Goal: Task Accomplishment & Management: Use online tool/utility

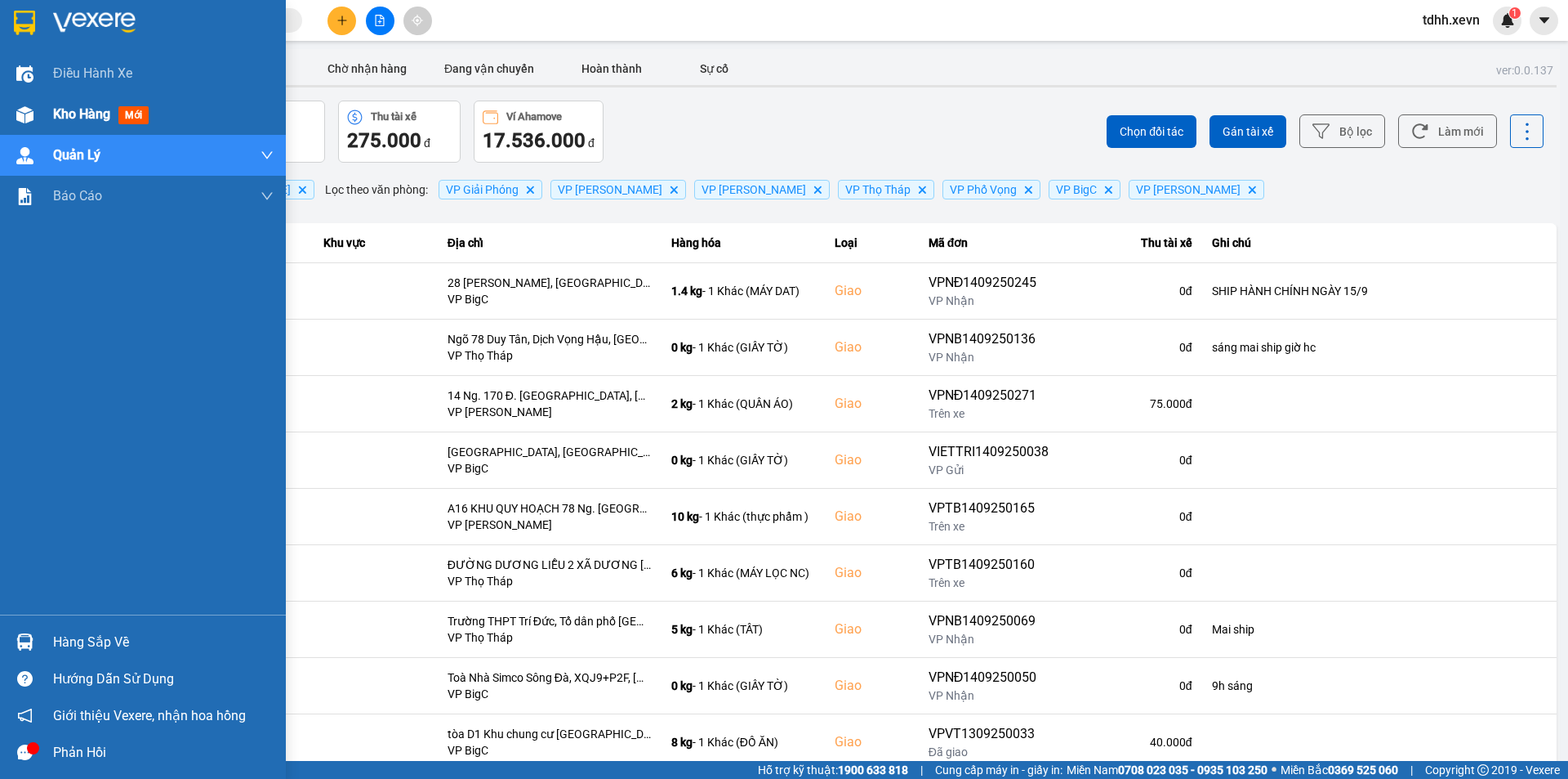
click at [80, 116] on span "Kho hàng" at bounding box center [81, 114] width 57 height 15
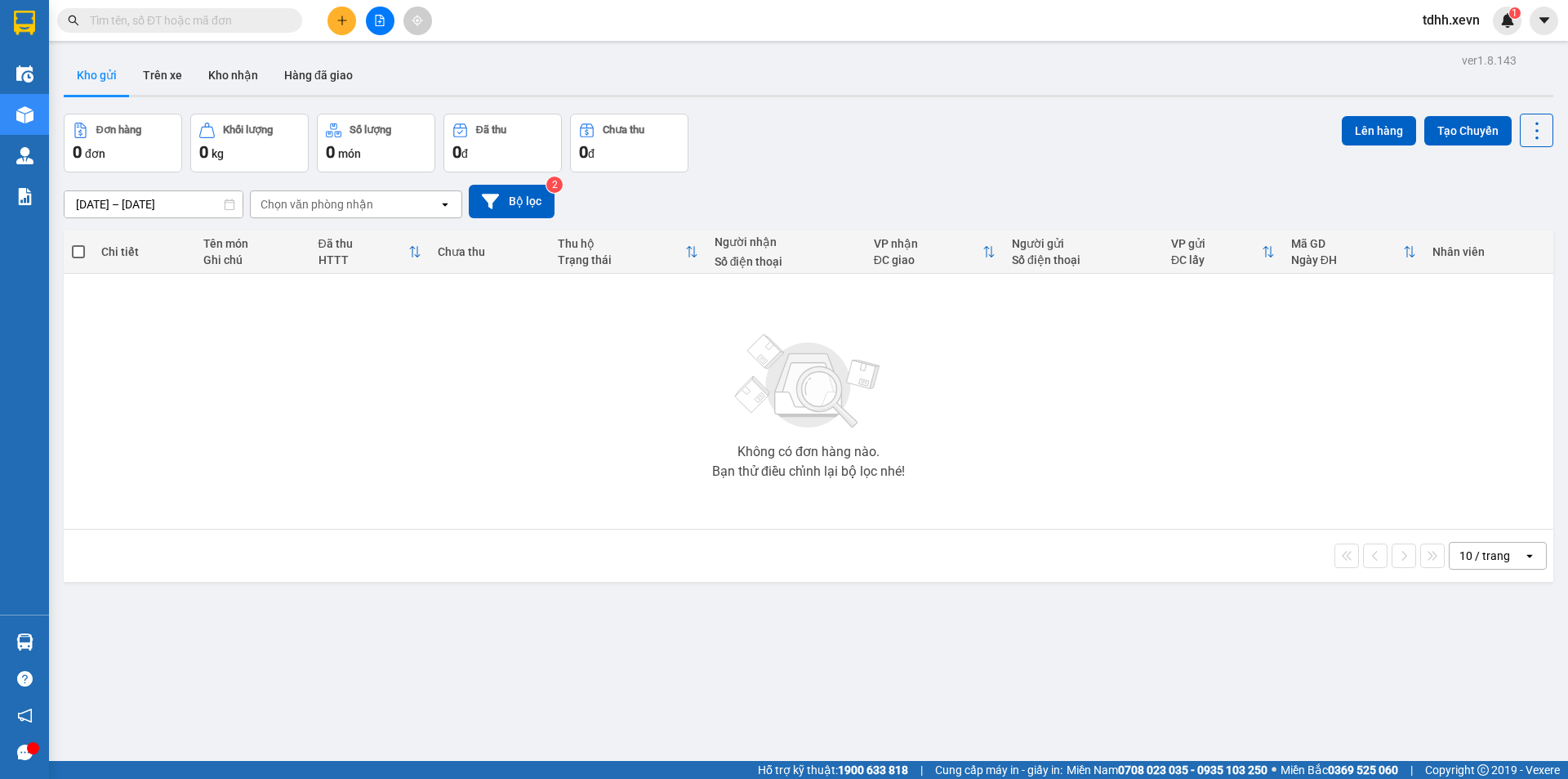
click at [410, 208] on div "Chọn văn phòng nhận" at bounding box center [345, 204] width 188 height 26
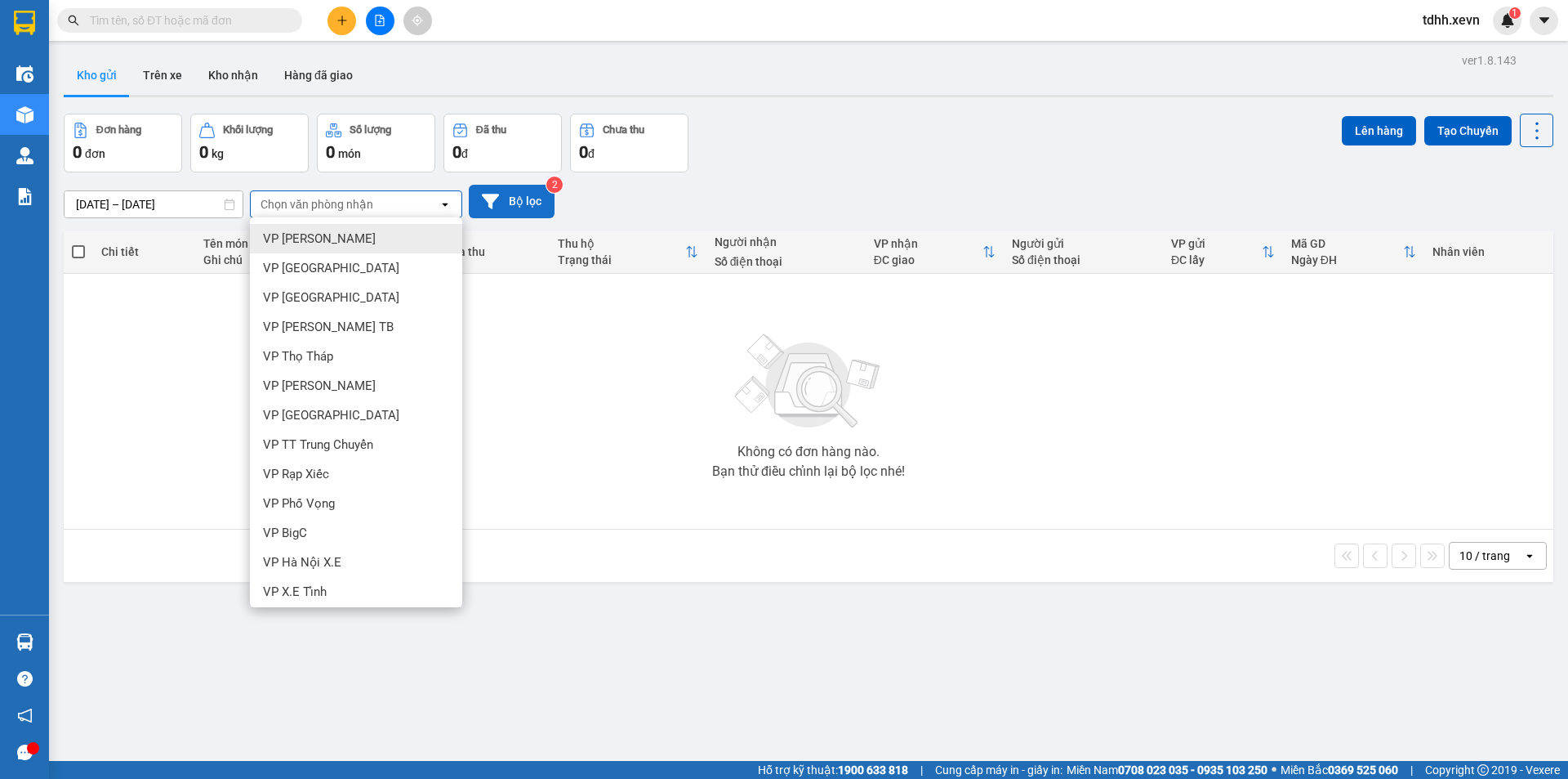
click at [542, 198] on button "Bộ lọc" at bounding box center [512, 201] width 86 height 33
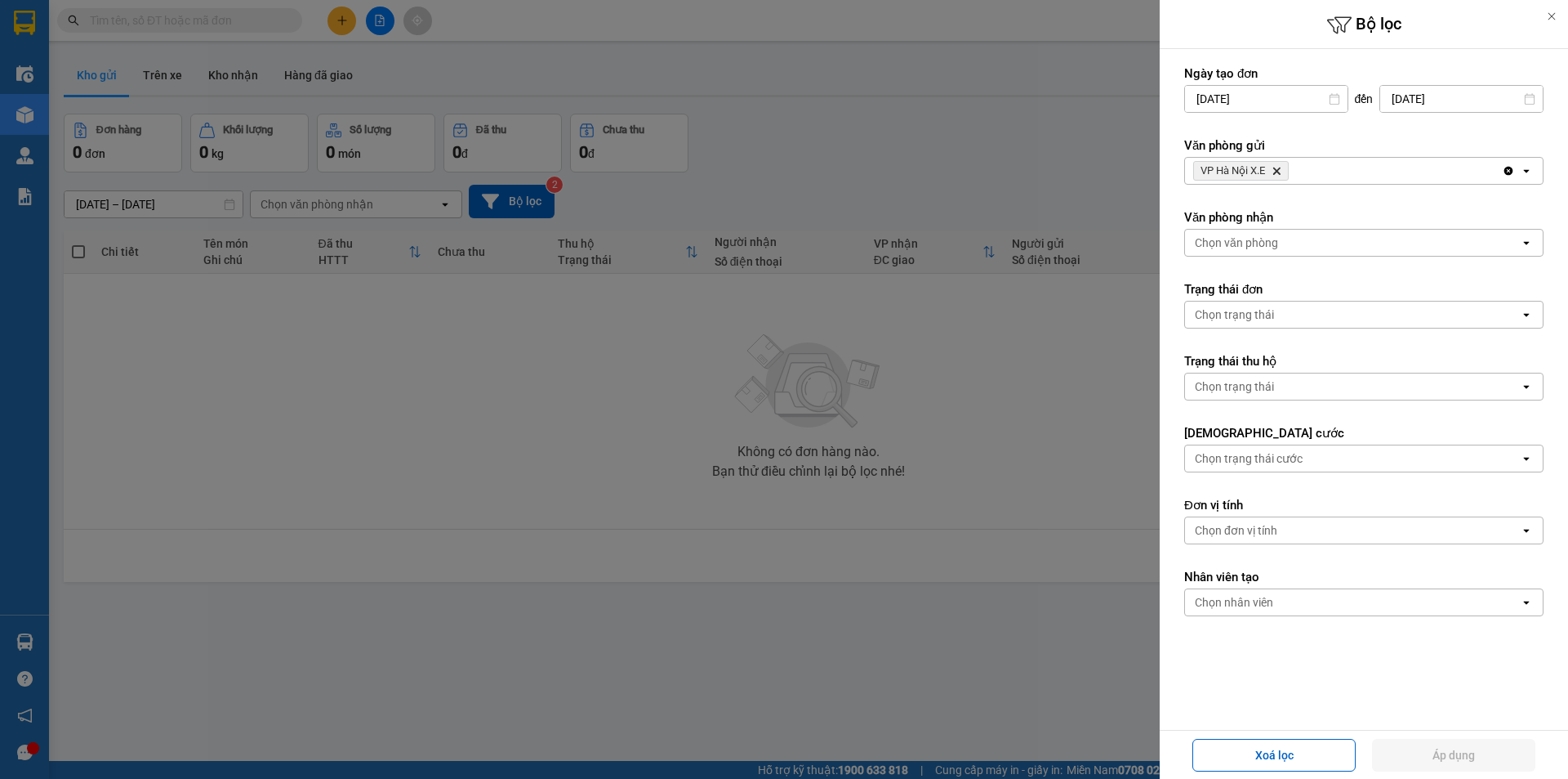
click at [1279, 172] on icon "Delete" at bounding box center [1277, 171] width 10 height 10
click at [1347, 171] on div "Chọn văn phòng" at bounding box center [1352, 171] width 335 height 26
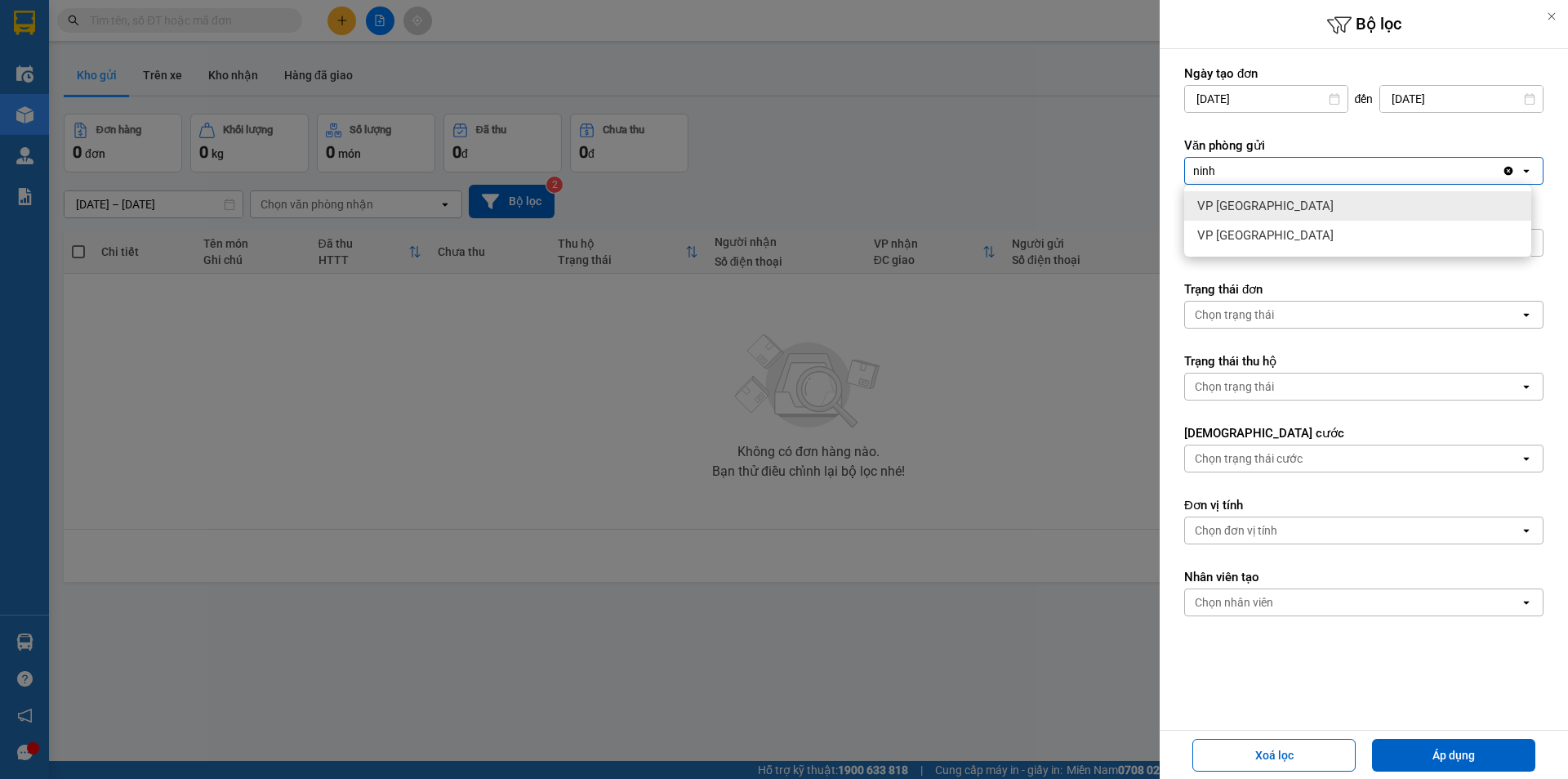
type input "ninh"
click at [1247, 211] on span "VP Ninh Bình" at bounding box center [1265, 206] width 136 height 16
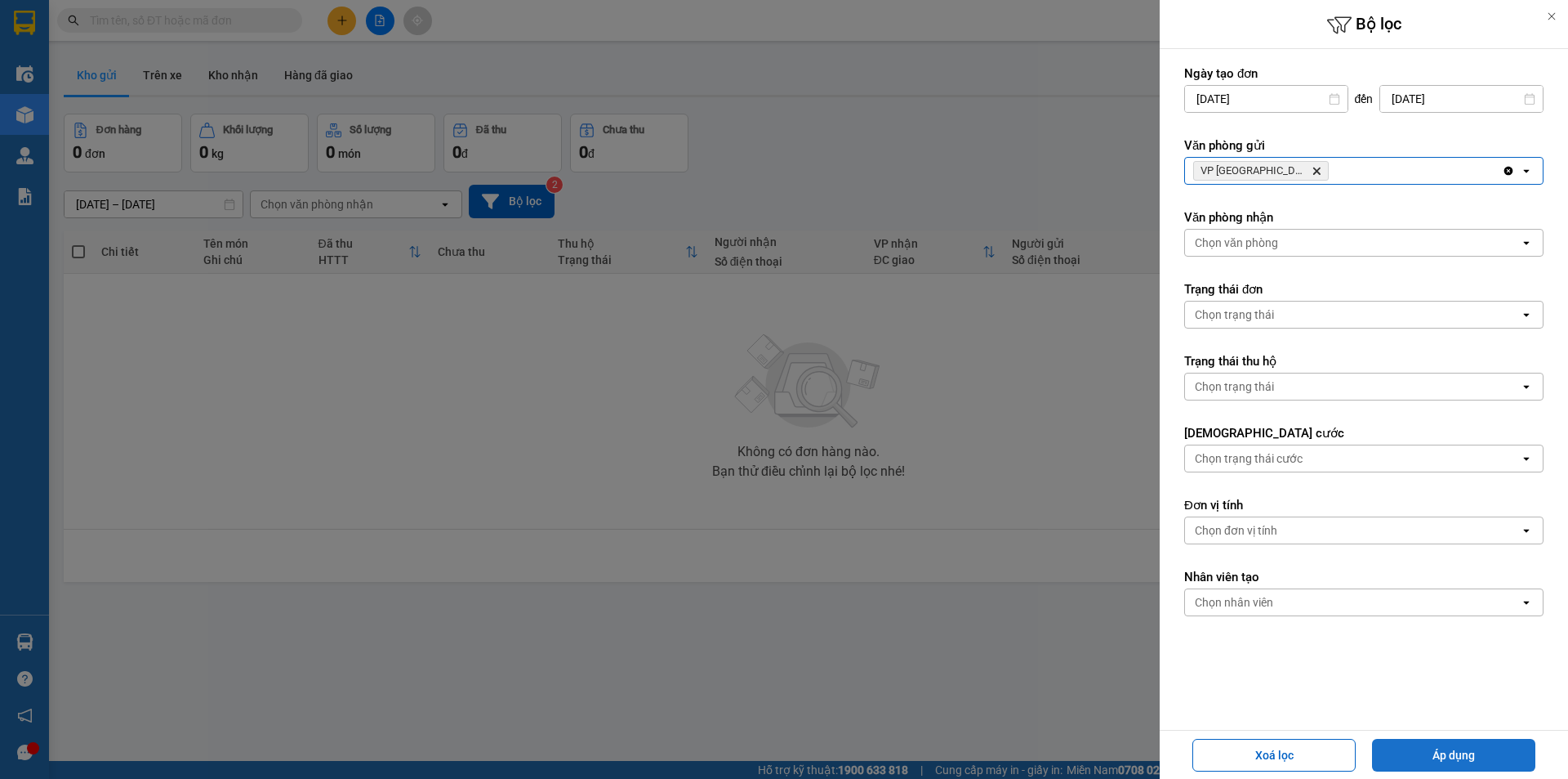
click at [1441, 757] on button "Áp dụng" at bounding box center [1453, 755] width 163 height 32
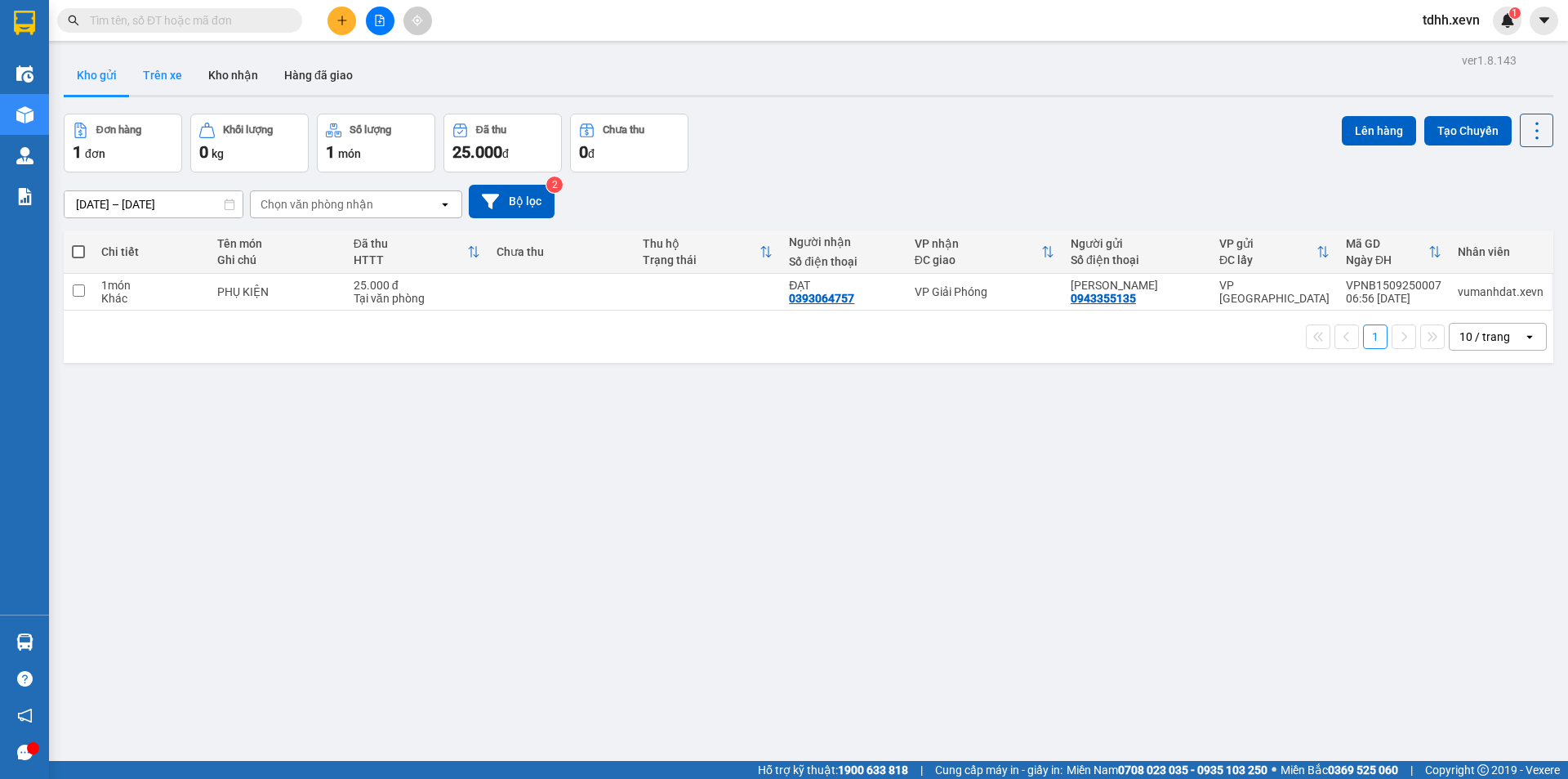
click at [158, 66] on button "Trên xe" at bounding box center [162, 75] width 65 height 39
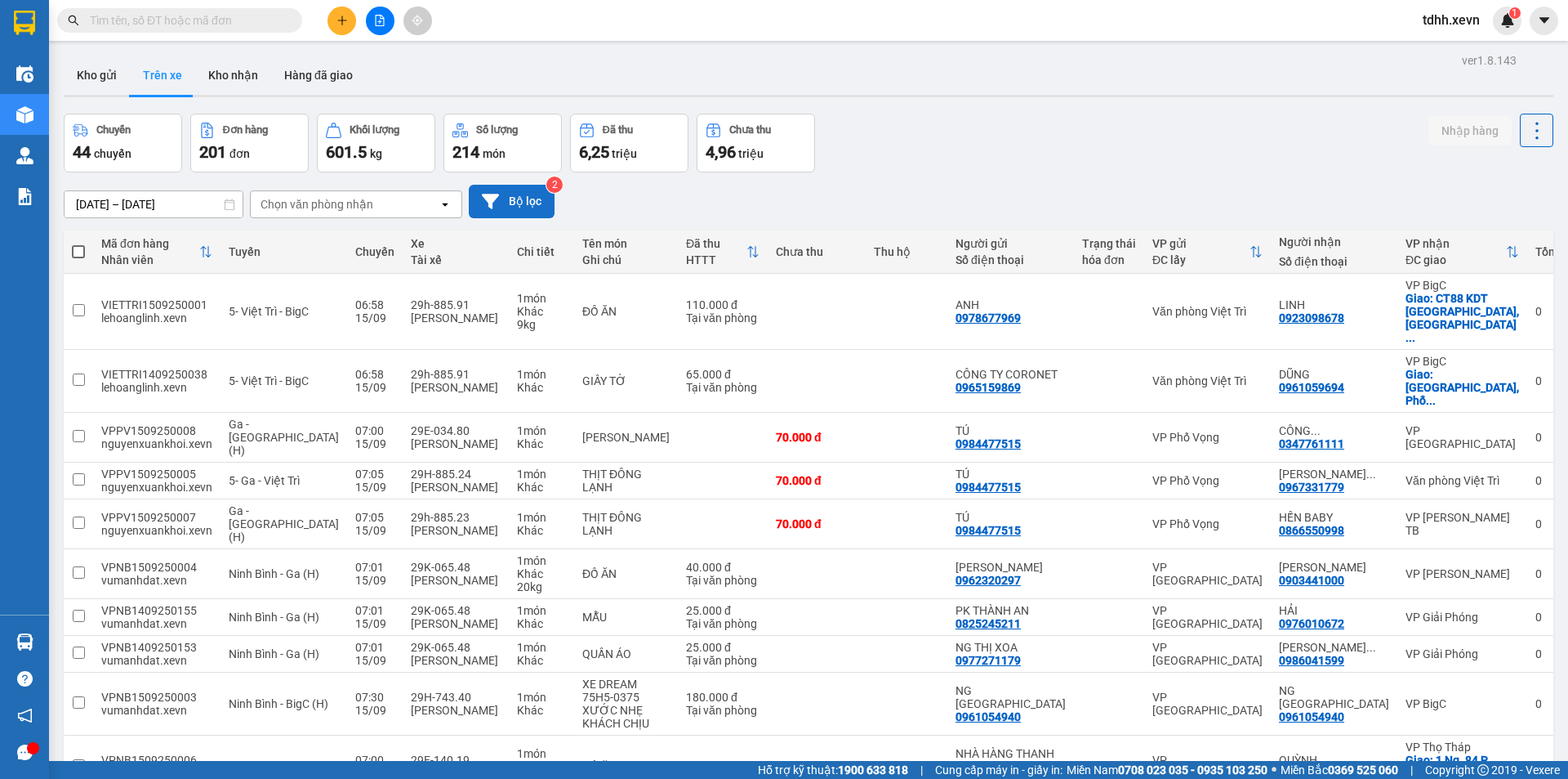
click at [530, 199] on button "Bộ lọc" at bounding box center [512, 201] width 86 height 33
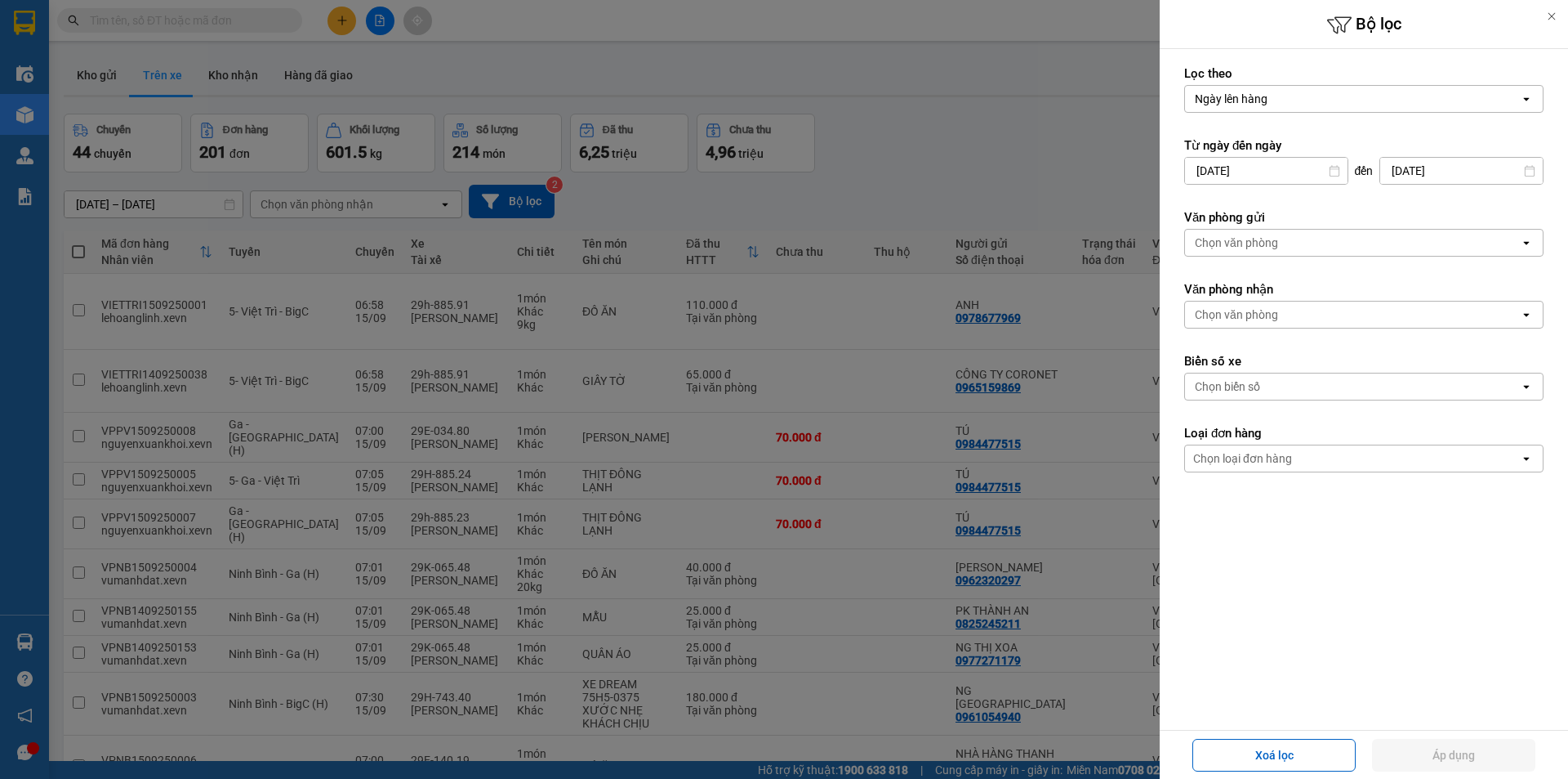
click at [1290, 229] on div "Chọn văn phòng" at bounding box center [1352, 242] width 335 height 26
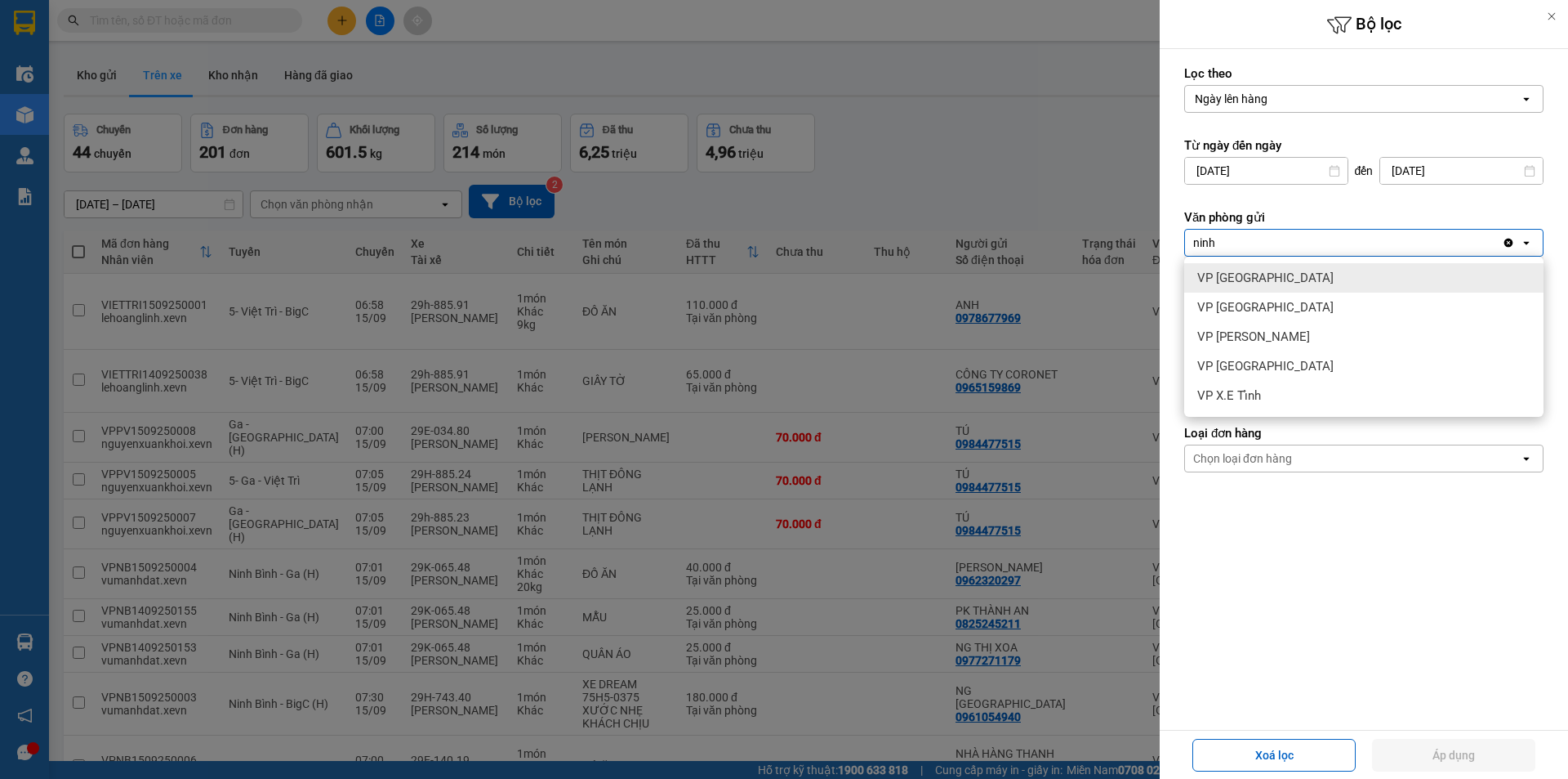
type input "ninh"
click at [1269, 275] on div "VP Ninh Bình" at bounding box center [1364, 278] width 359 height 30
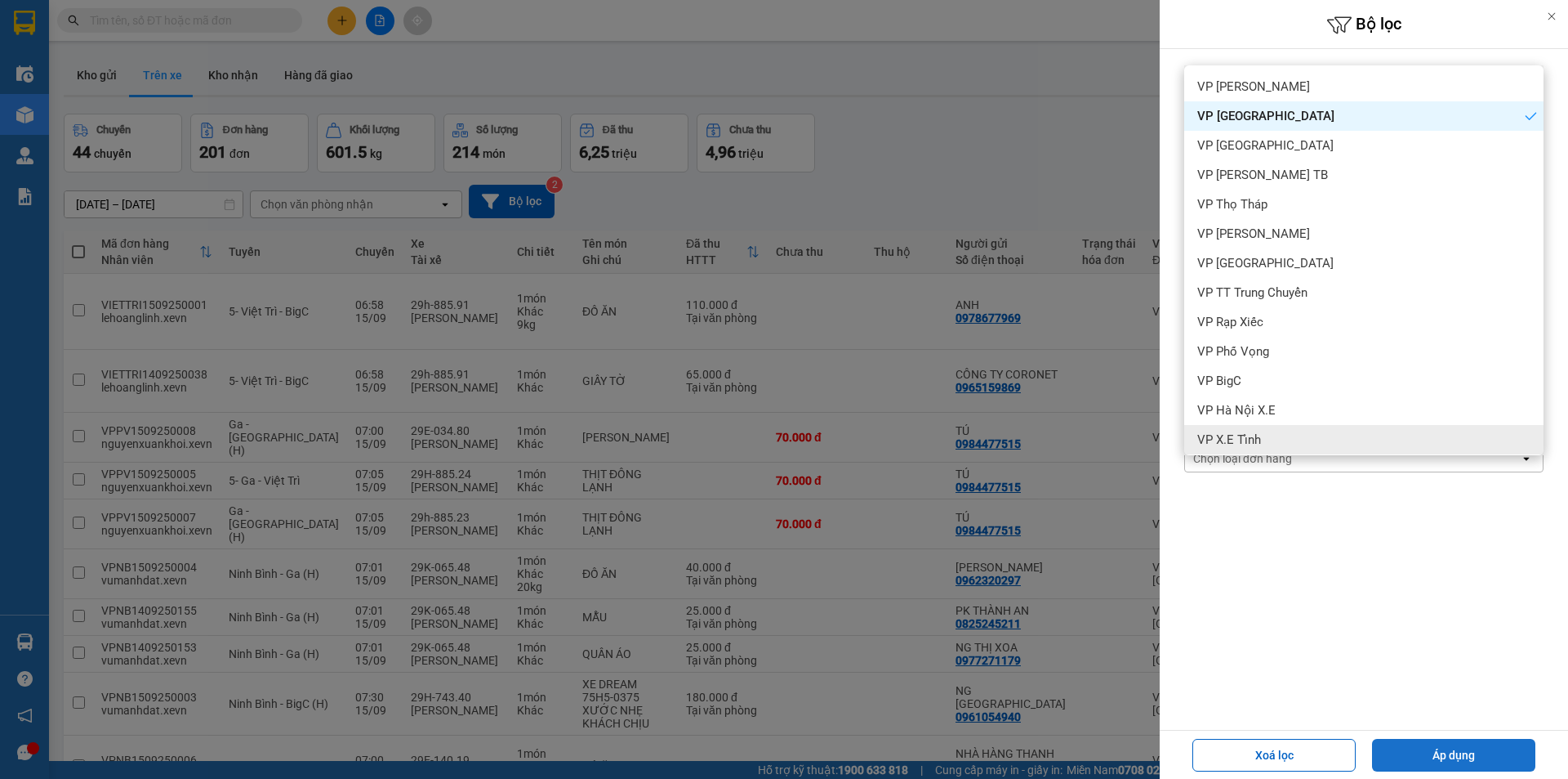
click at [1463, 743] on button "Áp dụng" at bounding box center [1453, 755] width 163 height 32
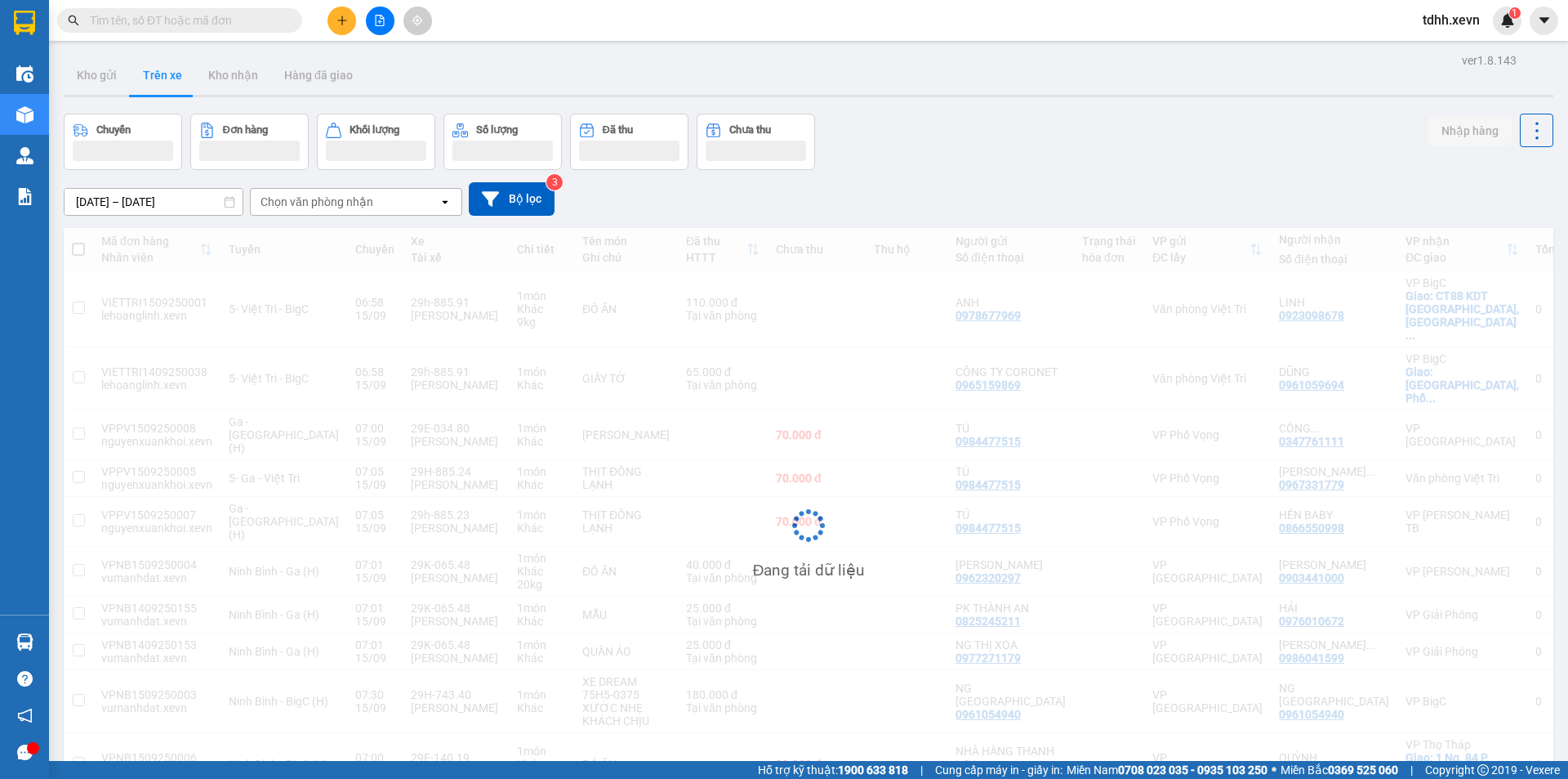
click at [1055, 126] on div "Chuyến Đơn hàng Khối lượng Số lượng Đã thu Chưa thu Nhập hàng" at bounding box center [808, 142] width 1490 height 56
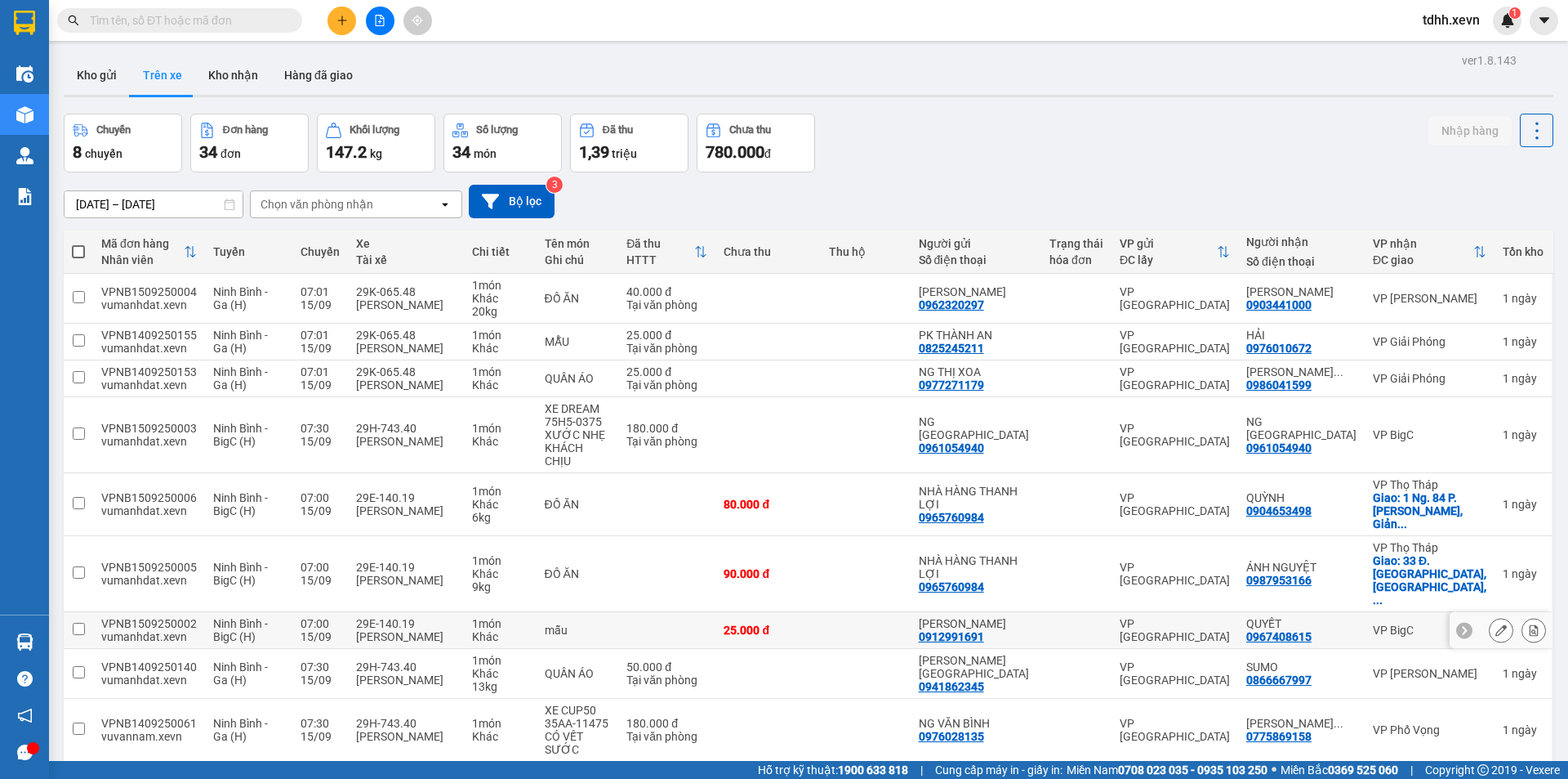
scroll to position [75, 0]
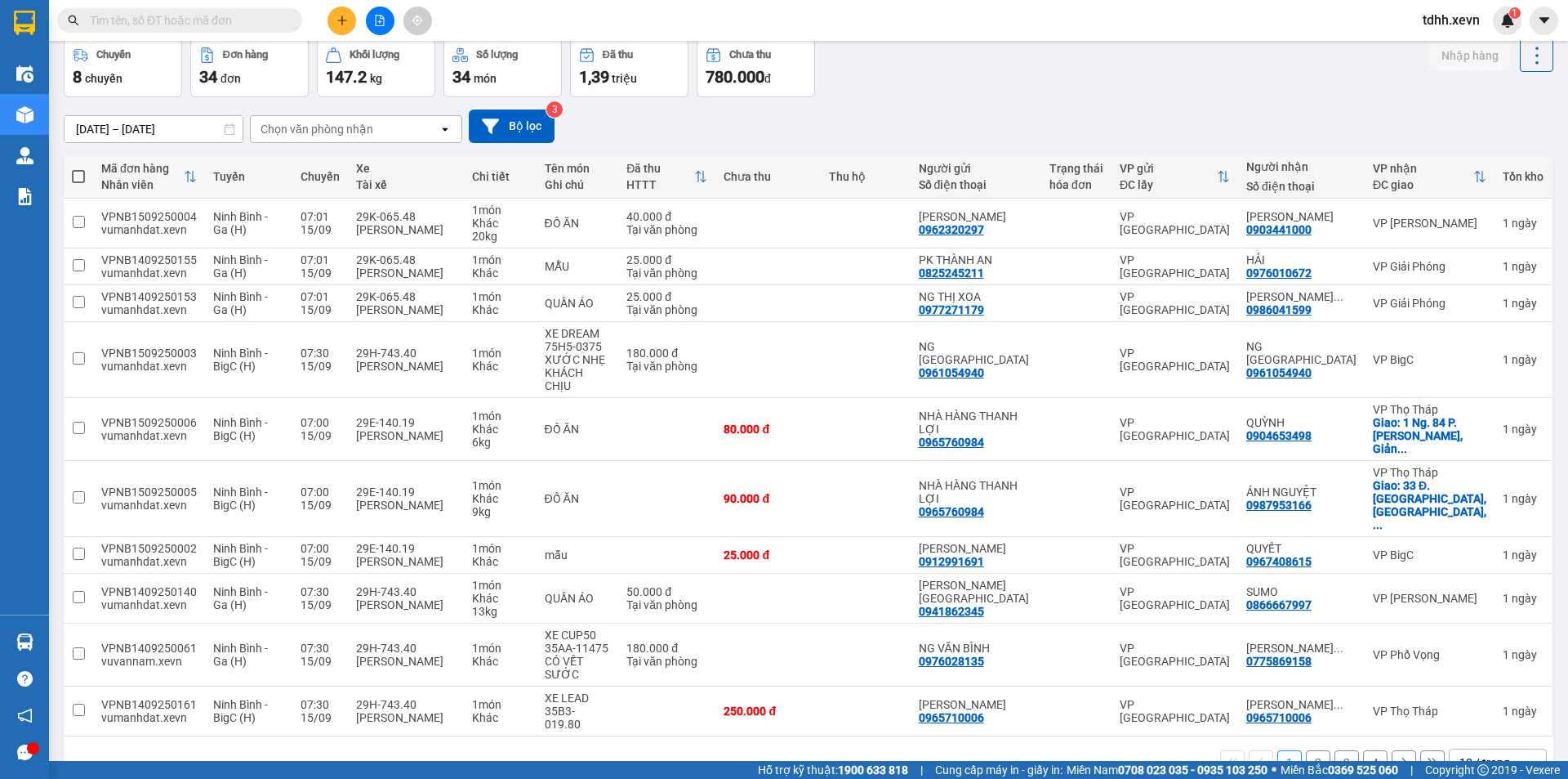
click at [1500, 749] on div "10 / trang" at bounding box center [1486, 762] width 73 height 26
click at [1482, 674] on span "100 / trang" at bounding box center [1479, 674] width 59 height 16
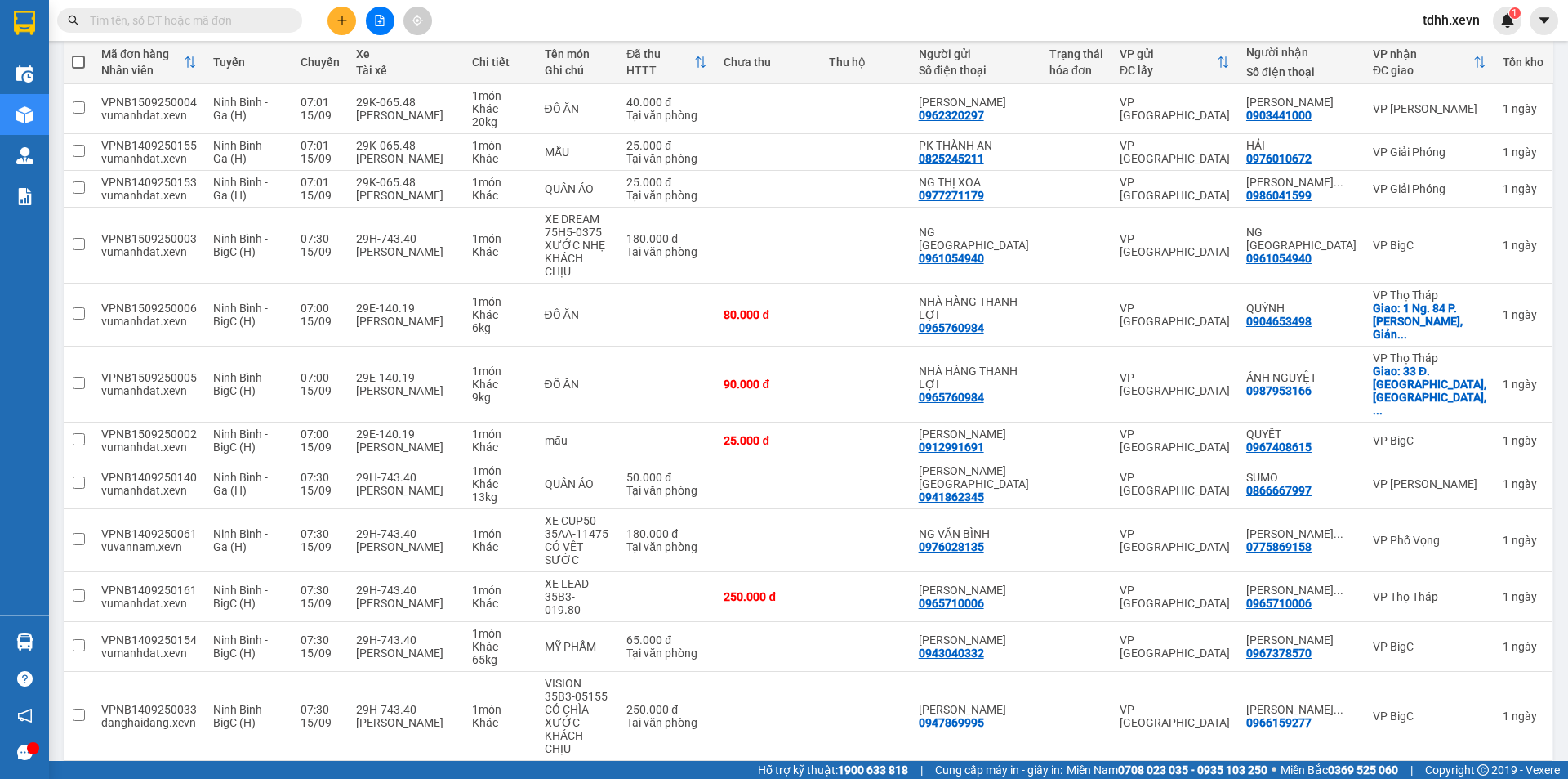
scroll to position [0, 0]
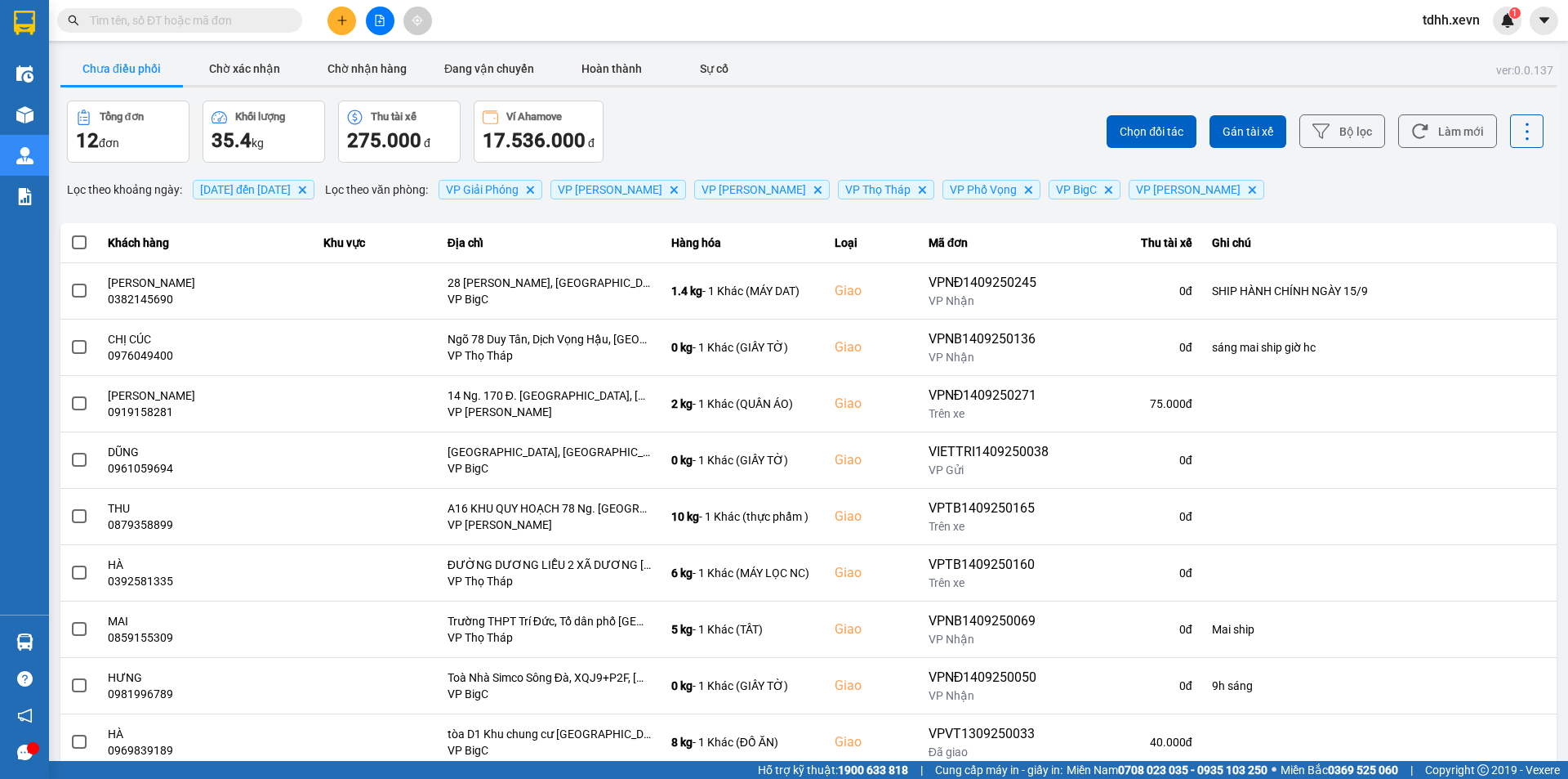
click at [168, 26] on input "text" at bounding box center [187, 21] width 193 height 18
click at [172, 20] on input "text" at bounding box center [187, 21] width 193 height 18
paste input "0337899999"
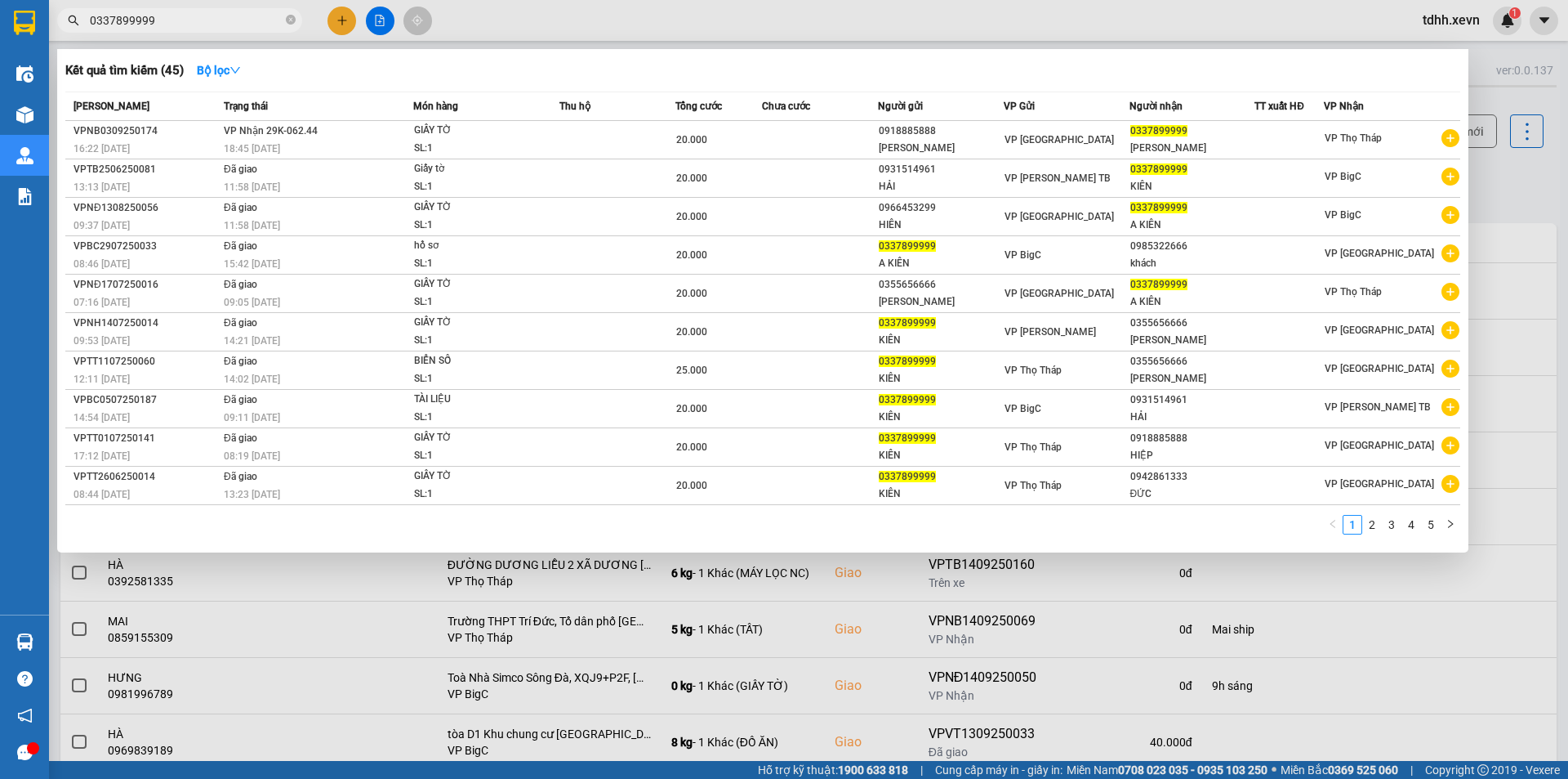
click at [196, 24] on input "0337899999" at bounding box center [187, 21] width 193 height 18
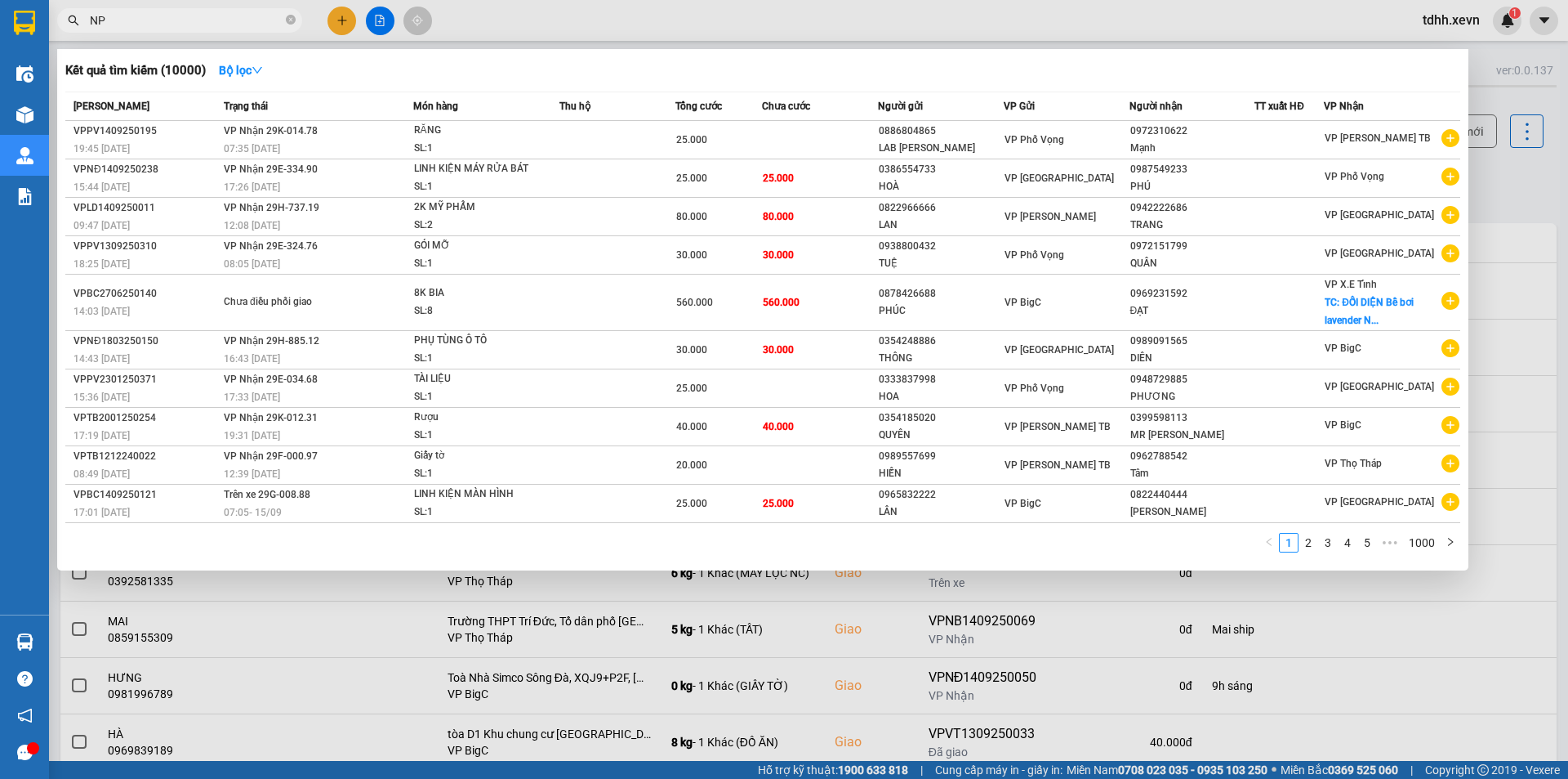
type input "N"
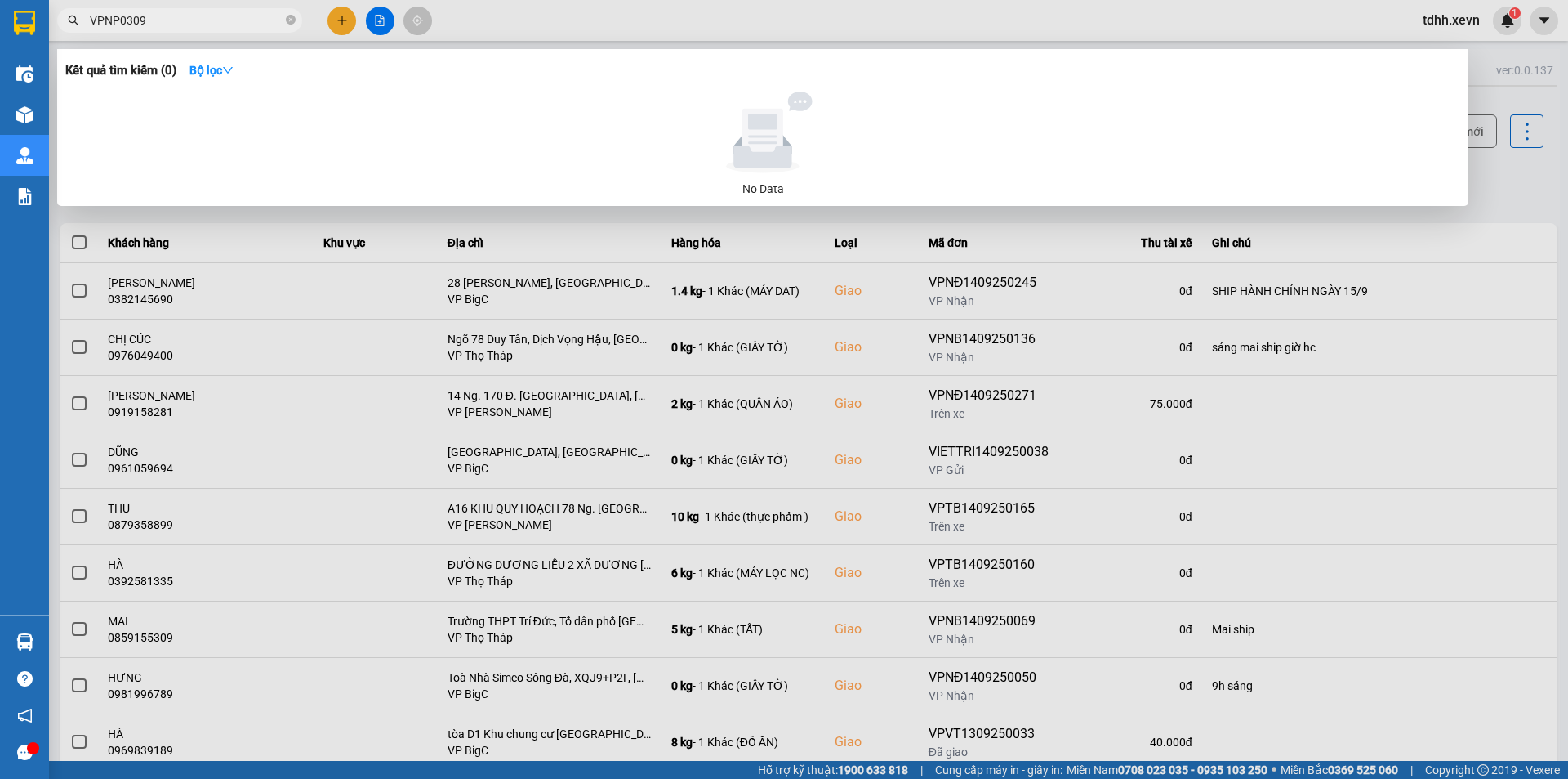
click at [220, 24] on input "VPNP0309" at bounding box center [187, 21] width 193 height 18
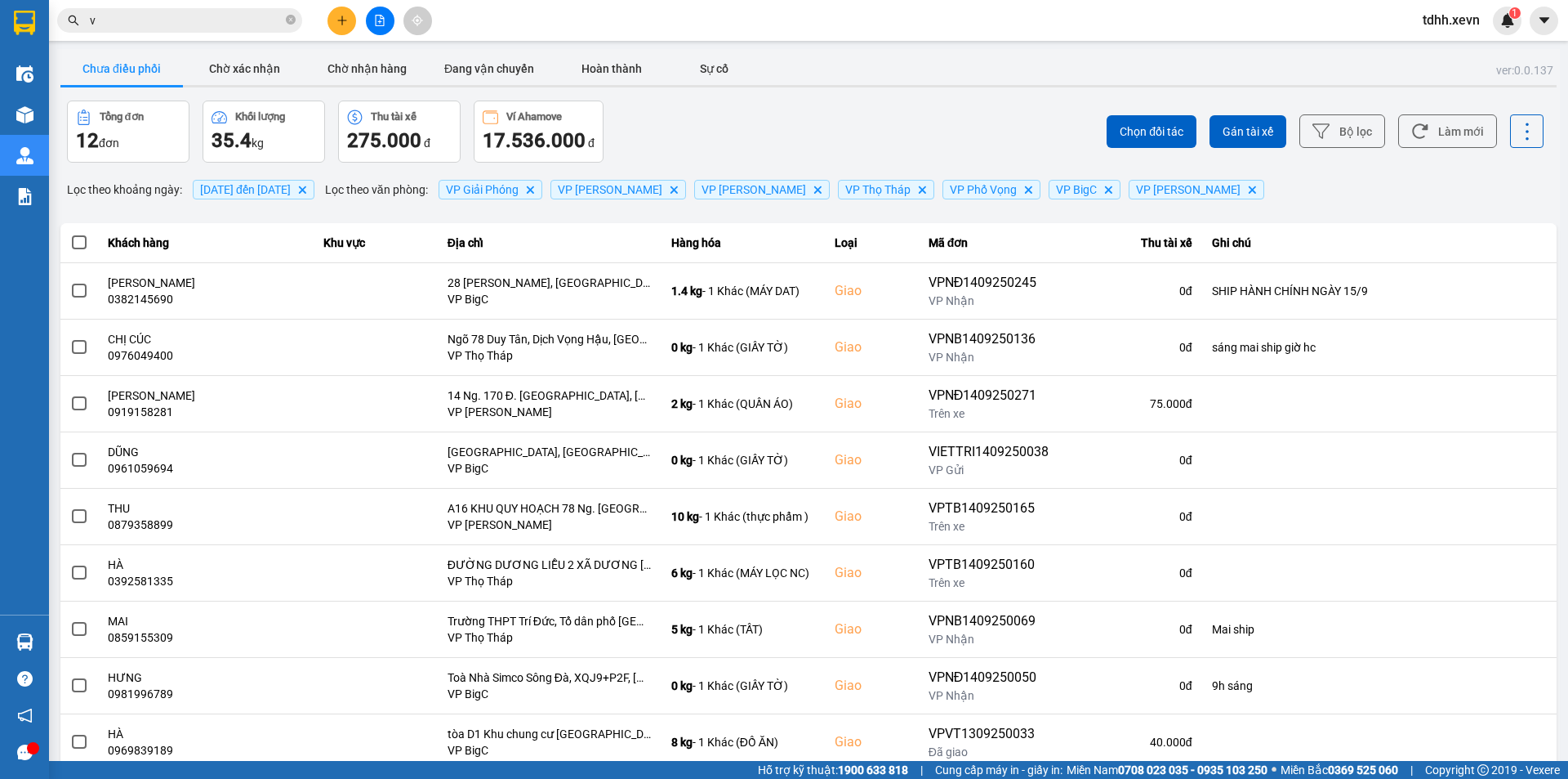
paste input "0337899999"
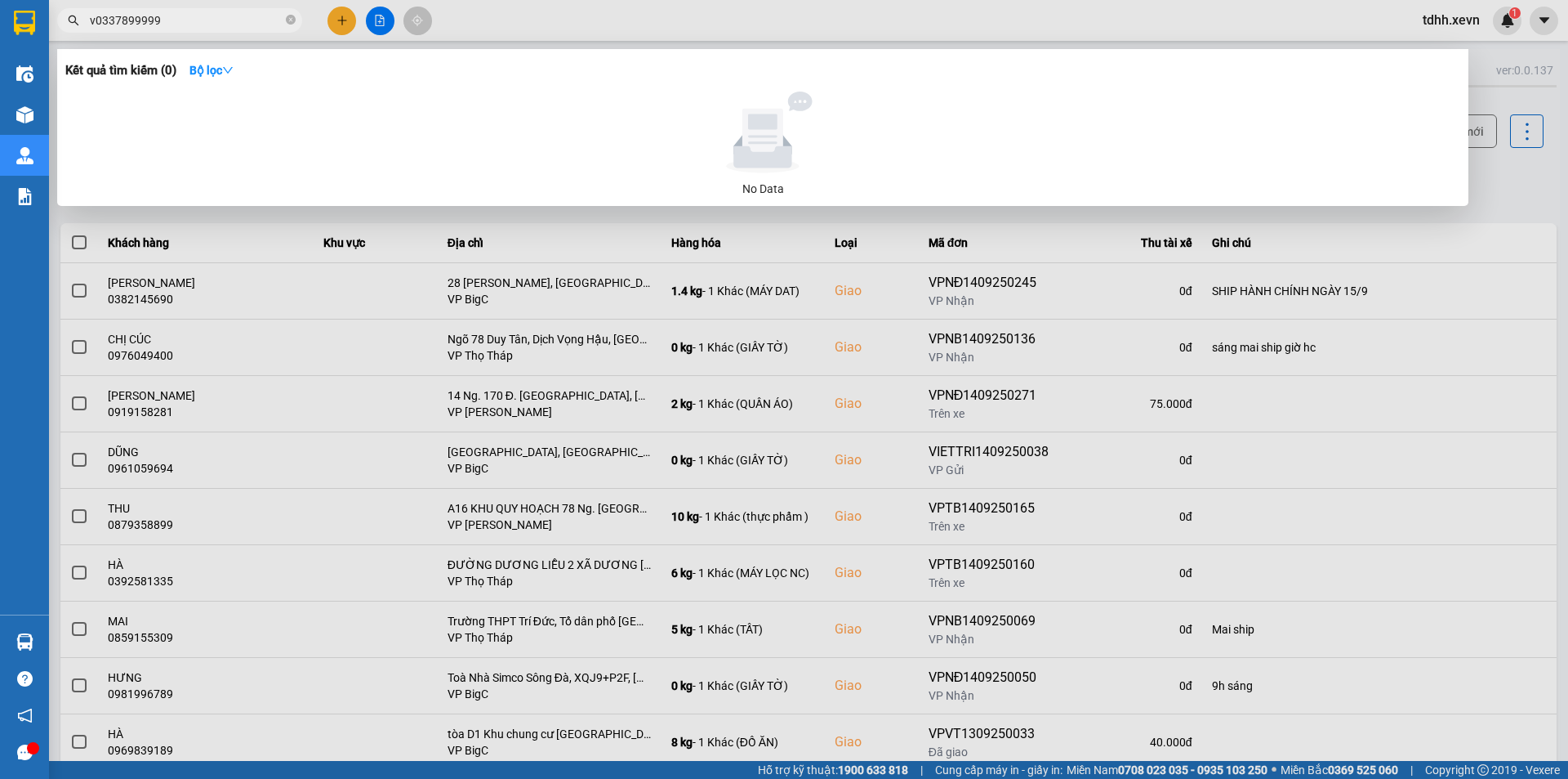
drag, startPoint x: 97, startPoint y: 17, endPoint x: 112, endPoint y: 16, distance: 15.0
click at [97, 17] on input "v0337899999" at bounding box center [187, 21] width 193 height 18
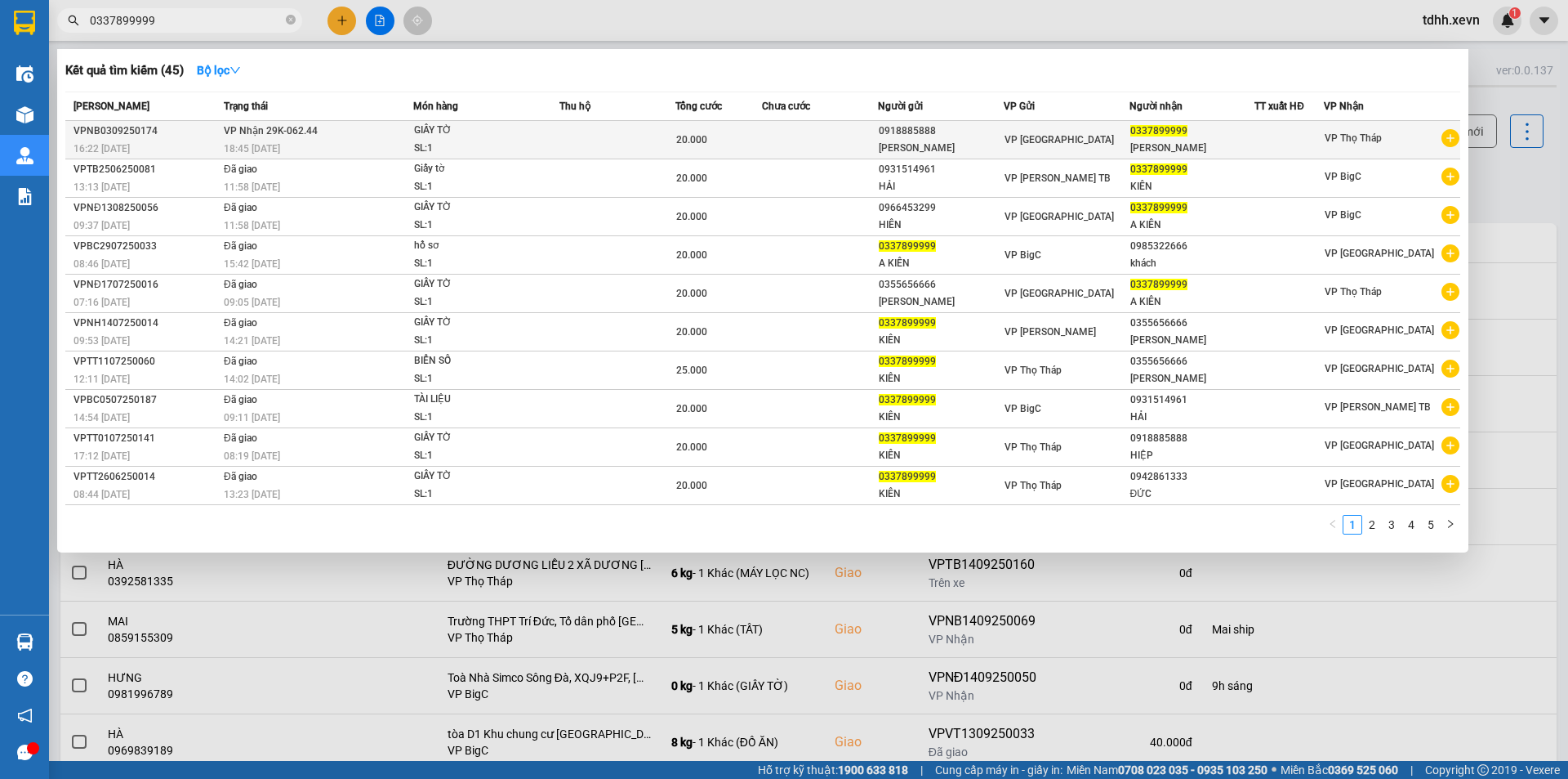
type input "0337899999"
click at [1218, 144] on div "HOÀNG ANH KIÊN" at bounding box center [1193, 148] width 125 height 17
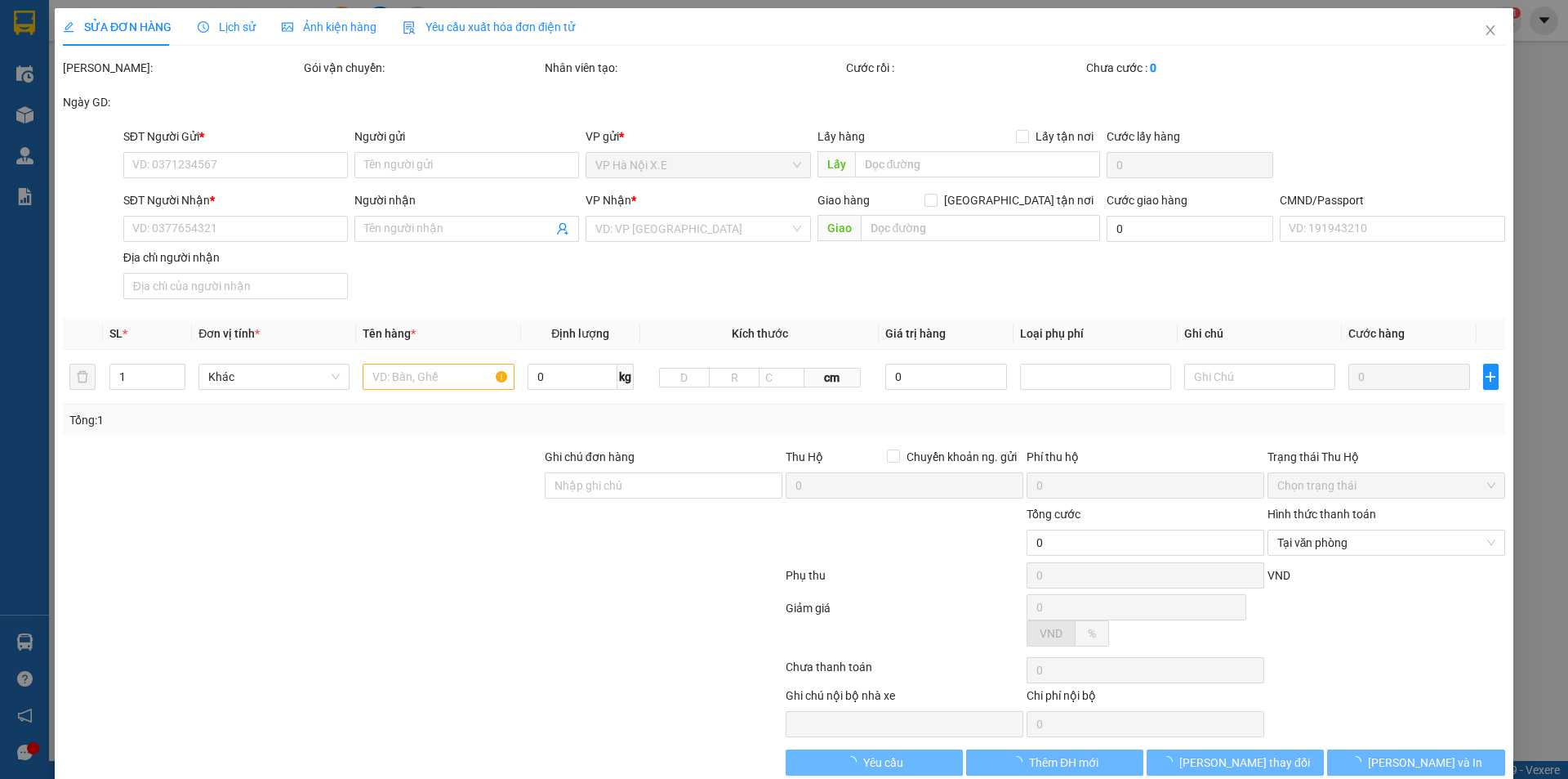
type input "0918885888"
type input "TRẦN HOÀNG HIỆP"
type input "0337899999"
type input "HOÀNG ANH KIÊN"
type input "001099030078 nguyễn hoàng anh"
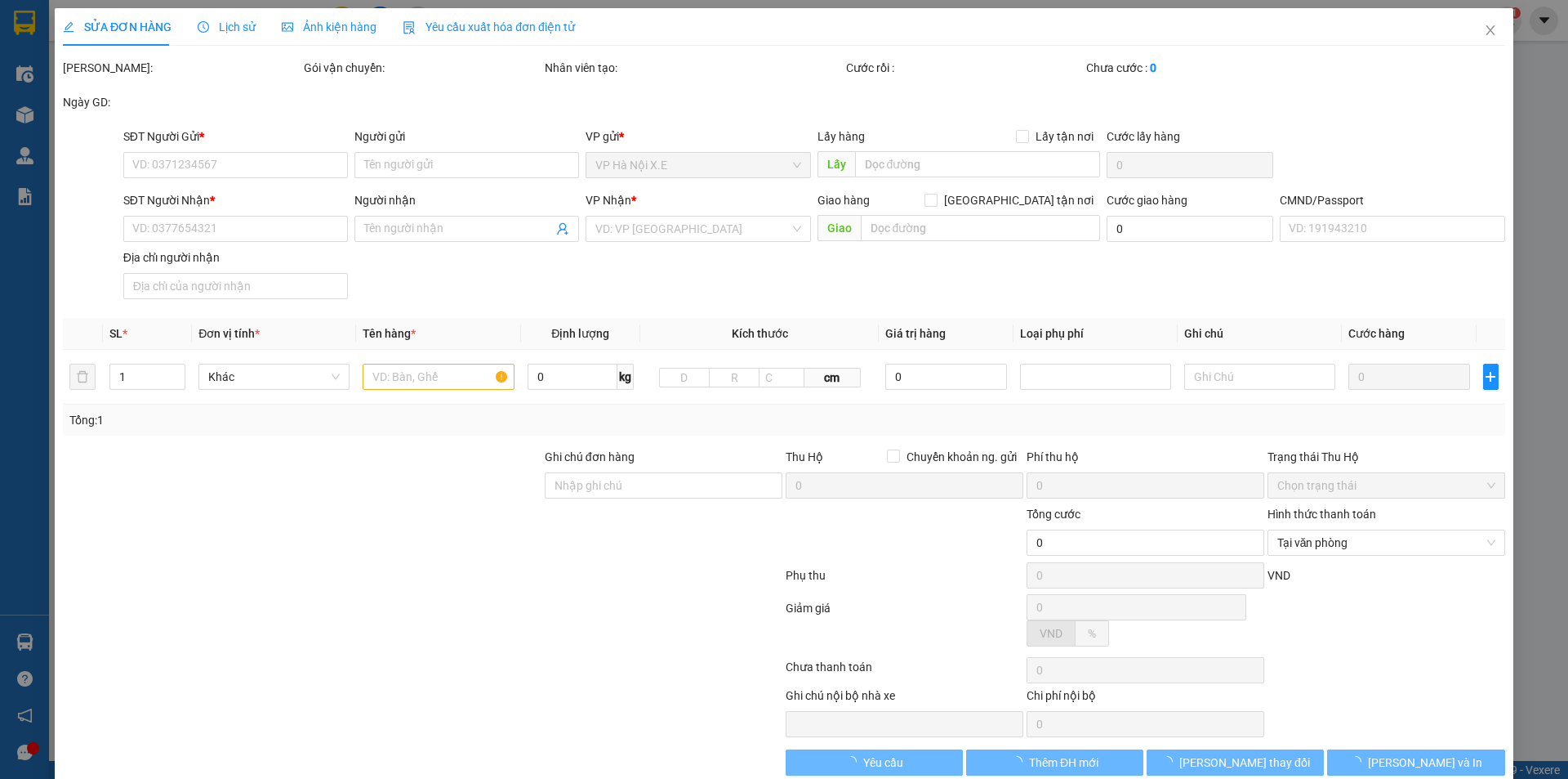
type input "20.000"
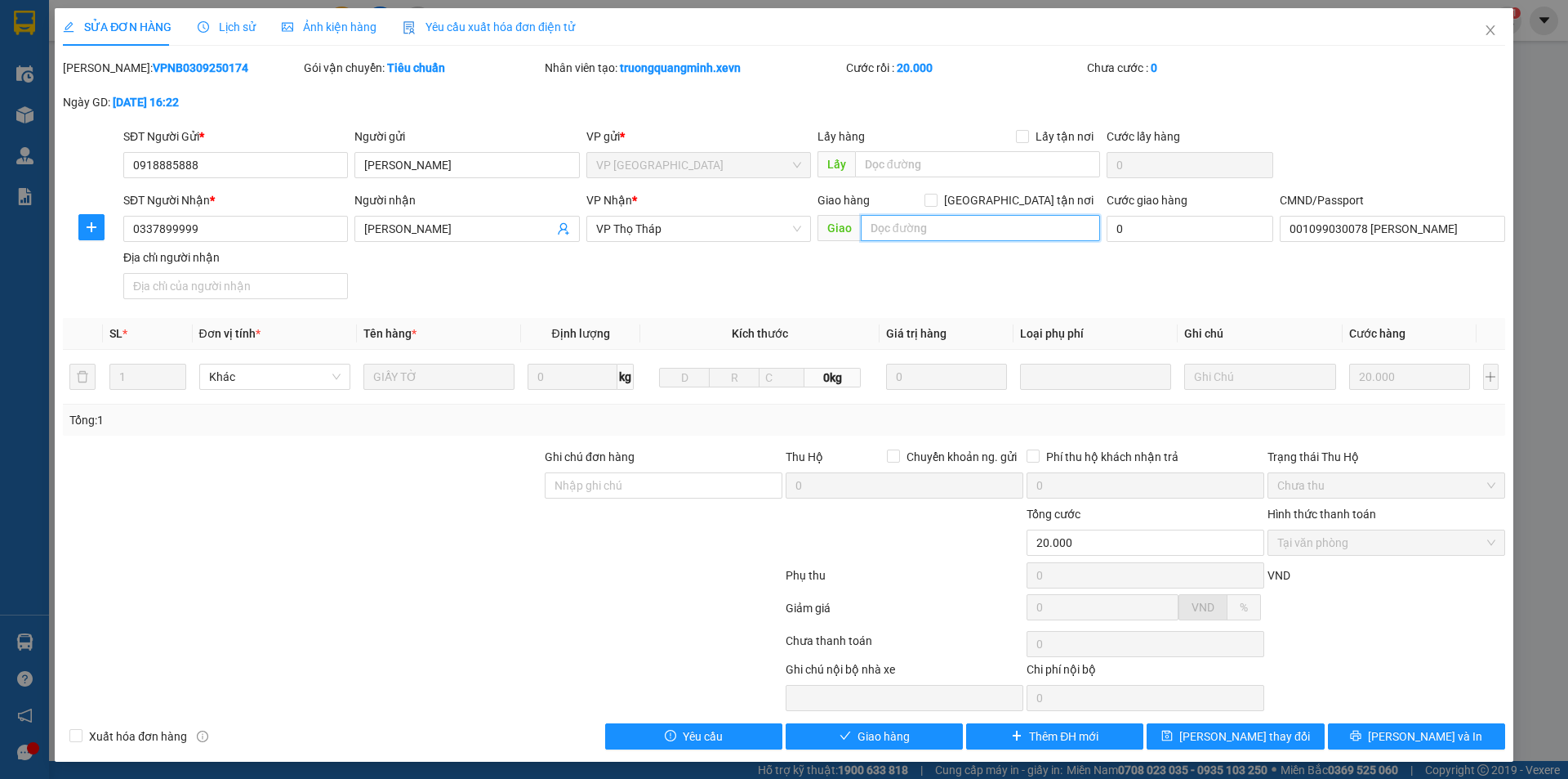
drag, startPoint x: 977, startPoint y: 221, endPoint x: 1037, endPoint y: 218, distance: 60.1
click at [978, 221] on input "text" at bounding box center [980, 227] width 239 height 26
paste input "22 Ng. 92 Đ. Nguyễn Khánh Toàn, Quan Hoa, Cầu Giấy, Hà Nội 10000, Việt Nam"
type input "22 Ng. 92 Đ. Nguyễn Khánh Toàn, Quan Hoa, Cầu Giấy, Hà Nội 10000, Việt Nam"
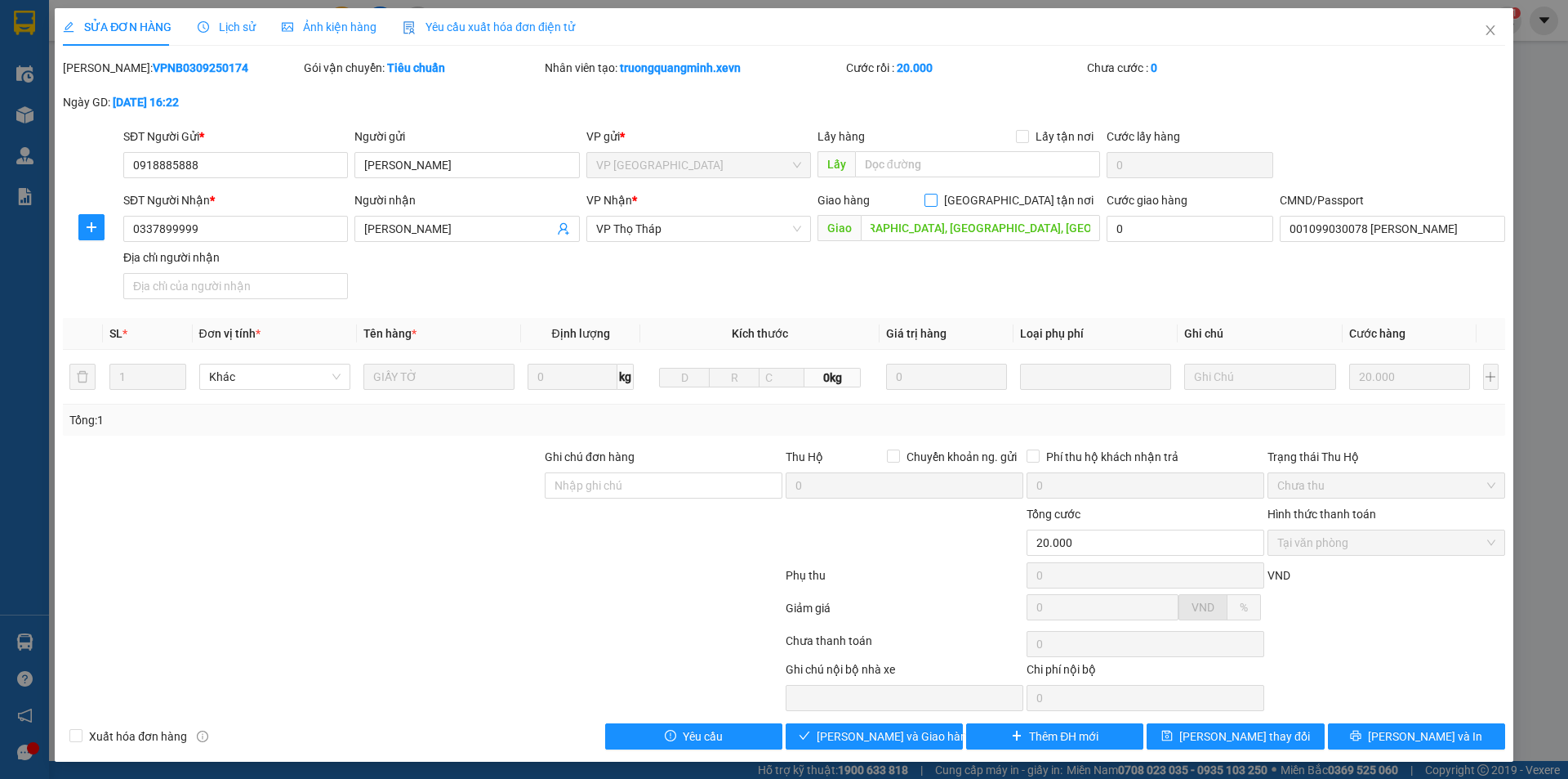
click at [1028, 201] on span "Giao tận nơi" at bounding box center [1019, 200] width 162 height 18
click at [936, 201] on input "Giao tận nơi" at bounding box center [930, 199] width 12 height 12
checkbox input "true"
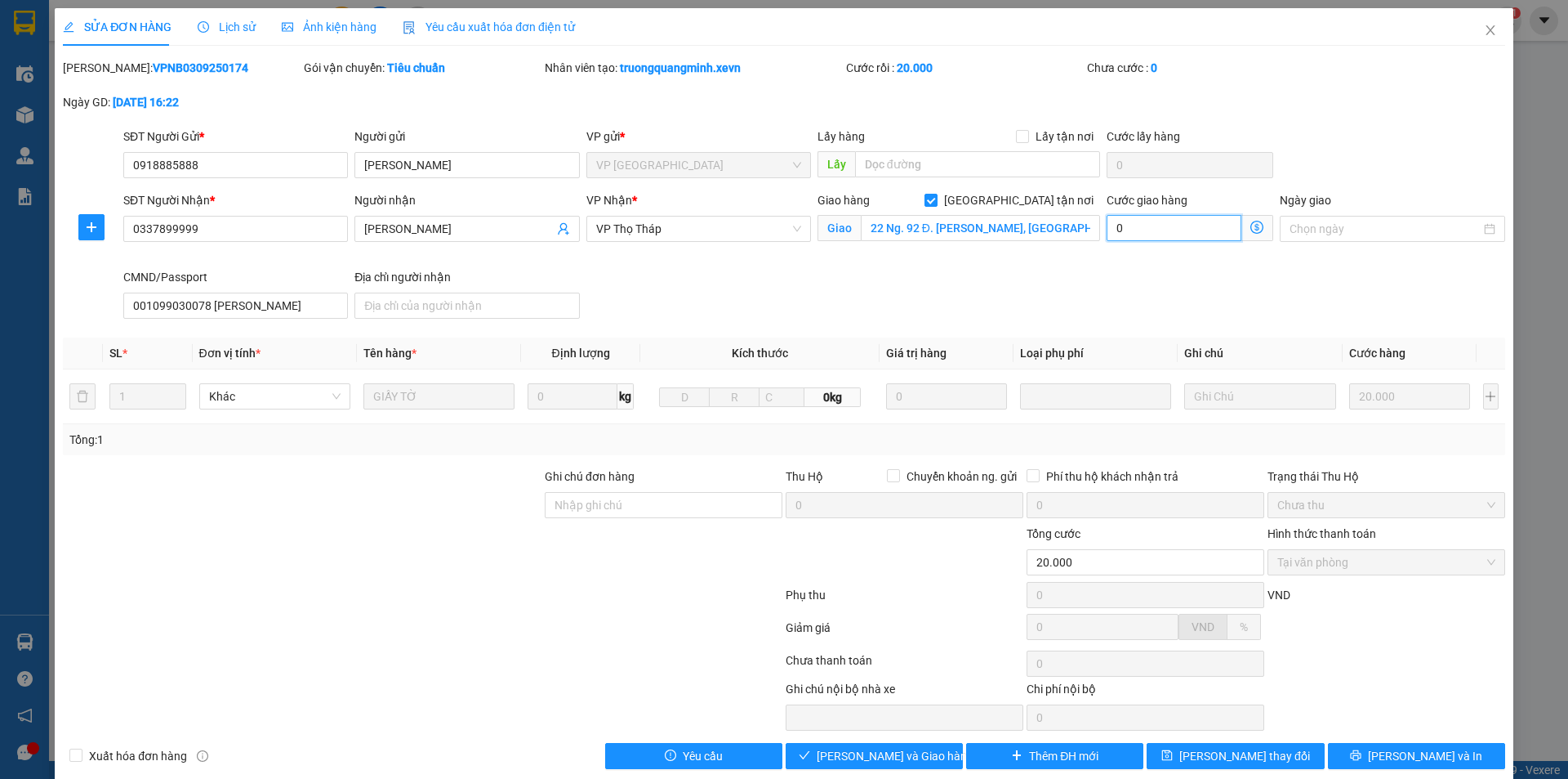
click at [1152, 220] on input "0" at bounding box center [1174, 227] width 134 height 26
click at [1141, 237] on input "0" at bounding box center [1174, 227] width 134 height 26
type input "4"
type input "20.004"
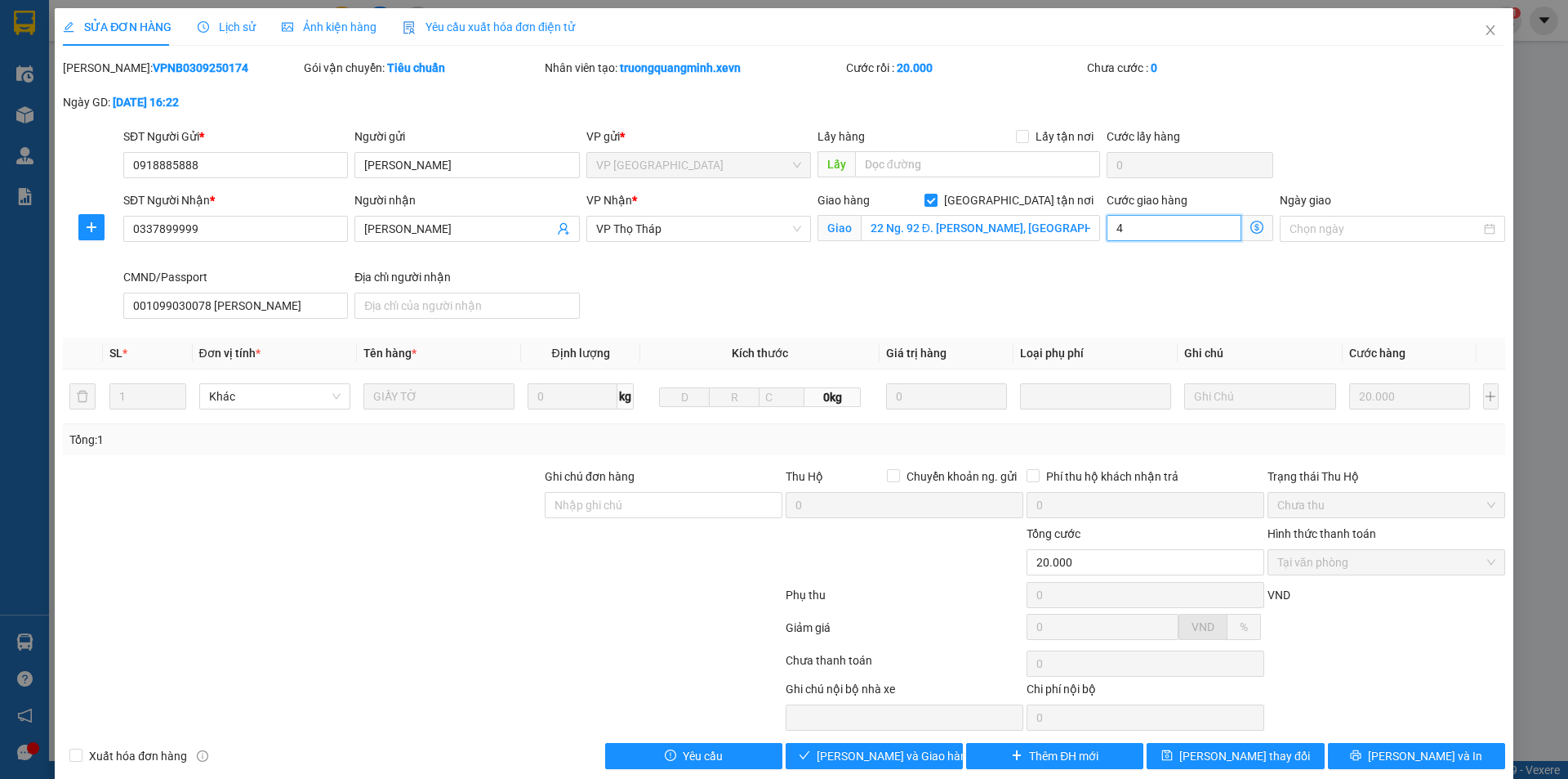
type input "4"
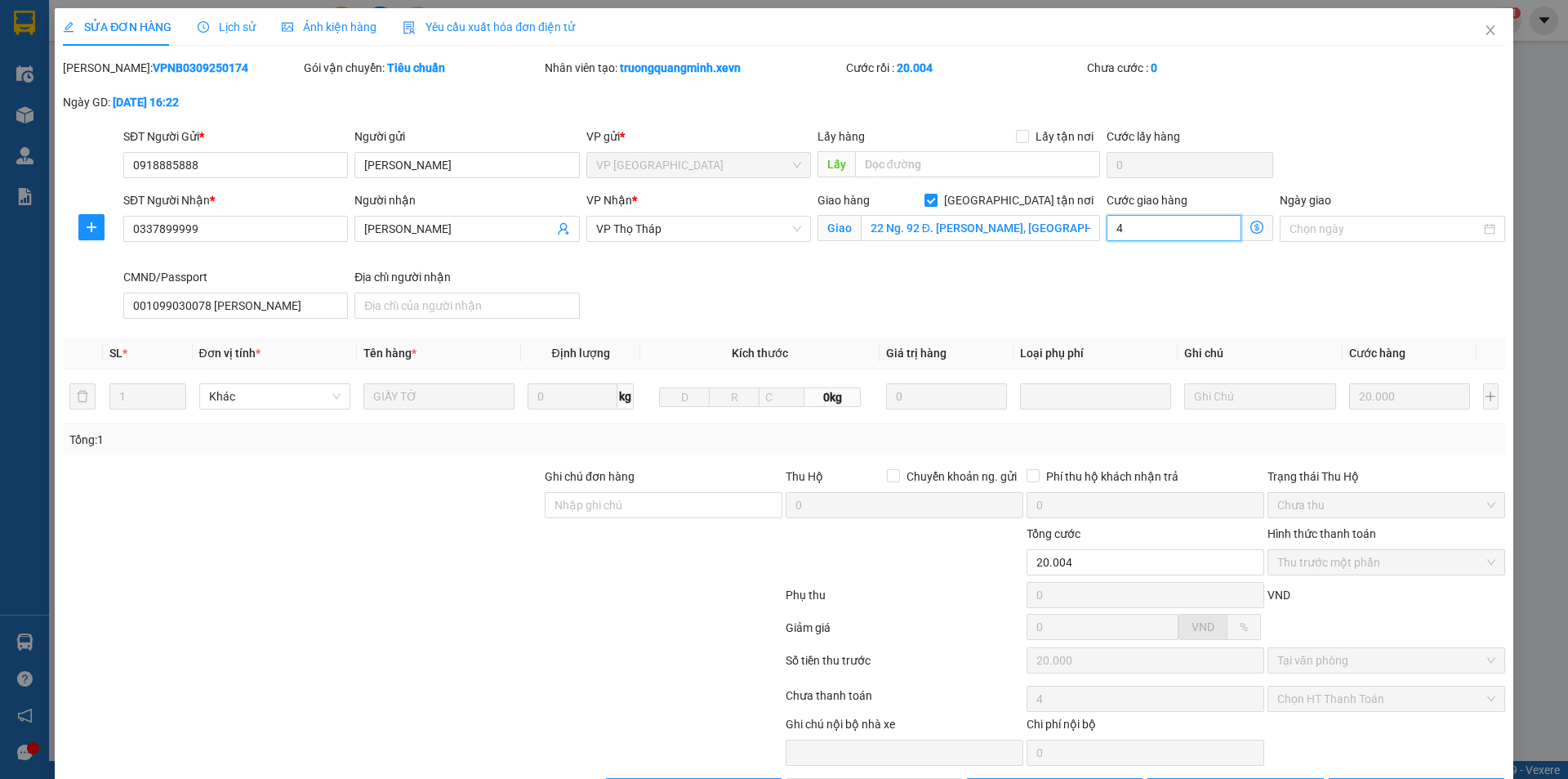
type input "20.040"
type input "40"
type input "20.400"
type input "400"
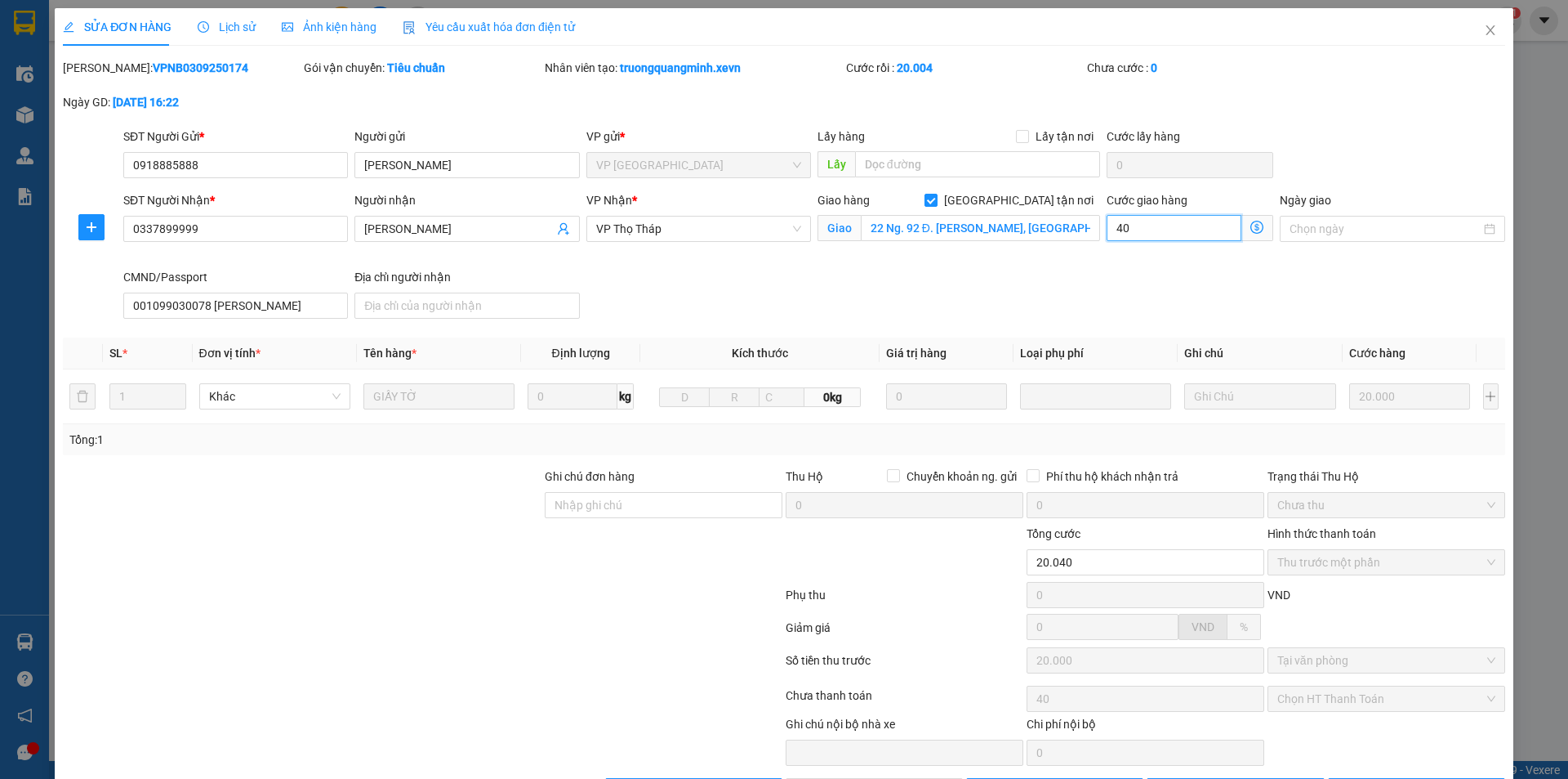
type input "400"
type input "24.000"
type input "4.000"
type input "60.000"
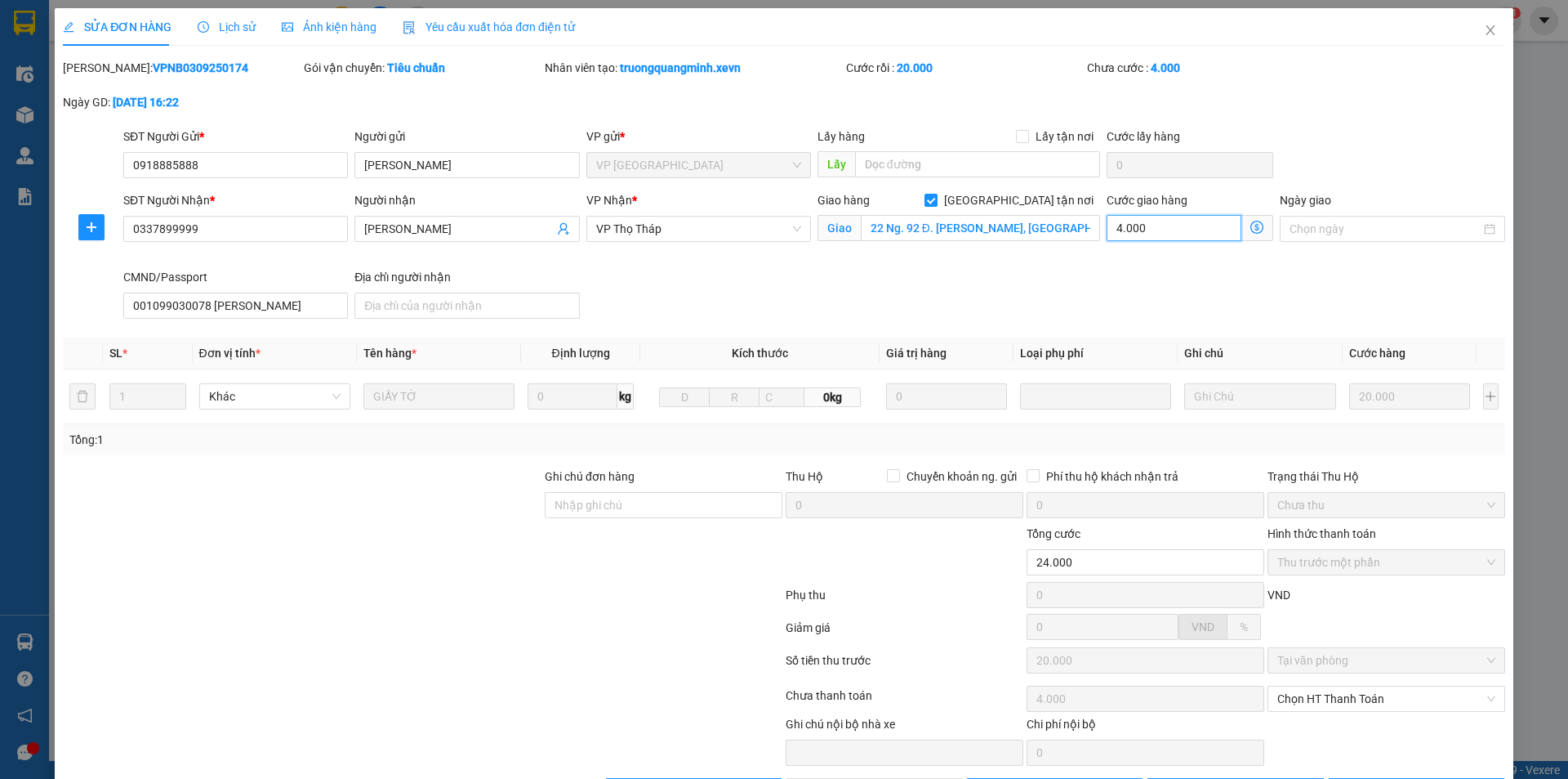
type input "40.000"
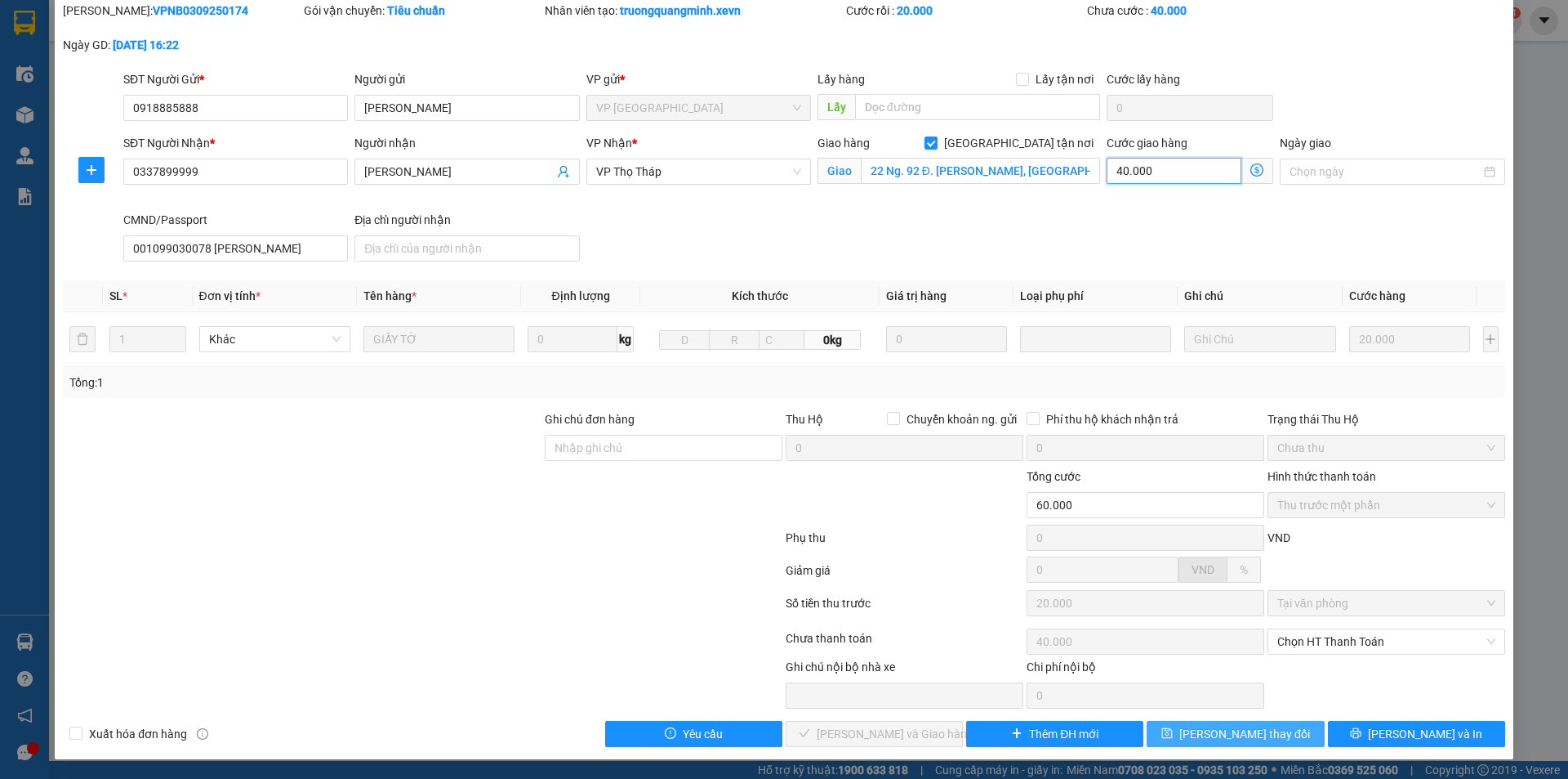
type input "40.000"
drag, startPoint x: 1236, startPoint y: 728, endPoint x: 1265, endPoint y: 685, distance: 51.9
click at [1237, 728] on span "Lưu thay đổi" at bounding box center [1244, 734] width 131 height 18
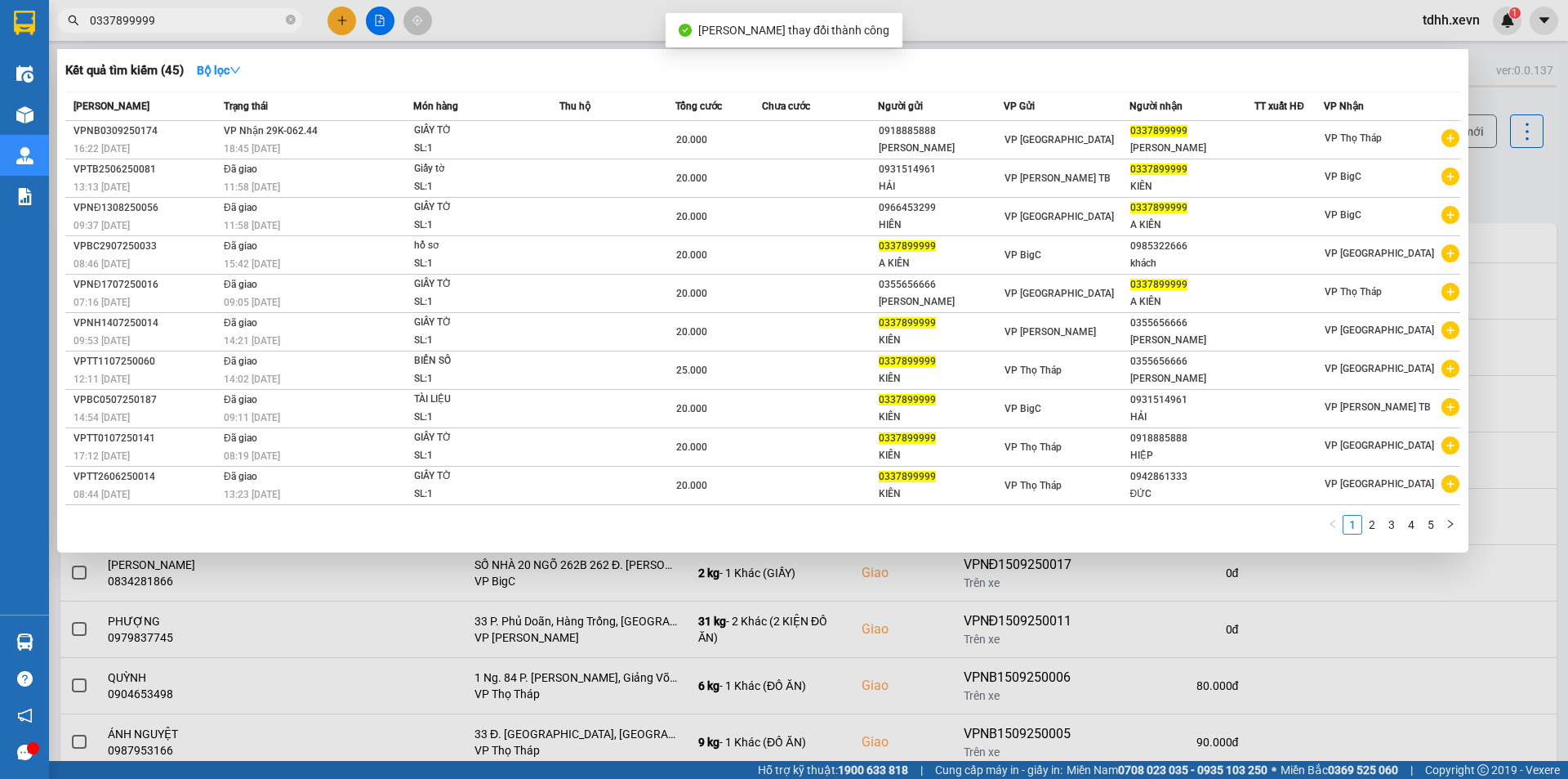
click at [206, 18] on input "0337899999" at bounding box center [187, 21] width 193 height 18
paste input "69151284"
click at [206, 18] on input "0337899999" at bounding box center [187, 21] width 193 height 18
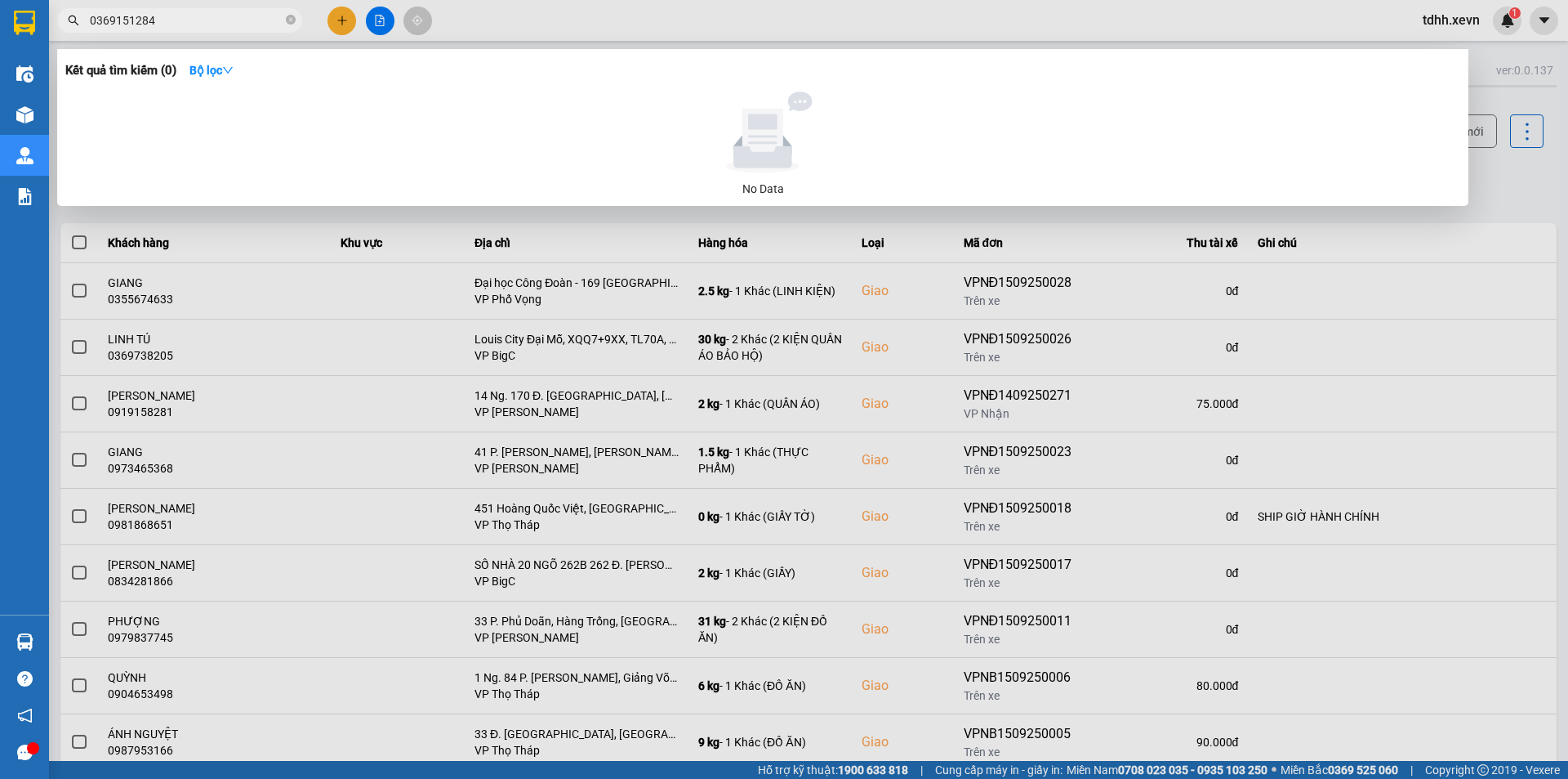
click at [485, 25] on div at bounding box center [784, 389] width 1568 height 779
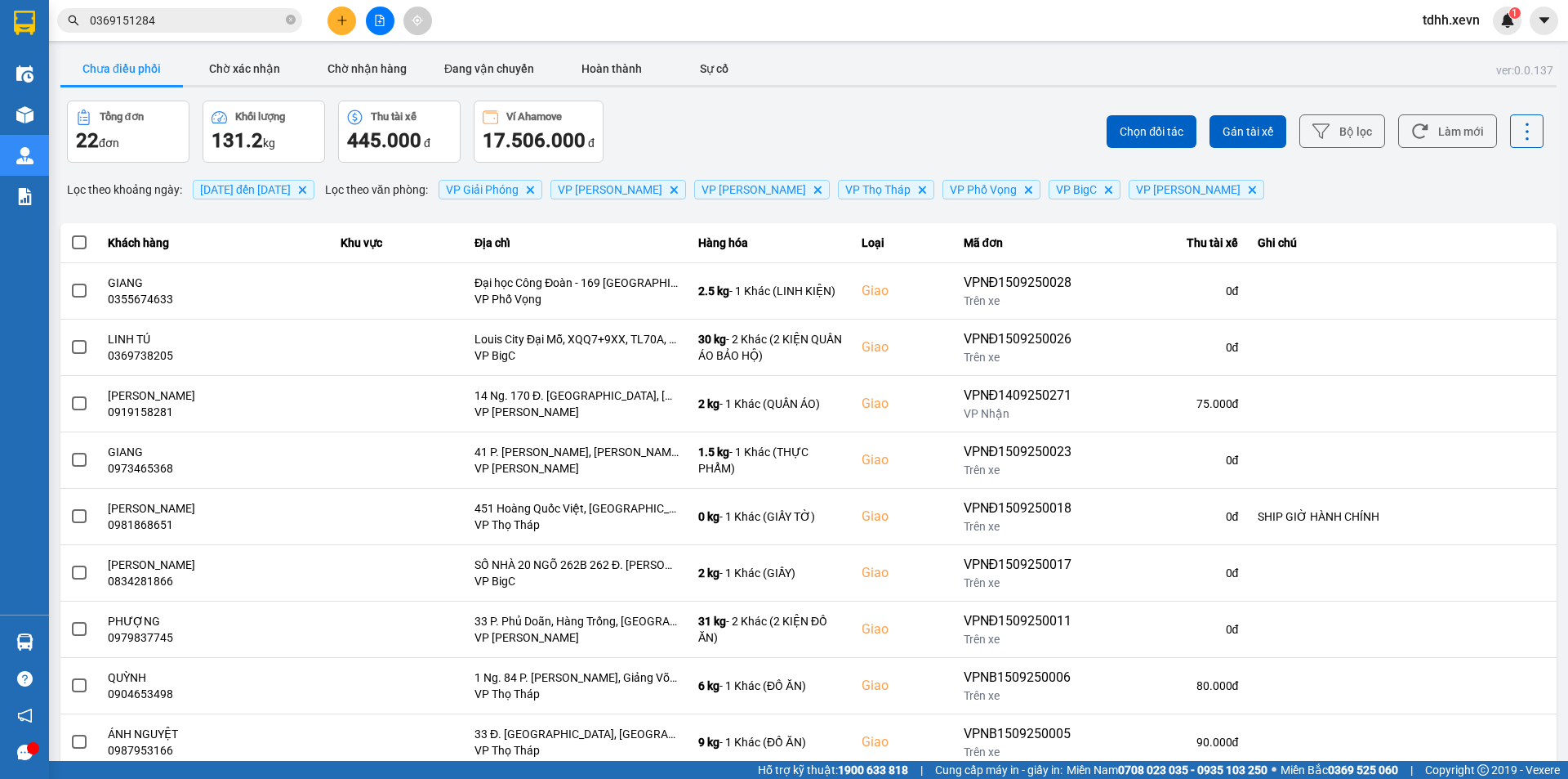
click at [194, 16] on input "0369151284" at bounding box center [187, 21] width 193 height 18
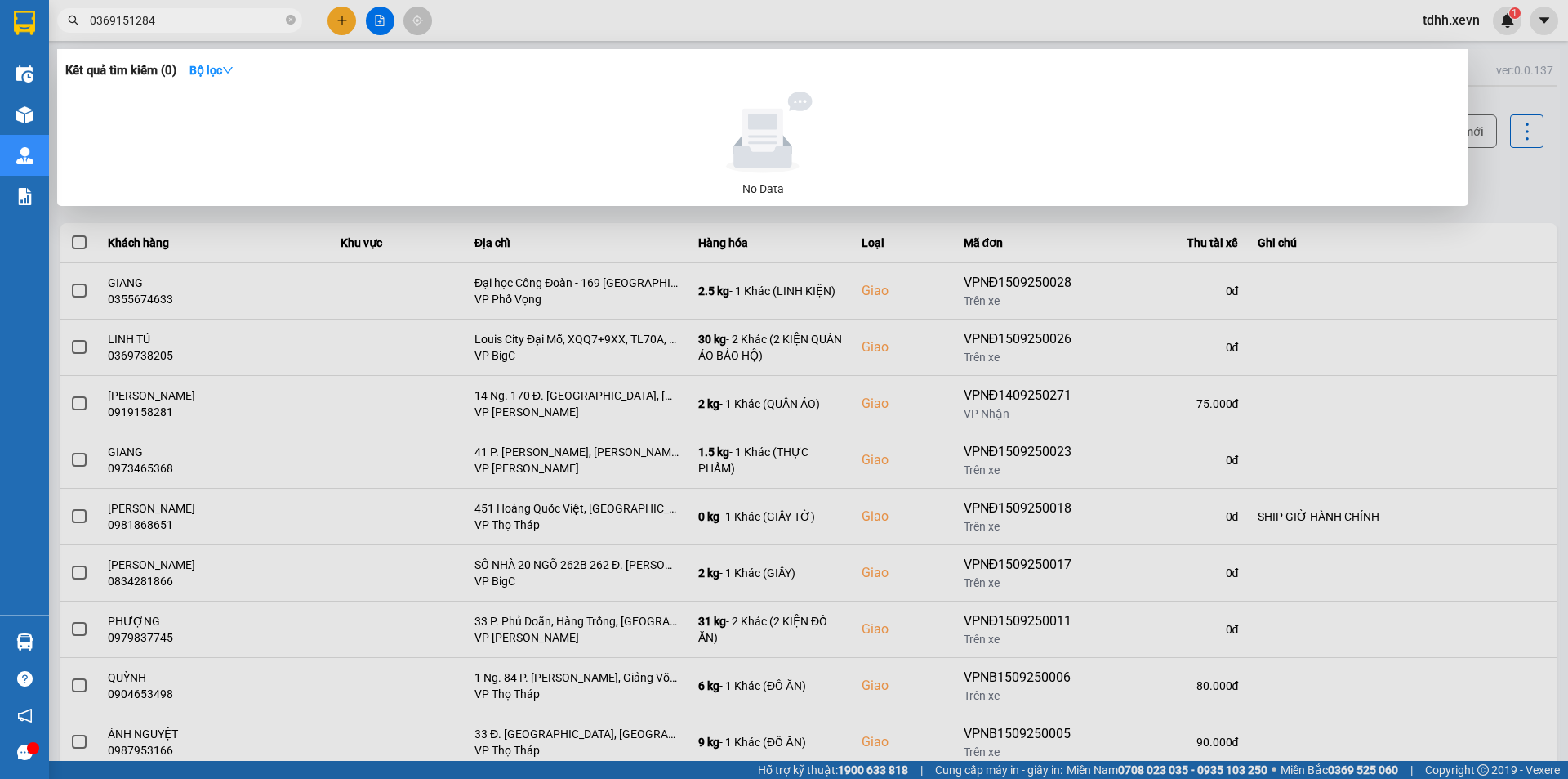
paste input "862969681"
click at [194, 16] on input "0862969681" at bounding box center [187, 21] width 193 height 18
type input "0862969681"
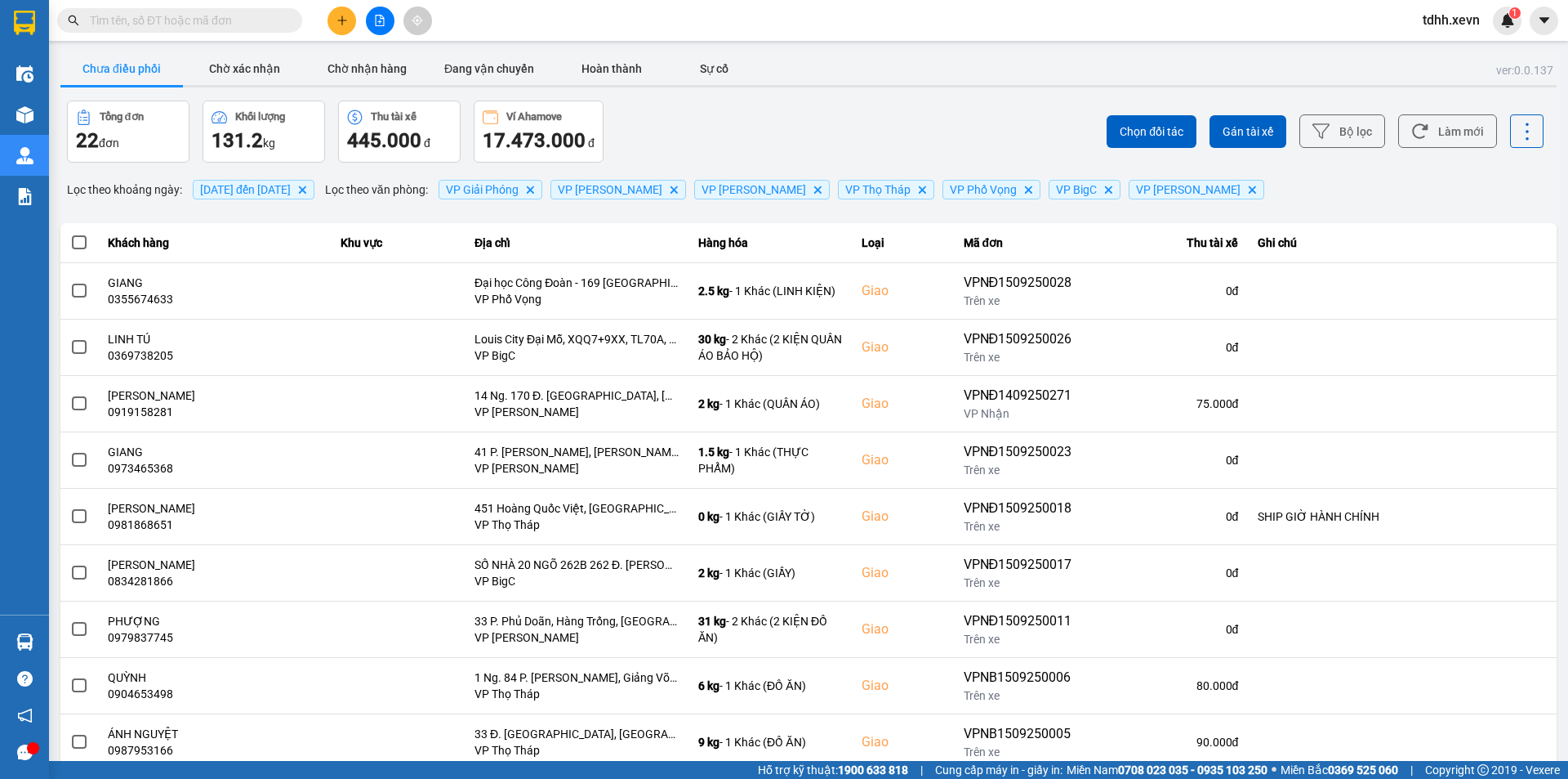
click at [218, 24] on input "text" at bounding box center [187, 21] width 193 height 18
paste input "0906047186"
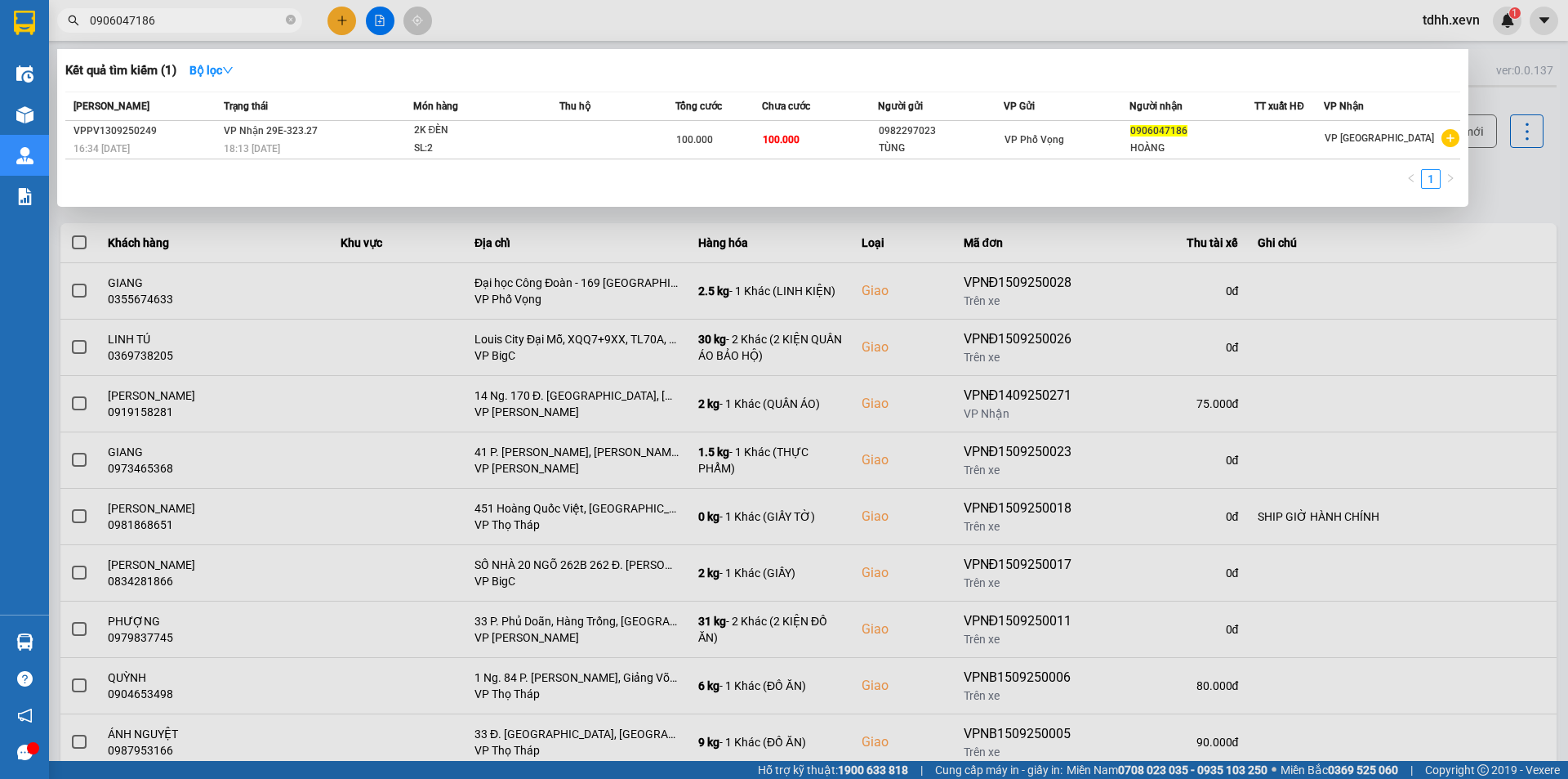
type input "0906047186"
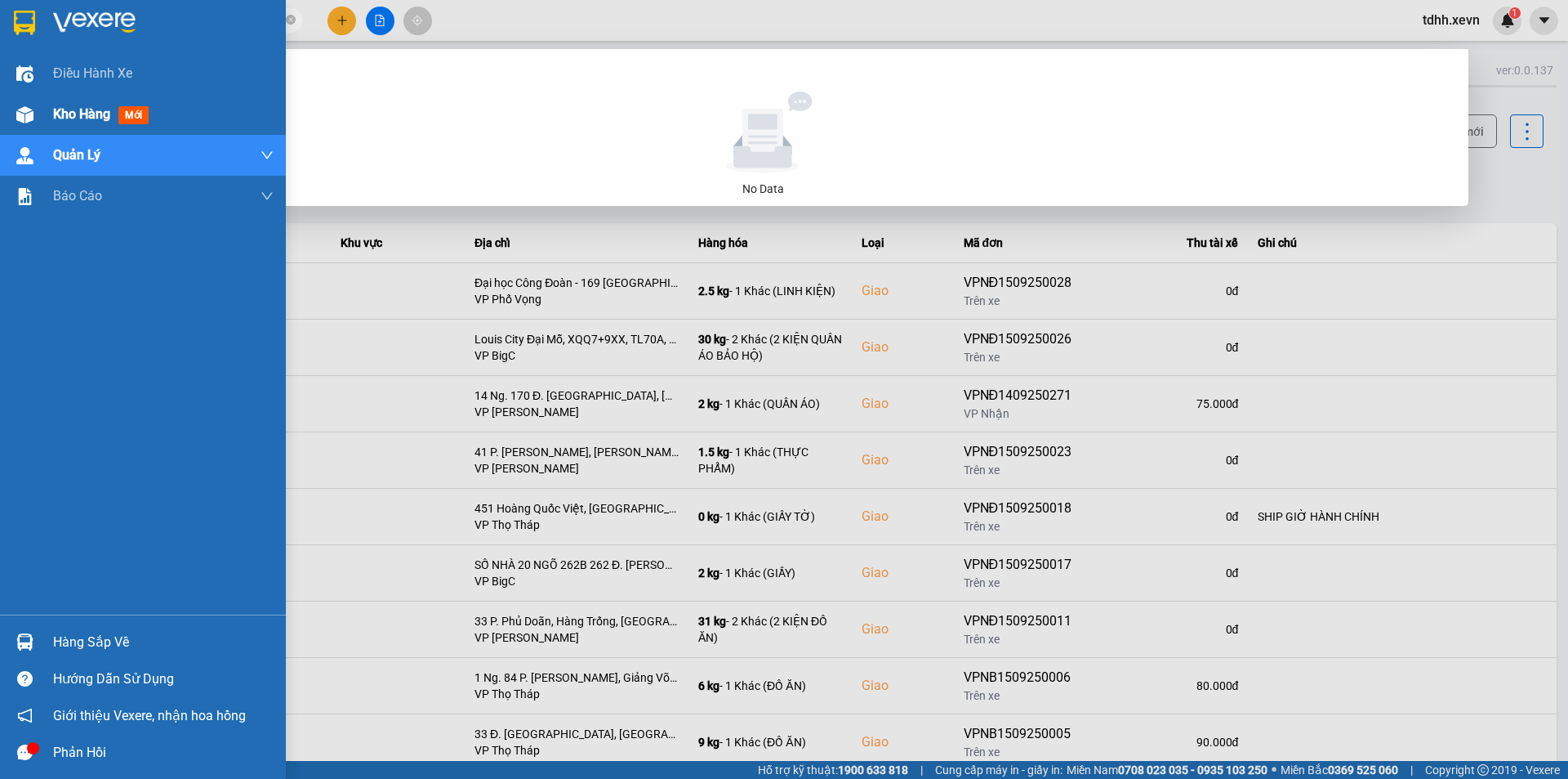
click at [82, 120] on span "Kho hàng" at bounding box center [81, 114] width 57 height 15
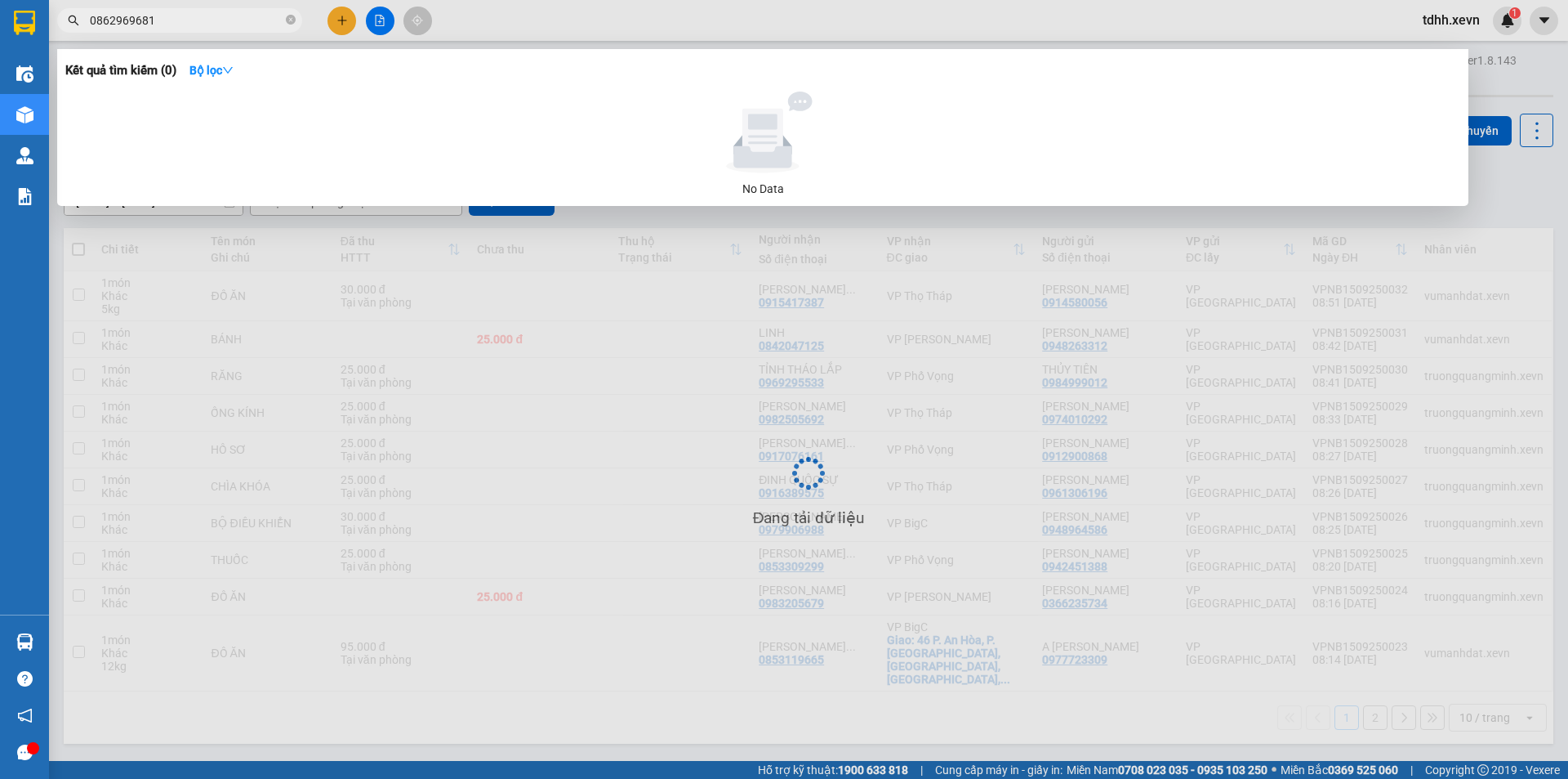
click at [678, 292] on div at bounding box center [784, 389] width 1568 height 779
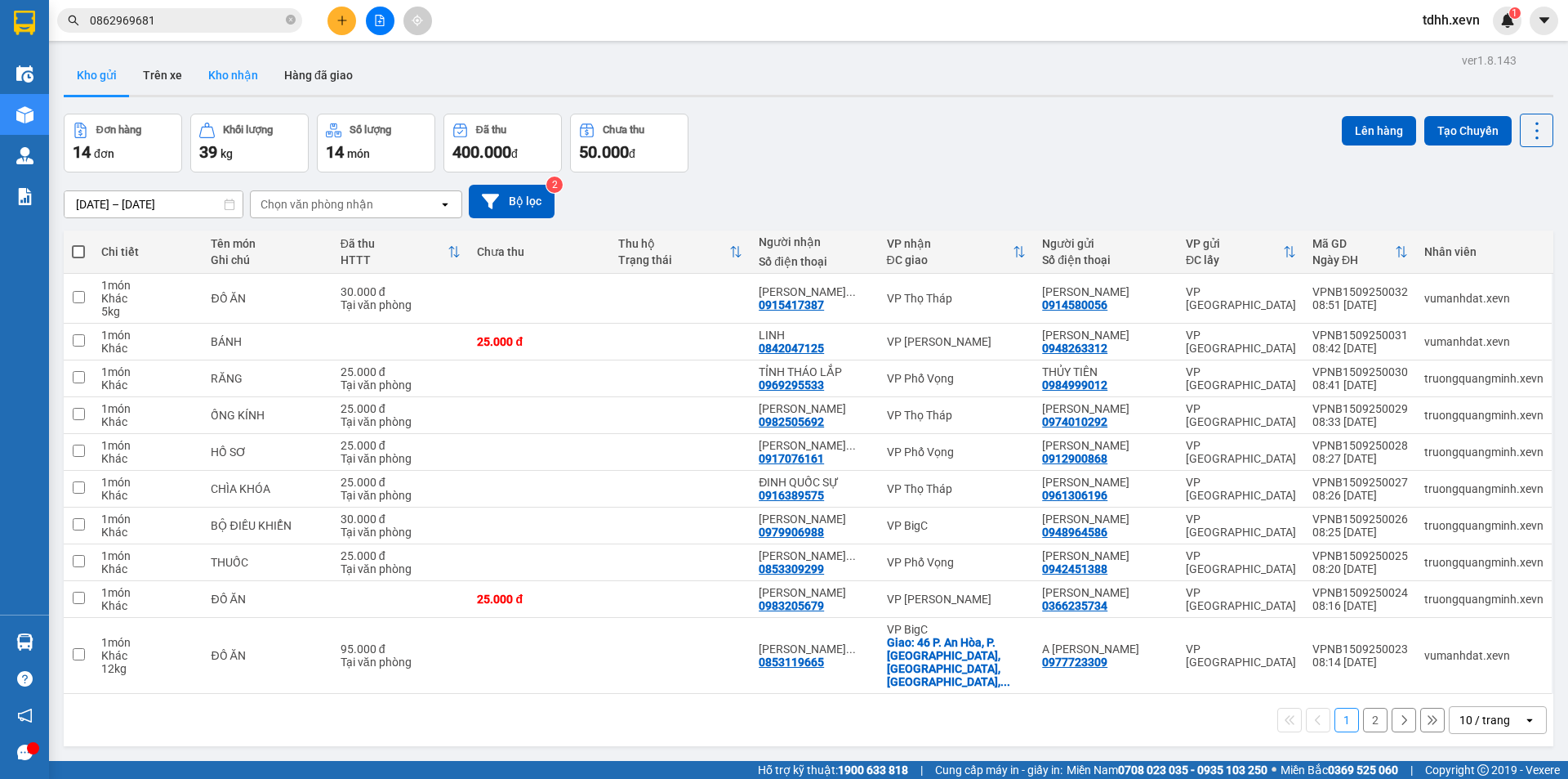
click at [230, 71] on button "Kho nhận" at bounding box center [233, 75] width 76 height 39
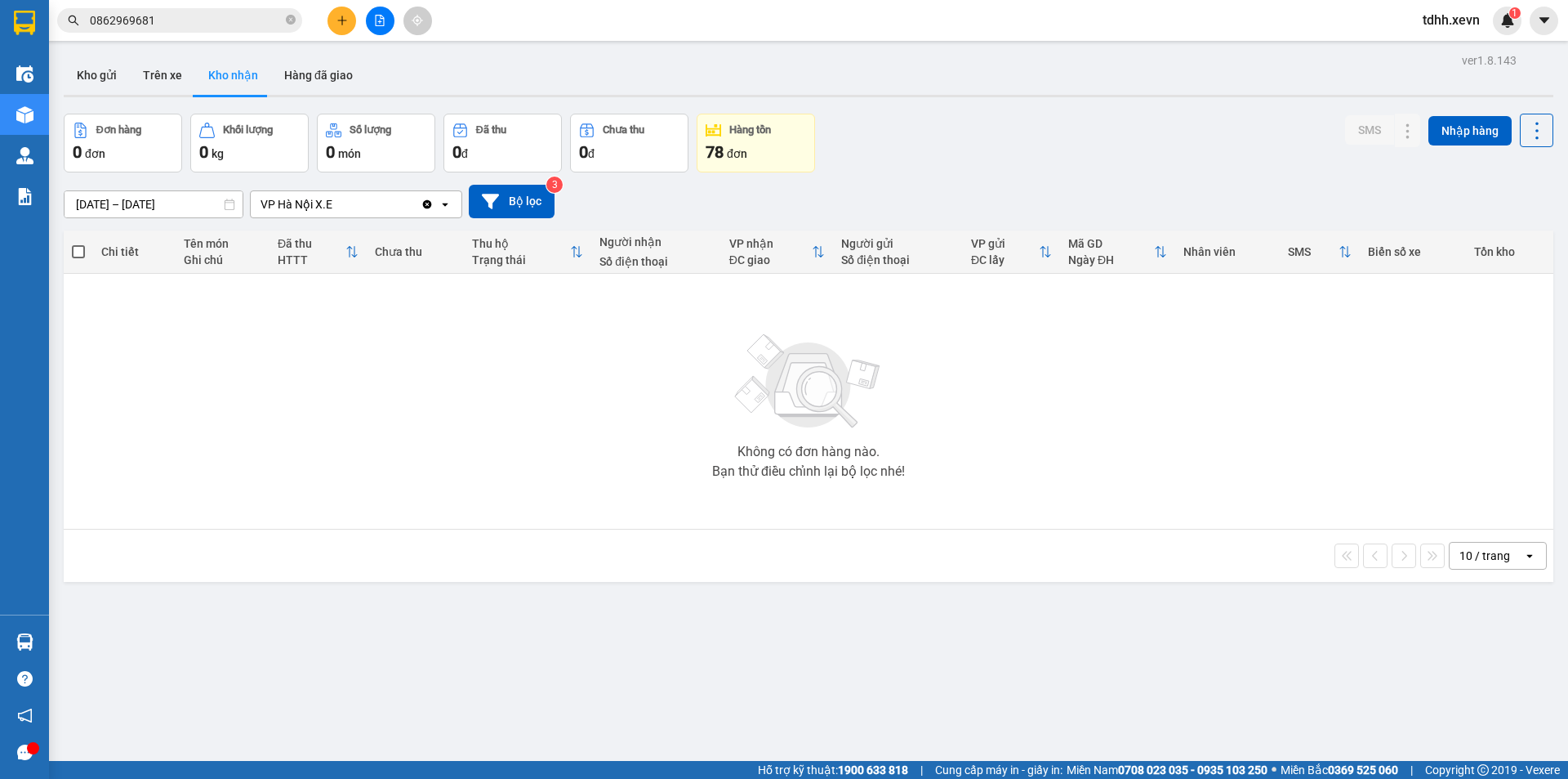
click at [427, 203] on icon "Clear value" at bounding box center [428, 204] width 9 height 9
click at [374, 199] on div "Chọn văn phòng nhận" at bounding box center [345, 204] width 188 height 26
type input "thọ"
click at [338, 242] on div "VP Thọ Tháp" at bounding box center [355, 238] width 212 height 30
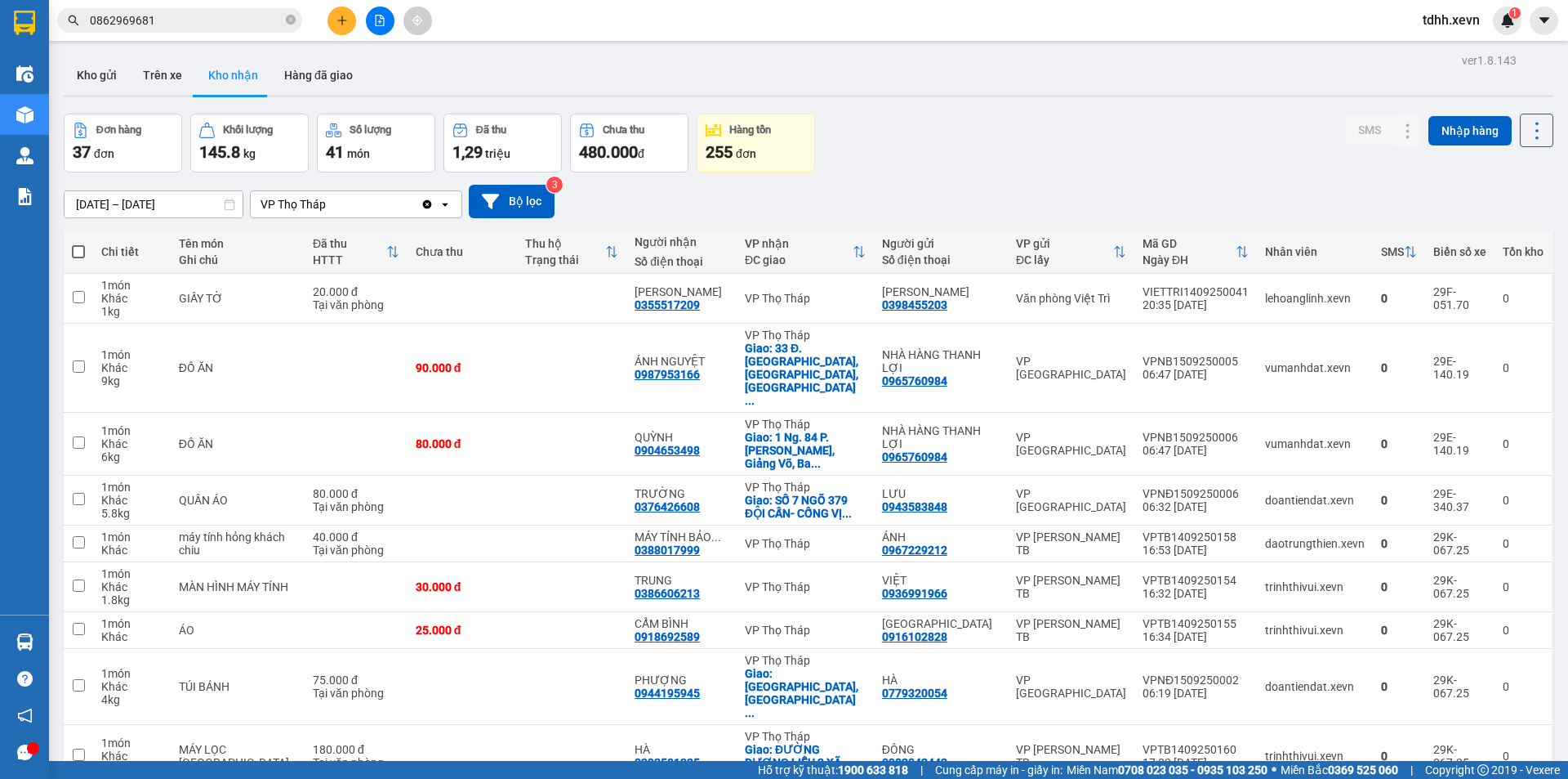
click at [1154, 189] on div "13/09/2025 – 15/09/2025 Press the down arrow key to interact with the calendar …" at bounding box center [808, 201] width 1490 height 33
click at [1070, 299] on div "Văn phòng Việt Trì" at bounding box center [1071, 298] width 110 height 13
checkbox input "true"
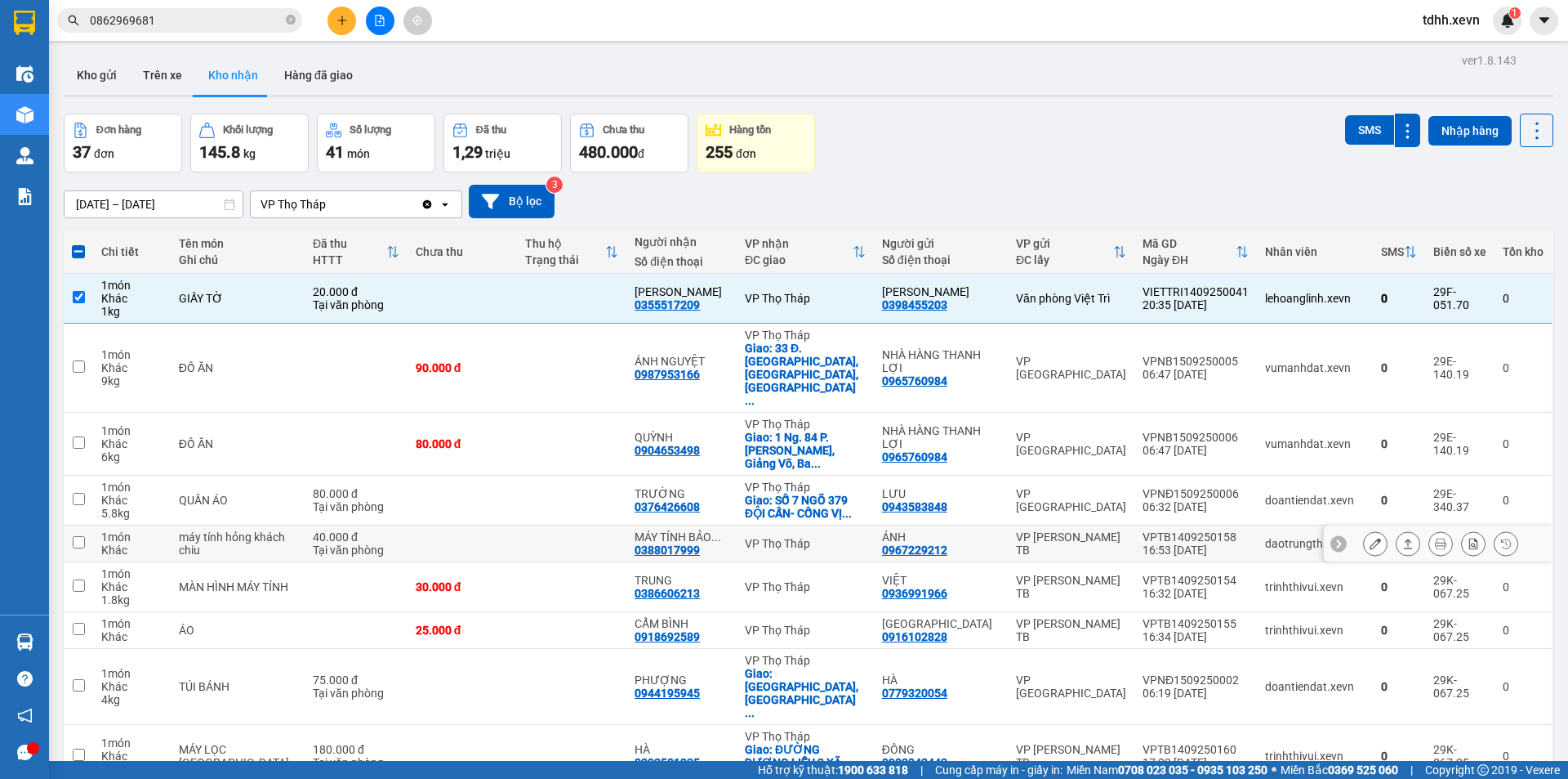
click at [1001, 525] on td "ÁNH 0967229212" at bounding box center [941, 543] width 134 height 37
checkbox input "true"
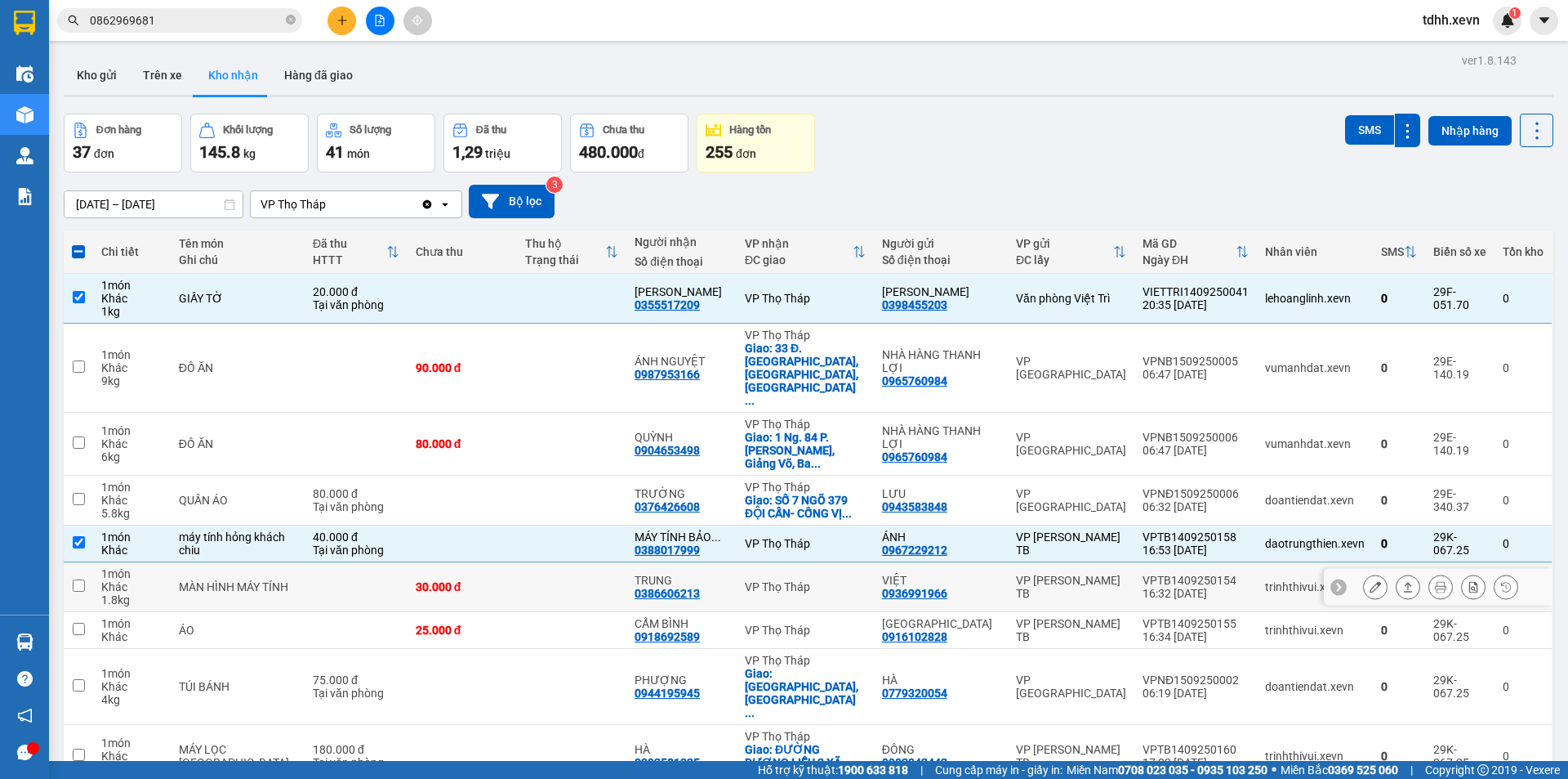
click at [1097, 574] on div "VP Trần Phú TB" at bounding box center [1071, 587] width 110 height 26
checkbox input "true"
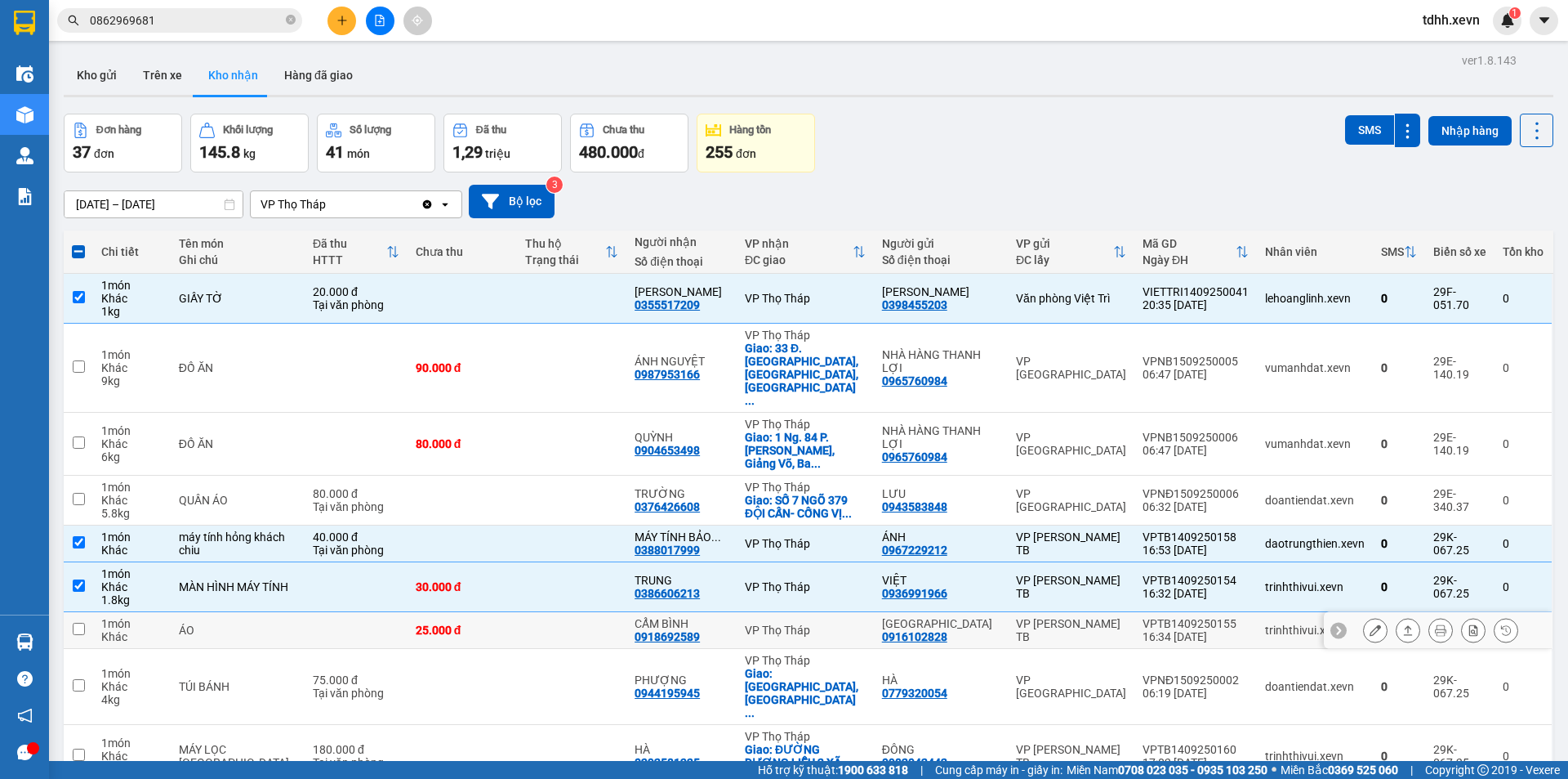
click at [1113, 617] on div "VP [PERSON_NAME] TB" at bounding box center [1071, 630] width 110 height 26
checkbox input "true"
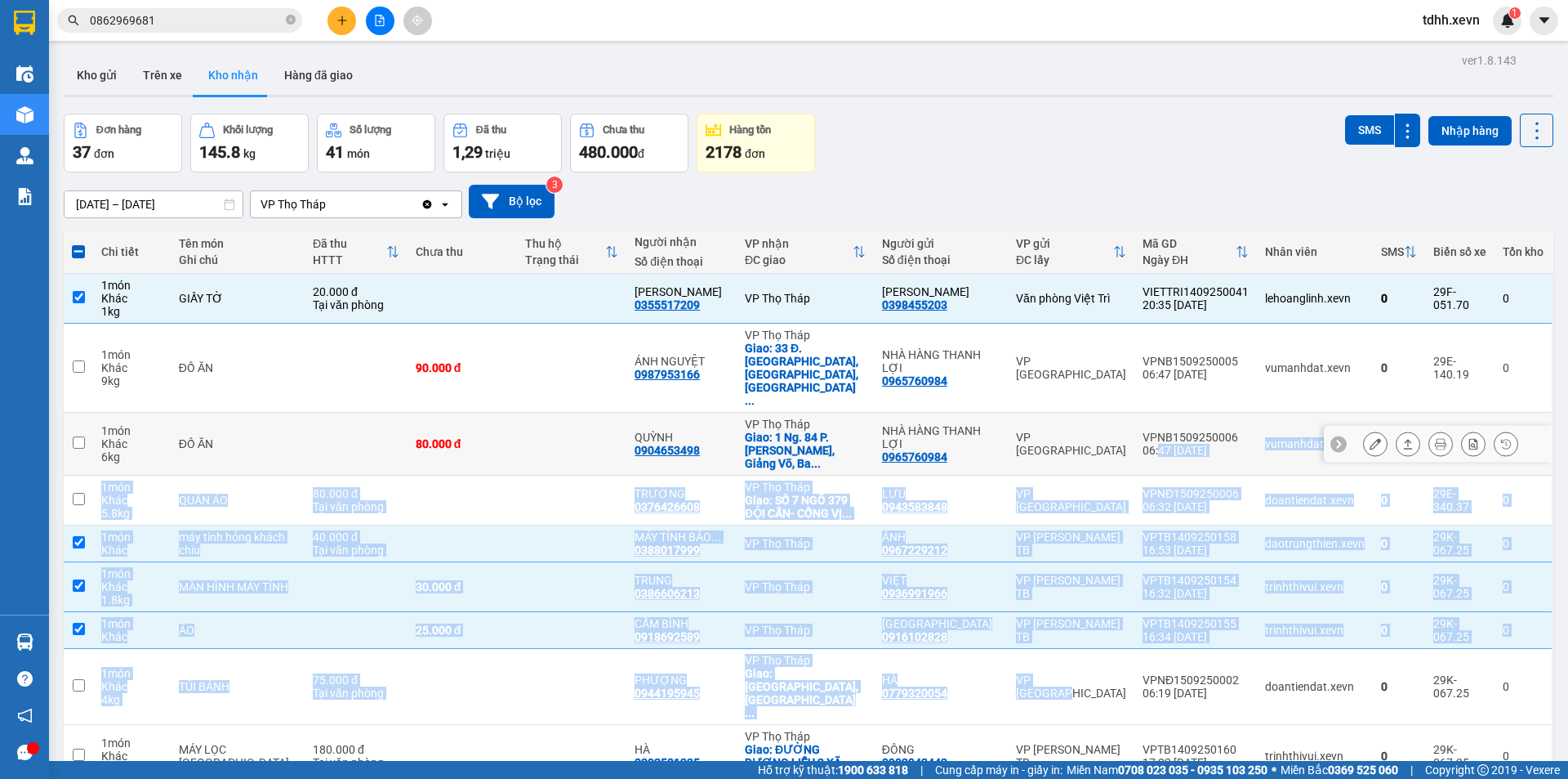
drag, startPoint x: 1127, startPoint y: 626, endPoint x: 1155, endPoint y: 415, distance: 212.8
click at [1155, 415] on tbody "1 món Khác 1 kg GIẤY TỜ 20.000 đ Tại văn phòng PHẠM THÁI BÌNH 0355517209 VP Thọ…" at bounding box center [808, 555] width 1490 height 564
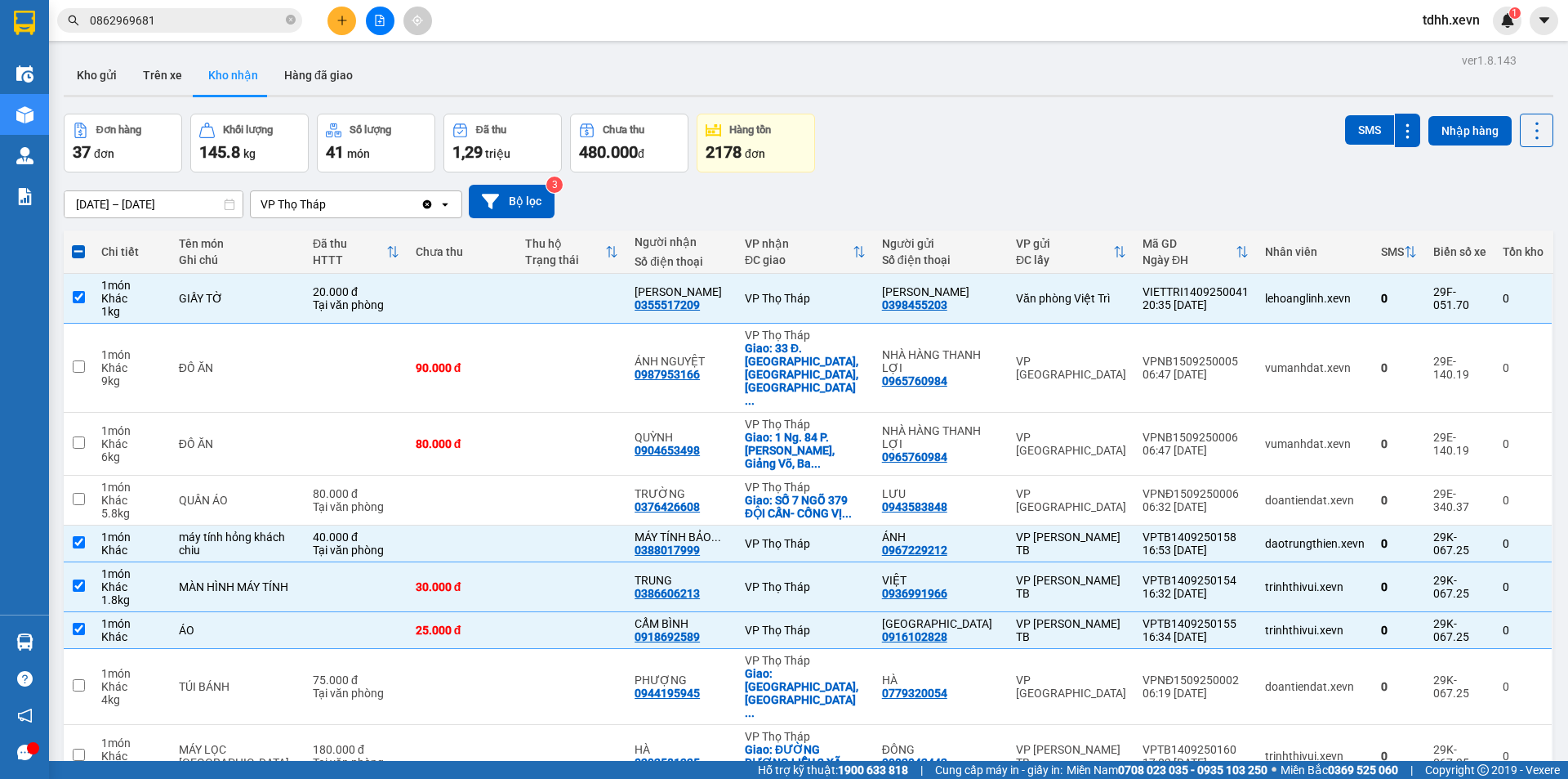
click at [1163, 107] on div "ver 1.8.143 Kho gửi Trên xe Kho nhận Hàng đã giao Đơn hàng 37 đơn Khối lượng 14…" at bounding box center [808, 472] width 1503 height 848
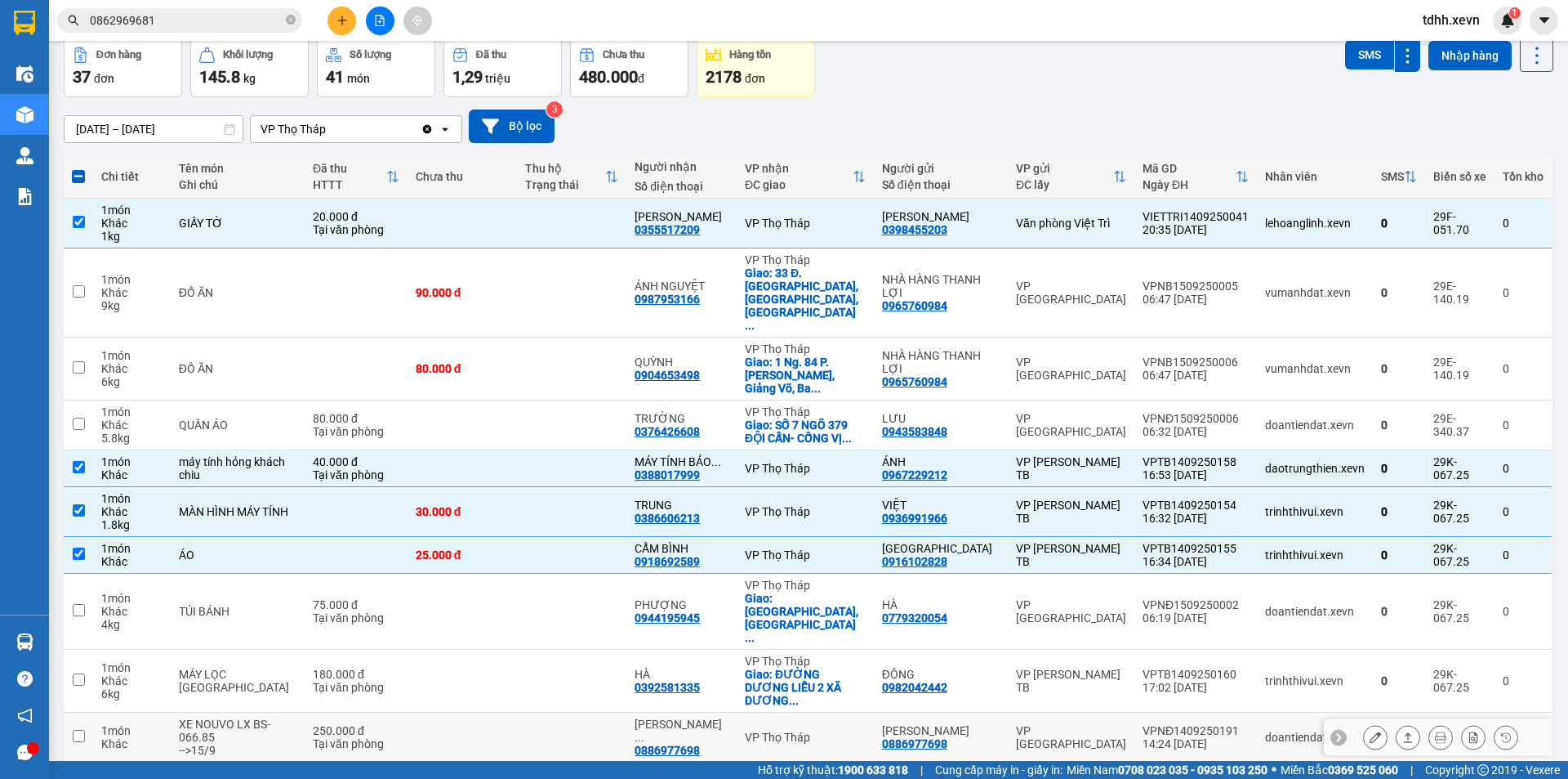
click at [1178, 737] on div "14:24 14/09" at bounding box center [1196, 744] width 106 height 13
checkbox input "true"
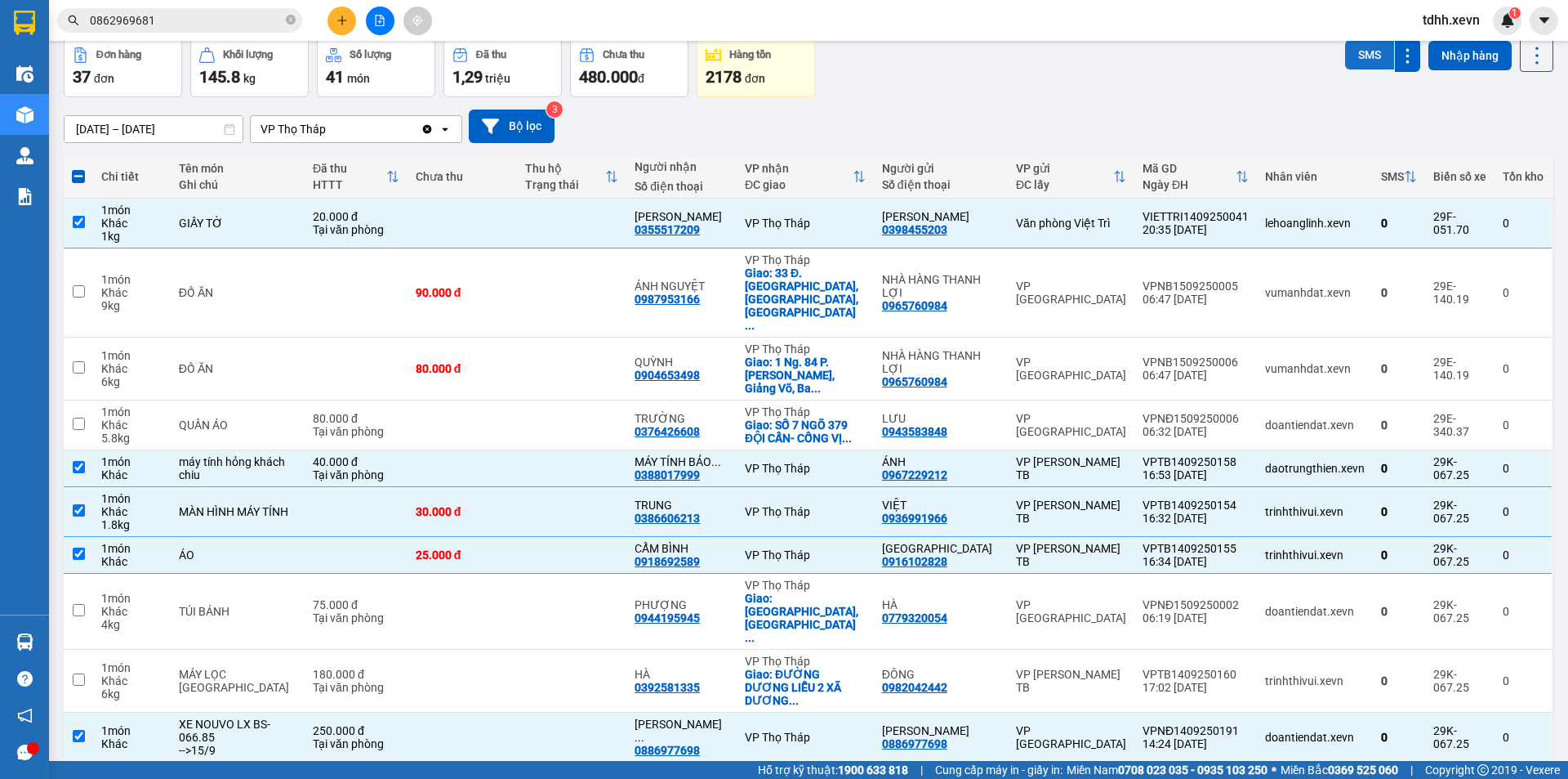
click at [1361, 54] on button "SMS" at bounding box center [1370, 54] width 49 height 30
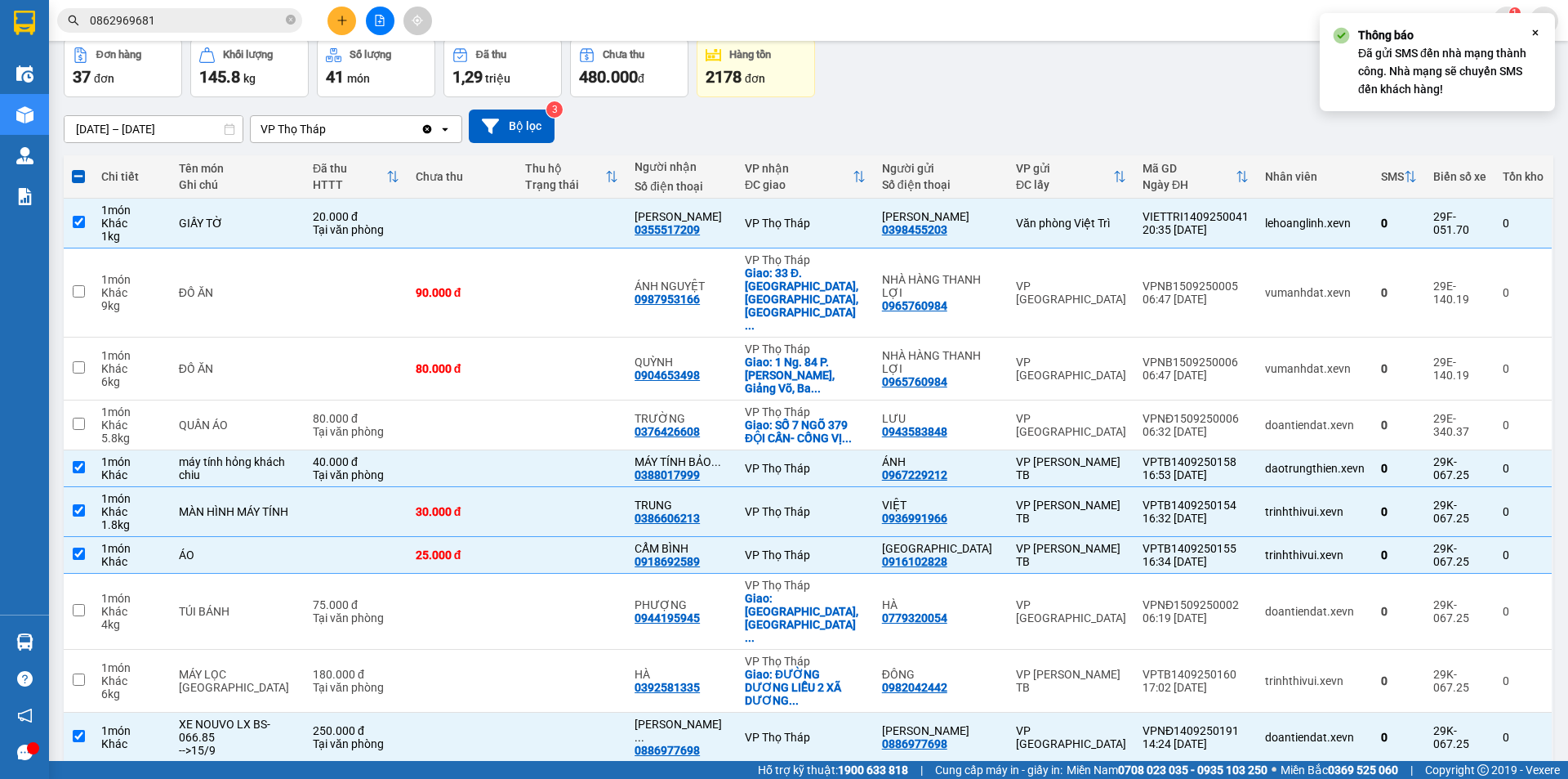
click at [1464, 778] on div "10 / trang" at bounding box center [1485, 789] width 51 height 16
click at [1470, 661] on span "100 / trang" at bounding box center [1479, 661] width 59 height 16
checkbox input "false"
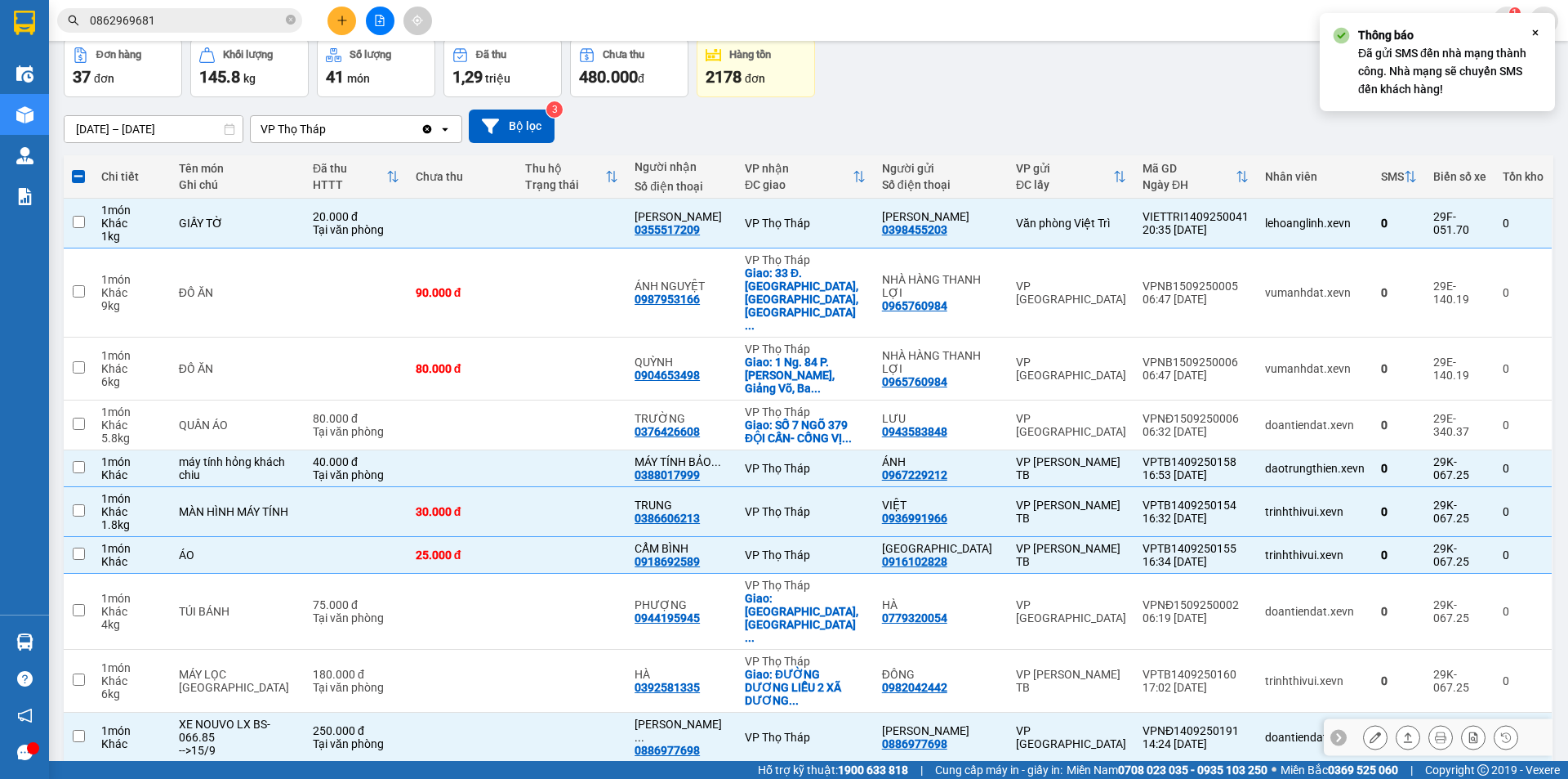
checkbox input "false"
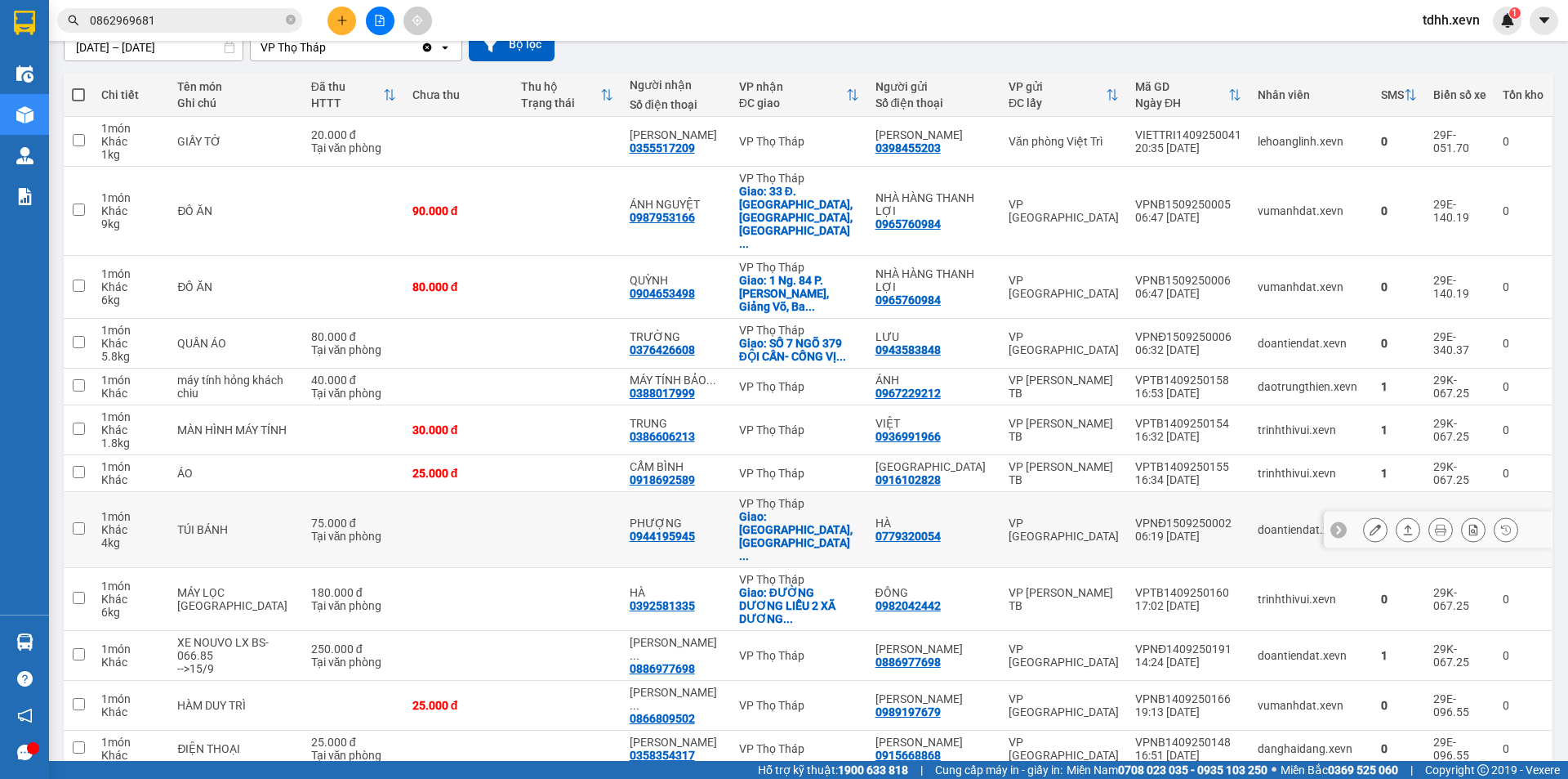
scroll to position [0, 0]
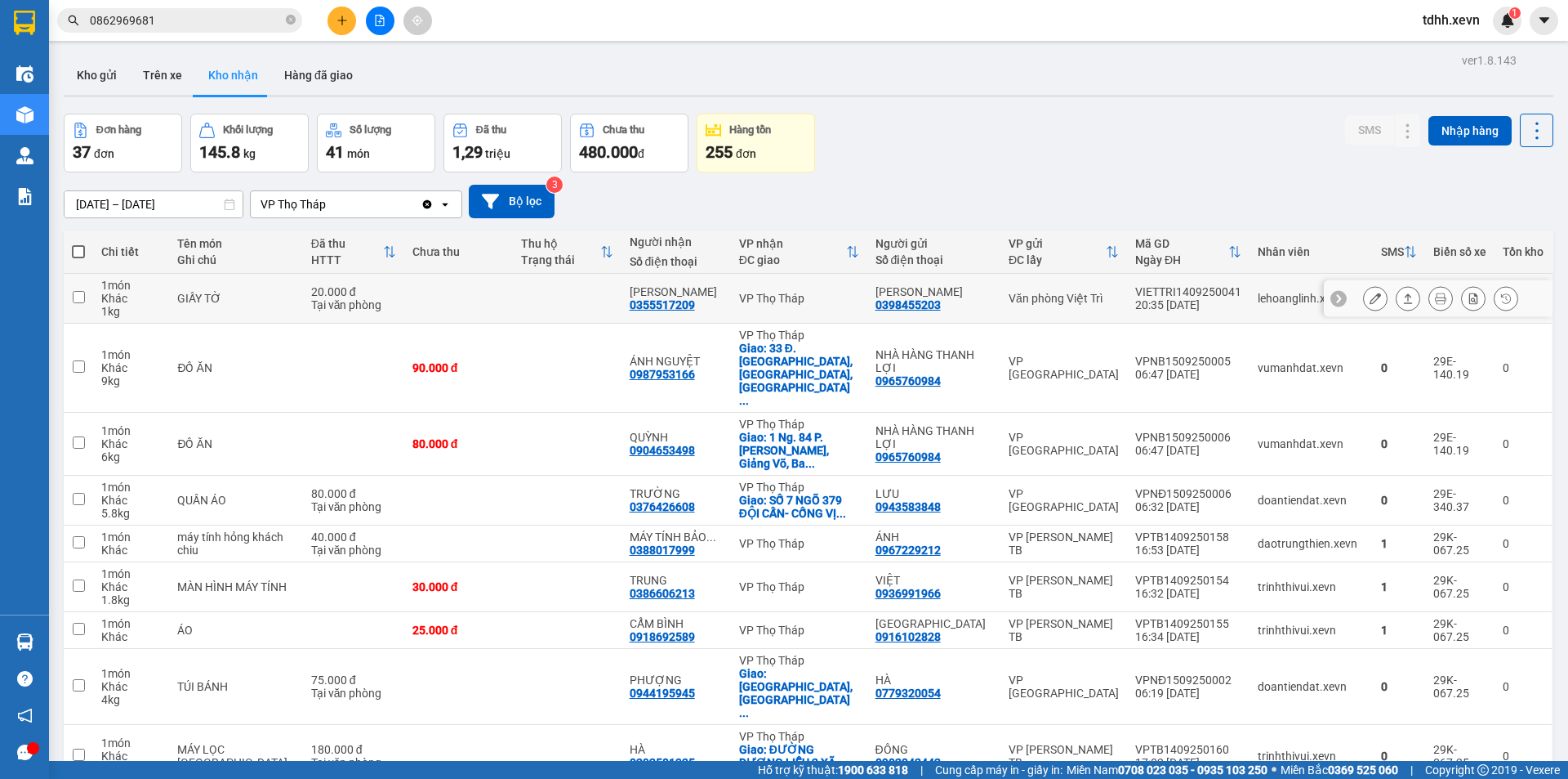
click at [1110, 297] on div "Văn phòng Việt Trì" at bounding box center [1064, 298] width 110 height 13
checkbox input "true"
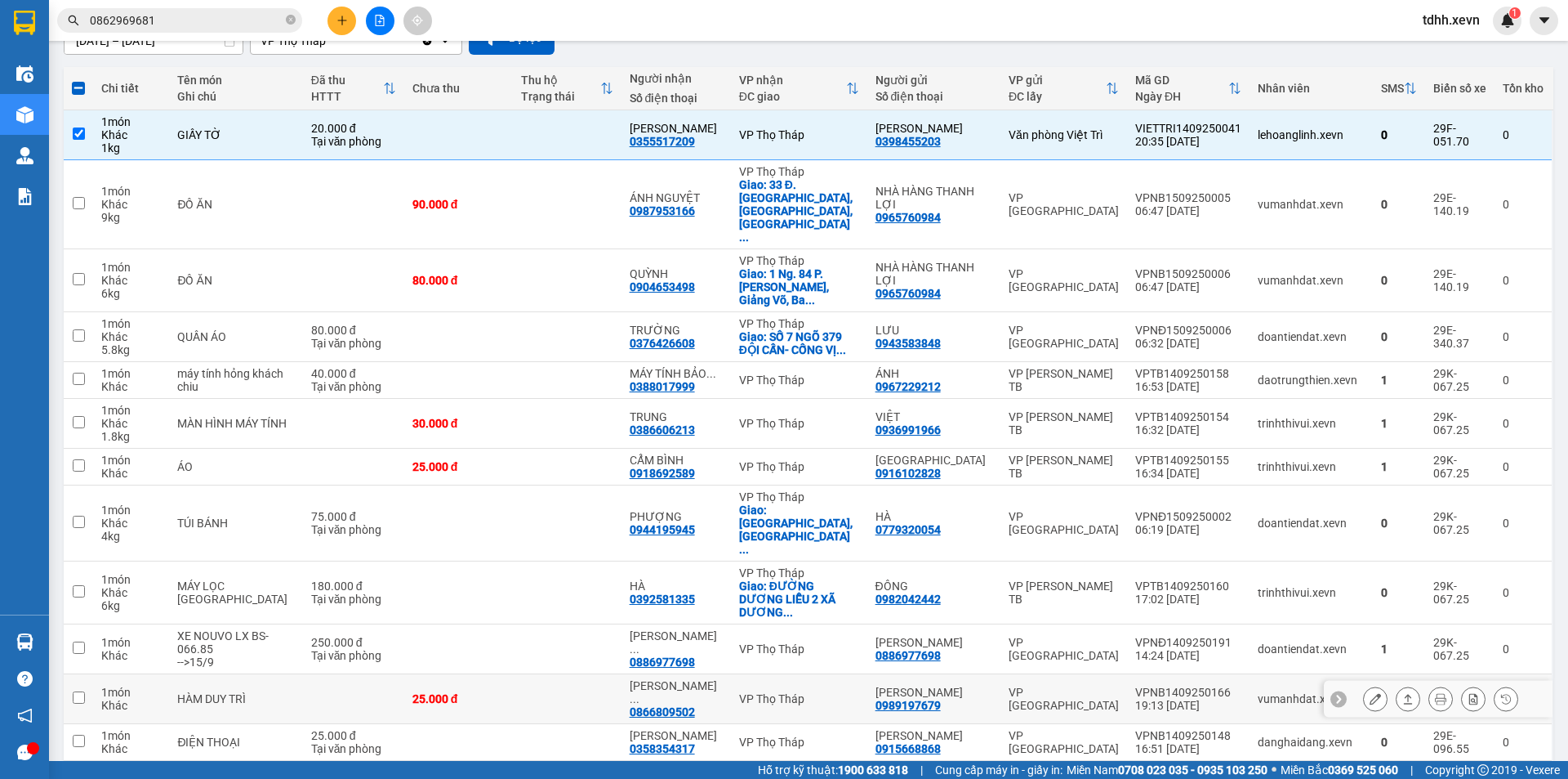
scroll to position [246, 0]
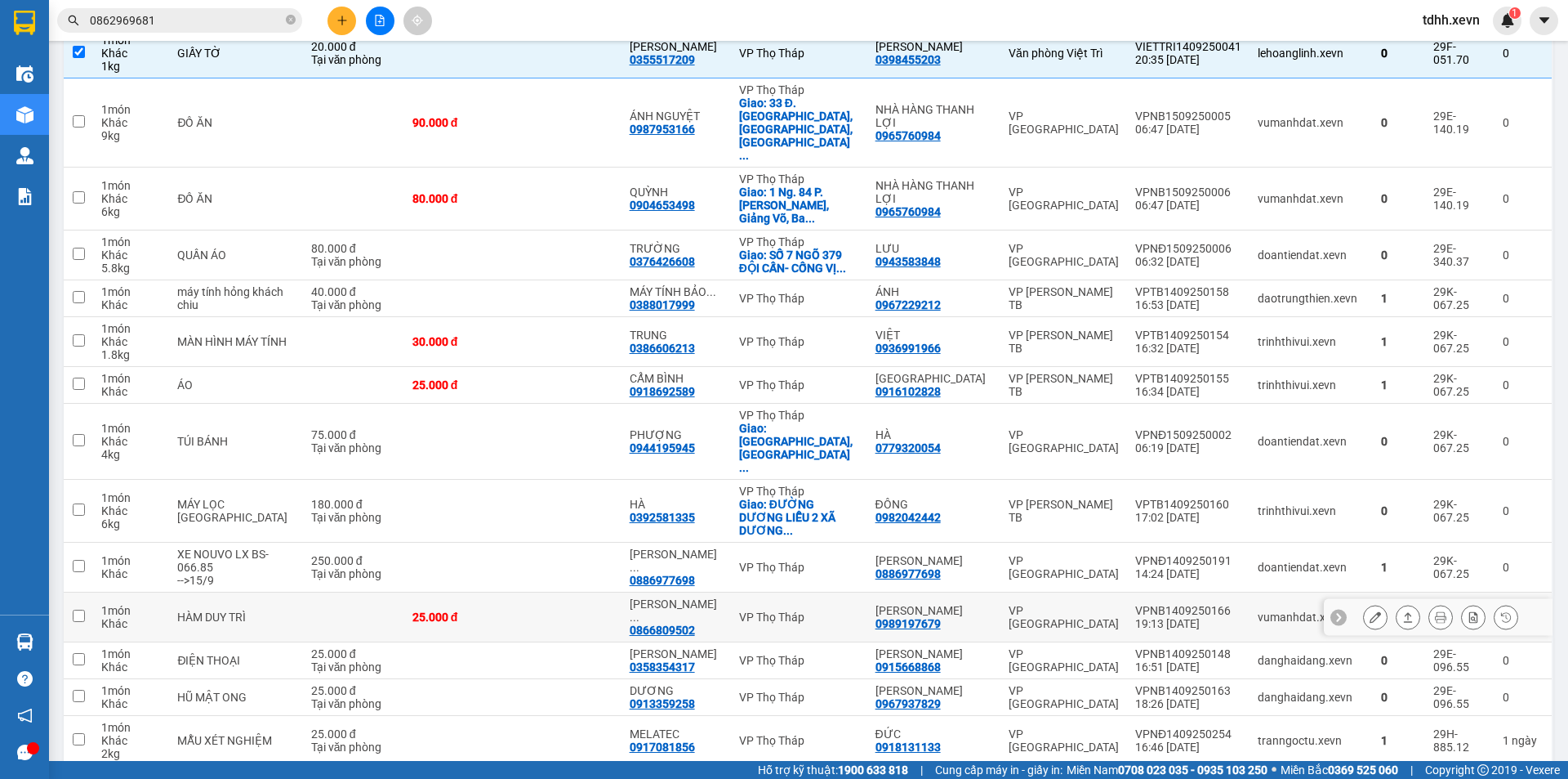
click at [1278, 610] on div "vumanhdat.xevn" at bounding box center [1311, 617] width 107 height 13
checkbox input "true"
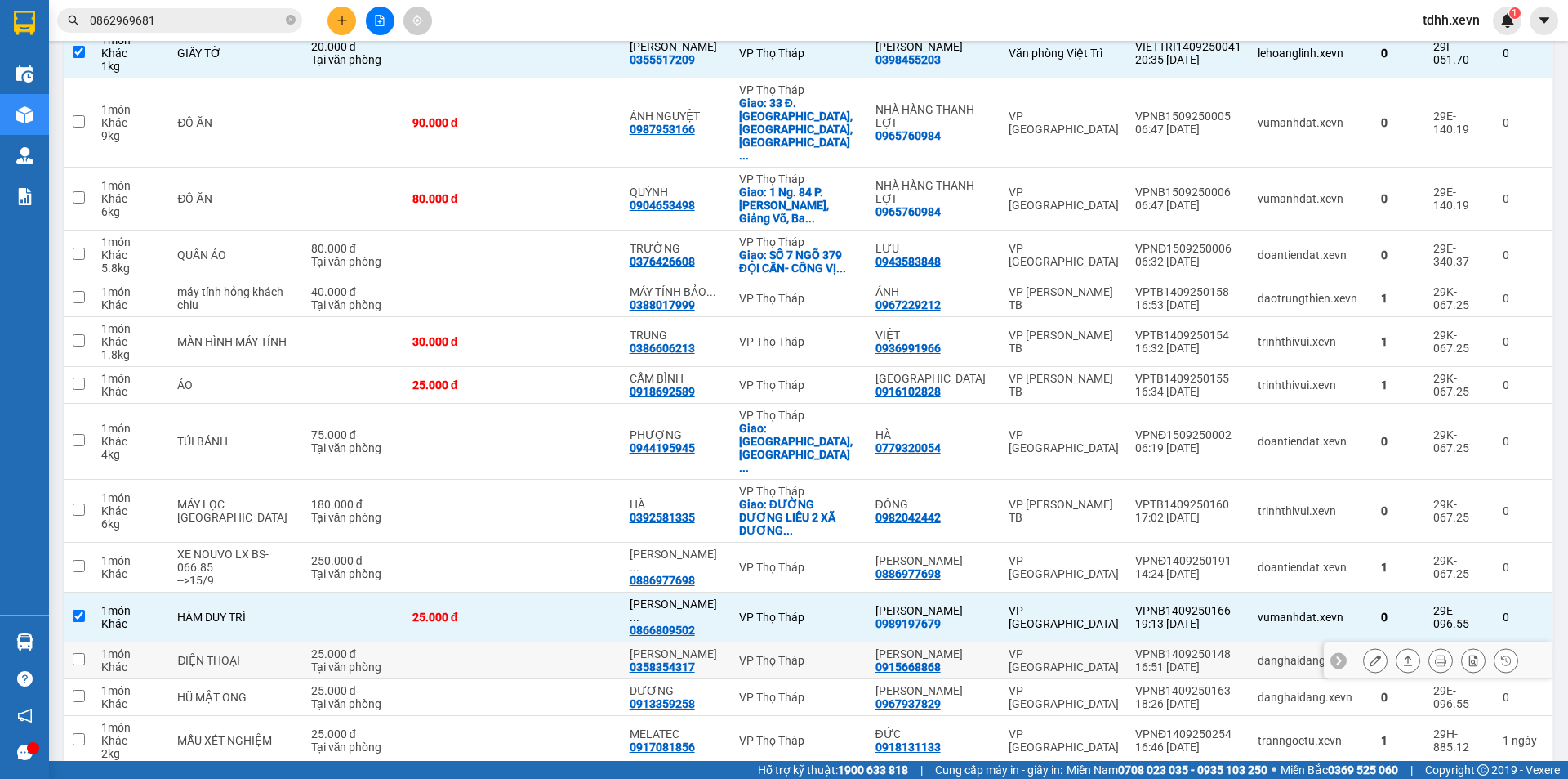
click at [1225, 661] on div "16:51 14/09" at bounding box center [1188, 667] width 106 height 13
checkbox input "true"
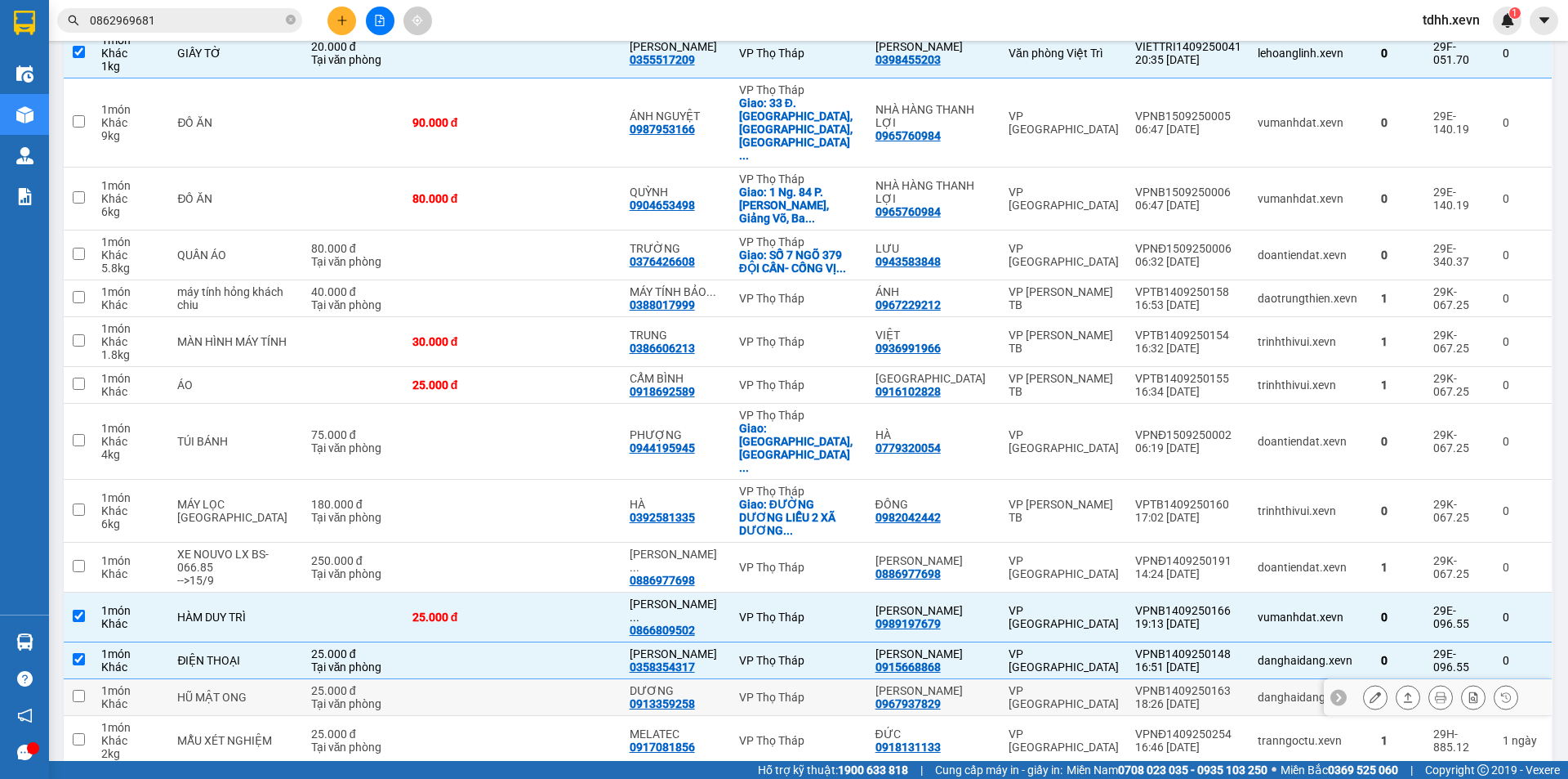
click at [1197, 679] on td "VPNB1409250163 18:26 14/09" at bounding box center [1188, 697] width 123 height 37
checkbox input "true"
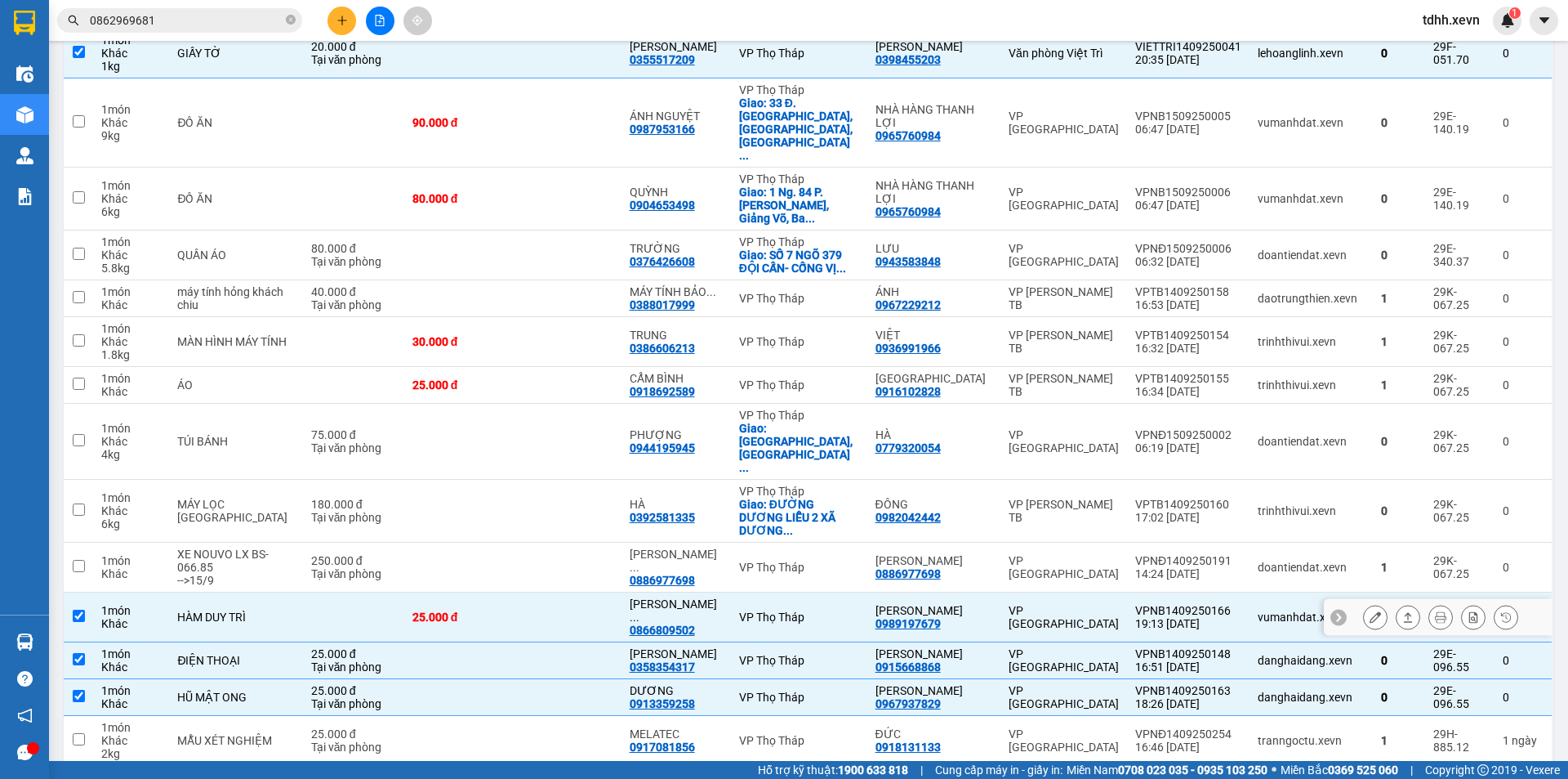
scroll to position [0, 0]
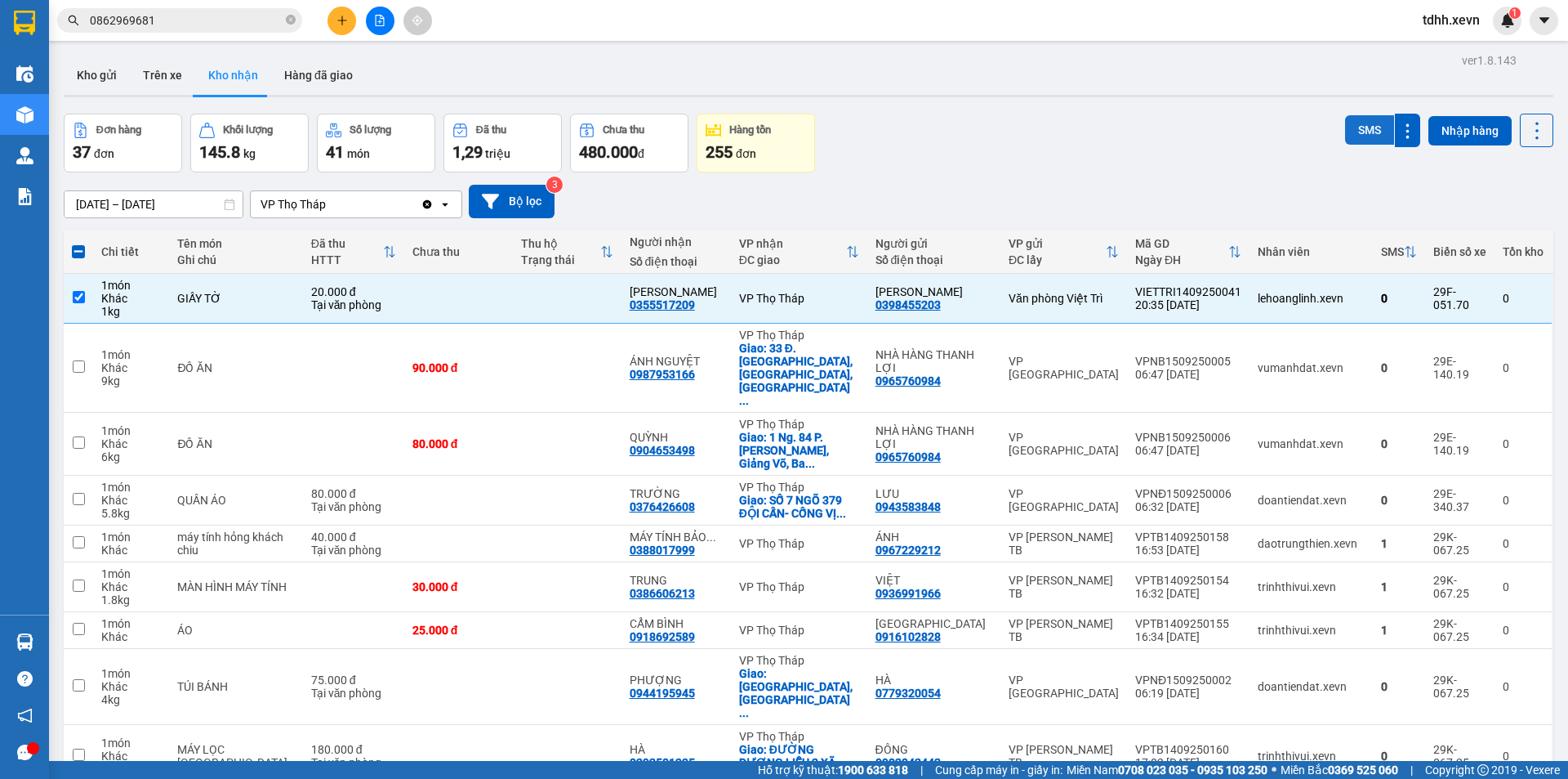
click at [1351, 134] on button "SMS" at bounding box center [1370, 130] width 49 height 30
click at [429, 198] on icon "Clear value" at bounding box center [427, 204] width 13 height 13
checkbox input "false"
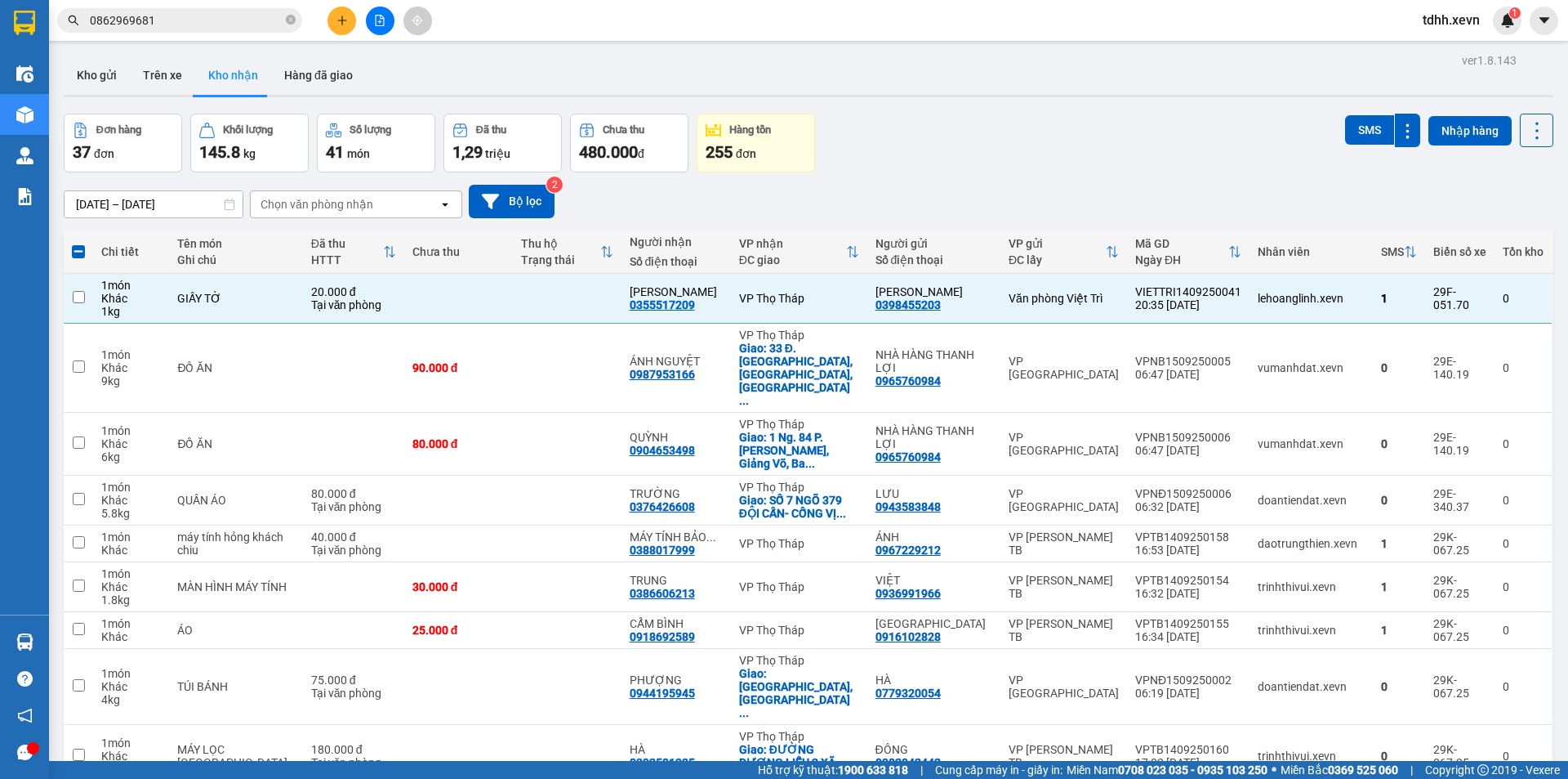
checkbox input "false"
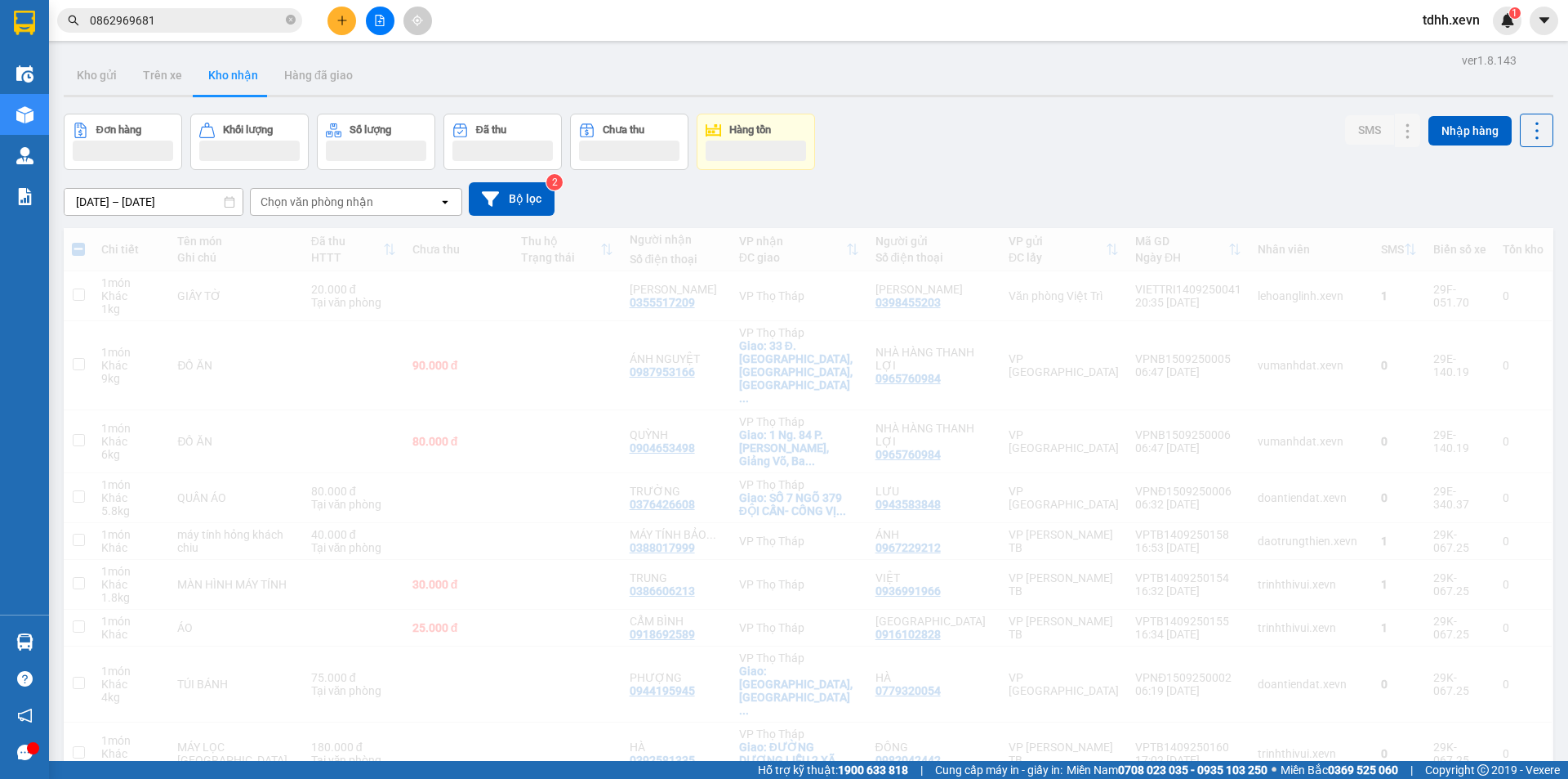
drag, startPoint x: 375, startPoint y: 200, endPoint x: 367, endPoint y: 188, distance: 14.4
click at [374, 199] on div "Chọn văn phòng nhận" at bounding box center [345, 201] width 188 height 26
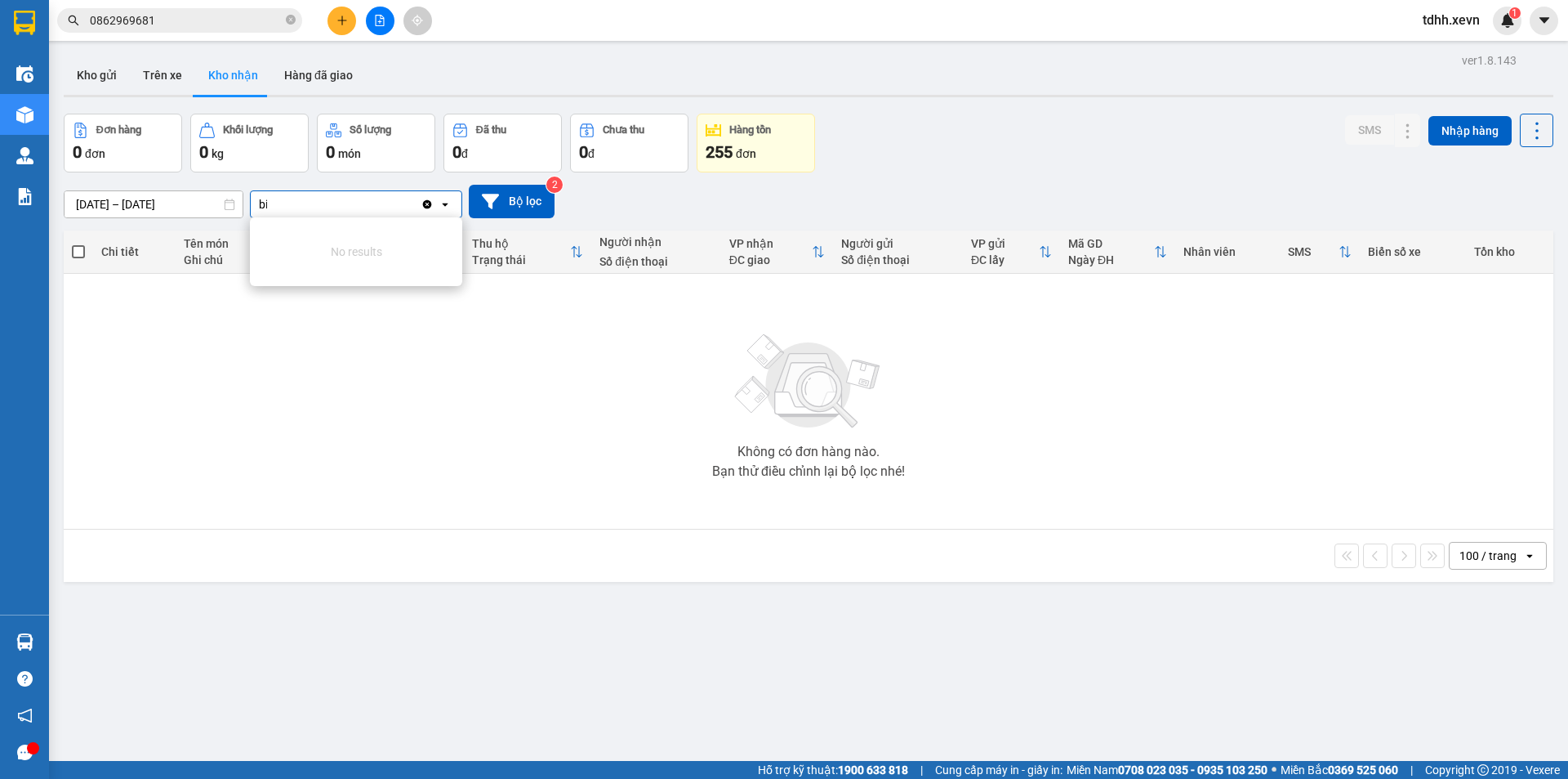
type input "big"
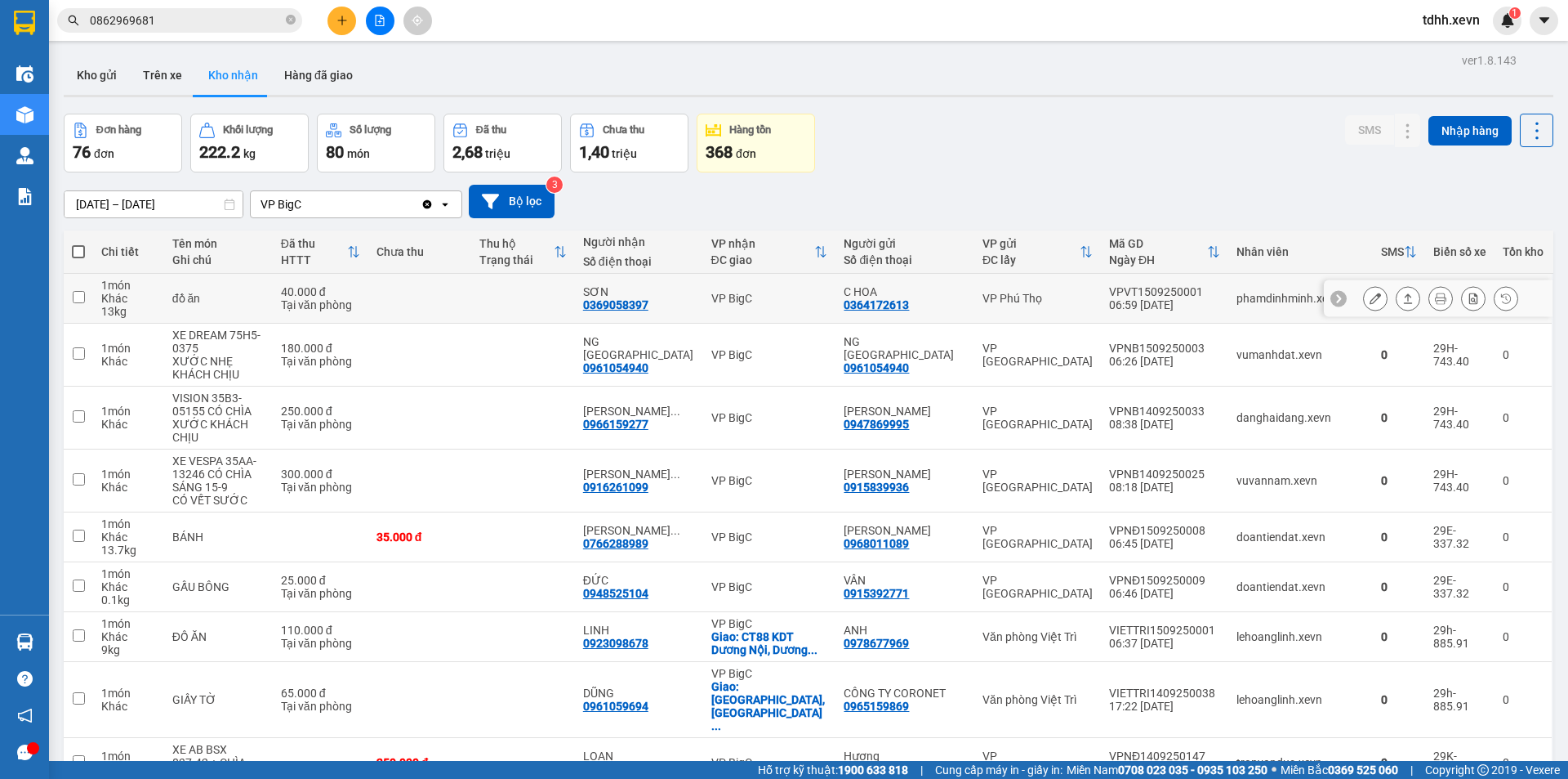
click at [1081, 286] on td "VP Phú Thọ" at bounding box center [1038, 298] width 126 height 50
checkbox input "true"
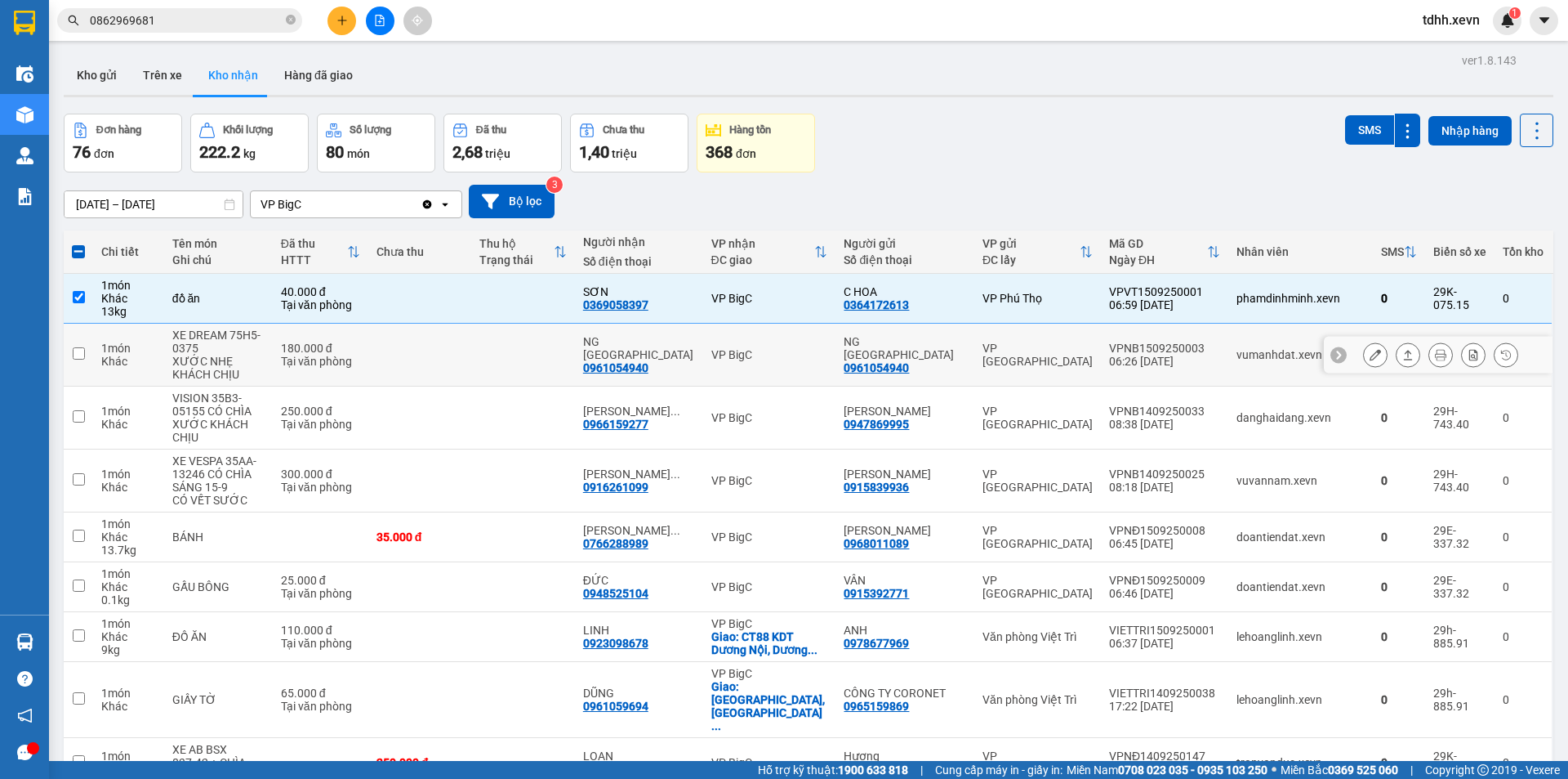
click at [1088, 348] on div "VP Ninh Bình" at bounding box center [1038, 354] width 110 height 26
checkbox input "true"
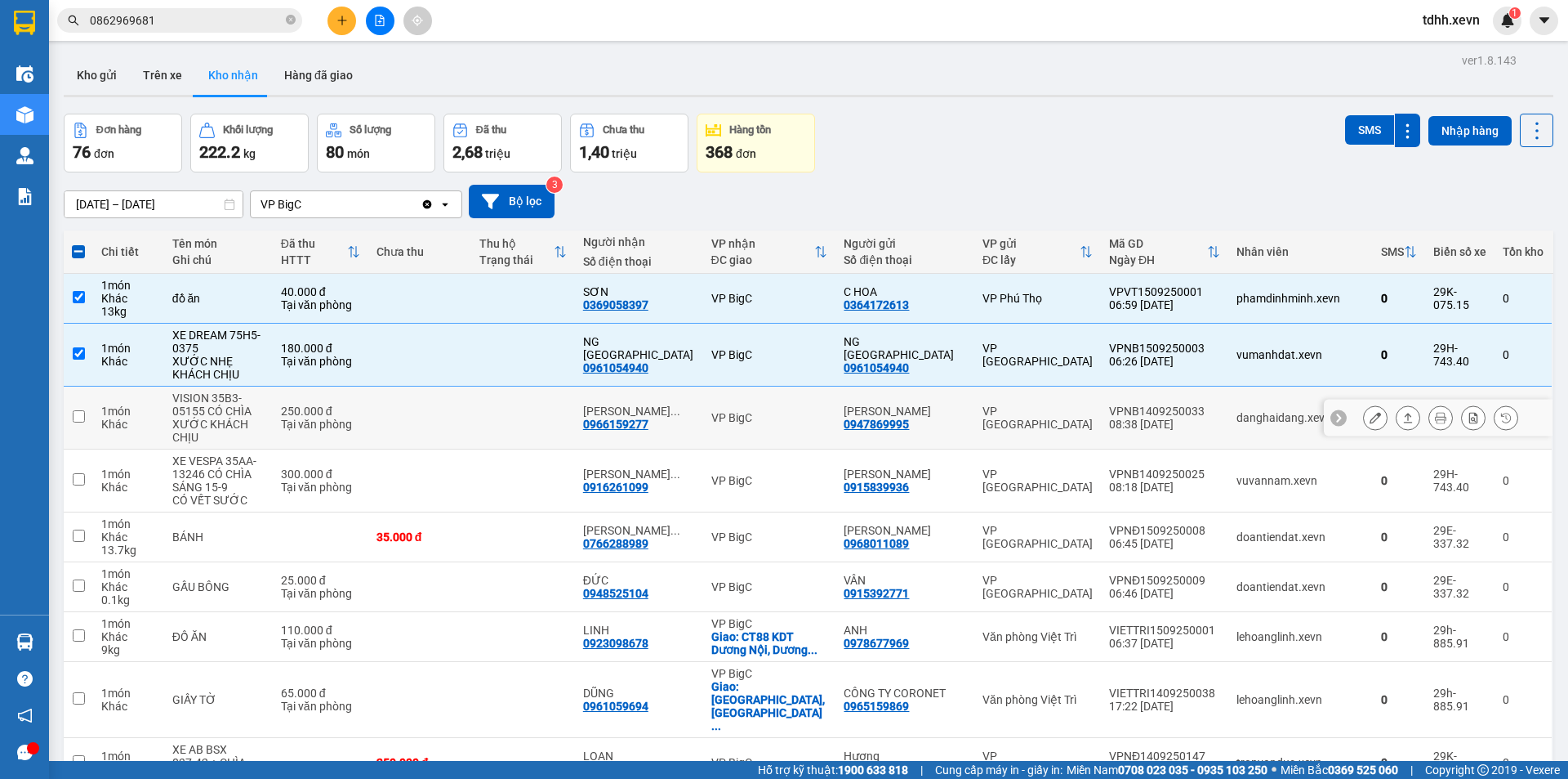
click at [1043, 412] on div "VP Ninh Bình" at bounding box center [1038, 417] width 110 height 26
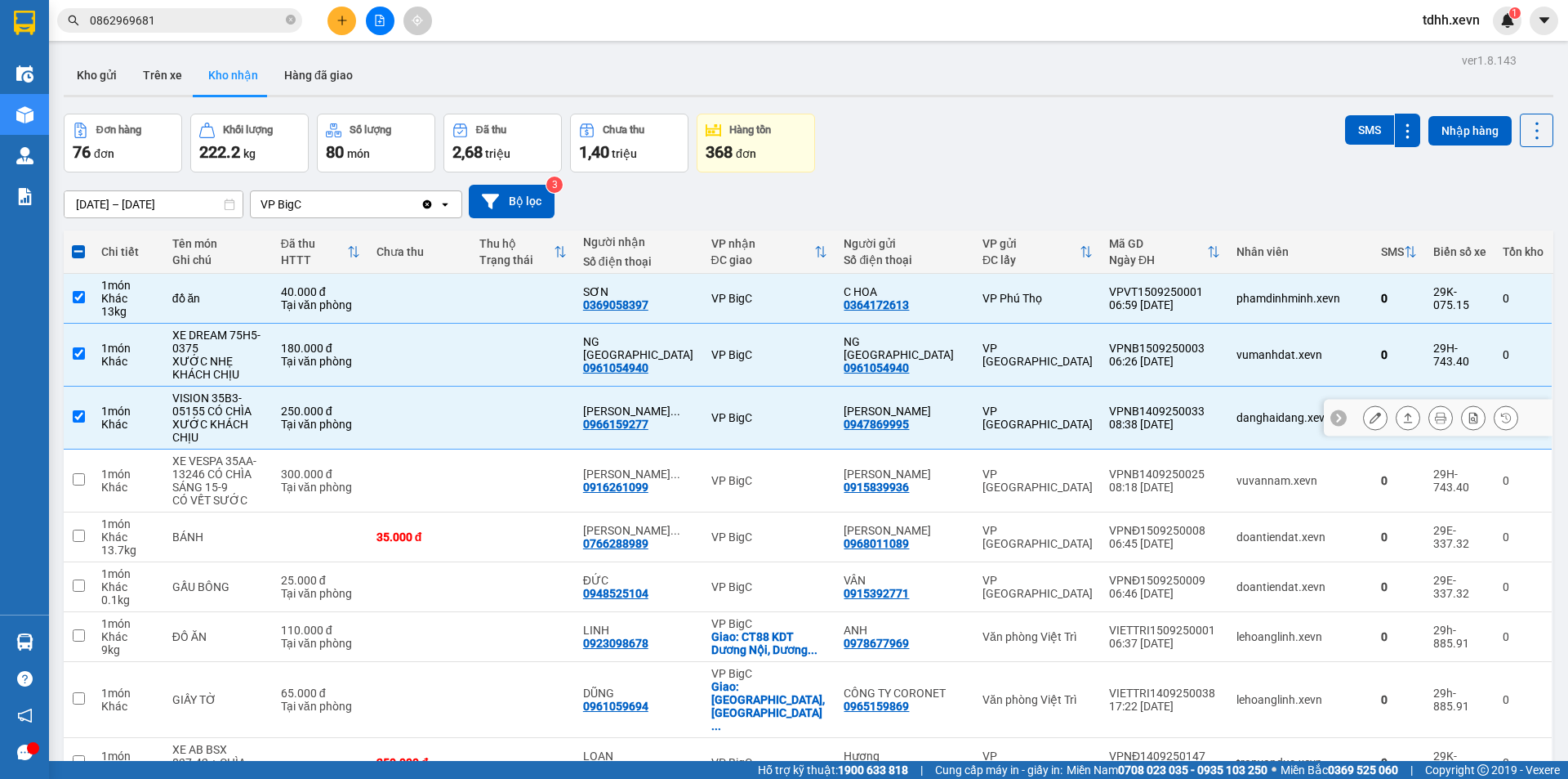
checkbox input "true"
click at [1091, 470] on td "VP [GEOGRAPHIC_DATA]" at bounding box center [1038, 481] width 126 height 63
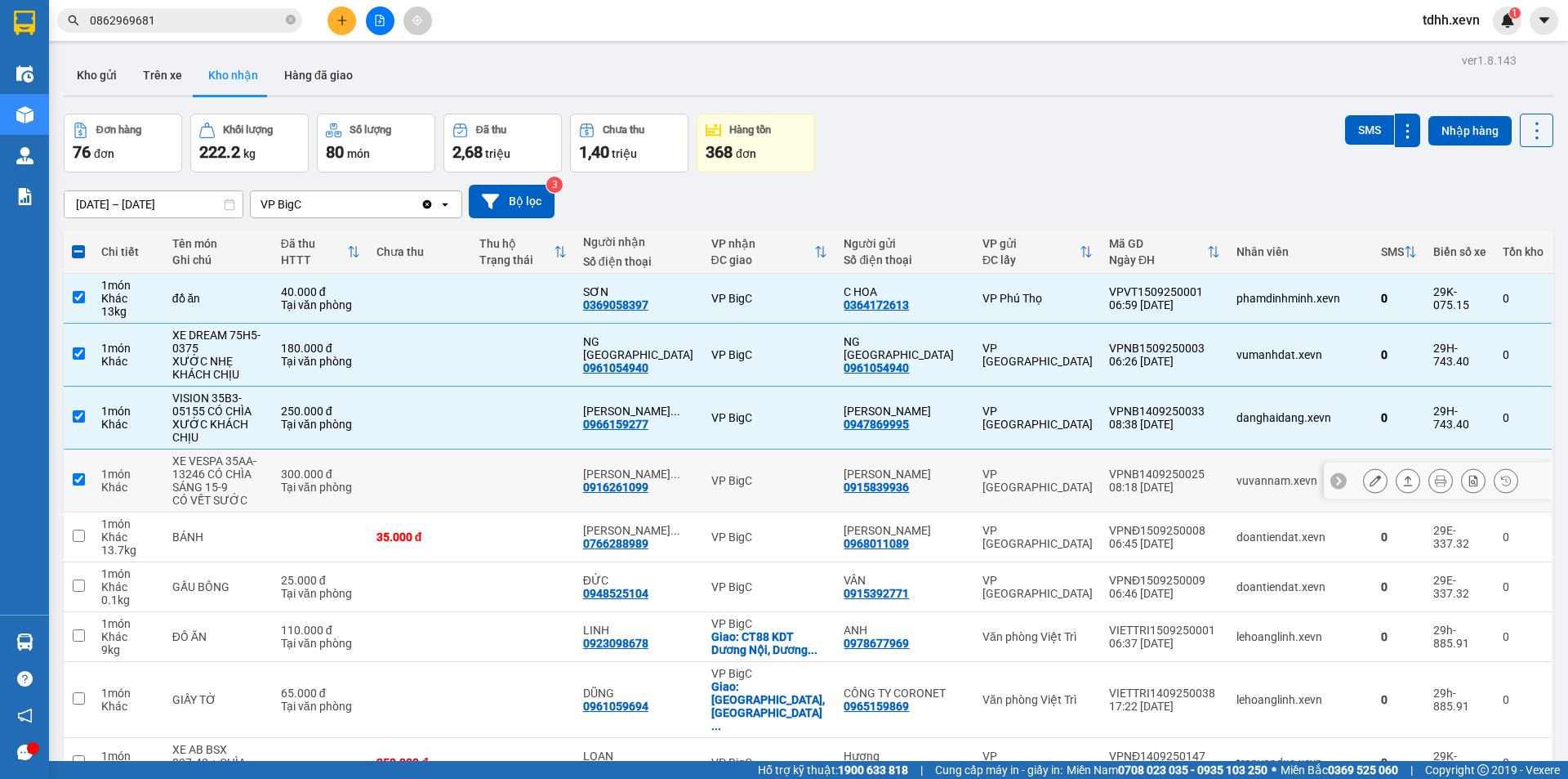
checkbox input "true"
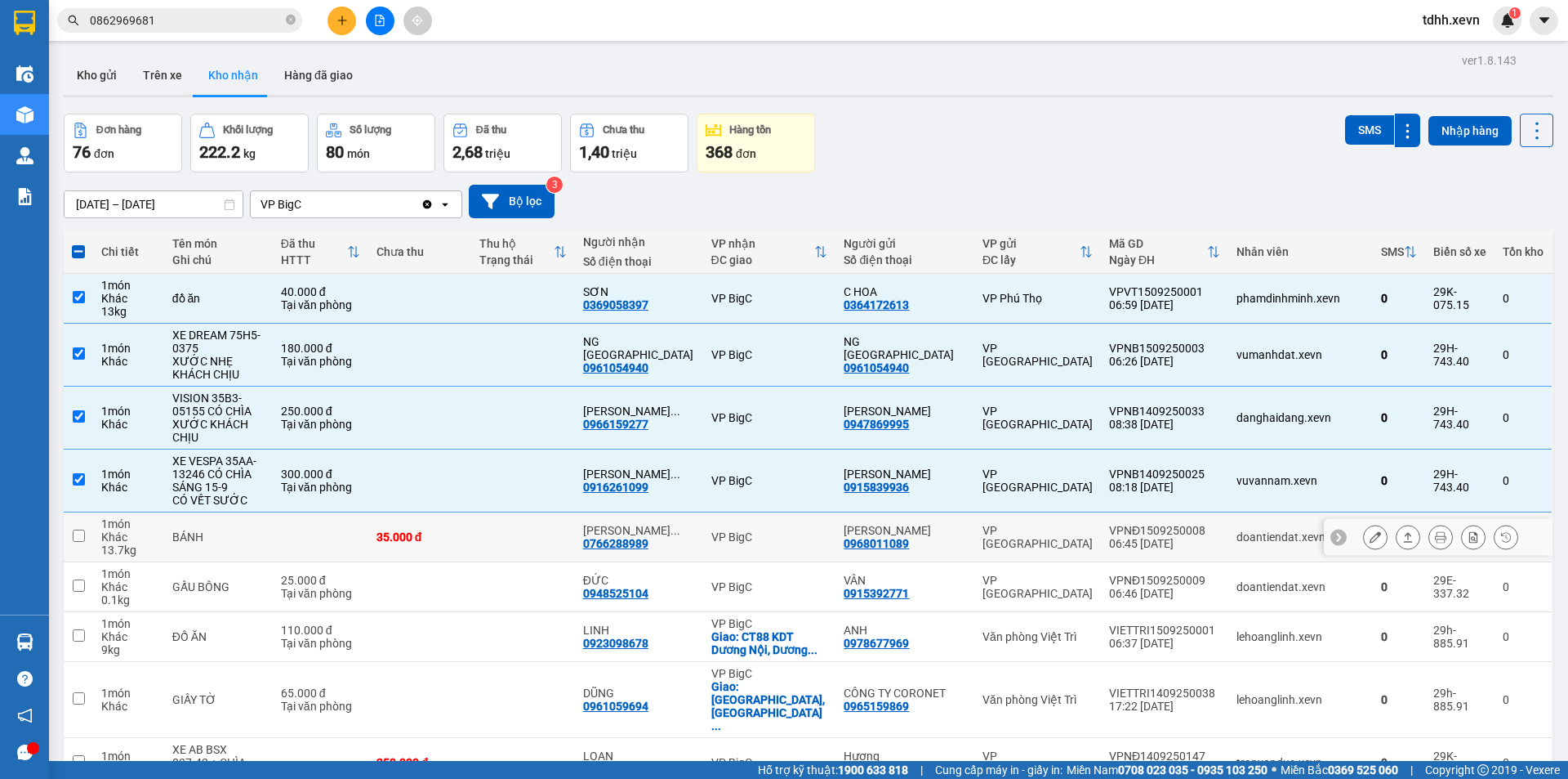
click at [1109, 534] on div "VPNĐ1509250008" at bounding box center [1164, 530] width 111 height 13
checkbox input "true"
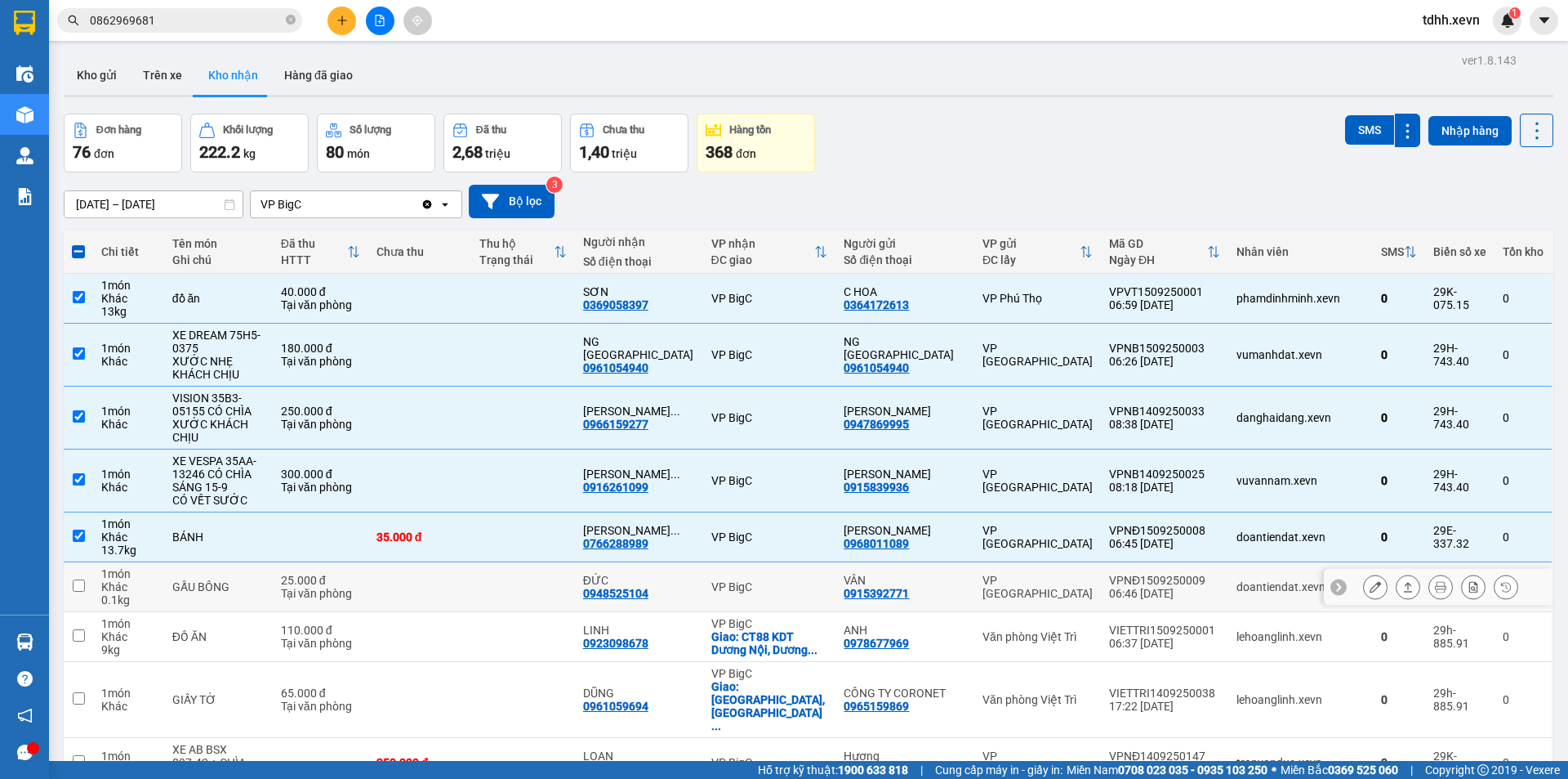
click at [1109, 599] on div "06:46 15/09" at bounding box center [1164, 593] width 111 height 13
checkbox input "true"
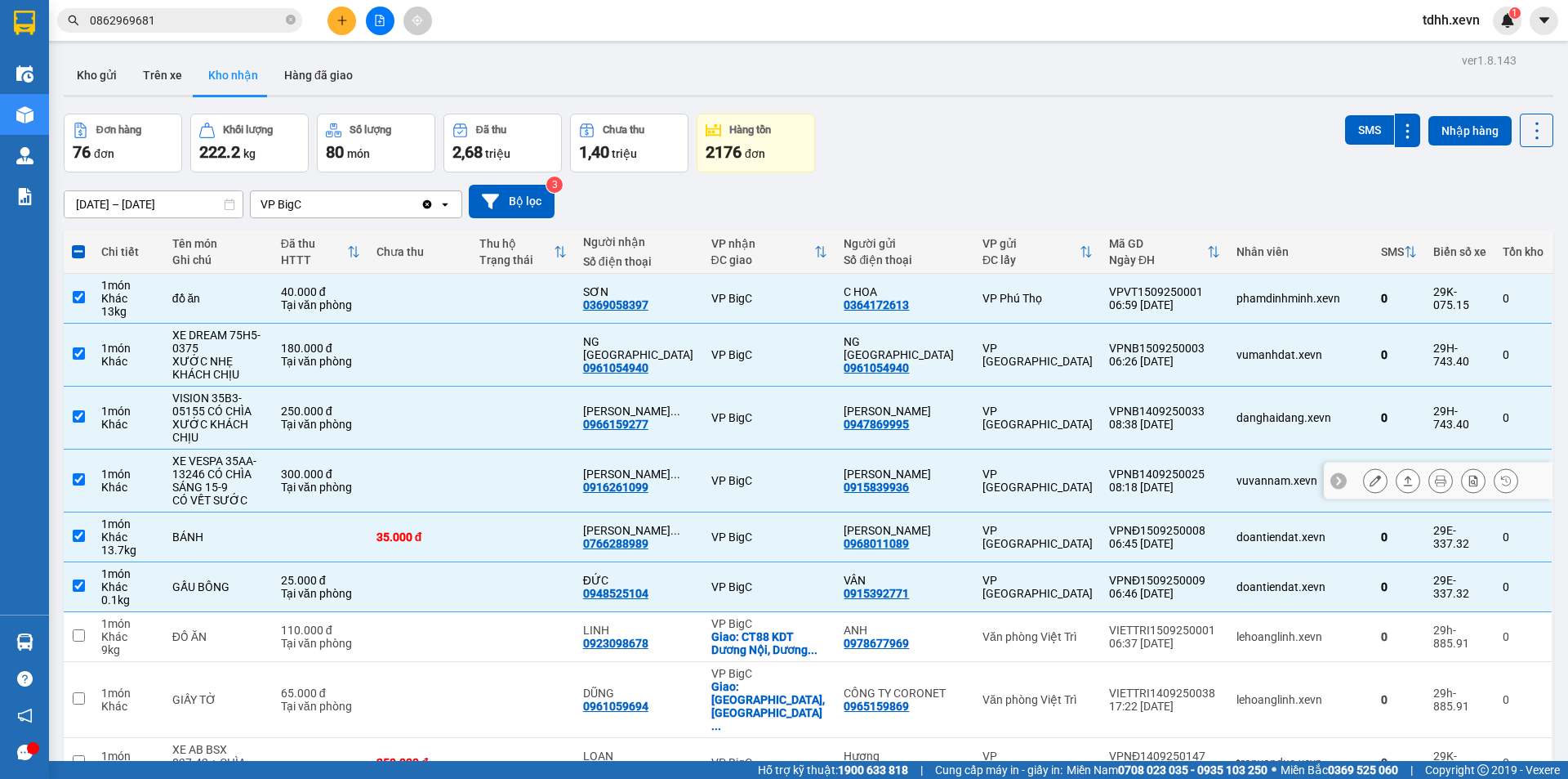
scroll to position [246, 0]
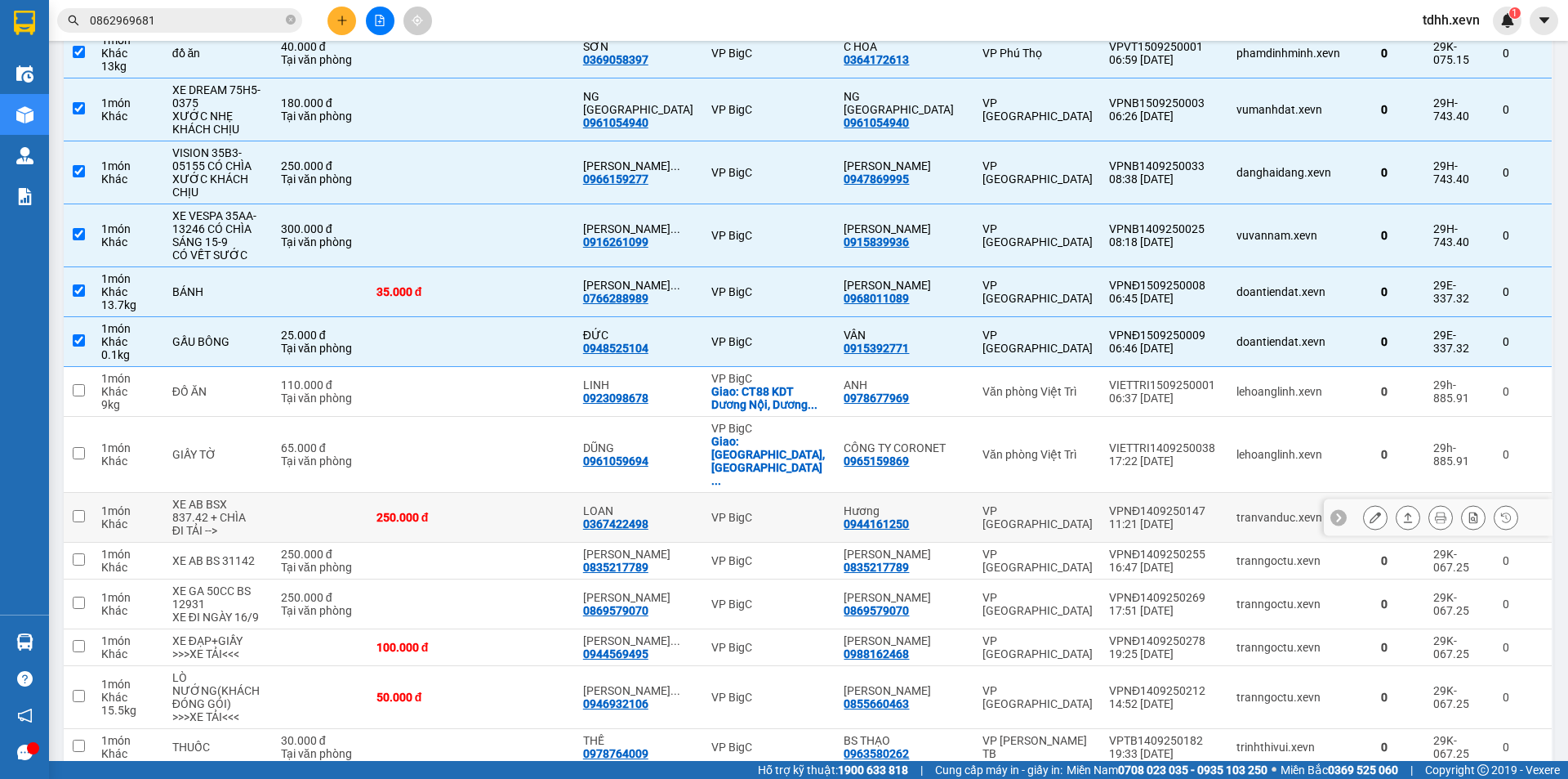
click at [1084, 505] on div "VP [GEOGRAPHIC_DATA]" at bounding box center [1038, 517] width 110 height 26
checkbox input "true"
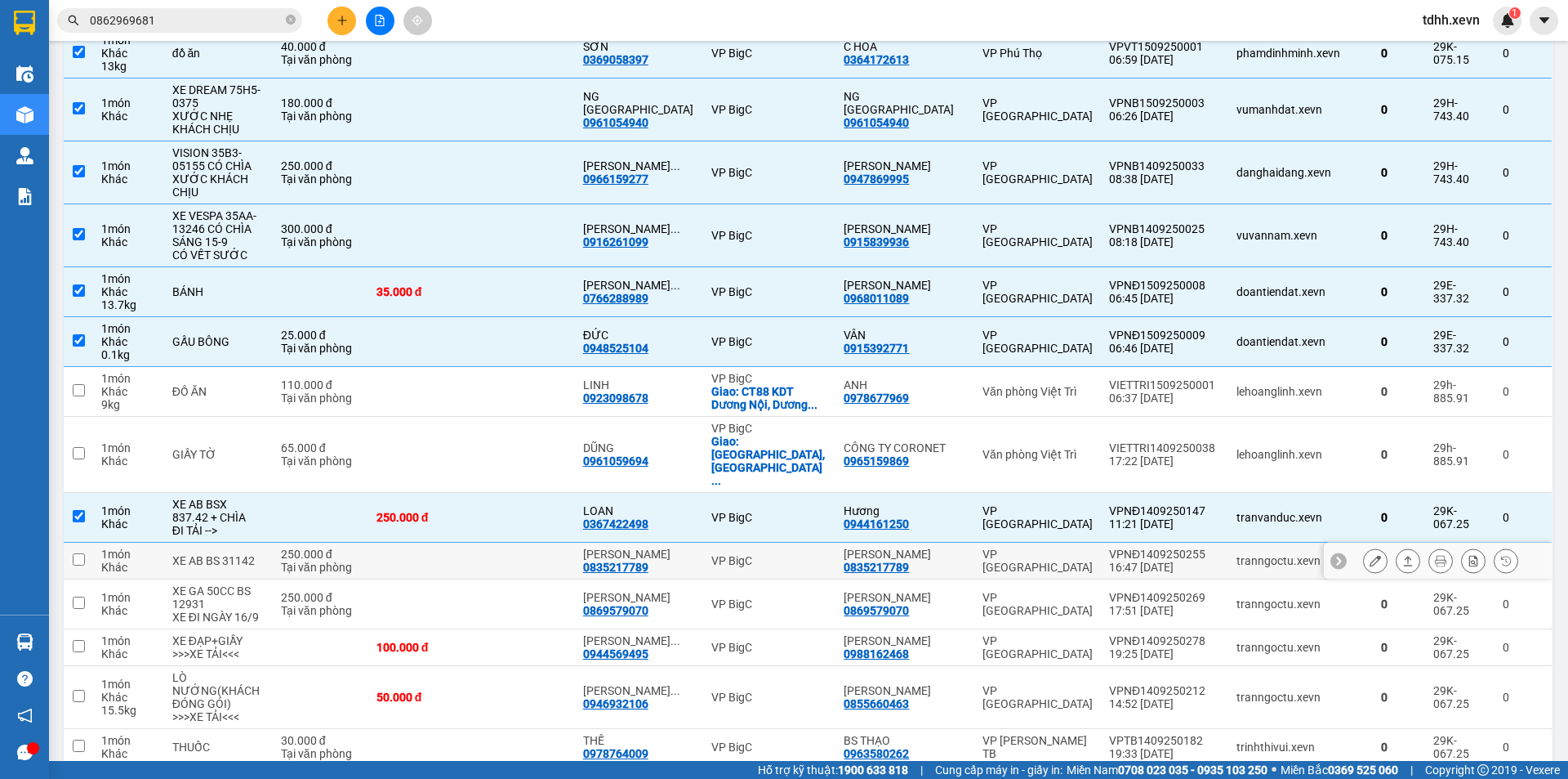
click at [1123, 561] on div "16:47 14/09" at bounding box center [1164, 567] width 111 height 13
checkbox input "true"
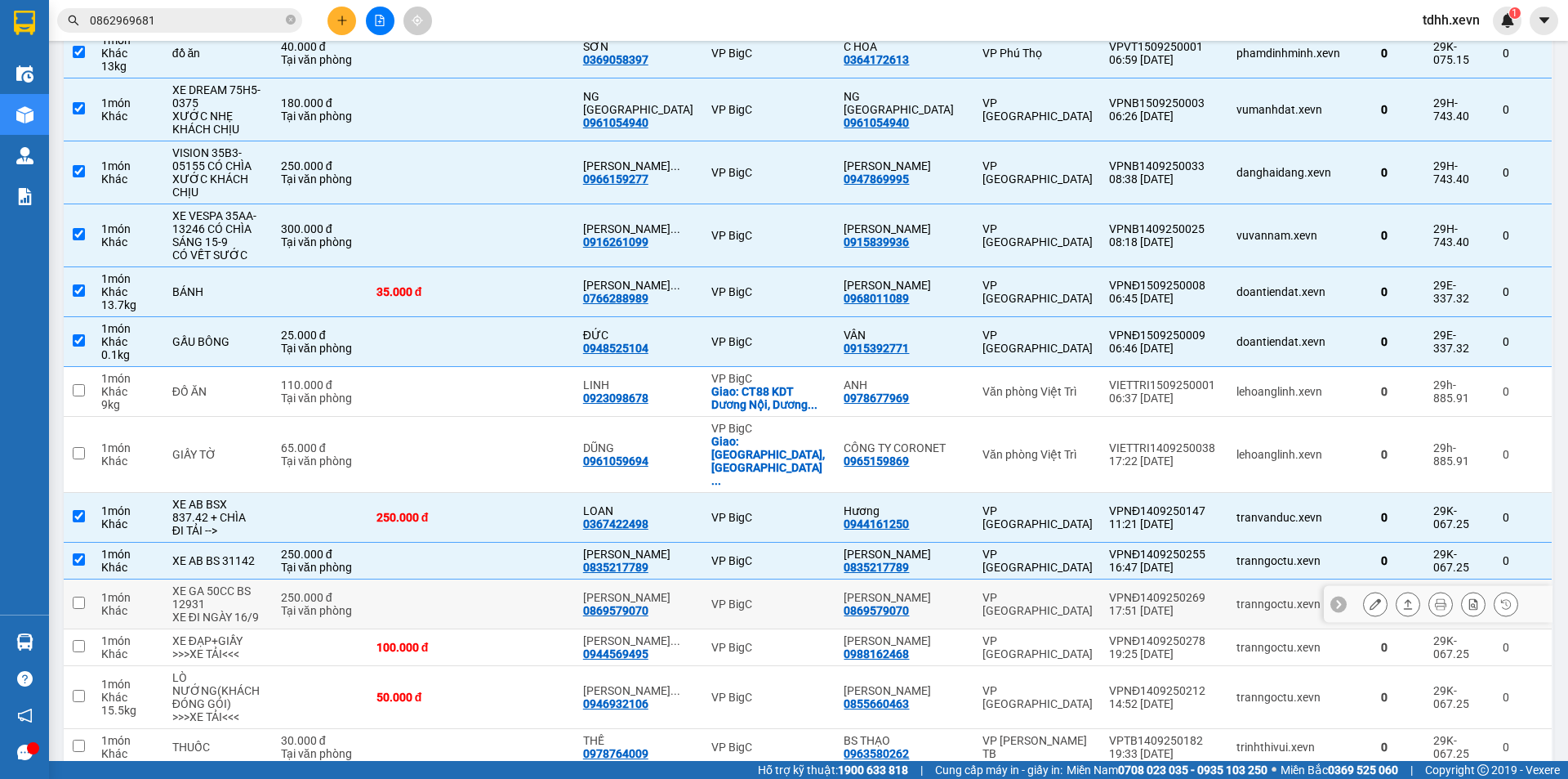
click at [1172, 604] on div "17:51 14/09" at bounding box center [1164, 610] width 111 height 13
checkbox input "true"
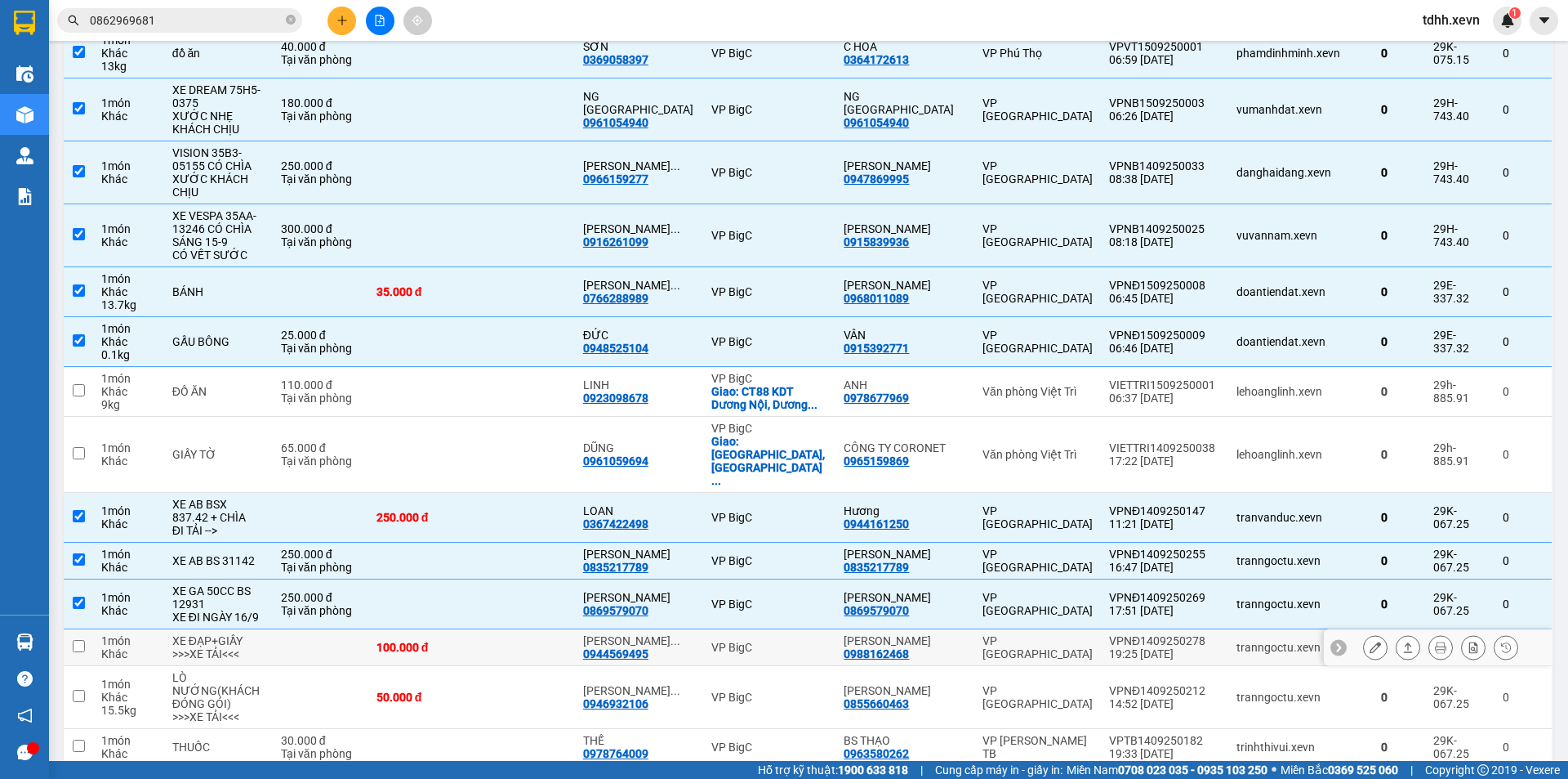
click at [1178, 647] on div "19:25 14/09" at bounding box center [1164, 654] width 111 height 13
checkbox input "true"
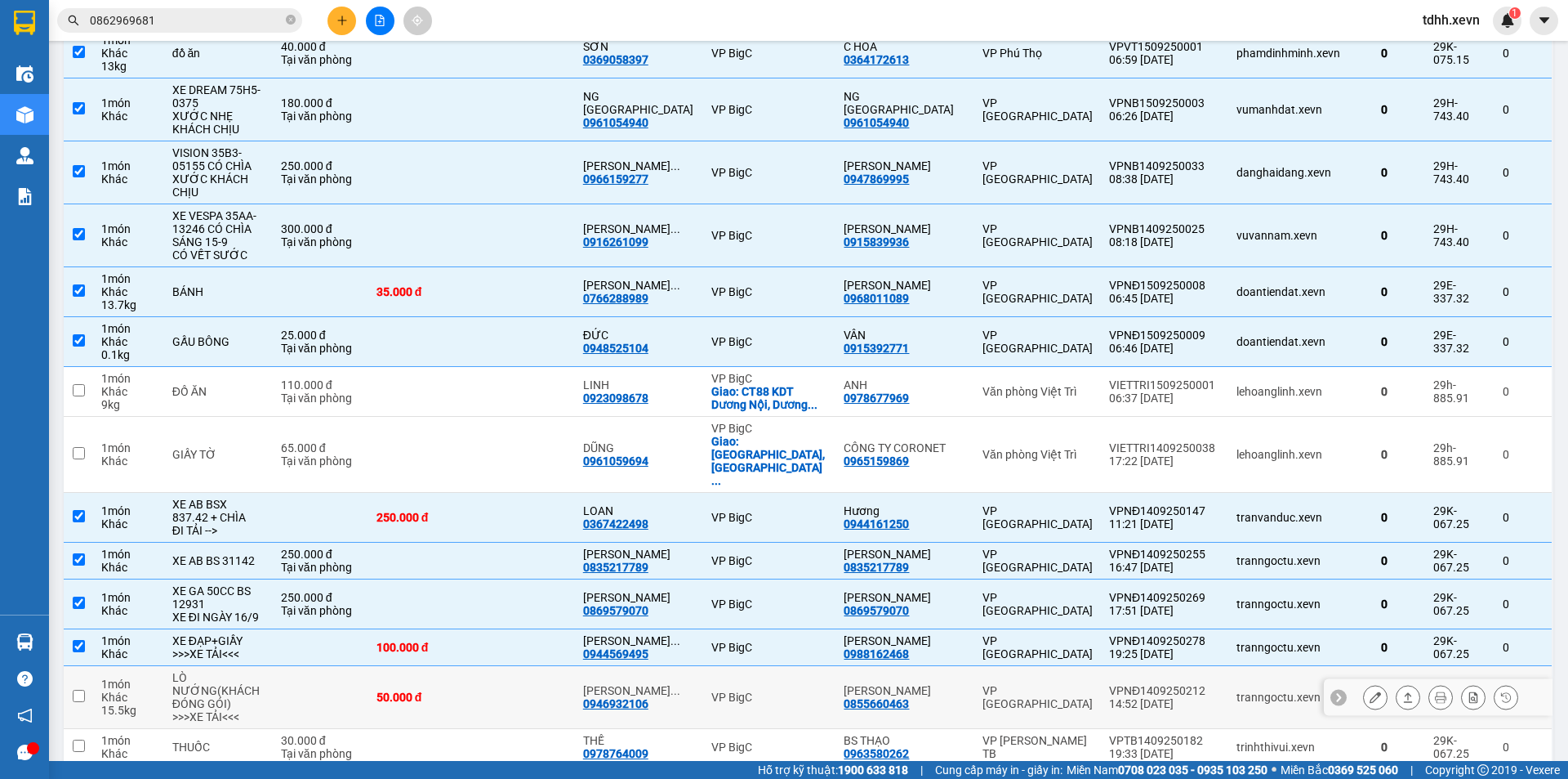
click at [1196, 684] on div "VPNĐ1409250212" at bounding box center [1164, 691] width 111 height 13
checkbox input "true"
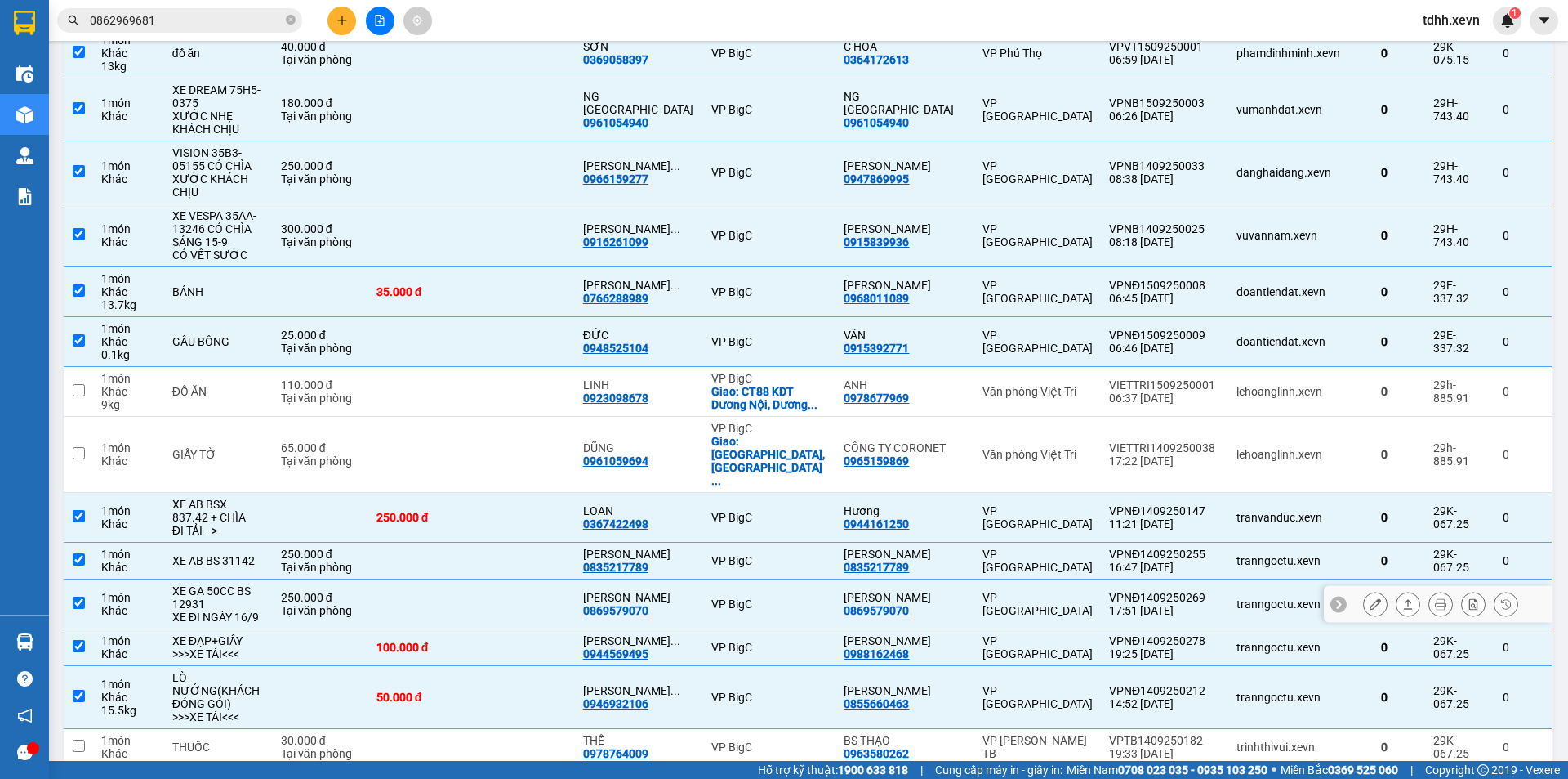
scroll to position [490, 0]
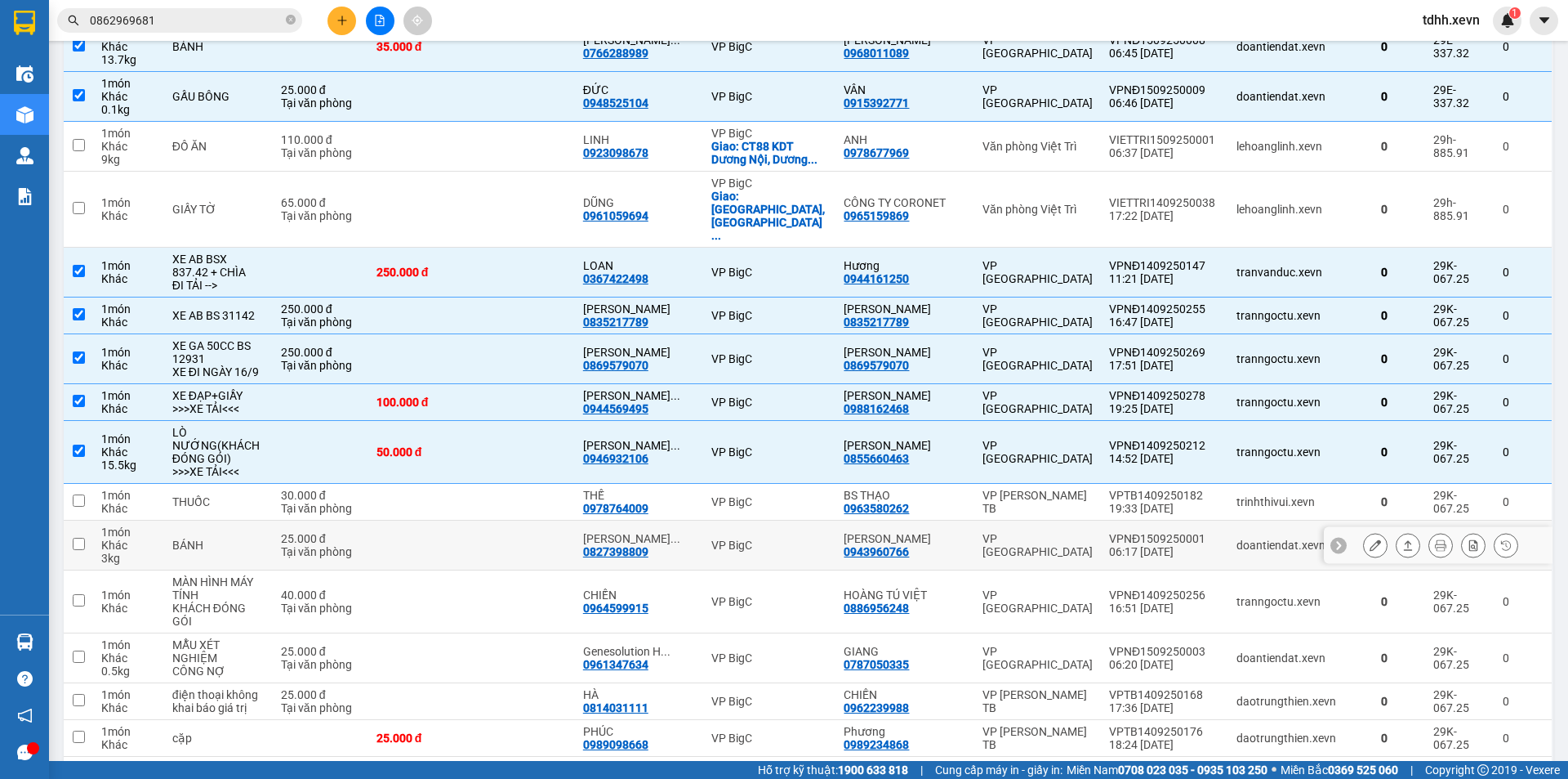
click at [1204, 502] on div "19:33 14/09" at bounding box center [1164, 508] width 111 height 13
checkbox input "true"
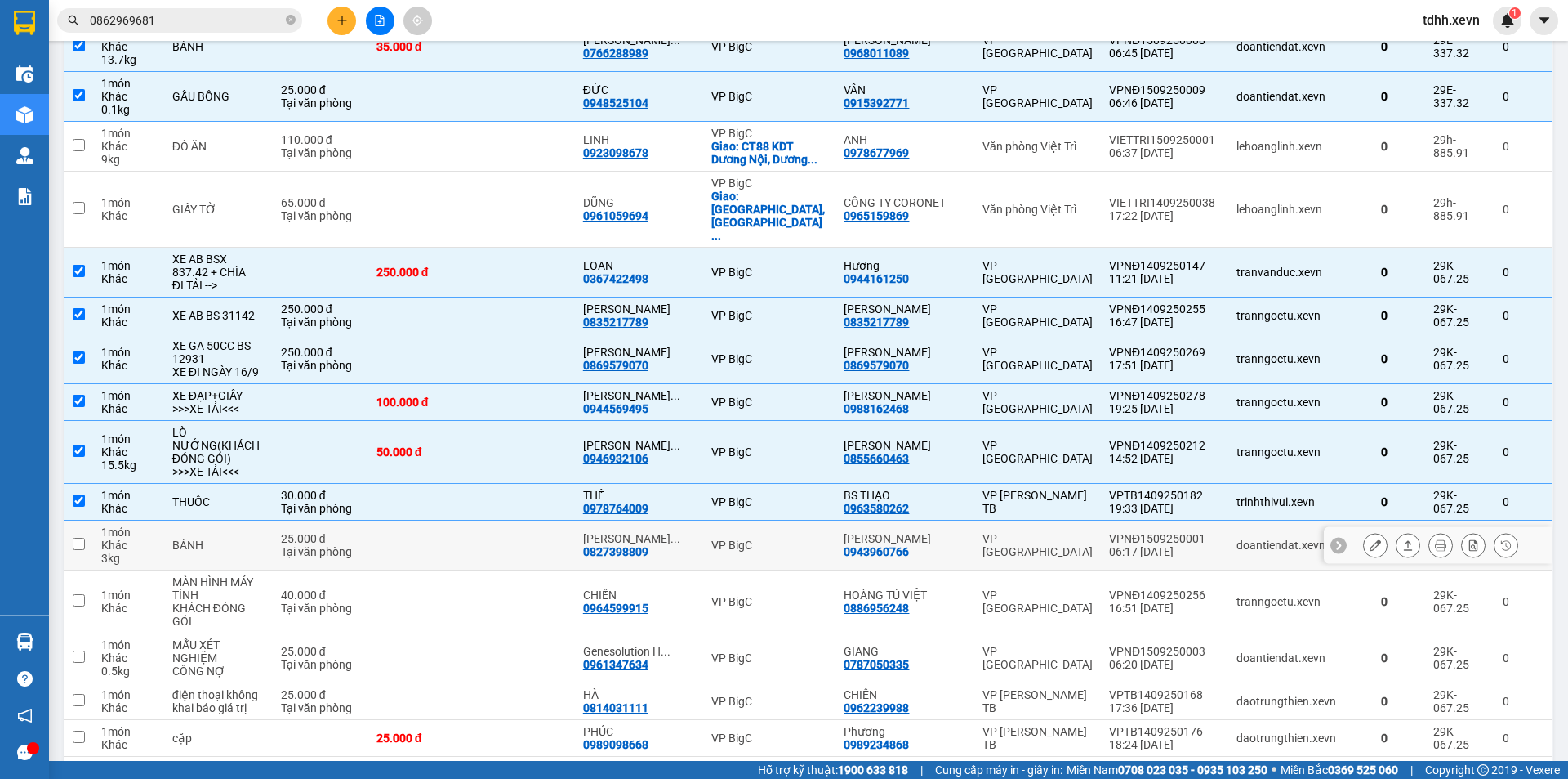
click at [1208, 545] on div "06:17 15/09" at bounding box center [1164, 552] width 111 height 13
checkbox input "true"
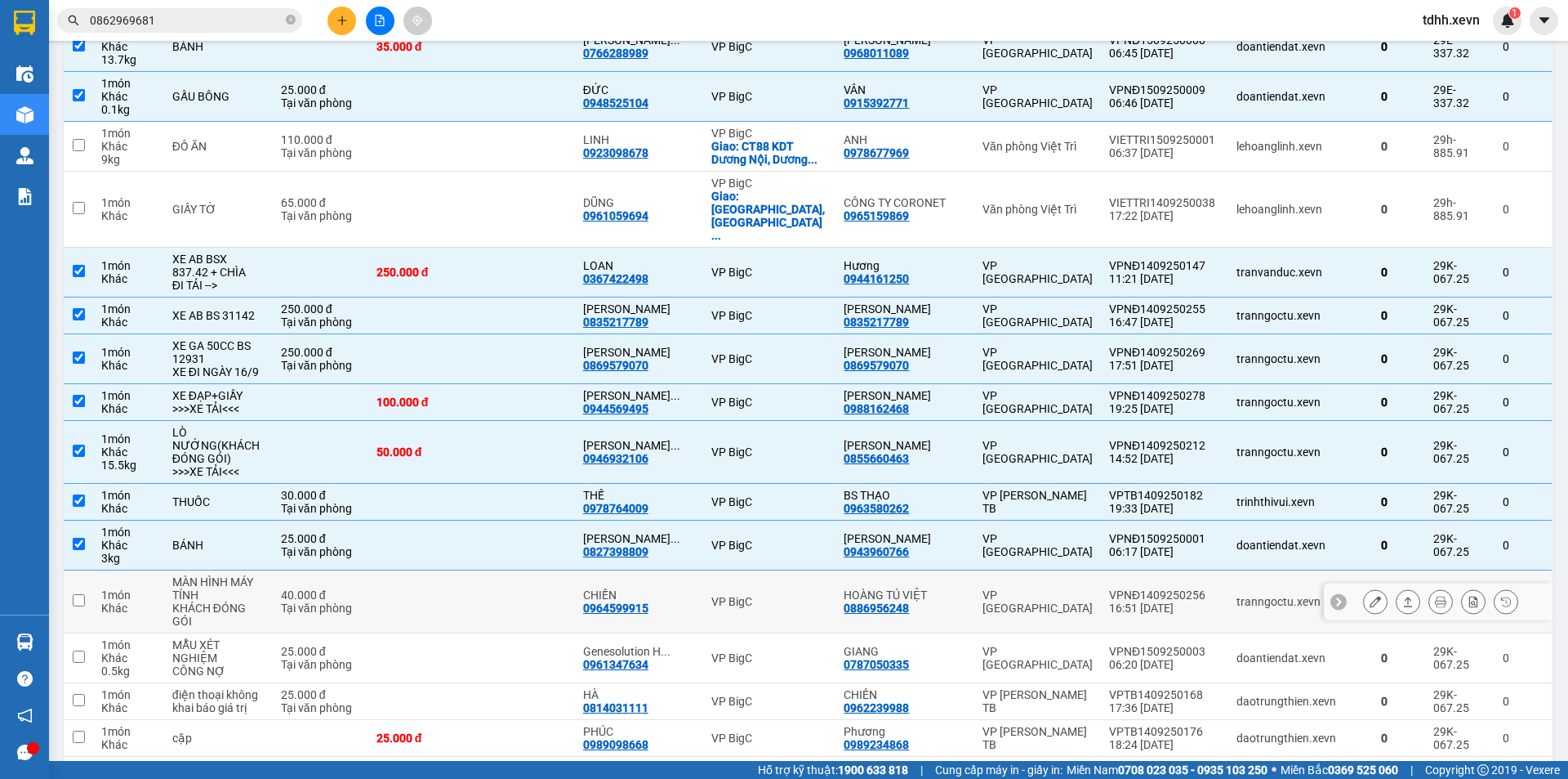
drag, startPoint x: 1209, startPoint y: 569, endPoint x: 1214, endPoint y: 600, distance: 31.4
click at [1209, 589] on div "VPNĐ1409250256" at bounding box center [1164, 595] width 111 height 13
checkbox input "true"
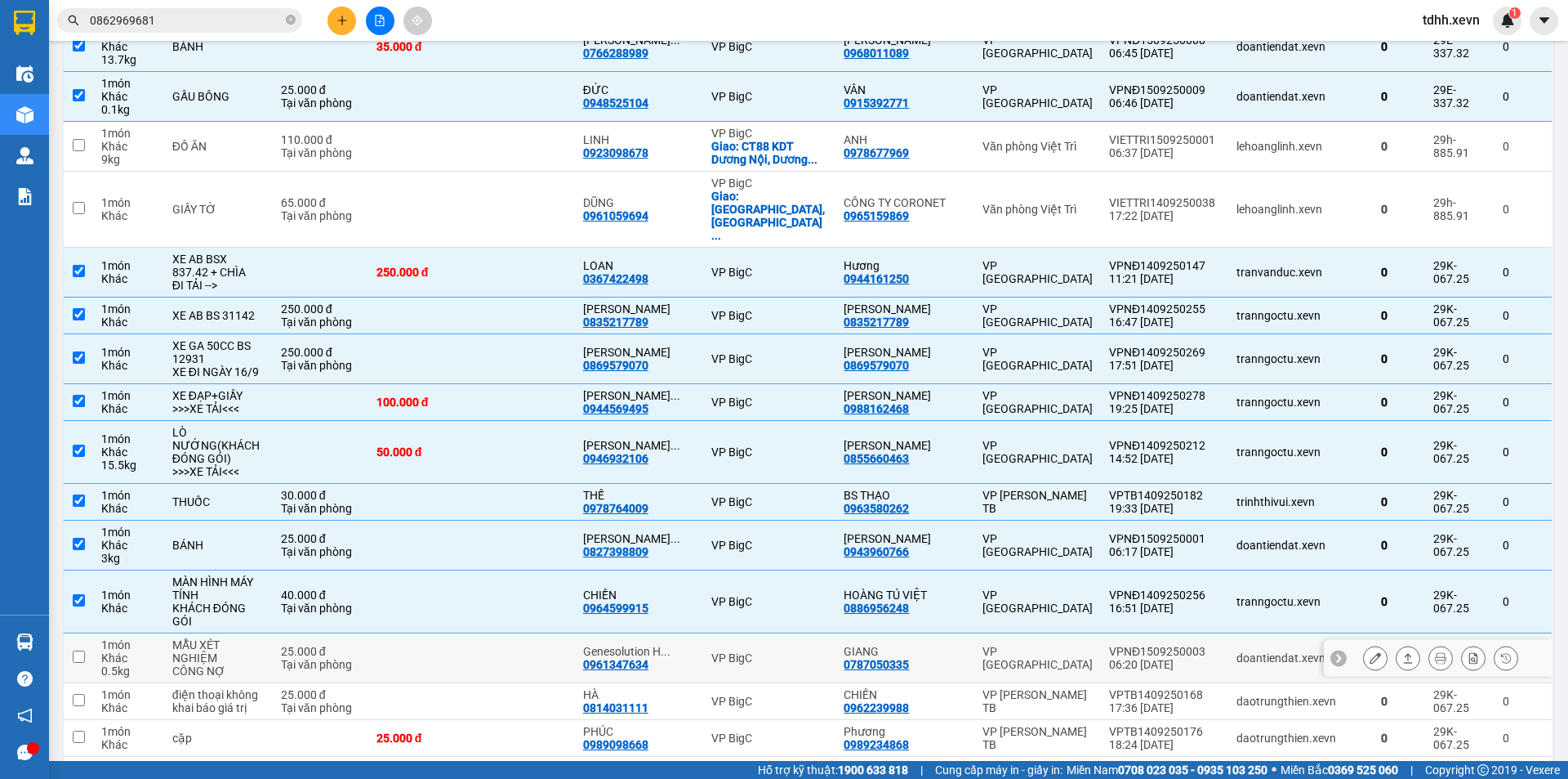
click at [1213, 635] on td "VPNĐ1509250003 06:20 15/09" at bounding box center [1164, 658] width 127 height 50
checkbox input "true"
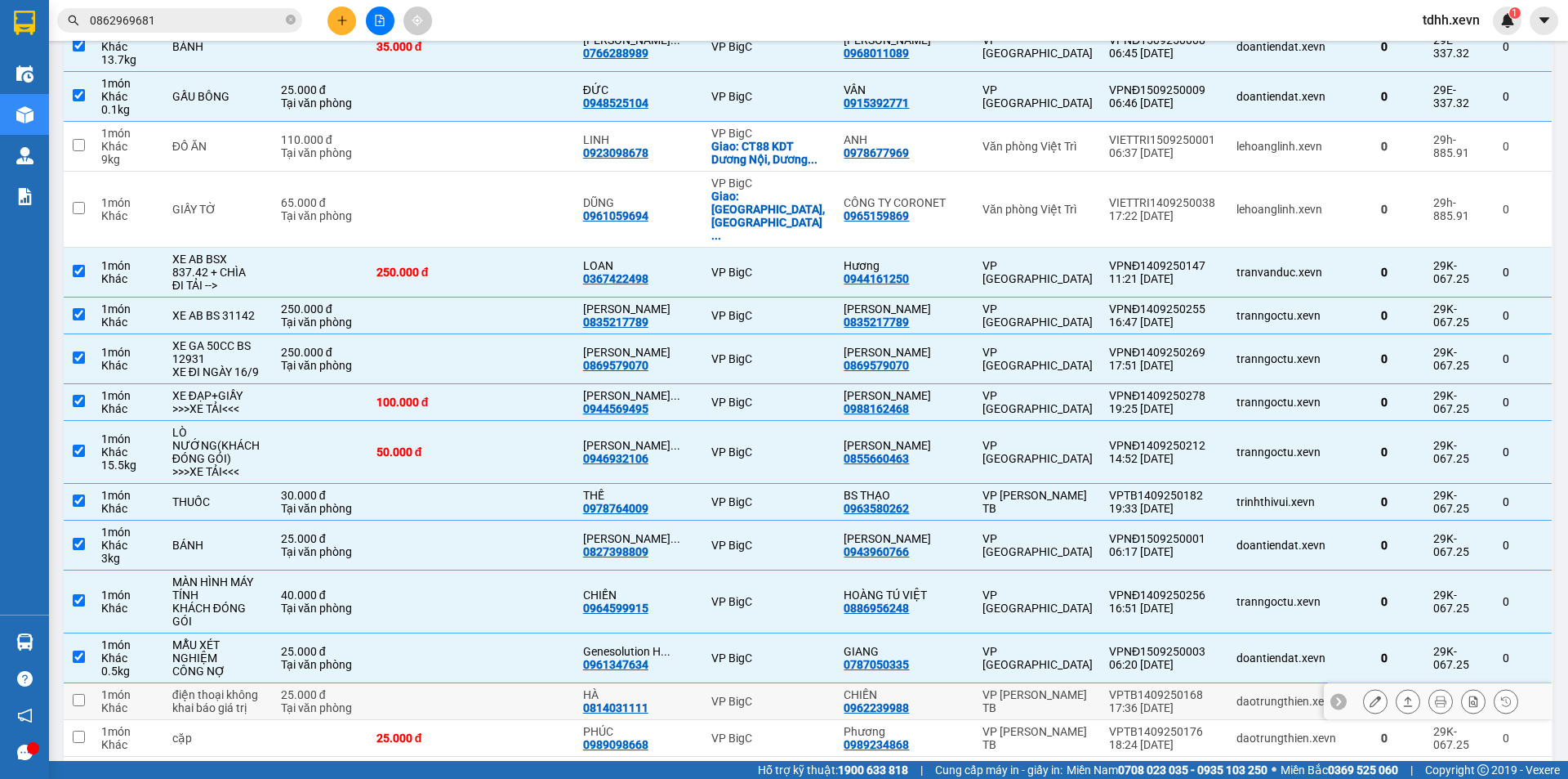
click at [1198, 701] on div "17:36 14/09" at bounding box center [1164, 708] width 111 height 13
checkbox input "true"
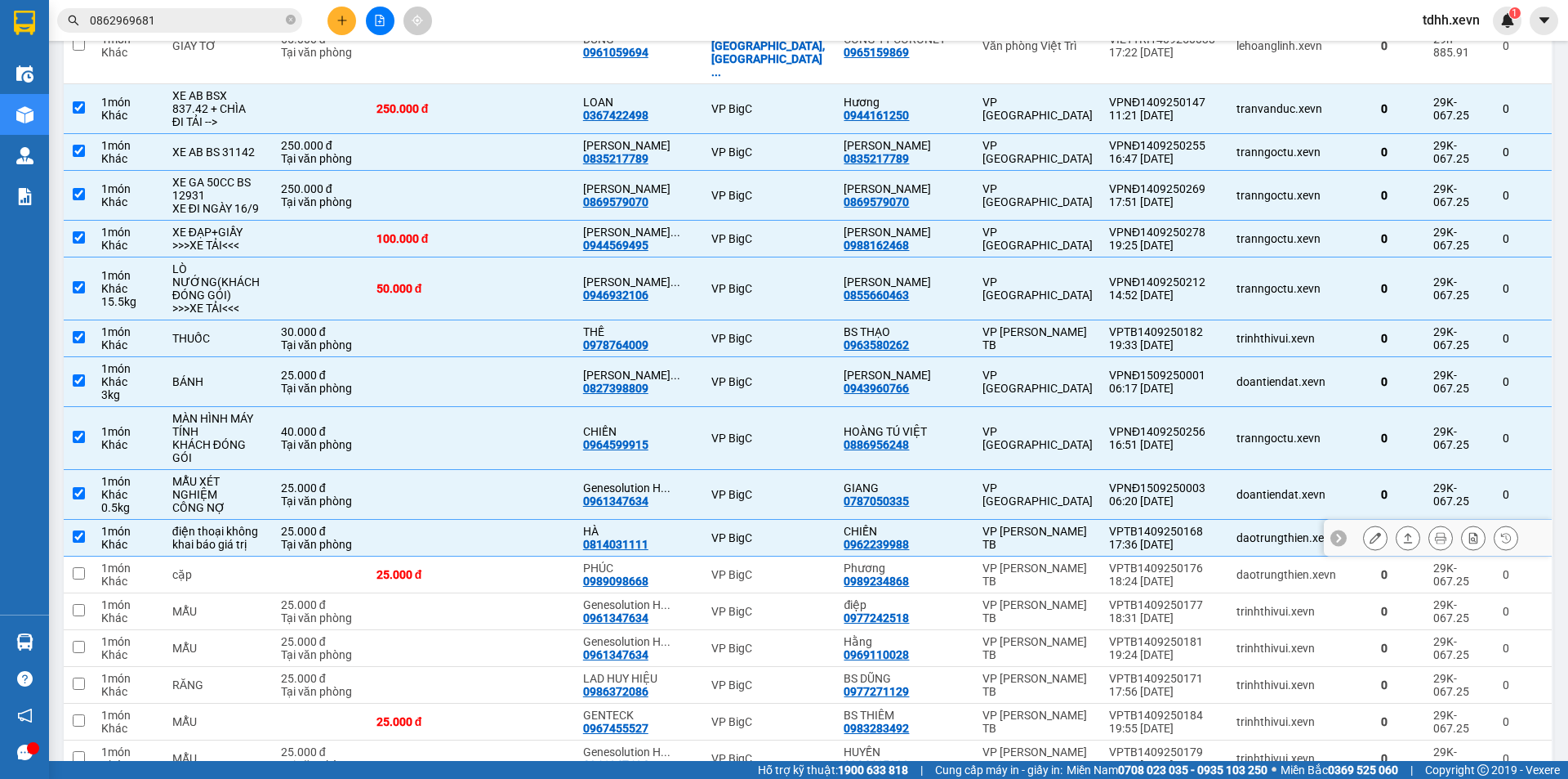
scroll to position [899, 0]
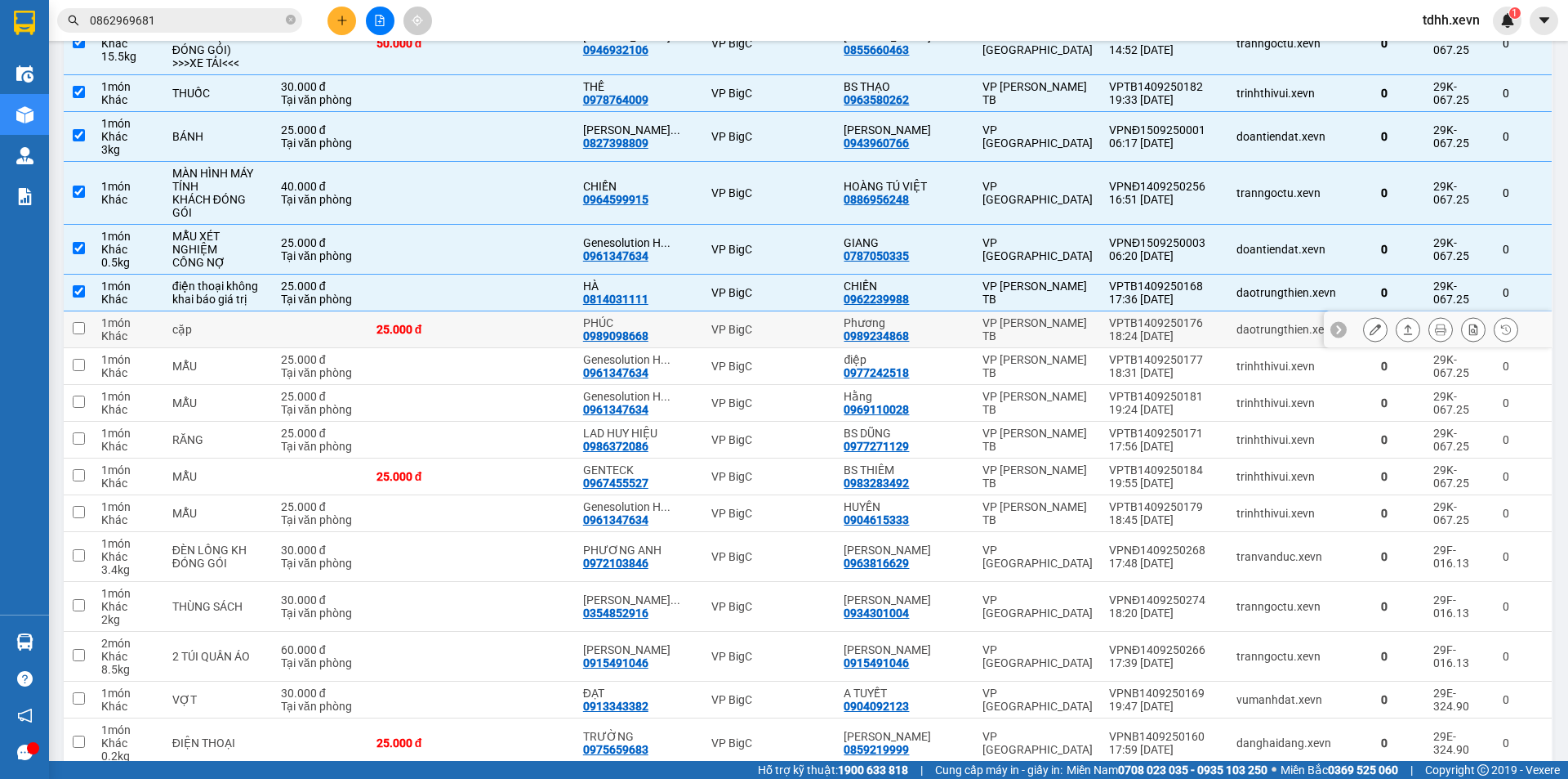
click at [1248, 315] on td "daotrungthien.xevn" at bounding box center [1301, 329] width 144 height 37
checkbox input "true"
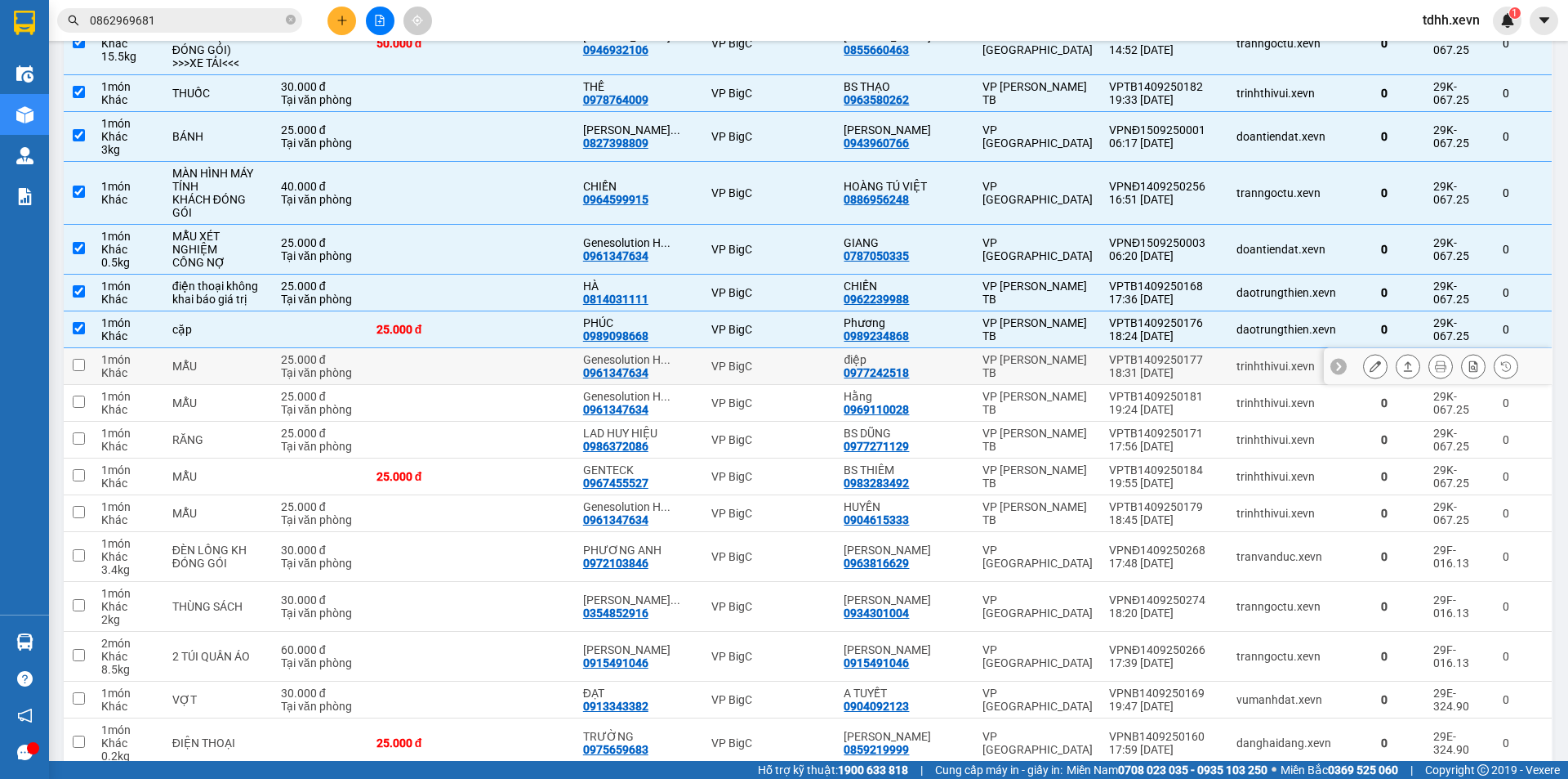
click at [1179, 353] on div "VPTB1409250177" at bounding box center [1164, 359] width 111 height 13
checkbox input "true"
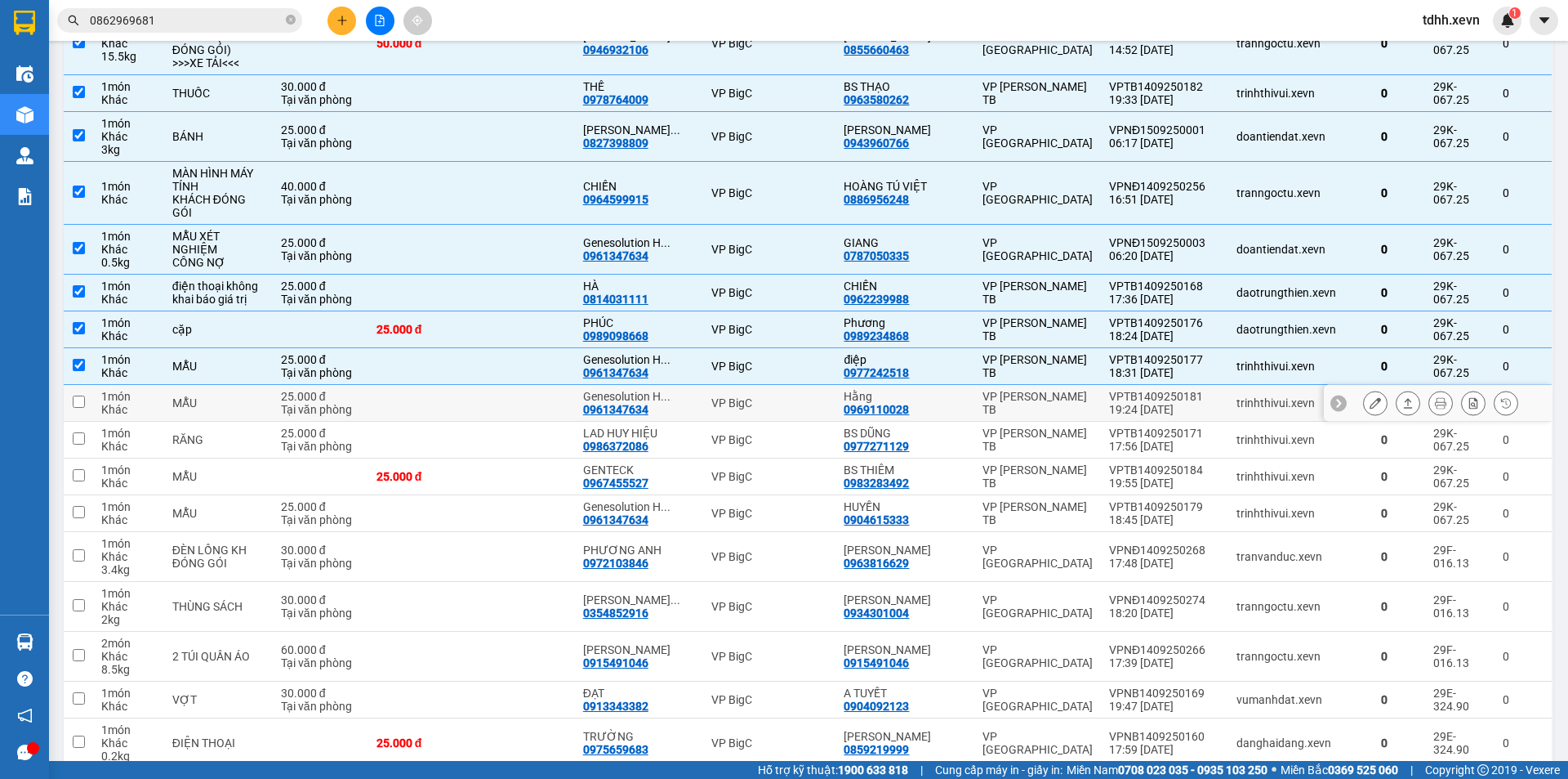
click at [1191, 390] on div "VPTB1409250181" at bounding box center [1164, 396] width 111 height 13
checkbox input "true"
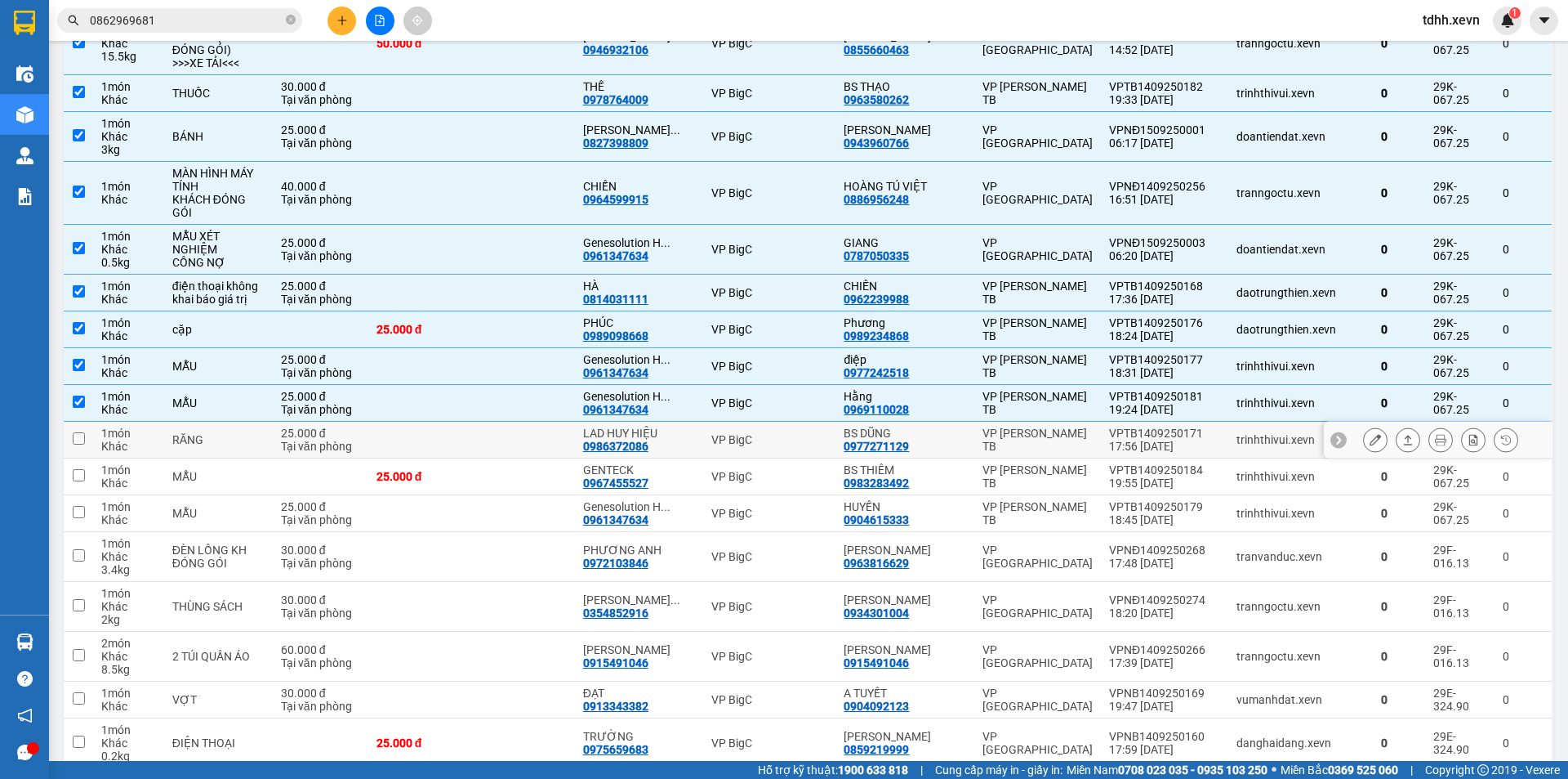
click at [1174, 440] on div "17:56 14/09" at bounding box center [1164, 446] width 111 height 13
checkbox input "true"
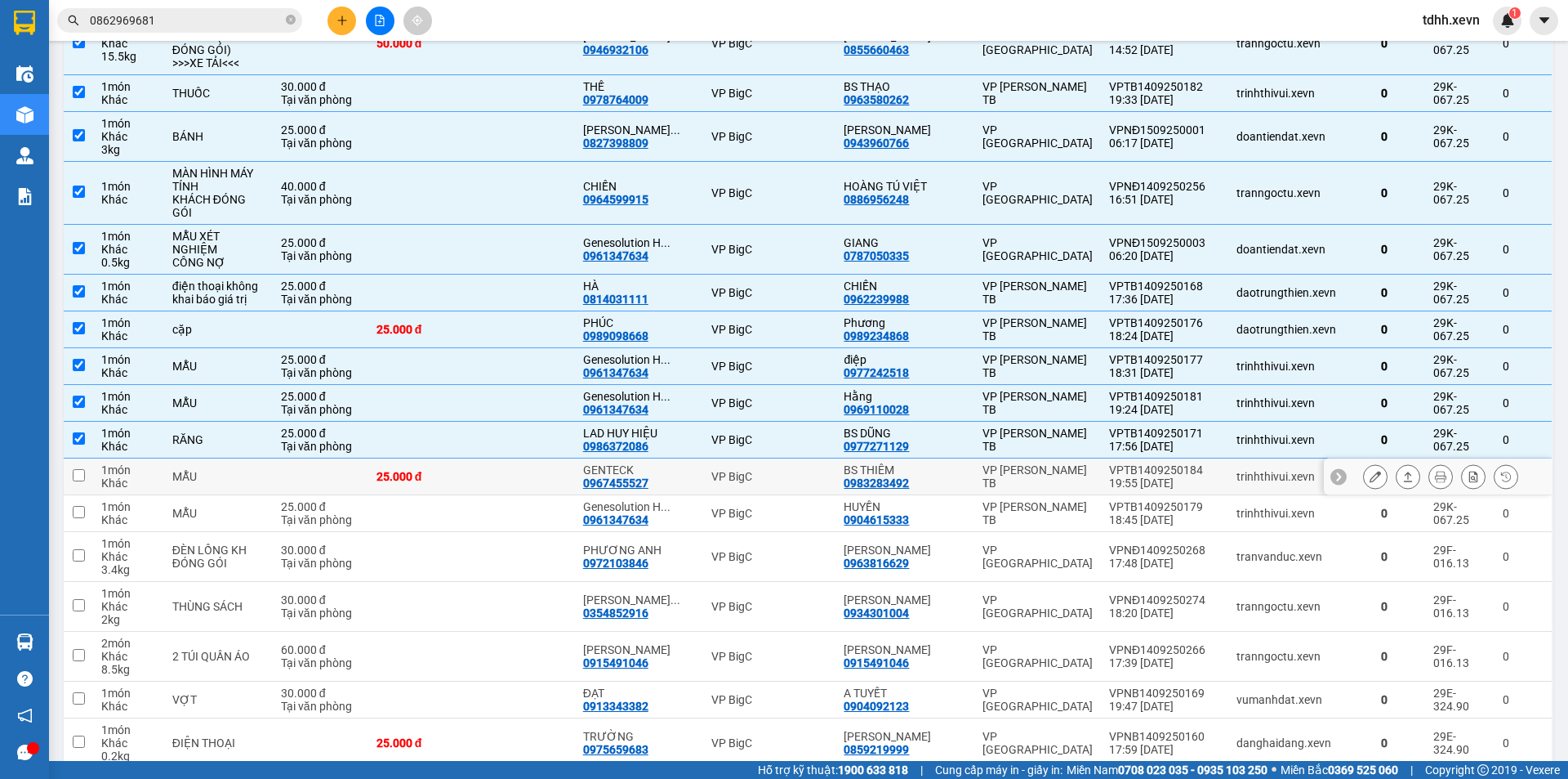
click at [1216, 462] on td "VPTB1409250184 19:55 14/09" at bounding box center [1164, 477] width 127 height 37
checkbox input "true"
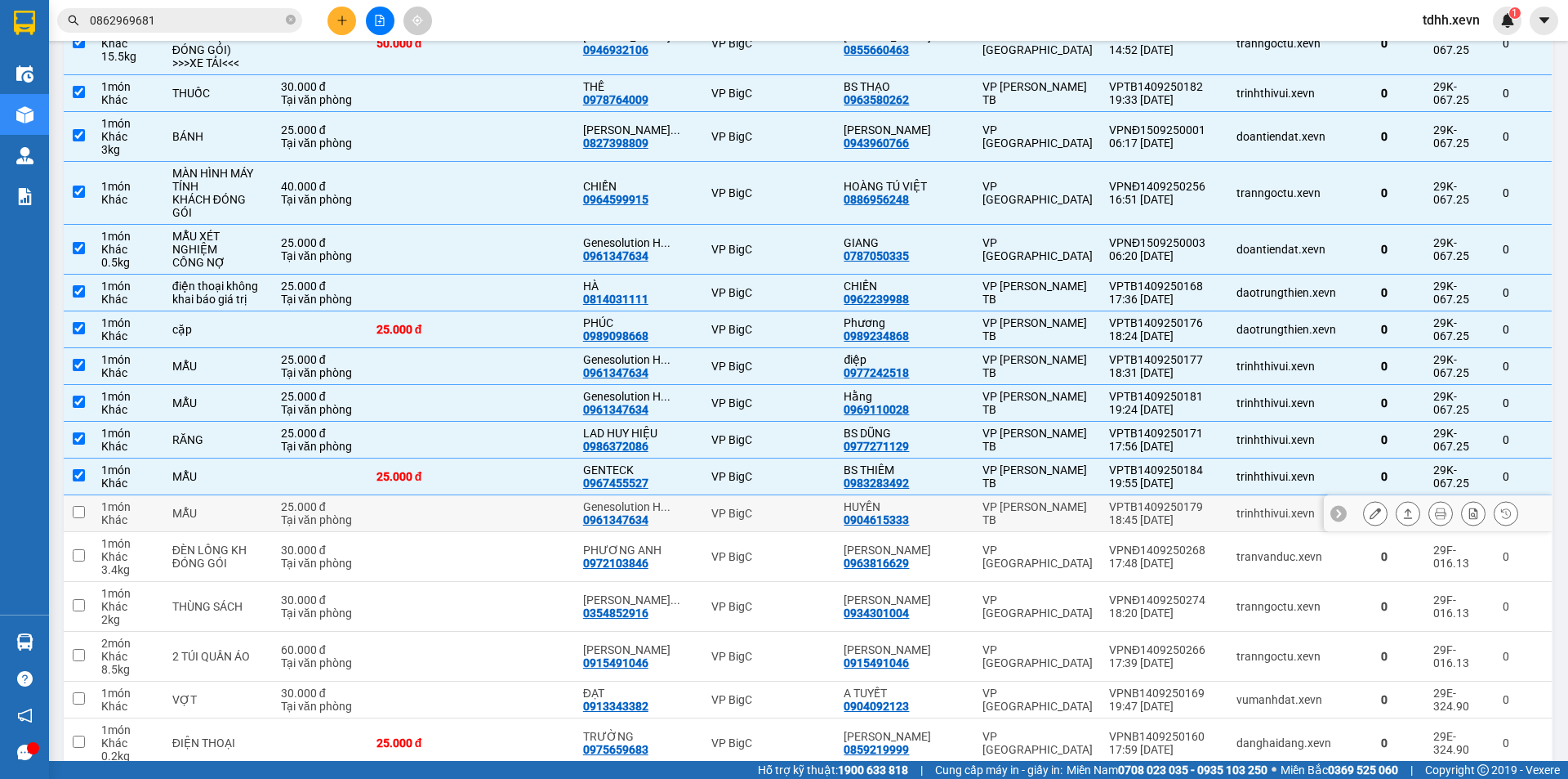
click at [1167, 514] on div "18:45 14/09" at bounding box center [1164, 520] width 111 height 13
checkbox input "true"
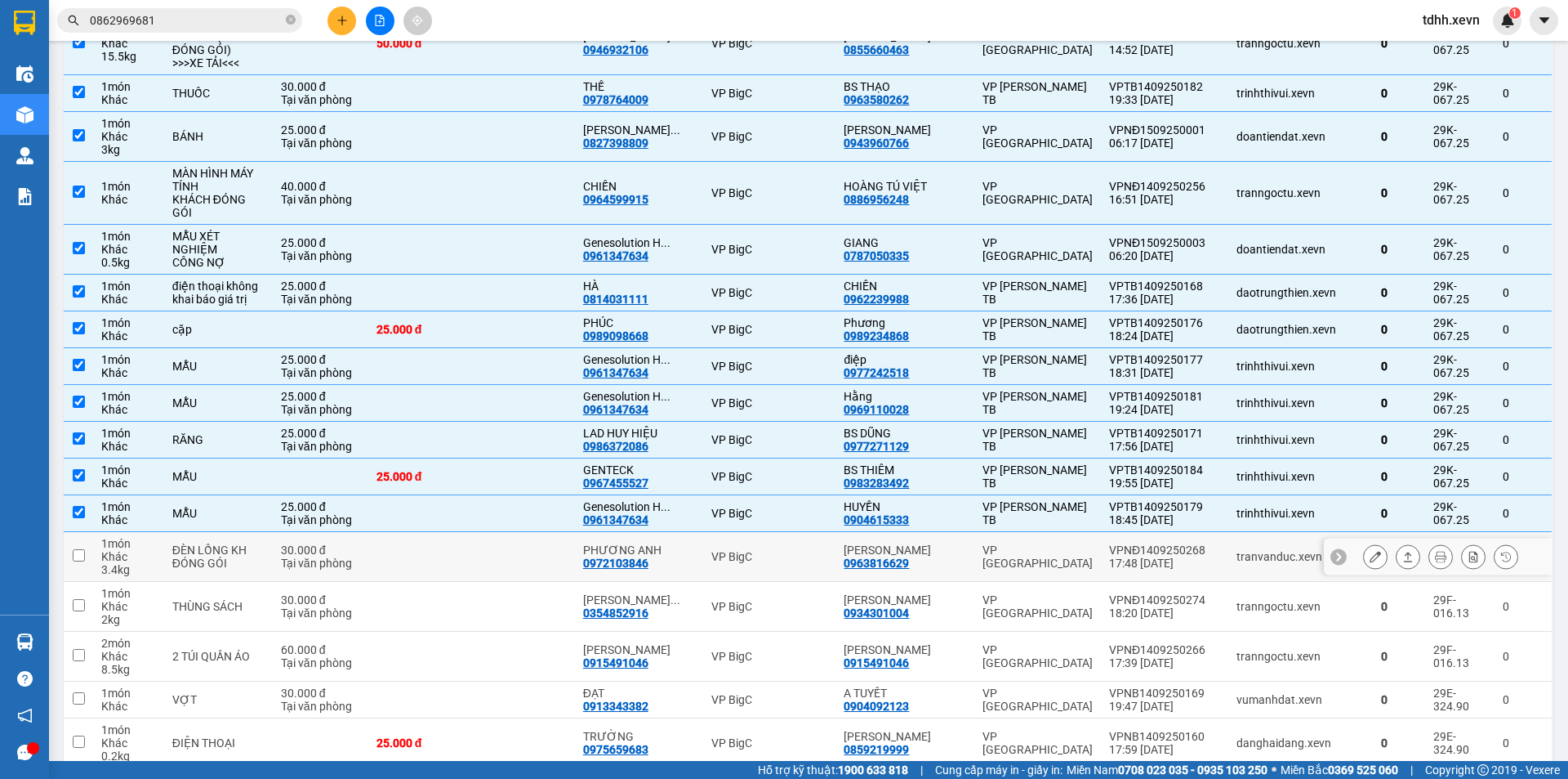
click at [1181, 557] on div "17:48 14/09" at bounding box center [1164, 563] width 111 height 13
checkbox input "true"
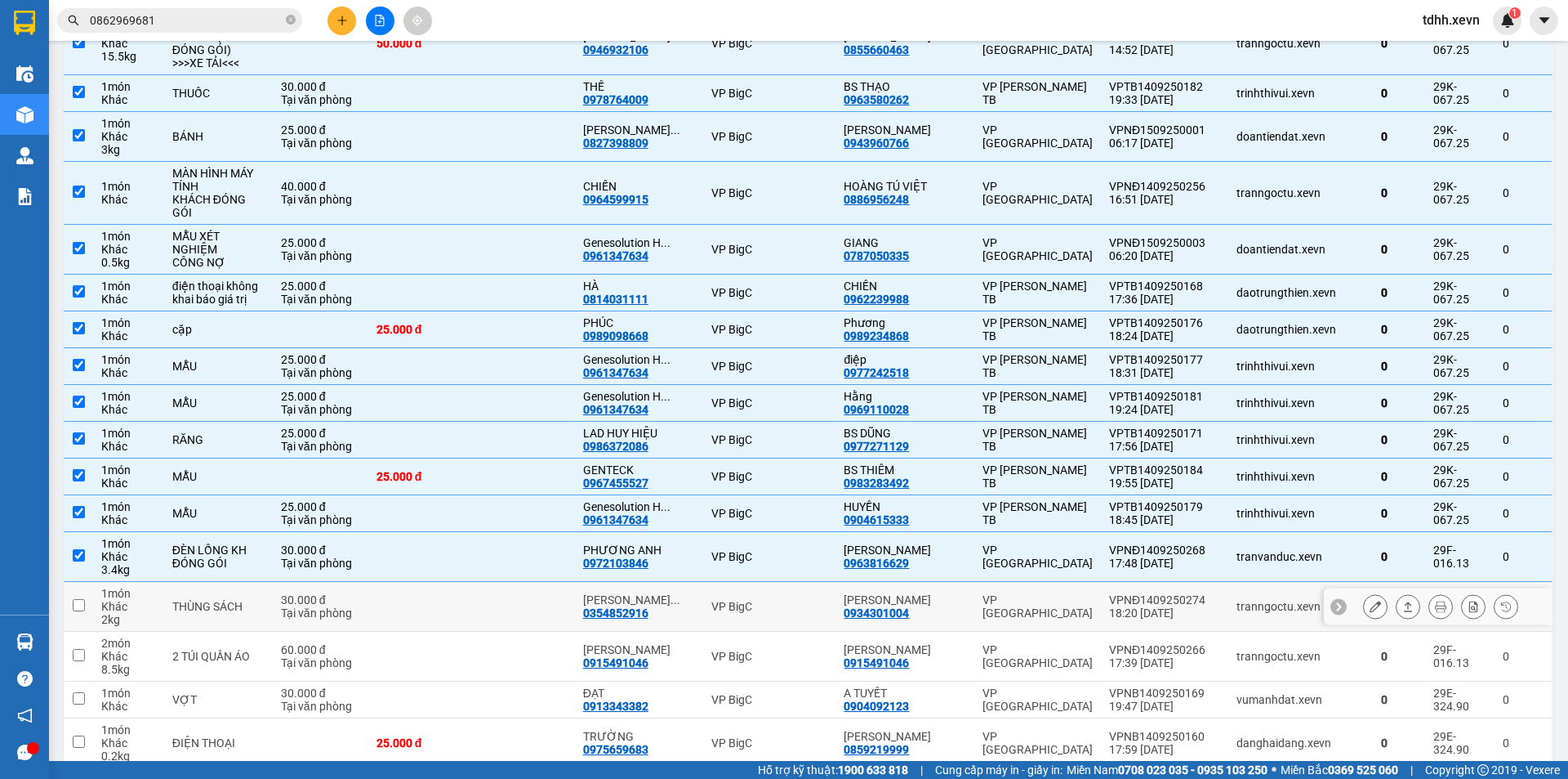
click at [1199, 607] on div "18:20 14/09" at bounding box center [1164, 613] width 111 height 13
checkbox input "true"
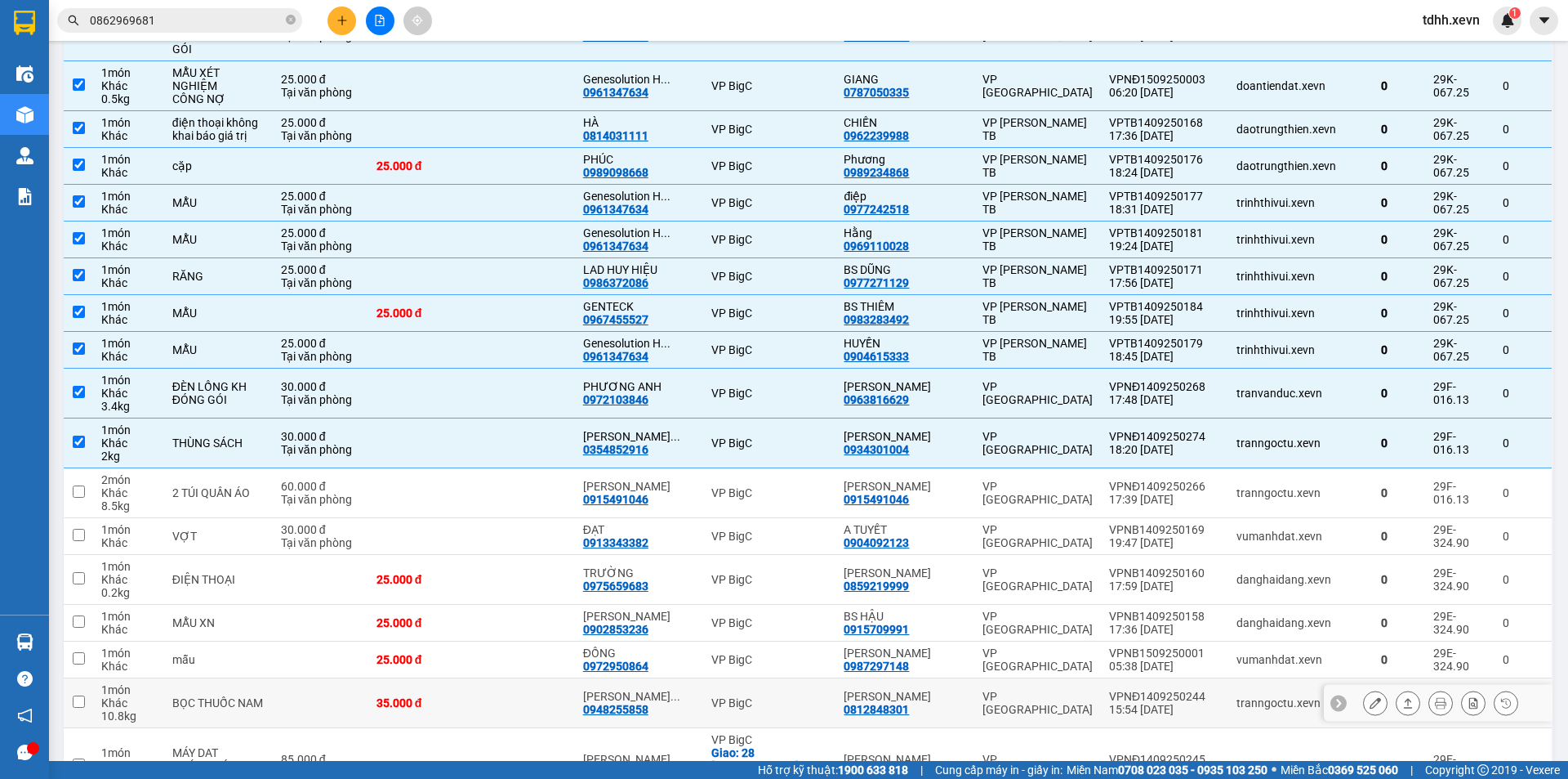
scroll to position [1226, 0]
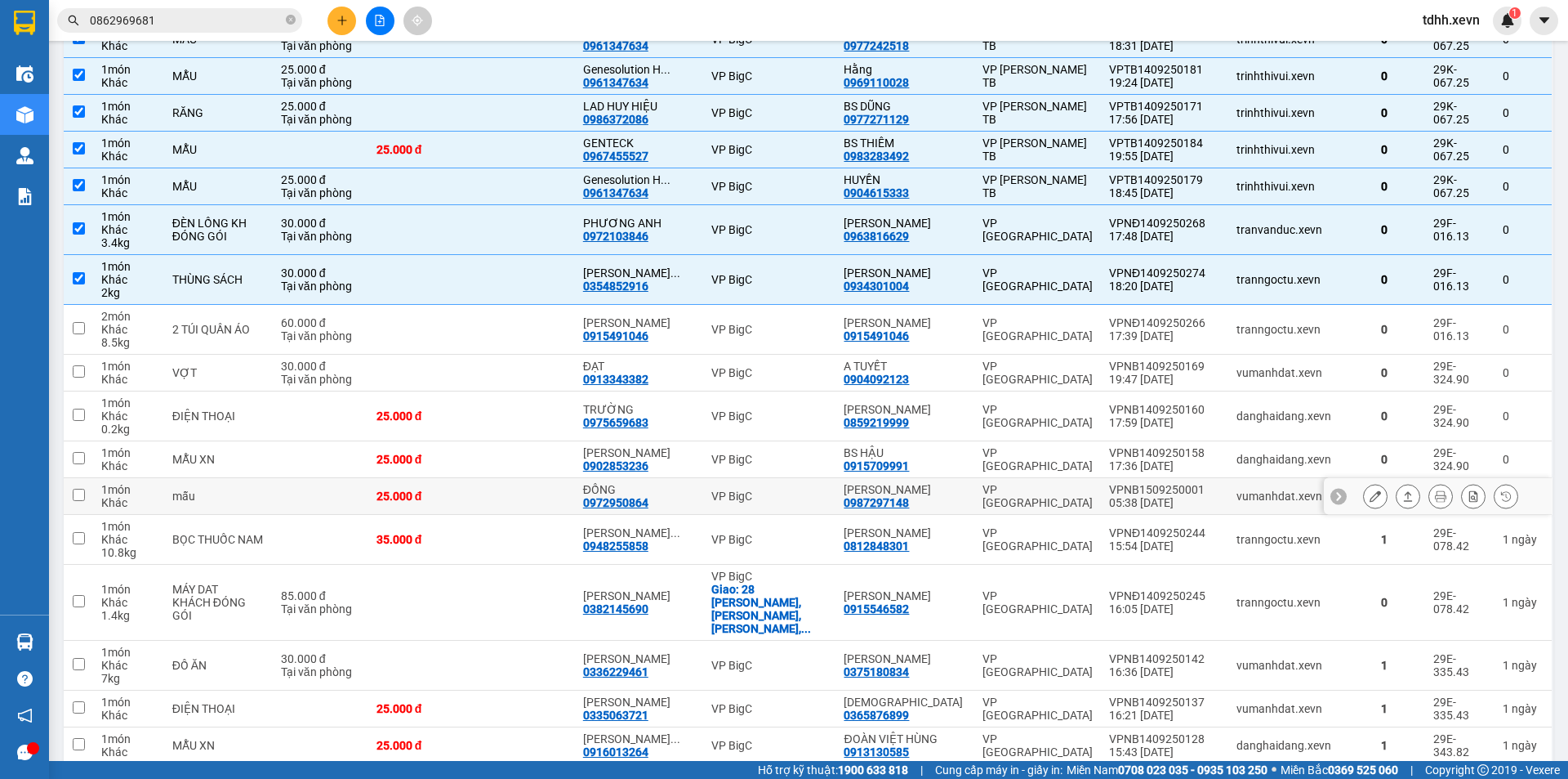
click at [1256, 489] on div "vumanhdat.xevn" at bounding box center [1301, 496] width 128 height 13
checkbox input "true"
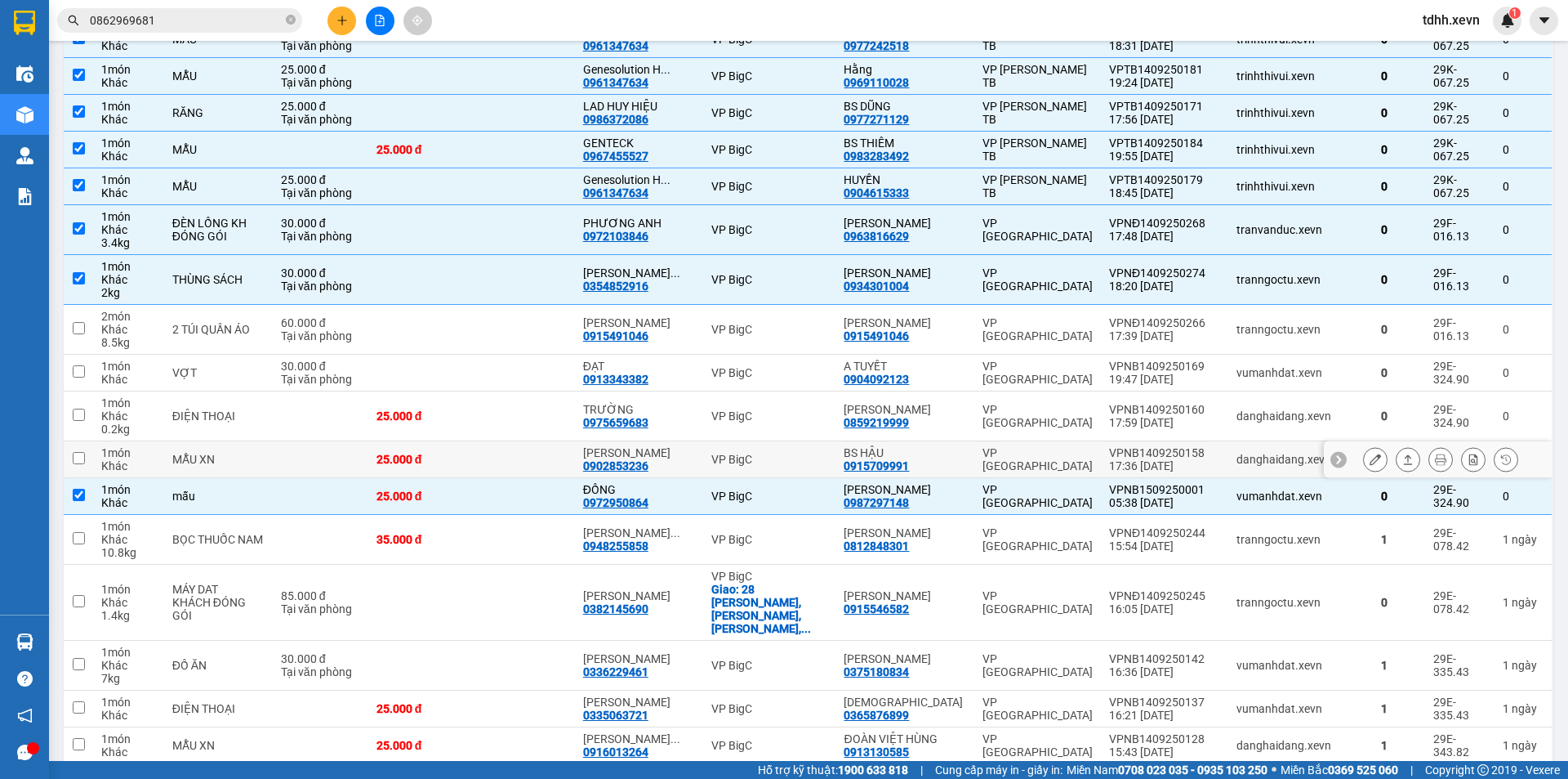
click at [1247, 441] on td "danghaidang.xevn" at bounding box center [1301, 459] width 144 height 37
checkbox input "true"
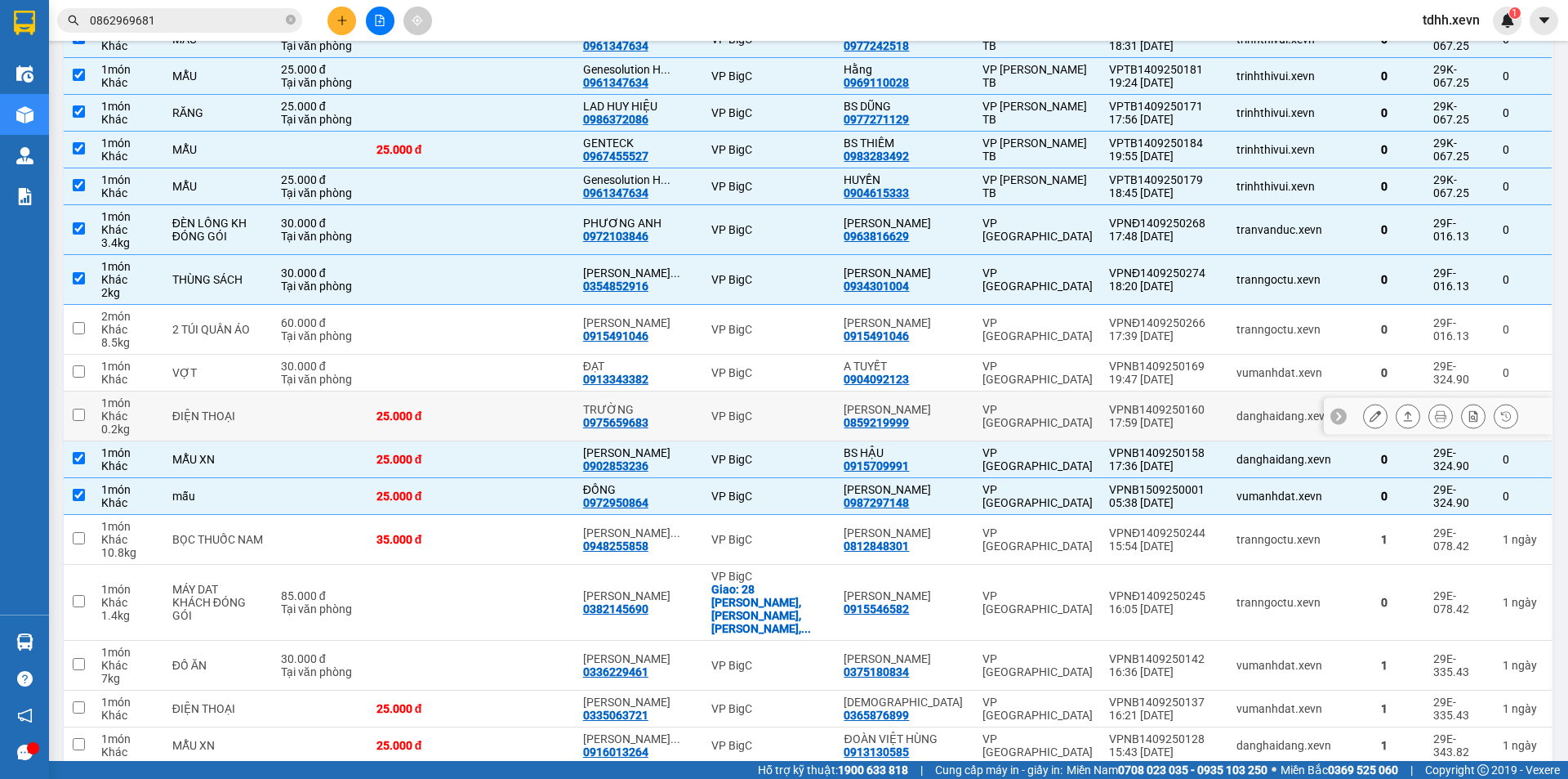
click at [1253, 410] on div "danghaidang.xevn" at bounding box center [1301, 416] width 128 height 13
checkbox input "true"
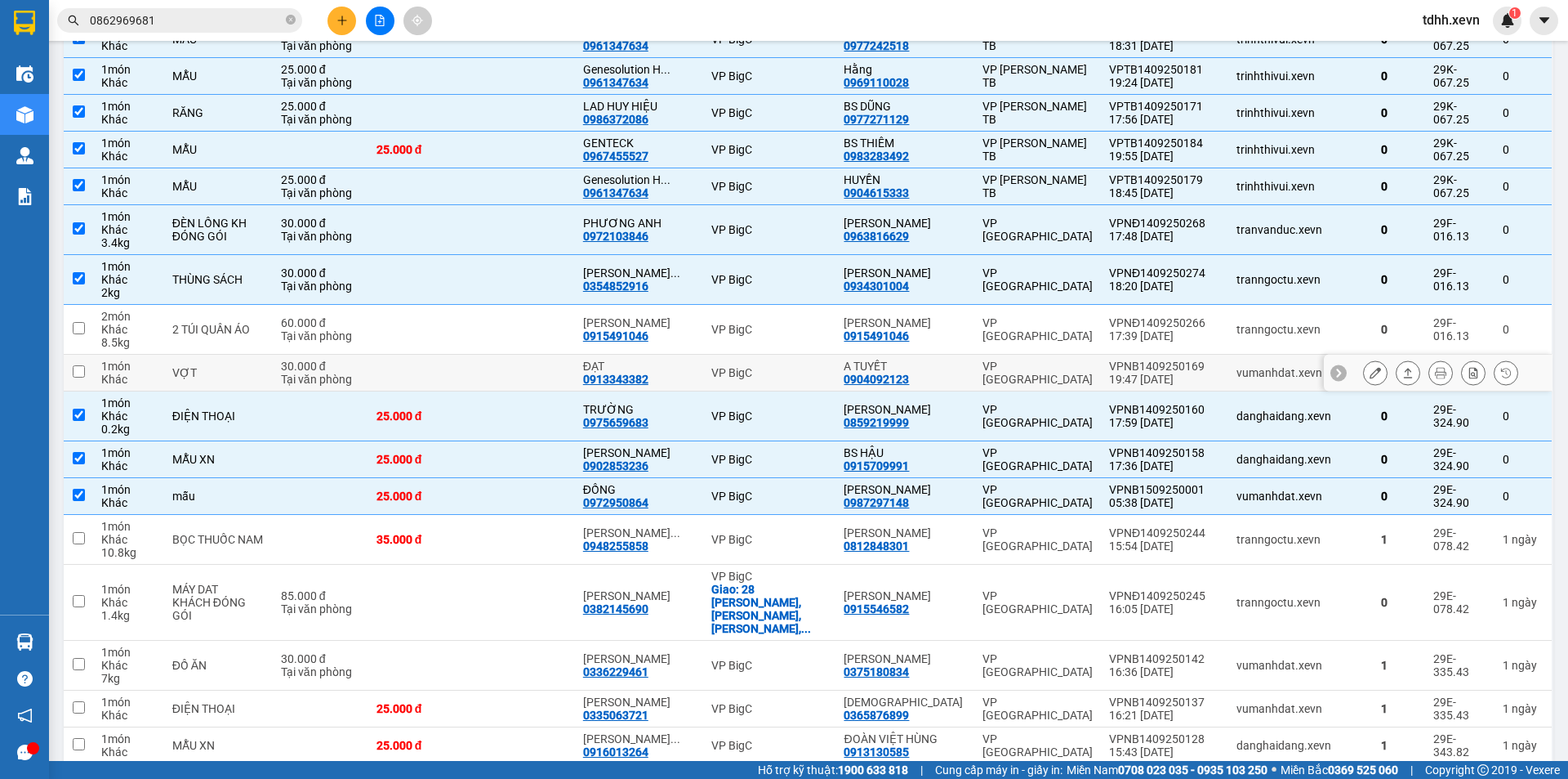
click at [1254, 366] on div "vumanhdat.xevn" at bounding box center [1301, 373] width 128 height 13
checkbox input "true"
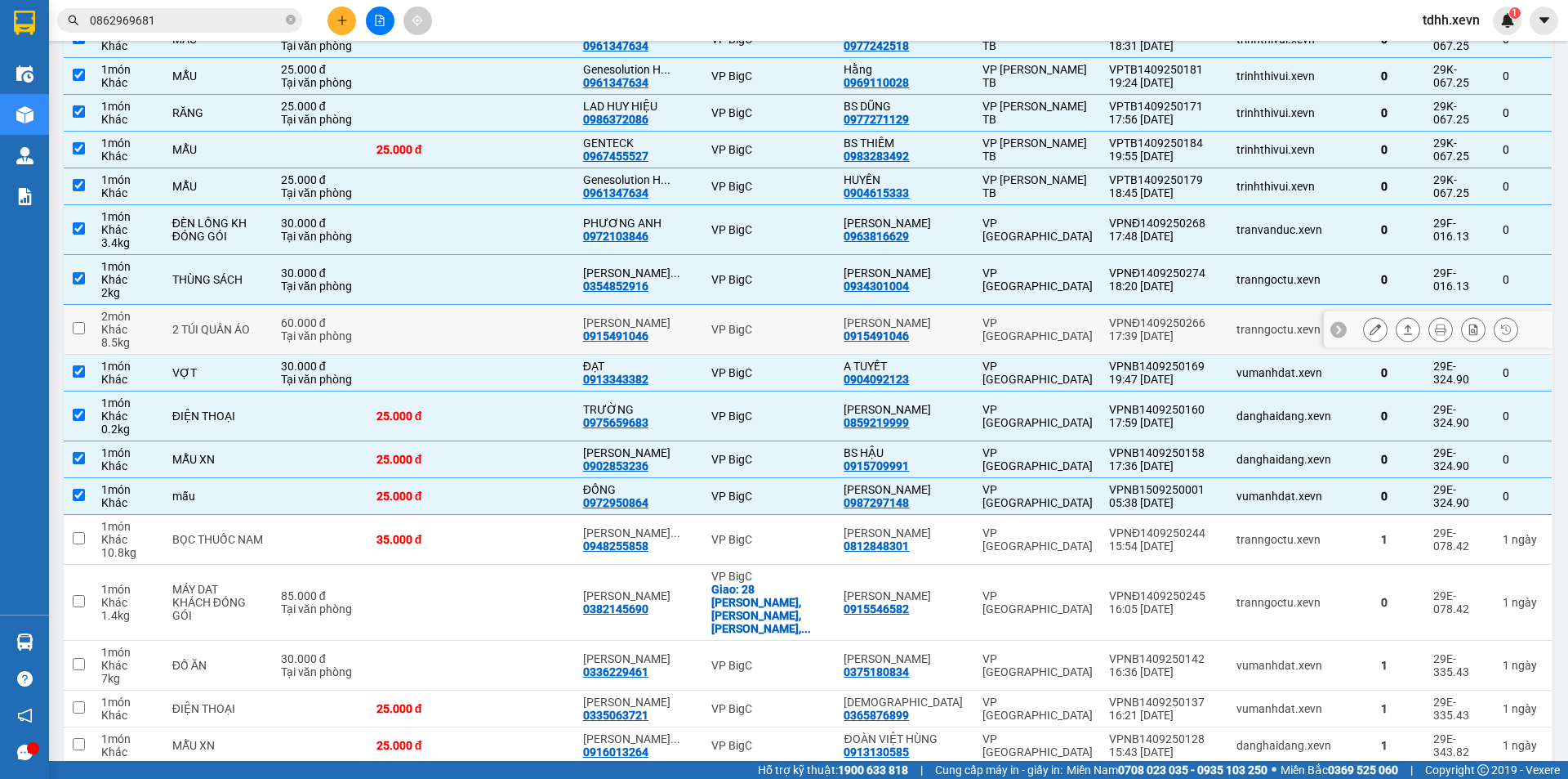
click at [1249, 323] on div "tranngoctu.xevn" at bounding box center [1301, 329] width 128 height 13
checkbox input "true"
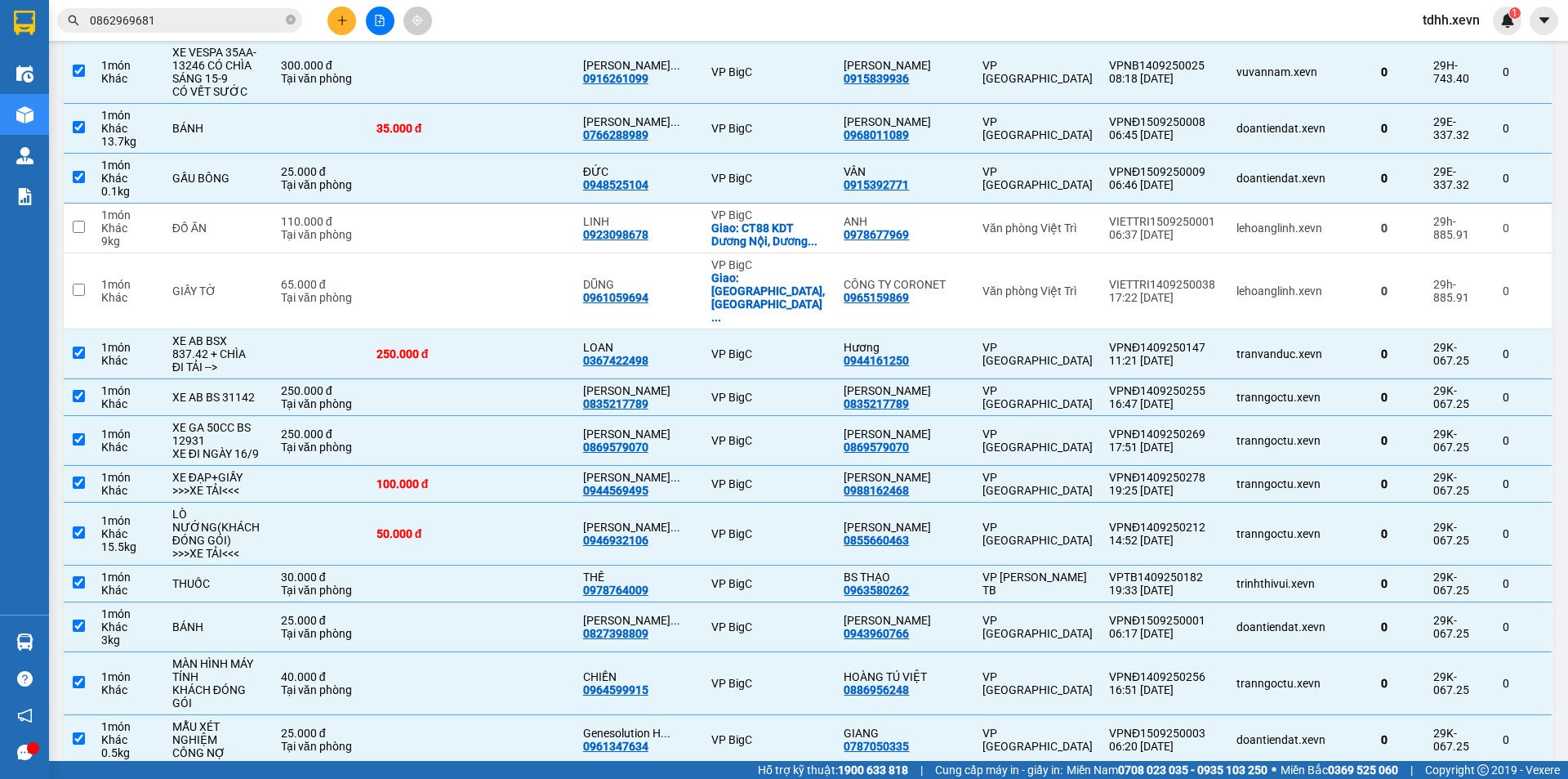
scroll to position [0, 0]
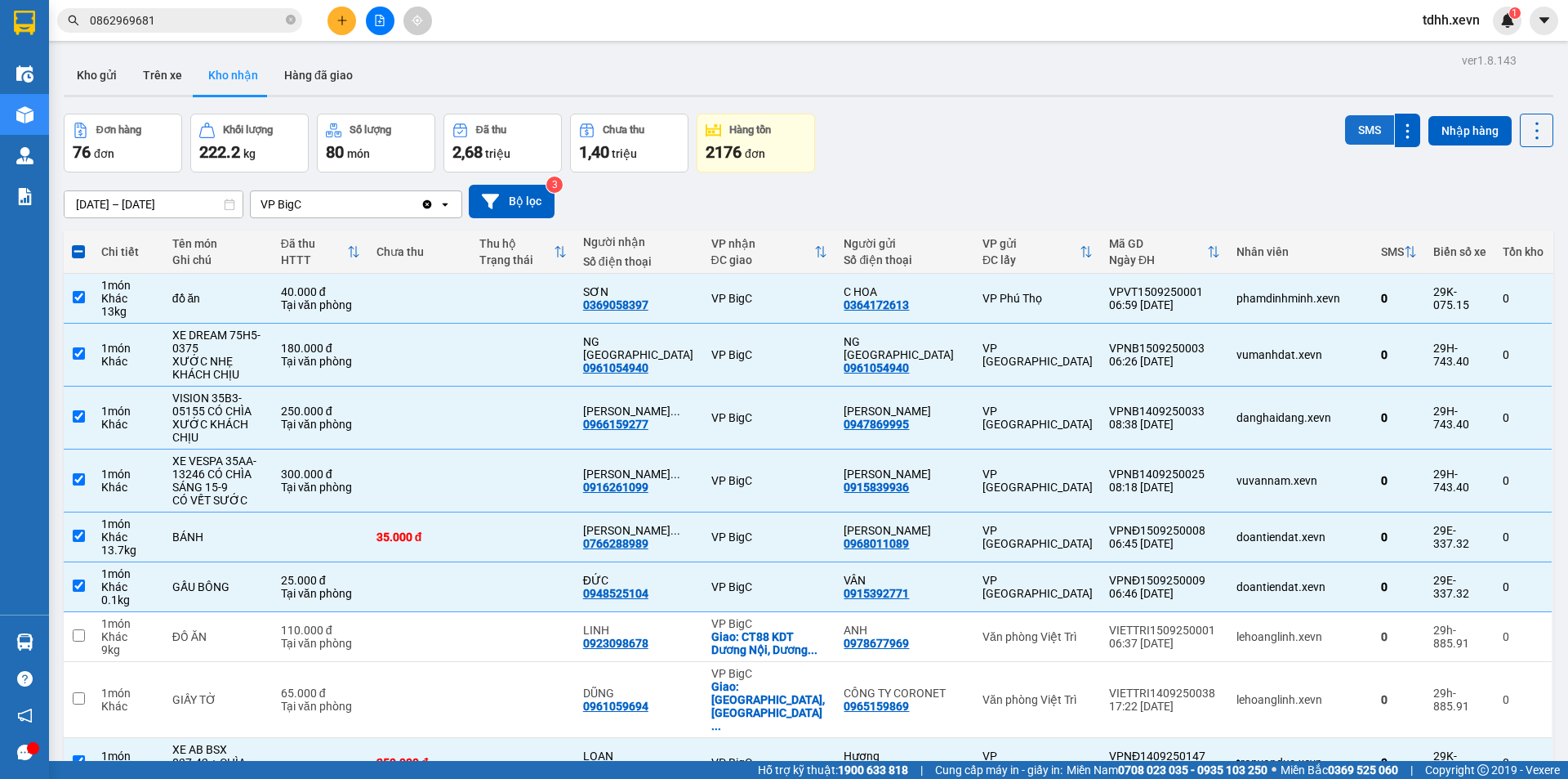
click at [1366, 140] on button "SMS" at bounding box center [1370, 130] width 49 height 30
click at [163, 76] on button "Trên xe" at bounding box center [162, 75] width 65 height 39
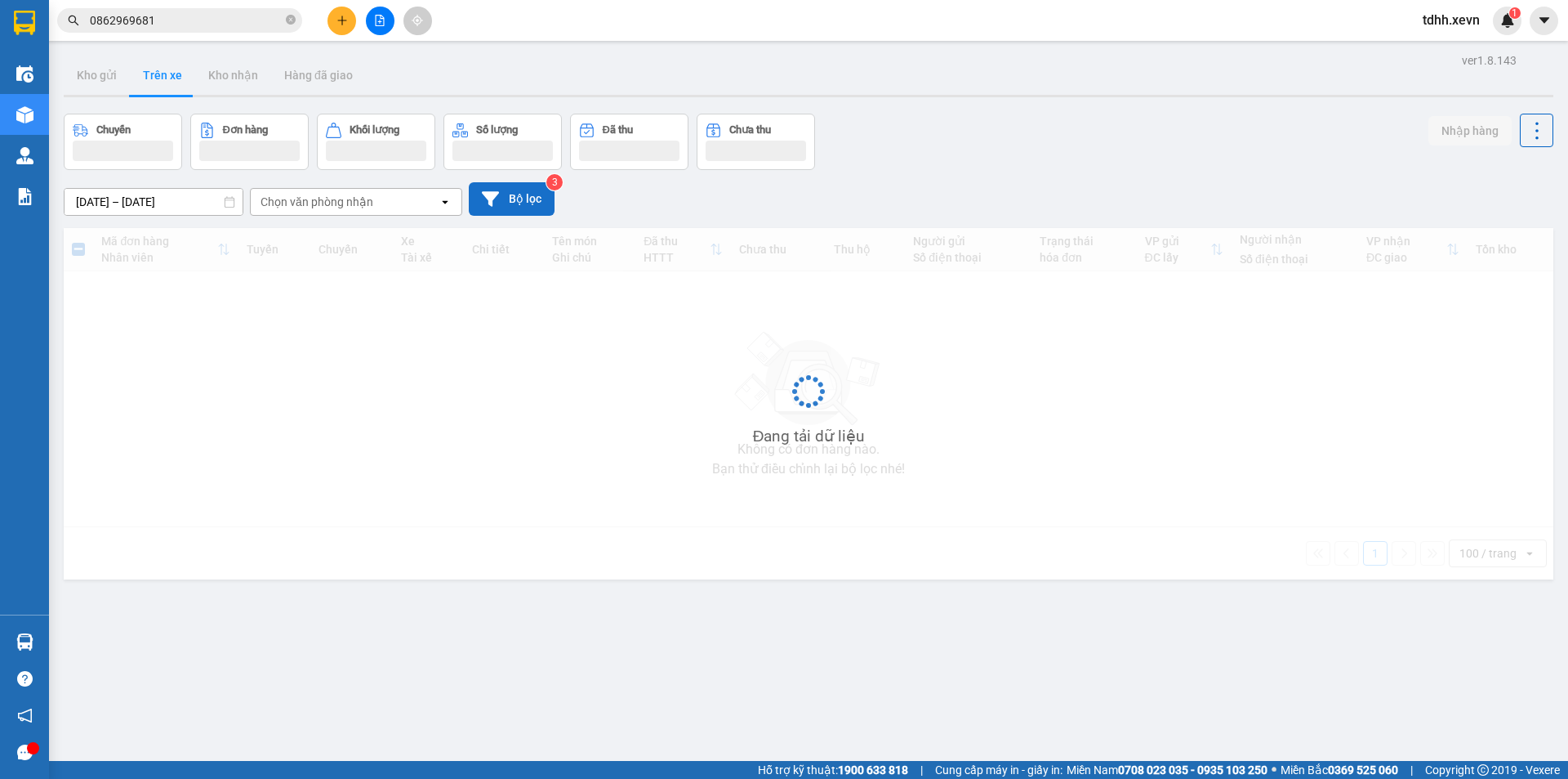
click at [517, 202] on button "Bộ lọc" at bounding box center [512, 199] width 86 height 33
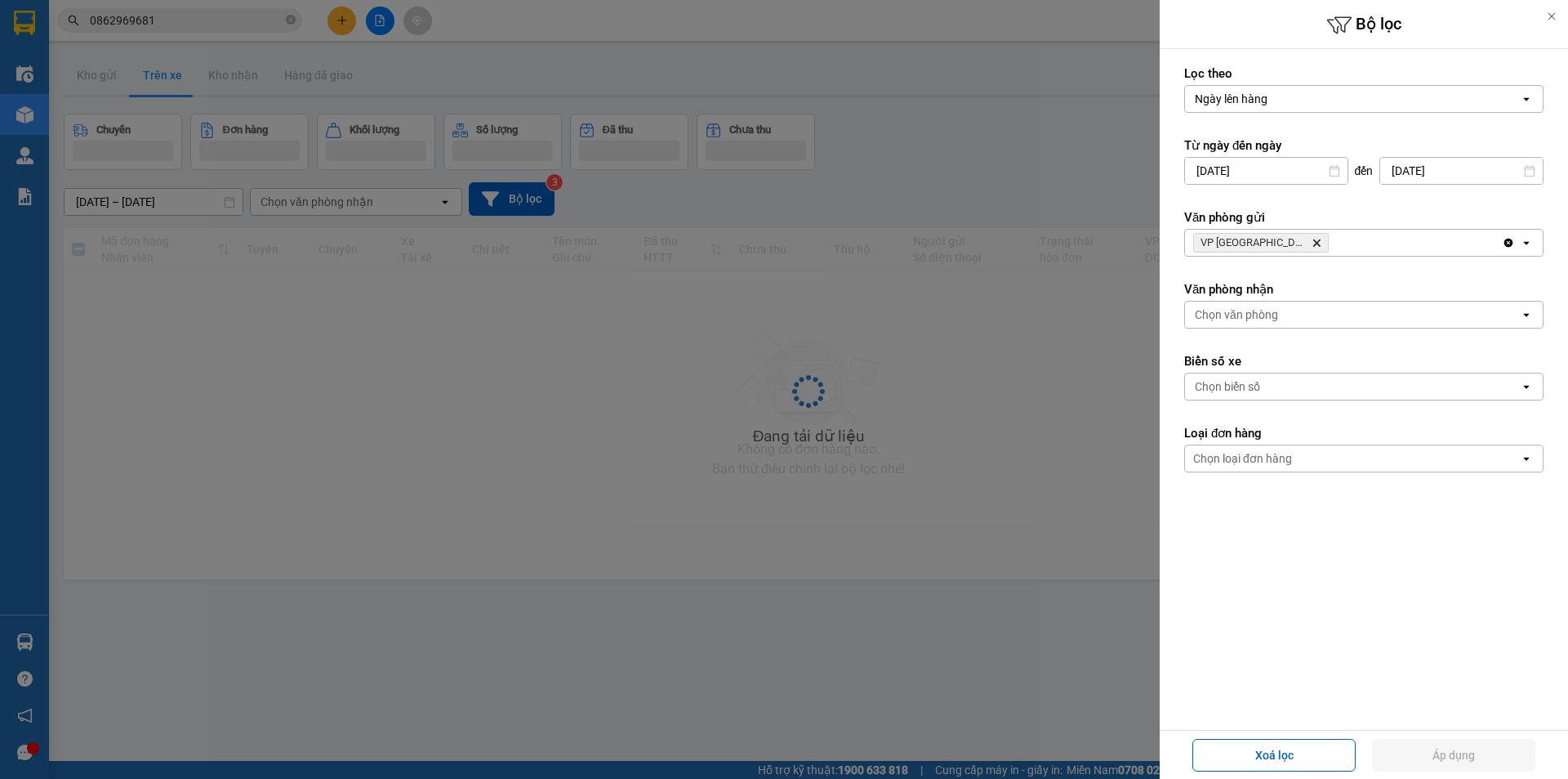
click at [1312, 246] on icon "Delete" at bounding box center [1316, 242] width 10 height 10
click at [1317, 247] on div "Chọn văn phòng" at bounding box center [1352, 242] width 335 height 26
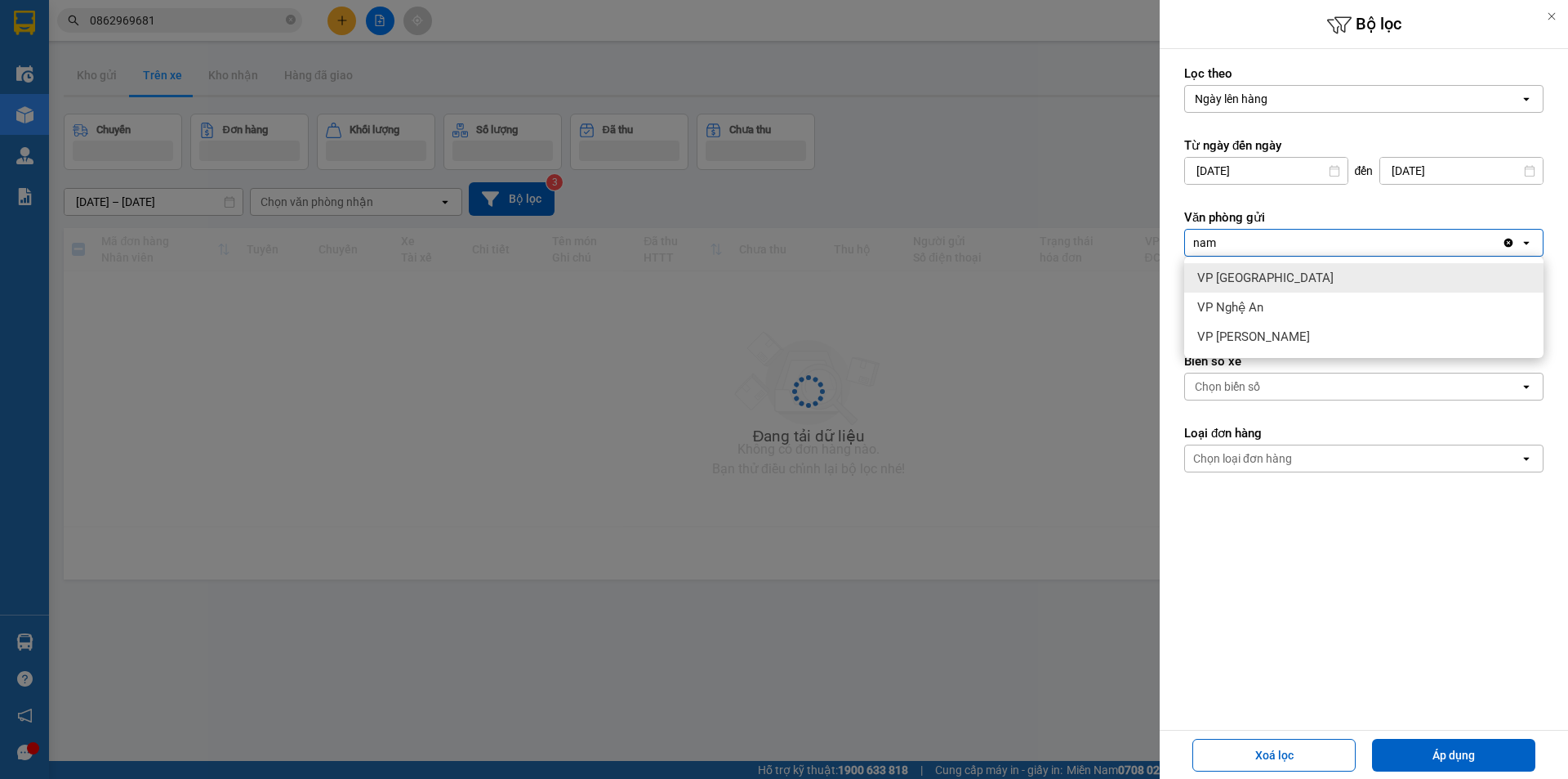
type input "nam"
click at [1246, 272] on span "VP [GEOGRAPHIC_DATA]" at bounding box center [1265, 278] width 136 height 16
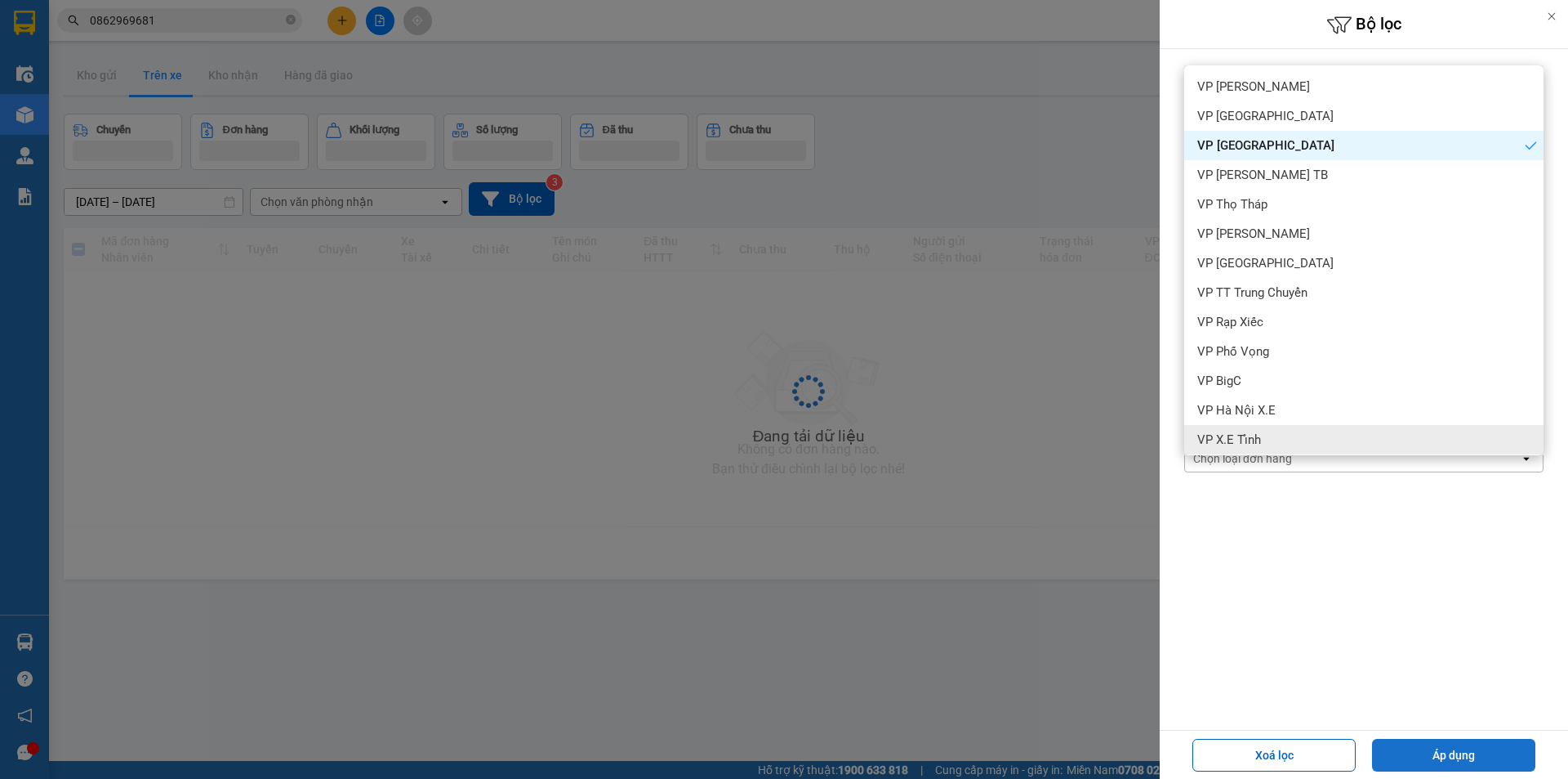
click at [1444, 754] on button "Áp dụng" at bounding box center [1453, 755] width 163 height 32
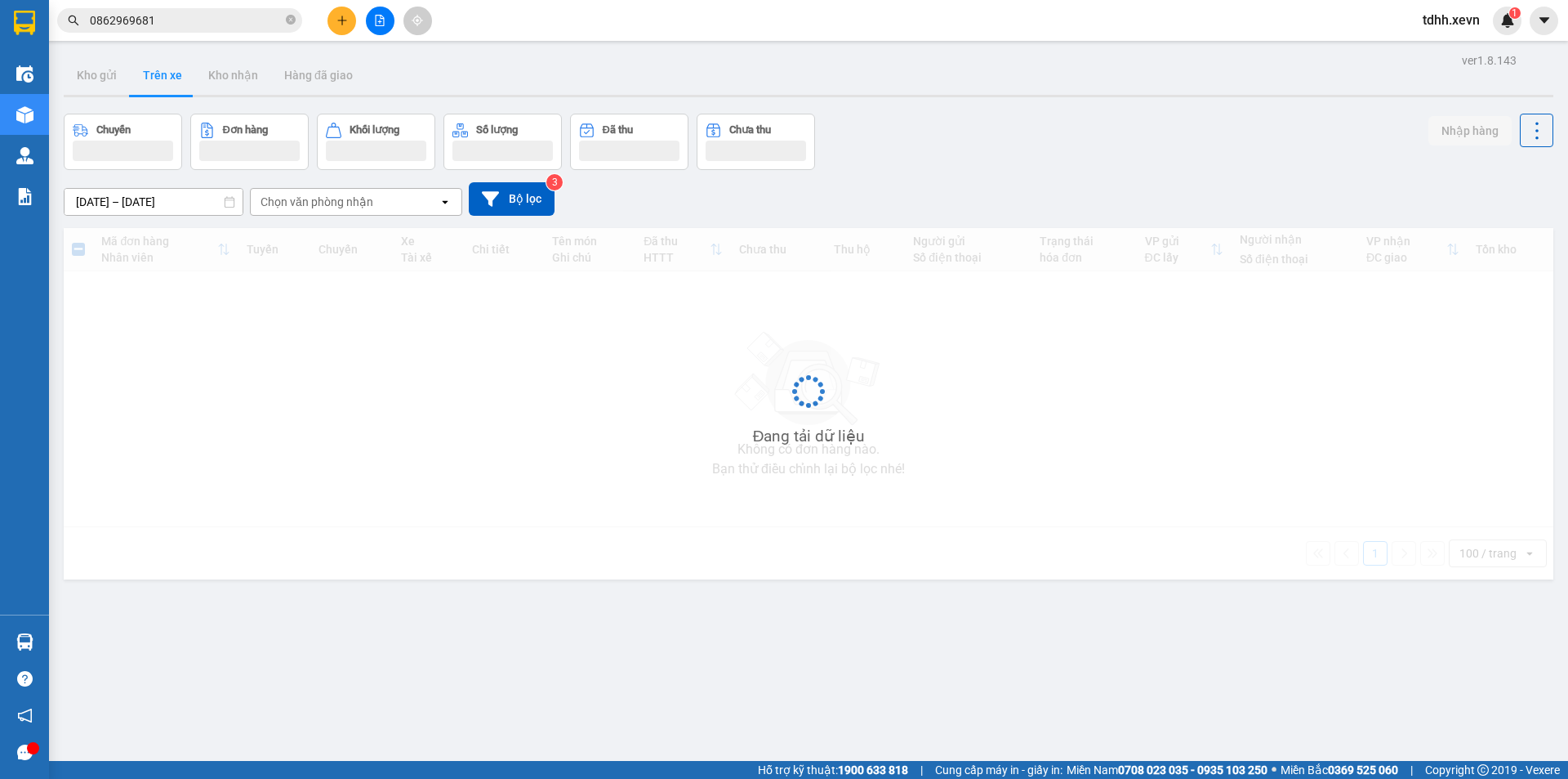
click at [992, 172] on div "13/09/2025 – 15/09/2025 Press the down arrow key to interact with the calendar …" at bounding box center [808, 199] width 1490 height 58
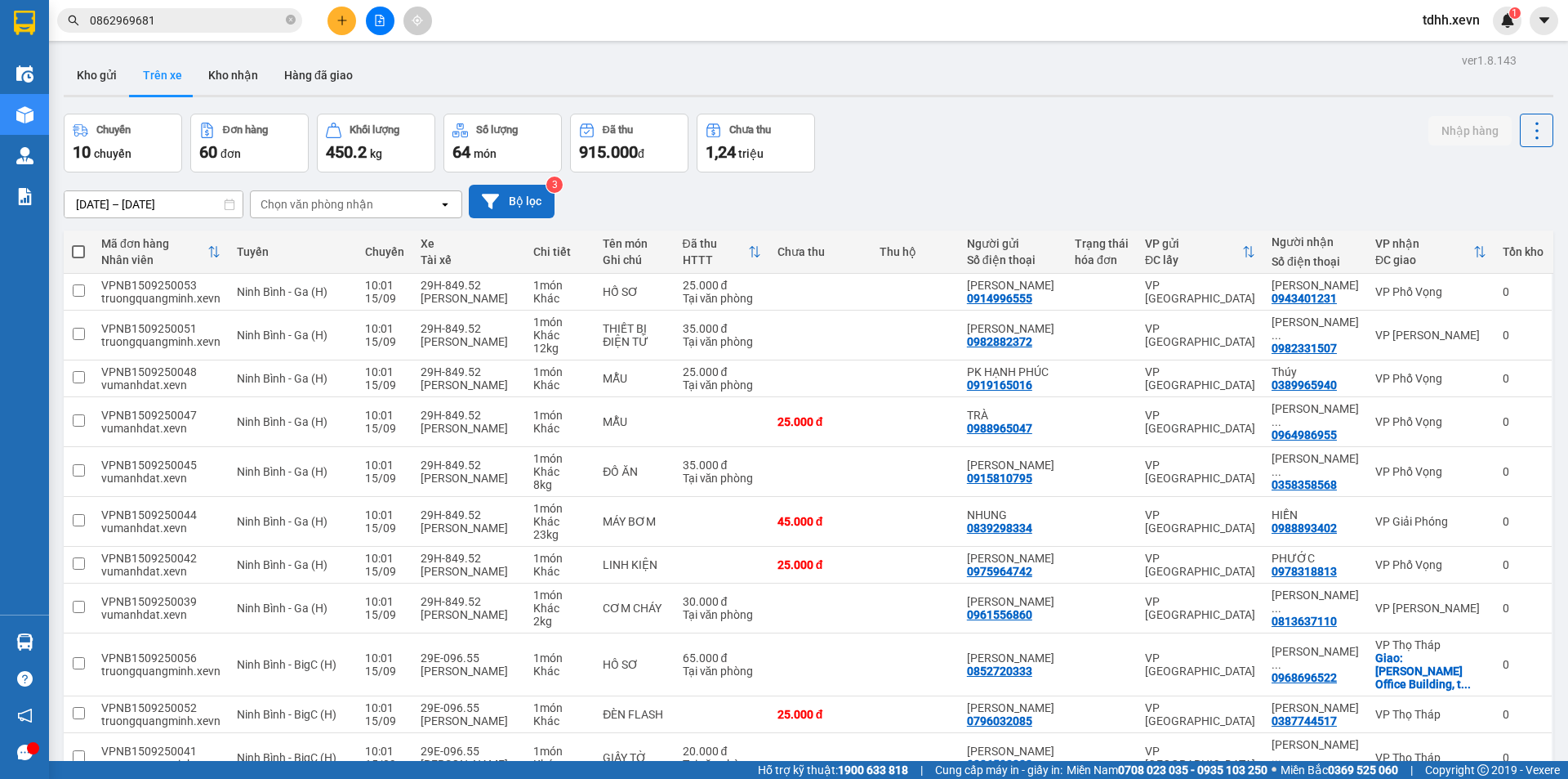
click at [496, 204] on icon at bounding box center [490, 201] width 17 height 17
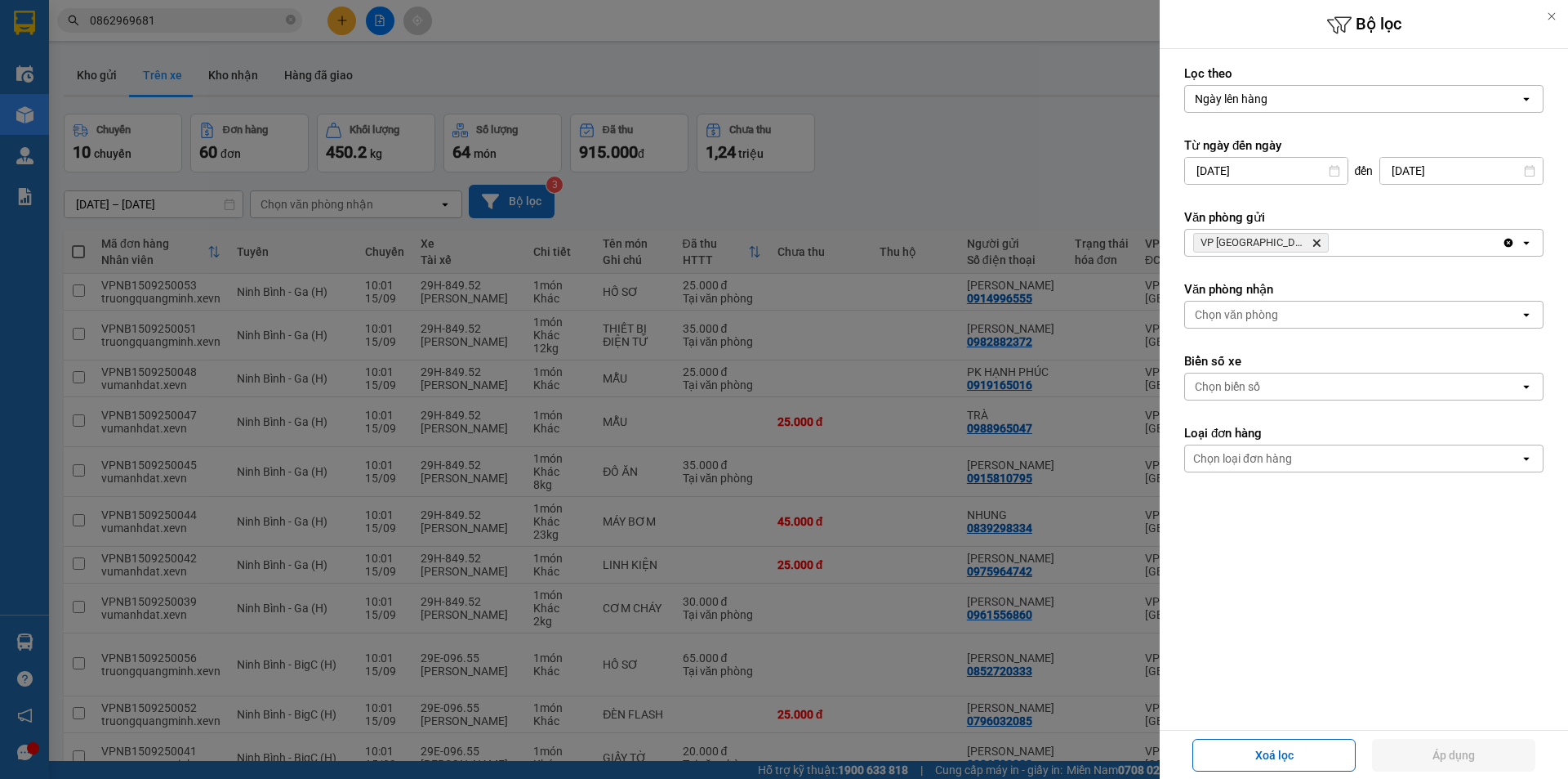
click at [929, 186] on div at bounding box center [784, 389] width 1568 height 779
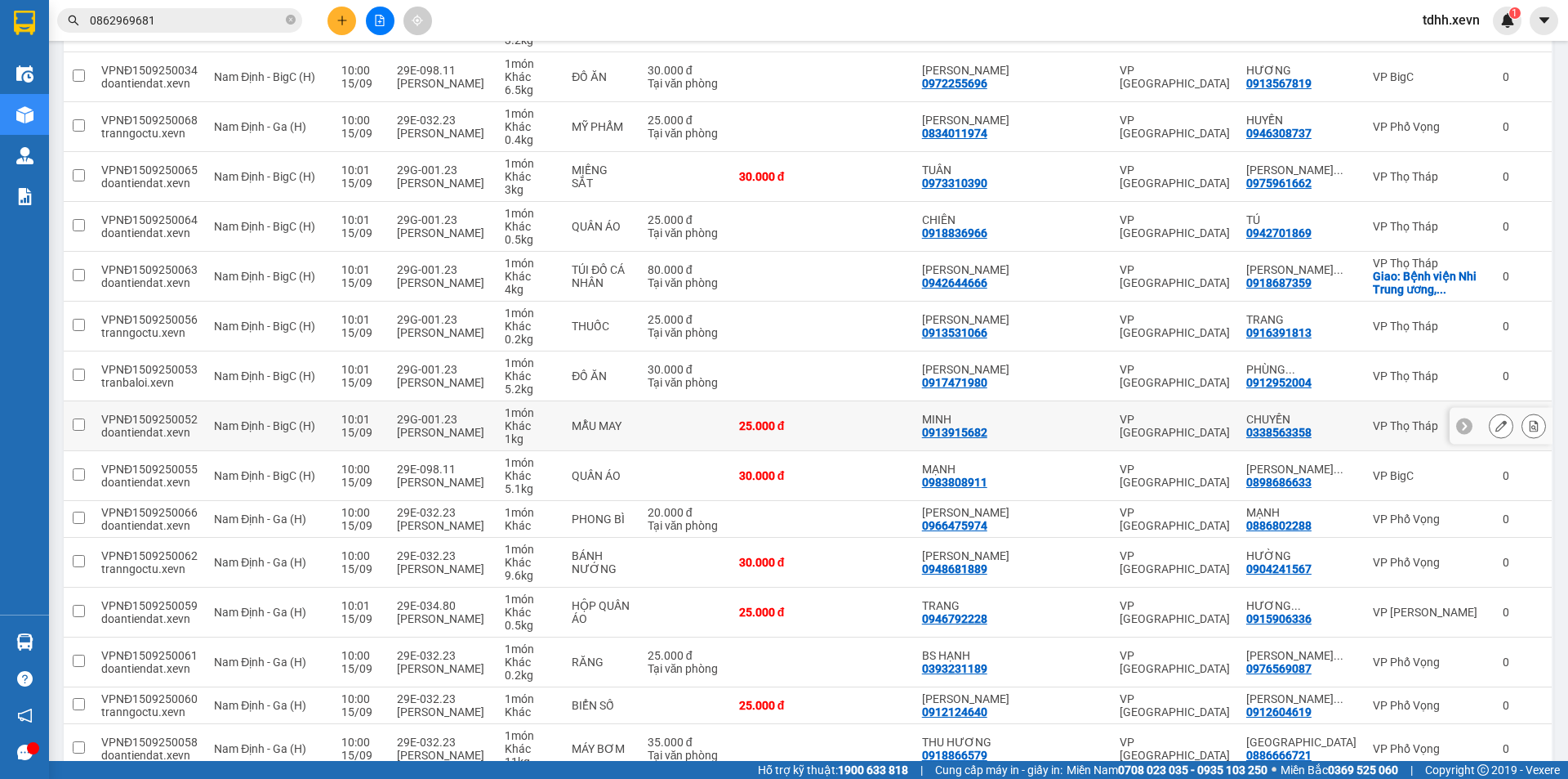
scroll to position [1471, 0]
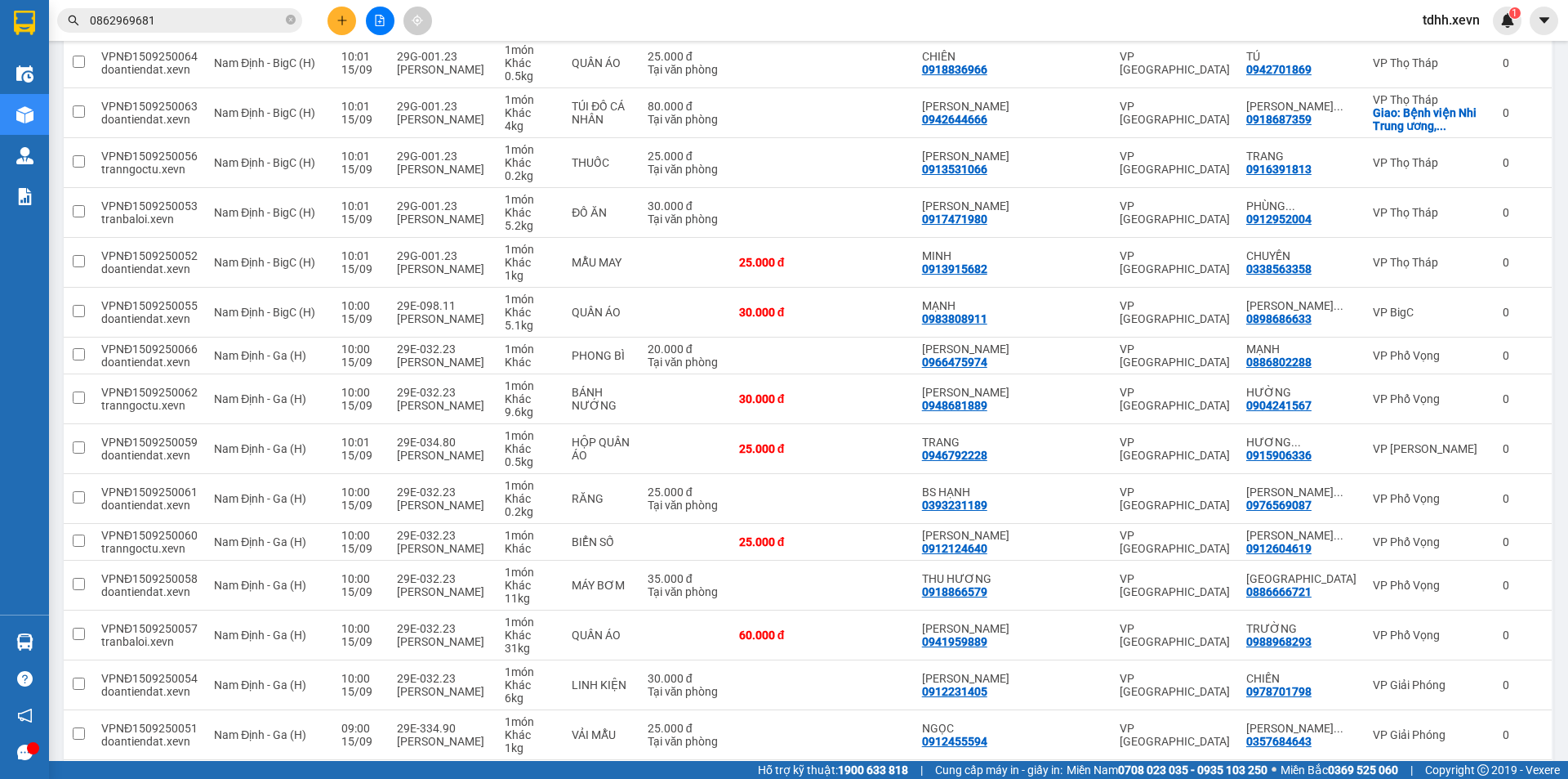
click at [246, 13] on input "0862969681" at bounding box center [187, 21] width 193 height 18
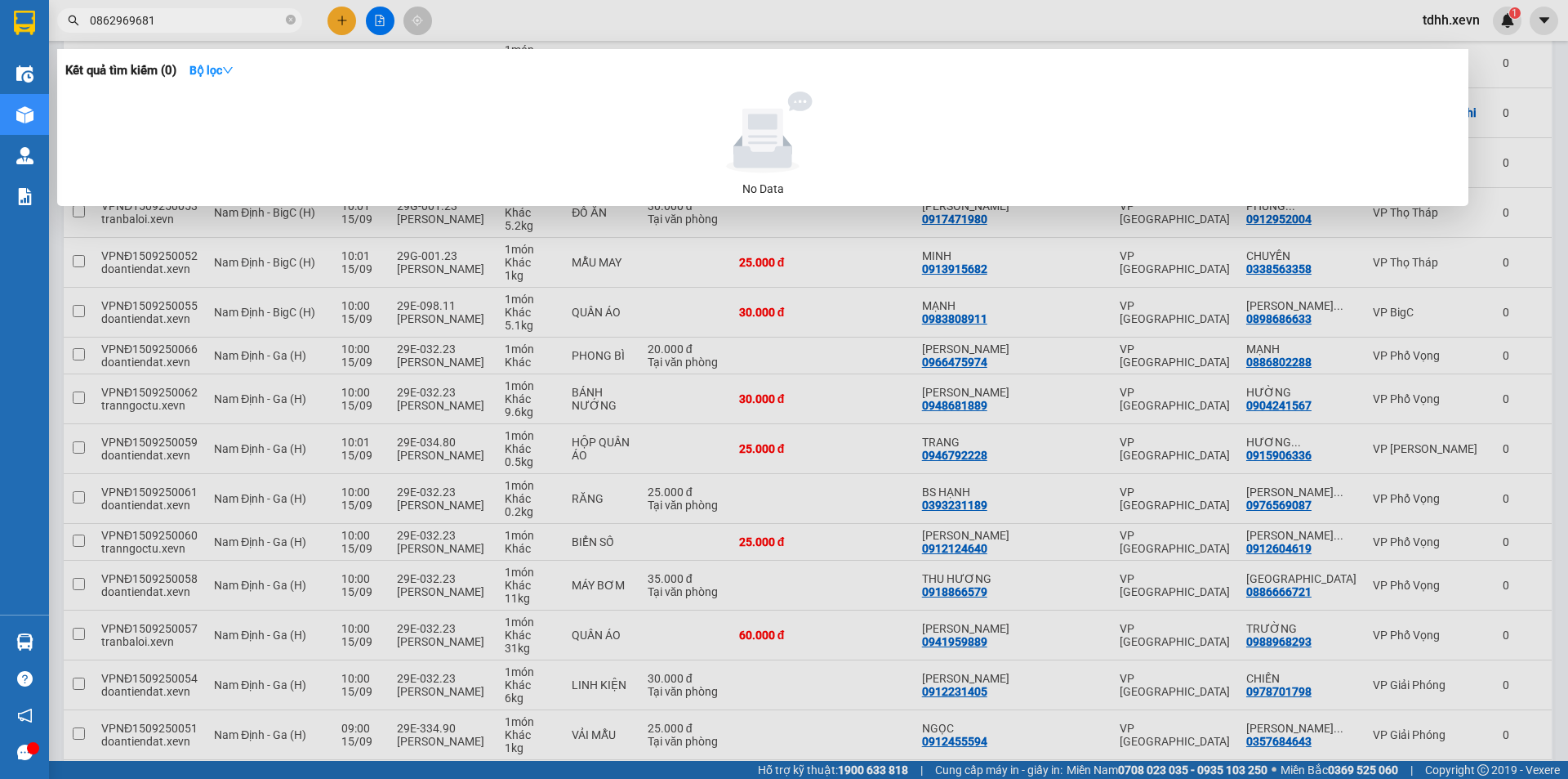
click at [246, 13] on input "0862969681" at bounding box center [187, 21] width 193 height 18
paste input "55345333"
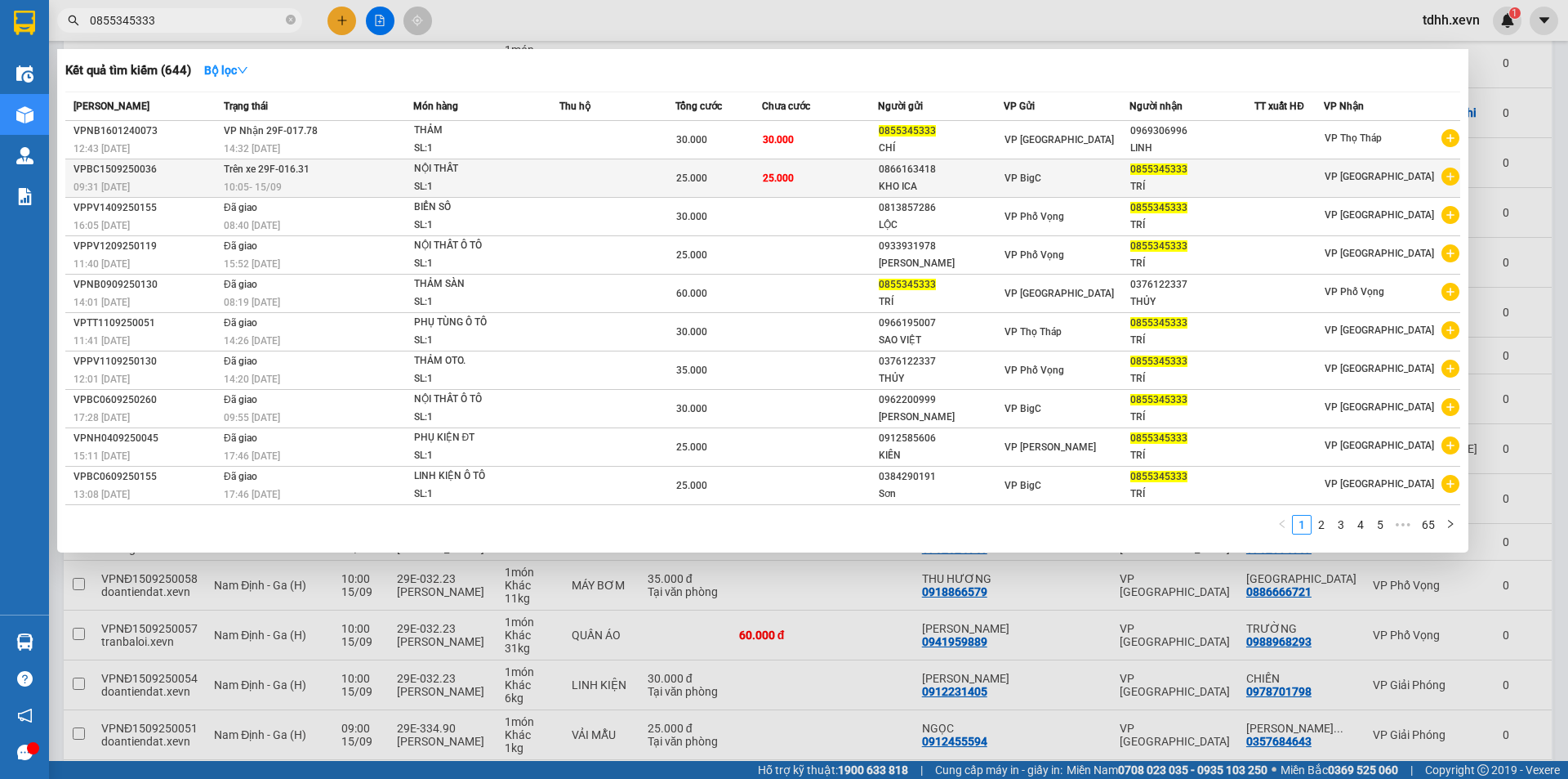
type input "0855345333"
copy span "16.31"
drag, startPoint x: 286, startPoint y: 166, endPoint x: 312, endPoint y: 169, distance: 26.2
click at [312, 169] on td "Trên xe 29F-016.31 10:05 - 15/09" at bounding box center [317, 179] width 193 height 39
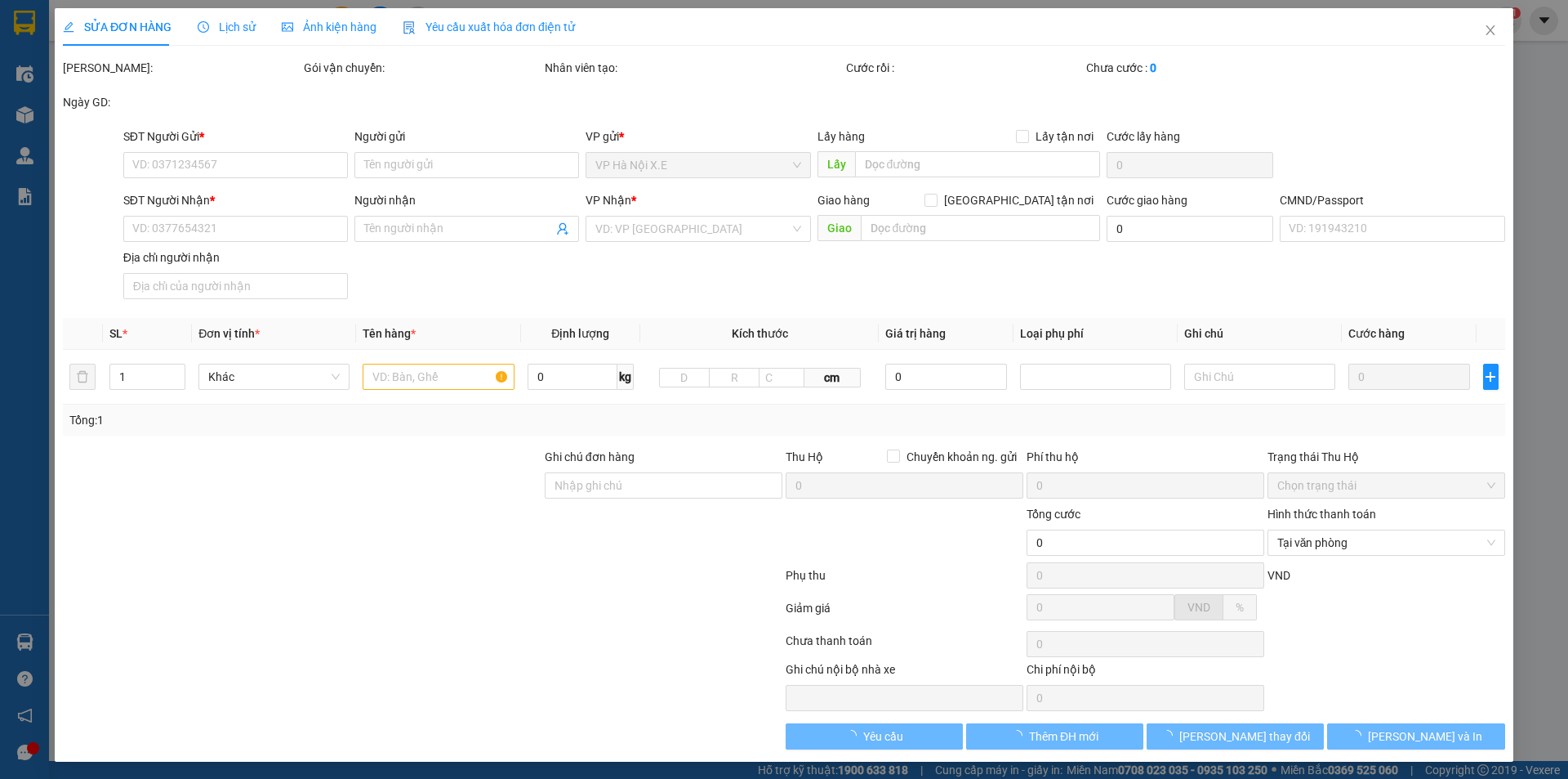
type input "0866163418"
type input "KHO ICA"
type input "0855345333"
type input "TRÍ"
type input "037095004089 DOÃN VĂN CHÍ"
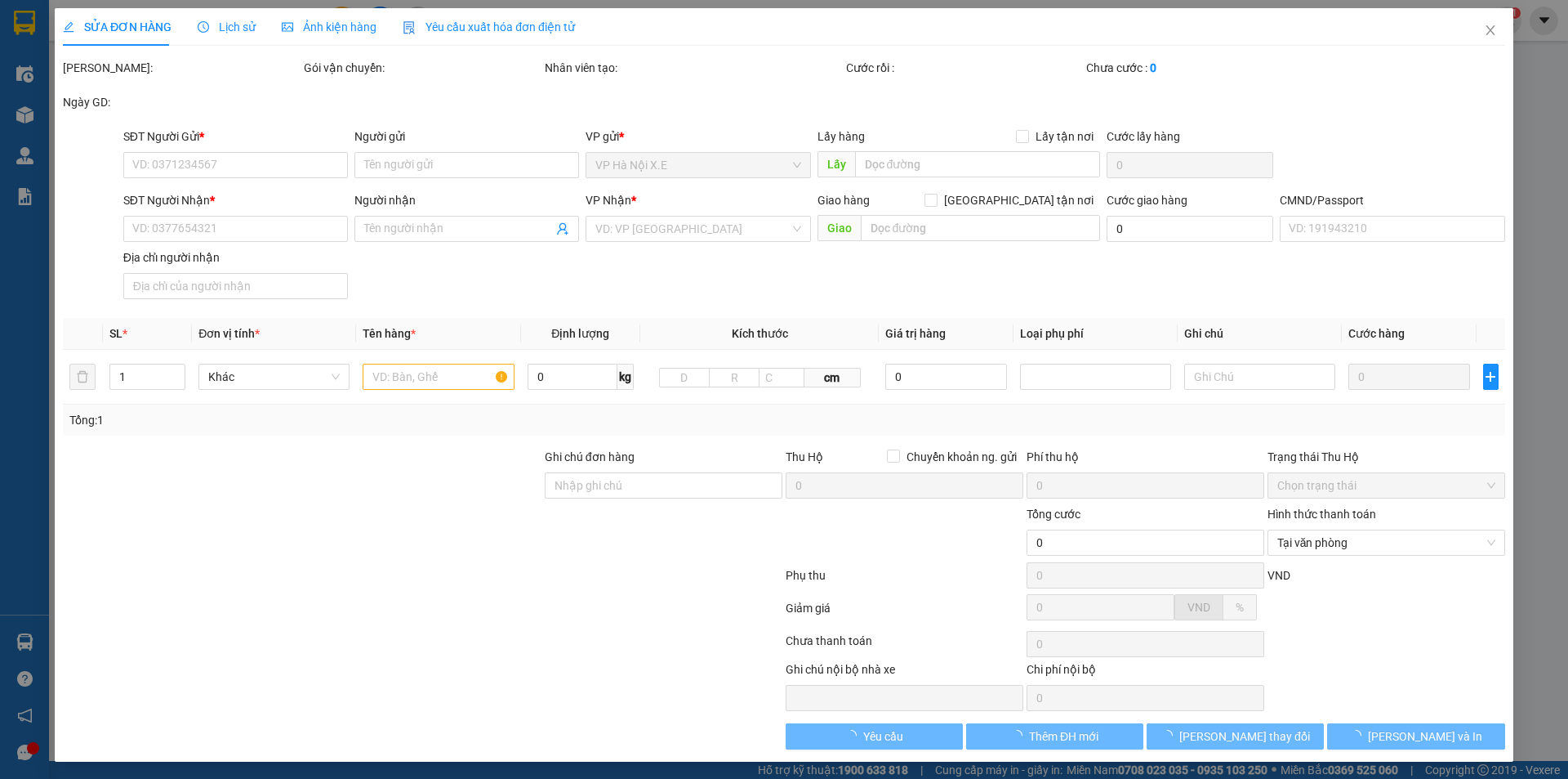
type input "25.000"
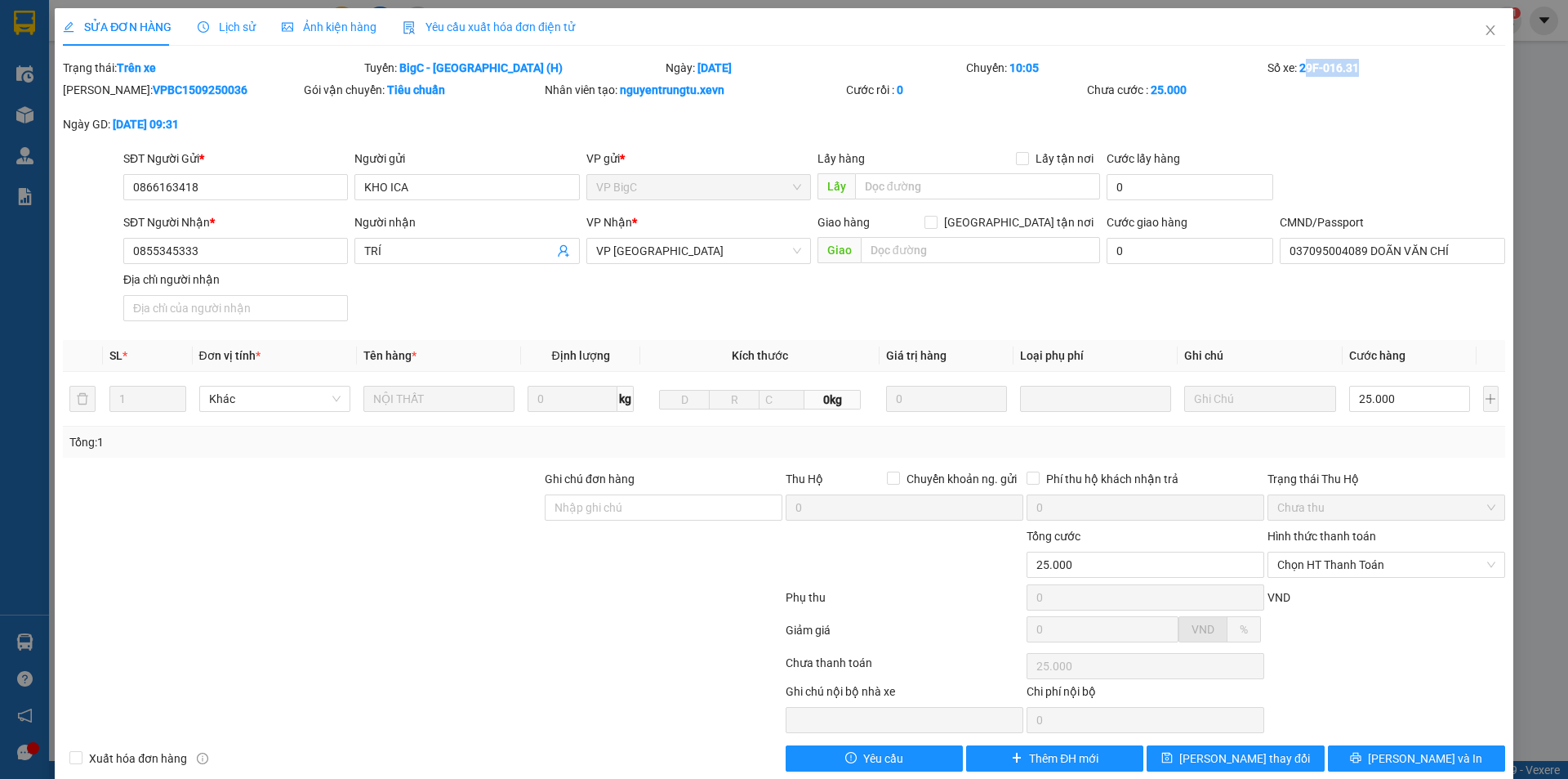
drag, startPoint x: 1296, startPoint y: 67, endPoint x: 1362, endPoint y: 74, distance: 66.4
click at [1362, 74] on div "Số xe: 29F-016.31" at bounding box center [1386, 68] width 241 height 18
copy b "9F-016.31"
click at [1468, 30] on span "Close" at bounding box center [1490, 31] width 46 height 46
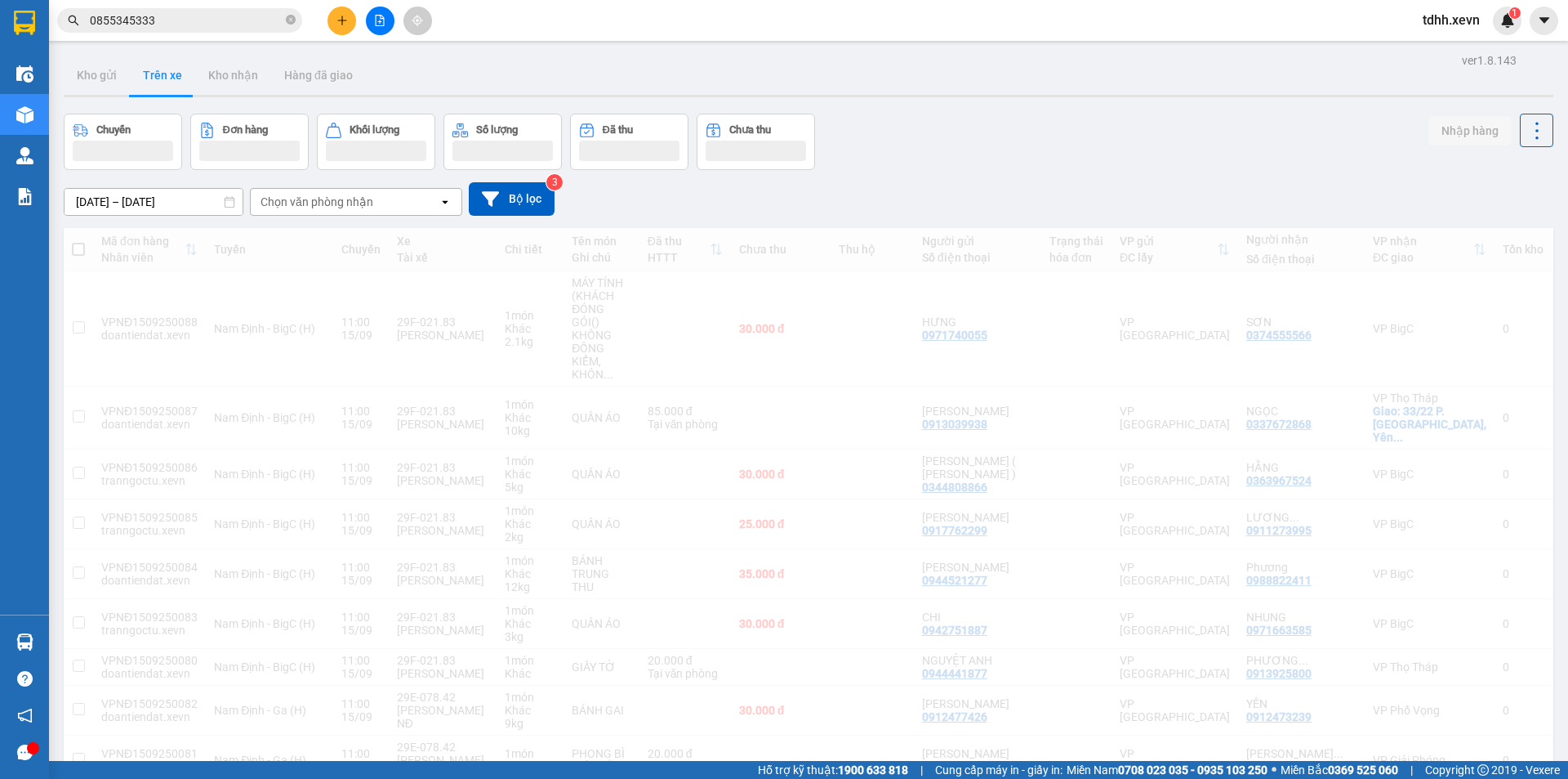
click at [973, 143] on div "Chuyến Đơn hàng Khối lượng Số lượng Đã thu Chưa thu Nhập hàng" at bounding box center [808, 142] width 1490 height 56
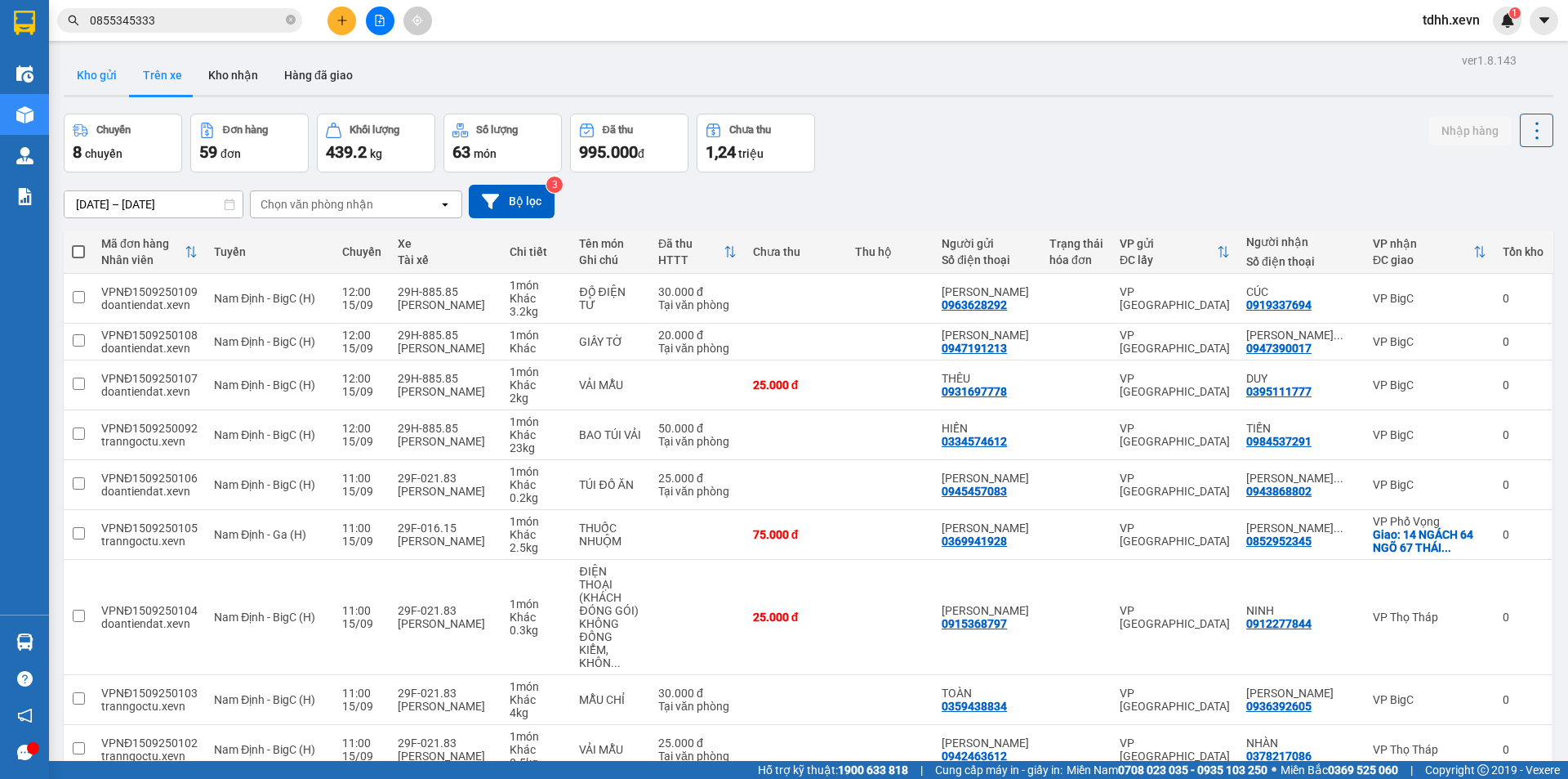
click at [107, 73] on button "Kho gửi" at bounding box center [97, 75] width 66 height 39
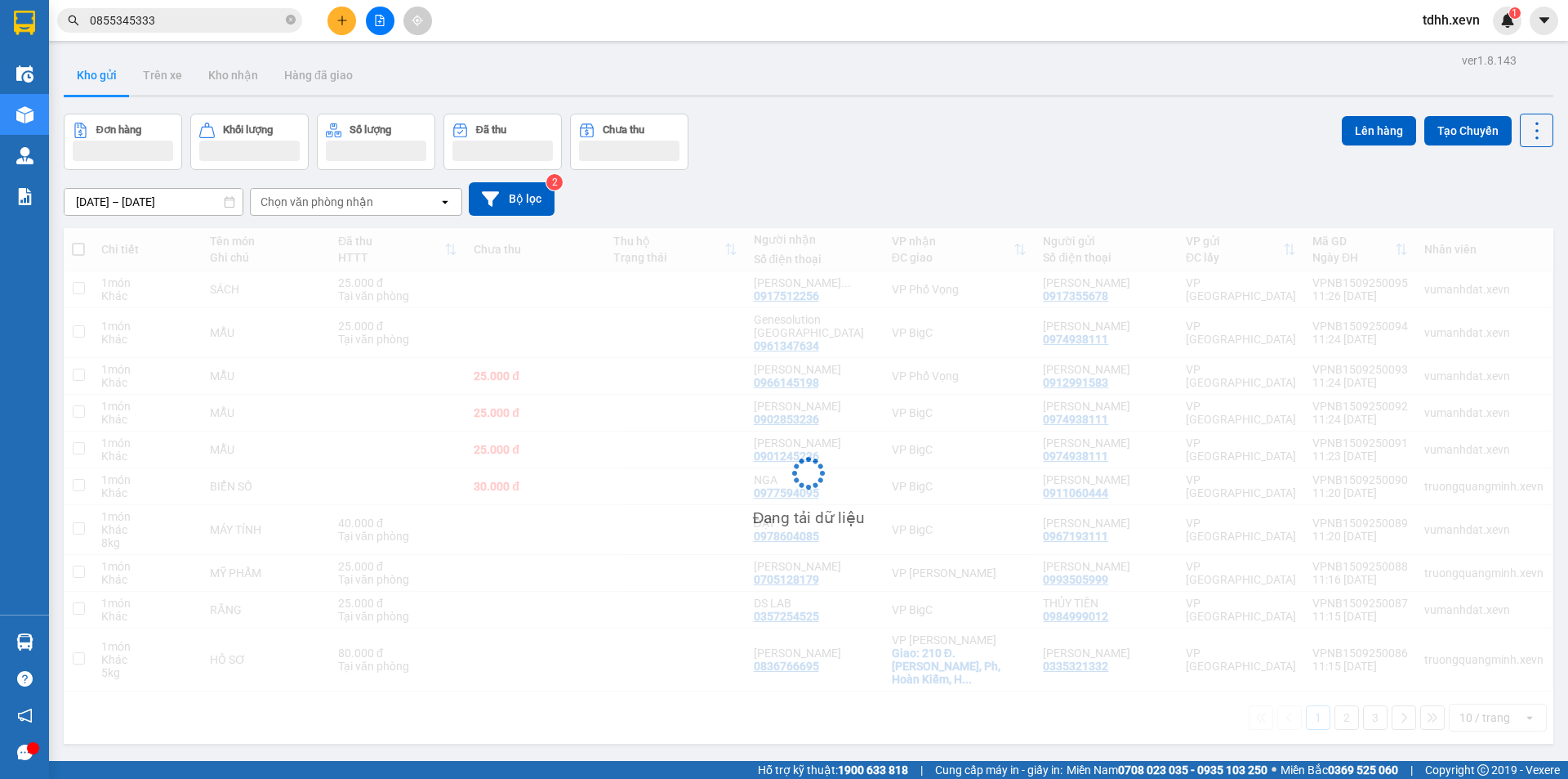
click at [342, 199] on div "Chọn văn phòng nhận" at bounding box center [317, 202] width 113 height 16
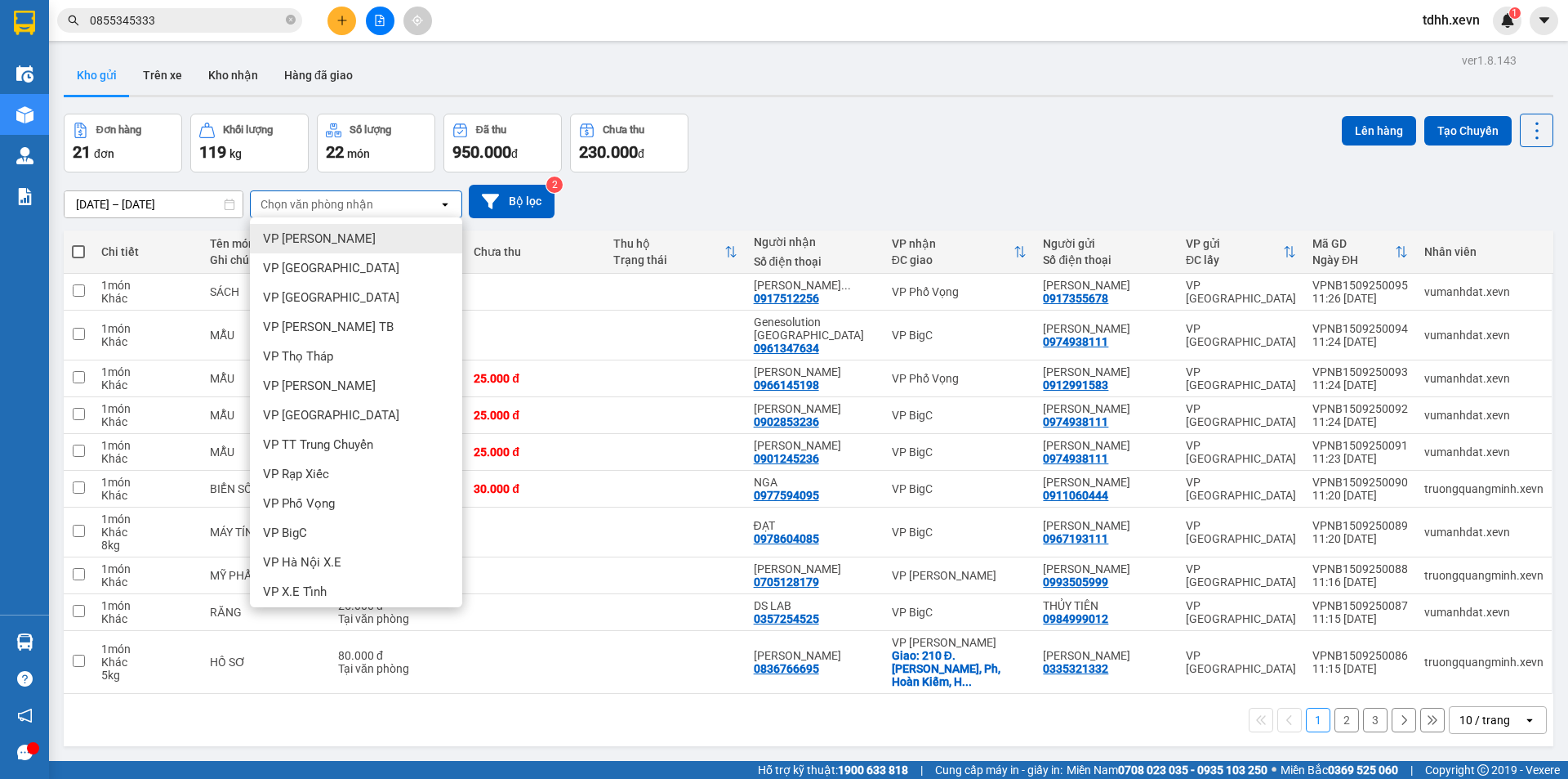
click at [1092, 135] on div "Đơn hàng 21 đơn Khối lượng 119 kg Số lượng 22 món Đã thu 950.000 đ Chưa thu 230…" at bounding box center [808, 143] width 1490 height 59
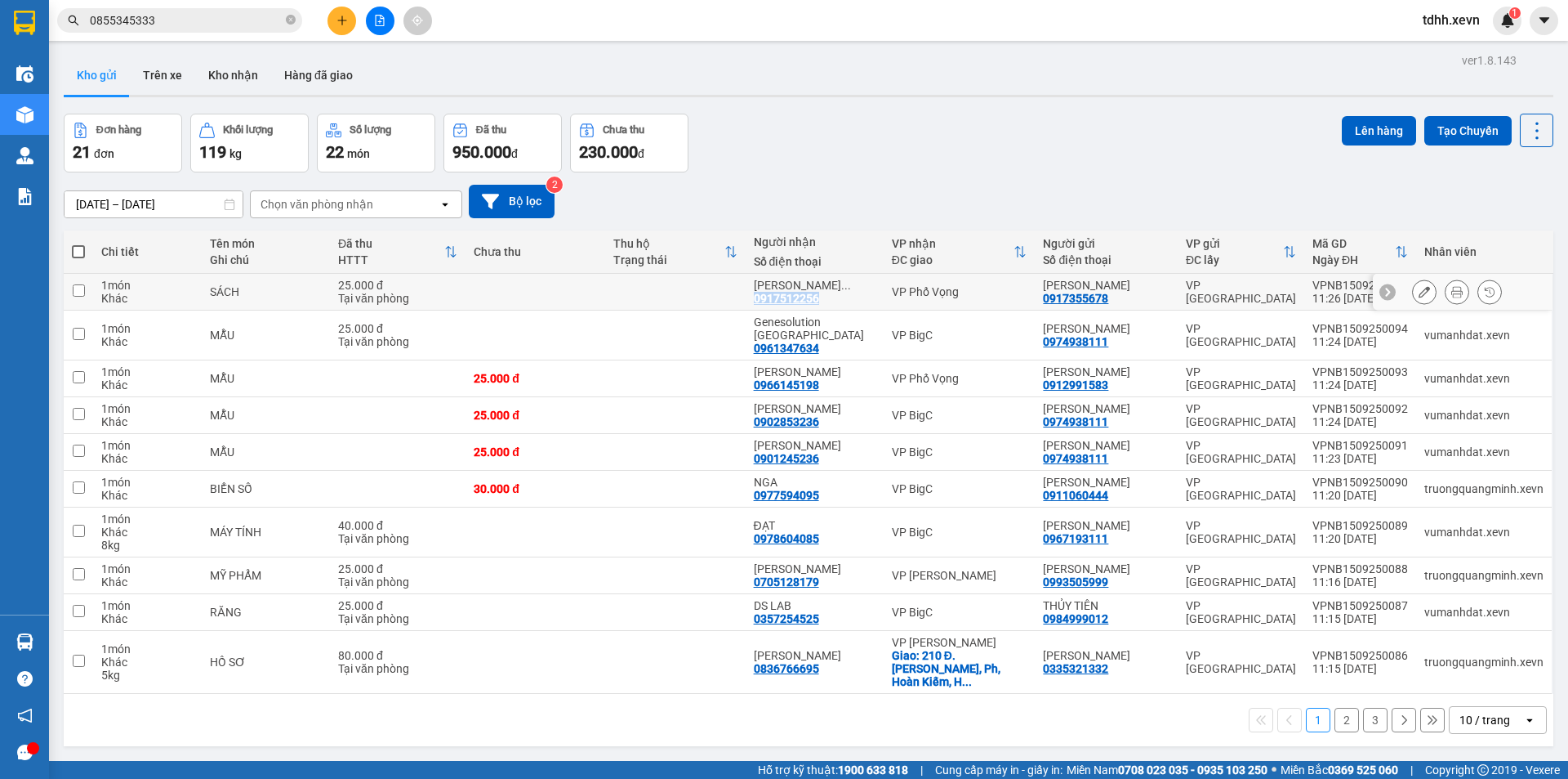
copy div "0917512256"
drag, startPoint x: 842, startPoint y: 301, endPoint x: 765, endPoint y: 298, distance: 77.1
click at [765, 298] on td "NGUYỄN HÀ ... 0917512256" at bounding box center [815, 292] width 138 height 37
checkbox input "true"
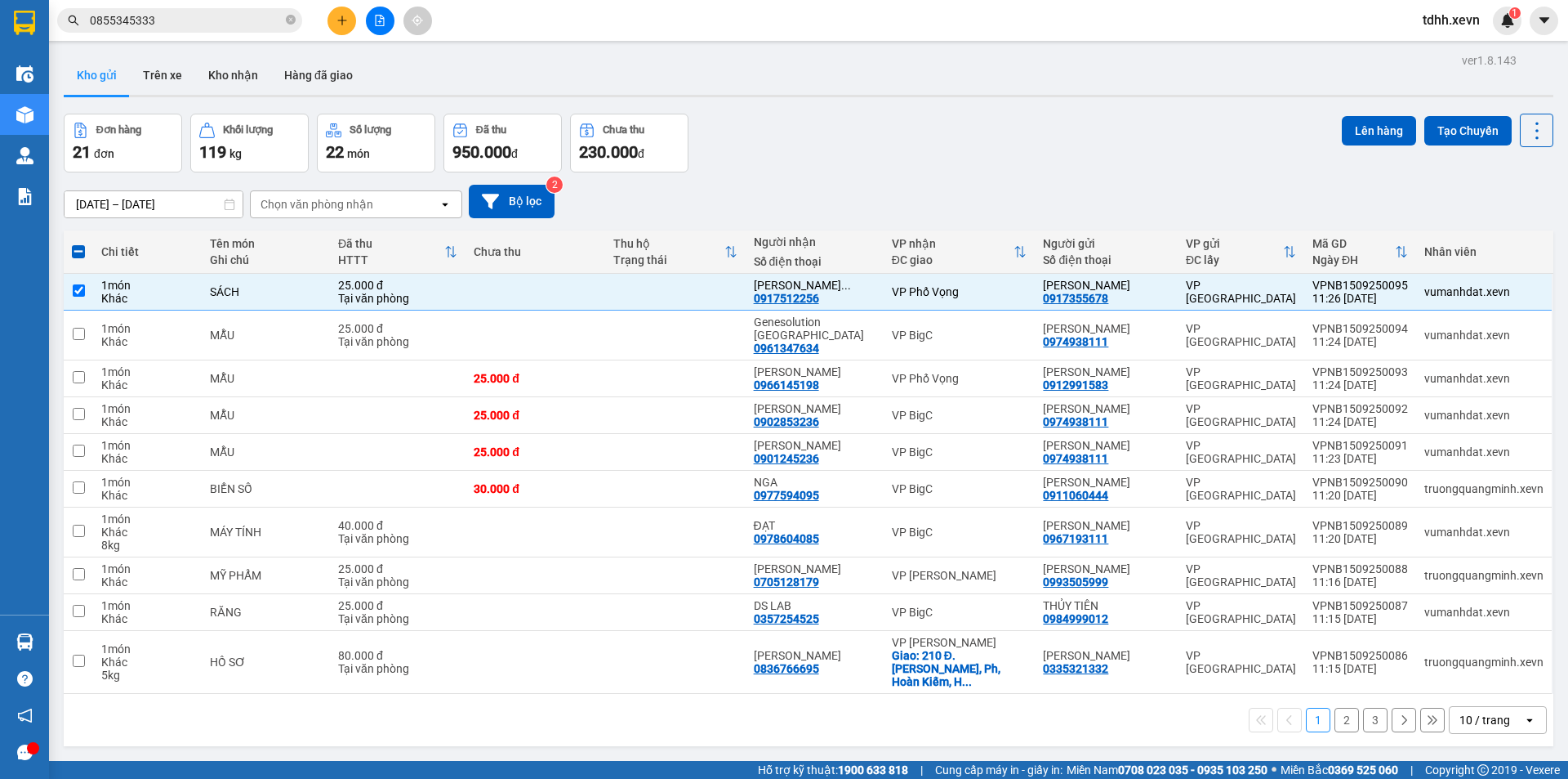
click at [221, 22] on input "0855345333" at bounding box center [187, 21] width 193 height 18
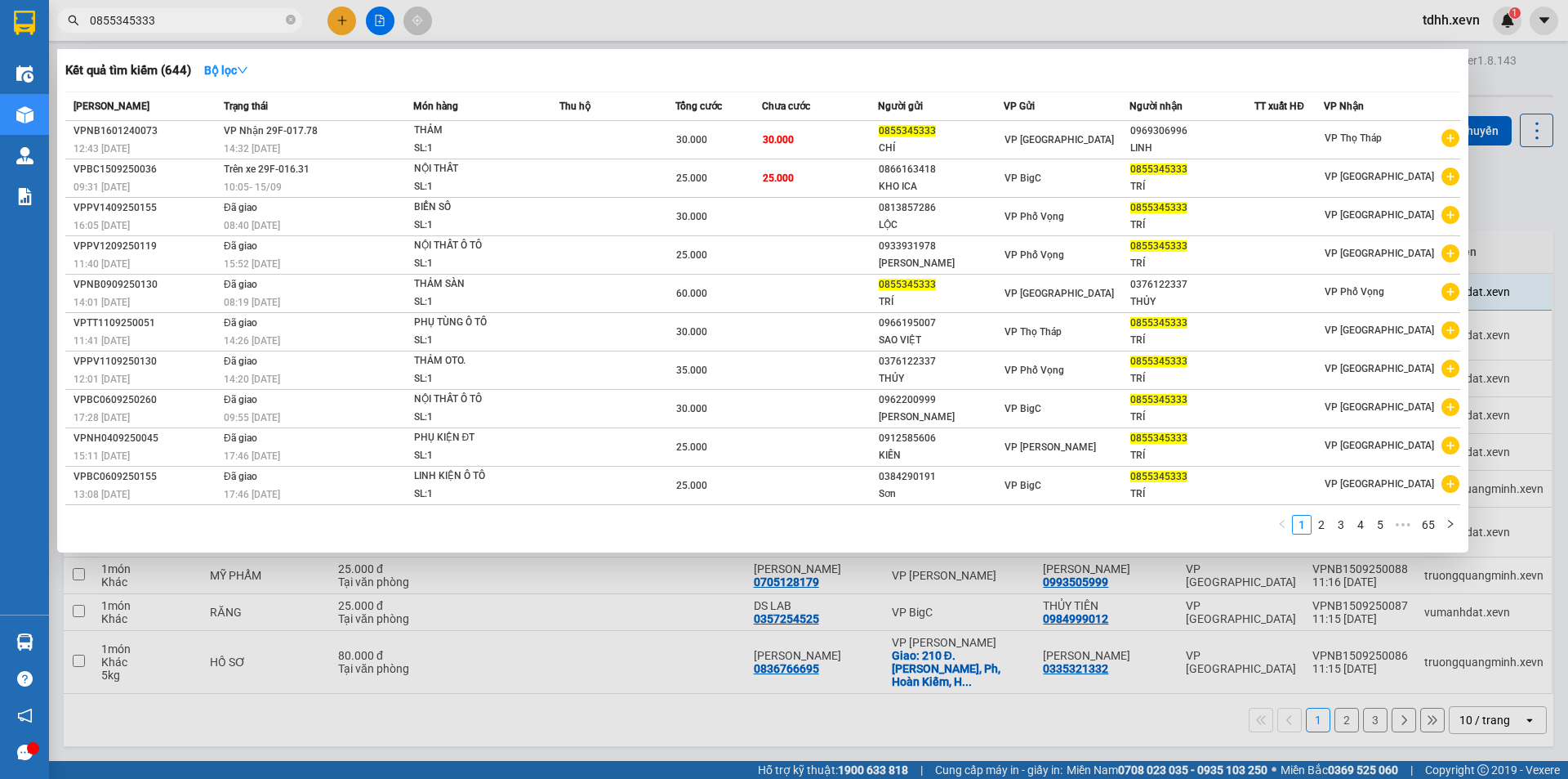
click at [221, 22] on input "0855345333" at bounding box center [187, 21] width 193 height 18
paste input "917512256"
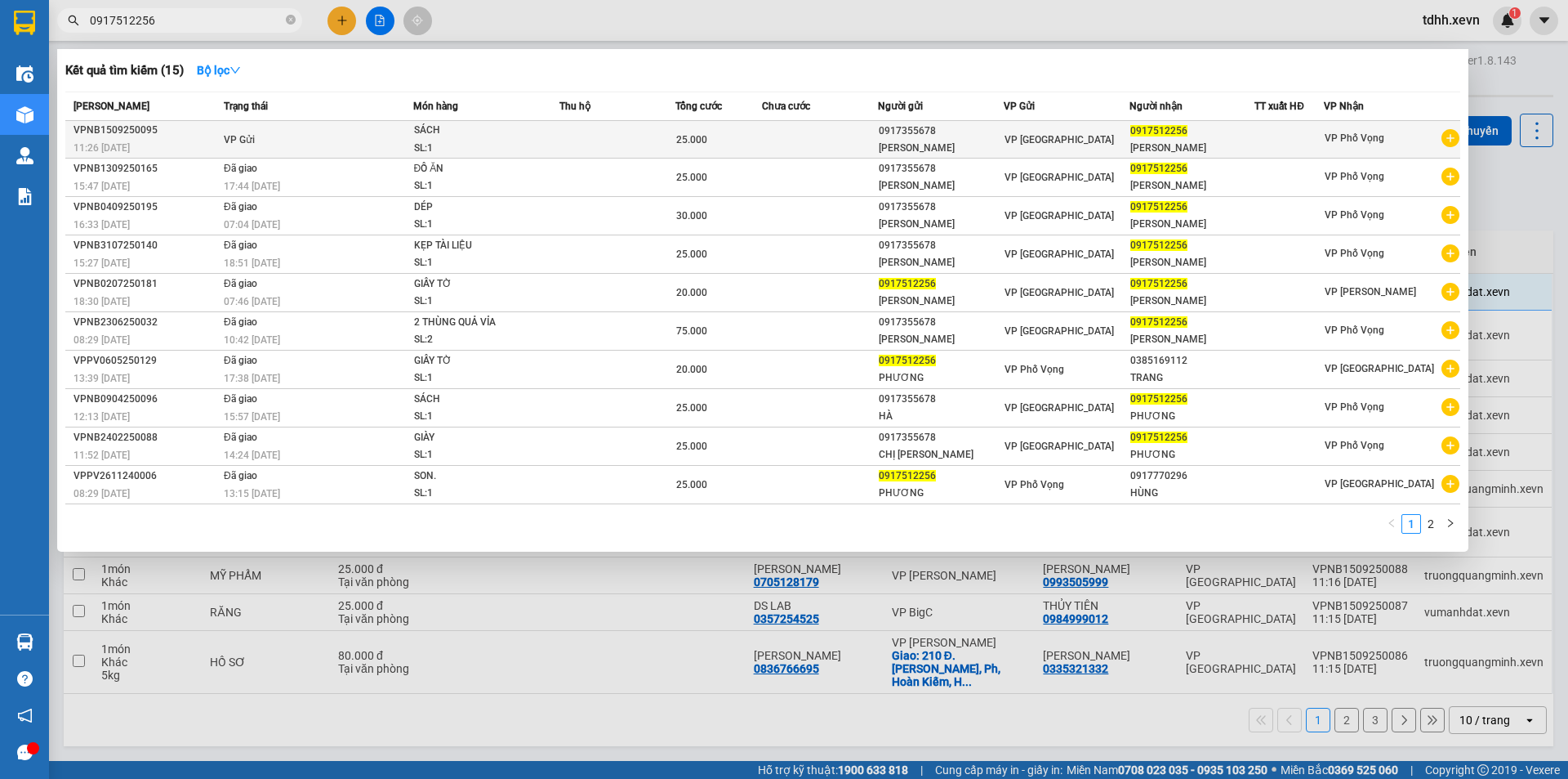
type input "0917512256"
click at [278, 125] on td "VP Gửi" at bounding box center [317, 140] width 193 height 38
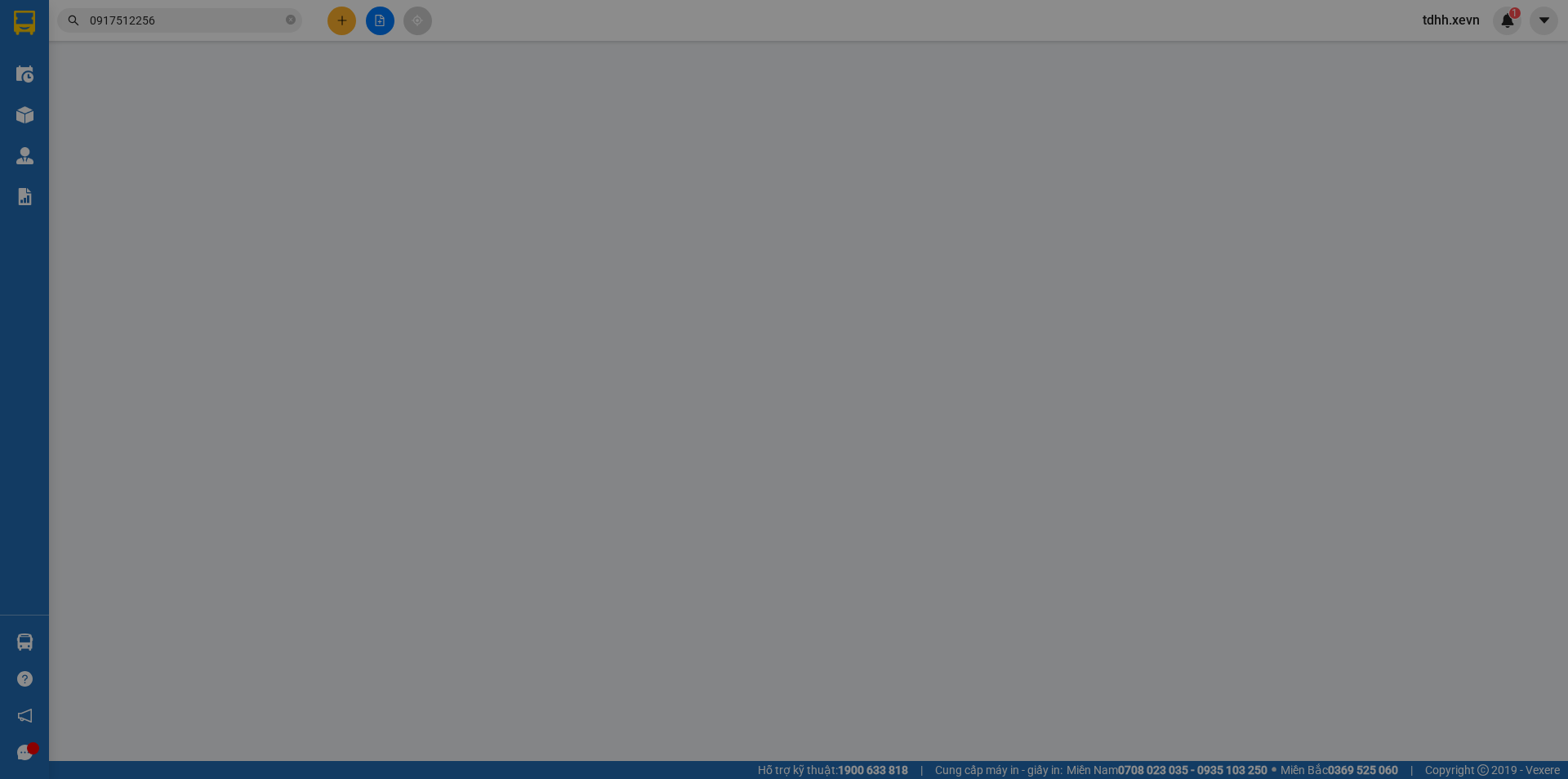
type input "0917355678"
type input "NGUYỄN THU HÀ"
type input "0917512256"
type input "NGUYỄN HÀ PHƯƠNG"
type input "022306005162 PHƯƠNG THẢO"
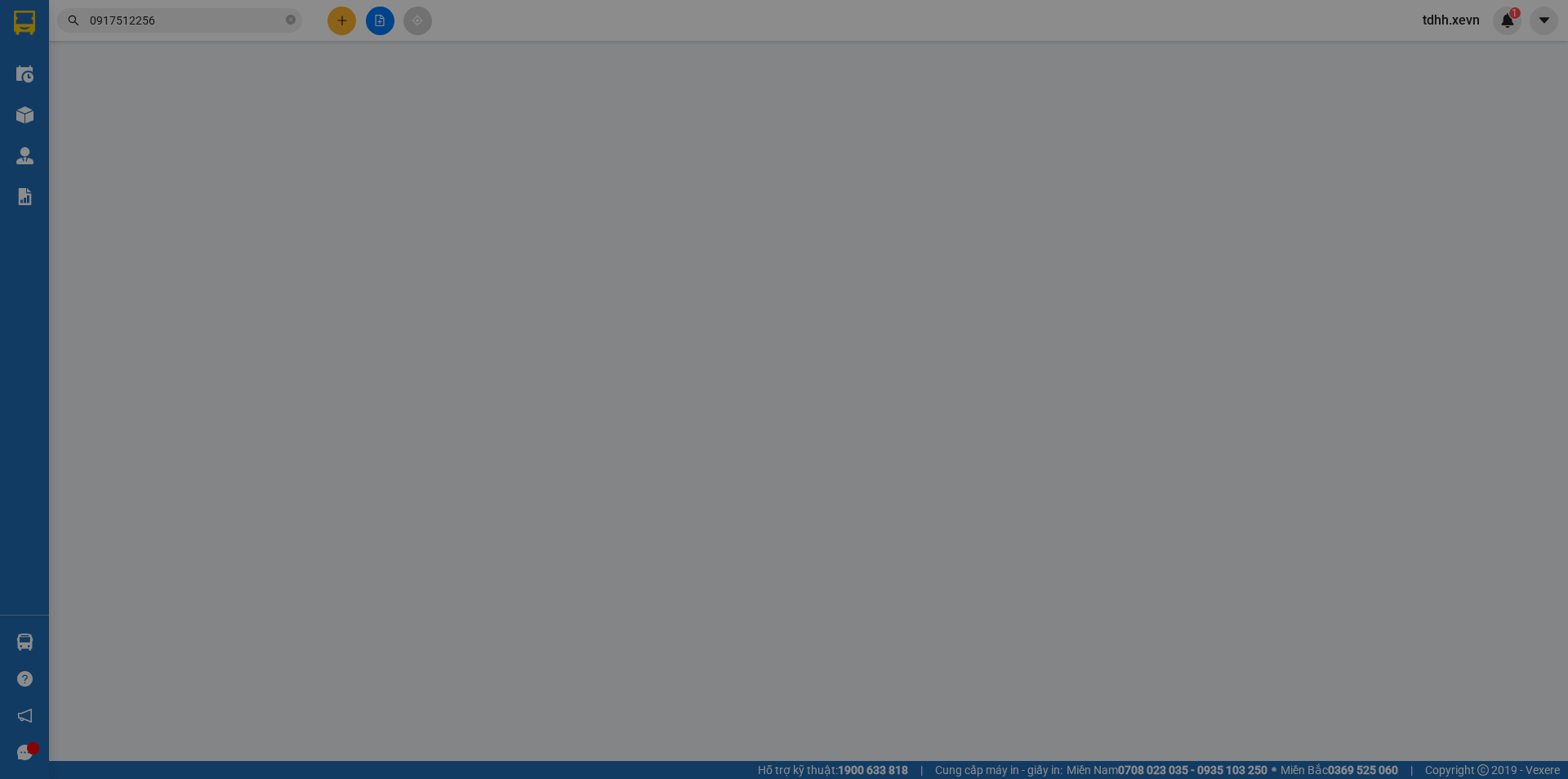
type input "25.000"
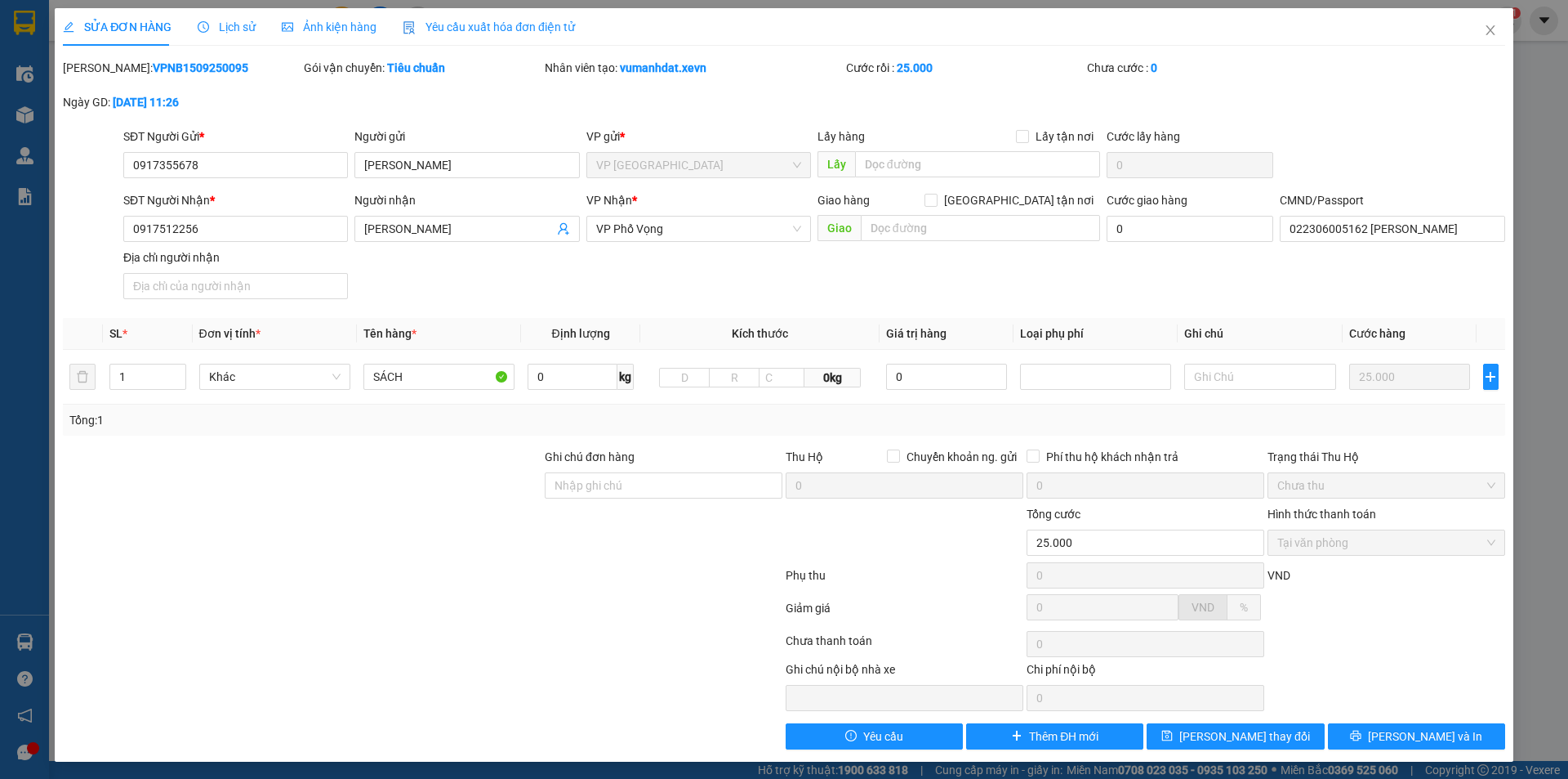
click at [229, 22] on span "Lịch sử" at bounding box center [226, 27] width 58 height 13
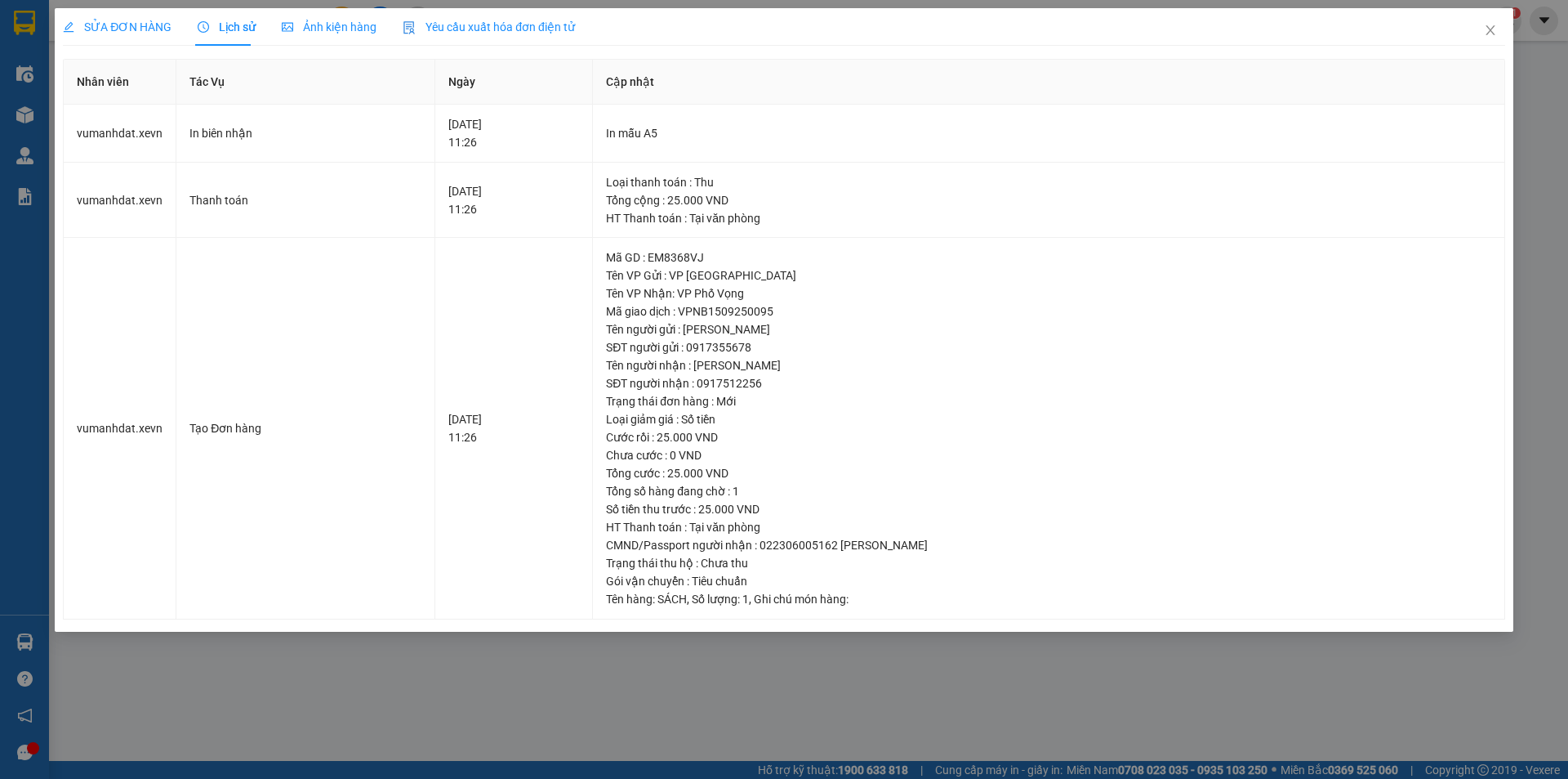
click at [117, 23] on span "SỬA ĐƠN HÀNG" at bounding box center [117, 27] width 108 height 13
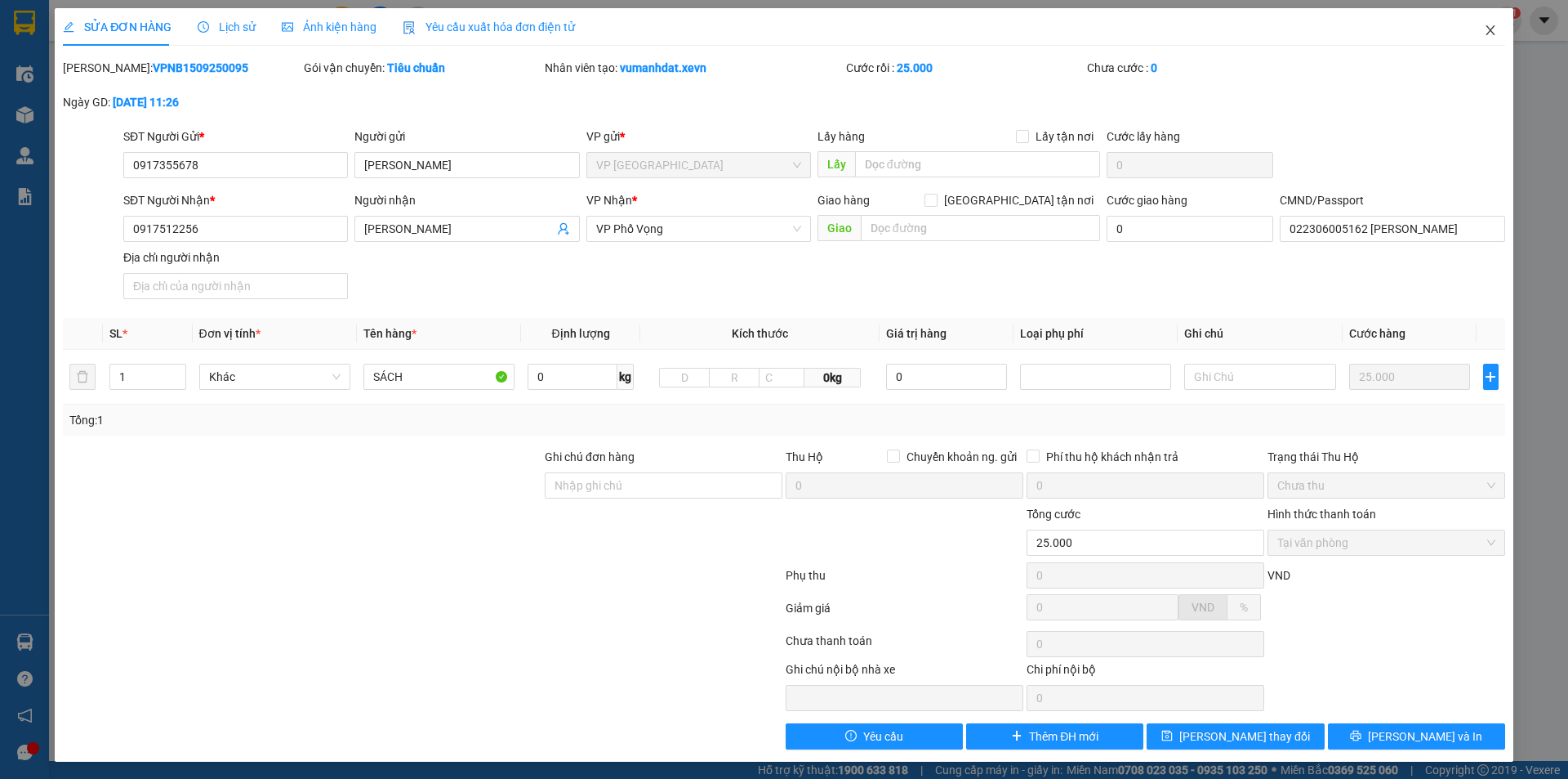
click at [1484, 33] on icon "close" at bounding box center [1490, 30] width 13 height 13
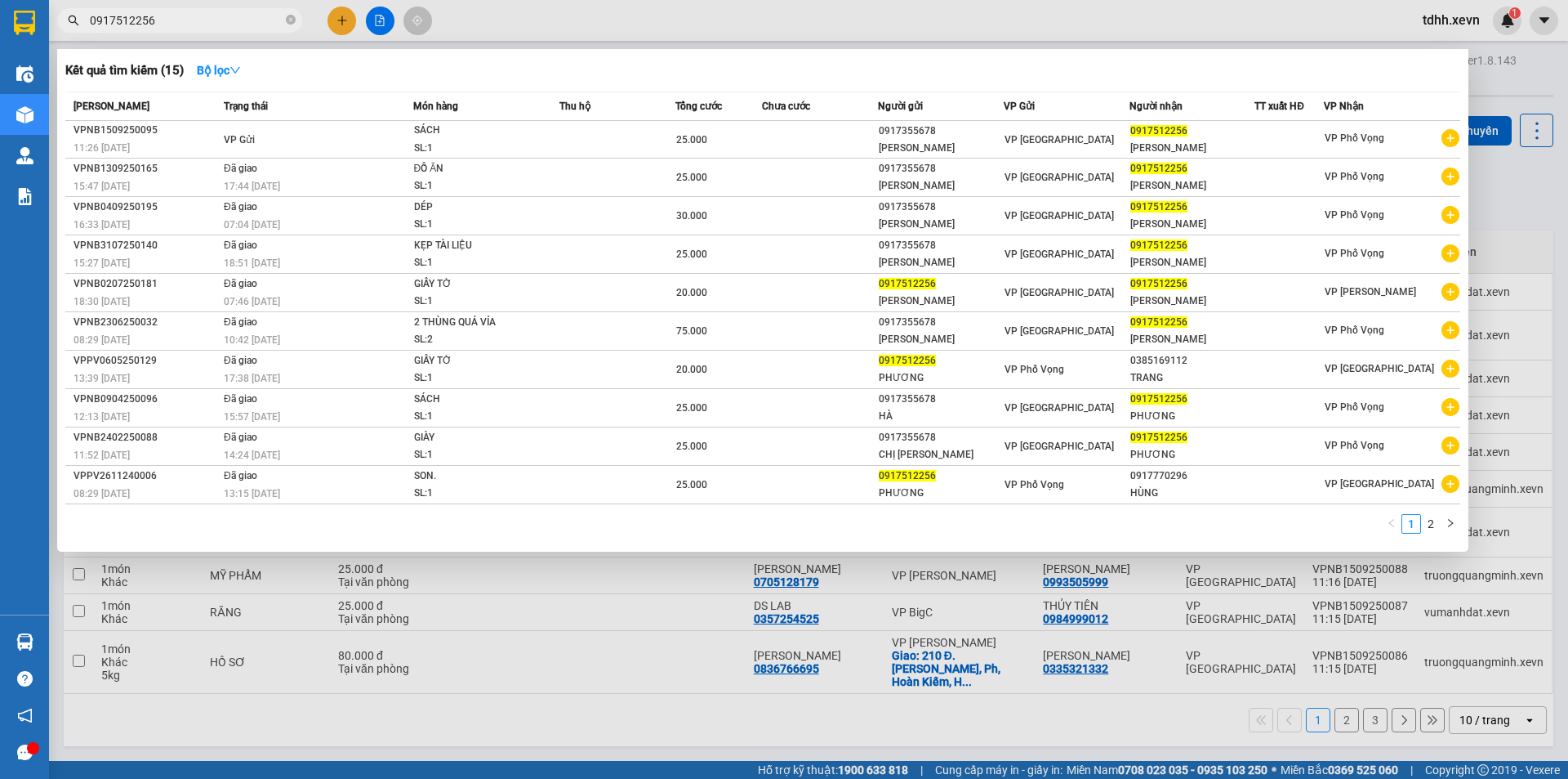
click at [191, 14] on input "0917512256" at bounding box center [187, 21] width 193 height 18
paste input "2018003"
click at [191, 14] on input "0917512256" at bounding box center [187, 21] width 193 height 18
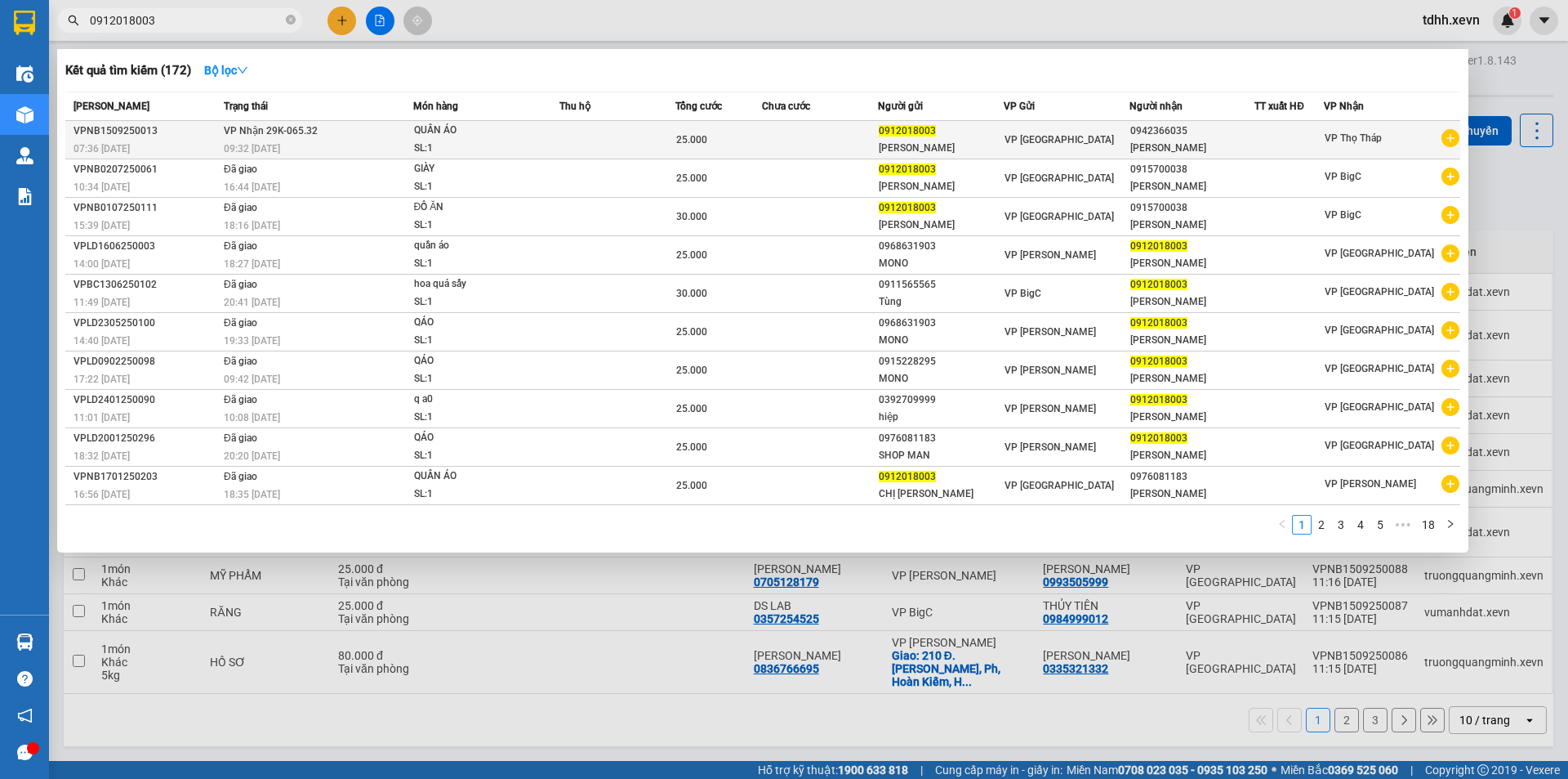
type input "0912018003"
click at [637, 138] on td at bounding box center [617, 140] width 116 height 39
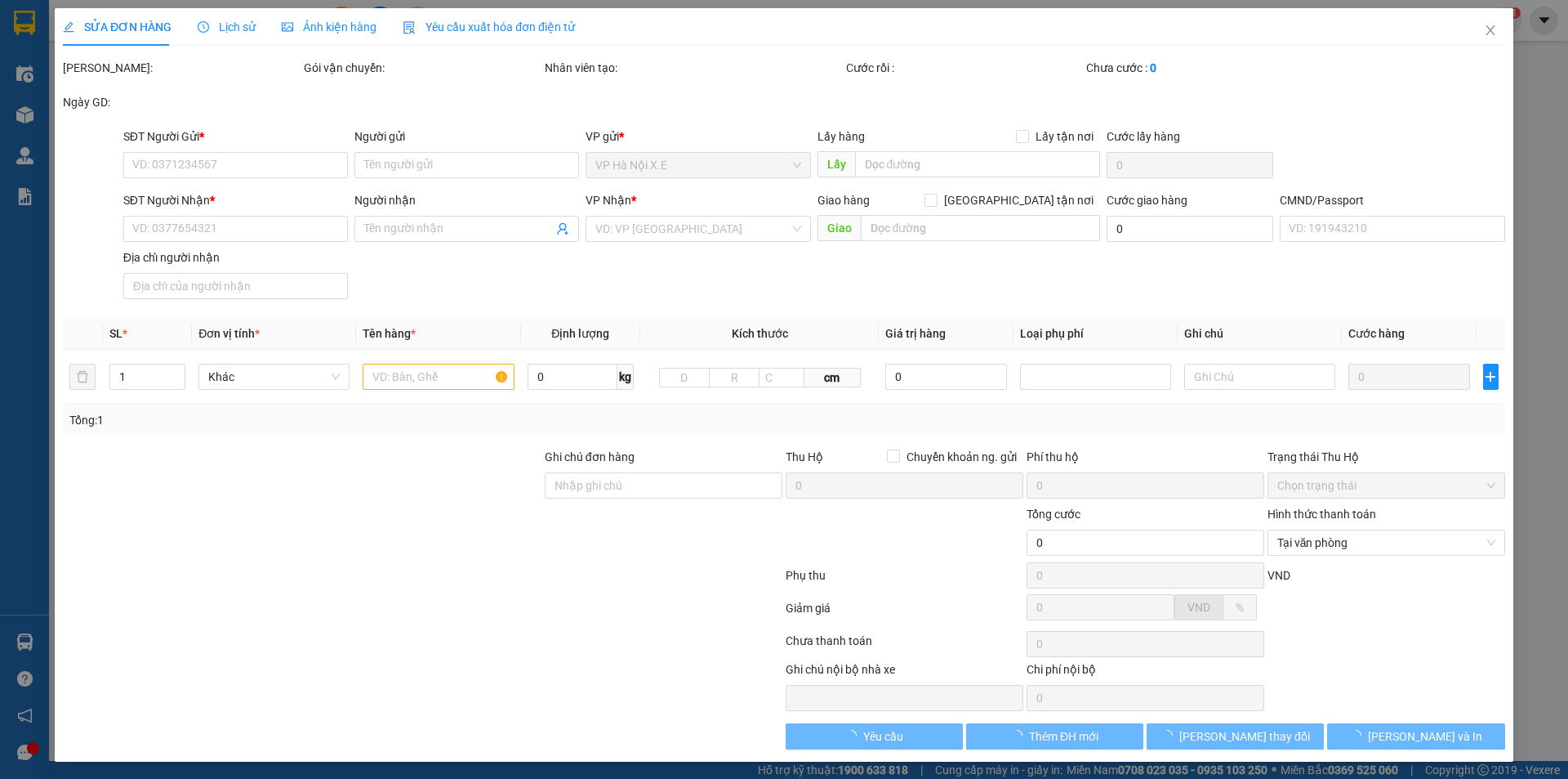
type input "0912018003"
type input "ĐÀO THỊ VÂN"
type input "0942366035"
type input "ĐẶNG ANH THÁI"
type input "1CC"
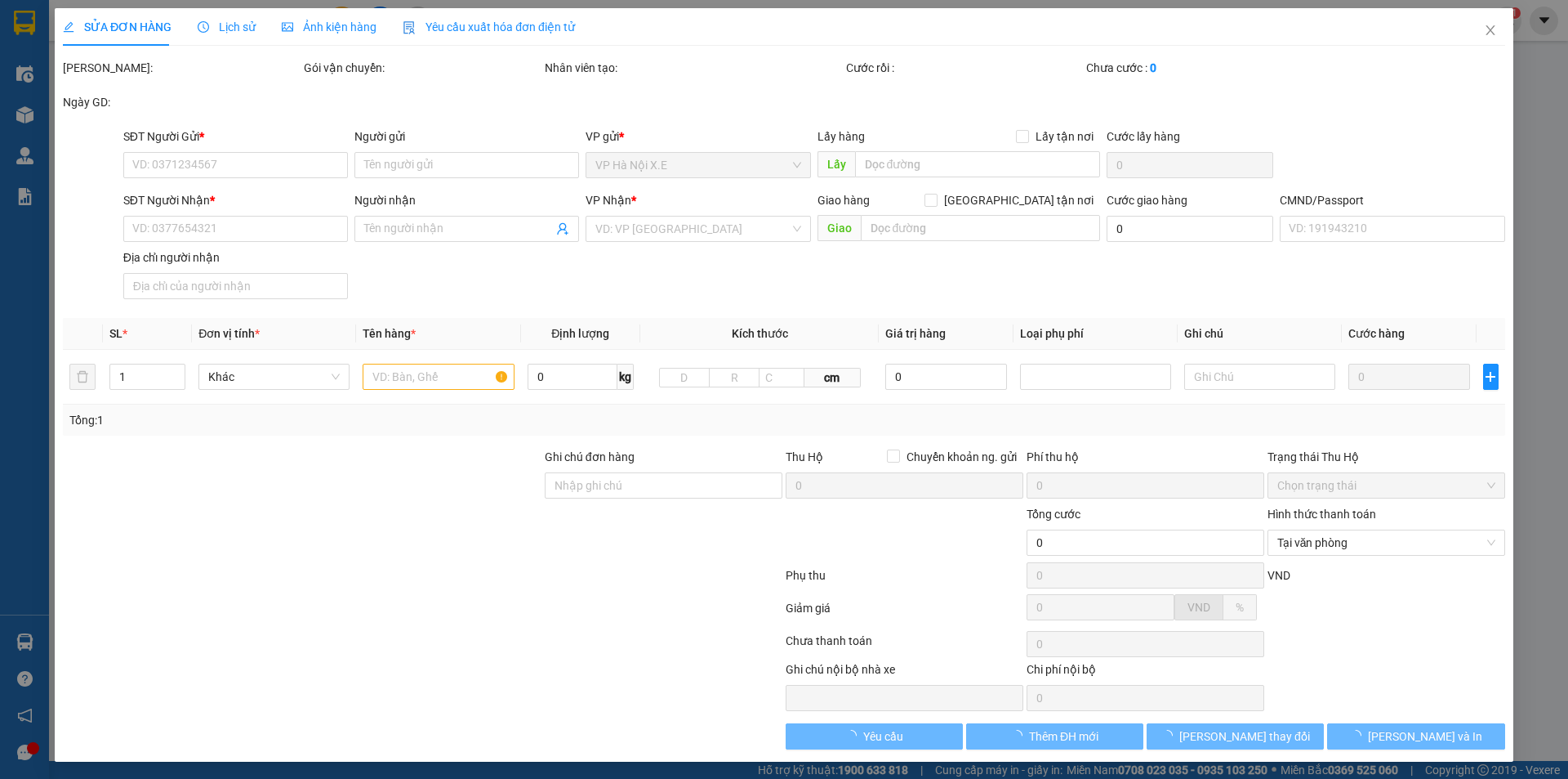
type input "25.000"
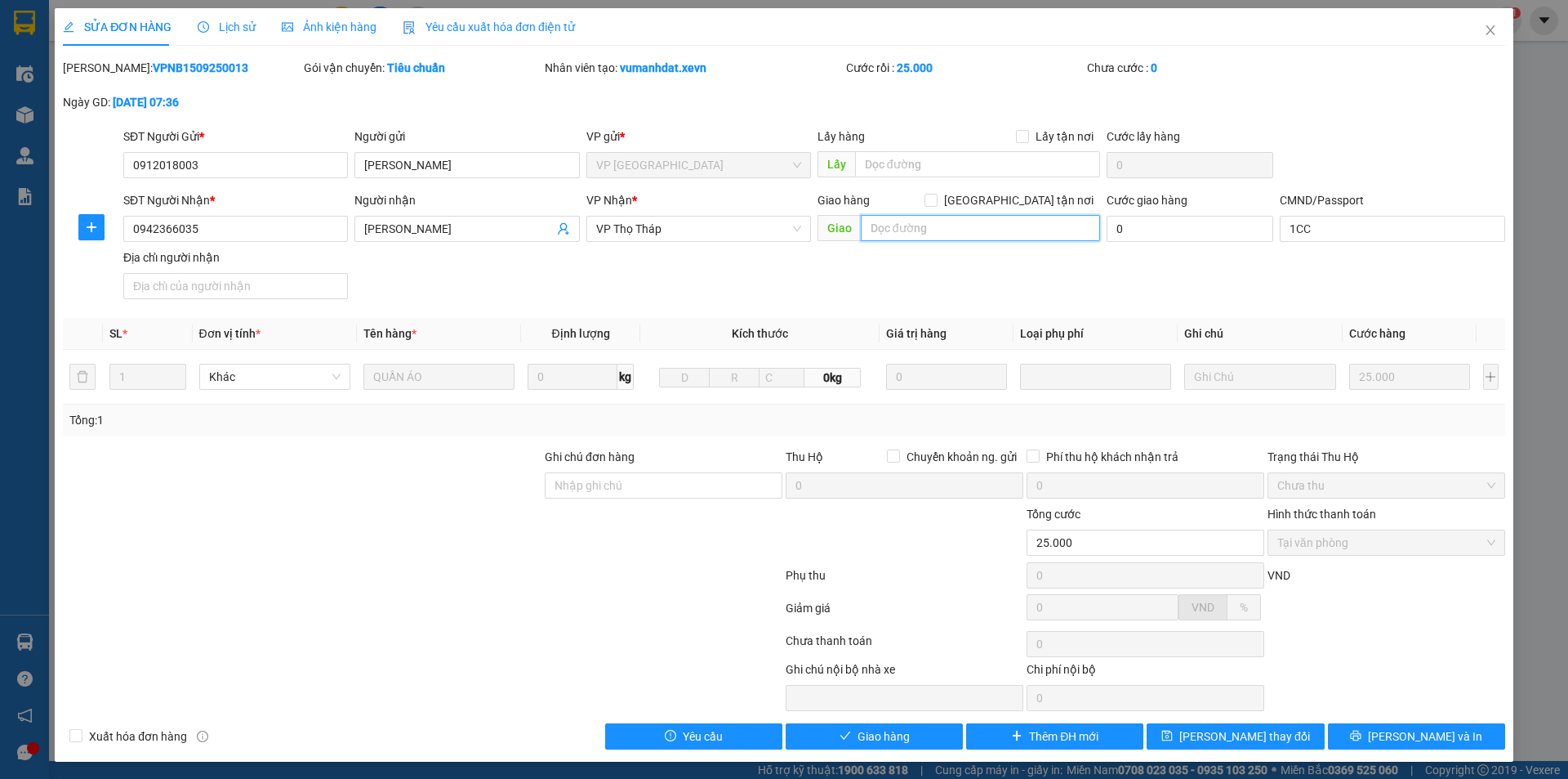
click at [1021, 227] on input "text" at bounding box center [980, 227] width 239 height 26
paste input "Trường Đại học Thương mại, 79 Đ. Hồ Tùng Mậu, Mai Dịch, Cầu Giấy, Hà Nội 122868…"
type input "Trường Đại học Thương mại, 79 Đ. Hồ Tùng Mậu, Mai Dịch, Cầu Giấy, Hà Nội 122868…"
click at [1020, 199] on span "[GEOGRAPHIC_DATA] tận nơi" at bounding box center [1019, 200] width 162 height 18
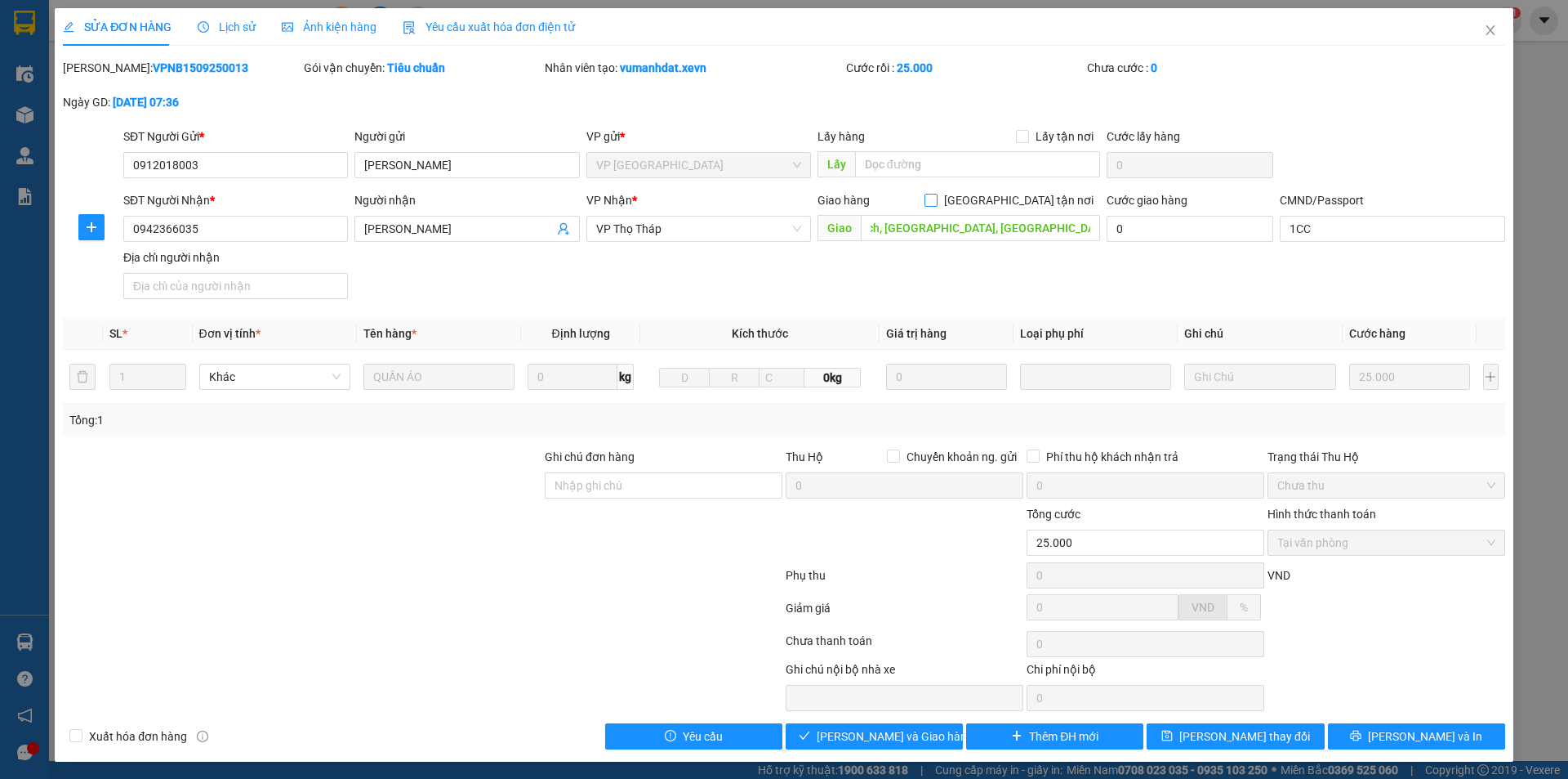
click at [936, 199] on input "[GEOGRAPHIC_DATA] tận nơi" at bounding box center [930, 199] width 12 height 12
checkbox input "true"
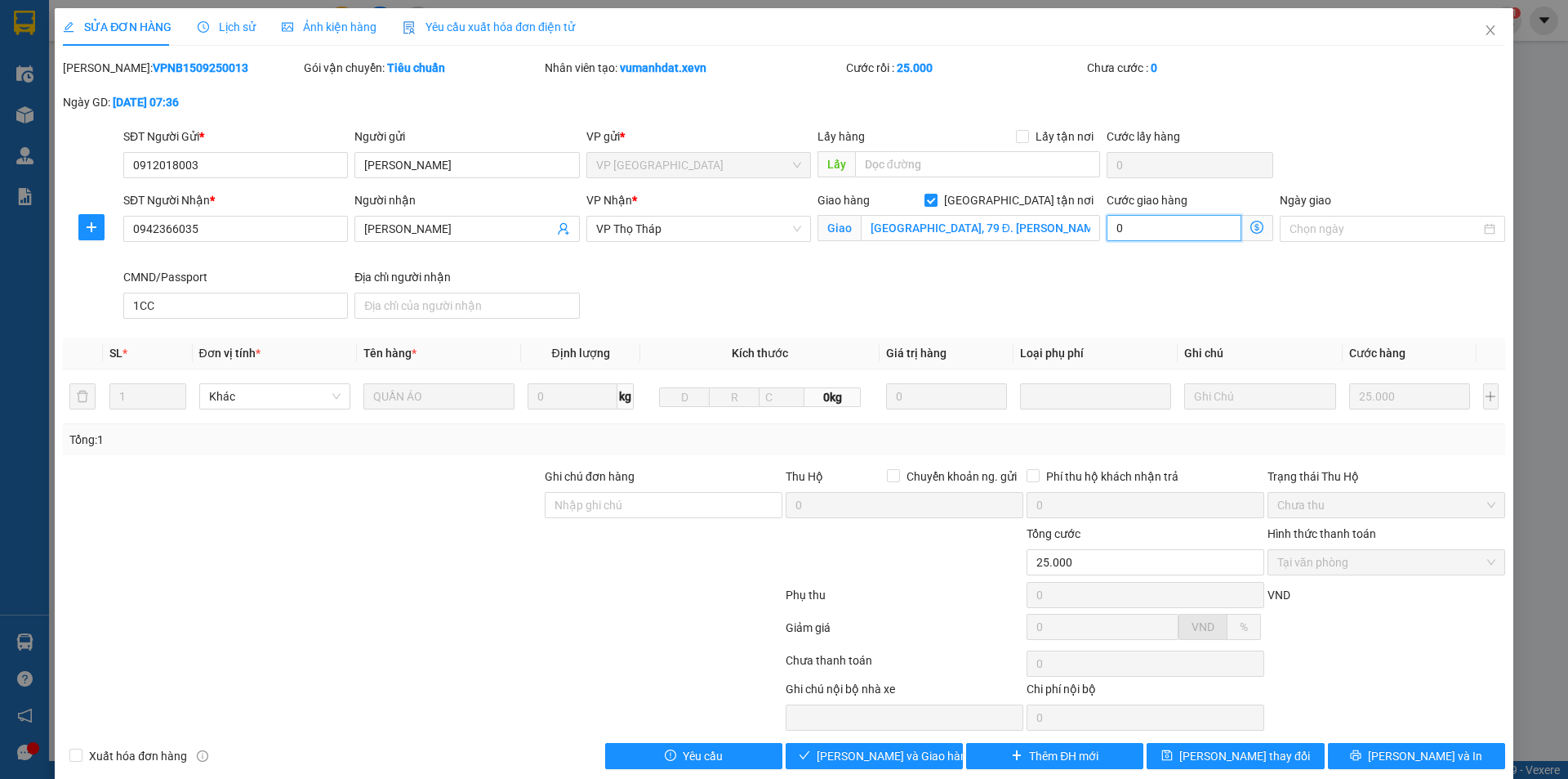
click at [1145, 228] on input "0" at bounding box center [1174, 227] width 134 height 26
type input "25.004"
type input "4"
type input "25.045"
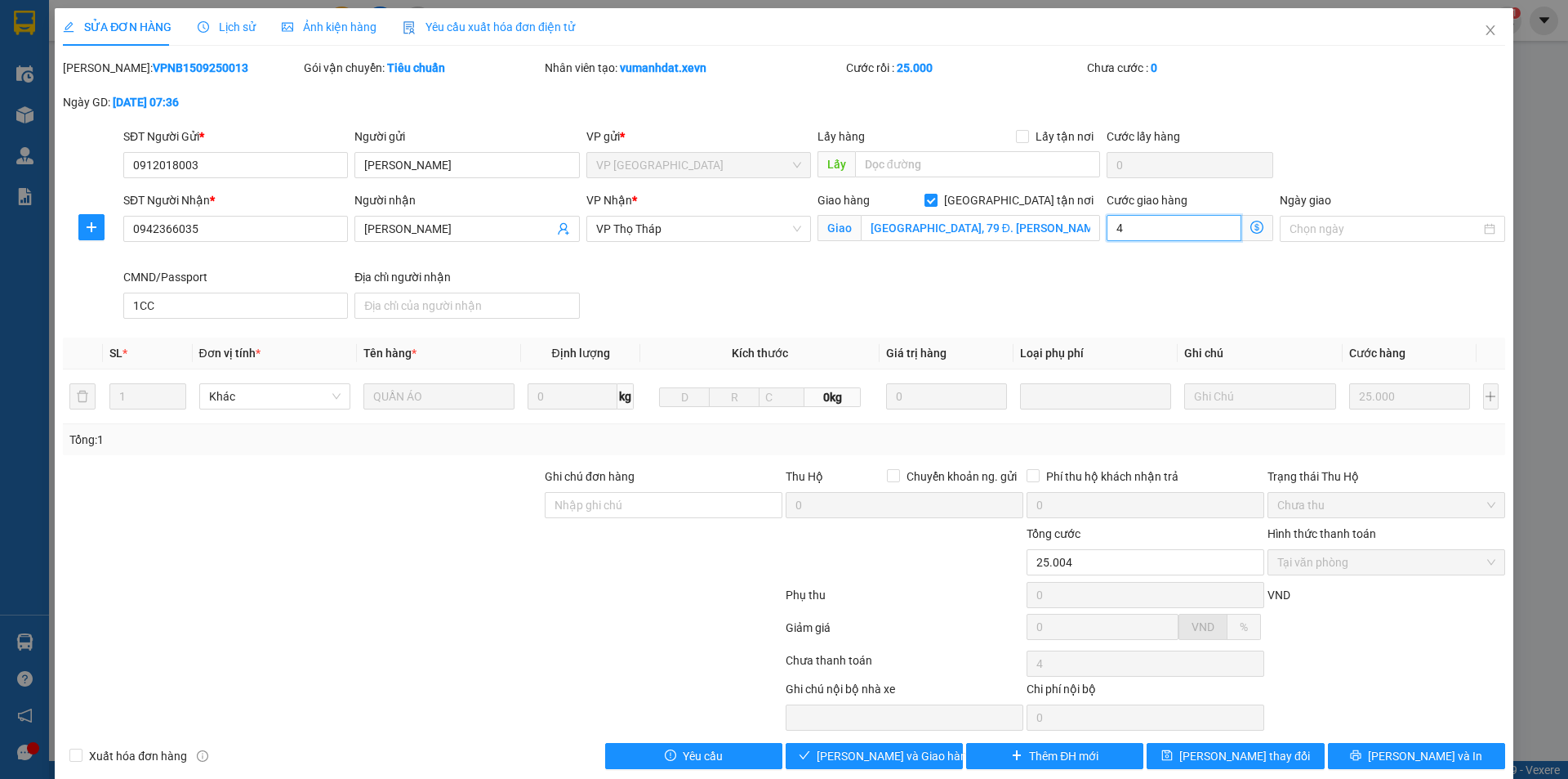
type input "45"
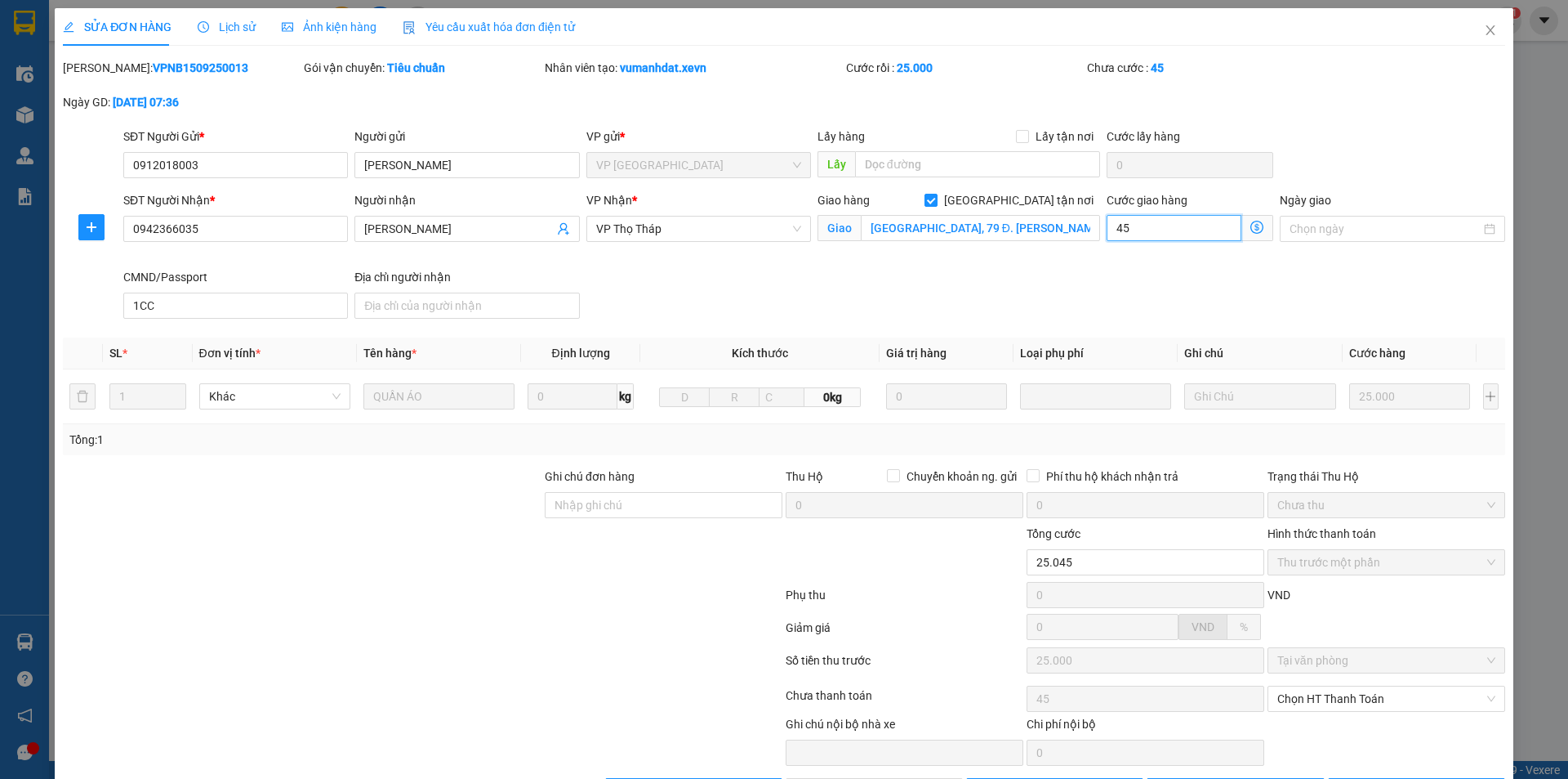
type input "25.450"
type input "450"
type input "29.500"
type input "4.500"
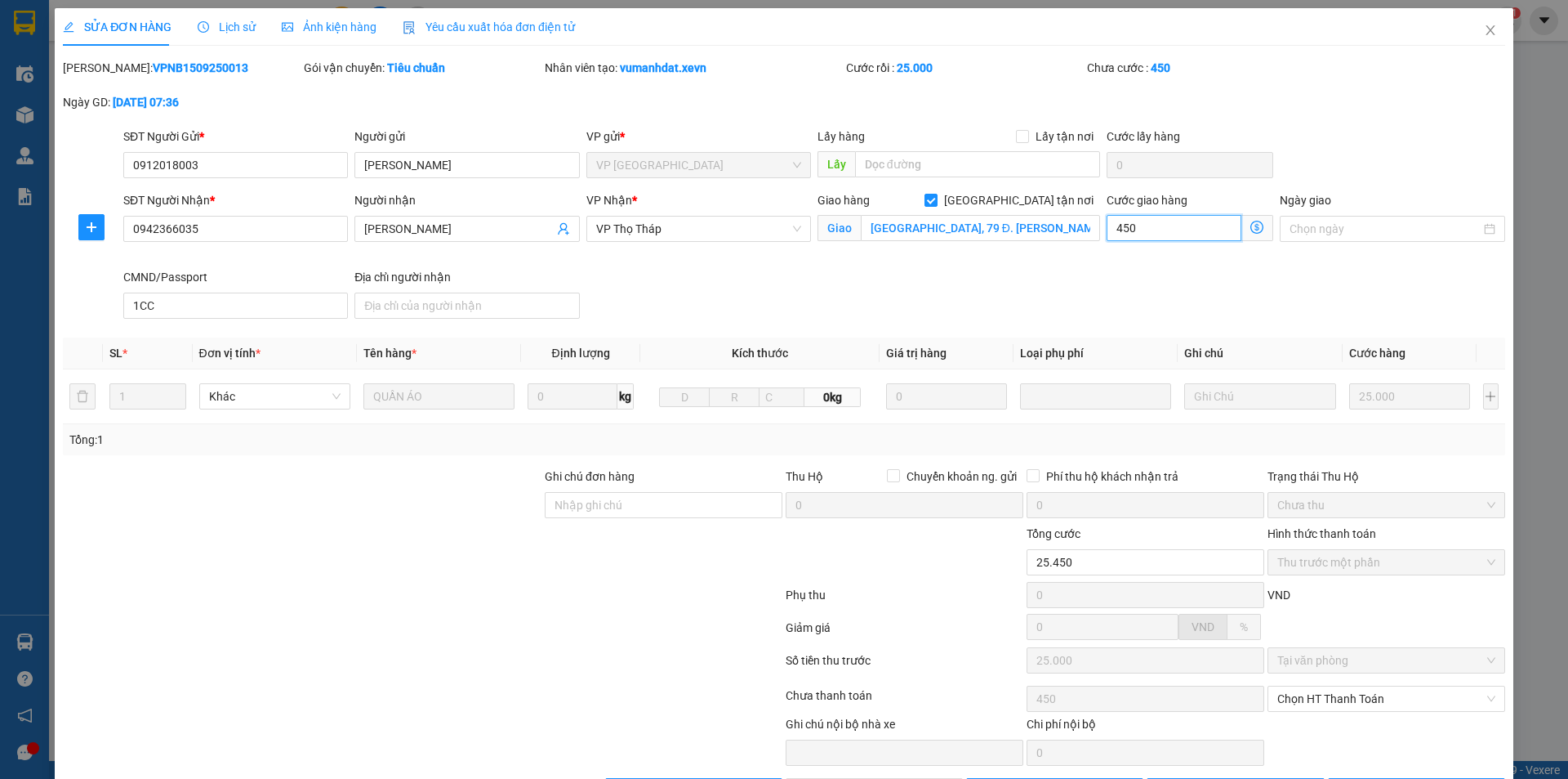
type input "4.500"
type input "70.000"
type input "45.000"
drag, startPoint x: 1486, startPoint y: 30, endPoint x: 369, endPoint y: 43, distance: 1117.1
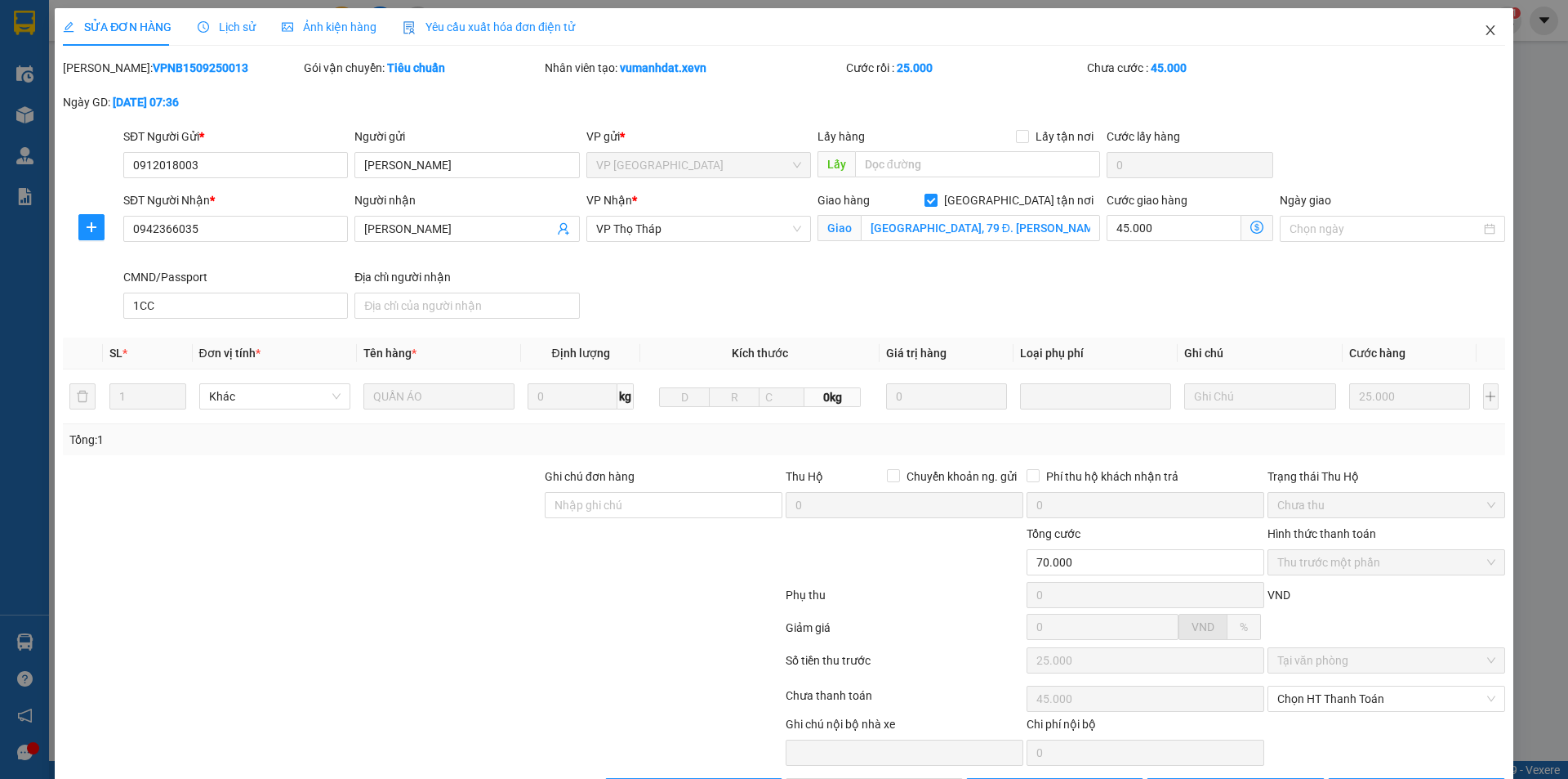
click at [1485, 30] on span "Close" at bounding box center [1490, 31] width 46 height 46
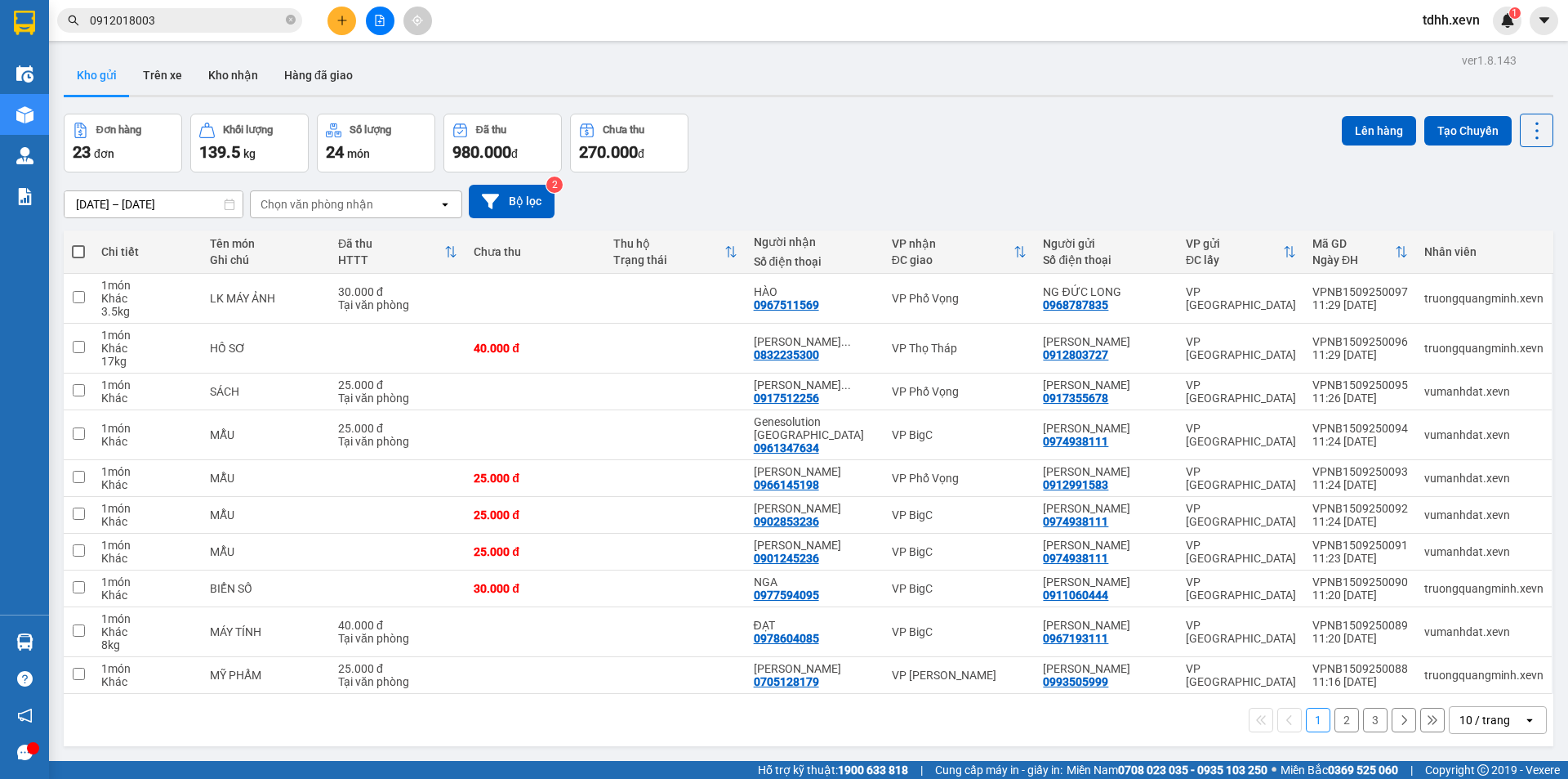
click at [234, 26] on input "0912018003" at bounding box center [187, 21] width 193 height 18
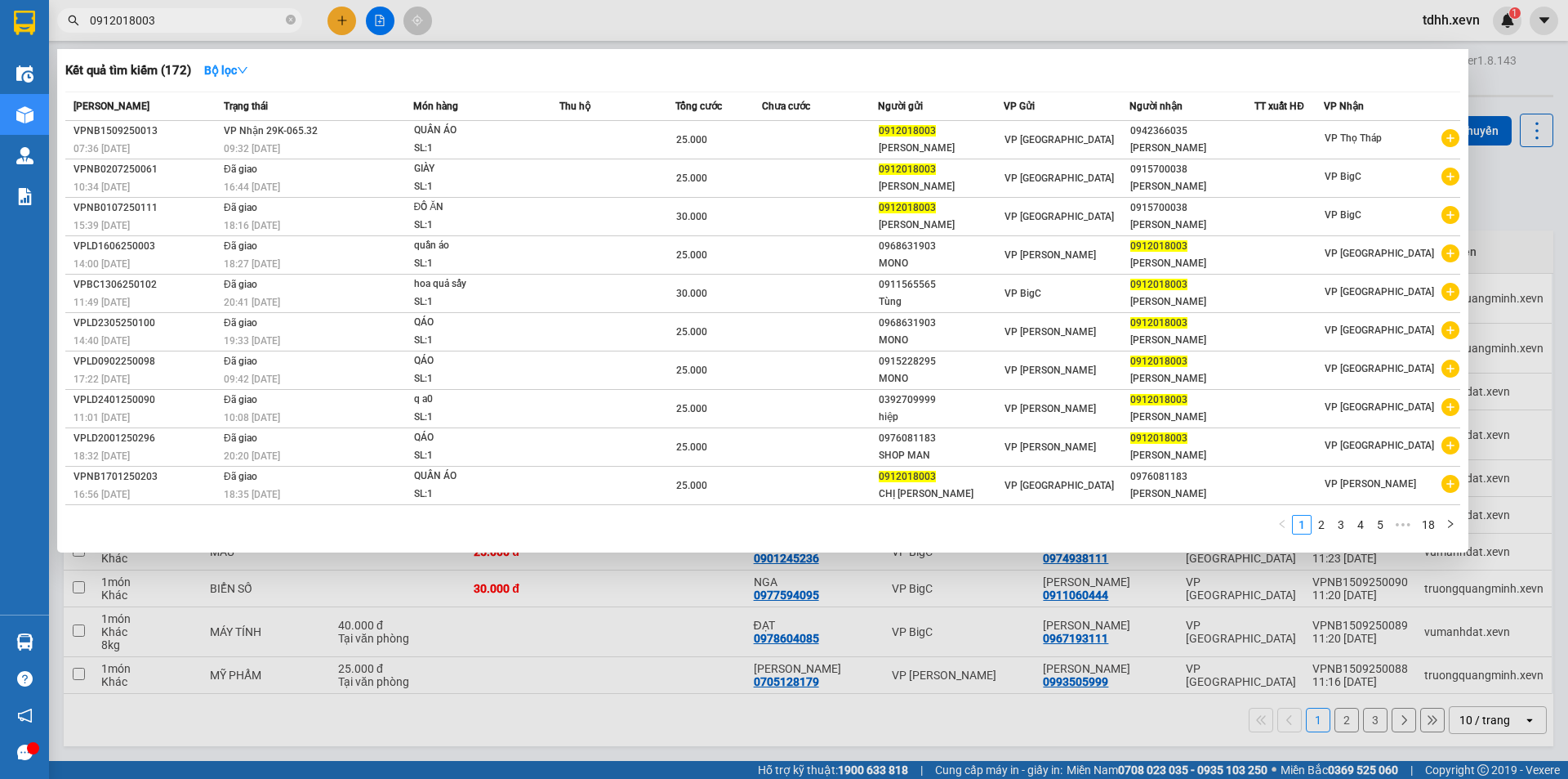
click at [234, 26] on input "0912018003" at bounding box center [187, 21] width 193 height 18
paste input "41716682"
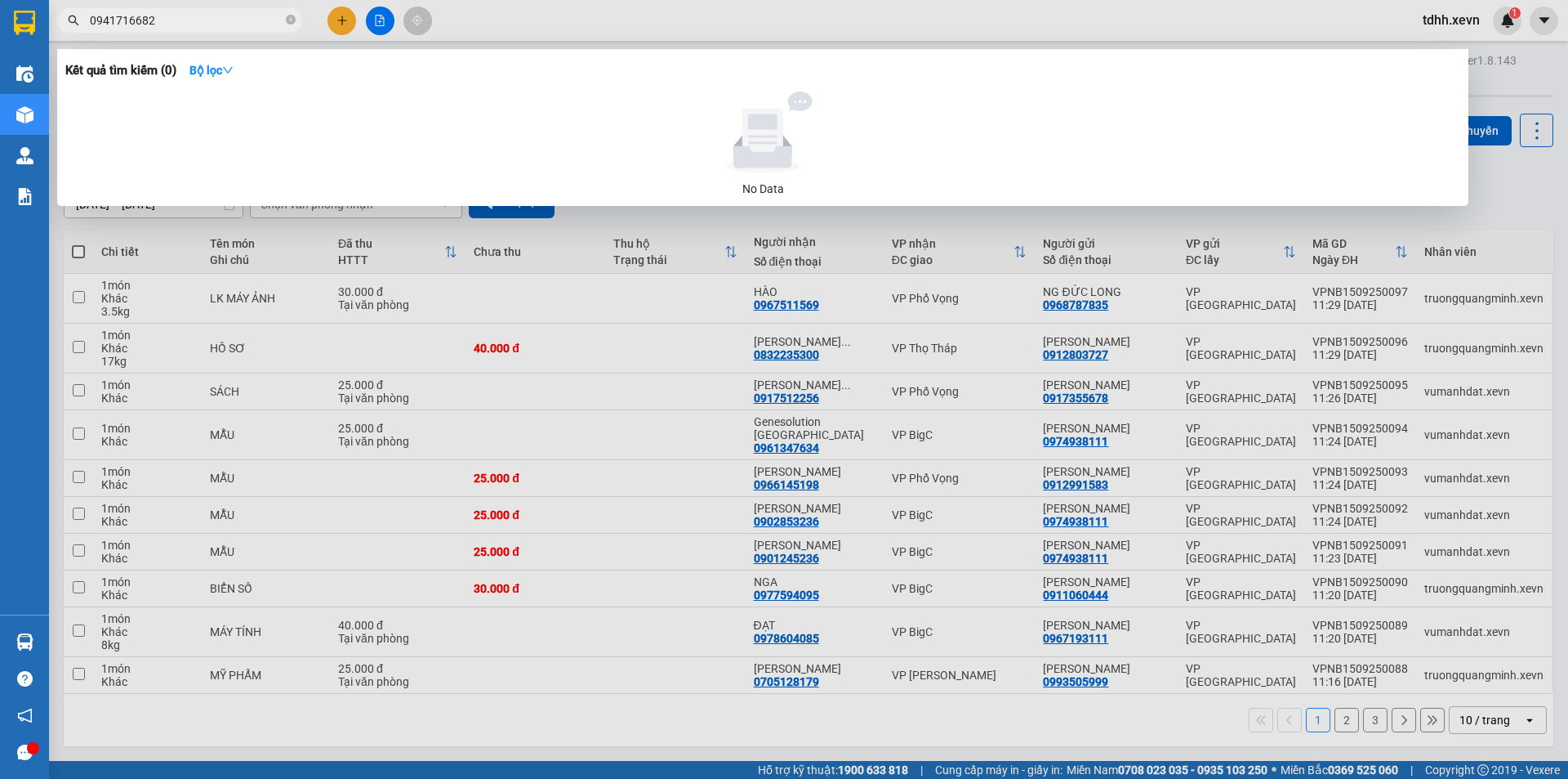
type input "0941716682"
click at [416, 118] on div at bounding box center [763, 132] width 1382 height 82
click at [237, 23] on input "0941716682" at bounding box center [187, 21] width 193 height 18
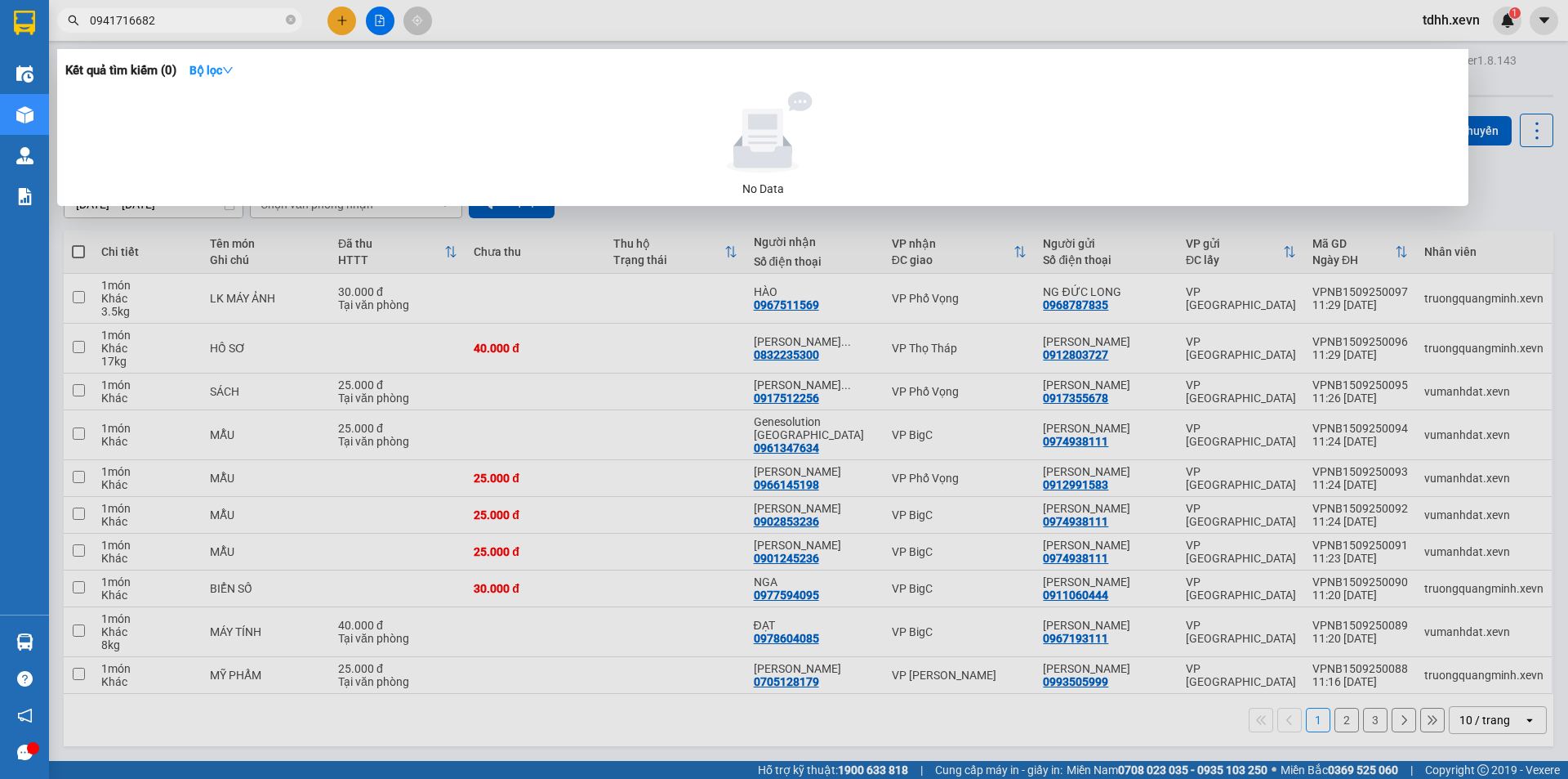
click at [583, 393] on div at bounding box center [784, 389] width 1568 height 779
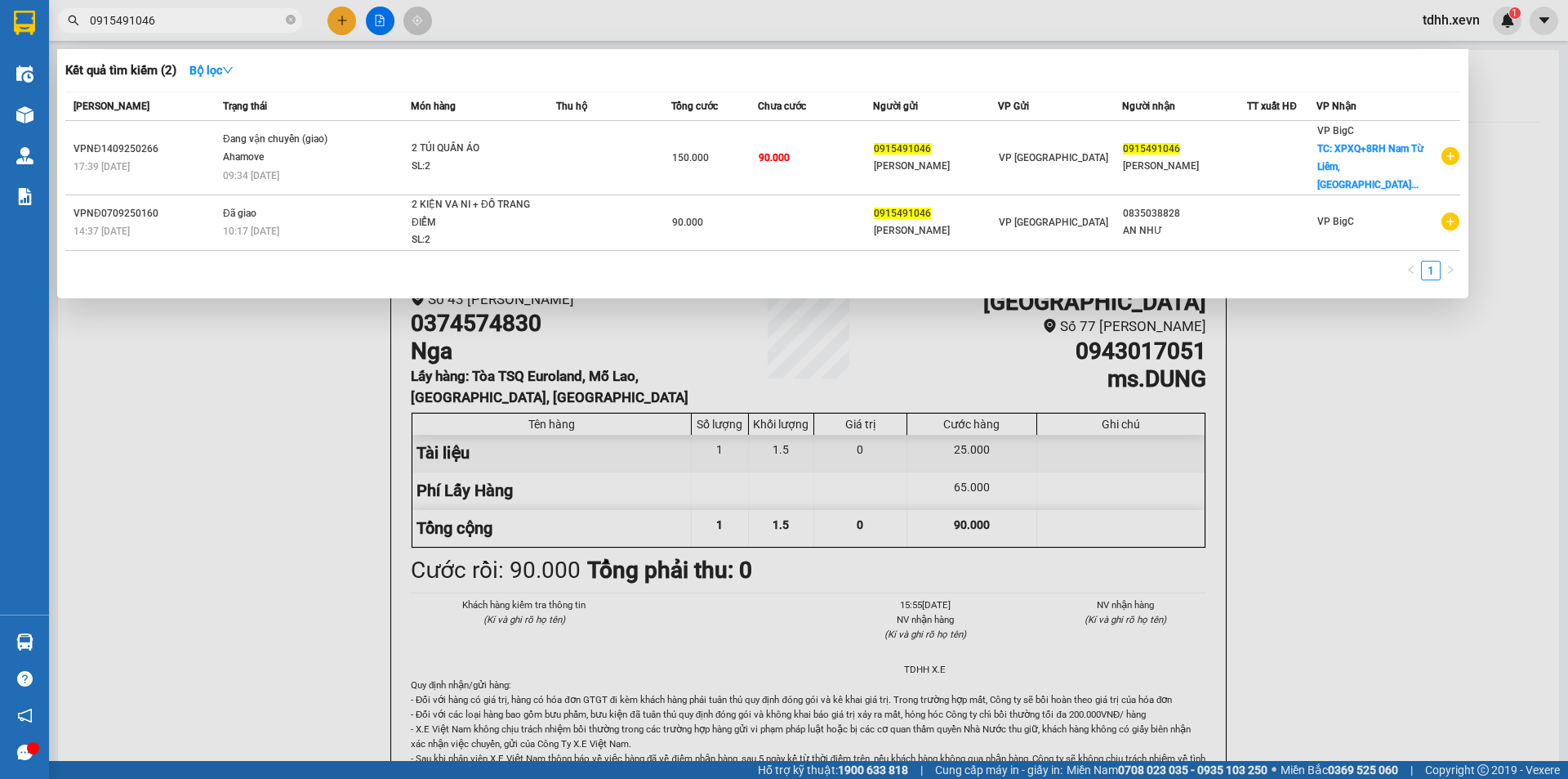
click at [252, 434] on div at bounding box center [784, 389] width 1568 height 779
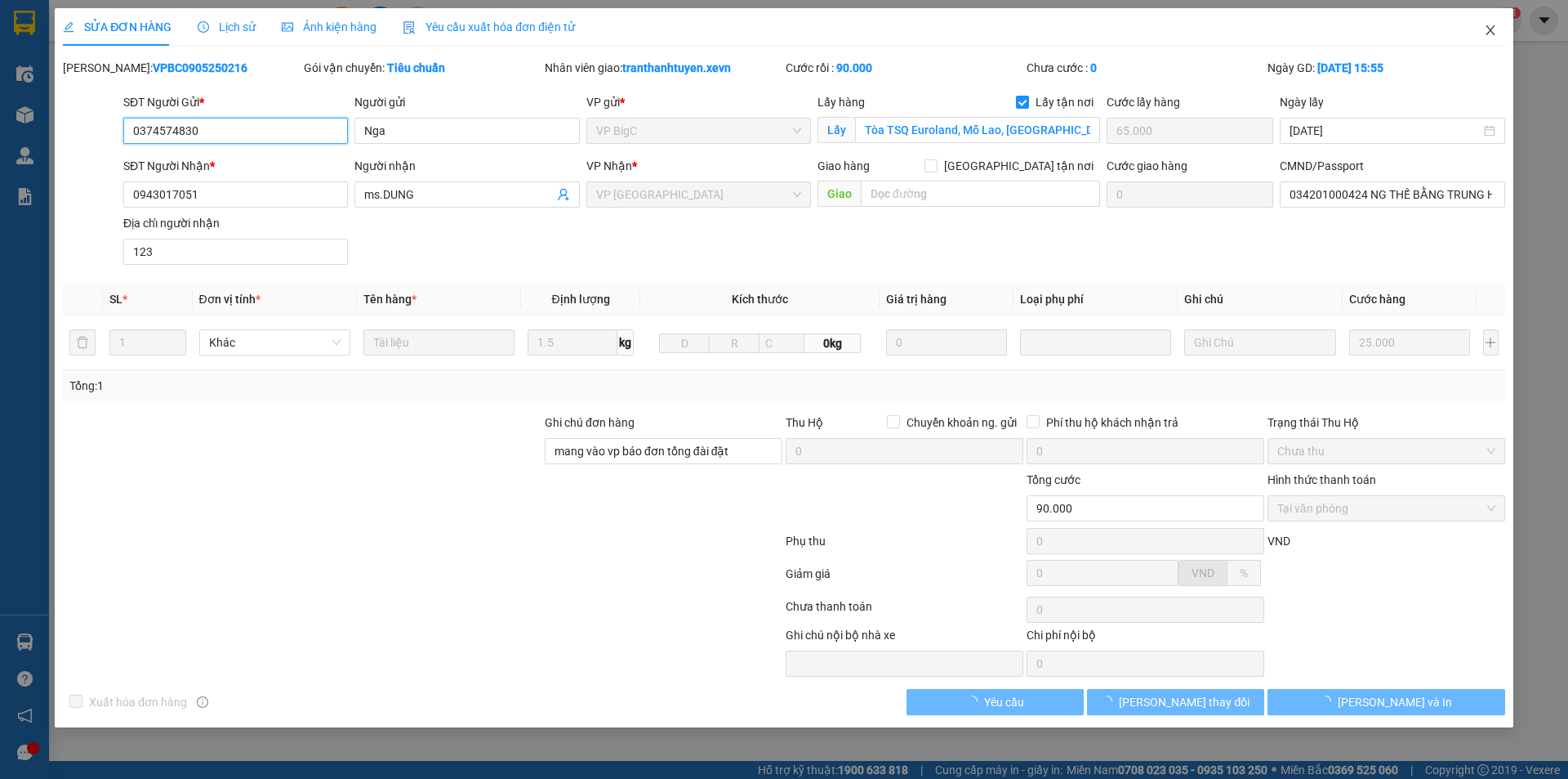
click at [1488, 30] on icon "close" at bounding box center [1490, 30] width 13 height 13
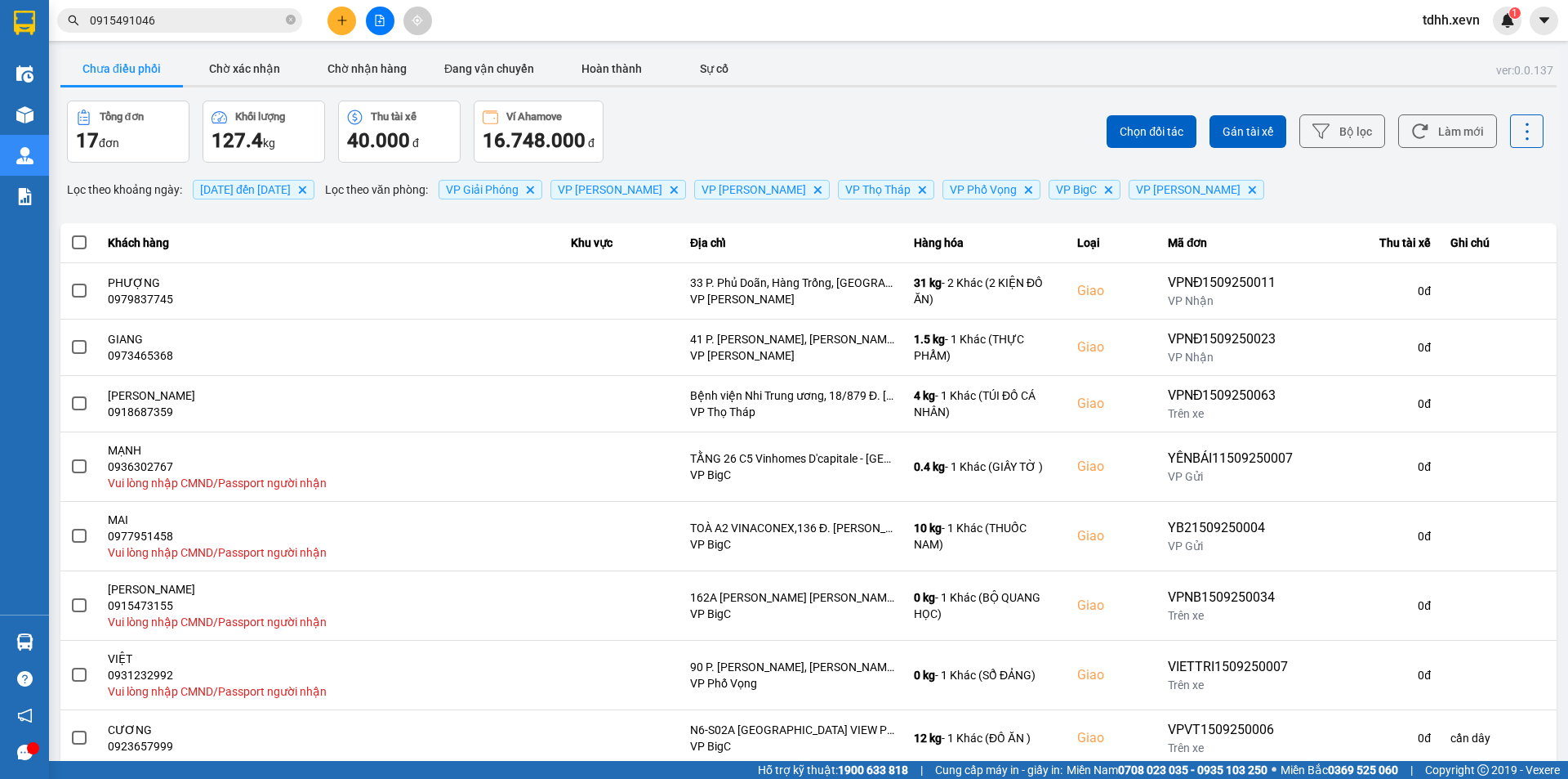
click at [193, 32] on div "Kết quả tìm kiếm ( 2 ) Bộ lọc Mã ĐH Trạng thái Món hàng Thu hộ Tổng cước Chưa c…" at bounding box center [159, 21] width 318 height 29
click at [193, 28] on input "0915491046" at bounding box center [187, 21] width 193 height 18
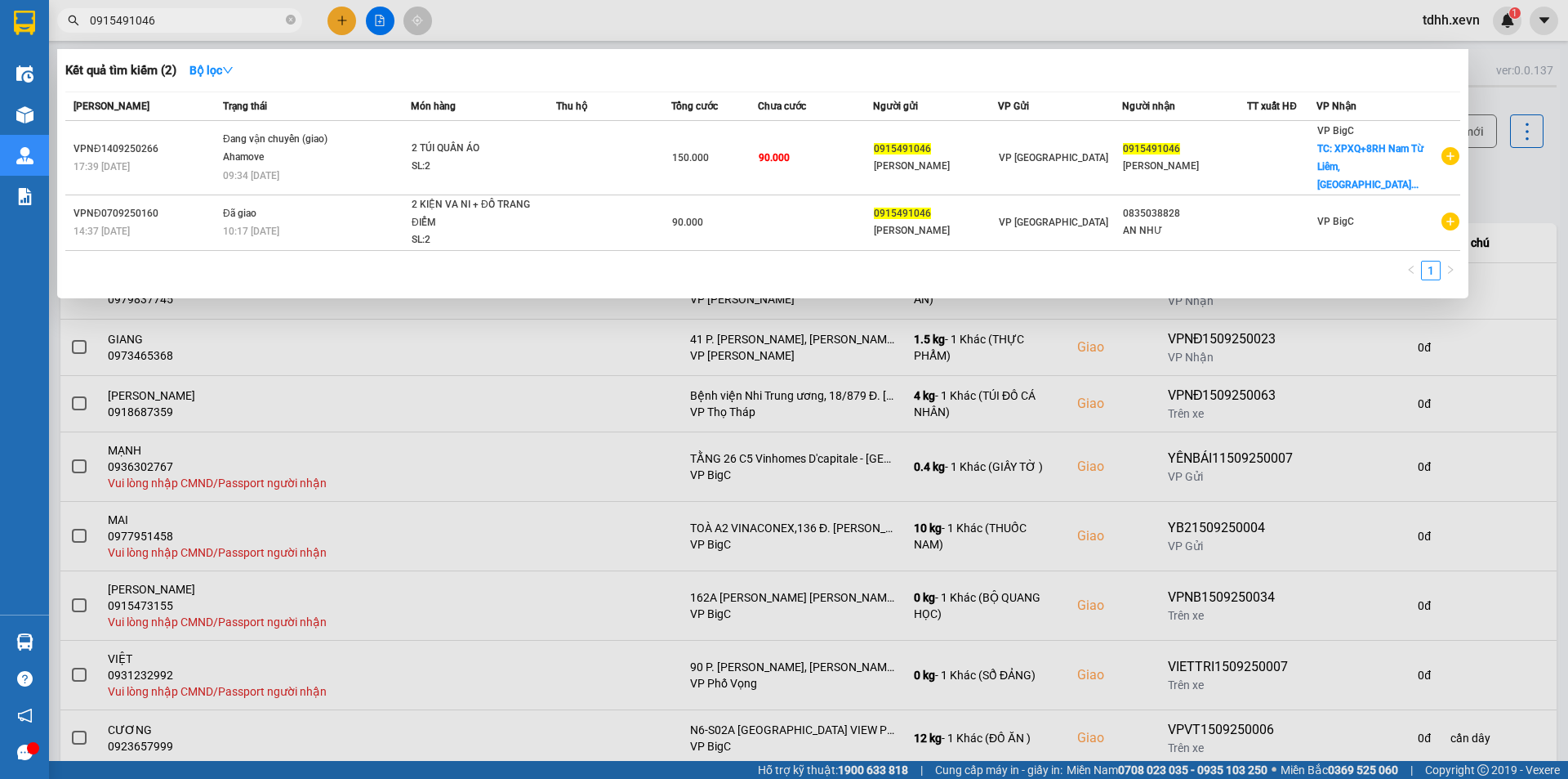
paste input "9580555"
click at [193, 28] on input "0919580555" at bounding box center [187, 21] width 193 height 18
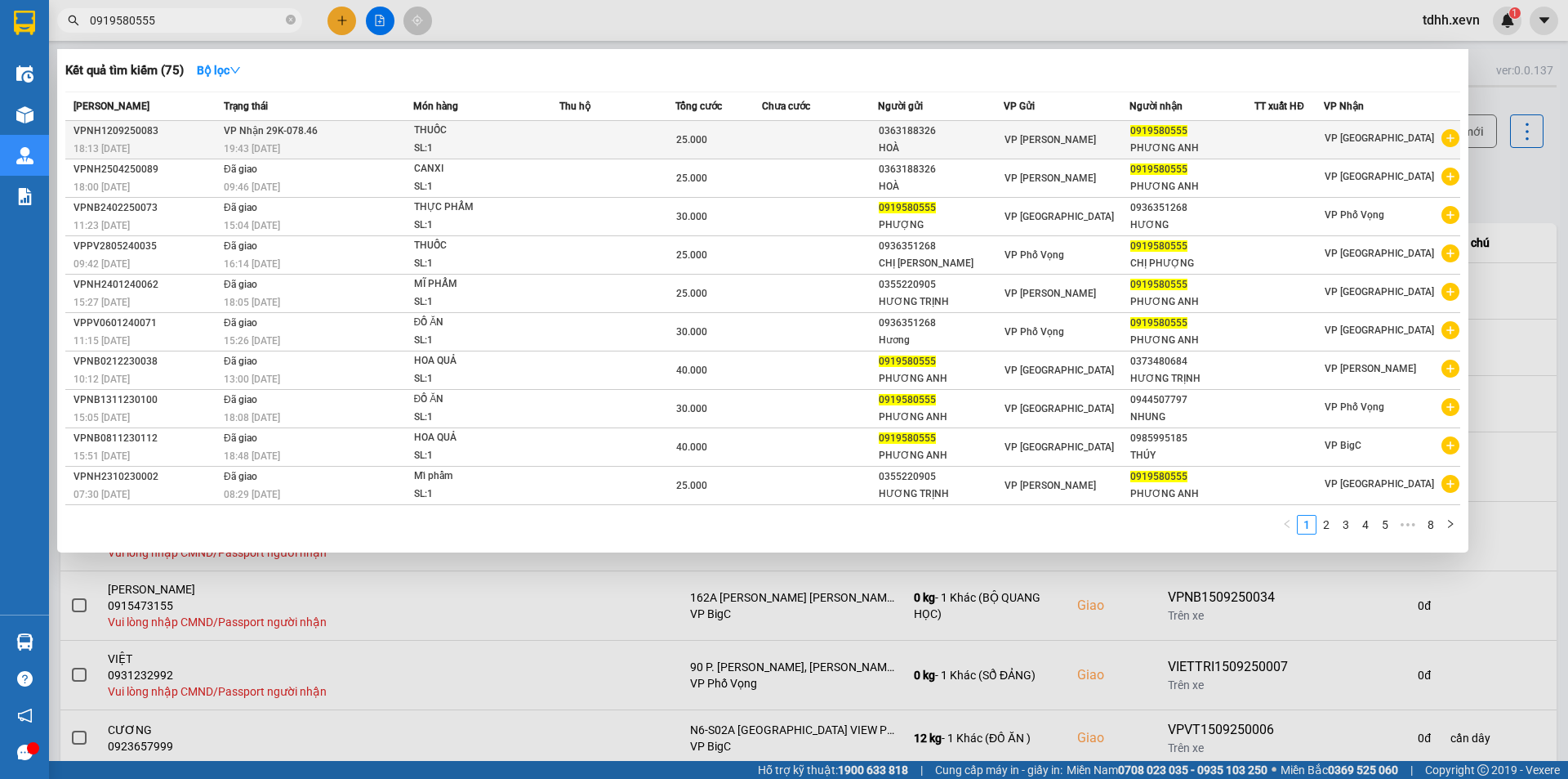
click at [281, 139] on td "VP Nhận 29K-078.46 19:43 - 12/09" at bounding box center [317, 140] width 193 height 39
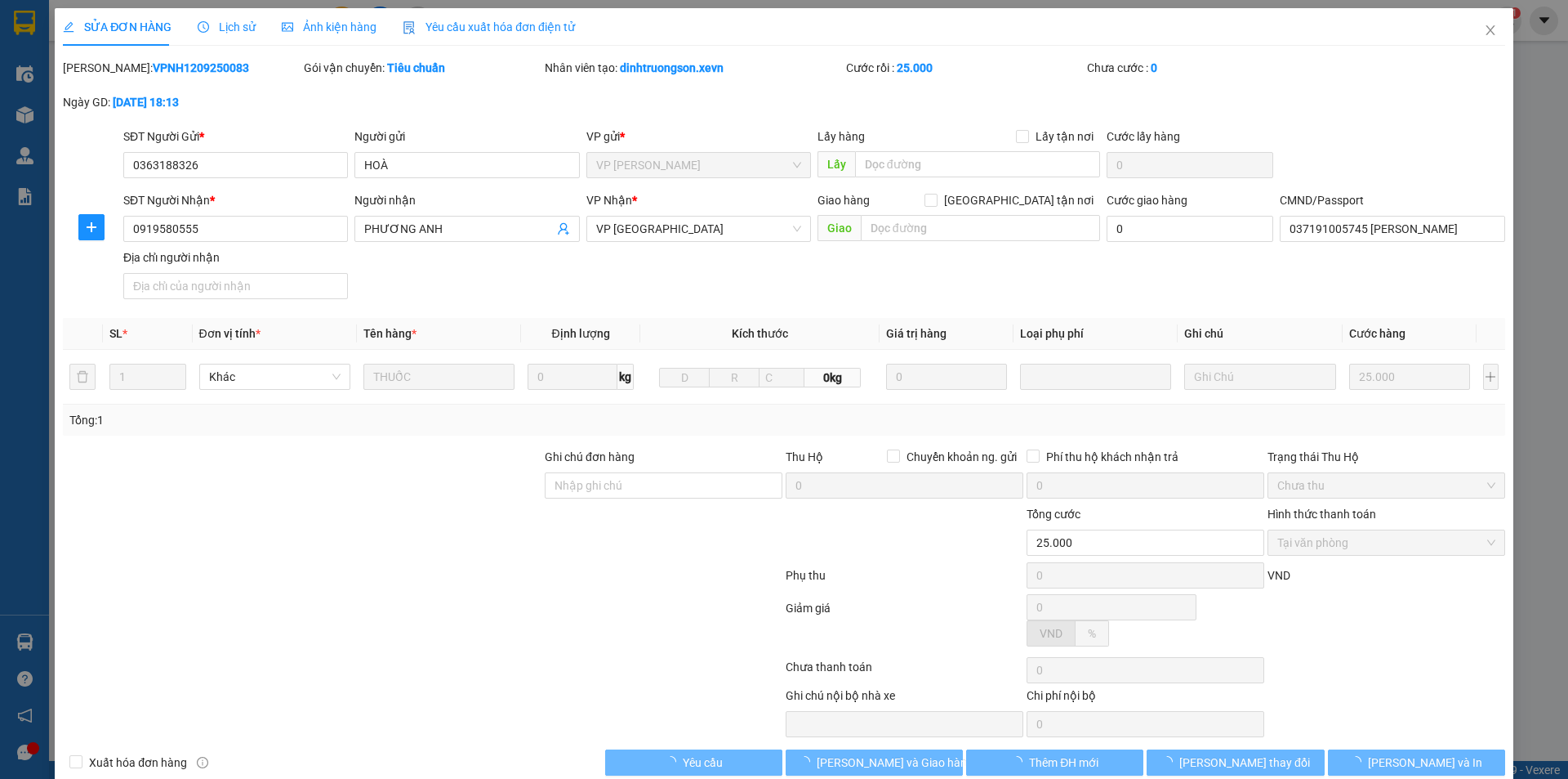
click at [228, 23] on span "Lịch sử" at bounding box center [226, 27] width 58 height 13
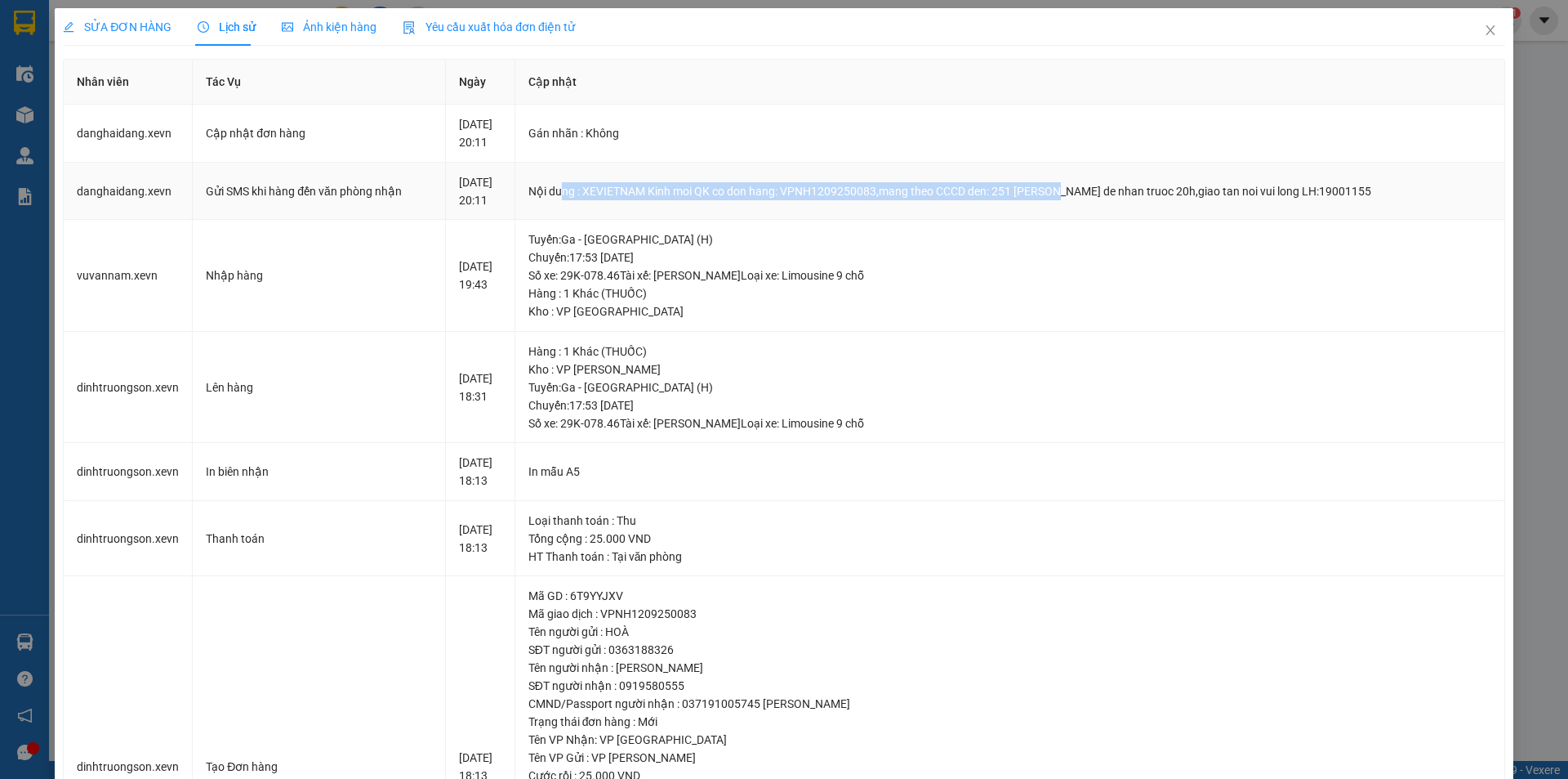
drag, startPoint x: 584, startPoint y: 194, endPoint x: 1201, endPoint y: 192, distance: 617.0
click at [1119, 198] on div "Nội dung : XEVIETNAM Kinh moi QK co don hang: VPNH1209250083,mang theo CCCD den…" at bounding box center [1010, 191] width 963 height 18
drag, startPoint x: 1084, startPoint y: 185, endPoint x: 788, endPoint y: 183, distance: 296.0
click at [825, 183] on div "Nội dung : XEVIETNAM Kinh moi QK co don hang: VPNH1209250083,mang theo CCCD den…" at bounding box center [1010, 191] width 963 height 18
drag, startPoint x: 930, startPoint y: 194, endPoint x: 1334, endPoint y: 190, distance: 404.0
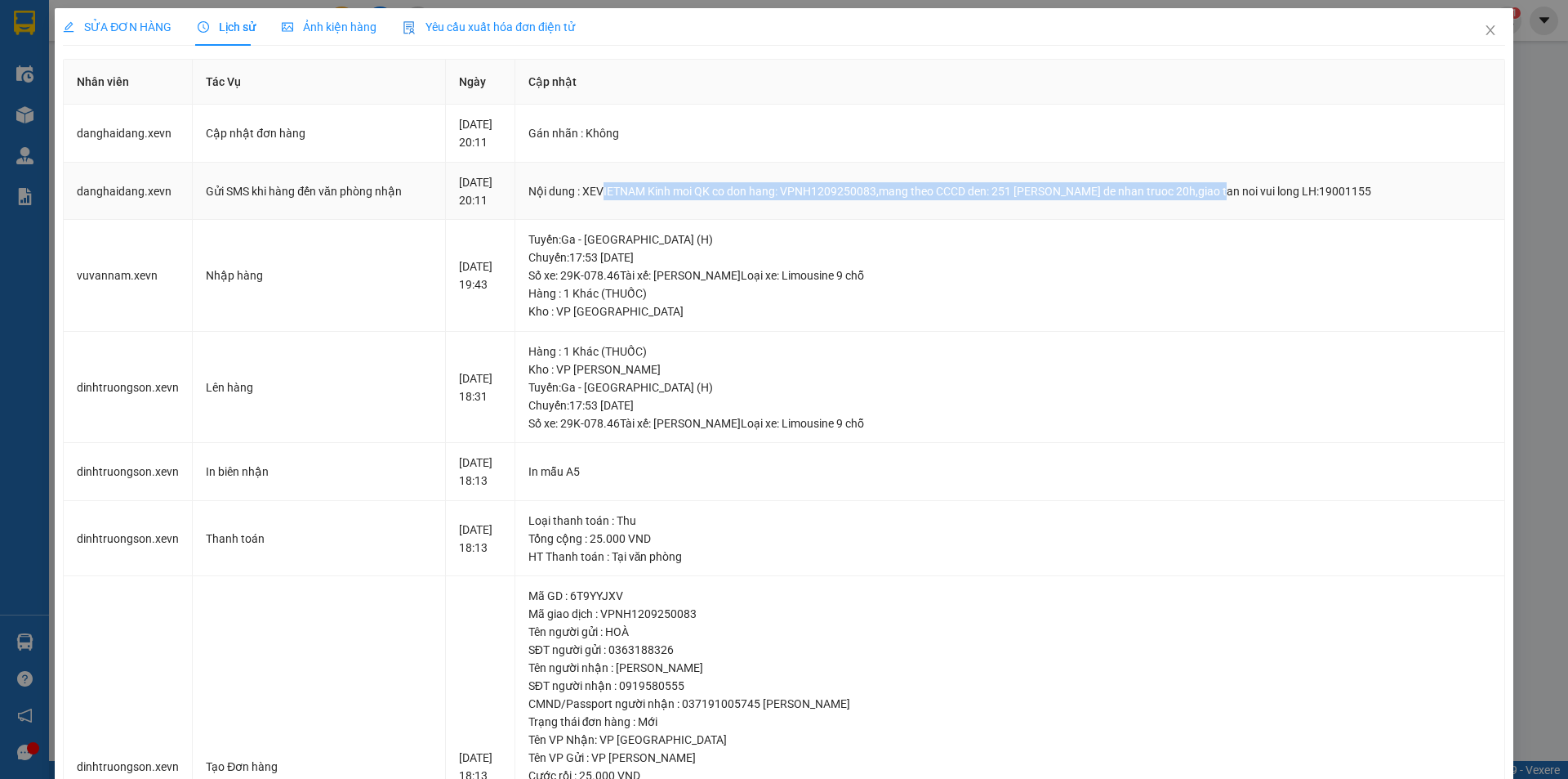
click at [1277, 194] on div "Nội dung : XEVIETNAM Kinh moi QK co don hang: VPNH1209250083,mang theo CCCD den…" at bounding box center [1010, 191] width 963 height 18
drag, startPoint x: 1367, startPoint y: 190, endPoint x: 550, endPoint y: 196, distance: 817.0
click at [553, 197] on div "Nội dung : XEVIETNAM Kinh moi QK co don hang: VPNH1209250083,mang theo CCCD den…" at bounding box center [1010, 191] width 963 height 18
click at [549, 195] on div "Nội dung : XEVIETNAM Kinh moi QK co don hang: VPNH1209250083,mang theo CCCD den…" at bounding box center [1010, 191] width 963 height 18
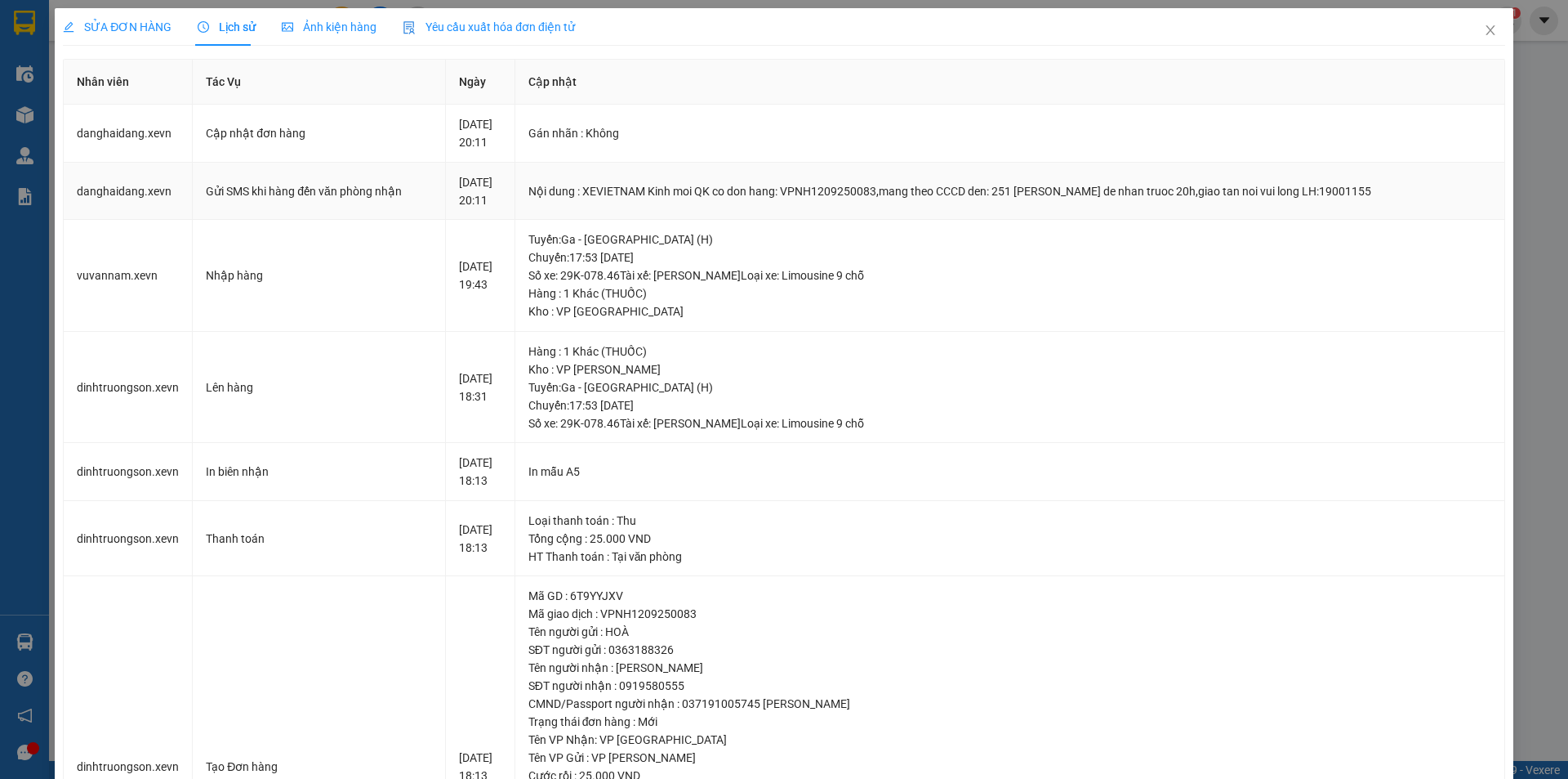
drag, startPoint x: 549, startPoint y: 195, endPoint x: 1416, endPoint y: 189, distance: 867.0
click at [1414, 189] on div "Nội dung : XEVIETNAM Kinh moi QK co don hang: VPNH1209250083,mang theo CCCD den…" at bounding box center [1010, 191] width 963 height 18
drag, startPoint x: 1470, startPoint y: 41, endPoint x: 393, endPoint y: 29, distance: 1077.1
click at [1468, 41] on span "Close" at bounding box center [1490, 31] width 46 height 46
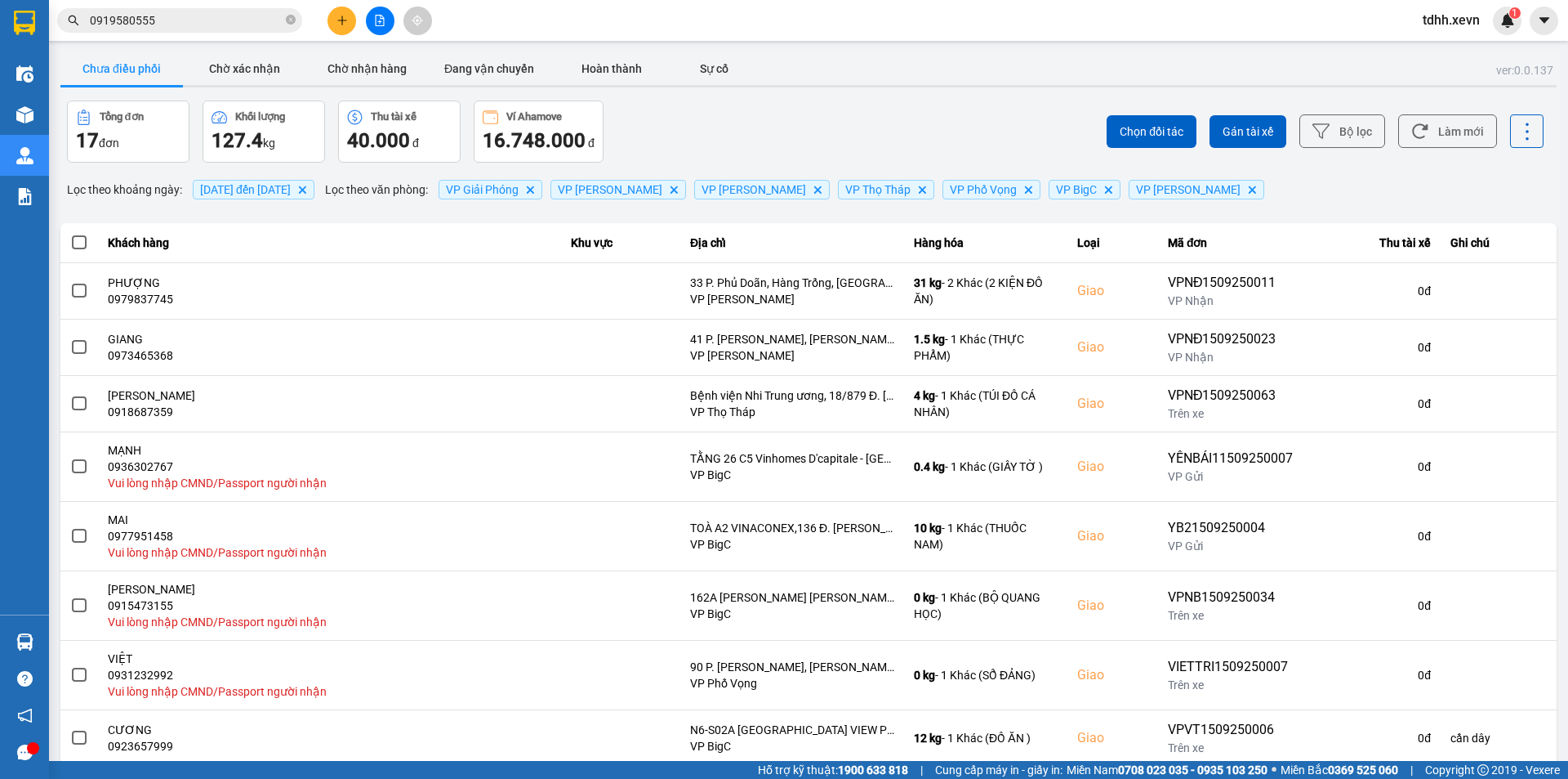
click at [173, 25] on input "0919580555" at bounding box center [187, 21] width 193 height 18
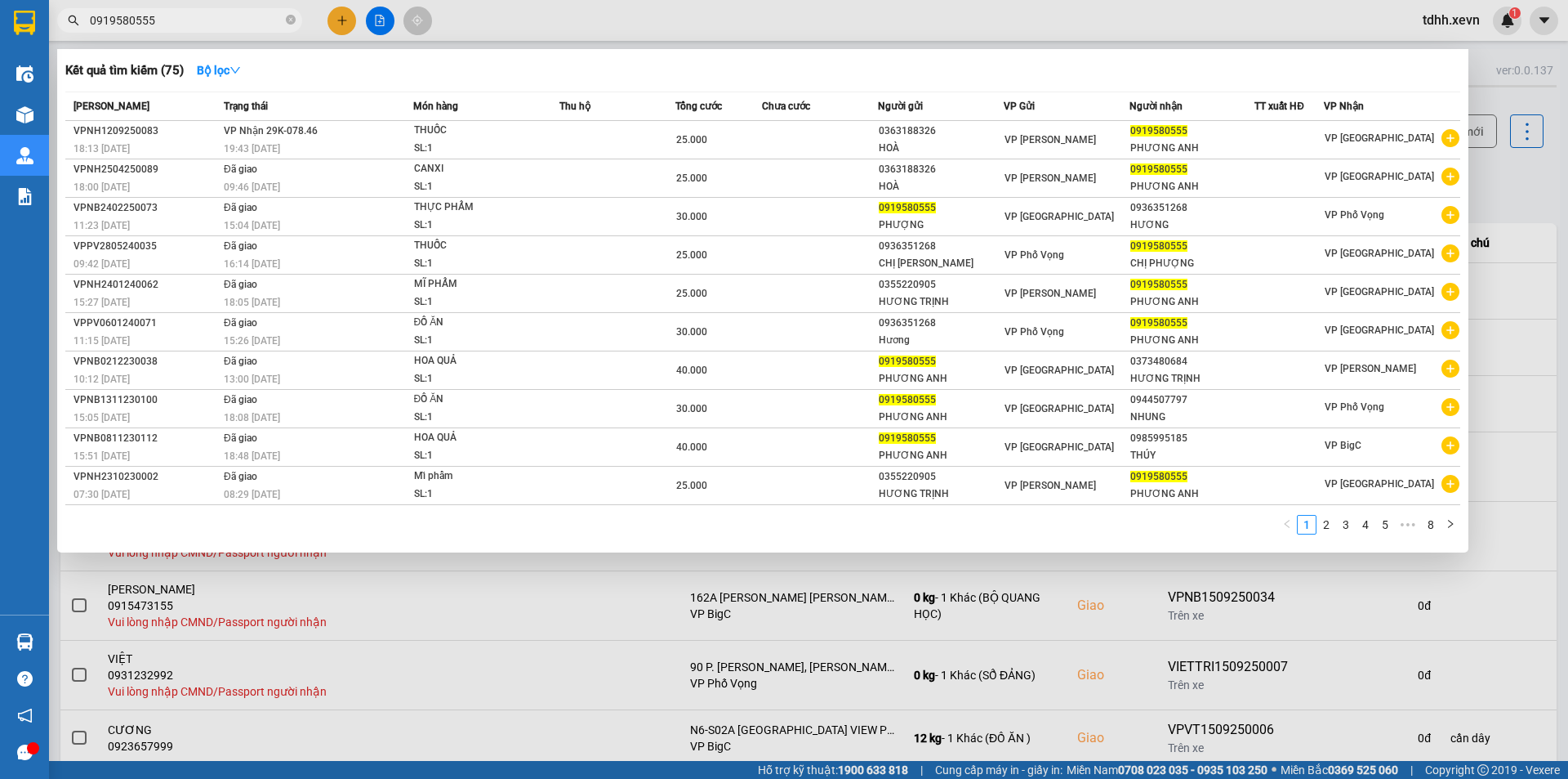
click at [173, 25] on input "0919580555" at bounding box center [187, 21] width 193 height 18
paste input "33243859"
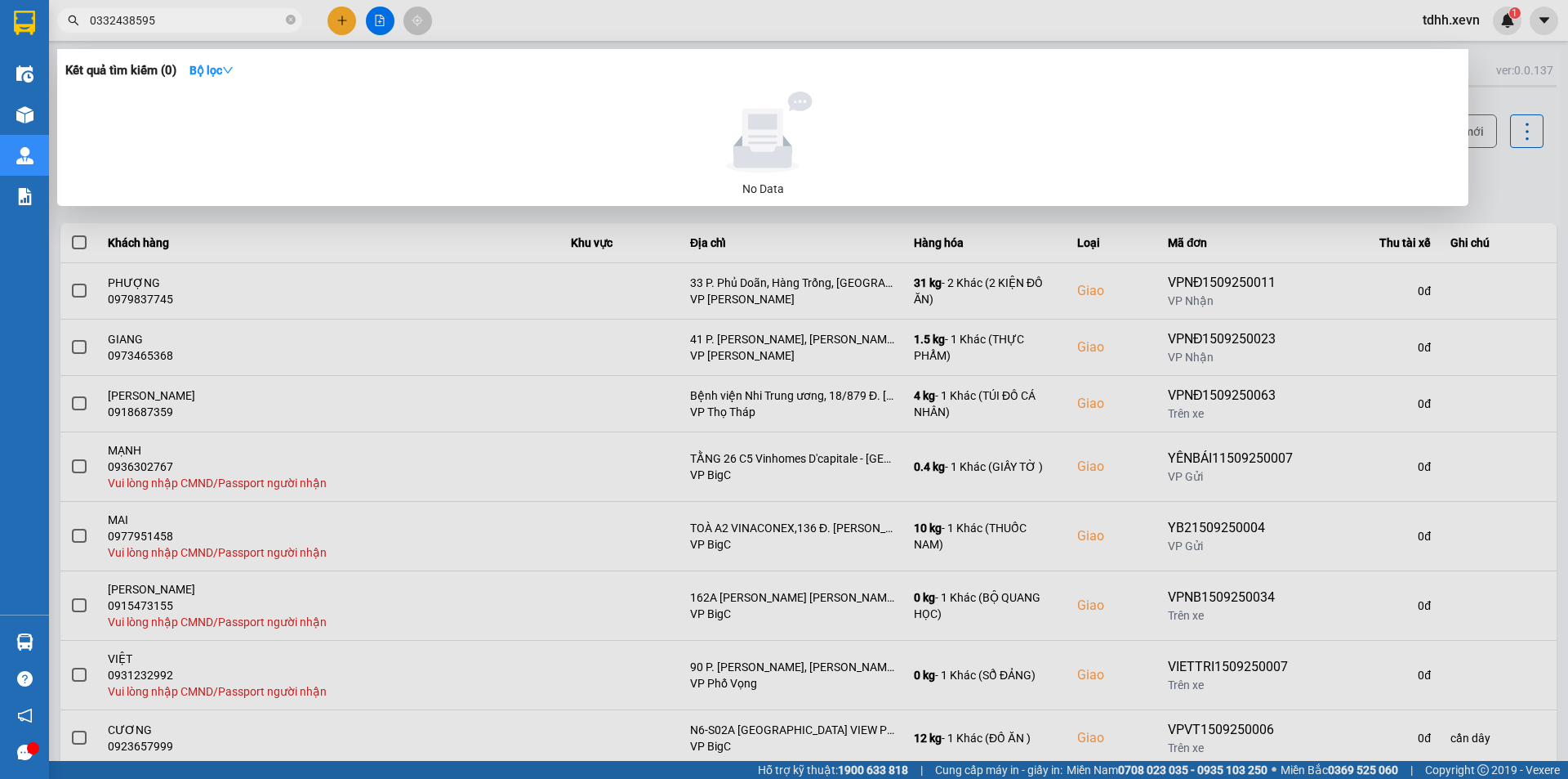
click at [337, 20] on div at bounding box center [784, 389] width 1568 height 779
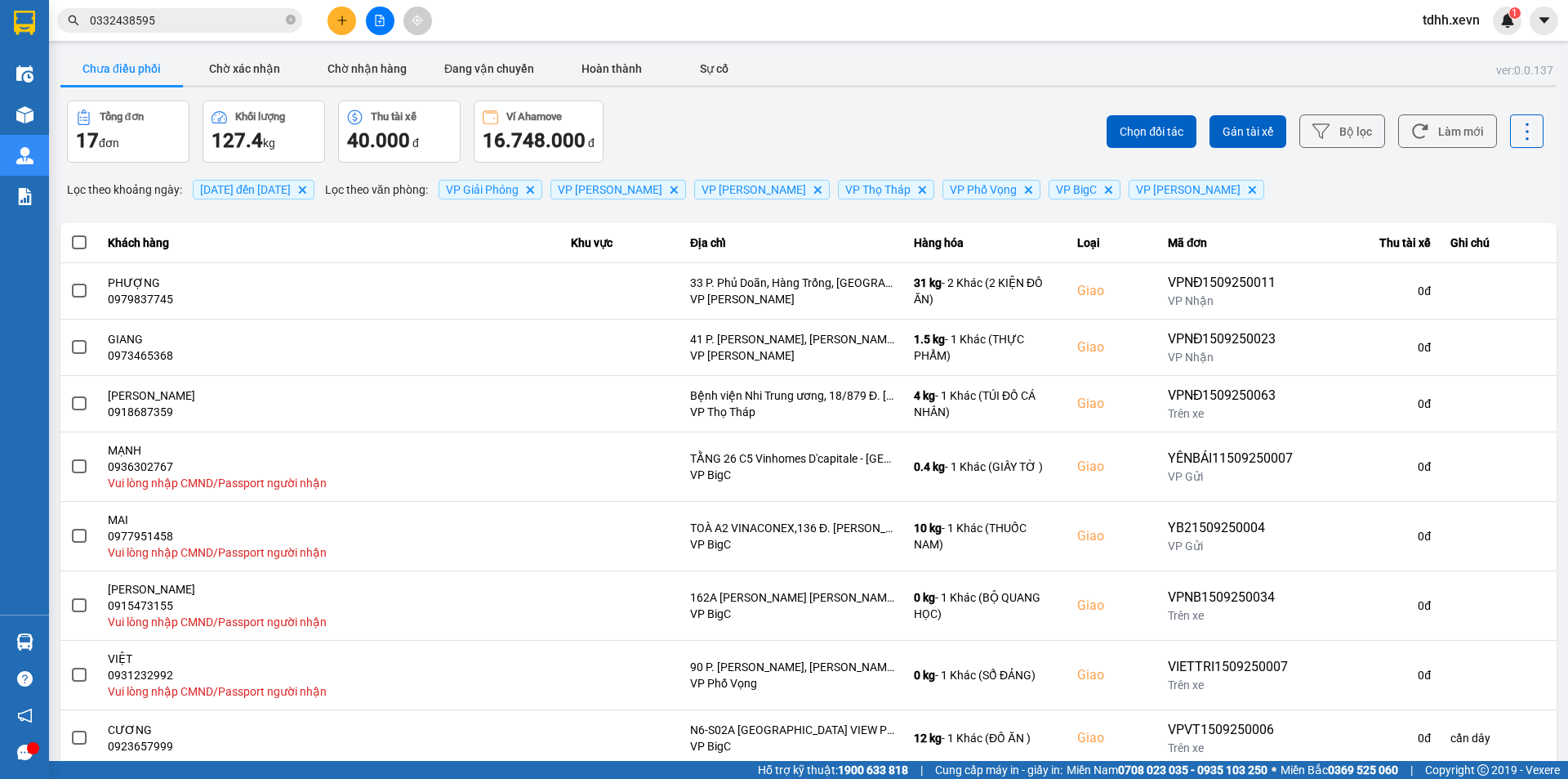
click at [337, 20] on icon "plus" at bounding box center [342, 20] width 12 height 12
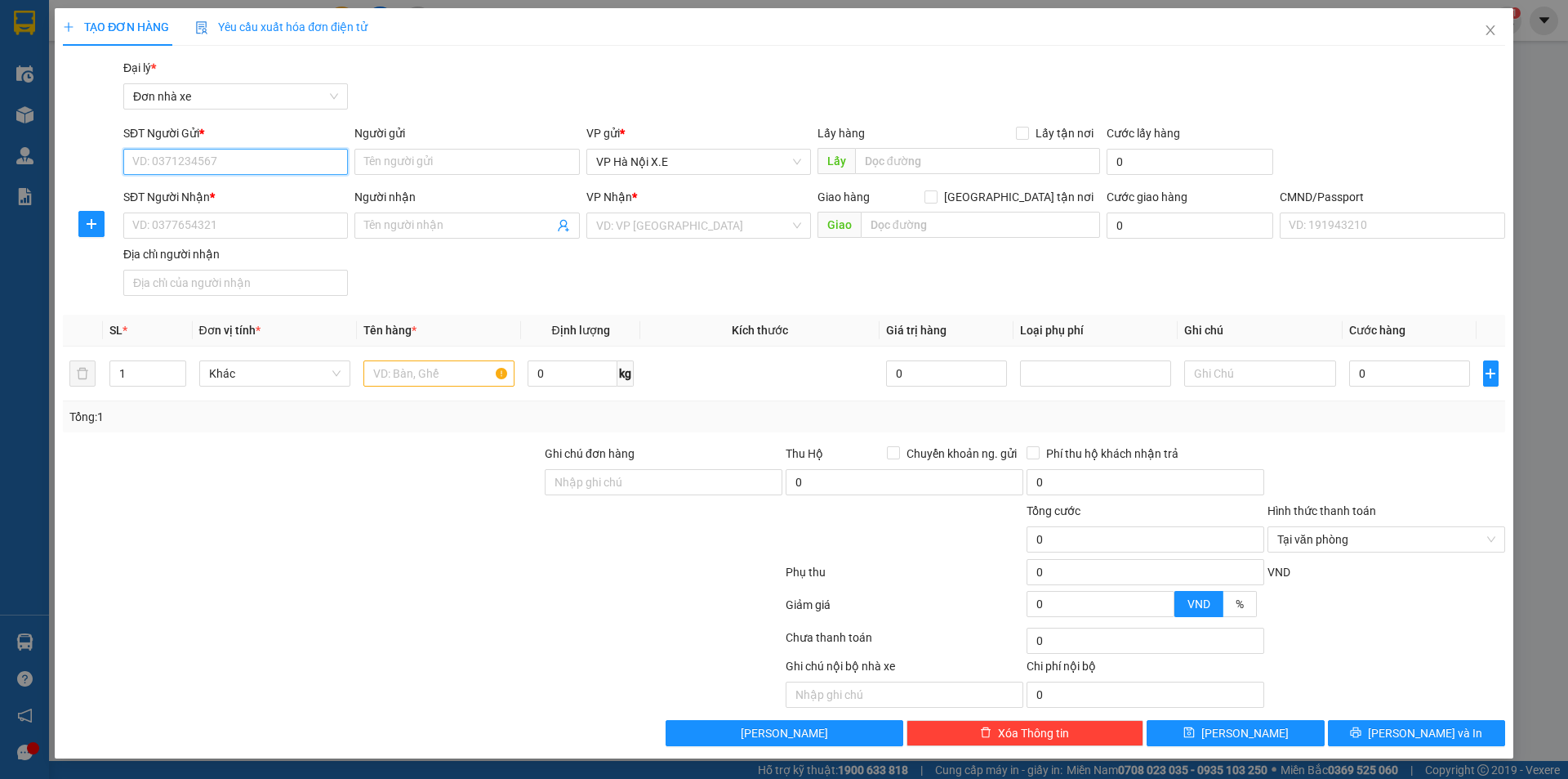
click at [254, 153] on input "SĐT Người Gửi *" at bounding box center [235, 162] width 225 height 26
click at [1481, 33] on span "Close" at bounding box center [1490, 31] width 46 height 46
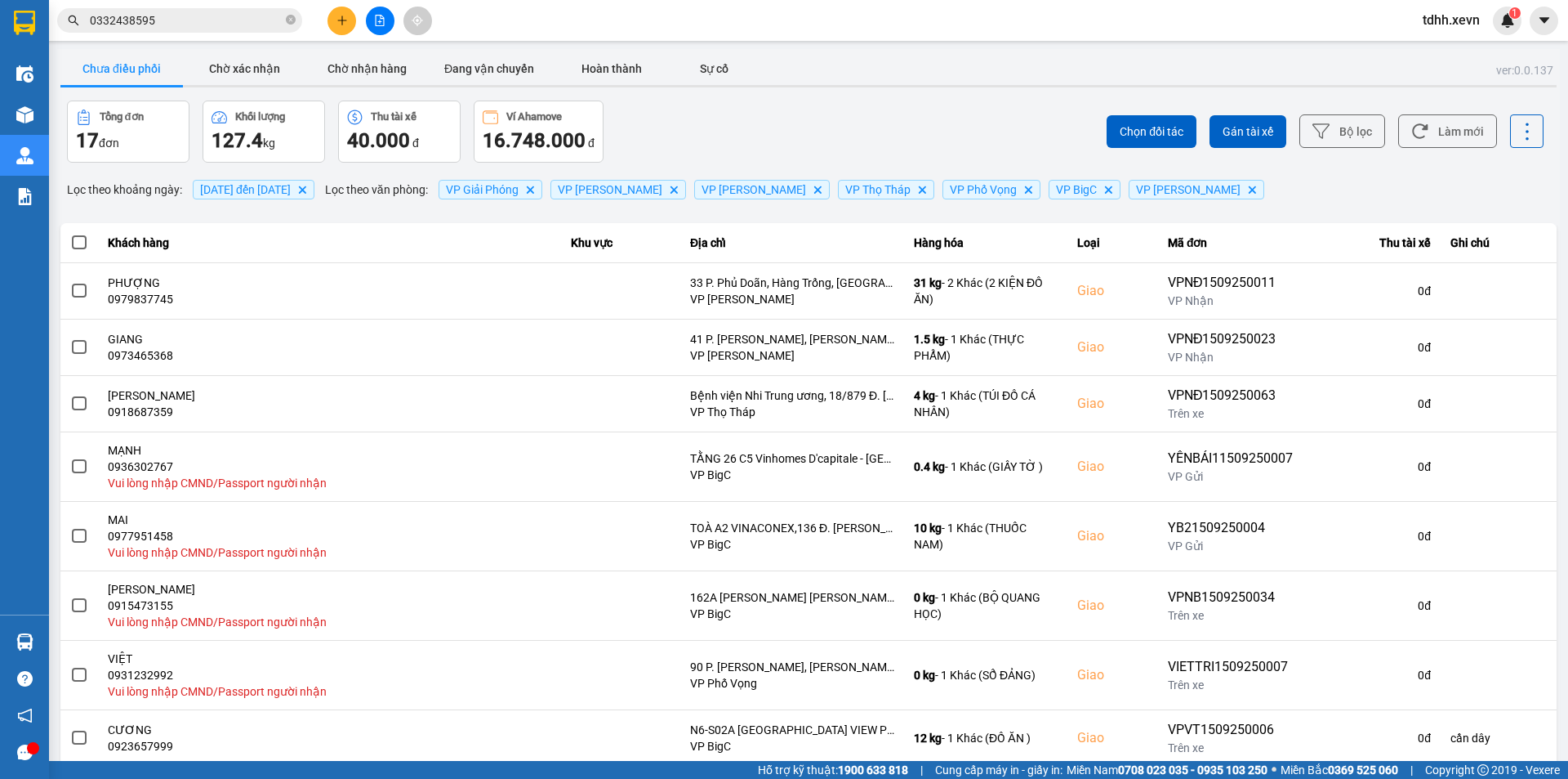
click at [212, 23] on input "0332438595" at bounding box center [187, 21] width 193 height 18
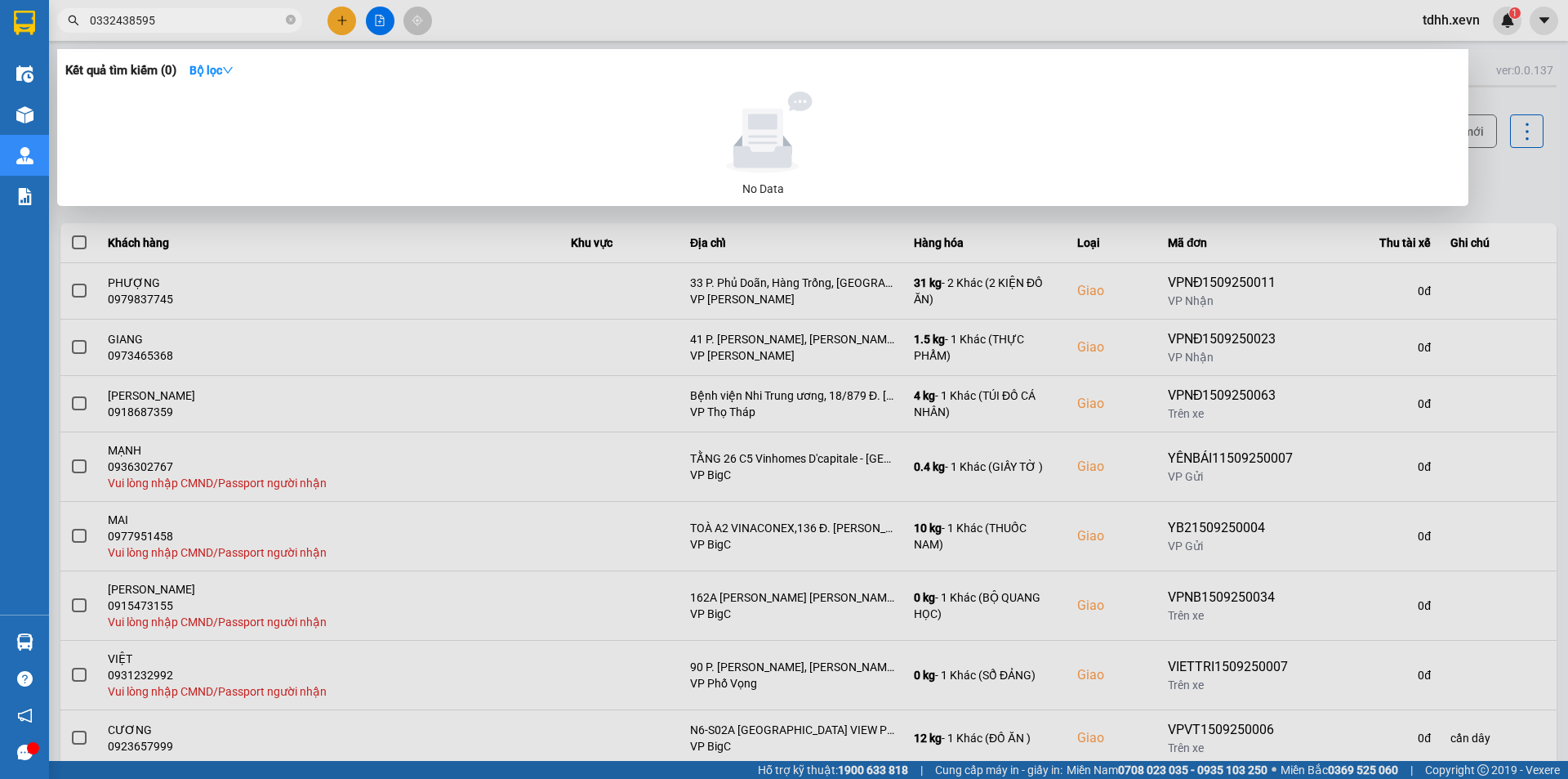
click at [212, 23] on input "0332438595" at bounding box center [187, 21] width 193 height 18
drag, startPoint x: 151, startPoint y: 45, endPoint x: 156, endPoint y: 30, distance: 15.8
click at [151, 45] on div at bounding box center [784, 389] width 1568 height 779
click at [156, 30] on span "0332438595" at bounding box center [180, 20] width 245 height 24
click at [164, 20] on input "0332438595" at bounding box center [187, 21] width 193 height 18
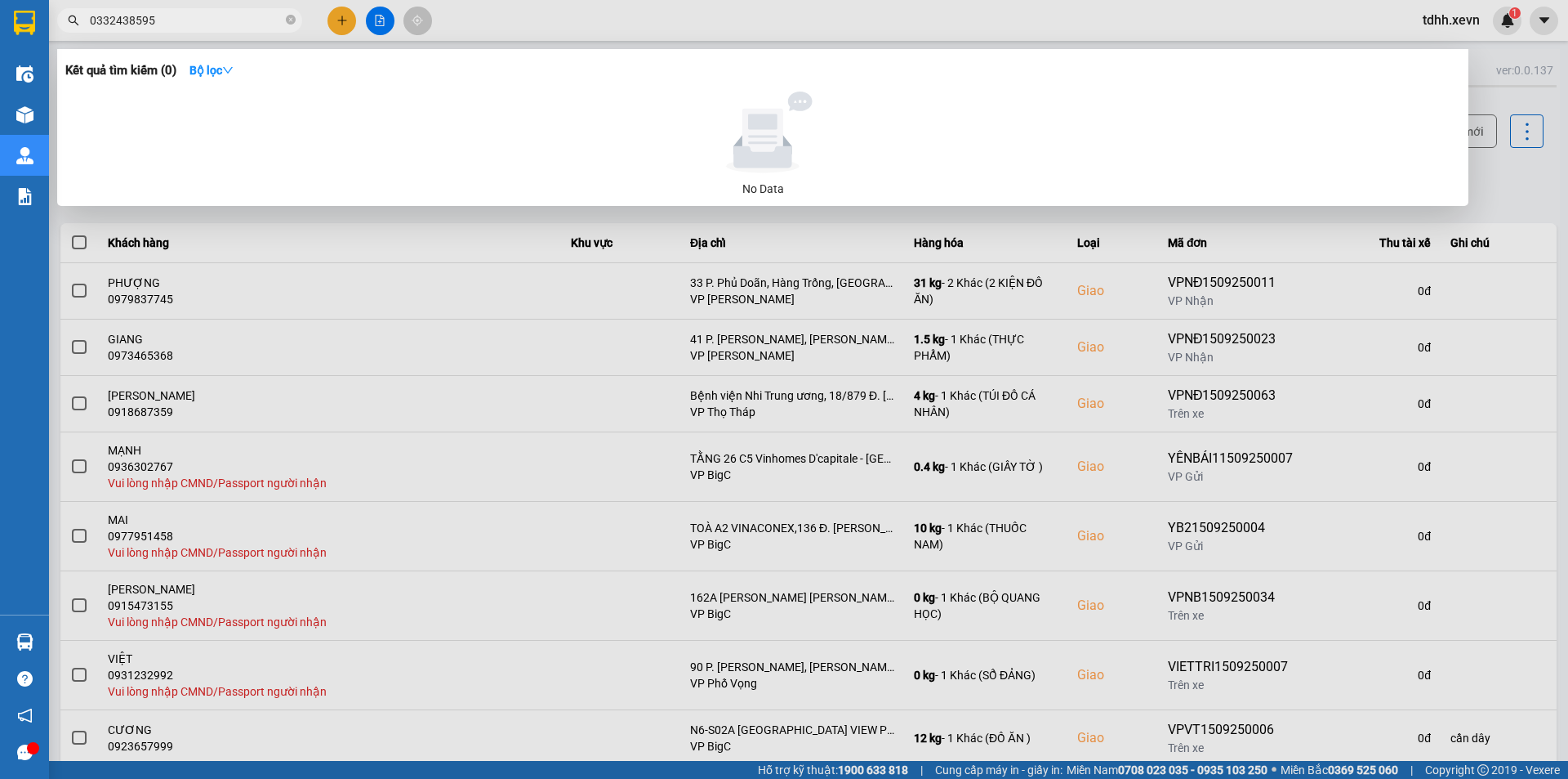
paste input "63158668"
click at [164, 20] on input "0363158668" at bounding box center [187, 21] width 193 height 18
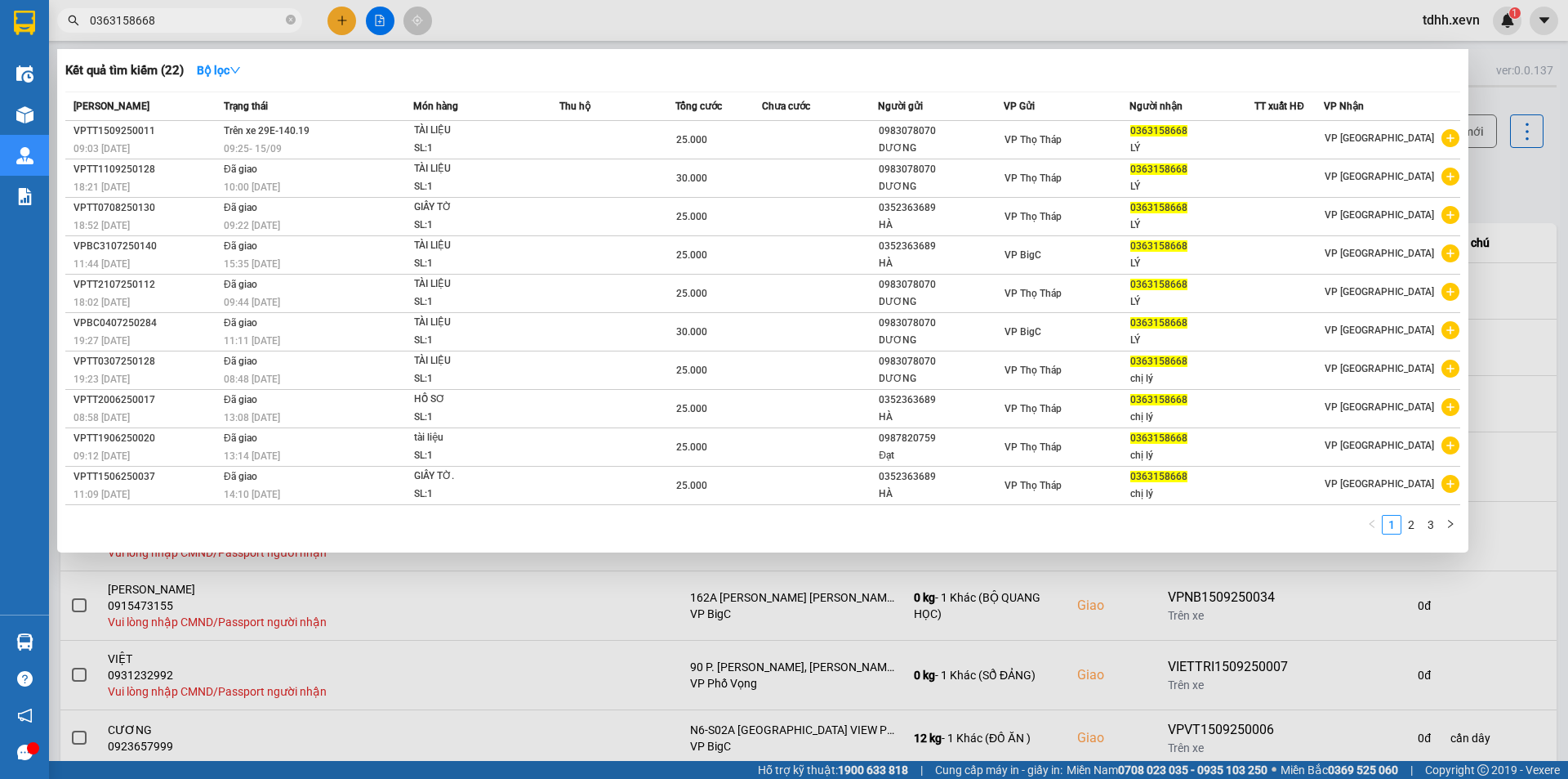
type input "0363158668"
click at [359, 13] on div at bounding box center [784, 389] width 1568 height 779
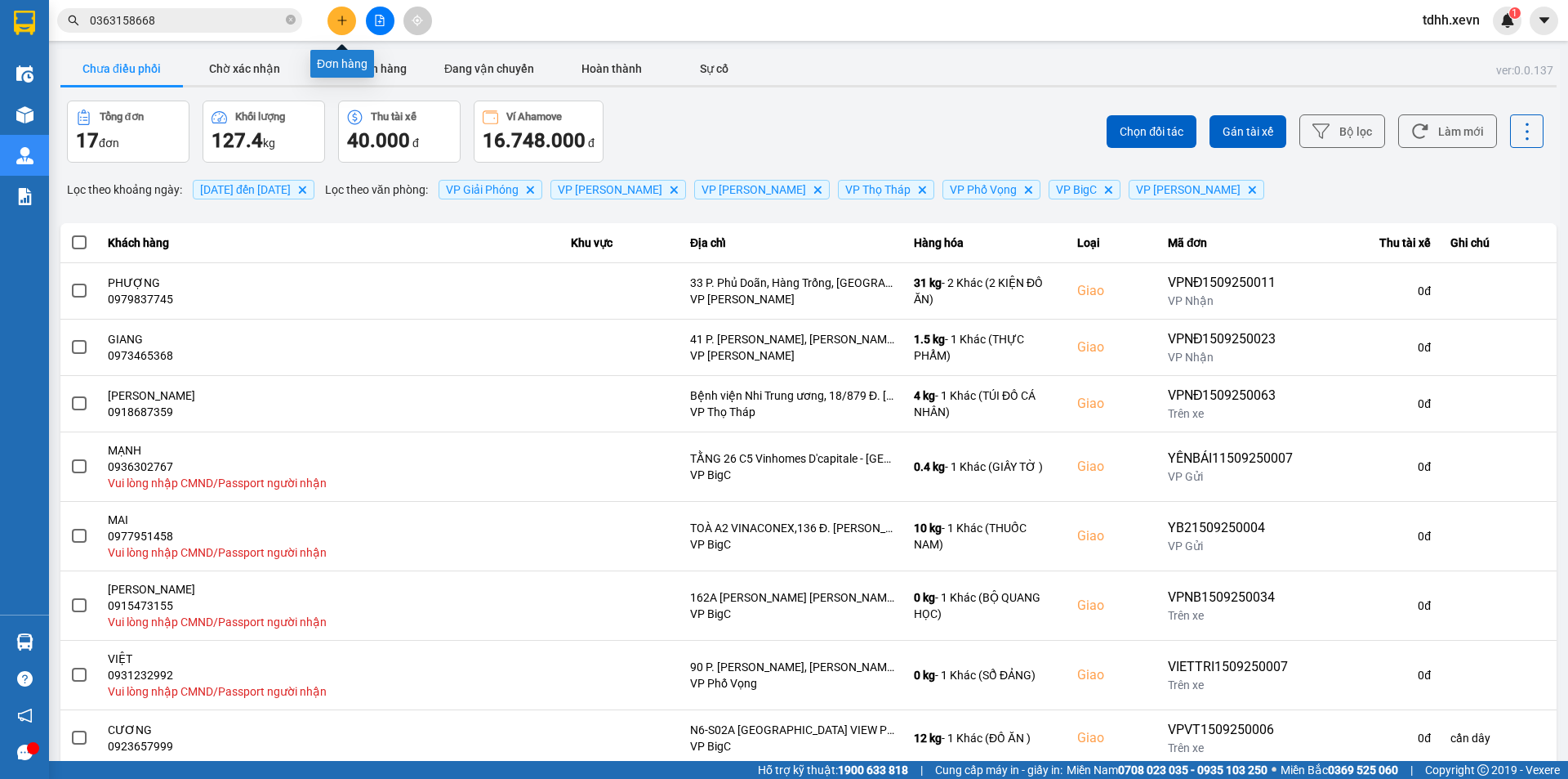
click at [340, 16] on icon "plus" at bounding box center [342, 20] width 12 height 12
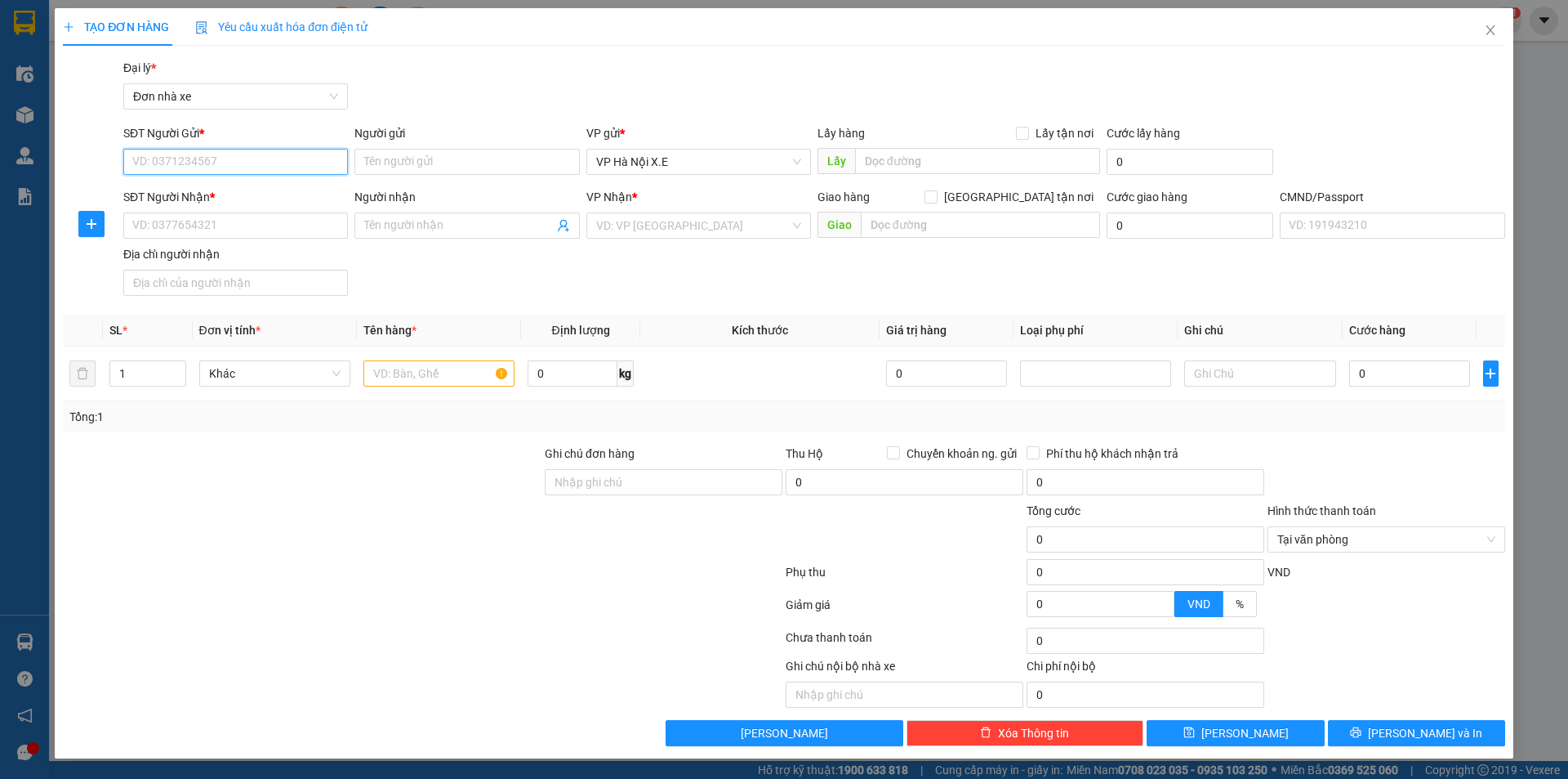
click at [317, 162] on input "SĐT Người Gửi *" at bounding box center [235, 162] width 225 height 26
paste input "0332438595"
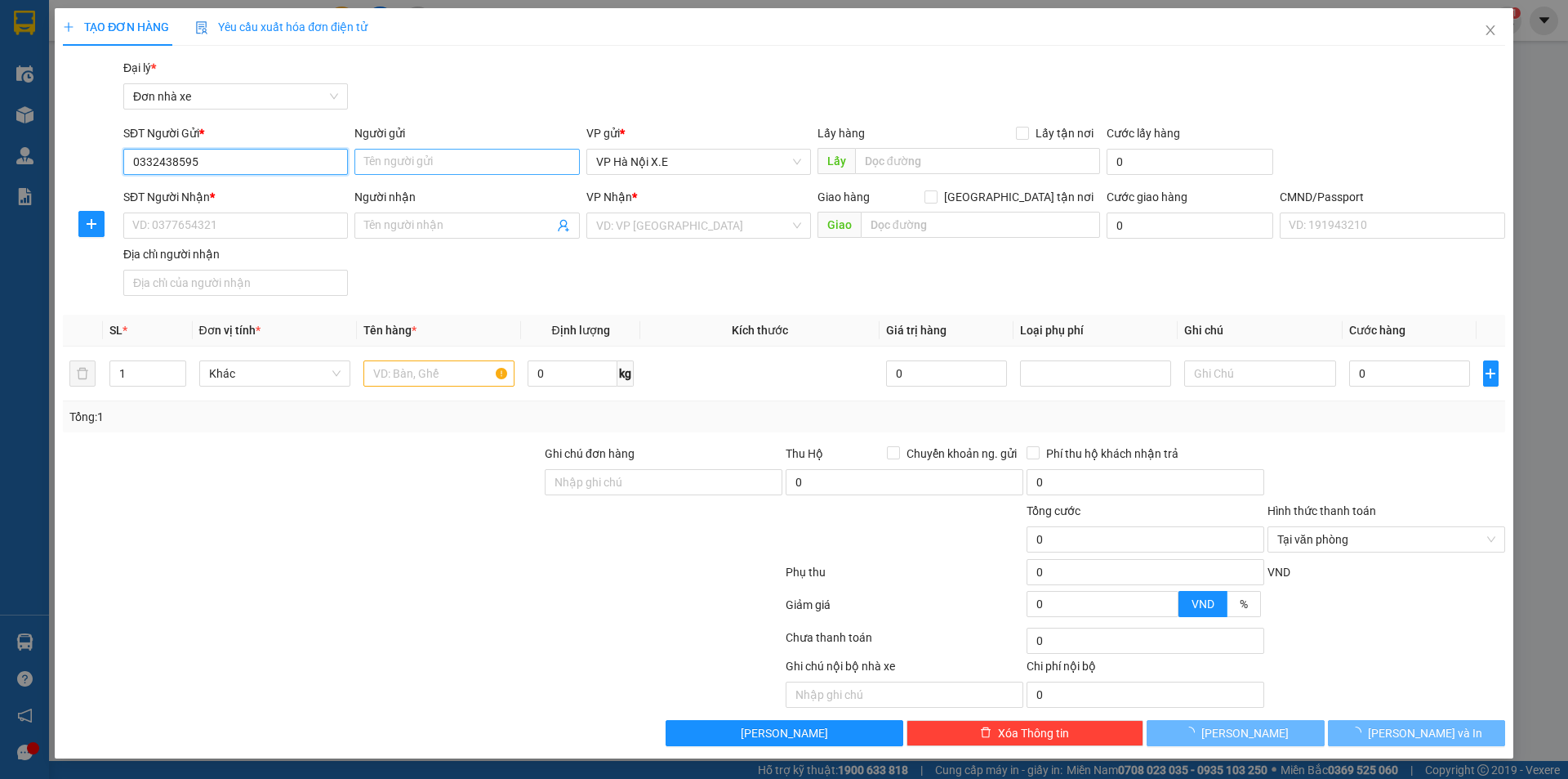
type input "0332438595"
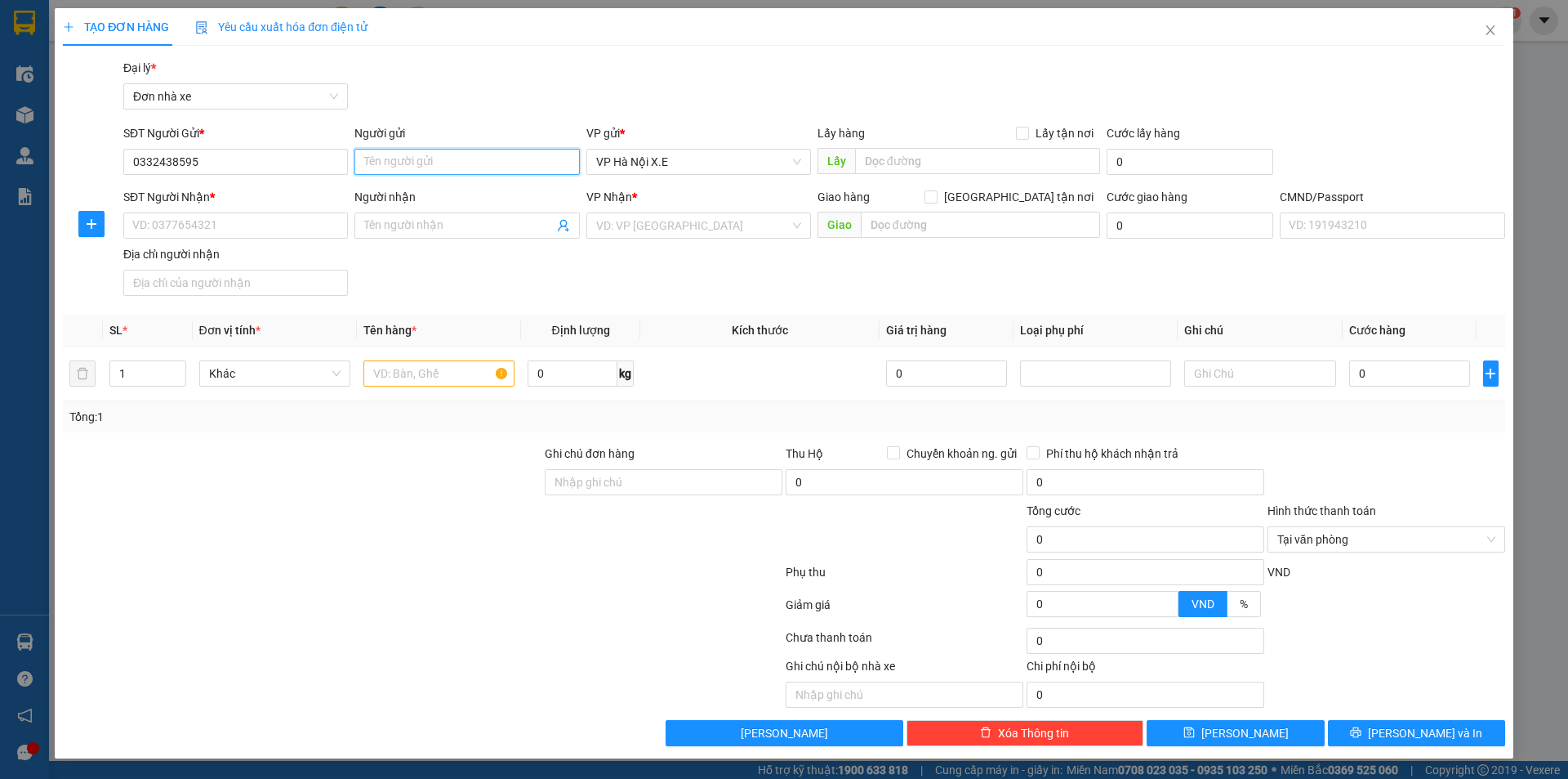
click at [416, 162] on input "Người gửi" at bounding box center [466, 162] width 225 height 26
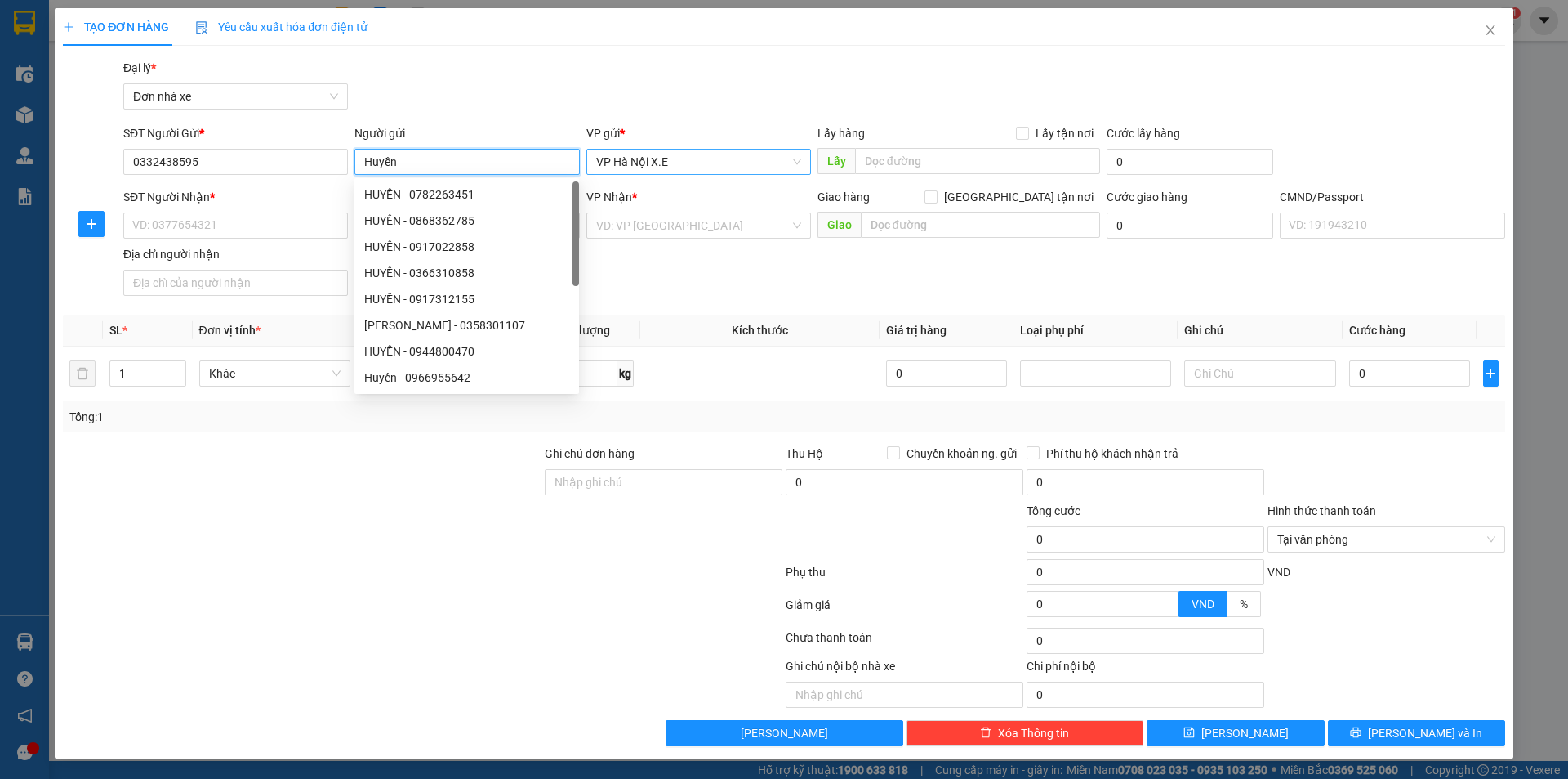
click at [667, 173] on span "VP Hà Nội X.E" at bounding box center [698, 162] width 205 height 24
type input "Huyền"
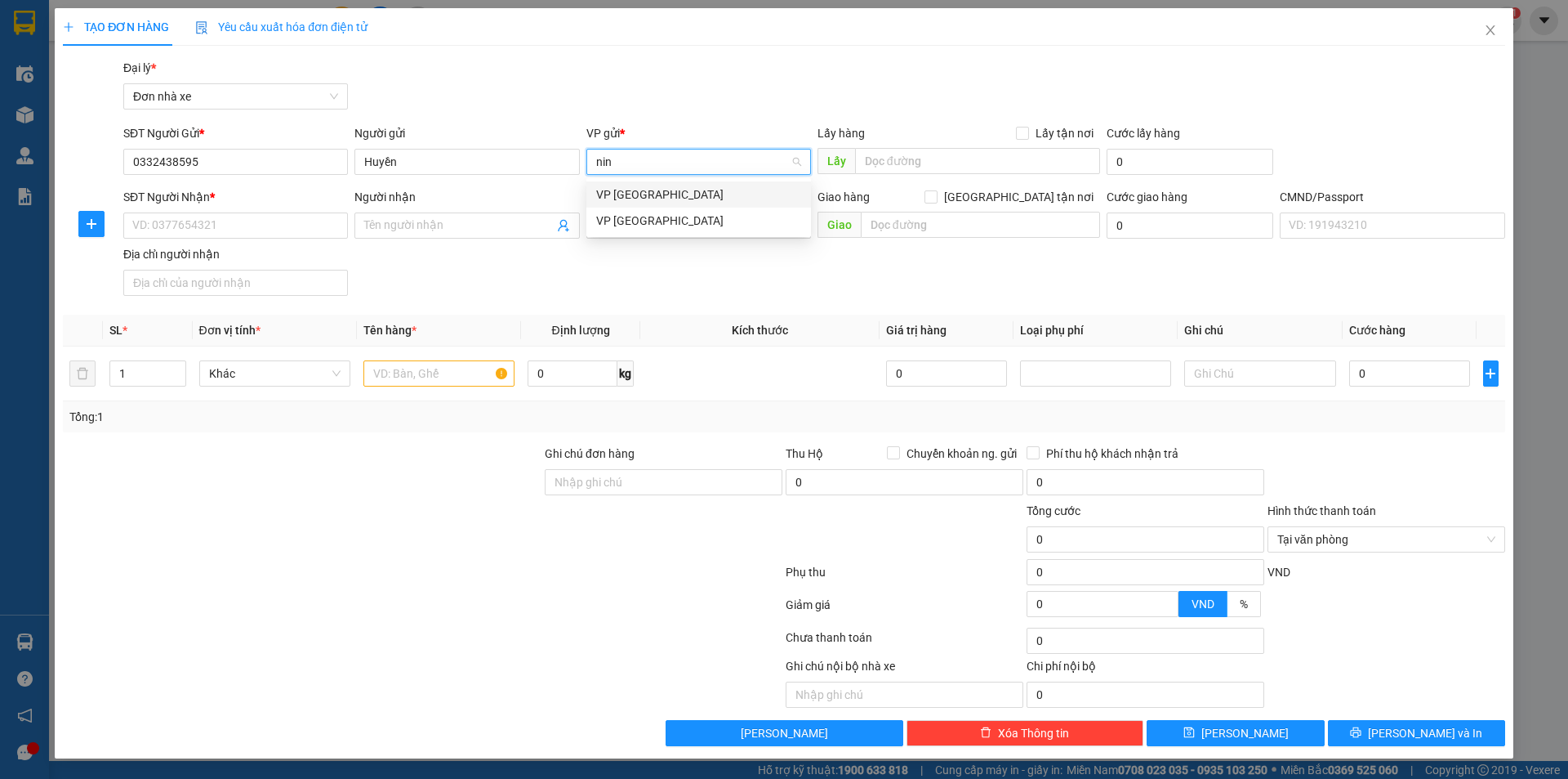
type input "ninh"
click at [652, 197] on div "VP Ninh Bình" at bounding box center [698, 195] width 205 height 18
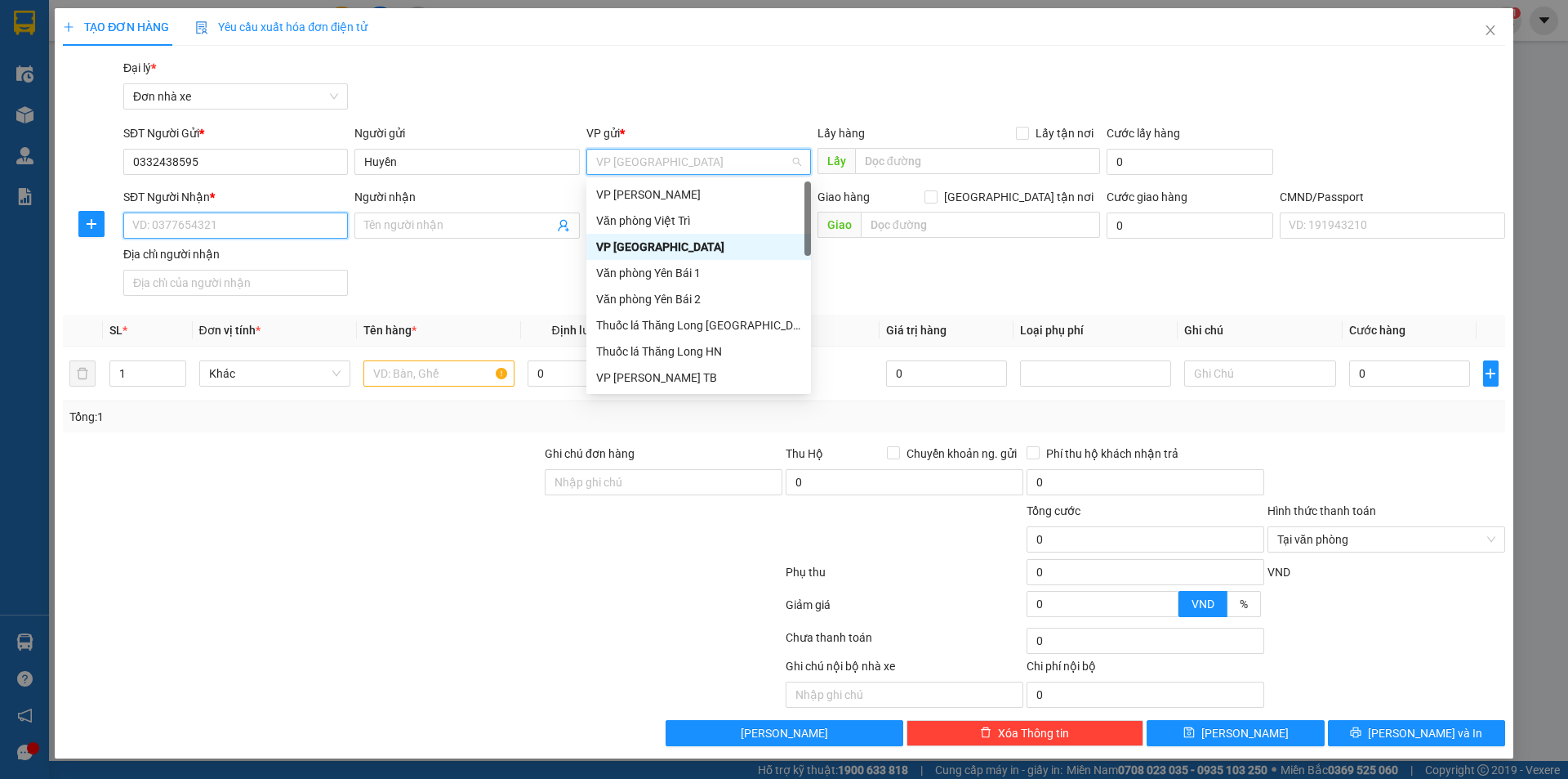
click at [240, 225] on input "SĐT Người Nhận *" at bounding box center [235, 225] width 225 height 26
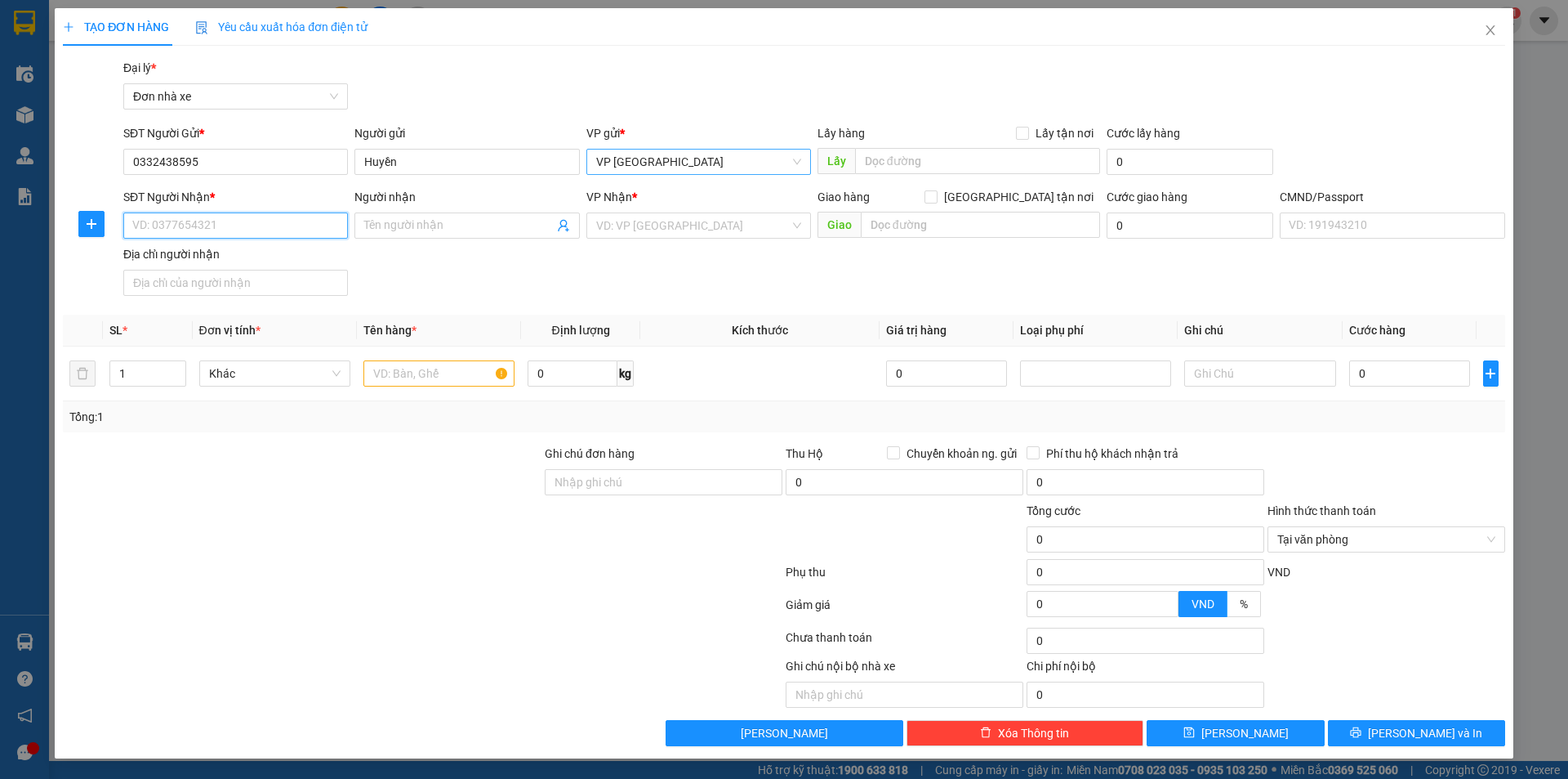
paste input "989 658 981"
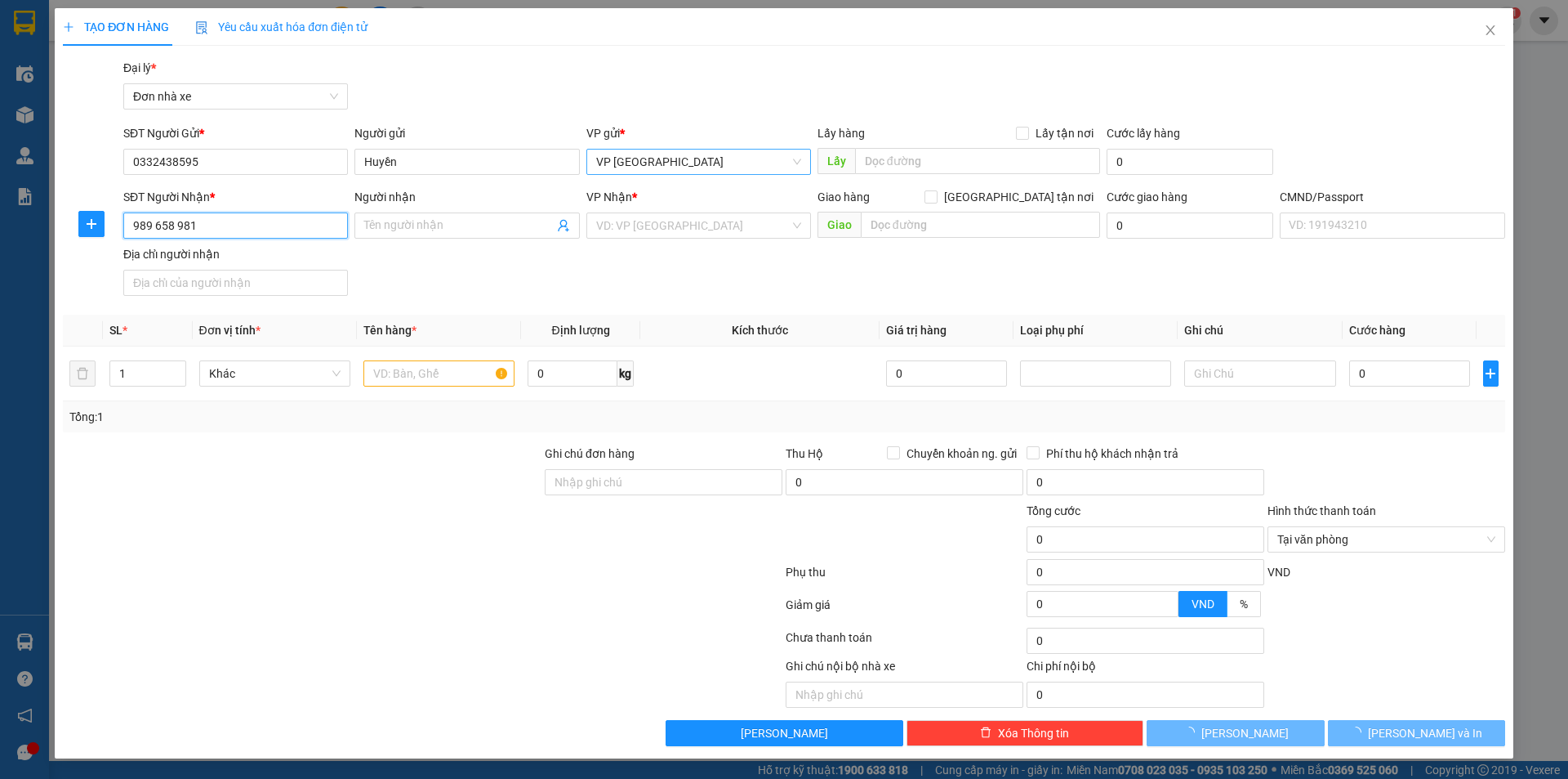
click at [131, 229] on input "989 658 981" at bounding box center [235, 225] width 225 height 26
type input "0989658981"
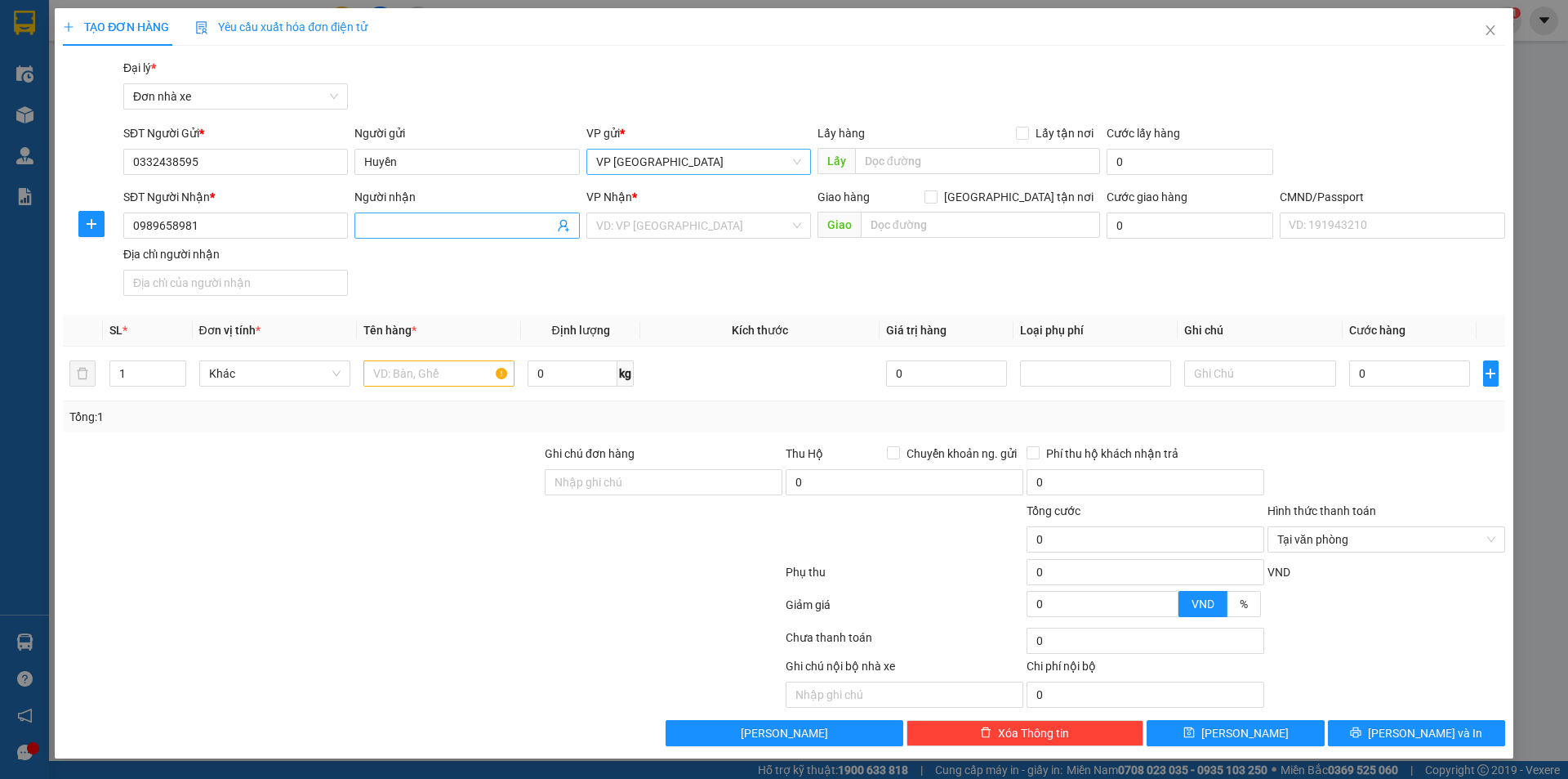
click at [505, 231] on input "Người nhận" at bounding box center [458, 226] width 189 height 18
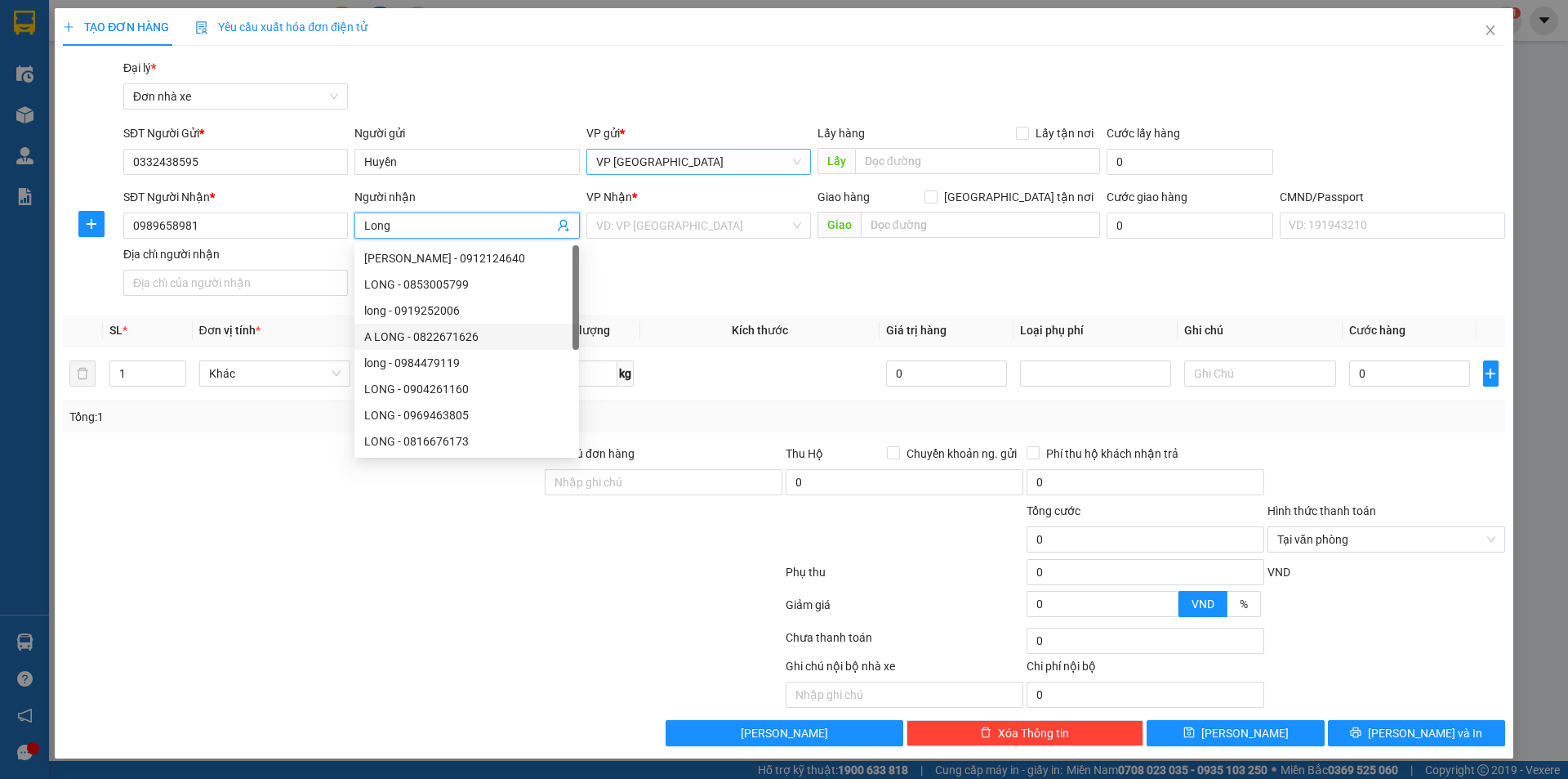
type input "Long"
drag, startPoint x: 176, startPoint y: 577, endPoint x: 206, endPoint y: 546, distance: 43.1
click at [180, 577] on div at bounding box center [422, 575] width 723 height 32
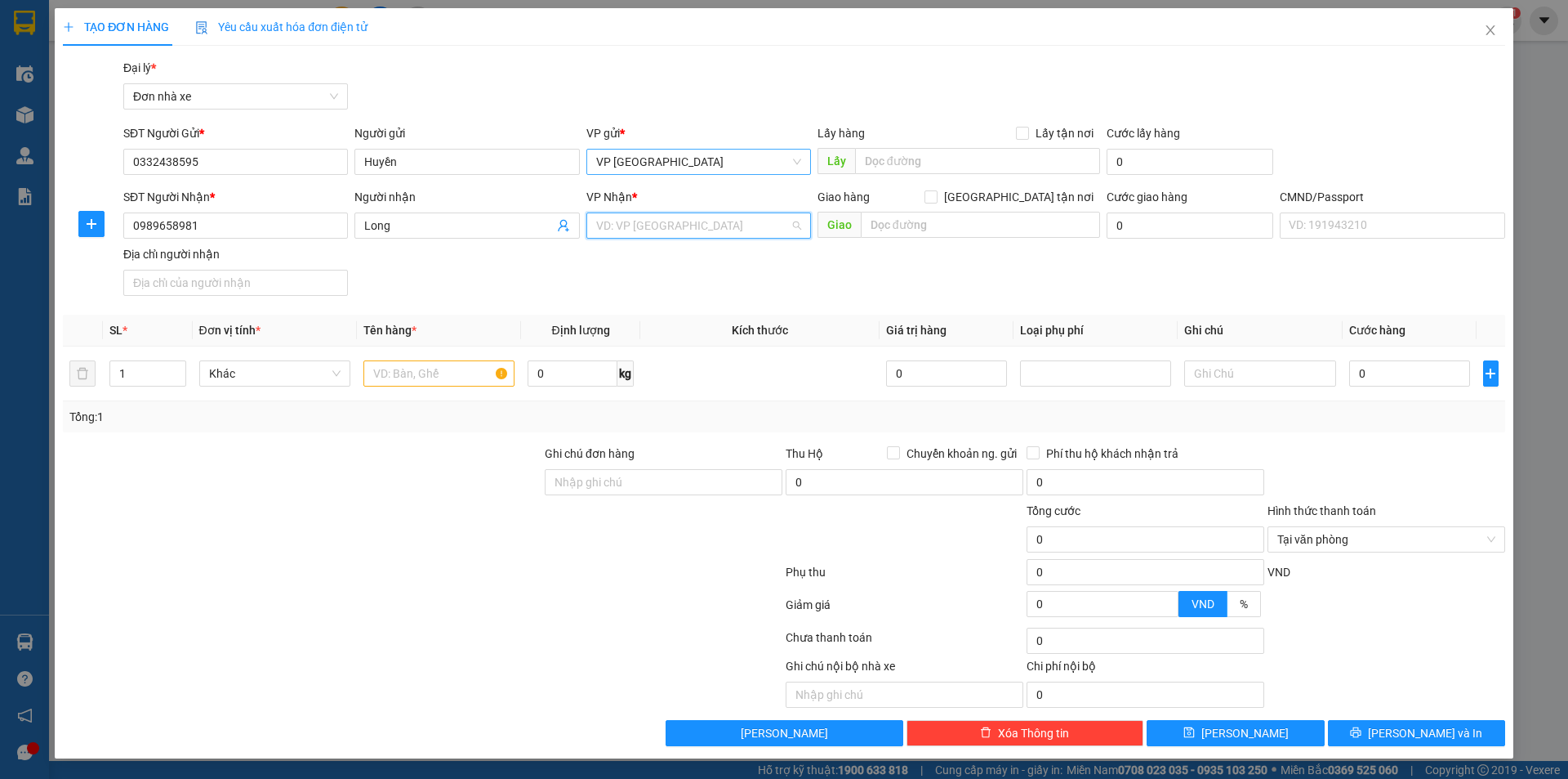
click at [655, 218] on input "search" at bounding box center [693, 225] width 194 height 24
type input "Vọng"
click at [651, 256] on div "VP Phố Vọng" at bounding box center [698, 258] width 205 height 18
click at [724, 104] on div "Gói vận chuyển * Tiêu chuẩn Đại lý * Đơn nhà xe" at bounding box center [814, 87] width 1388 height 57
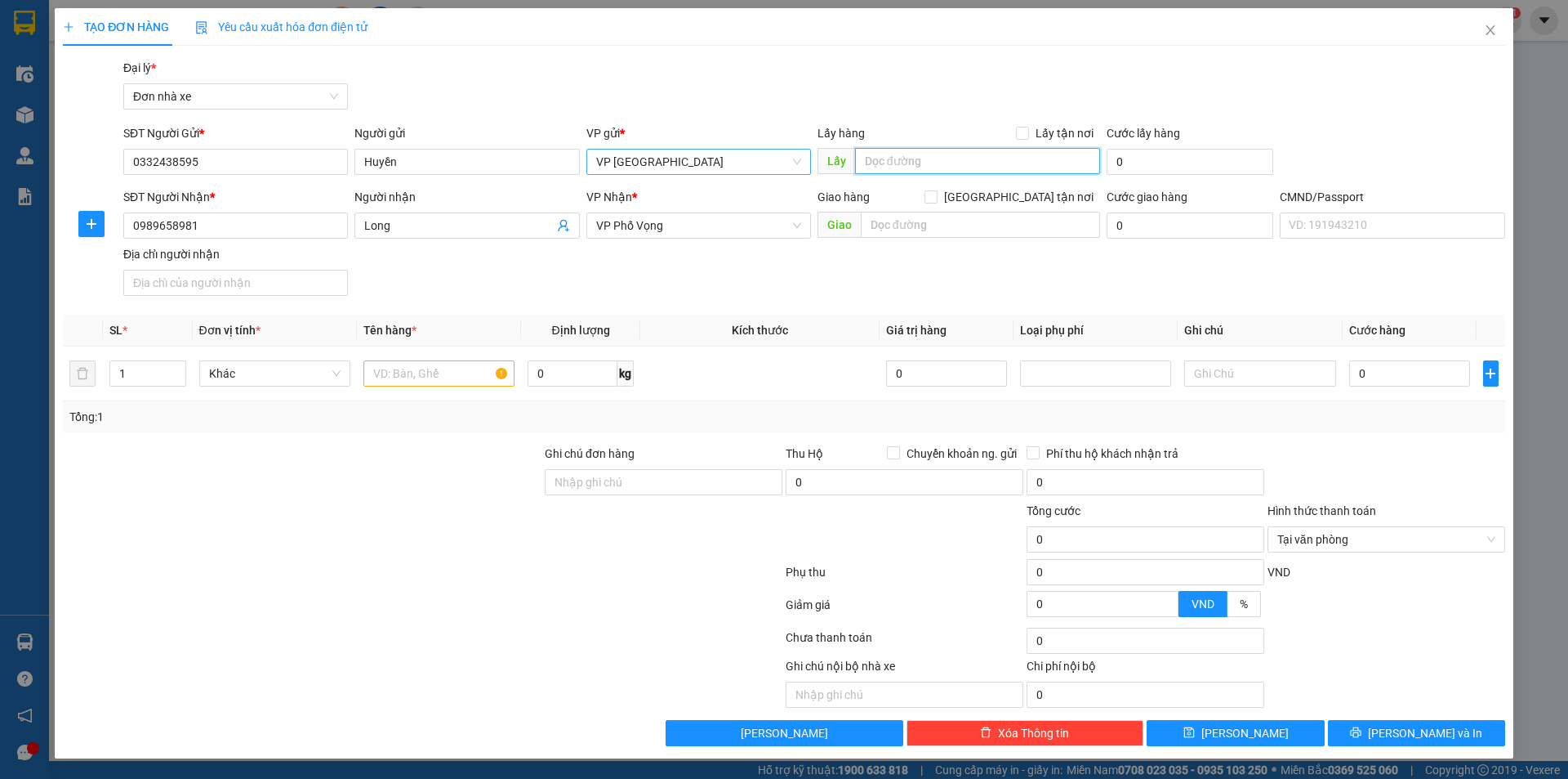
click at [932, 162] on input "text" at bounding box center [978, 161] width 245 height 26
paste input "khách sạn The reed, đường Đinh điền, P Hoa Lư, Tỉnh Ninh Bình"
type input "khách sạn The reed, đường Đinh điền, P Hoa Lư, Tỉnh Ninh Bình"
click at [1028, 134] on input "Lấy tận nơi" at bounding box center [1021, 132] width 12 height 12
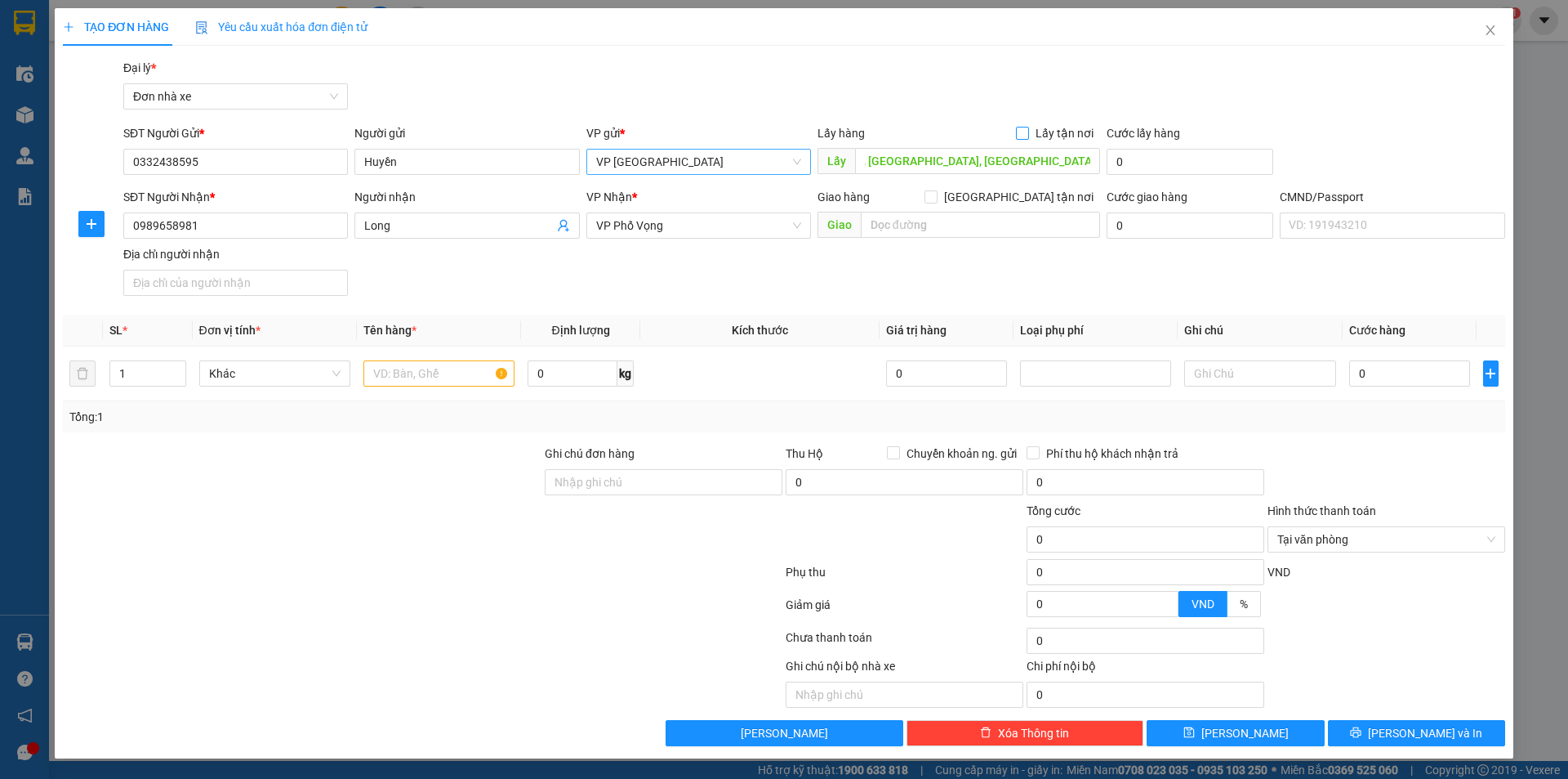
checkbox input "true"
click at [1161, 162] on input "0" at bounding box center [1174, 161] width 134 height 26
click at [1180, 153] on input "0" at bounding box center [1174, 161] width 134 height 26
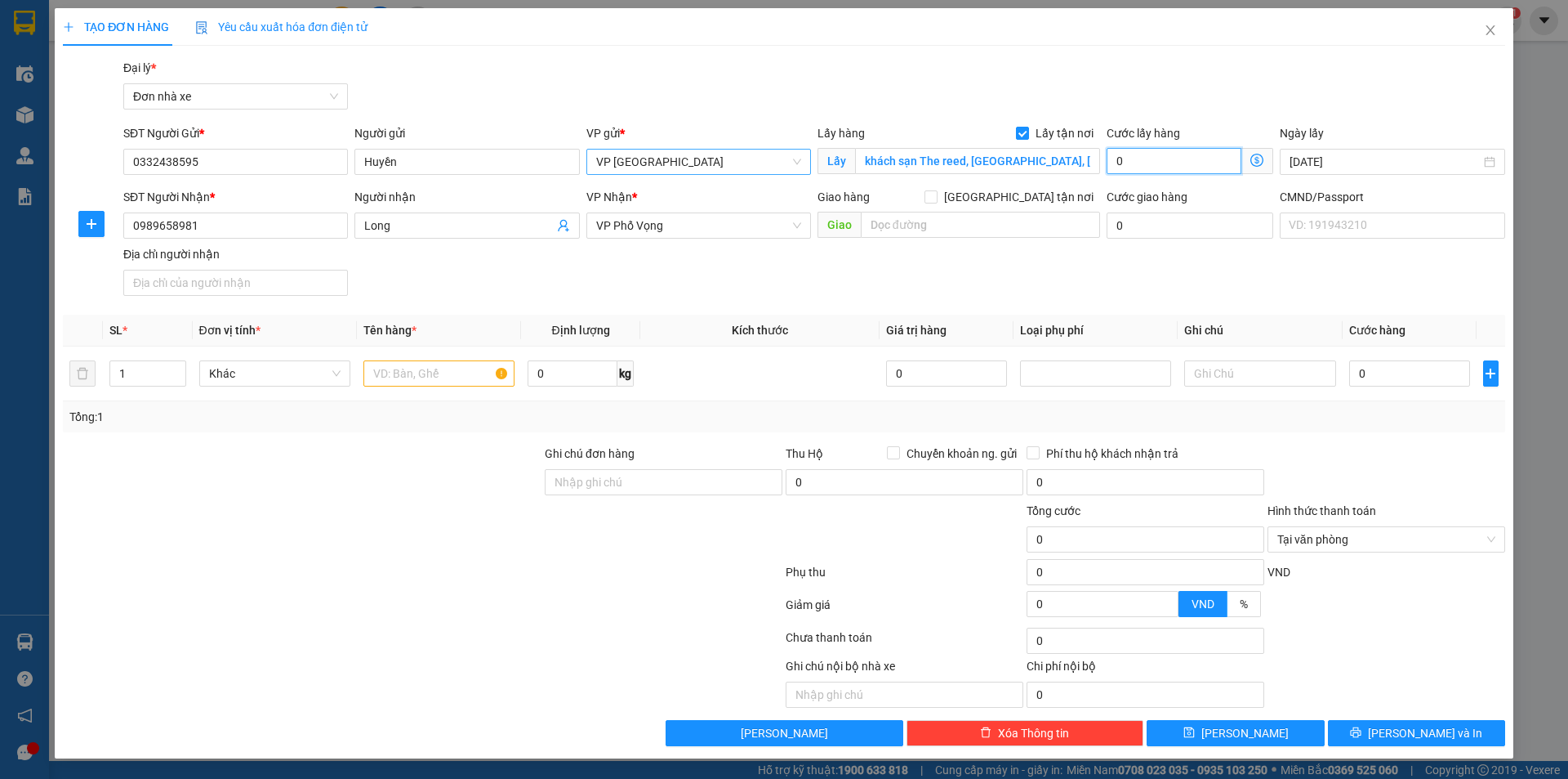
click at [1180, 153] on input "0" at bounding box center [1174, 161] width 134 height 26
type input "1"
type input "15"
type input "150"
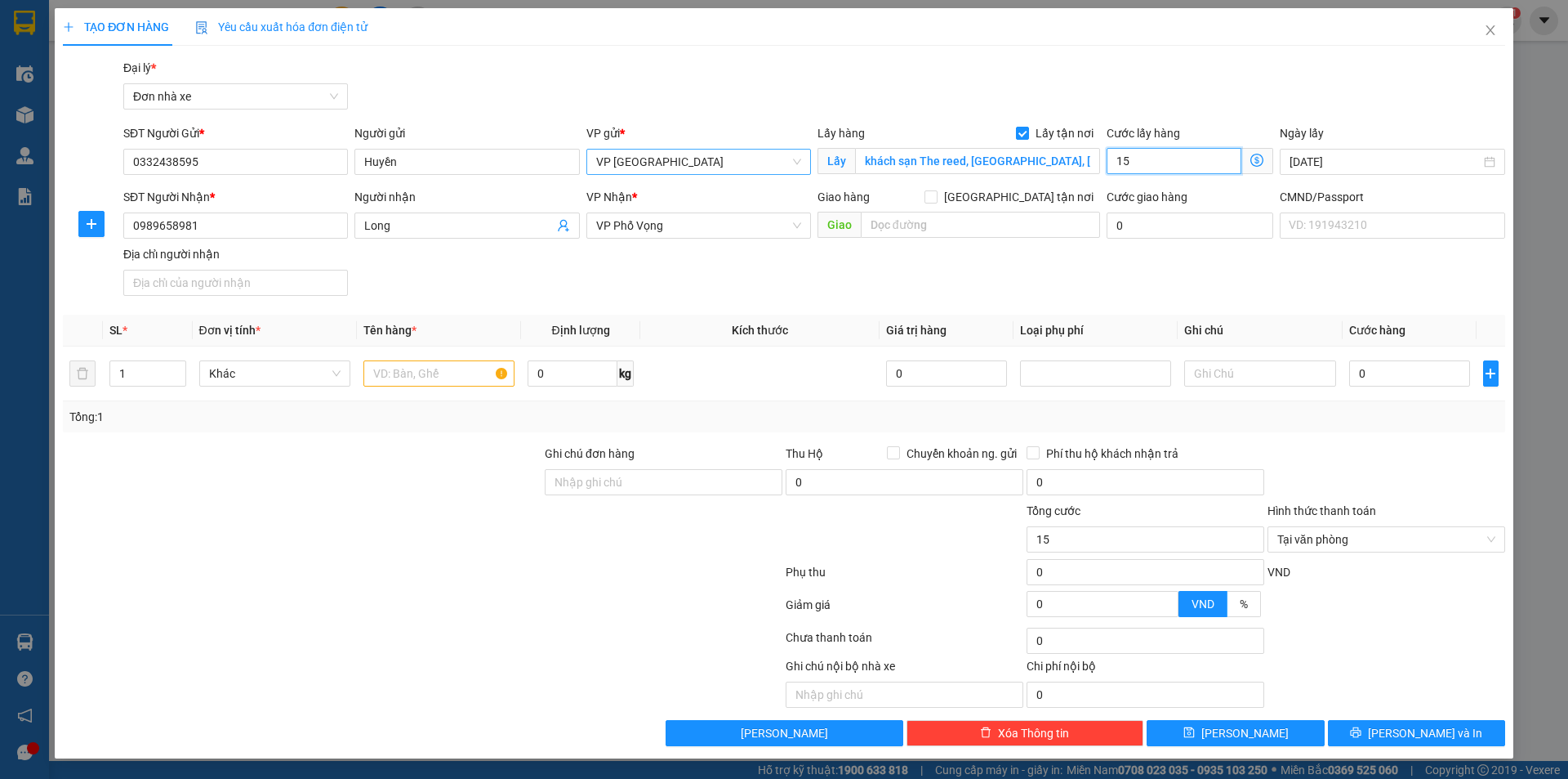
type input "150"
type input "1.500"
type input "15.000"
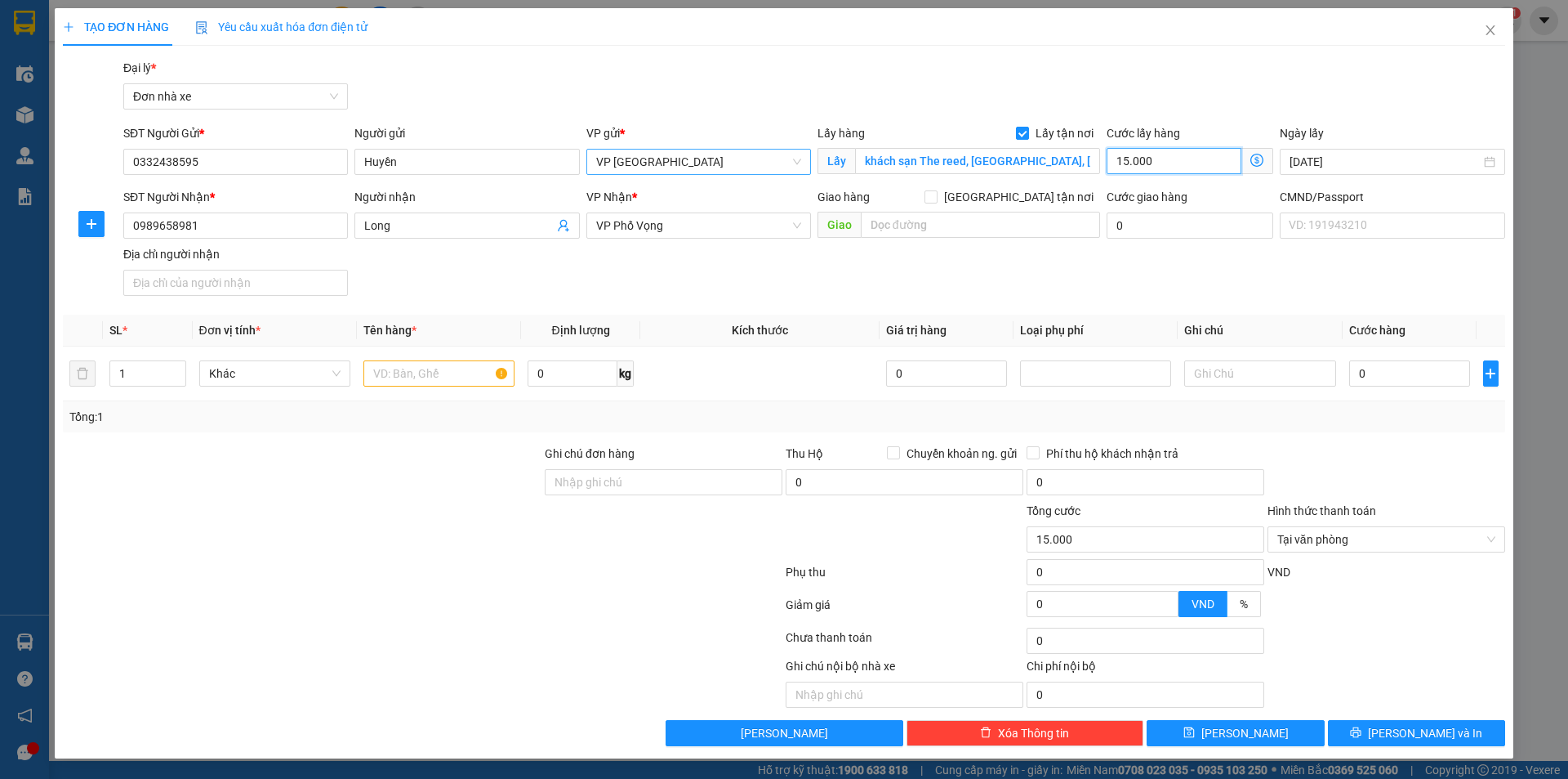
type input "150.000"
click at [416, 366] on input "text" at bounding box center [438, 373] width 151 height 26
type input "Bánh trung thu"
drag, startPoint x: 157, startPoint y: 380, endPoint x: 75, endPoint y: 391, distance: 82.7
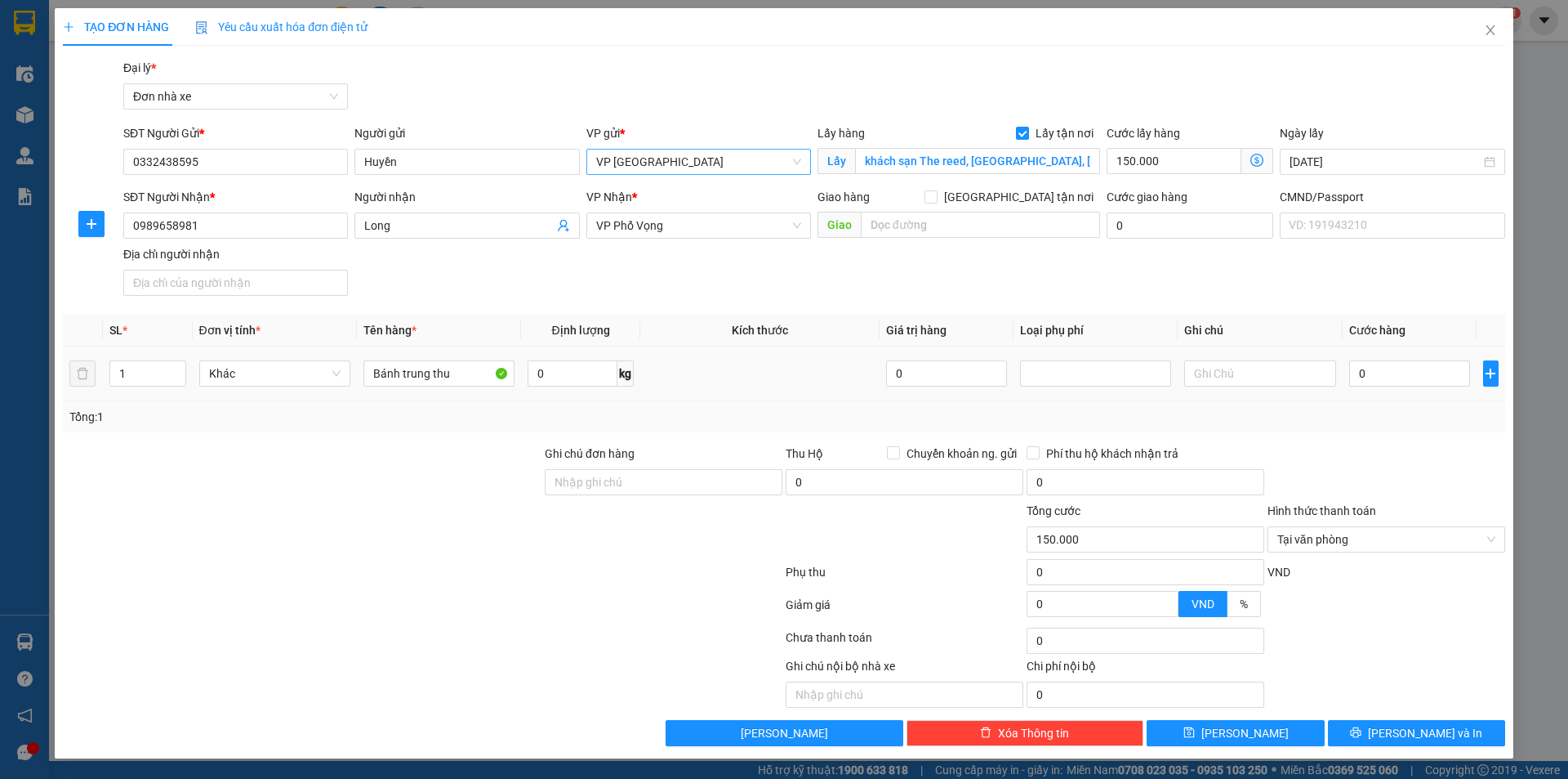
click at [75, 391] on tr "1 Khác Bánh trung thu 0 kg 0 0" at bounding box center [784, 374] width 1443 height 55
type input "2"
click at [586, 374] on input "0" at bounding box center [573, 373] width 90 height 26
type input "30"
click at [1391, 381] on input "0" at bounding box center [1410, 373] width 122 height 26
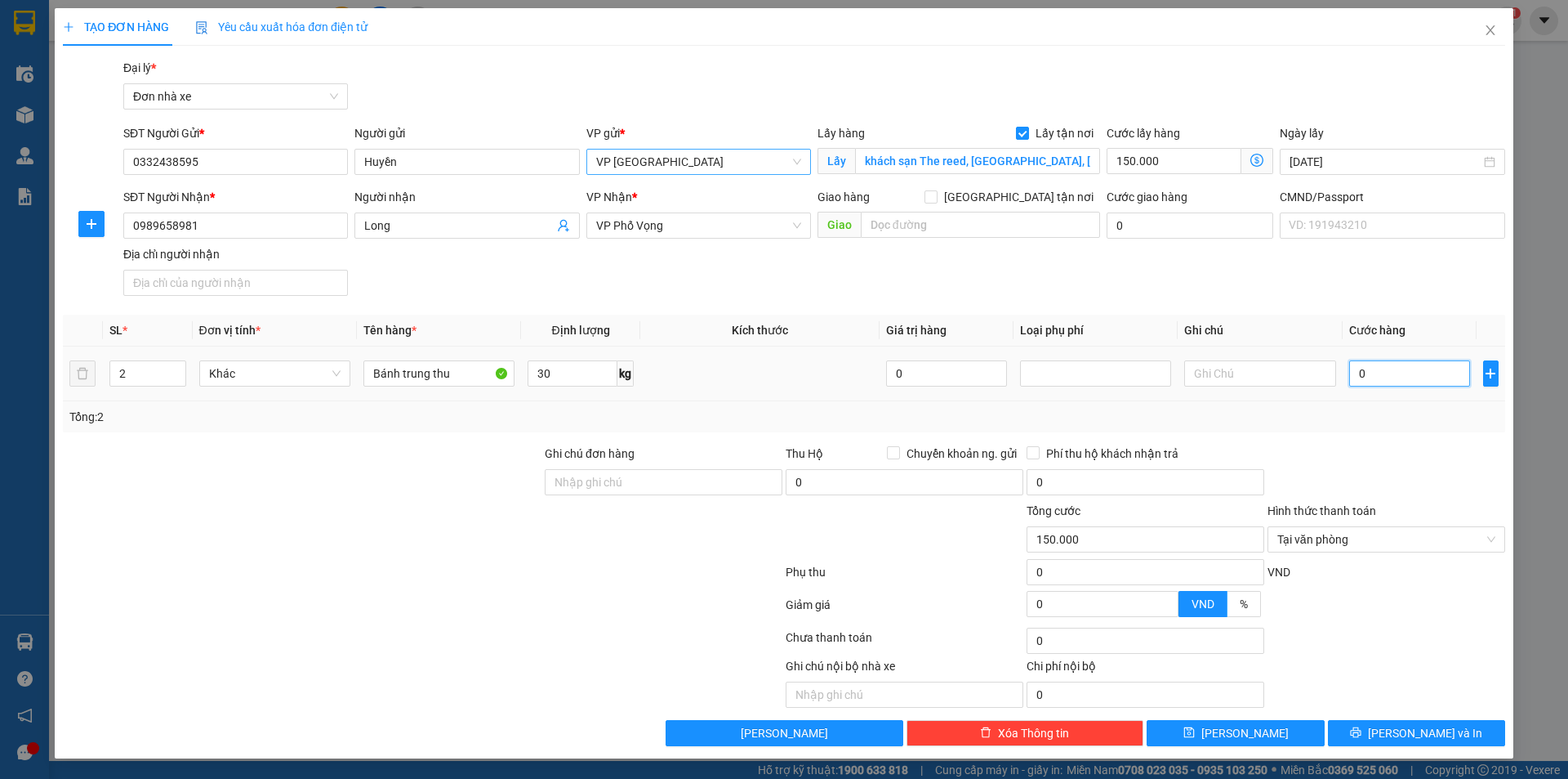
type input "9"
type input "150.009"
type input "90"
type input "150.090"
type input "900"
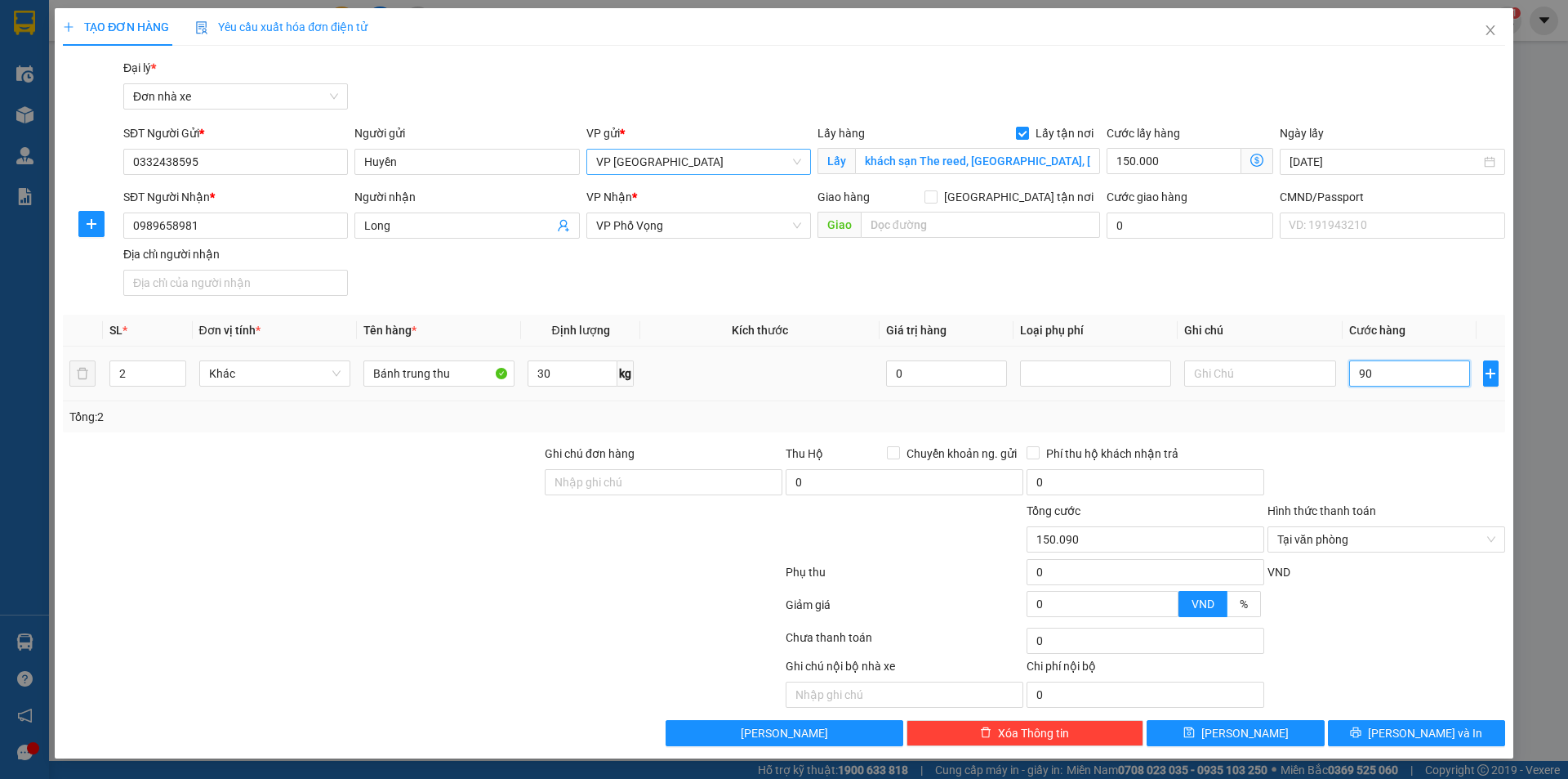
type input "150.900"
type input "9.000"
type input "159.000"
type input "90.000"
type input "240.000"
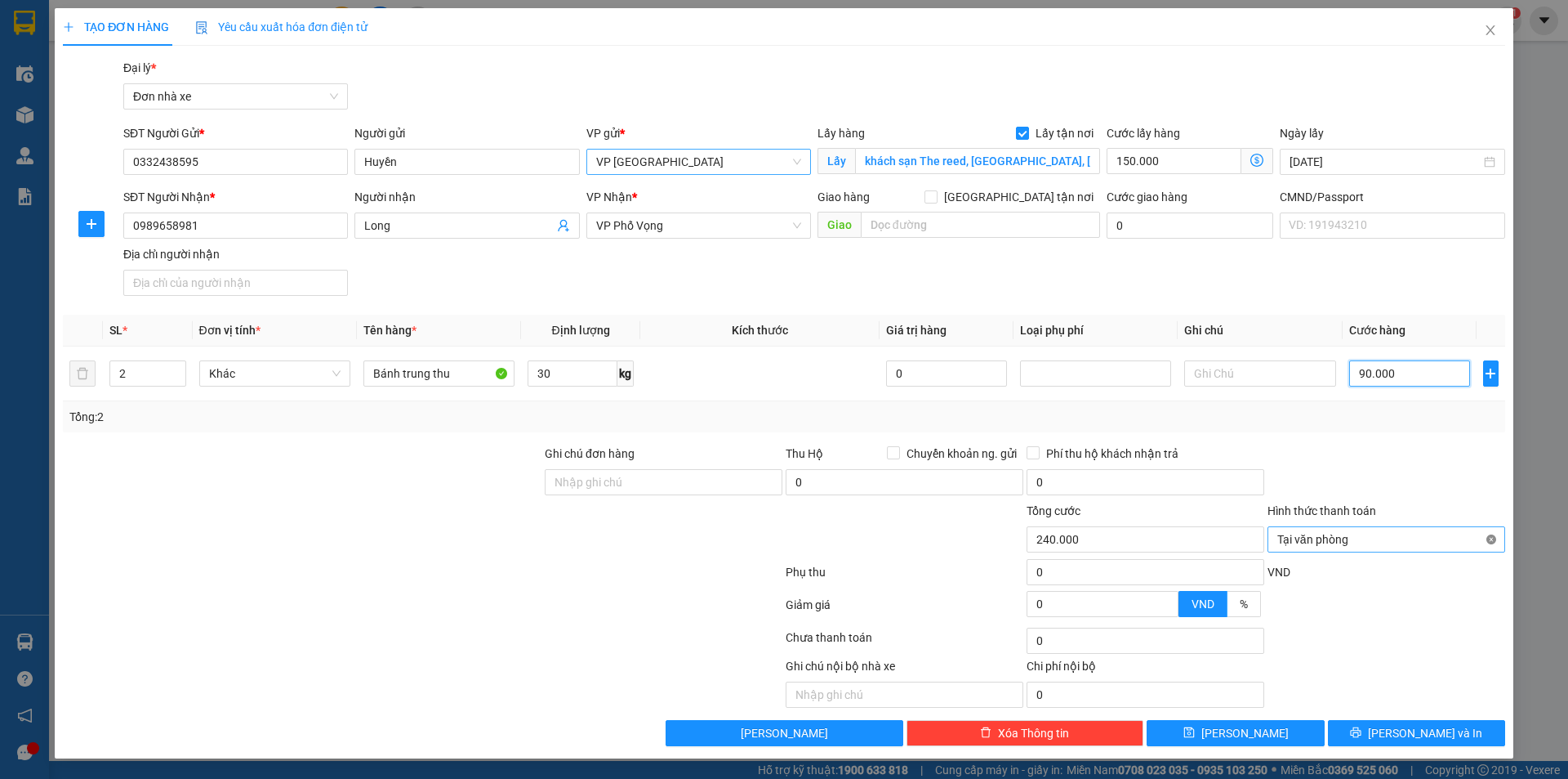
type input "240.000"
type input "90.000"
click at [1449, 722] on button "[PERSON_NAME] và In" at bounding box center [1416, 733] width 177 height 26
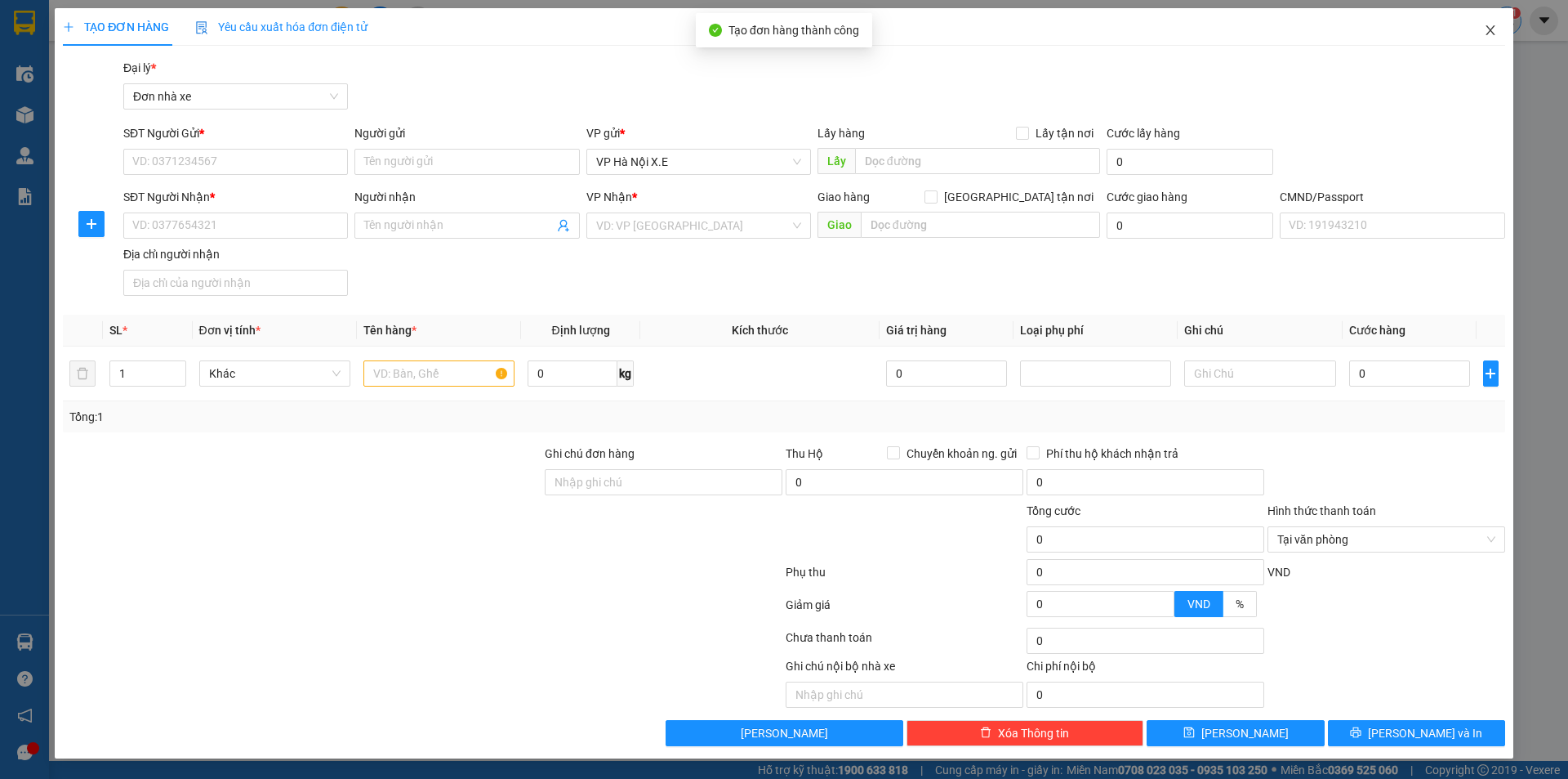
click at [1508, 21] on span "Close" at bounding box center [1490, 31] width 46 height 46
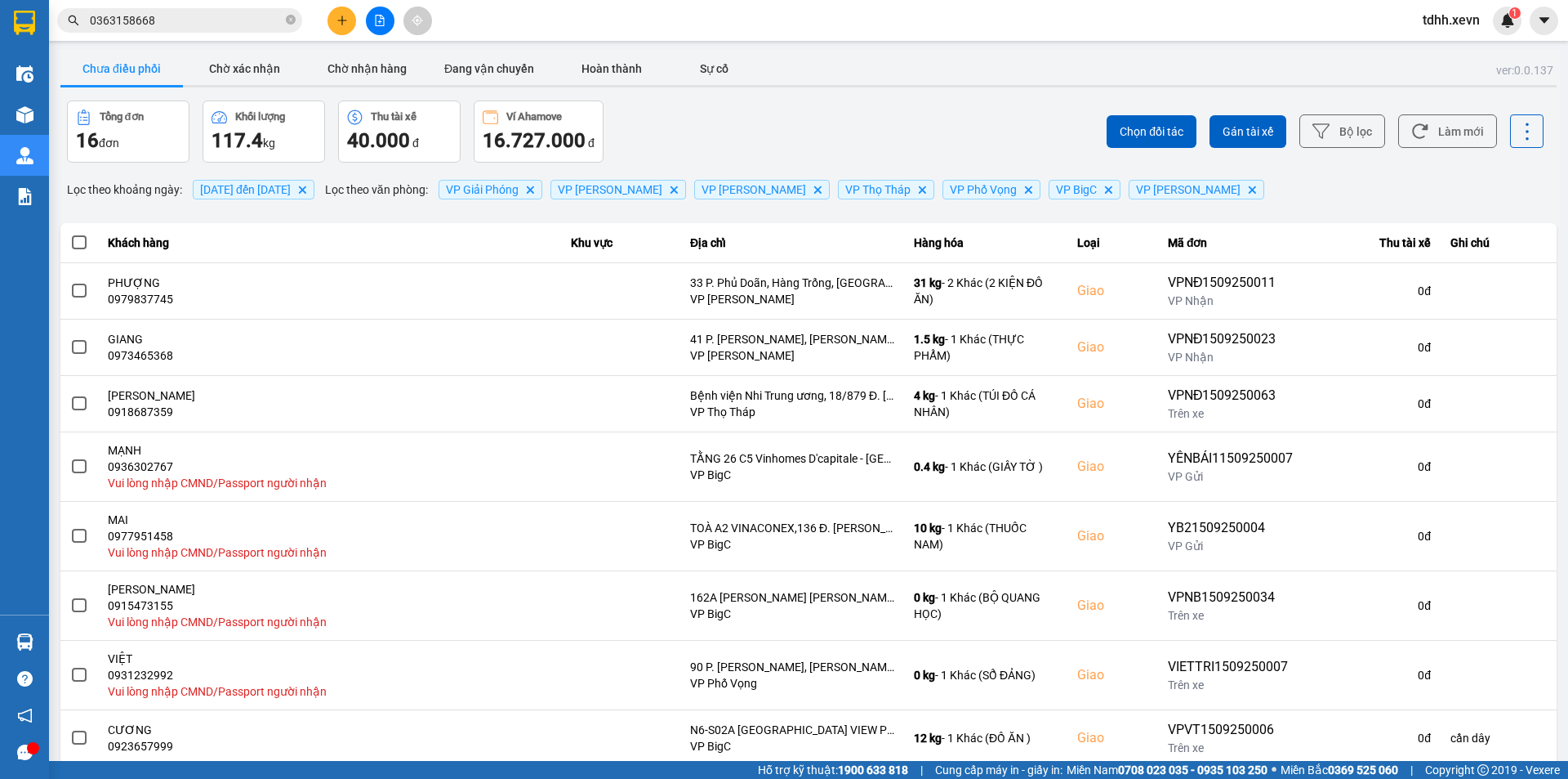
click at [273, 194] on span "08/09/2025 đến 15/09/2025" at bounding box center [245, 190] width 90 height 13
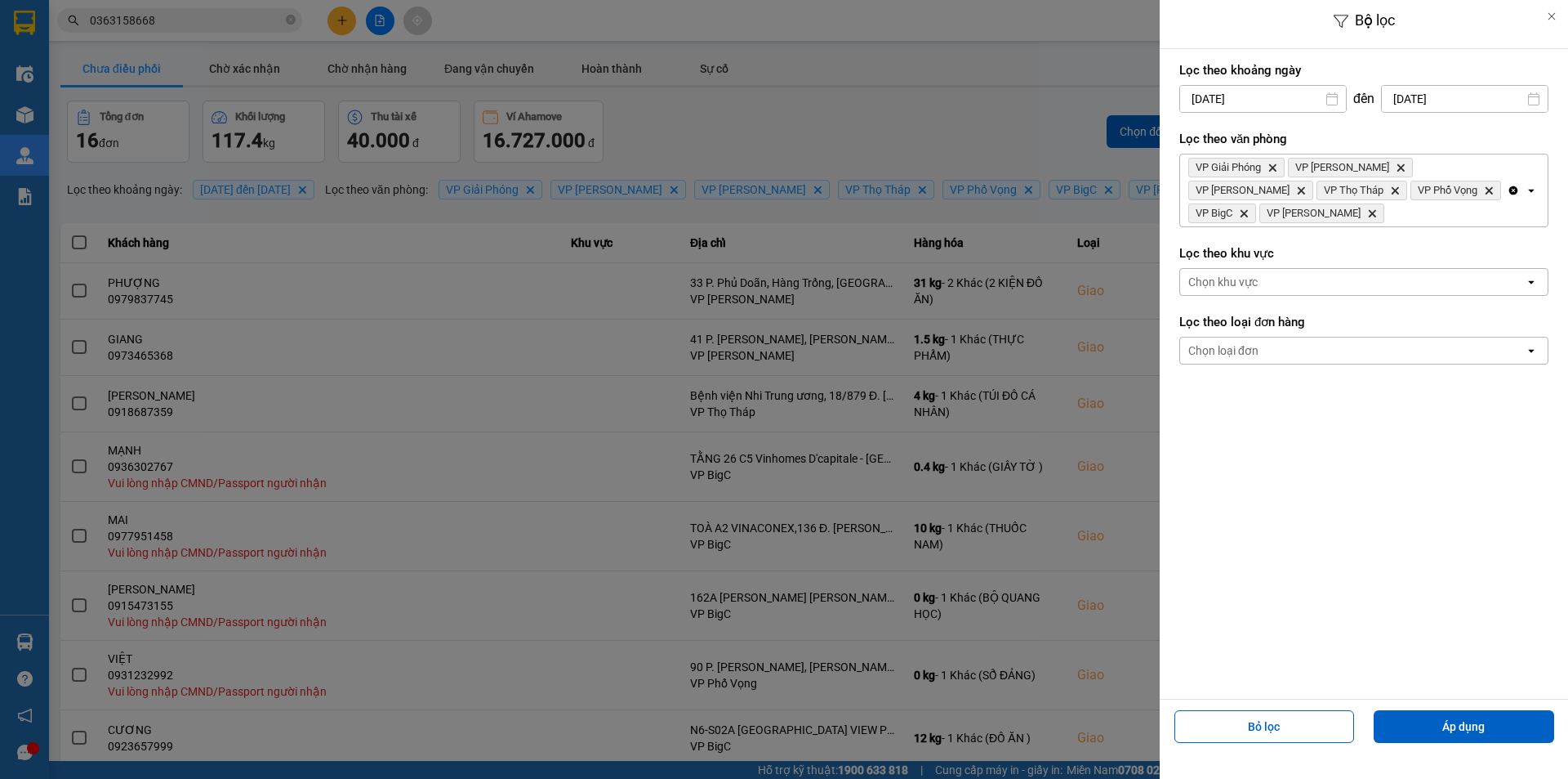
click at [1387, 221] on div "VP Giải Phóng Delete VP Trần Đại Nghĩa Delete VP Ngọc Hồi Delete VP Thọ Tháp De…" at bounding box center [1343, 190] width 327 height 72
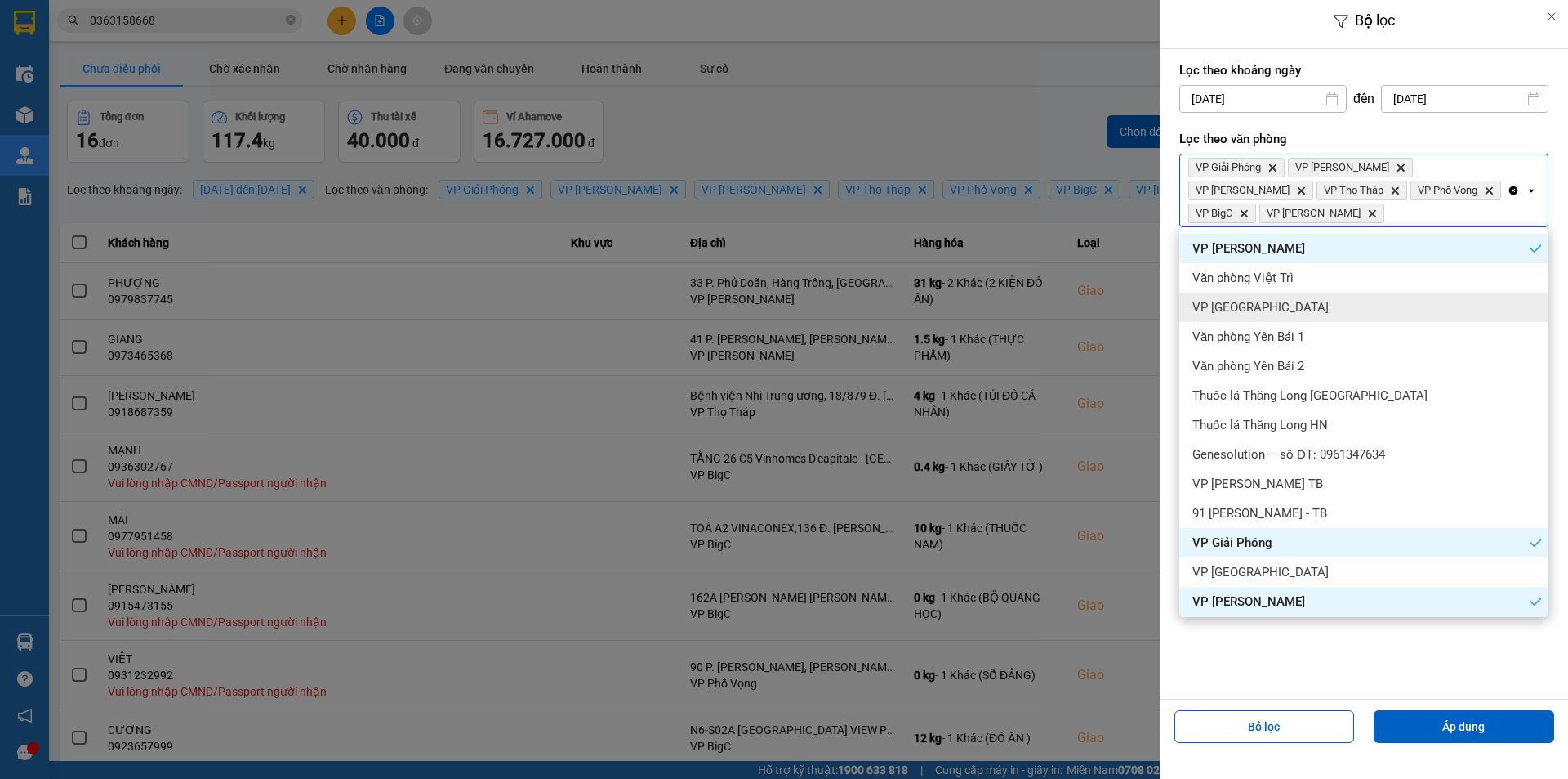
click at [1236, 307] on span "VP [GEOGRAPHIC_DATA]" at bounding box center [1260, 307] width 136 height 16
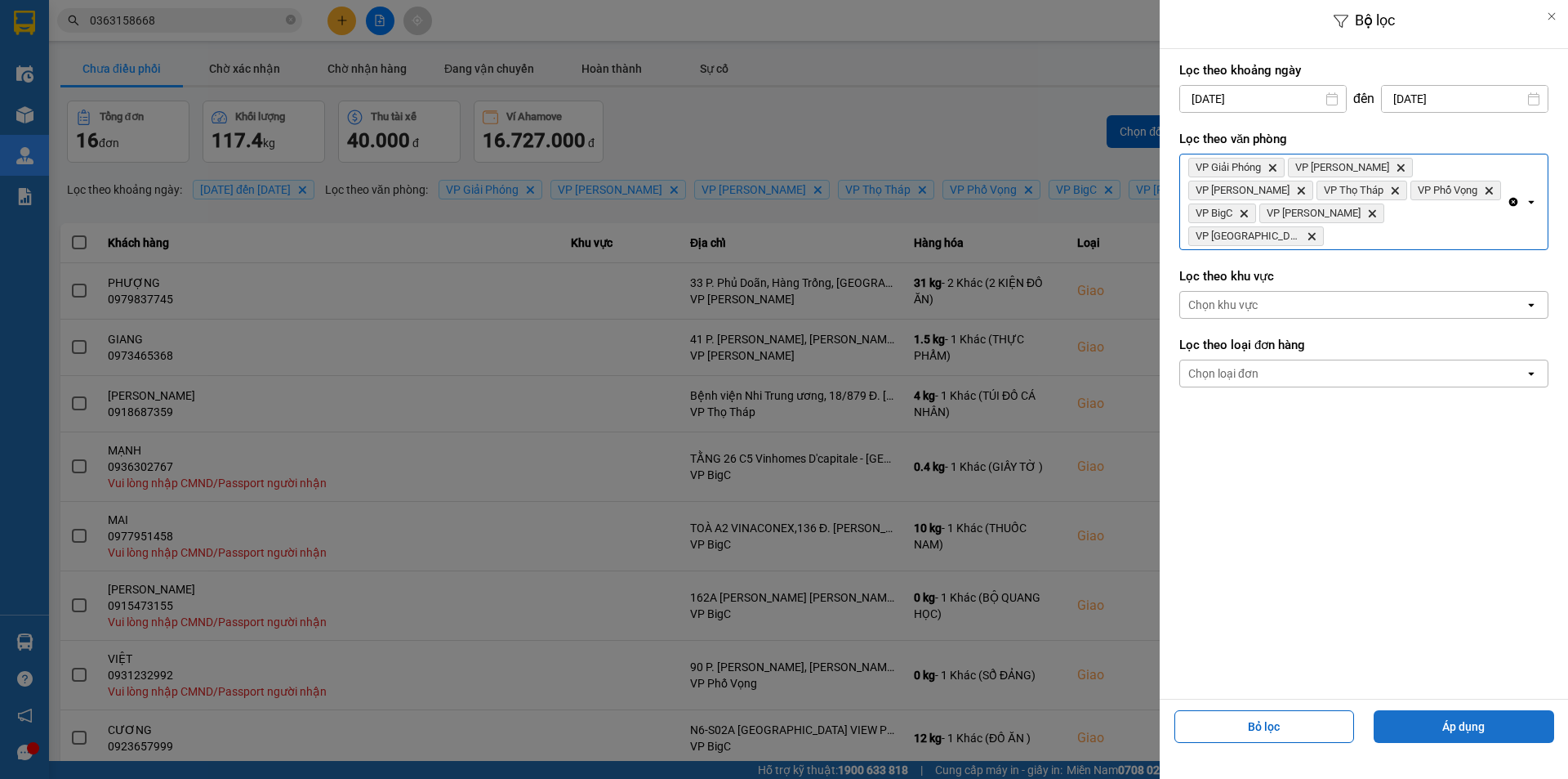
click at [1450, 729] on button "Áp dụng" at bounding box center [1464, 727] width 180 height 32
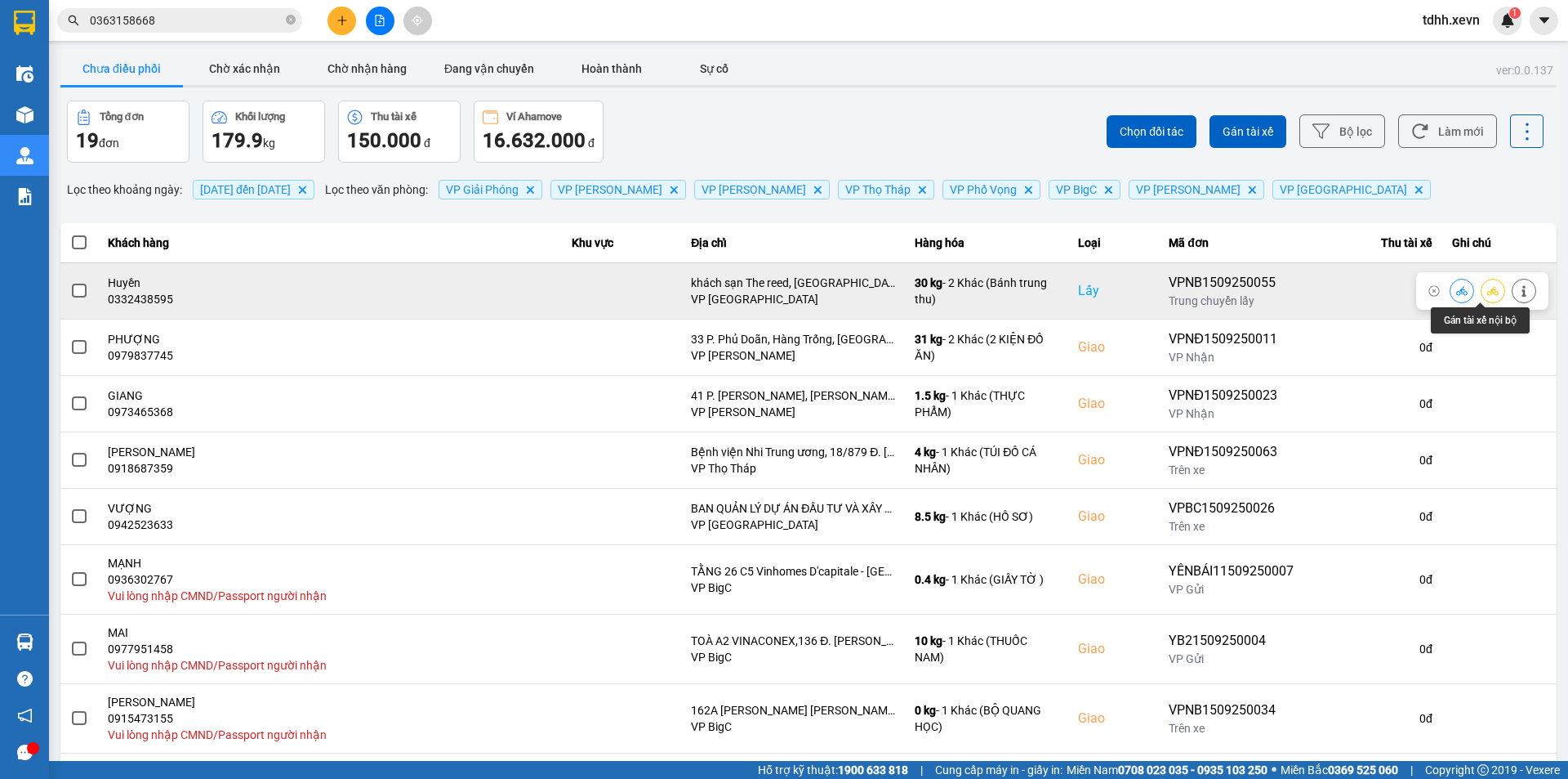
click at [1488, 292] on icon at bounding box center [1493, 291] width 12 height 12
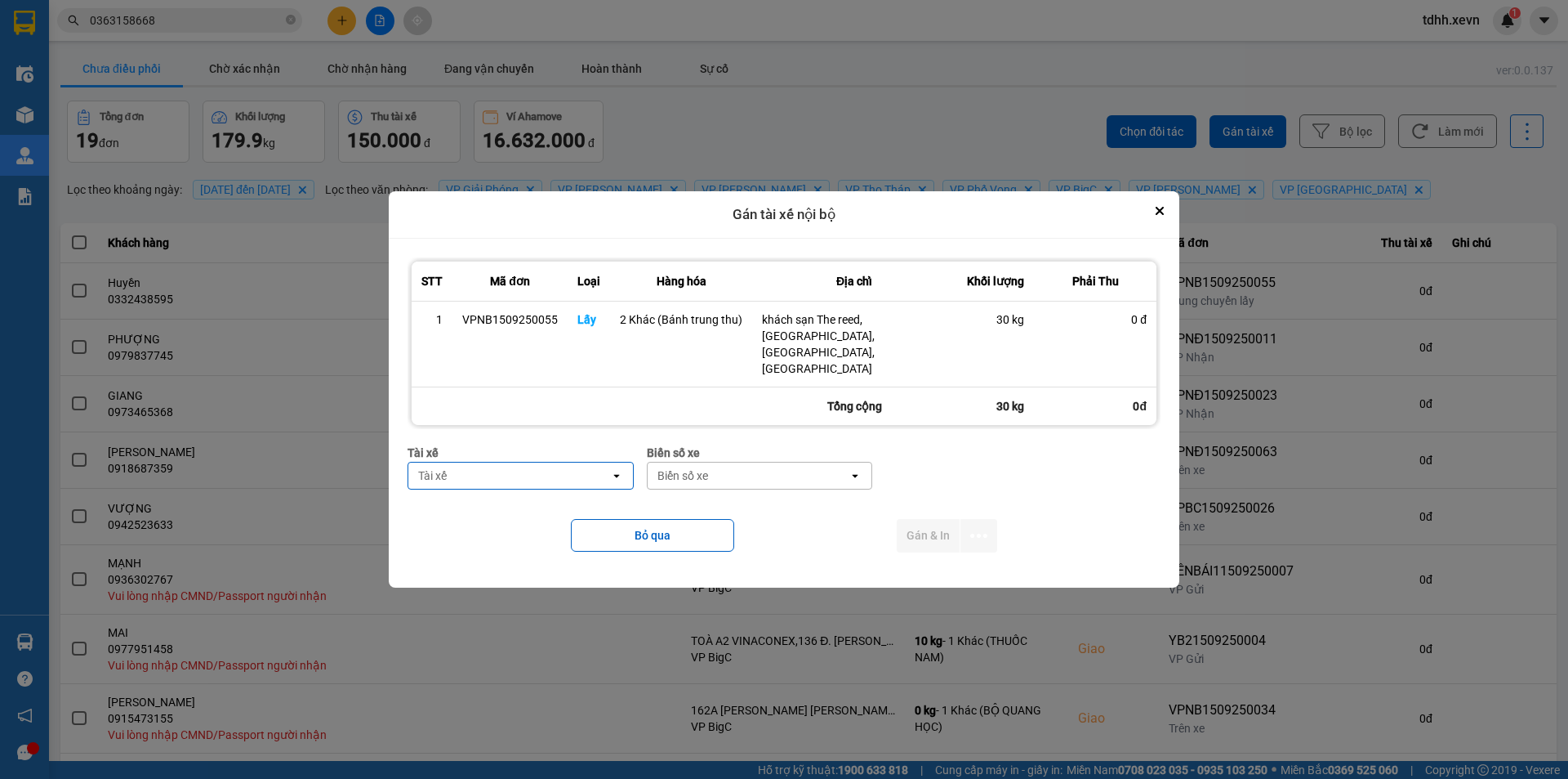
click at [560, 444] on div "Tài xế" at bounding box center [521, 453] width 226 height 18
click at [519, 463] on div "Tài xế" at bounding box center [510, 475] width 202 height 26
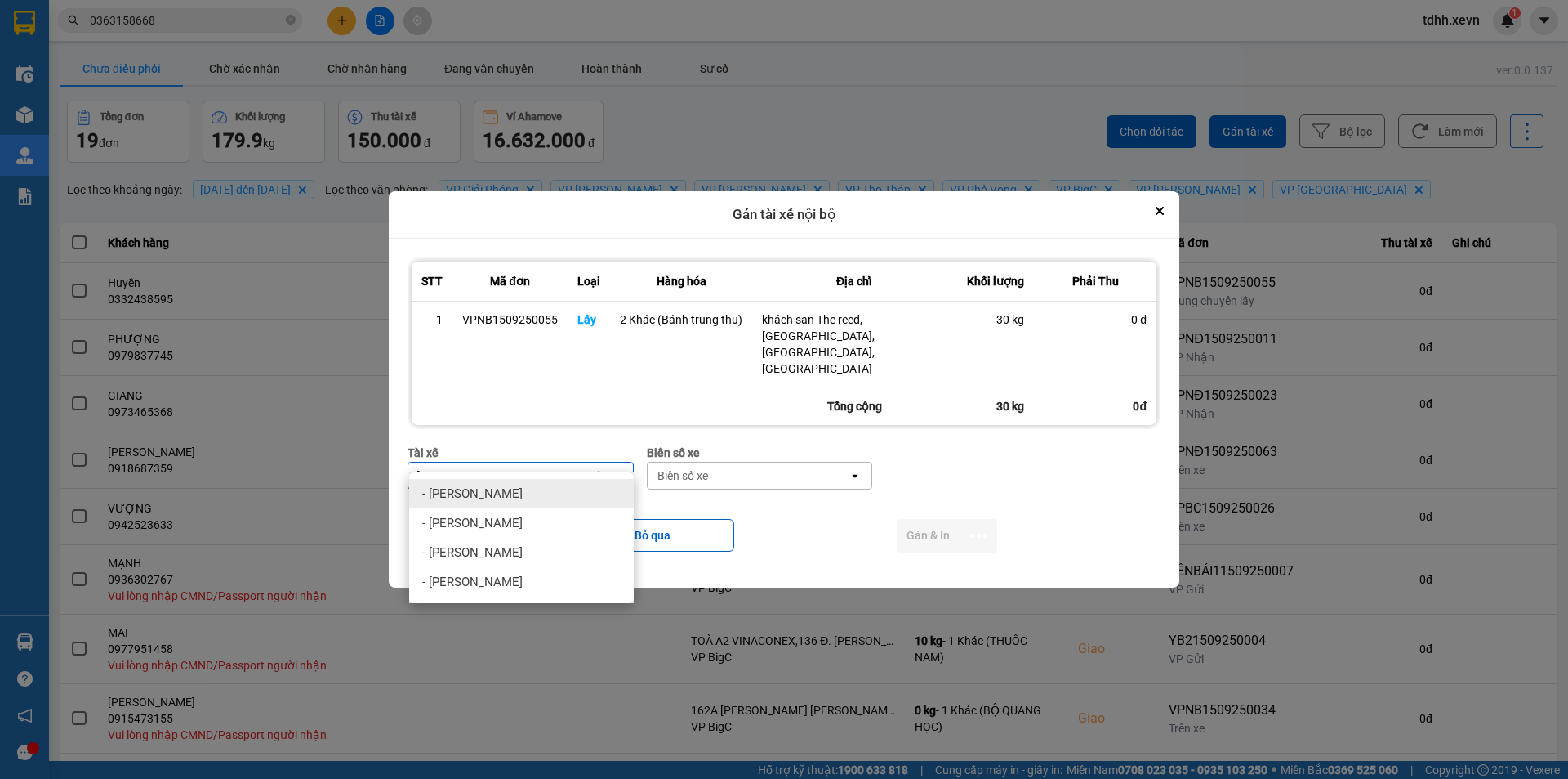
type input "Vũ mạnh"
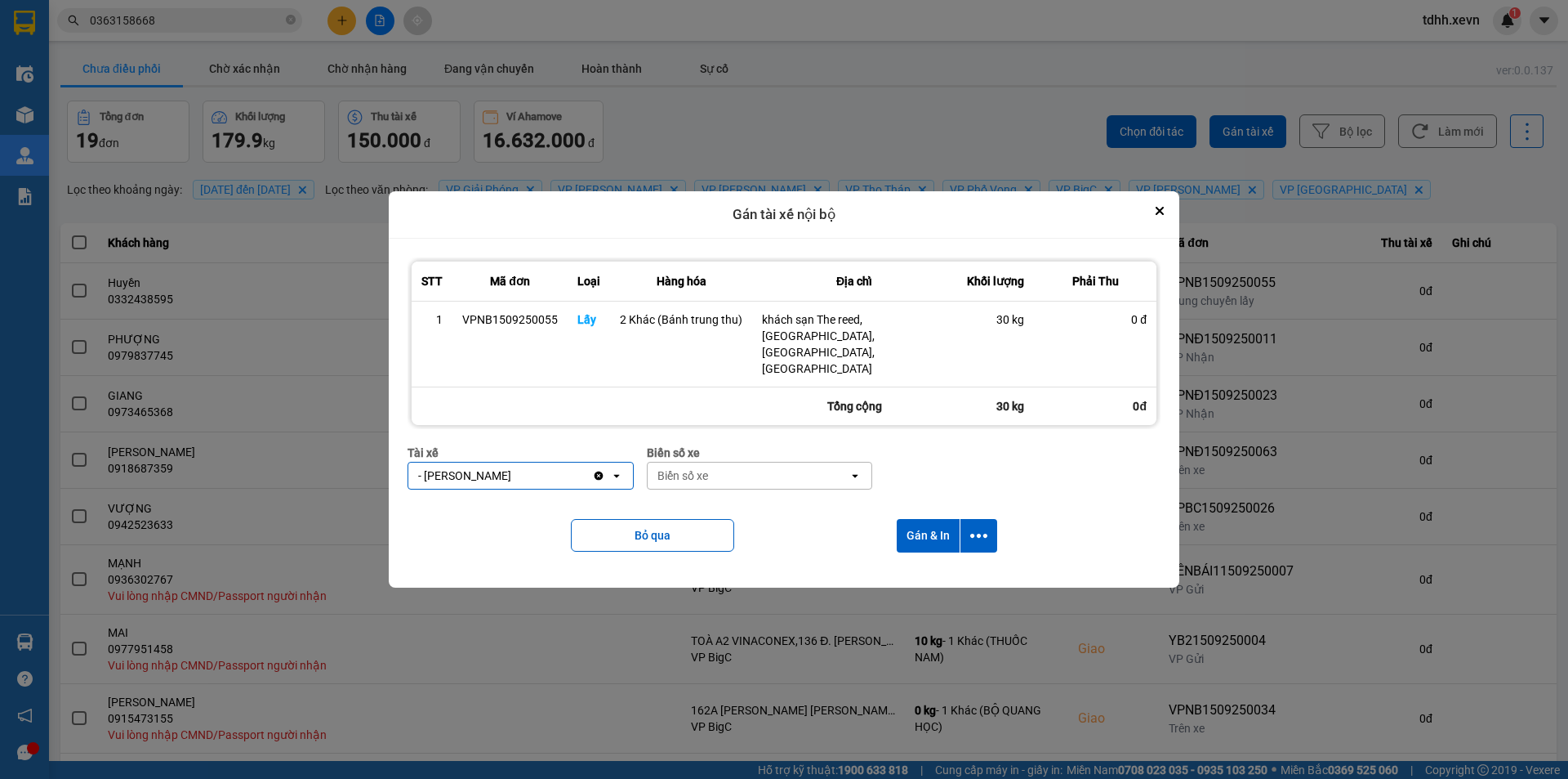
click at [890, 513] on div "Bỏ qua Gán & In" at bounding box center [784, 535] width 753 height 66
click at [906, 519] on button "Gán & In" at bounding box center [928, 535] width 63 height 33
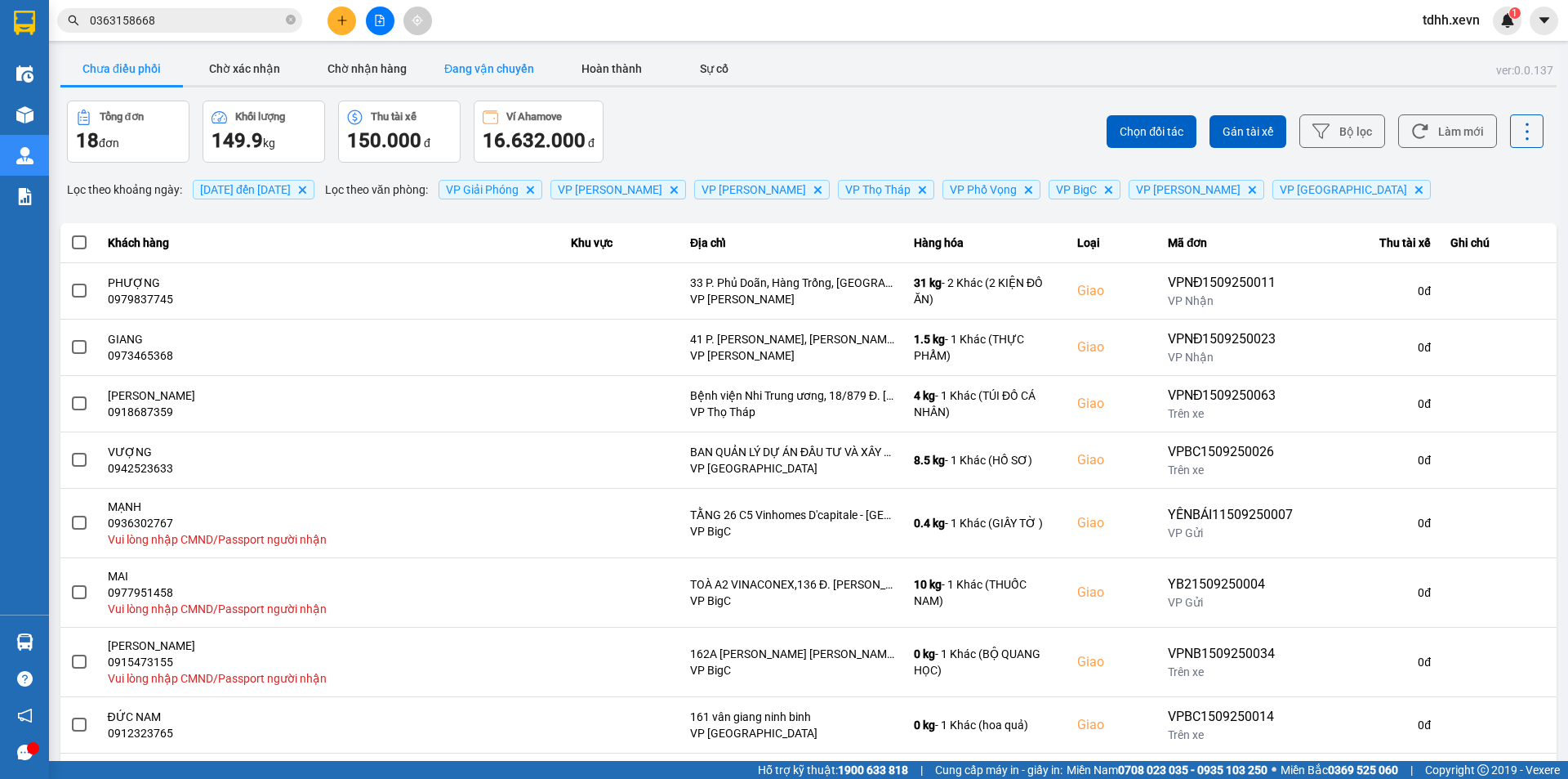
click at [445, 70] on button "Đang vận chuyển" at bounding box center [489, 69] width 123 height 32
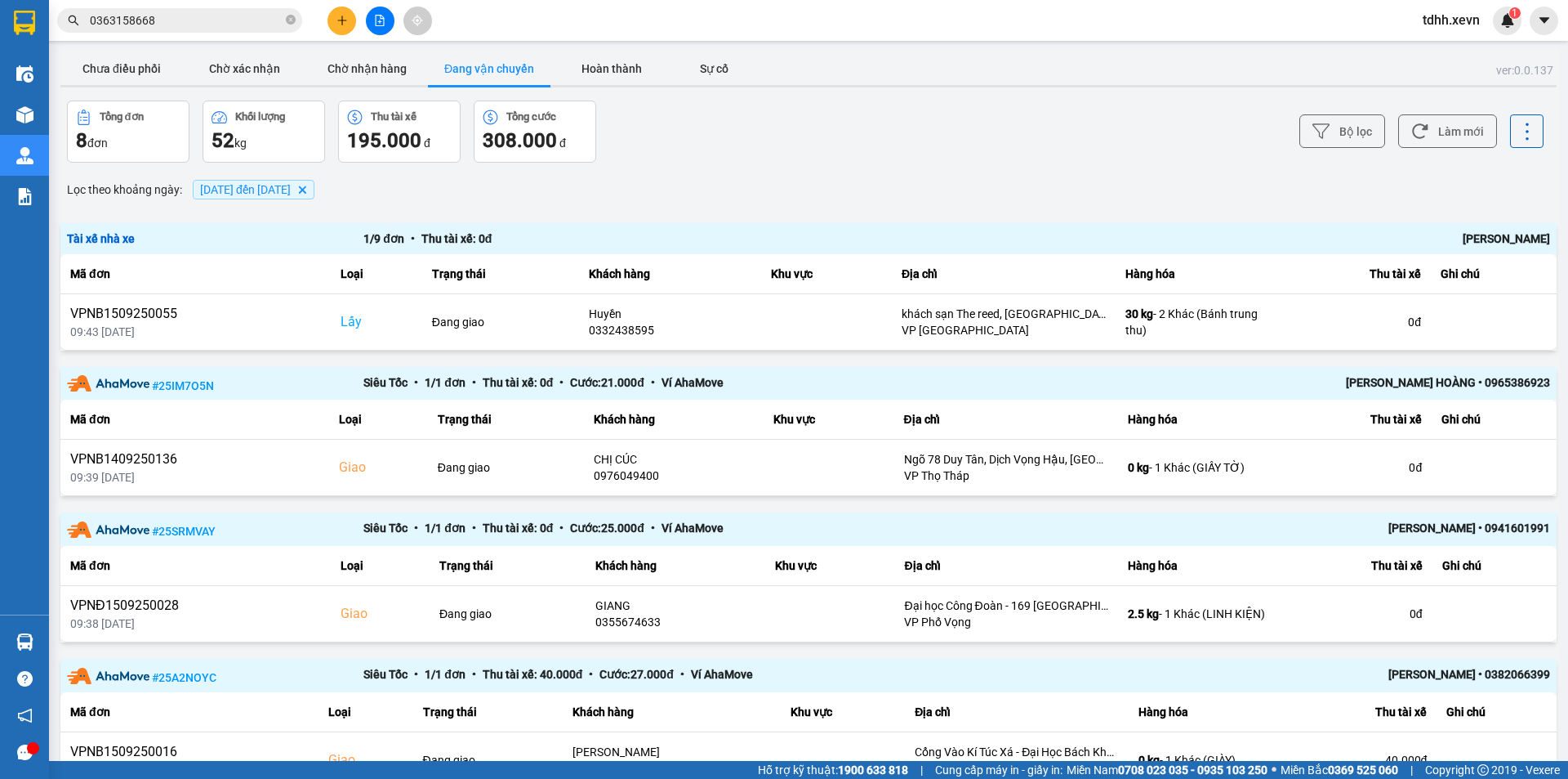
click at [203, 18] on input "0363158668" at bounding box center [187, 21] width 193 height 18
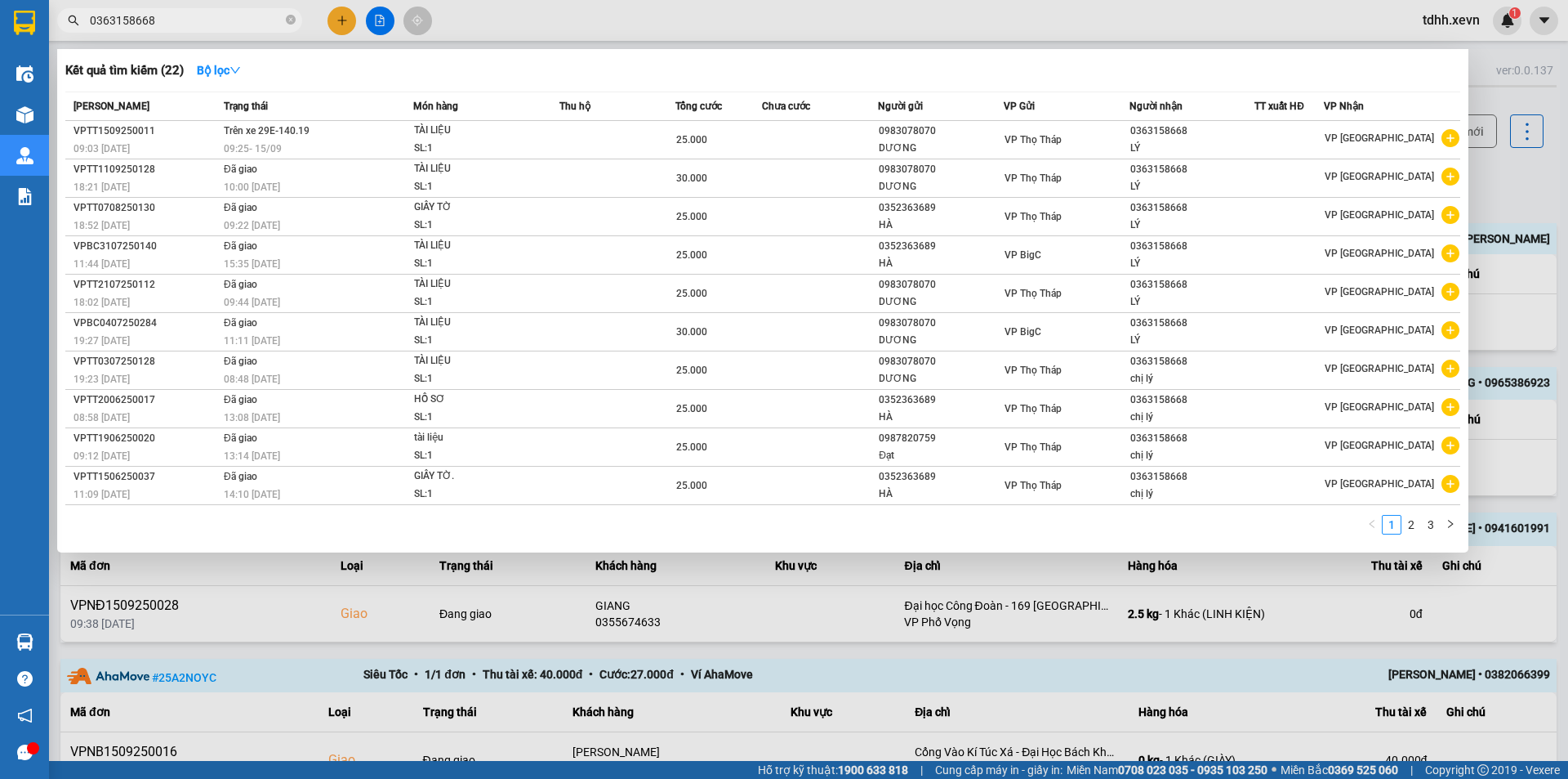
click at [200, 23] on input "0363158668" at bounding box center [187, 21] width 193 height 18
paste input "khách sạn The reed, đường Đinh điền, P Hoa Lư, Tỉnh Ninh Bình"
click at [200, 23] on input "0363158668khách sạn The reed, đường Đinh điền, P Hoa Lư, Tỉnh Ninh Bình" at bounding box center [187, 21] width 193 height 18
paste input "text"
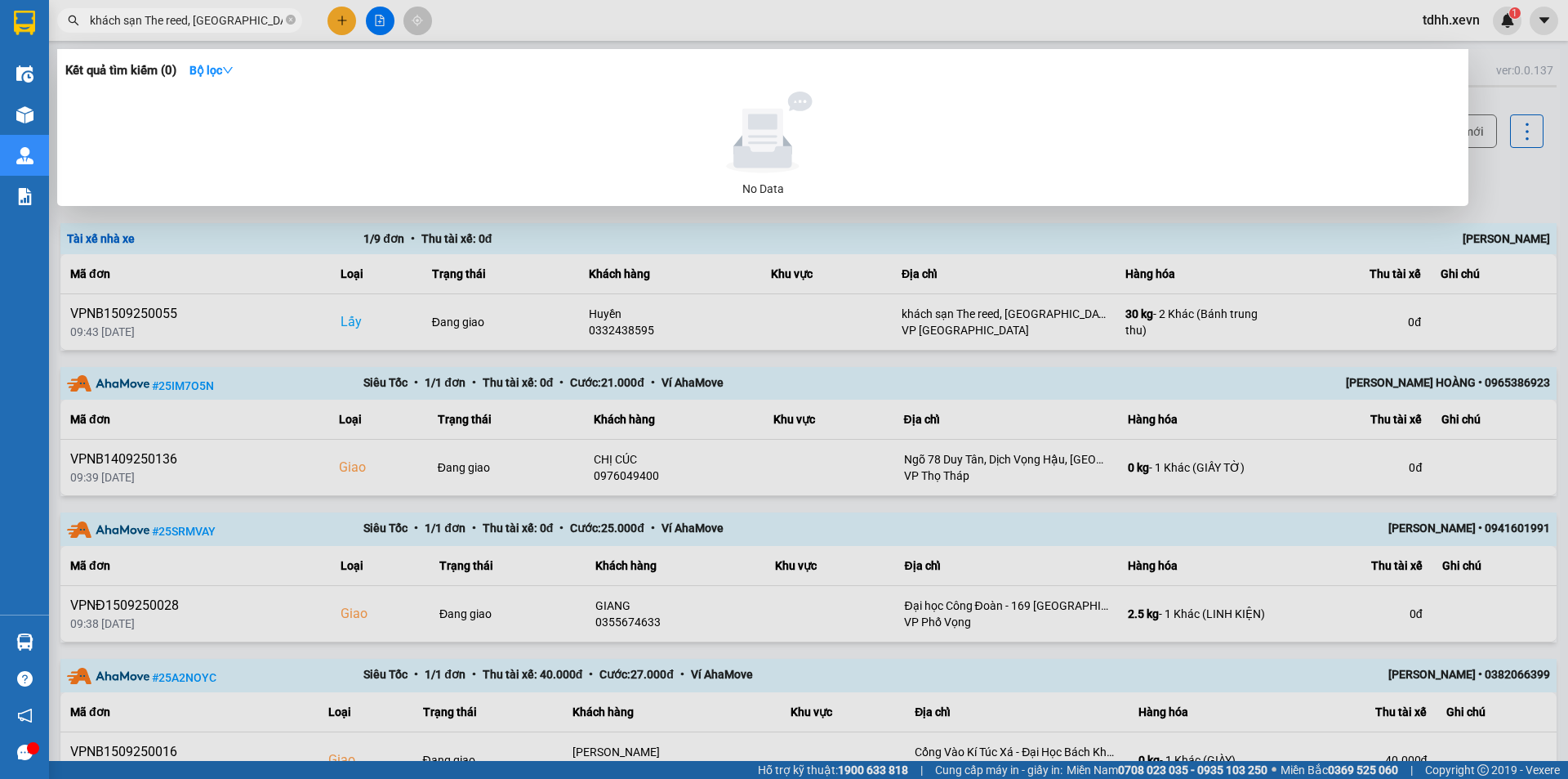
click at [215, 14] on input "khách sạn The reed, đường Đinh điền, P Hoa Lư, Tỉnh Ninh Bình" at bounding box center [187, 21] width 193 height 18
drag, startPoint x: 546, startPoint y: 378, endPoint x: 587, endPoint y: 259, distance: 125.9
click at [548, 378] on div at bounding box center [784, 389] width 1568 height 779
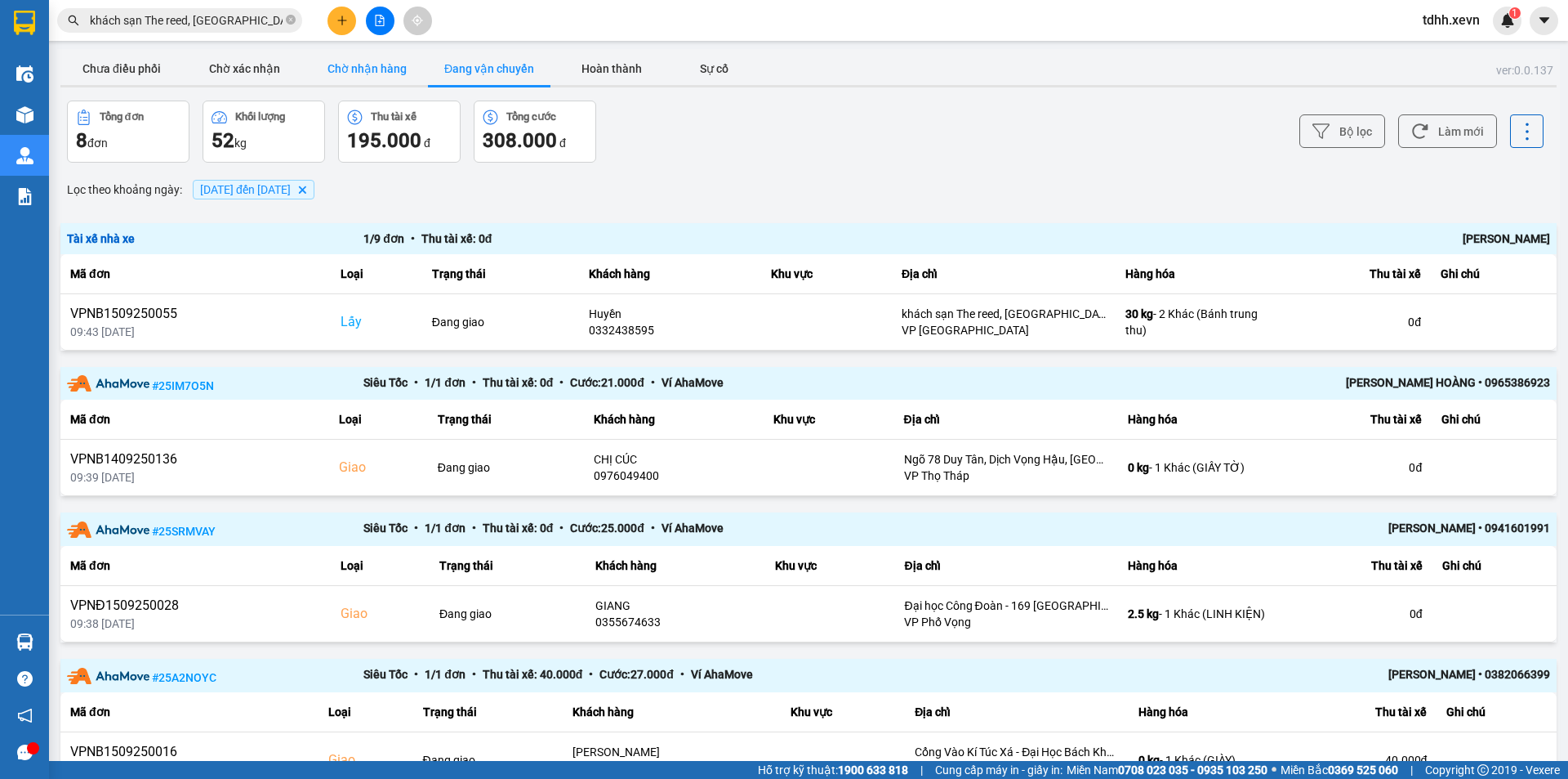
click at [368, 74] on button "Chờ nhận hàng" at bounding box center [367, 69] width 123 height 32
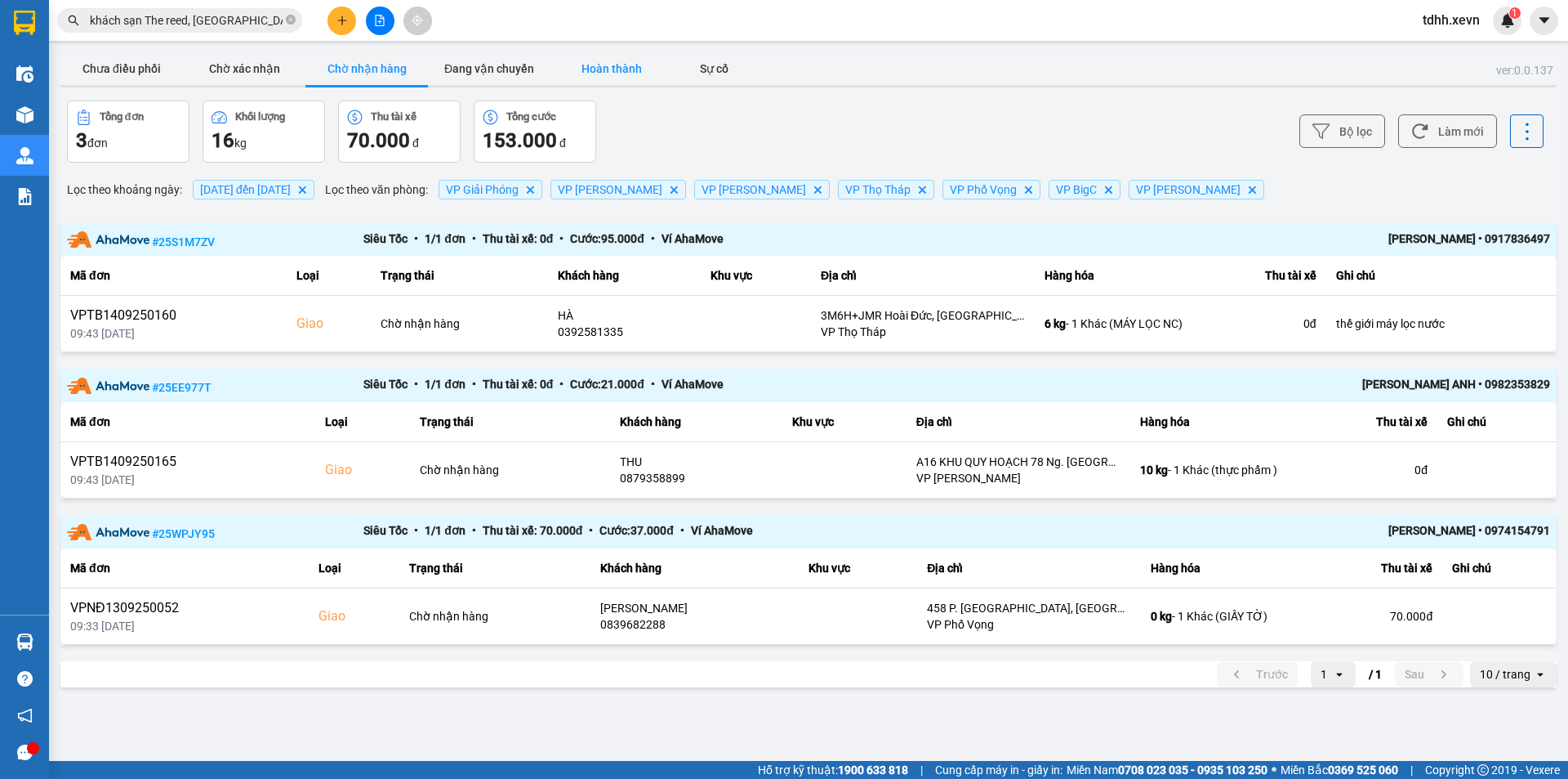
click at [605, 57] on button "Hoàn thành" at bounding box center [612, 69] width 123 height 32
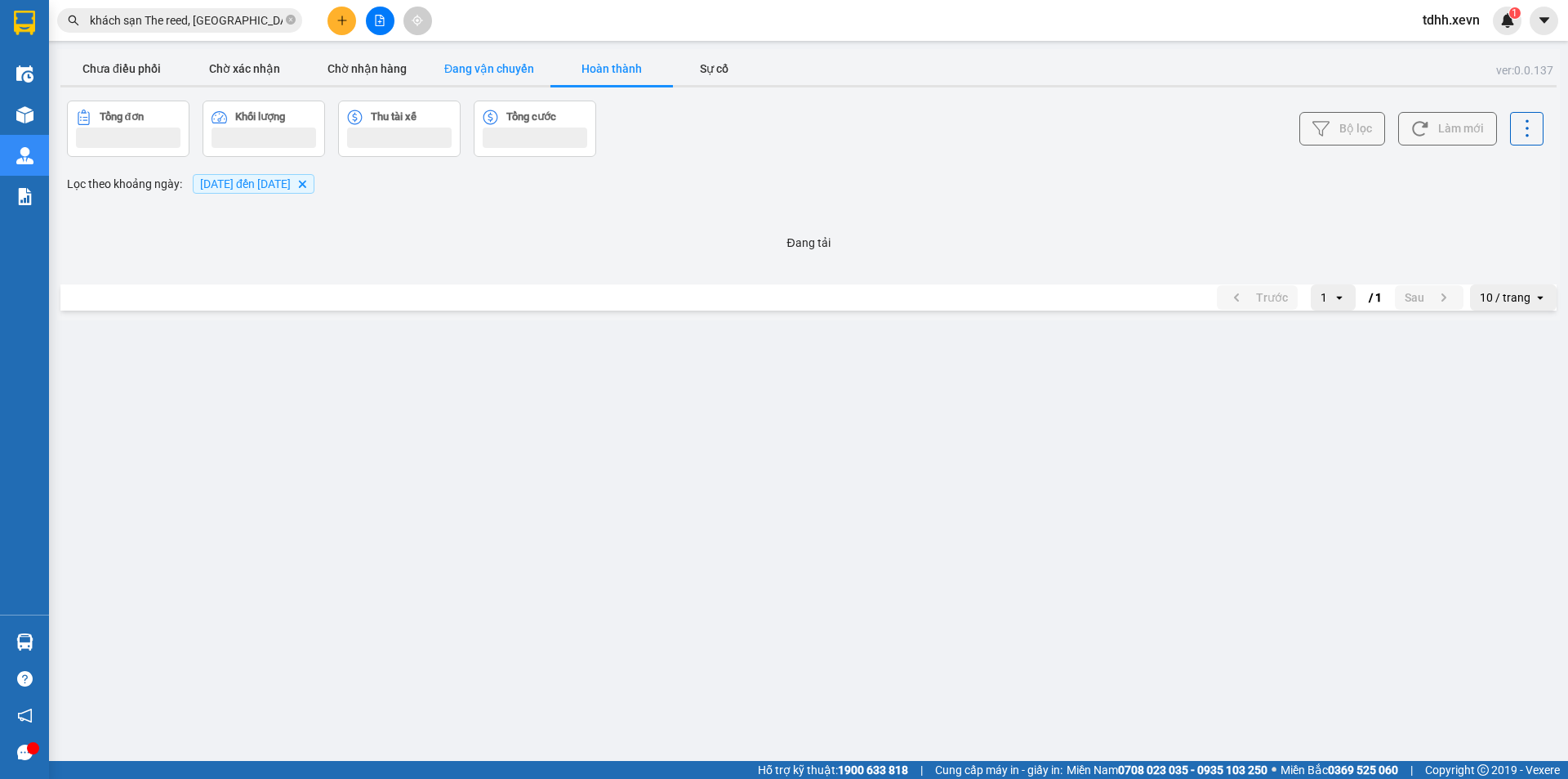
click at [513, 65] on button "Đang vận chuyển" at bounding box center [489, 69] width 123 height 32
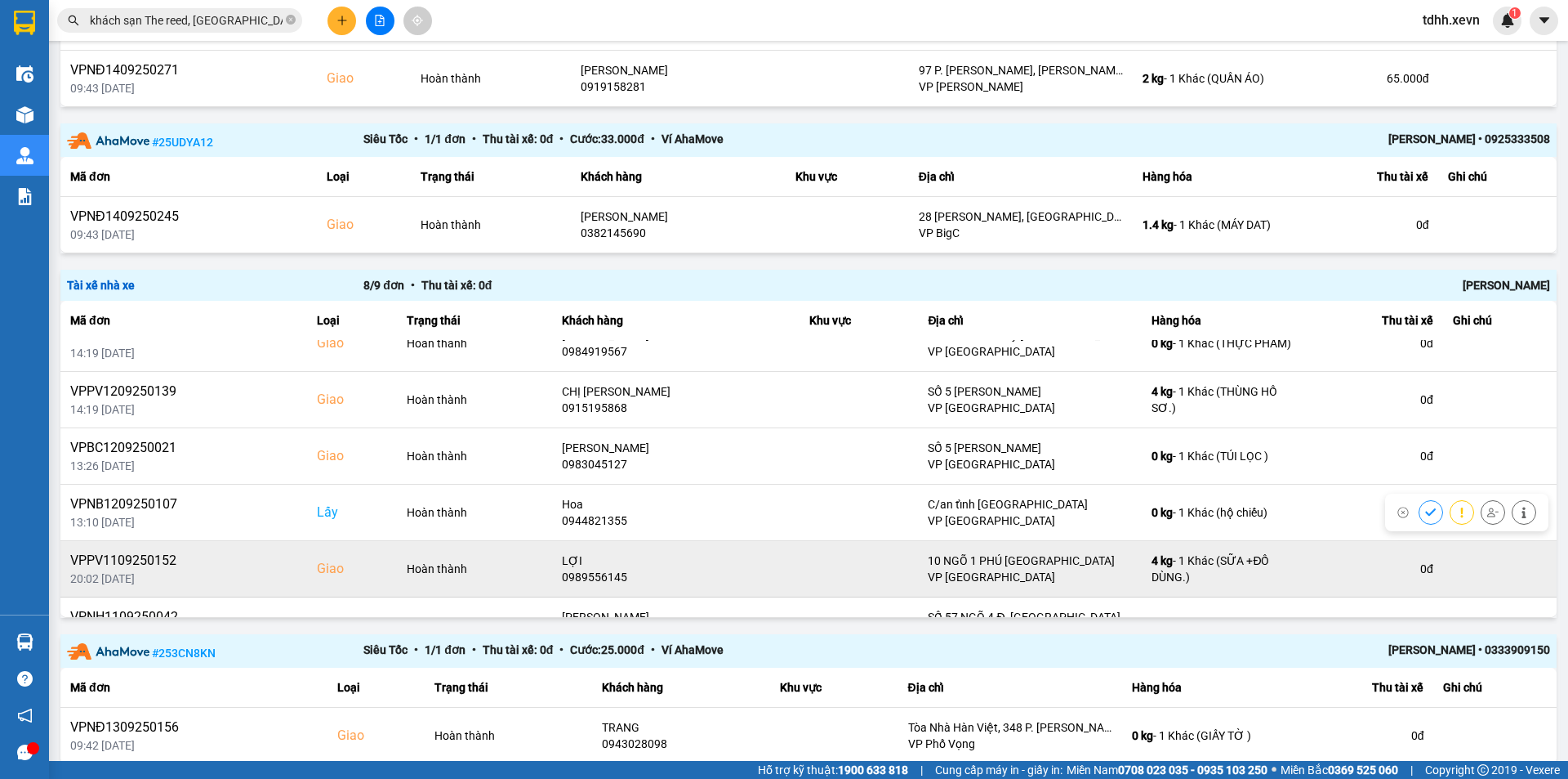
scroll to position [174, 0]
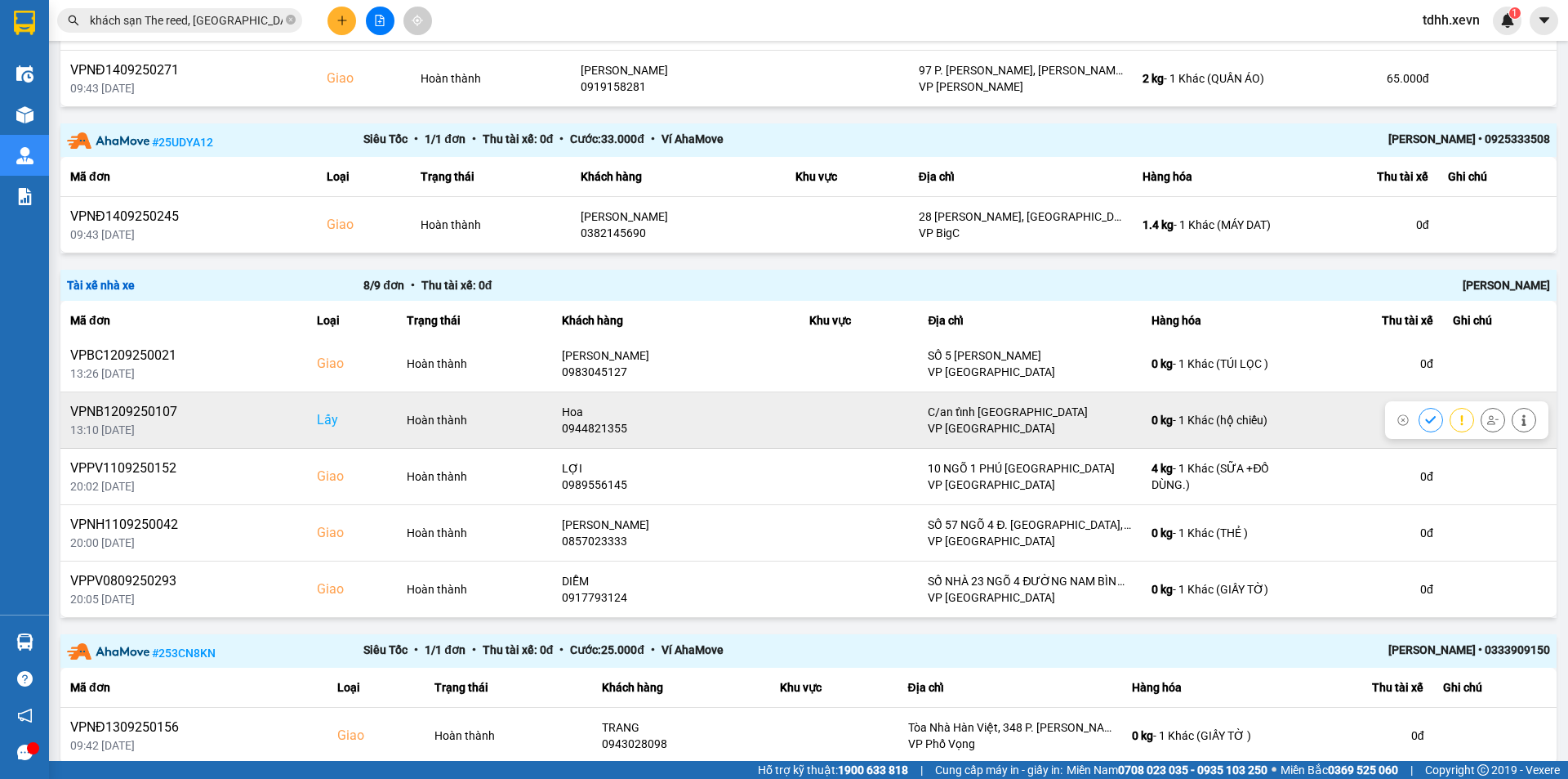
click at [602, 425] on div "0944821355" at bounding box center [677, 428] width 229 height 16
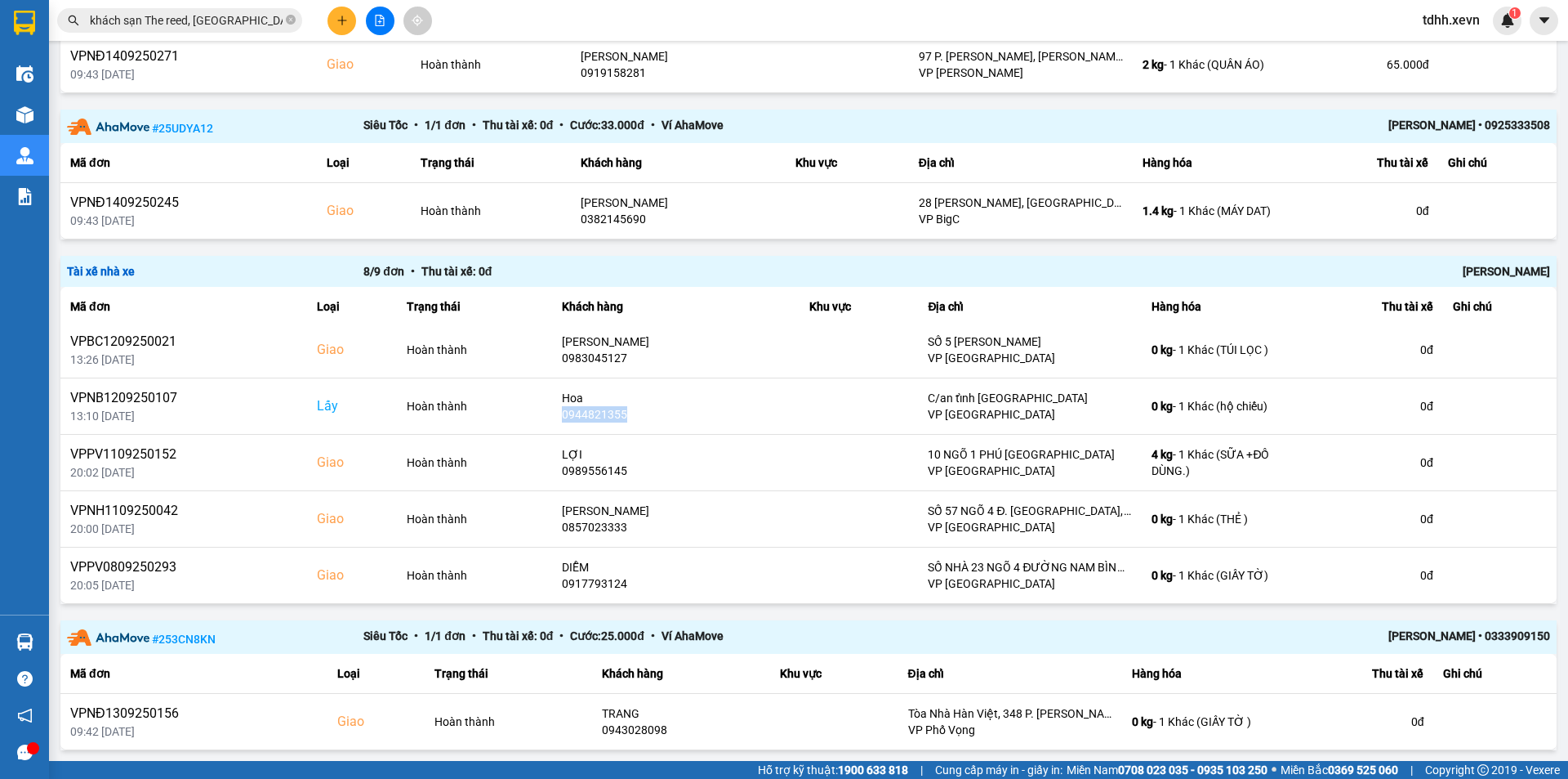
scroll to position [0, 0]
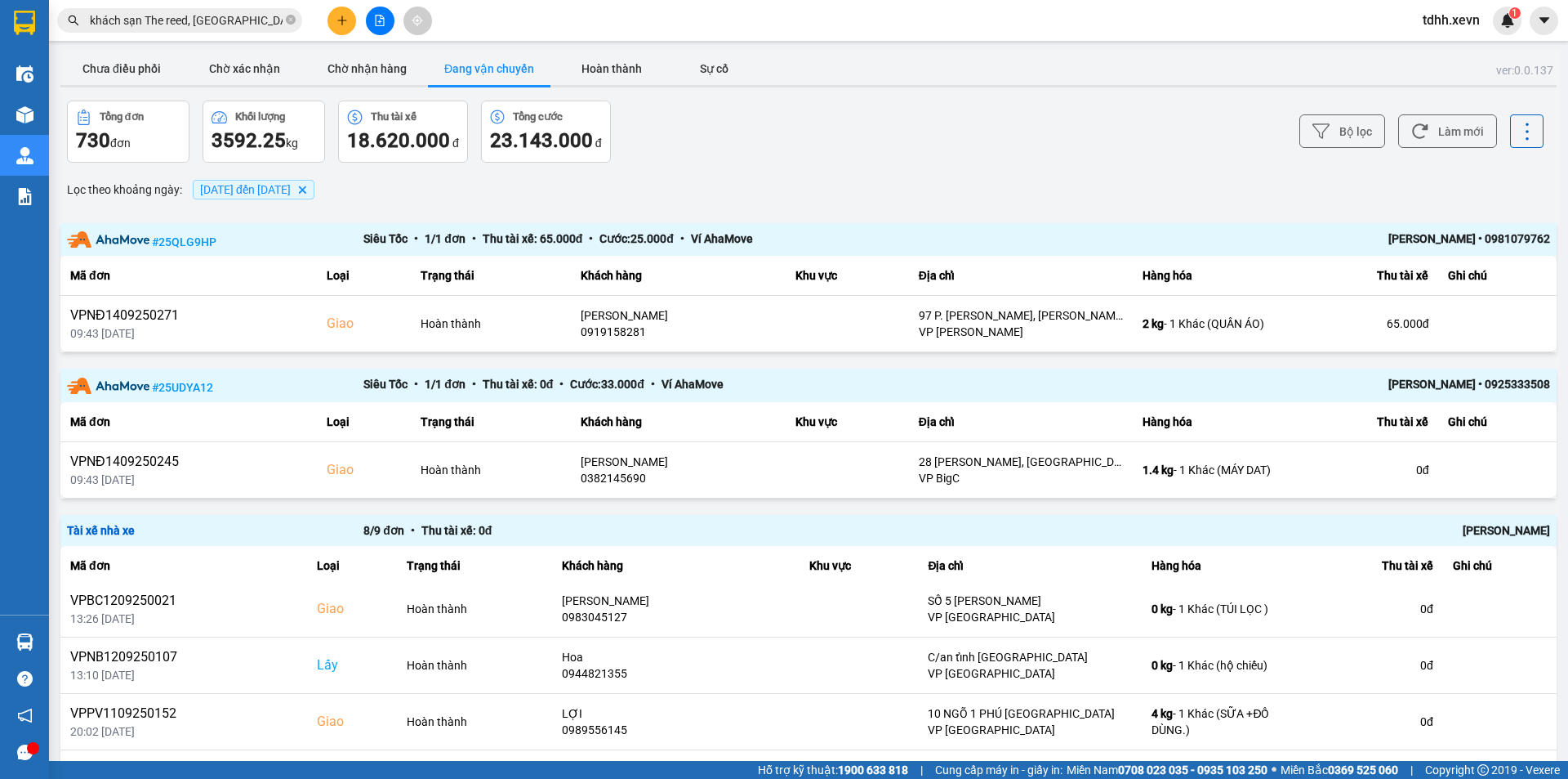
click at [155, 20] on input "khách sạn The reed, đường Đinh điền, P Hoa Lư, Tỉnh Ninh Bình" at bounding box center [187, 21] width 193 height 18
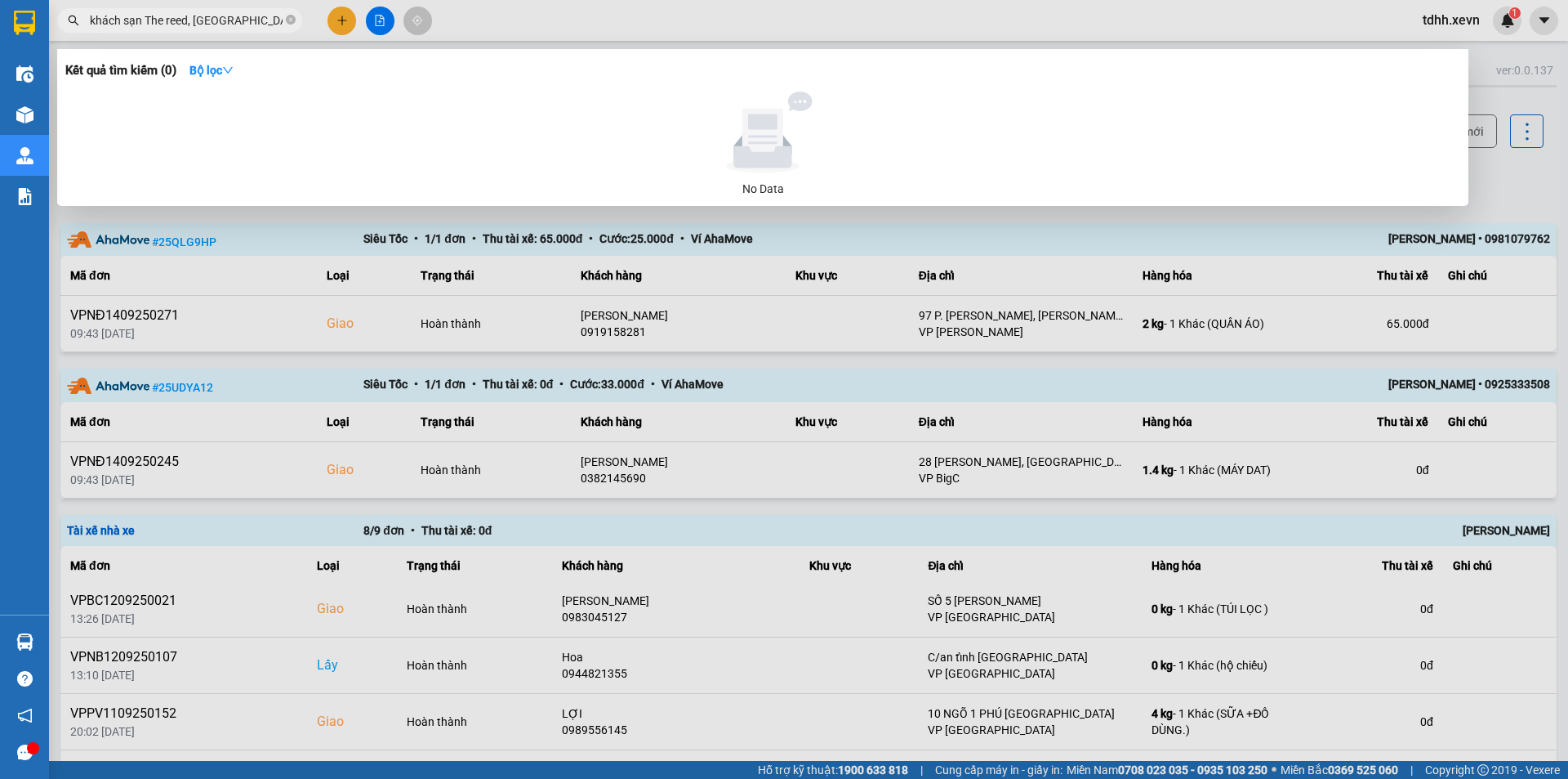
click at [155, 20] on input "khách sạn The reed, đường Đinh điền, P Hoa Lư, Tỉnh Ninh Bình" at bounding box center [187, 21] width 193 height 18
paste input "0332438595"
click at [155, 20] on input "khách sạn 0332438595reed, đường Đinh điền, P Hoa Lư, Tỉnh Ninh Bình" at bounding box center [187, 21] width 193 height 18
paste input "0332438595"
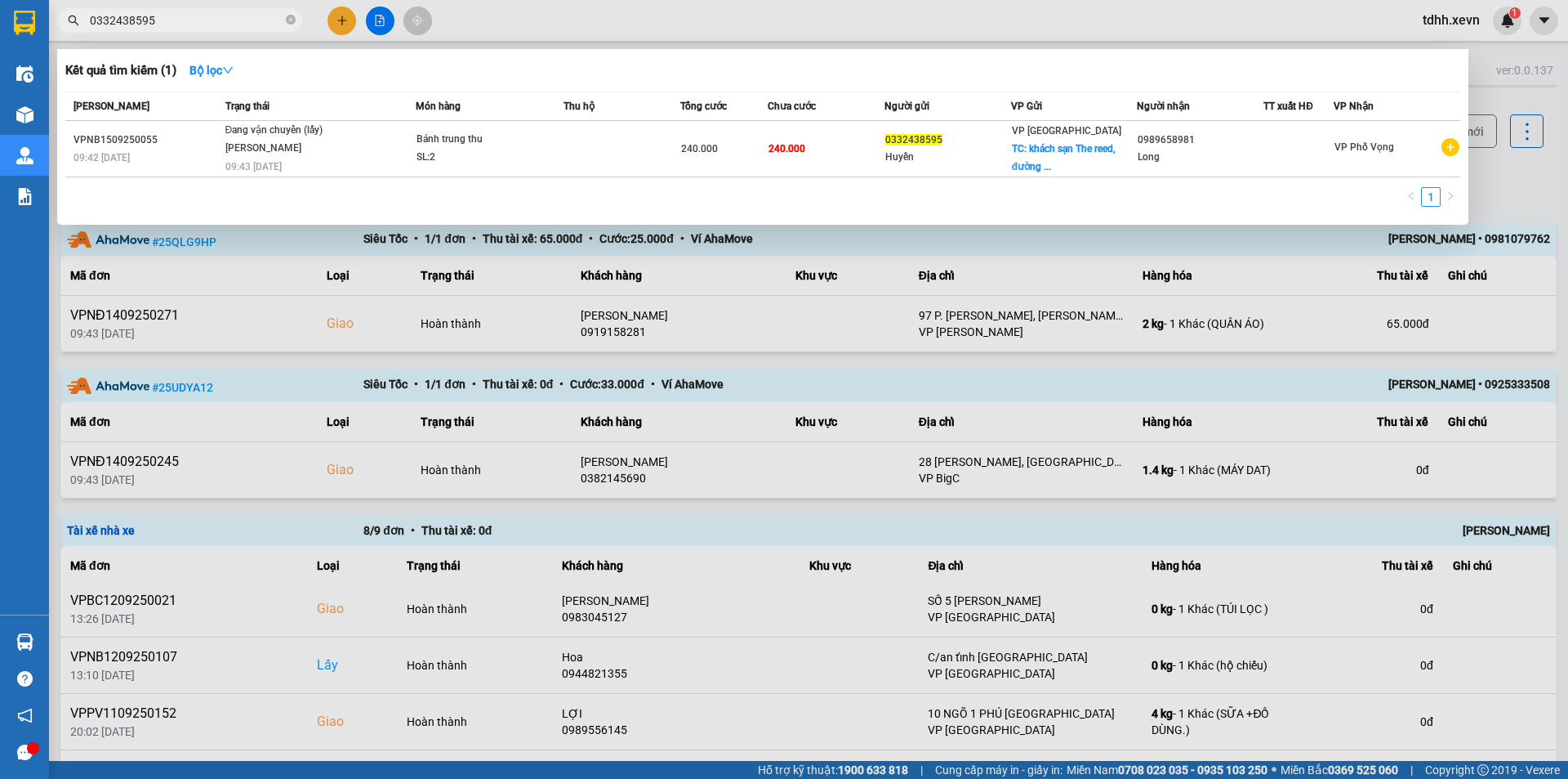
type input "0332438595"
click at [187, 16] on input "0332438595" at bounding box center [187, 21] width 193 height 18
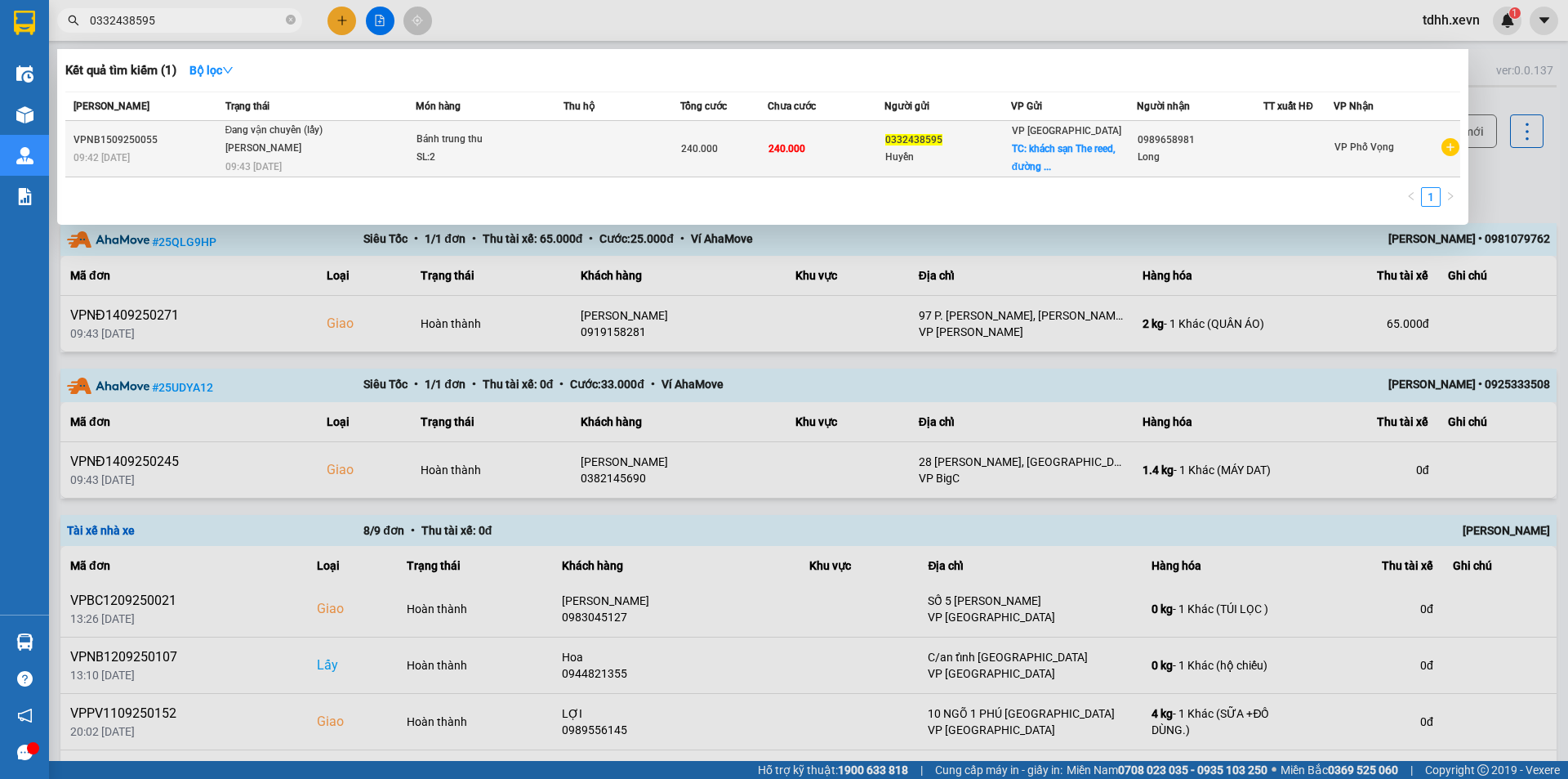
click at [387, 146] on span "Đang vận chuyển (lấy) Vũ Mạnh Đạt_GNXM 09:43 - 15/09" at bounding box center [320, 146] width 189 height 50
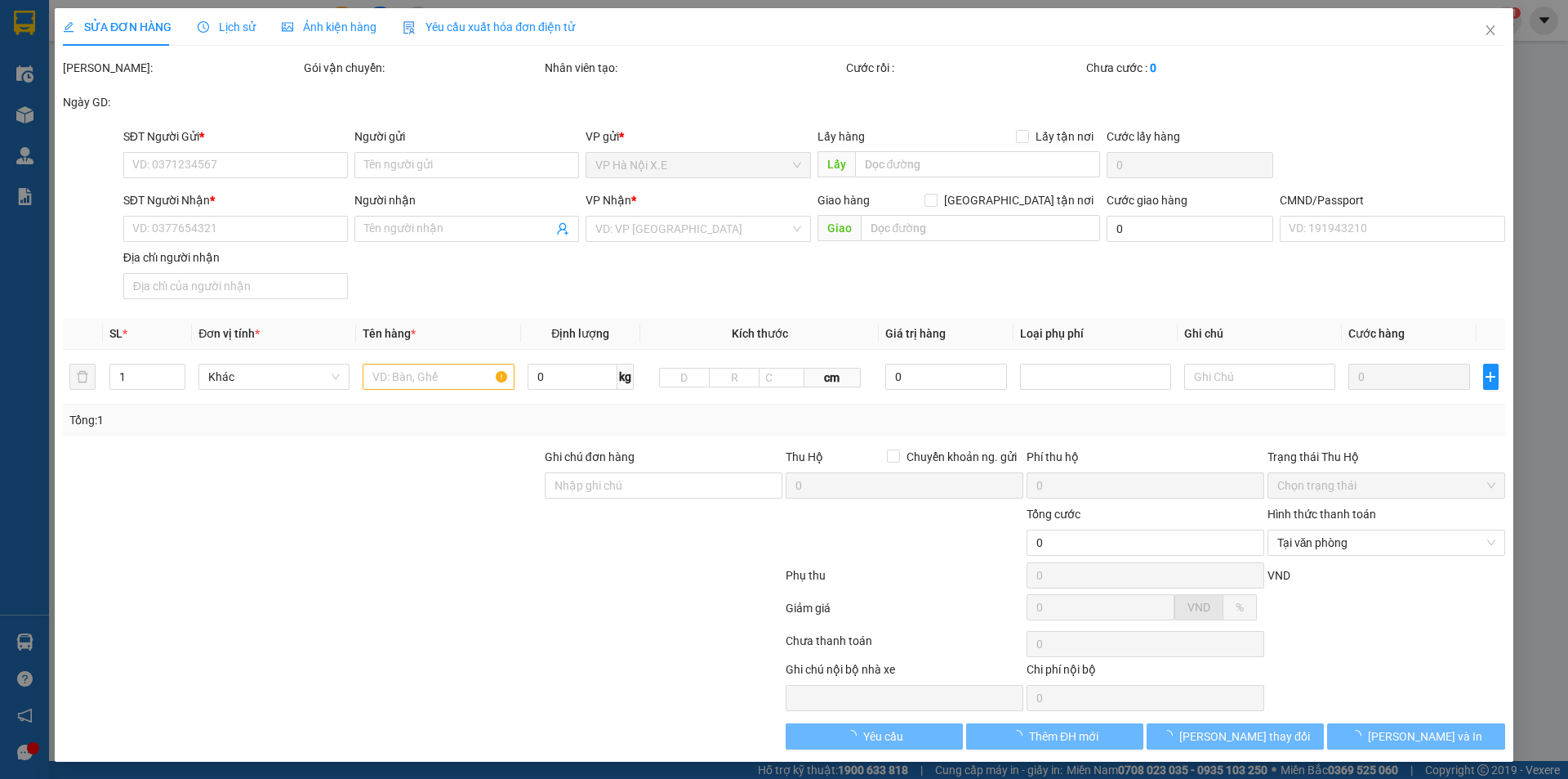
type input "0332438595"
type input "Huyền"
checkbox input "true"
type input "khách sạn The reed, đường Đinh điền, P Hoa Lư, Tỉnh Ninh Bình"
type input "0989658981"
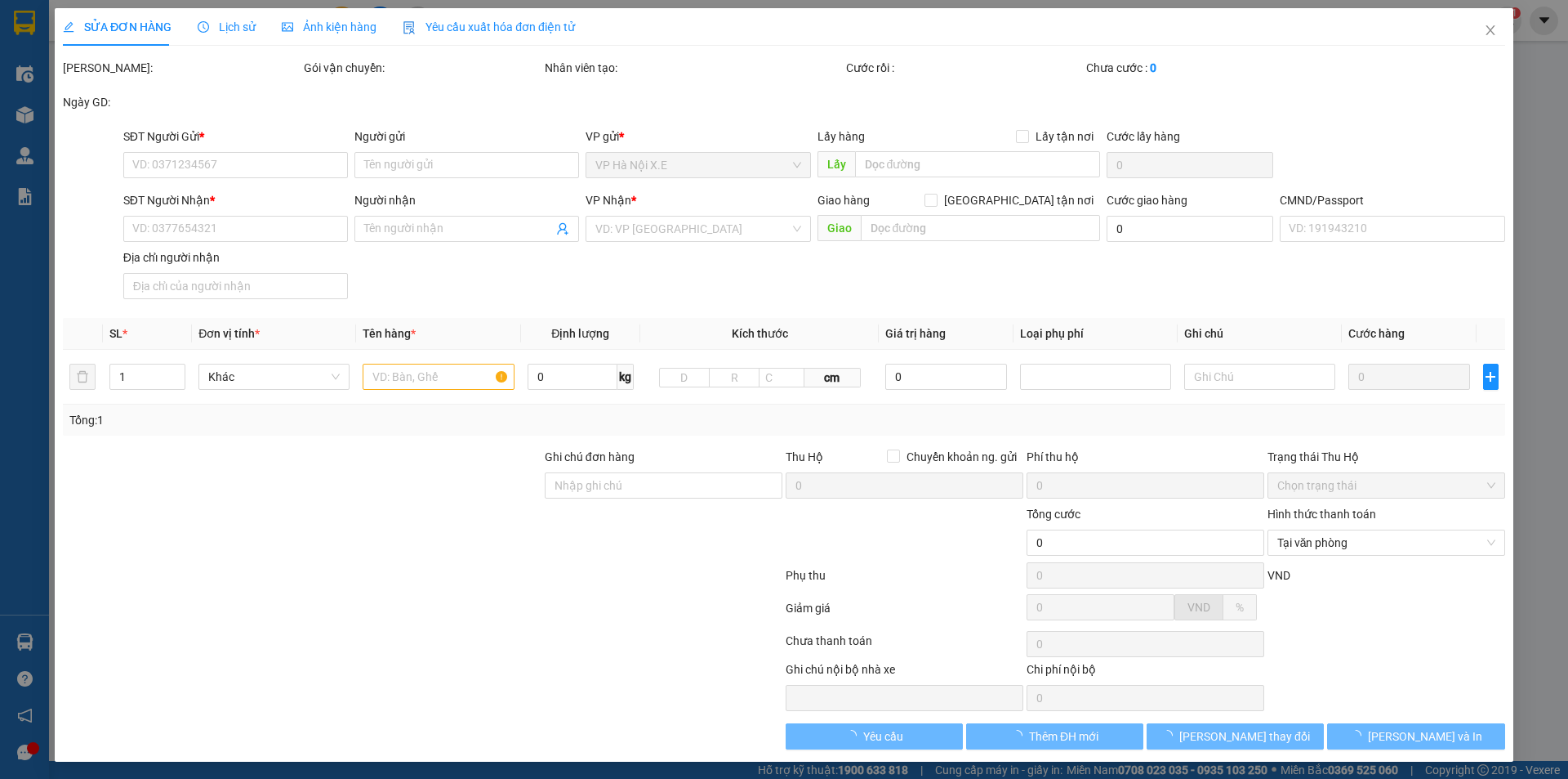
type input "Long"
type input "240.000"
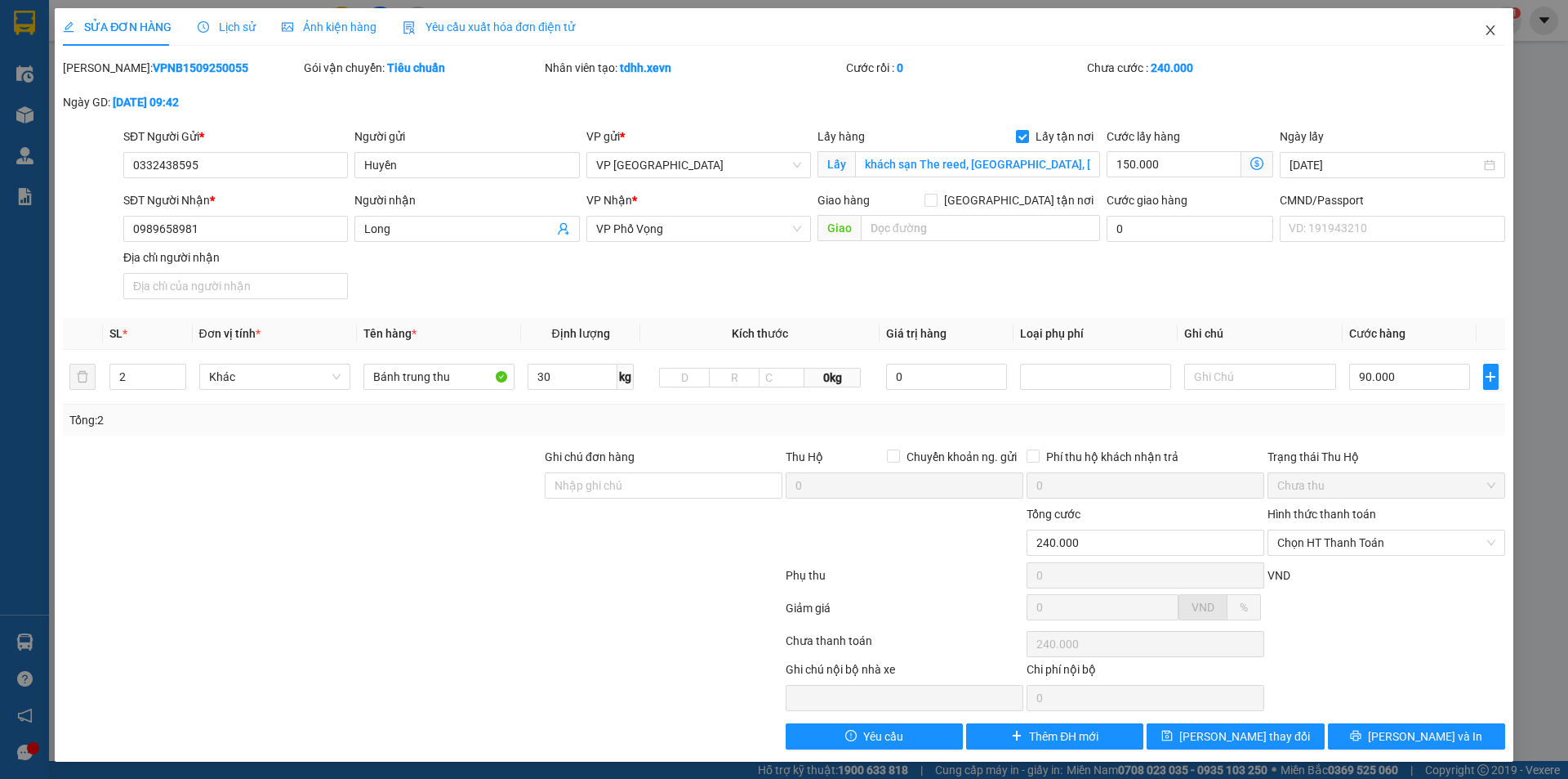
click at [1471, 39] on span "Close" at bounding box center [1490, 31] width 46 height 46
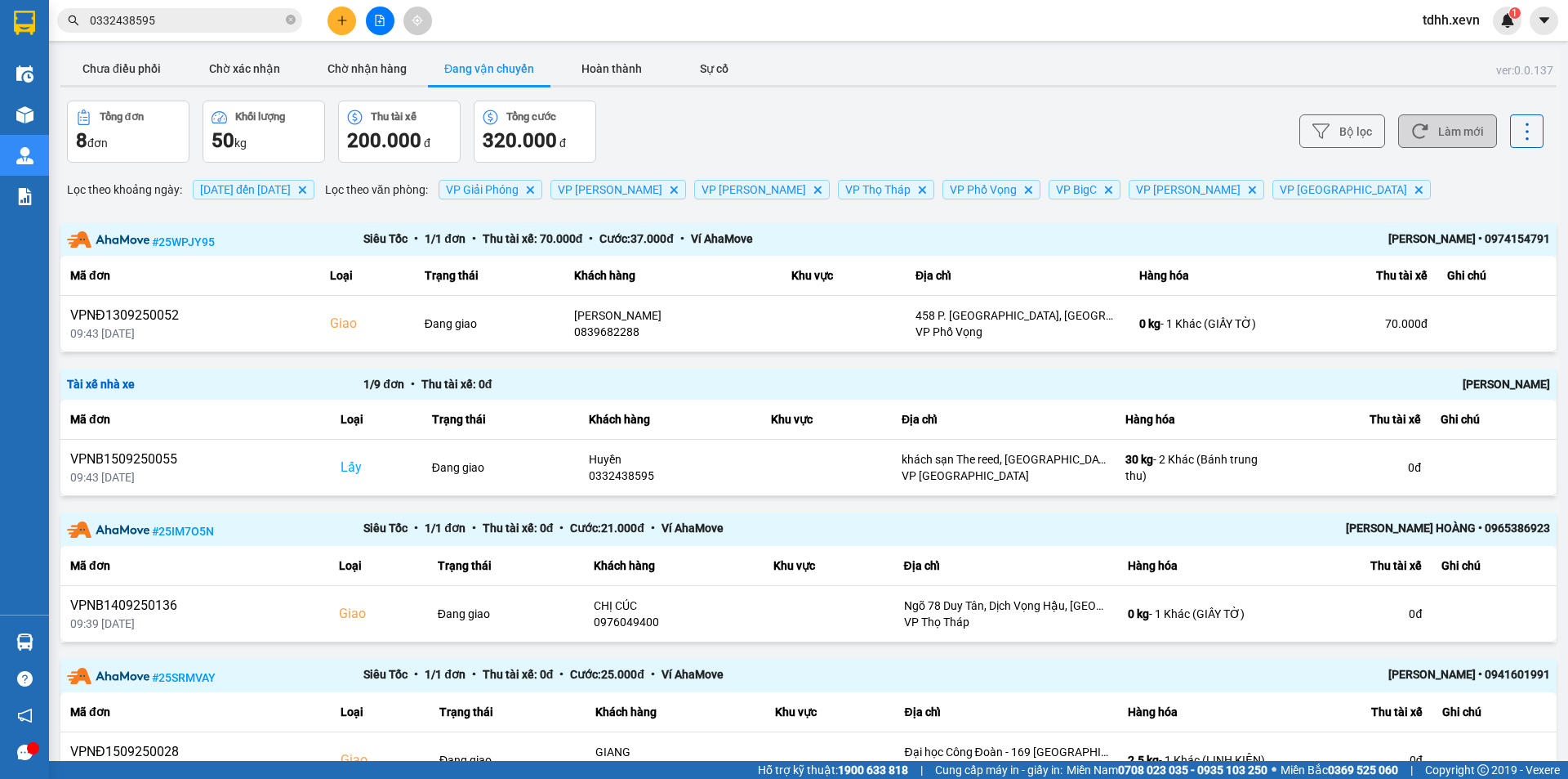
click at [1442, 127] on button "Làm mới" at bounding box center [1448, 131] width 99 height 33
click at [1031, 119] on div "Bộ lọc Làm mới" at bounding box center [1175, 131] width 738 height 62
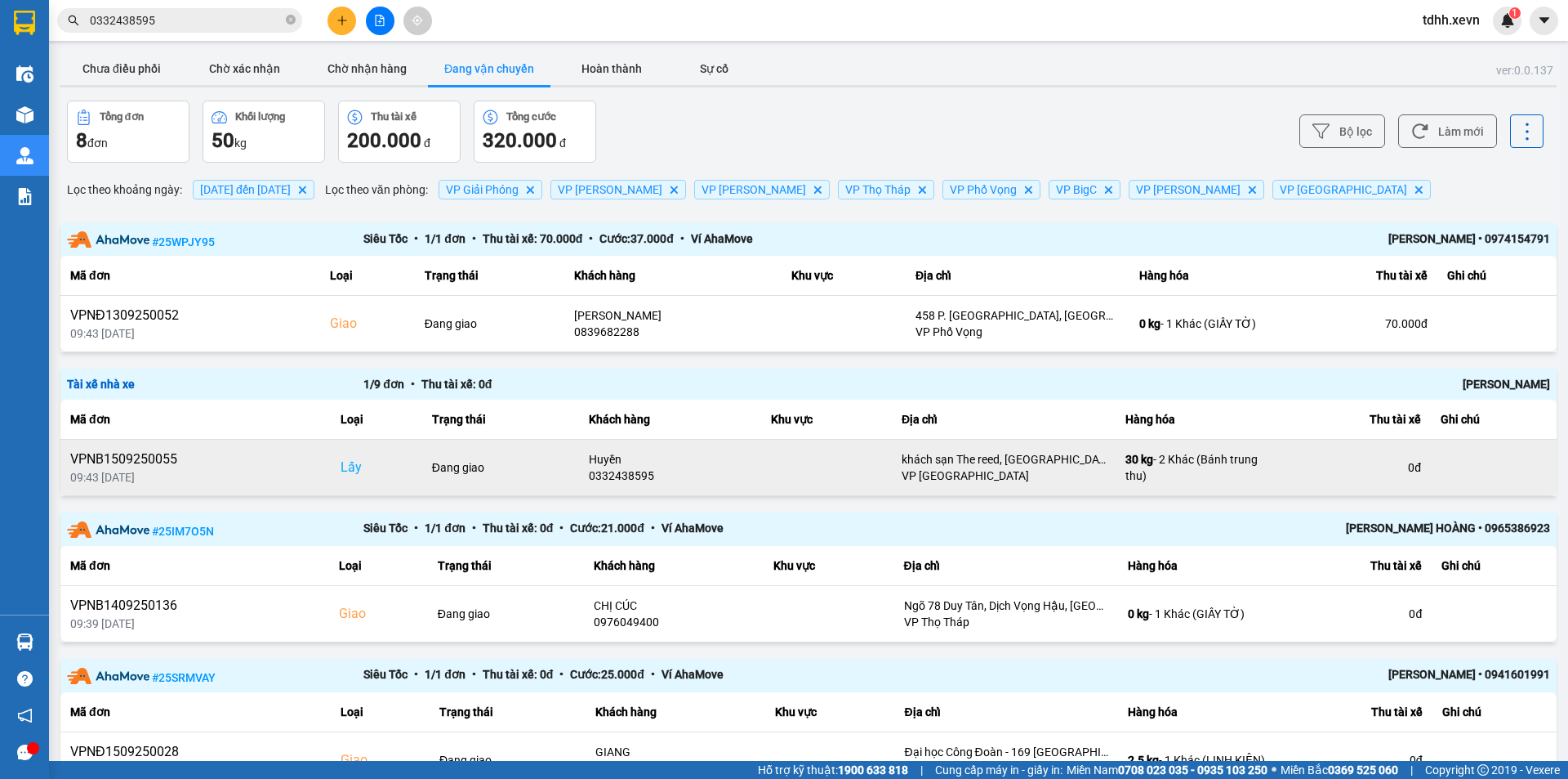
scroll to position [163, 0]
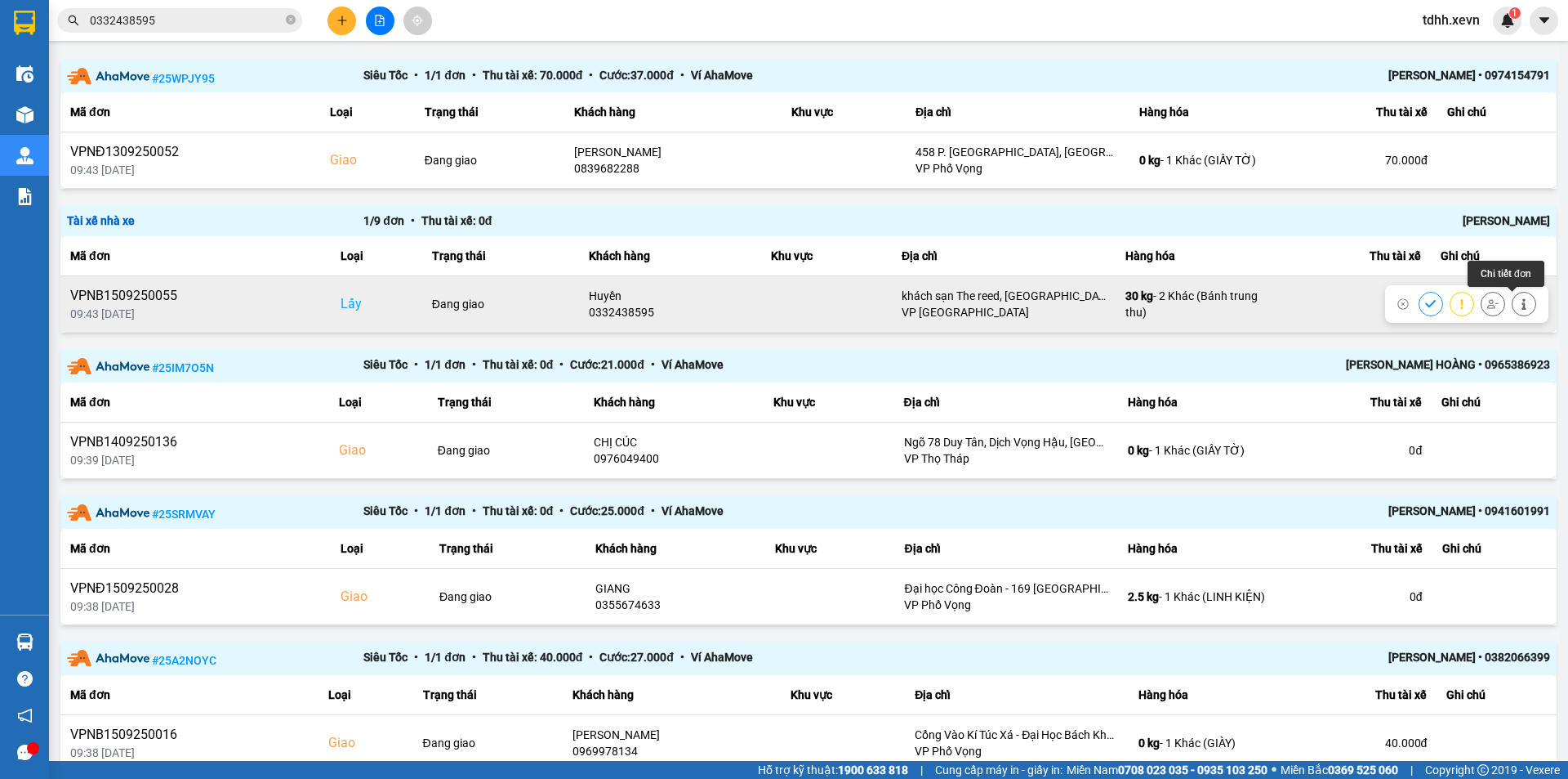
click at [1518, 307] on icon at bounding box center [1524, 303] width 12 height 12
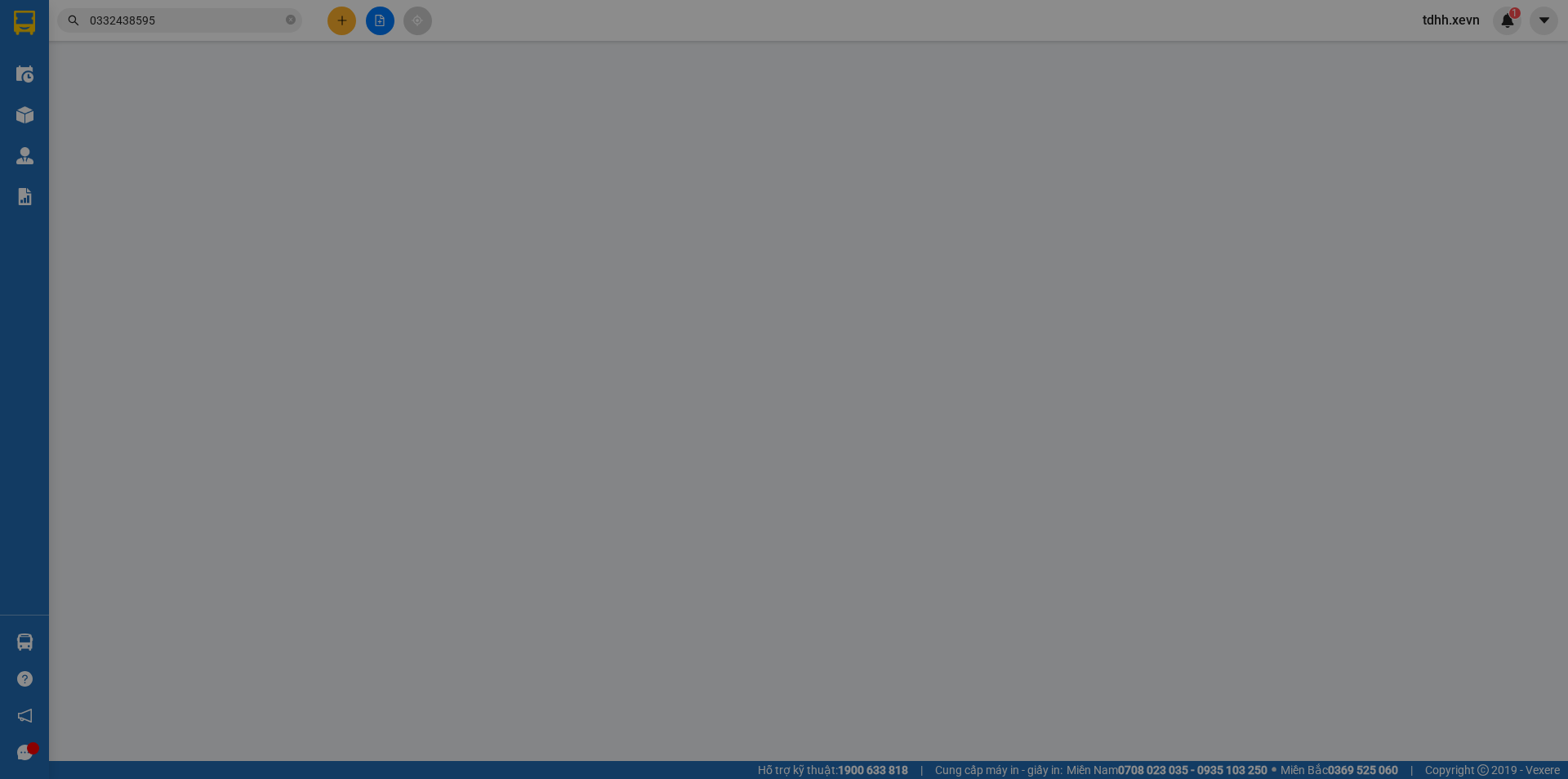
type input "0332438595"
type input "Huyền"
checkbox input "true"
type input "khách sạn The reed, [GEOGRAPHIC_DATA], [GEOGRAPHIC_DATA], [GEOGRAPHIC_DATA]"
type input "0989658981"
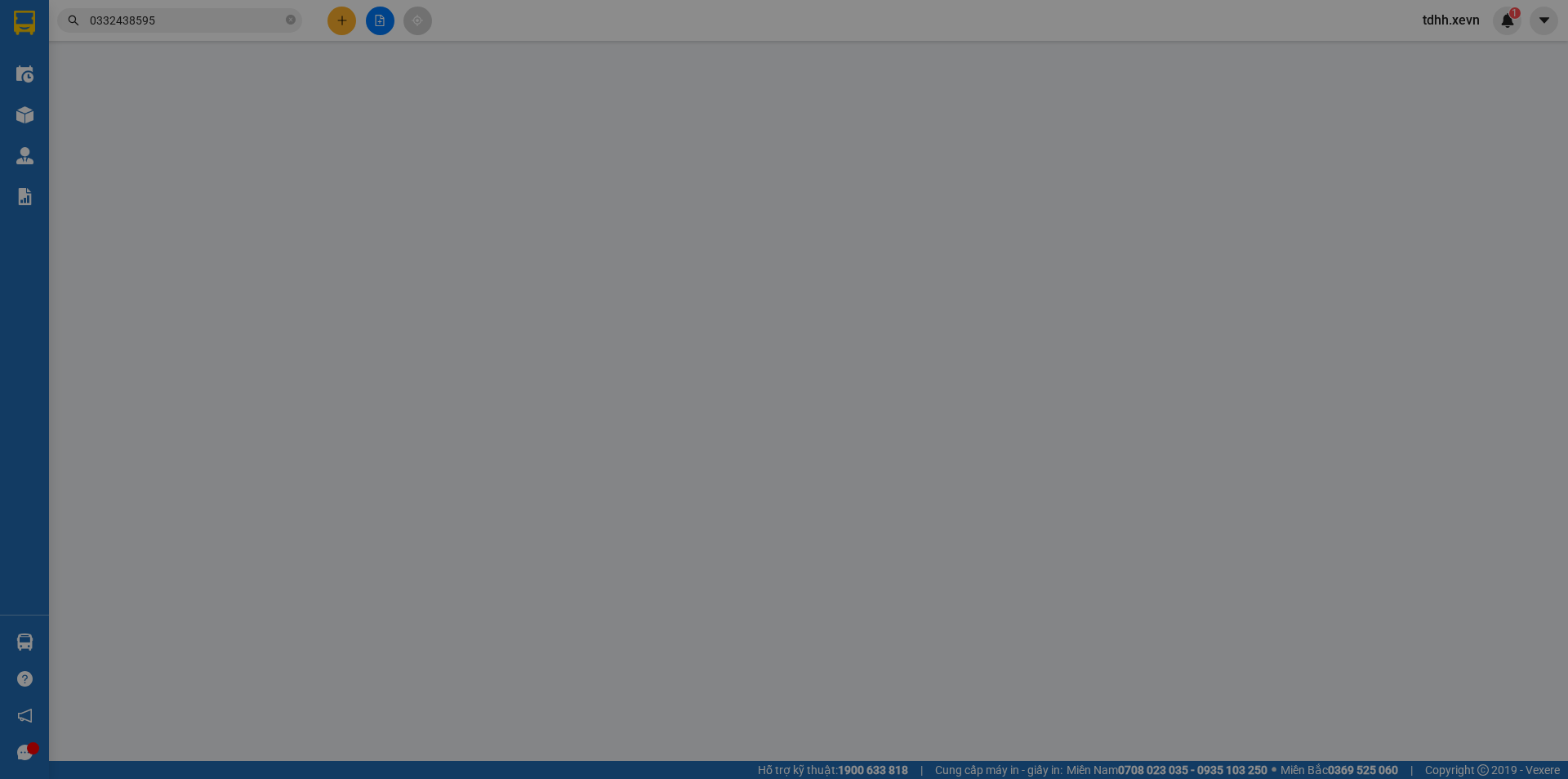
type input "Long"
type input "240.000"
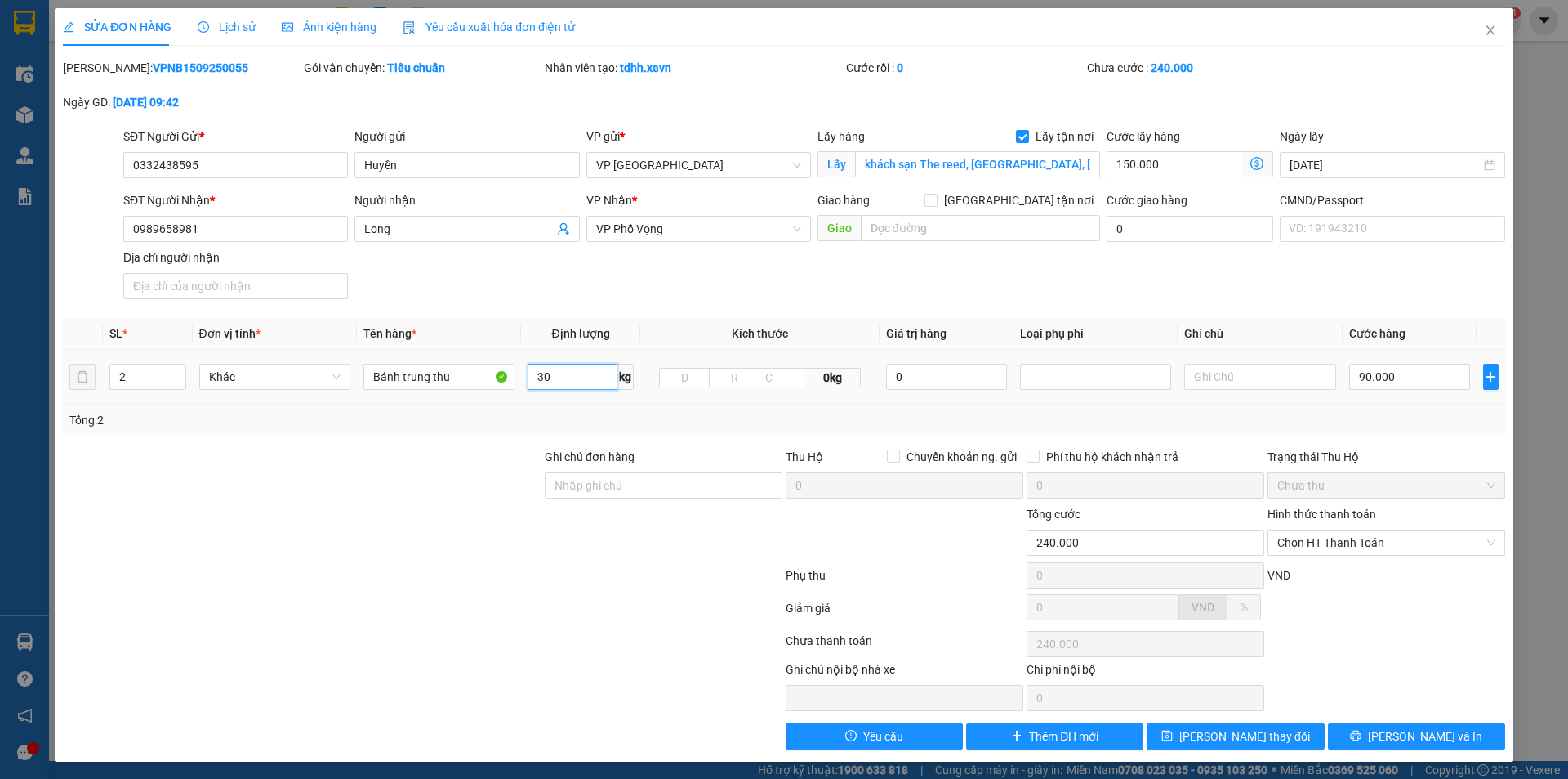
click at [565, 377] on input "30" at bounding box center [573, 376] width 90 height 26
type input "49"
click at [1232, 738] on span "[PERSON_NAME] thay đổi" at bounding box center [1244, 737] width 131 height 18
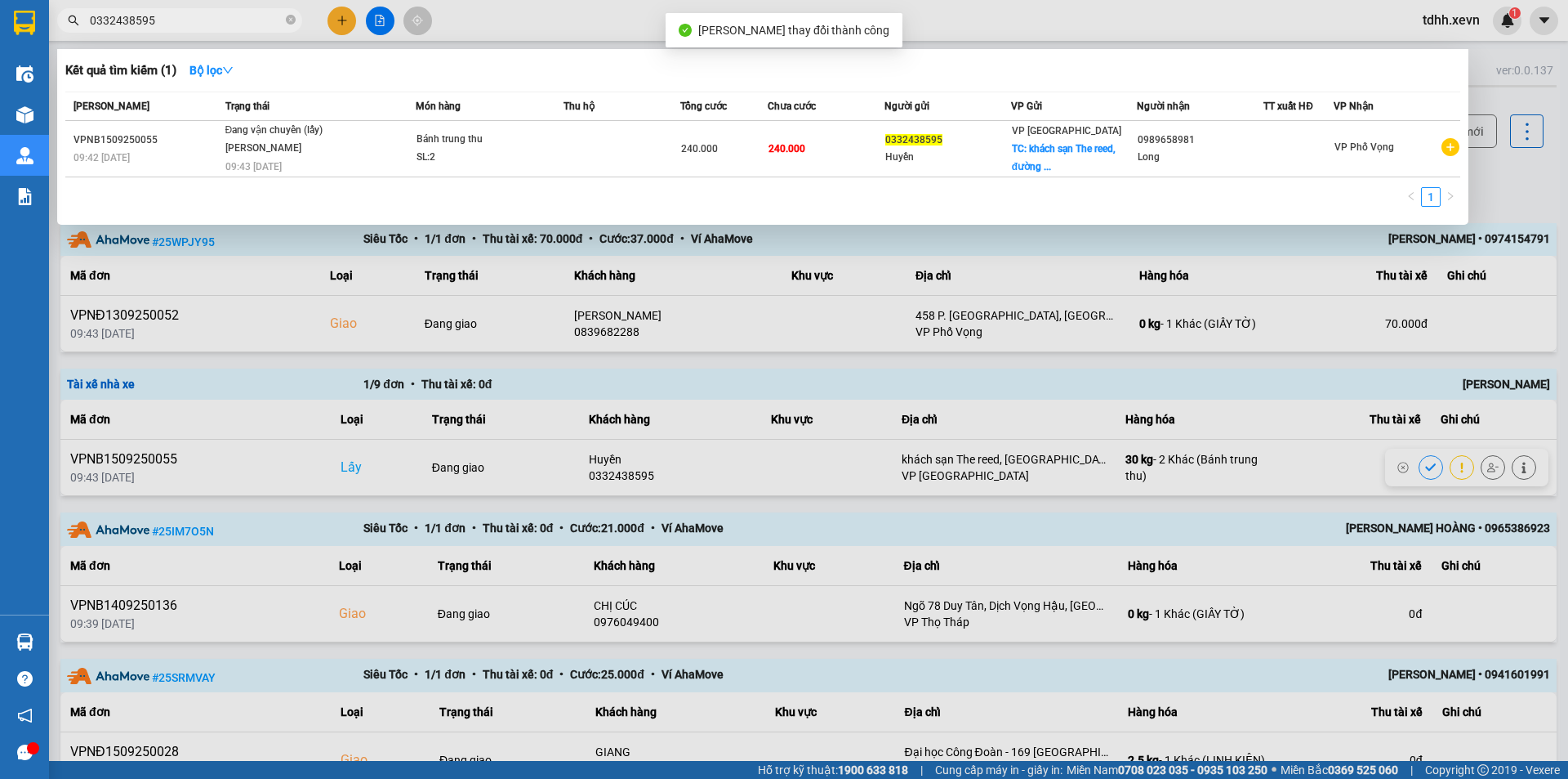
click at [254, 22] on input "0332438595" at bounding box center [187, 21] width 193 height 18
paste input "97452345"
click at [254, 22] on input "0974523455" at bounding box center [187, 21] width 193 height 18
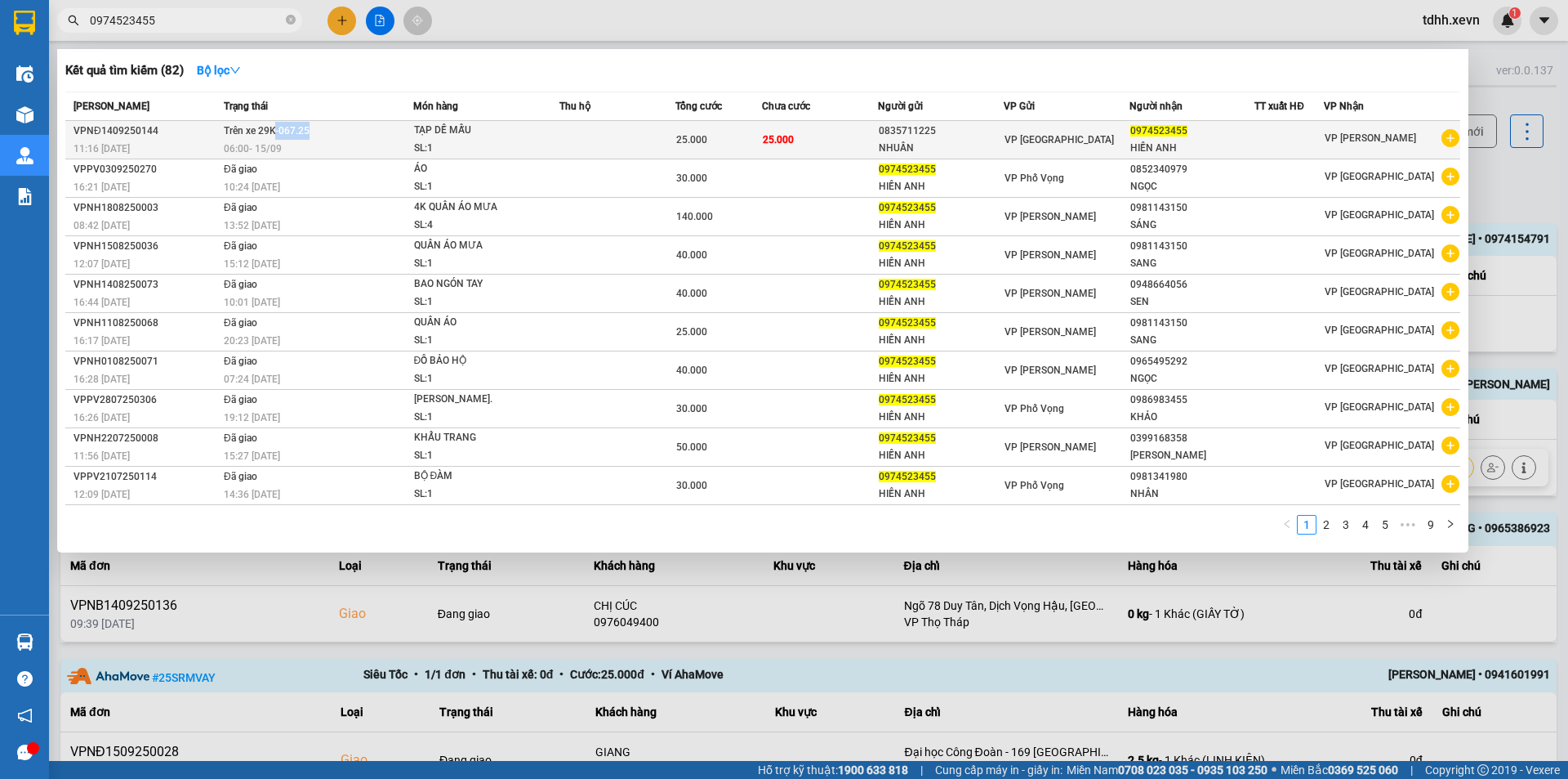
copy span "-067.25"
drag, startPoint x: 290, startPoint y: 127, endPoint x: 273, endPoint y: 125, distance: 17.1
click at [273, 125] on td "Trên xe 29K-067.25 06:00 - 15/09" at bounding box center [317, 140] width 193 height 39
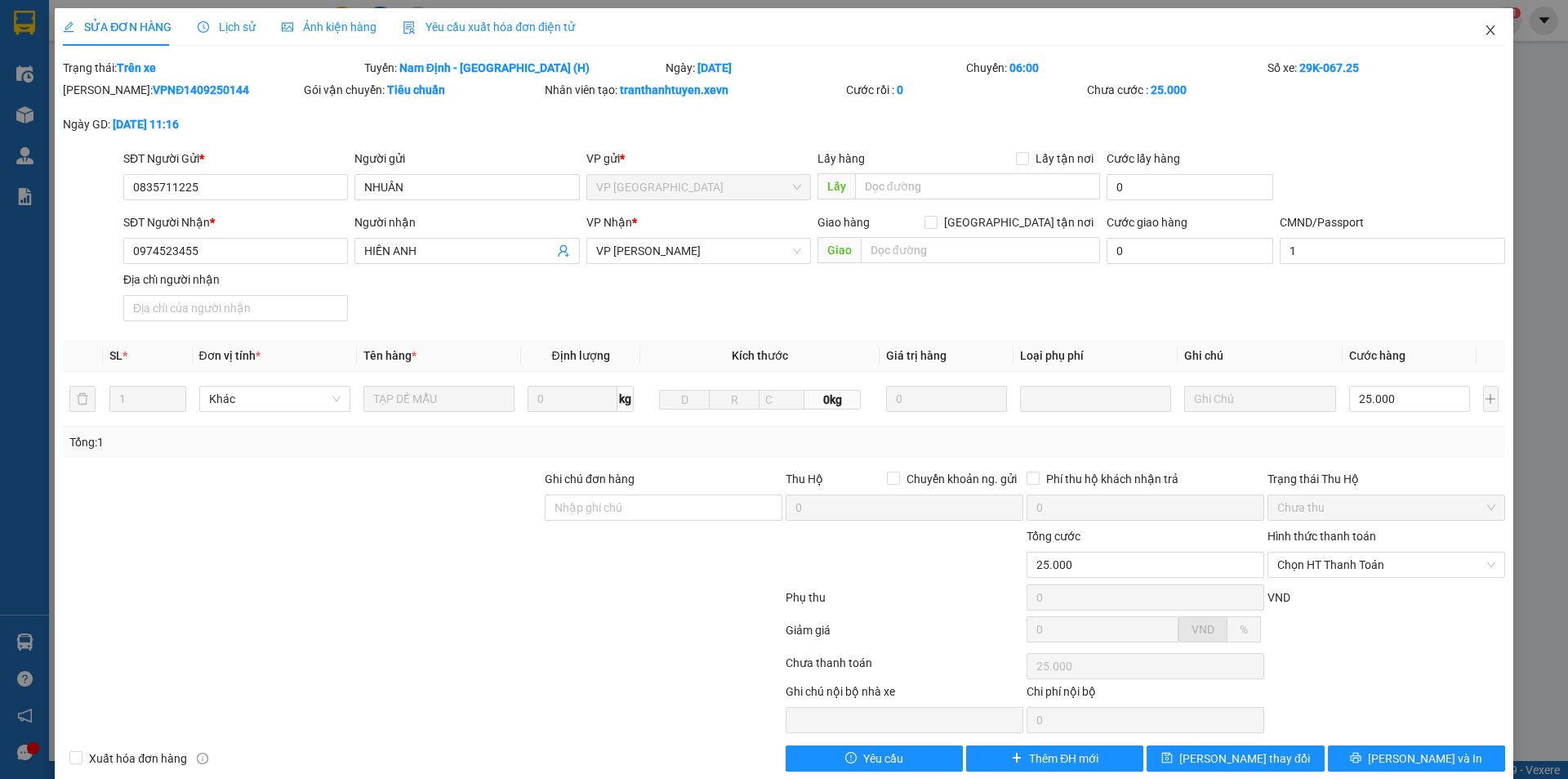
drag, startPoint x: 1480, startPoint y: 32, endPoint x: 1301, endPoint y: 38, distance: 179.1
click at [1484, 32] on icon "close" at bounding box center [1490, 30] width 13 height 13
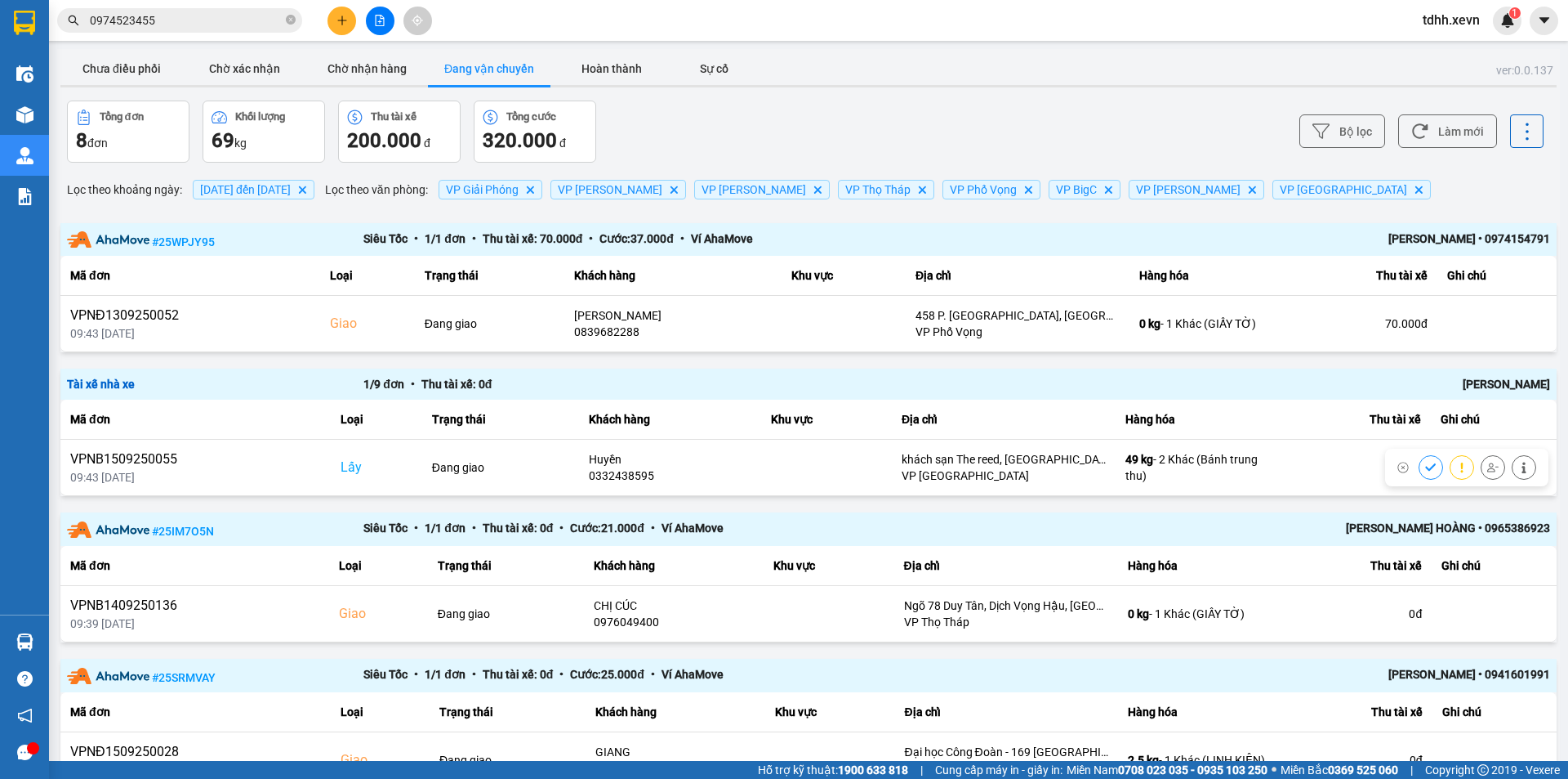
click at [208, 35] on div "Kết quả tìm kiếm ( 82 ) Bộ lọc Mã ĐH Trạng thái Món hàng Thu hộ Tổng cước Chưa …" at bounding box center [784, 20] width 1568 height 41
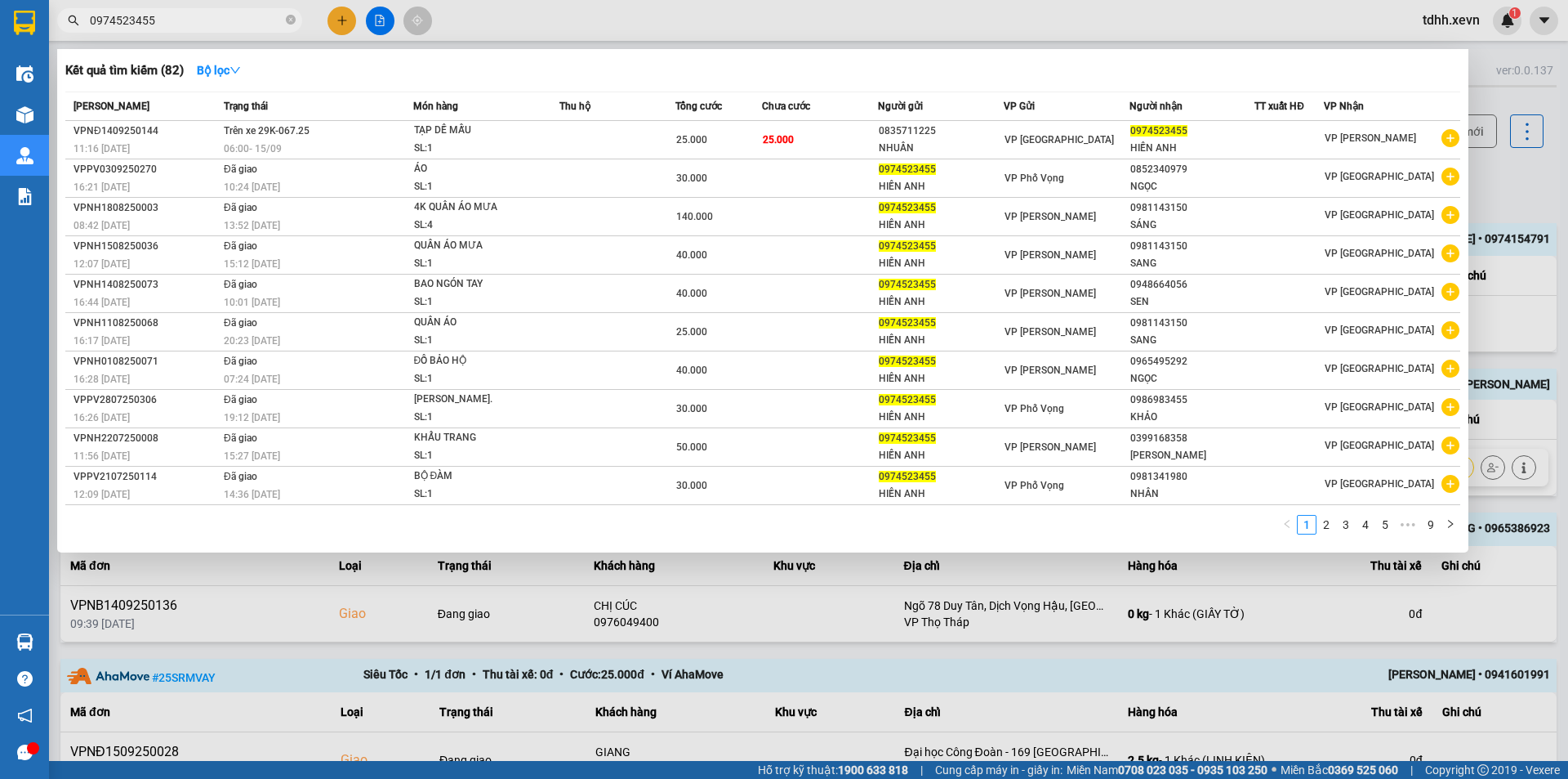
click at [211, 23] on input "0974523455" at bounding box center [187, 21] width 193 height 18
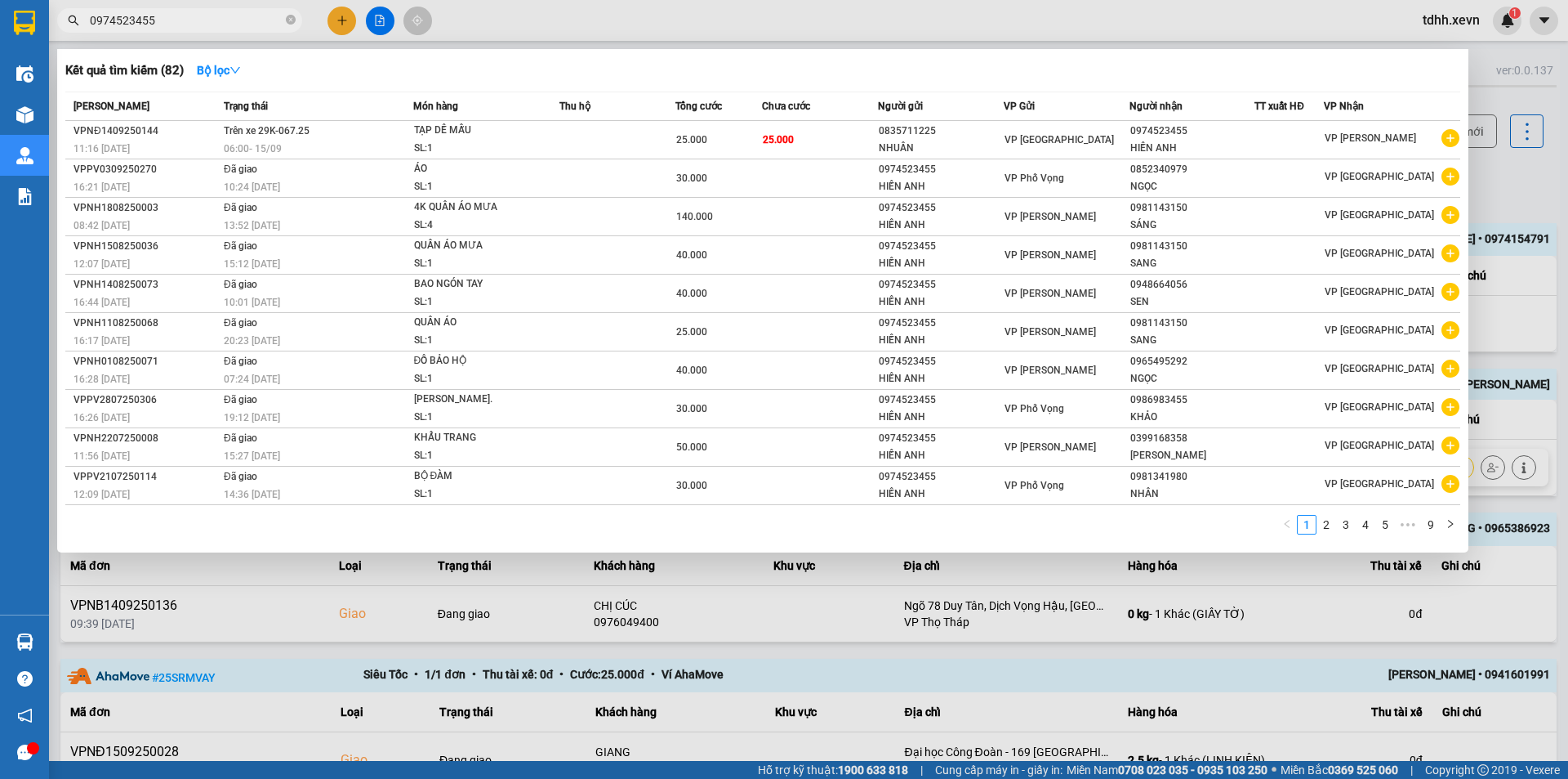
click at [202, 19] on input "0974523455" at bounding box center [187, 21] width 193 height 18
paste input "36776606"
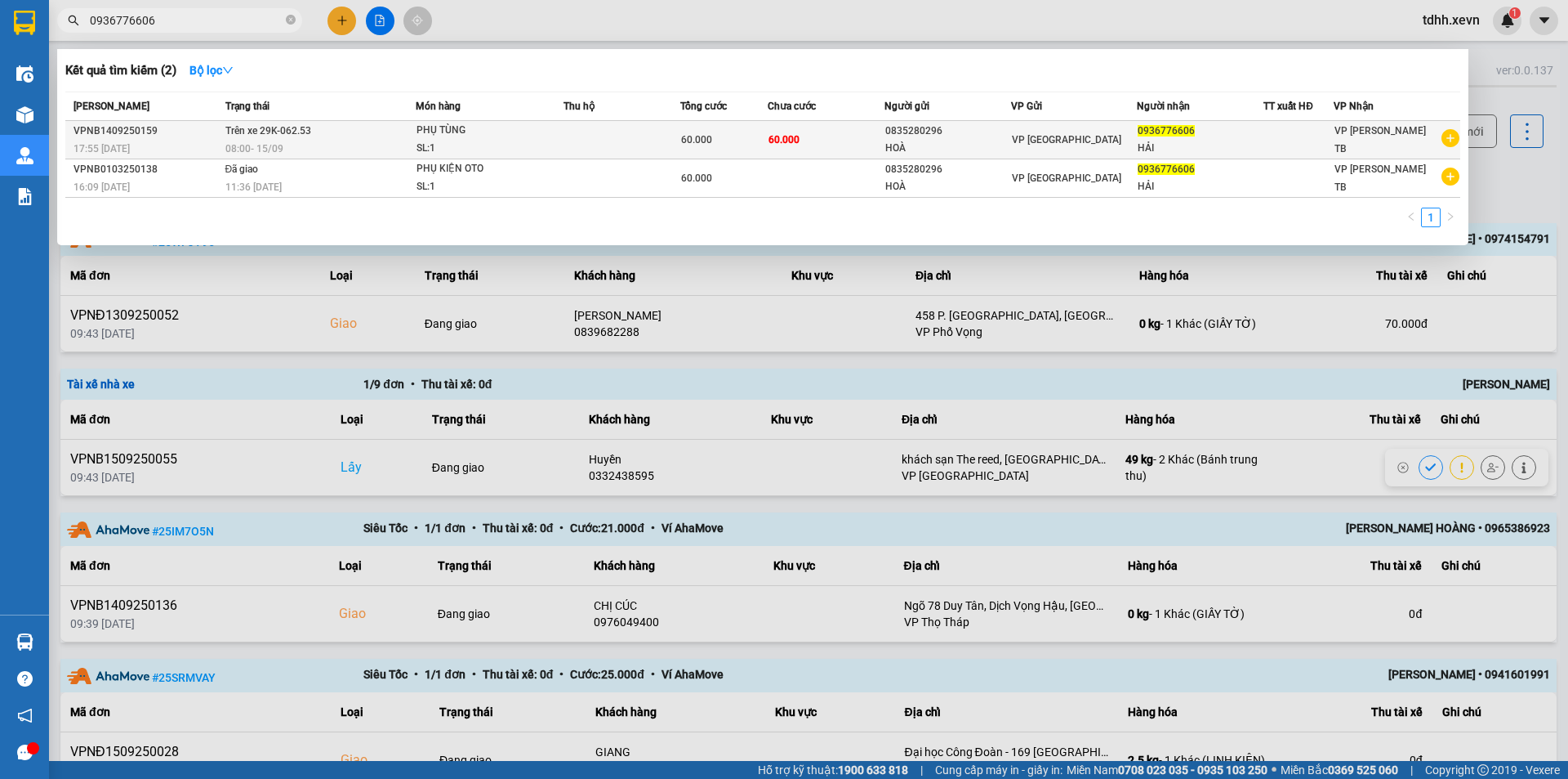
type input "0936776606"
copy span "29K-062.53"
drag, startPoint x: 327, startPoint y: 134, endPoint x: 263, endPoint y: 134, distance: 64.0
click at [263, 134] on td "Trên xe 29K-062.53 08:00 - 15/09" at bounding box center [318, 140] width 194 height 39
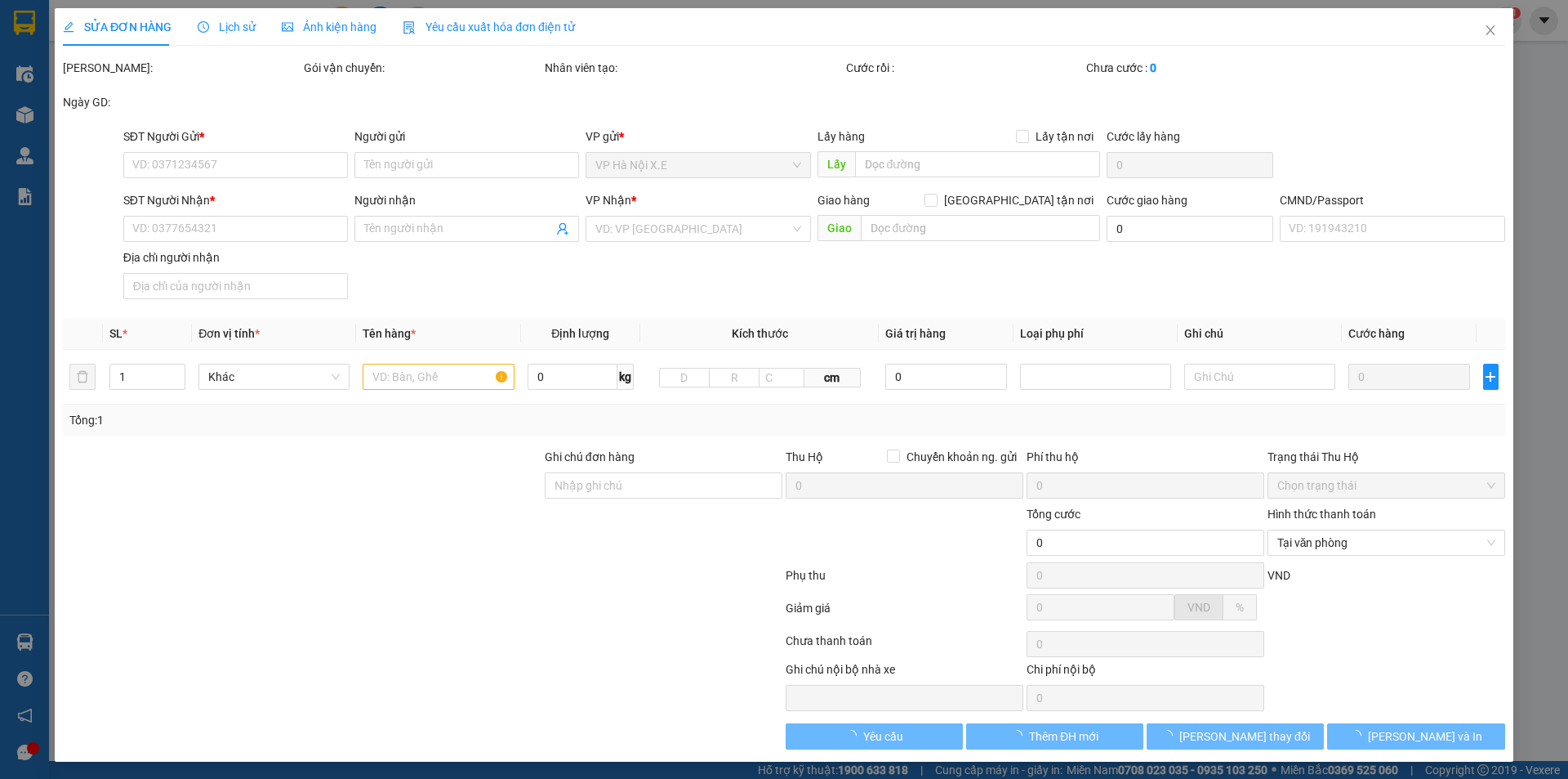
type input "0835280296"
type input "HOÀ"
type input "0936776606"
type input "HẢI"
type input "0101950000250"
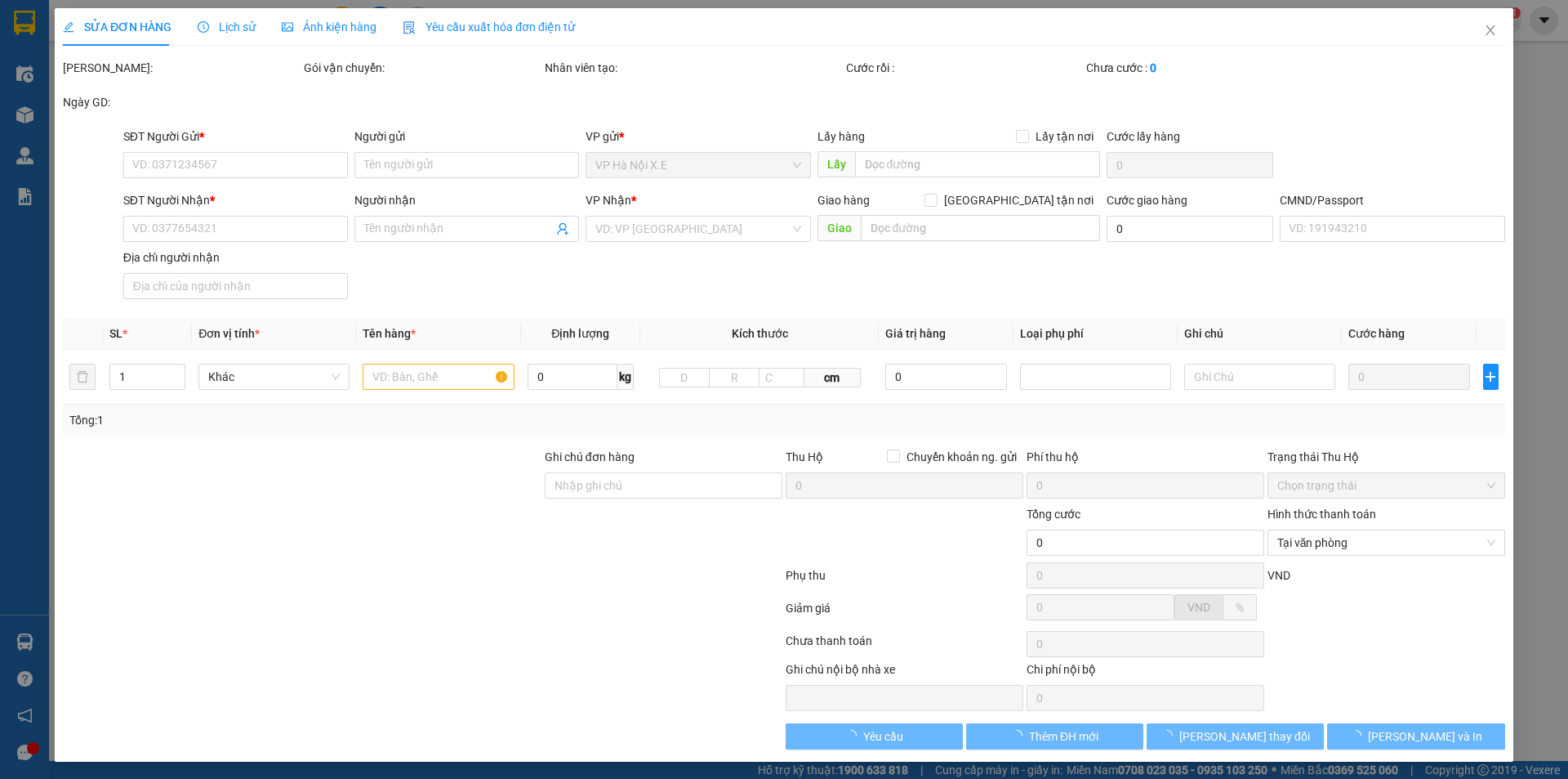
type input "60.000"
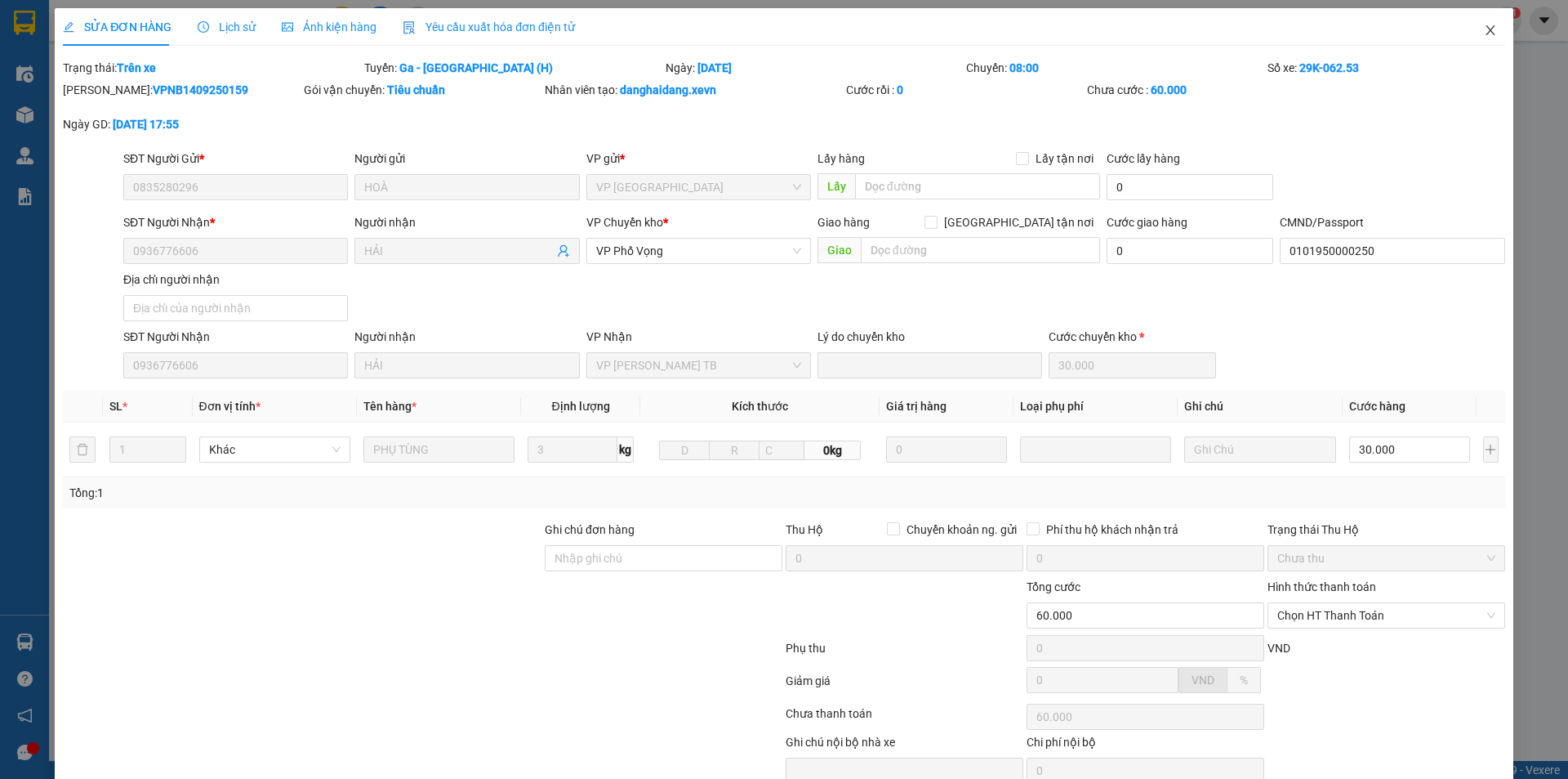
click at [1468, 29] on span "Close" at bounding box center [1490, 31] width 46 height 46
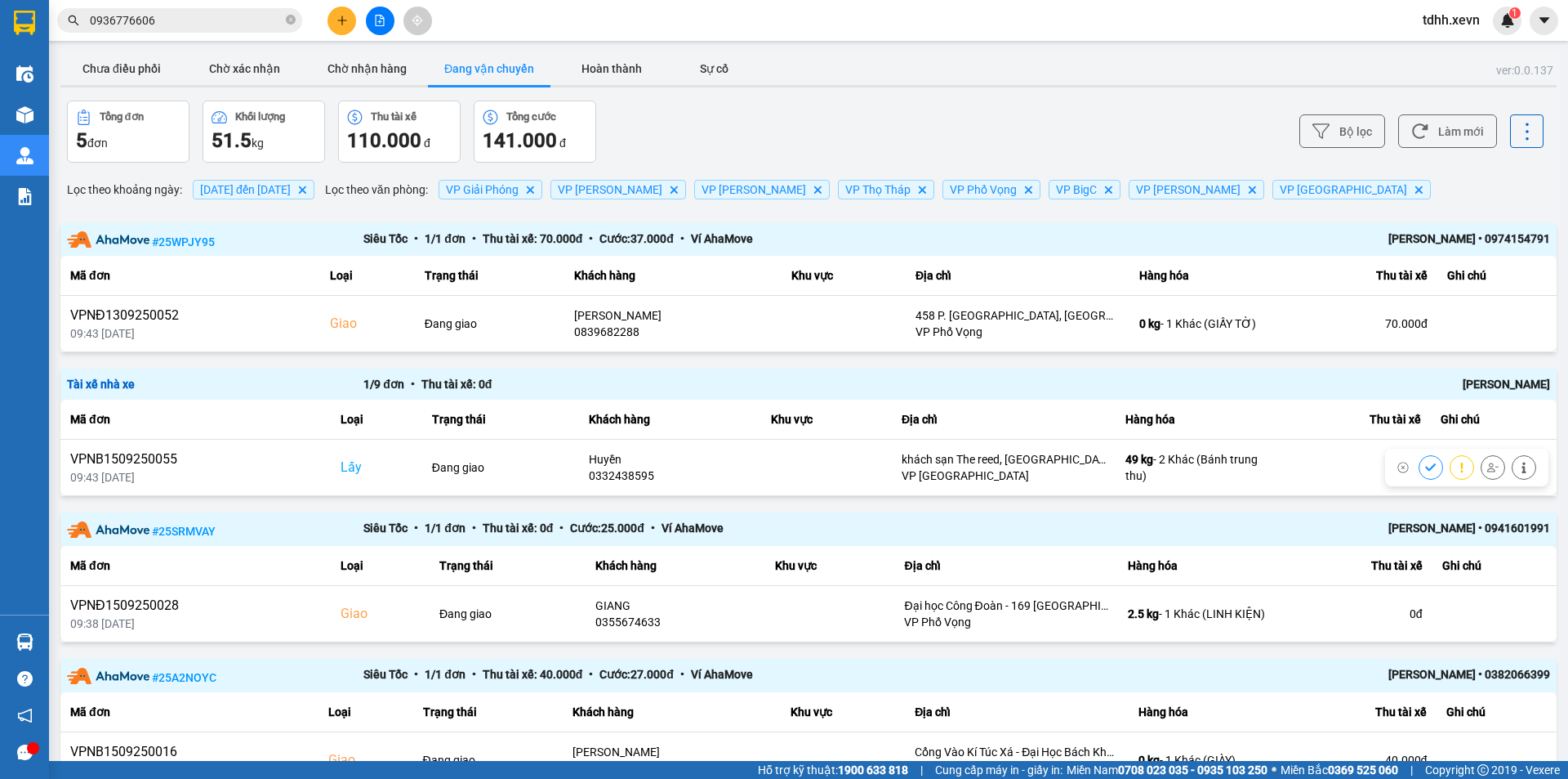
click at [244, 21] on input "0936776606" at bounding box center [187, 21] width 193 height 18
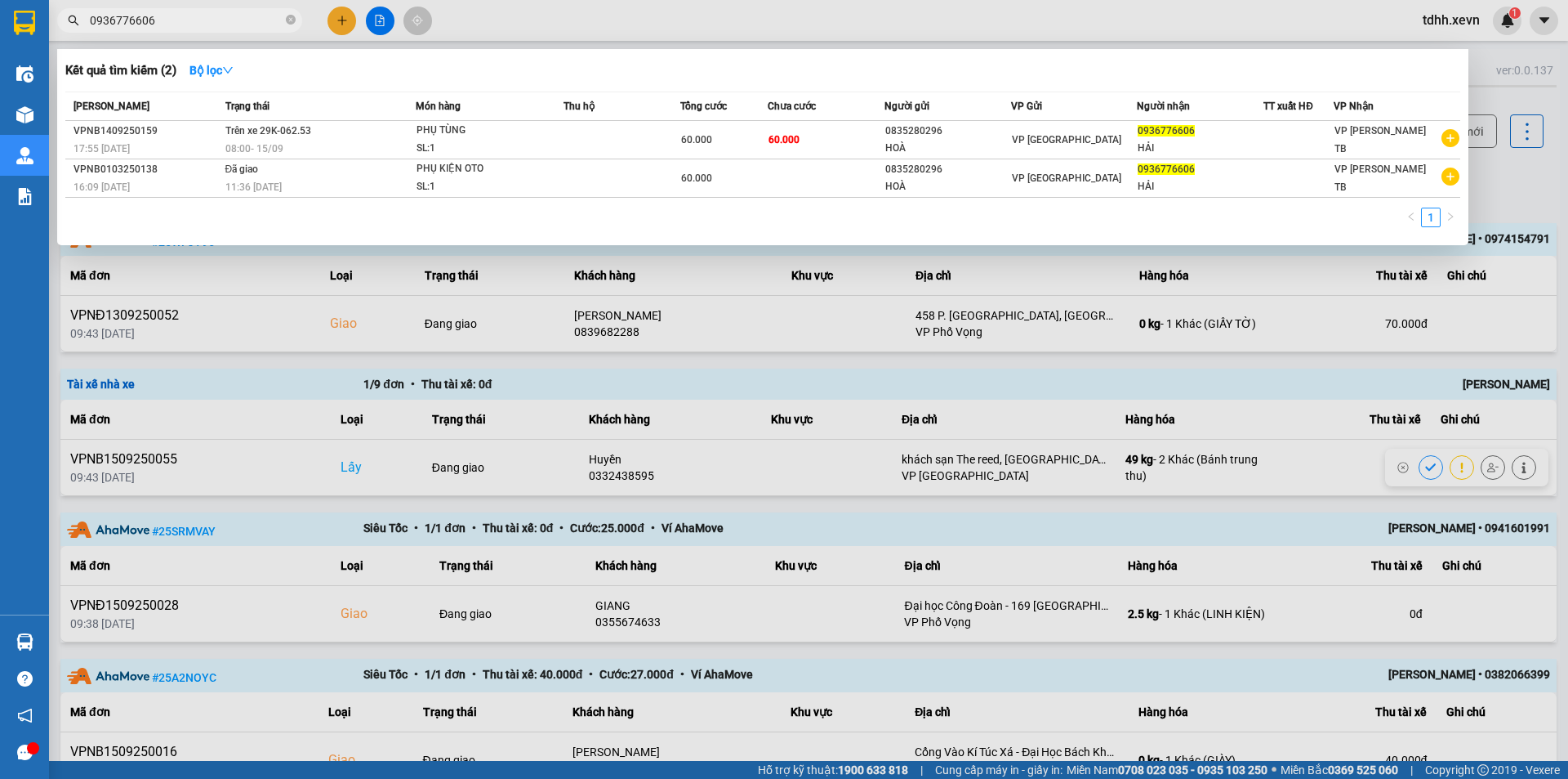
paste input "43017051"
click at [244, 21] on input "0936776606" at bounding box center [187, 21] width 193 height 18
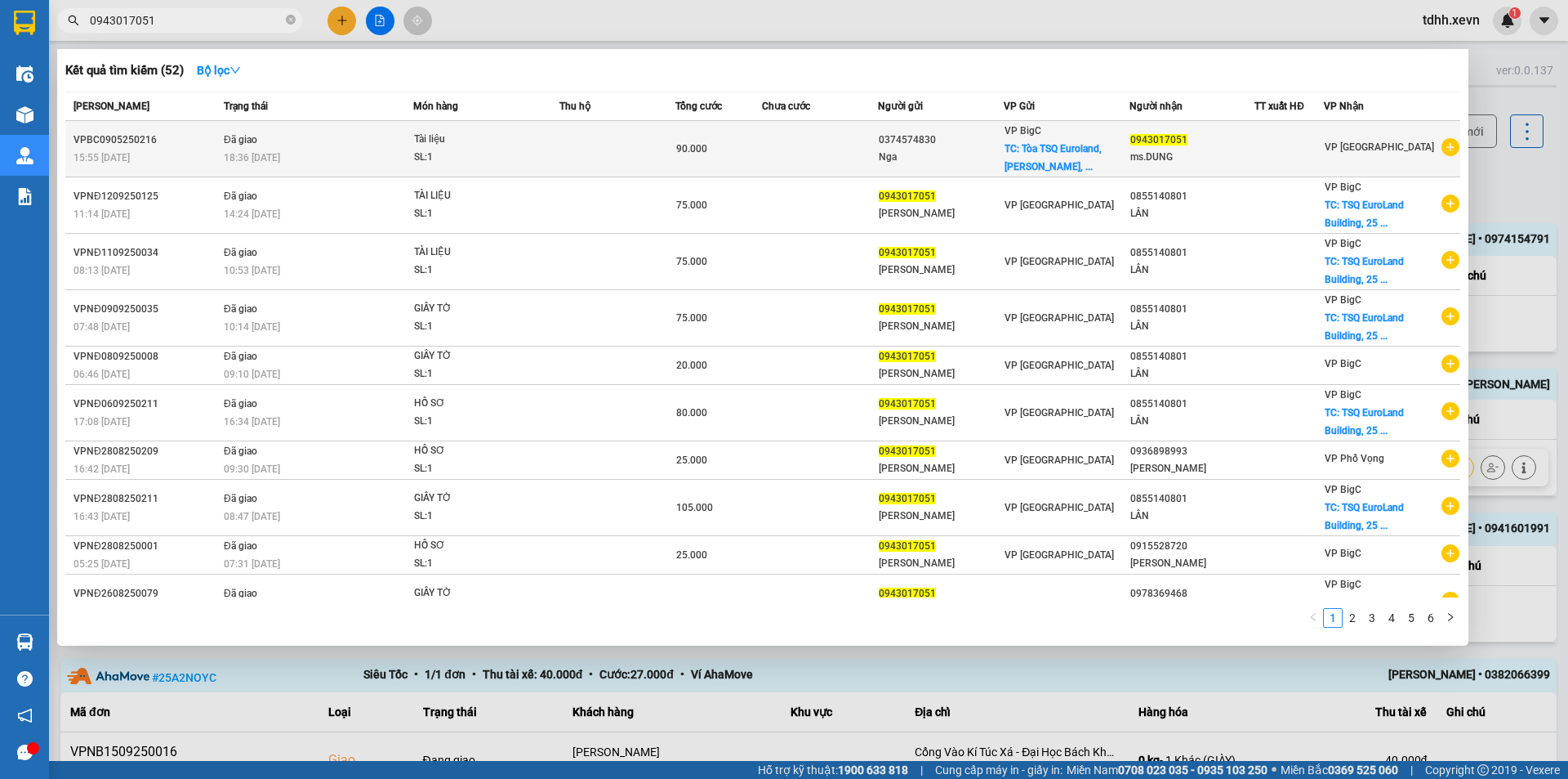
type input "0943017051"
click at [1028, 153] on span "TC: Tòa TSQ Euroland, Mỗ Lao, ..." at bounding box center [1054, 157] width 97 height 30
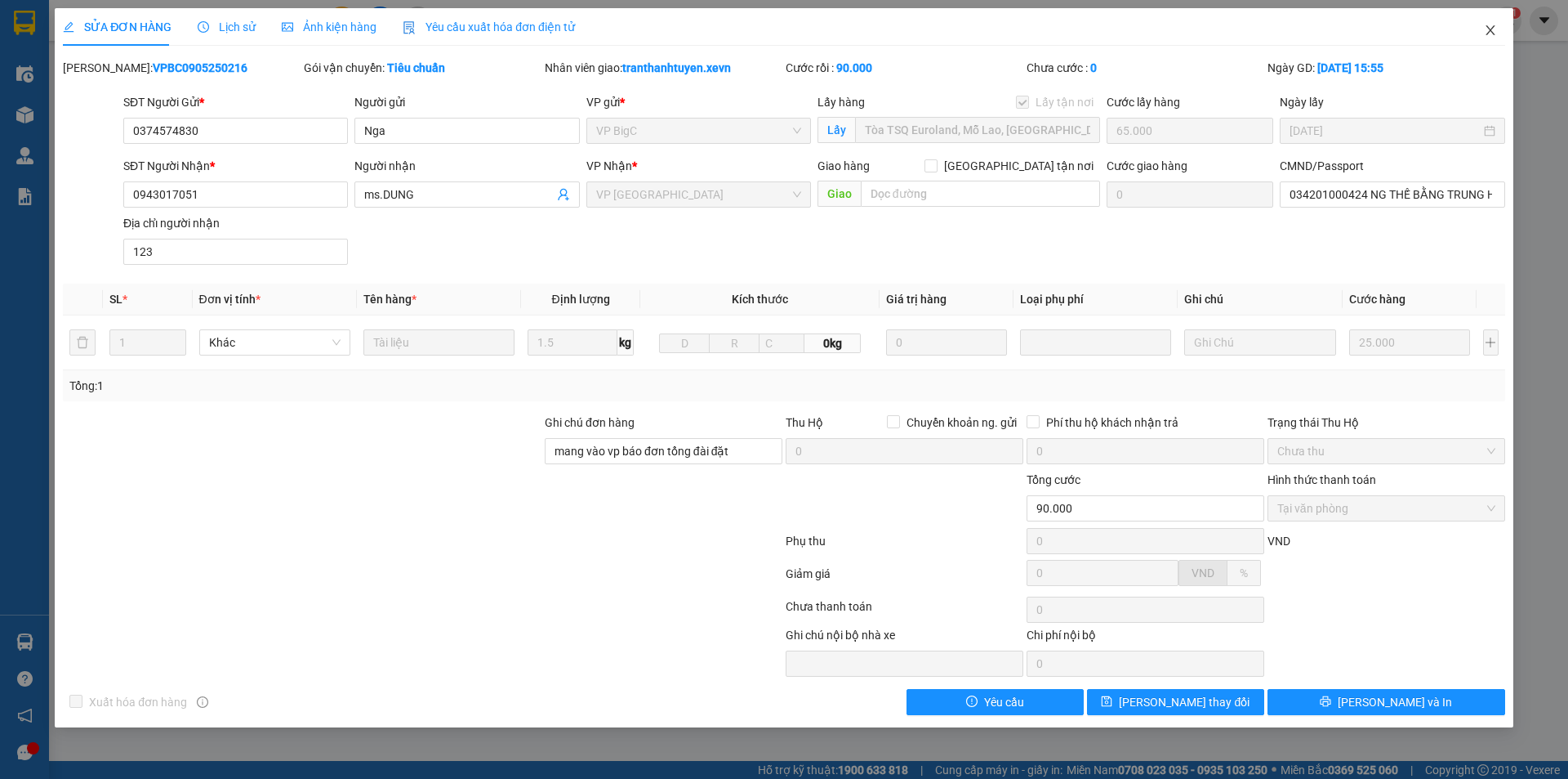
click at [1471, 34] on span "Close" at bounding box center [1490, 31] width 46 height 46
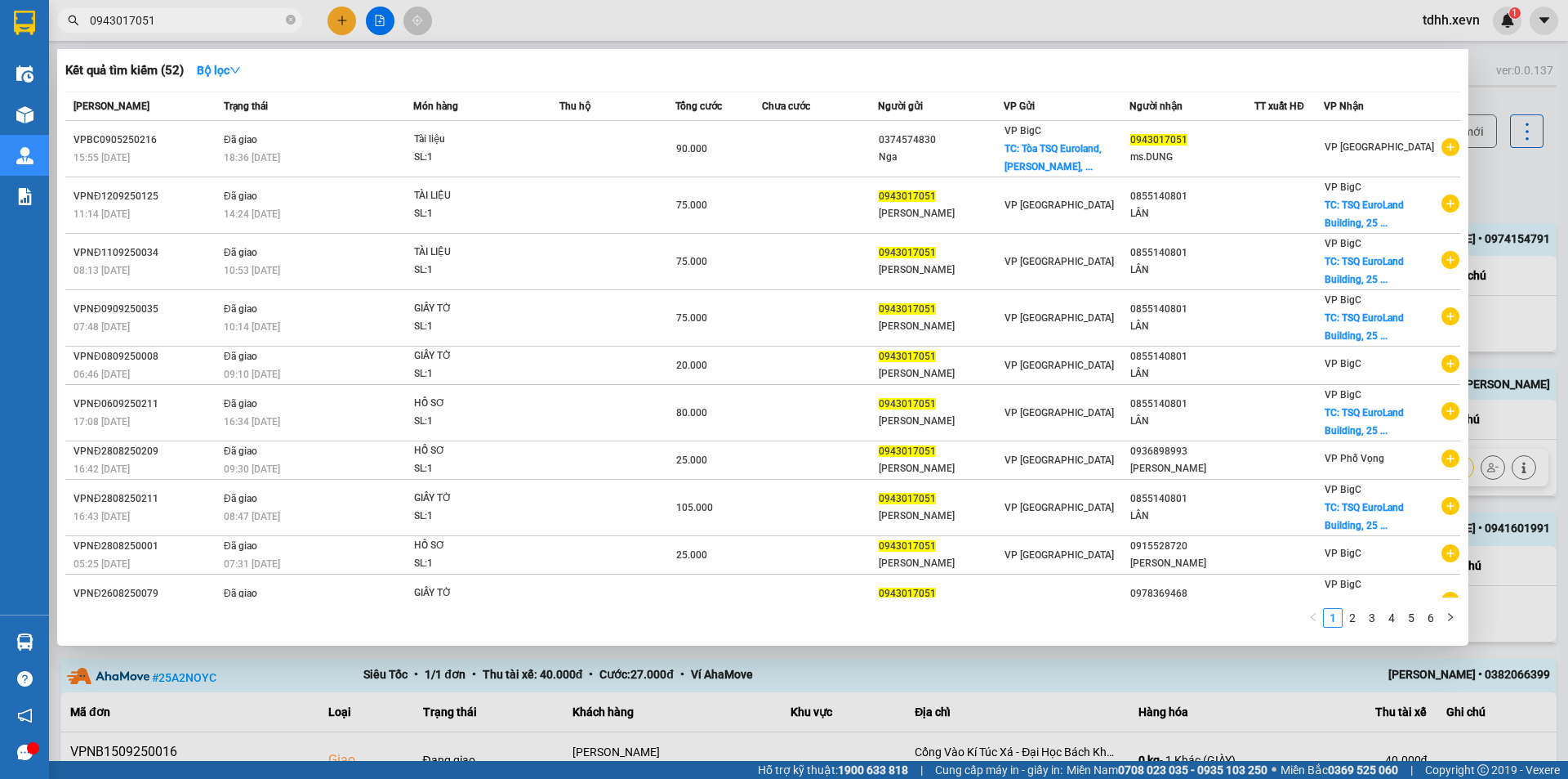
click at [235, 23] on input "0943017051" at bounding box center [187, 21] width 193 height 18
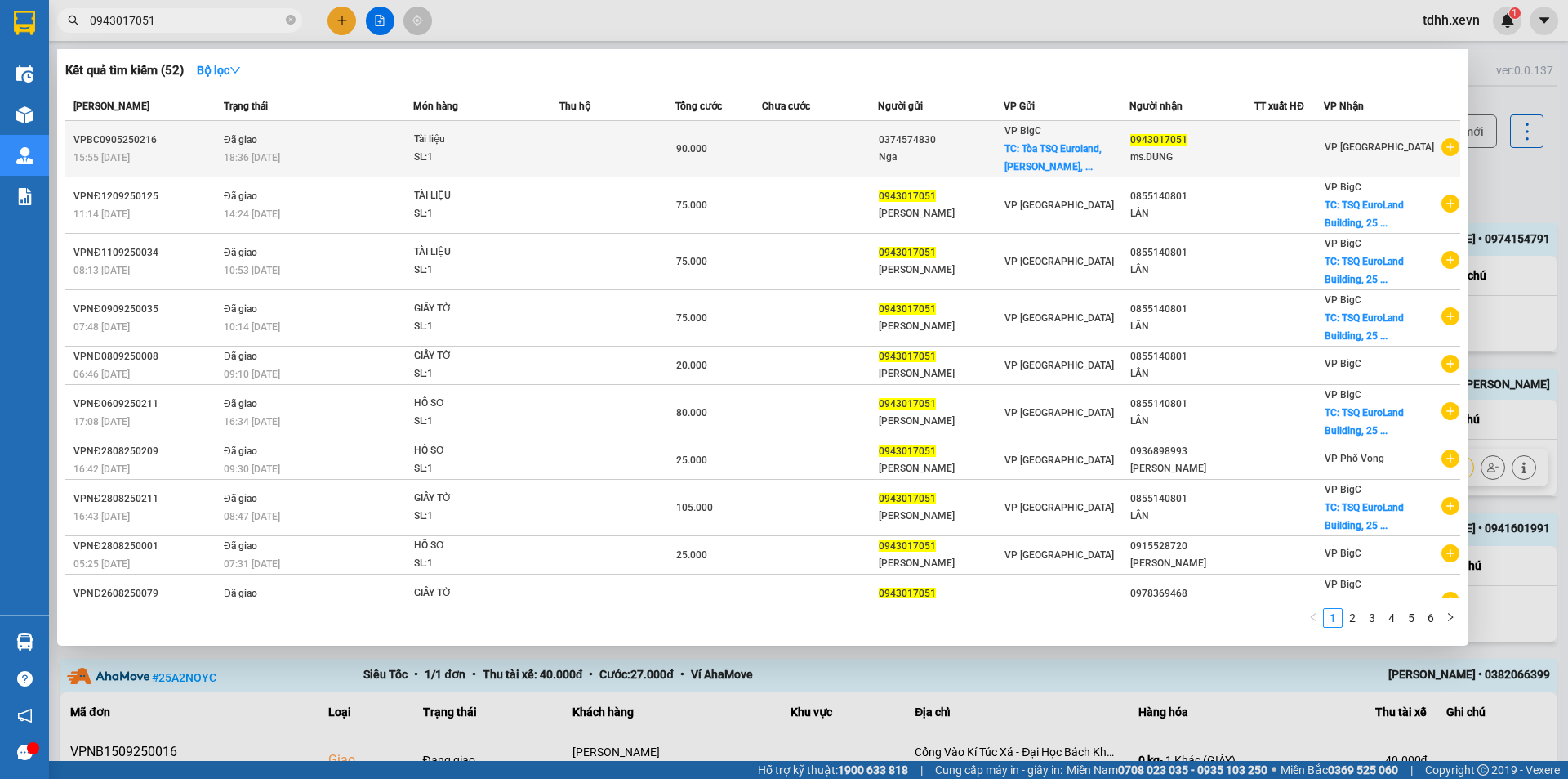
click at [1443, 151] on icon "plus-circle" at bounding box center [1451, 147] width 18 height 18
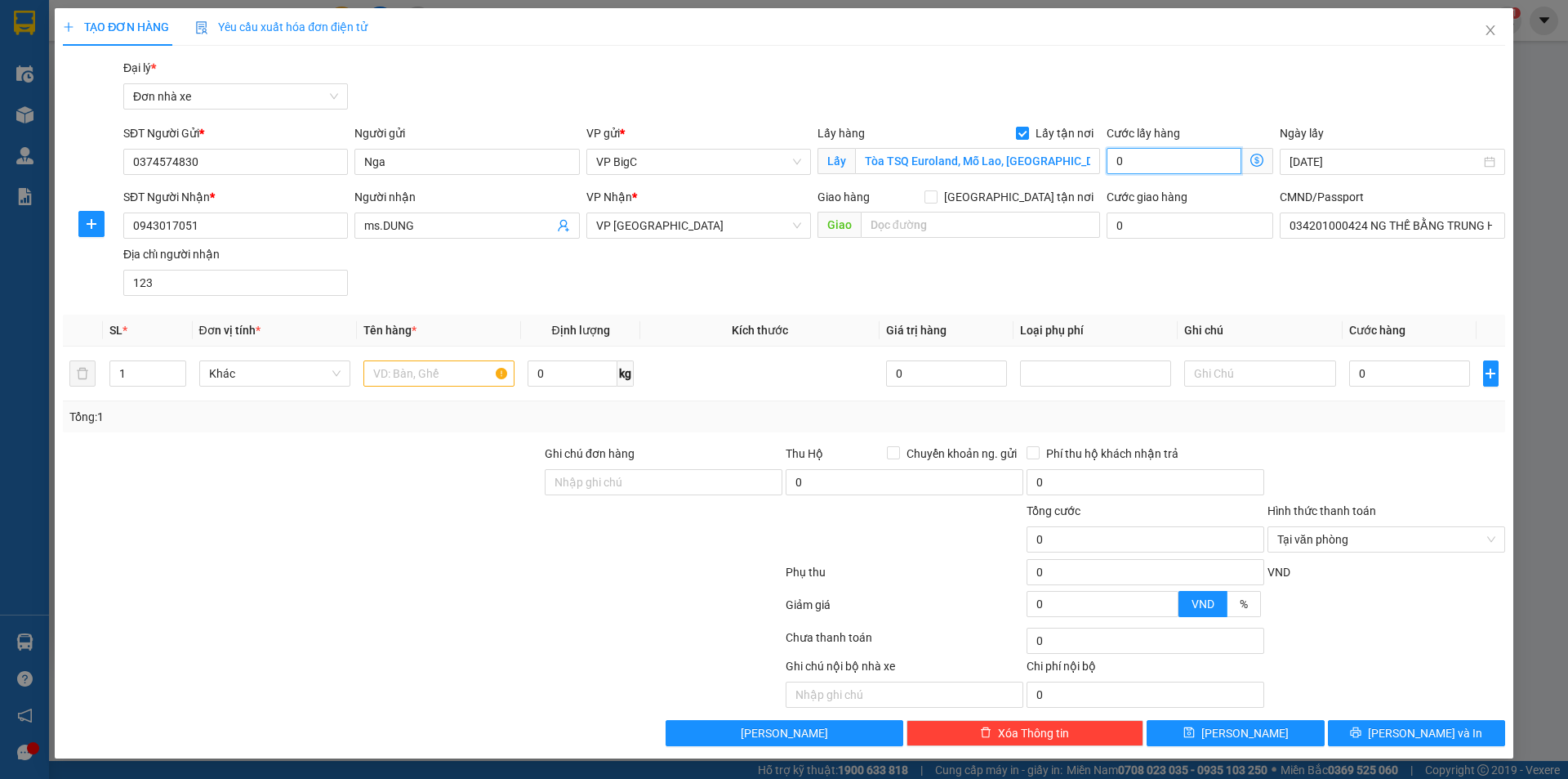
click at [1170, 159] on input "0" at bounding box center [1174, 161] width 134 height 26
type input "6"
type input "65"
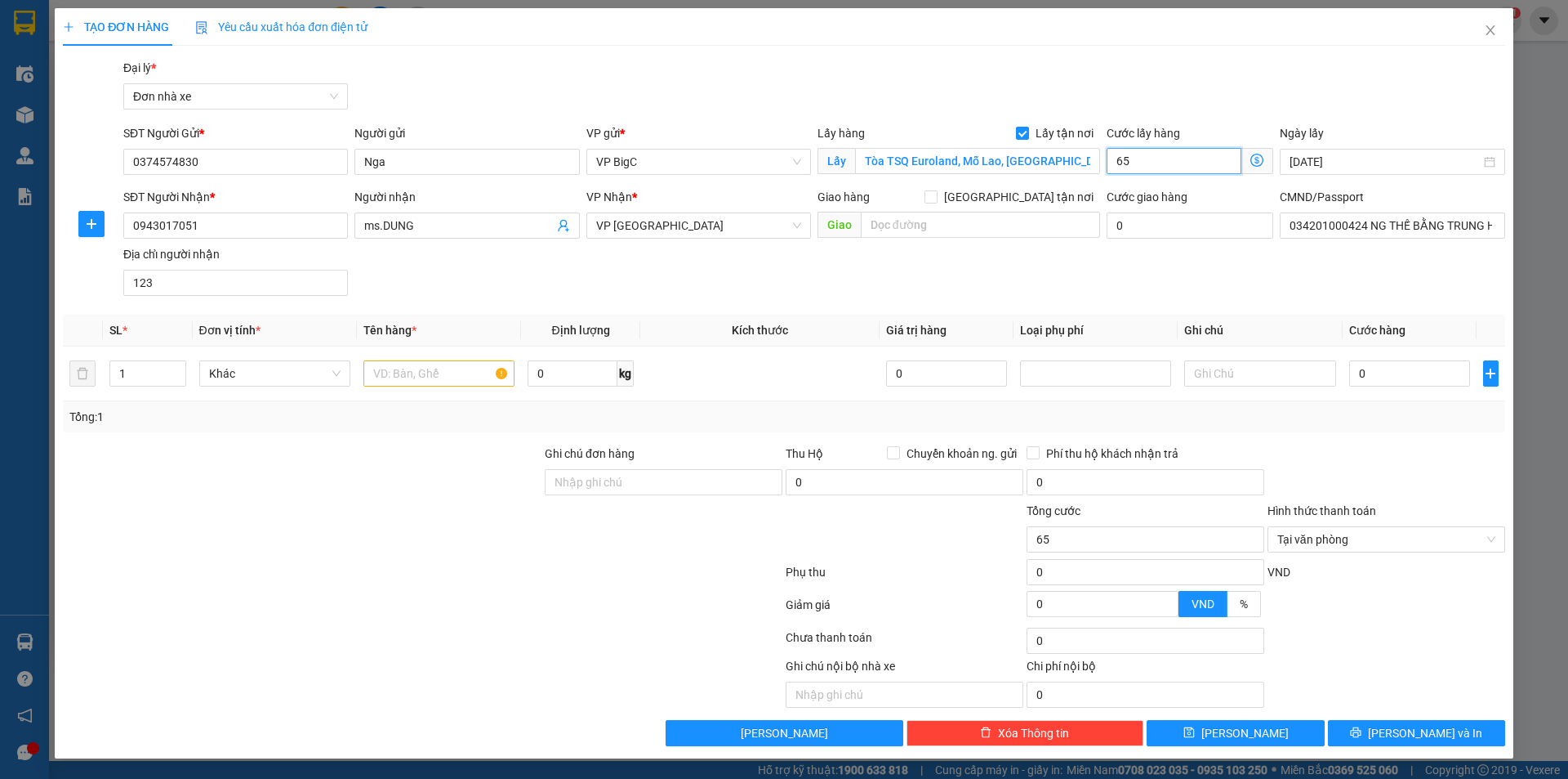
type input "650"
type input "6.500"
type input "65.000"
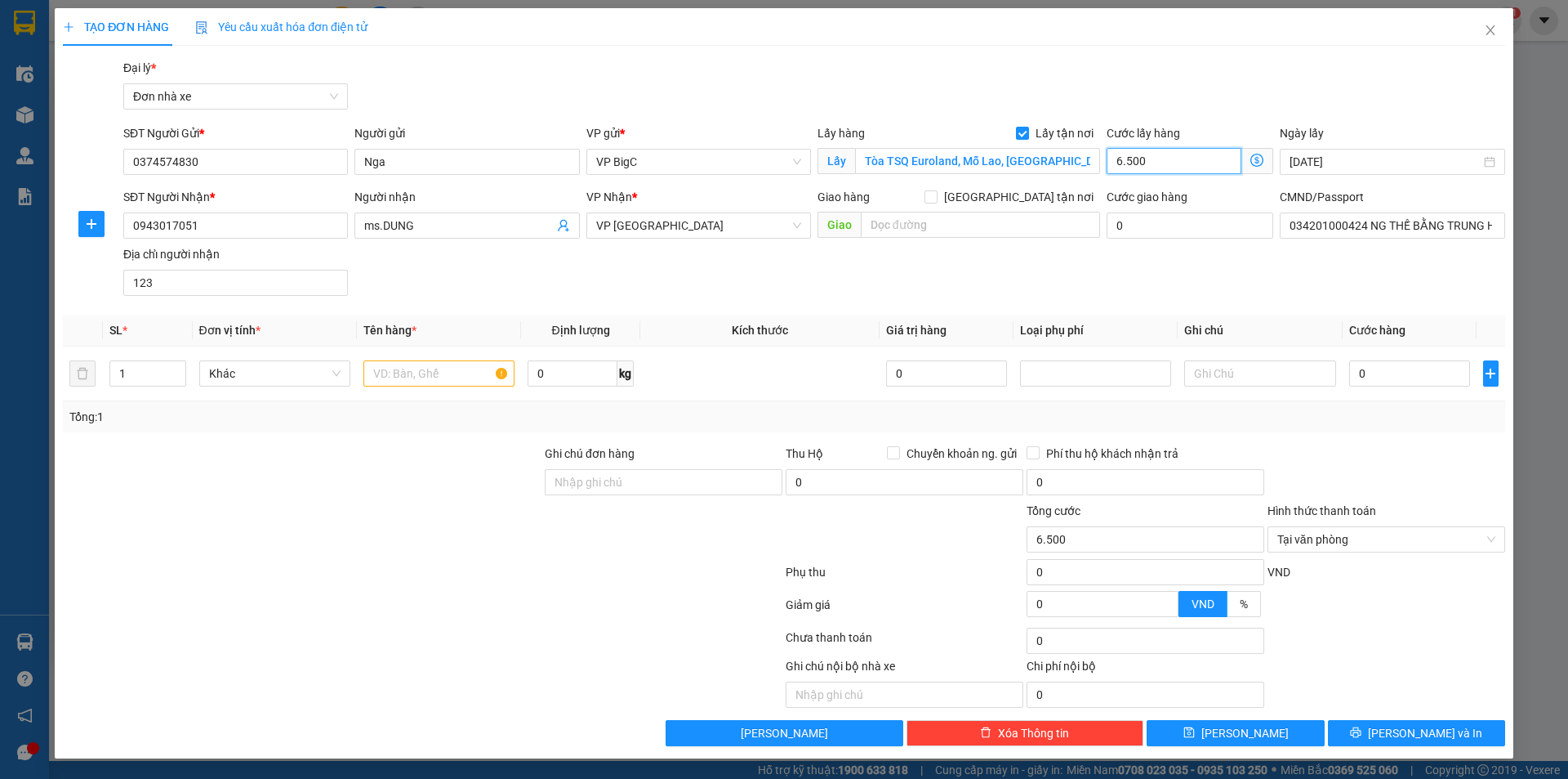
type input "65.000"
click at [466, 376] on input "text" at bounding box center [438, 373] width 151 height 26
type input "25"
drag, startPoint x: 441, startPoint y: 385, endPoint x: 415, endPoint y: 379, distance: 26.7
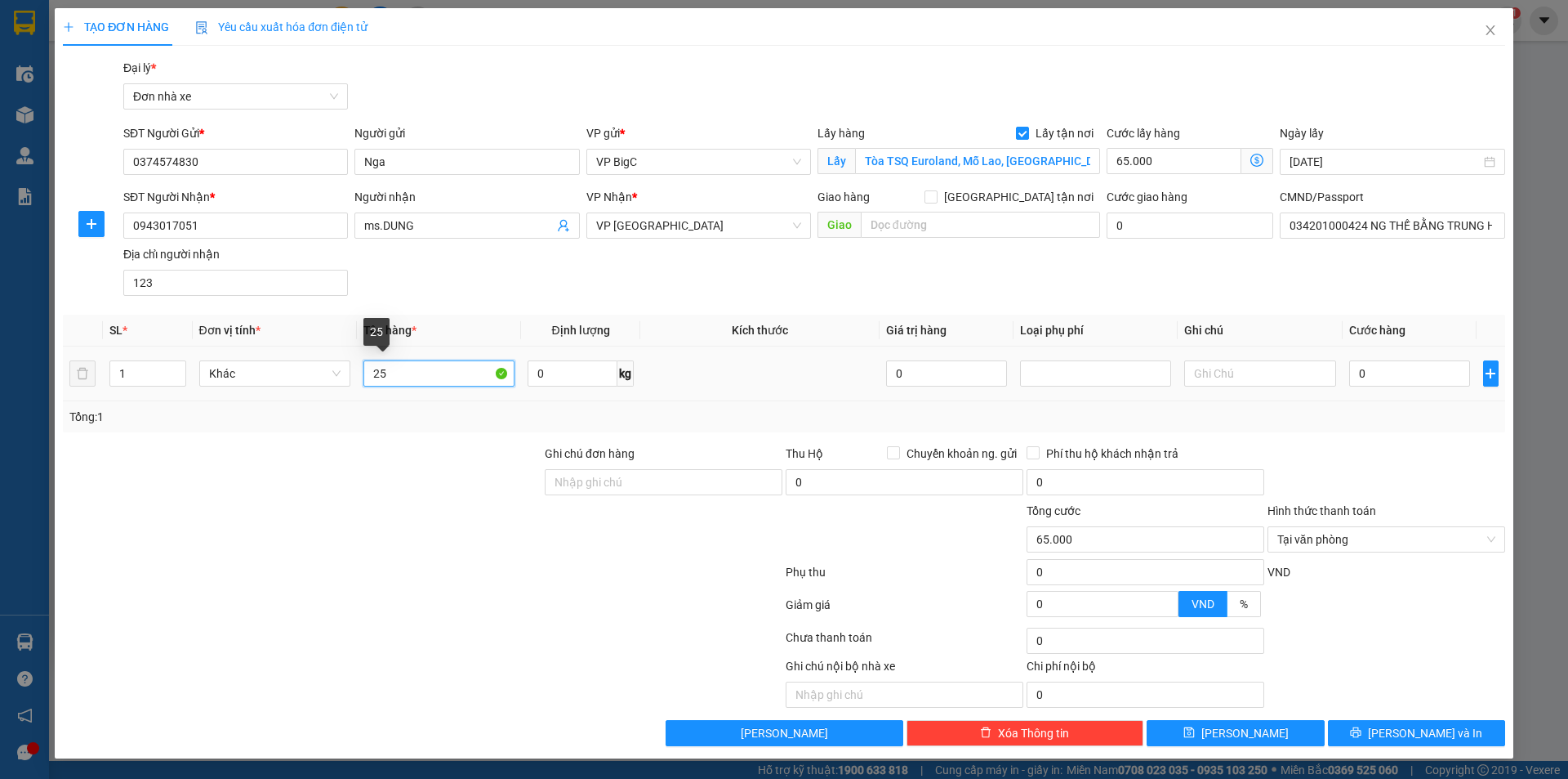
click at [415, 379] on input "25" at bounding box center [438, 373] width 151 height 26
drag, startPoint x: 358, startPoint y: 385, endPoint x: 331, endPoint y: 387, distance: 27.1
click at [331, 387] on tr "1 Khác 25 0 kg 0 0" at bounding box center [784, 374] width 1443 height 55
type input "Thùng hồ sơ"
click at [1427, 374] on input "0" at bounding box center [1410, 373] width 122 height 26
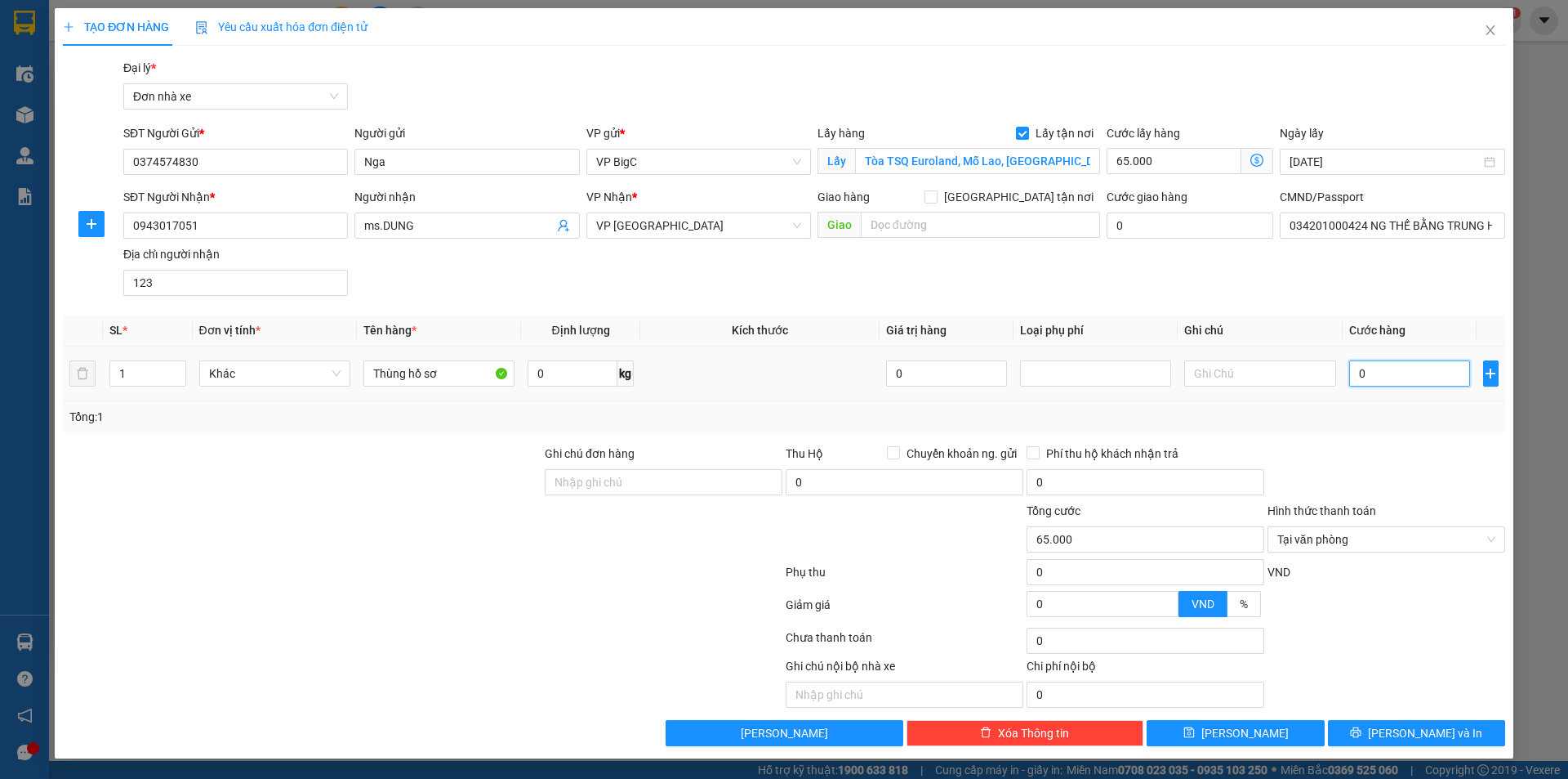
type input "2"
type input "65.002"
type input "25"
type input "65.025"
type input "250"
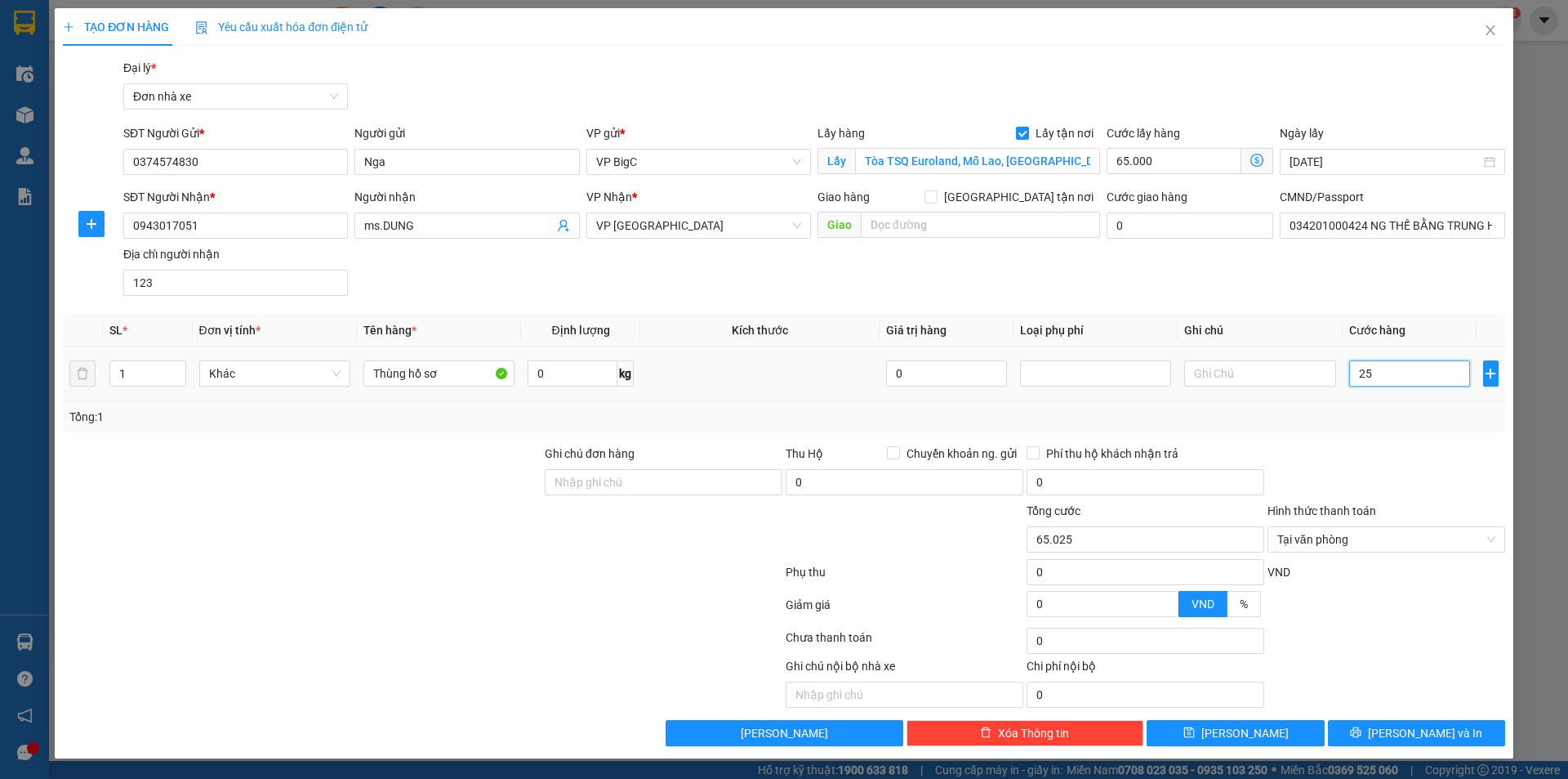
type input "65.250"
type input "2.500"
type input "67.500"
type input "25.000"
type input "90.000"
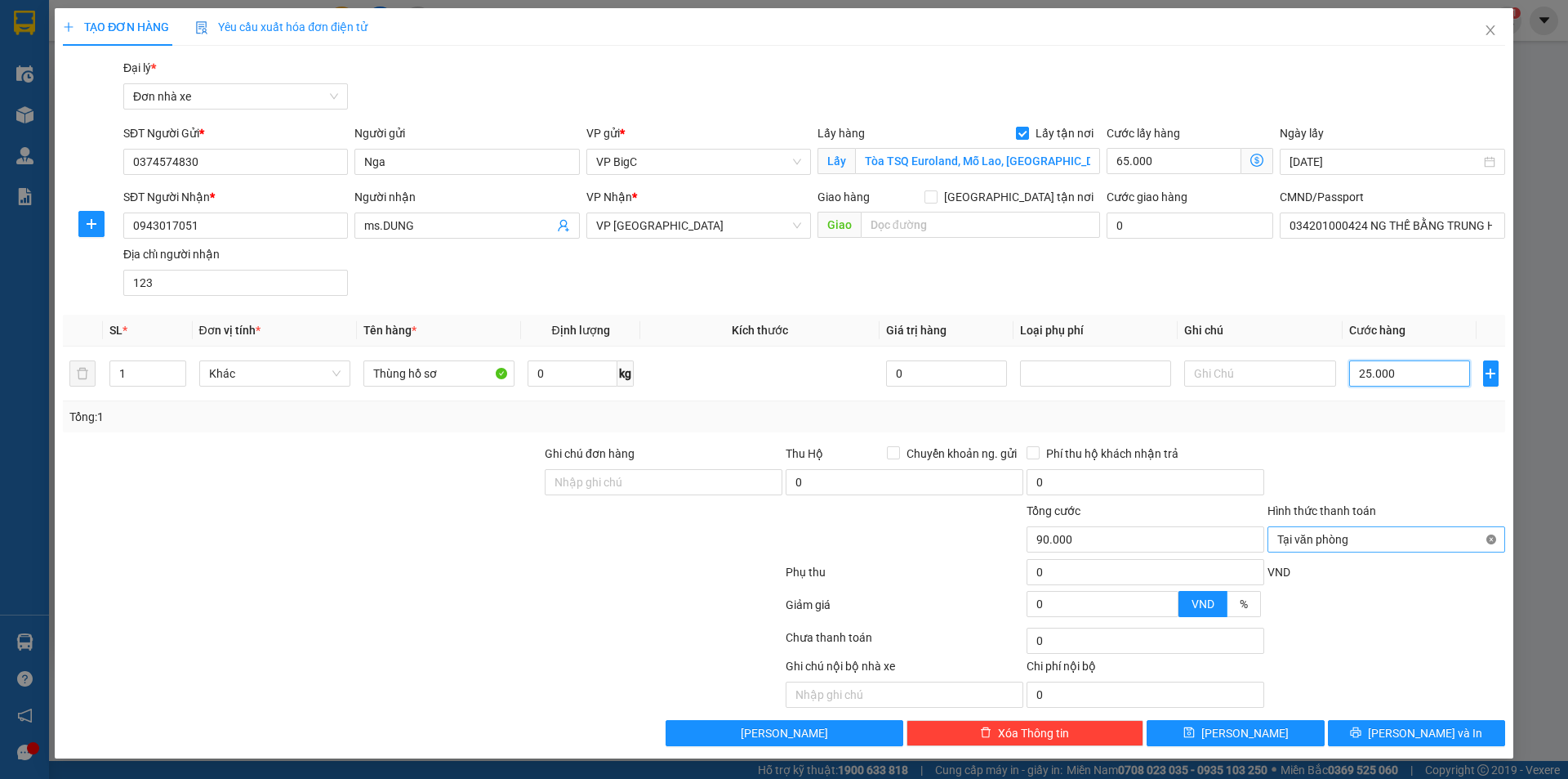
type input "90.000"
type input "25.000"
click at [654, 490] on input "Ghi chú đơn hàng" at bounding box center [663, 482] width 237 height 26
type input "mang thẳng vào X.E Việt Nam báo đơn của tổng đài"
click at [1270, 729] on button "Lưu" at bounding box center [1235, 733] width 177 height 26
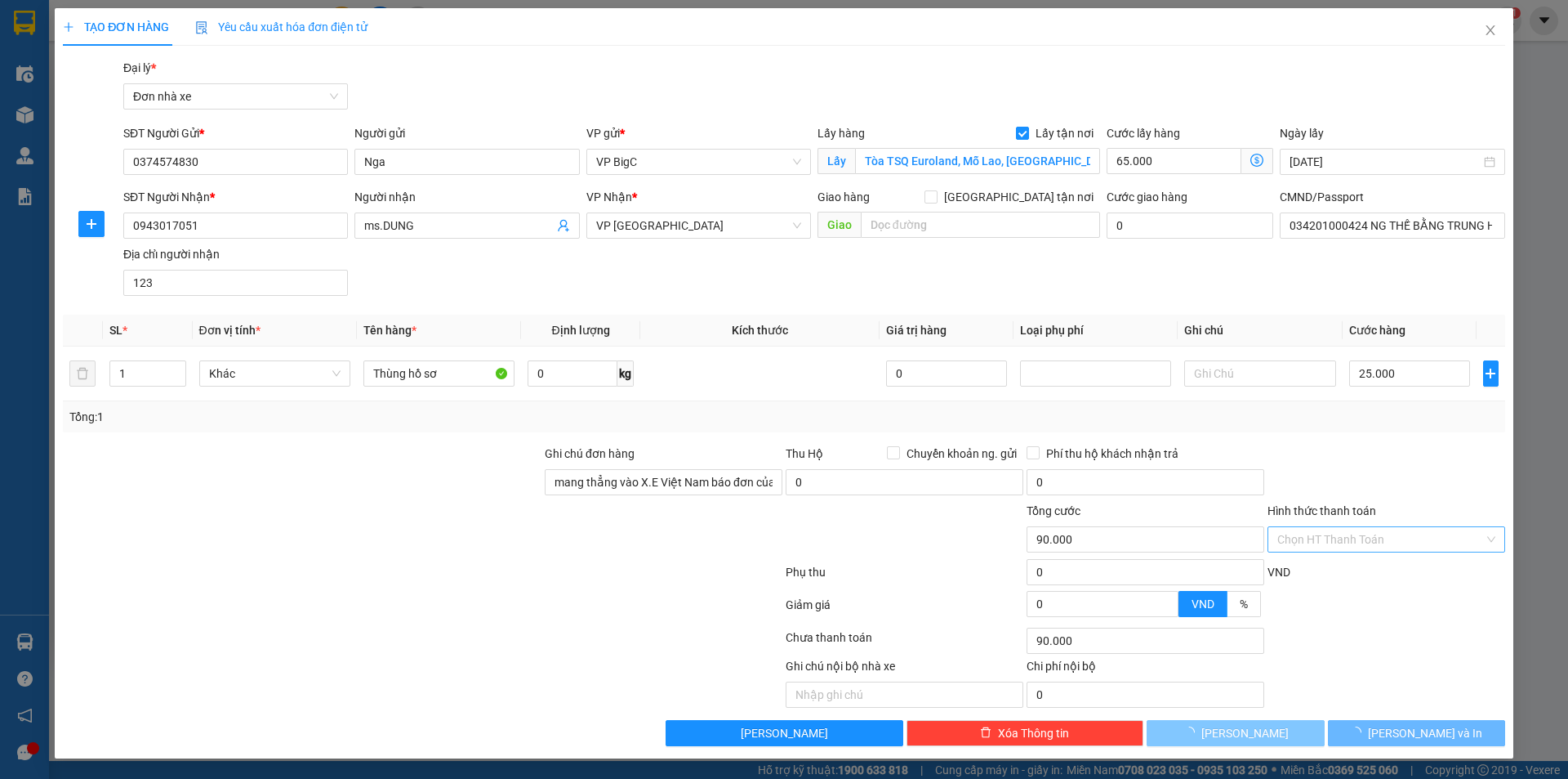
checkbox input "false"
type input "0"
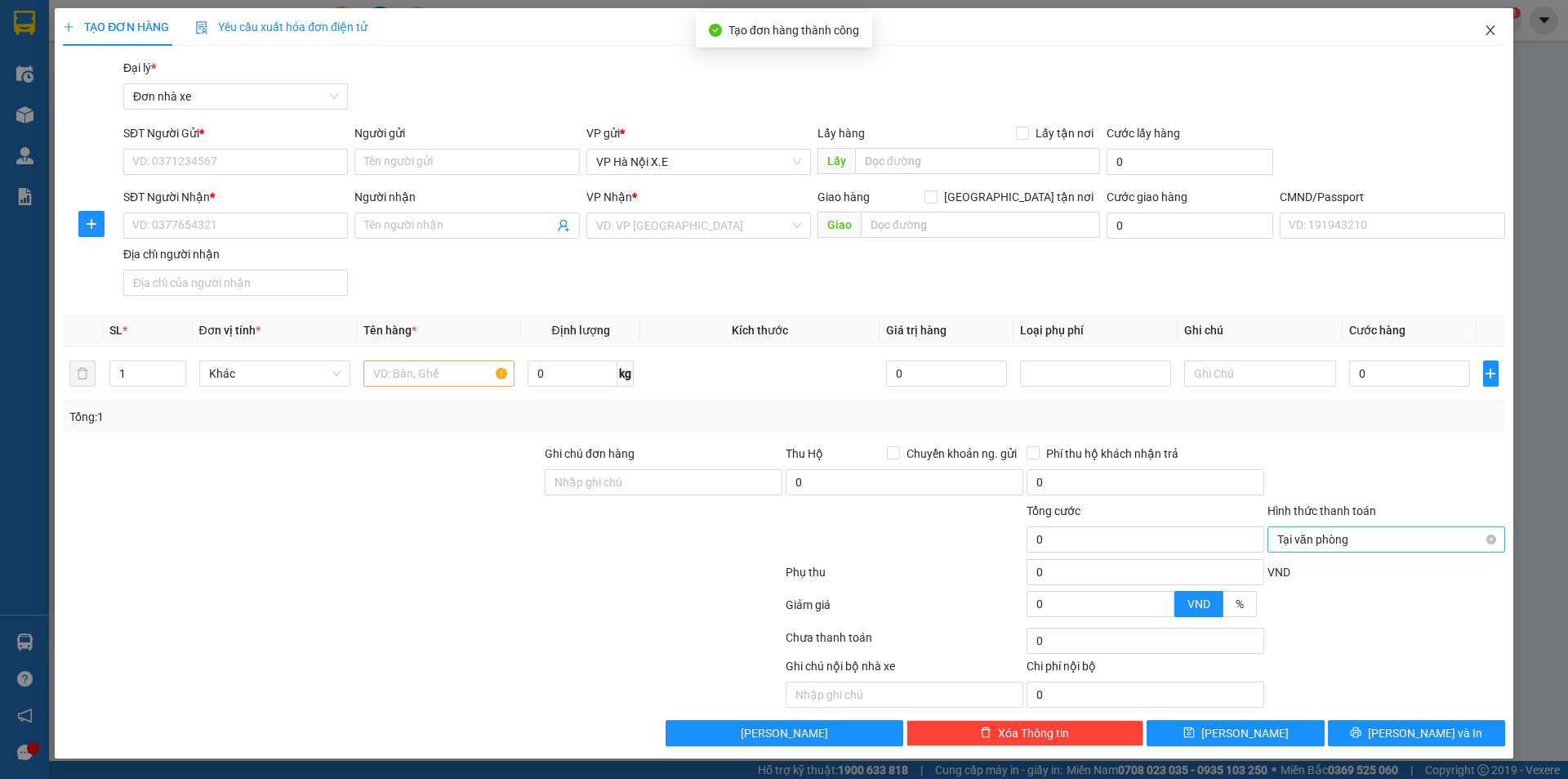
click at [1495, 36] on icon "close" at bounding box center [1490, 30] width 13 height 13
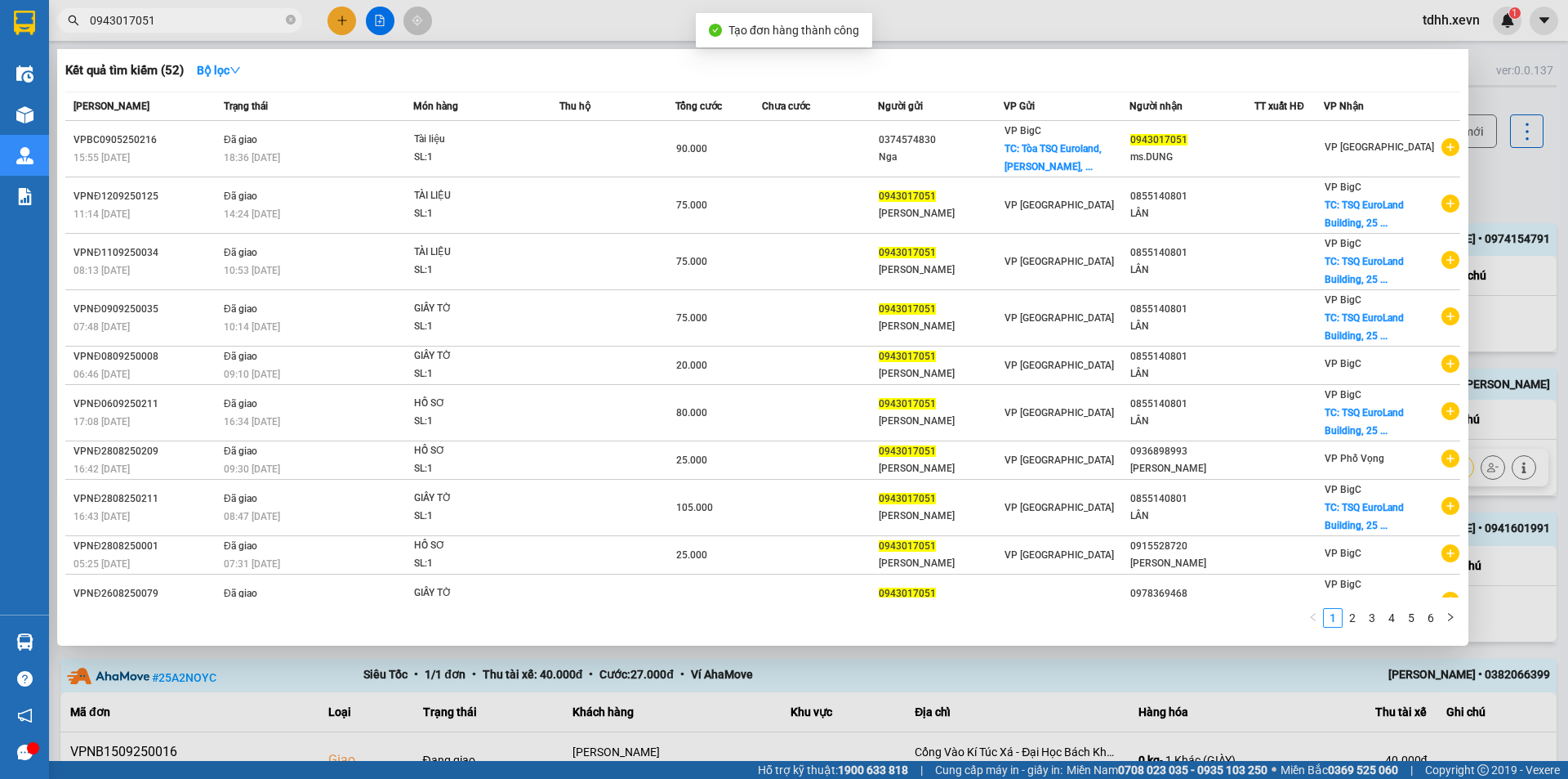
click at [1485, 186] on div at bounding box center [784, 389] width 1568 height 779
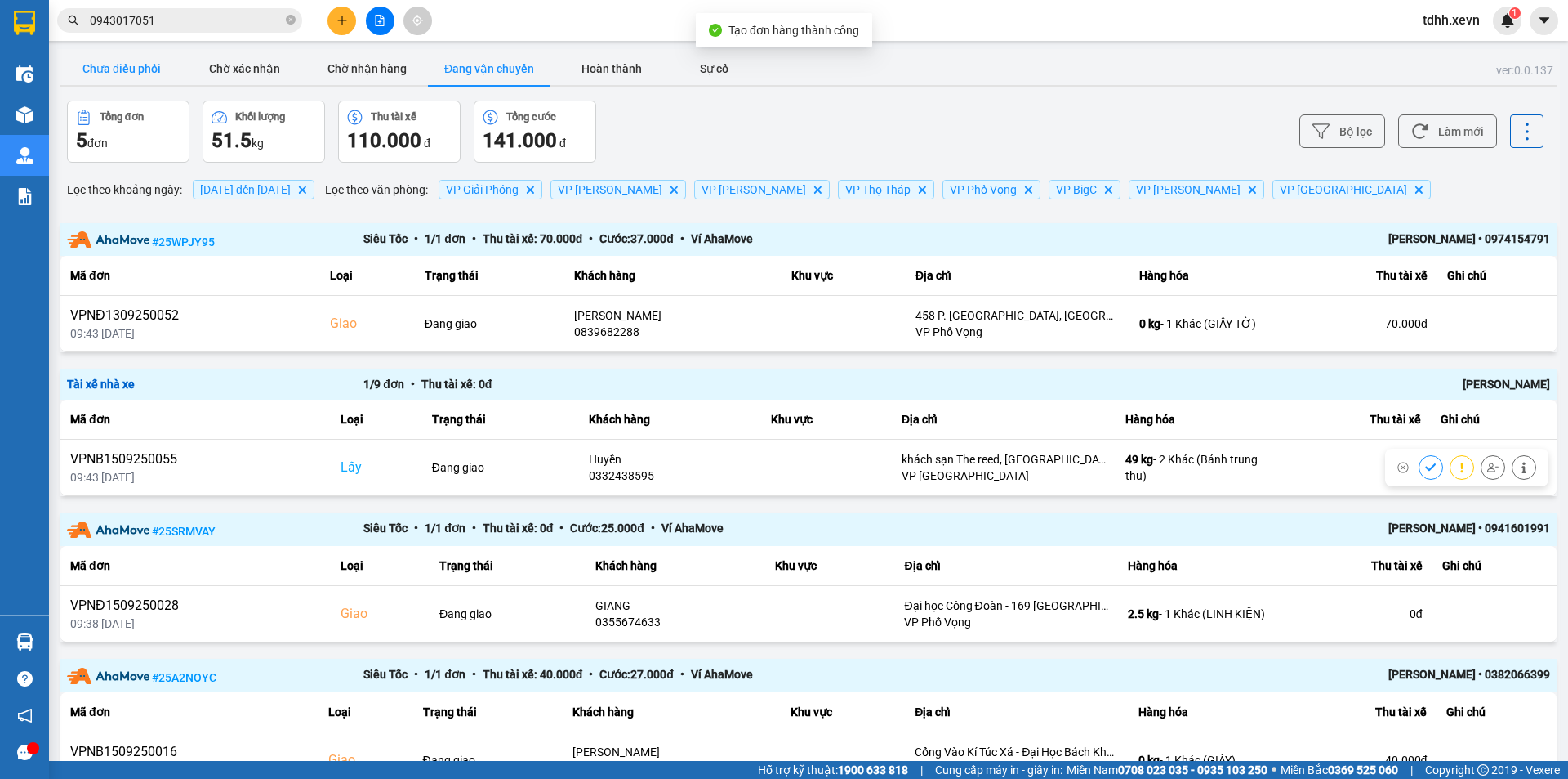
click at [124, 70] on button "Chưa điều phối" at bounding box center [122, 69] width 123 height 32
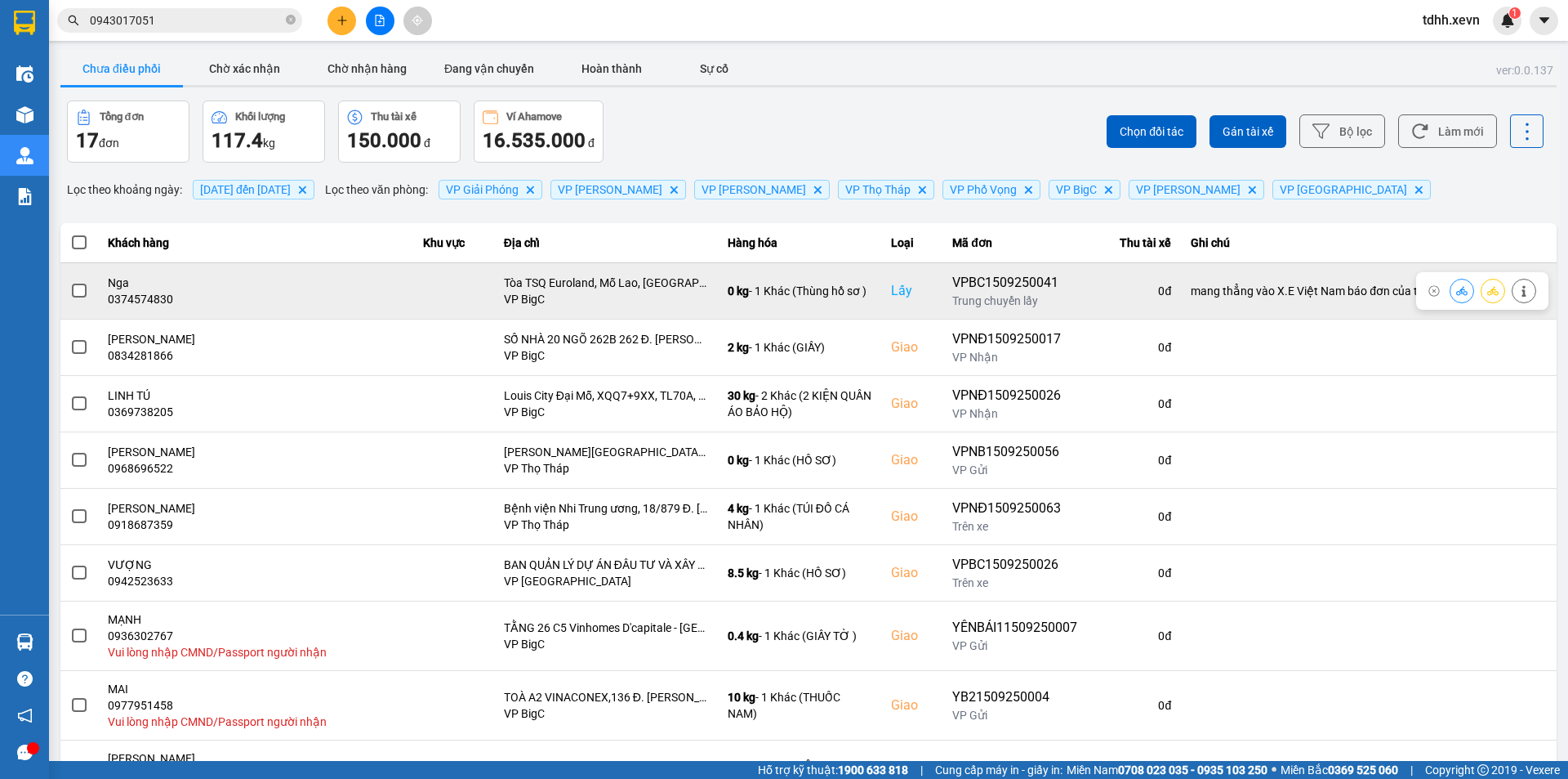
click at [1456, 292] on icon at bounding box center [1462, 291] width 12 height 12
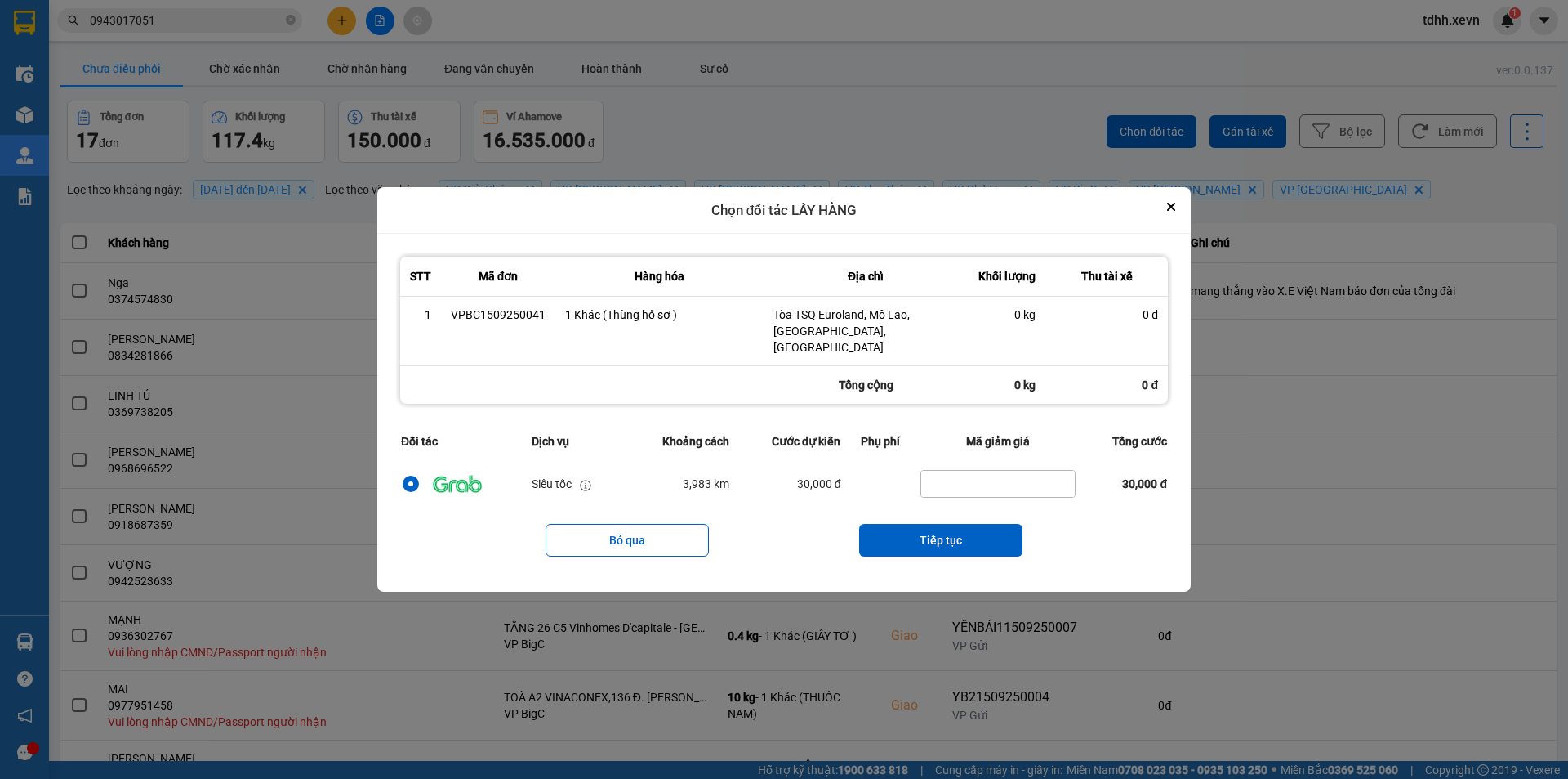
click at [1324, 193] on div "ver: 0.0.137 Chưa điều phối Chờ xác nhận Chờ nhận hàng Đang vận chuyển Hoàn thà…" at bounding box center [808, 472] width 1503 height 847
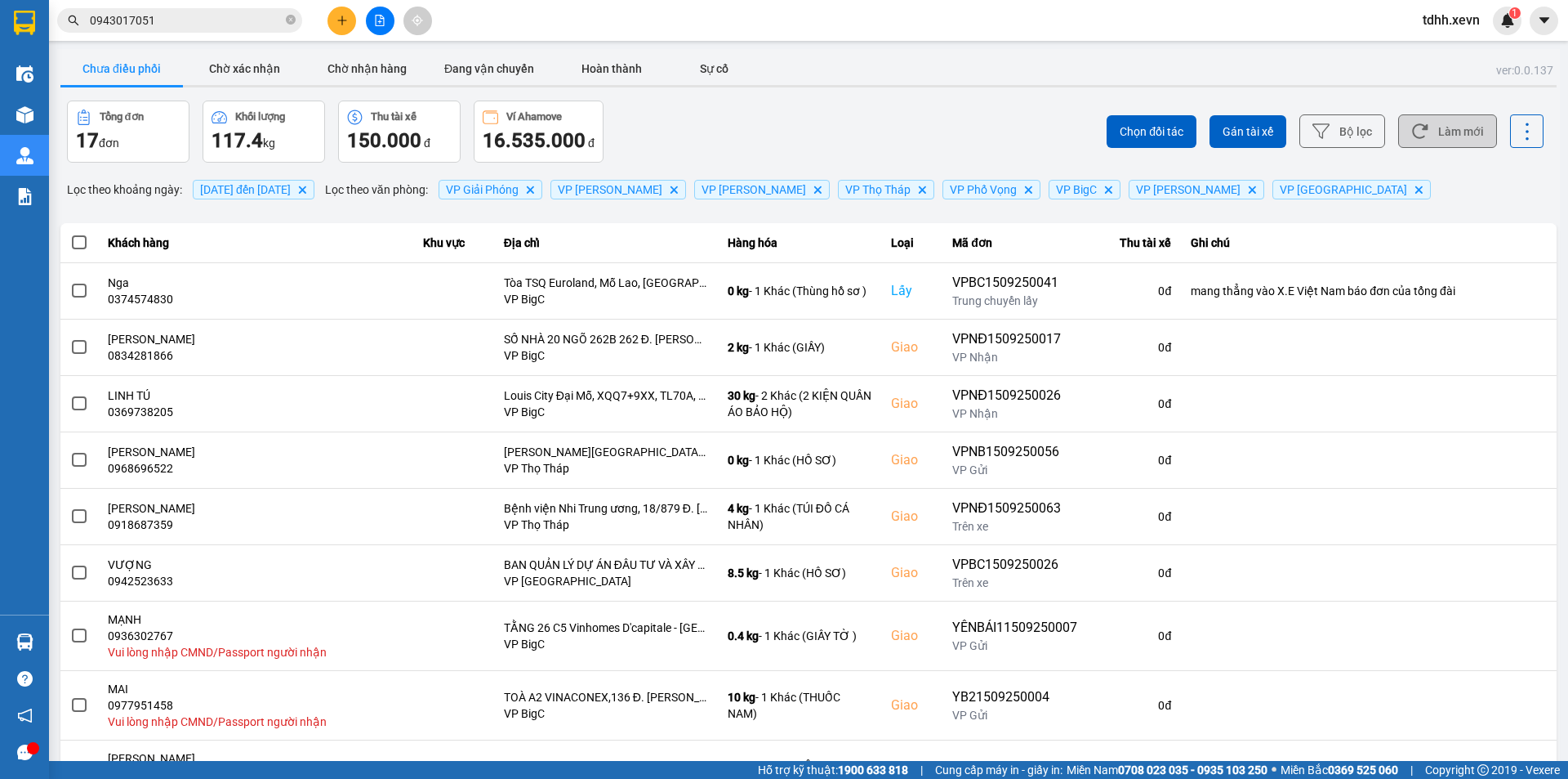
click at [1431, 123] on button "Làm mới" at bounding box center [1448, 131] width 99 height 33
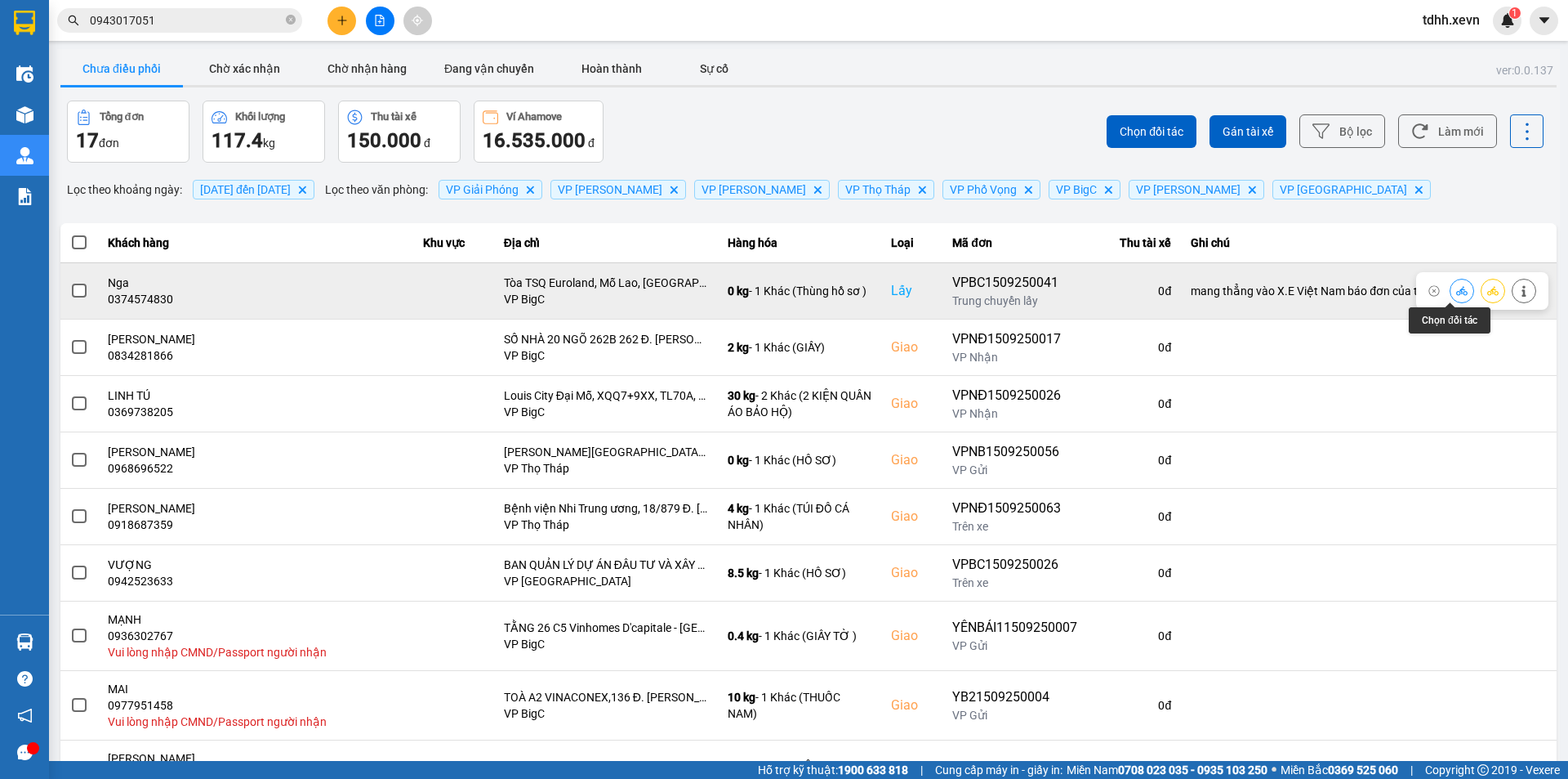
click at [1454, 298] on button at bounding box center [1462, 291] width 23 height 29
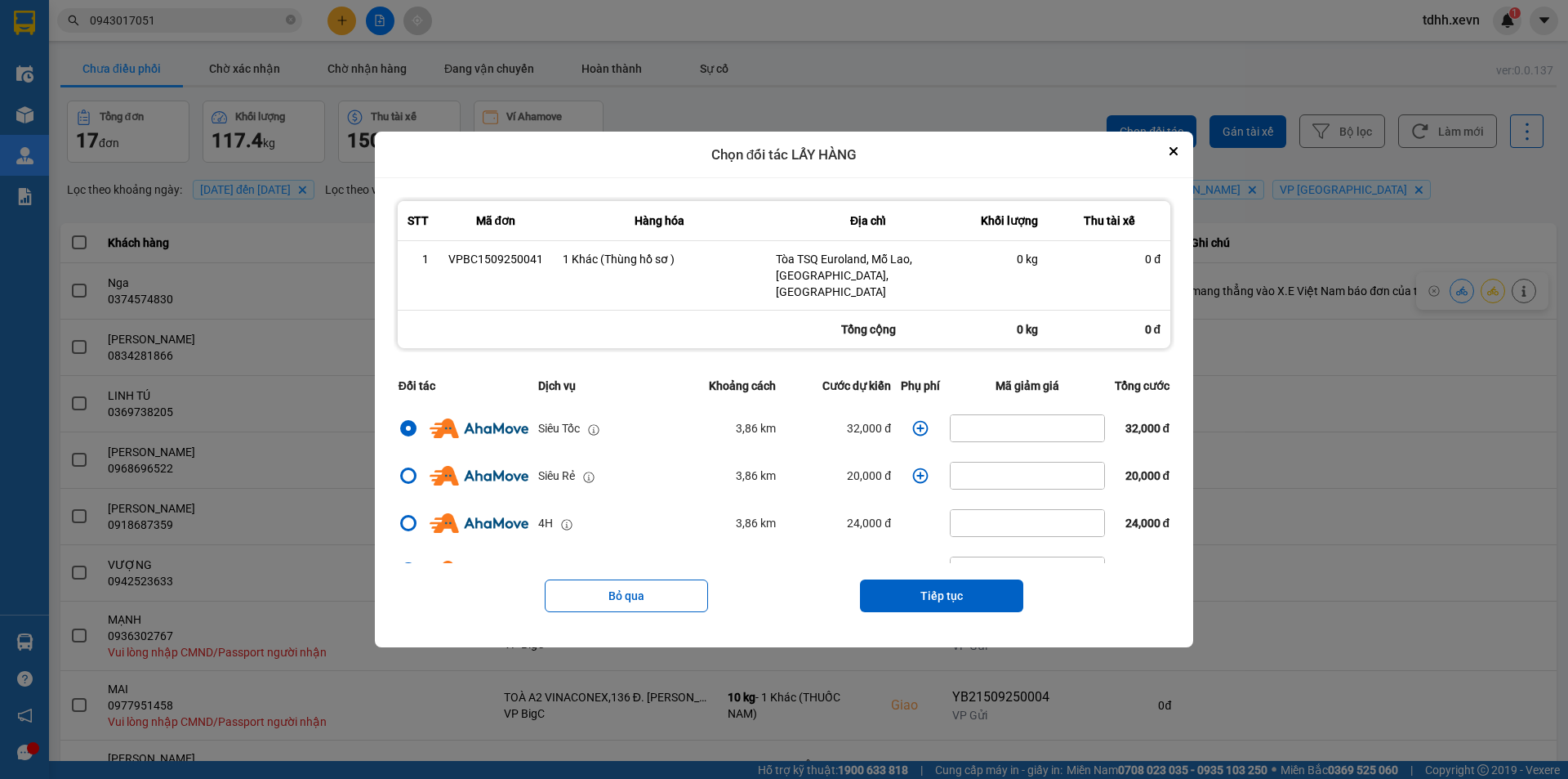
click at [913, 420] on icon "dialog" at bounding box center [920, 428] width 16 height 16
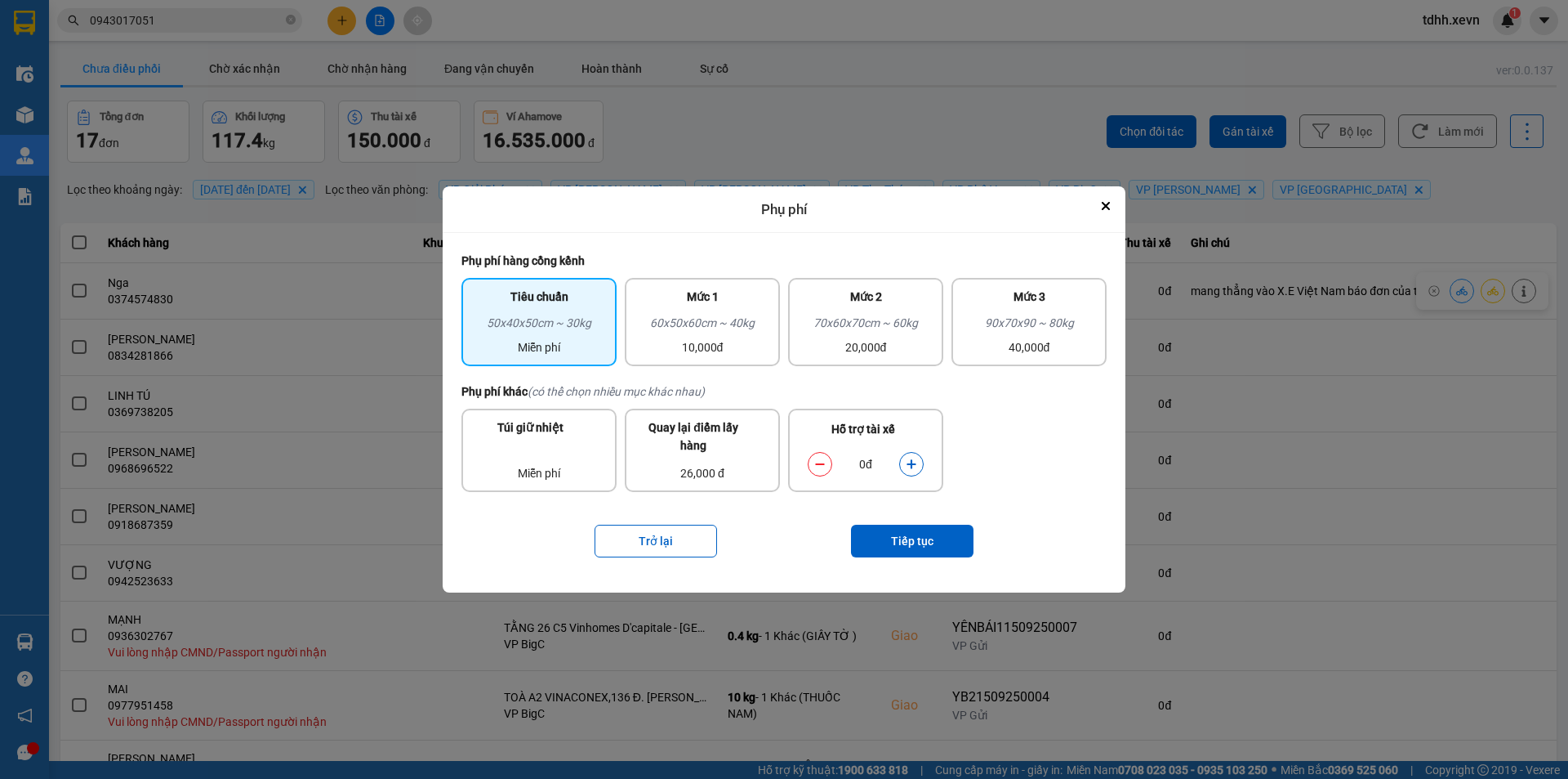
click at [916, 467] on icon "dialog" at bounding box center [911, 464] width 12 height 12
click at [907, 544] on button "Tiếp tục" at bounding box center [912, 541] width 123 height 32
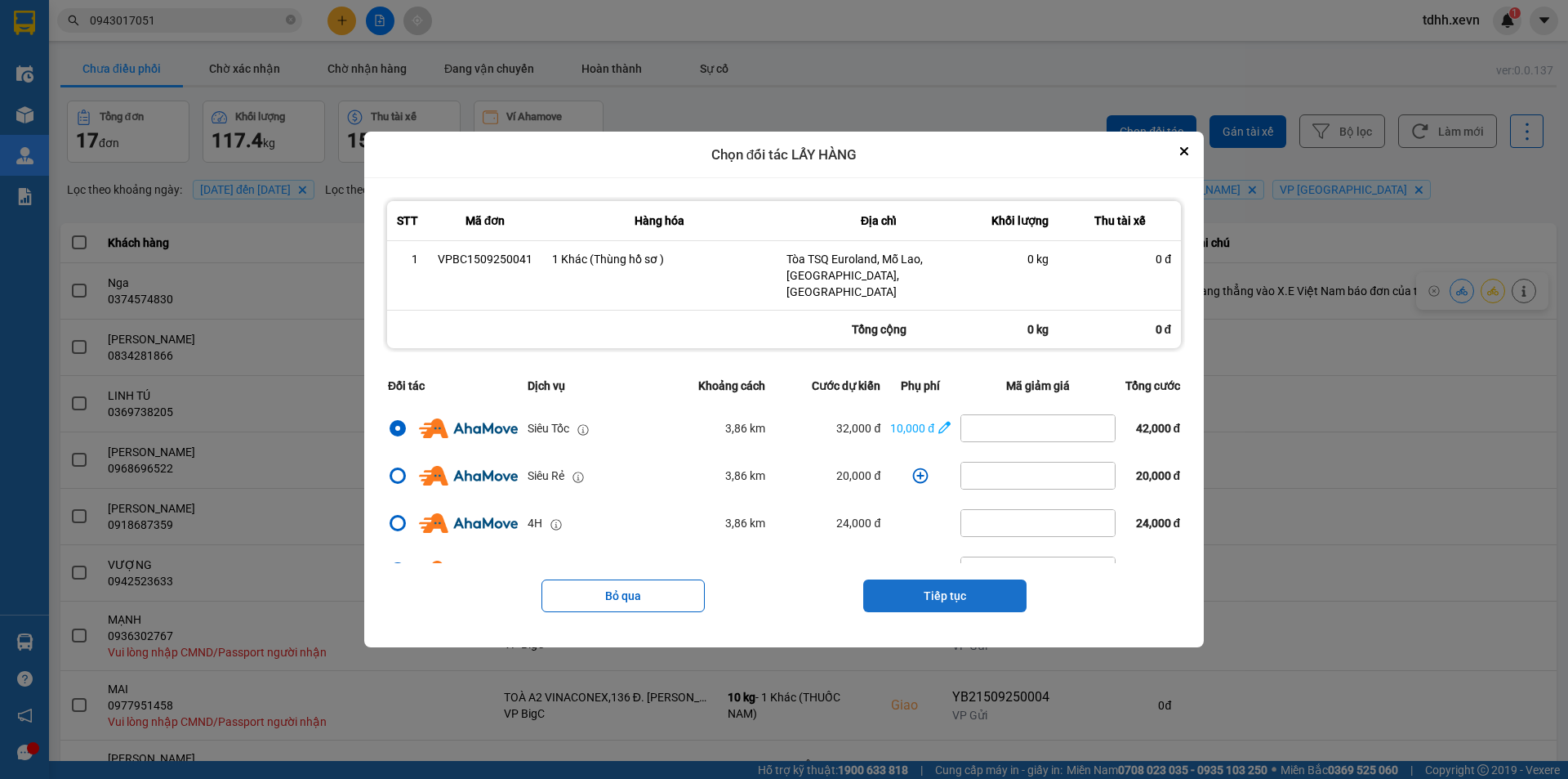
click at [947, 584] on button "Tiếp tục" at bounding box center [945, 596] width 163 height 32
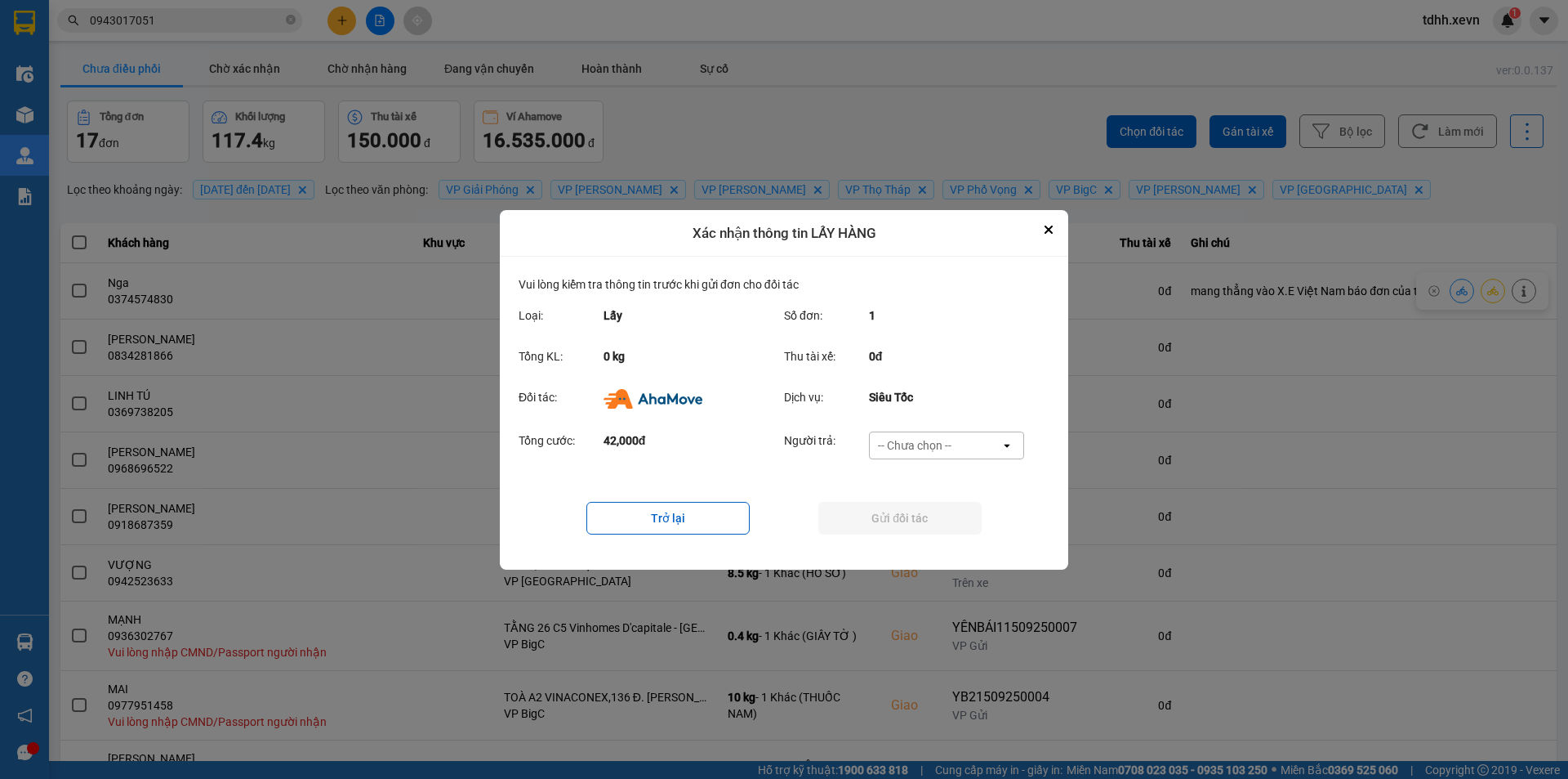
drag, startPoint x: 930, startPoint y: 442, endPoint x: 941, endPoint y: 458, distance: 19.4
click at [931, 442] on div "-- Chưa chọn --" at bounding box center [914, 445] width 73 height 16
click at [937, 542] on span "Ví Ahamove" at bounding box center [914, 539] width 66 height 16
click at [922, 524] on button "Gửi đối tác" at bounding box center [899, 518] width 163 height 32
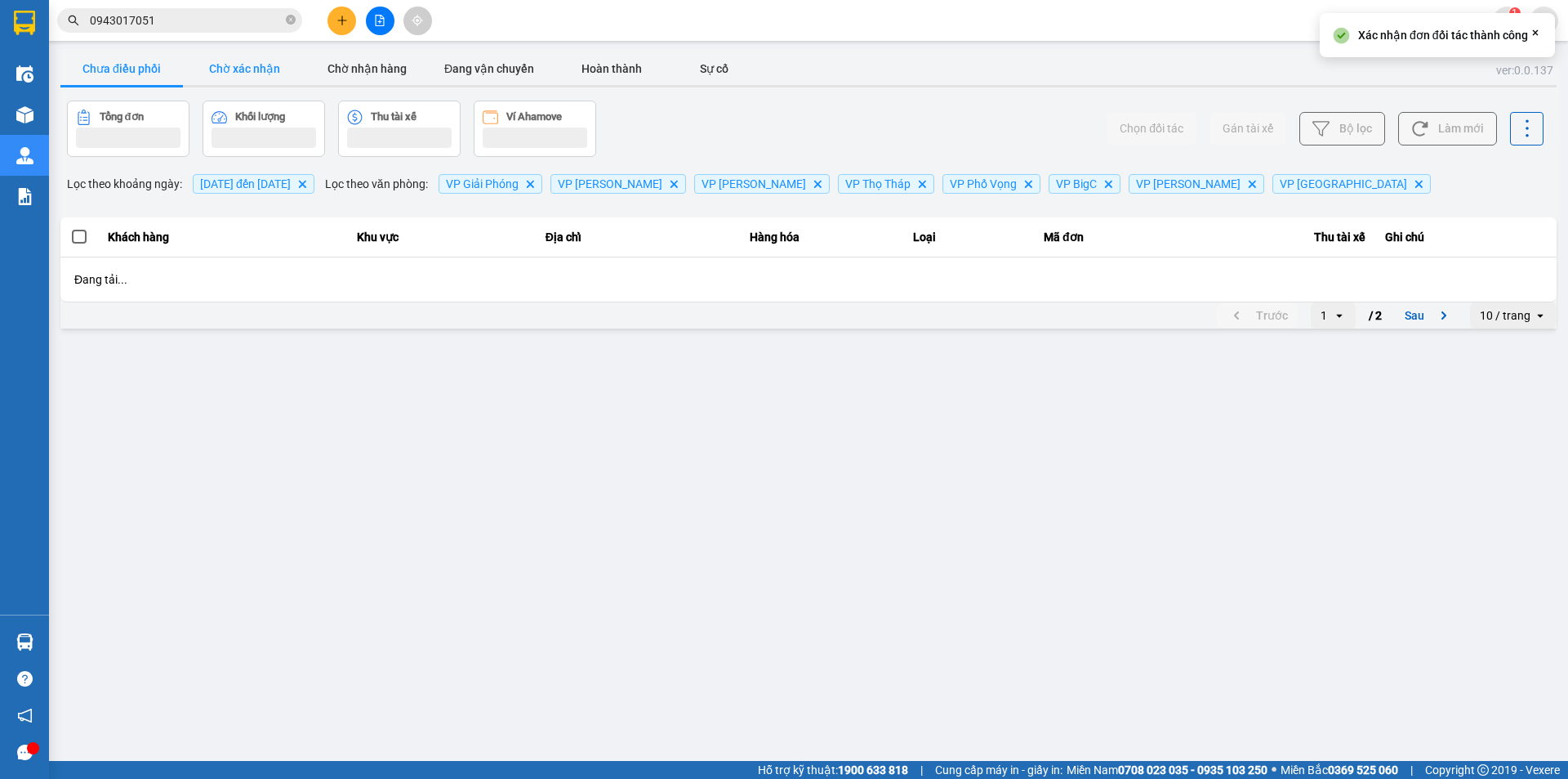
click at [246, 65] on button "Chờ xác nhận" at bounding box center [244, 69] width 123 height 32
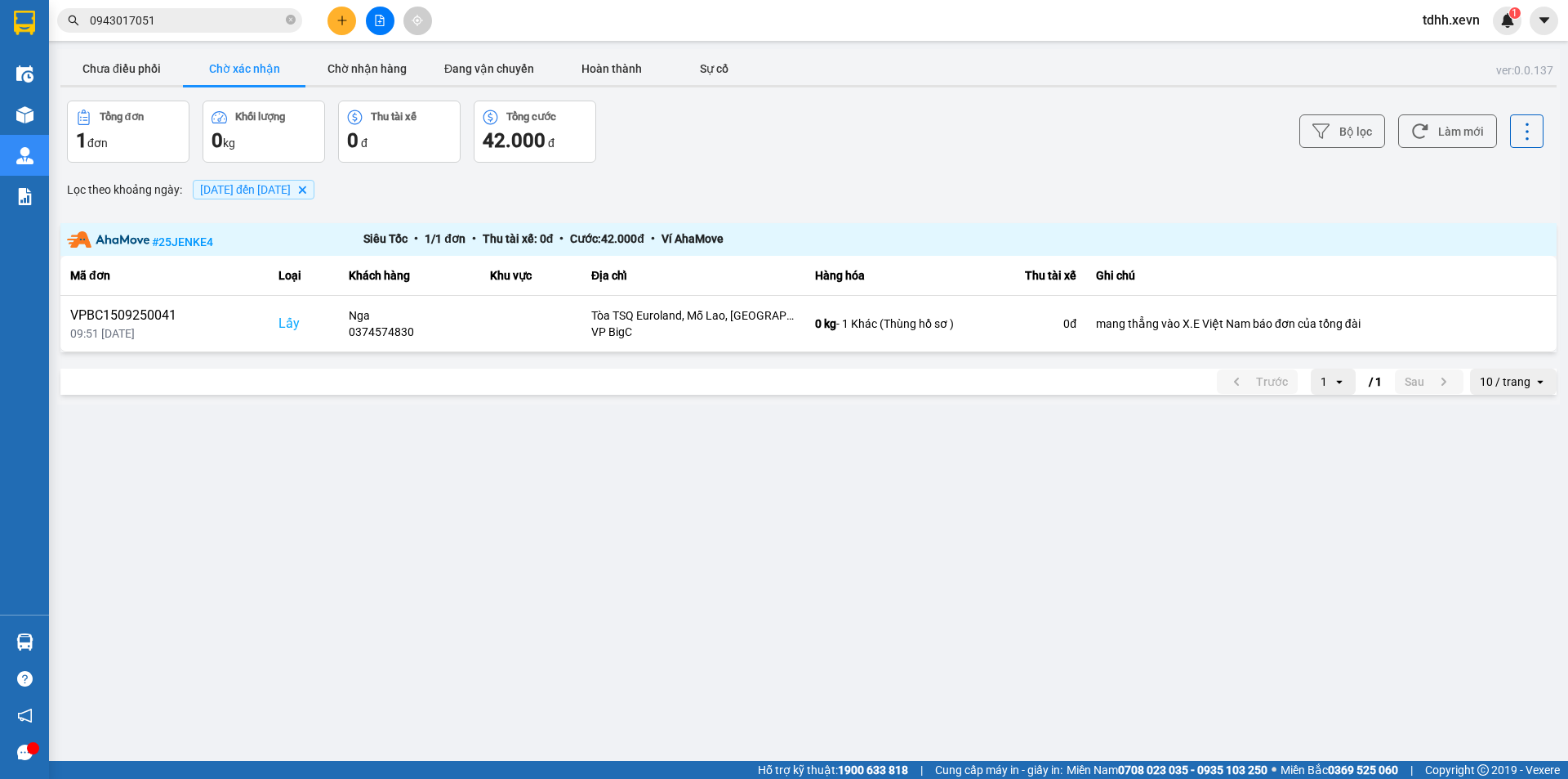
click at [192, 22] on input "0943017051" at bounding box center [187, 21] width 193 height 18
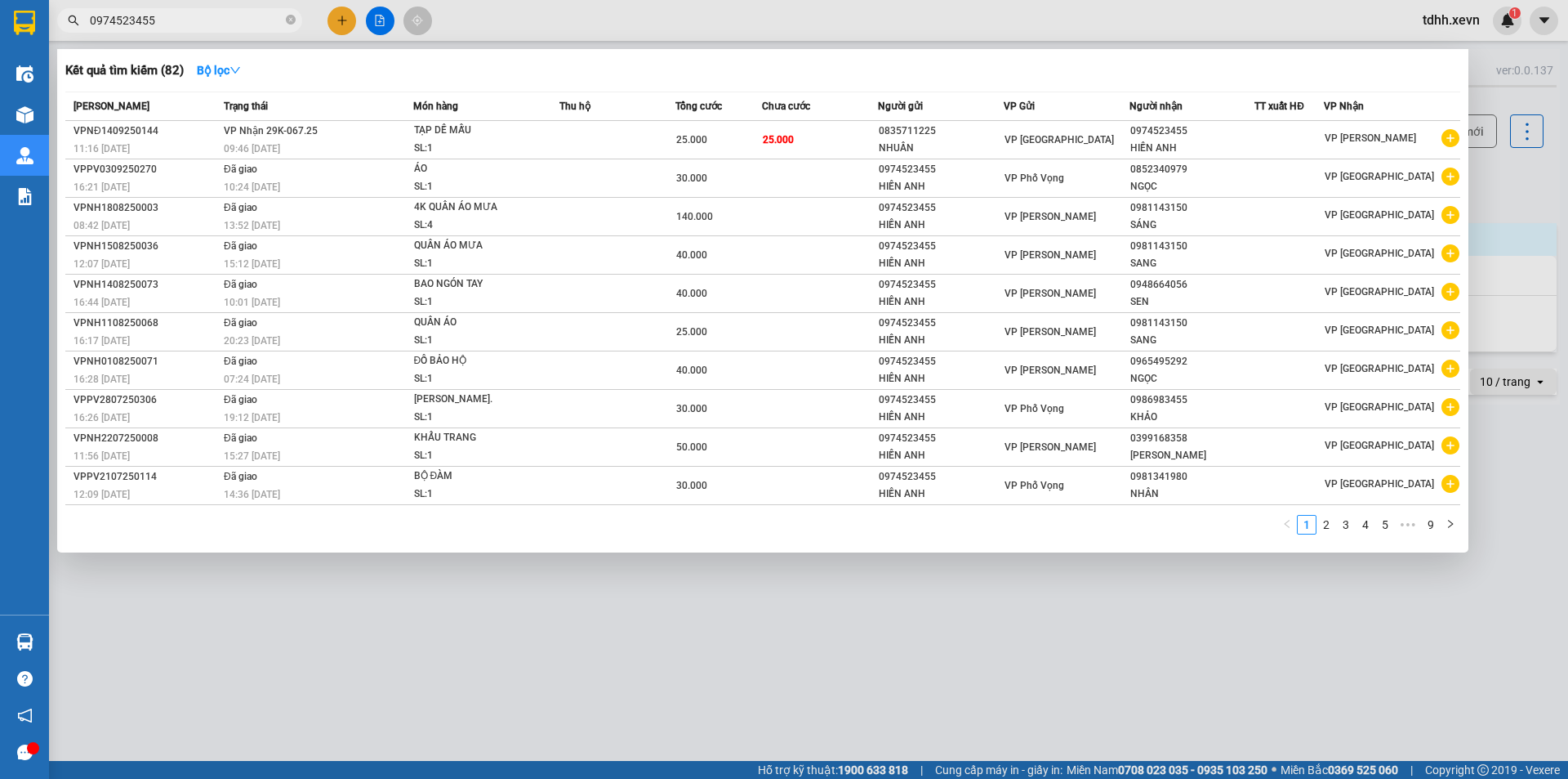
click at [193, 22] on input "0974523455" at bounding box center [187, 21] width 193 height 18
click at [195, 22] on input "0974523455" at bounding box center [187, 21] width 193 height 18
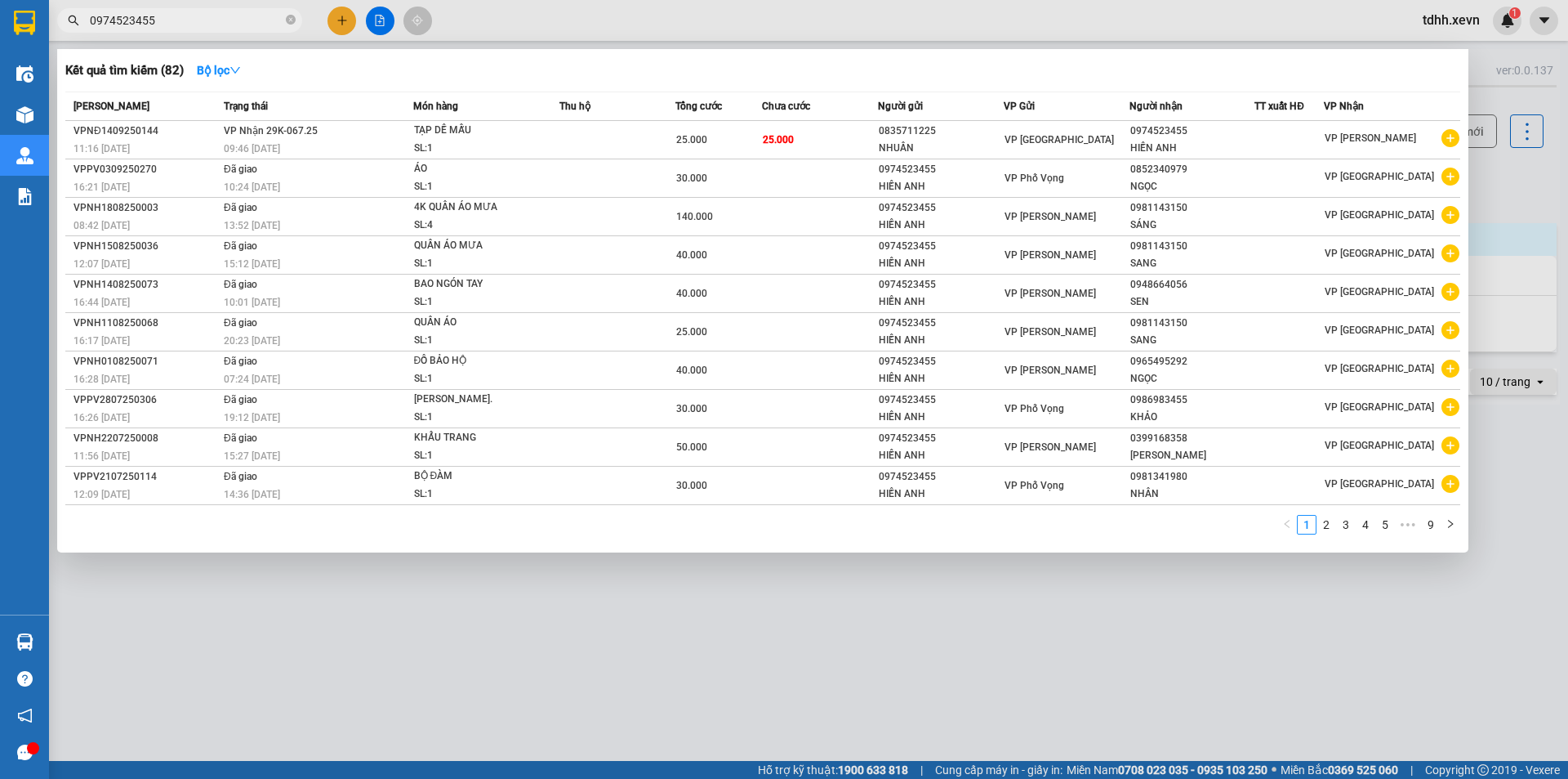
click at [186, 30] on span "0974523455" at bounding box center [180, 20] width 245 height 24
click at [190, 27] on input "0974523455" at bounding box center [187, 21] width 193 height 18
paste input "0972556363"
click at [190, 27] on input "09745234550972556363" at bounding box center [187, 21] width 193 height 18
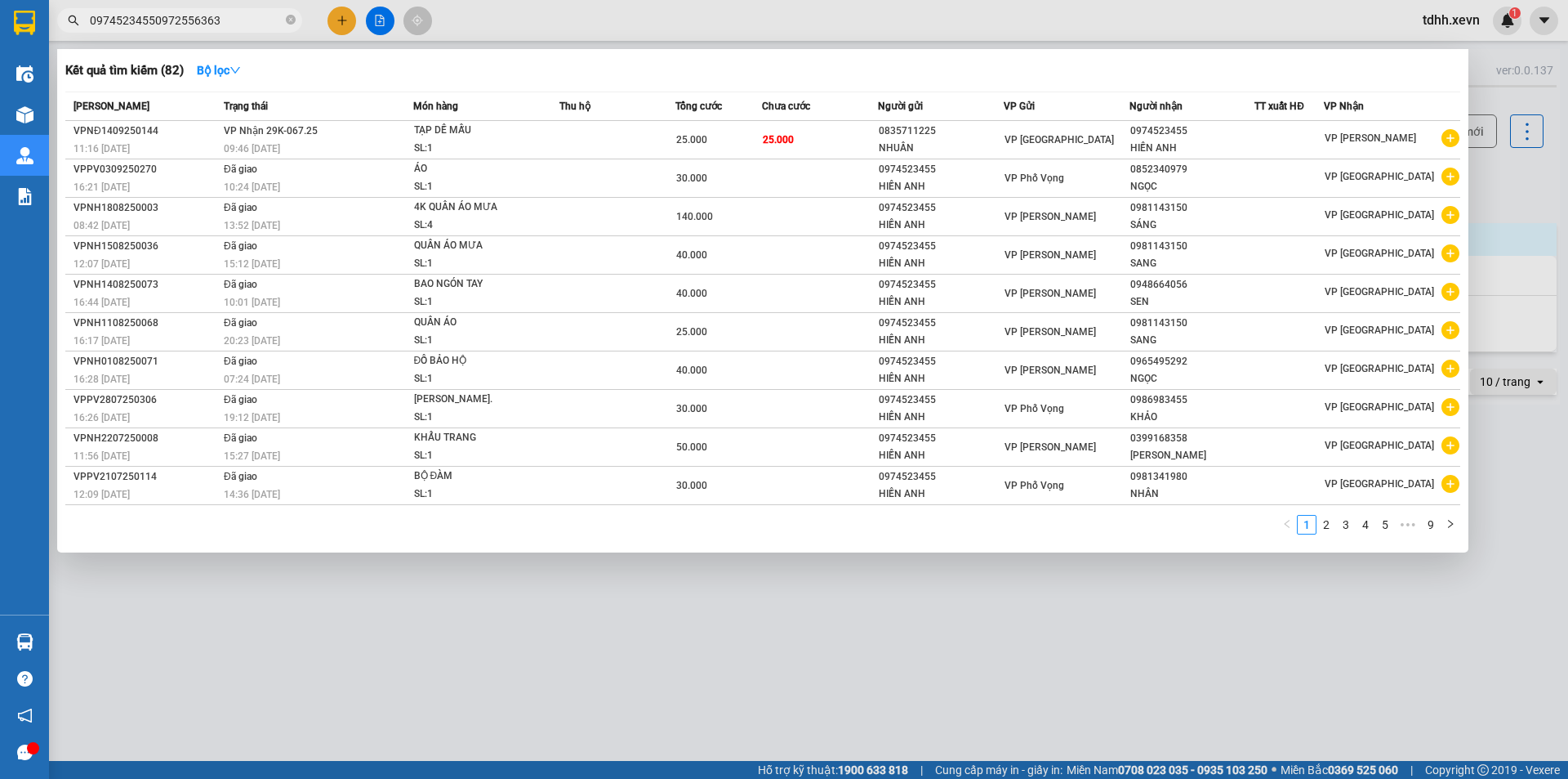
paste input "text"
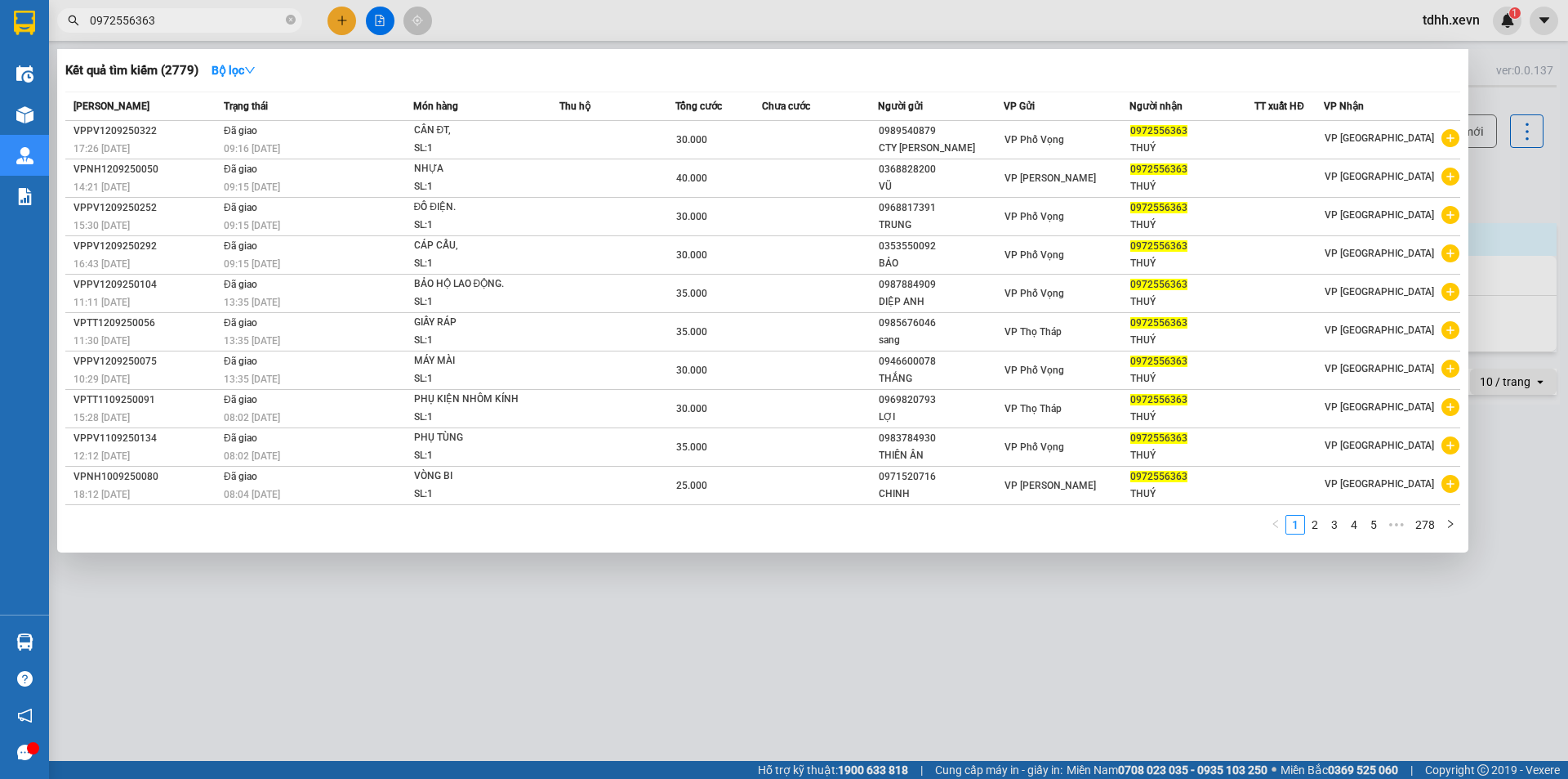
type input "0972556363"
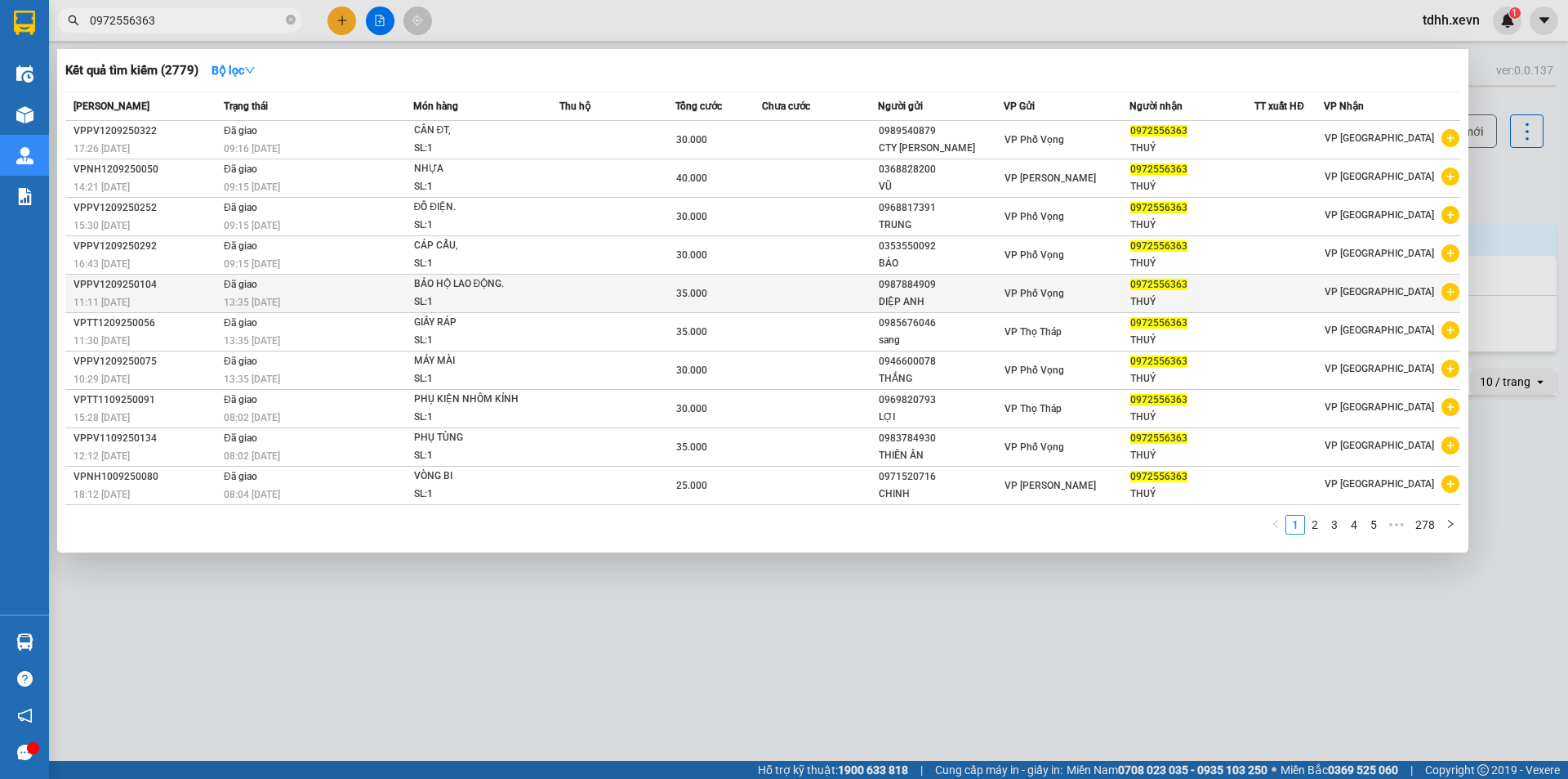
click at [246, 290] on span "Đã giao" at bounding box center [240, 283] width 33 height 13
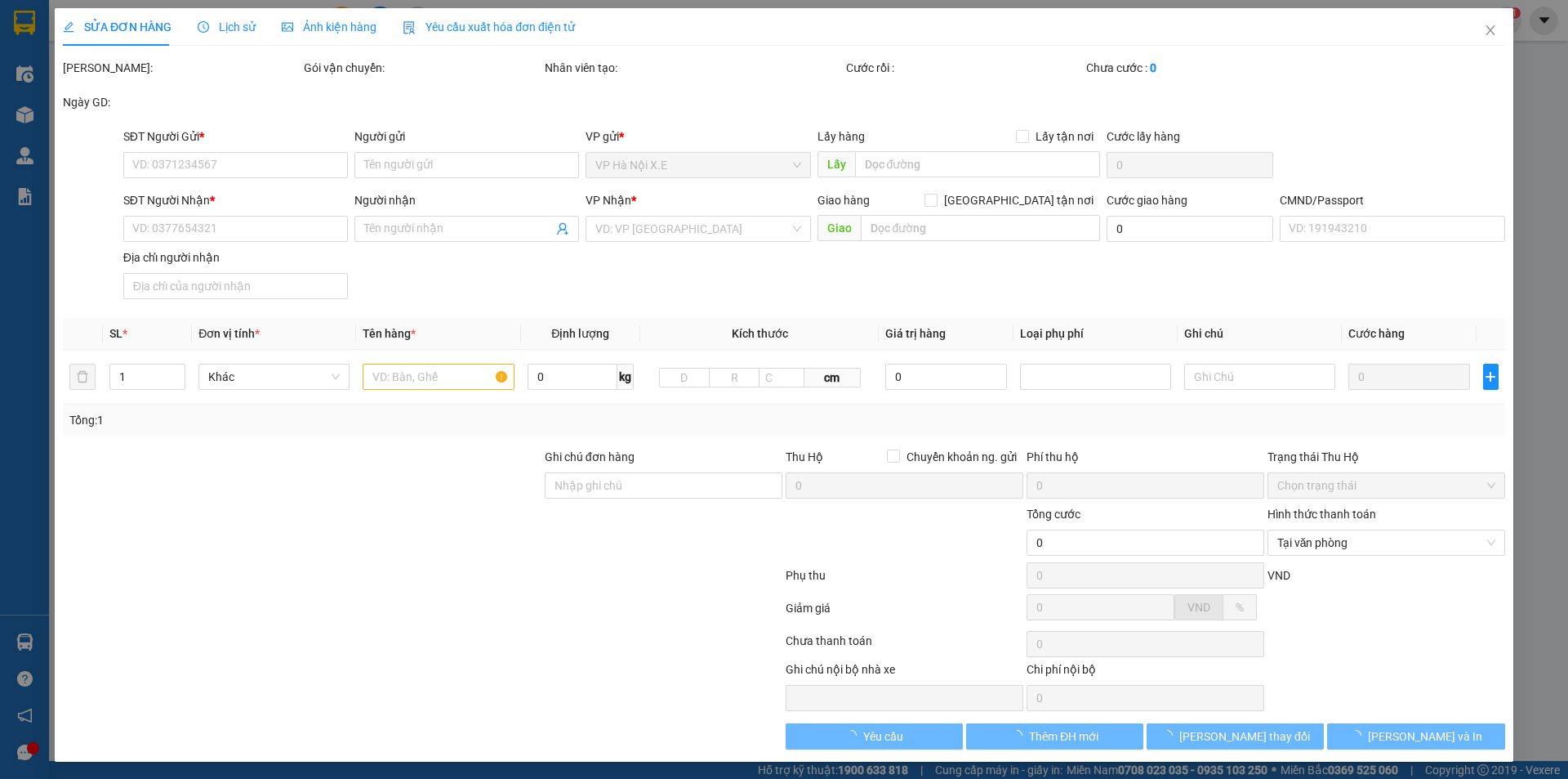
type input "0987884909"
type input "DIỆP ANH"
type input "0972556363"
type input "THUÝ"
type input "036086007686 NG TIẾN DŨNG 47C/703 TRƯỜNG CHINH"
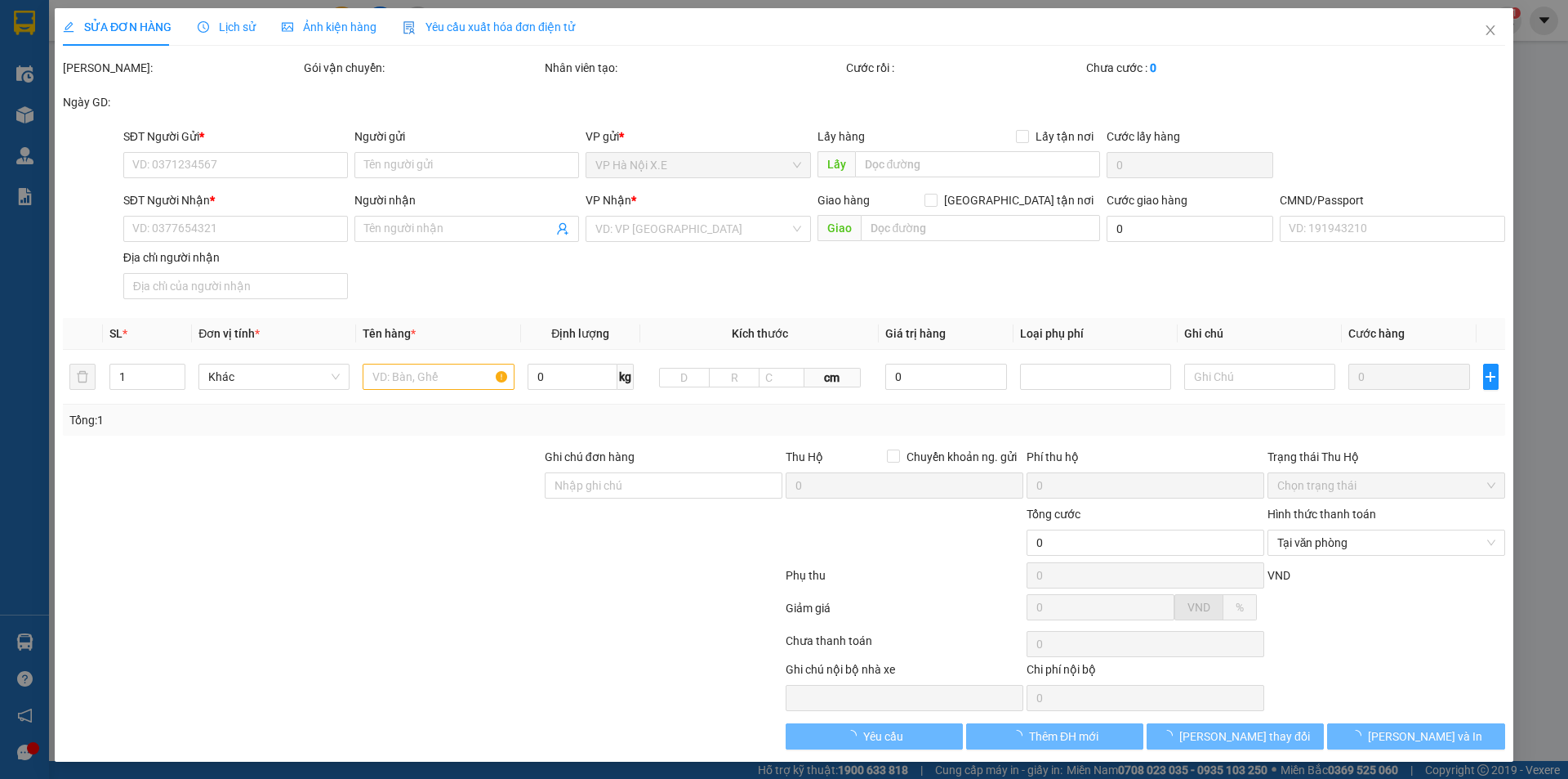
type input "RẠNG ĐÔNG NGHĨA HƯNG"
type input "35.000"
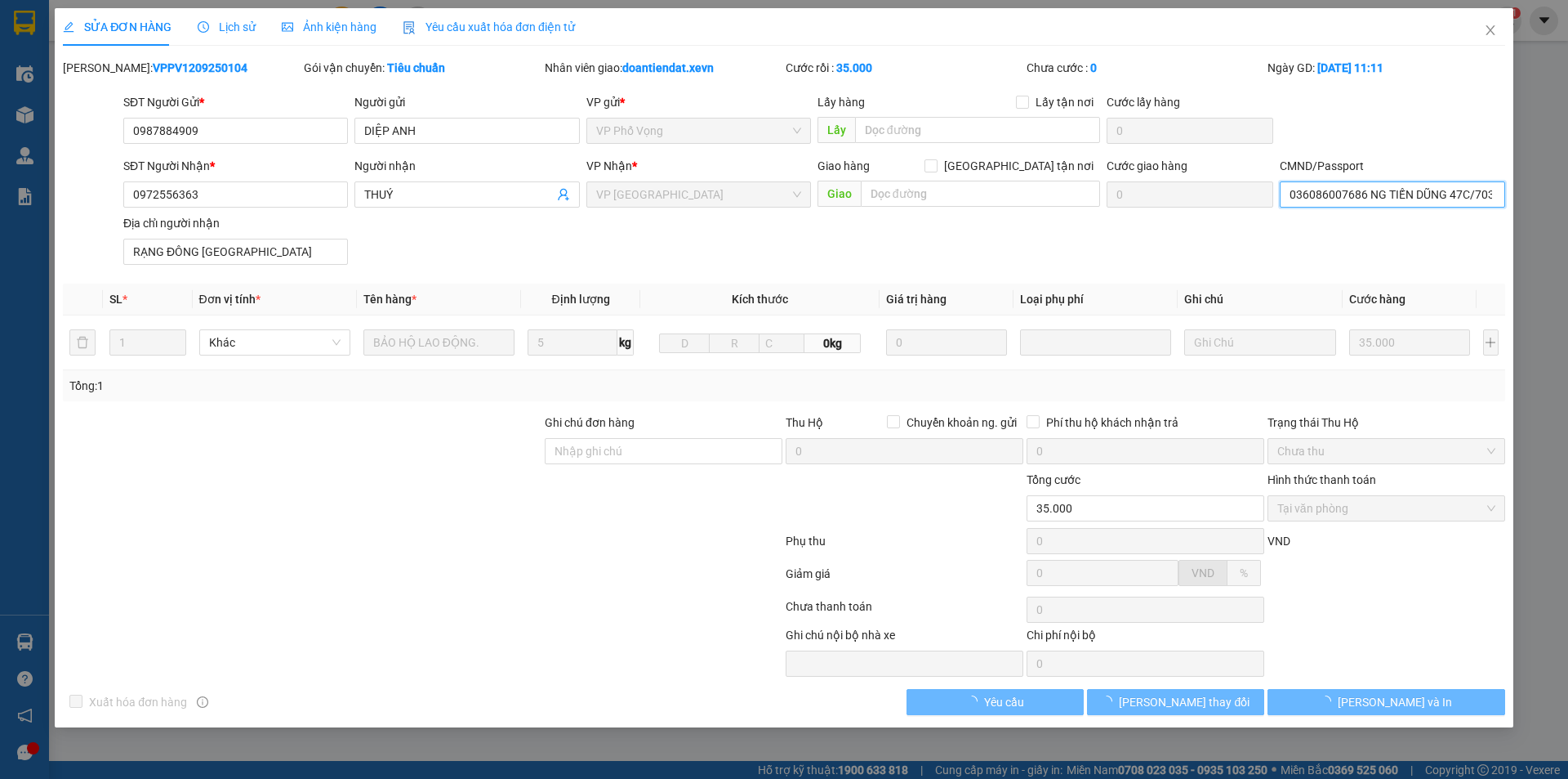
click at [1368, 196] on input "036086007686 NG TIẾN DŨNG 47C/703 TRƯỜNG CHINH" at bounding box center [1392, 194] width 225 height 26
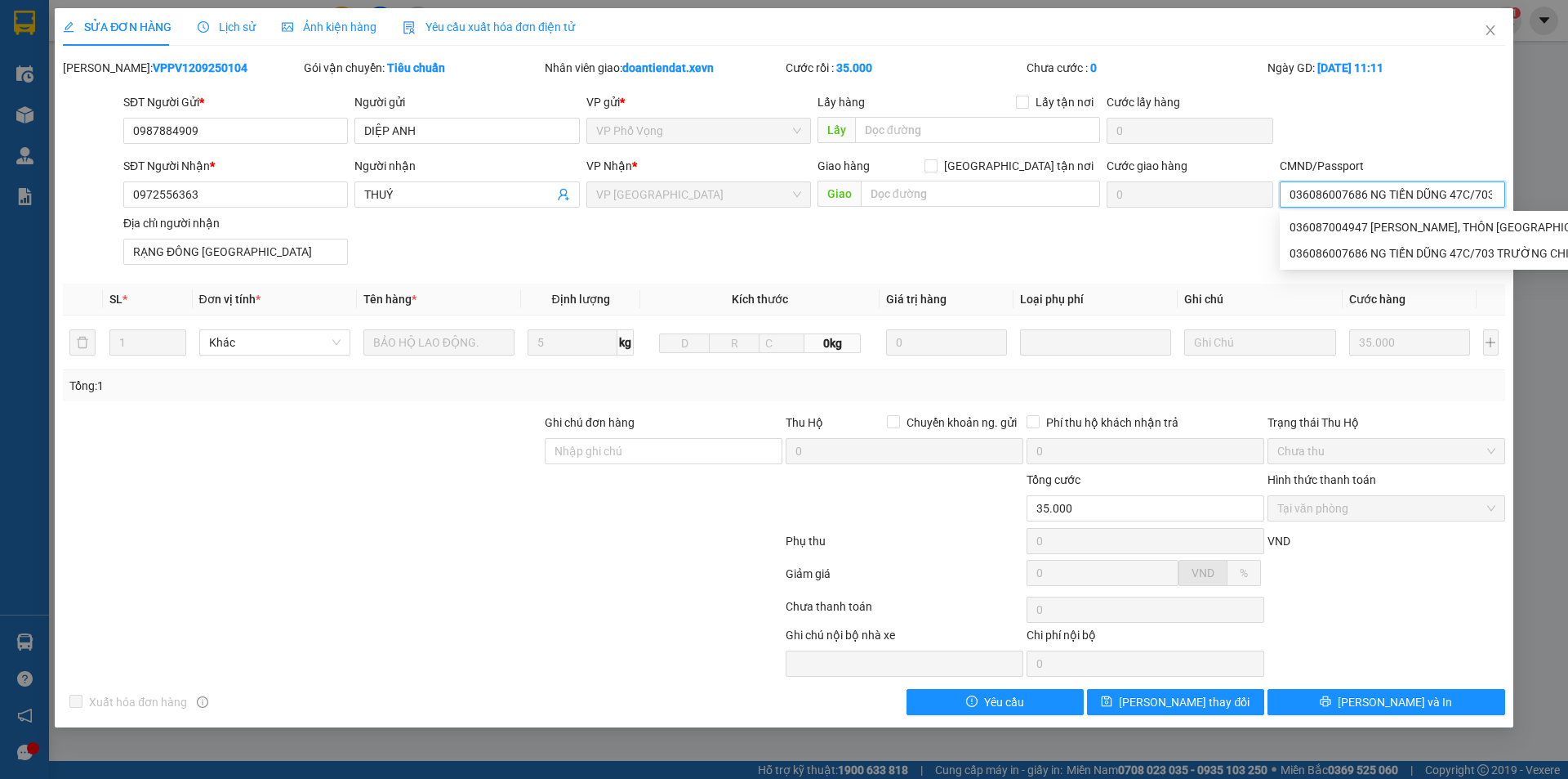
click at [1372, 195] on input "036086007686 NG TIẾN DŨNG 47C/703 TRƯỜNG CHINH" at bounding box center [1392, 194] width 225 height 26
drag, startPoint x: 1368, startPoint y: 197, endPoint x: 1518, endPoint y: 201, distance: 150.1
click at [1518, 201] on div "SỬA ĐƠN HÀNG Lịch sử Ảnh kiện hàng Yêu cầu xuất hóa đơn điện tử Total Paid Fee …" at bounding box center [784, 389] width 1568 height 779
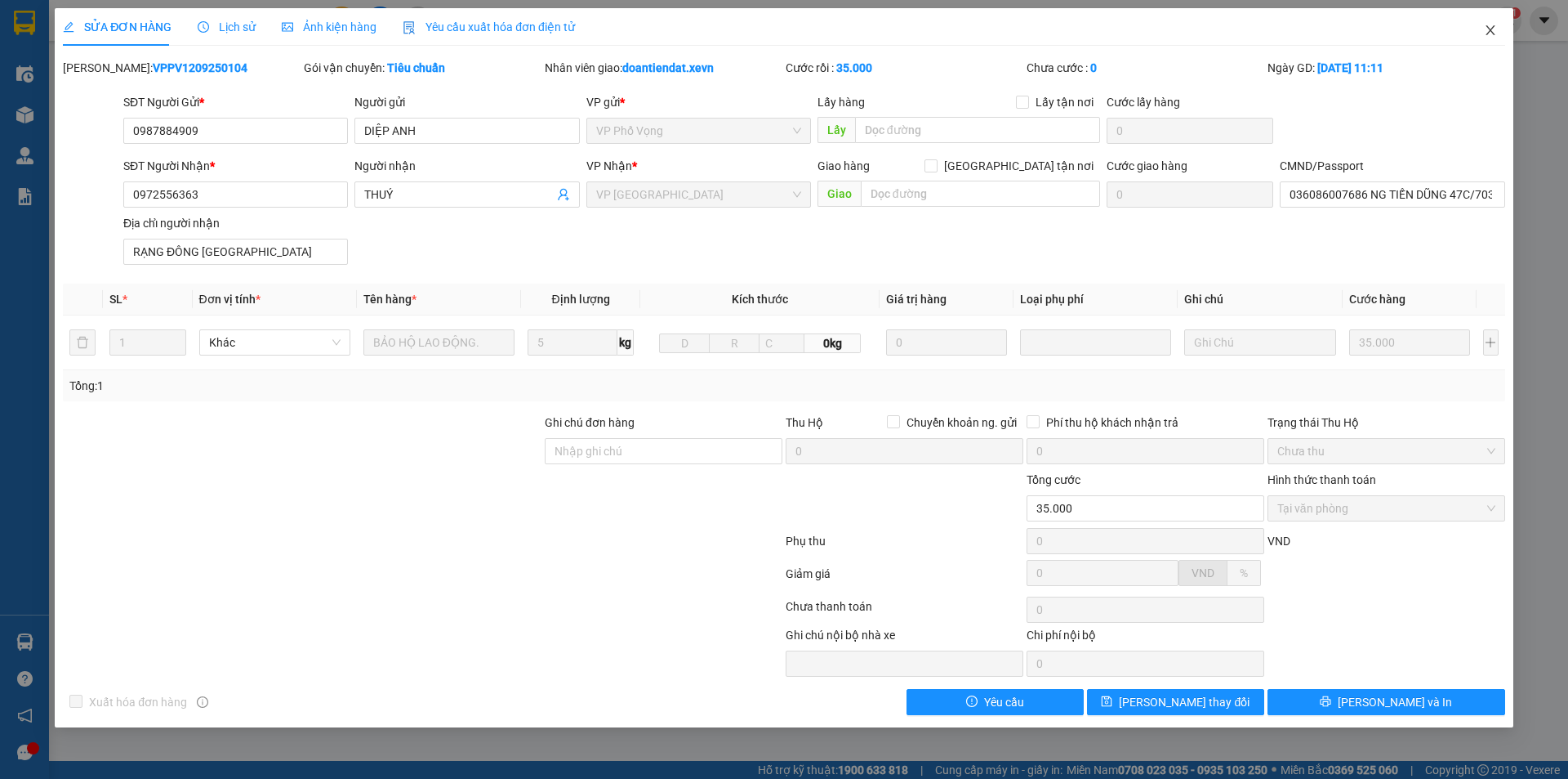
click at [1483, 39] on span "Close" at bounding box center [1490, 31] width 46 height 46
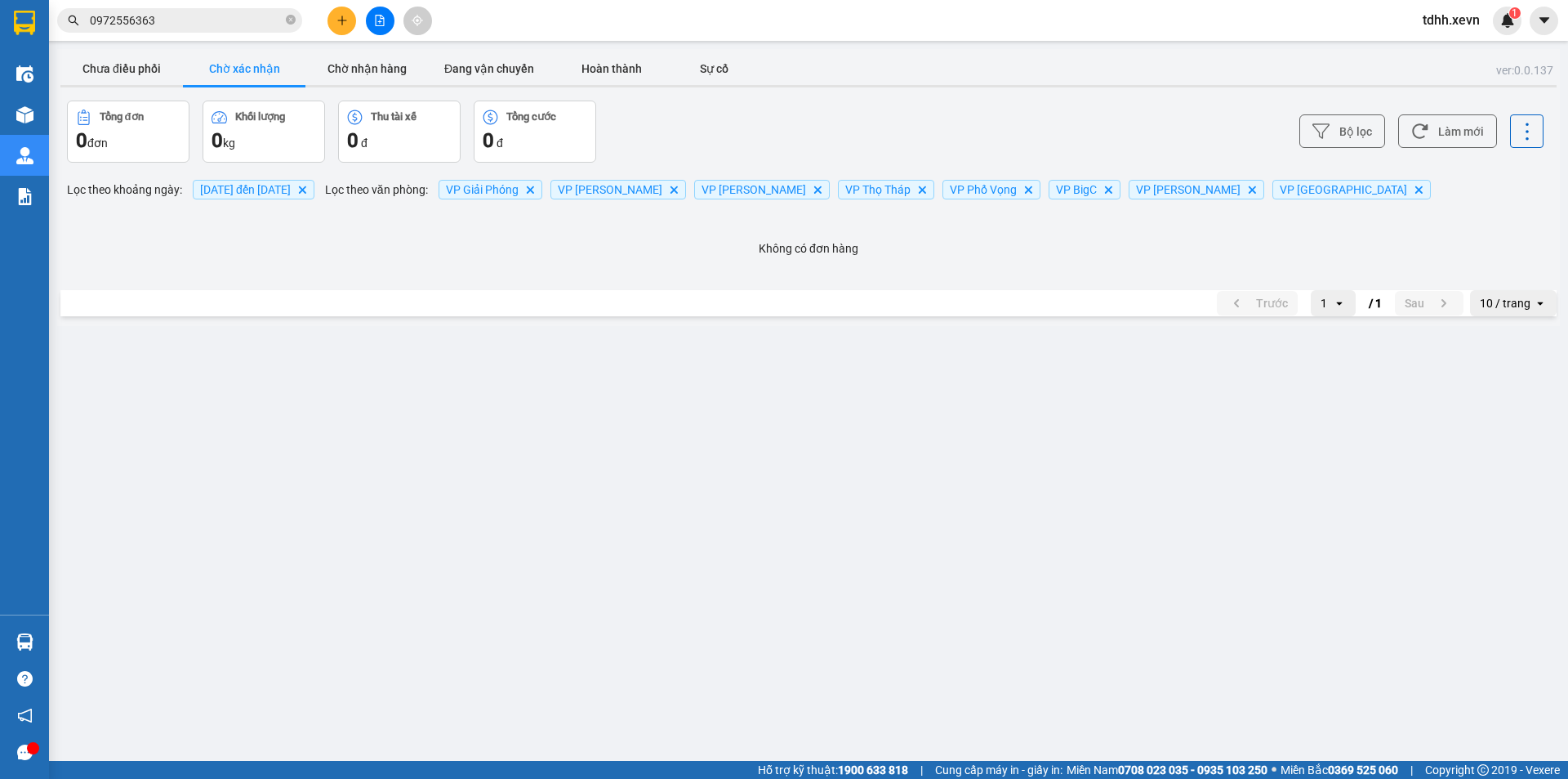
click at [221, 9] on span "0972556363" at bounding box center [180, 20] width 245 height 24
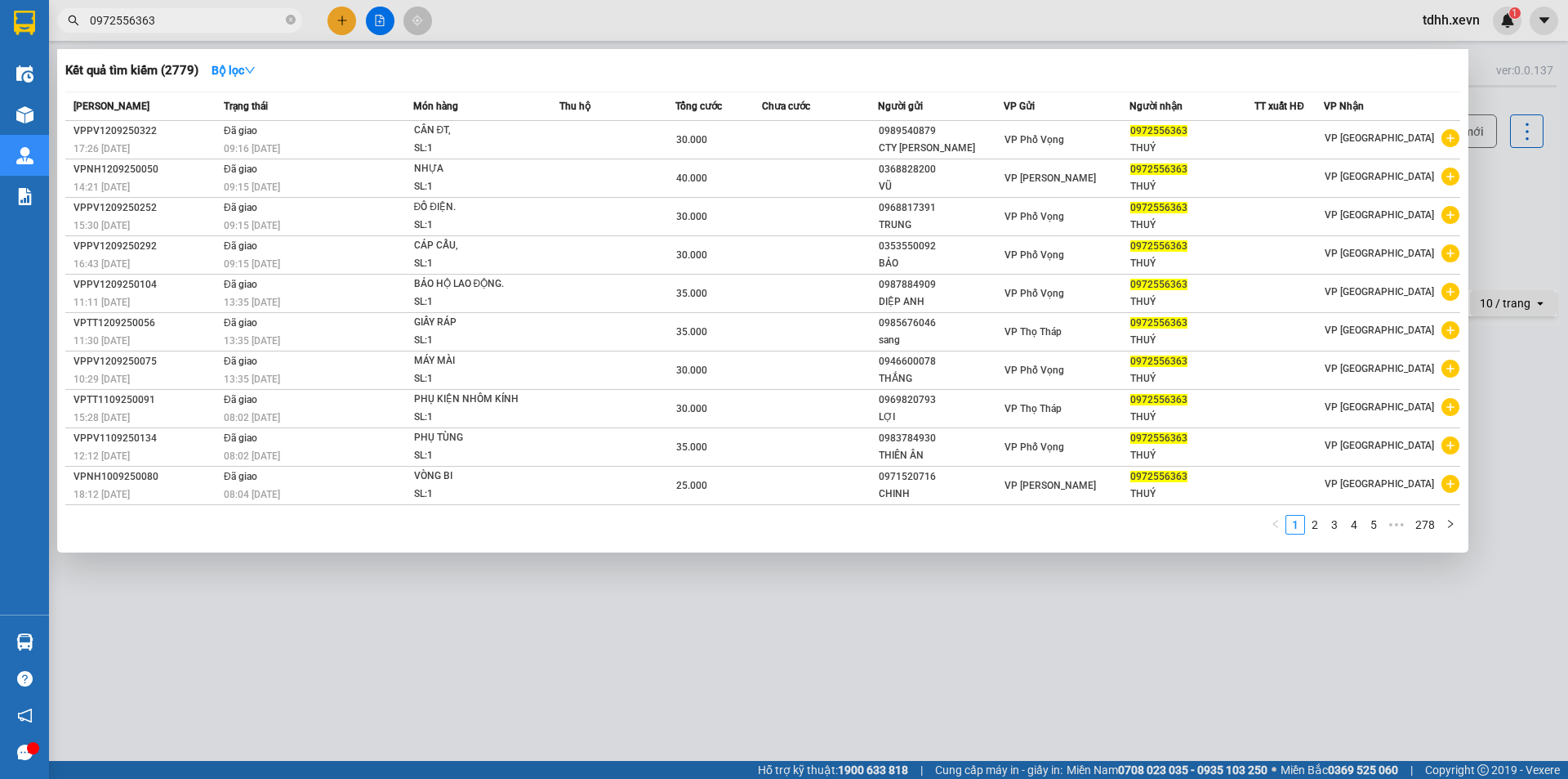
click at [186, 26] on input "0972556363" at bounding box center [187, 21] width 193 height 18
paste input "817190222"
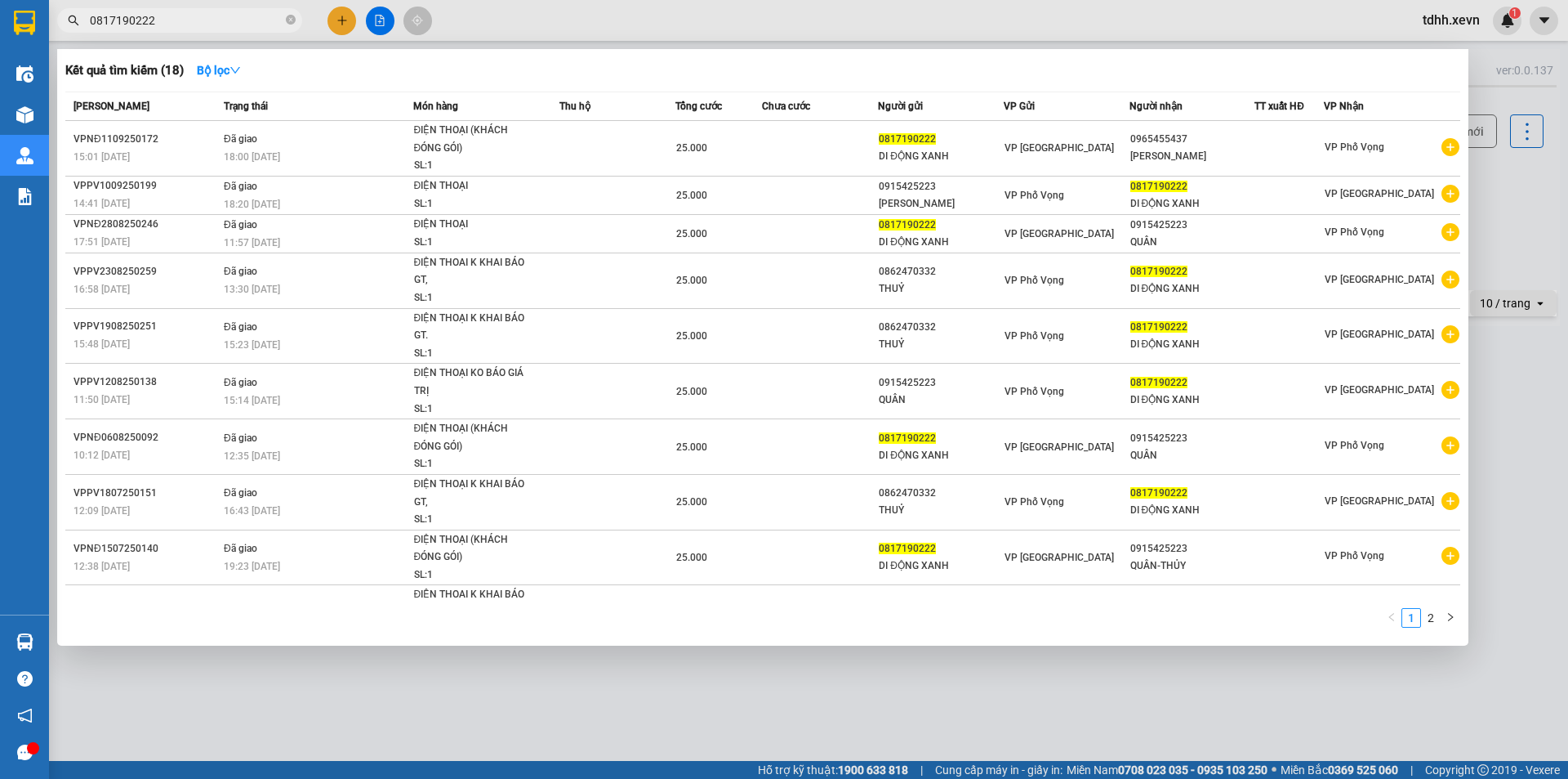
click at [218, 26] on input "0817190222" at bounding box center [187, 21] width 193 height 18
paste input "966565757"
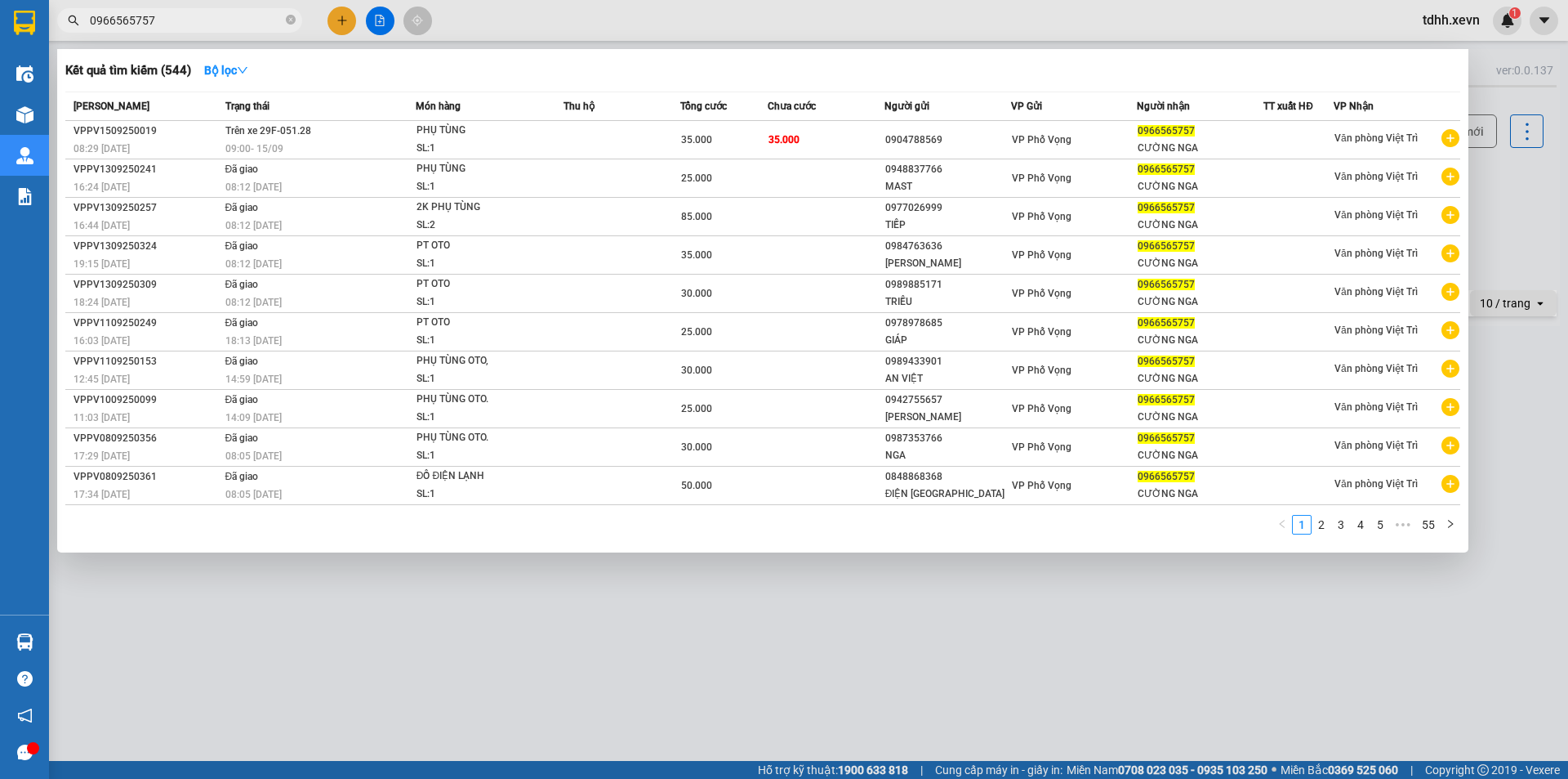
click at [198, 11] on span "0966565757" at bounding box center [180, 20] width 245 height 24
click at [202, 23] on input "0966565757" at bounding box center [187, 21] width 193 height 18
paste input "365569258"
click at [202, 23] on input "0966565757" at bounding box center [187, 21] width 193 height 18
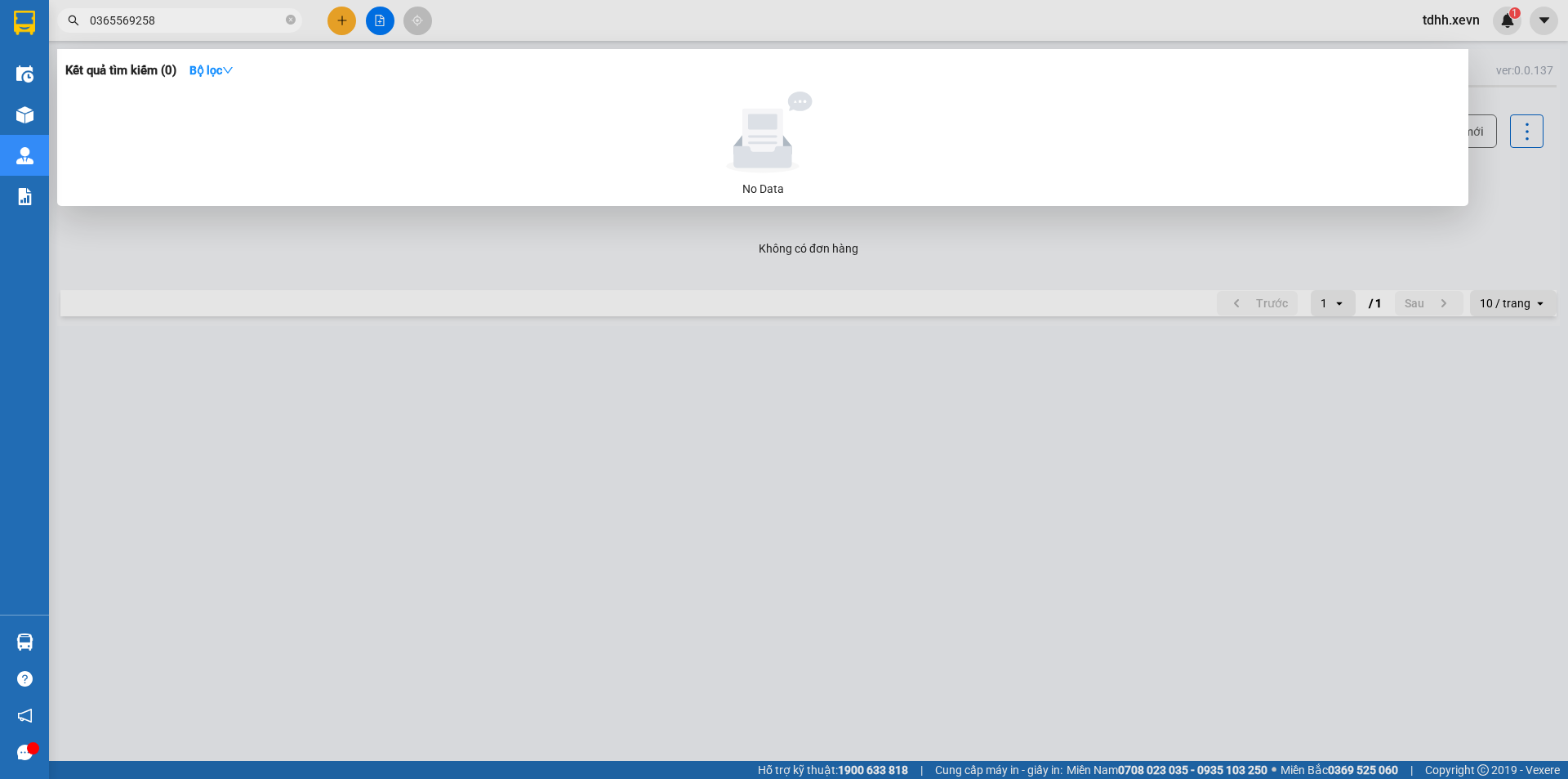
click at [191, 16] on input "0365569258" at bounding box center [187, 21] width 193 height 18
paste input "972236165"
click at [191, 16] on input "0972236165" at bounding box center [187, 21] width 193 height 18
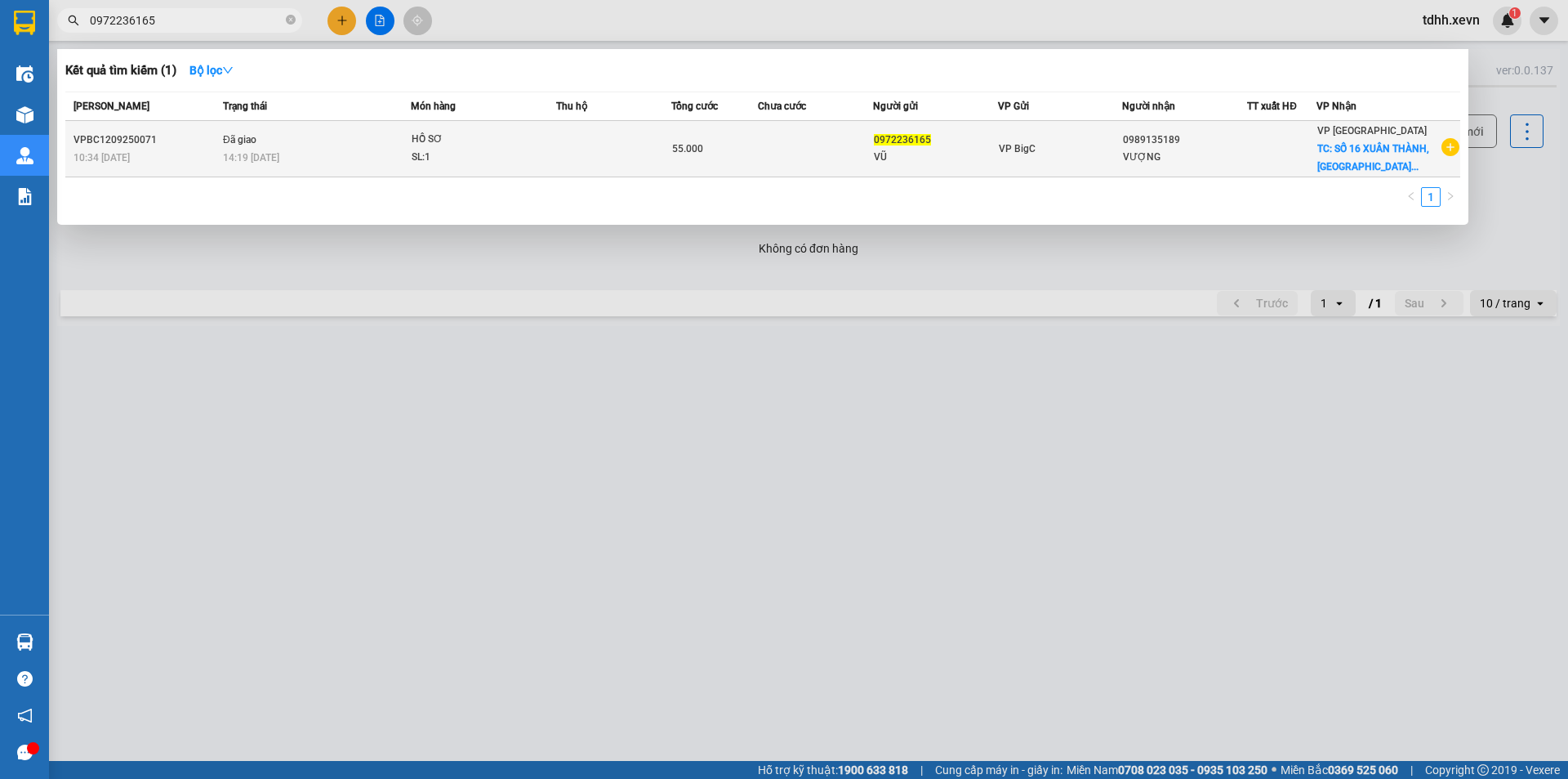
type input "0972236165"
copy div "0989135189"
drag, startPoint x: 1200, startPoint y: 143, endPoint x: 1137, endPoint y: 138, distance: 63.2
click at [1137, 138] on td "0989135189 VƯỢNG" at bounding box center [1185, 149] width 125 height 56
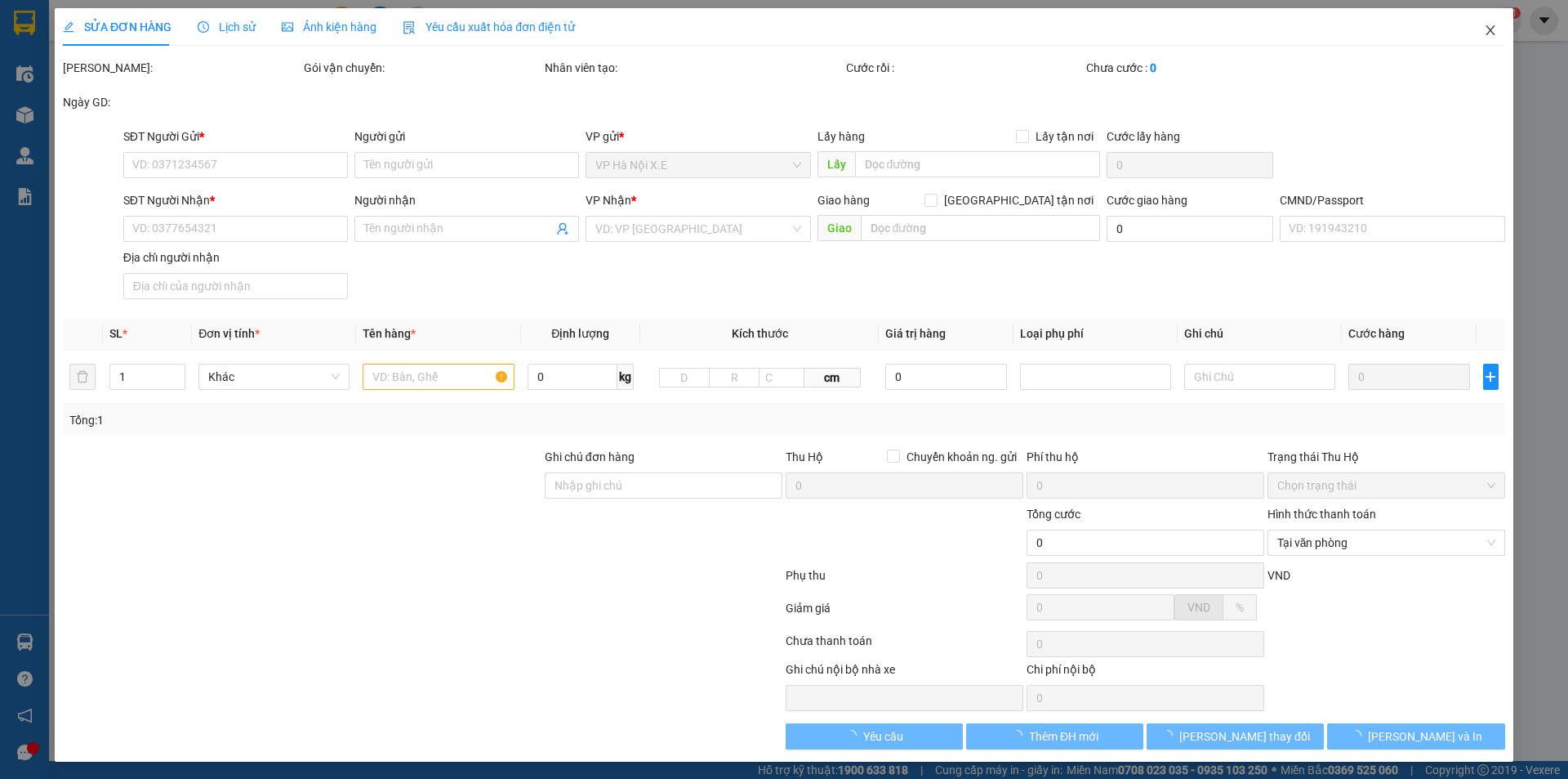
type input "0972236165"
type input "VŨ"
type input "0989135189"
type input "VƯỢNG"
checkbox input "true"
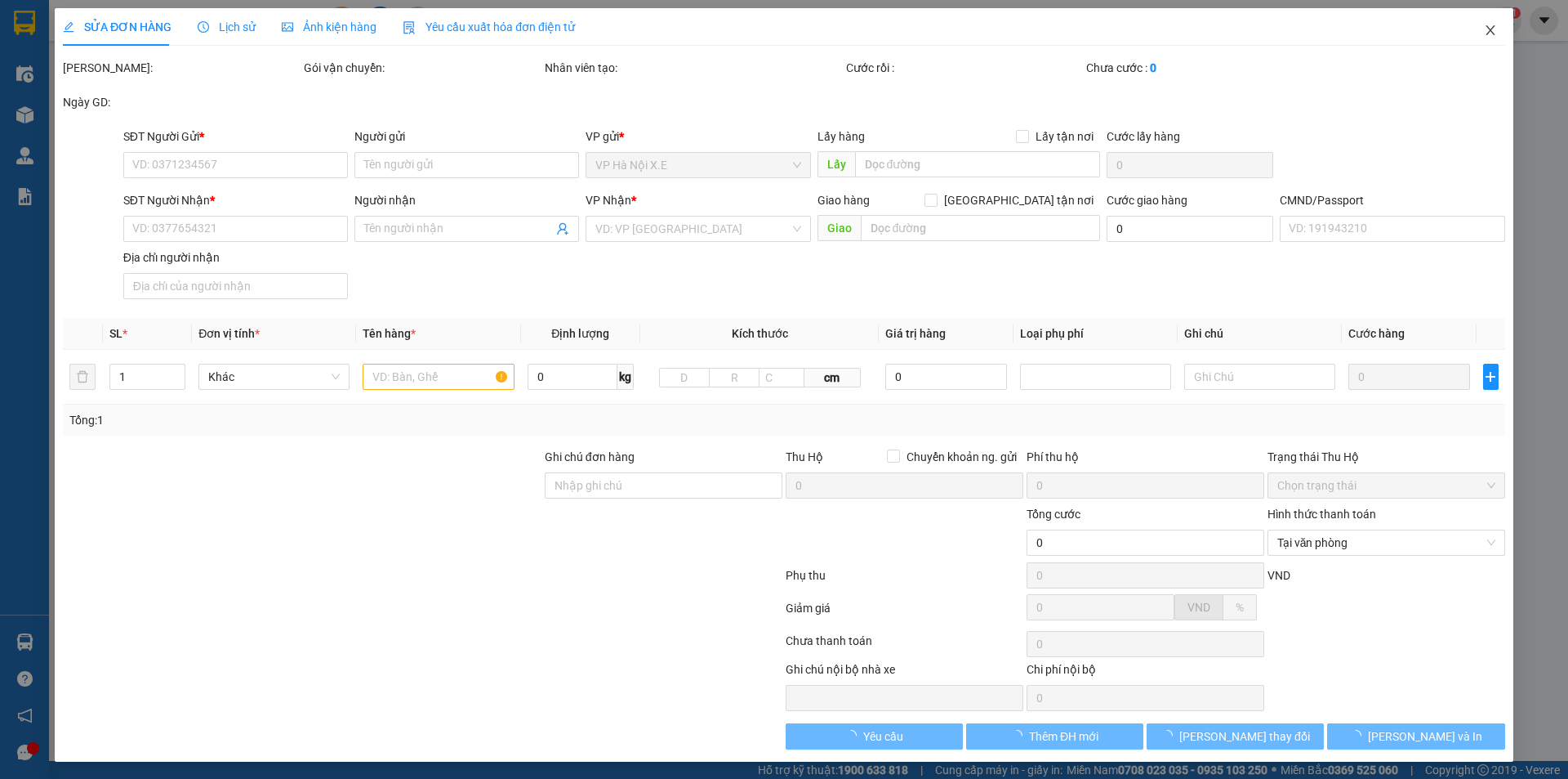
type input "SỐ 16 XUÂN THÀNH, TÂN THÀNH"
type input "25.000"
type input "12345678"
type input "55.000"
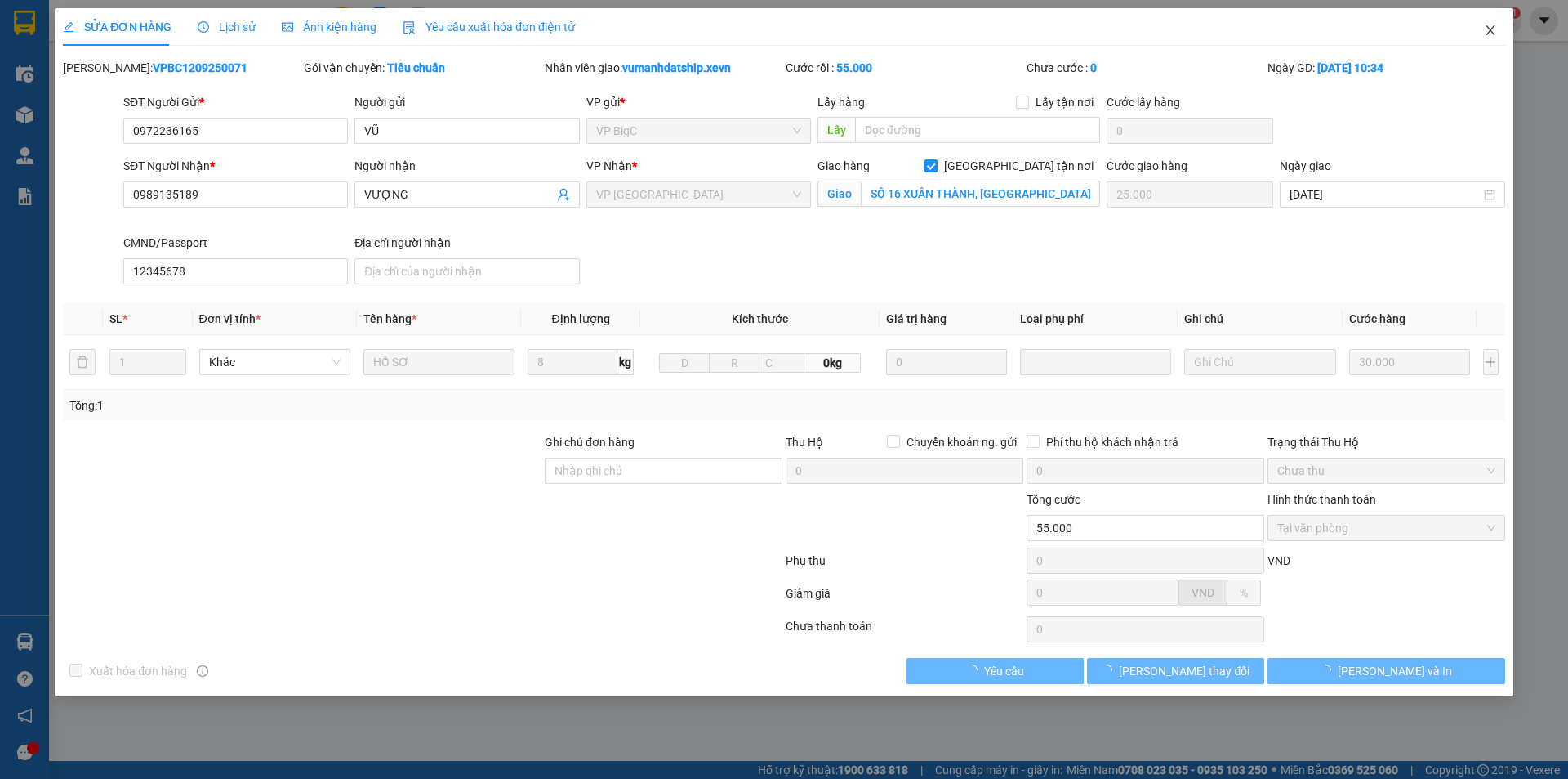
click at [1488, 30] on icon "close" at bounding box center [1490, 30] width 13 height 13
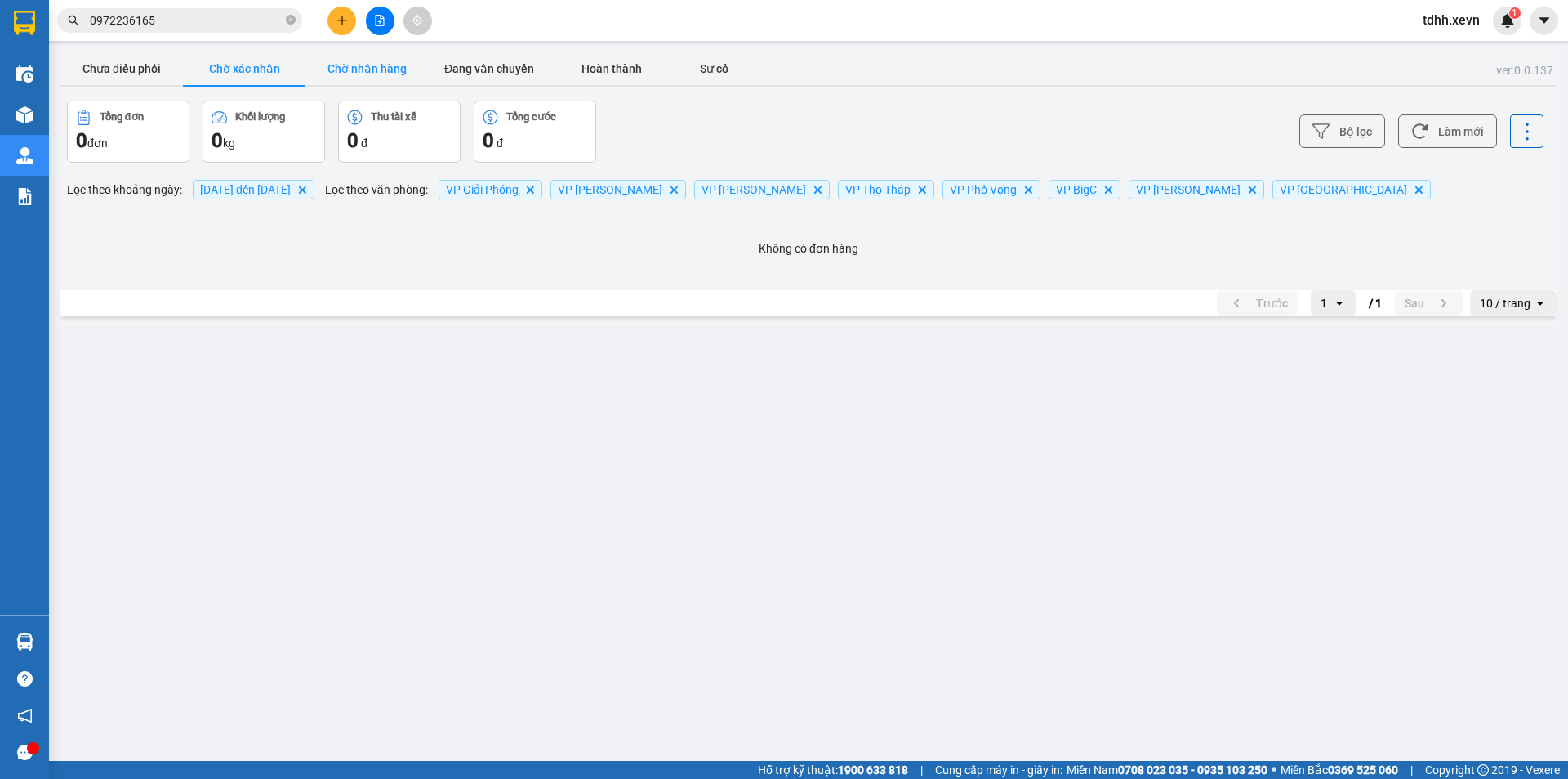
click at [384, 79] on button "Chờ nhận hàng" at bounding box center [367, 69] width 123 height 32
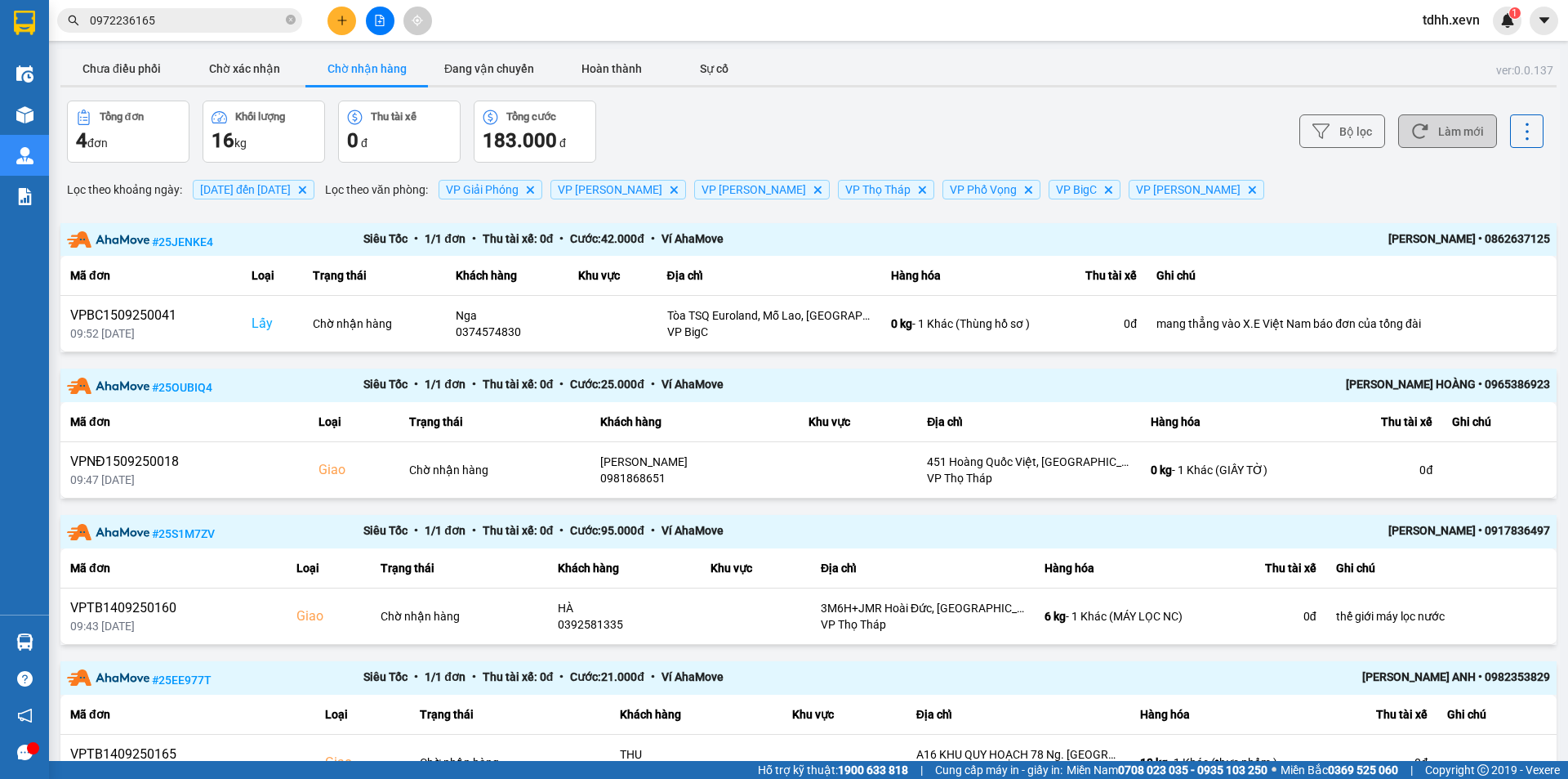
click at [1440, 138] on button "Làm mới" at bounding box center [1448, 131] width 99 height 33
click at [1030, 116] on div "Bộ lọc Làm mới" at bounding box center [1175, 131] width 738 height 62
click at [134, 64] on button "Chưa điều phối" at bounding box center [122, 69] width 123 height 32
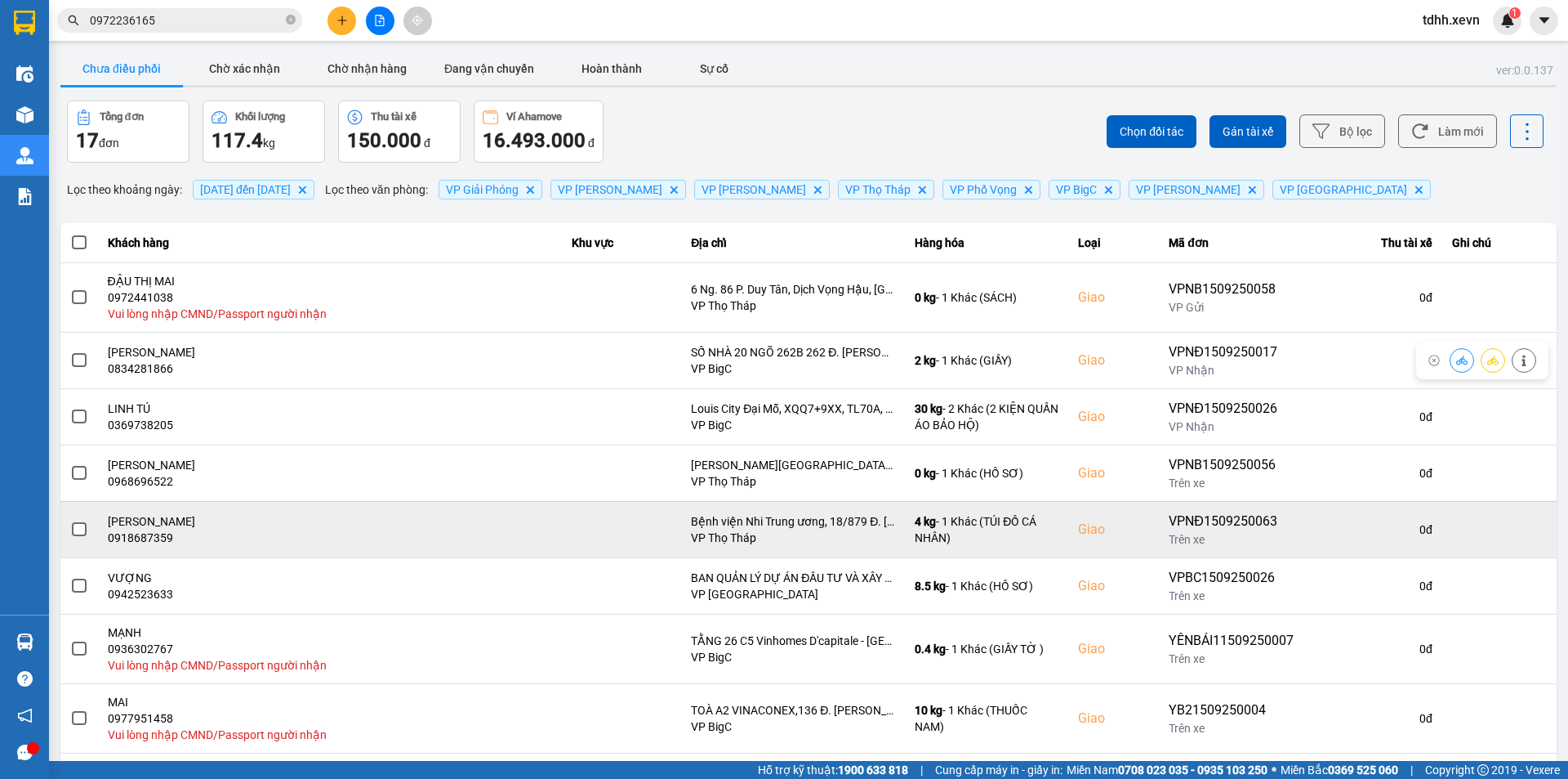
scroll to position [156, 0]
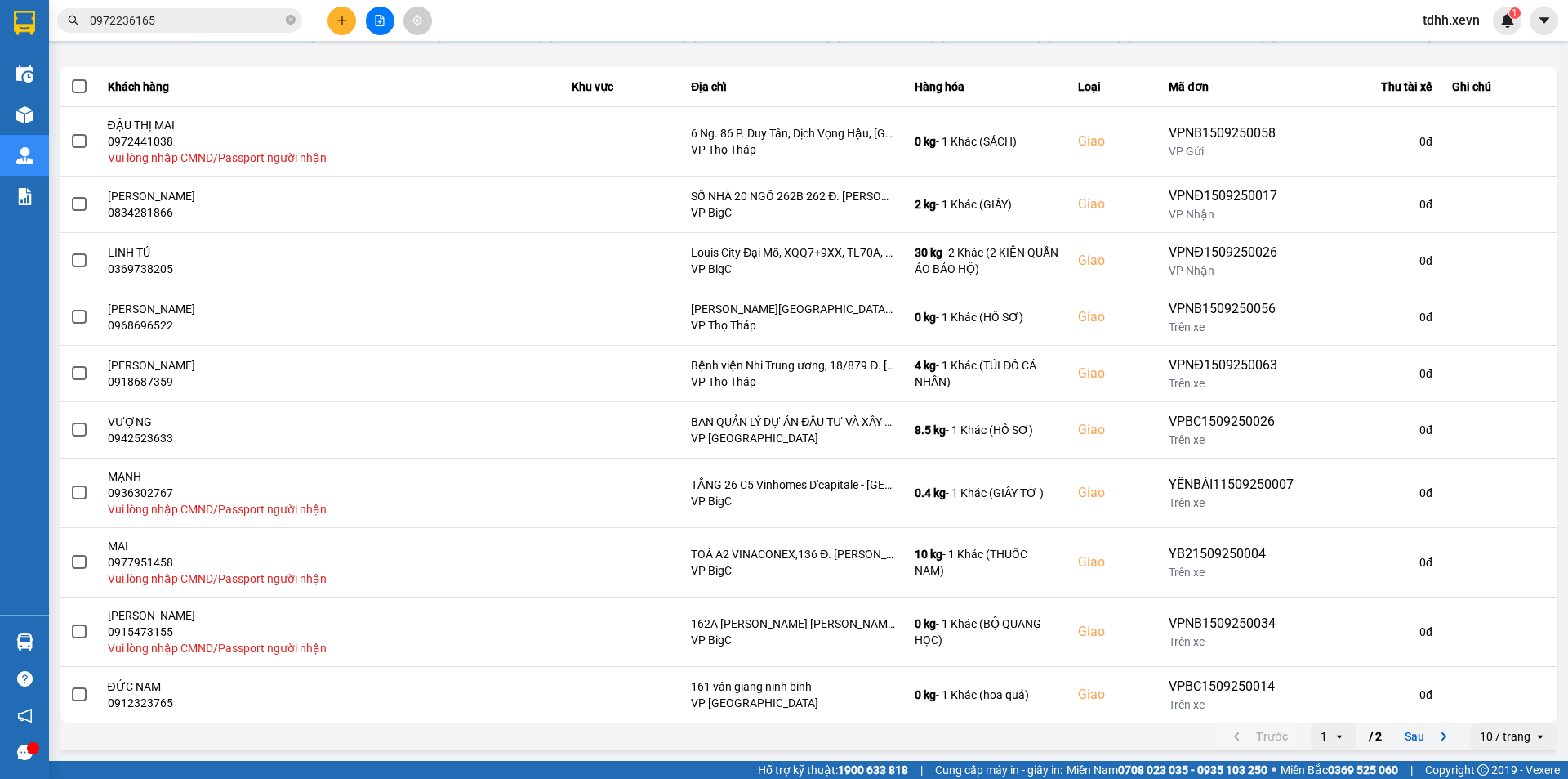
click at [1498, 729] on div "10 / trang" at bounding box center [1502, 736] width 64 height 26
click at [1503, 704] on div "100 / trang" at bounding box center [1501, 701] width 60 height 16
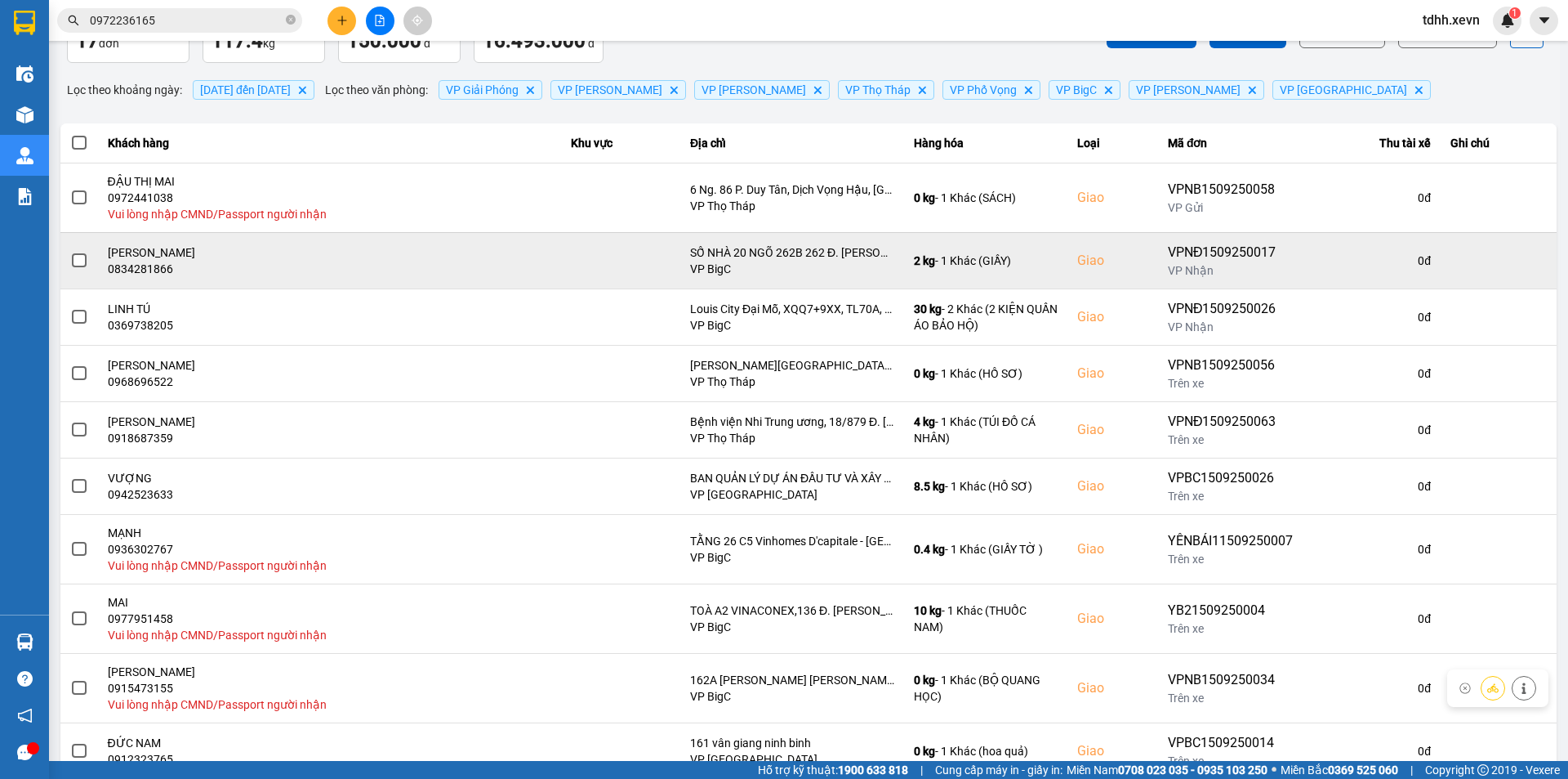
scroll to position [0, 0]
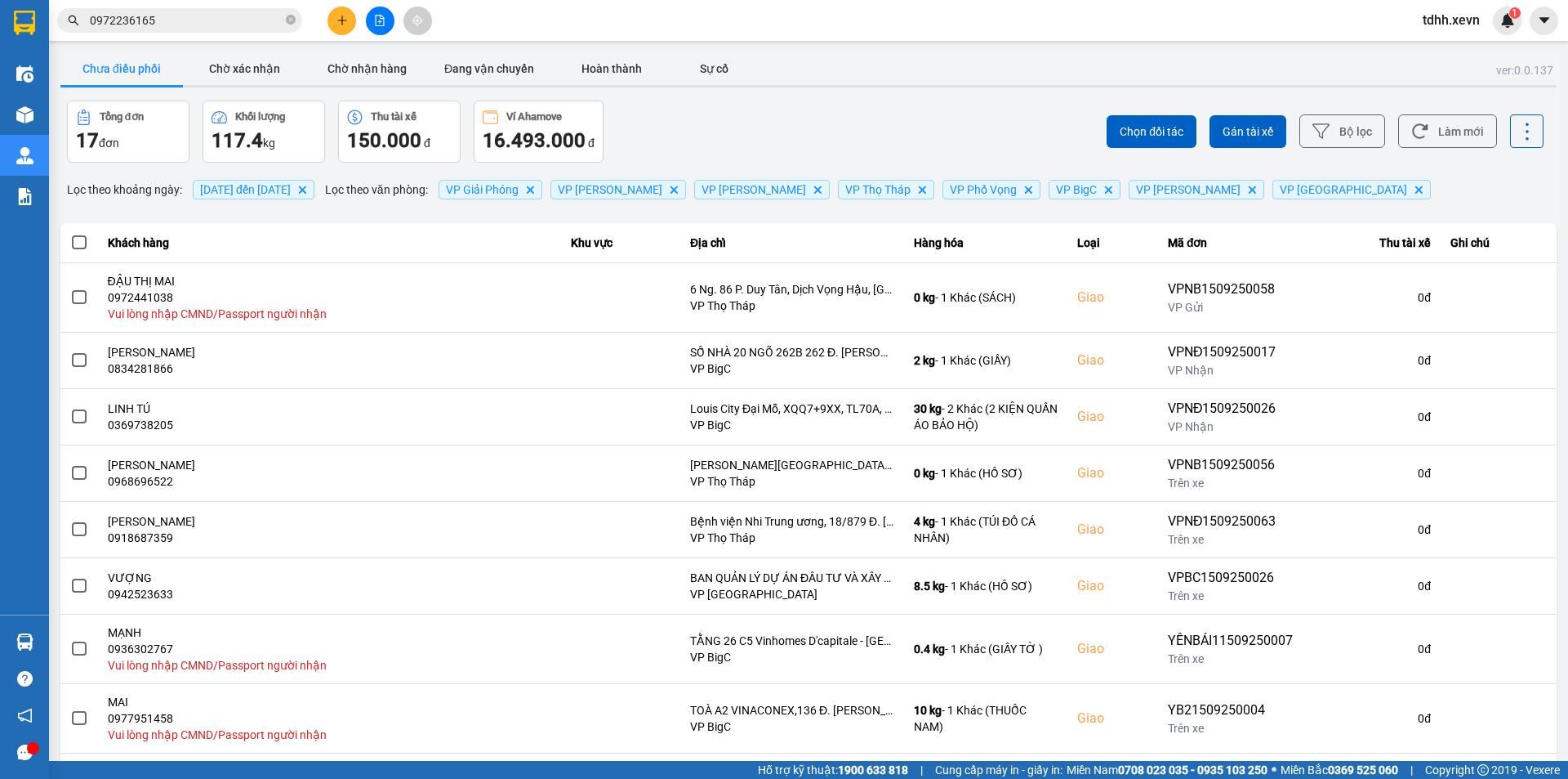
click at [1415, 187] on icon "VP Ninh Bình, close by backspace" at bounding box center [1418, 190] width 7 height 7
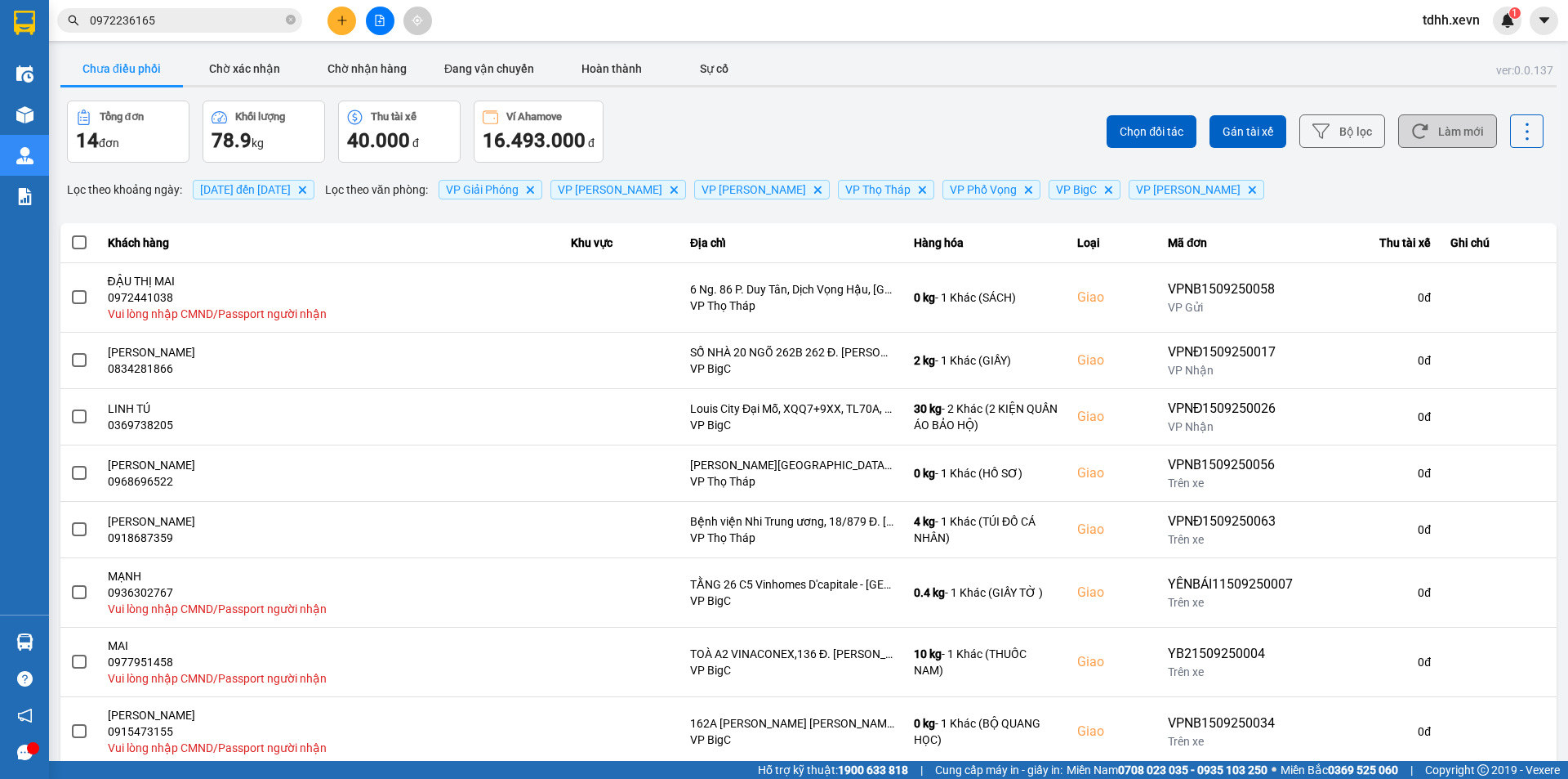
click at [1454, 144] on button "Làm mới" at bounding box center [1448, 131] width 99 height 33
click at [186, 39] on div "Kết quả tìm kiếm ( 1 ) Bộ lọc Mã ĐH Trạng thái Món hàng Thu hộ Tổng cước Chưa c…" at bounding box center [784, 20] width 1568 height 41
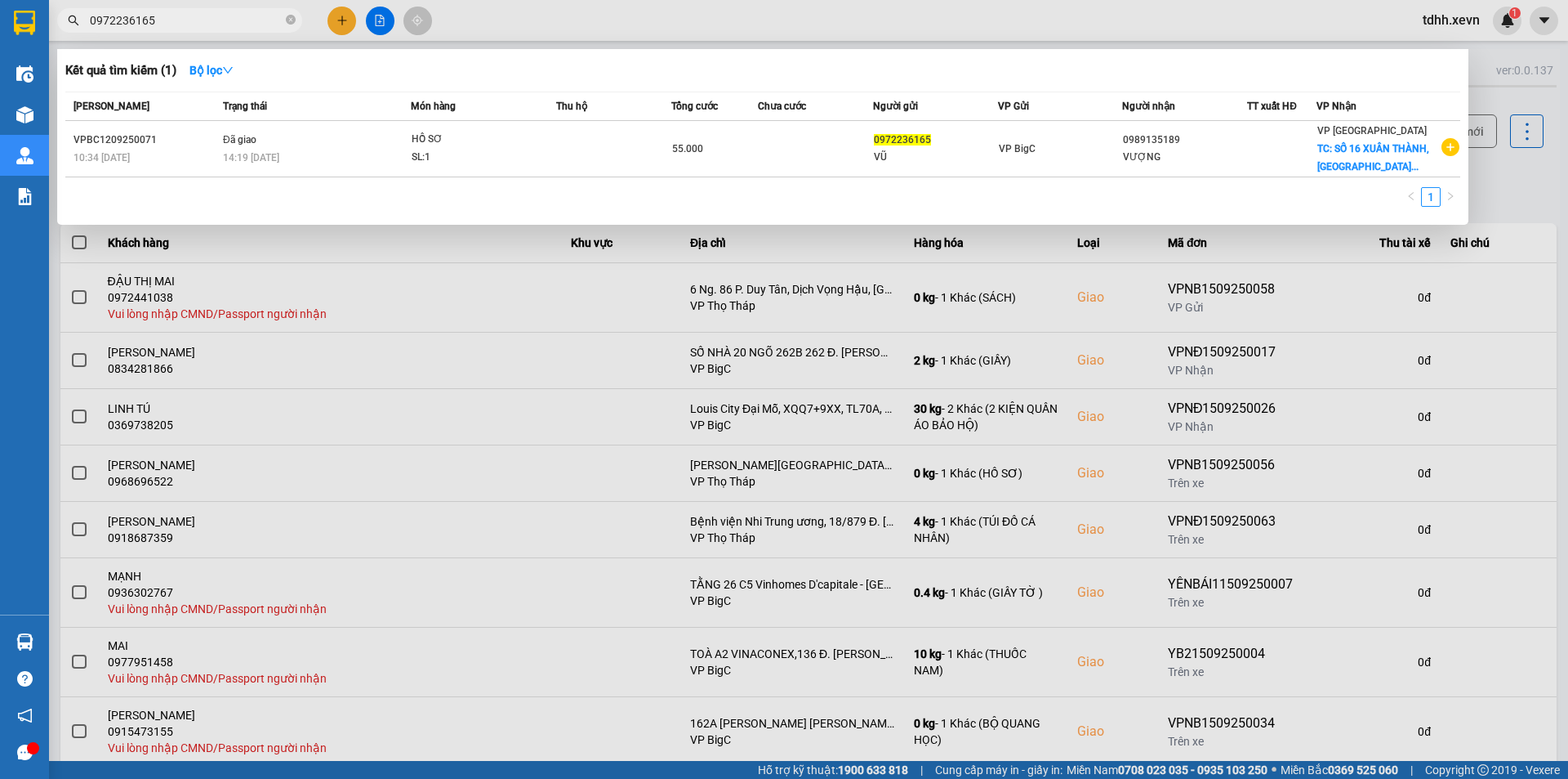
click at [191, 29] on input "0972236165" at bounding box center [187, 21] width 193 height 18
paste input "819686383"
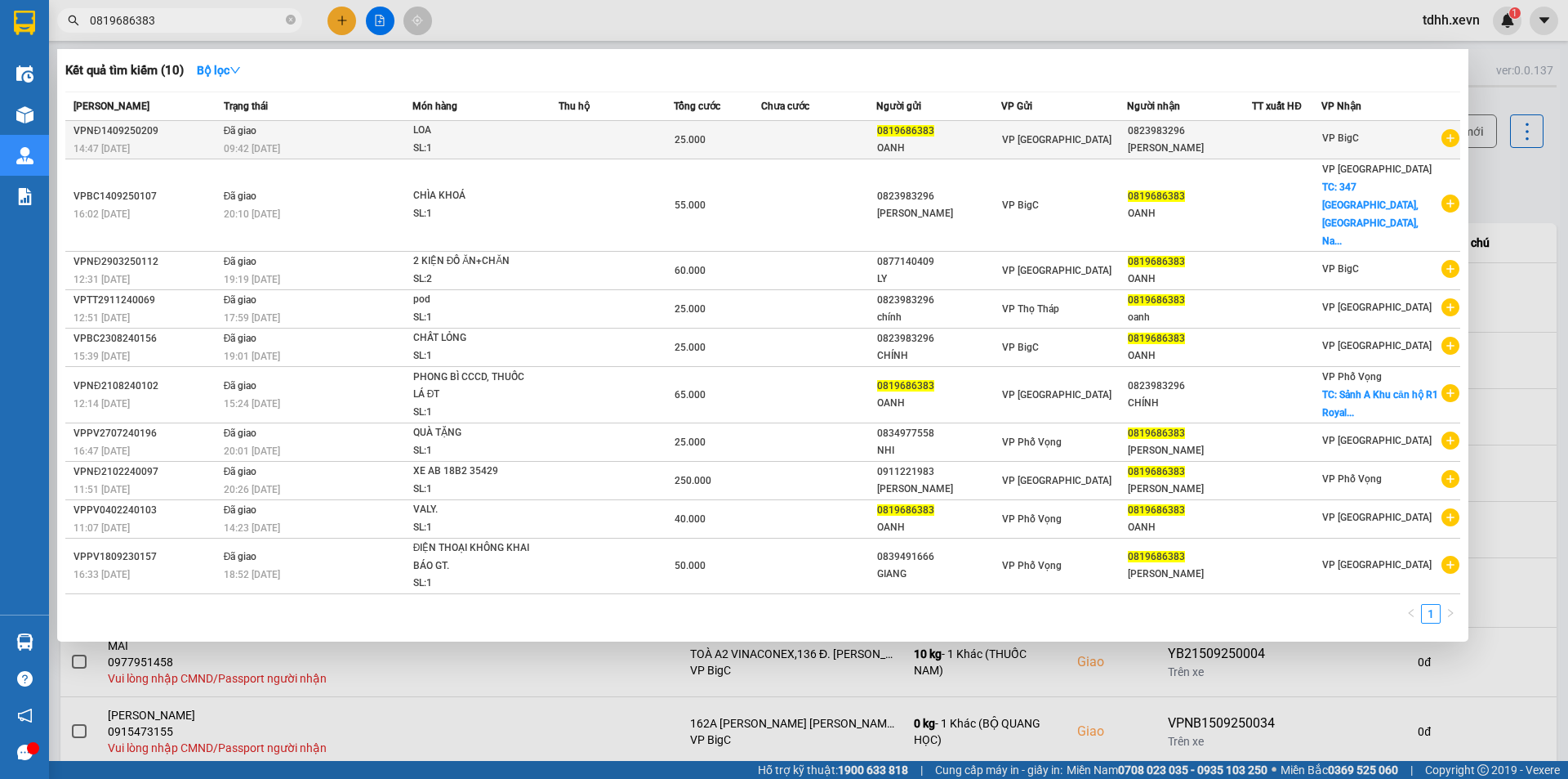
type input "0819686383"
click at [312, 145] on div "09:42 - 15/09" at bounding box center [318, 149] width 188 height 18
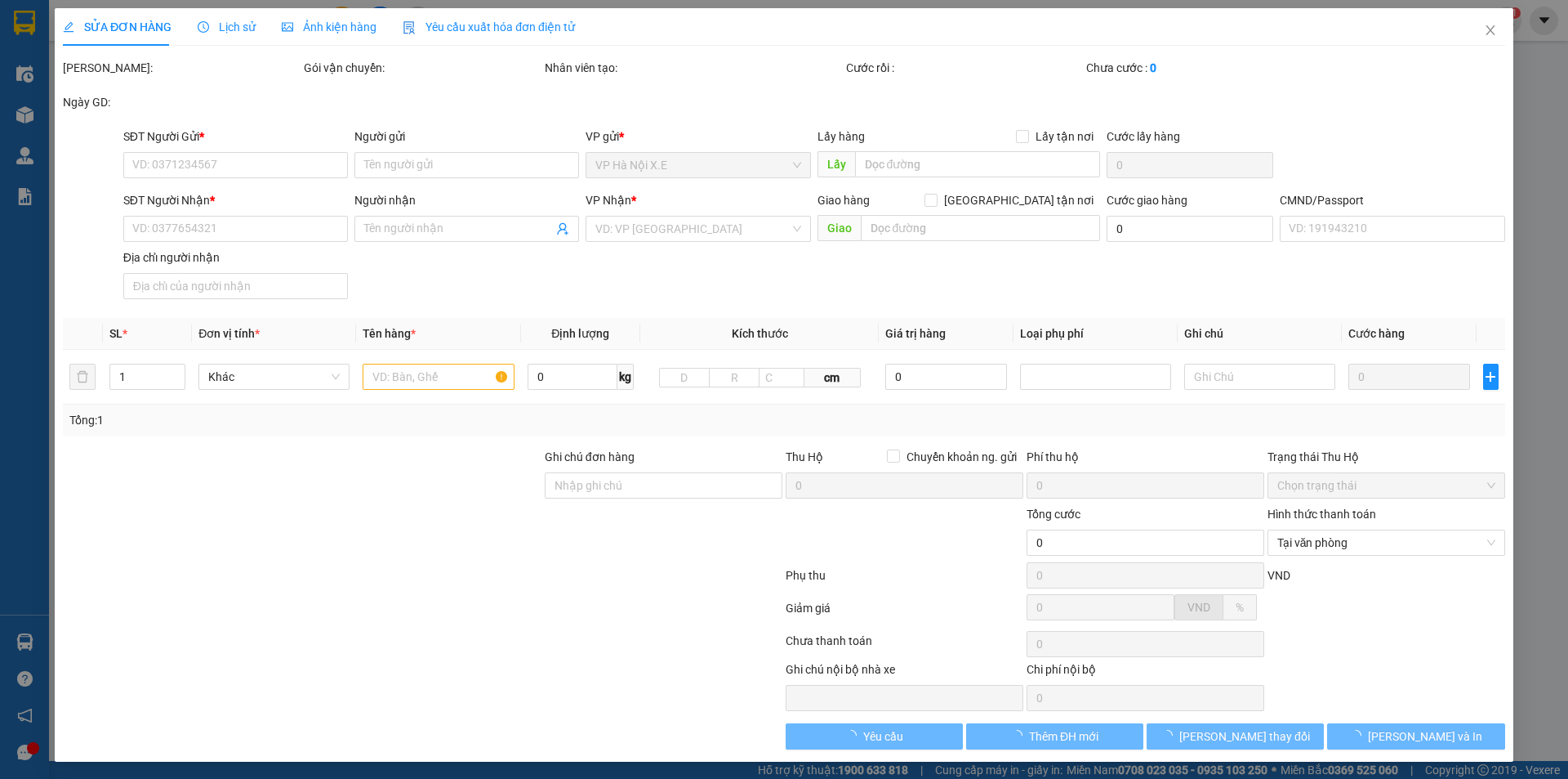
type input "0819686383"
type input "OANH"
type input "0823983296"
type input "TRỊNH QUANG CHÍNH"
type input "DUYẾN 0377561055"
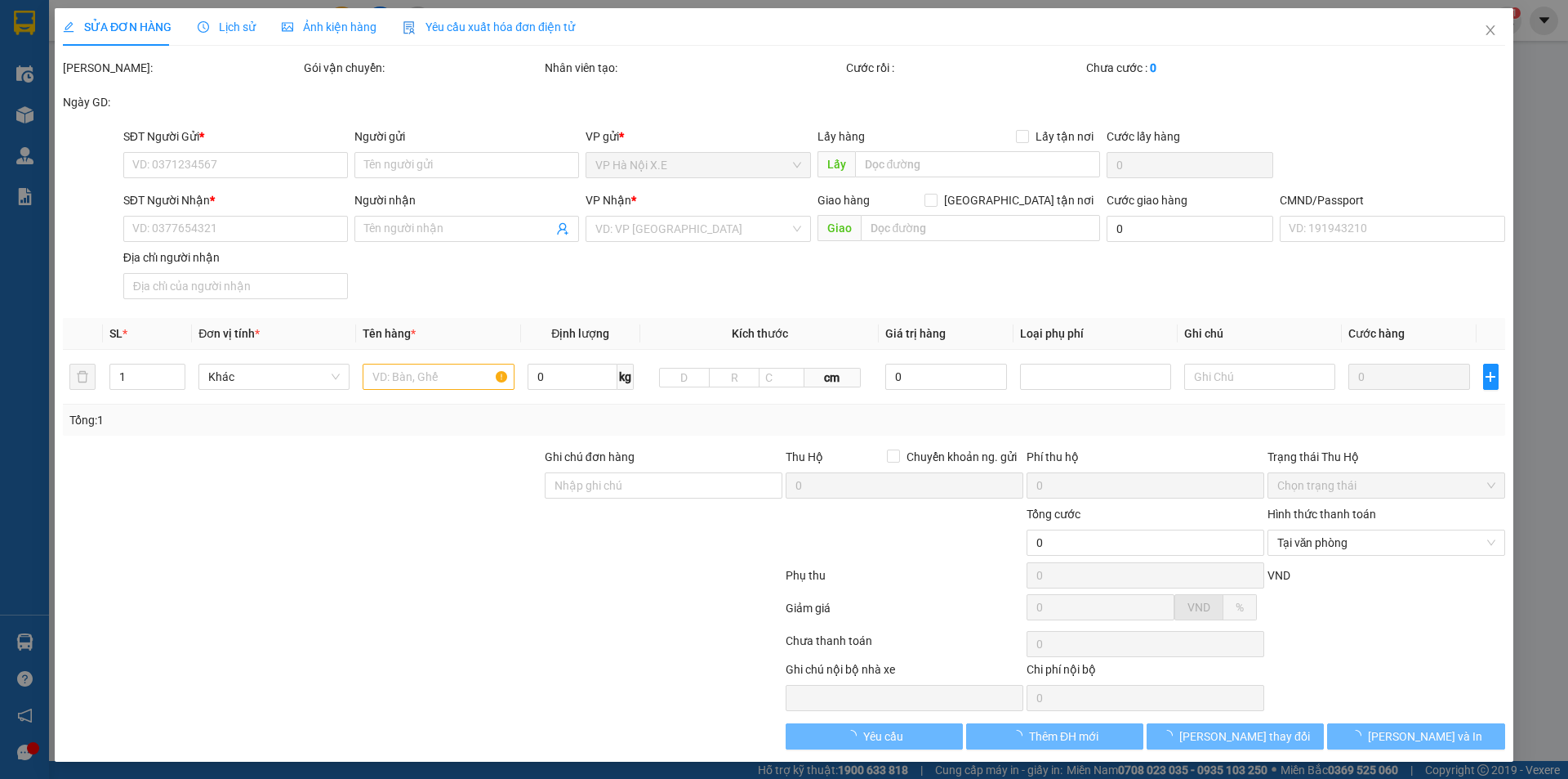
type input "25.000"
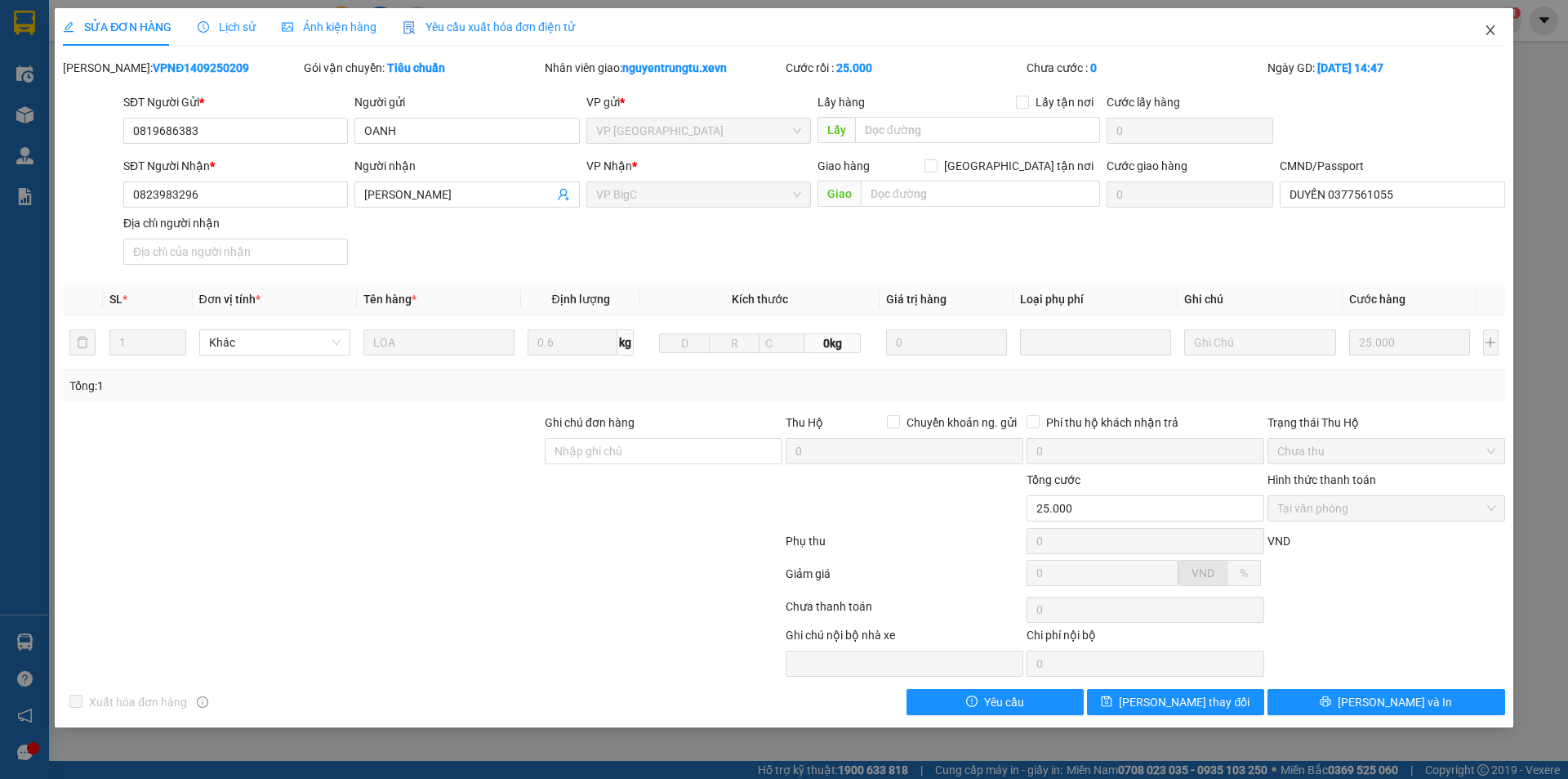
click at [1483, 35] on span "Close" at bounding box center [1490, 31] width 46 height 46
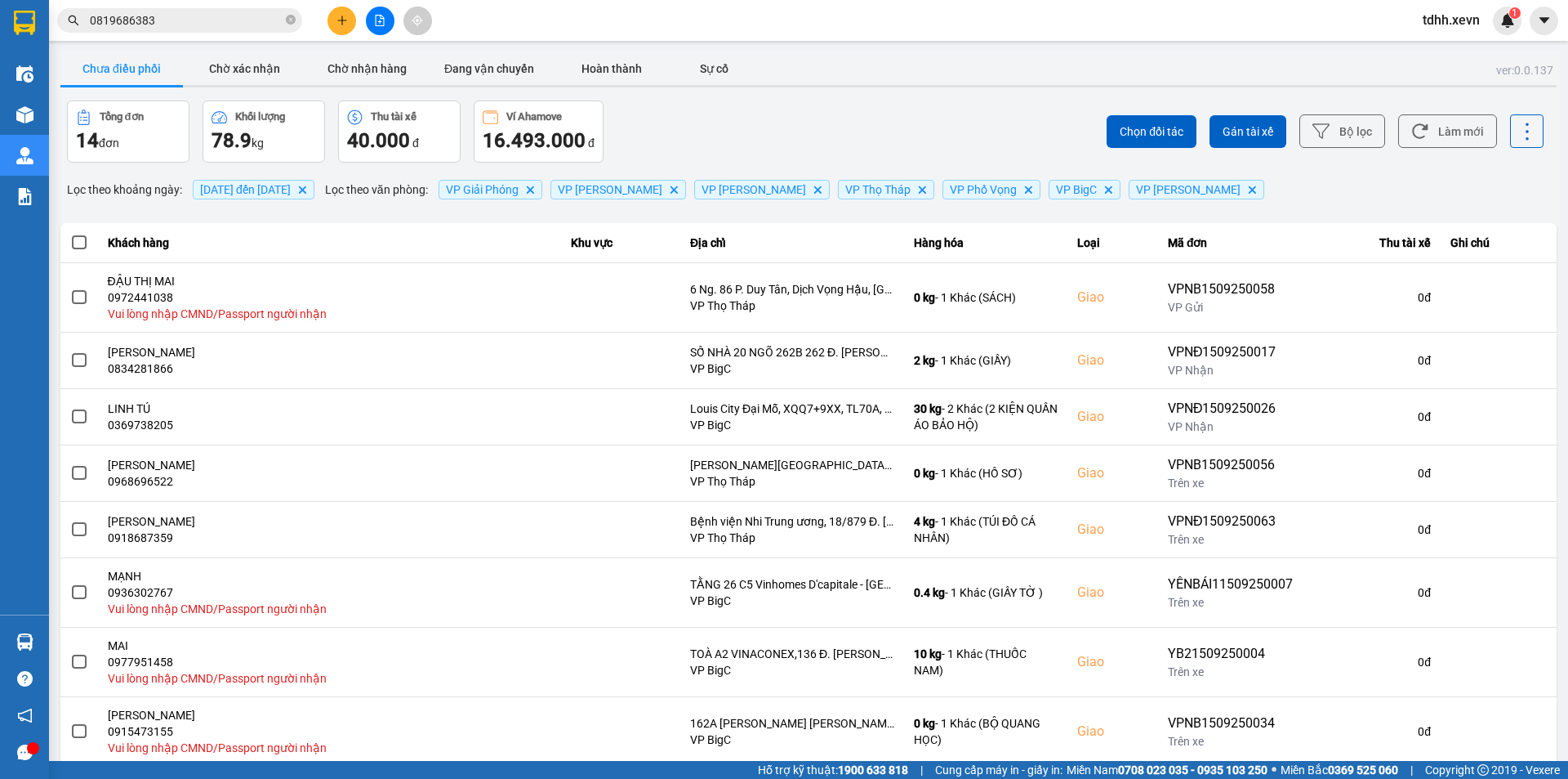
click at [225, 24] on input "0819686383" at bounding box center [187, 21] width 193 height 18
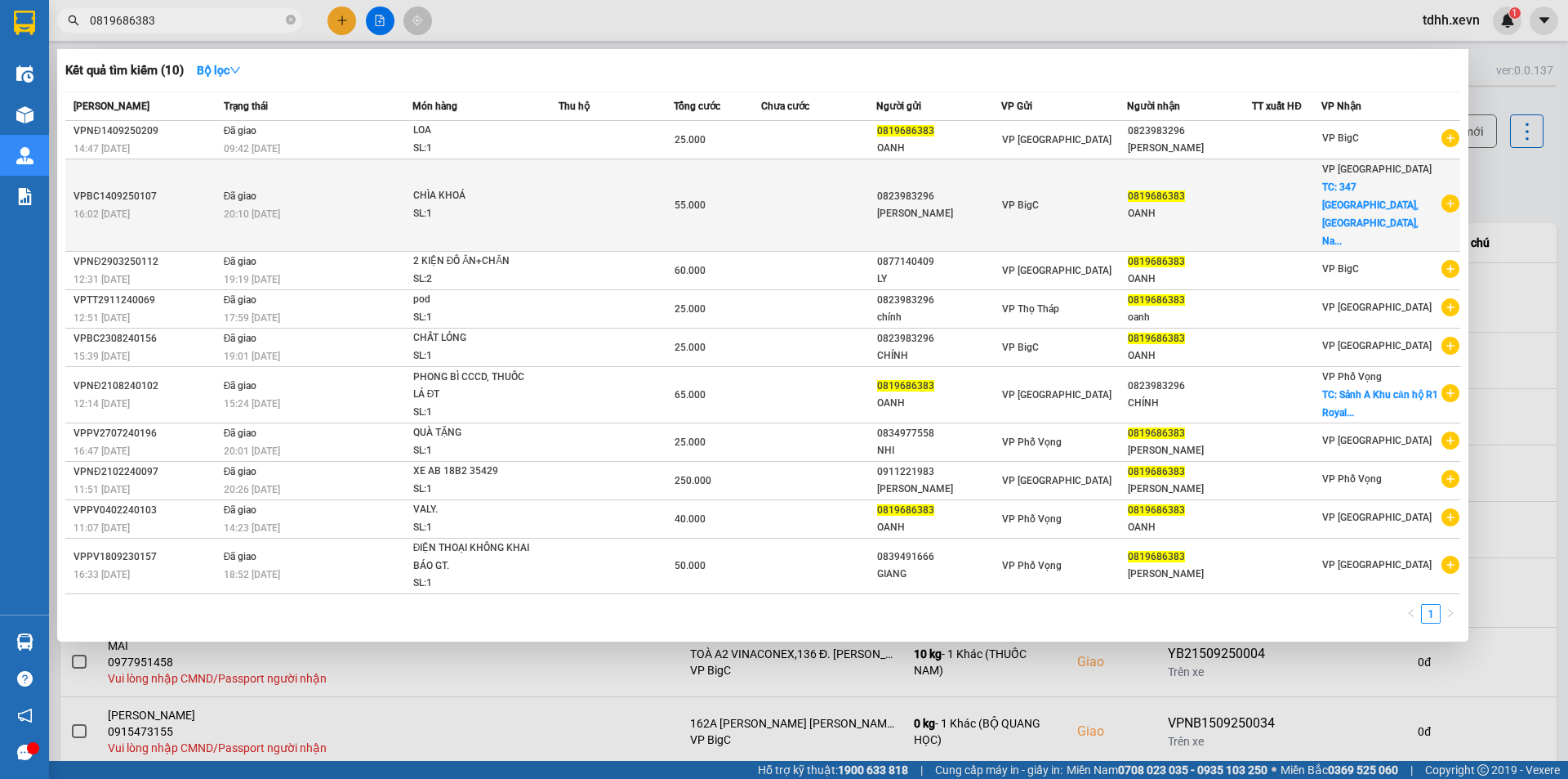
click at [346, 181] on td "Đã giao 20:10 - 14/09" at bounding box center [317, 206] width 193 height 92
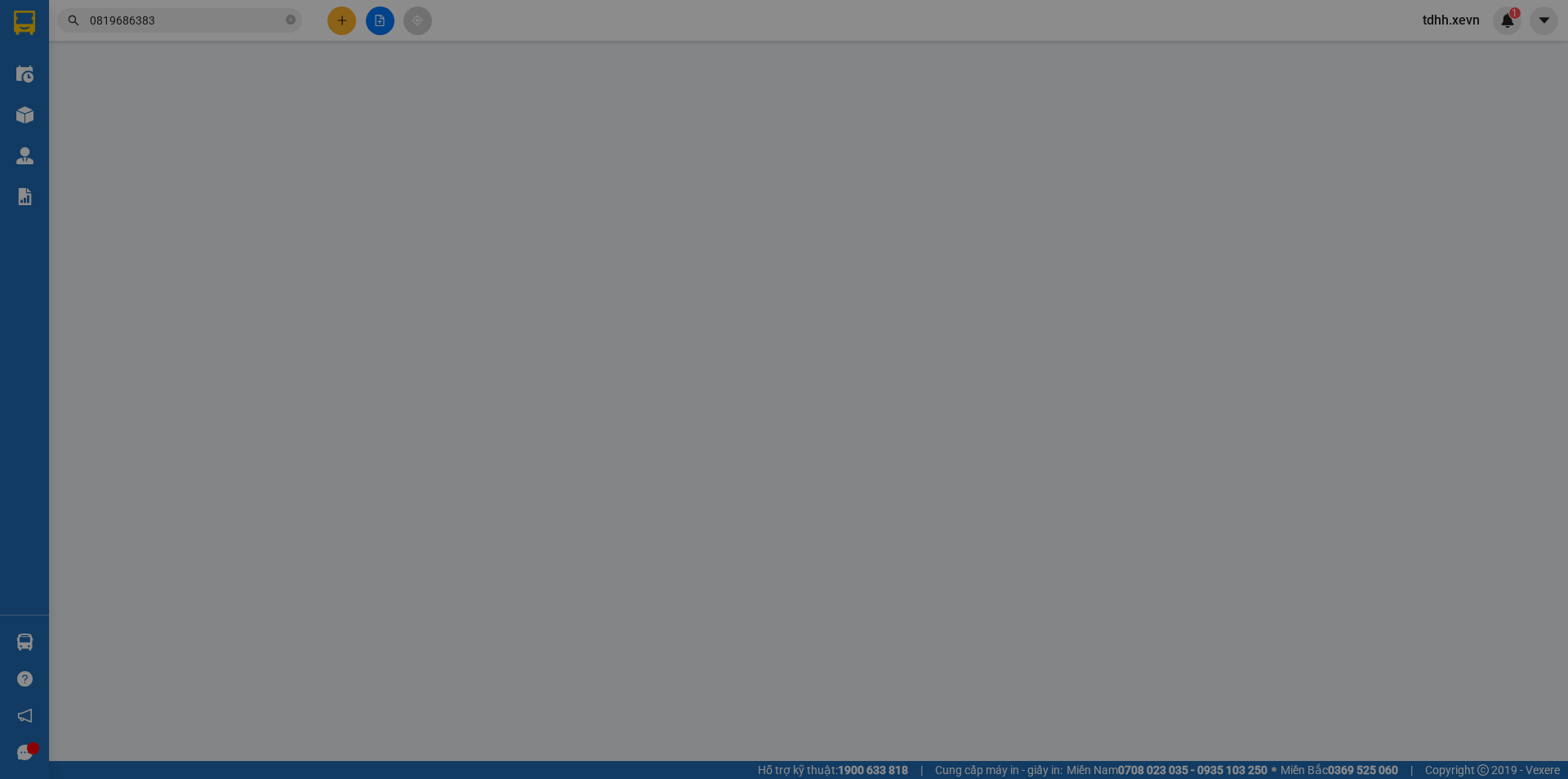
type input "0823983296"
type input "TRỊNH QUANG CHÍNH"
type input "0819686383"
type input "OANH"
checkbox input "true"
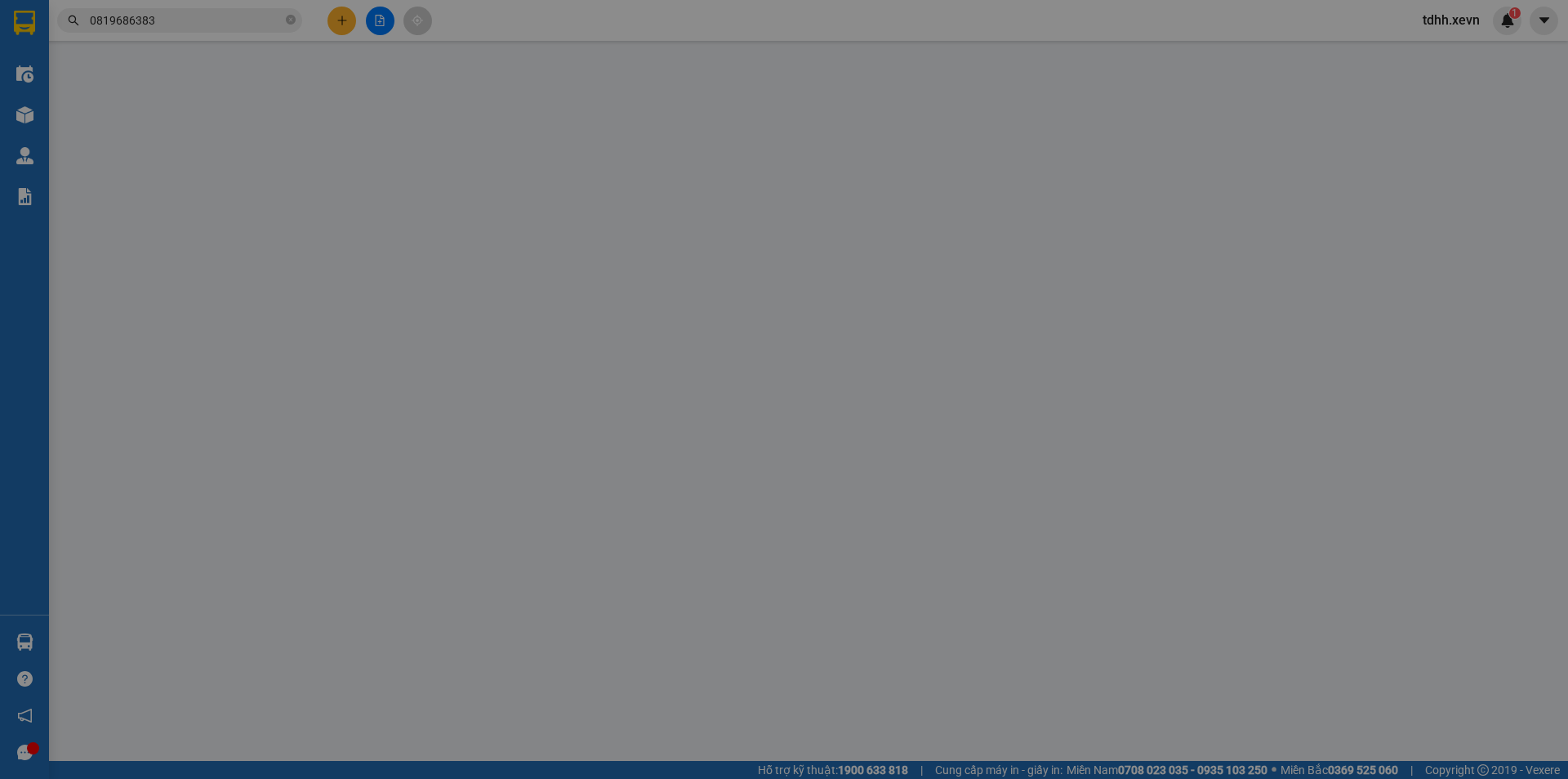
type input "347 Điện Biên, Lộc Hoà, Nam Định"
type input "30.000"
type input "1234"
type input "55.000"
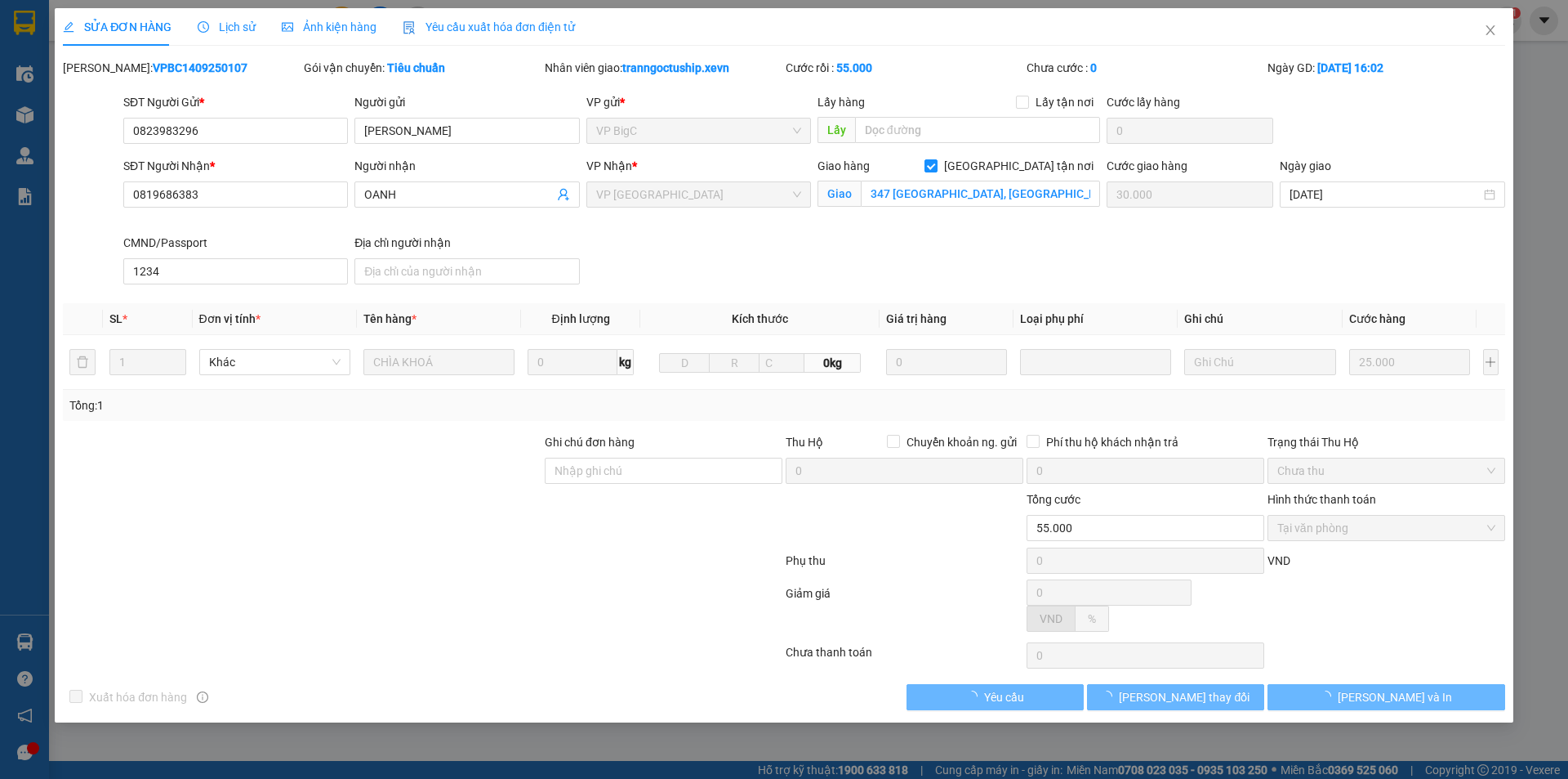
click at [238, 30] on span "Lịch sử" at bounding box center [226, 27] width 58 height 13
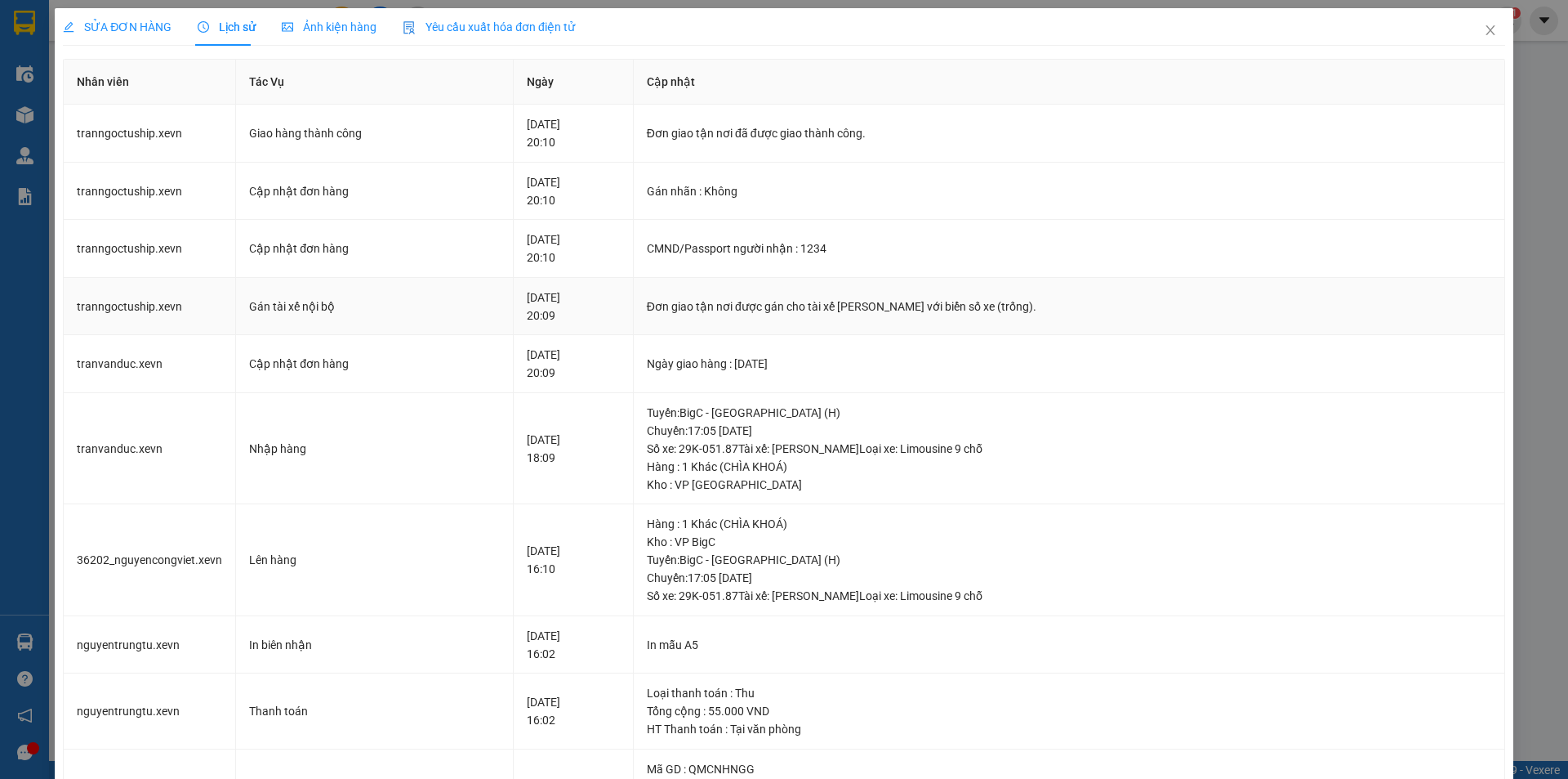
drag, startPoint x: 1102, startPoint y: 307, endPoint x: 604, endPoint y: 315, distance: 498.1
click at [604, 315] on tr "tranngoctuship.xevn Gán tài xế nội bộ 14-09-2025 20:09 Đơn giao tận nơi được gá…" at bounding box center [785, 307] width 1442 height 58
click at [604, 315] on div "14-09-2025 20:09" at bounding box center [573, 307] width 93 height 36
drag, startPoint x: 593, startPoint y: 315, endPoint x: 1059, endPoint y: 314, distance: 466.0
click at [1054, 314] on tr "tranngoctuship.xevn Gán tài xế nội bộ 14-09-2025 20:09 Đơn giao tận nơi được gá…" at bounding box center [785, 307] width 1442 height 58
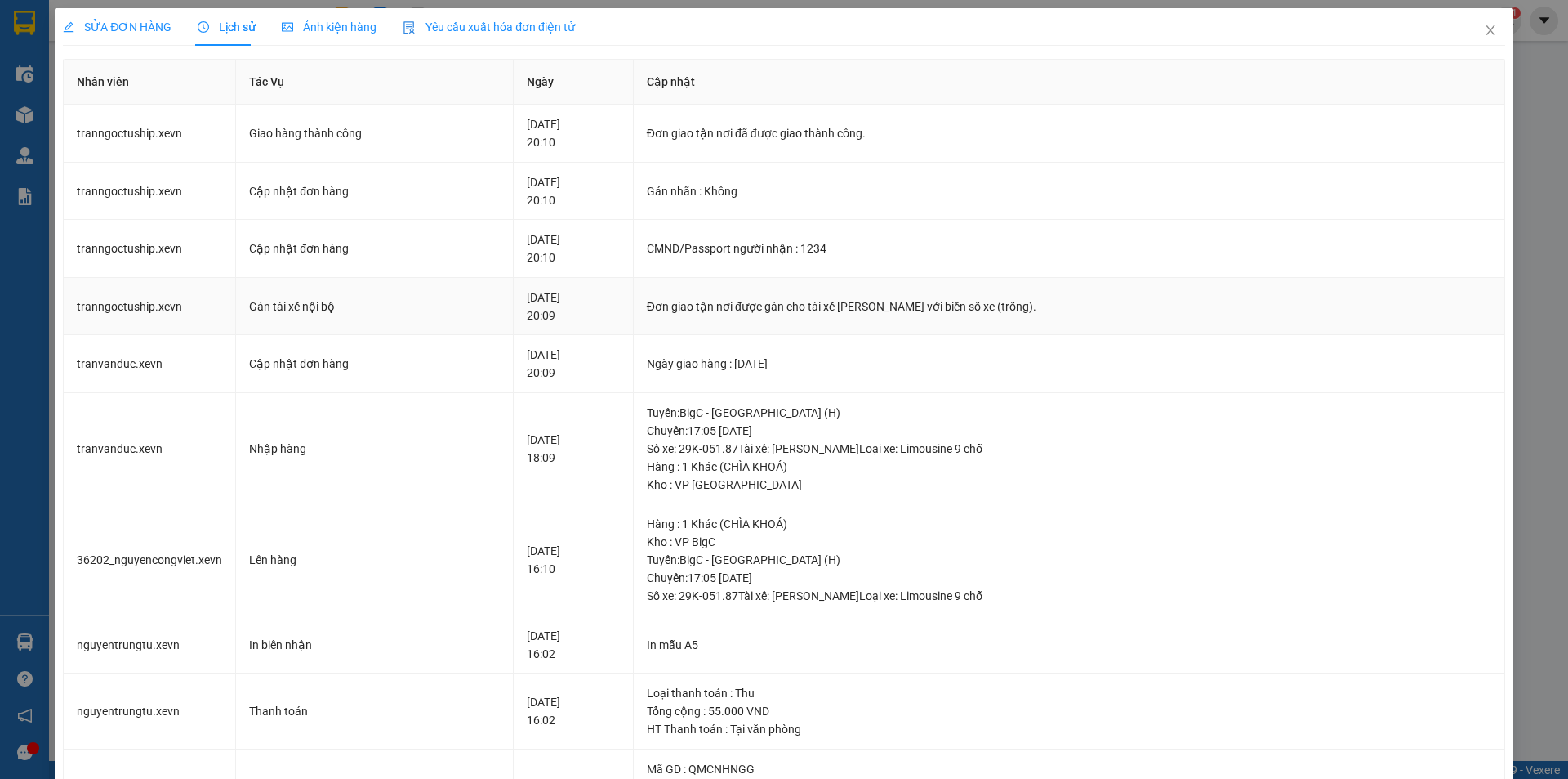
click at [1074, 314] on div "Đơn giao tận nơi được gán cho tài xế Trần Ngọc Tú_GNXM với biển số xe (trống)." at bounding box center [1069, 307] width 844 height 18
drag, startPoint x: 1041, startPoint y: 314, endPoint x: 614, endPoint y: 310, distance: 427.0
click at [615, 310] on tr "tranngoctuship.xevn Gán tài xế nội bộ 14-09-2025 20:09 Đơn giao tận nơi được gá…" at bounding box center [785, 307] width 1442 height 58
click at [599, 309] on div "14-09-2025 20:09" at bounding box center [573, 307] width 93 height 36
drag, startPoint x: 599, startPoint y: 309, endPoint x: 1351, endPoint y: 174, distance: 764.0
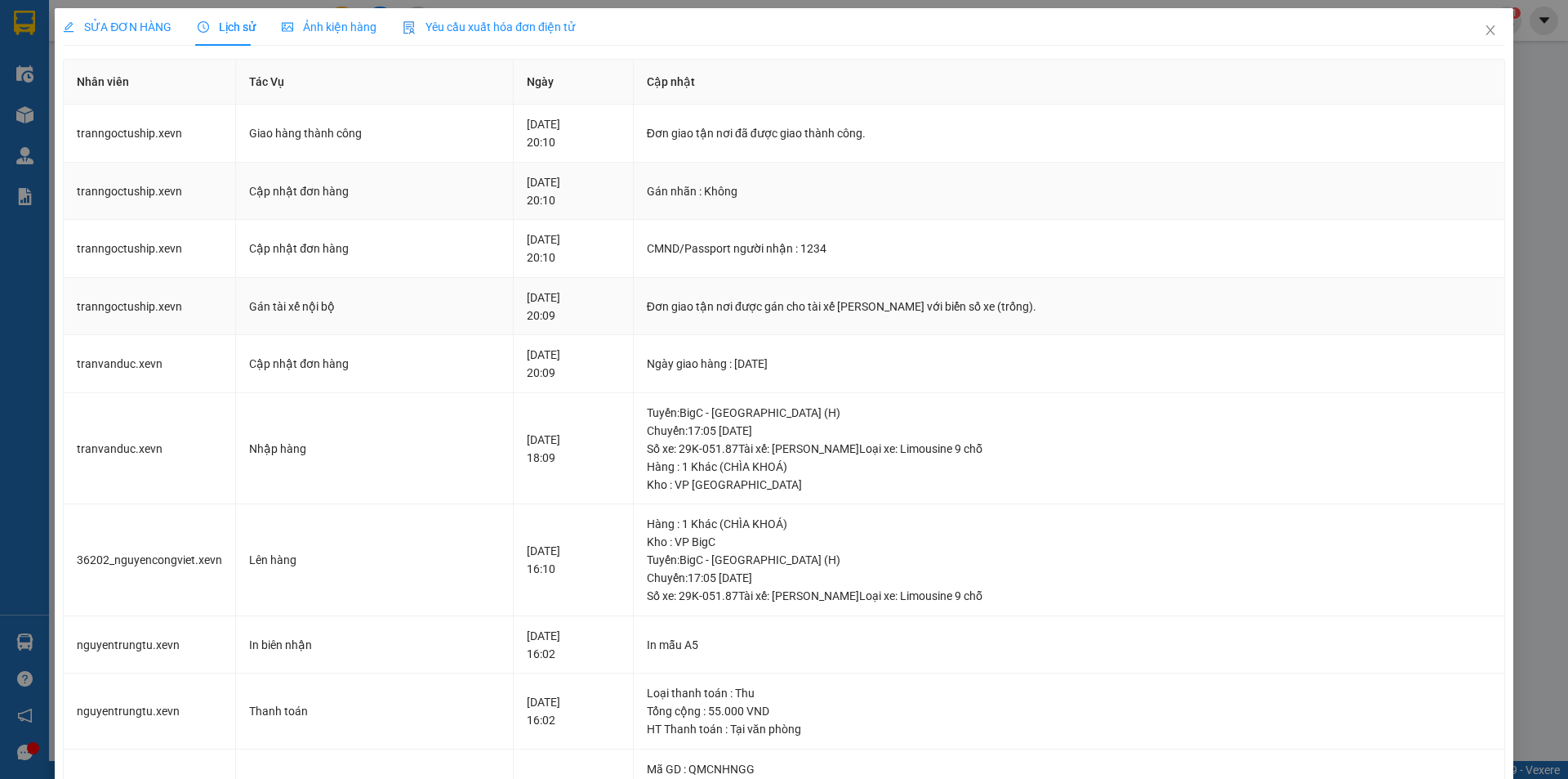
click at [1293, 272] on tbody "tranngoctuship.xevn Giao hàng thành công 14-09-2025 20:10 Đơn giao tận nơi đã đ…" at bounding box center [785, 626] width 1442 height 1043
click at [1484, 32] on icon "close" at bounding box center [1490, 30] width 13 height 13
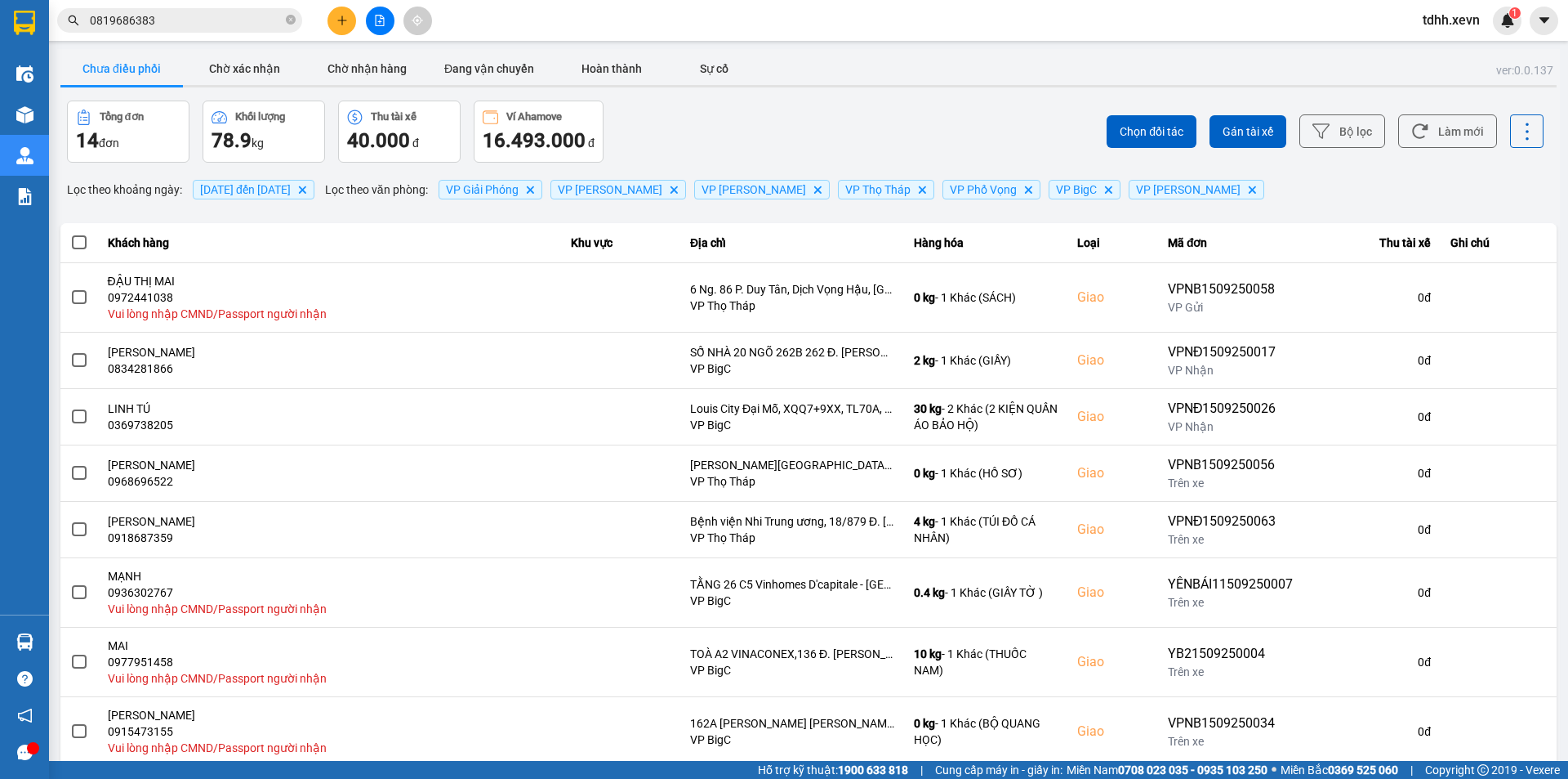
click at [202, 23] on input "0819686383" at bounding box center [187, 21] width 193 height 18
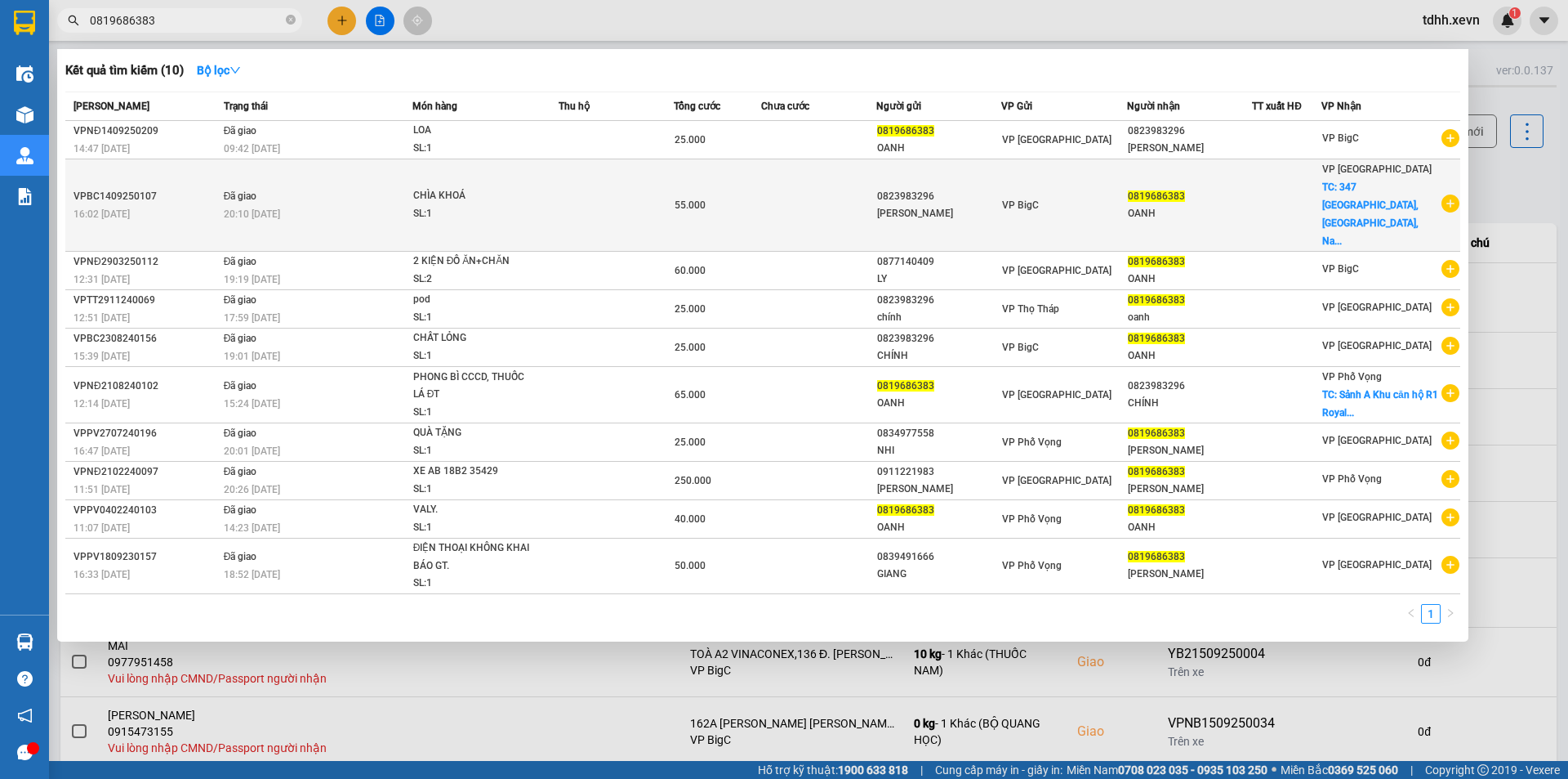
click at [525, 205] on div "SL: 1" at bounding box center [475, 214] width 123 height 18
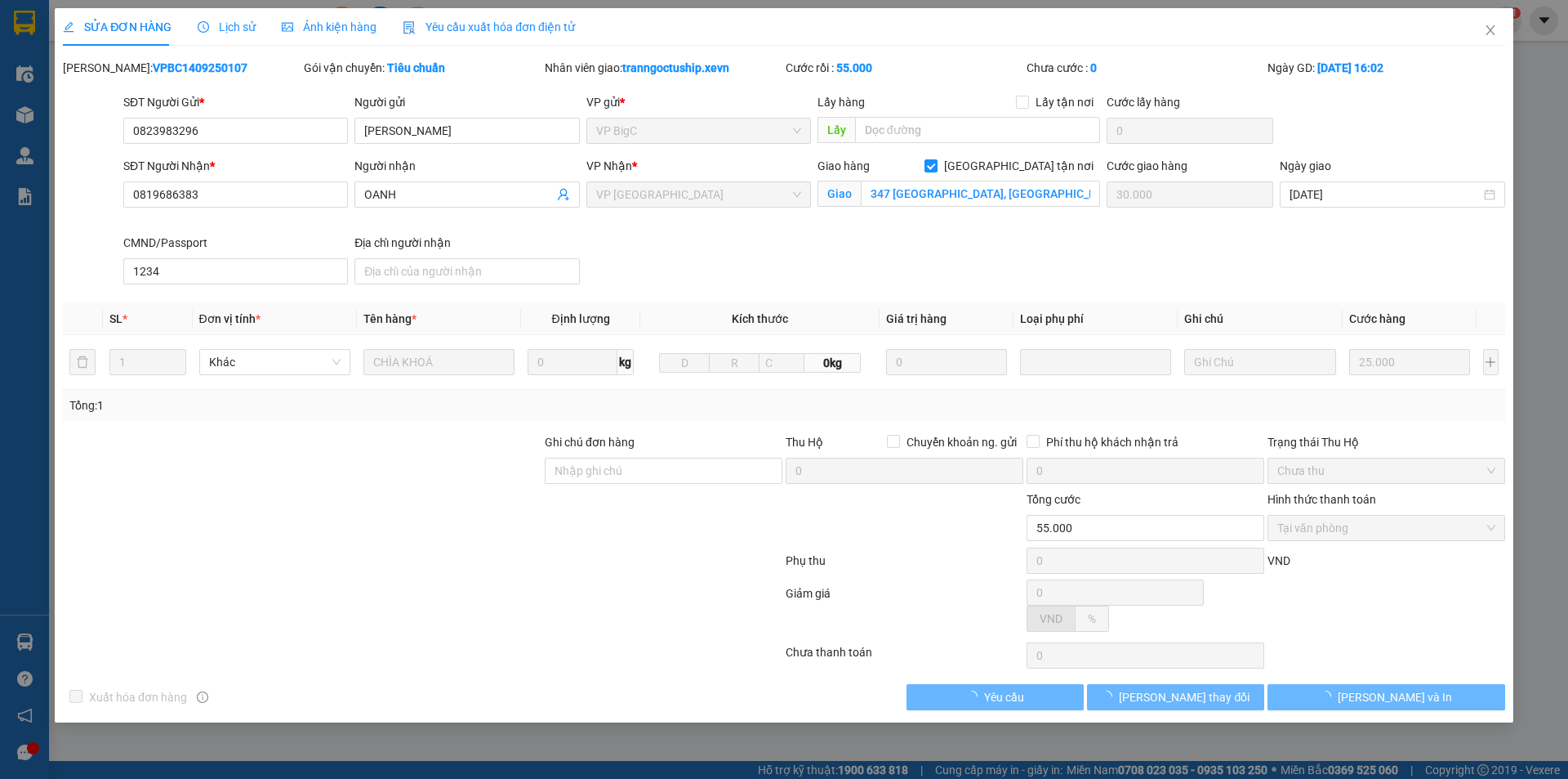
click at [229, 47] on div "SỬA ĐƠN HÀNG Lịch sử Ảnh kiện hàng Yêu cầu xuất hóa đơn điện tử Total Paid Fee …" at bounding box center [784, 359] width 1443 height 702
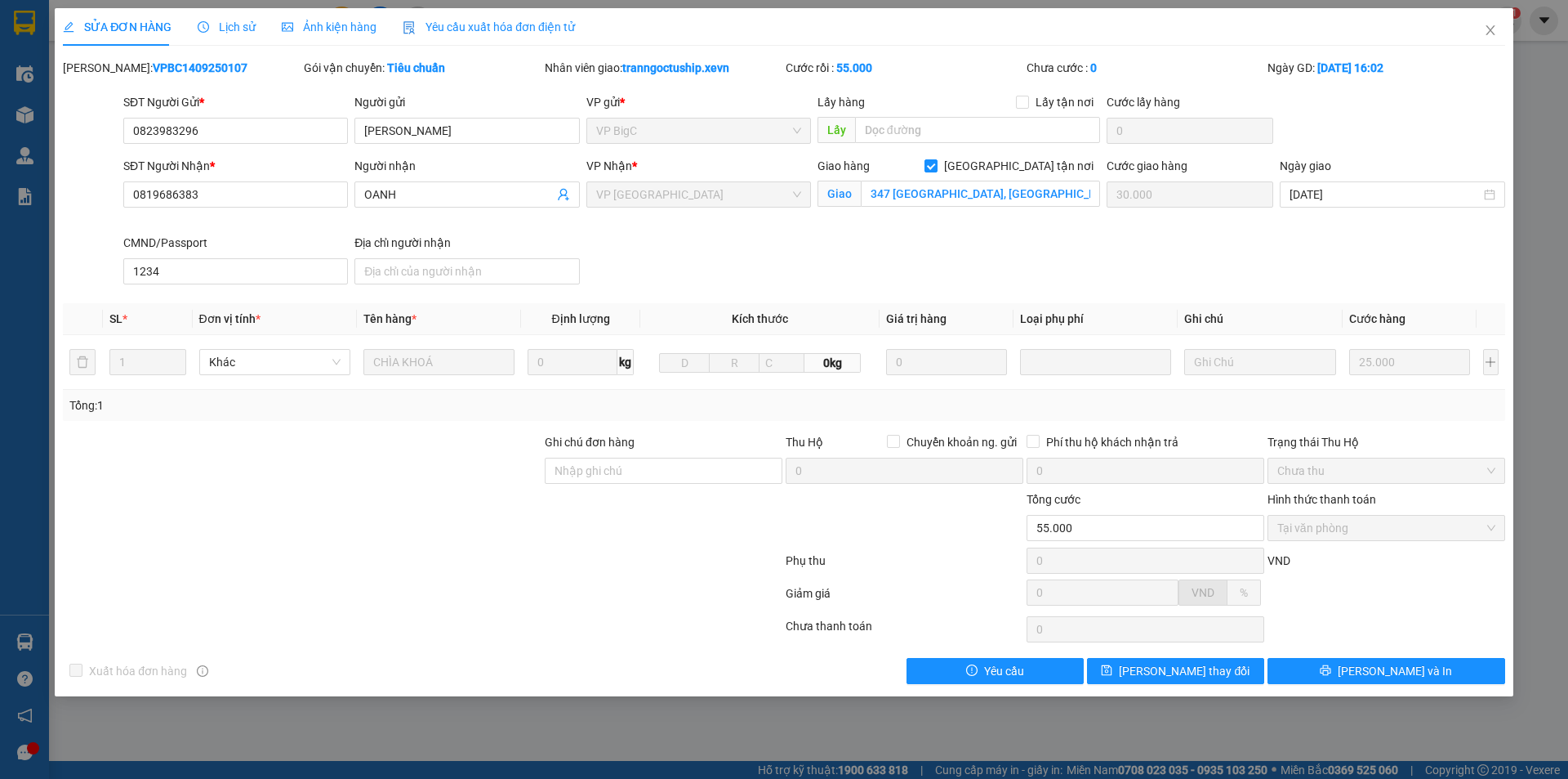
click at [225, 28] on span "Lịch sử" at bounding box center [226, 27] width 58 height 13
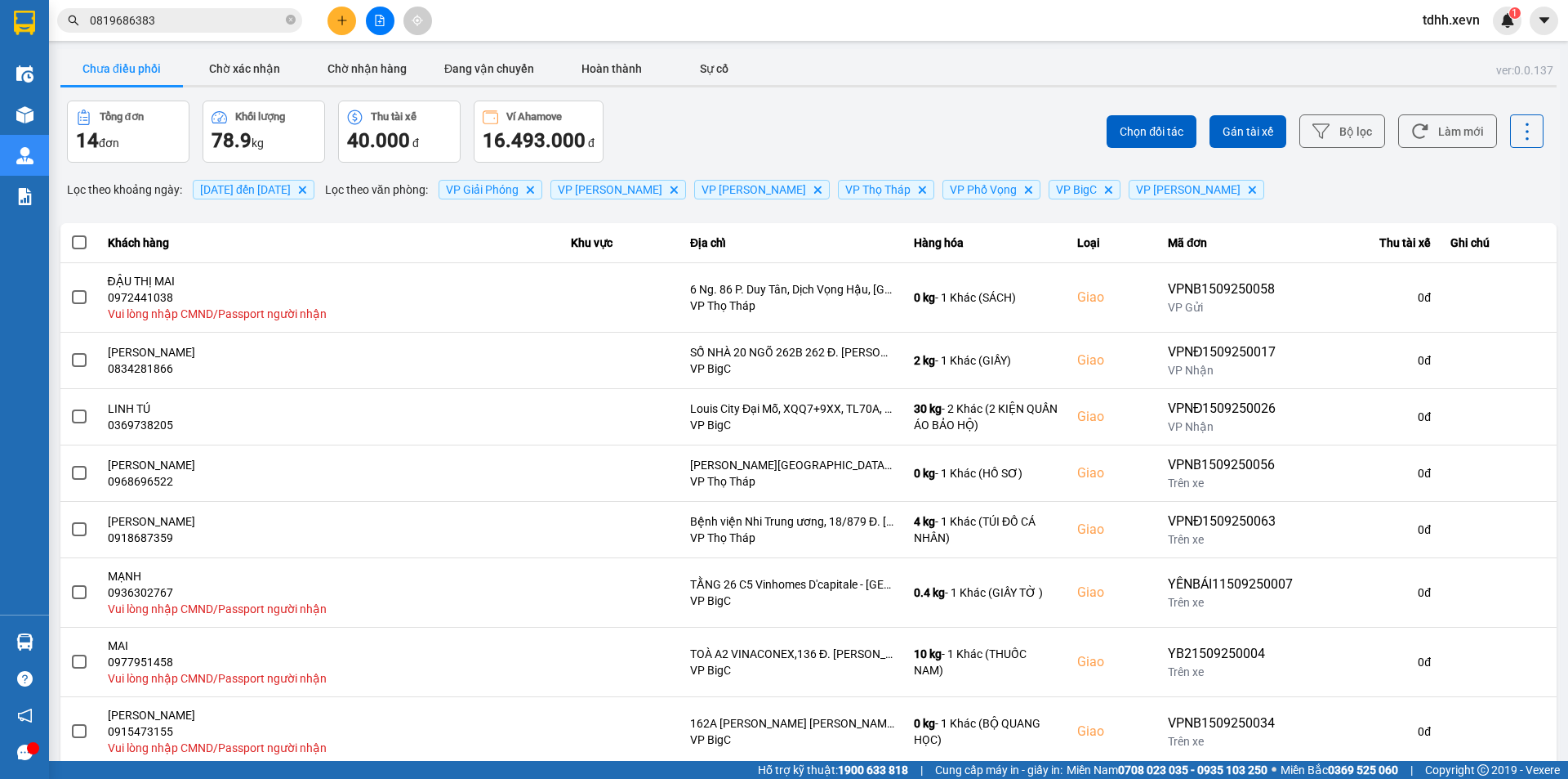
click at [189, 20] on input "0819686383" at bounding box center [187, 21] width 193 height 18
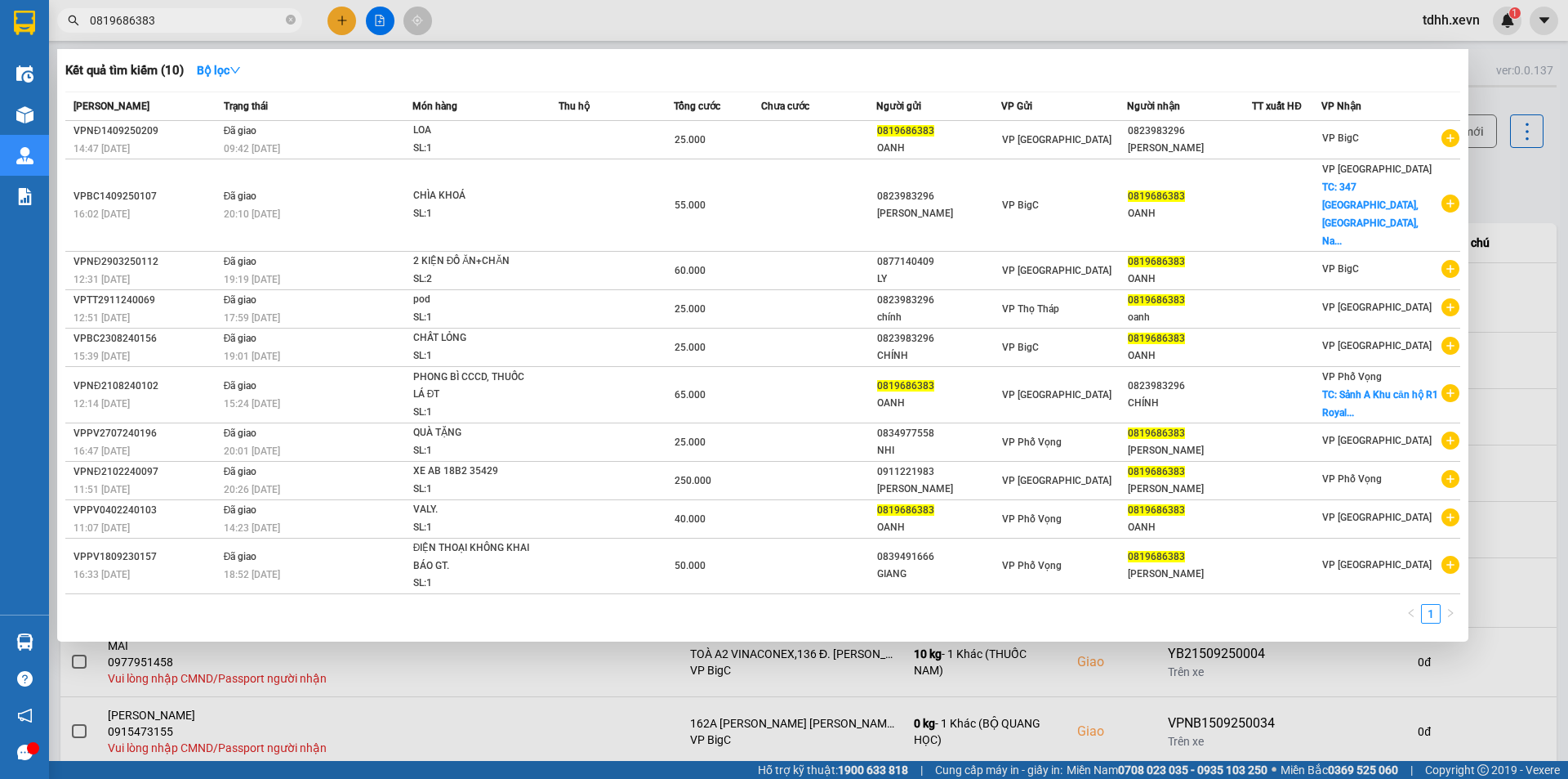
click at [189, 20] on input "0819686383" at bounding box center [187, 21] width 193 height 18
paste input "972236165"
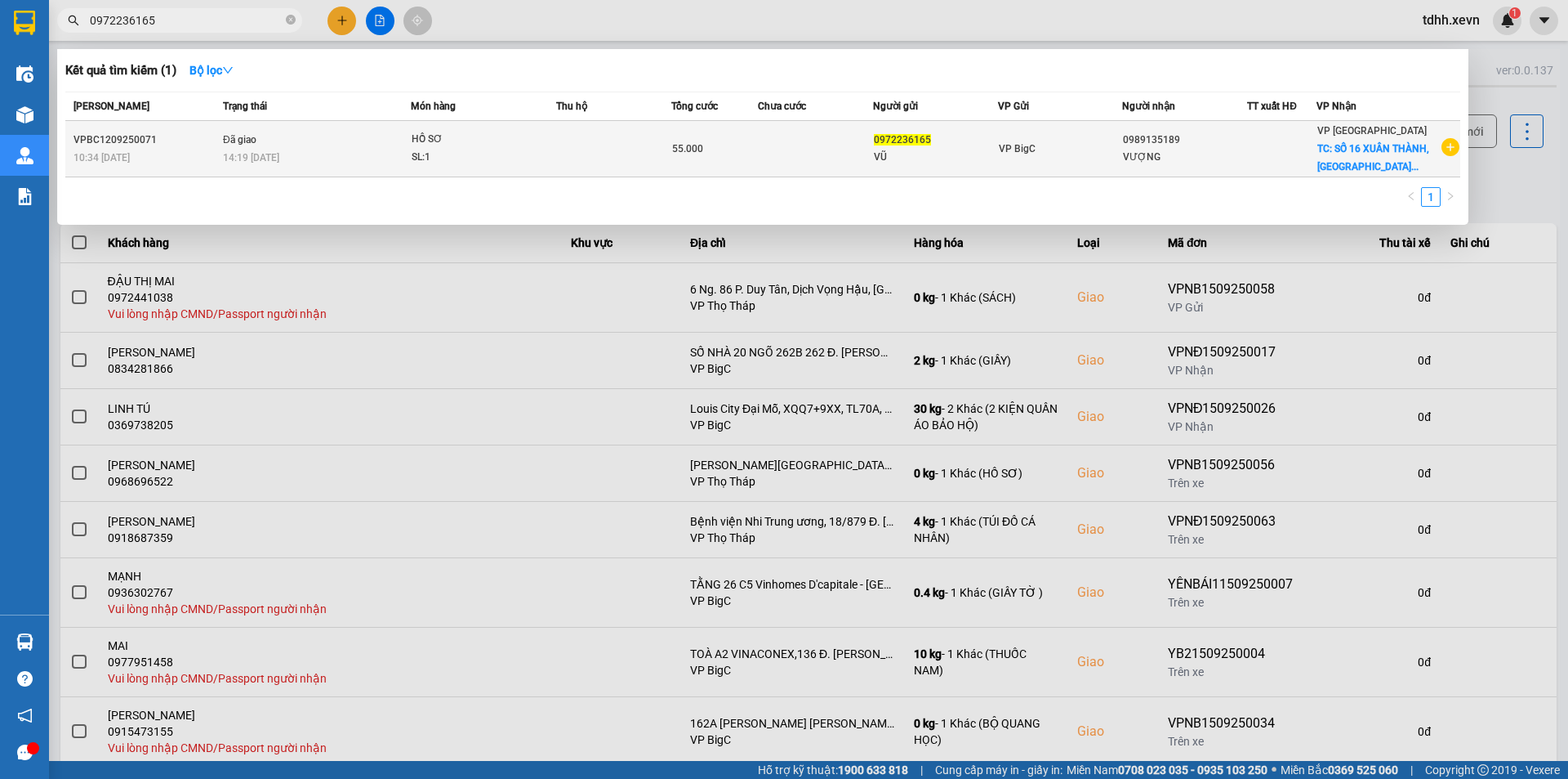
type input "0972236165"
click at [419, 150] on div "SL: 1" at bounding box center [473, 158] width 123 height 18
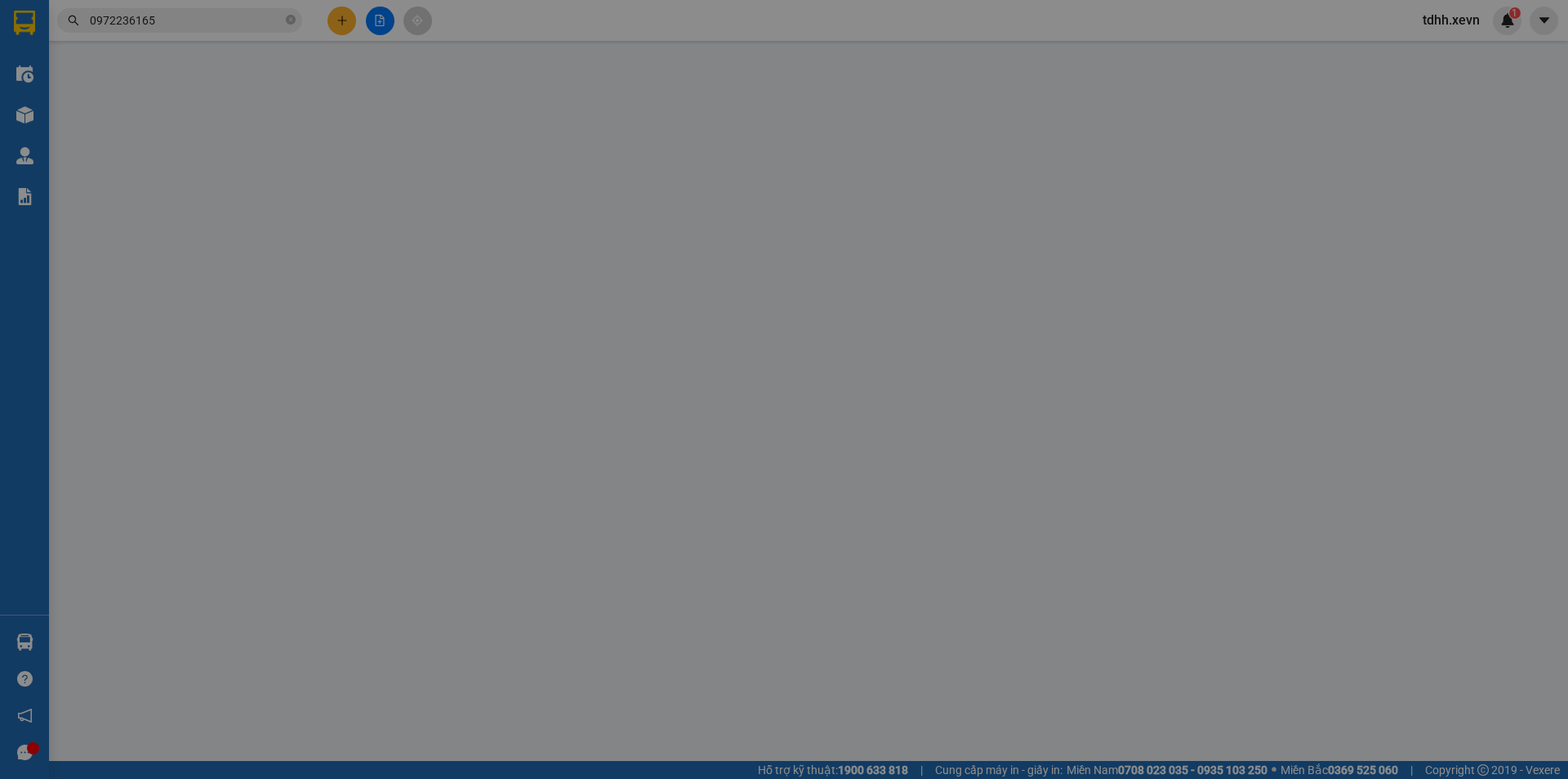
type input "0972236165"
type input "VŨ"
type input "0989135189"
type input "VƯỢNG"
checkbox input "true"
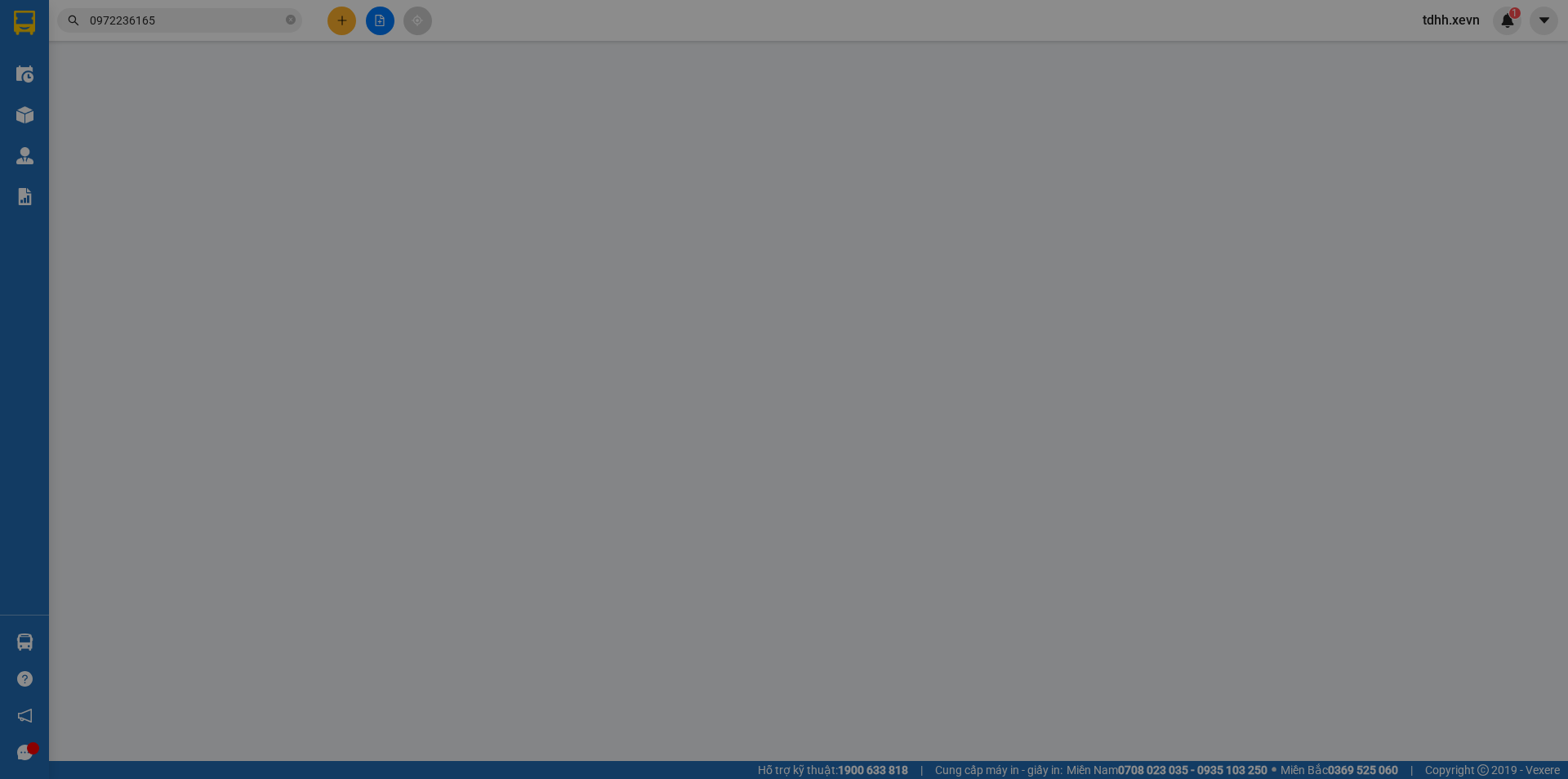
type input "SỐ 16 XUÂN THÀNH, TÂN THÀNH"
type input "25.000"
type input "12345678"
type input "55.000"
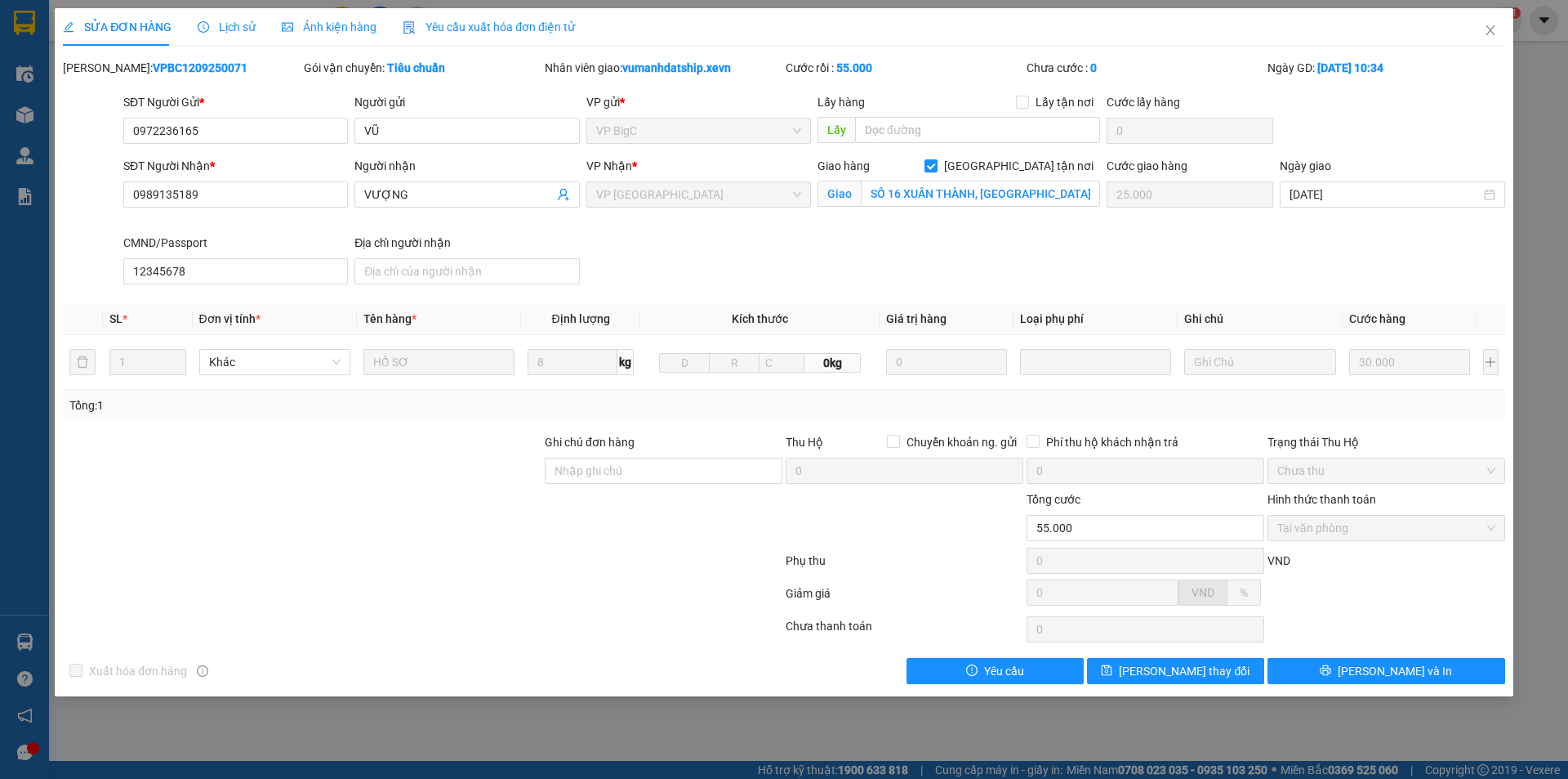
click at [233, 30] on span "Lịch sử" at bounding box center [226, 27] width 58 height 13
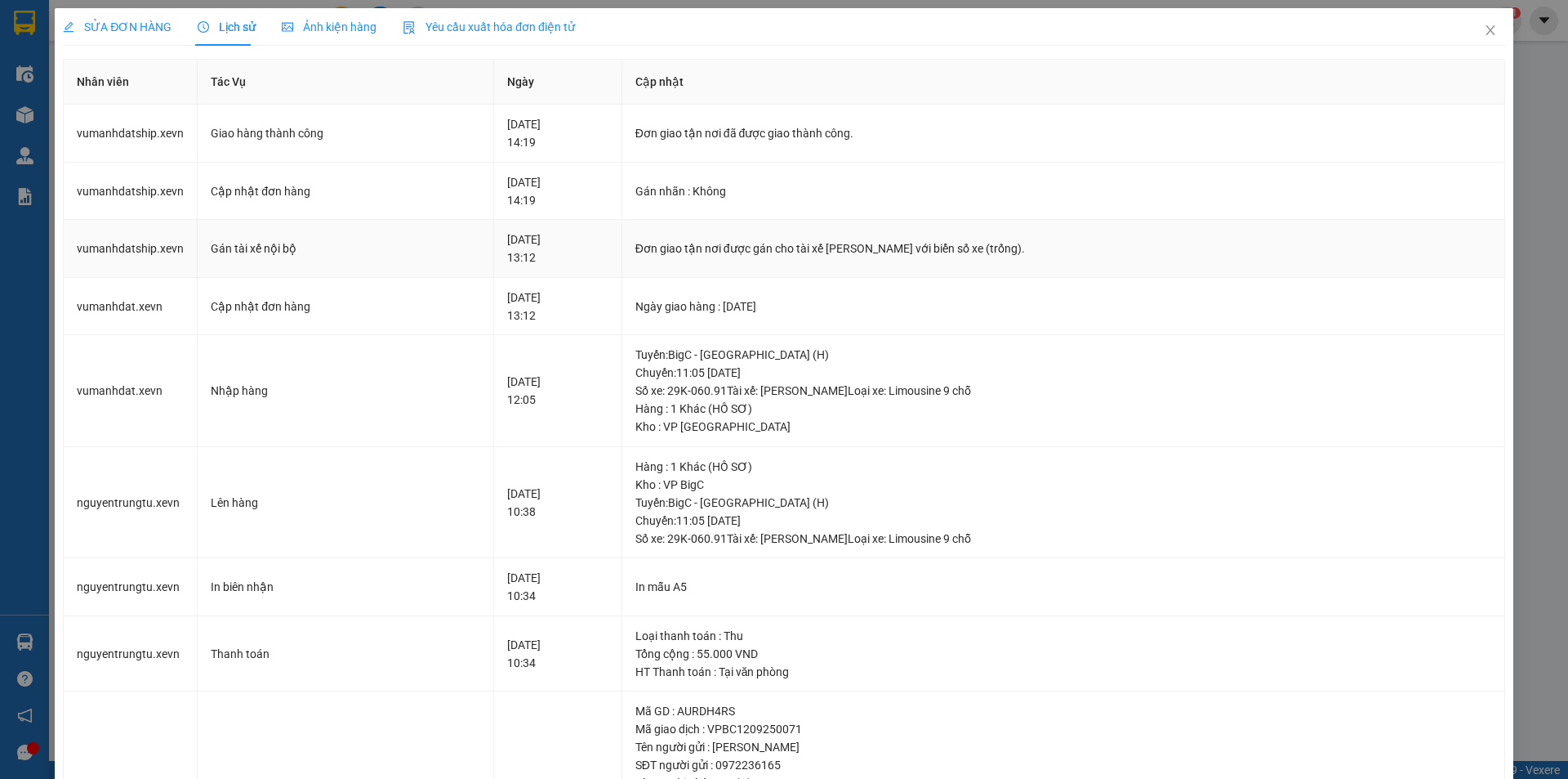
drag, startPoint x: 1051, startPoint y: 256, endPoint x: 757, endPoint y: 253, distance: 294.0
click at [773, 255] on div "Đơn giao tận nơi được gán cho tài xế Vũ Mạnh Đạt_GNXM với biển số xe (trống)." at bounding box center [1063, 248] width 856 height 18
click at [119, 24] on span "SỬA ĐƠN HÀNG" at bounding box center [117, 27] width 108 height 13
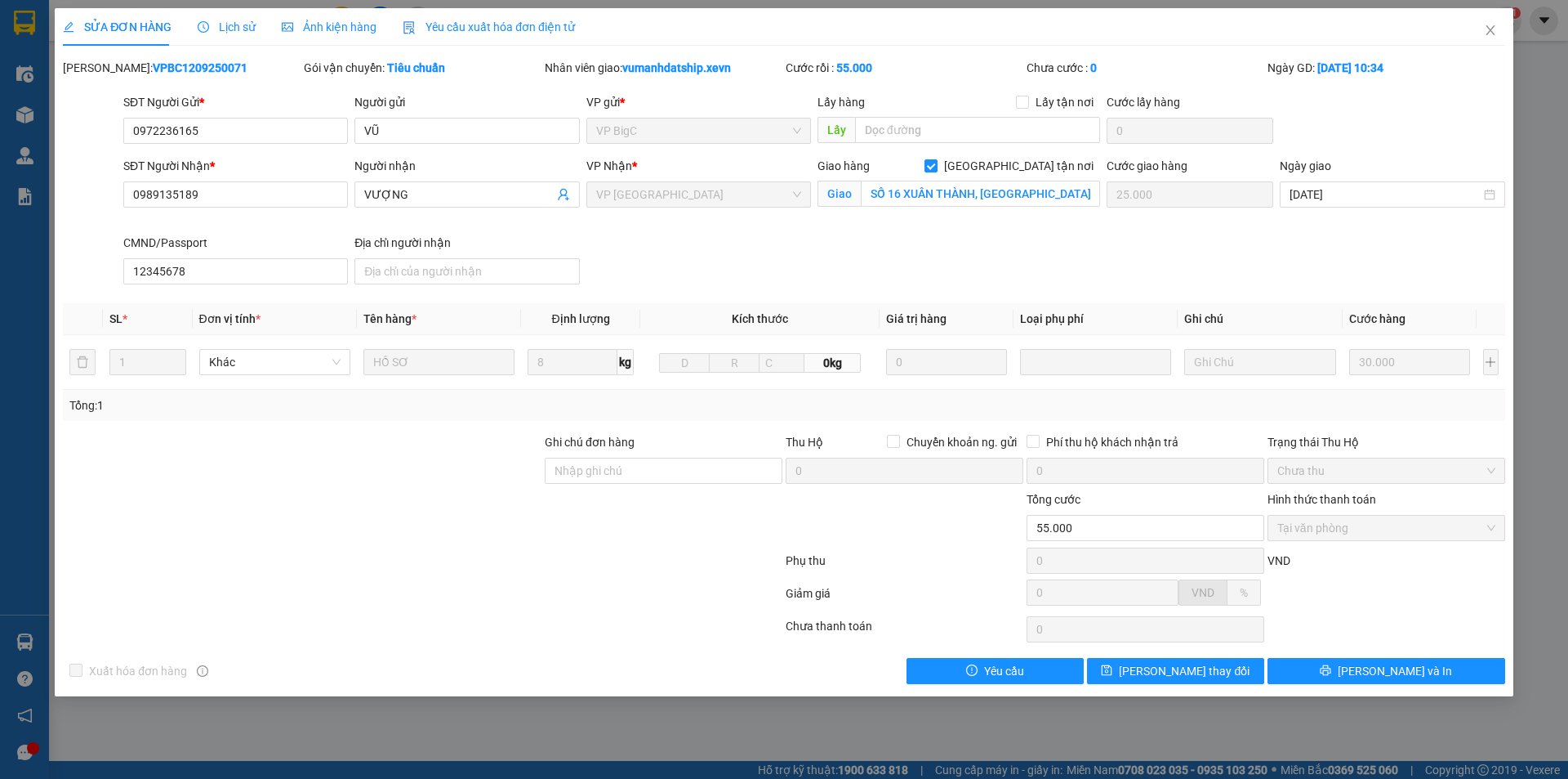
click at [240, 30] on span "Lịch sử" at bounding box center [226, 27] width 58 height 13
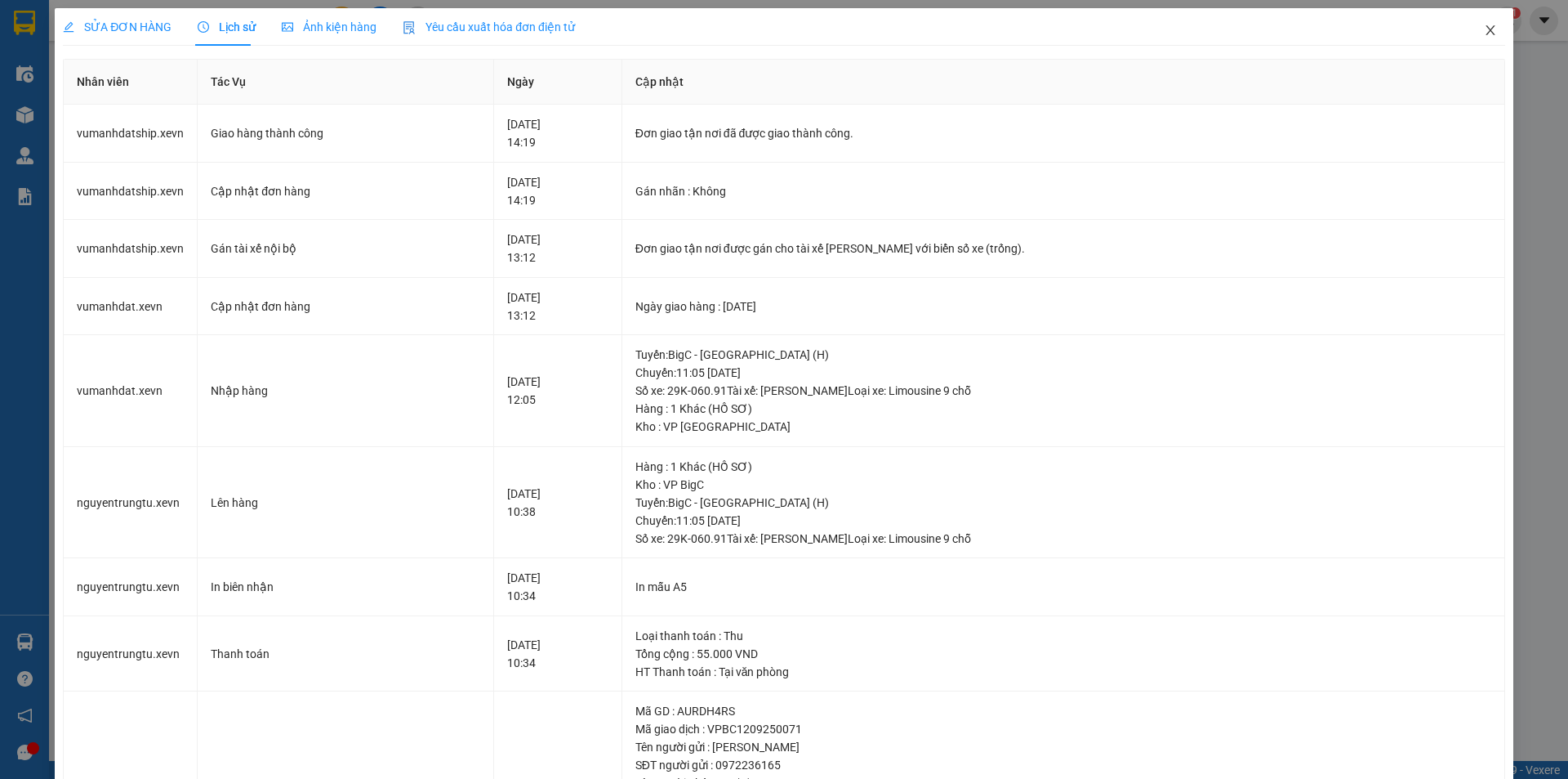
click at [1484, 35] on icon "close" at bounding box center [1490, 30] width 13 height 13
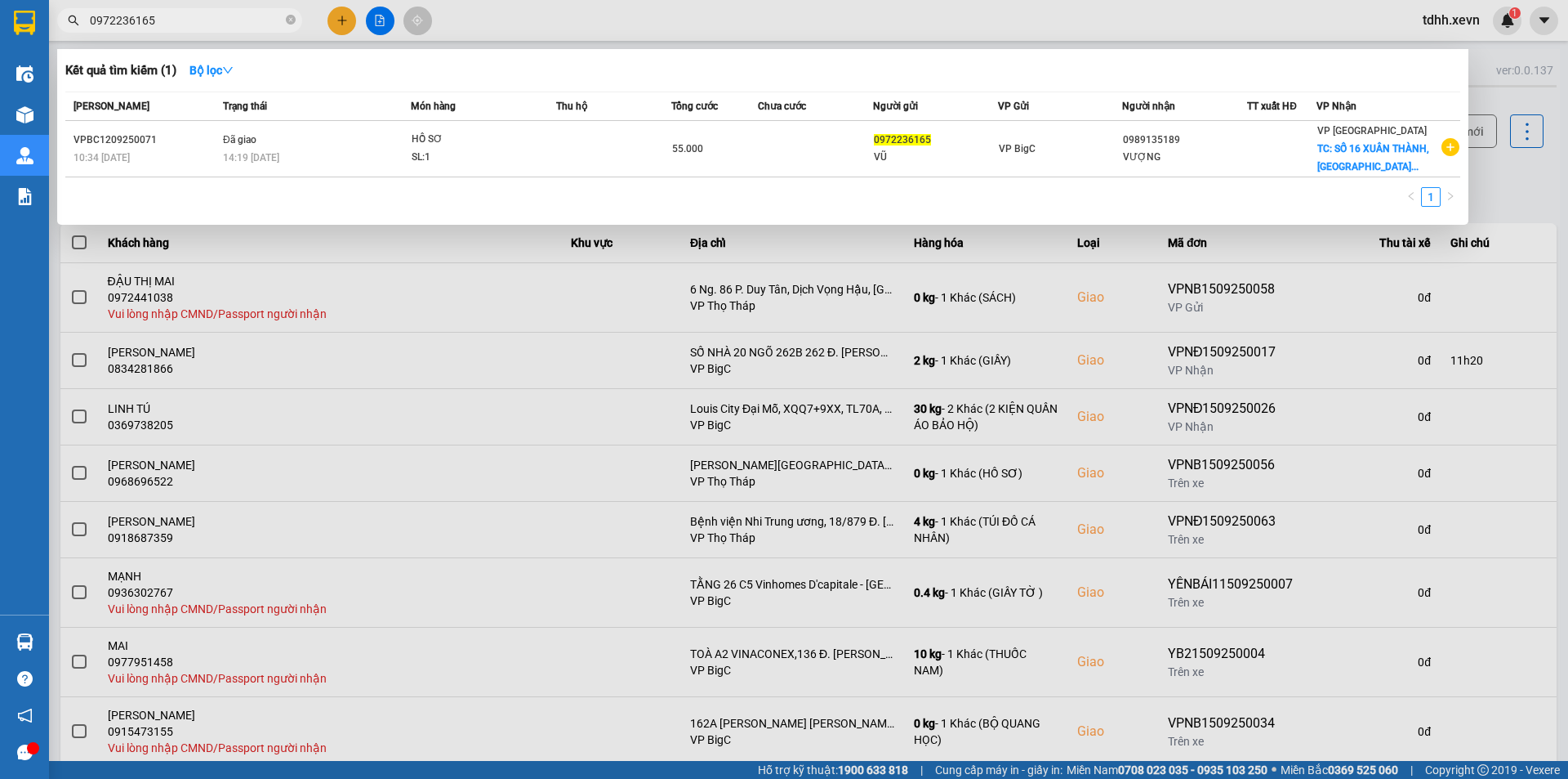
click at [254, 22] on input "0972236165" at bounding box center [187, 21] width 193 height 18
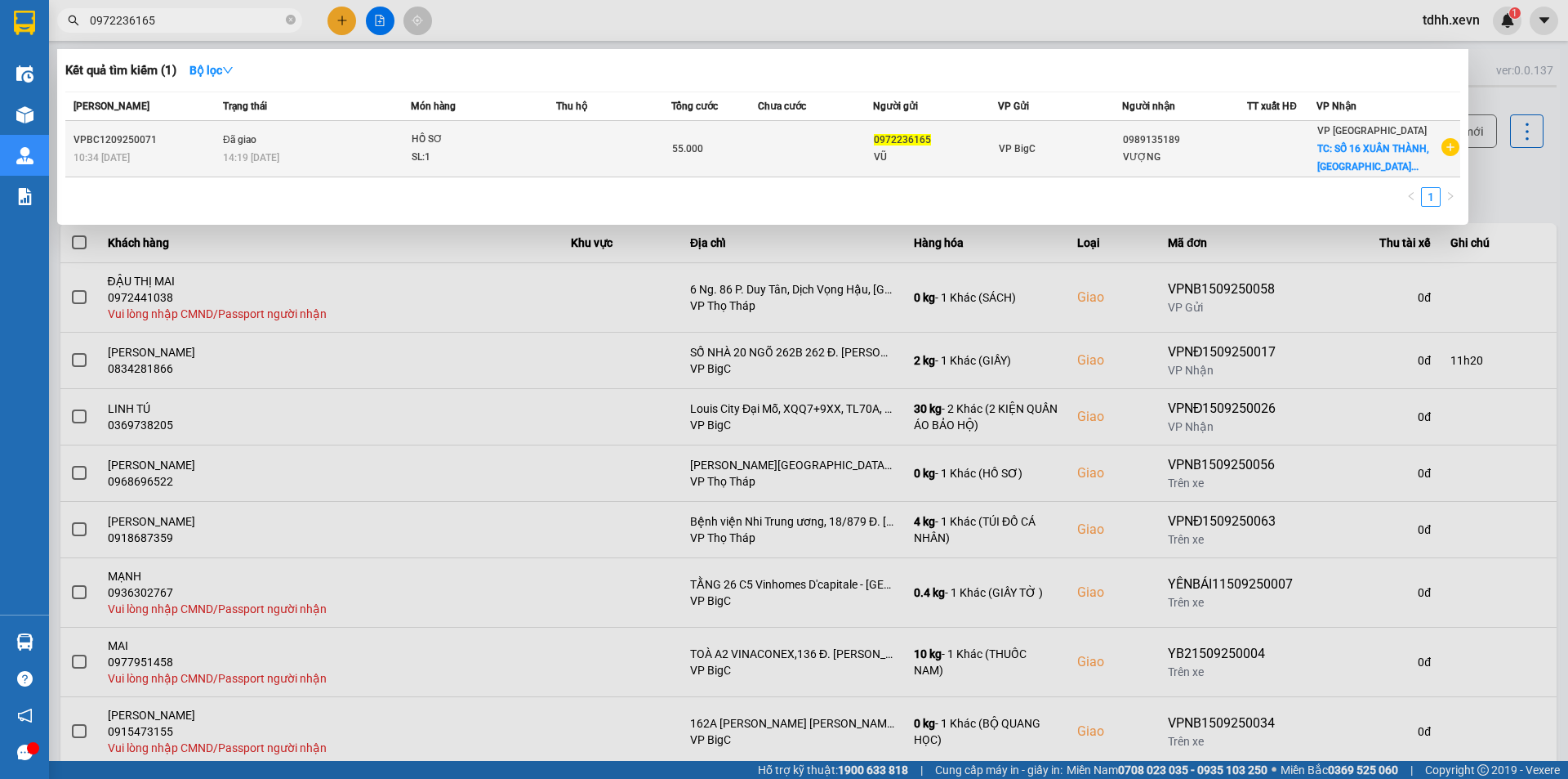
click at [343, 146] on td "Đã giao 14:19 - 12/09" at bounding box center [315, 149] width 192 height 56
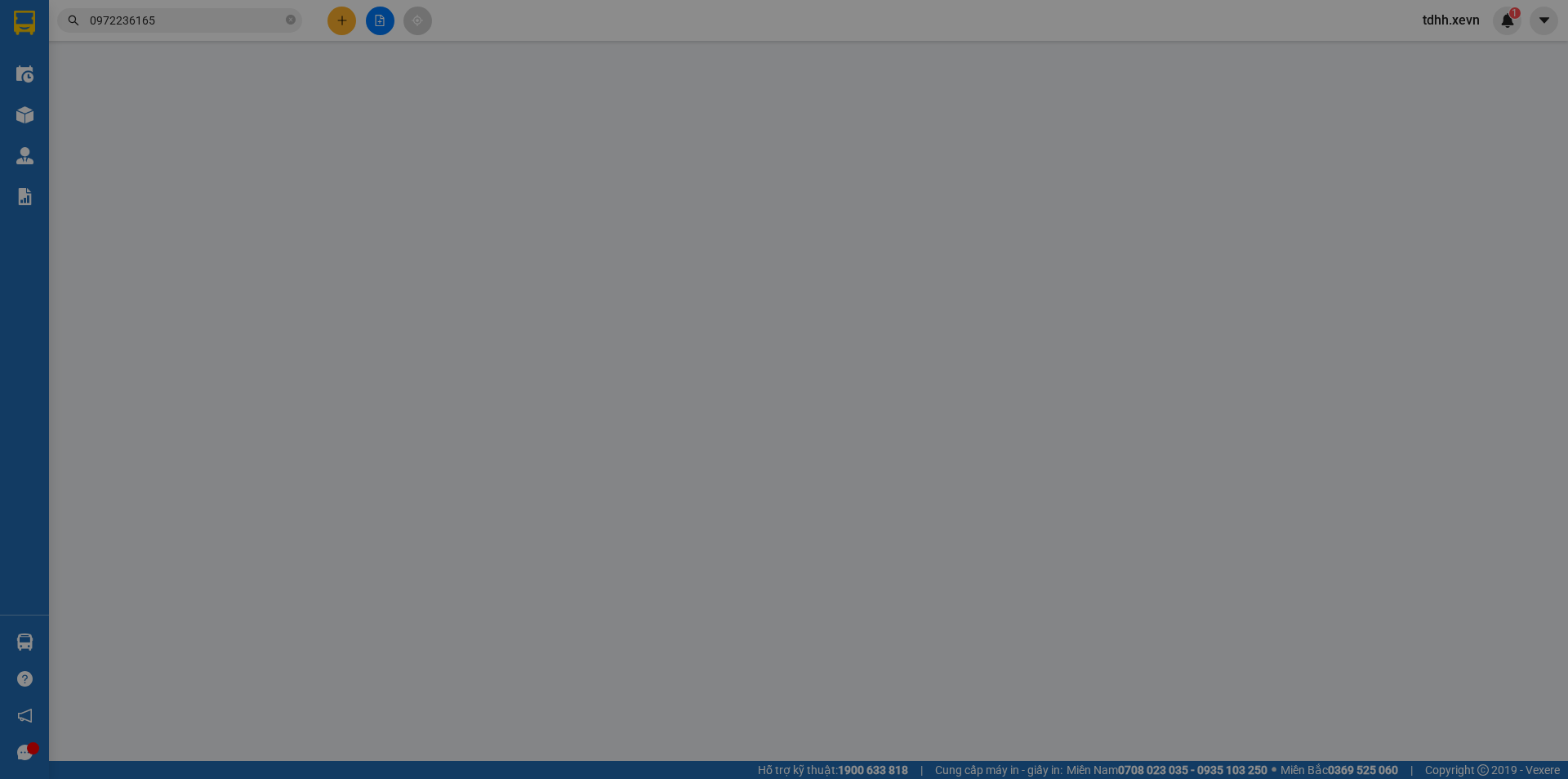
type input "0972236165"
type input "VŨ"
type input "0989135189"
type input "VƯỢNG"
checkbox input "true"
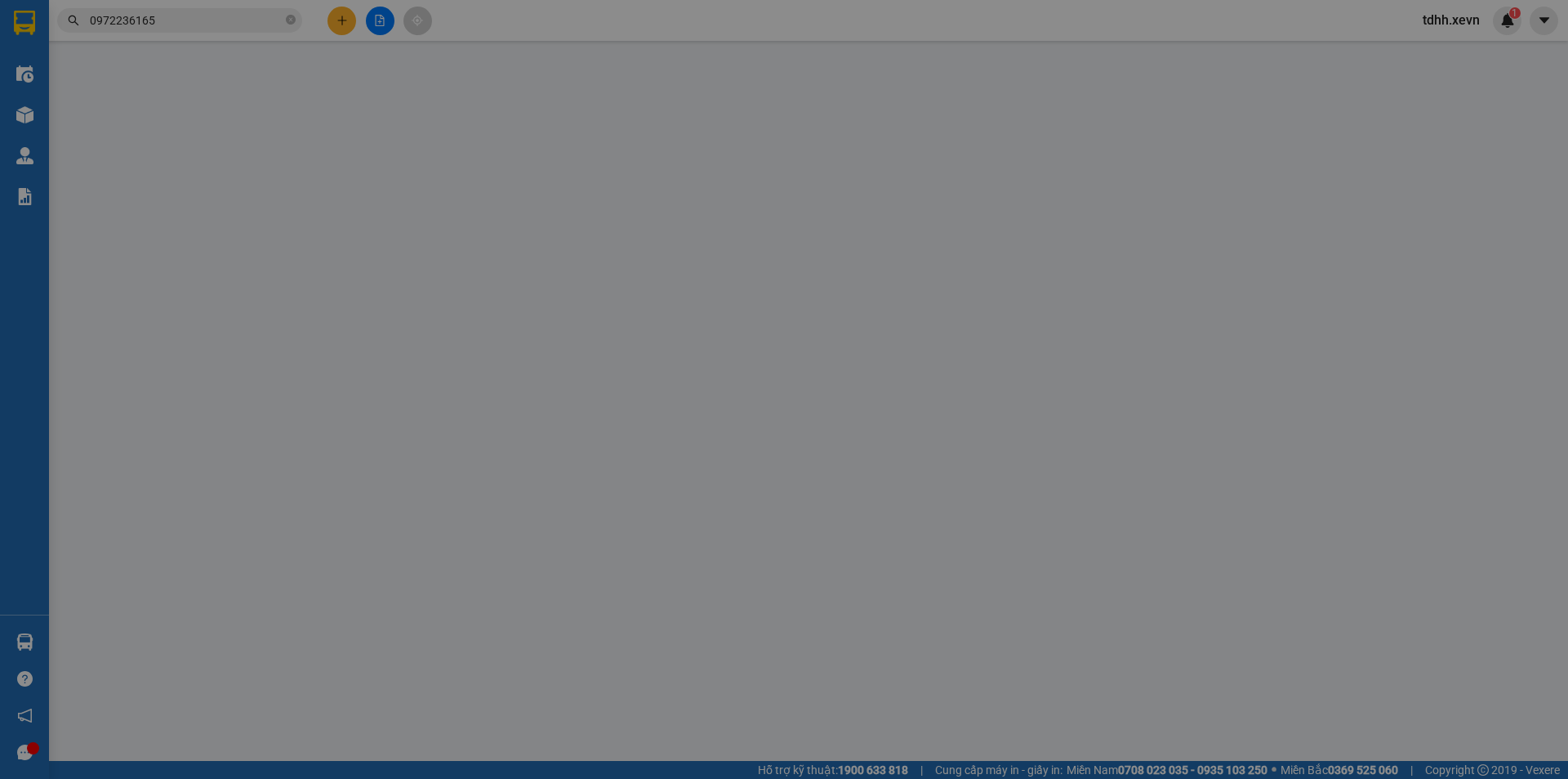
type input "SỐ 16 XUÂN THÀNH, TÂN THÀNH"
type input "25.000"
type input "12345678"
type input "55.000"
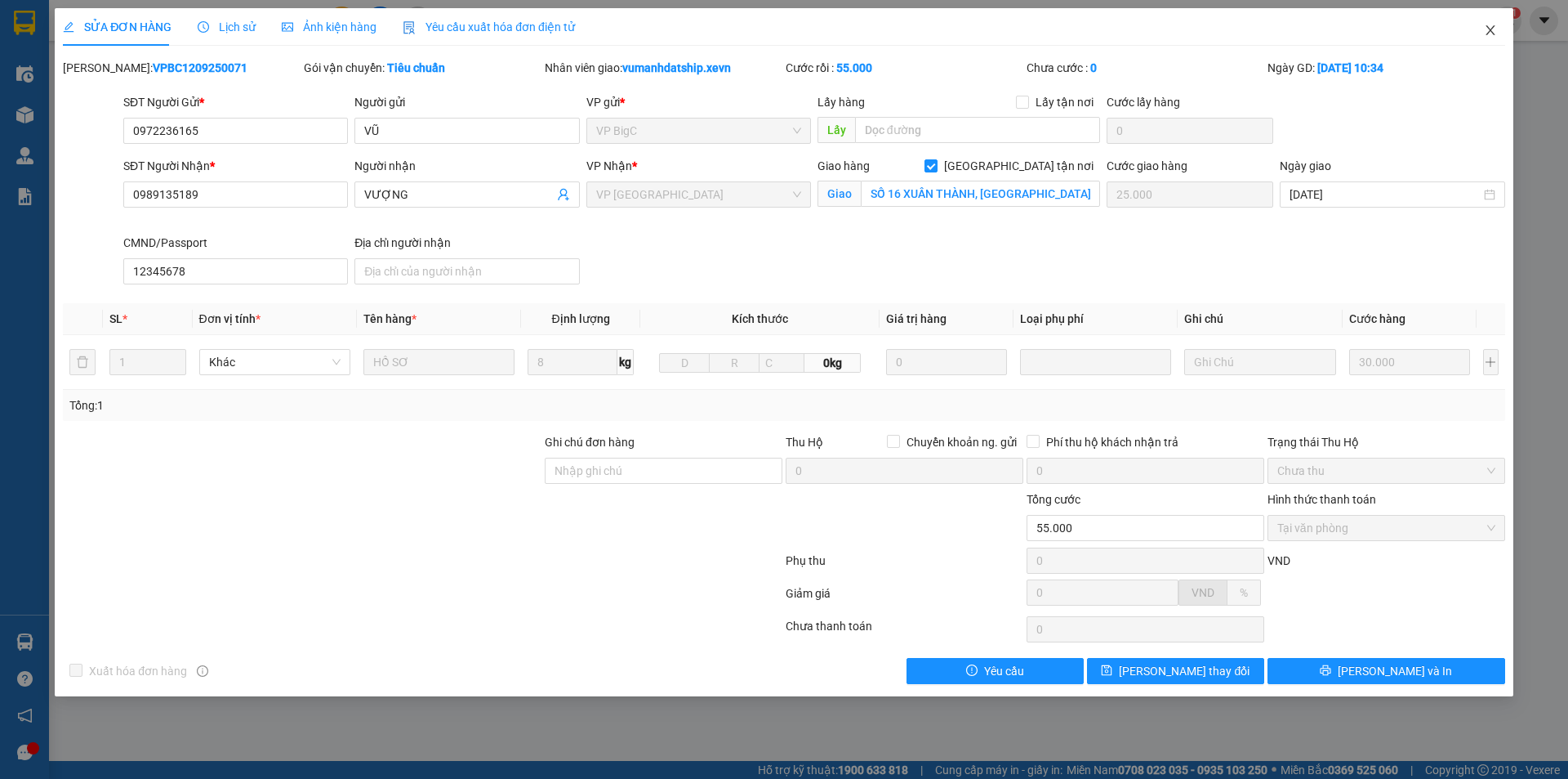
drag, startPoint x: 1503, startPoint y: 30, endPoint x: 562, endPoint y: 23, distance: 941.0
click at [1501, 30] on span "Close" at bounding box center [1490, 31] width 46 height 46
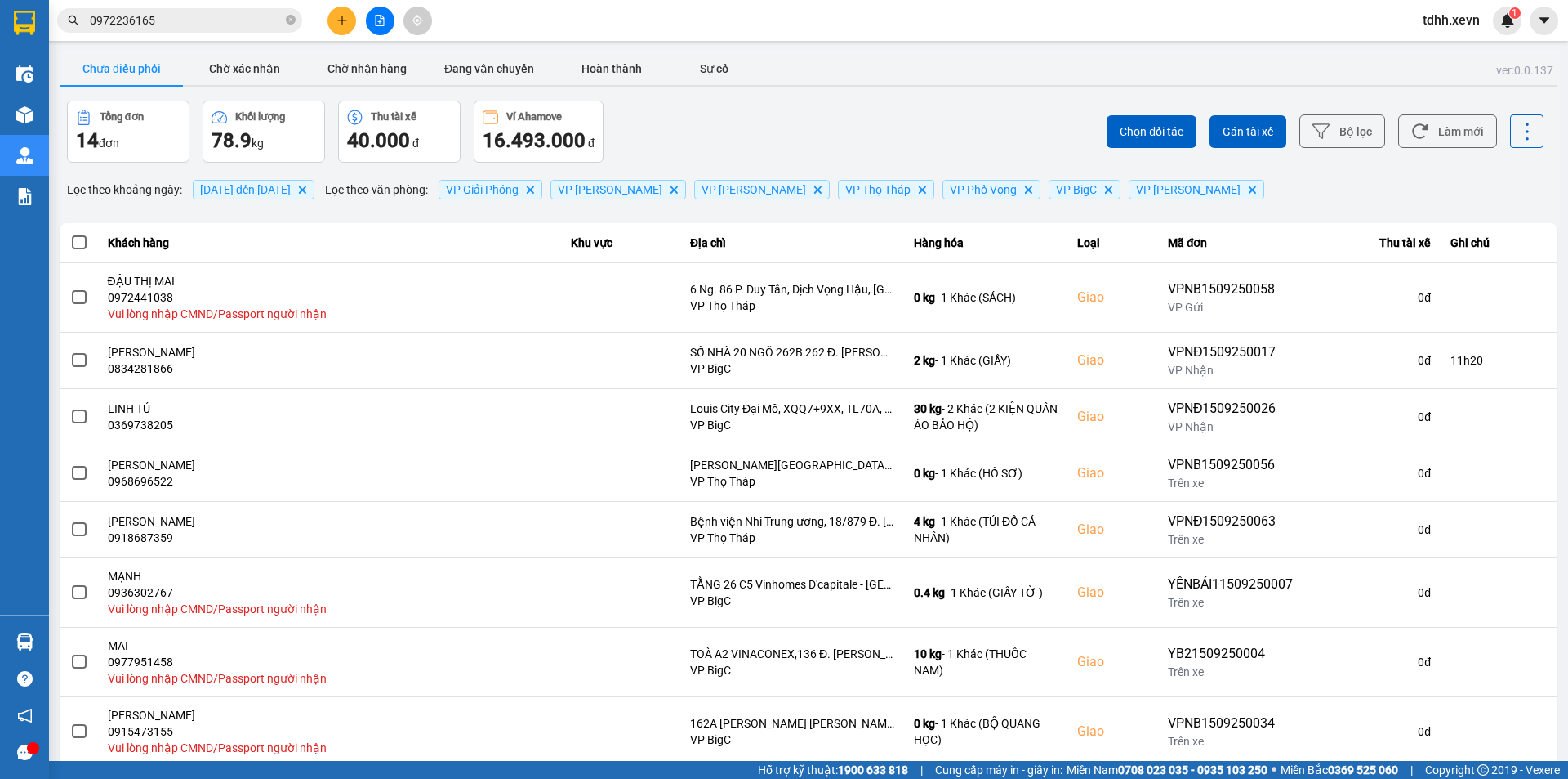
click at [219, 27] on input "0972236165" at bounding box center [187, 21] width 193 height 18
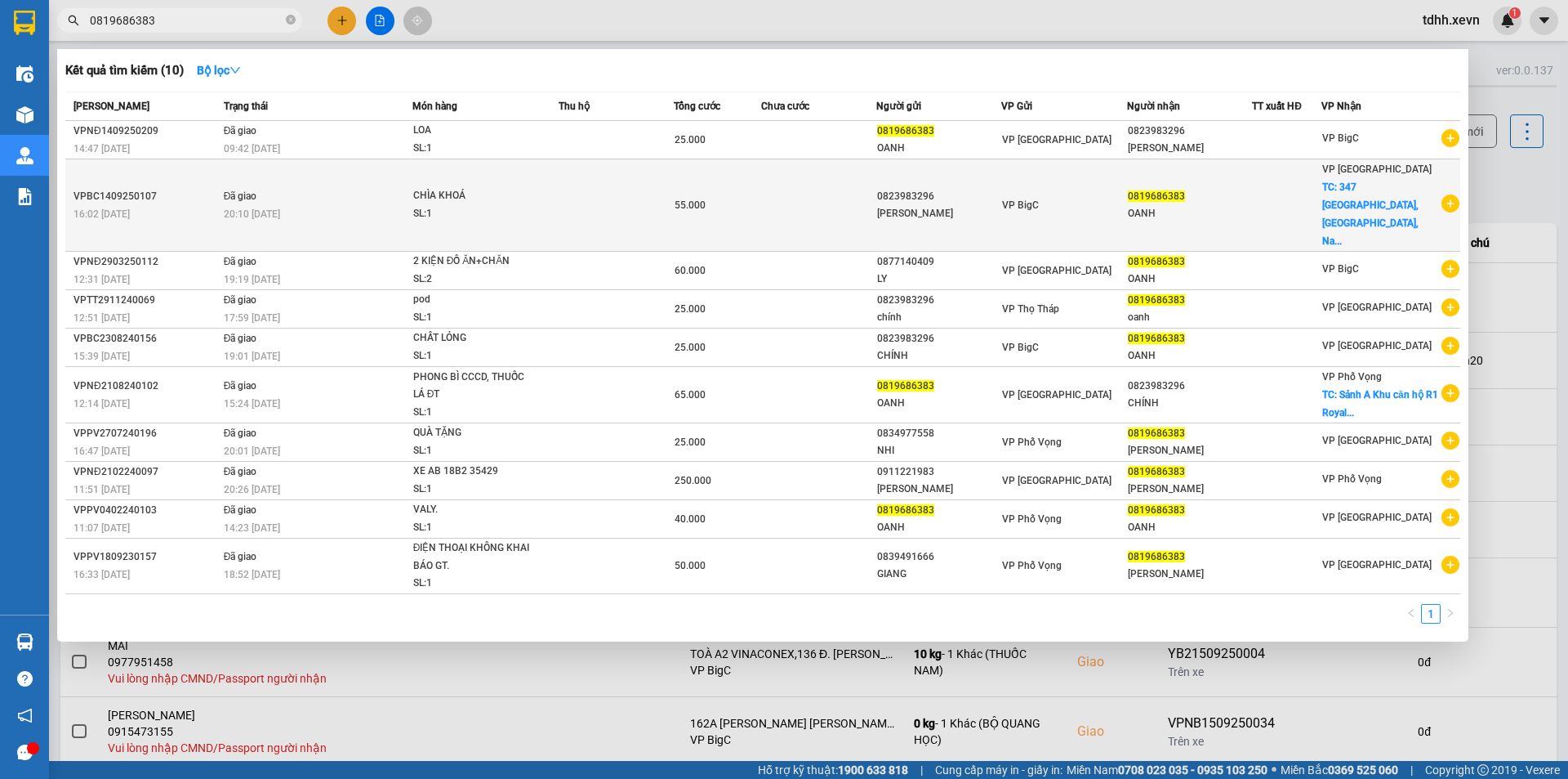
type input "0819686383"
click at [353, 183] on td "Đã giao 20:10 - 14/09" at bounding box center [317, 206] width 193 height 92
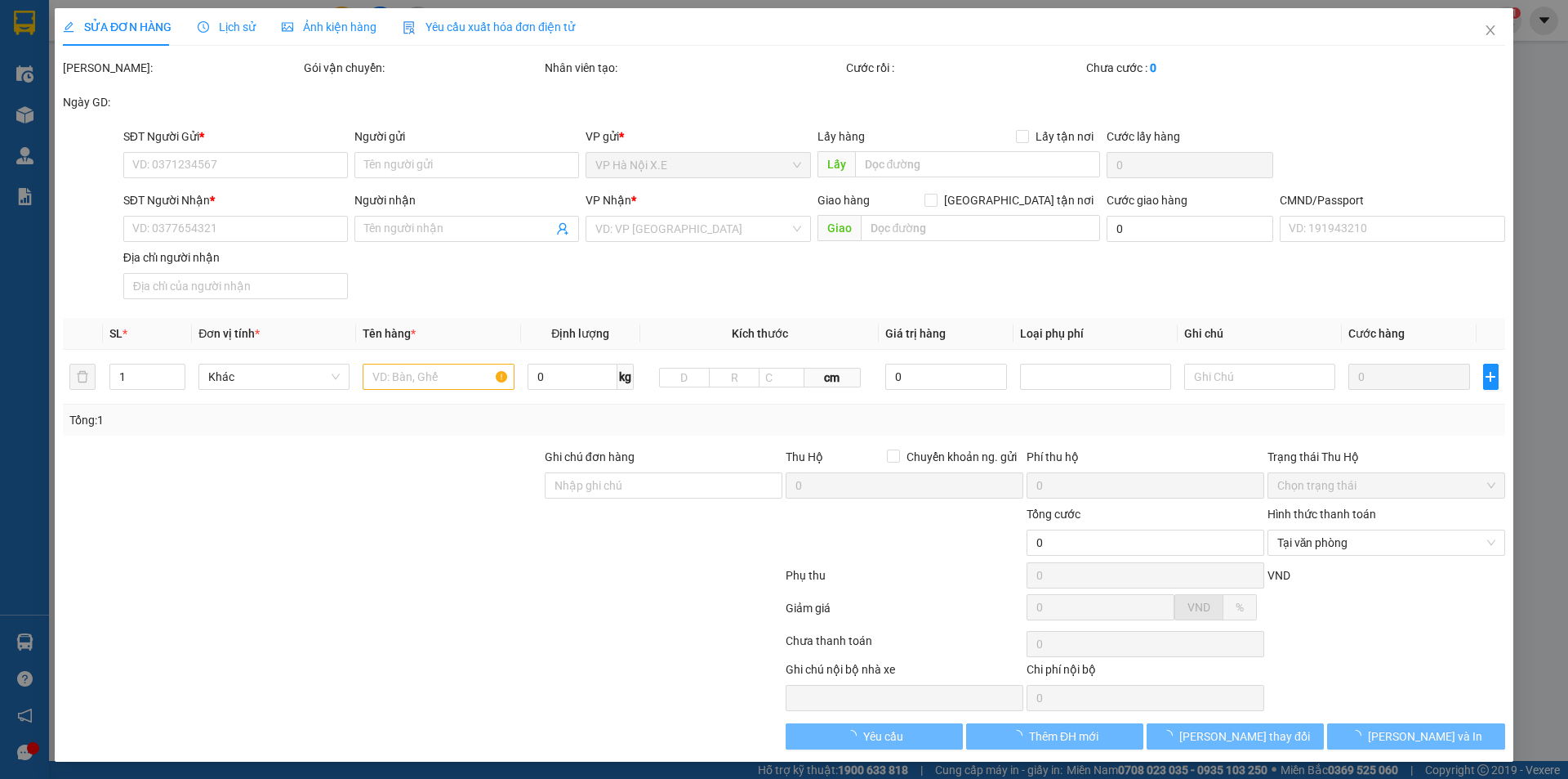
type input "0823983296"
type input "TRỊNH QUANG CHÍNH"
type input "0819686383"
type input "OANH"
checkbox input "true"
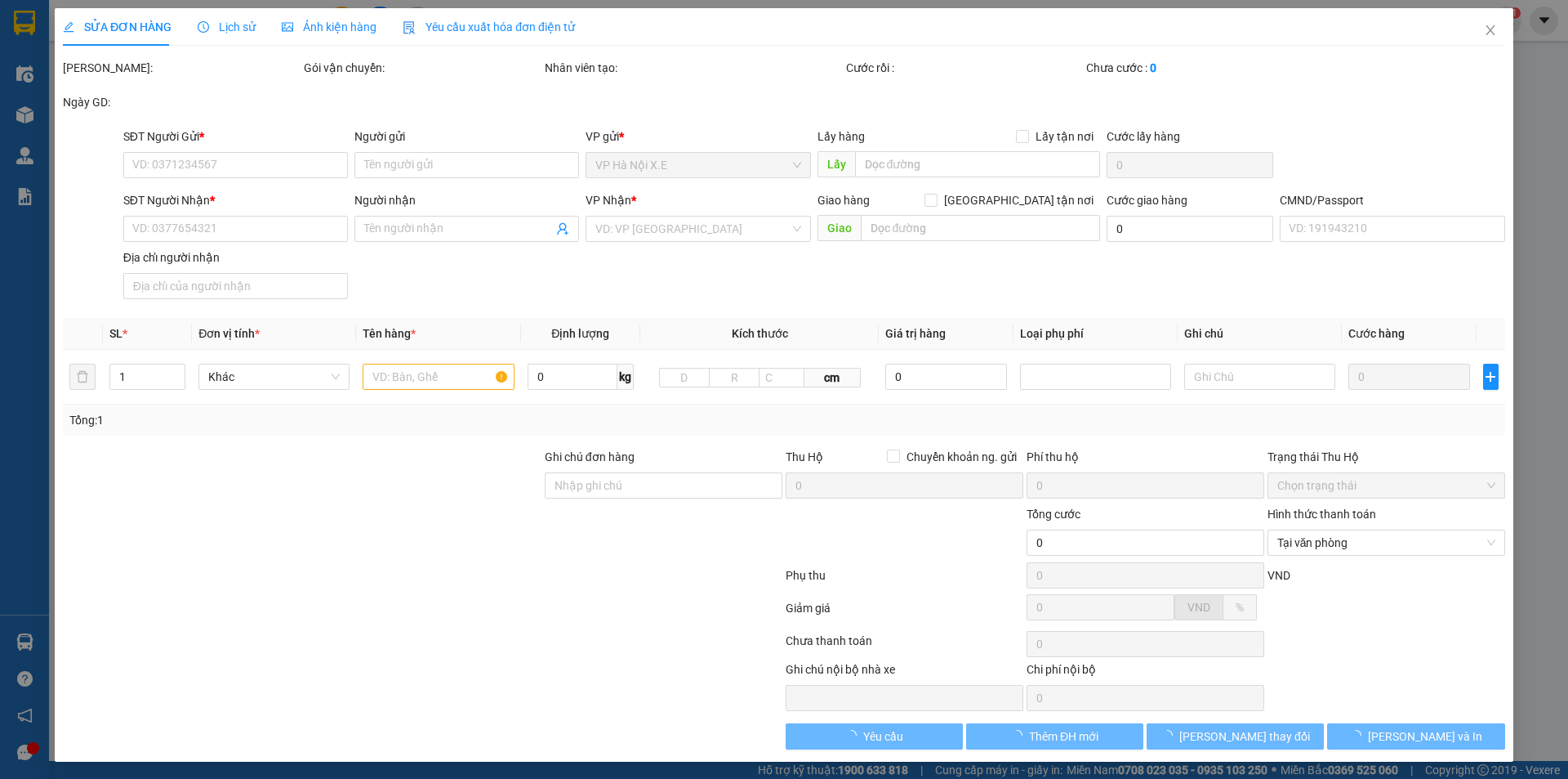
type input "347 Điện Biên, Lộc Hoà, Nam Định"
type input "30.000"
type input "1234"
type input "55.000"
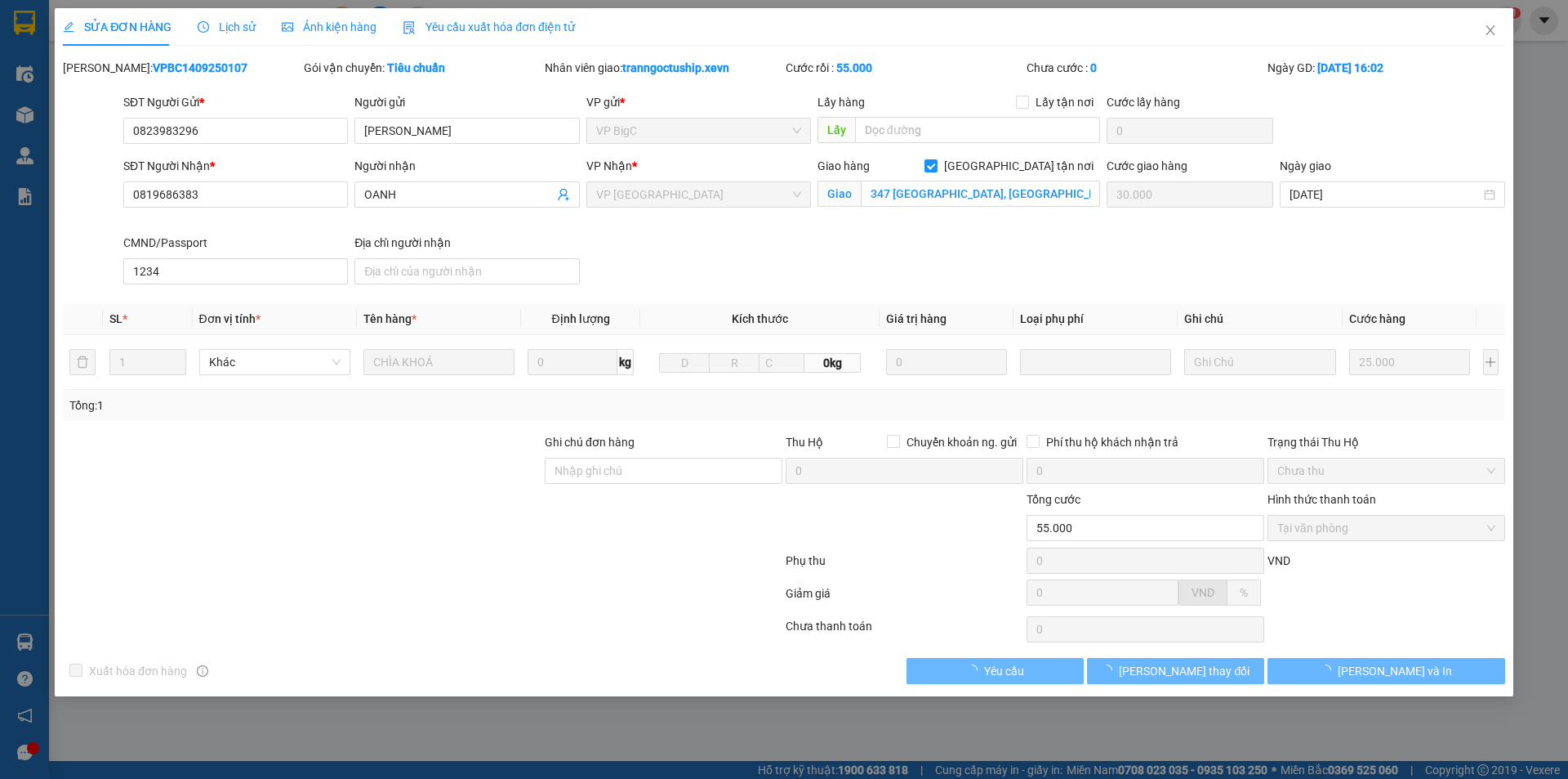
click at [234, 27] on span "Lịch sử" at bounding box center [226, 27] width 58 height 13
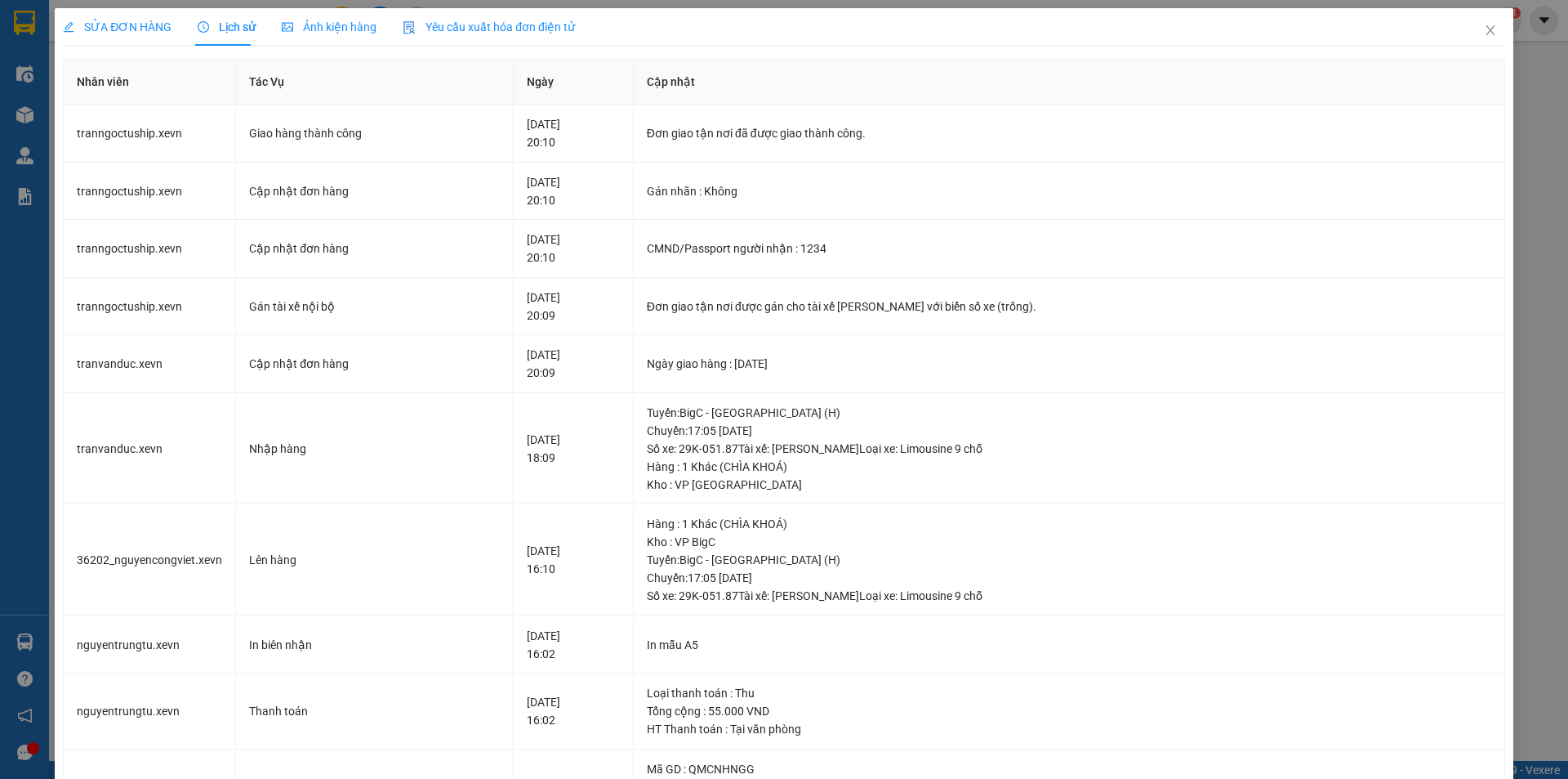
click at [148, 27] on span "SỬA ĐƠN HÀNG" at bounding box center [117, 27] width 108 height 13
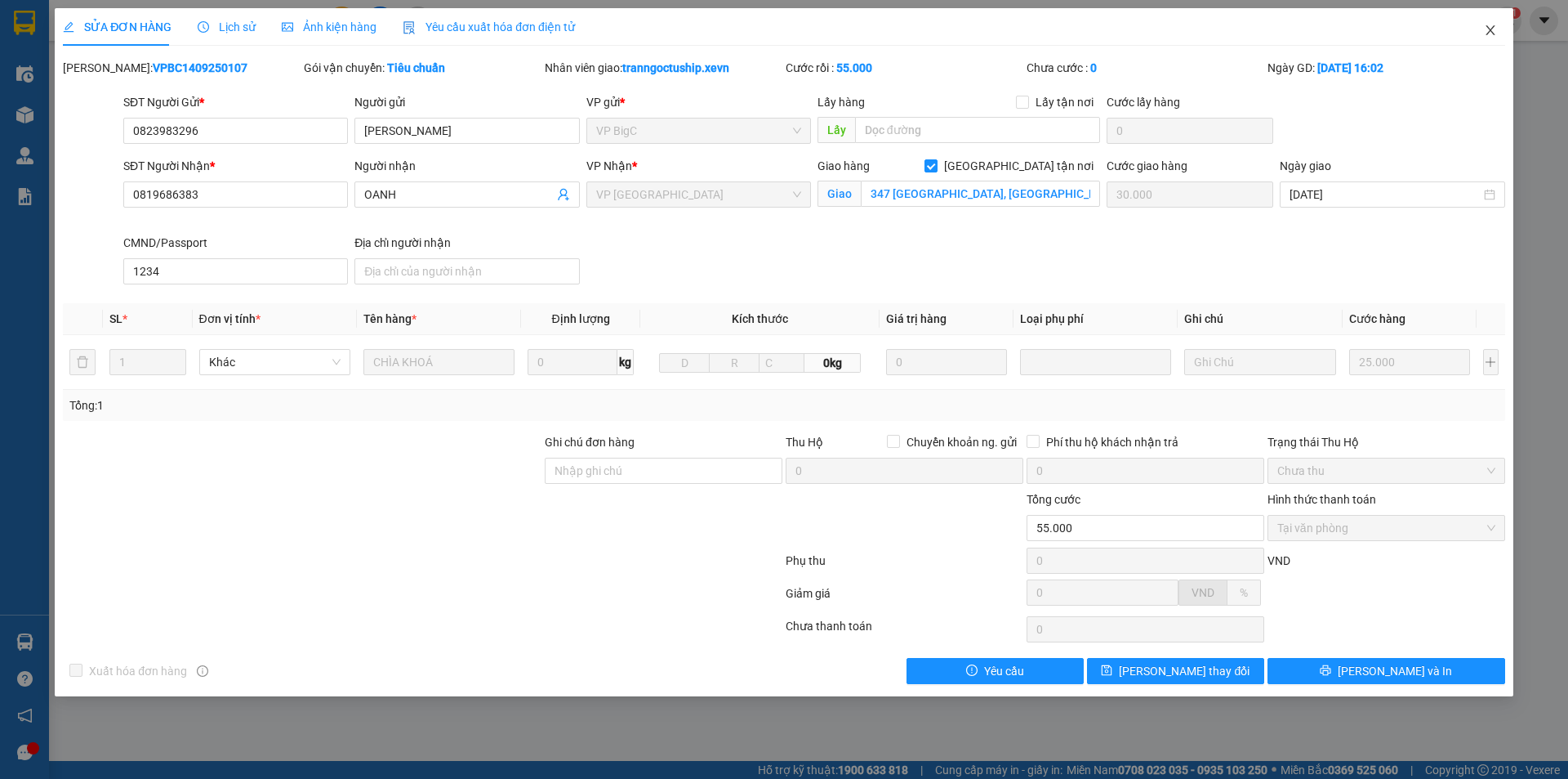
click at [1486, 39] on span "Close" at bounding box center [1490, 31] width 46 height 46
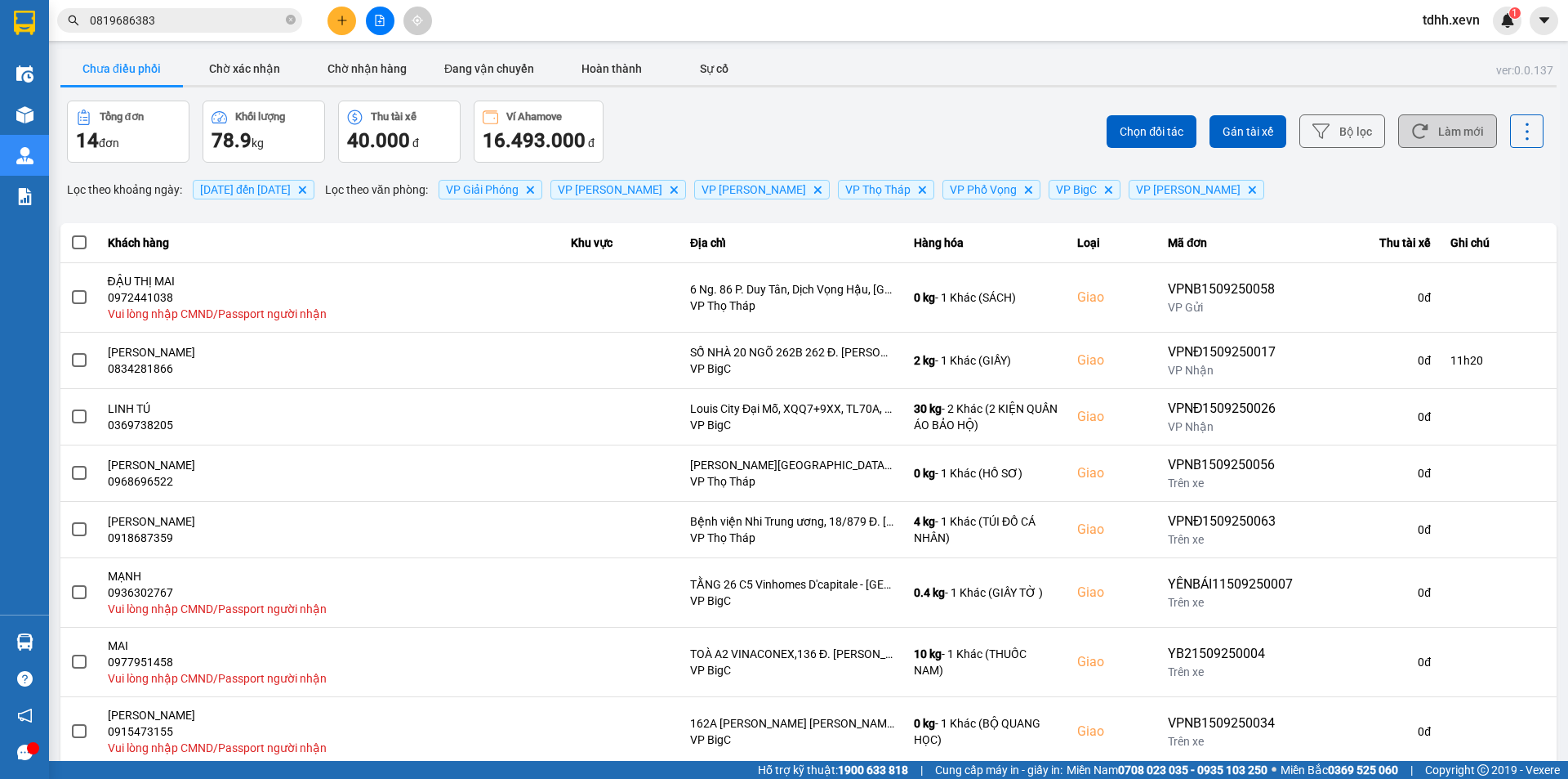
click at [1414, 134] on icon at bounding box center [1419, 131] width 17 height 17
click at [840, 83] on div "Chưa điều phối Chờ xác nhận Chờ nhận hàng Đang vận chuyển Hoàn thành Sự cố" at bounding box center [808, 70] width 1497 height 37
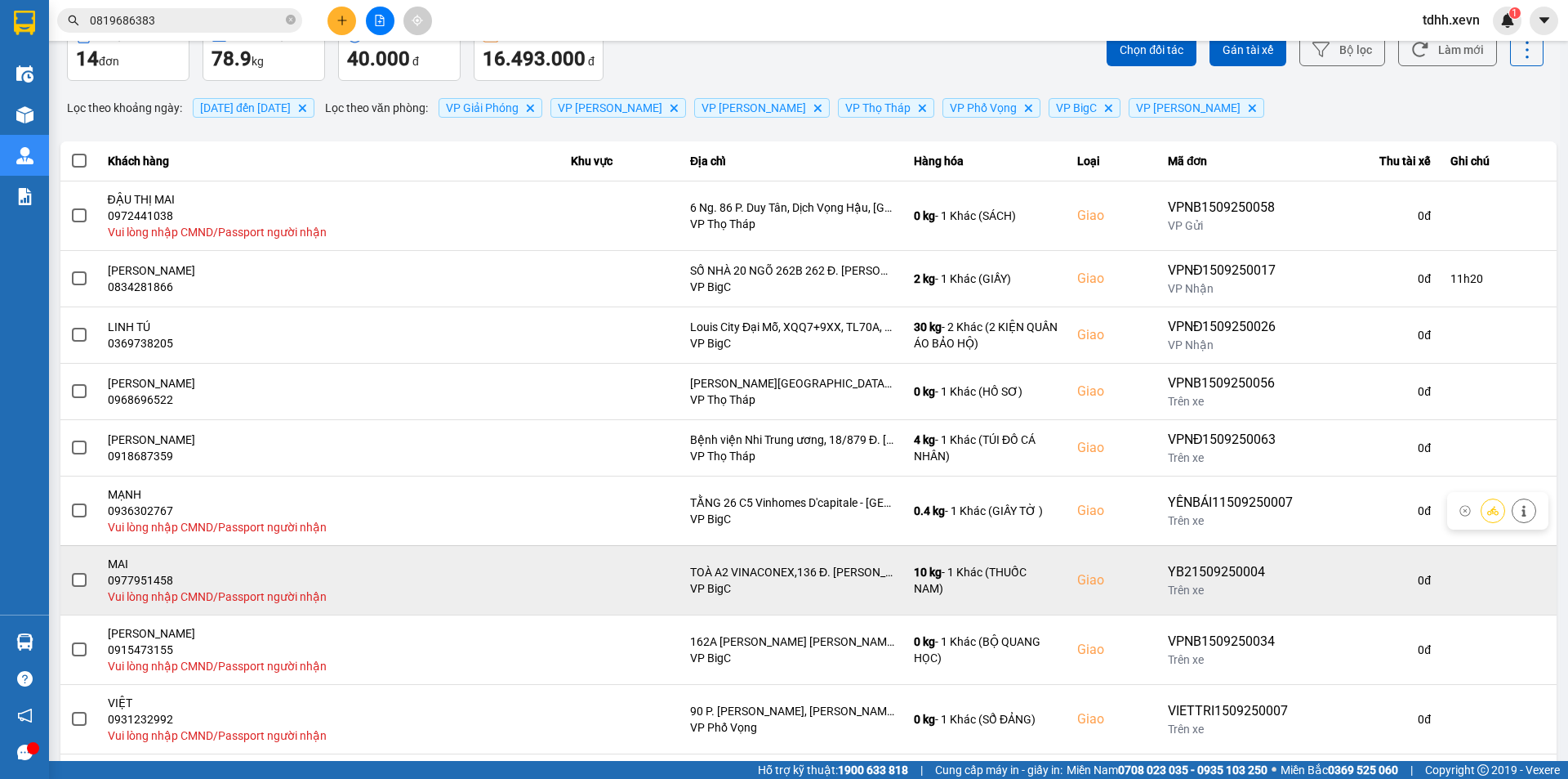
scroll to position [169, 0]
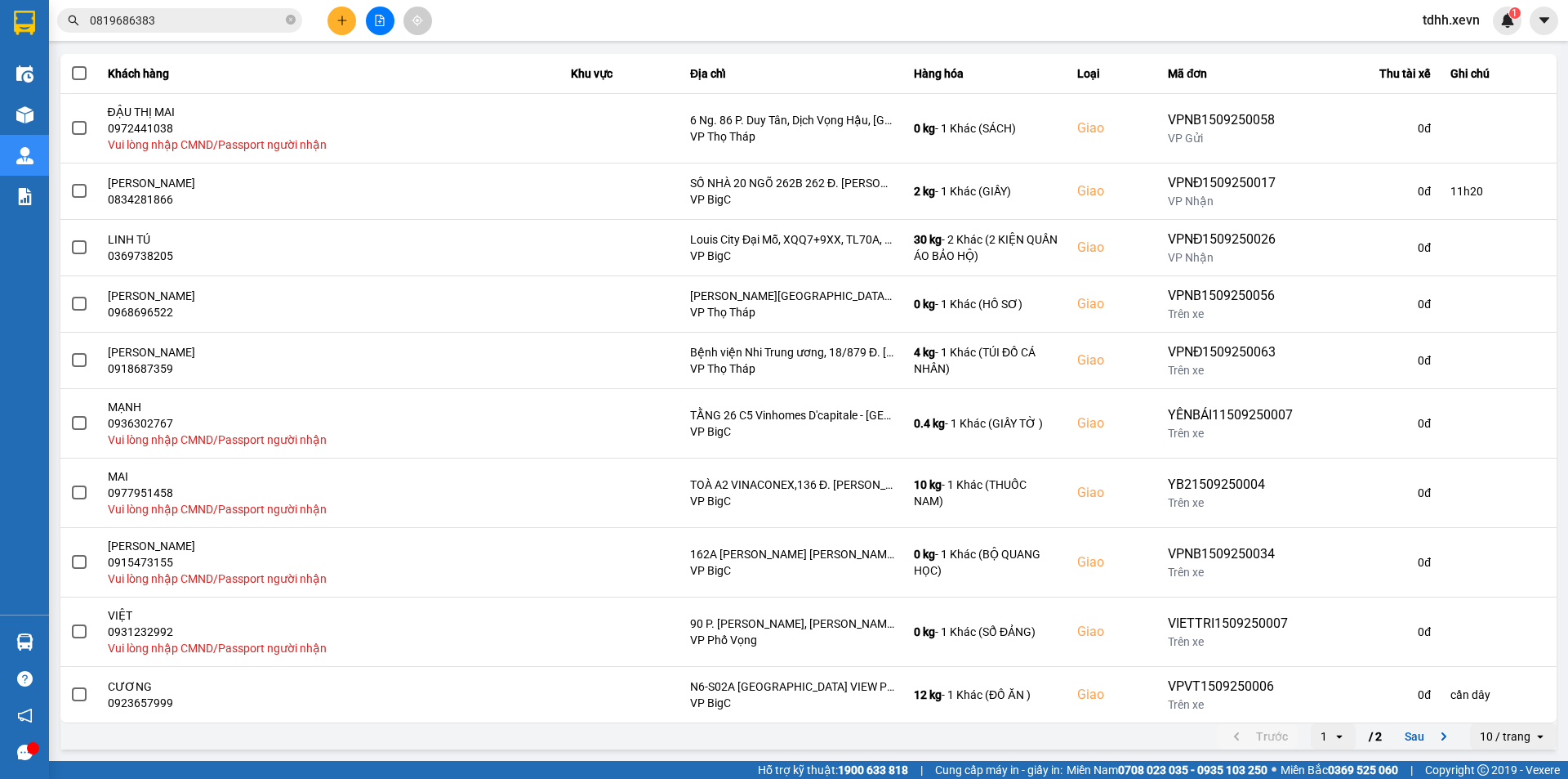
click at [1505, 736] on div "10 / trang" at bounding box center [1506, 737] width 51 height 16
click at [1510, 687] on li "100 / trang" at bounding box center [1501, 701] width 86 height 30
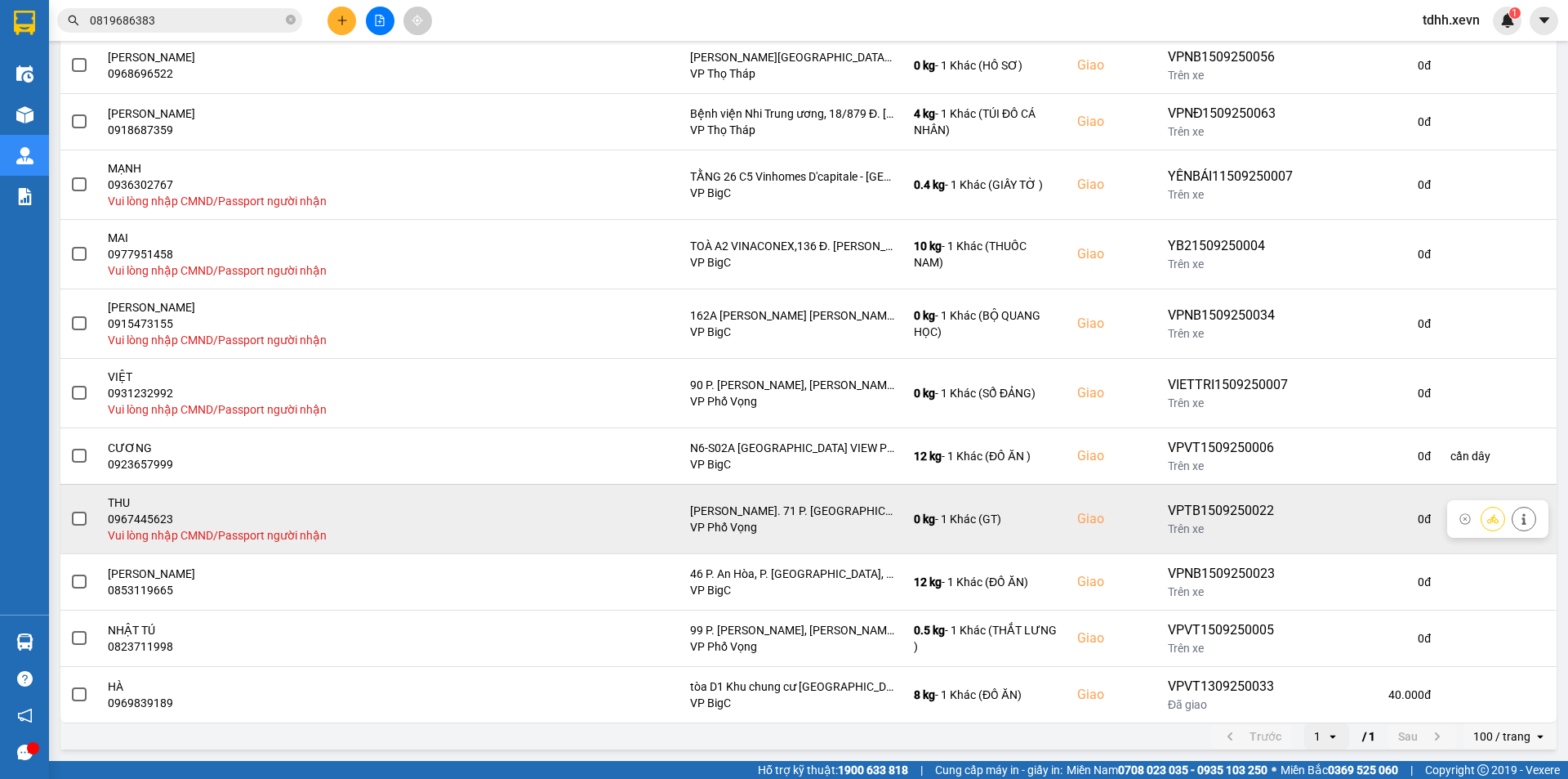
scroll to position [0, 0]
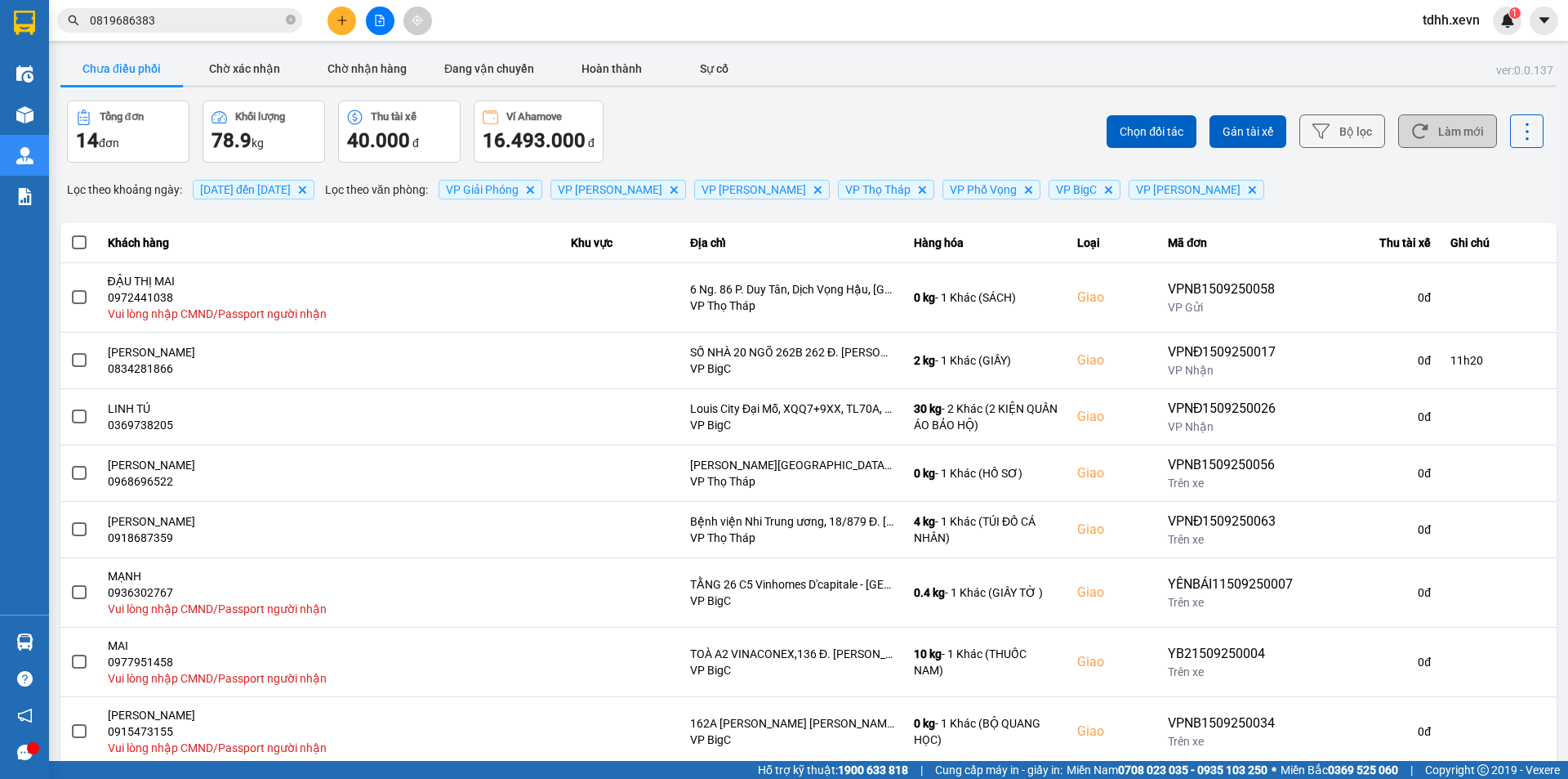
click at [1428, 125] on button "Làm mới" at bounding box center [1448, 131] width 99 height 33
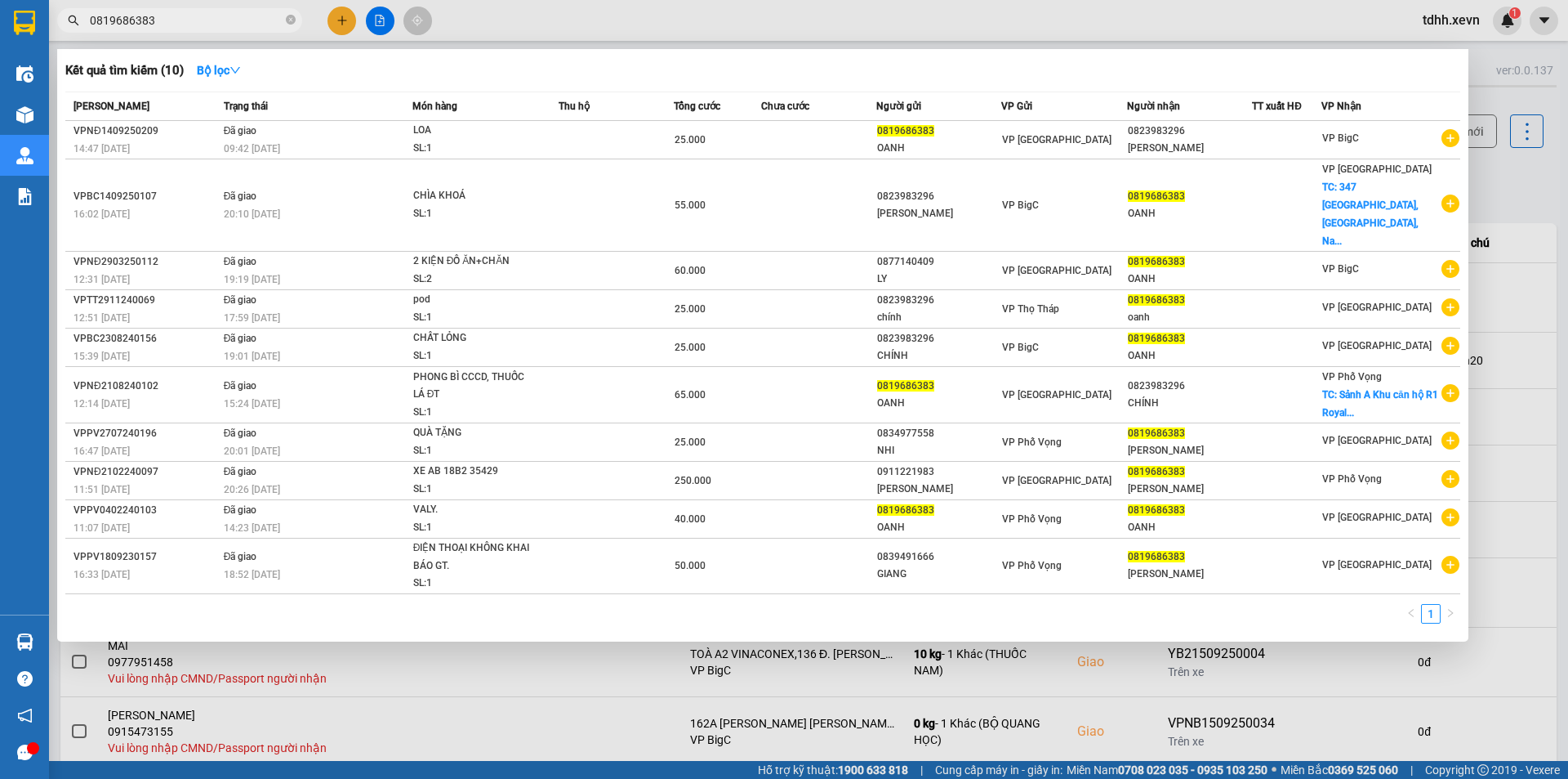
click at [195, 18] on input "0819686383" at bounding box center [187, 21] width 193 height 18
paste input "90491957"
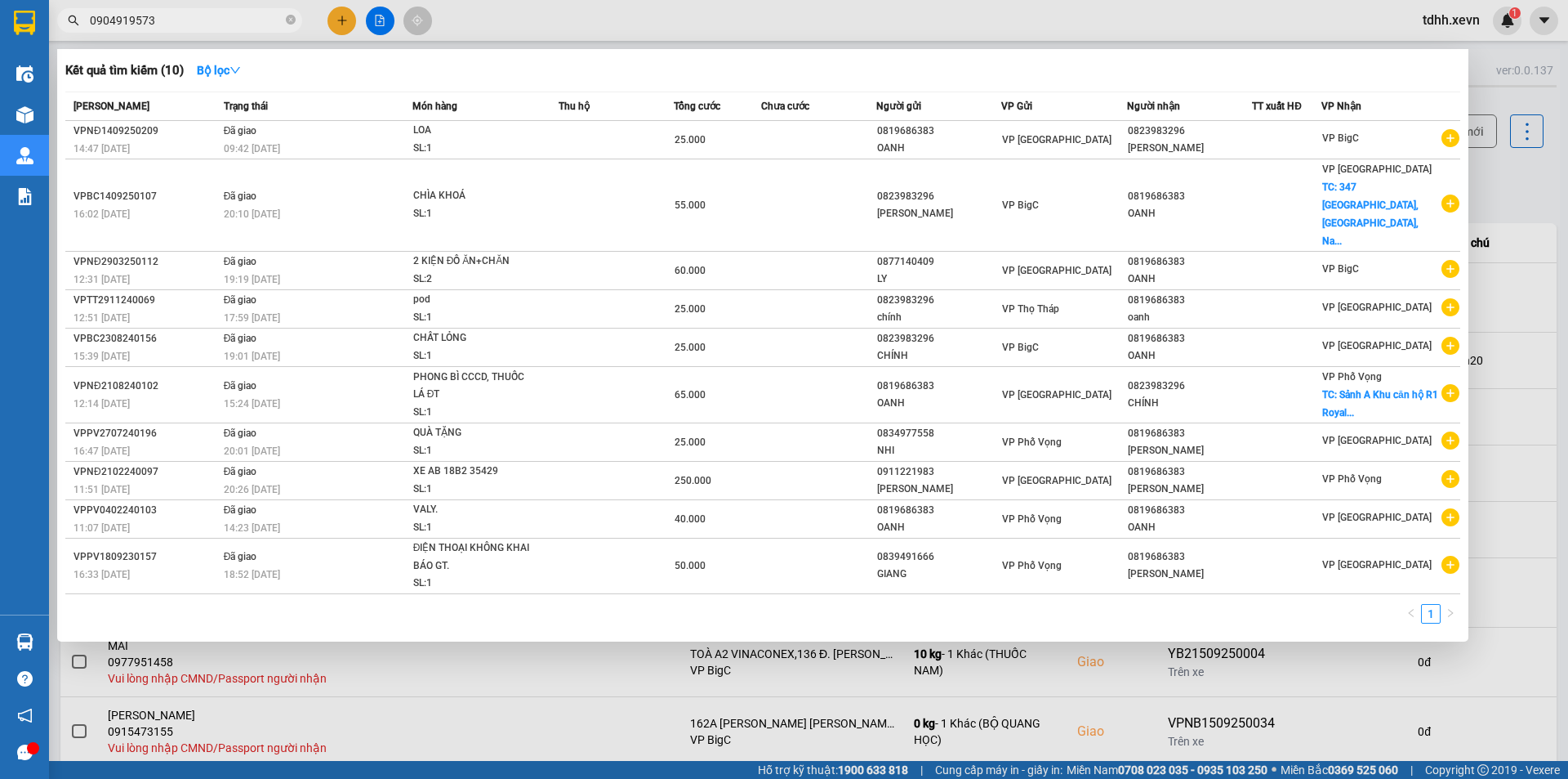
type input "0904919573"
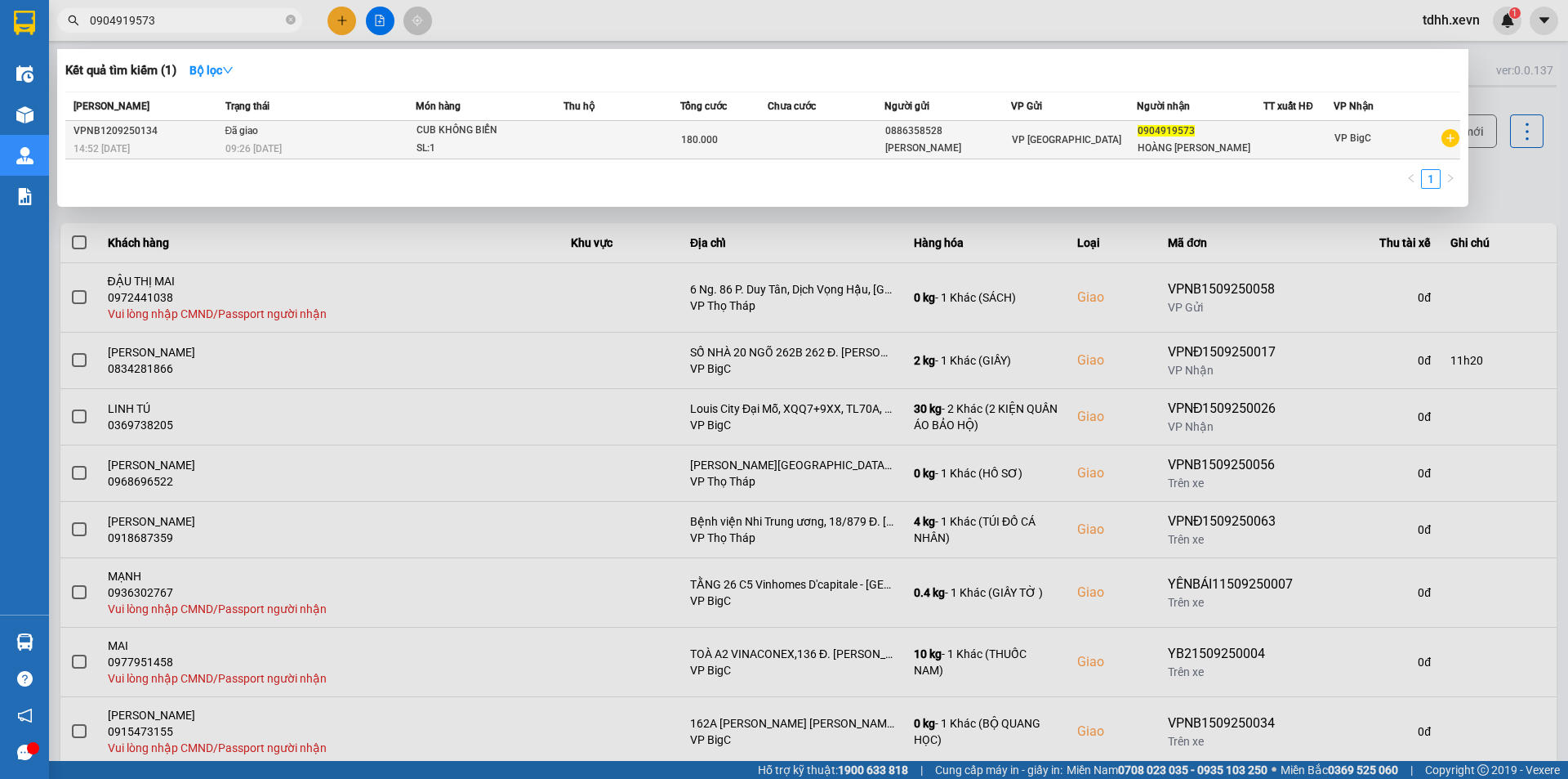
click at [409, 130] on td "Đã giao 09:26 - 15/09" at bounding box center [318, 140] width 194 height 39
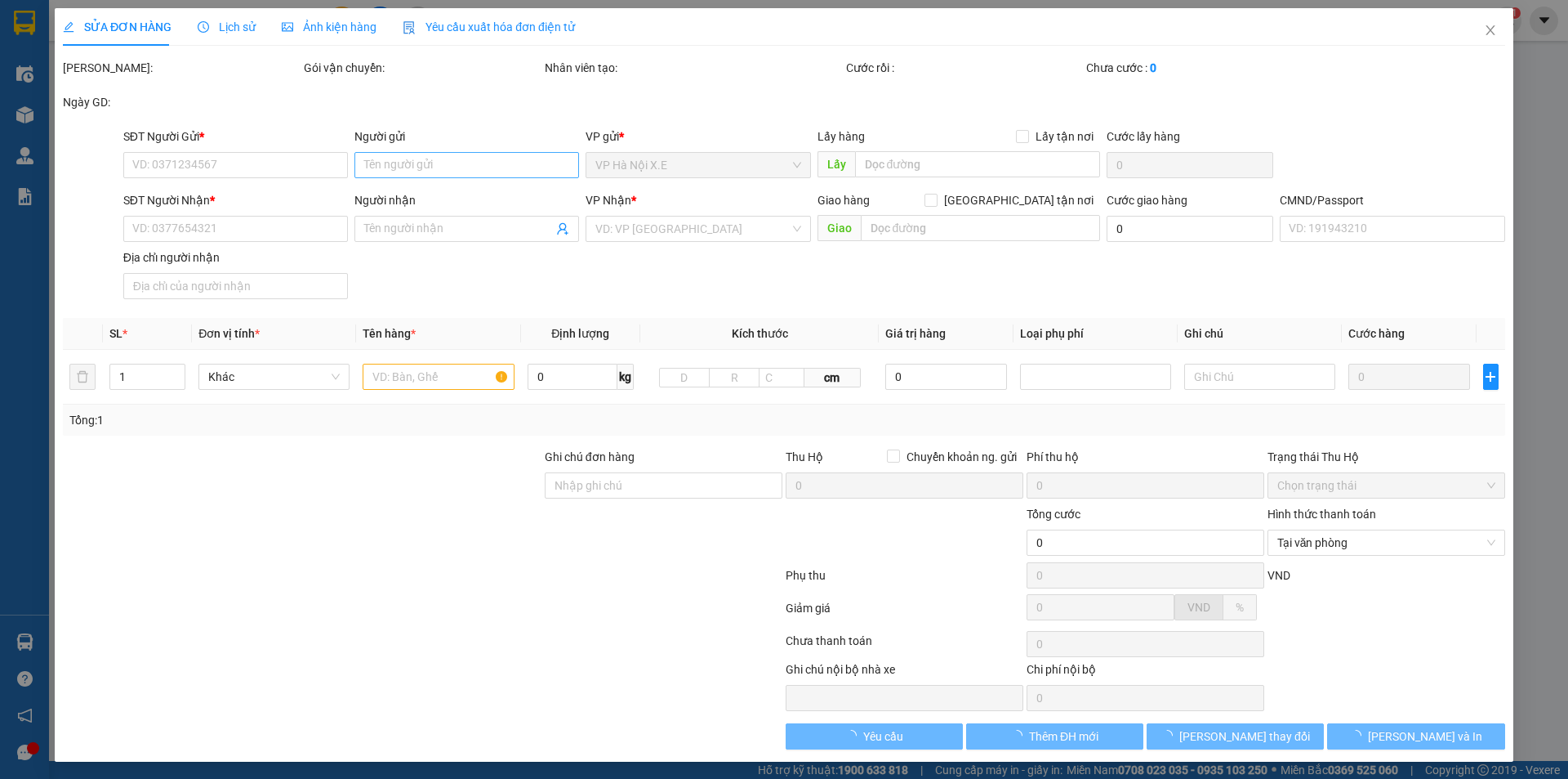
type input "0886358528"
type input "VŨ MẠNH CƯỜNG"
type input "0904919573"
type input "HOÀNG ĐỖ BẢO THY"
type input "SMS"
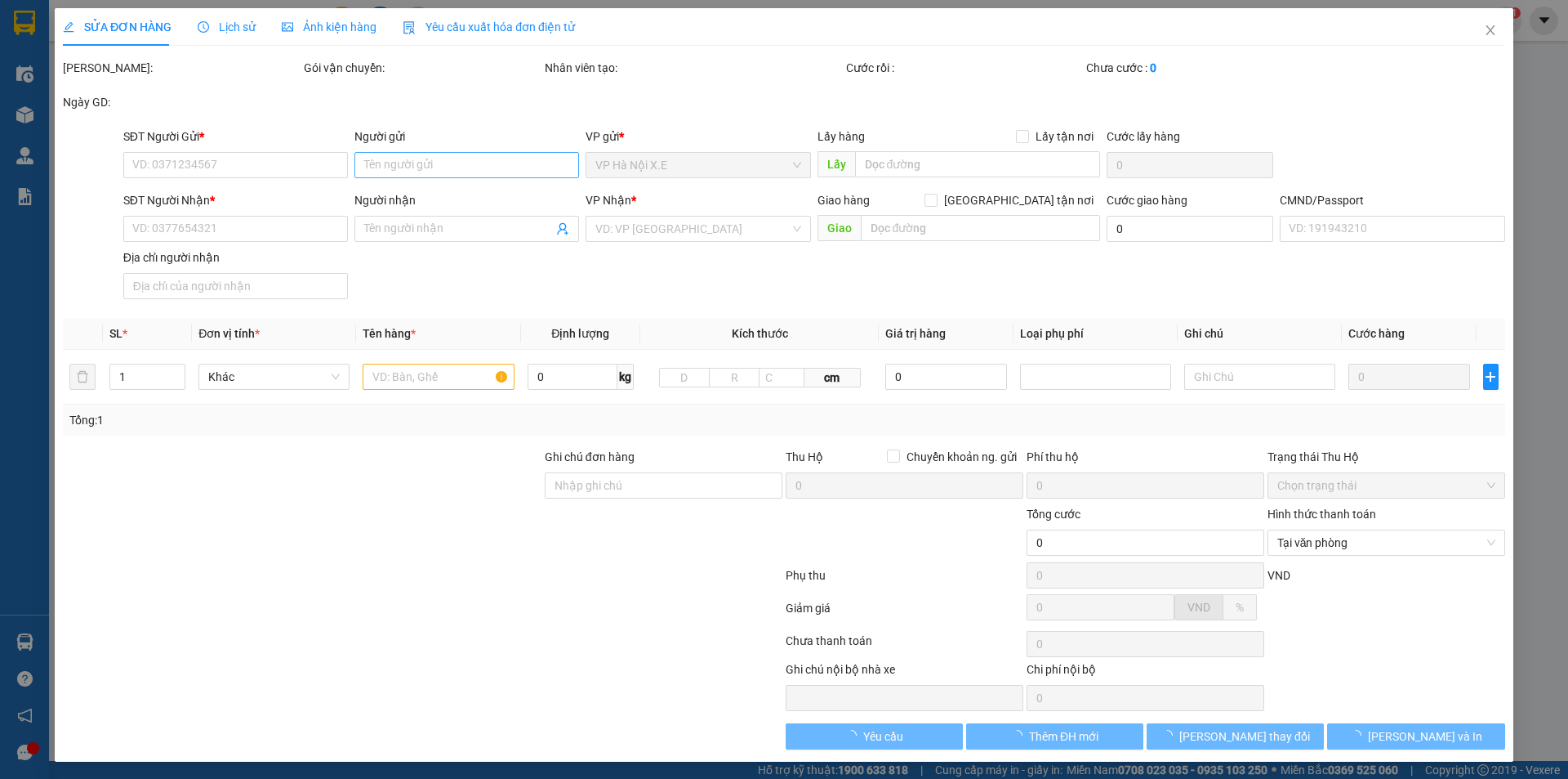
type input "180.000"
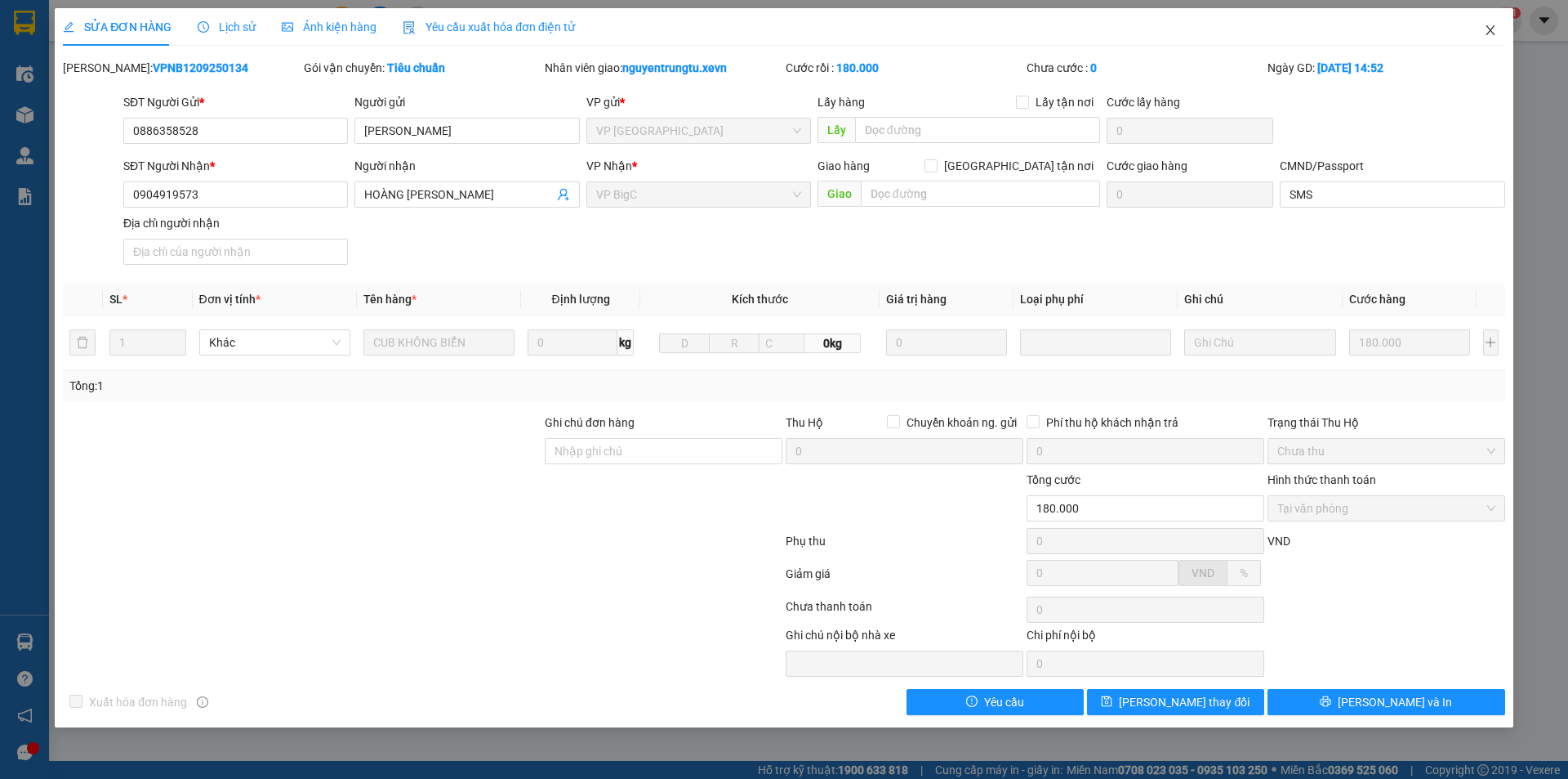
click at [1480, 42] on span "Close" at bounding box center [1490, 31] width 46 height 46
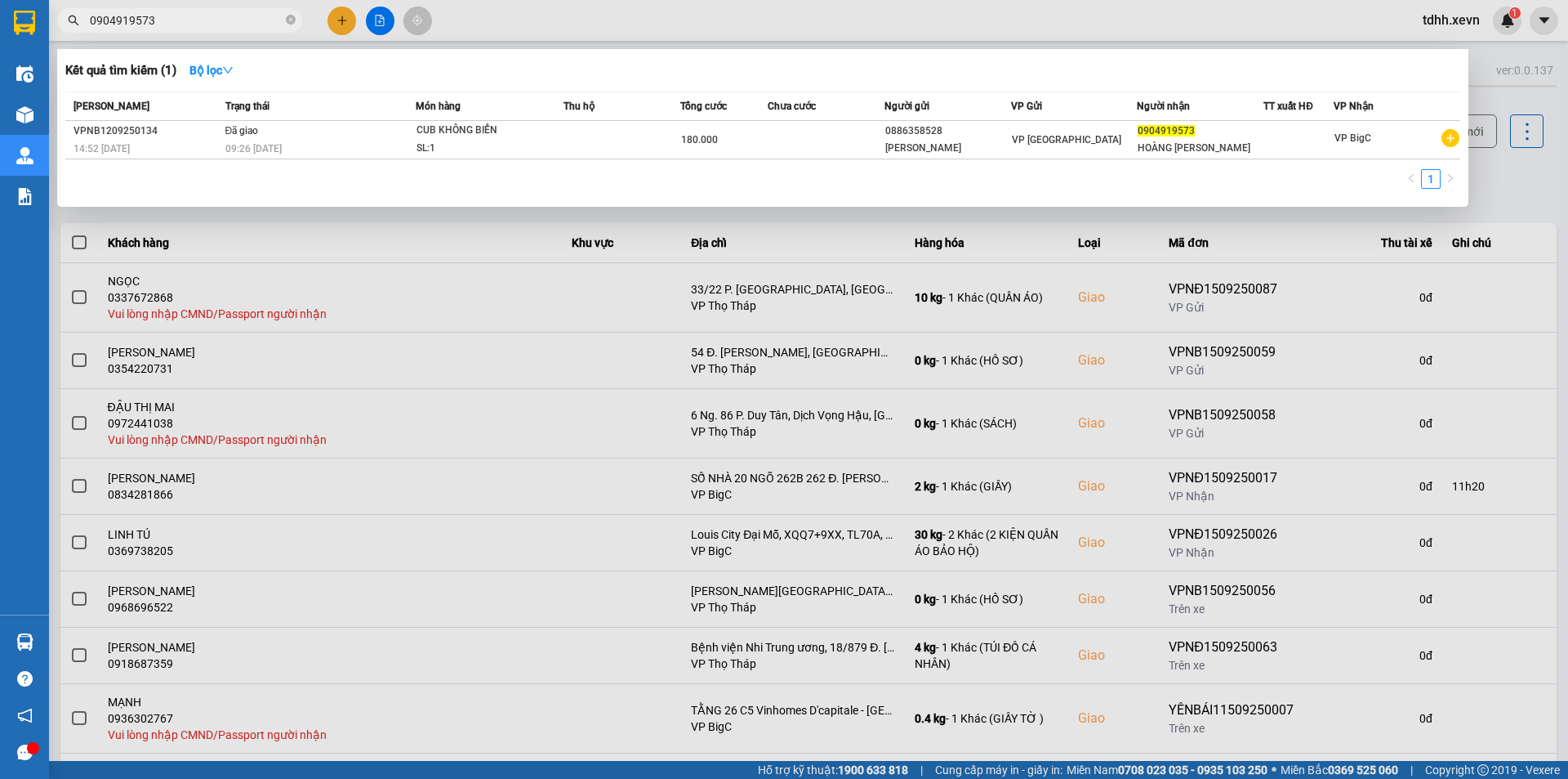
click at [186, 22] on input "0904919573" at bounding box center [187, 21] width 193 height 18
paste input "243232344"
click at [186, 22] on input "02432323443" at bounding box center [187, 21] width 193 height 18
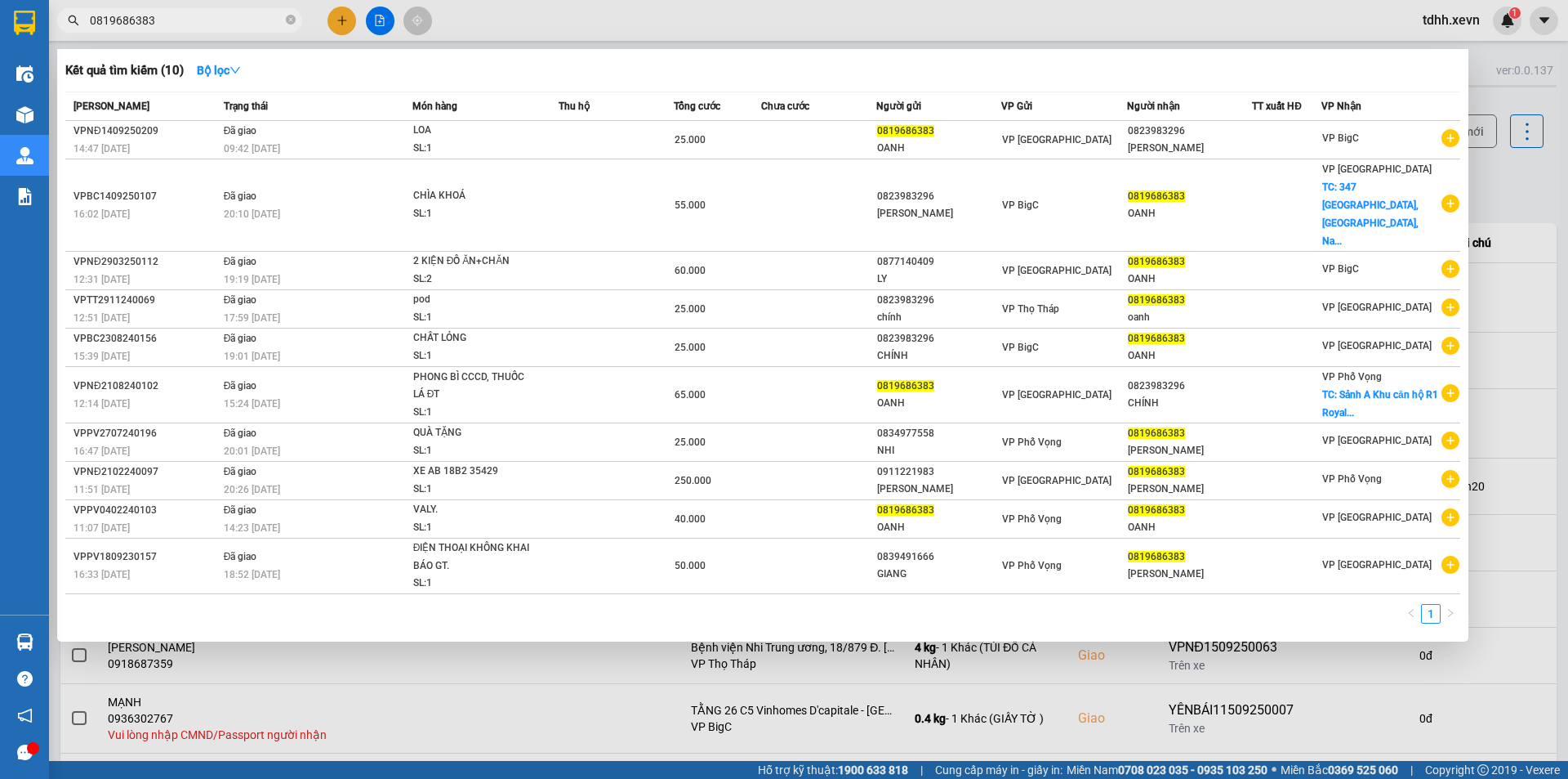
click at [415, 78] on div "Kết quả tìm kiếm ( 10 ) Bộ lọc" at bounding box center [762, 70] width 1395 height 26
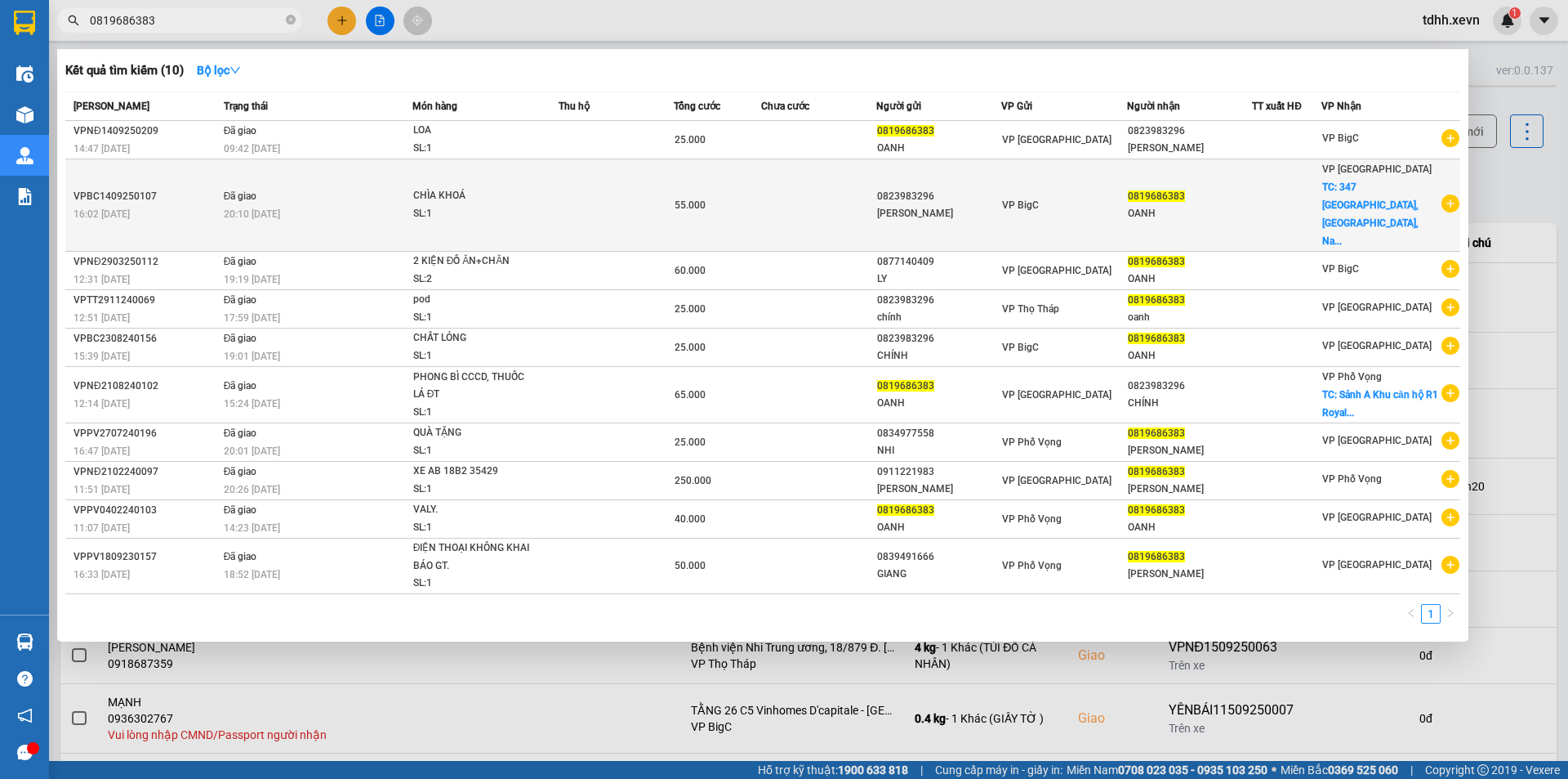
click at [343, 205] on div "20:10 - 14/09" at bounding box center [318, 214] width 188 height 18
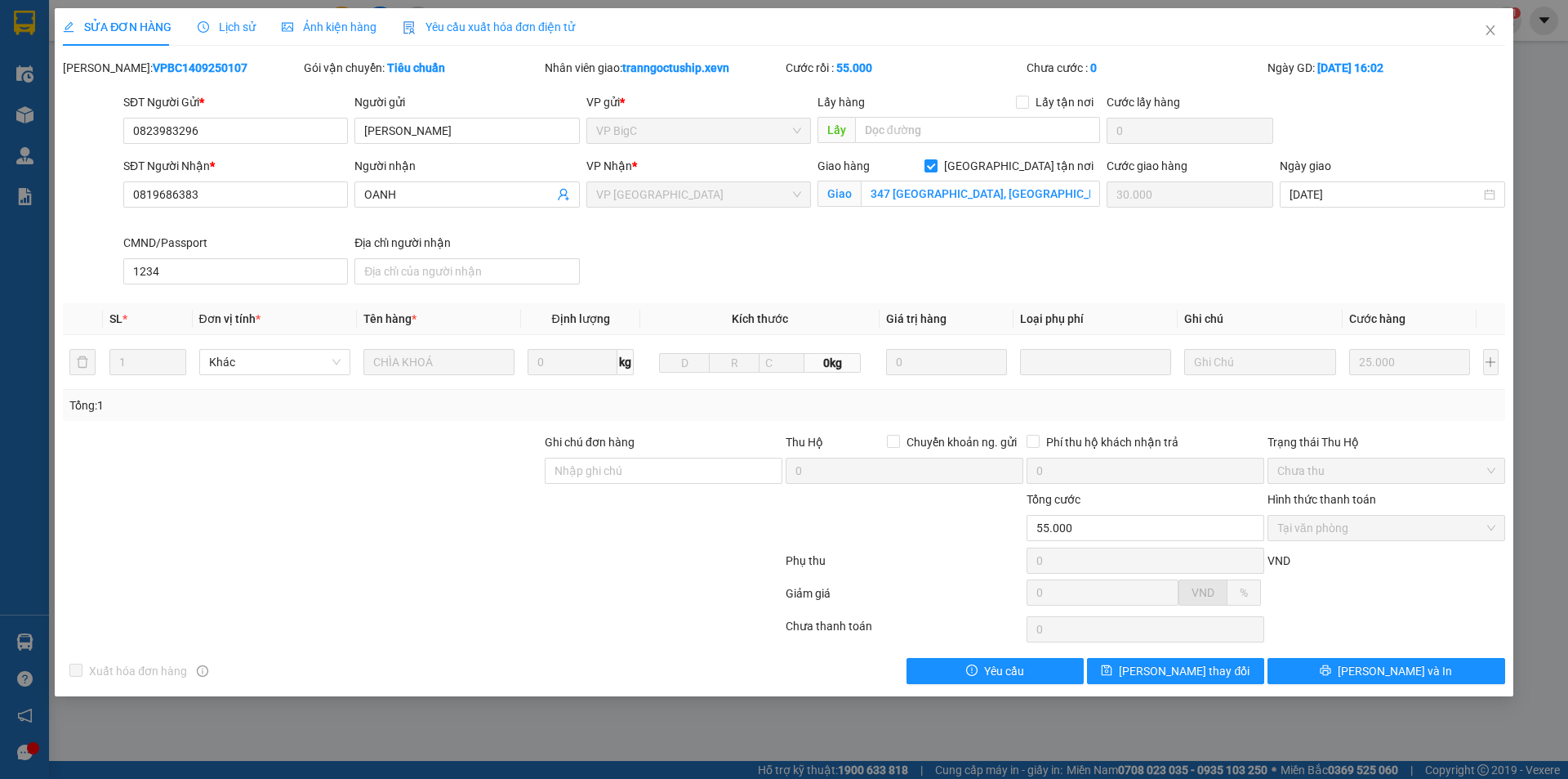
click at [230, 30] on span "Lịch sử" at bounding box center [226, 27] width 58 height 13
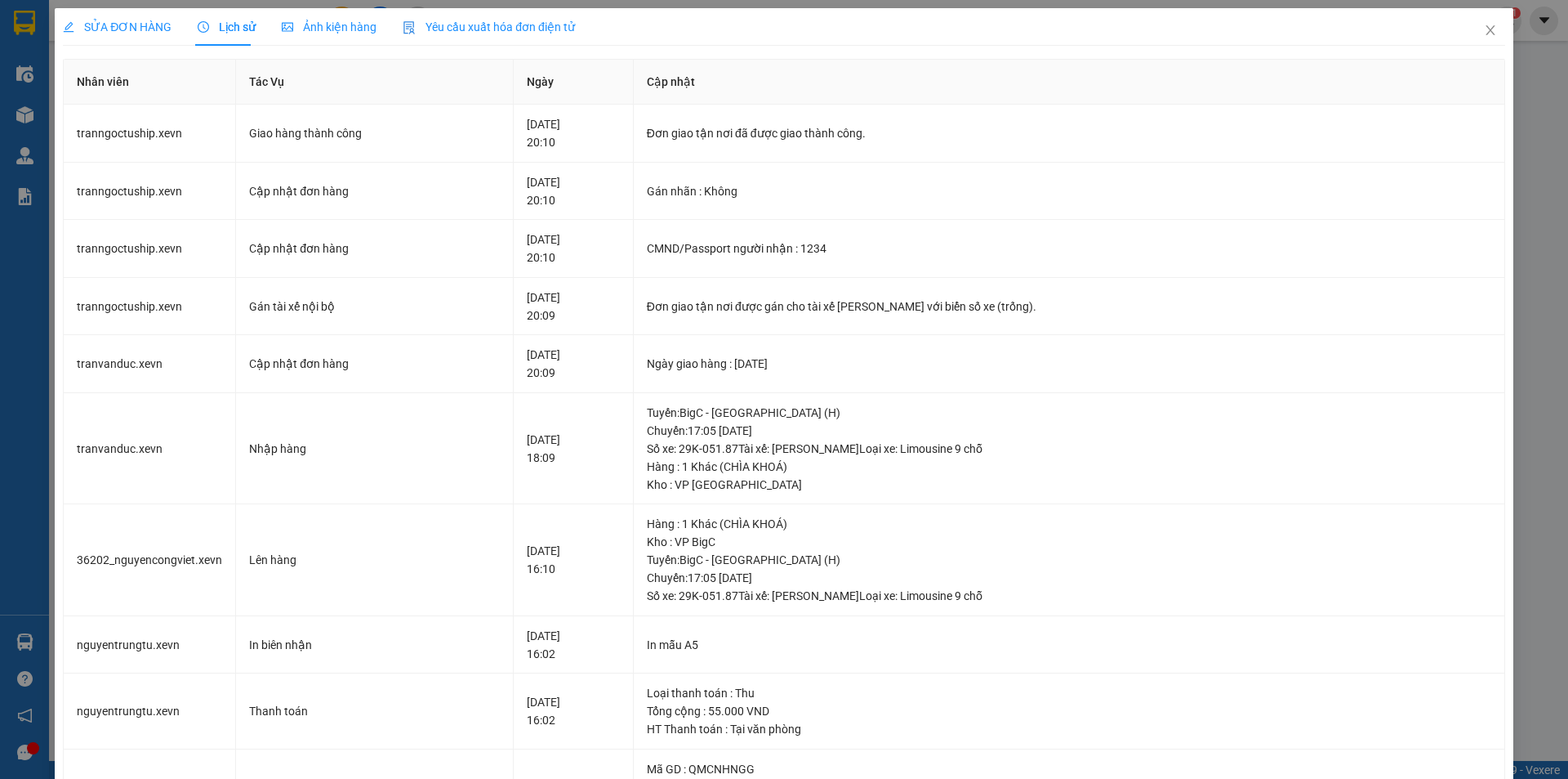
click at [134, 31] on span "SỬA ĐƠN HÀNG" at bounding box center [117, 27] width 108 height 13
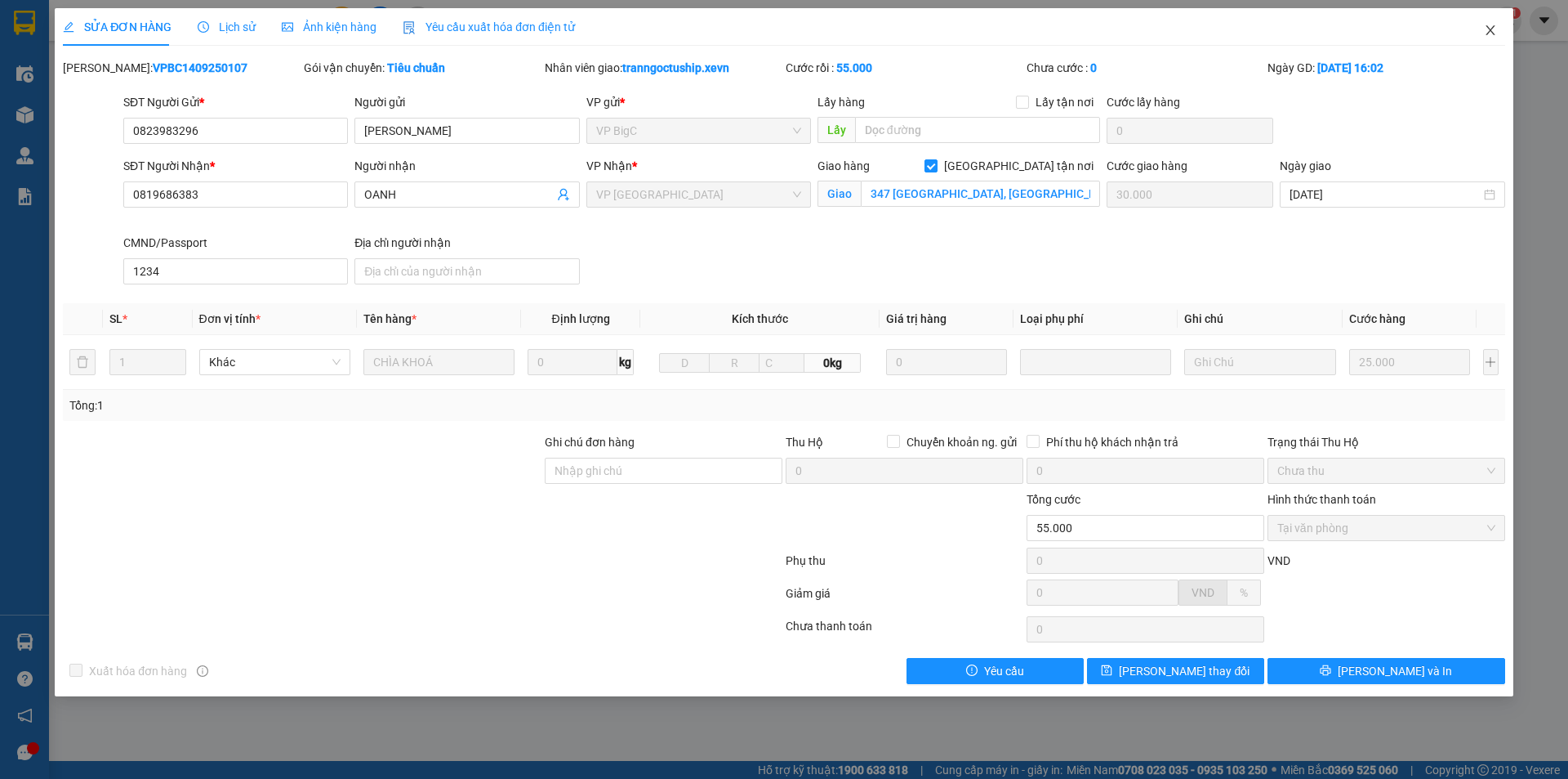
click at [1485, 30] on icon "close" at bounding box center [1490, 30] width 13 height 13
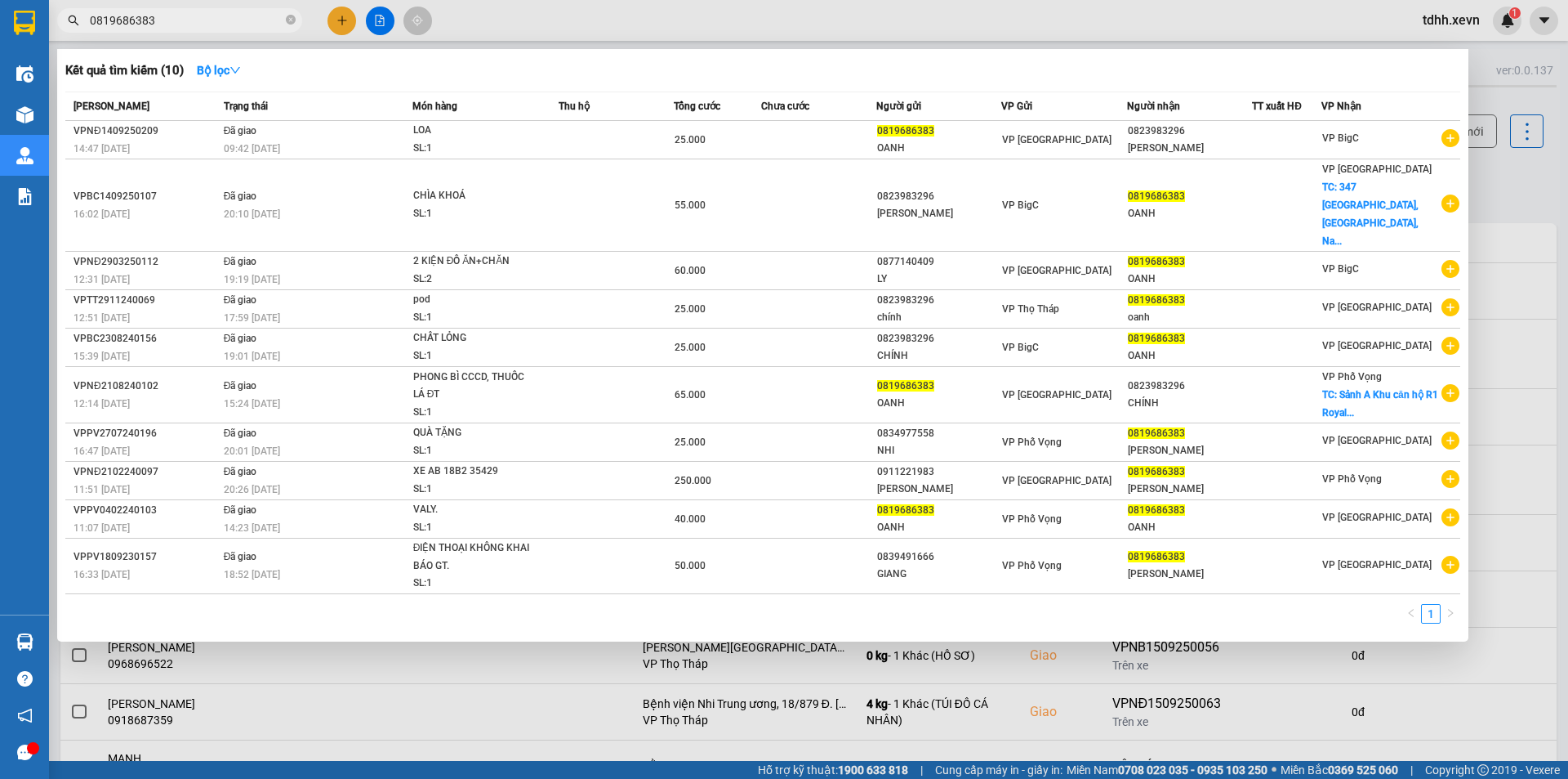
click at [248, 21] on input "0819686383" at bounding box center [187, 21] width 193 height 18
click at [226, 30] on span "0819686383" at bounding box center [180, 20] width 245 height 24
click at [222, 23] on input "0819686383" at bounding box center [187, 21] width 193 height 18
paste input "965173492"
click at [222, 23] on input "0819686383" at bounding box center [187, 21] width 193 height 18
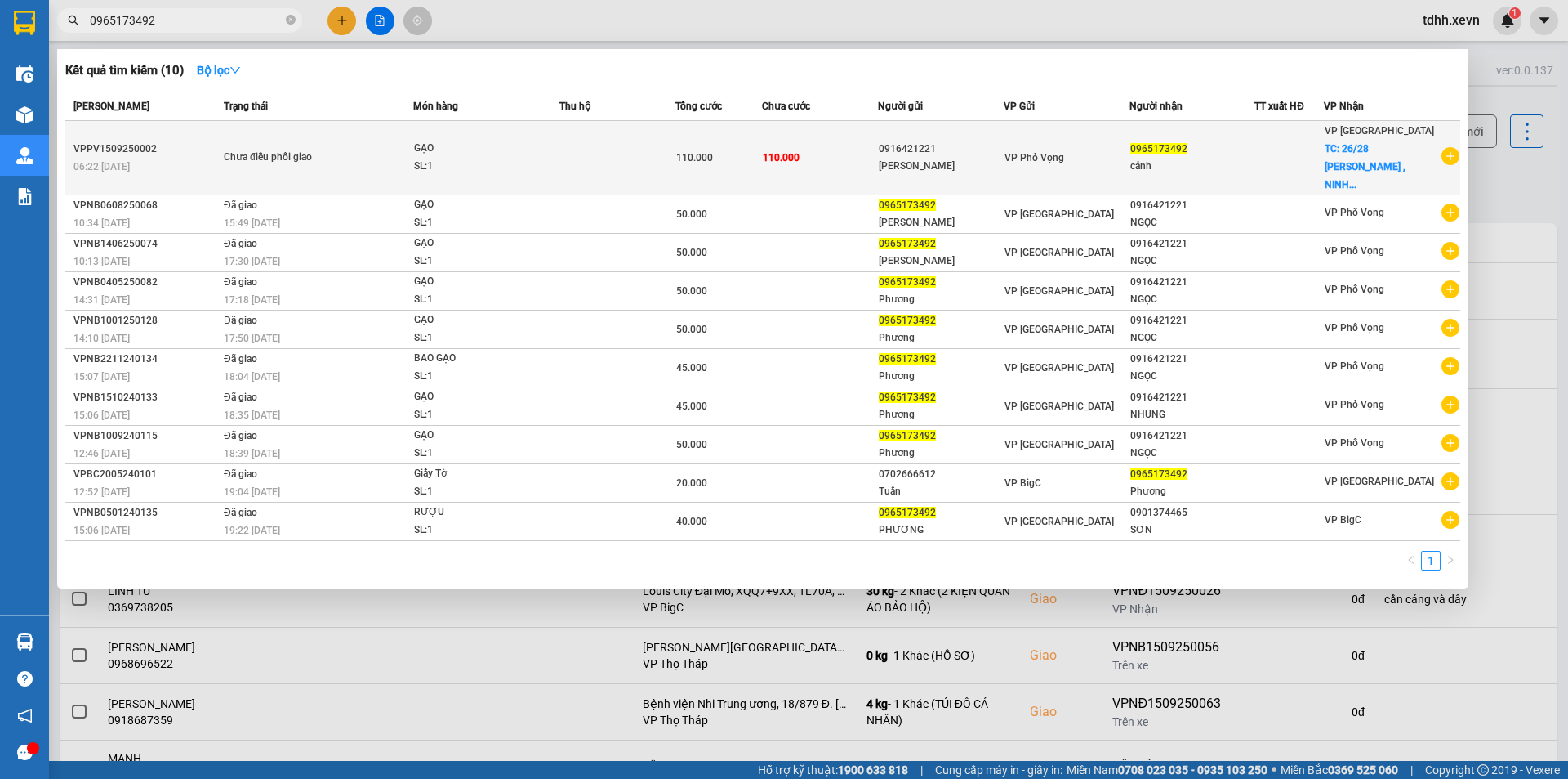
type input "0965173492"
click at [752, 149] on div "110.000" at bounding box center [719, 158] width 85 height 18
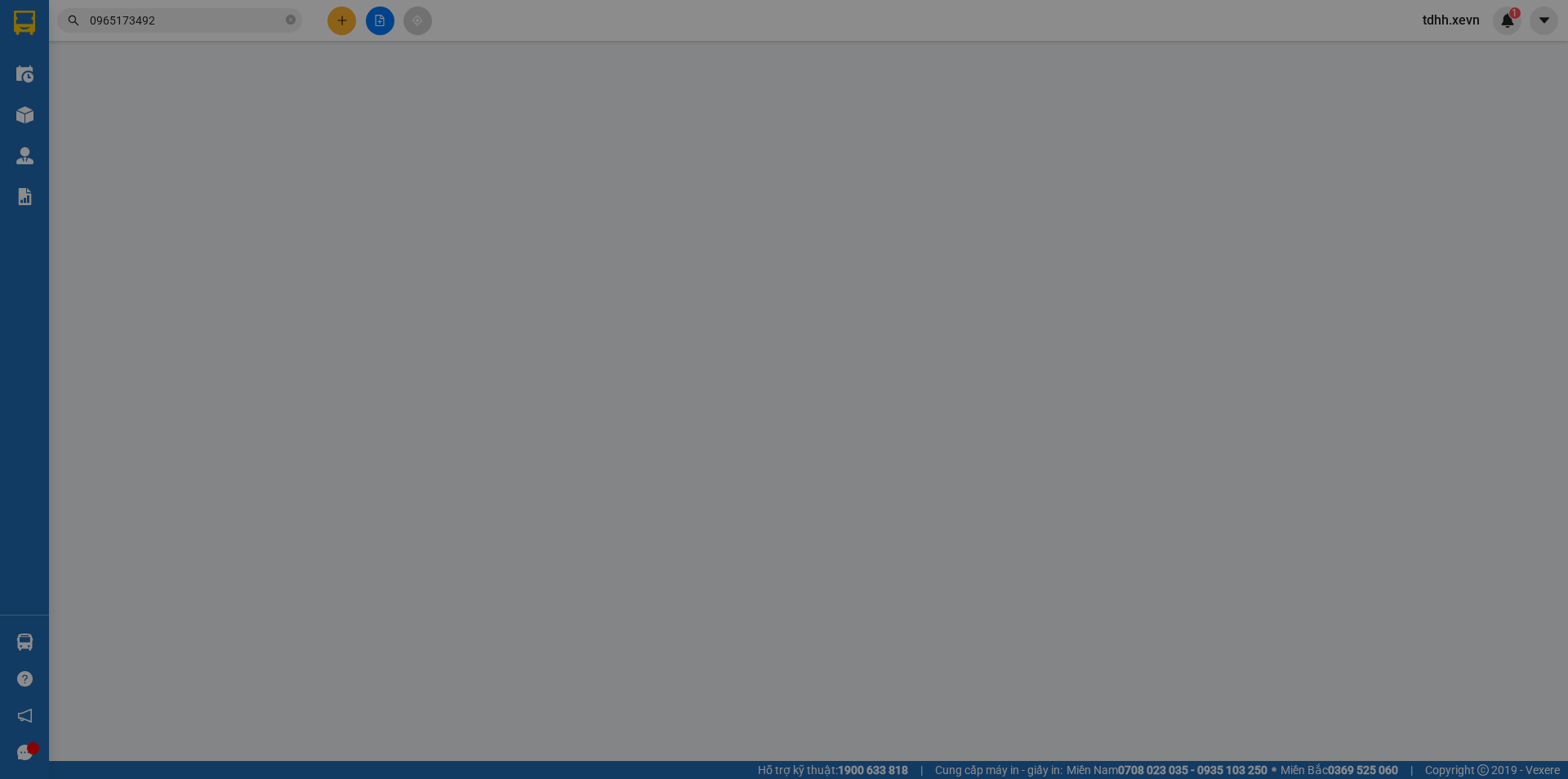
type input "0916421221"
type input "C NGỌC"
type input "0965173492"
type input "cảnh"
checkbox input "true"
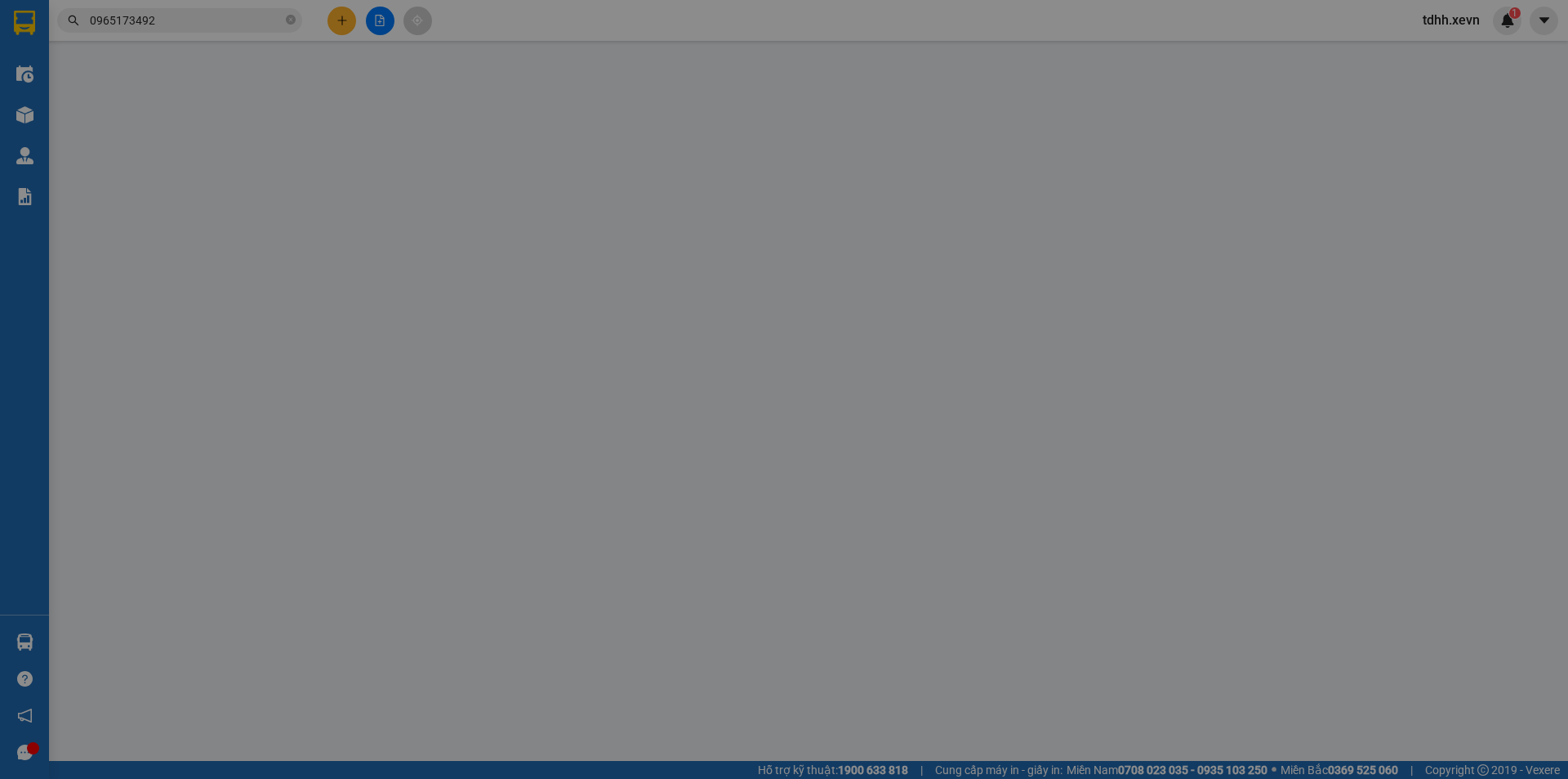
type input "26/28 NGUYỄN HỮU AN , NINH TIẾN , NINH BÌNH"
type input "110.000"
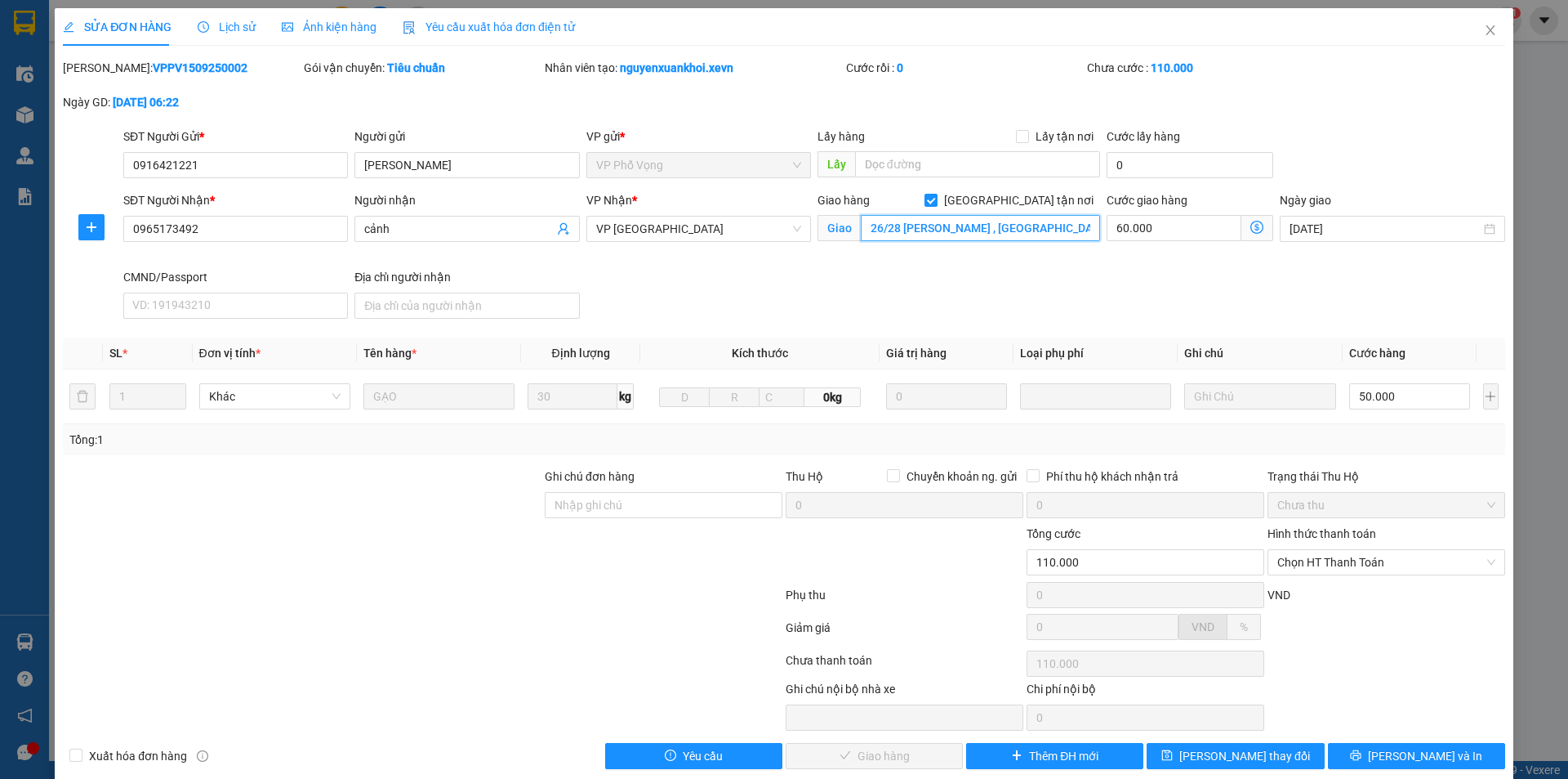
click at [1000, 223] on input "26/28 NGUYỄN HỮU AN , NINH TIẾN , NINH BÌNH" at bounding box center [980, 227] width 239 height 26
click at [1039, 194] on span "[GEOGRAPHIC_DATA] tận nơi" at bounding box center [1019, 200] width 162 height 18
click at [936, 194] on input "[GEOGRAPHIC_DATA] tận nơi" at bounding box center [930, 199] width 12 height 12
checkbox input "false"
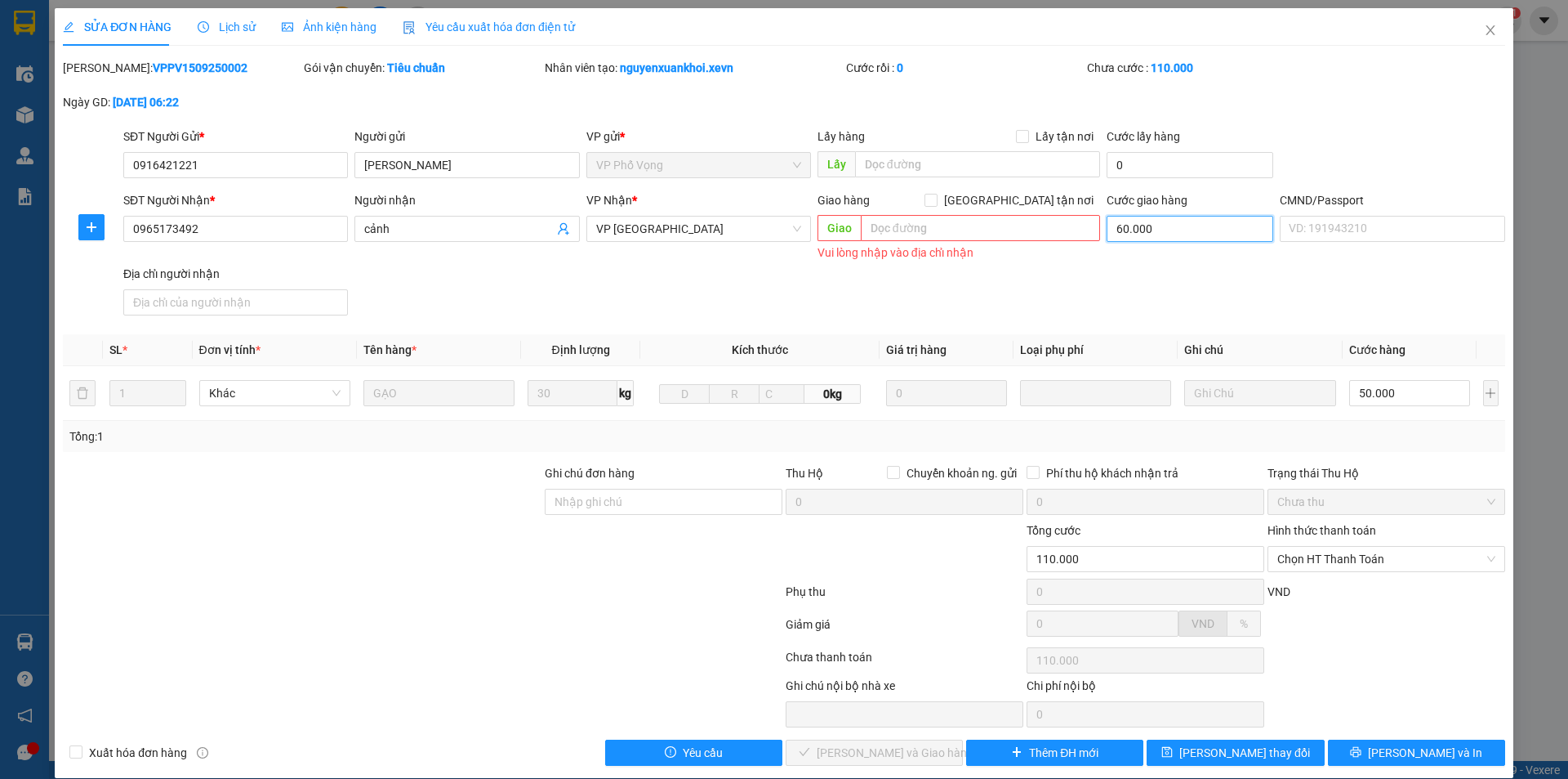
click at [1181, 224] on input "60.000" at bounding box center [1190, 228] width 167 height 26
type input "50.000"
type input "0"
click at [1255, 751] on span "[PERSON_NAME] thay đổi" at bounding box center [1244, 753] width 131 height 18
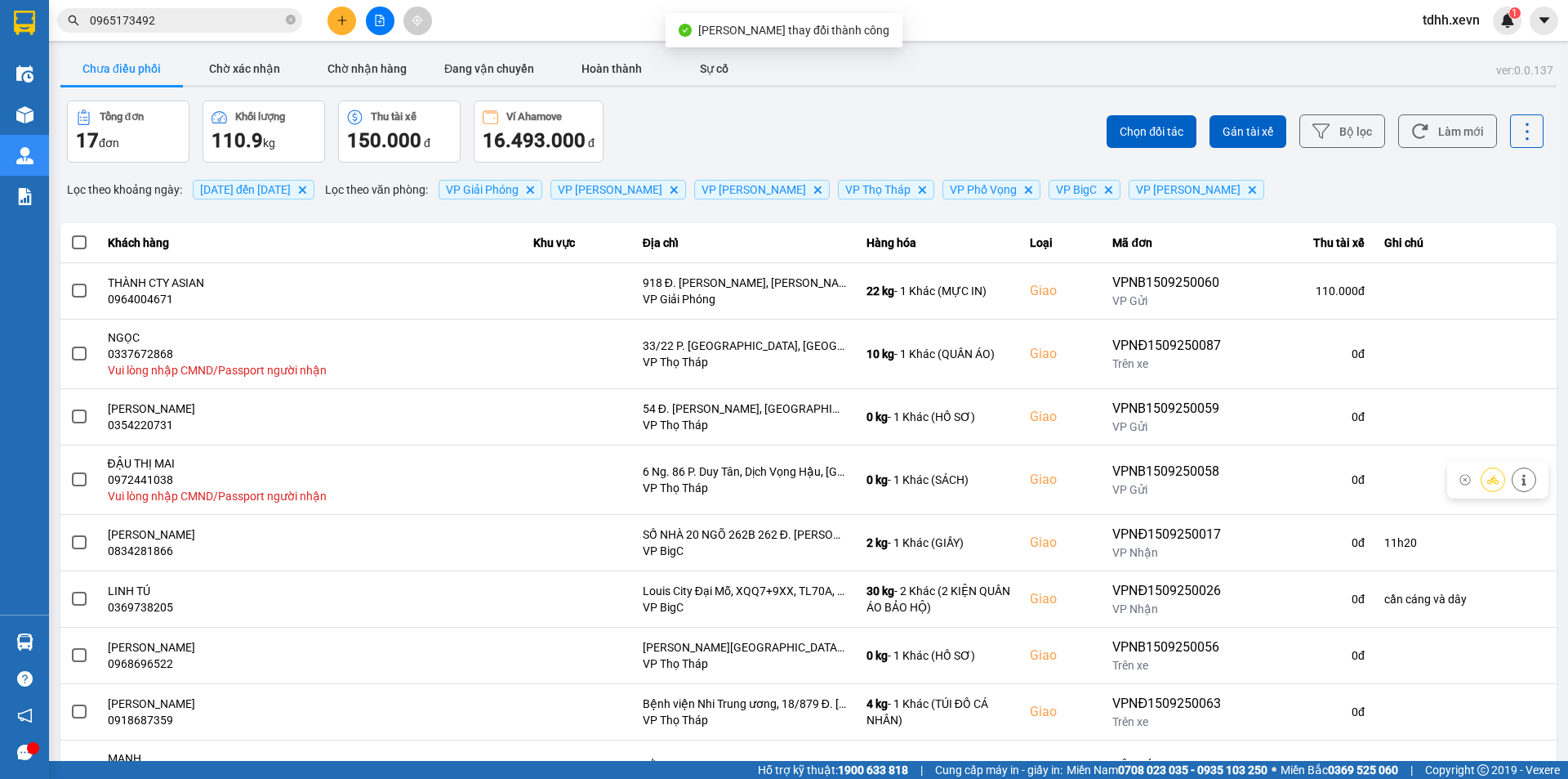
click at [203, 20] on input "0965173492" at bounding box center [187, 21] width 193 height 18
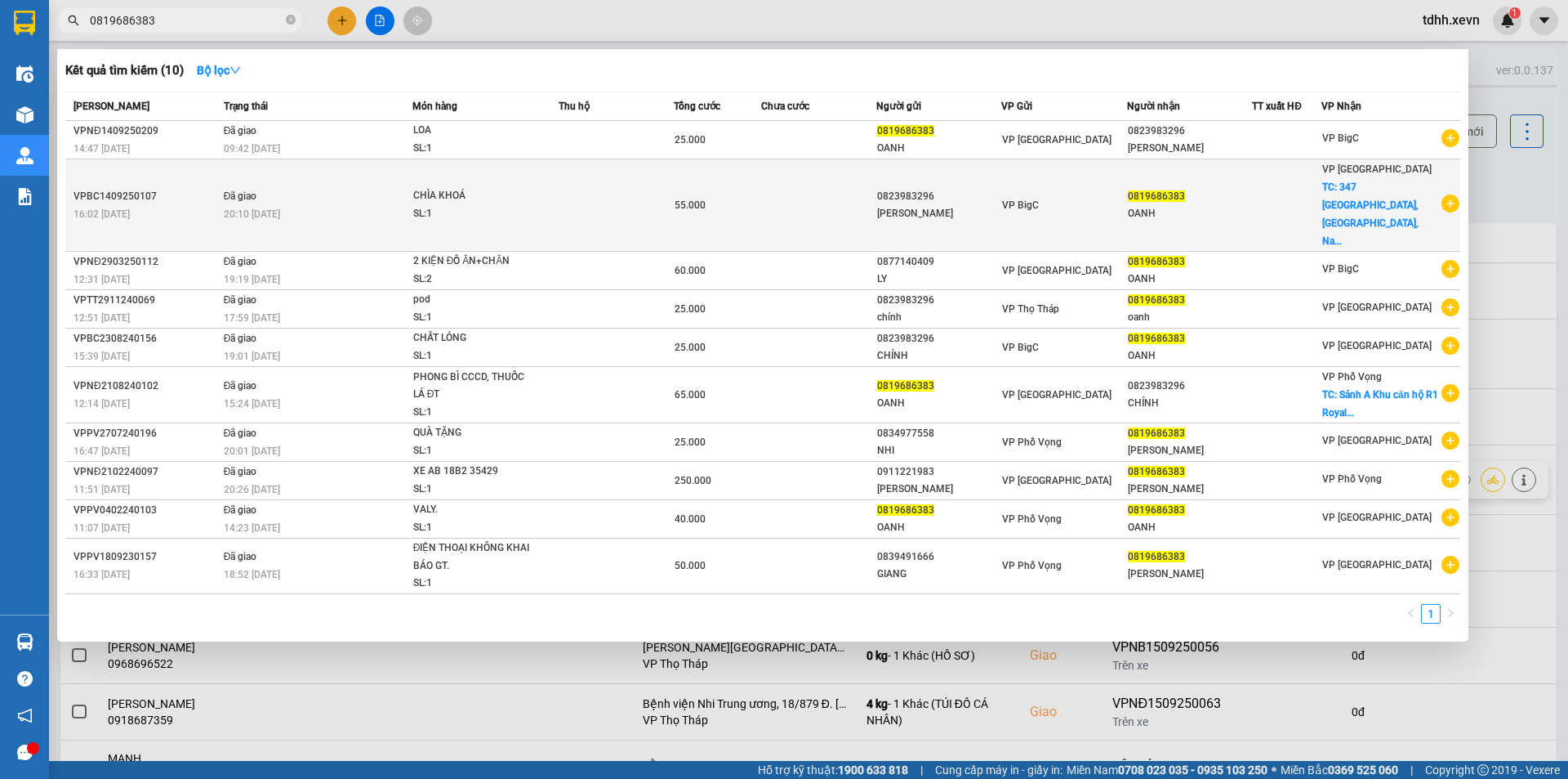
type input "0819686383"
click at [392, 176] on td "Đã giao 20:10 - 14/09" at bounding box center [317, 206] width 193 height 92
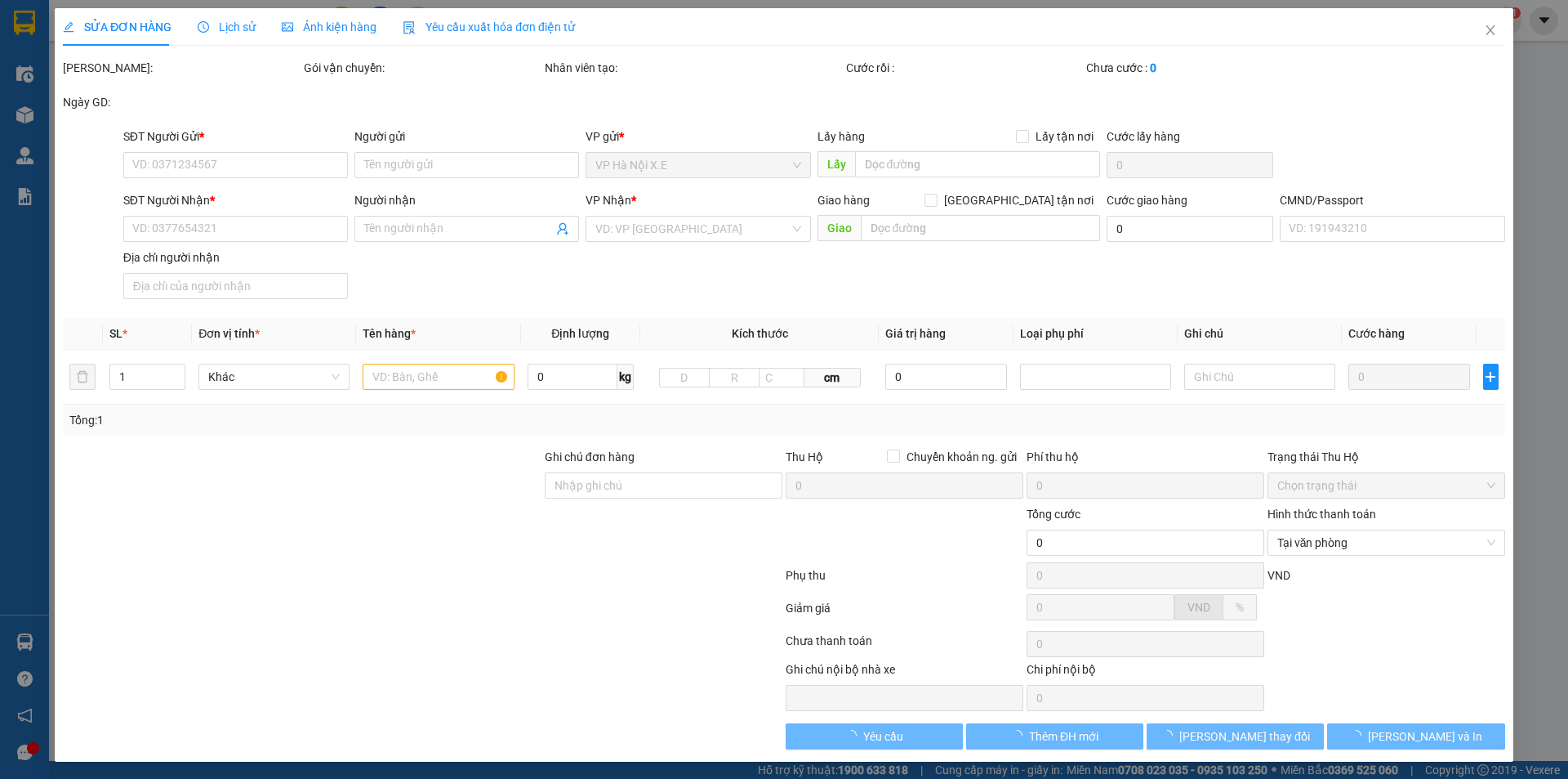
type input "0823983296"
type input "TRỊNH QUANG CHÍNH"
type input "0819686383"
type input "OANH"
checkbox input "true"
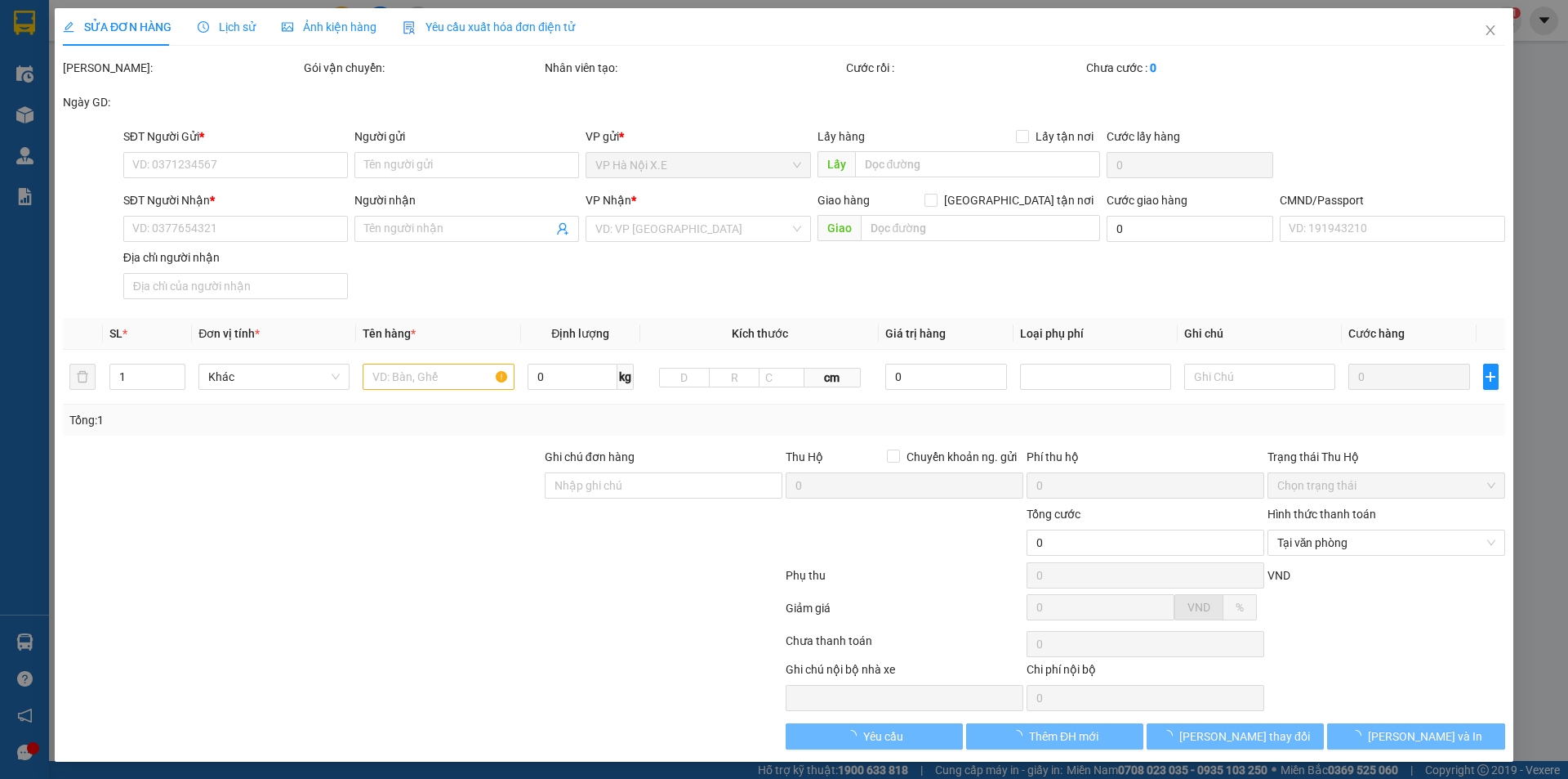
type input "347 Điện Biên, Lộc Hoà, Nam Định"
type input "30.000"
type input "1234"
type input "55.000"
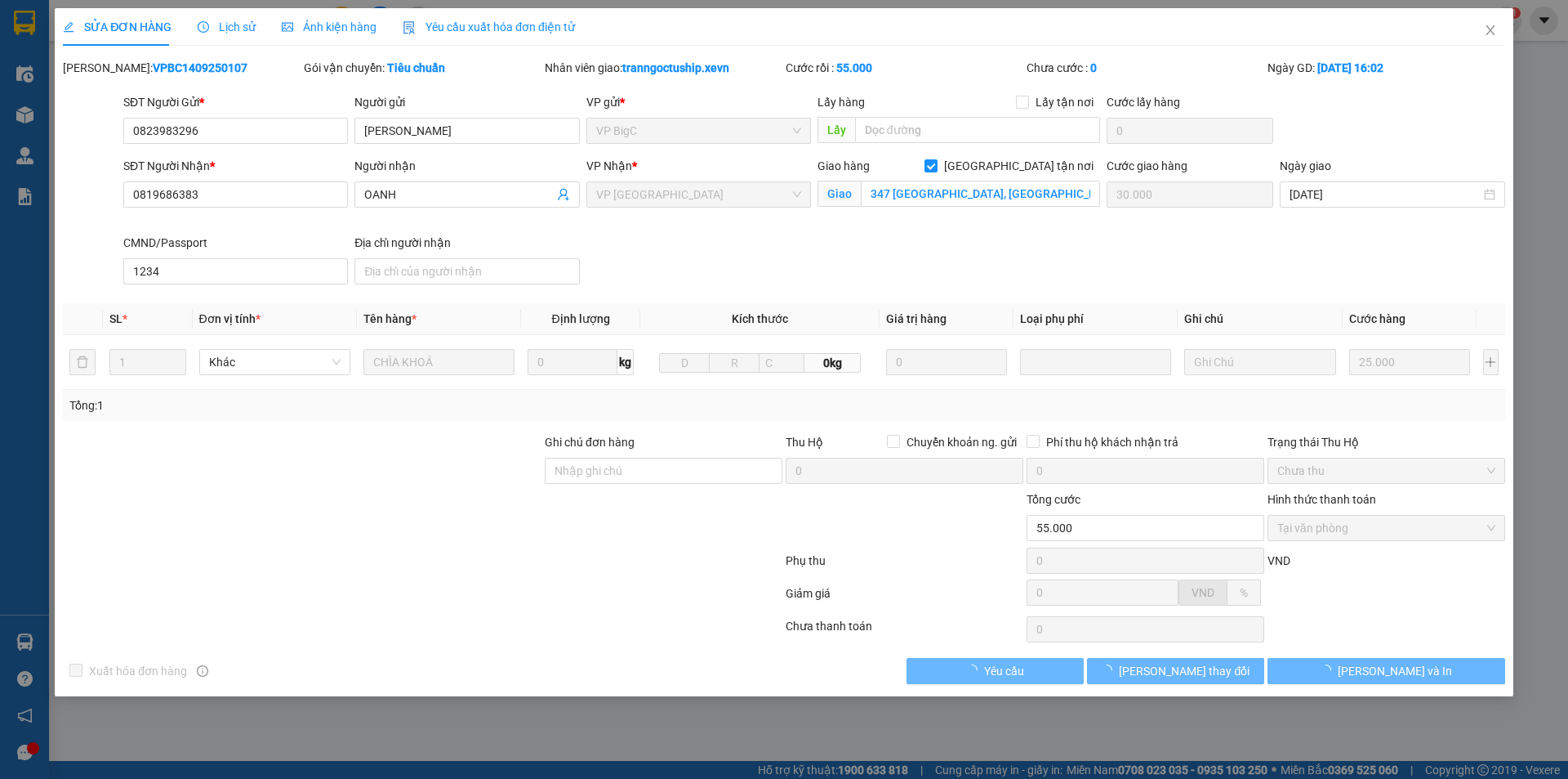
click at [208, 21] on span "Lịch sử" at bounding box center [226, 27] width 58 height 13
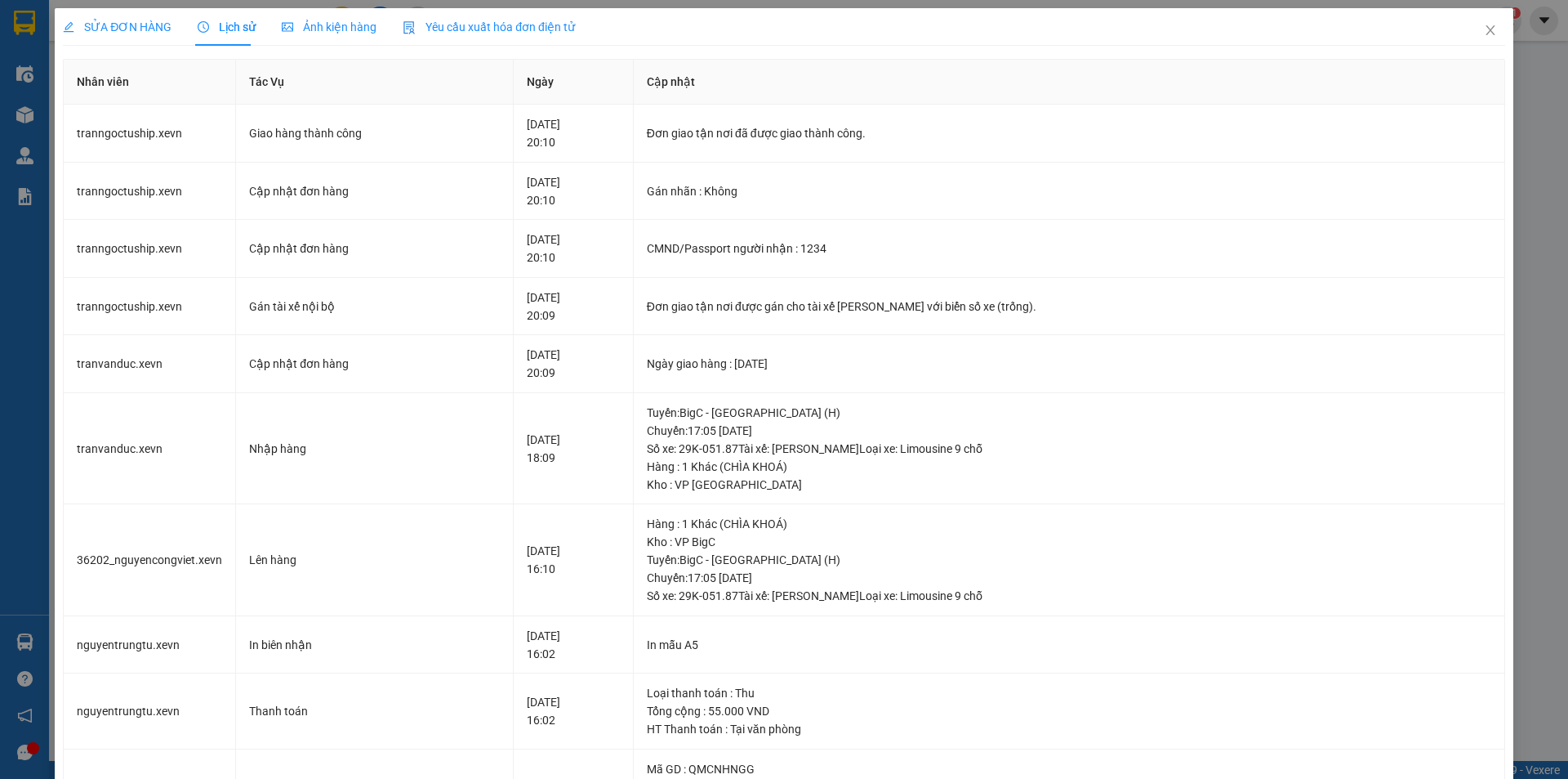
click at [128, 25] on span "SỬA ĐƠN HÀNG" at bounding box center [117, 27] width 108 height 13
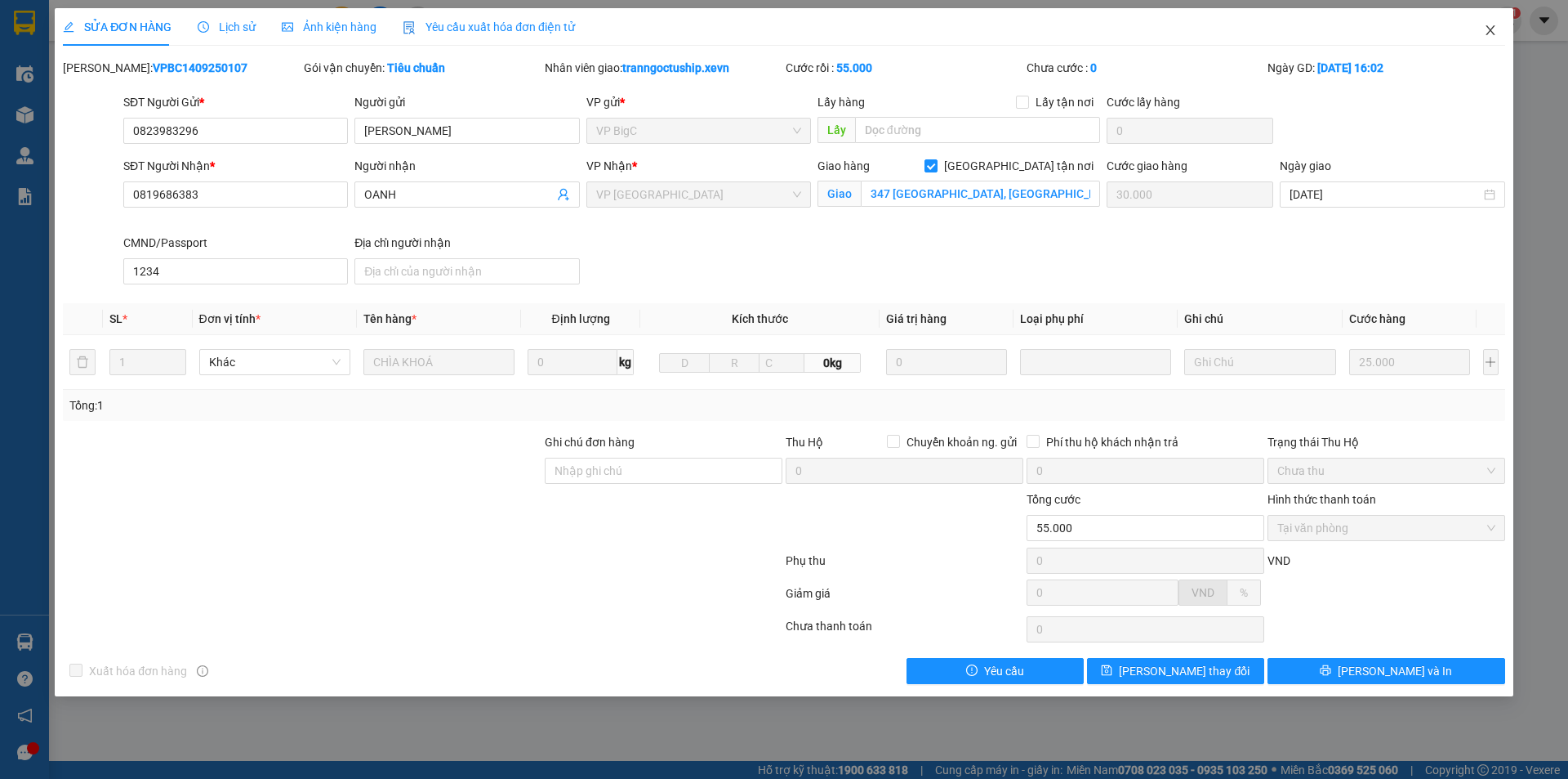
click at [1484, 31] on icon "close" at bounding box center [1490, 30] width 13 height 13
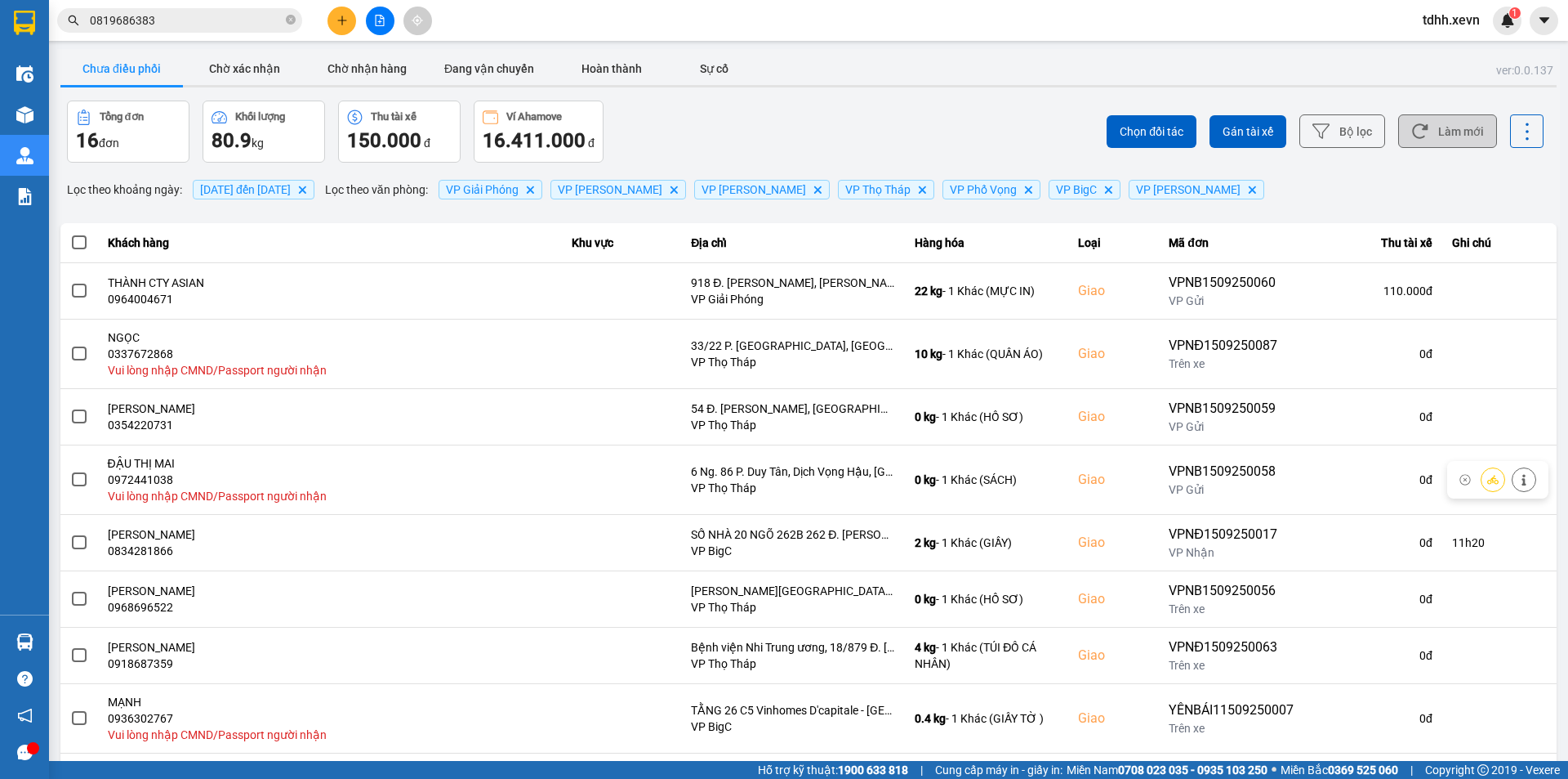
click at [1416, 135] on icon at bounding box center [1419, 131] width 17 height 17
click at [755, 112] on div "Tổng đơn 16 đơn Khối lượng 80.9 kg Thu tài xế 150.000 đ Ví Ahamove 16.411.000 đ" at bounding box center [436, 131] width 738 height 62
click at [198, 7] on div "Kết quả tìm kiếm ( 10 ) Bộ lọc Mã ĐH Trạng thái Món hàng Thu hộ Tổng cước Chưa …" at bounding box center [159, 21] width 318 height 29
click at [200, 21] on input "0819686383" at bounding box center [187, 21] width 193 height 18
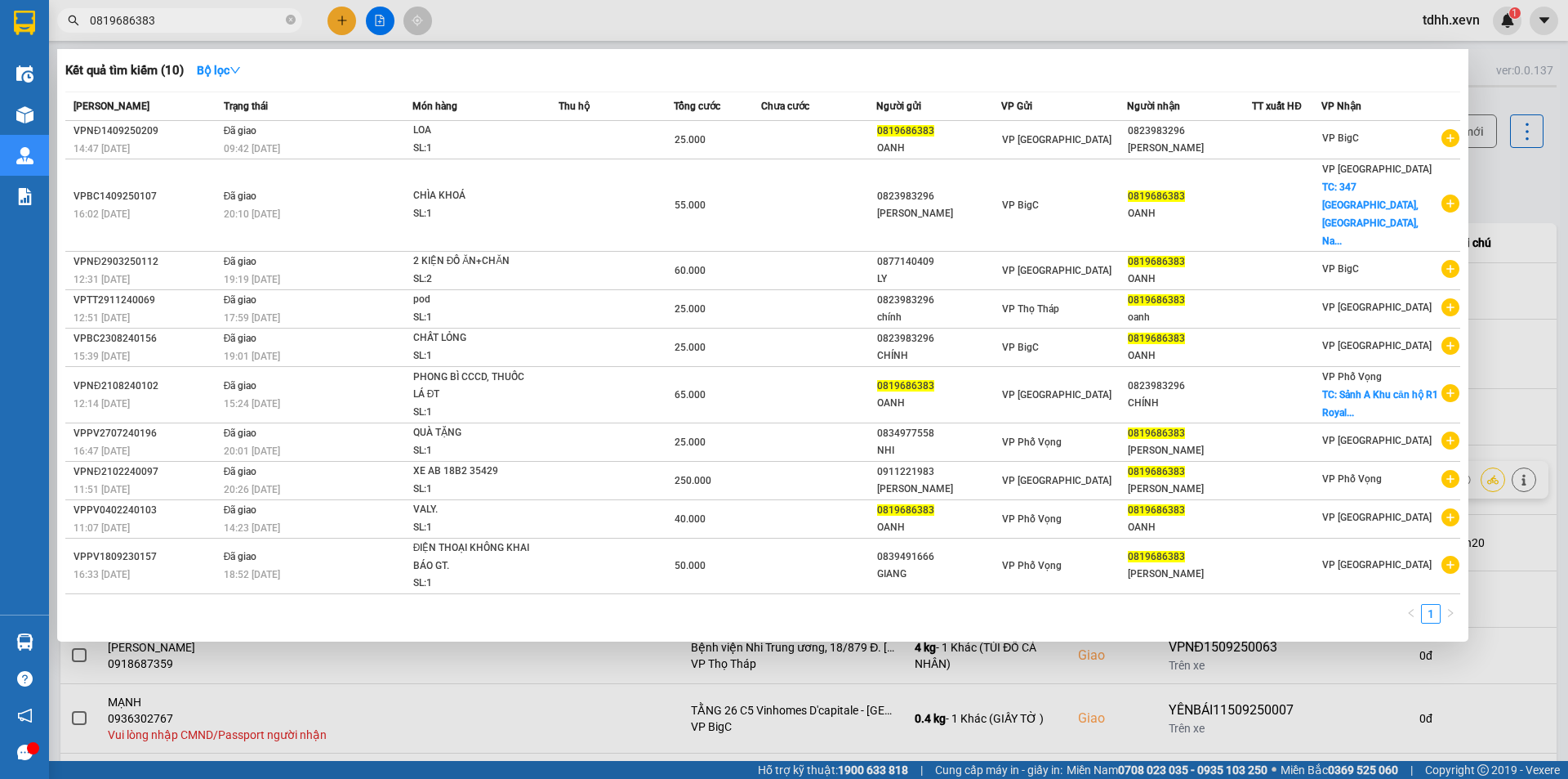
click at [203, 20] on input "0819686383" at bounding box center [187, 21] width 193 height 18
paste input "972236165"
click at [203, 20] on input "0819686383" at bounding box center [187, 21] width 193 height 18
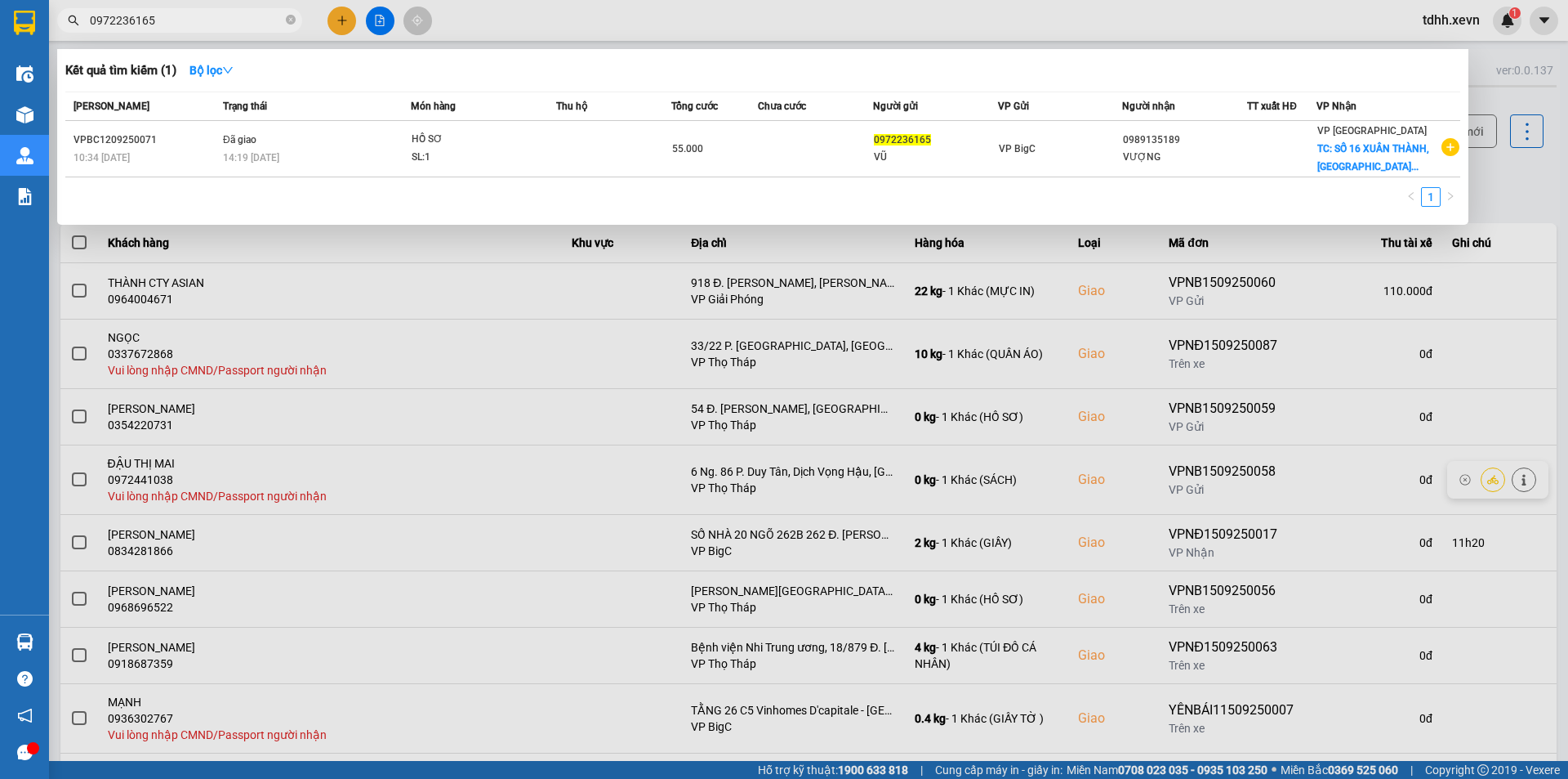
type input "0972236165"
click at [715, 75] on div "Kết quả tìm kiếm ( 1 ) Bộ lọc" at bounding box center [762, 70] width 1395 height 26
click at [186, 23] on input "0972236165" at bounding box center [187, 21] width 193 height 18
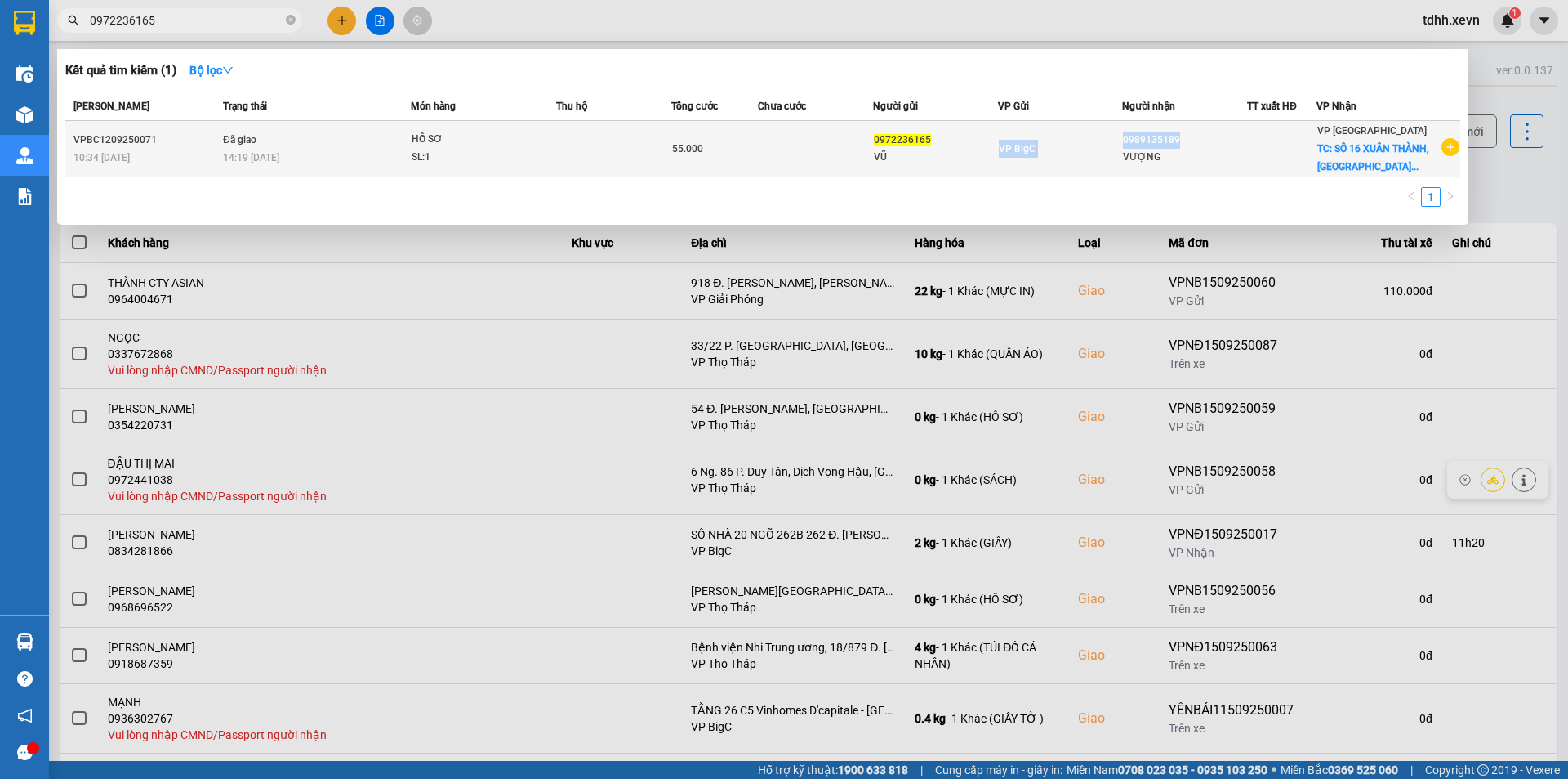
copy tr "VP BigC 0989135189"
drag, startPoint x: 1181, startPoint y: 137, endPoint x: 1136, endPoint y: 139, distance: 45.0
click at [1136, 139] on tr "VPBC1209250071 10:34 - 12/09 Đã giao 14:19 - 12/09 HỒ SƠ SL: 1 55.000 097223616…" at bounding box center [762, 149] width 1395 height 56
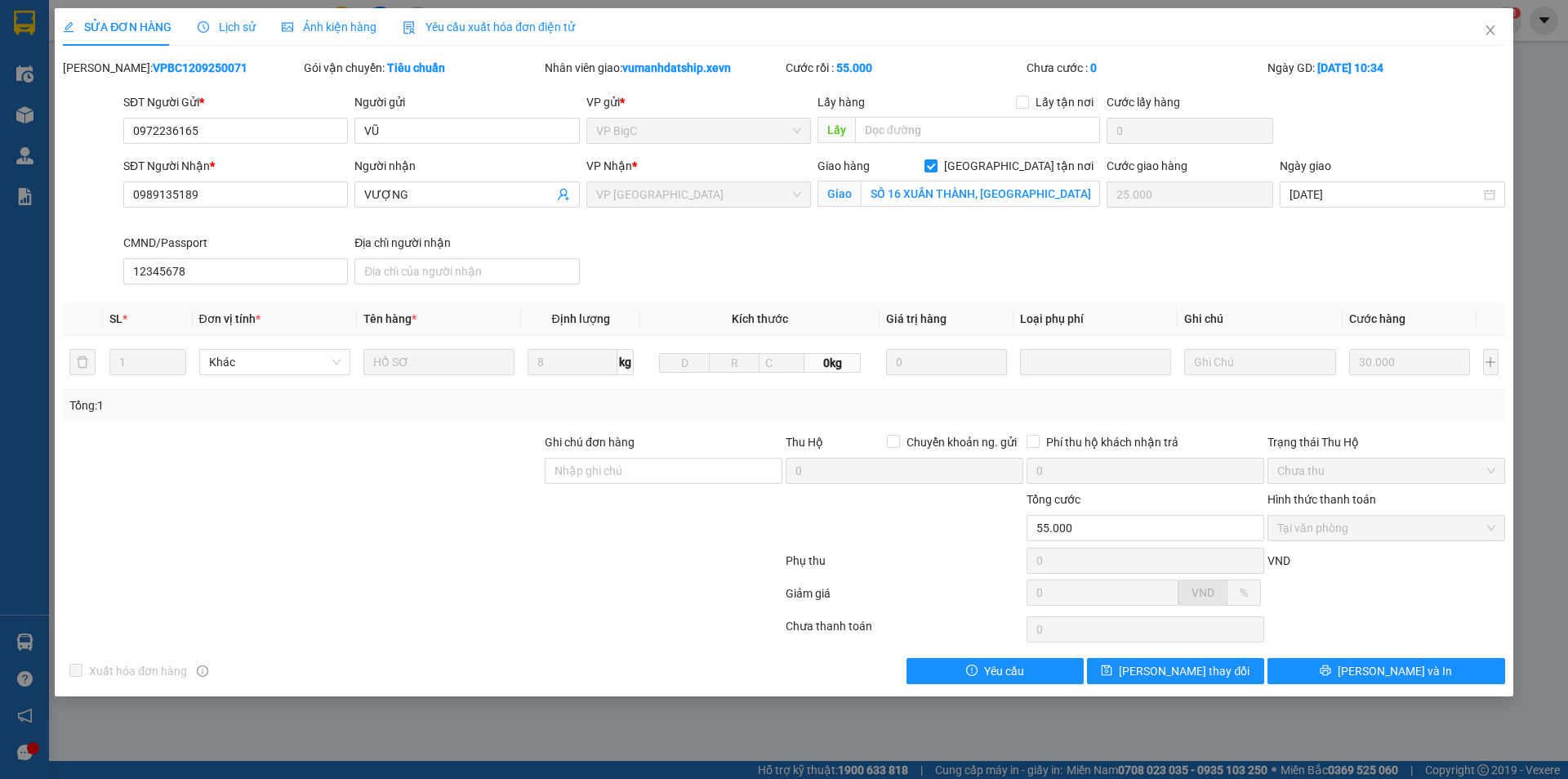
click at [272, 208] on div "SĐT Người Nhận * 0989135189" at bounding box center [235, 185] width 225 height 57
click at [273, 195] on input "0989135189" at bounding box center [235, 194] width 225 height 26
click at [1481, 24] on span "Close" at bounding box center [1490, 31] width 46 height 46
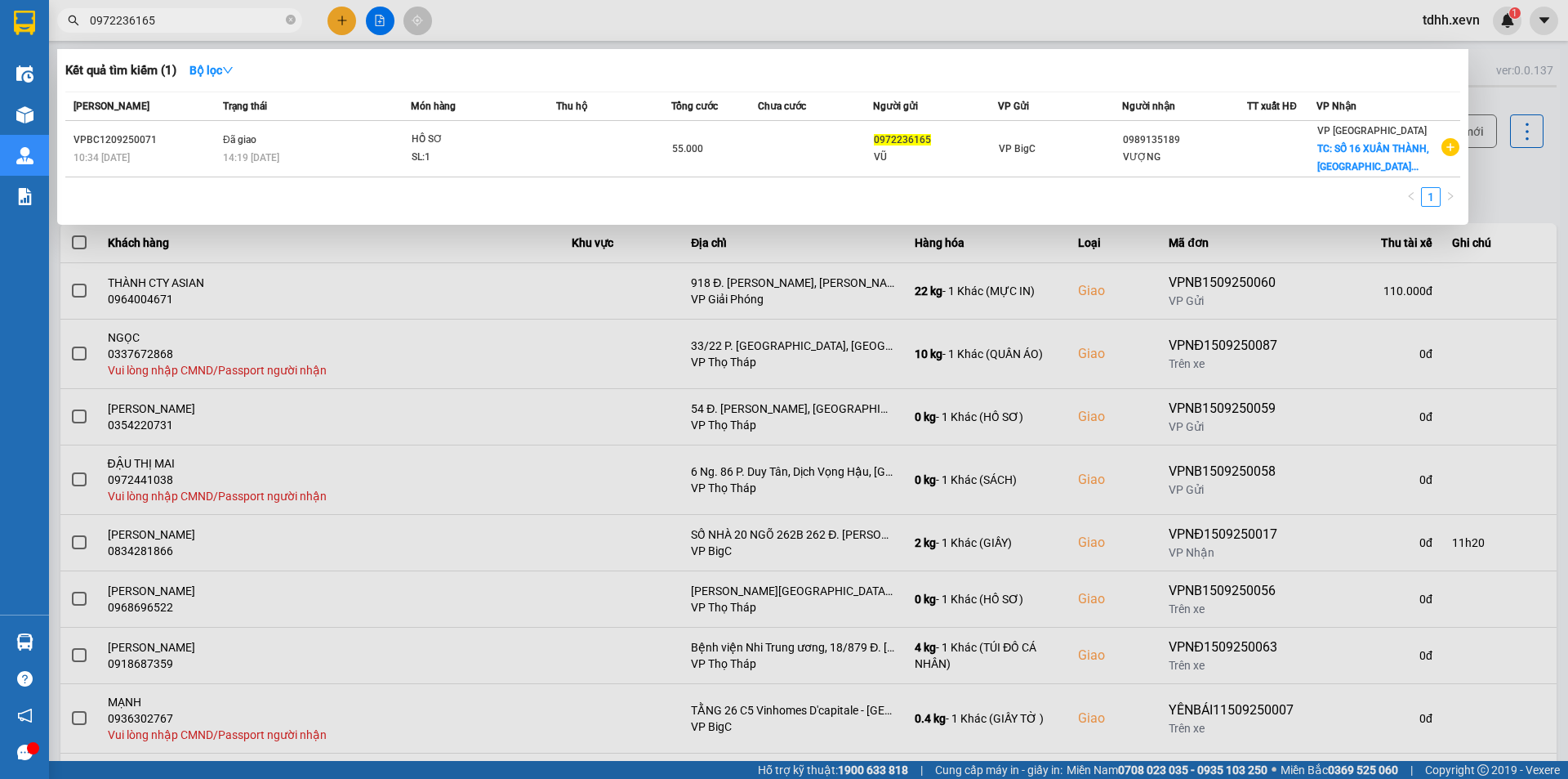
click at [208, 21] on input "0972236165" at bounding box center [187, 21] width 193 height 18
paste input "89135189"
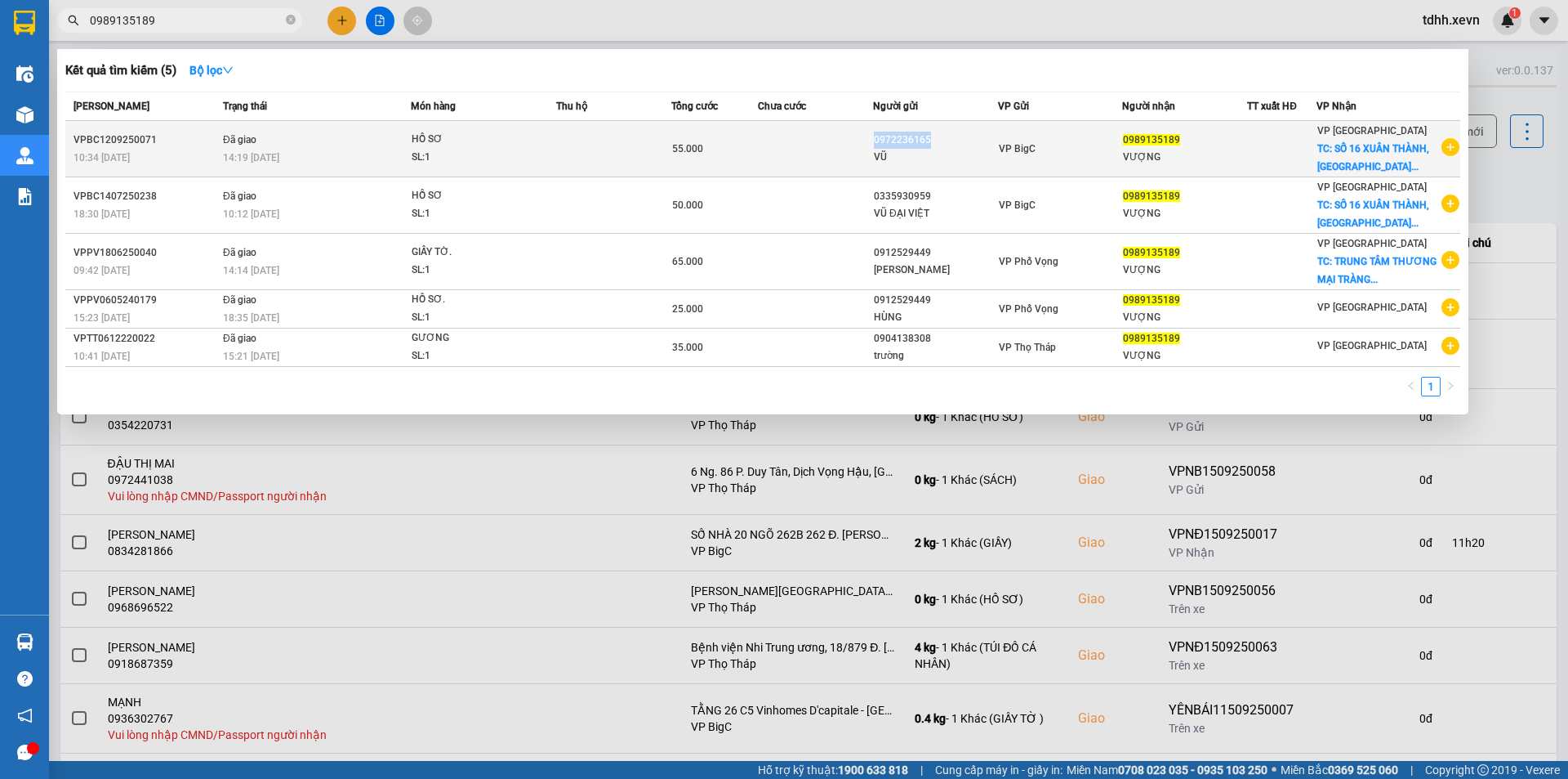
drag, startPoint x: 945, startPoint y: 138, endPoint x: 882, endPoint y: 138, distance: 63.0
click at [882, 138] on tr "VPBC1209250071 10:34 - 12/09 Đã giao 14:19 - 12/09 HỒ SƠ SL: 1 55.000 097223616…" at bounding box center [762, 149] width 1395 height 56
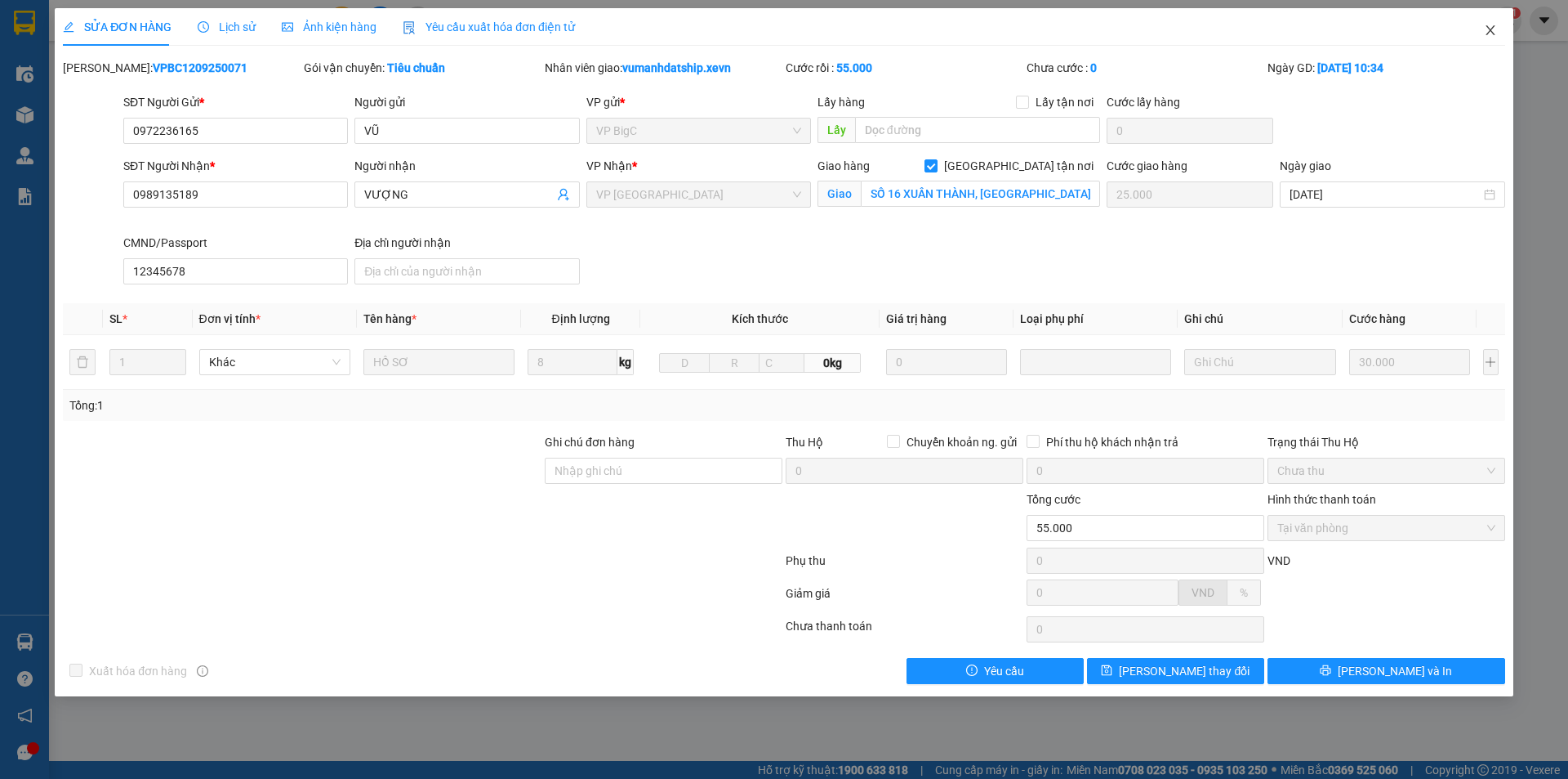
click at [1490, 36] on icon "close" at bounding box center [1490, 30] width 13 height 13
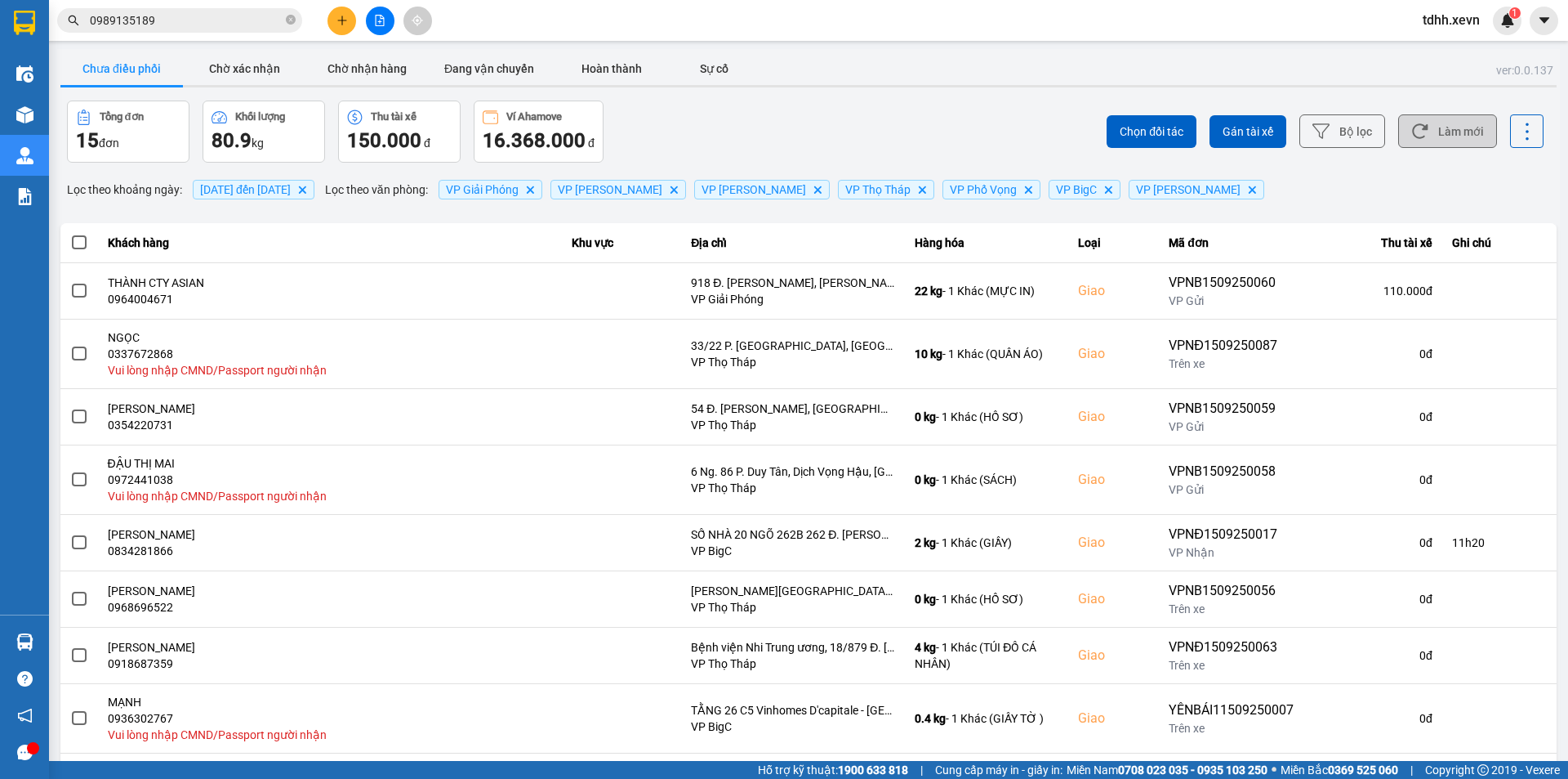
click at [1420, 143] on button "Làm mới" at bounding box center [1448, 131] width 99 height 33
click at [219, 21] on input "0989135189" at bounding box center [187, 21] width 193 height 18
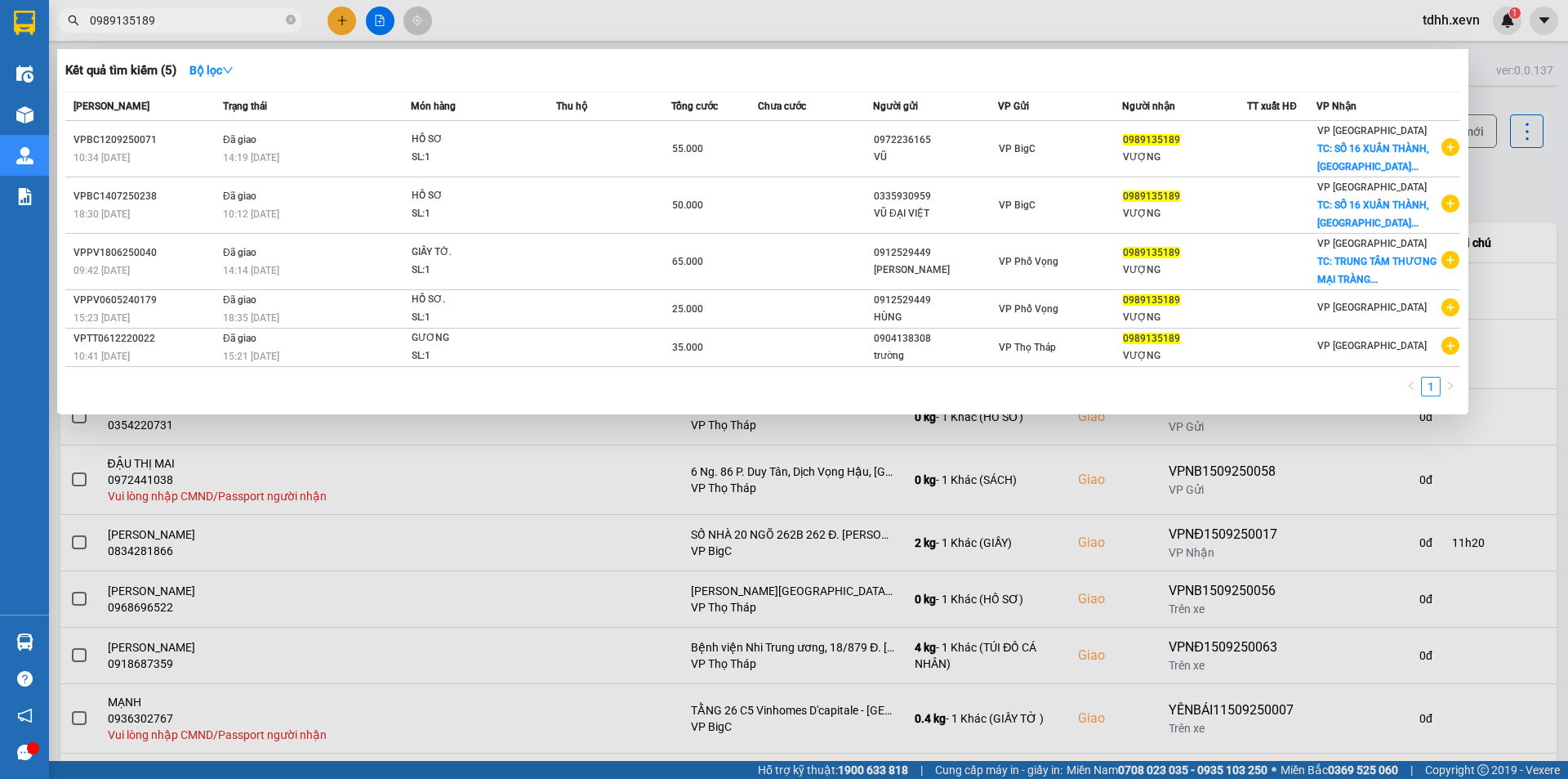
paste input "394256258"
click at [219, 21] on input "0989135189" at bounding box center [187, 21] width 193 height 18
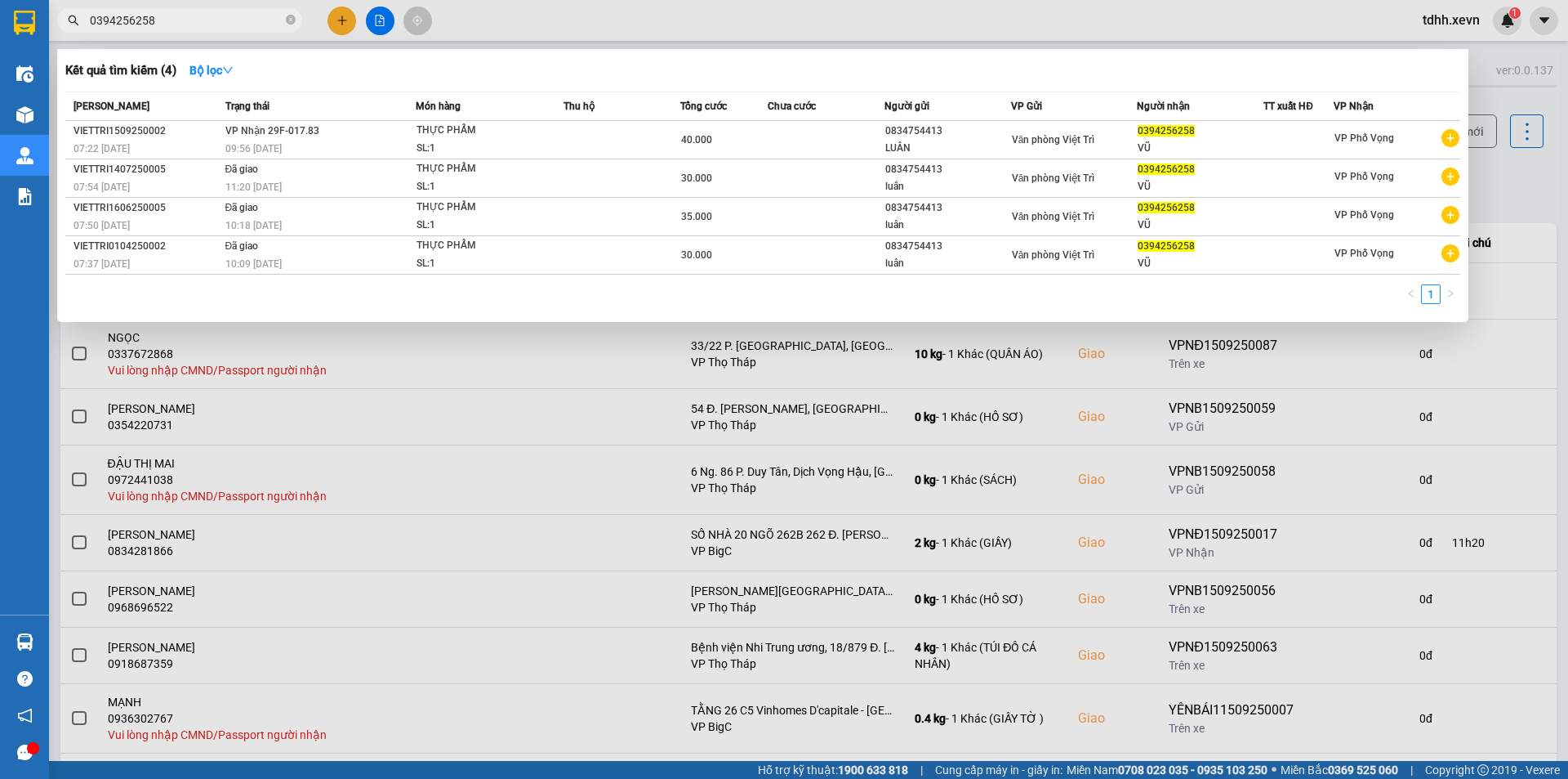
click at [189, 17] on input "0394256258" at bounding box center [187, 21] width 193 height 18
paste input "832675656"
click at [189, 17] on input "0394256258" at bounding box center [187, 21] width 193 height 18
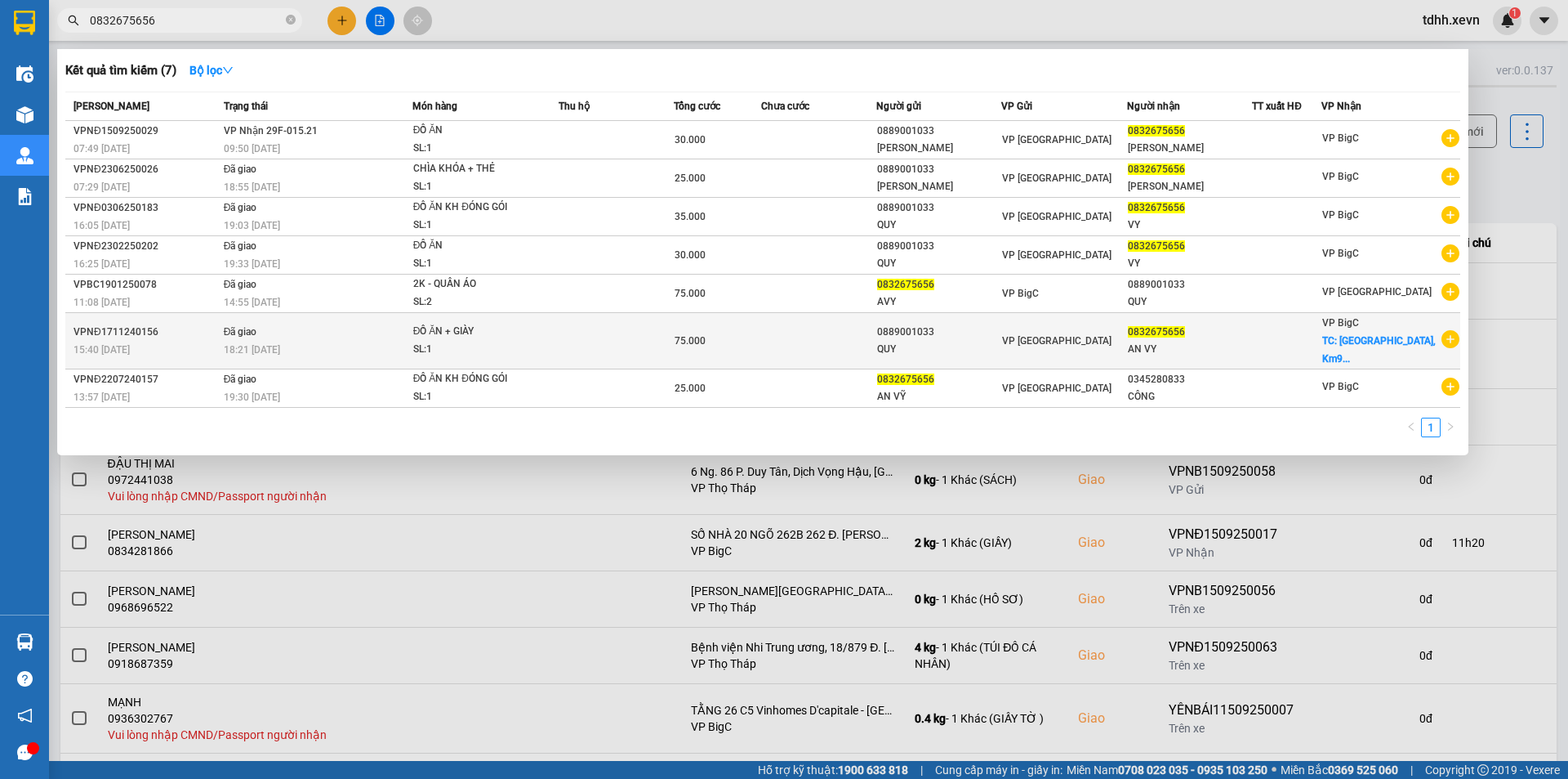
click at [1001, 346] on div "QUY" at bounding box center [938, 349] width 124 height 17
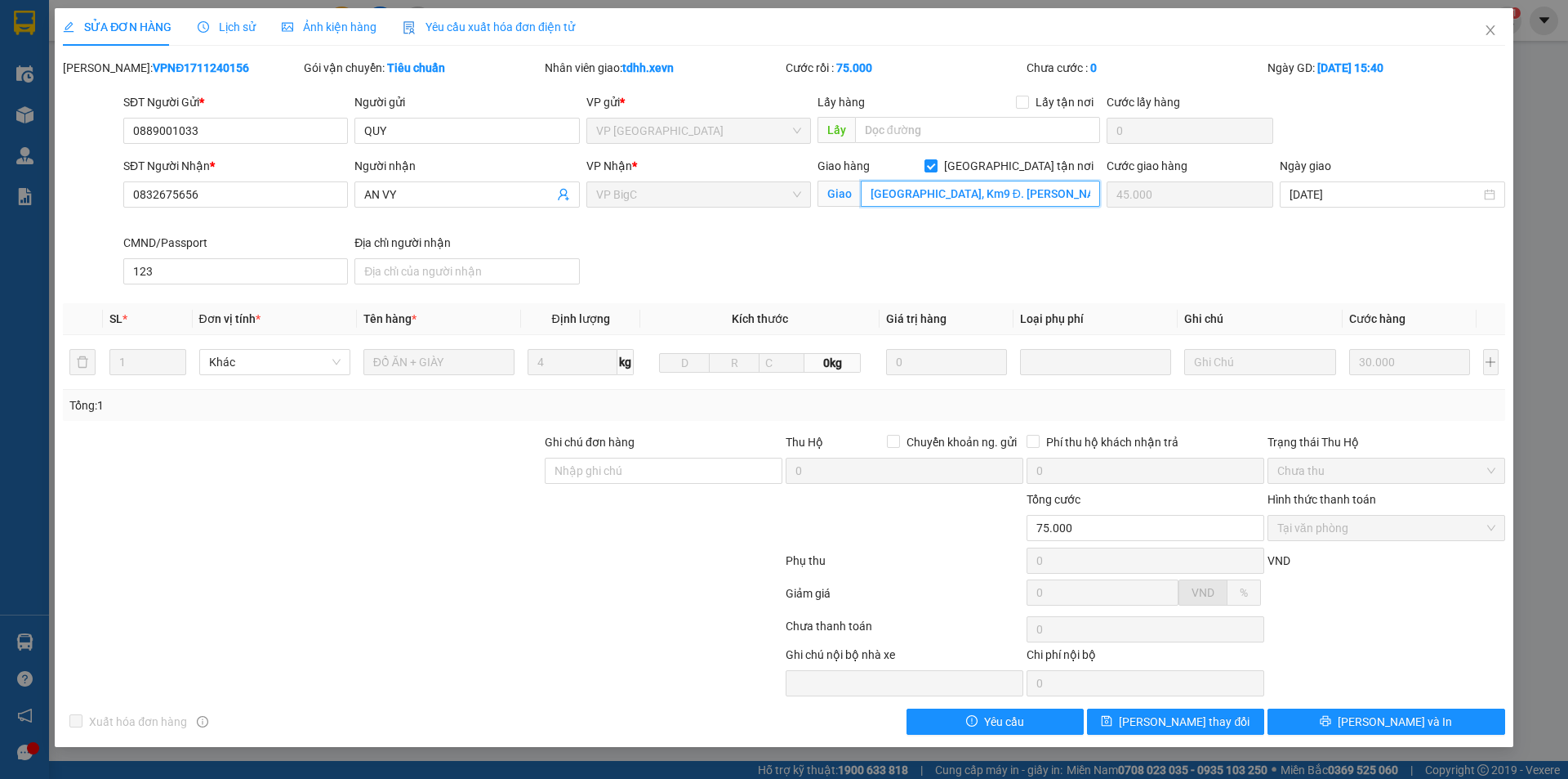
click at [1008, 199] on input "Trường Đại học Hà Nội, Km9 Đ. Nguyễn Trãi, P. Văn Quán, Nam Từ Liêm, Hà Nội, Vi…" at bounding box center [980, 193] width 239 height 26
click at [1480, 32] on span "Close" at bounding box center [1490, 31] width 46 height 46
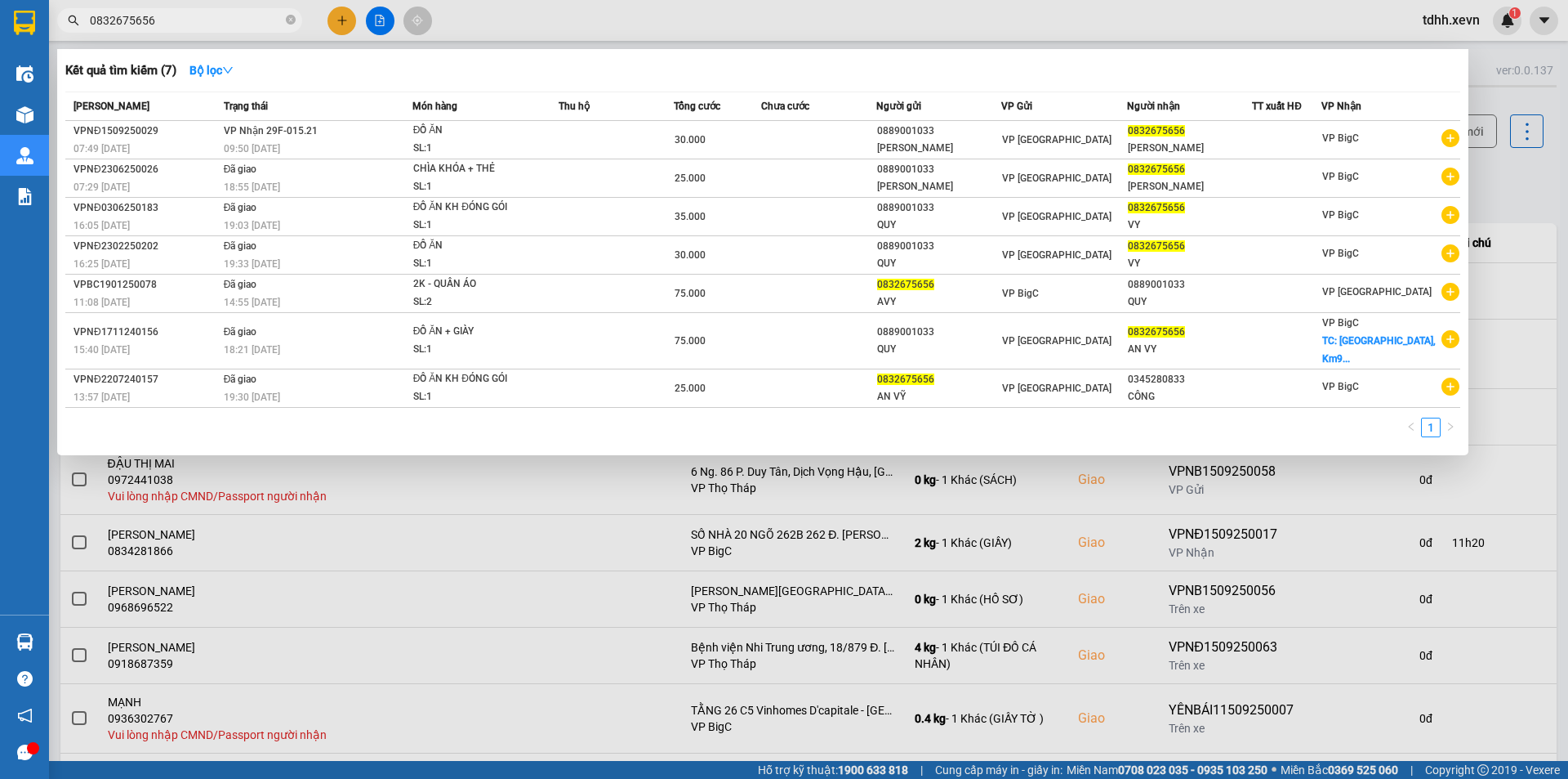
click at [212, 21] on input "0832675656" at bounding box center [187, 21] width 193 height 18
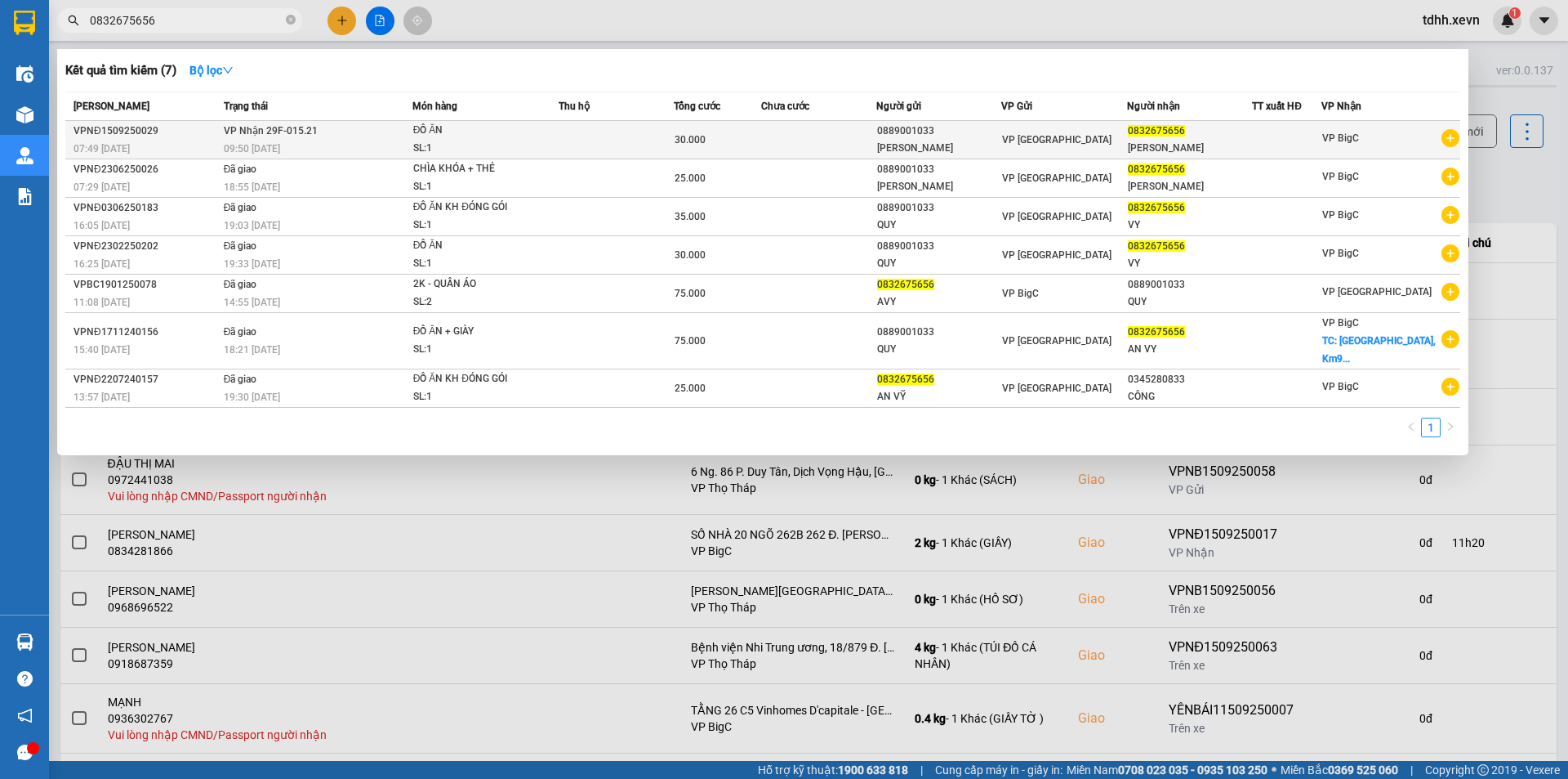
click at [715, 131] on div "30.000" at bounding box center [717, 140] width 85 height 18
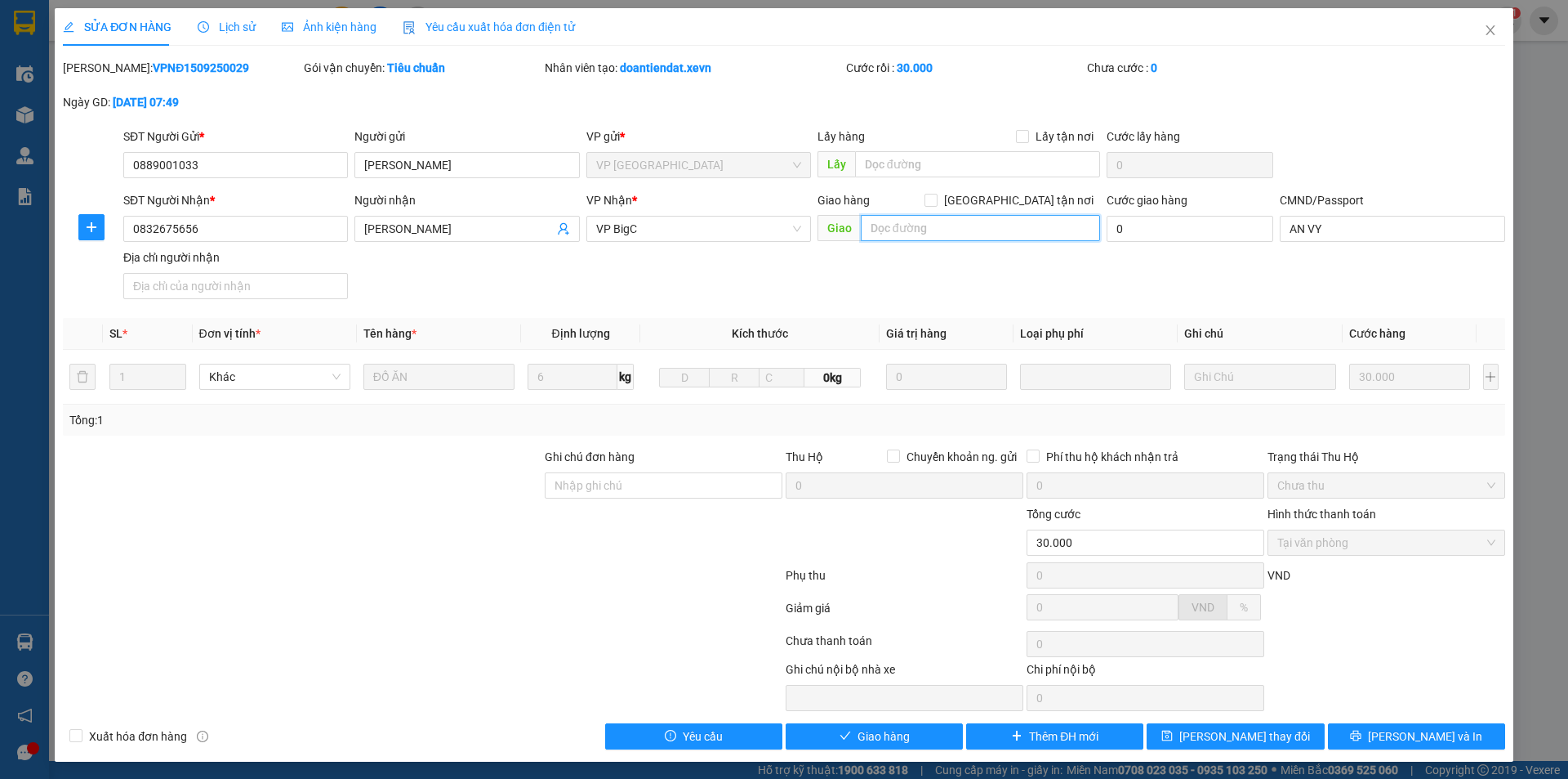
click at [988, 227] on input "text" at bounding box center [980, 227] width 239 height 26
paste input "Trường Đại học Hà Nội, Km9 Đ. Nguyễn Trãi, P. Văn Quán, Nam Từ Liêm, Hà Nội, Vi…"
click at [1024, 203] on span "[GEOGRAPHIC_DATA] tận nơi" at bounding box center [1019, 200] width 162 height 18
click at [936, 203] on input "[GEOGRAPHIC_DATA] tận nơi" at bounding box center [930, 199] width 12 height 12
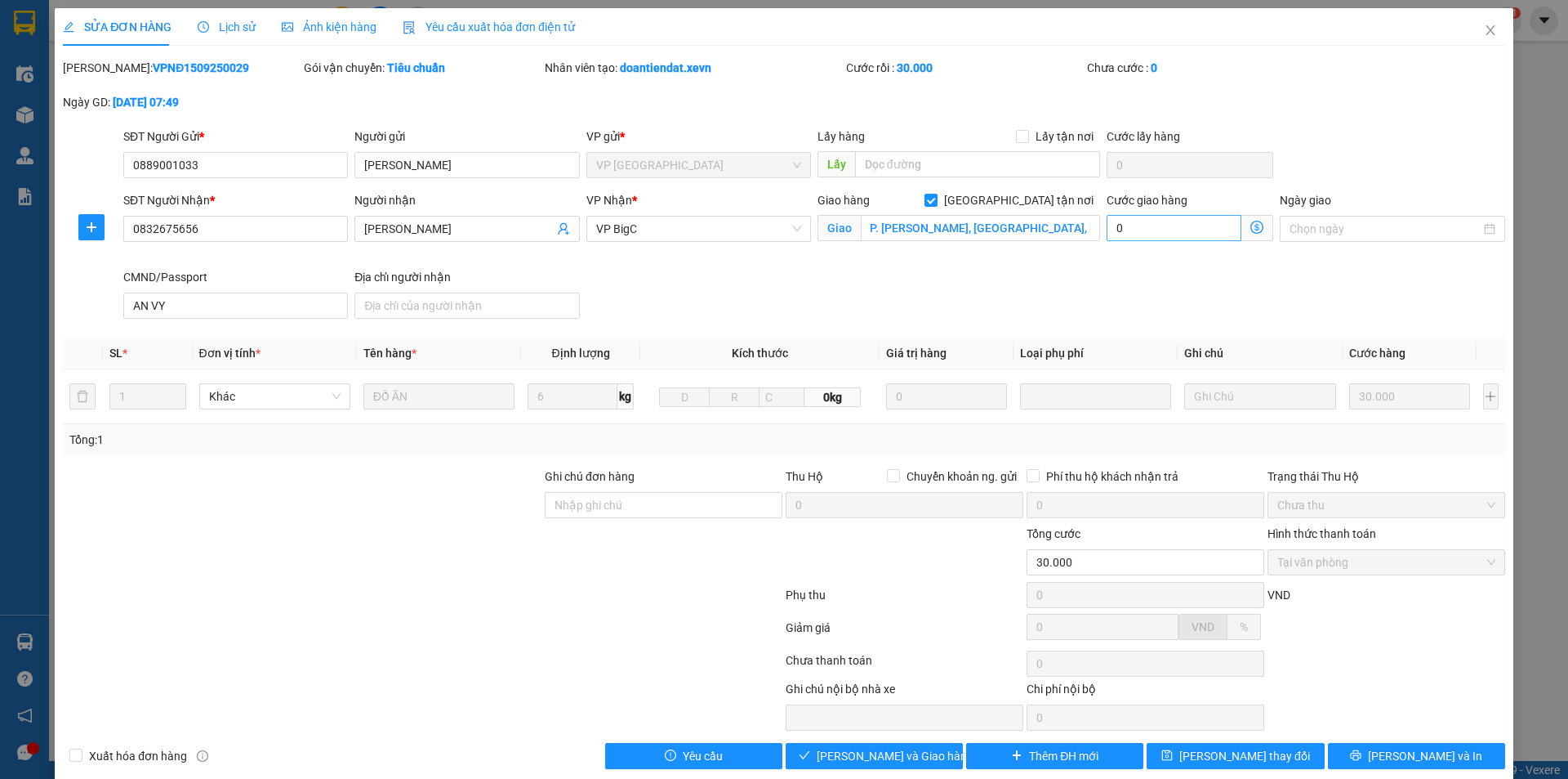
scroll to position [0, 0]
click at [1172, 238] on input "0" at bounding box center [1174, 227] width 134 height 26
drag, startPoint x: 1474, startPoint y: 23, endPoint x: 716, endPoint y: 16, distance: 758.0
click at [1474, 24] on span "Close" at bounding box center [1490, 31] width 46 height 46
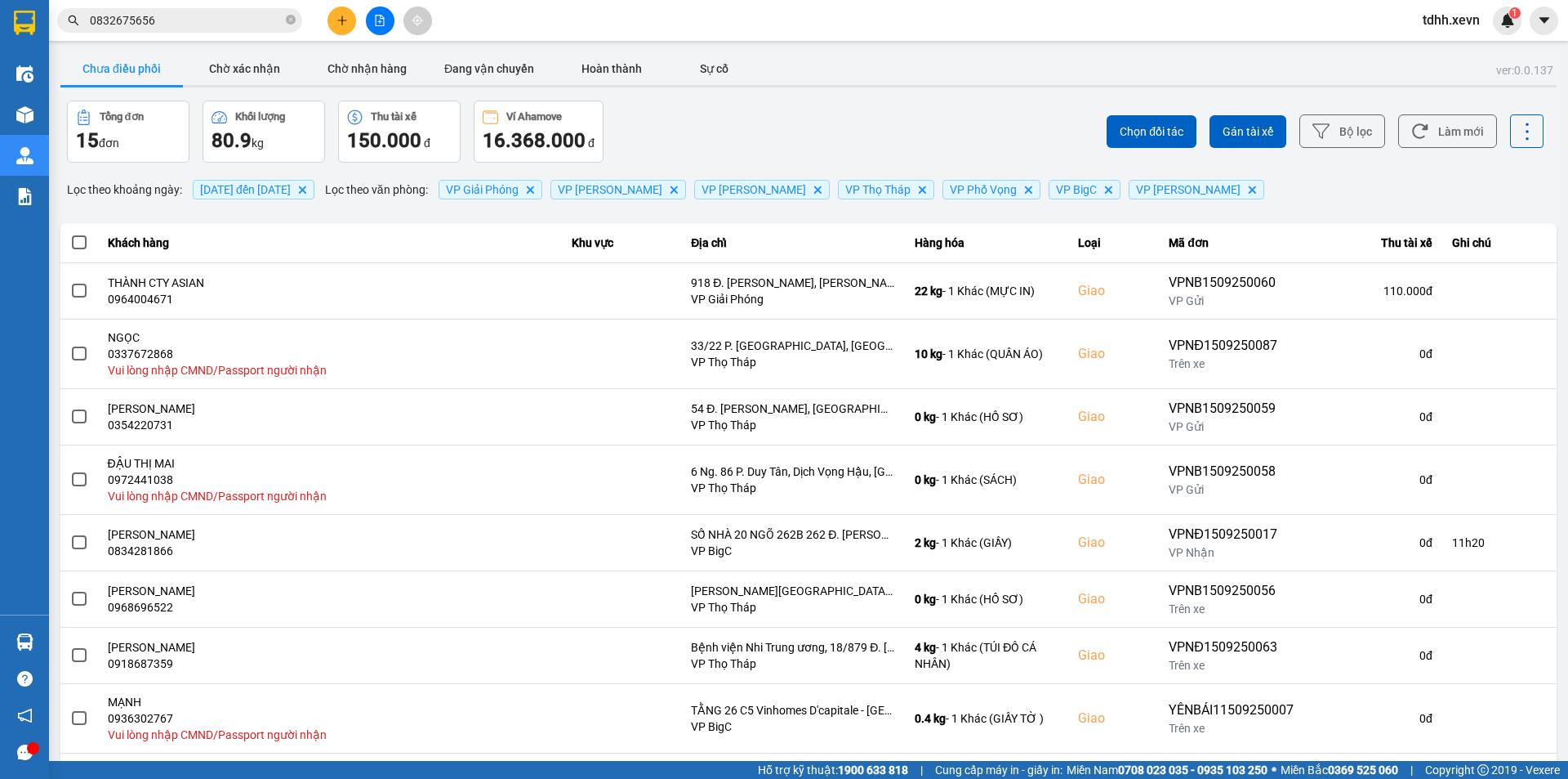
click at [181, 8] on span "0832675656" at bounding box center [180, 20] width 245 height 24
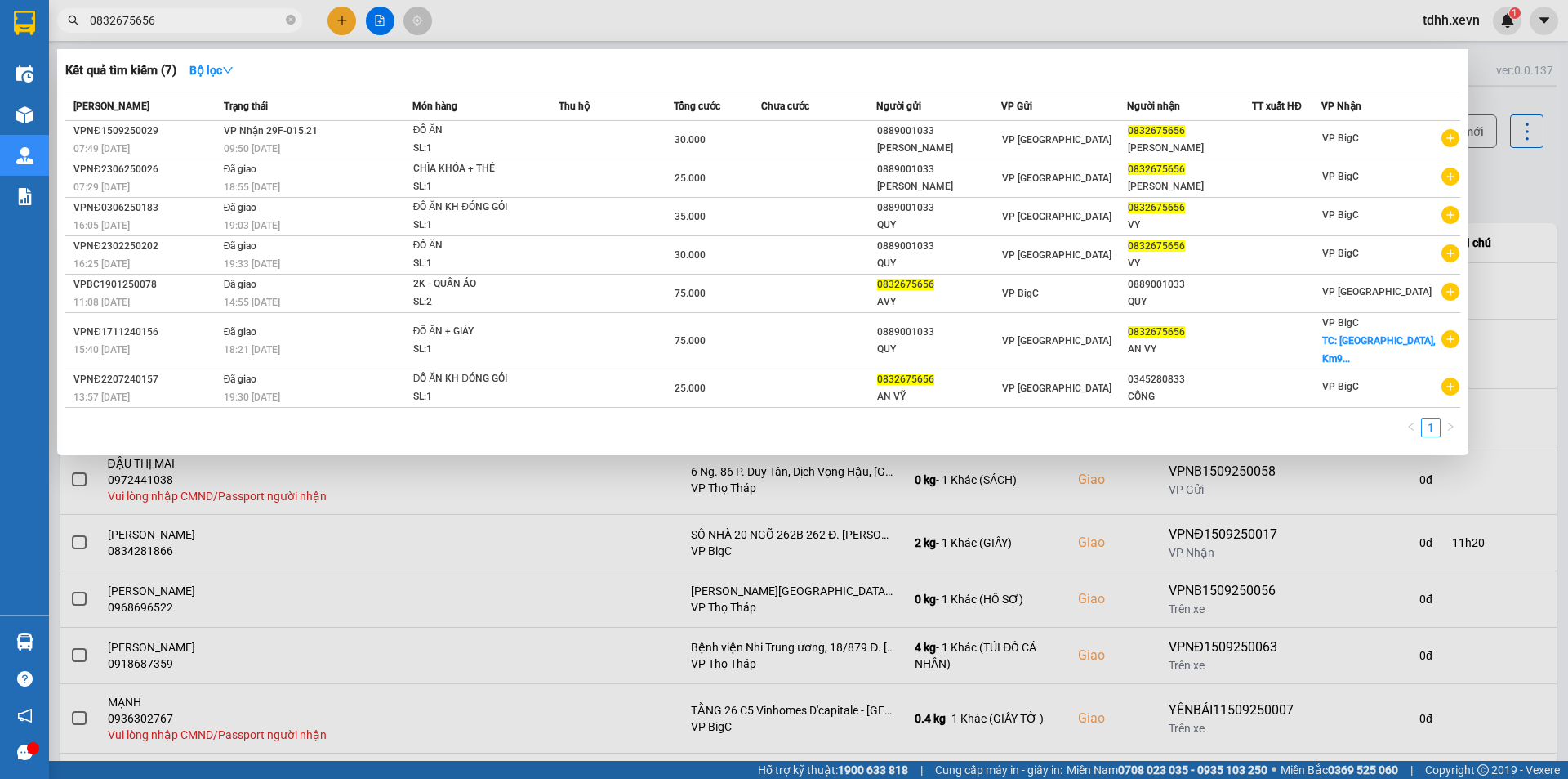
click at [190, 24] on input "0832675656" at bounding box center [187, 21] width 193 height 18
paste input "986665777"
click at [190, 24] on input "0832675656" at bounding box center [187, 21] width 193 height 18
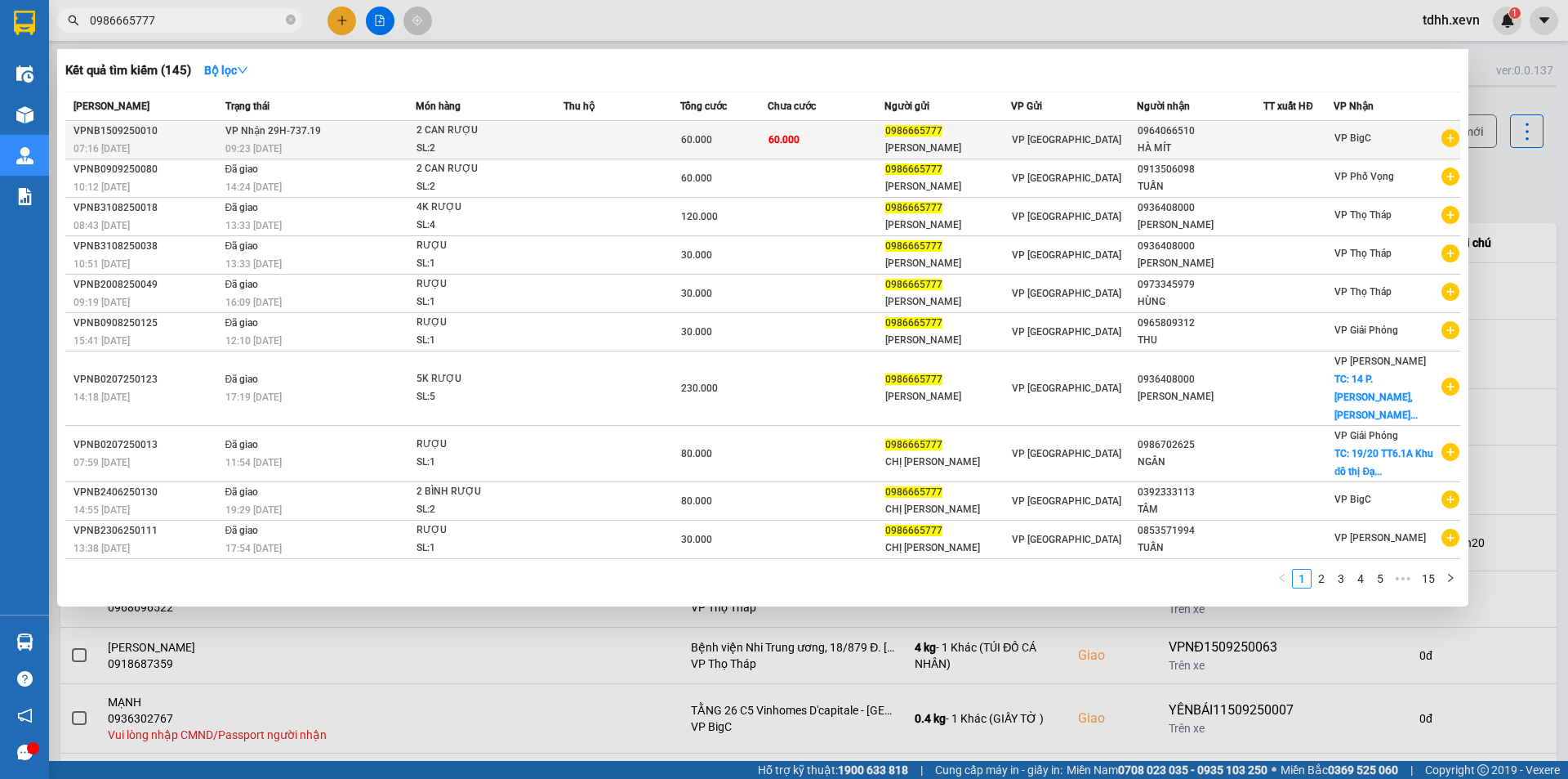
click at [1171, 145] on div "HÀ MÍT" at bounding box center [1200, 148] width 125 height 17
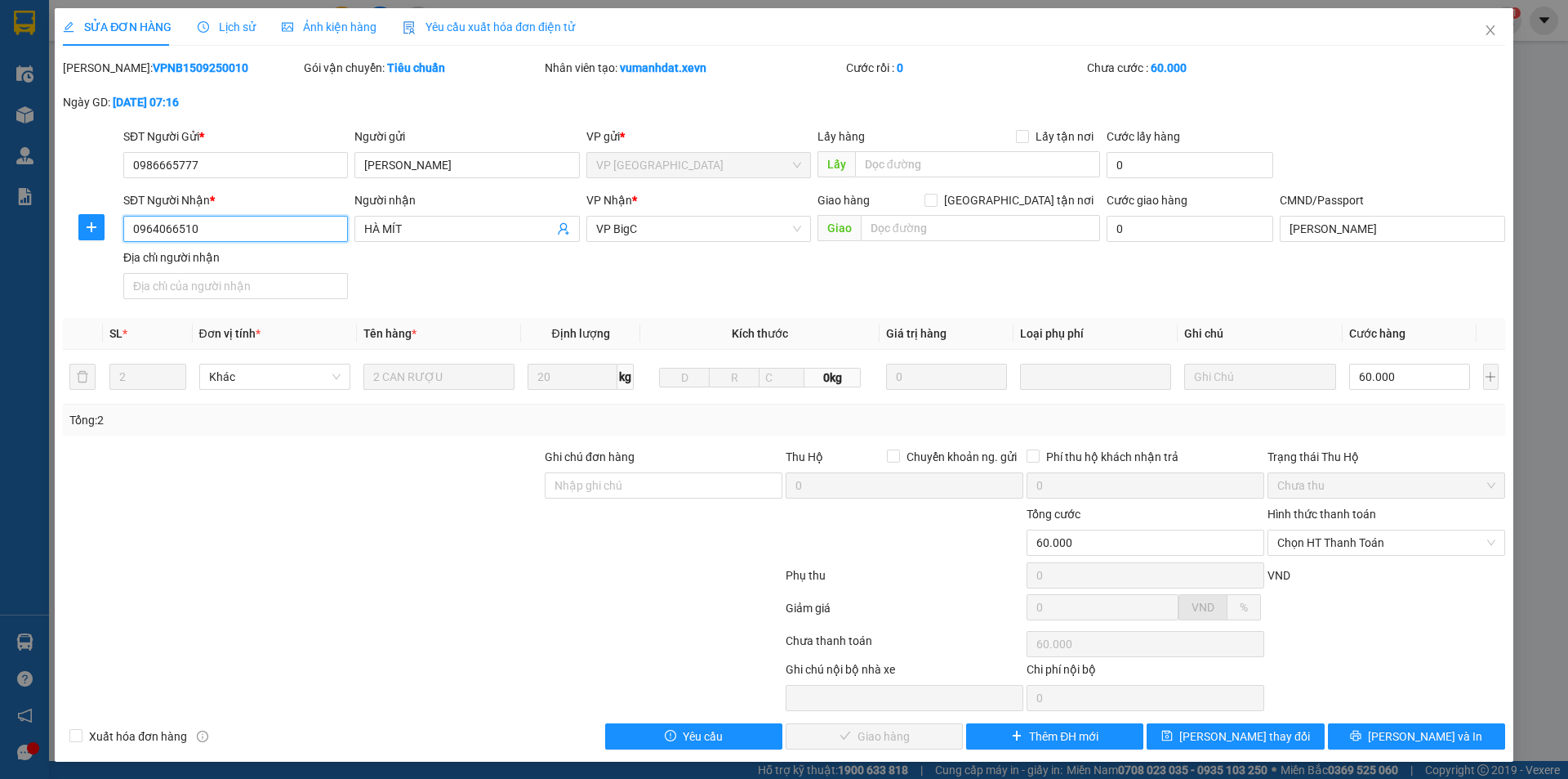
click at [291, 233] on input "0964066510" at bounding box center [235, 228] width 225 height 26
click at [671, 472] on input "Ghi chú đơn hàng" at bounding box center [663, 485] width 237 height 26
paste input "0964066510"
click at [230, 229] on input "0964066510" at bounding box center [235, 228] width 225 height 26
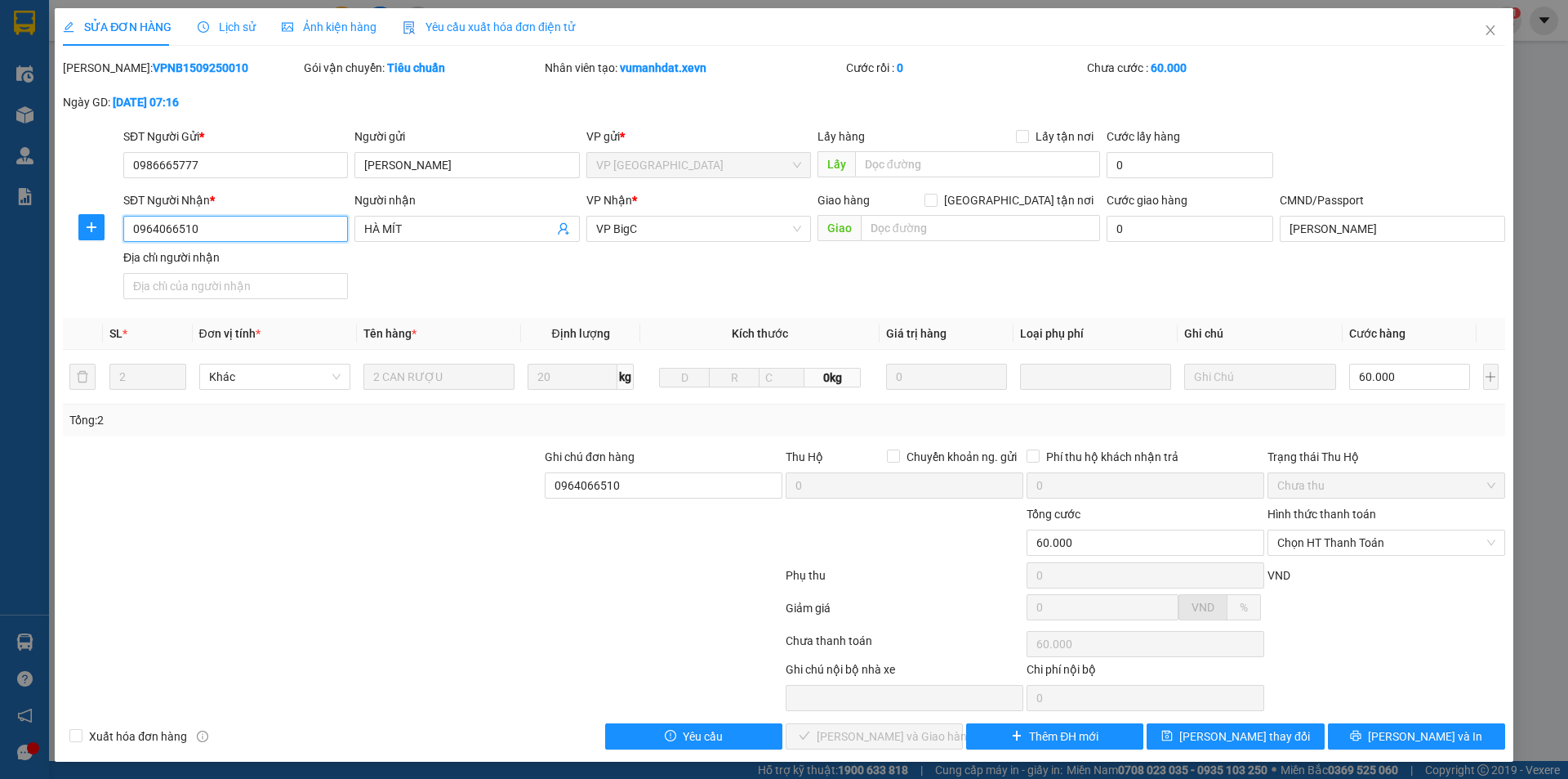
click at [230, 229] on input "0964066510" at bounding box center [235, 228] width 225 height 26
click at [680, 478] on input "0964066510" at bounding box center [663, 485] width 237 height 26
click at [1237, 740] on span "[PERSON_NAME] thay đổi" at bounding box center [1244, 737] width 131 height 18
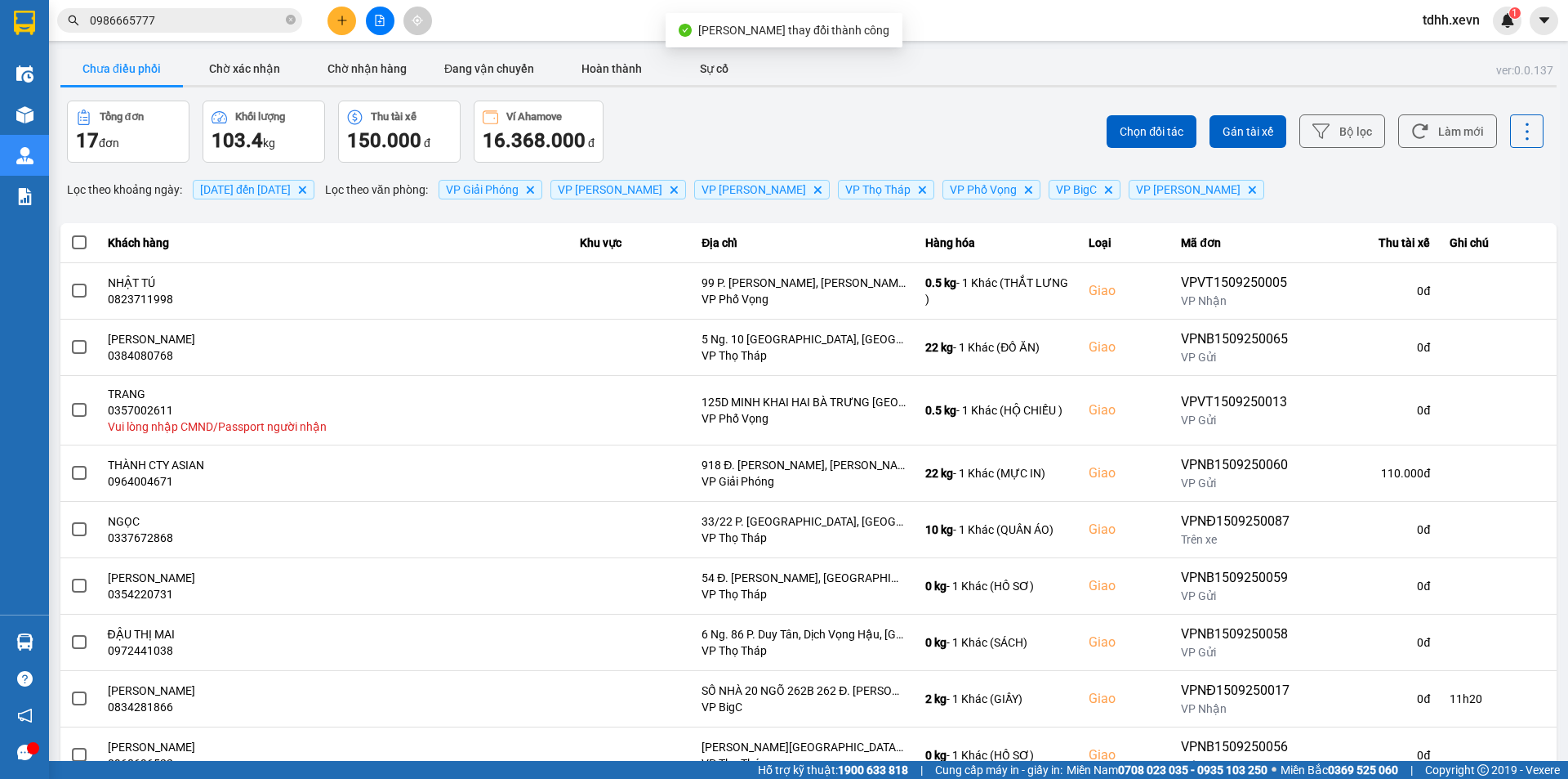
click at [198, 17] on input "0986665777" at bounding box center [187, 21] width 193 height 18
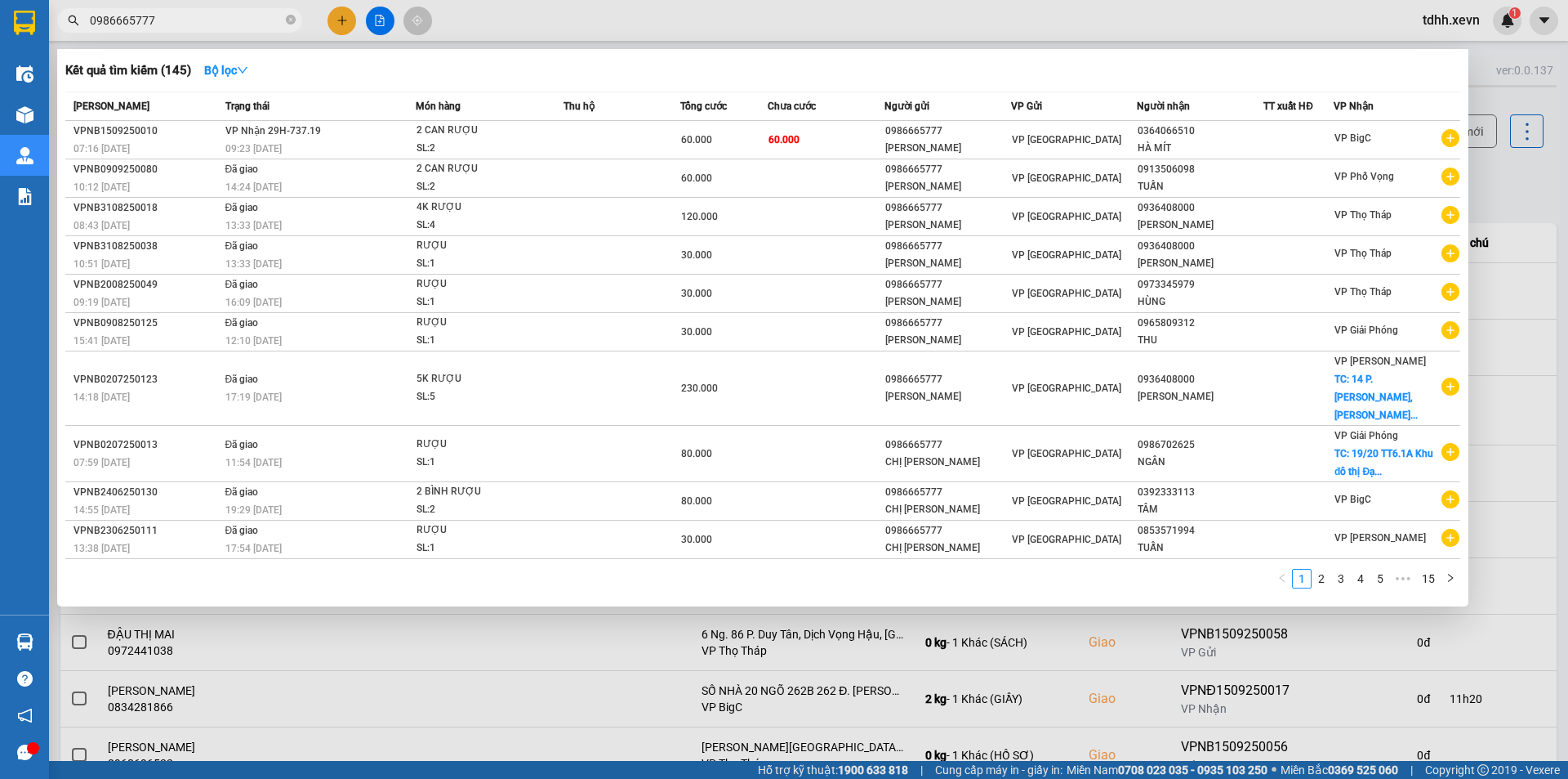
click at [179, 31] on span "0986665777" at bounding box center [180, 20] width 245 height 24
click at [185, 21] on input "0986665777" at bounding box center [187, 21] width 193 height 18
paste input "364066510"
click at [185, 21] on input "0986665777" at bounding box center [187, 21] width 193 height 18
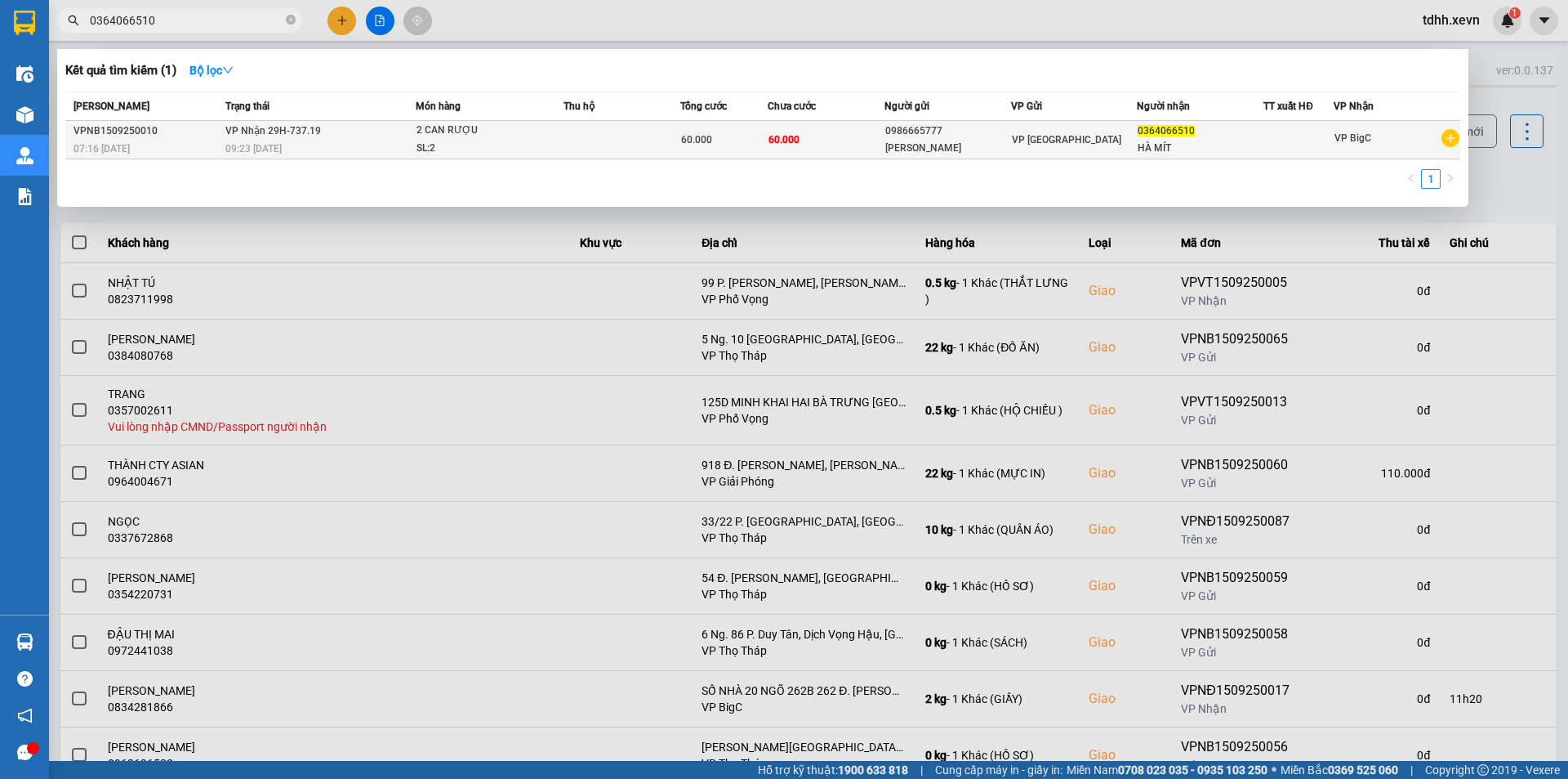
click at [755, 144] on div "60.000" at bounding box center [724, 140] width 86 height 18
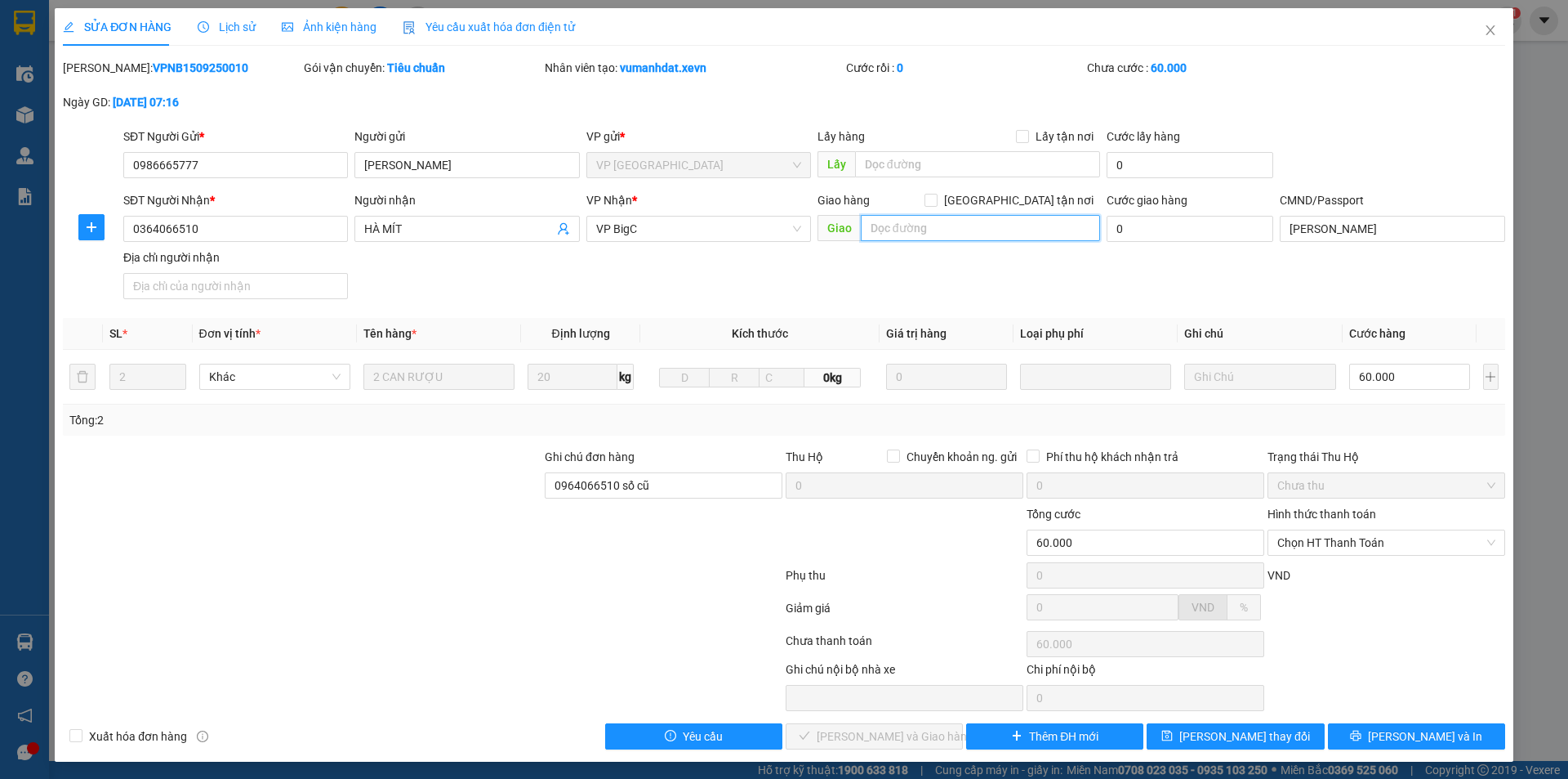
click at [1018, 216] on input "text" at bounding box center [980, 227] width 239 height 26
paste input "272 Đ. Khương Đình, Thượng Đình, Thanh Xuân, Hà Nội, Việt Nam"
click at [1019, 200] on span "[GEOGRAPHIC_DATA] tận nơi" at bounding box center [1019, 200] width 162 height 18
click at [936, 200] on input "[GEOGRAPHIC_DATA] tận nơi" at bounding box center [930, 199] width 12 height 12
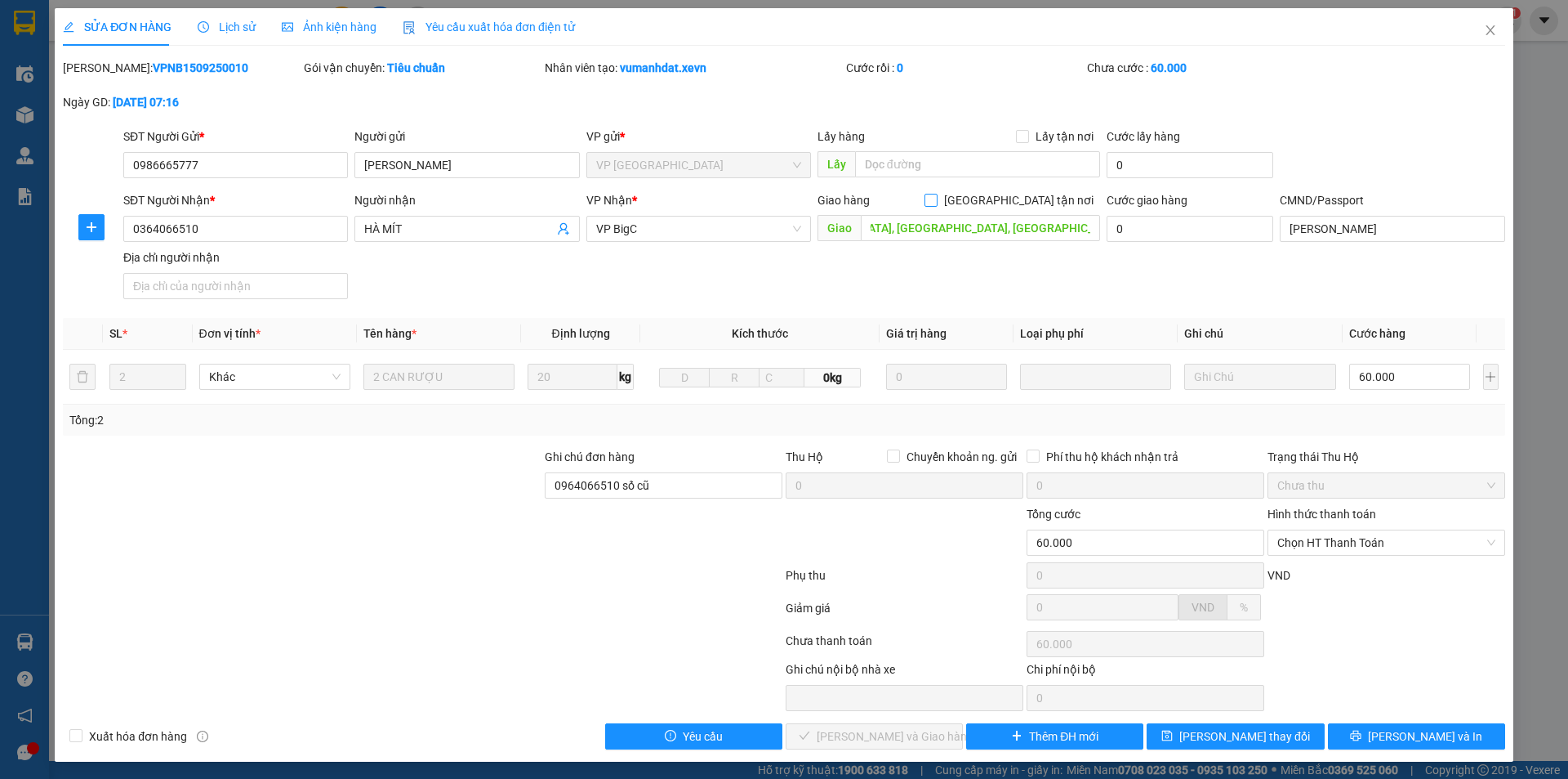
scroll to position [0, 0]
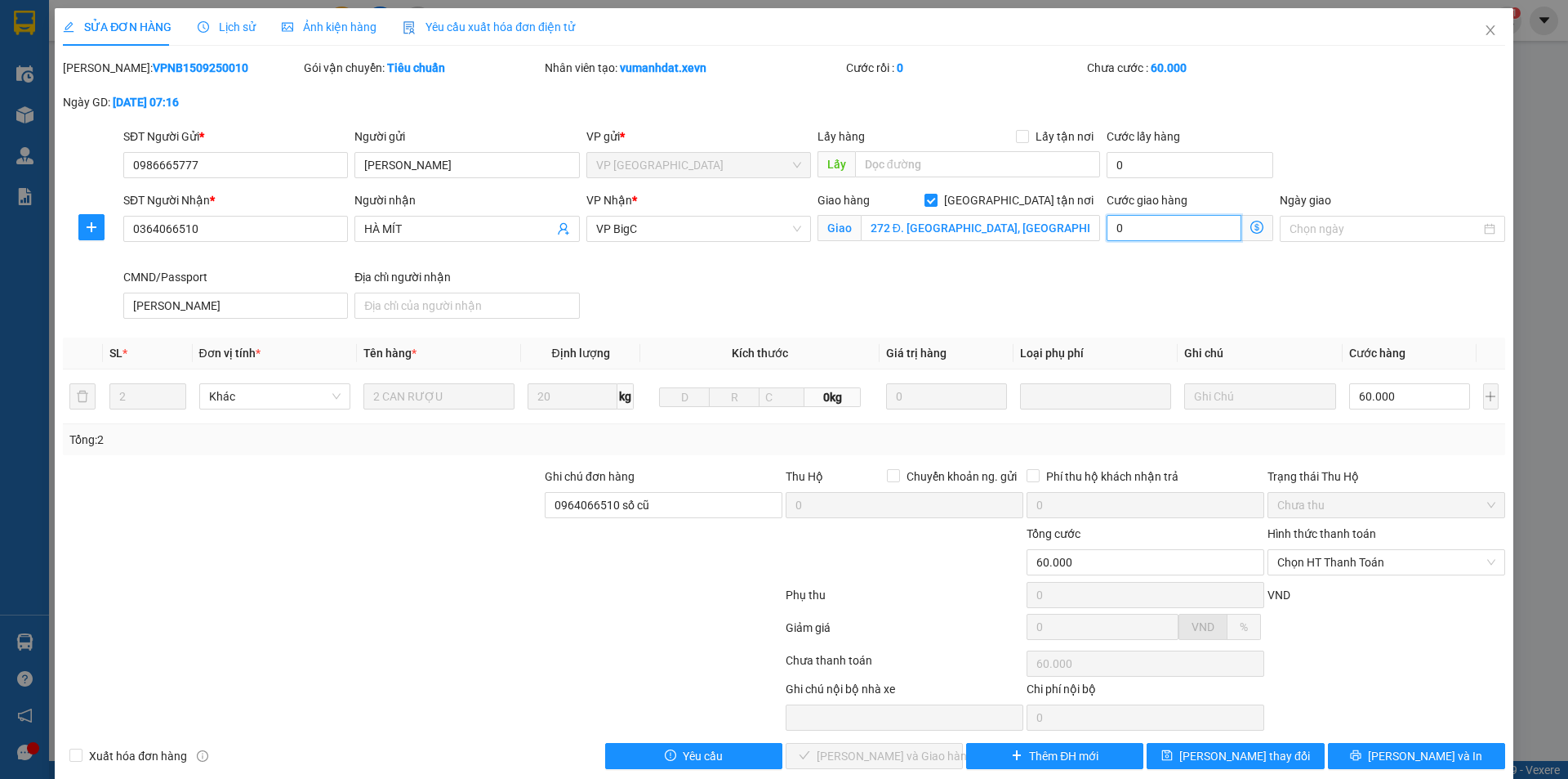
click at [1159, 220] on input "0" at bounding box center [1174, 227] width 134 height 26
drag, startPoint x: 692, startPoint y: 491, endPoint x: 418, endPoint y: 521, distance: 275.6
click at [418, 521] on div "Ghi chú đơn hàng 0964066510 số cũ Thu Hộ Chuyển khoản ng. gửi 0 Phí thu hộ khác…" at bounding box center [784, 496] width 1446 height 57
click at [1273, 767] on button "[PERSON_NAME] thay đổi" at bounding box center [1235, 756] width 177 height 26
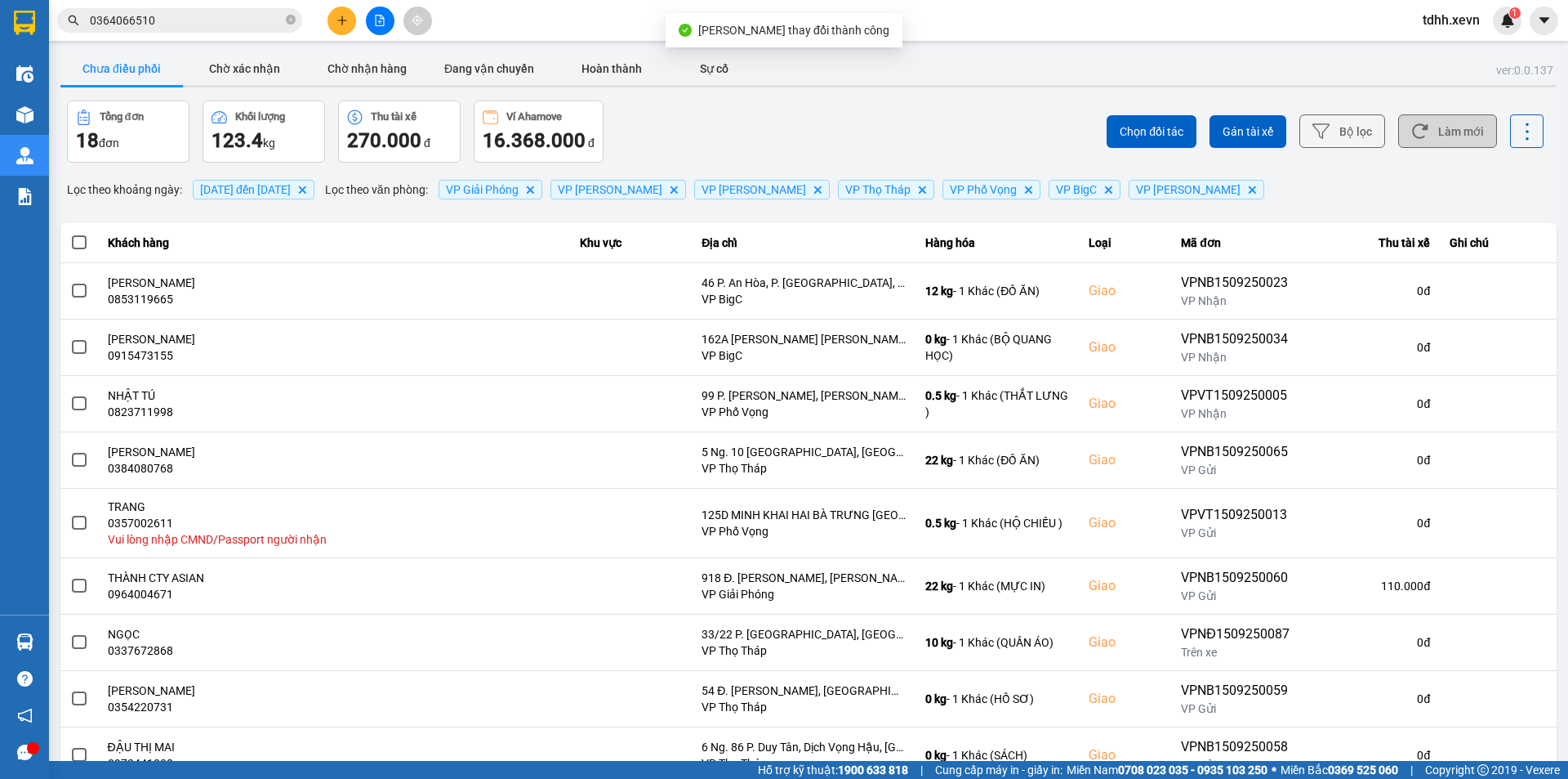
click at [1428, 139] on button "Làm mới" at bounding box center [1448, 131] width 99 height 33
click at [951, 90] on div "ver: 0.0.137 Chưa điều phối Chờ xác nhận Chờ nhận hàng Đang vận chuyển Hoàn thà…" at bounding box center [808, 459] width 1503 height 821
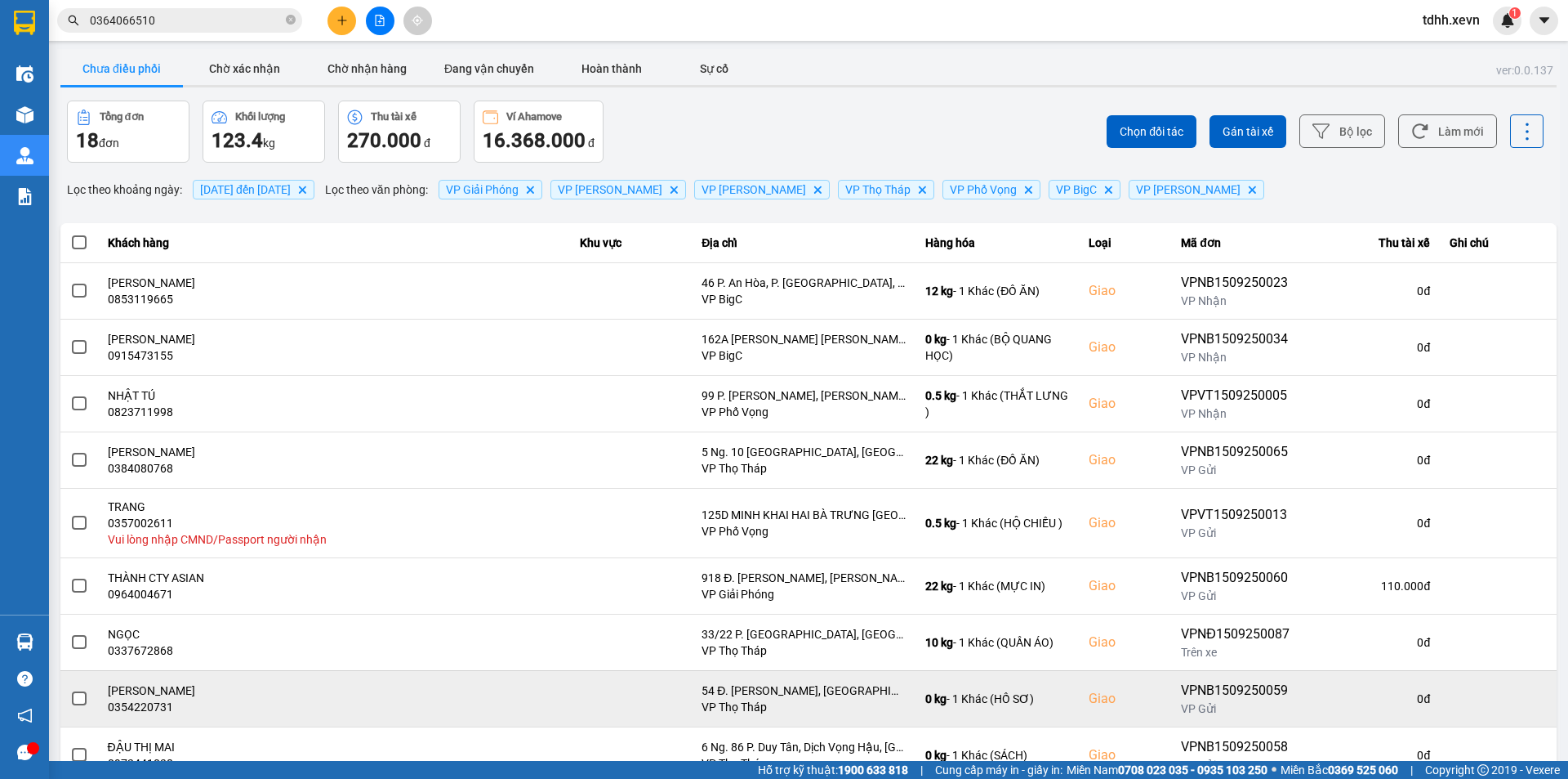
scroll to position [116, 0]
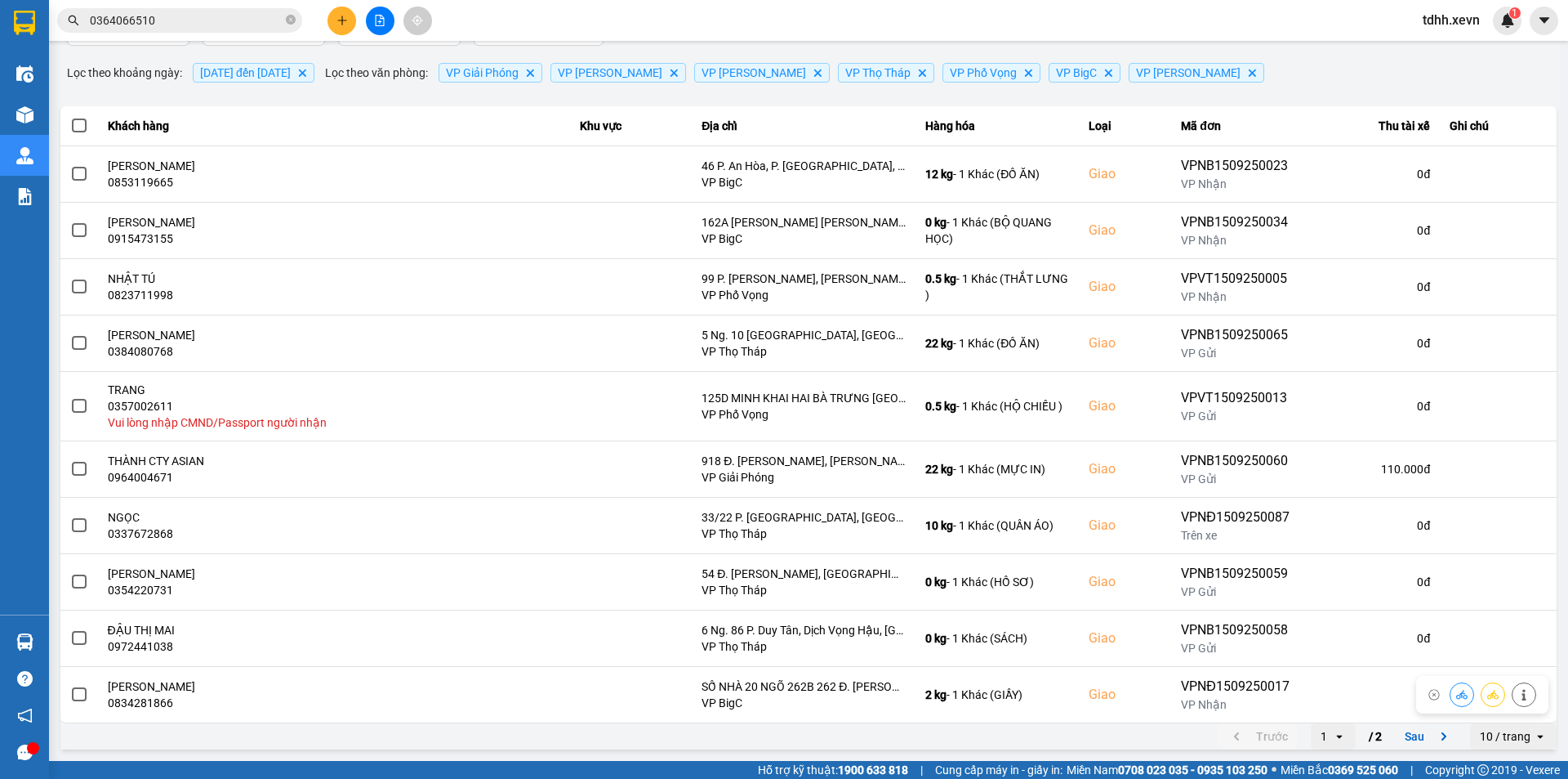
click at [1494, 737] on div "10 / trang" at bounding box center [1506, 737] width 51 height 16
click at [1494, 707] on div "100 / trang" at bounding box center [1501, 701] width 60 height 16
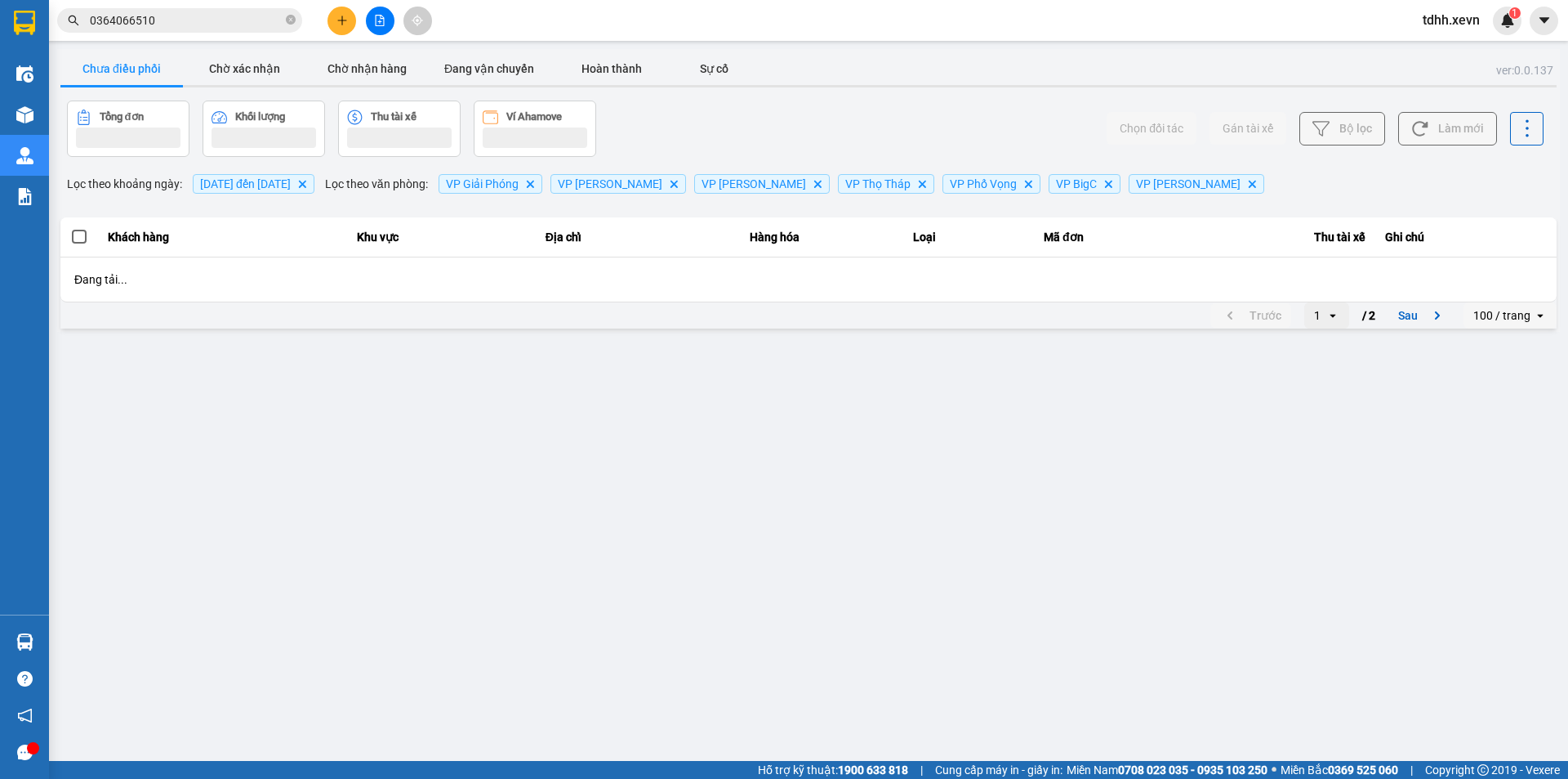
scroll to position [0, 0]
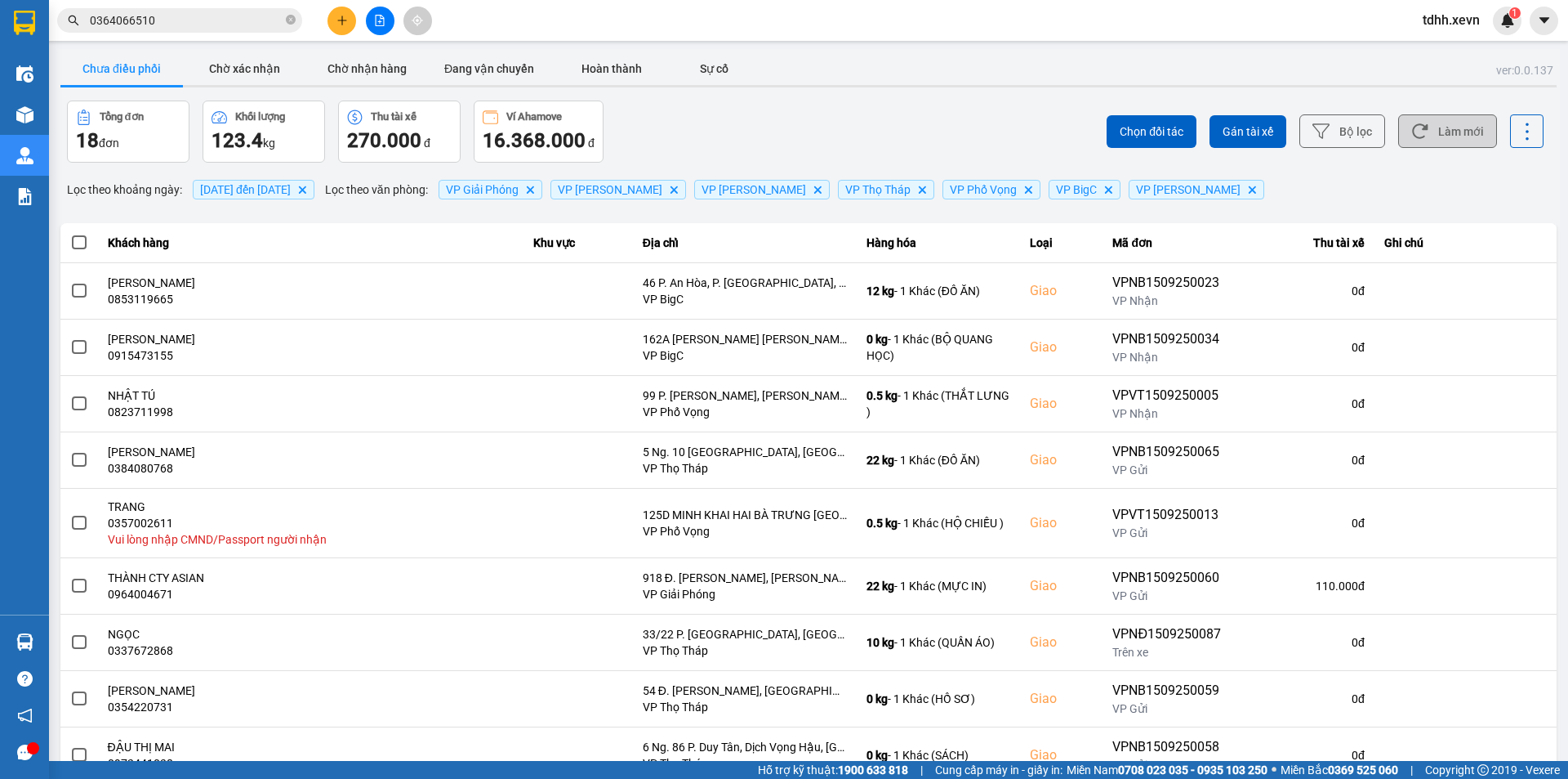
click at [1451, 139] on button "Làm mới" at bounding box center [1448, 131] width 99 height 33
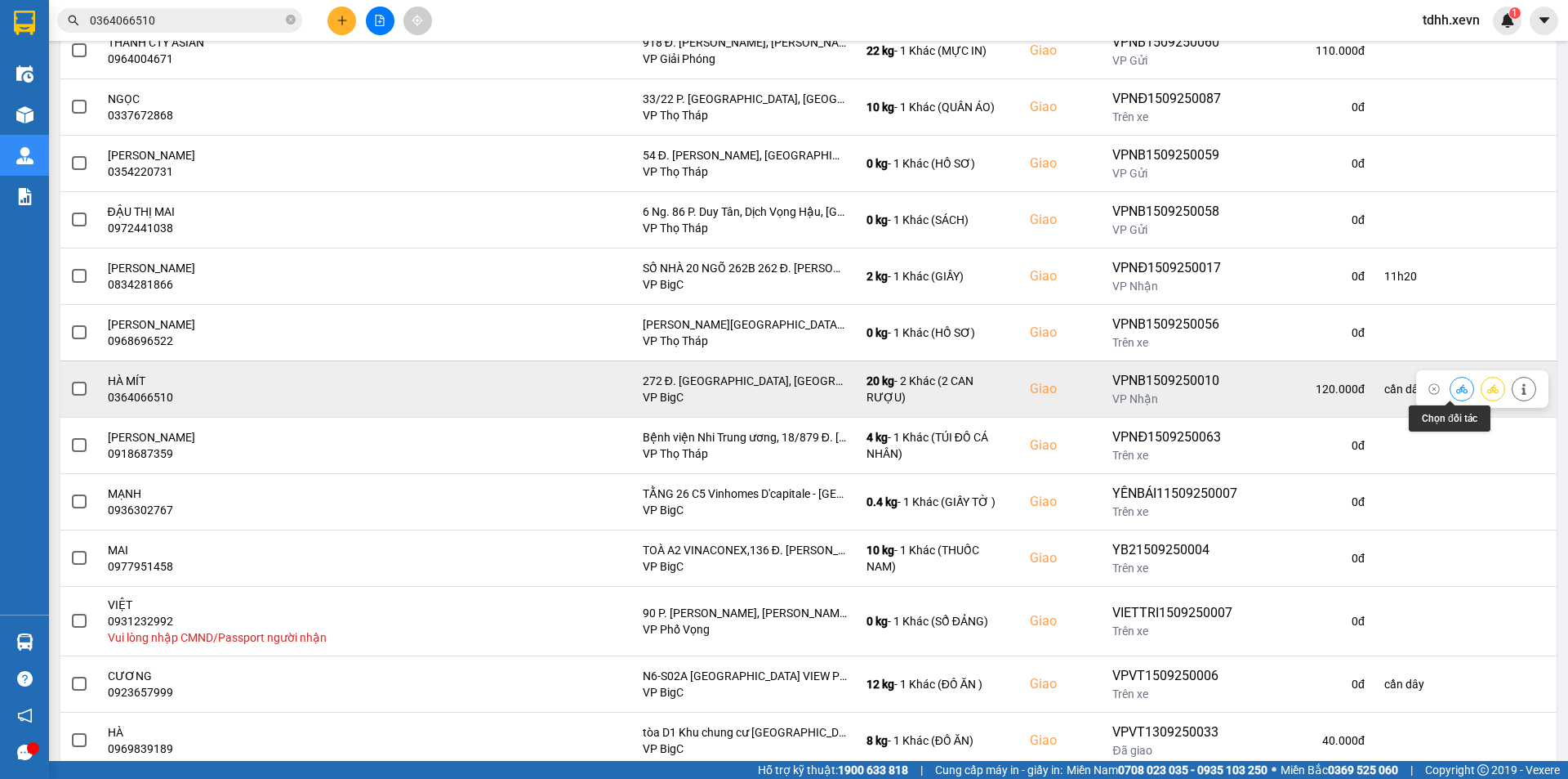
click at [1456, 389] on icon at bounding box center [1462, 389] width 12 height 12
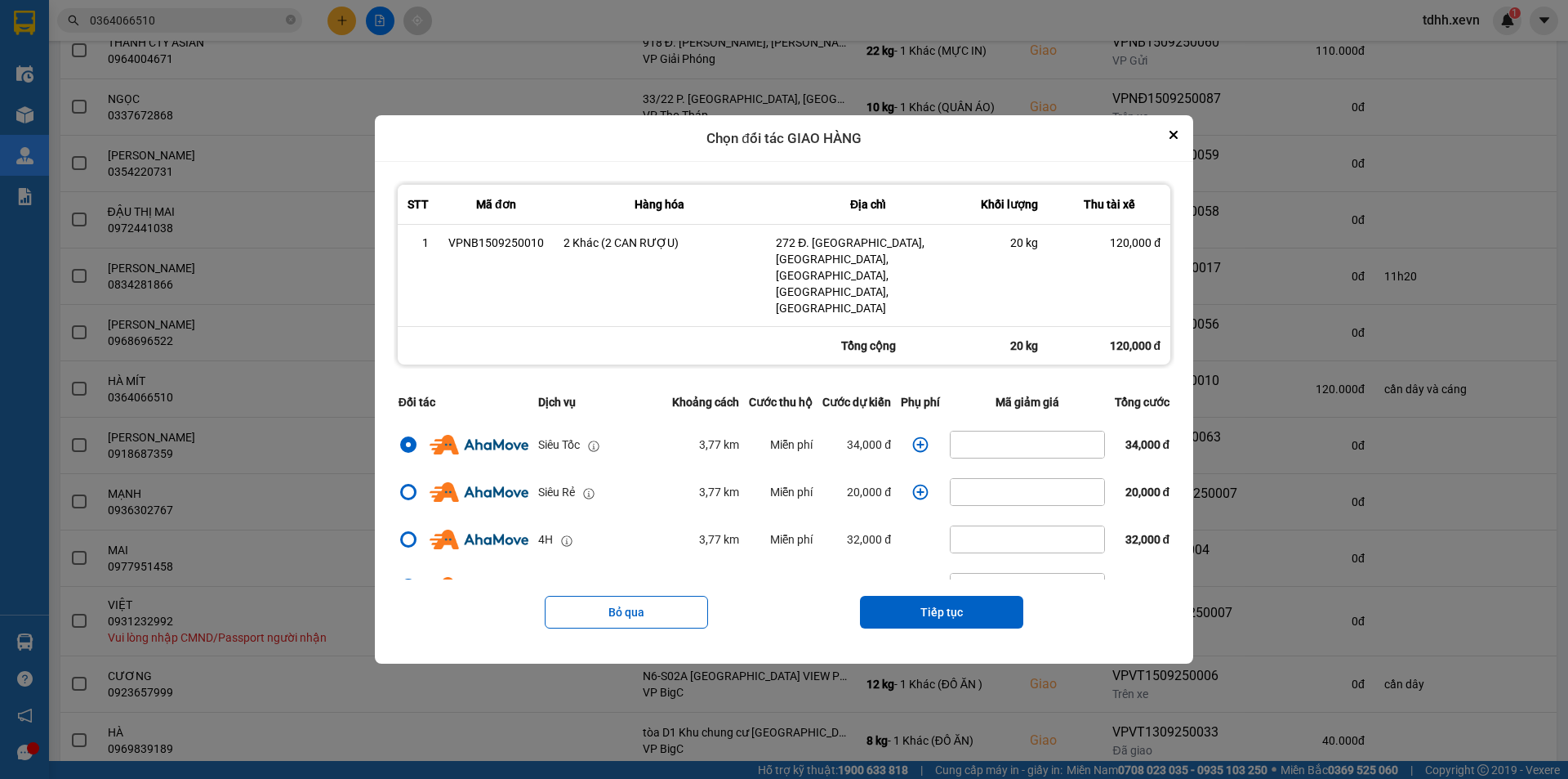
click at [912, 436] on icon "dialog" at bounding box center [920, 444] width 16 height 16
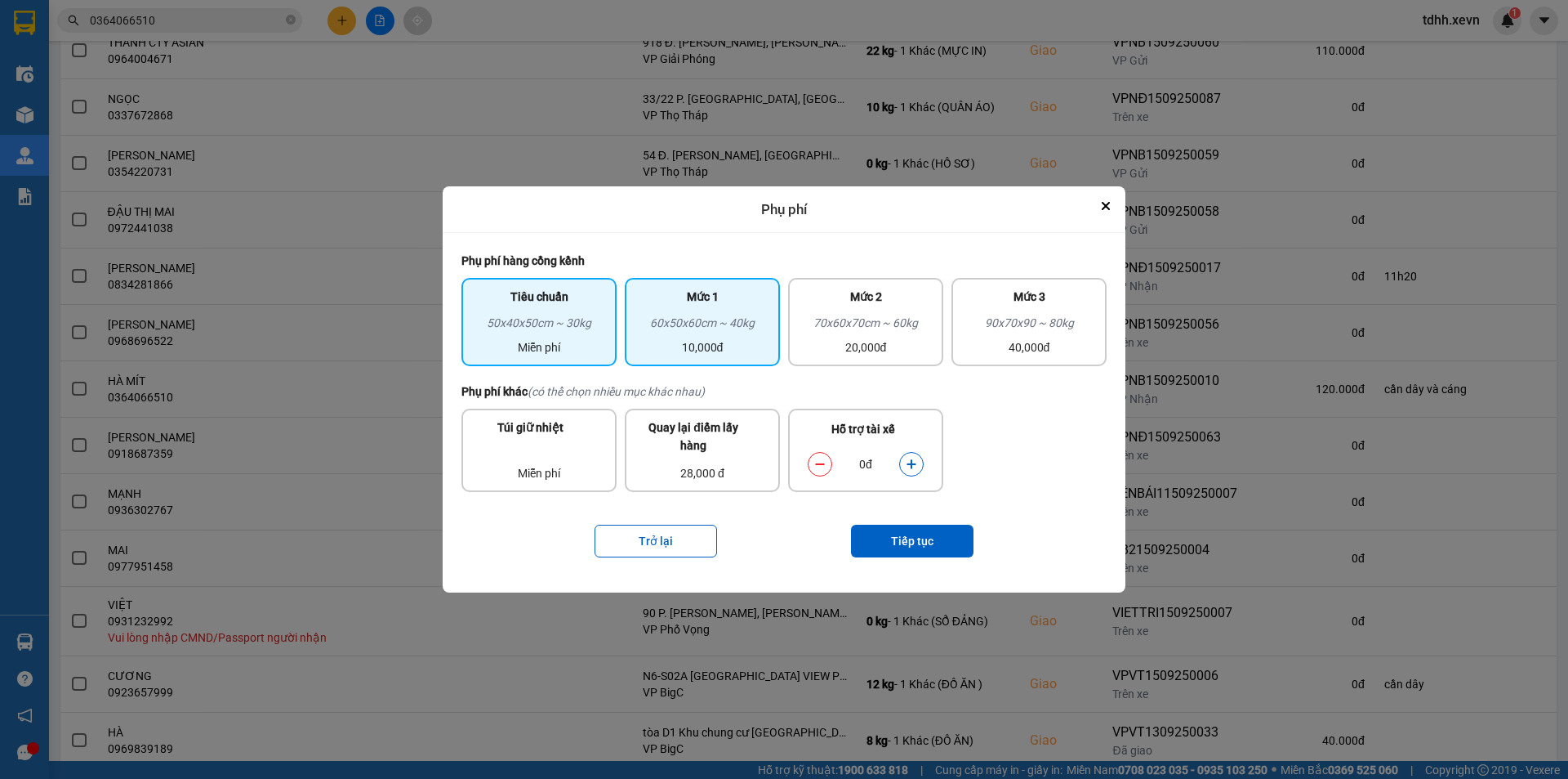
click at [724, 321] on div "60x50x60cm ~ 40kg" at bounding box center [702, 326] width 135 height 24
click at [919, 465] on button "dialog" at bounding box center [911, 465] width 23 height 29
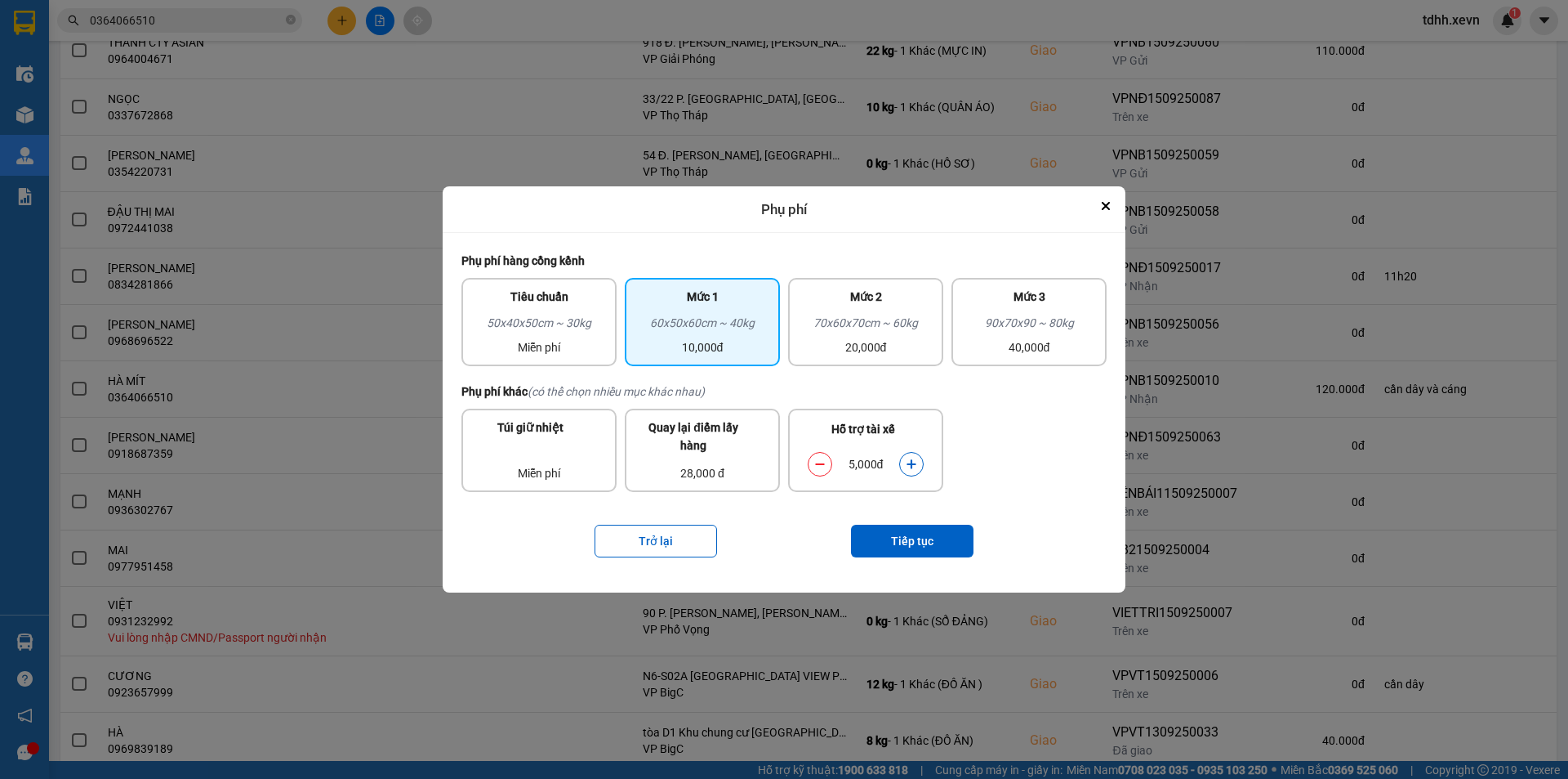
click at [919, 465] on button "dialog" at bounding box center [911, 465] width 23 height 29
click at [919, 539] on button "Tiếp tục" at bounding box center [912, 541] width 123 height 32
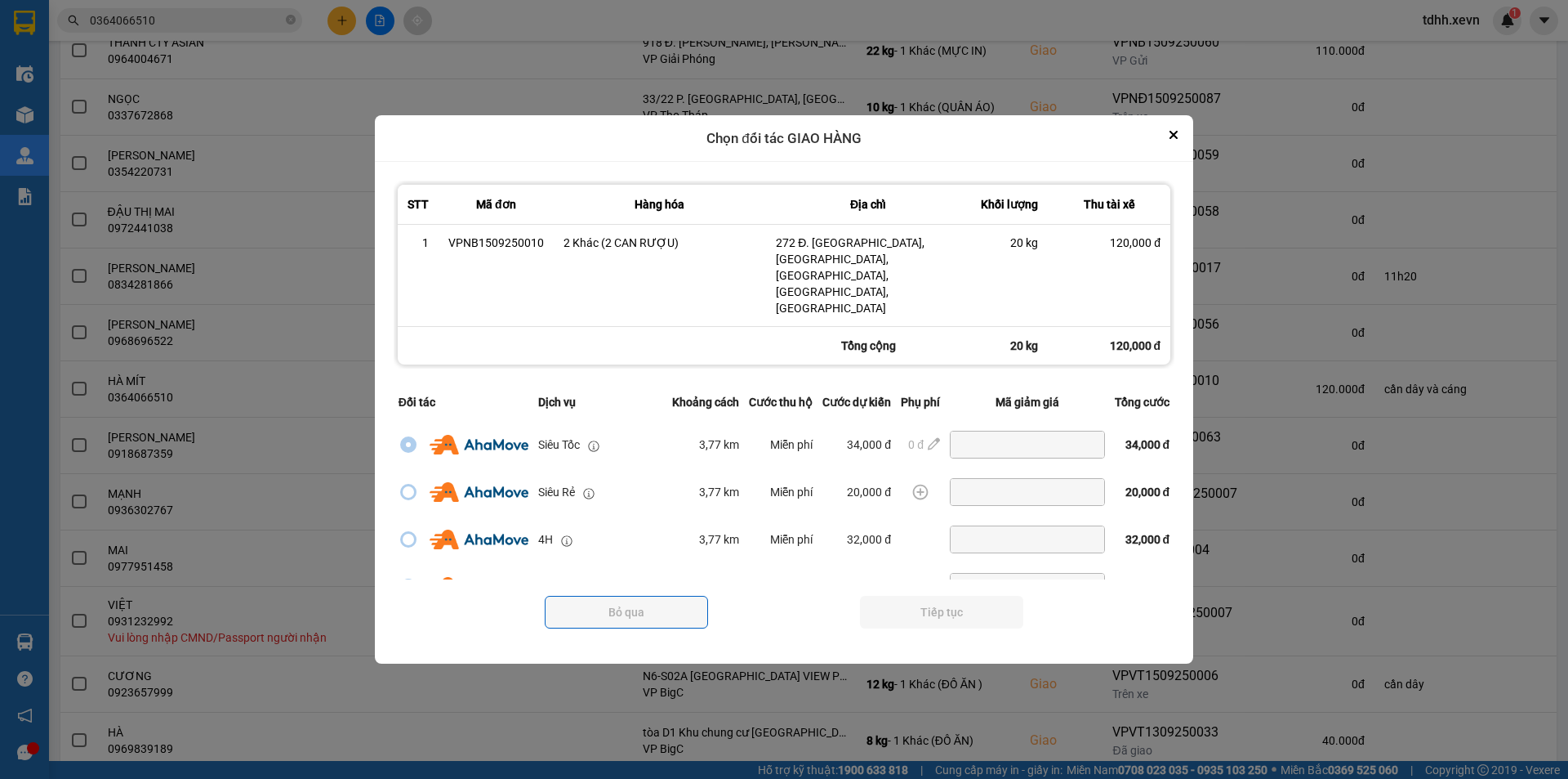
click at [661, 329] on div "Tổng cộng 20 kg 120,000 đ" at bounding box center [784, 346] width 772 height 38
click at [918, 436] on div "0 đ" at bounding box center [912, 445] width 23 height 18
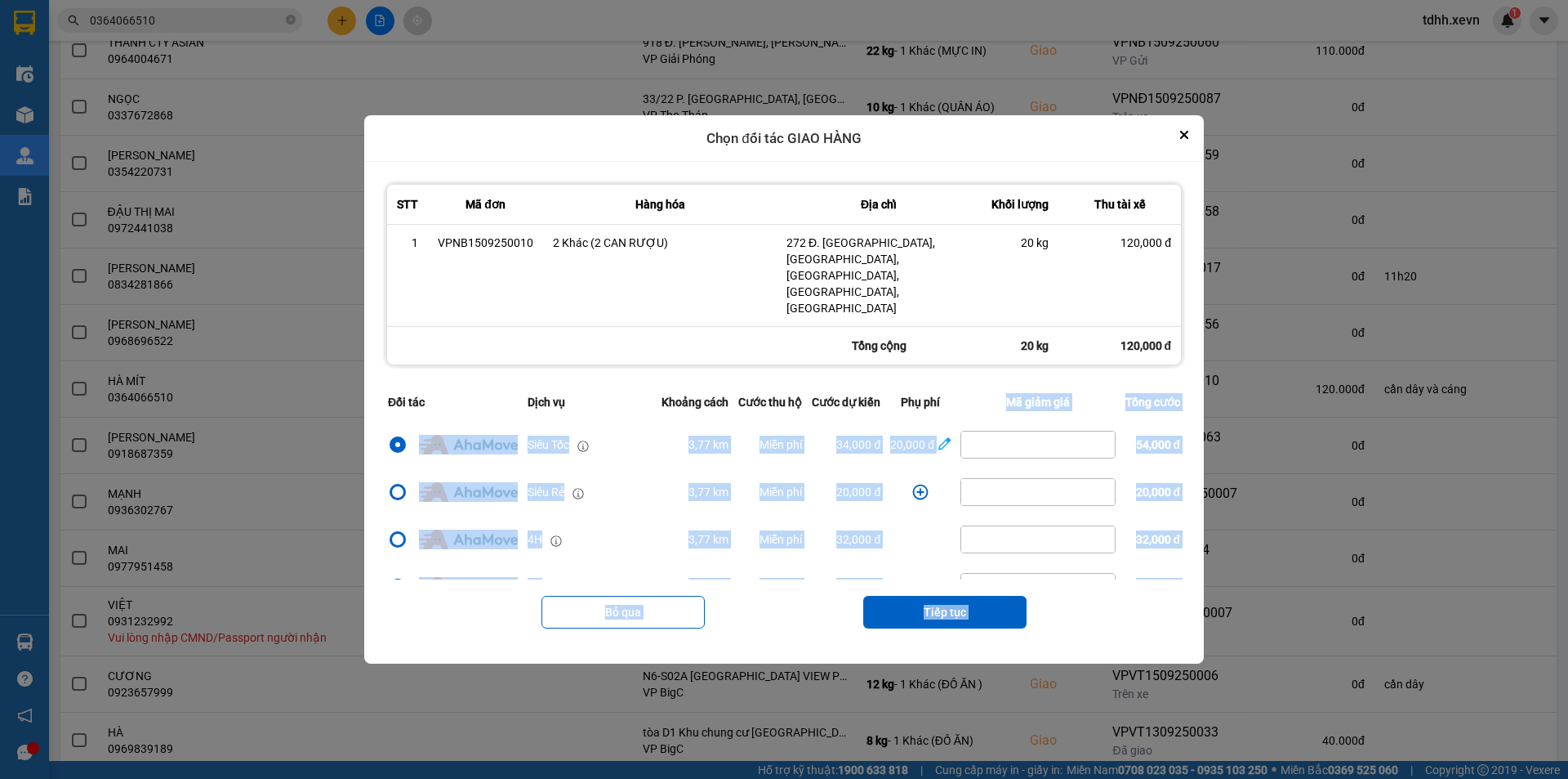
drag, startPoint x: 1191, startPoint y: 156, endPoint x: 933, endPoint y: 405, distance: 358.6
click at [981, 392] on div "Chọn đối tác GIAO HÀNG STT Mã đơn Hàng hóa Địa chỉ Khối lượng Thu tài xế 1 VPNB…" at bounding box center [784, 390] width 840 height 549
click at [902, 436] on div "20,000 đ" at bounding box center [912, 445] width 44 height 18
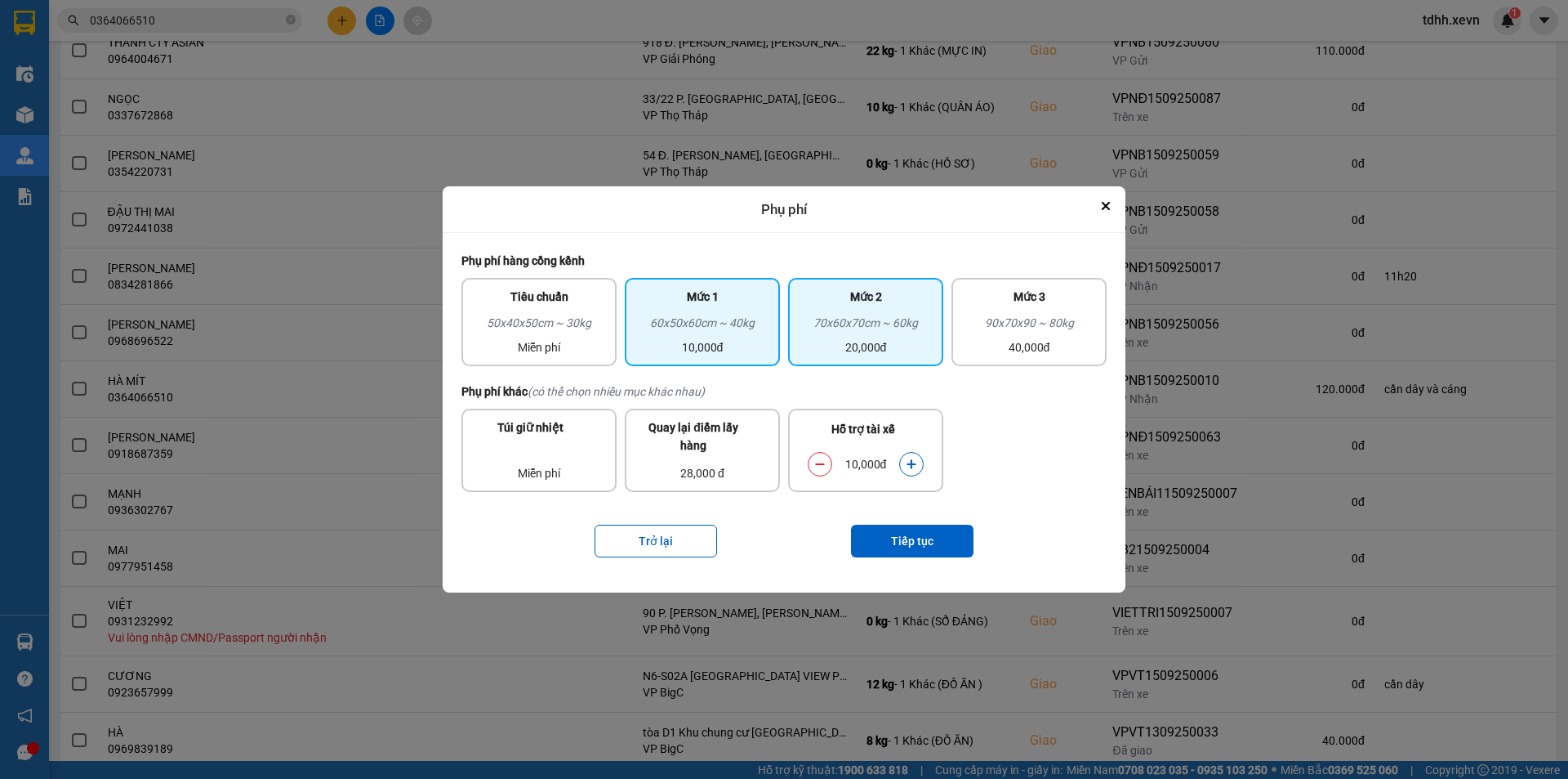
click at [882, 331] on div "70x60x70cm ~ 60kg" at bounding box center [866, 326] width 135 height 24
click at [828, 468] on button "dialog" at bounding box center [819, 465] width 23 height 29
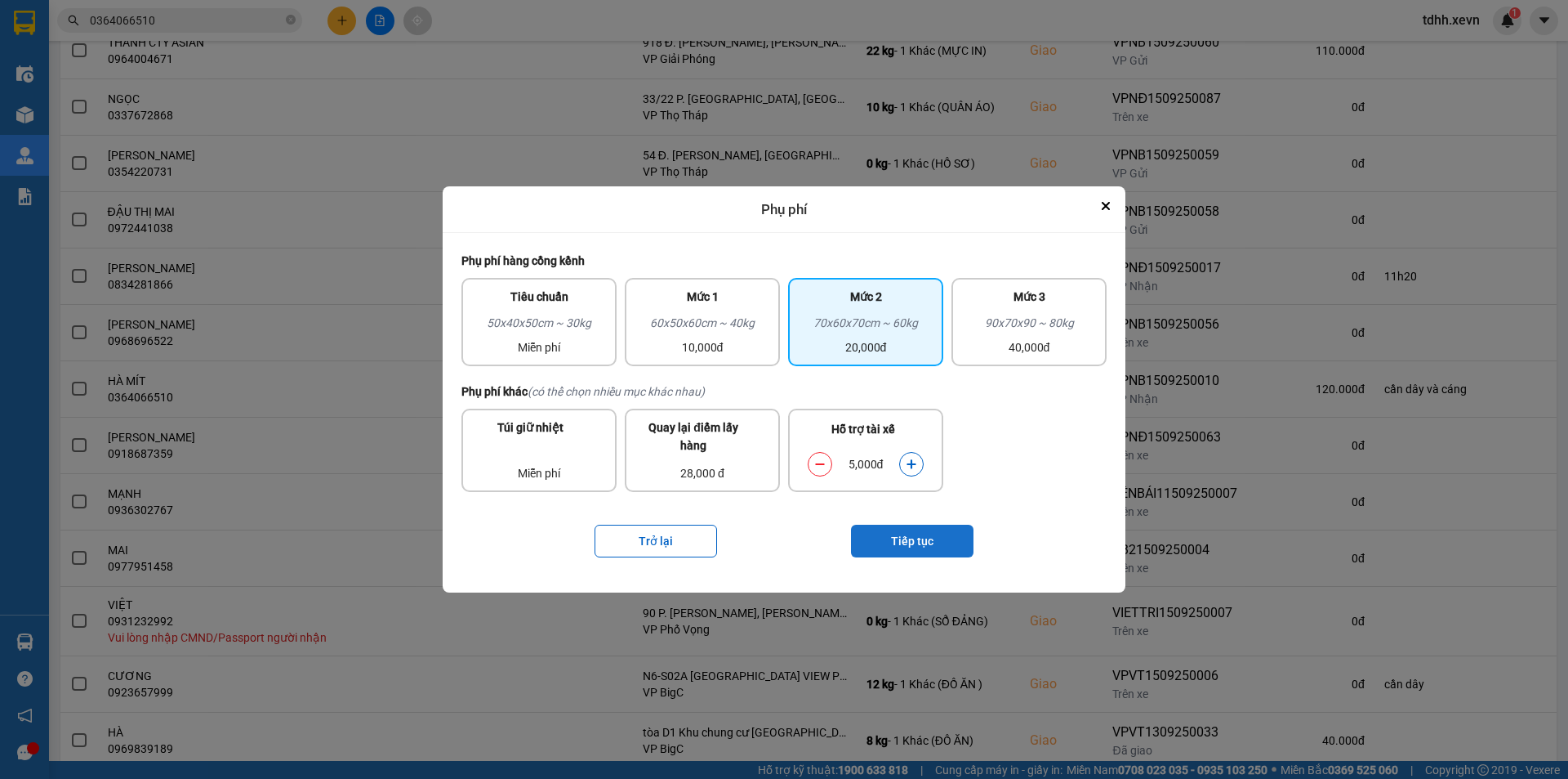
click at [891, 547] on button "Tiếp tục" at bounding box center [912, 541] width 123 height 32
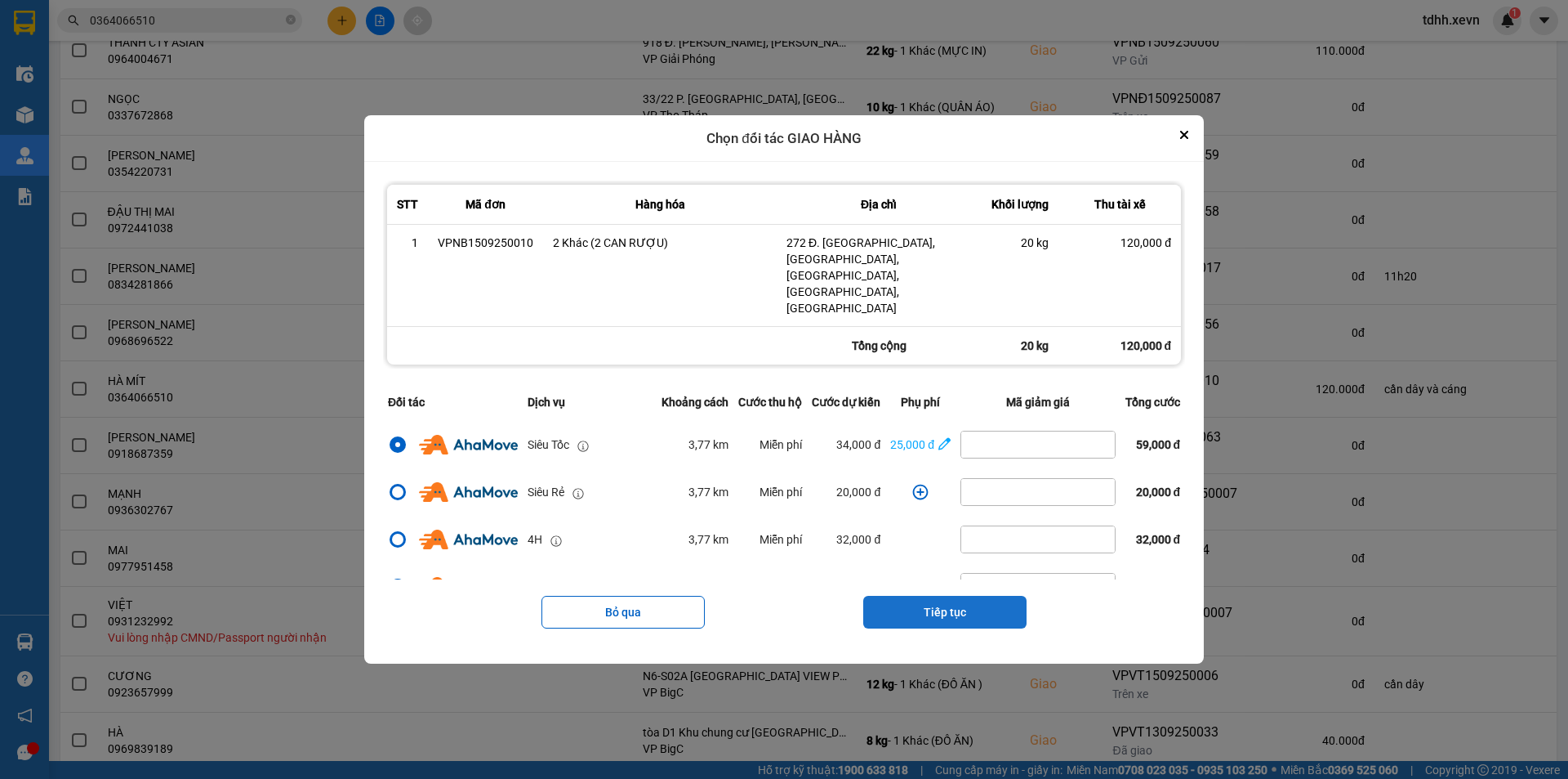
click at [997, 596] on button "Tiếp tục" at bounding box center [945, 612] width 163 height 32
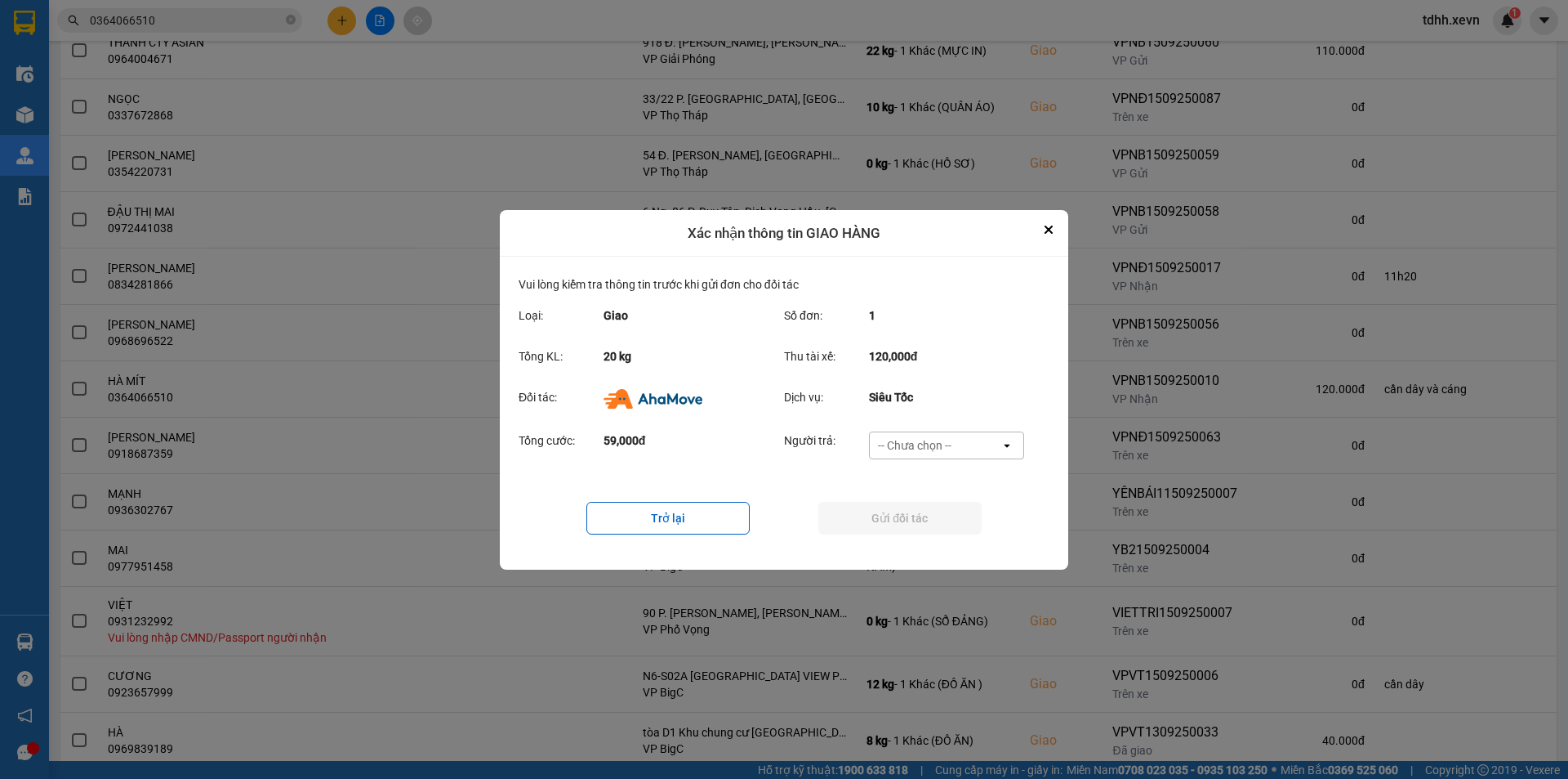
click at [920, 442] on div "-- Chưa chọn --" at bounding box center [914, 445] width 73 height 16
click at [953, 535] on div "Ví Ahamove" at bounding box center [945, 538] width 155 height 30
click at [936, 520] on button "Gửi đối tác" at bounding box center [899, 518] width 163 height 32
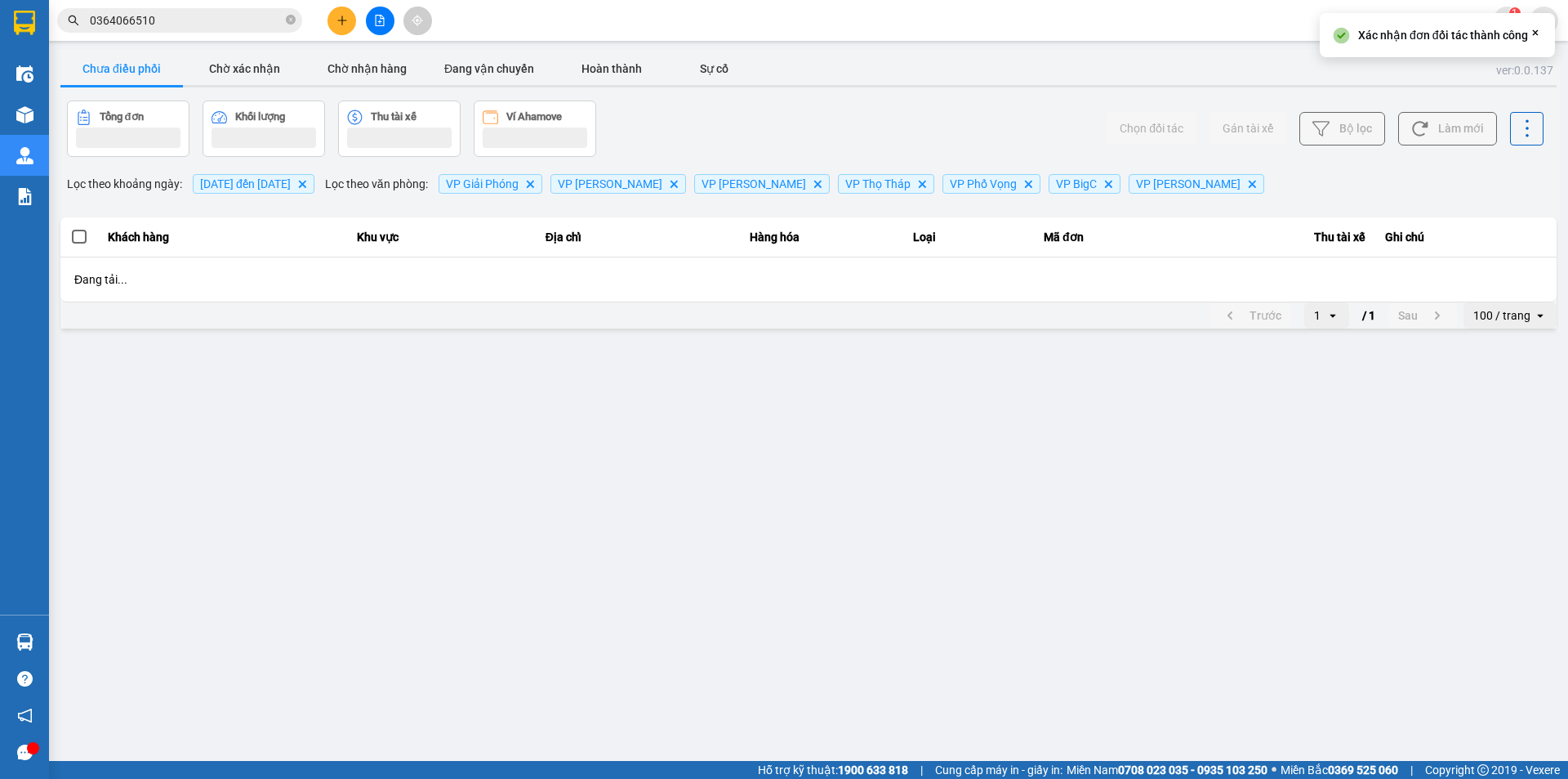
scroll to position [0, 0]
click at [183, 24] on input "0364066510" at bounding box center [187, 21] width 193 height 18
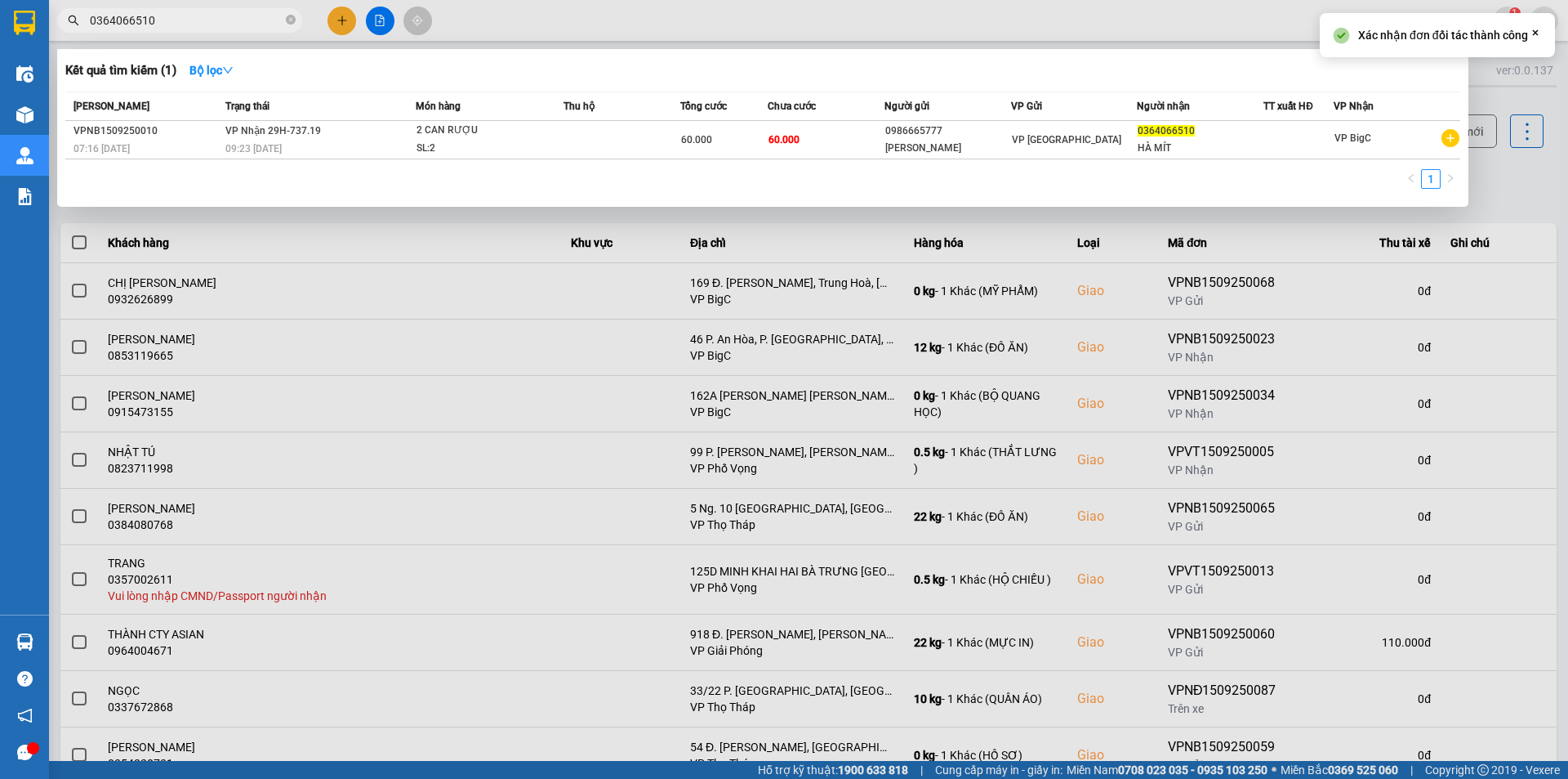
click at [187, 23] on input "0364066510" at bounding box center [187, 21] width 193 height 18
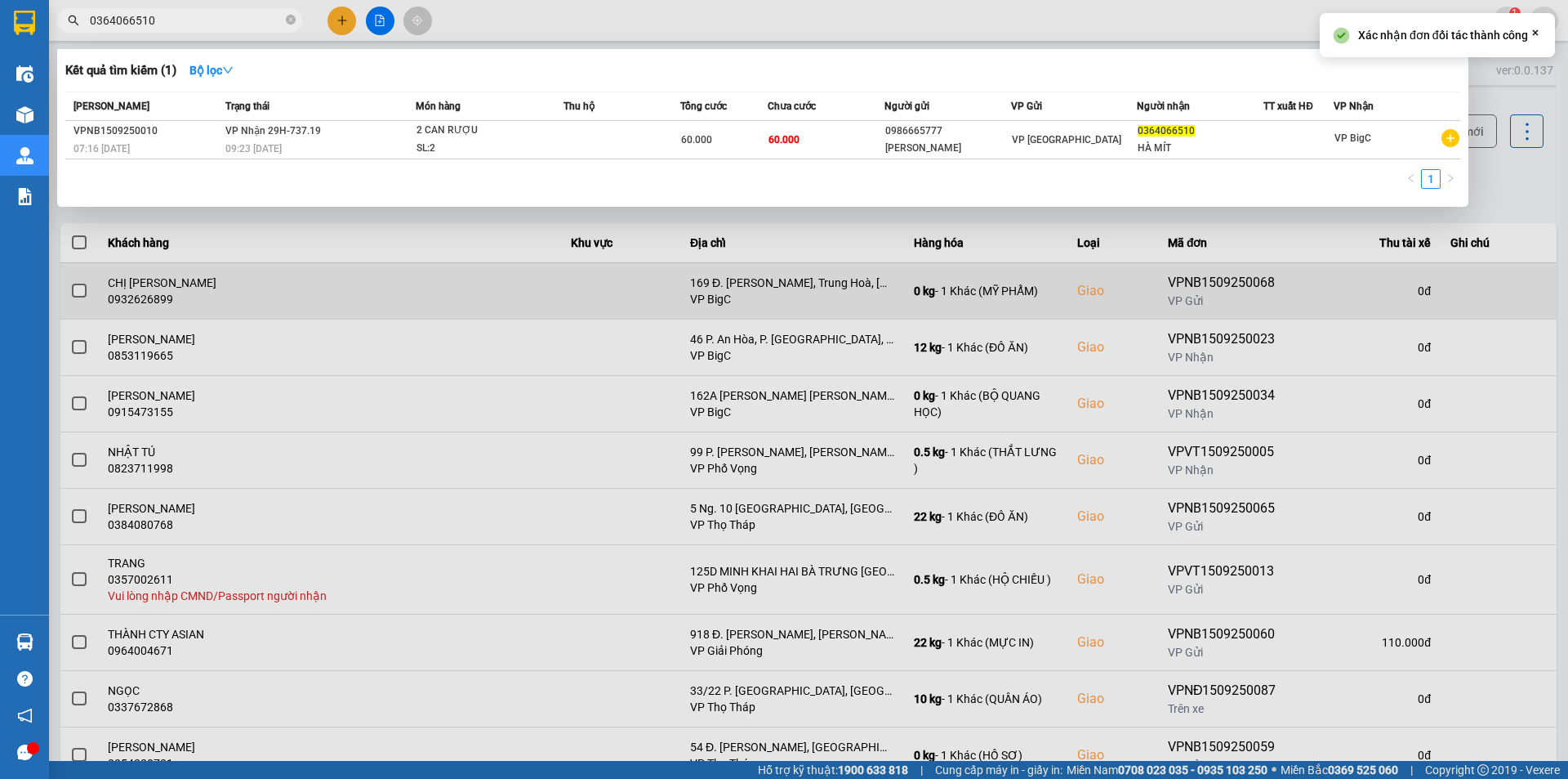
drag, startPoint x: 618, startPoint y: 348, endPoint x: 540, endPoint y: 278, distance: 104.8
click at [619, 350] on div at bounding box center [784, 389] width 1568 height 779
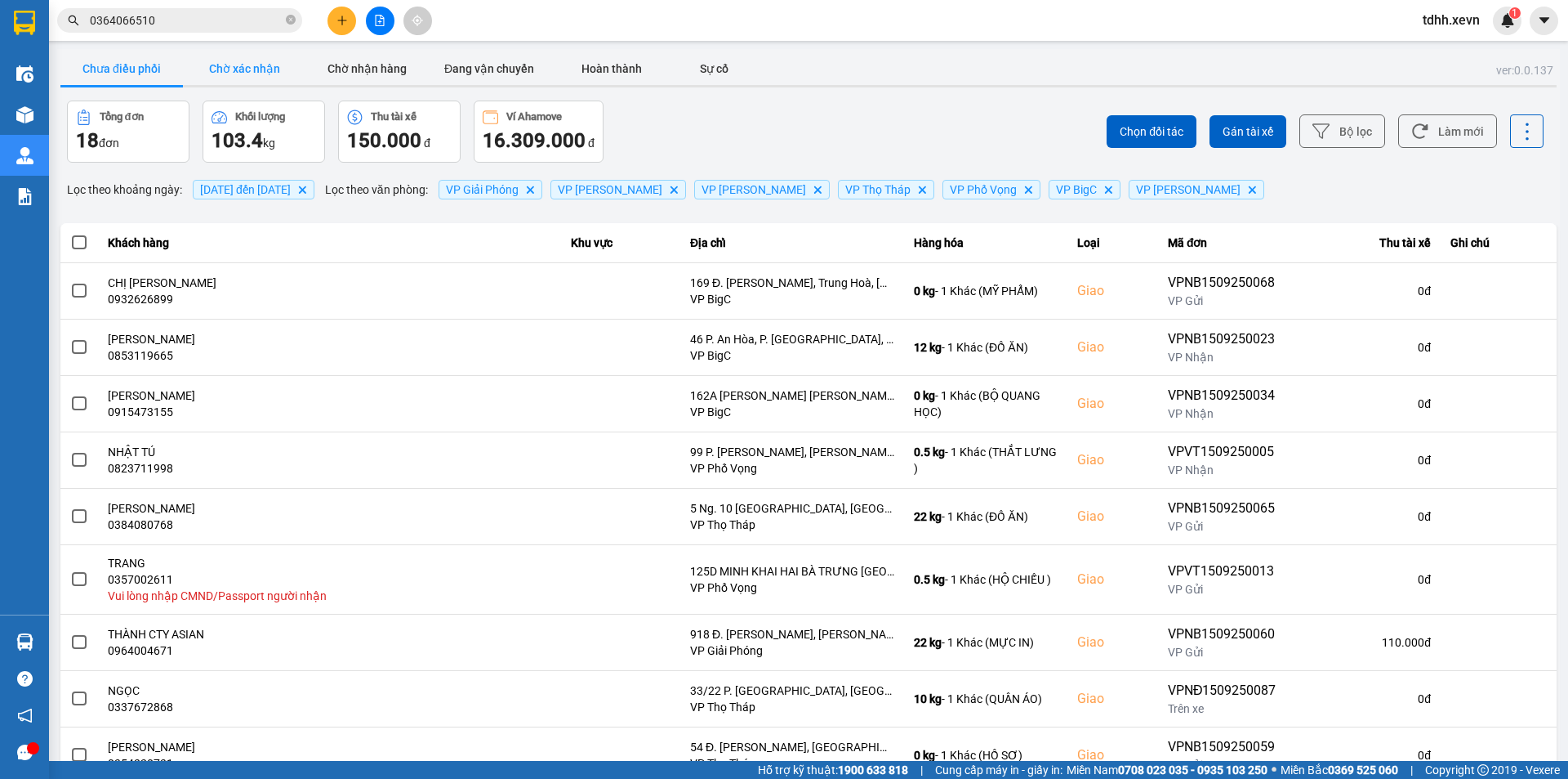
click at [244, 65] on button "Chờ xác nhận" at bounding box center [244, 69] width 123 height 32
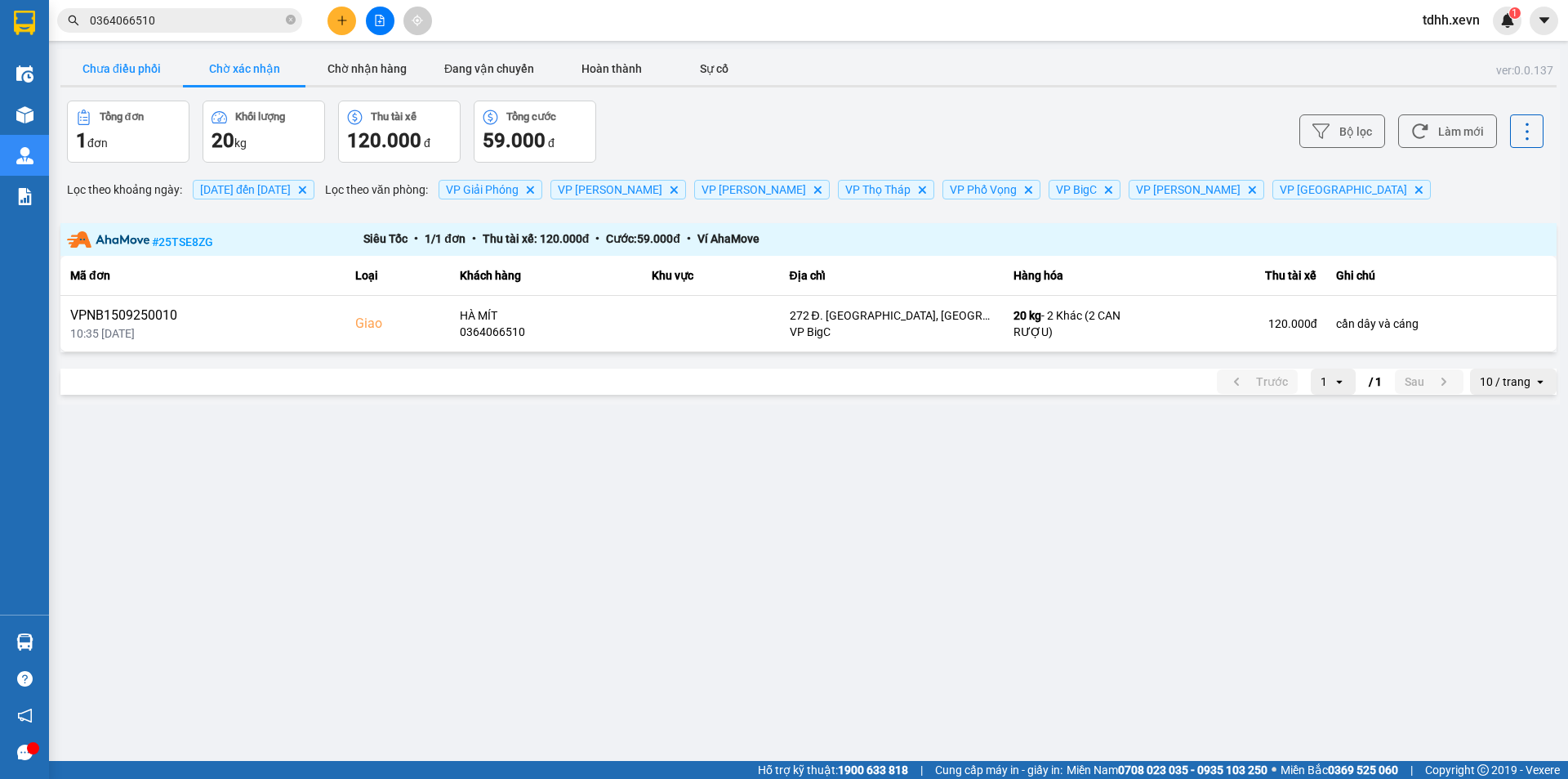
click at [168, 82] on button "Chưa điều phối" at bounding box center [122, 69] width 123 height 32
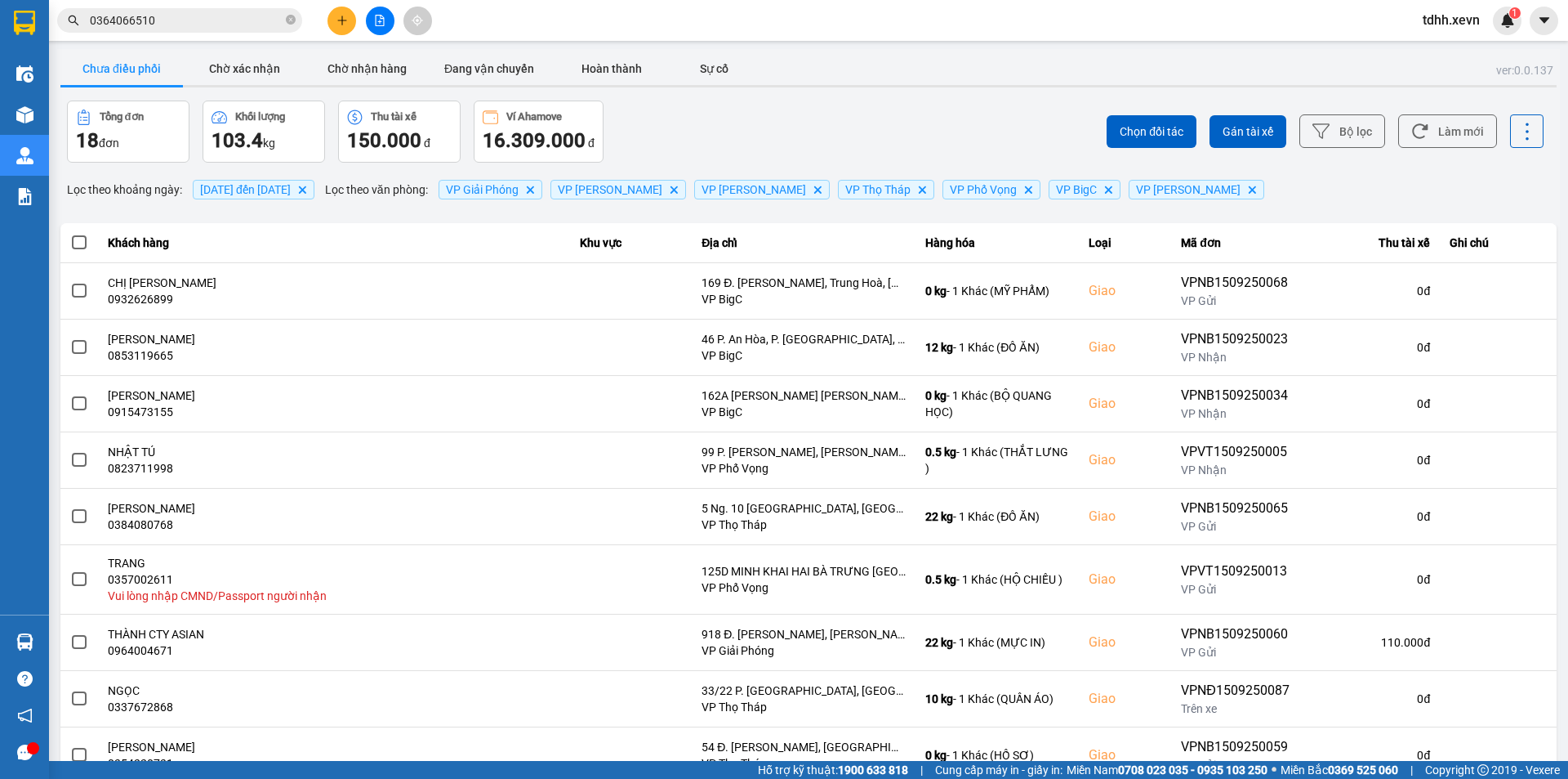
click at [1411, 127] on icon at bounding box center [1419, 131] width 17 height 17
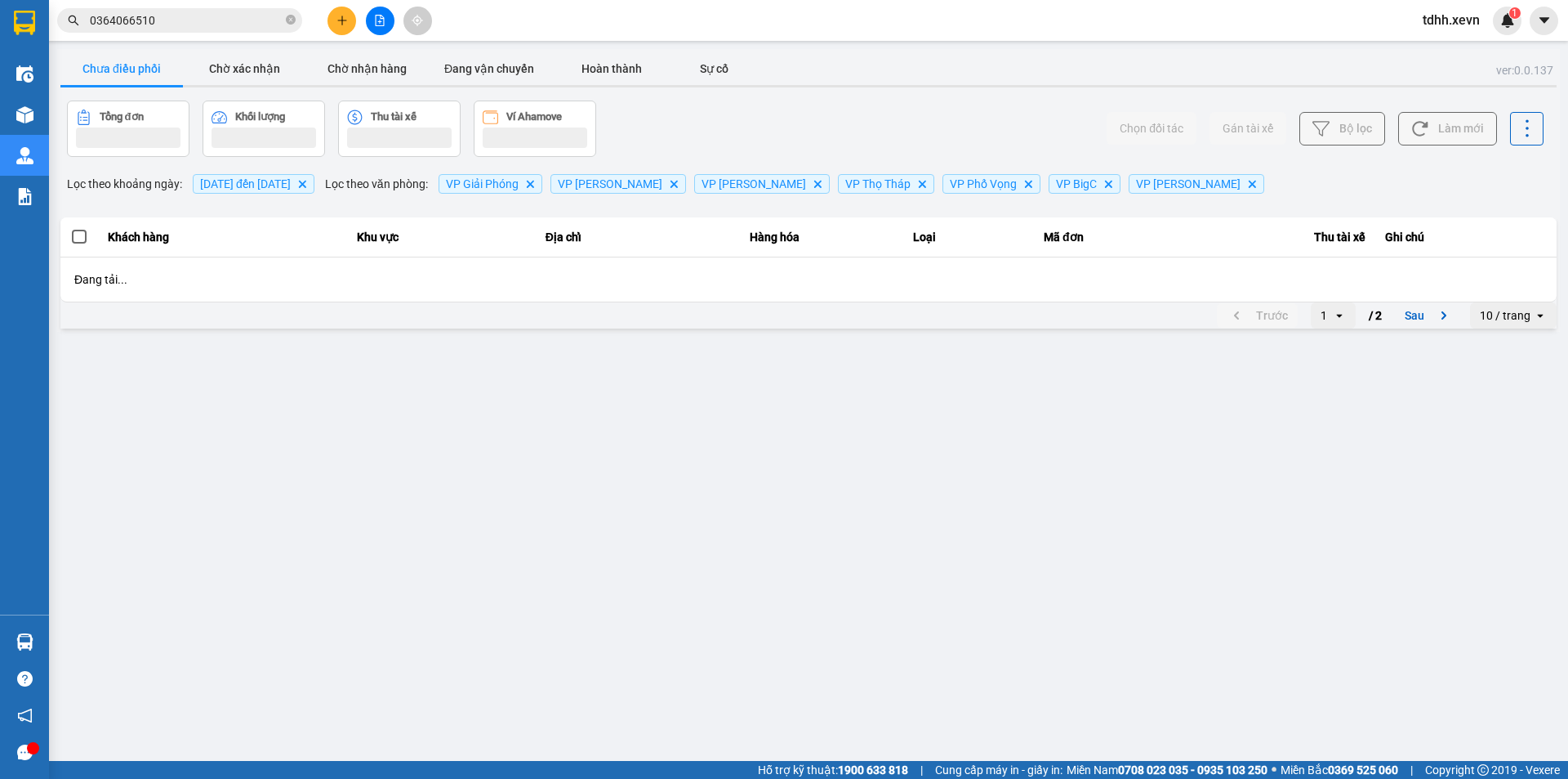
click at [908, 125] on div "Chọn đối tác Gán tài xế Bộ lọc Làm mới" at bounding box center [1175, 128] width 738 height 56
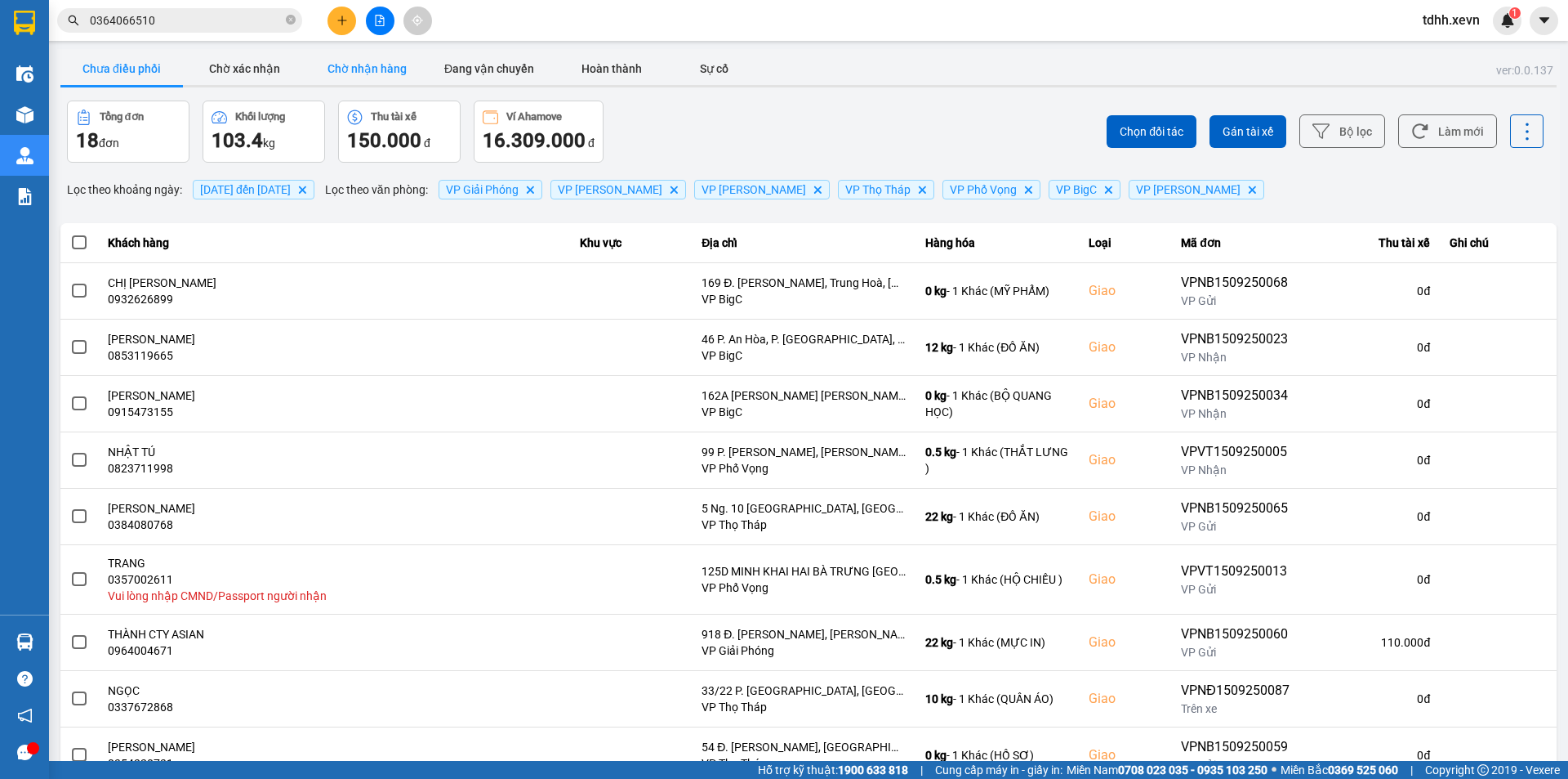
click at [371, 56] on button "Chờ nhận hàng" at bounding box center [367, 69] width 123 height 32
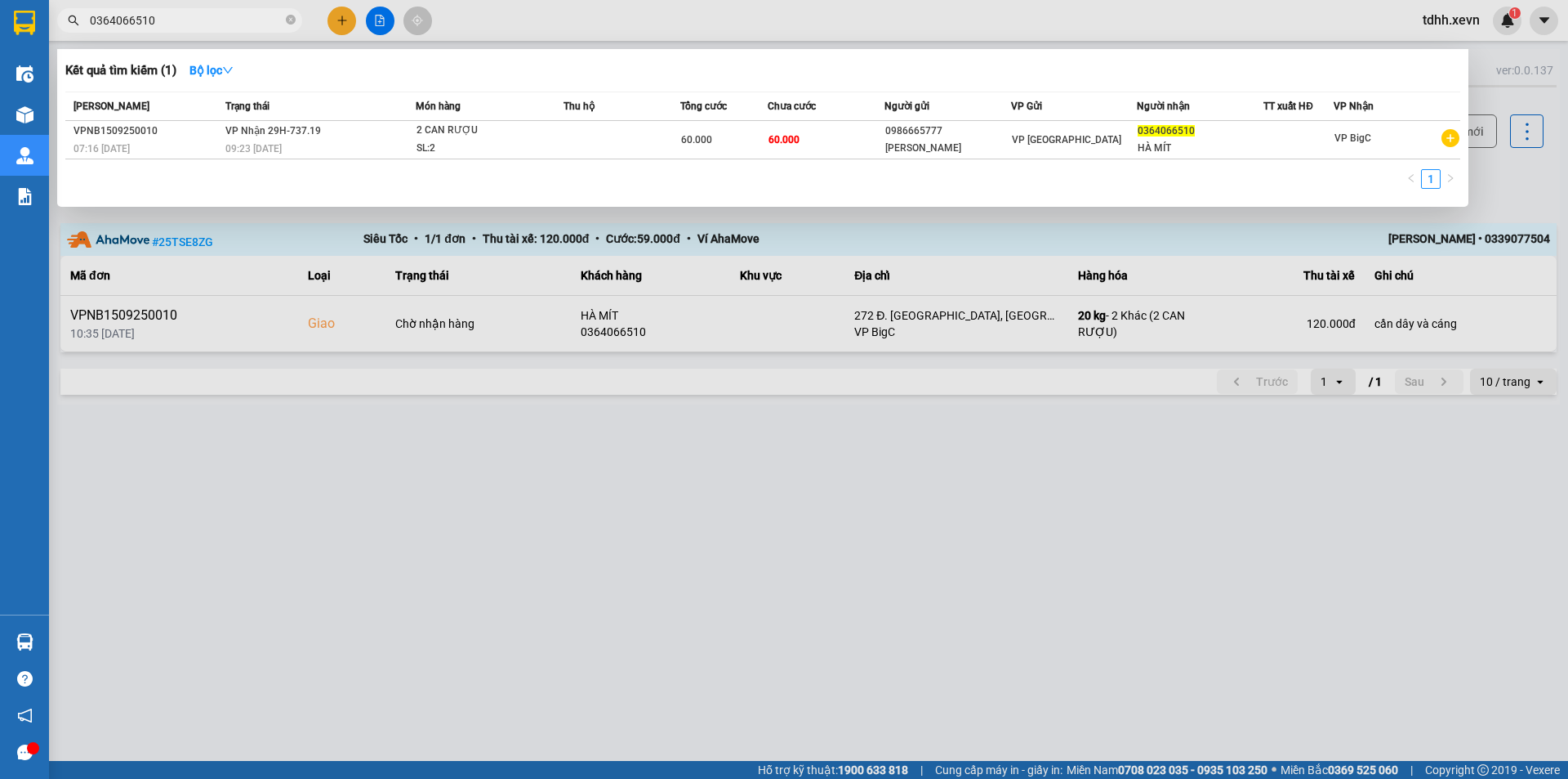
click at [149, 18] on input "0364066510" at bounding box center [187, 21] width 193 height 18
paste input "979906988"
click at [418, 541] on div at bounding box center [784, 389] width 1568 height 779
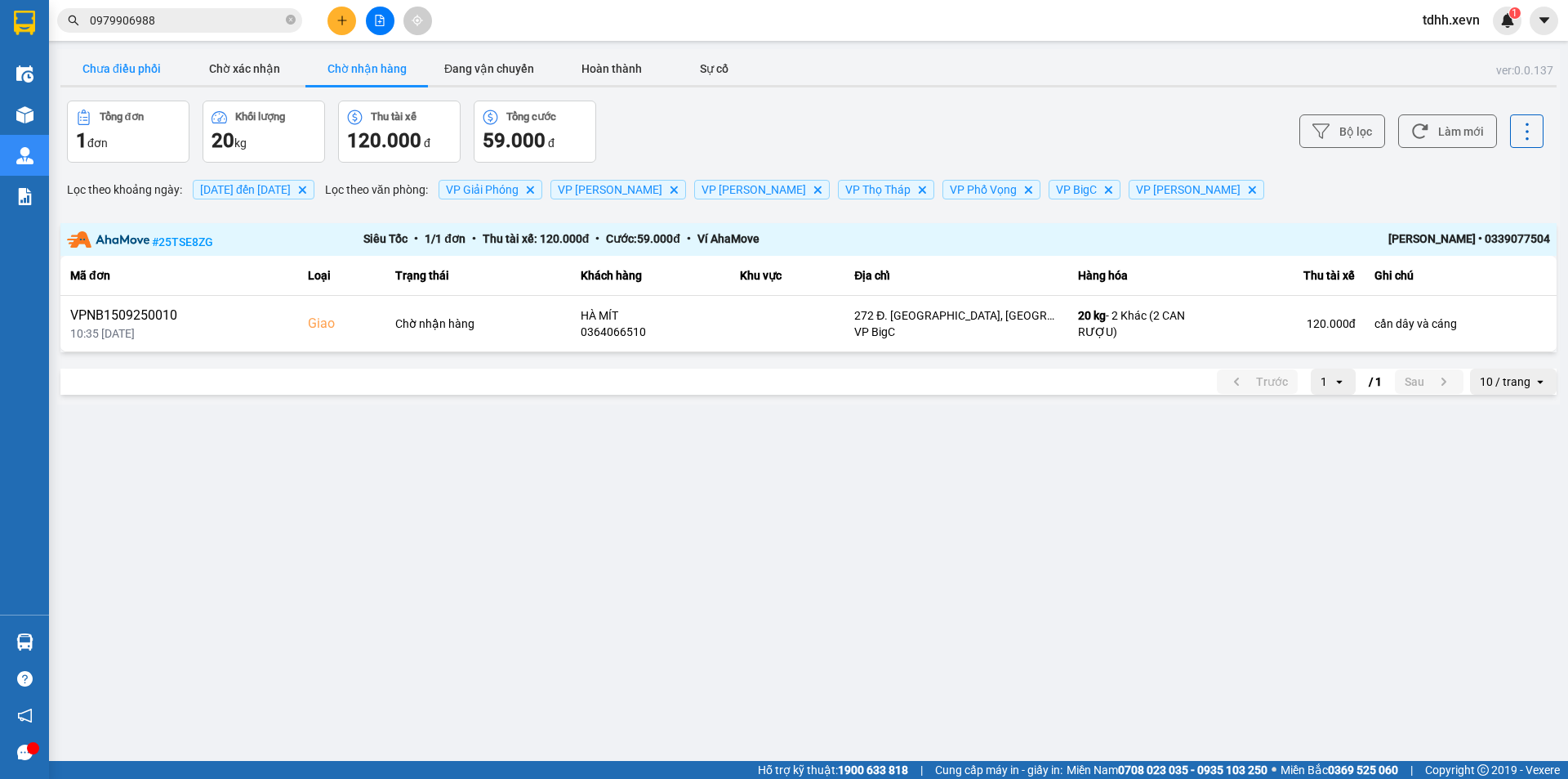
click at [143, 55] on button "Chưa điều phối" at bounding box center [122, 69] width 123 height 32
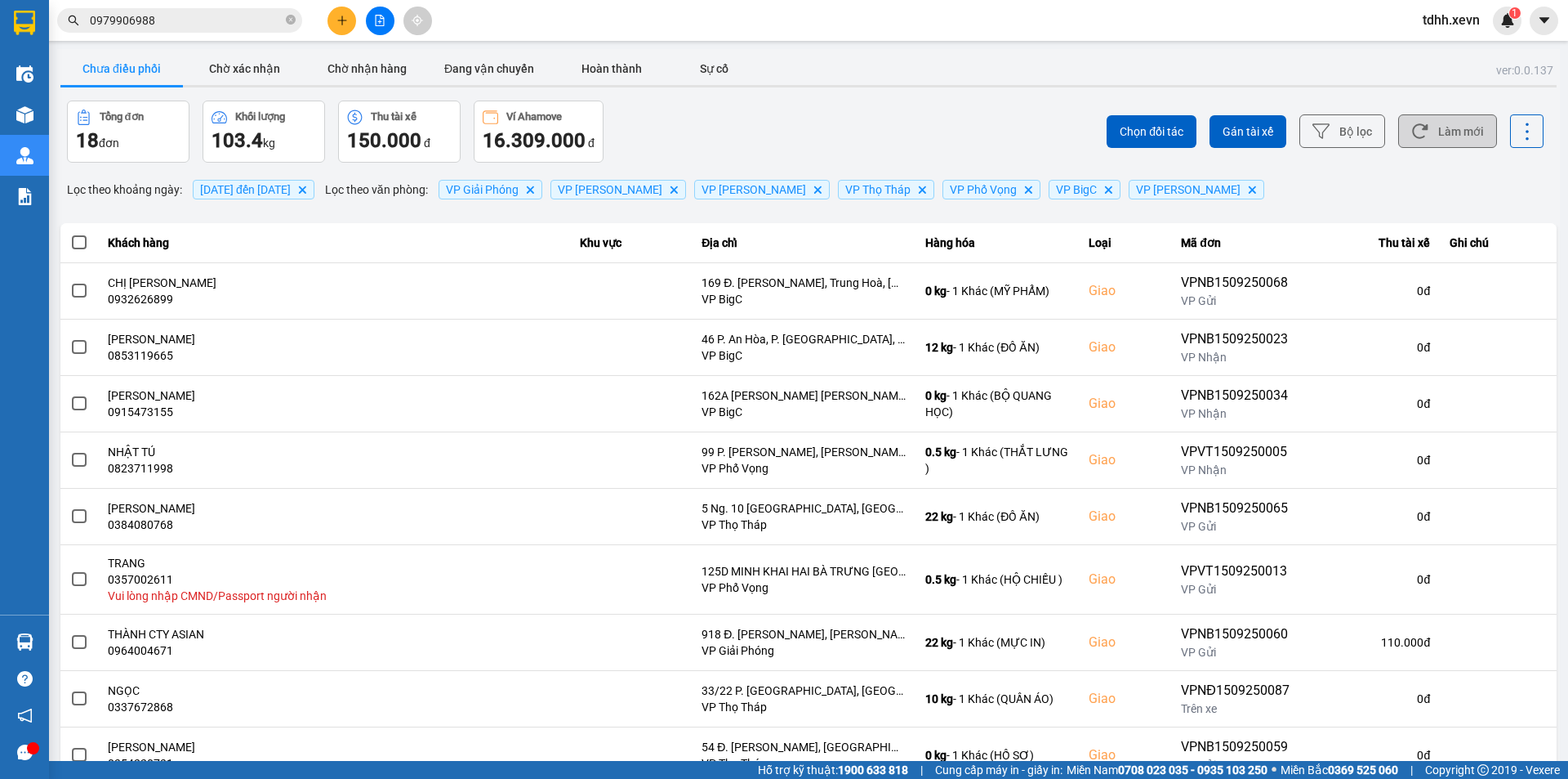
click at [1428, 134] on button "Làm mới" at bounding box center [1448, 131] width 99 height 33
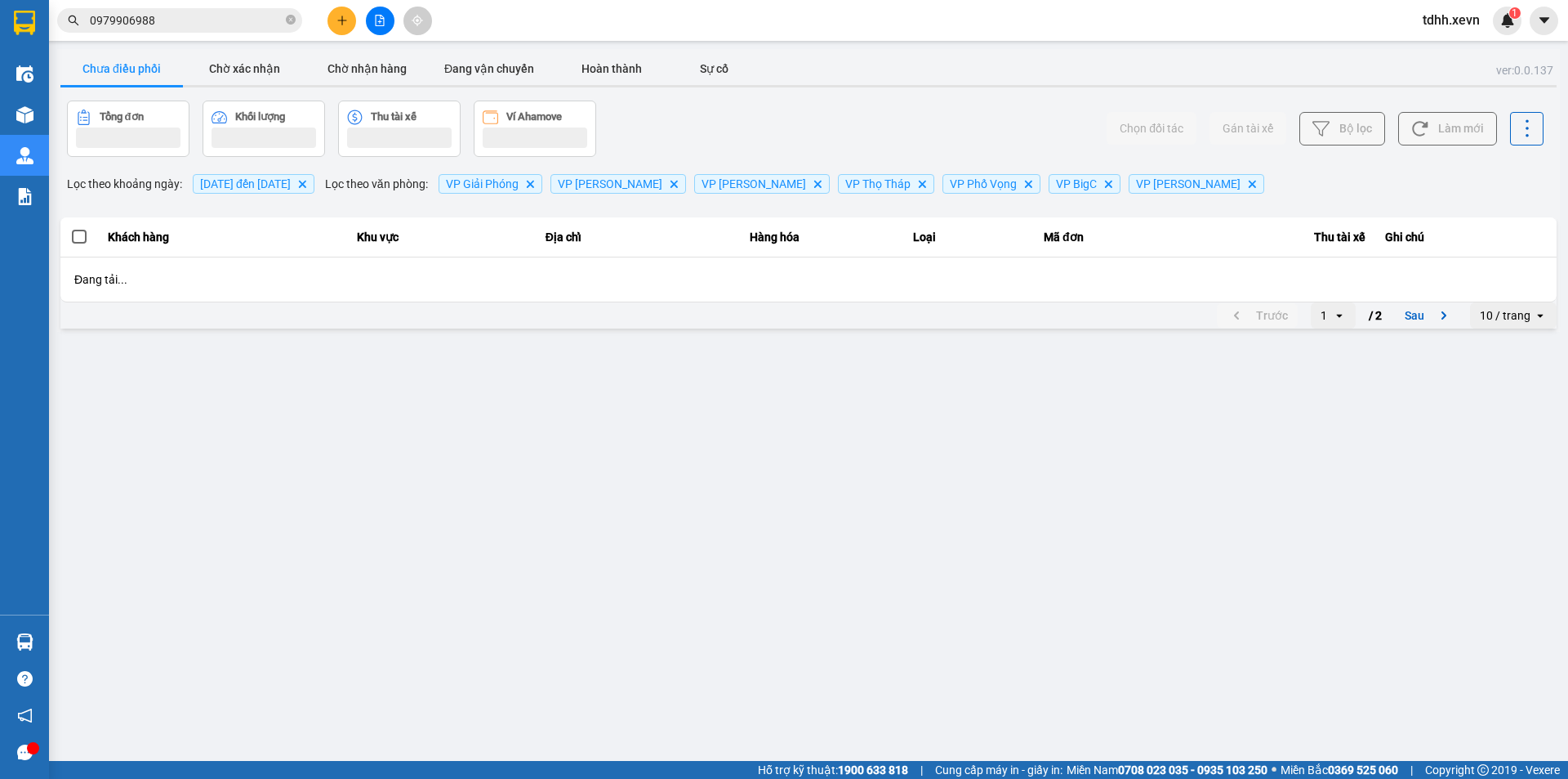
click at [966, 131] on div "Chọn đối tác Gán tài xế Bộ lọc Làm mới" at bounding box center [1175, 128] width 738 height 56
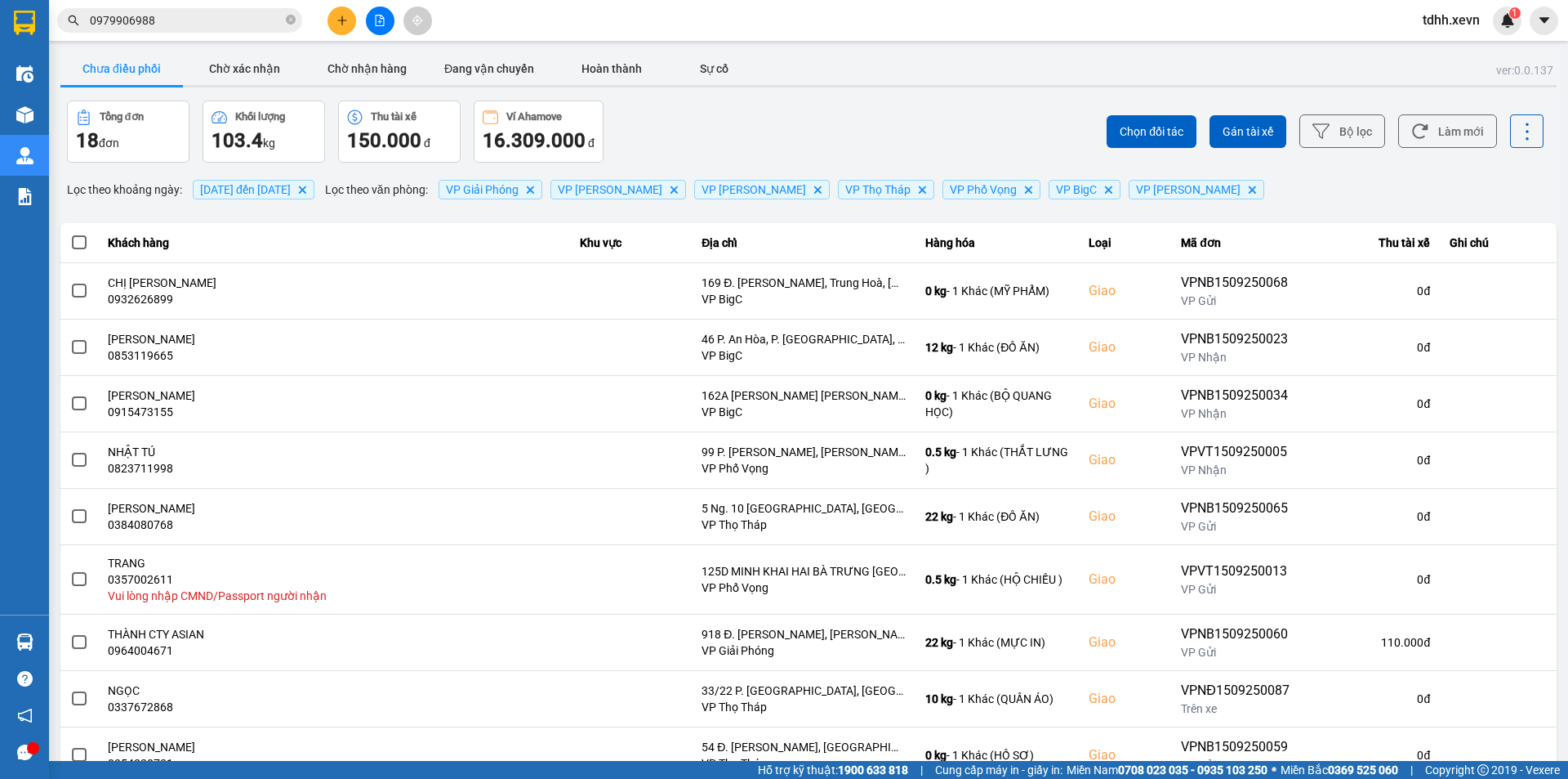
click at [198, 10] on span "0979906988" at bounding box center [180, 20] width 245 height 24
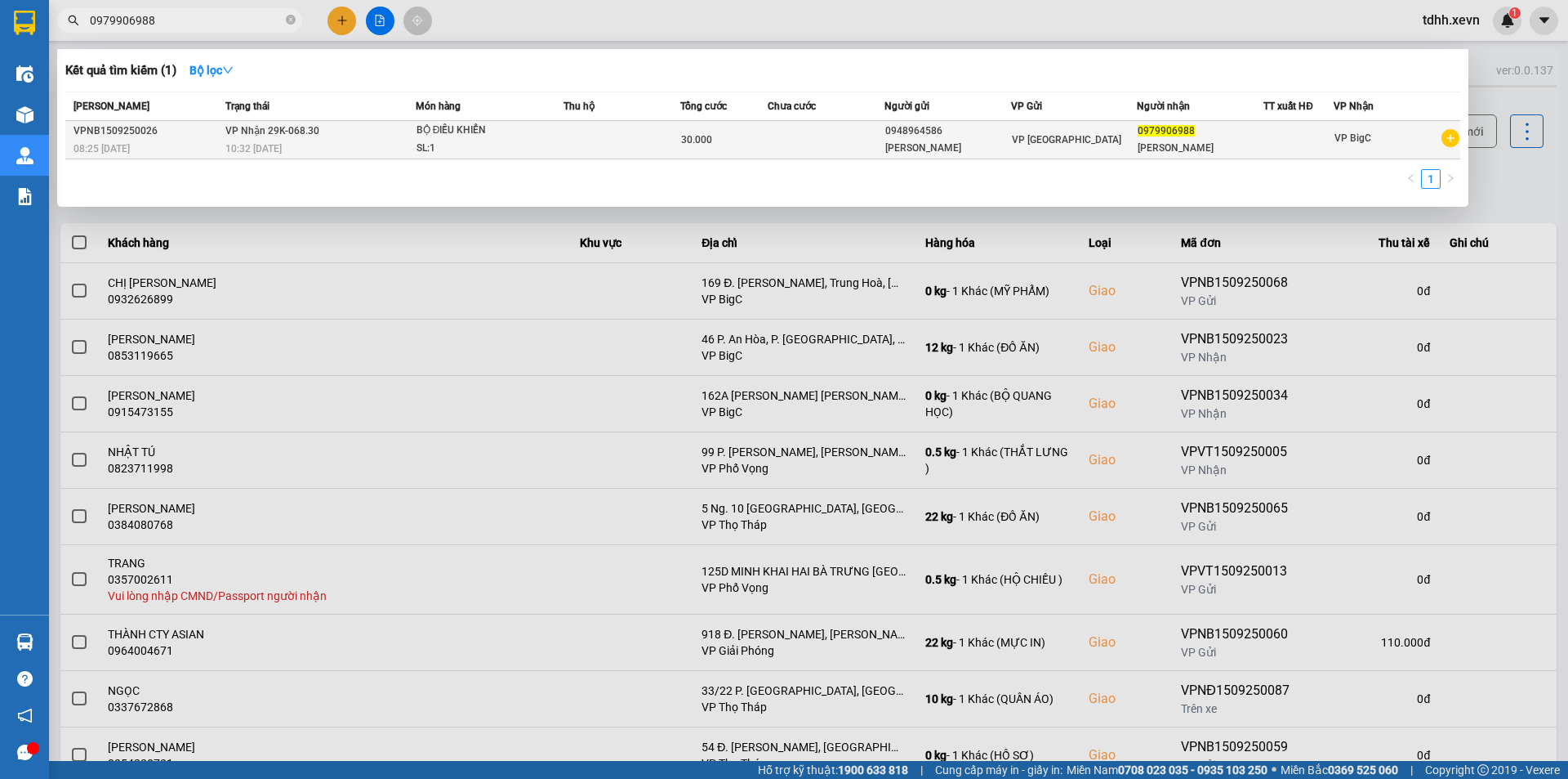
click at [483, 127] on div "BỘ ĐIỀU KHIỂN" at bounding box center [478, 131] width 123 height 18
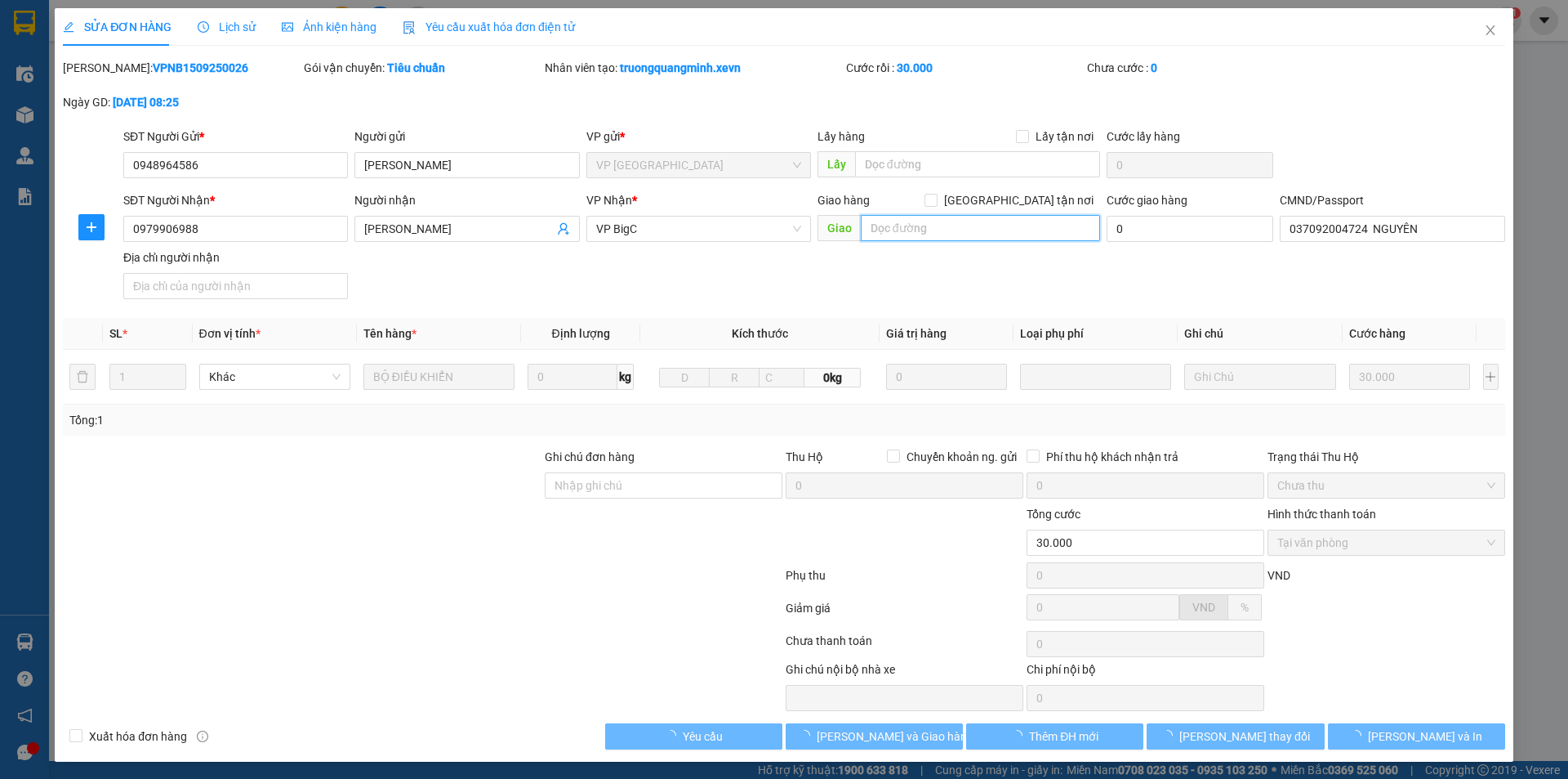
click at [1022, 235] on input "text" at bounding box center [980, 227] width 239 height 26
paste input "234 Đ. Hồ Tùng Mậu, Mai Dịch, Hoàn Kiếm, Hà Nội, Việt Nam"
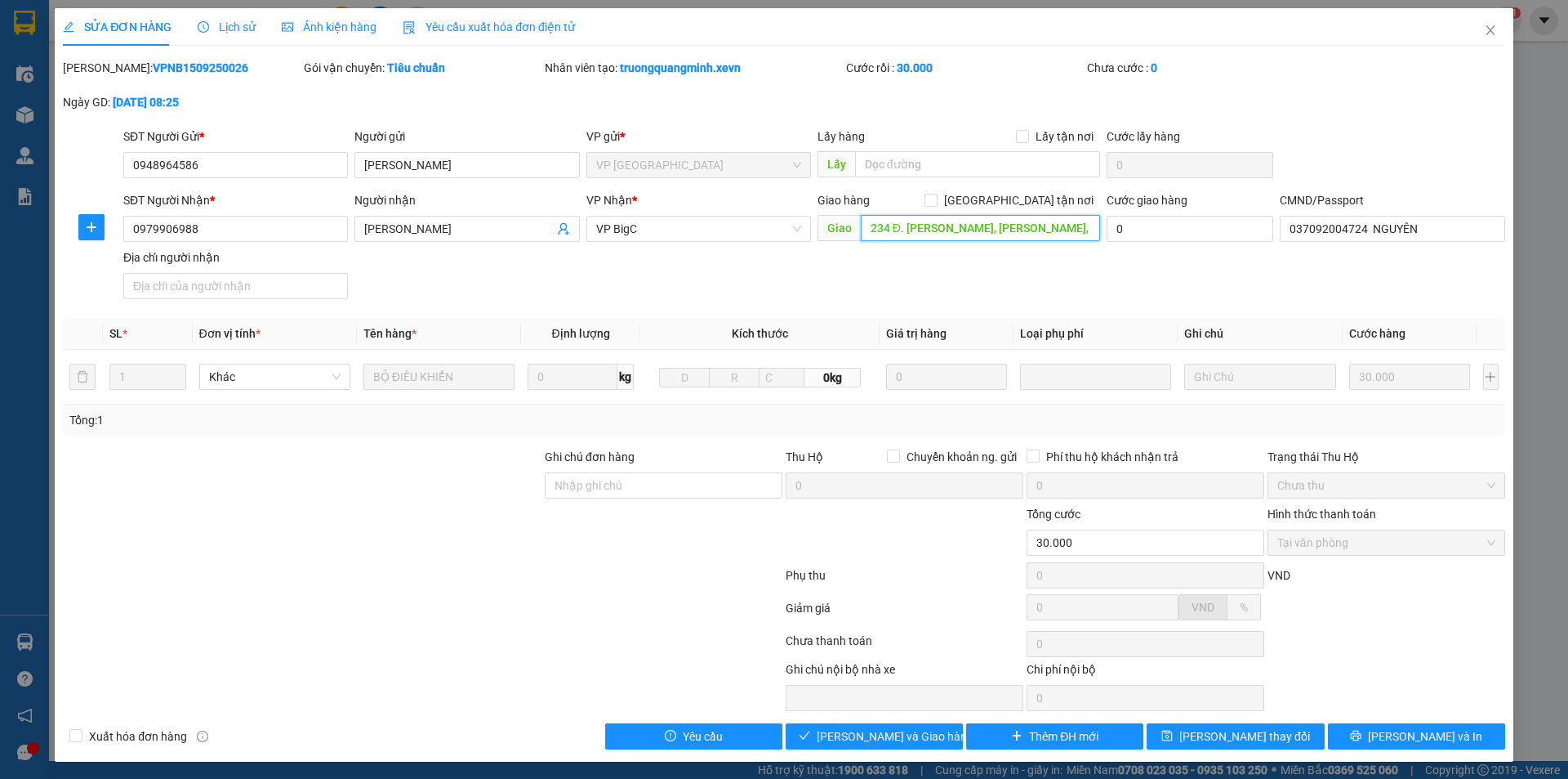
scroll to position [0, 99]
click at [1028, 203] on span "[GEOGRAPHIC_DATA] tận nơi" at bounding box center [1019, 200] width 162 height 18
click at [936, 203] on input "[GEOGRAPHIC_DATA] tận nơi" at bounding box center [930, 199] width 12 height 12
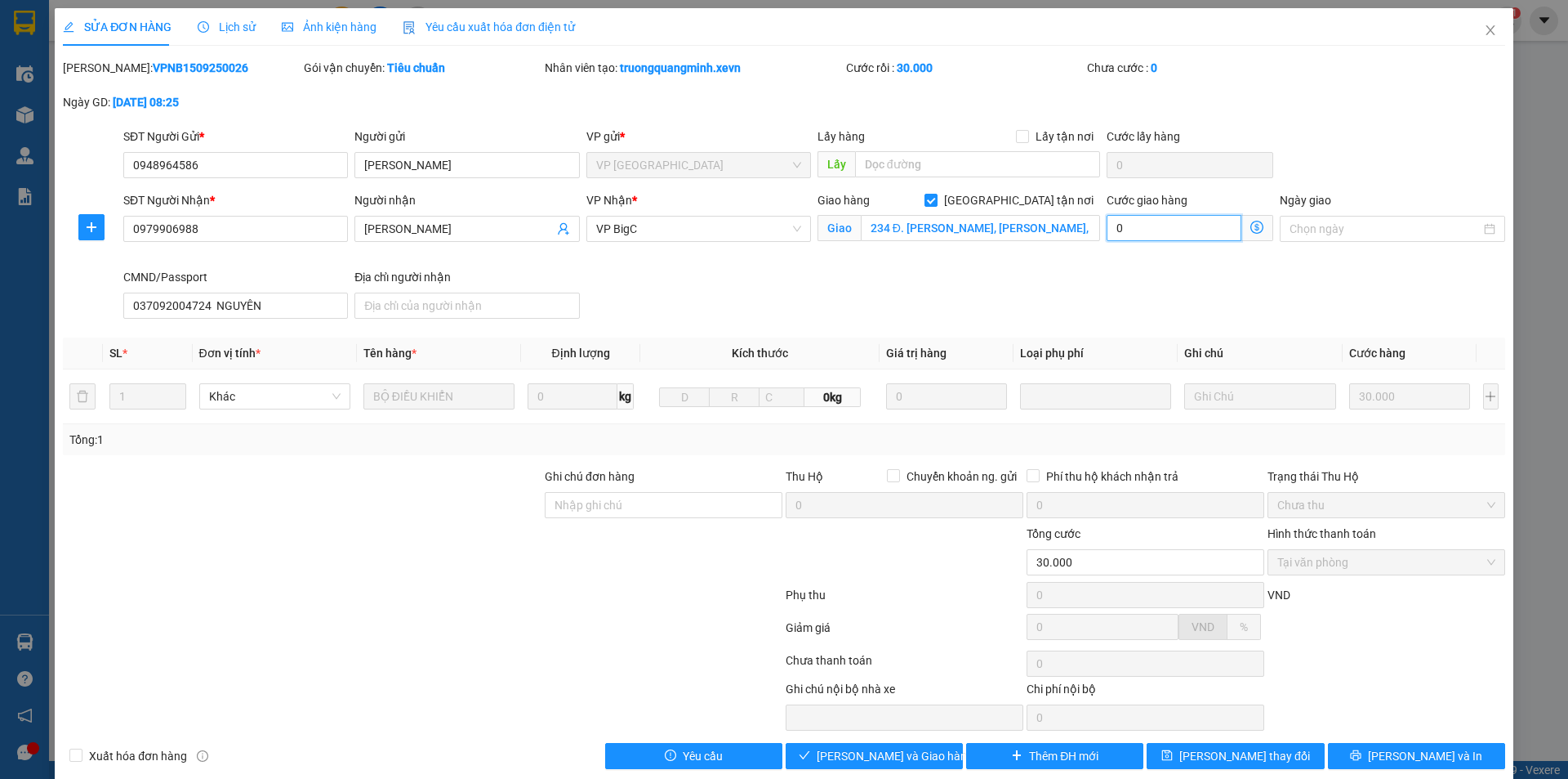
click at [1148, 220] on input "0" at bounding box center [1174, 227] width 134 height 26
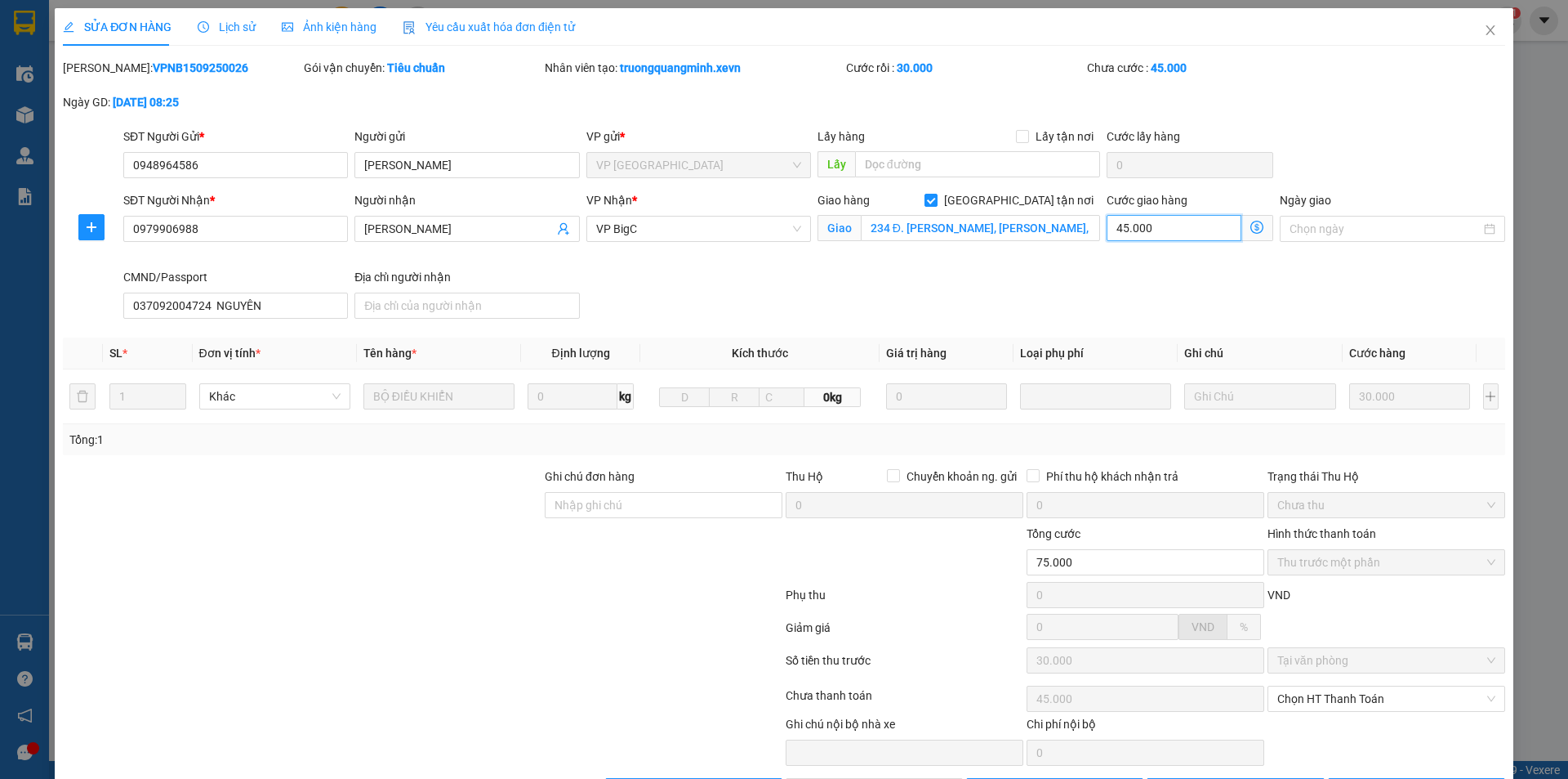
scroll to position [57, 0]
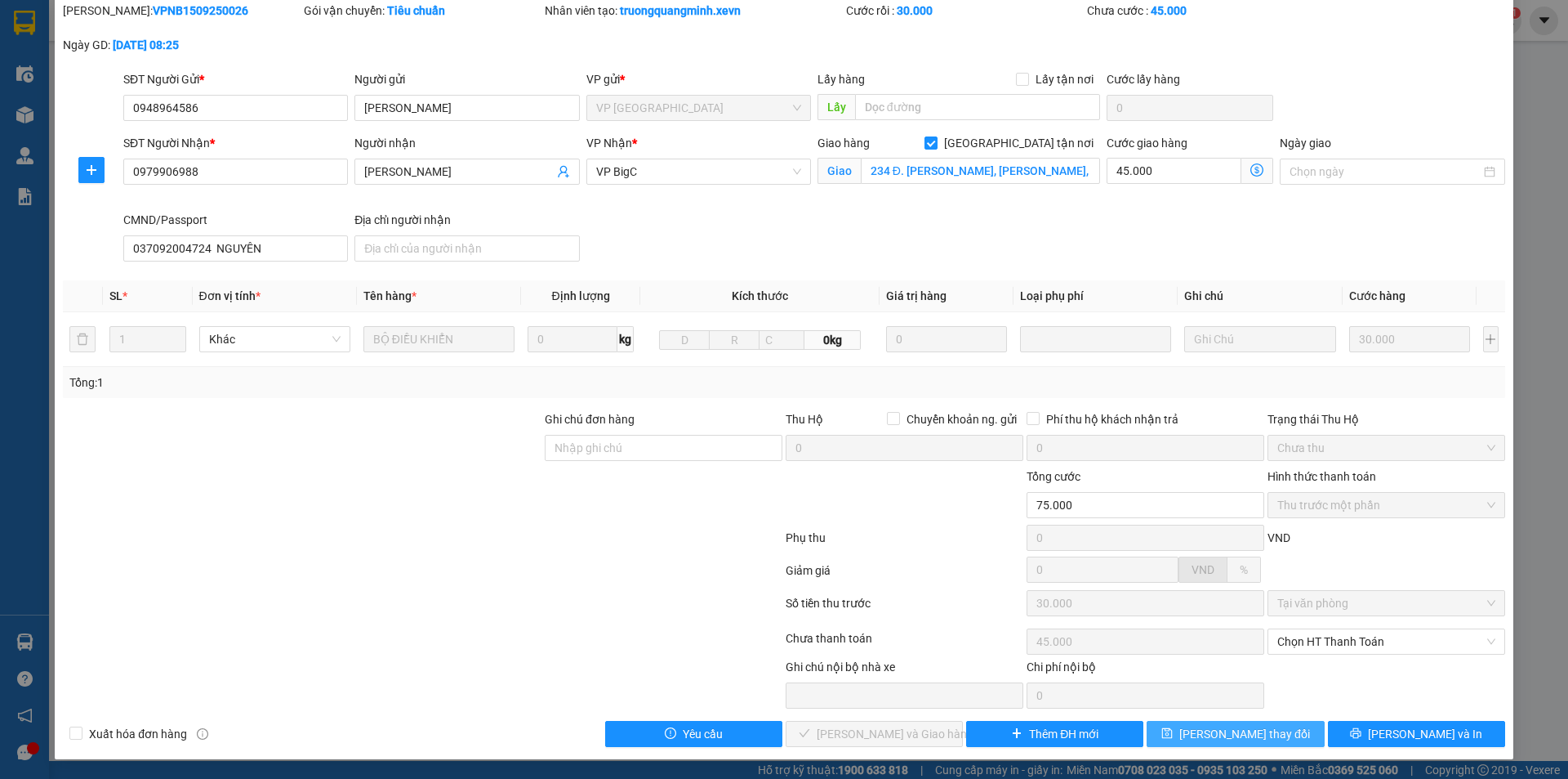
click at [1259, 734] on span "[PERSON_NAME] thay đổi" at bounding box center [1244, 734] width 131 height 18
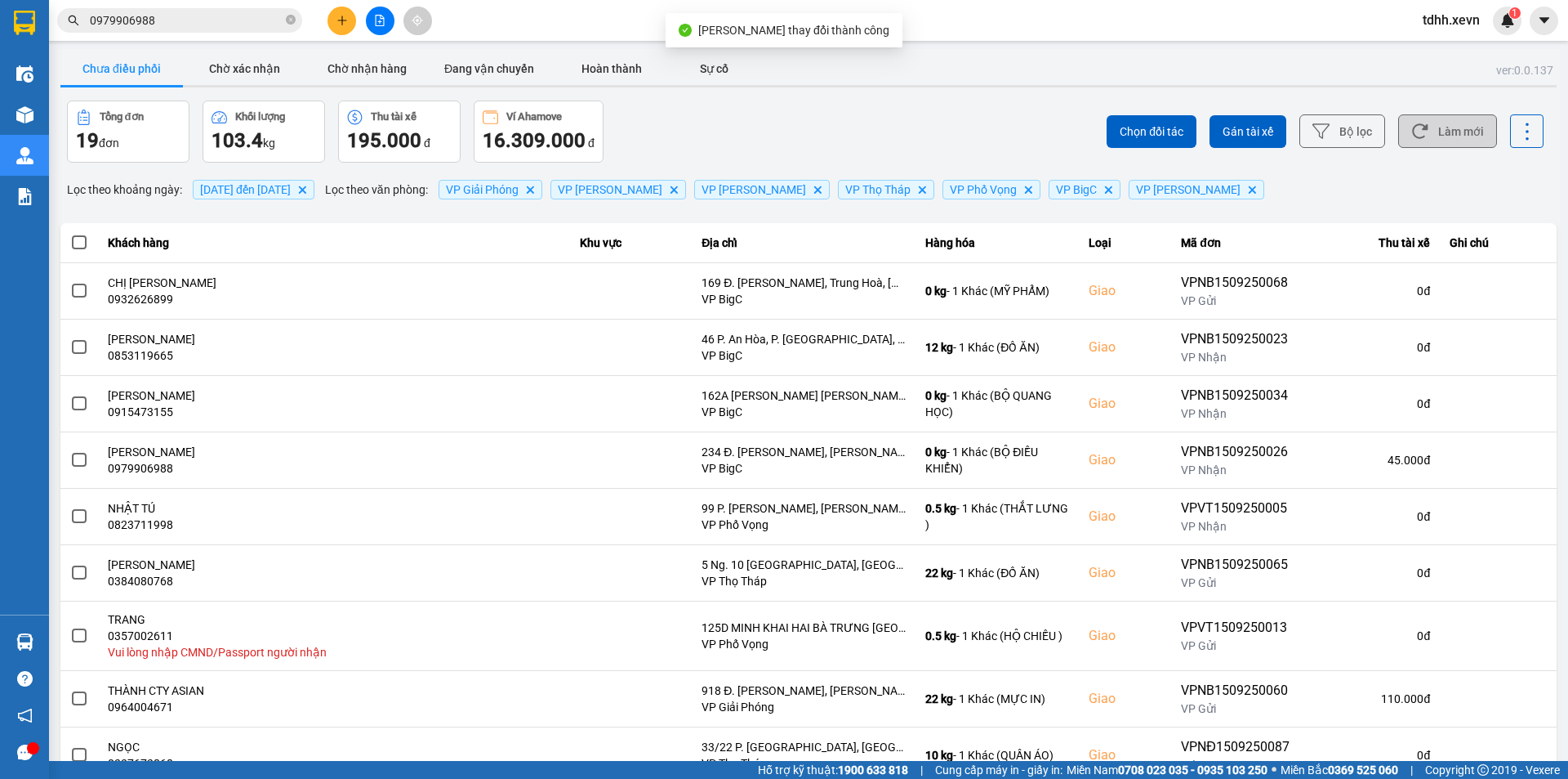
drag, startPoint x: 1455, startPoint y: 118, endPoint x: 1455, endPoint y: 128, distance: 10.0
click at [1455, 123] on button "Làm mới" at bounding box center [1448, 131] width 99 height 33
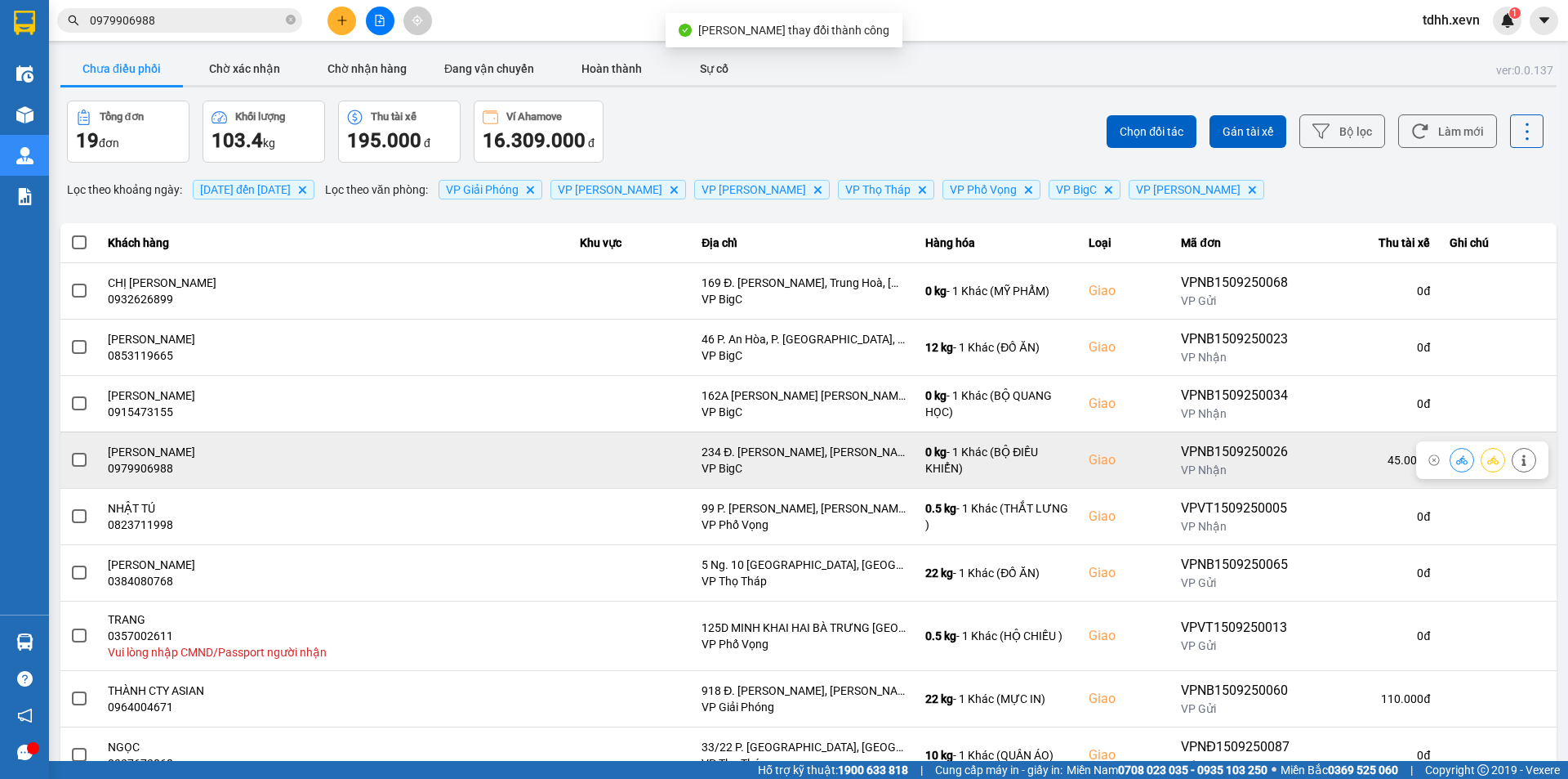
click at [1456, 460] on icon at bounding box center [1462, 459] width 12 height 12
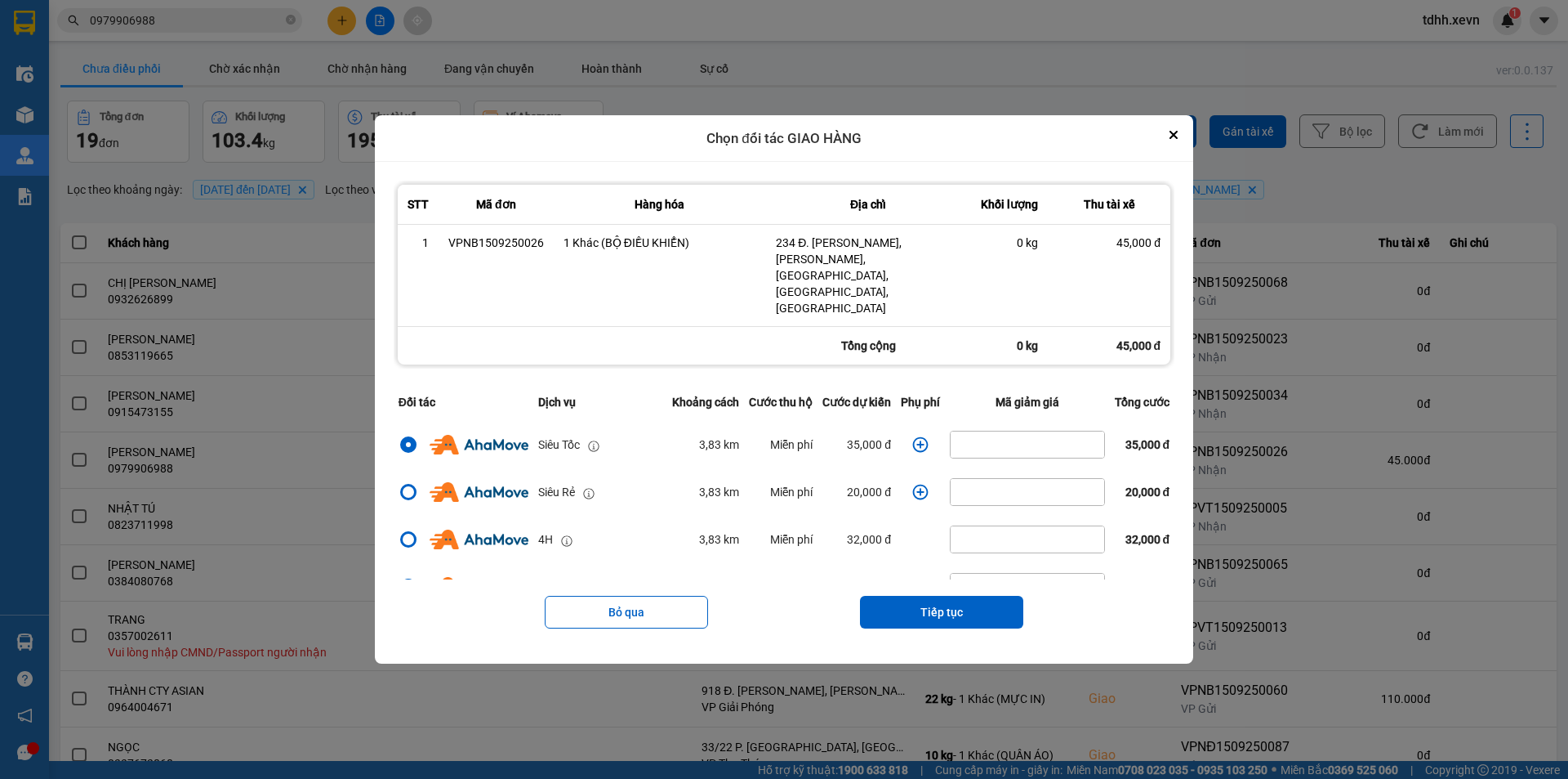
click at [912, 436] on icon "dialog" at bounding box center [920, 444] width 16 height 16
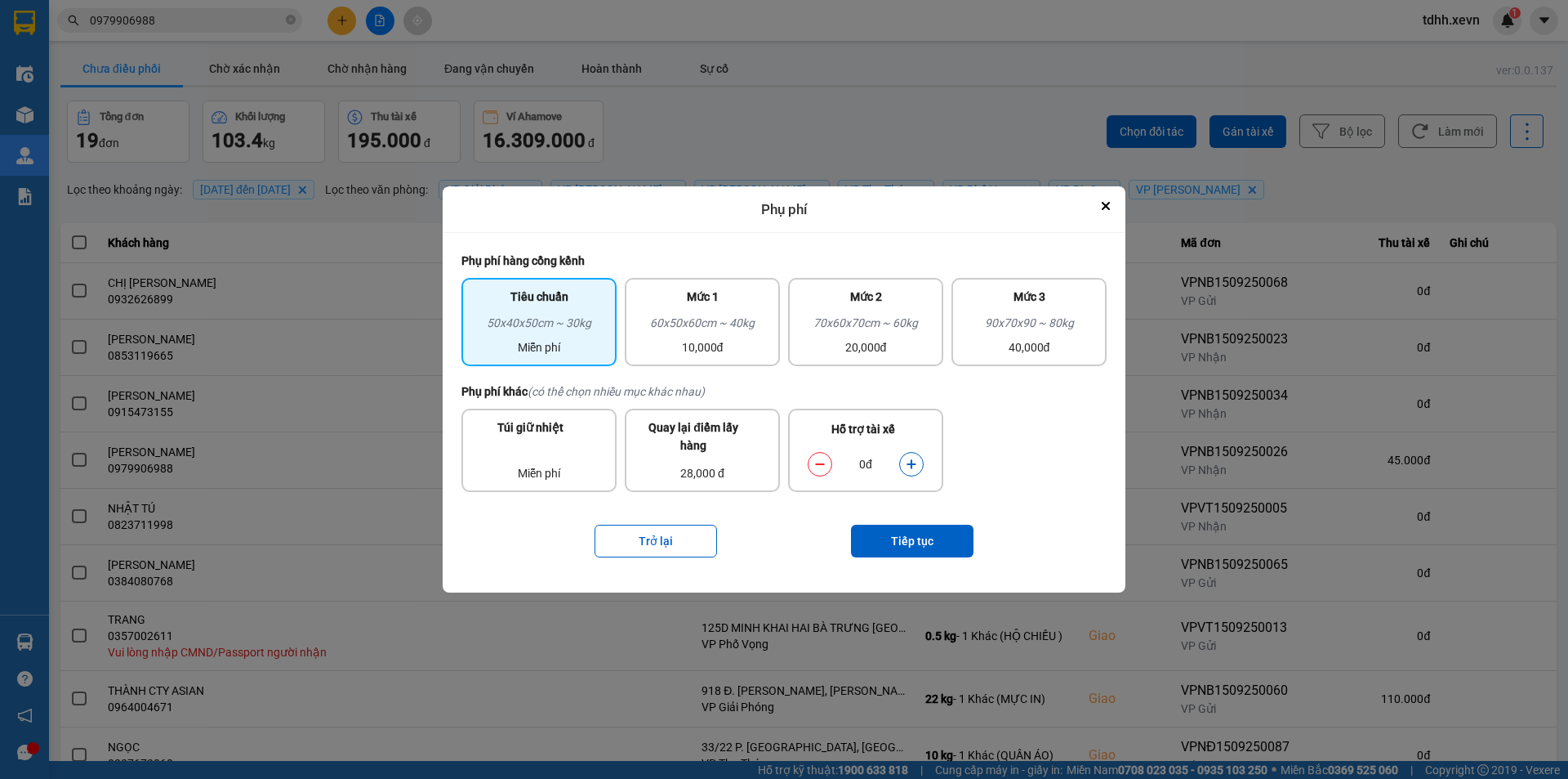
drag, startPoint x: 919, startPoint y: 465, endPoint x: 919, endPoint y: 475, distance: 10.0
click at [919, 465] on button "dialog" at bounding box center [911, 465] width 23 height 29
click at [910, 544] on button "Tiếp tục" at bounding box center [912, 541] width 123 height 32
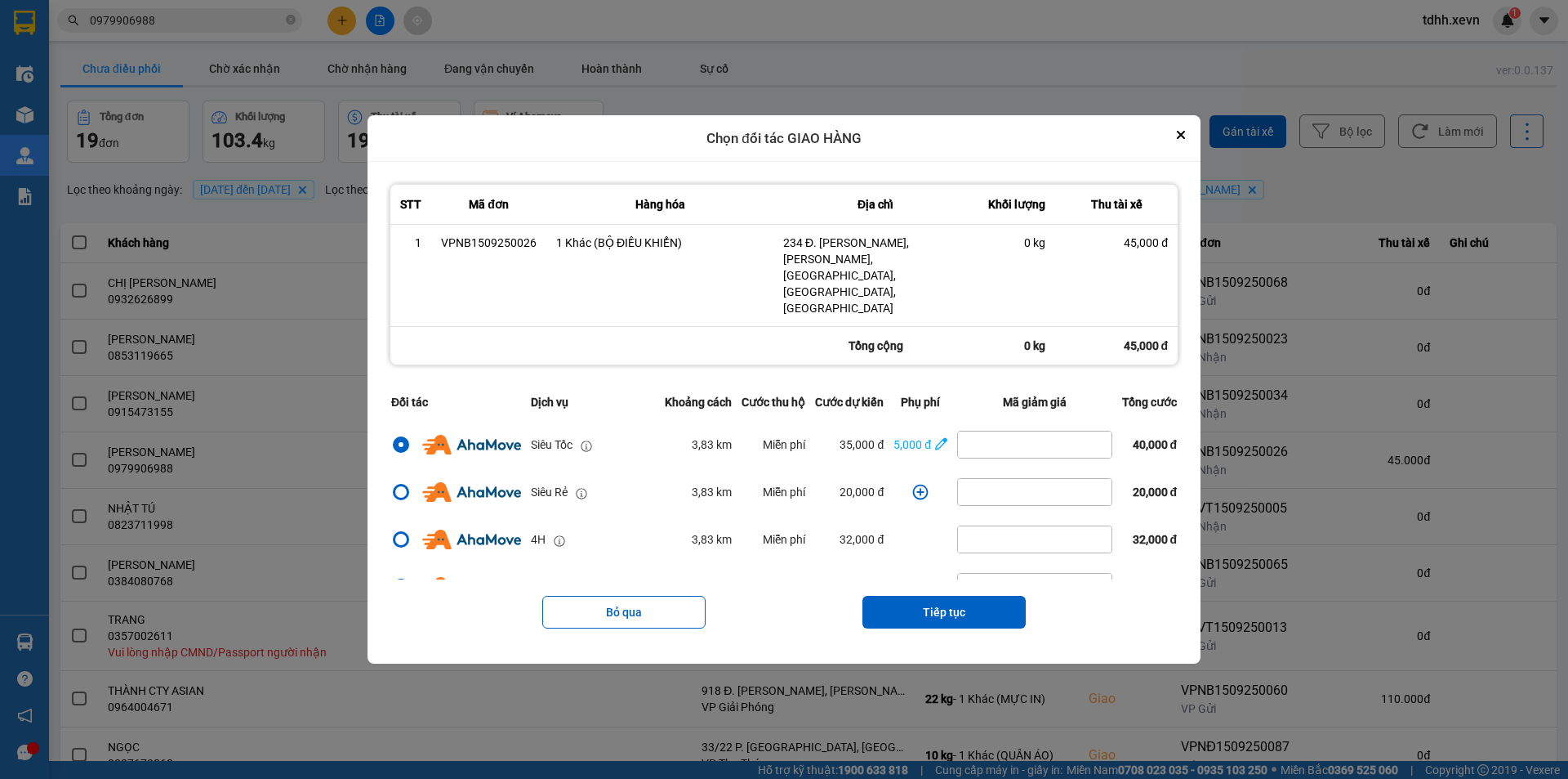
drag, startPoint x: 954, startPoint y: 591, endPoint x: 957, endPoint y: 575, distance: 16.3
click at [954, 596] on button "Tiếp tục" at bounding box center [944, 612] width 163 height 32
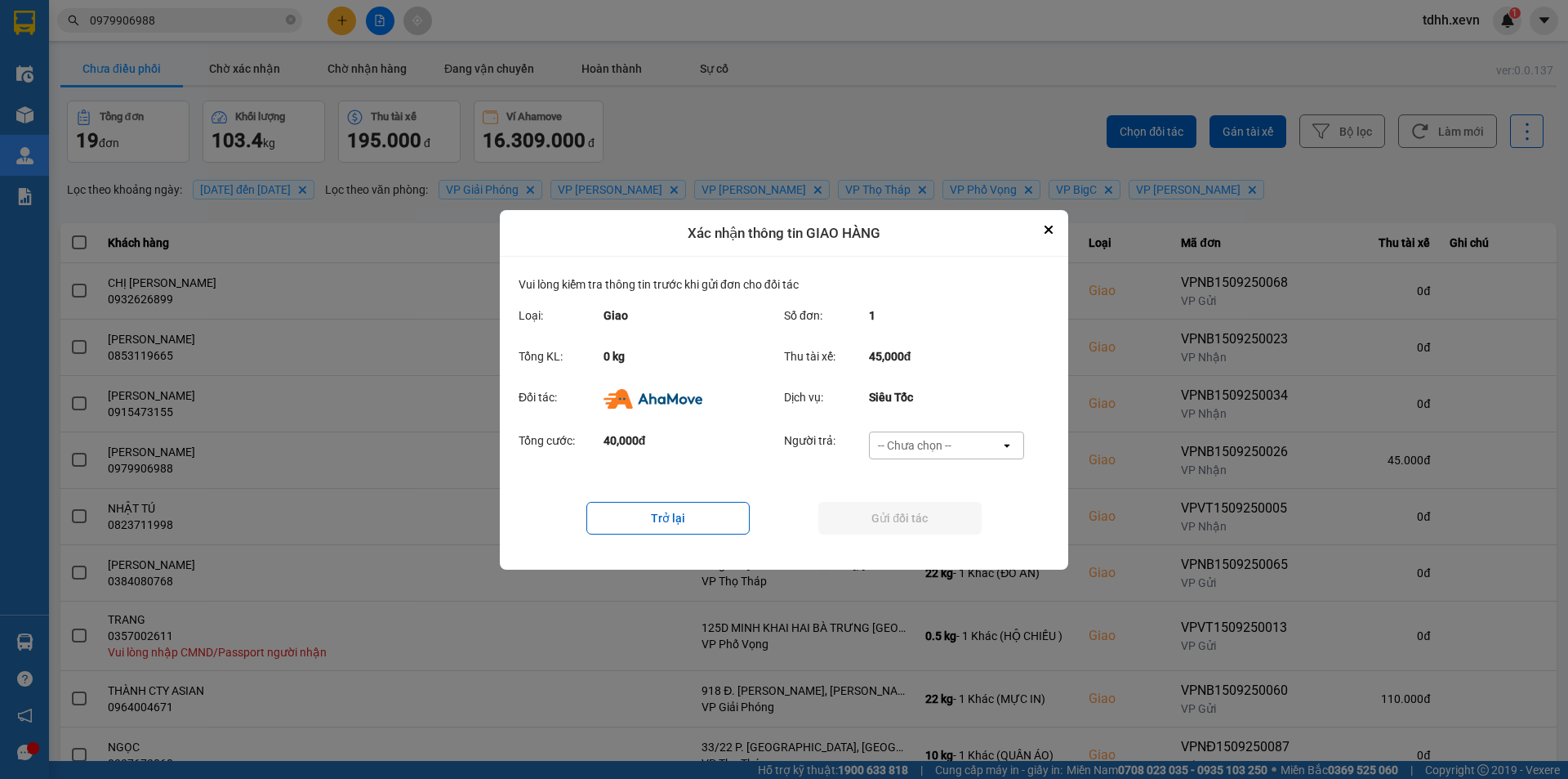
click at [936, 432] on div "-- Chưa chọn --" at bounding box center [935, 445] width 131 height 26
click at [935, 539] on span "Ví Ahamove" at bounding box center [914, 539] width 66 height 16
click at [925, 524] on button "Gửi đối tác" at bounding box center [899, 518] width 163 height 32
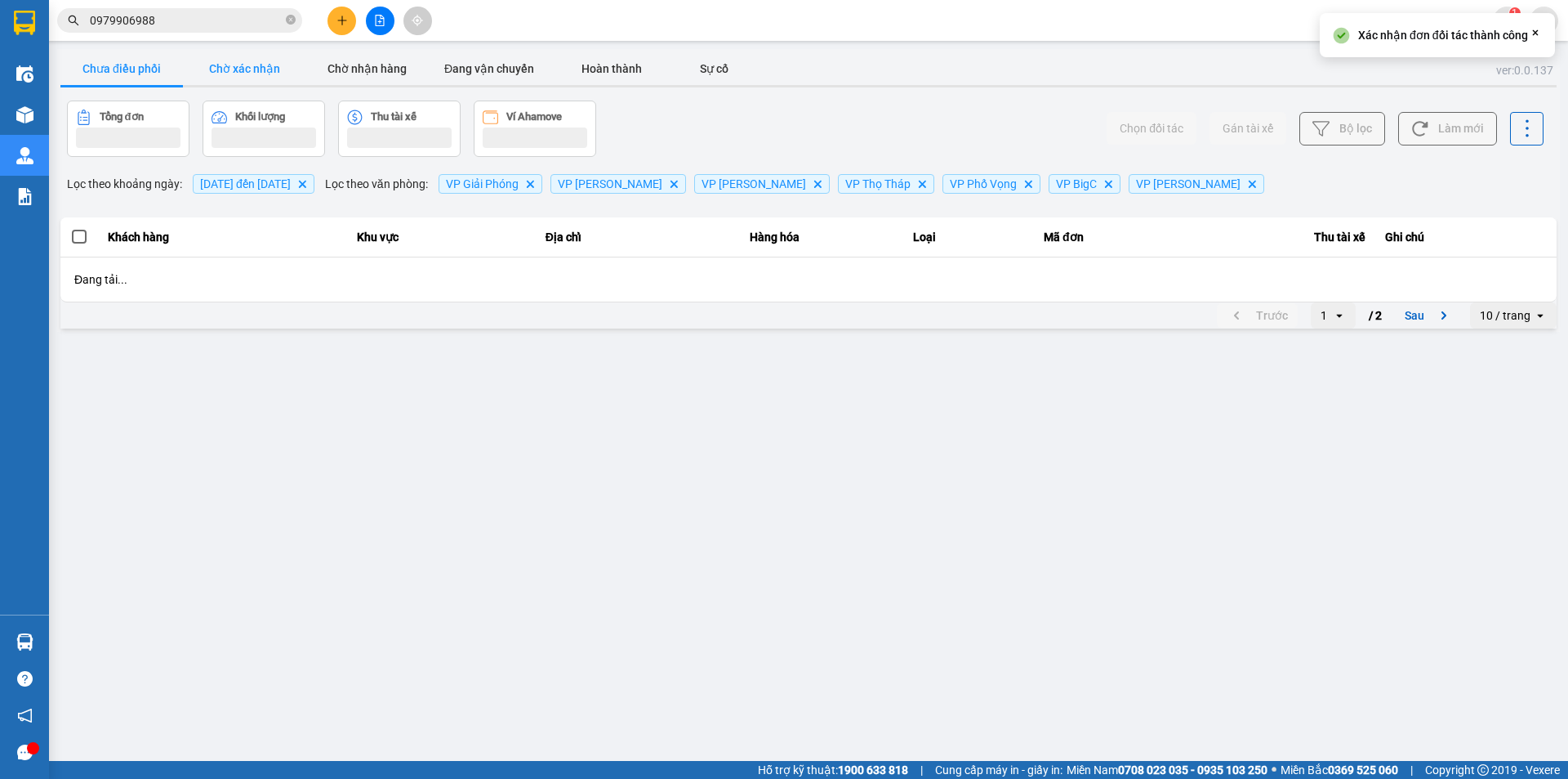
click at [252, 64] on button "Chờ xác nhận" at bounding box center [244, 69] width 123 height 32
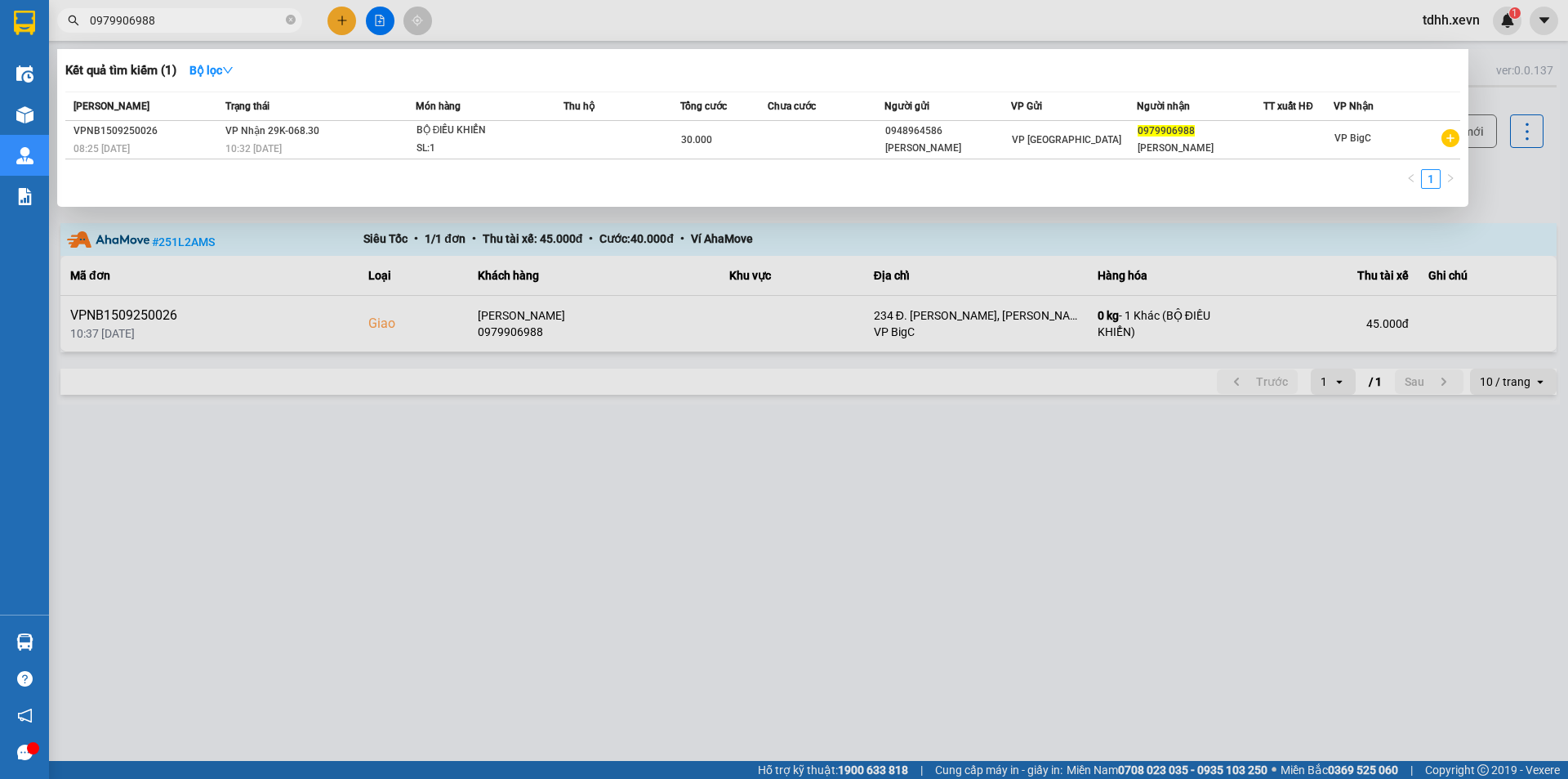
click at [207, 23] on input "0979906988" at bounding box center [187, 21] width 193 height 18
paste input "8868022"
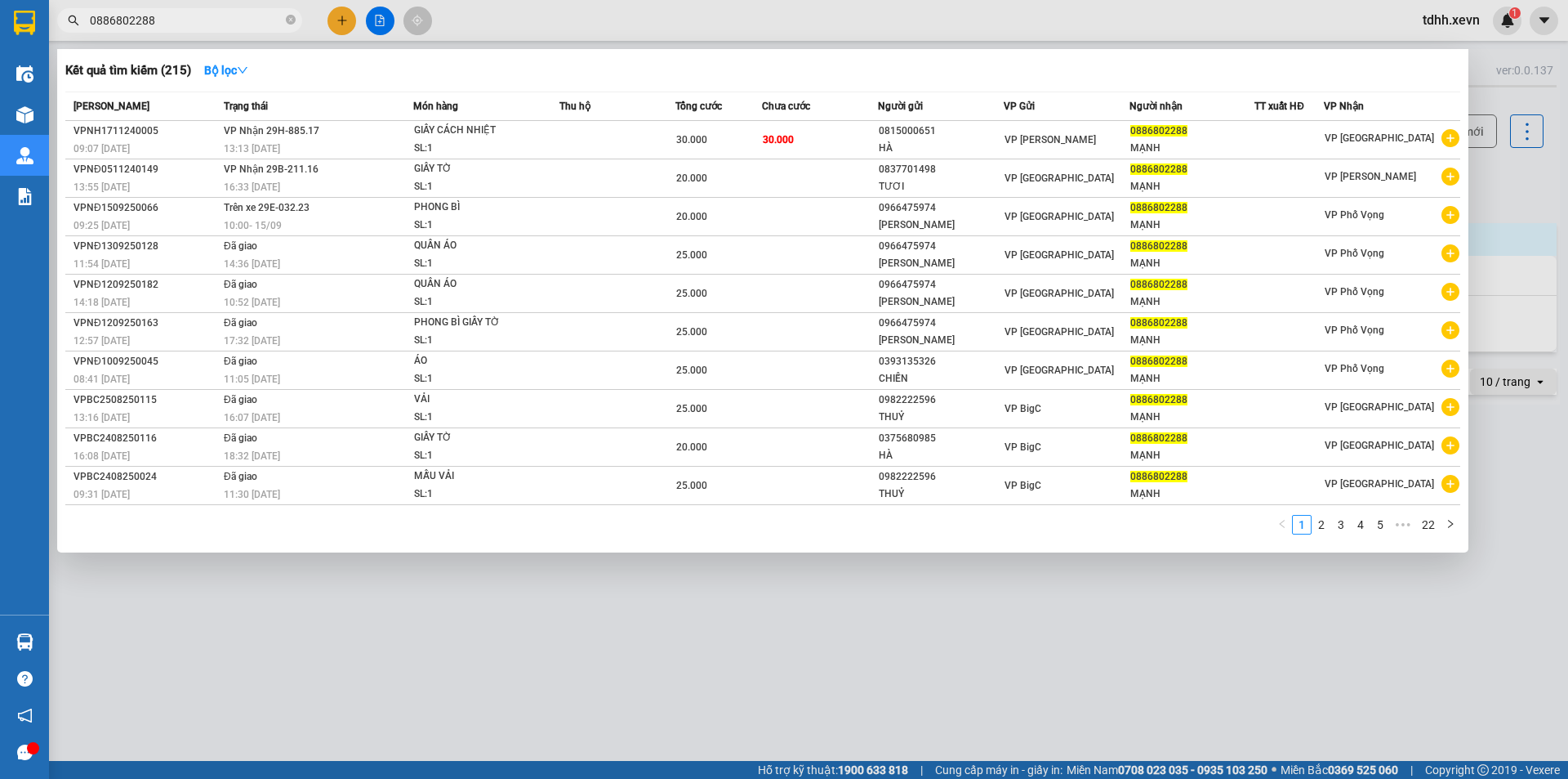
click at [203, 22] on input "0886802288" at bounding box center [187, 21] width 193 height 18
paste input "328759256"
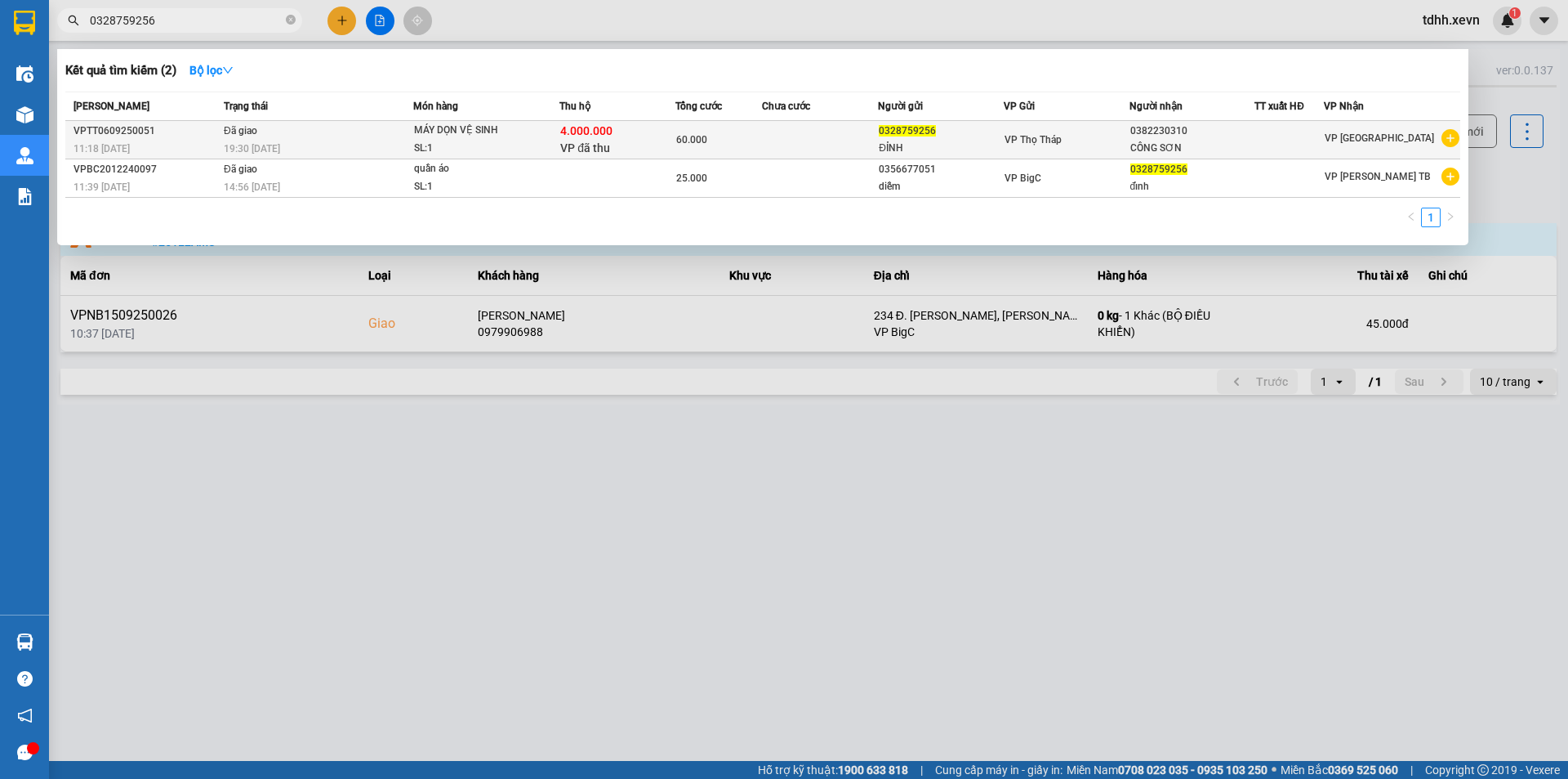
click at [541, 138] on span "MÁY DỌN VỆ SINH SL: 1" at bounding box center [486, 139] width 145 height 35
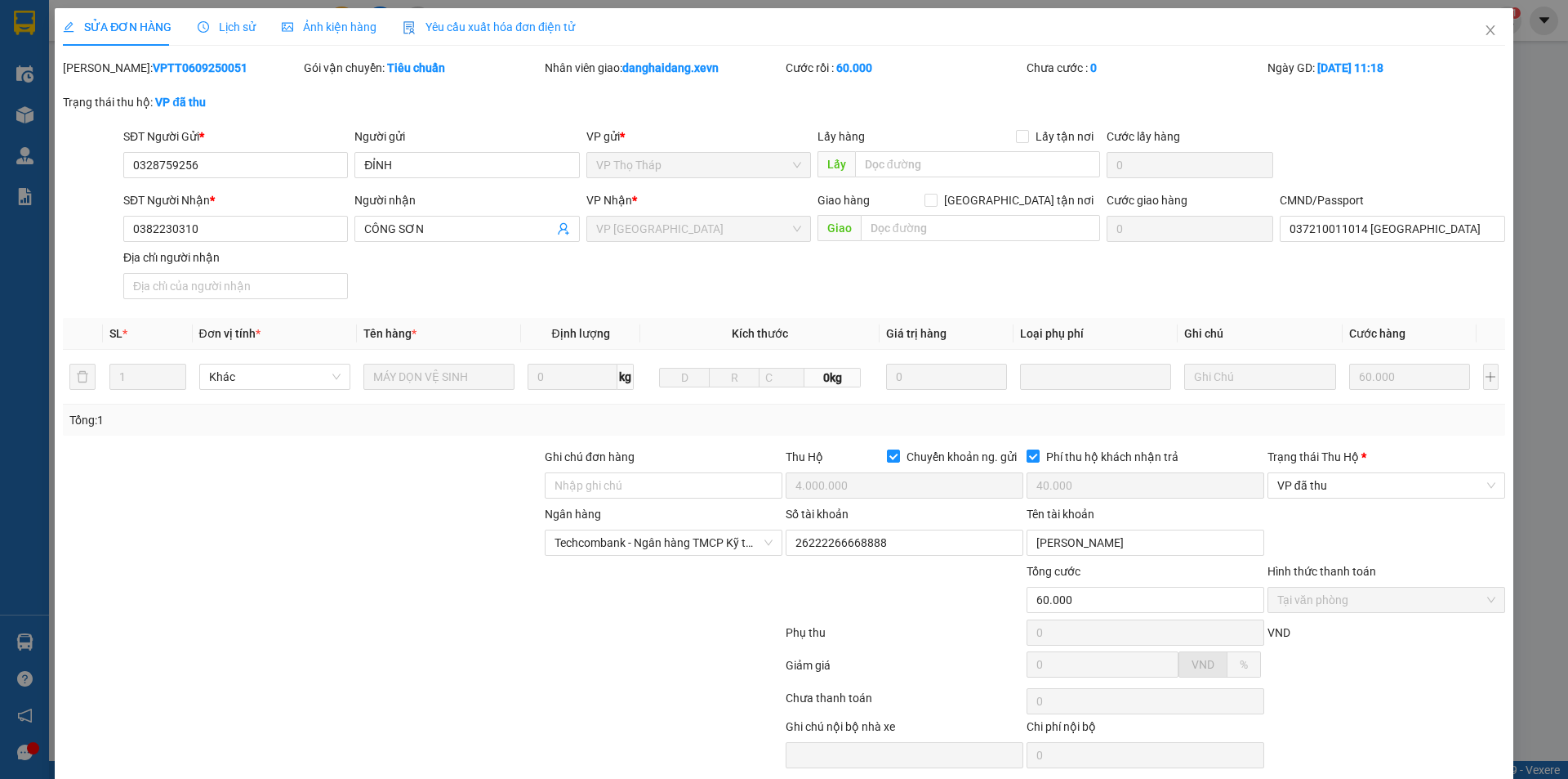
click at [220, 36] on div "Lịch sử" at bounding box center [226, 27] width 58 height 38
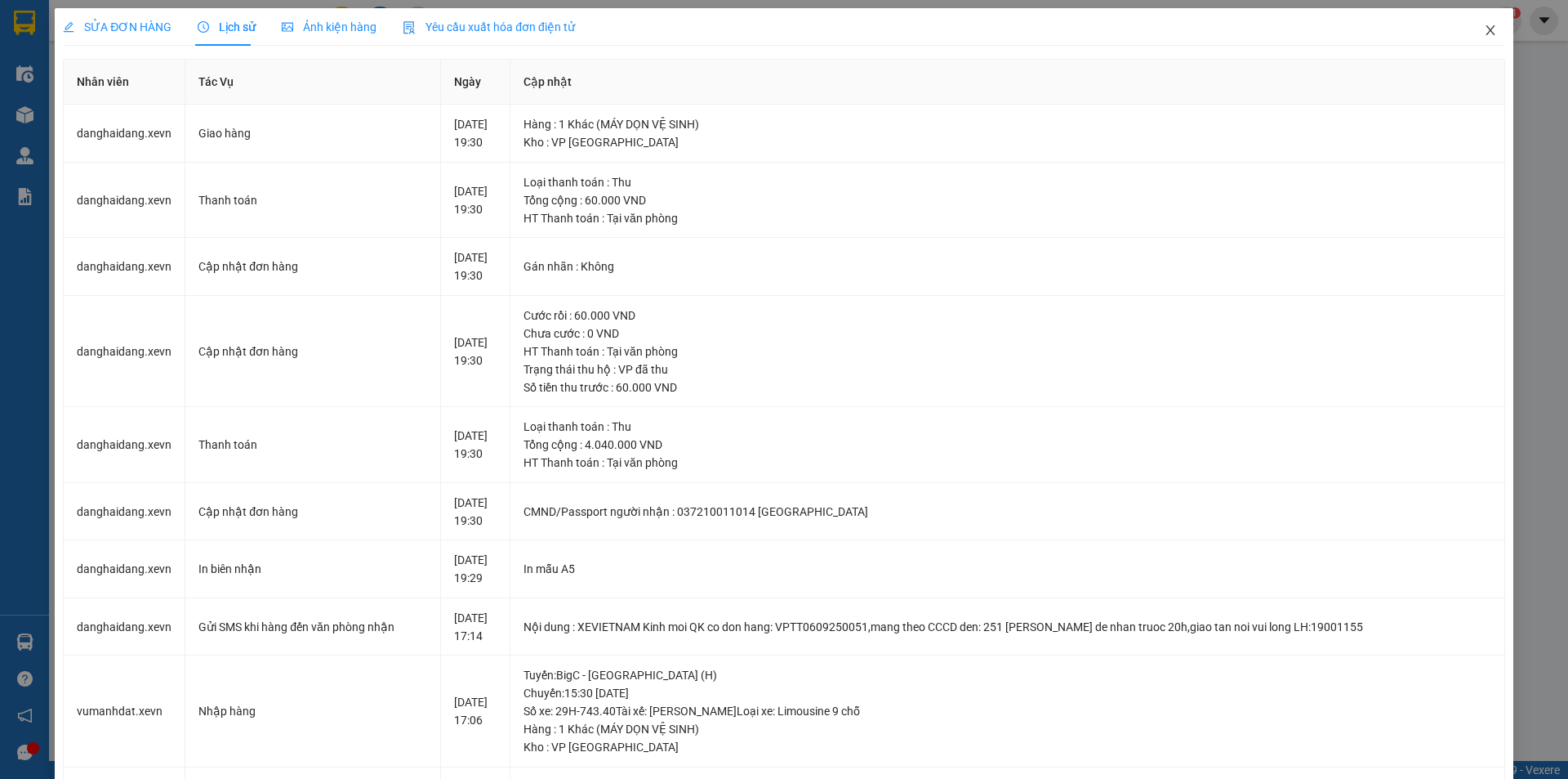
click at [1471, 37] on span "Close" at bounding box center [1490, 31] width 46 height 46
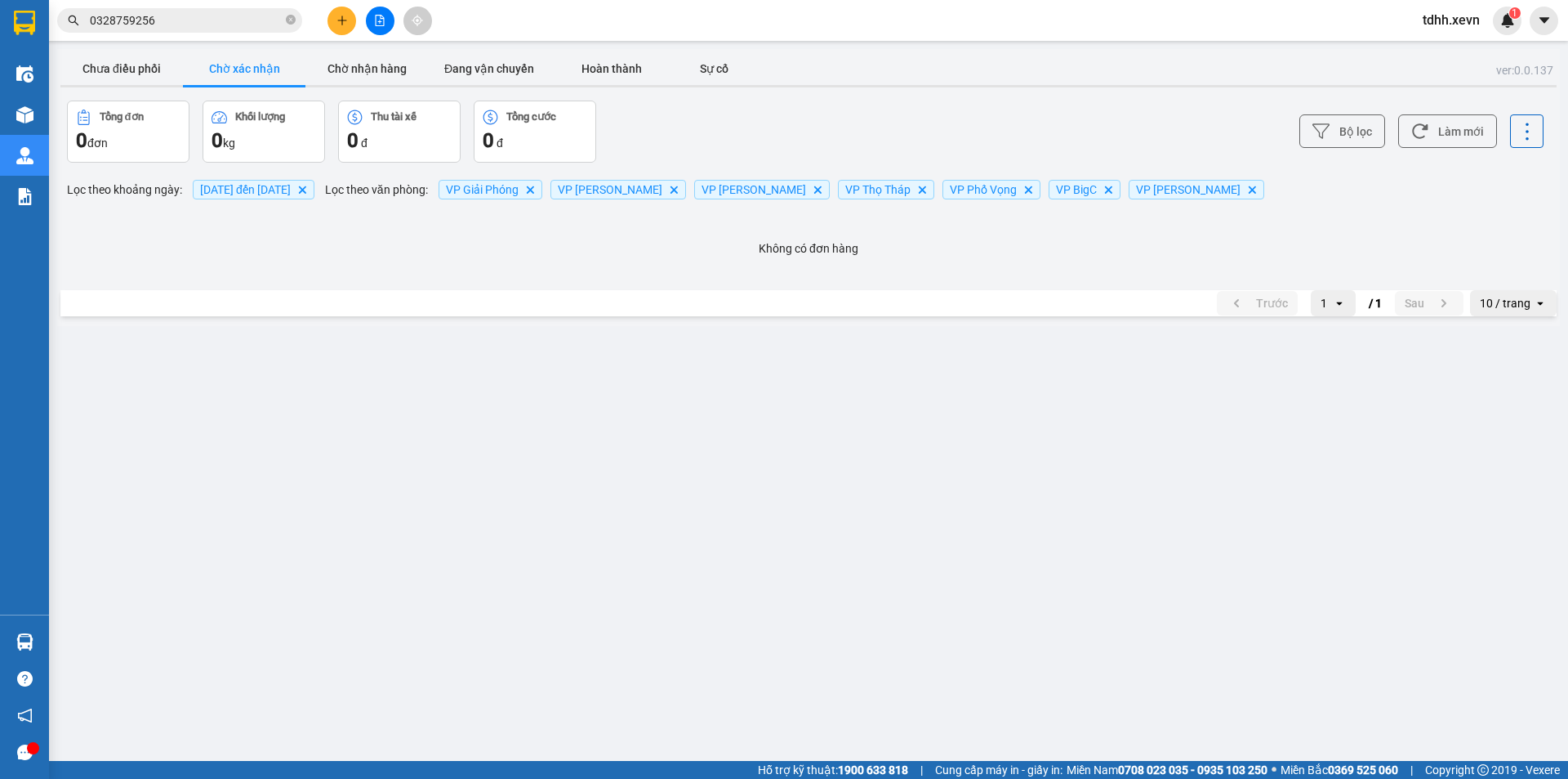
click at [208, 24] on input "0328759256" at bounding box center [187, 21] width 193 height 18
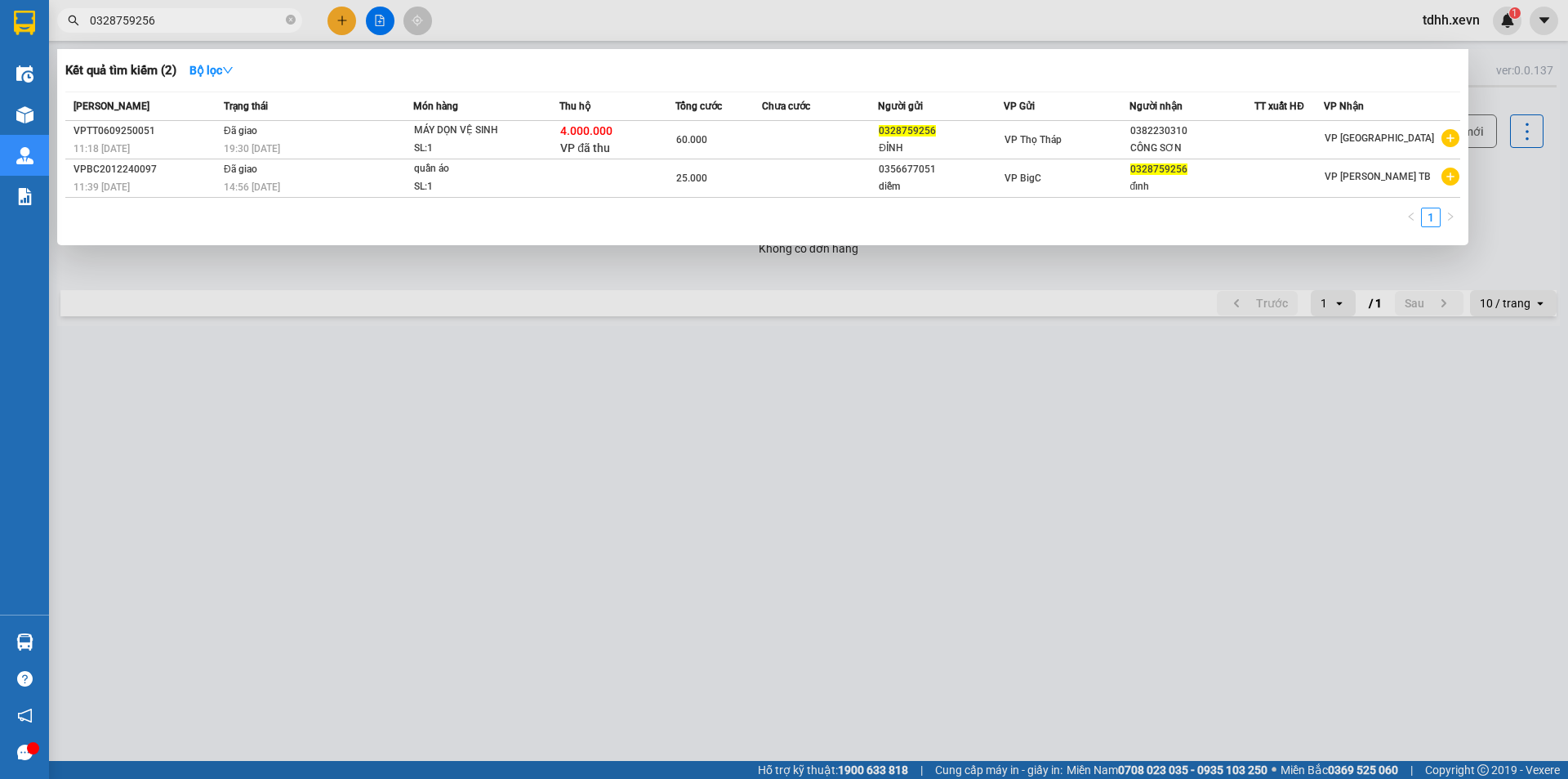
click at [161, 26] on input "0328759256" at bounding box center [187, 21] width 193 height 18
paste input "853119665"
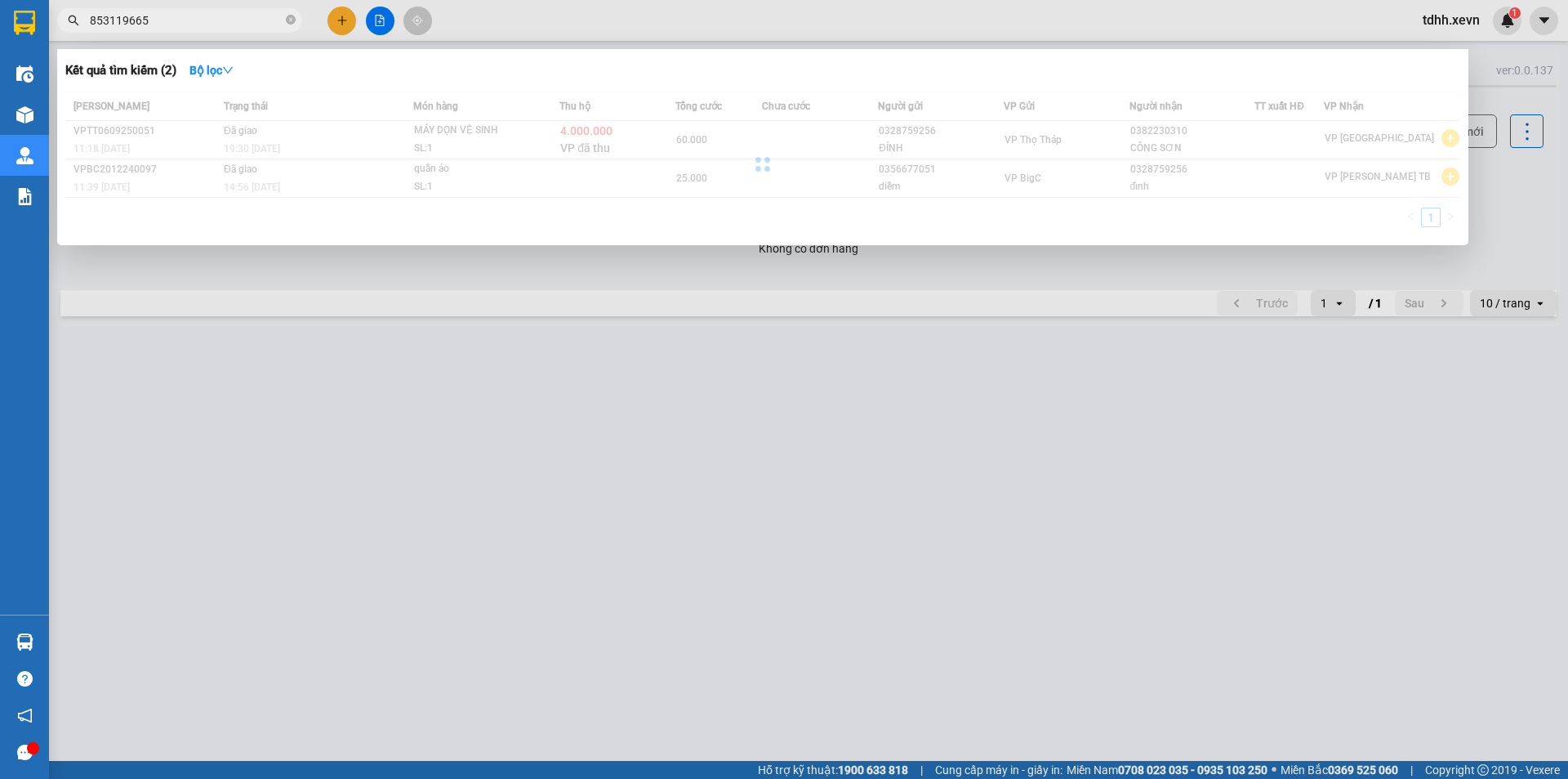
click at [88, 24] on span "853119665" at bounding box center [180, 20] width 245 height 24
click at [92, 23] on input "853119665" at bounding box center [187, 21] width 193 height 18
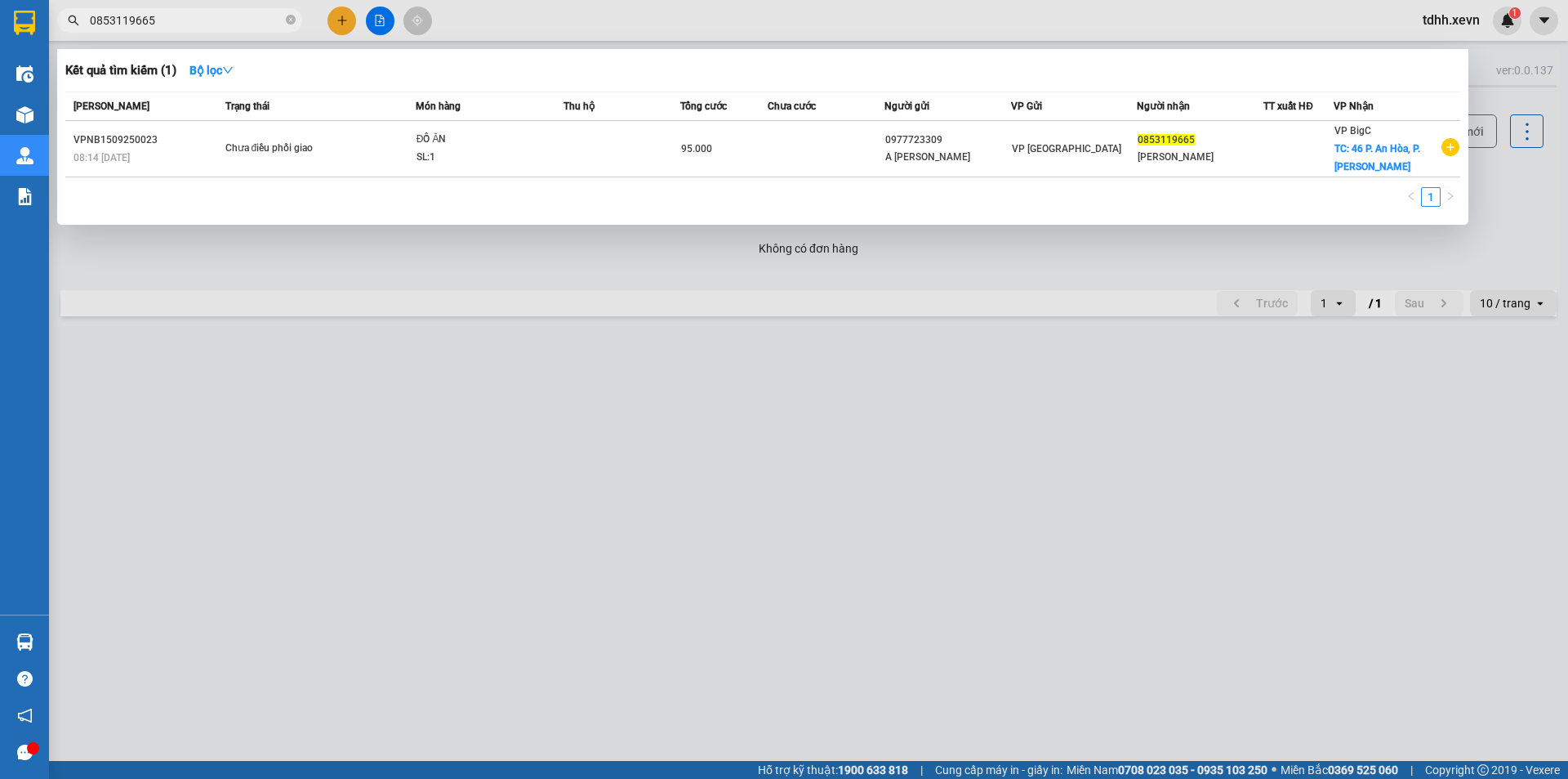
click at [641, 462] on div at bounding box center [784, 389] width 1568 height 779
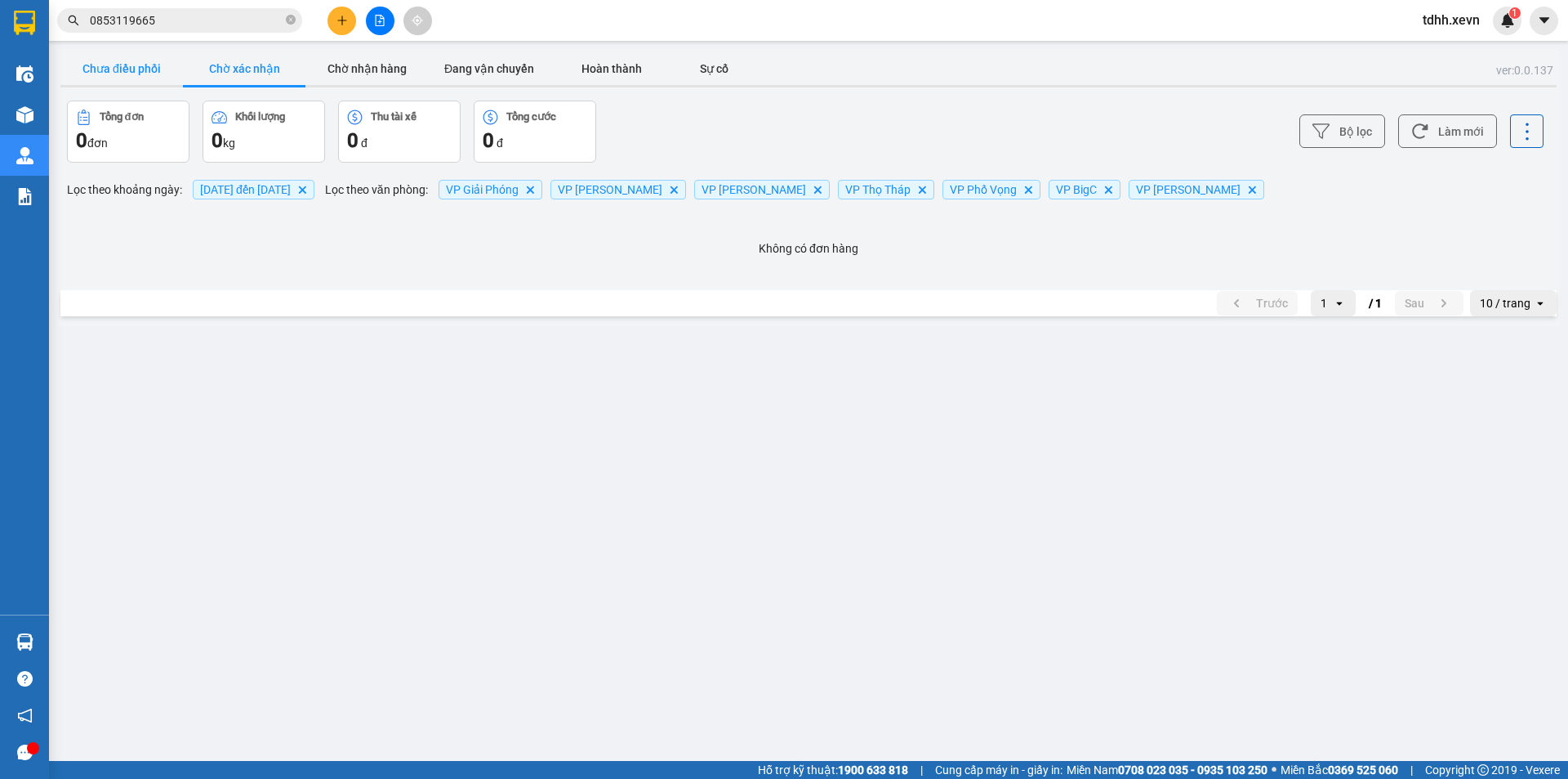
click at [130, 62] on button "Chưa điều phối" at bounding box center [122, 69] width 123 height 32
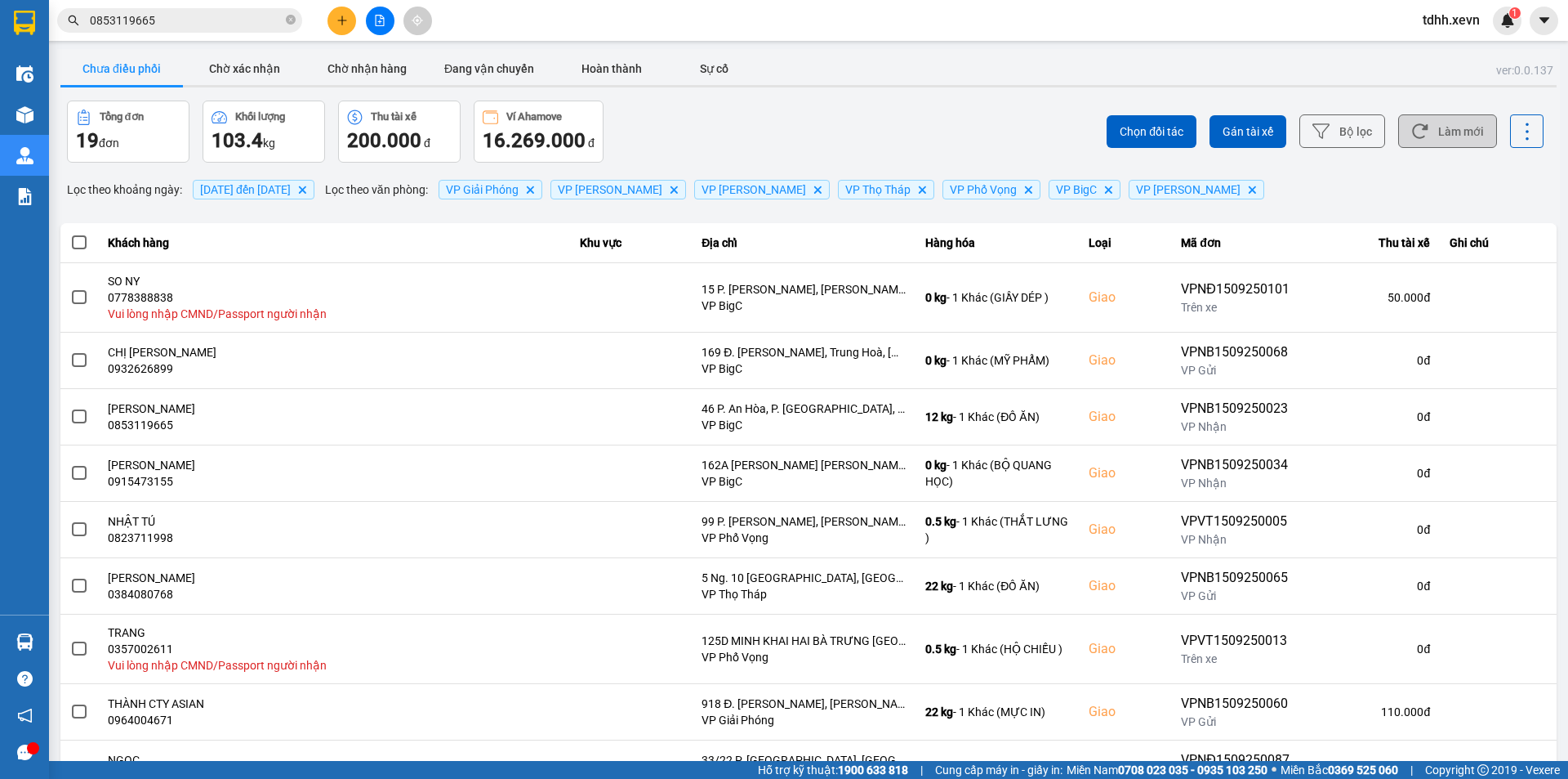
click at [1444, 125] on button "Làm mới" at bounding box center [1448, 131] width 99 height 33
click at [913, 124] on div "Chọn đối tác Gán tài xế Bộ lọc Làm mới" at bounding box center [1175, 131] width 738 height 62
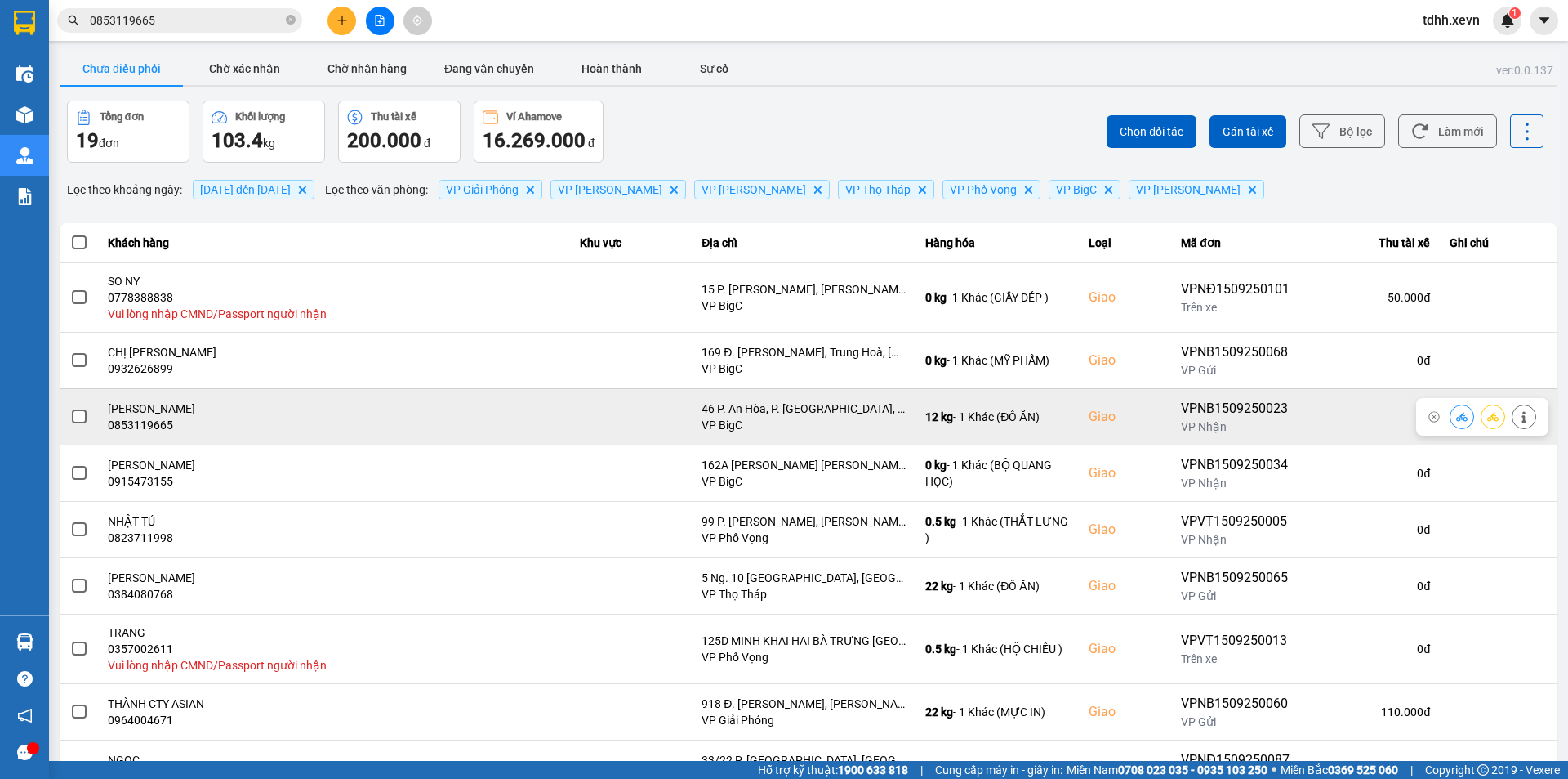
click at [1518, 415] on icon at bounding box center [1524, 416] width 12 height 12
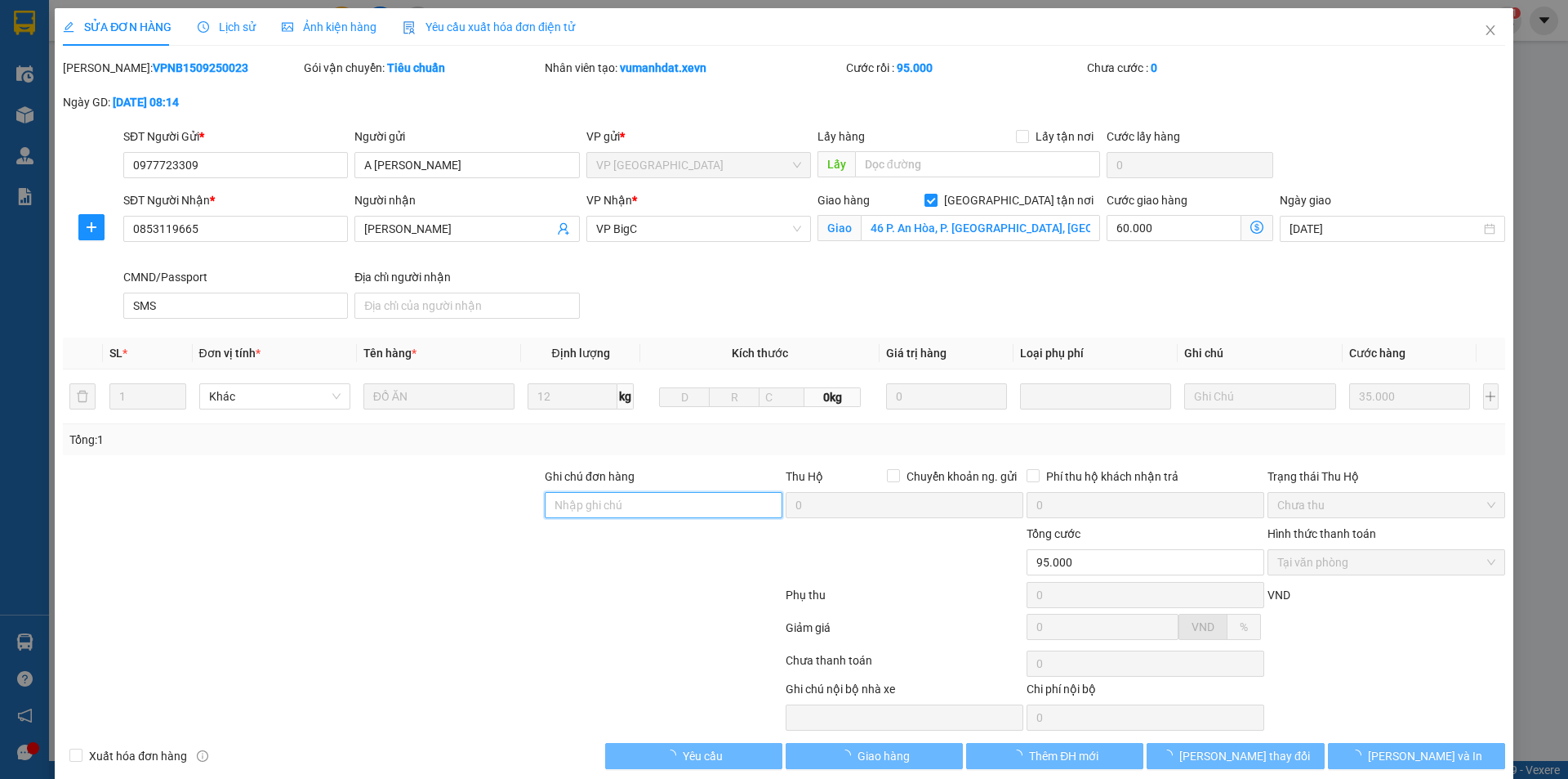
click at [687, 493] on input "Ghi chú đơn hàng" at bounding box center [663, 505] width 237 height 26
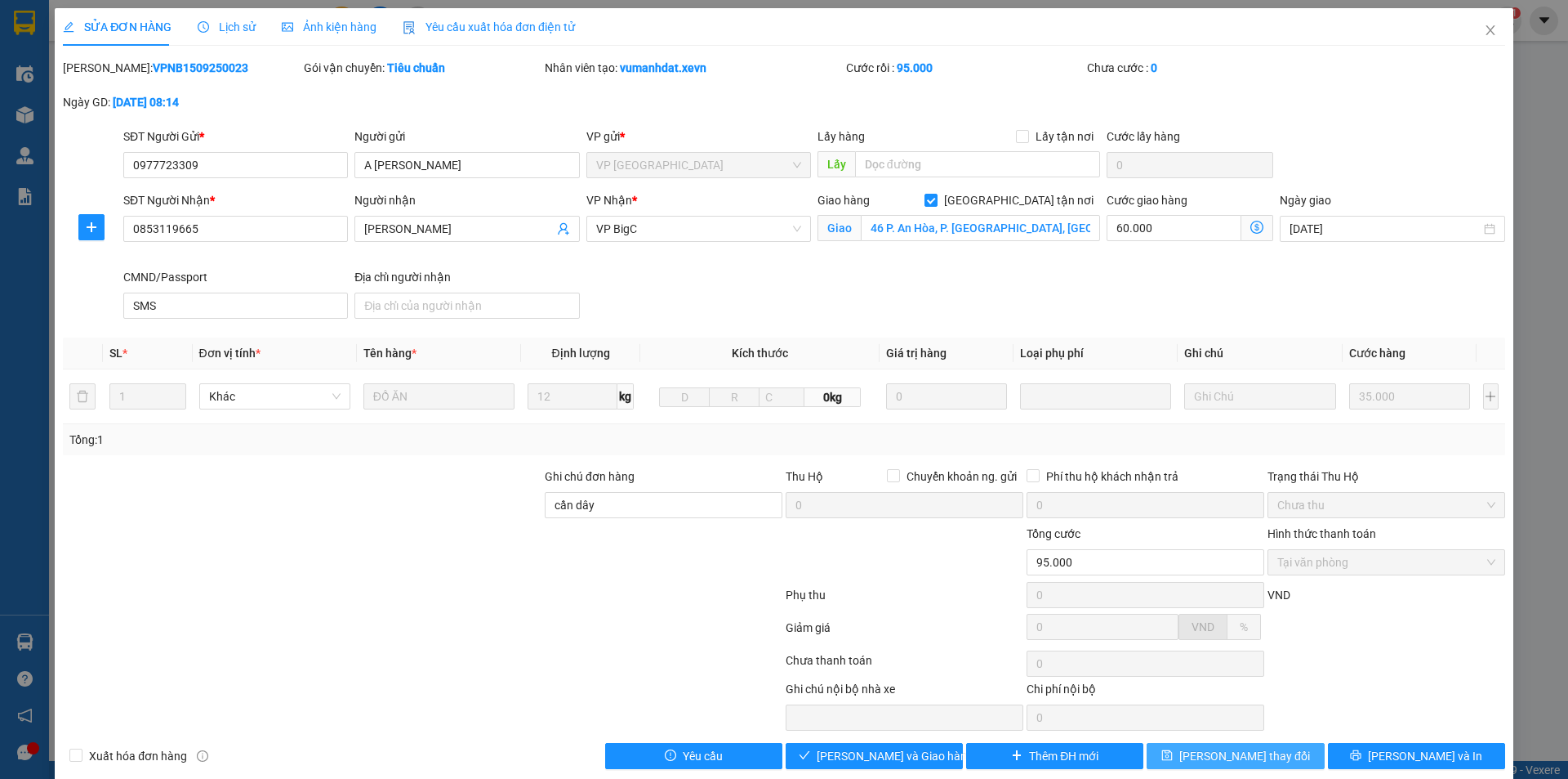
click at [1229, 765] on span "[PERSON_NAME] thay đổi" at bounding box center [1244, 756] width 131 height 18
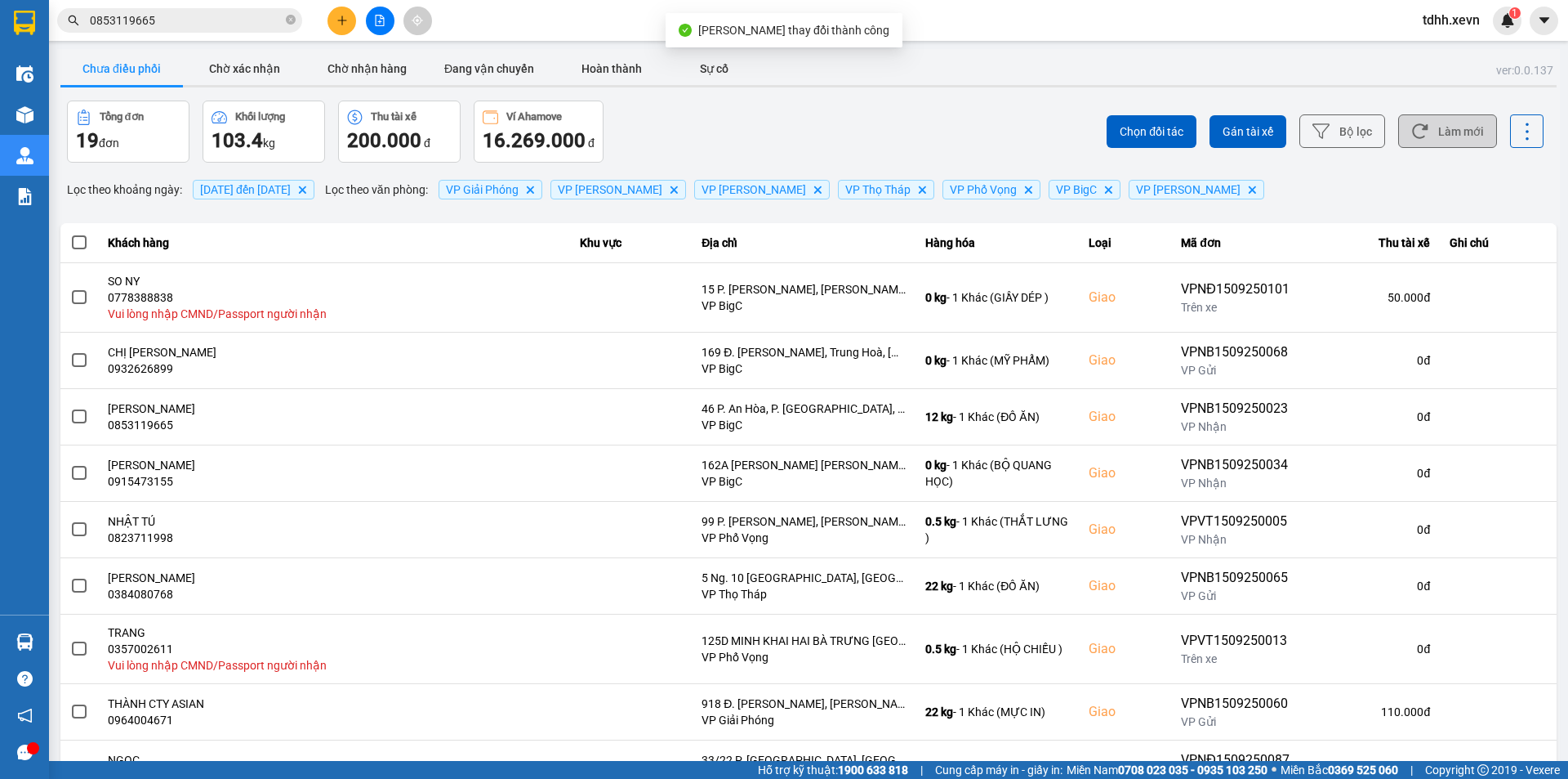
click at [1440, 137] on button "Làm mới" at bounding box center [1448, 131] width 99 height 33
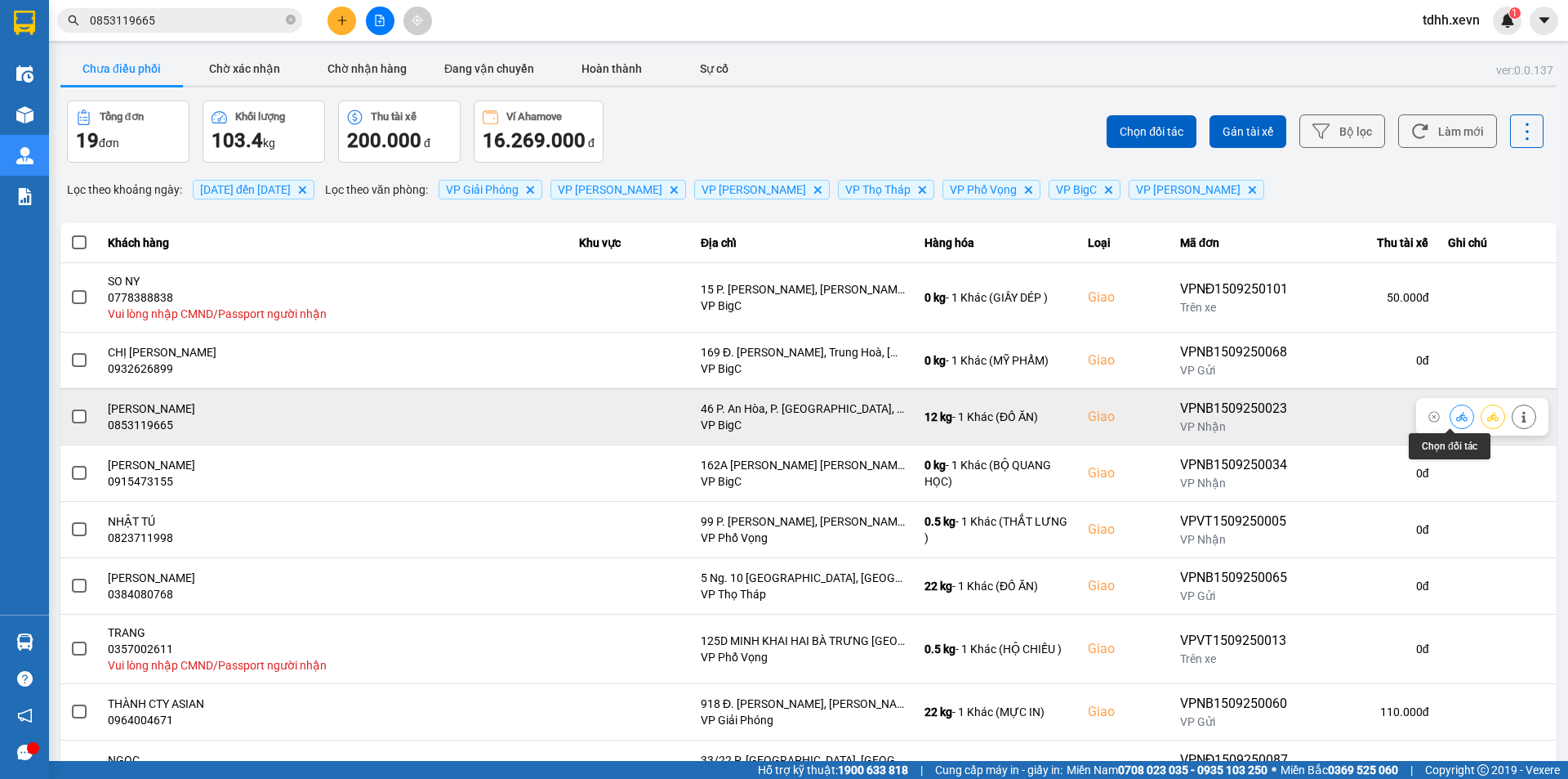
click at [1456, 414] on icon at bounding box center [1462, 416] width 12 height 12
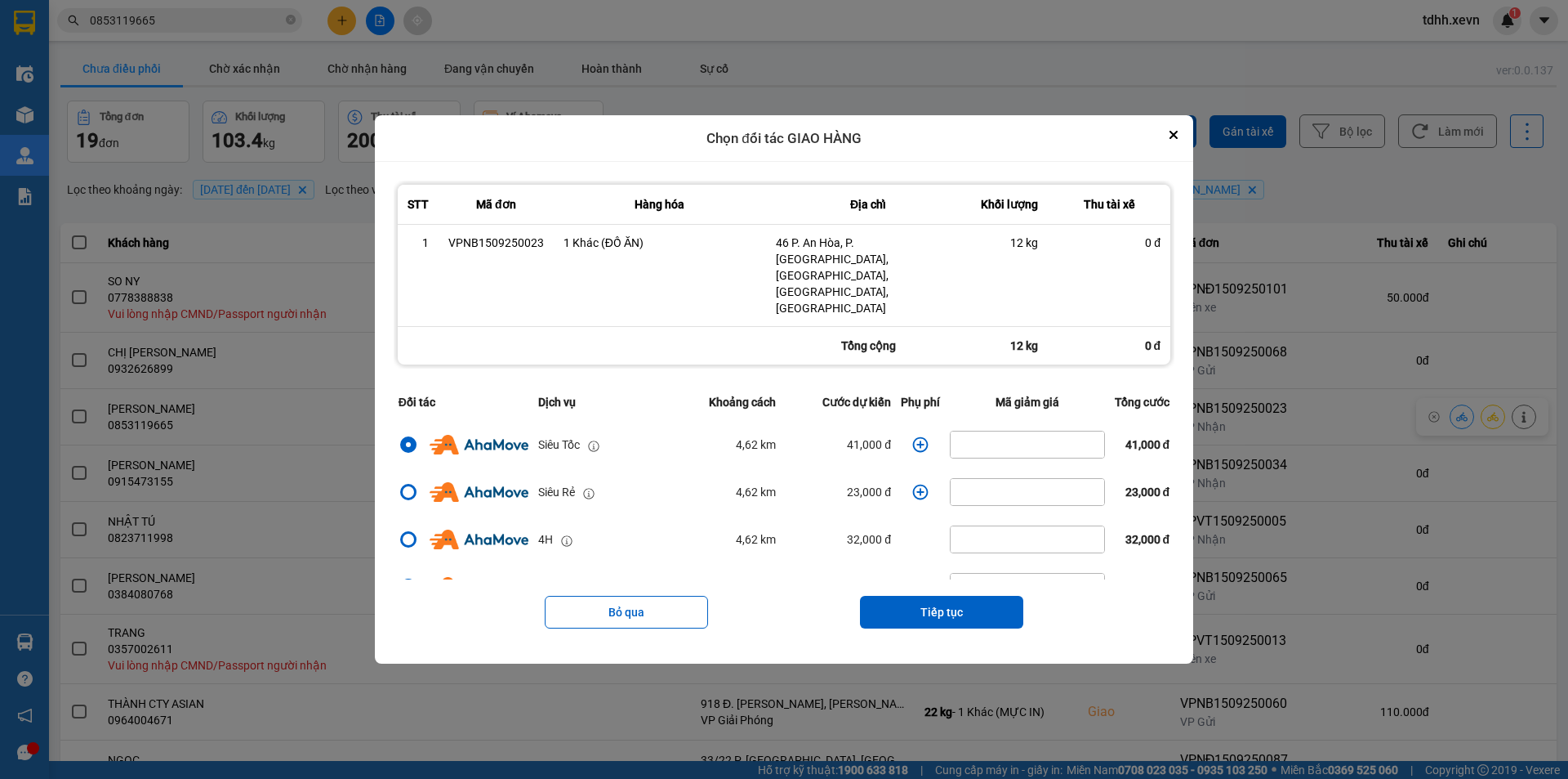
click at [918, 437] on icon "dialog" at bounding box center [920, 444] width 15 height 15
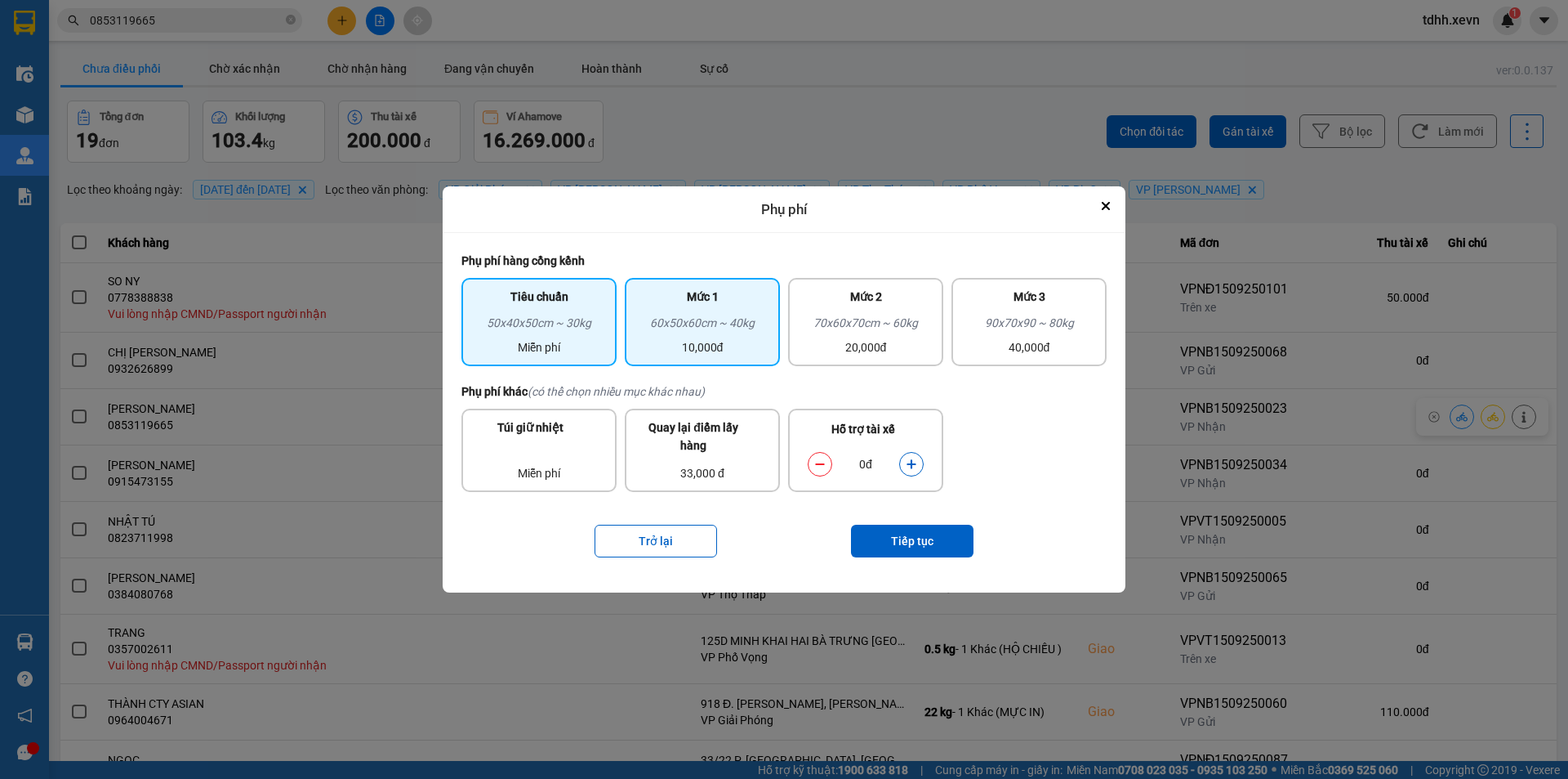
click at [735, 319] on div "60x50x60cm ~ 40kg" at bounding box center [702, 326] width 135 height 24
drag, startPoint x: 916, startPoint y: 462, endPoint x: 919, endPoint y: 470, distance: 8.5
click at [918, 464] on button "dialog" at bounding box center [911, 465] width 23 height 29
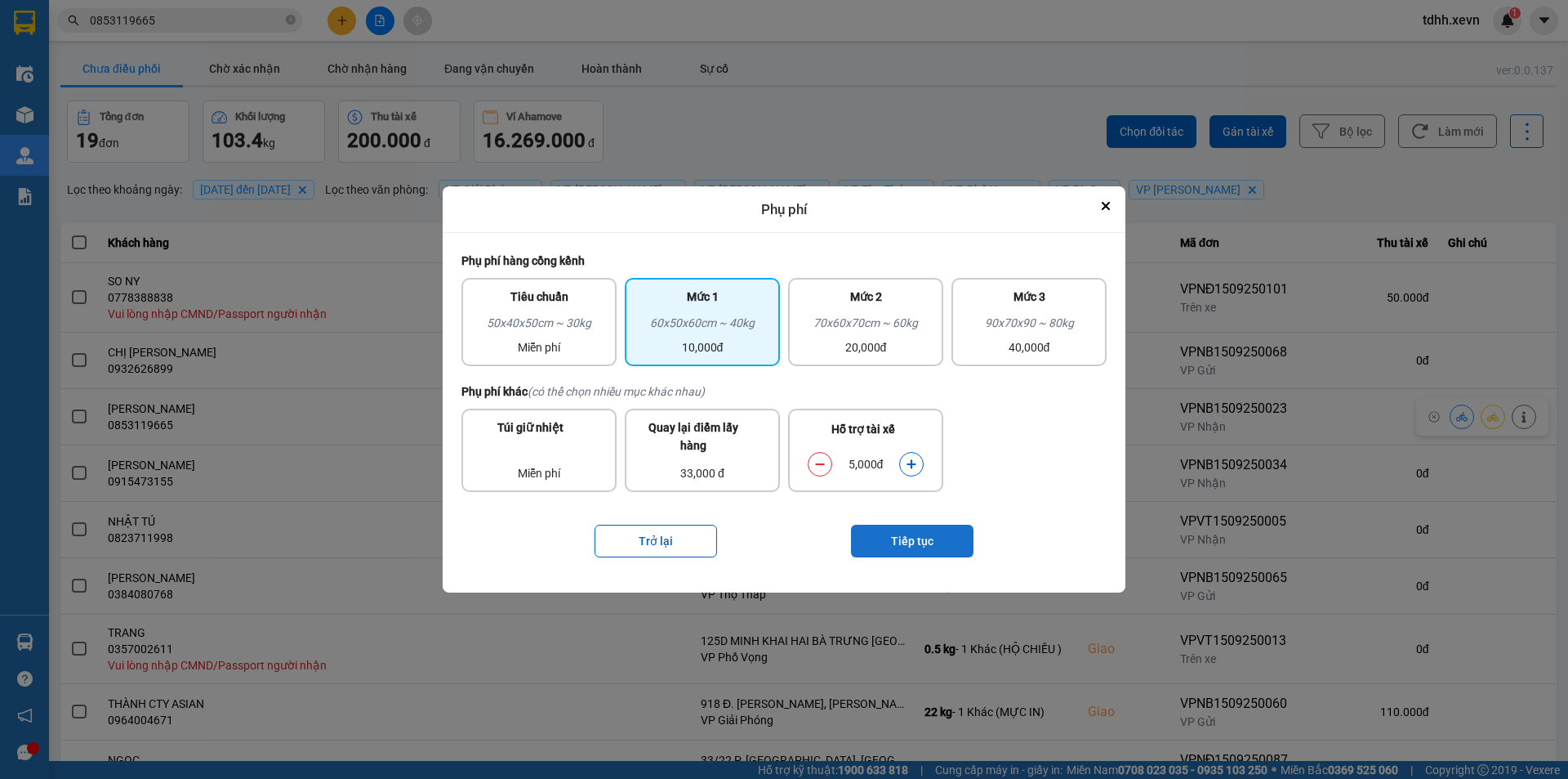
click at [925, 541] on button "Tiếp tục" at bounding box center [912, 541] width 123 height 32
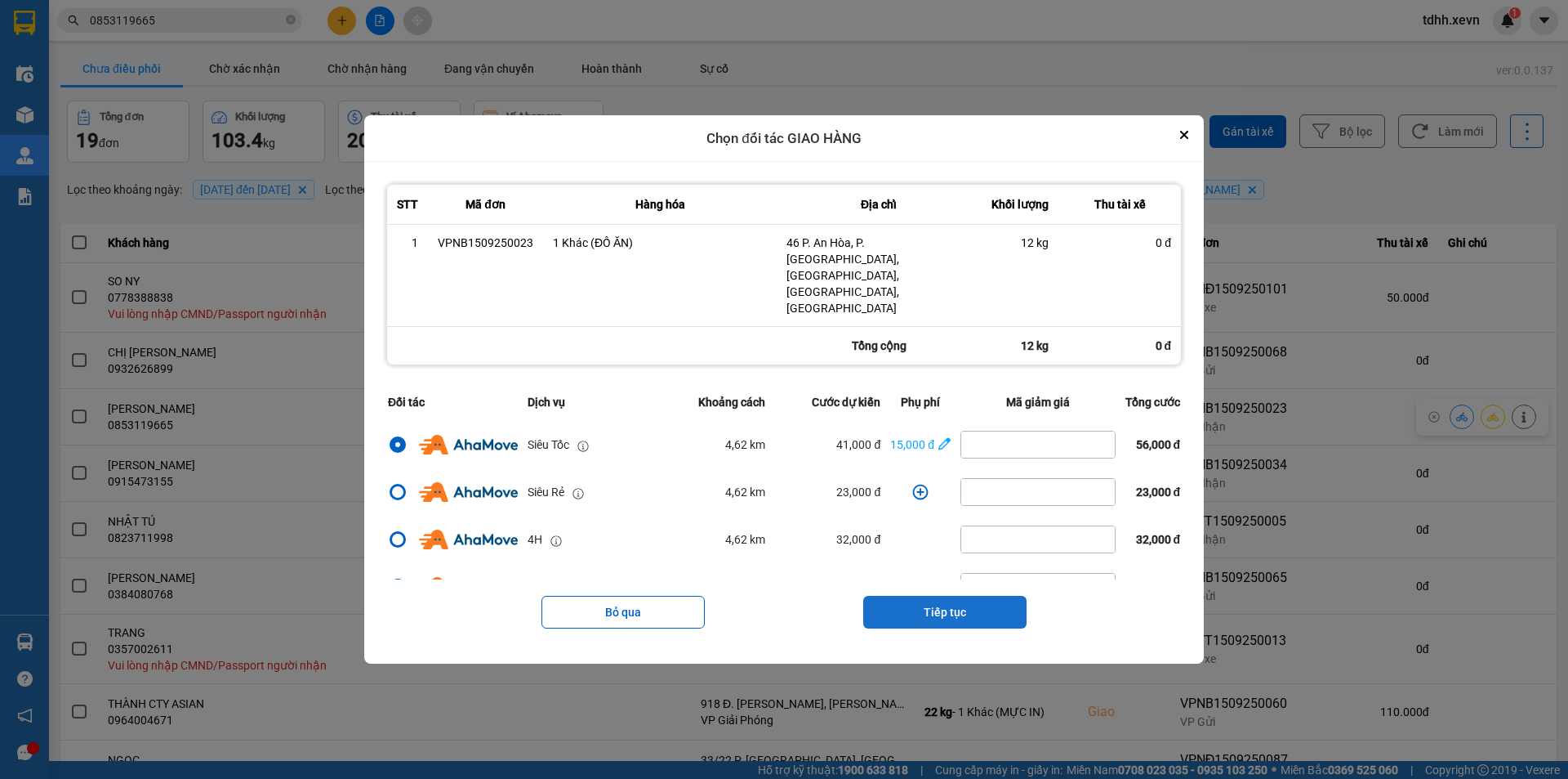
click at [935, 596] on button "Tiếp tục" at bounding box center [945, 612] width 163 height 32
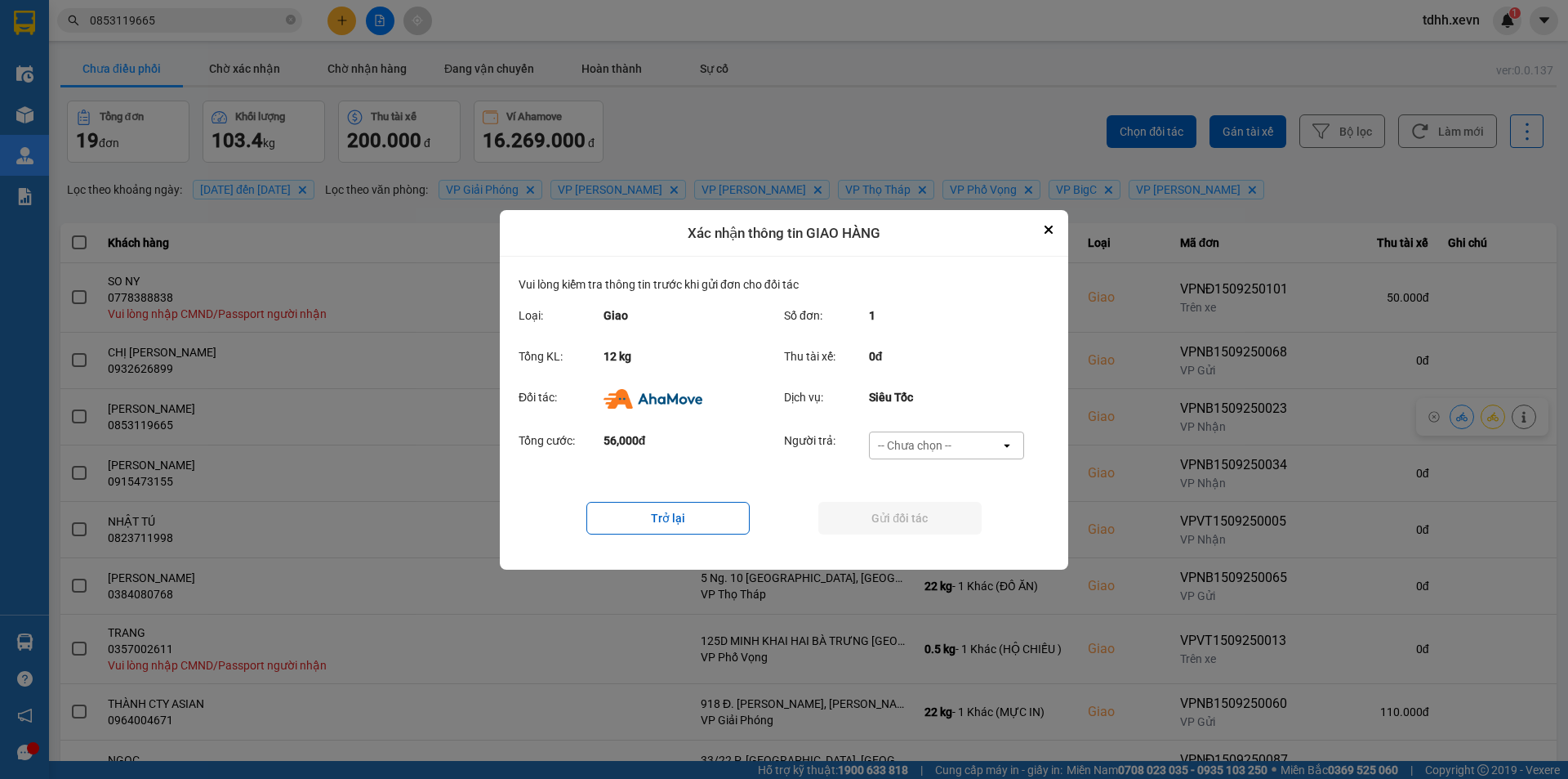
click at [954, 441] on div "-- Chưa chọn --" at bounding box center [935, 445] width 131 height 26
click at [934, 536] on span "Ví Ahamove" at bounding box center [914, 539] width 66 height 16
click at [918, 517] on button "Gửi đối tác" at bounding box center [899, 518] width 163 height 32
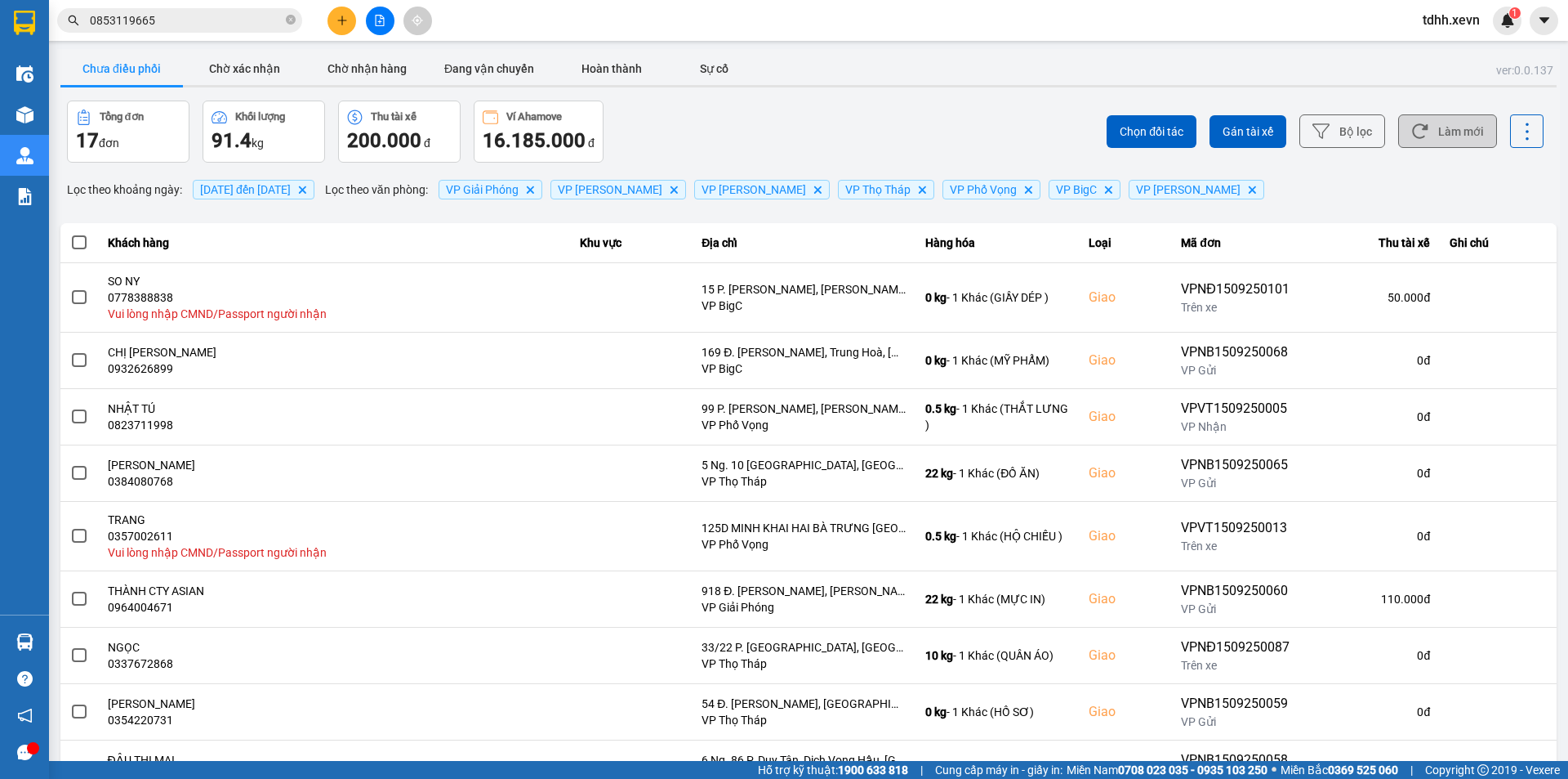
click at [1446, 123] on button "Làm mới" at bounding box center [1448, 131] width 99 height 33
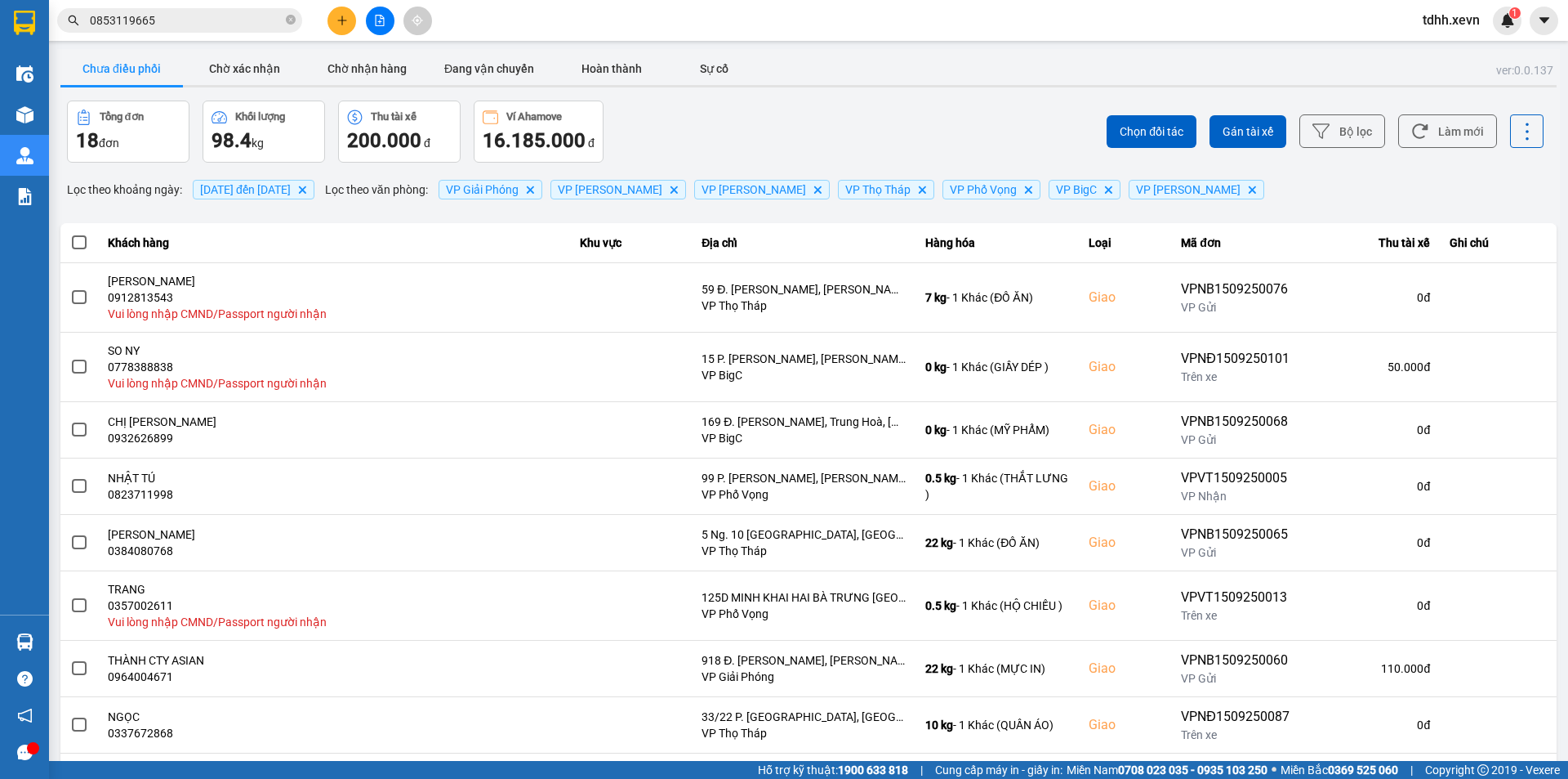
click at [938, 144] on div "Chọn đối tác Gán tài xế Bộ lọc Làm mới" at bounding box center [1175, 131] width 738 height 62
click at [197, 32] on div "Kết quả tìm kiếm ( 1 ) Bộ lọc Mã ĐH Trạng thái Món hàng Thu hộ Tổng cước Chưa c…" at bounding box center [159, 21] width 318 height 29
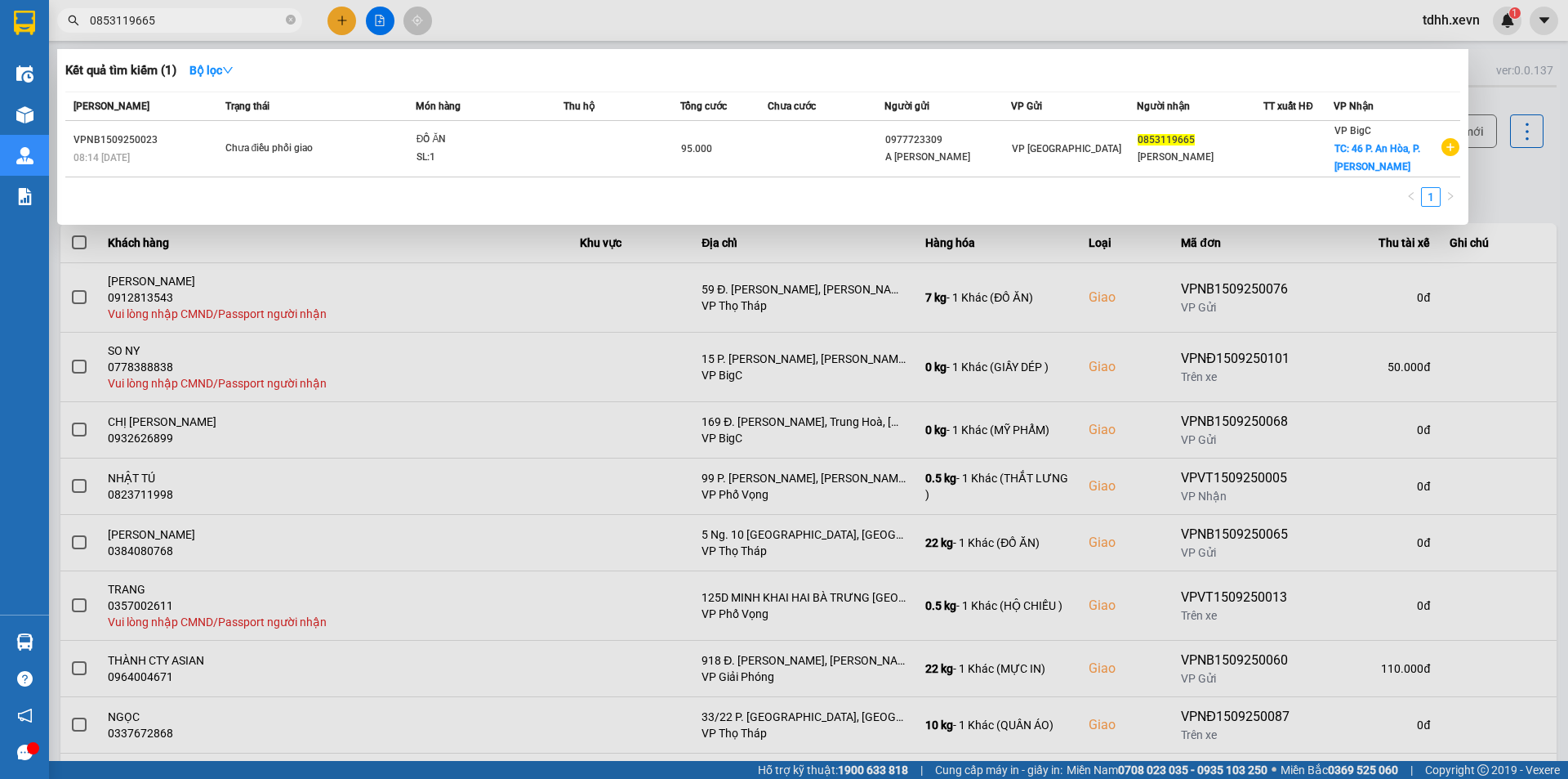
click at [198, 23] on input "0853119665" at bounding box center [187, 21] width 193 height 18
paste input "978764009"
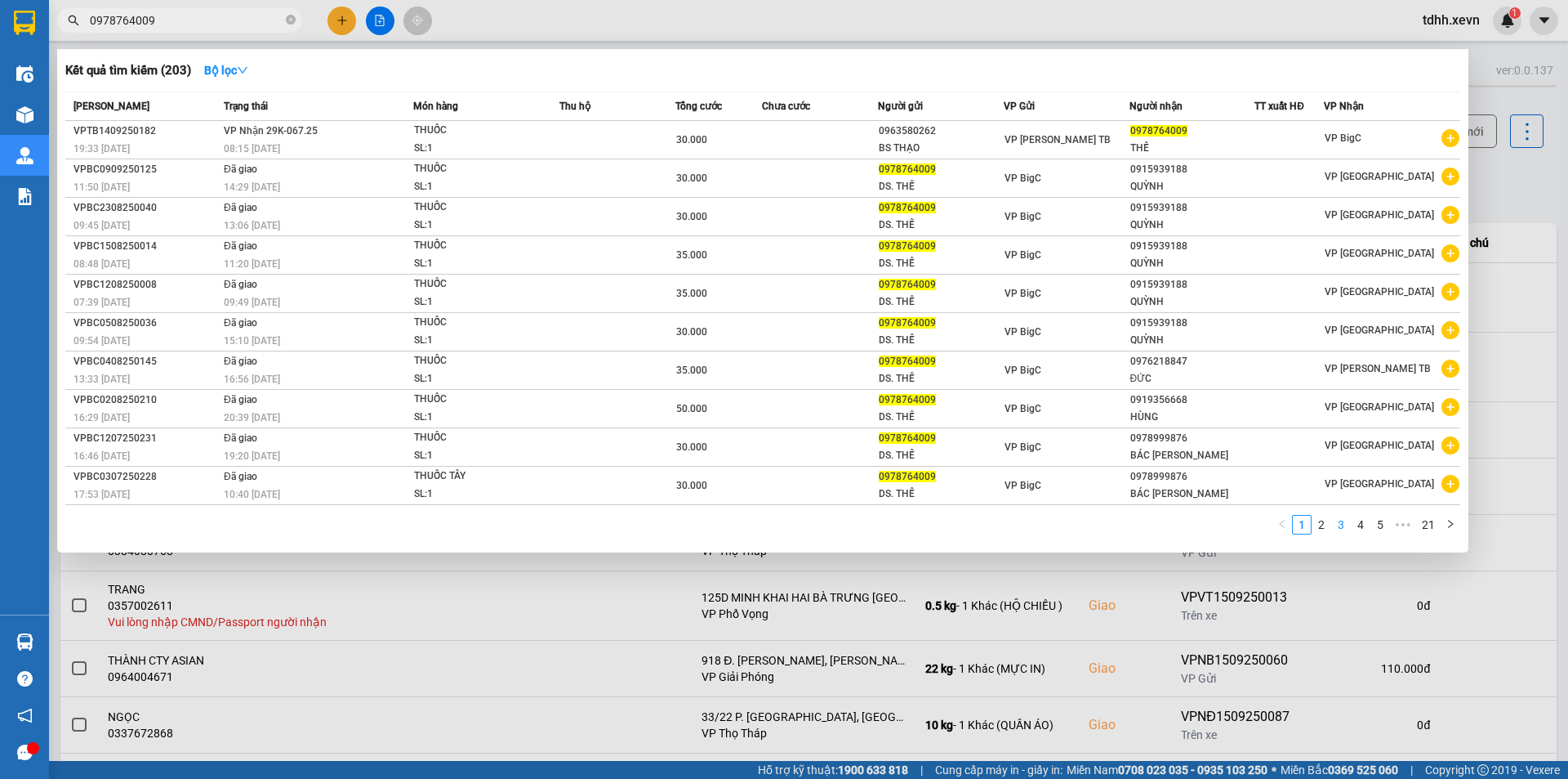
click at [1333, 524] on link "3" at bounding box center [1342, 524] width 18 height 18
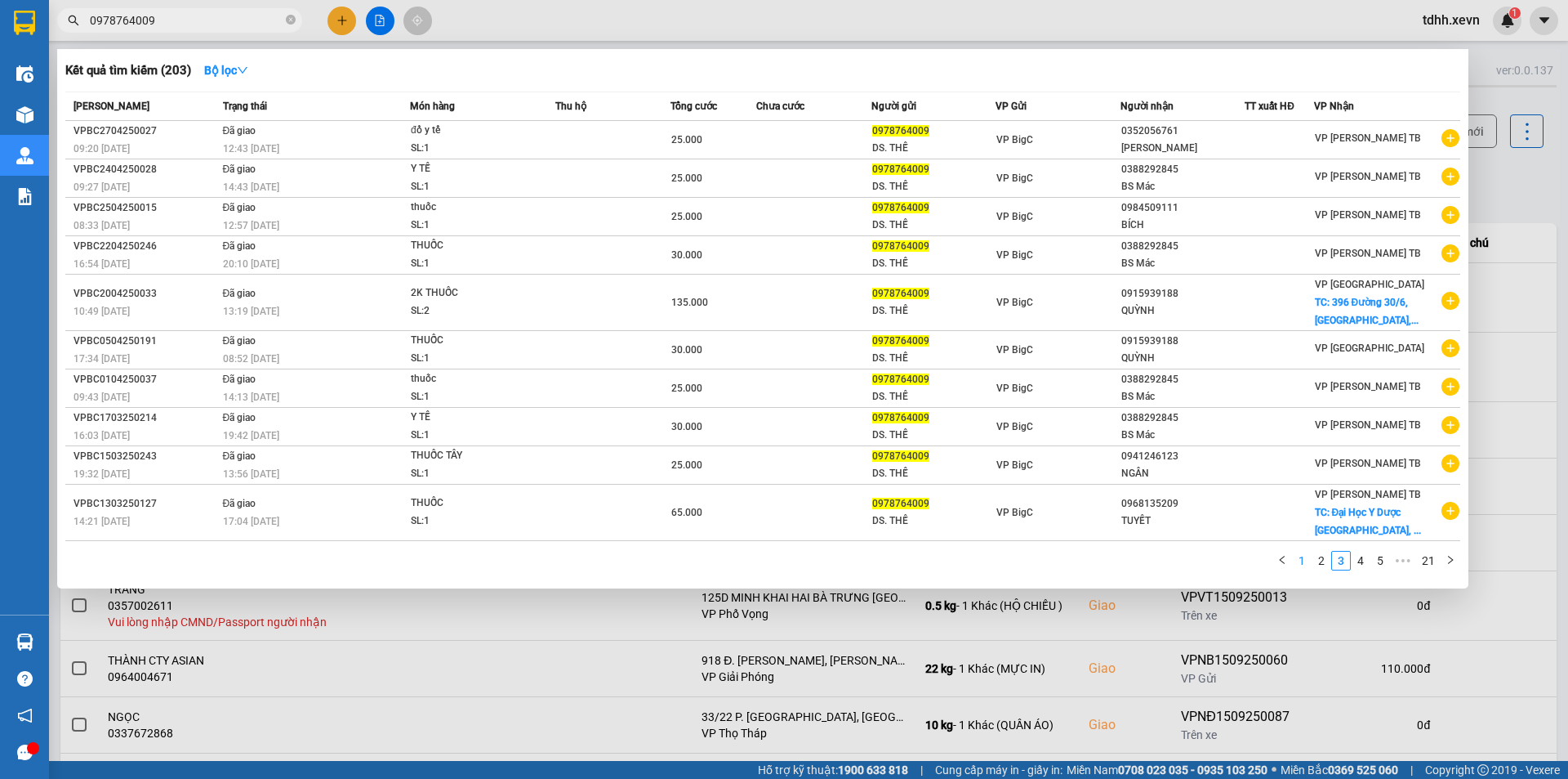
click at [1306, 554] on link "1" at bounding box center [1302, 561] width 18 height 18
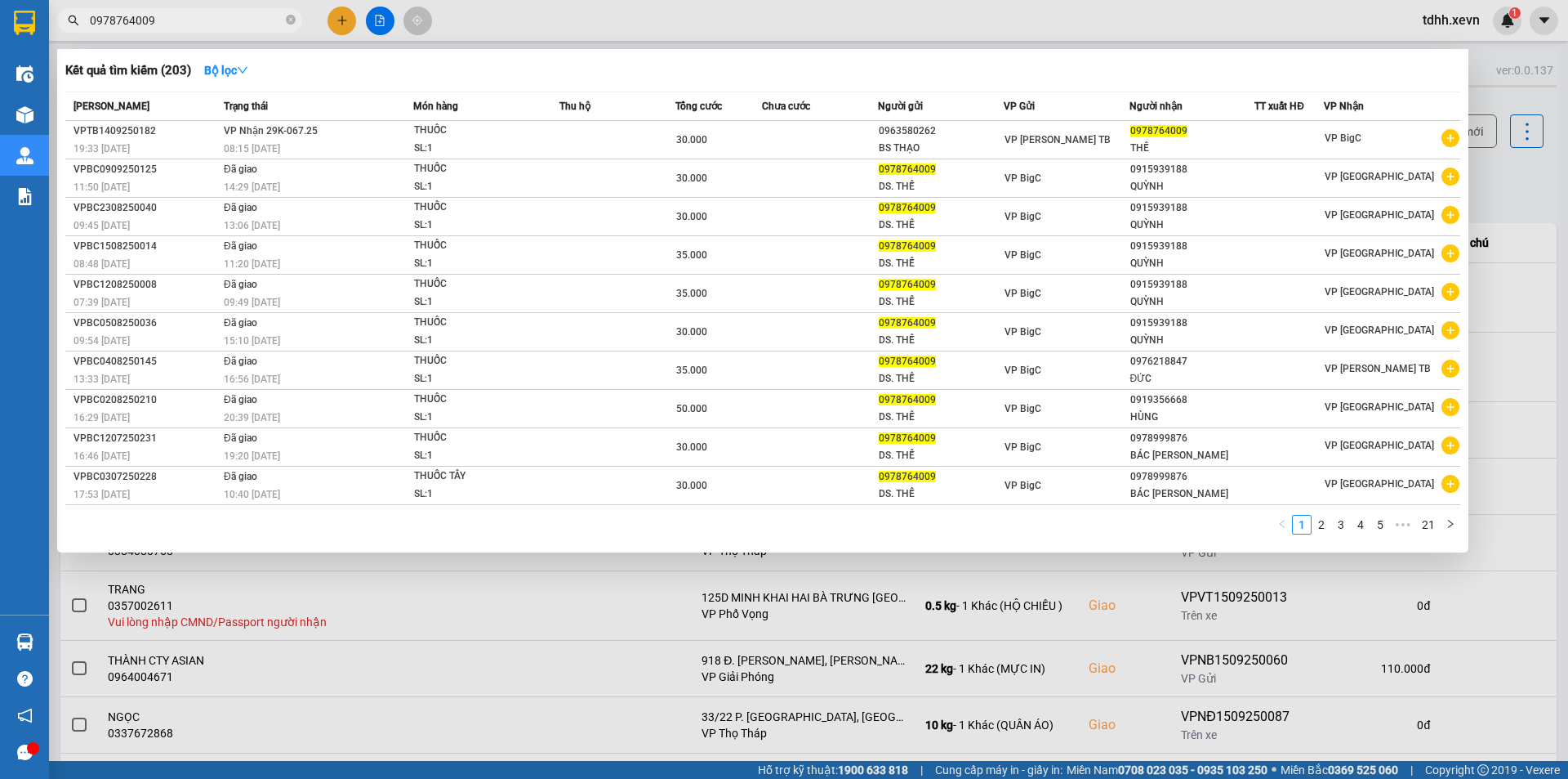
click at [151, 28] on input "0978764009" at bounding box center [187, 21] width 193 height 18
paste input "15977965"
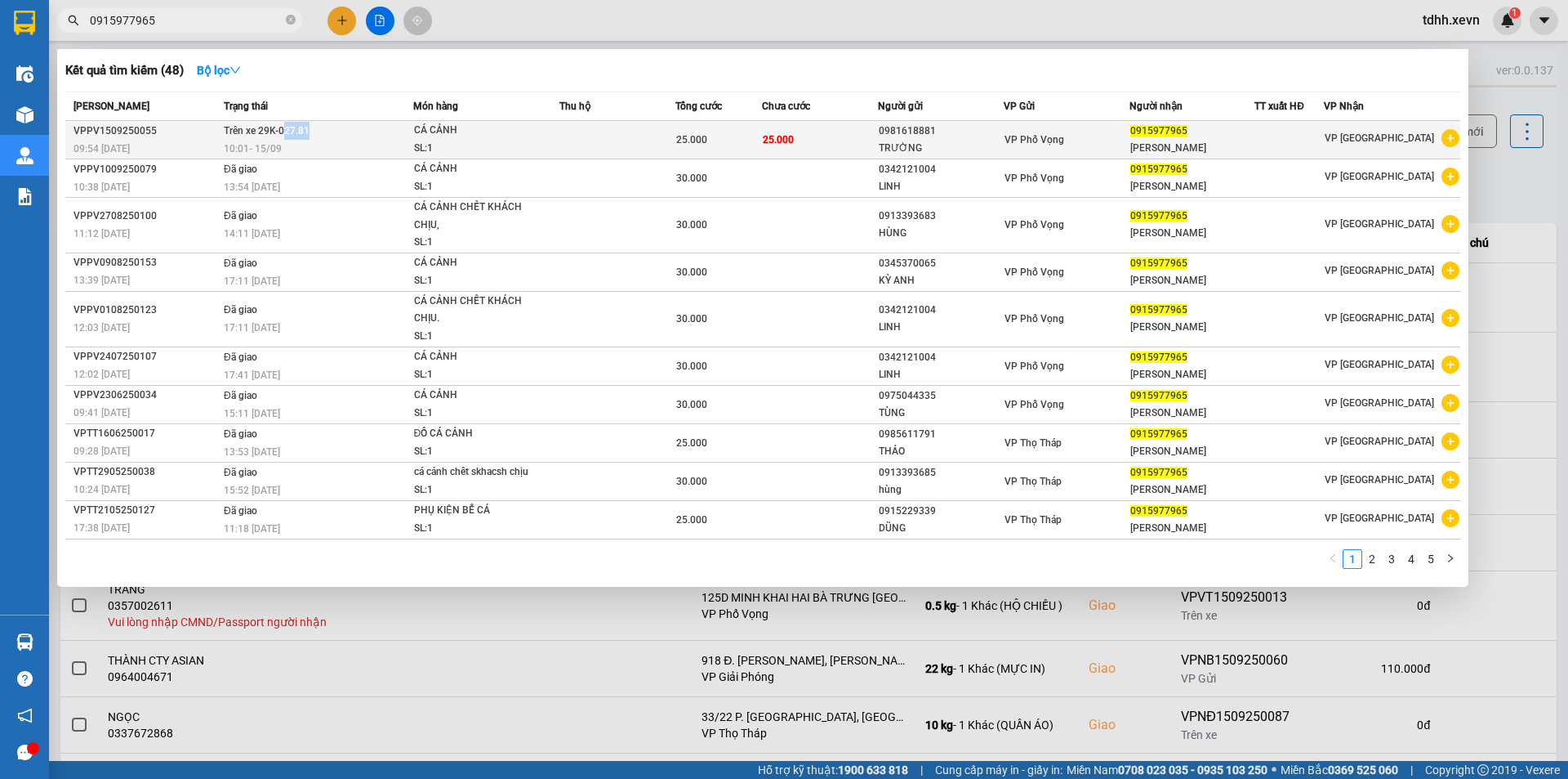
copy span "27.81"
drag, startPoint x: 306, startPoint y: 128, endPoint x: 283, endPoint y: 128, distance: 23.0
click at [283, 128] on td "Trên xe 29K-027.81 10:01 - 15/09" at bounding box center [317, 140] width 193 height 39
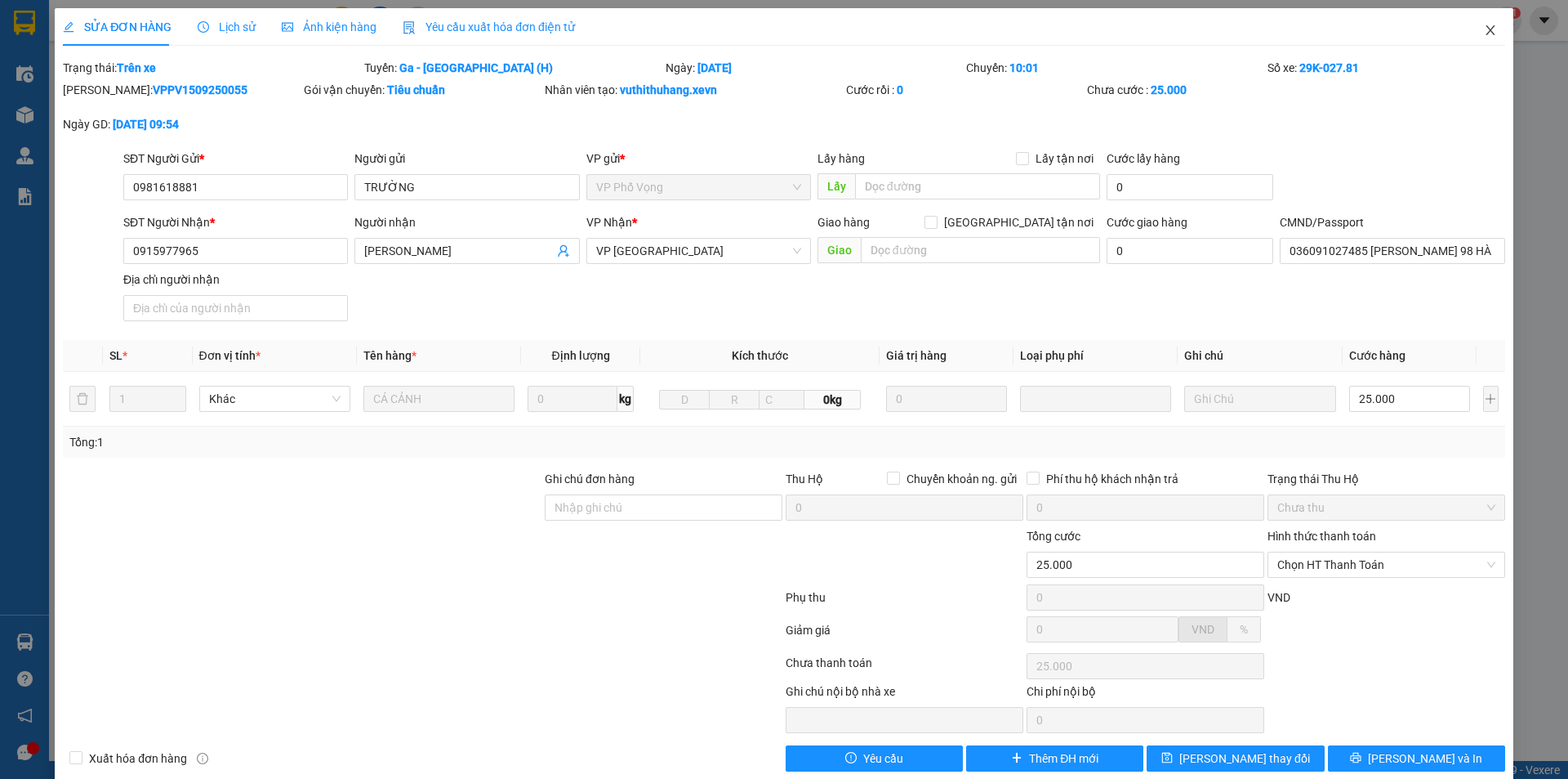
click at [1468, 27] on span "Close" at bounding box center [1490, 31] width 46 height 46
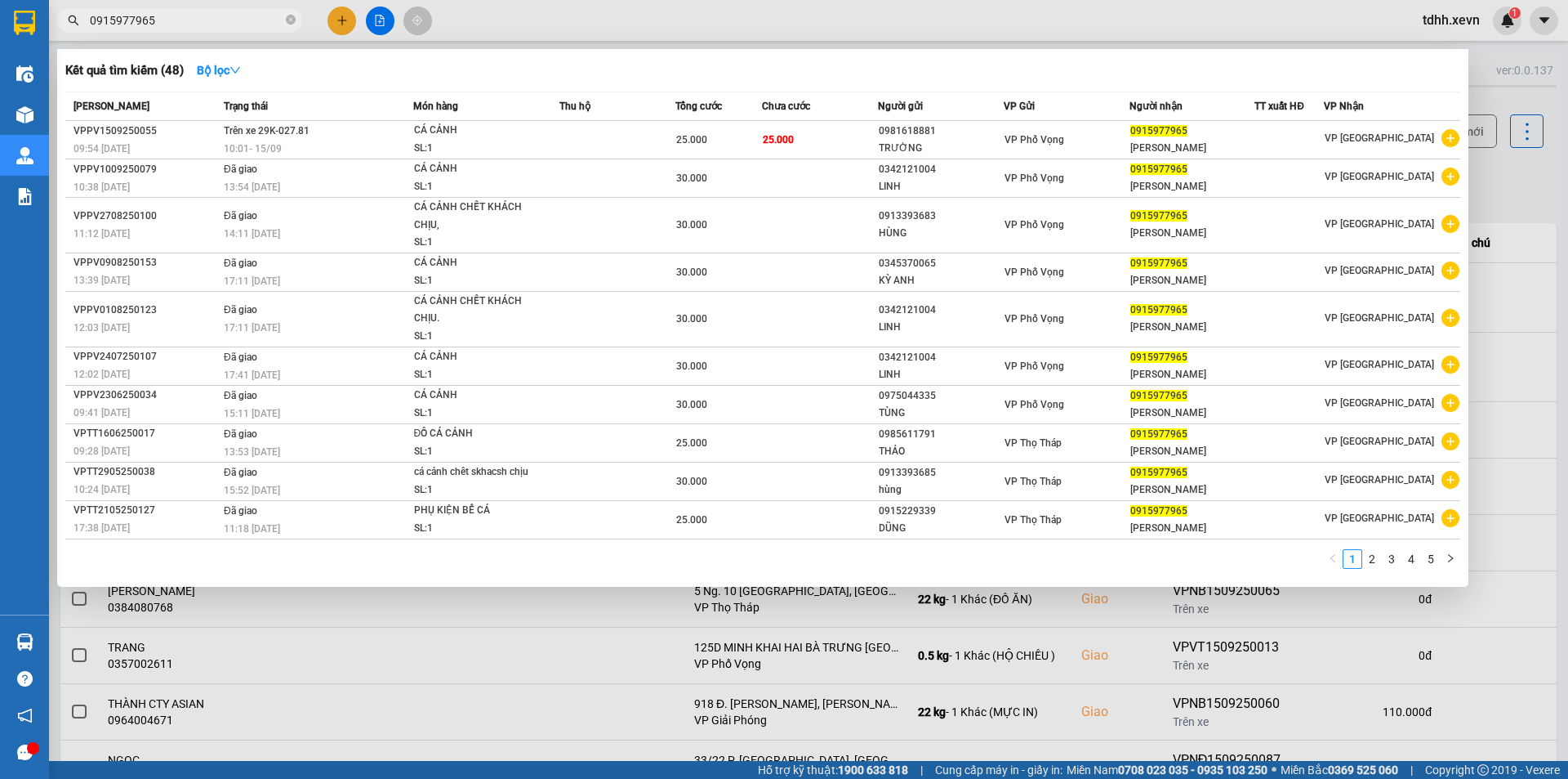
click at [209, 22] on input "0915977965" at bounding box center [187, 21] width 193 height 18
paste input "76806396"
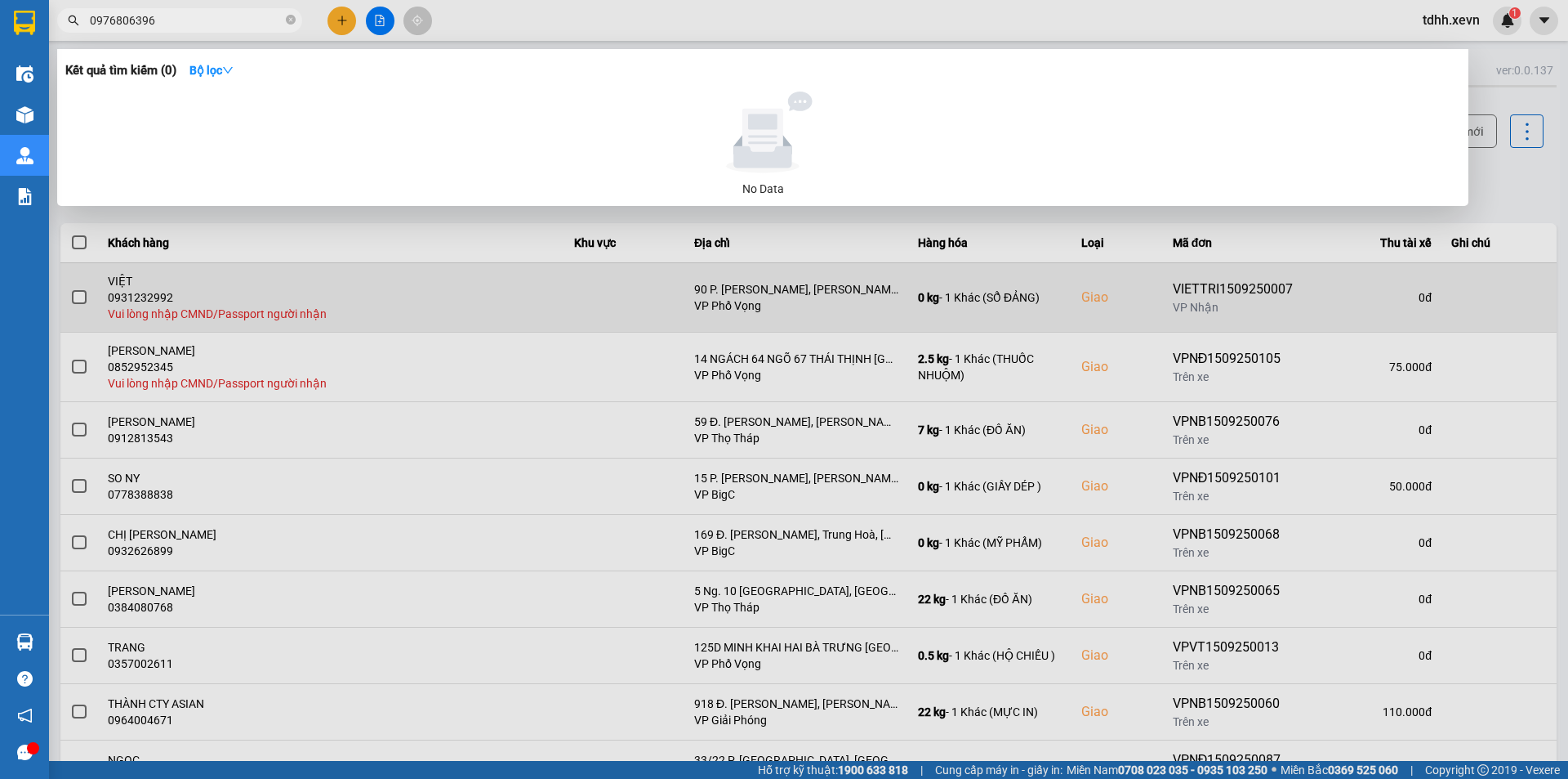
click at [994, 304] on div at bounding box center [784, 389] width 1568 height 779
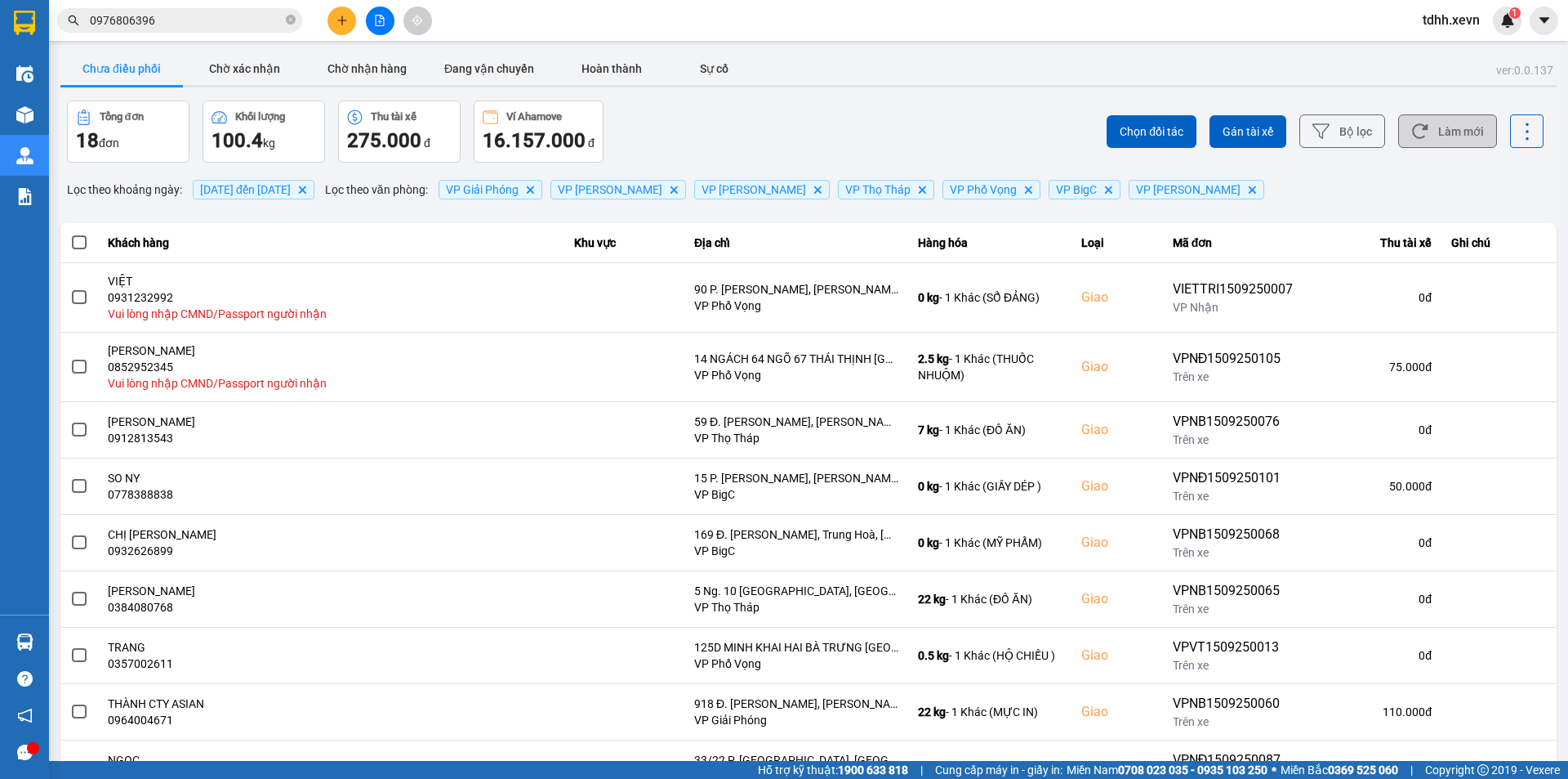
click at [1461, 135] on button "Làm mới" at bounding box center [1448, 131] width 99 height 33
click at [864, 131] on div "Chọn đối tác Gán tài xế Bộ lọc Làm mới" at bounding box center [1175, 131] width 738 height 62
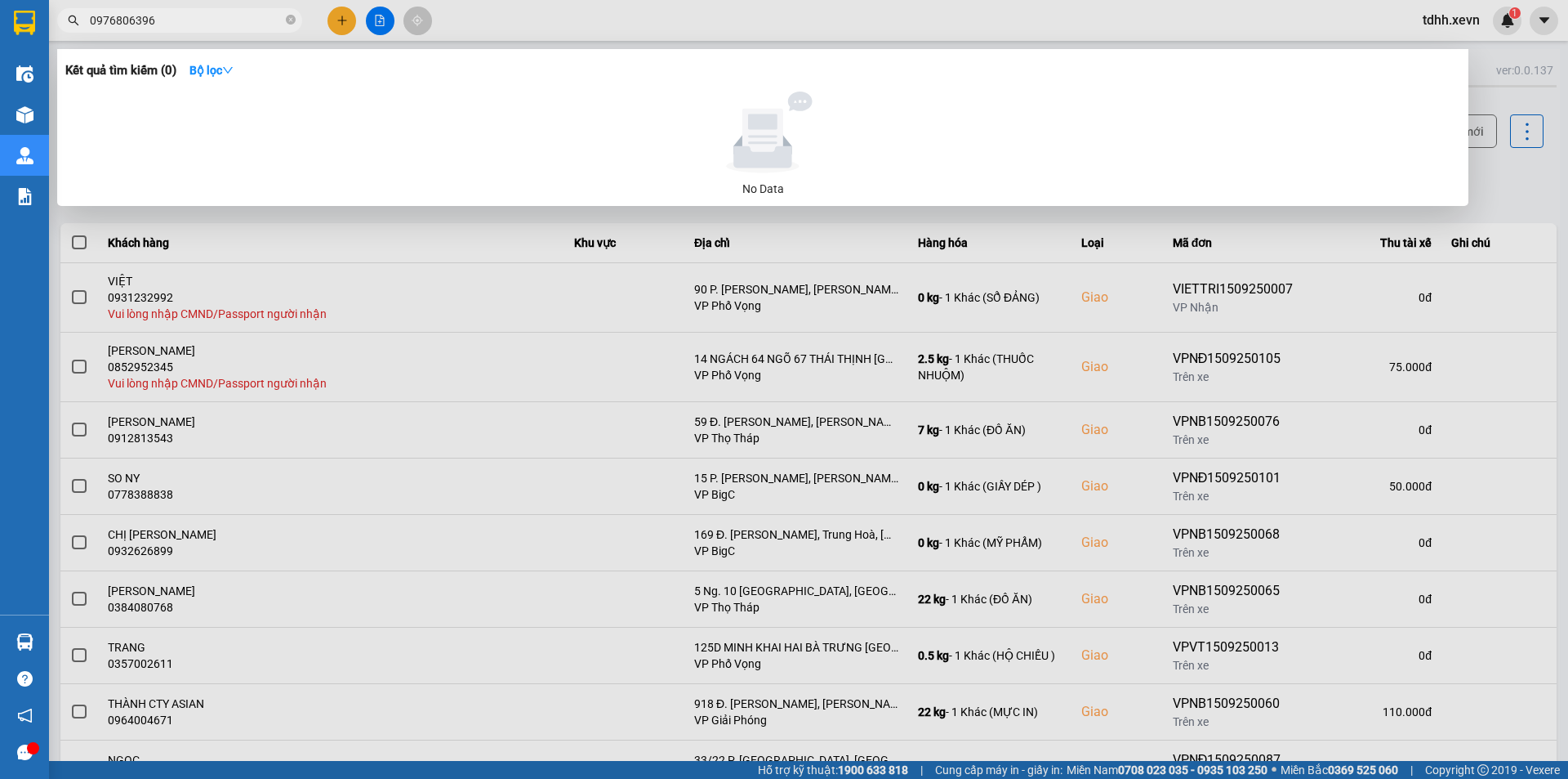
click at [171, 27] on input "0976806396" at bounding box center [187, 21] width 193 height 18
paste input "02222172"
click at [171, 27] on input "0902222172" at bounding box center [187, 21] width 193 height 18
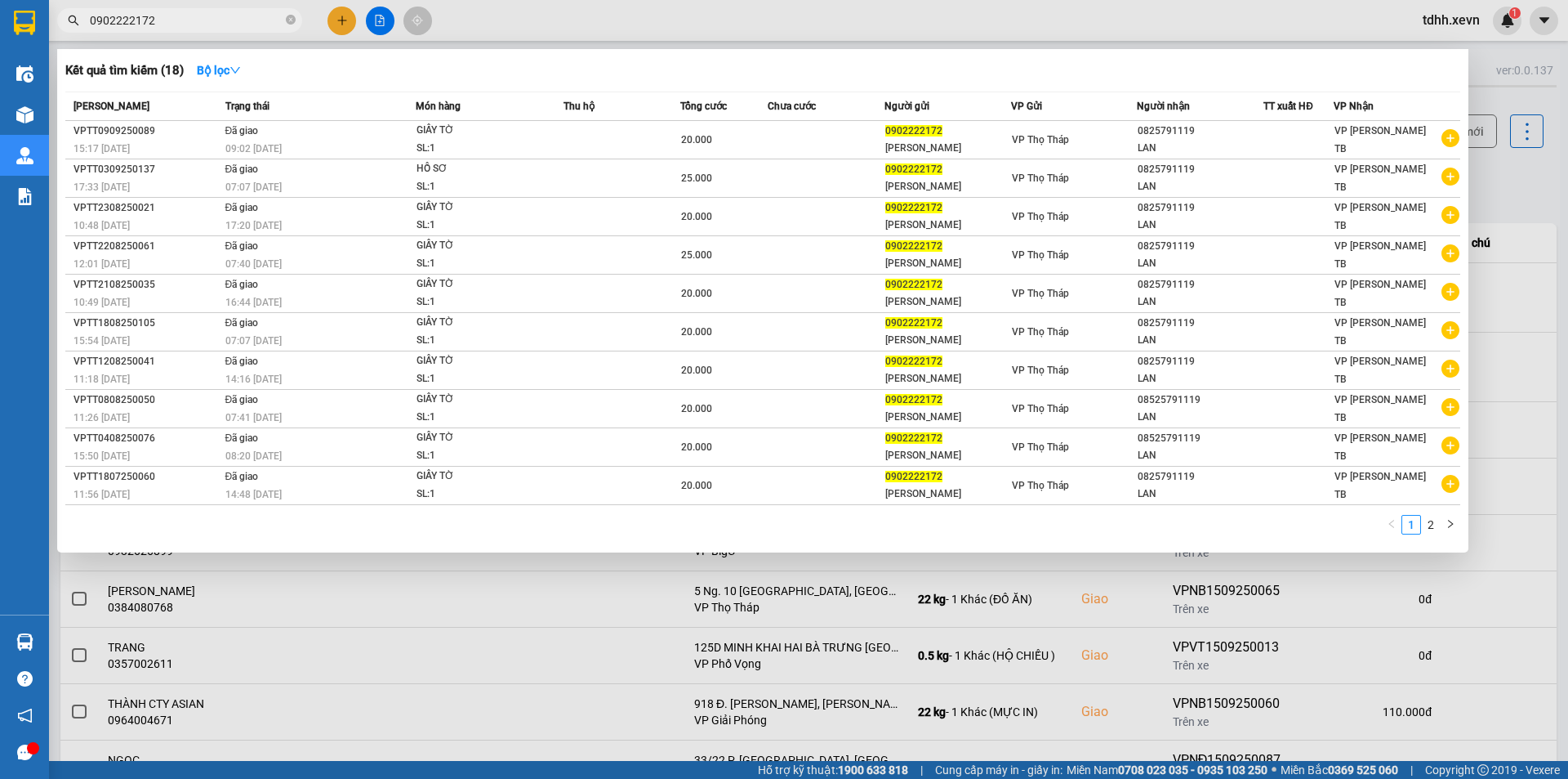
click at [200, 30] on span "0902222172" at bounding box center [180, 20] width 245 height 24
click at [201, 13] on input "0902222172" at bounding box center [187, 21] width 193 height 18
paste input "47912968"
click at [201, 13] on input "0902222172" at bounding box center [187, 21] width 193 height 18
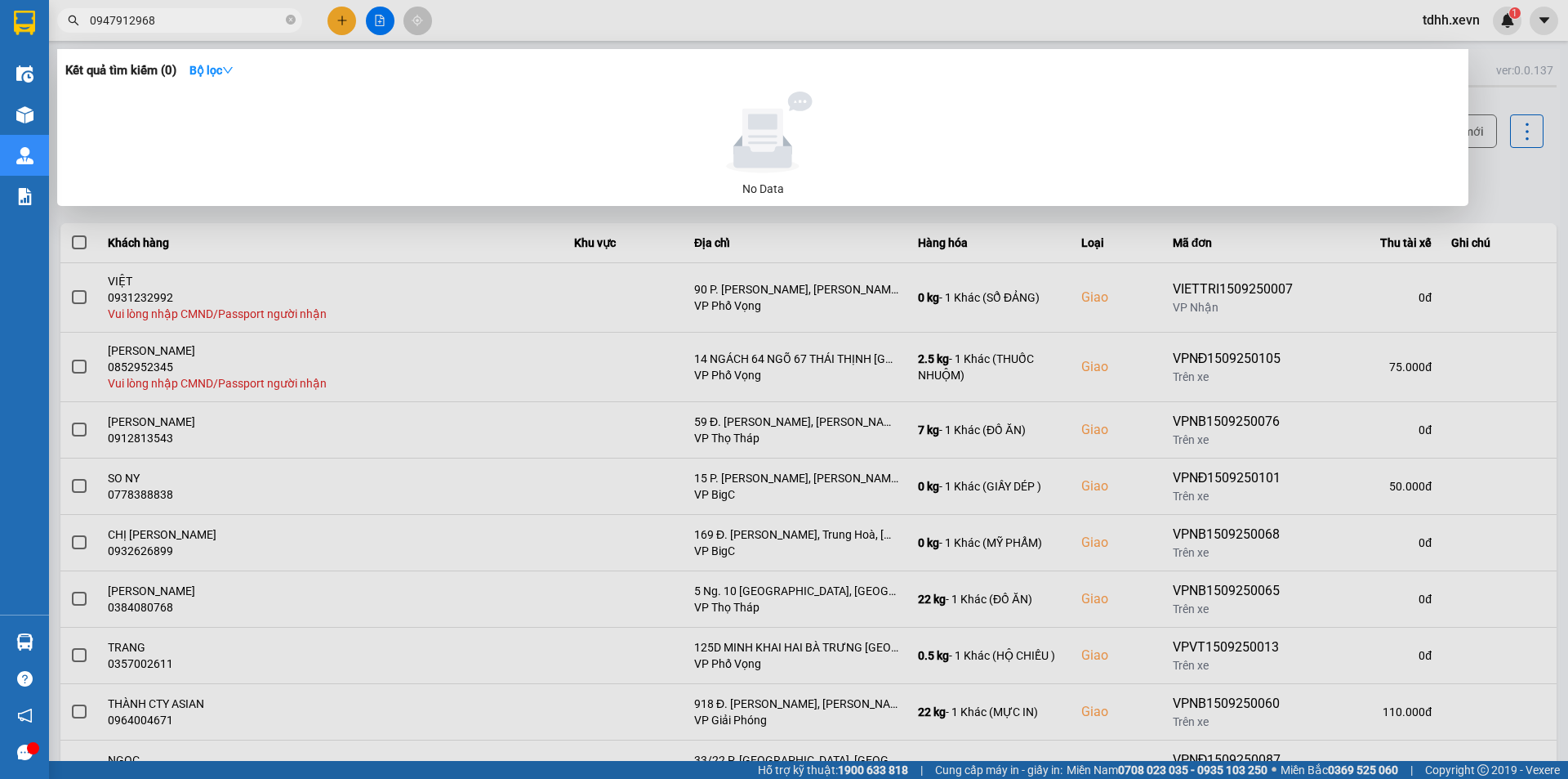
click at [201, 13] on input "0947912968" at bounding box center [187, 21] width 193 height 18
click at [185, 21] on input "0947912968" at bounding box center [187, 21] width 193 height 18
paste input "14761016"
click at [185, 21] on input "0914761016" at bounding box center [187, 21] width 193 height 18
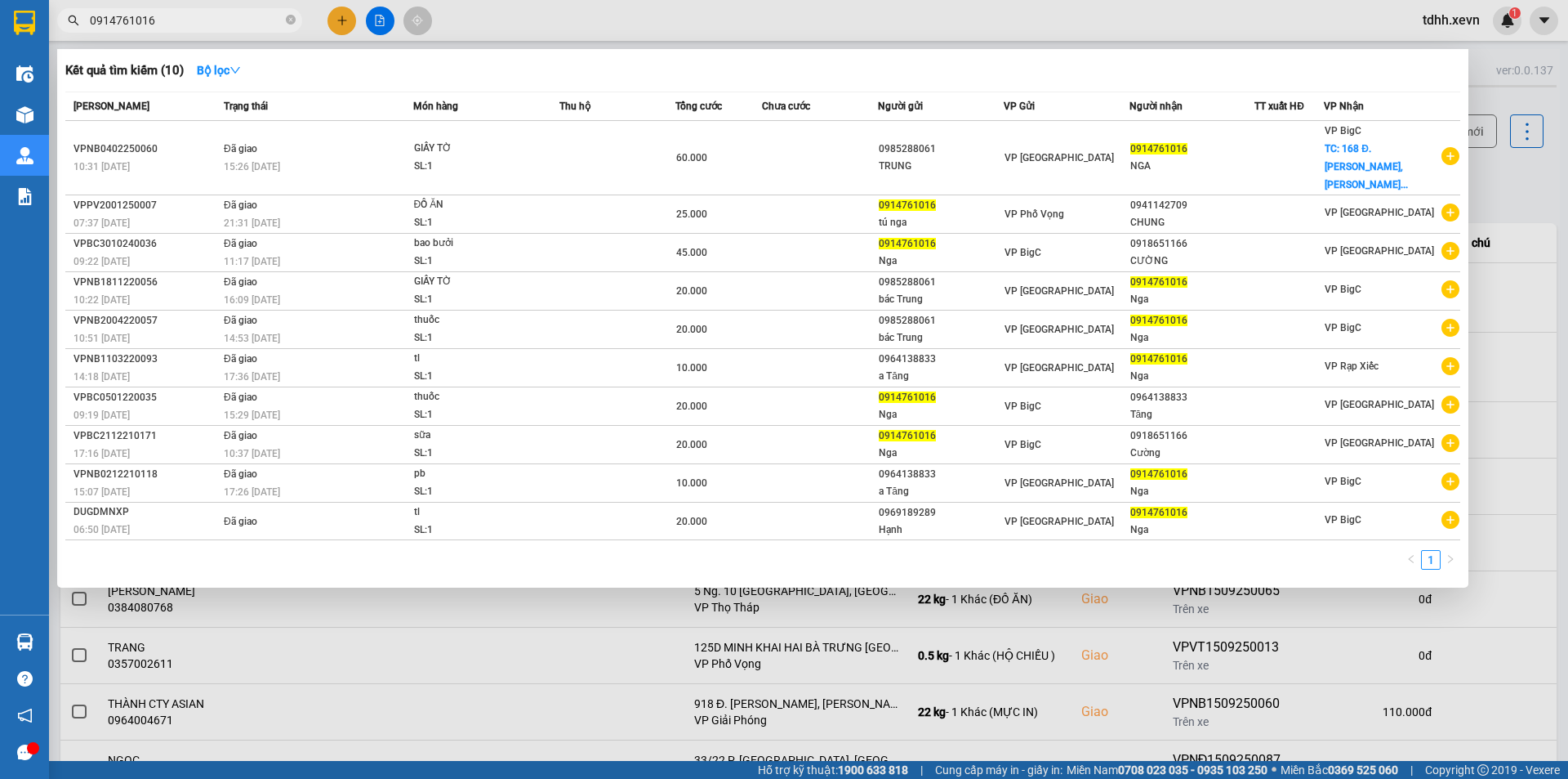
click at [170, 21] on input "0914761016" at bounding box center [187, 21] width 193 height 18
paste input "386503822"
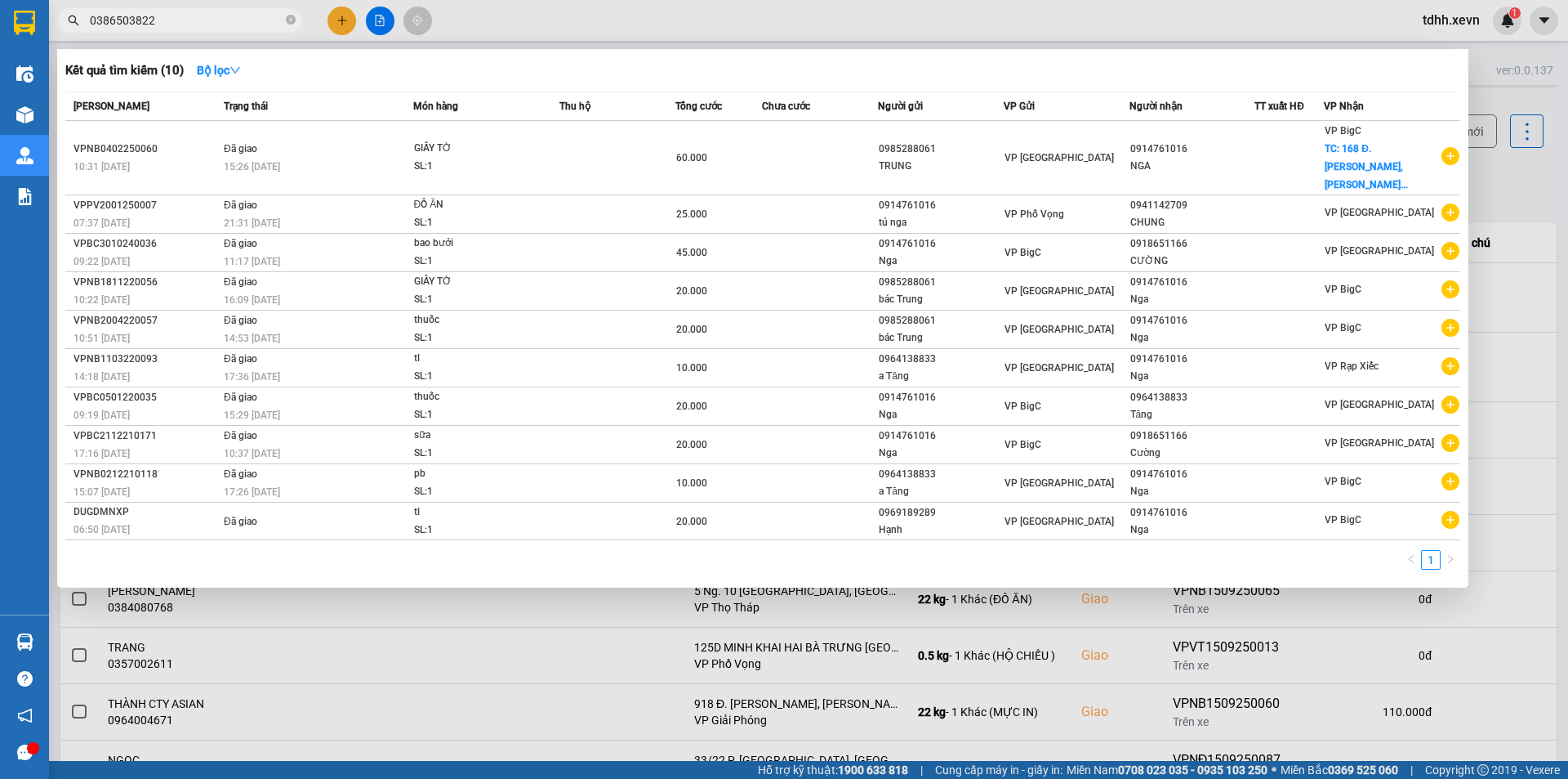
click at [170, 21] on input "0386503822" at bounding box center [187, 21] width 193 height 18
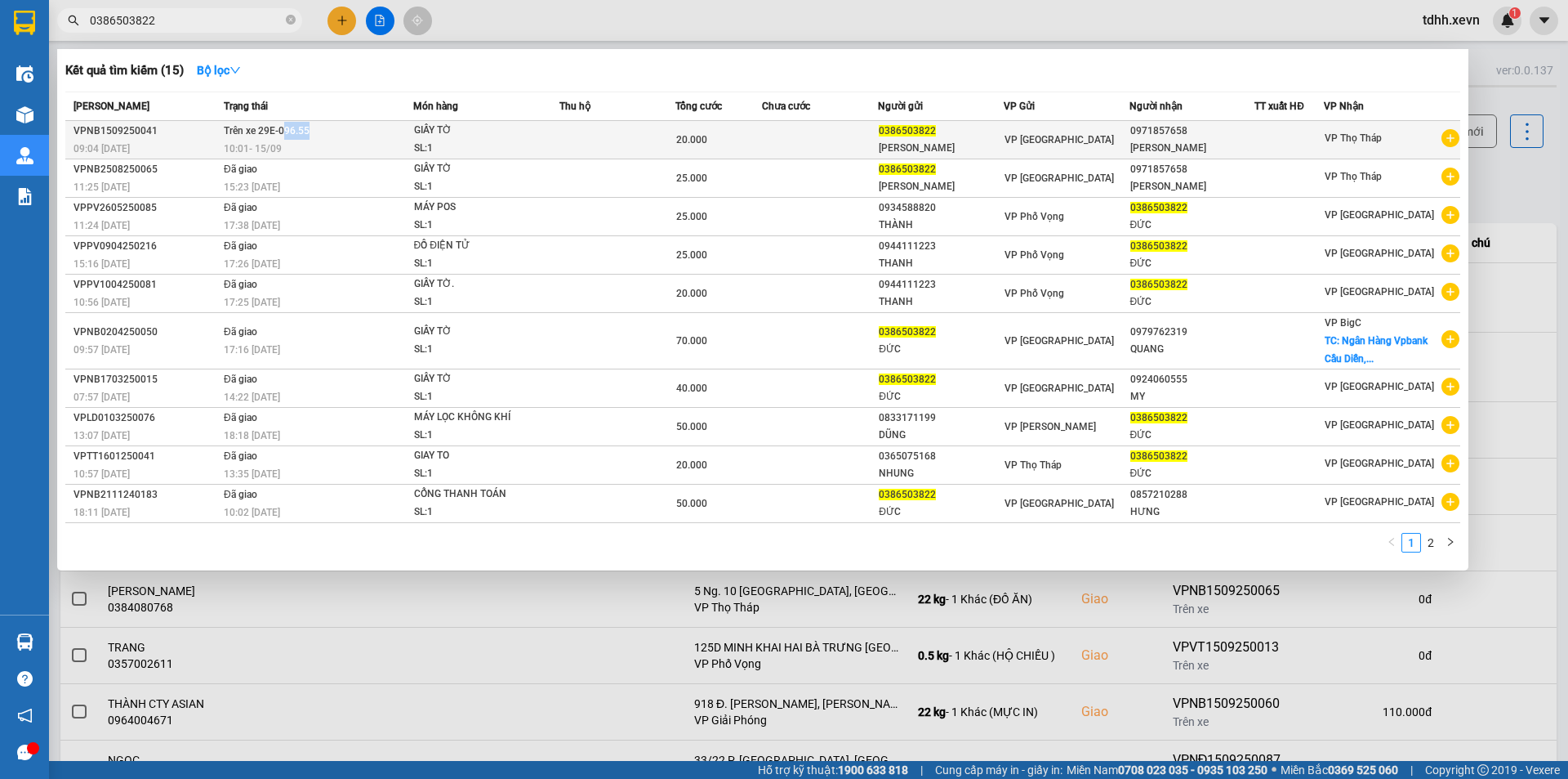
copy span "96.55"
drag, startPoint x: 283, startPoint y: 134, endPoint x: 324, endPoint y: 131, distance: 41.1
click at [324, 131] on td "Trên xe 29E-096.55 10:01 - 15/09" at bounding box center [317, 140] width 193 height 39
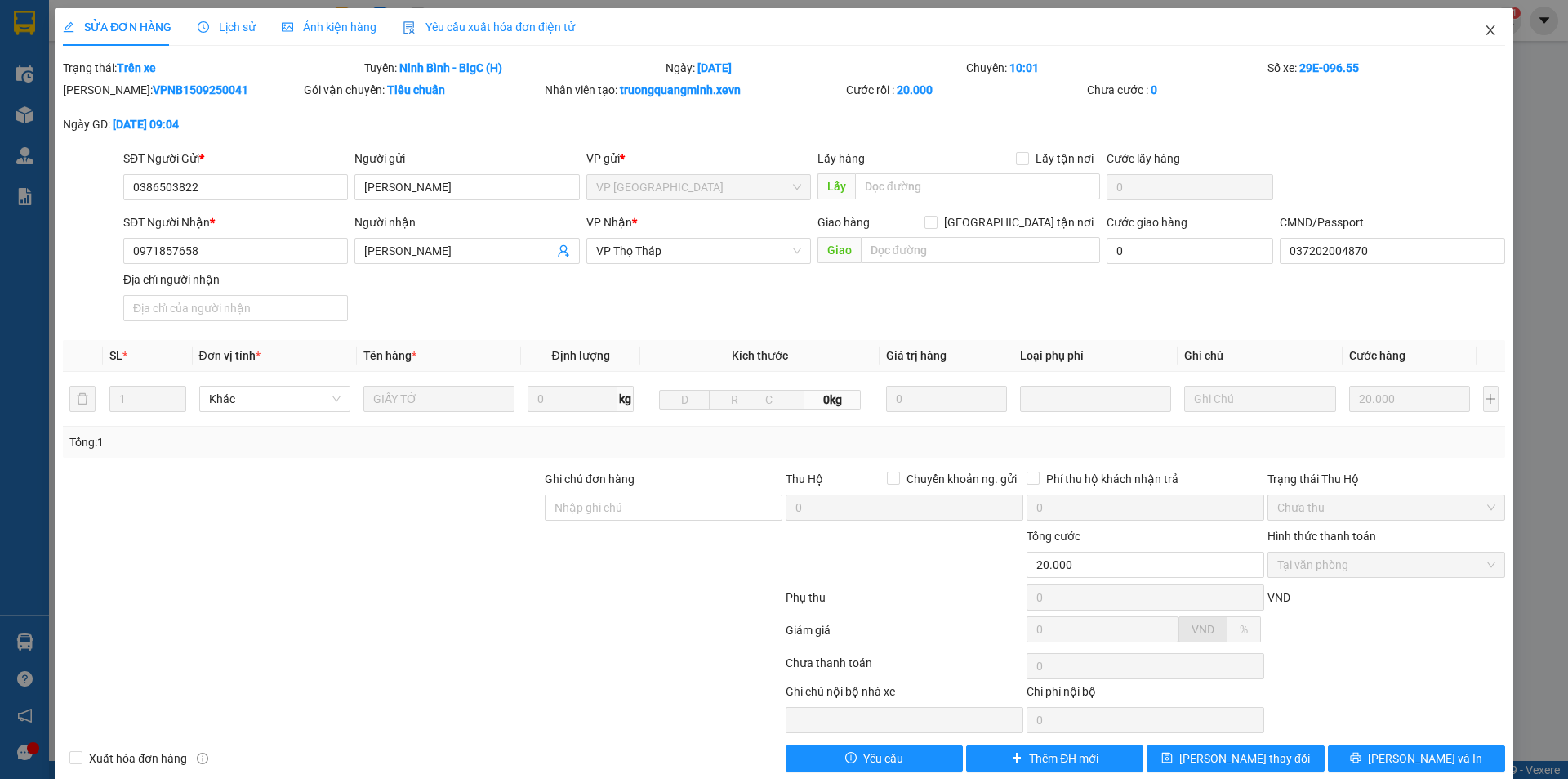
drag, startPoint x: 1463, startPoint y: 25, endPoint x: 1471, endPoint y: 30, distance: 9.4
click at [1468, 25] on span "Close" at bounding box center [1490, 31] width 46 height 46
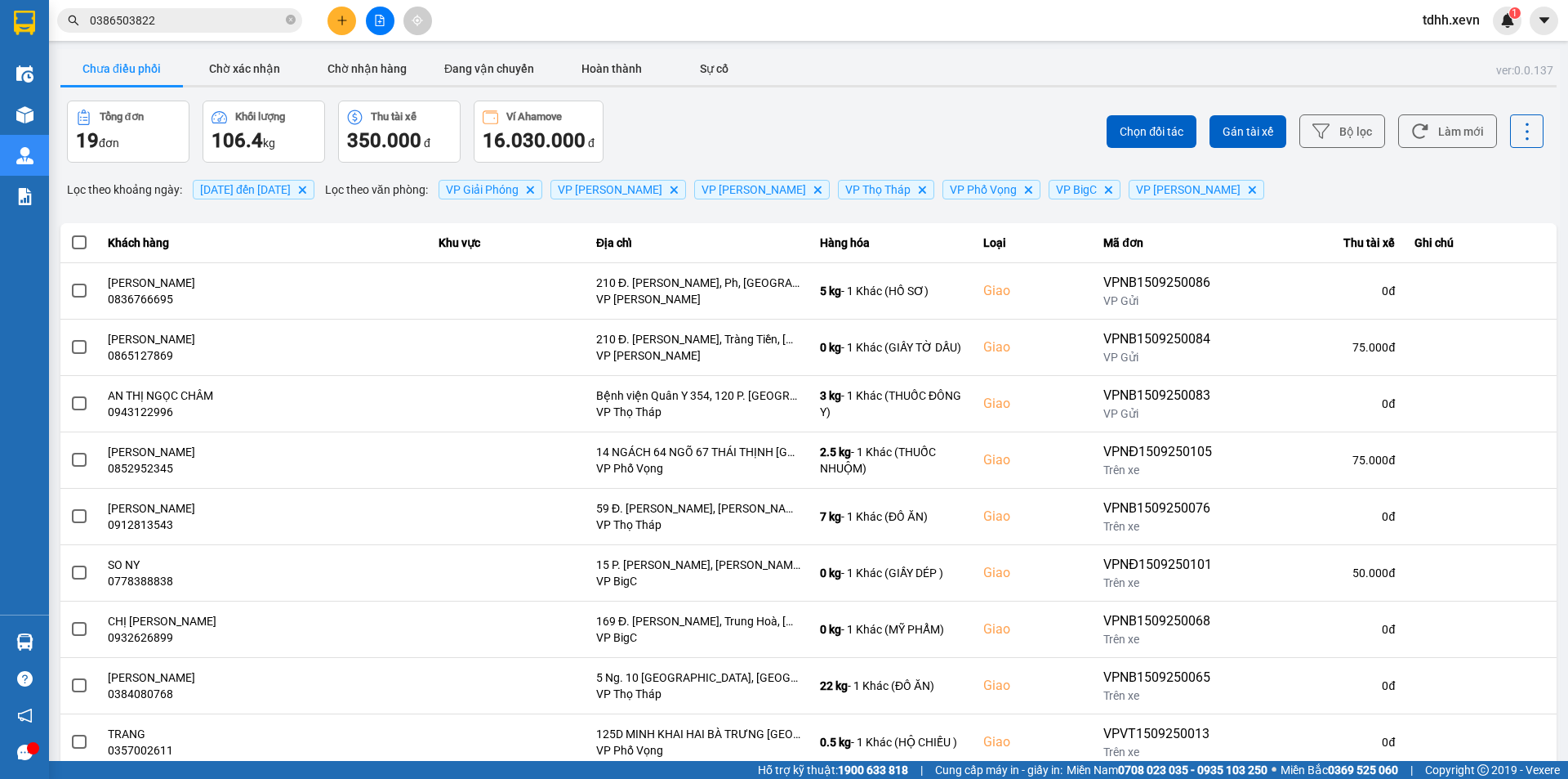
click at [228, 19] on input "0386503822" at bounding box center [187, 21] width 193 height 18
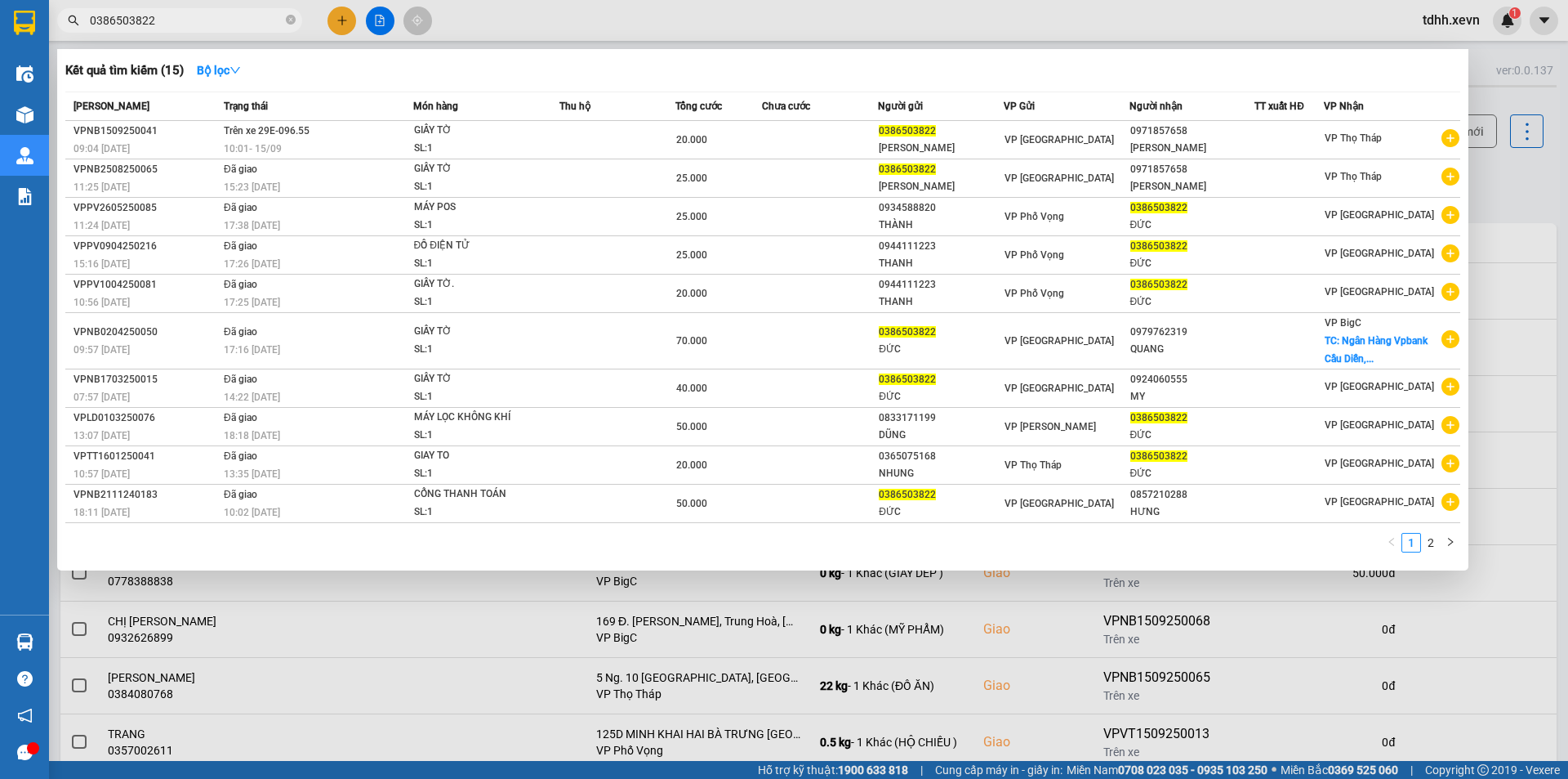
paste input "822279888"
click at [228, 19] on input "0386503822" at bounding box center [187, 21] width 193 height 18
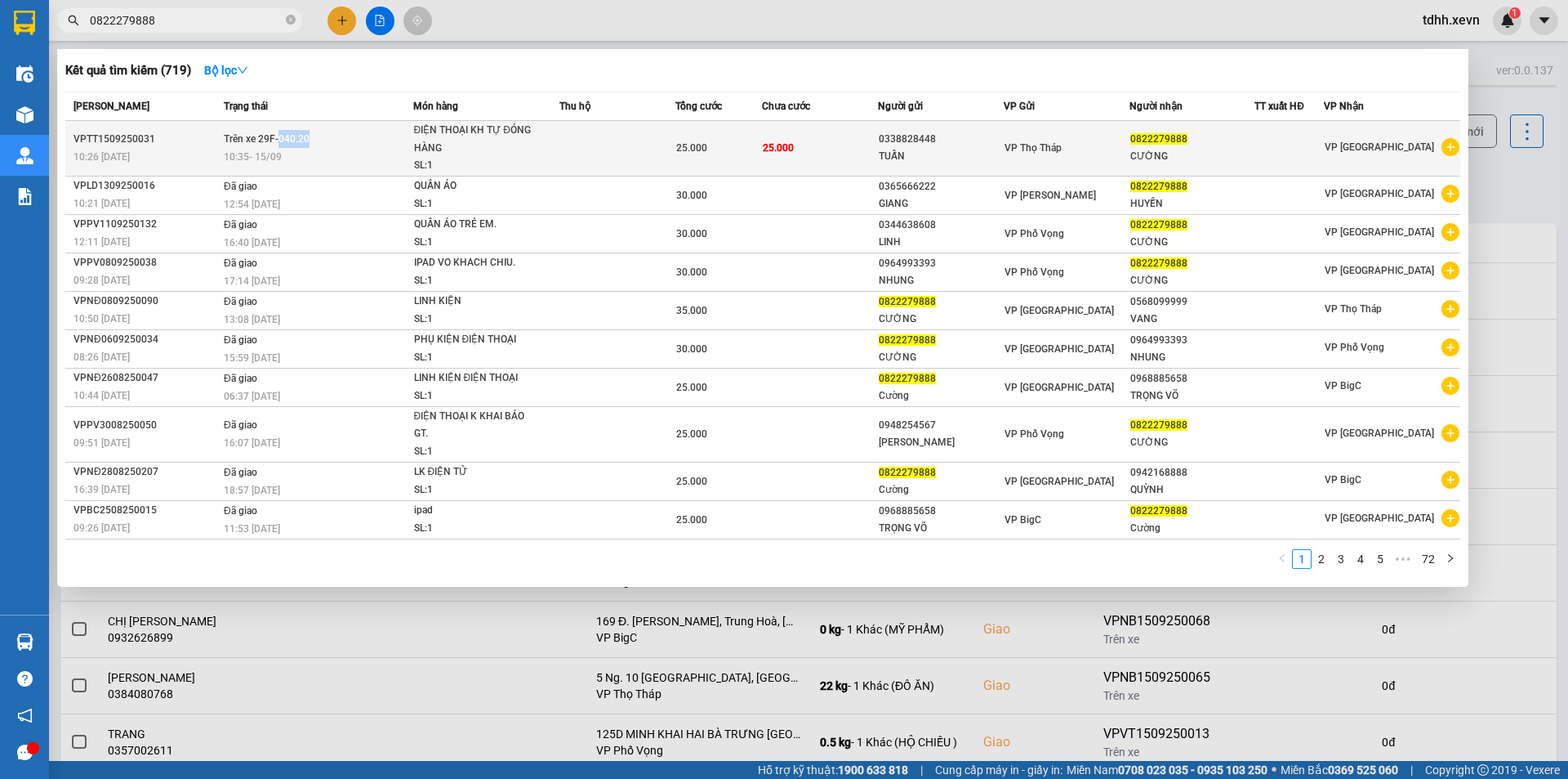
copy span "040.20"
drag, startPoint x: 324, startPoint y: 135, endPoint x: 279, endPoint y: 139, distance: 45.2
click at [279, 139] on td "Trên xe 29F-040.20 10:35 - 15/09" at bounding box center [317, 149] width 193 height 56
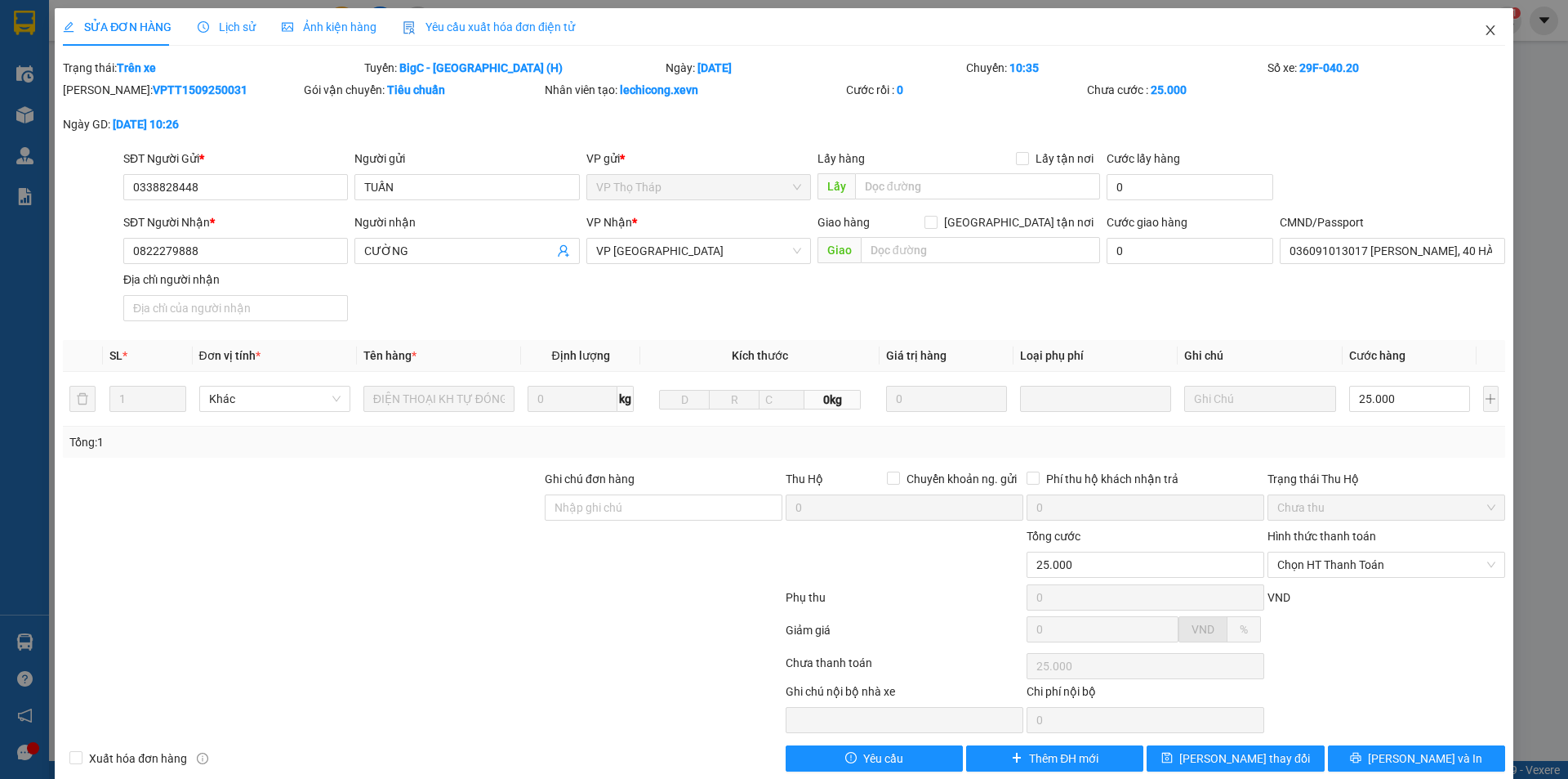
click at [1486, 32] on icon "close" at bounding box center [1490, 30] width 9 height 10
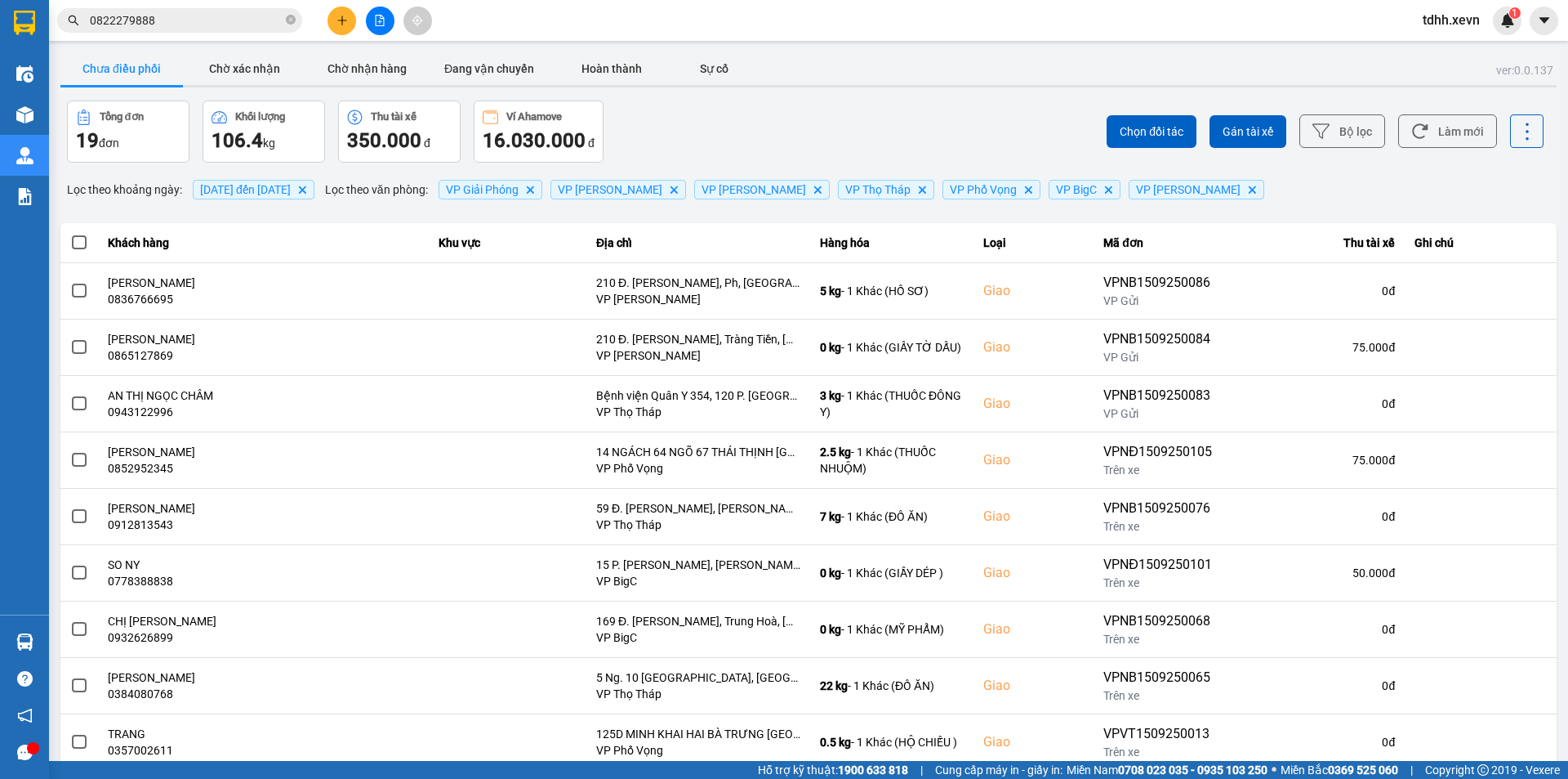
click at [246, 26] on input "0822279888" at bounding box center [187, 21] width 193 height 18
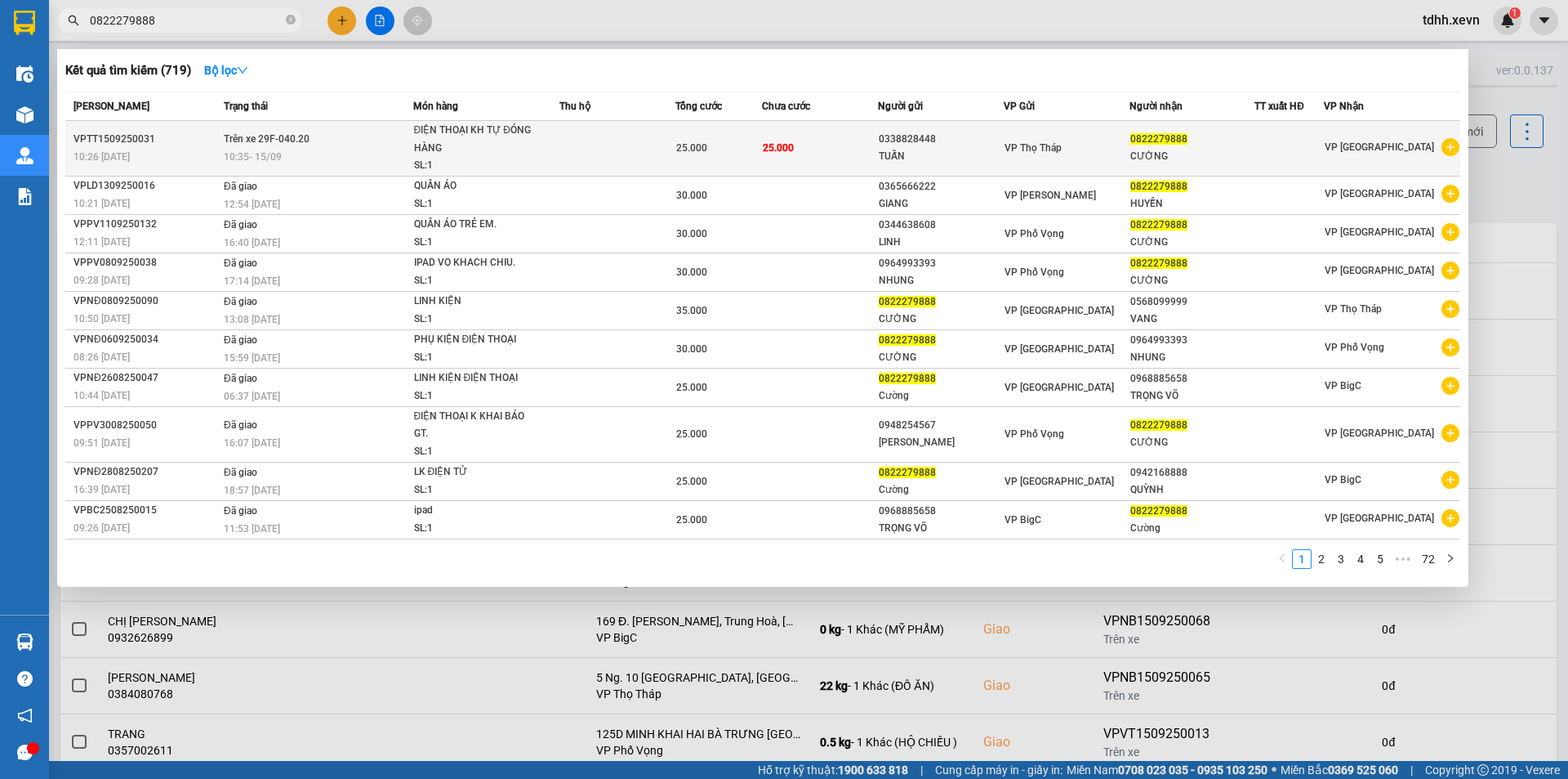
click at [550, 160] on span "ĐIỆN THOẠI KH TỰ ĐÓNG HÀNG SL: 1" at bounding box center [486, 148] width 145 height 53
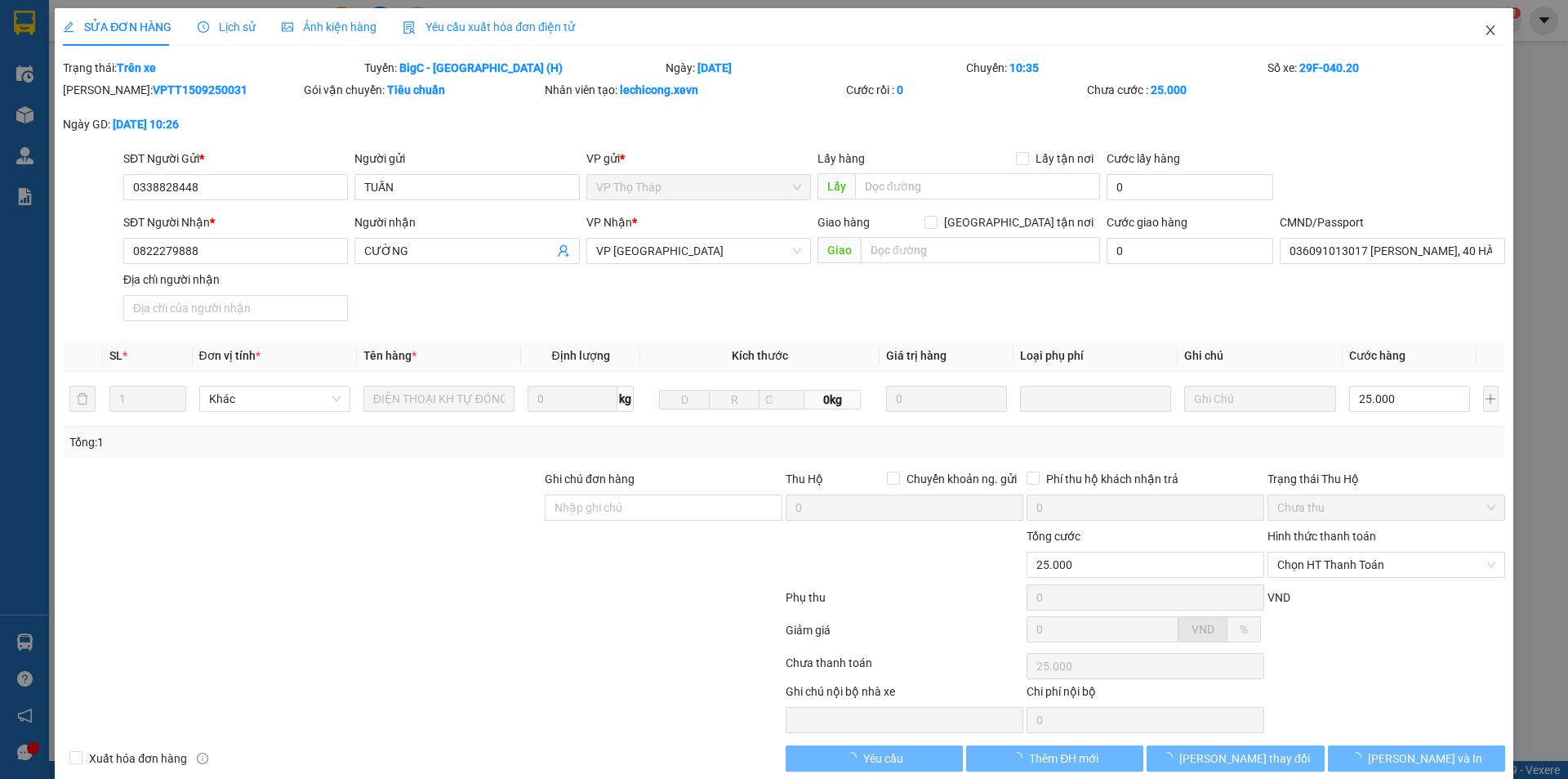
click at [1495, 38] on span "Close" at bounding box center [1490, 31] width 46 height 46
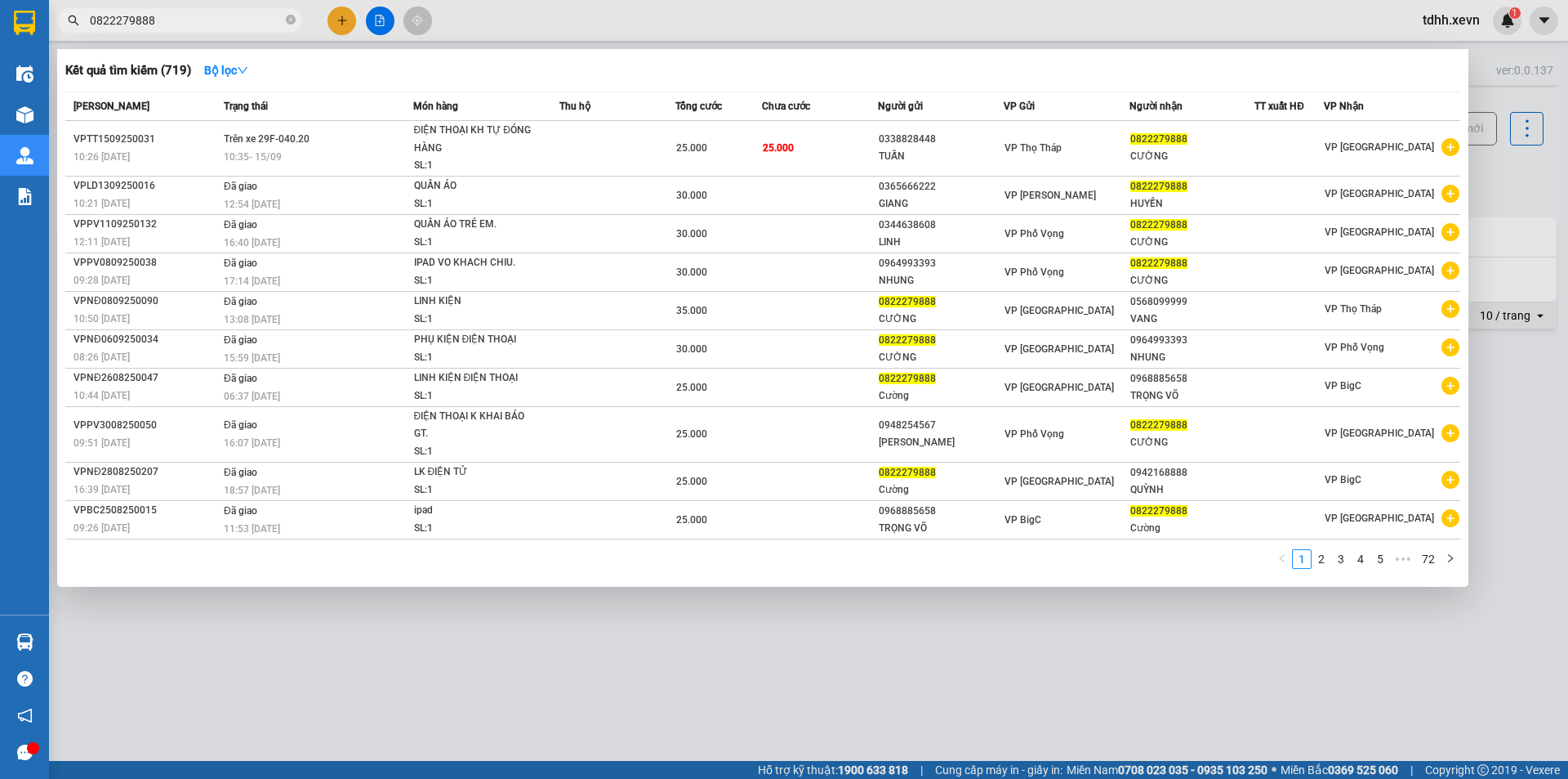
click at [178, 8] on span "0822279888" at bounding box center [180, 20] width 245 height 24
click at [182, 12] on input "0822279888" at bounding box center [187, 21] width 193 height 18
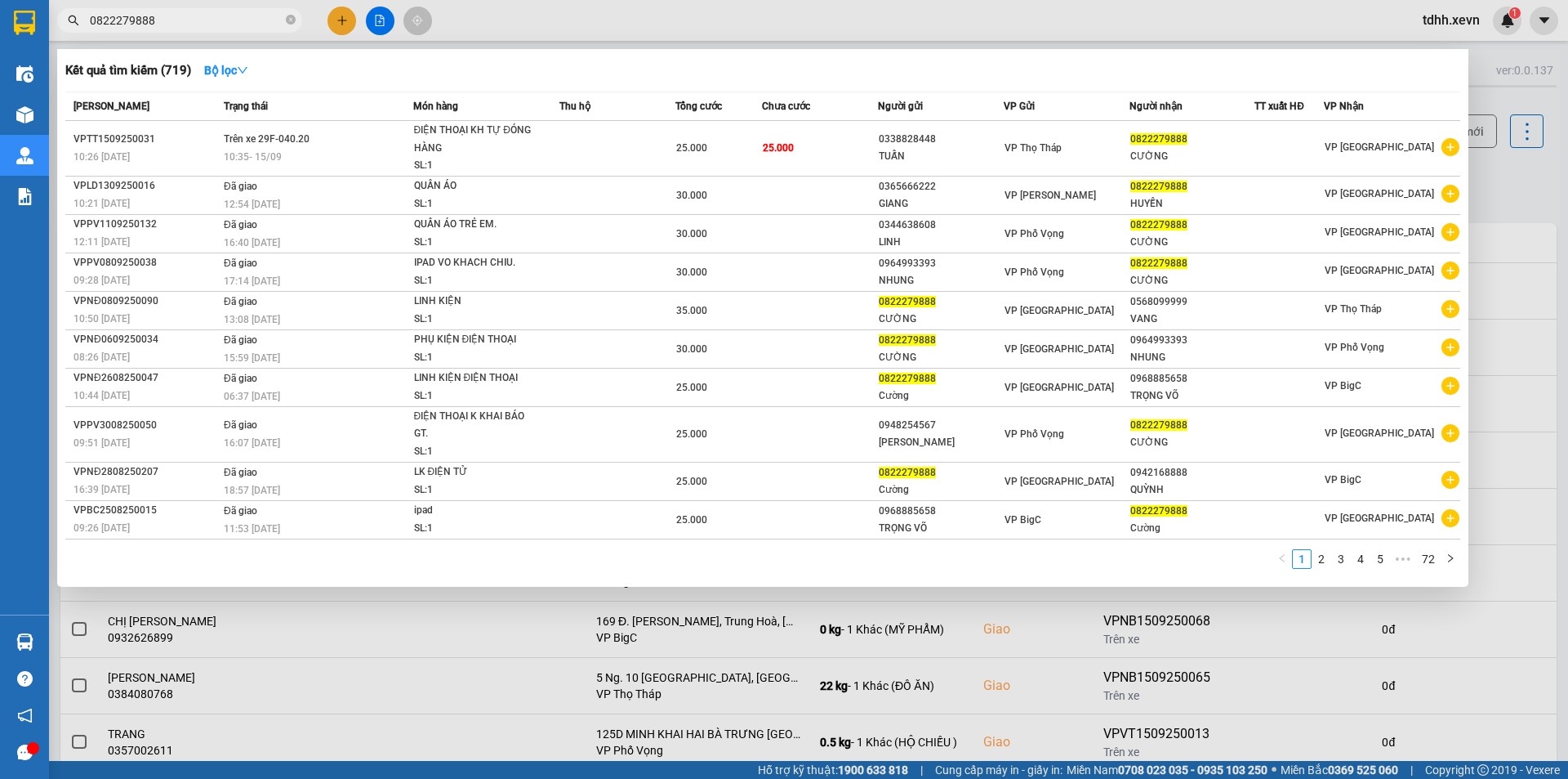
drag, startPoint x: 702, startPoint y: 13, endPoint x: 669, endPoint y: 14, distance: 33.0
click at [702, 12] on div at bounding box center [784, 389] width 1568 height 779
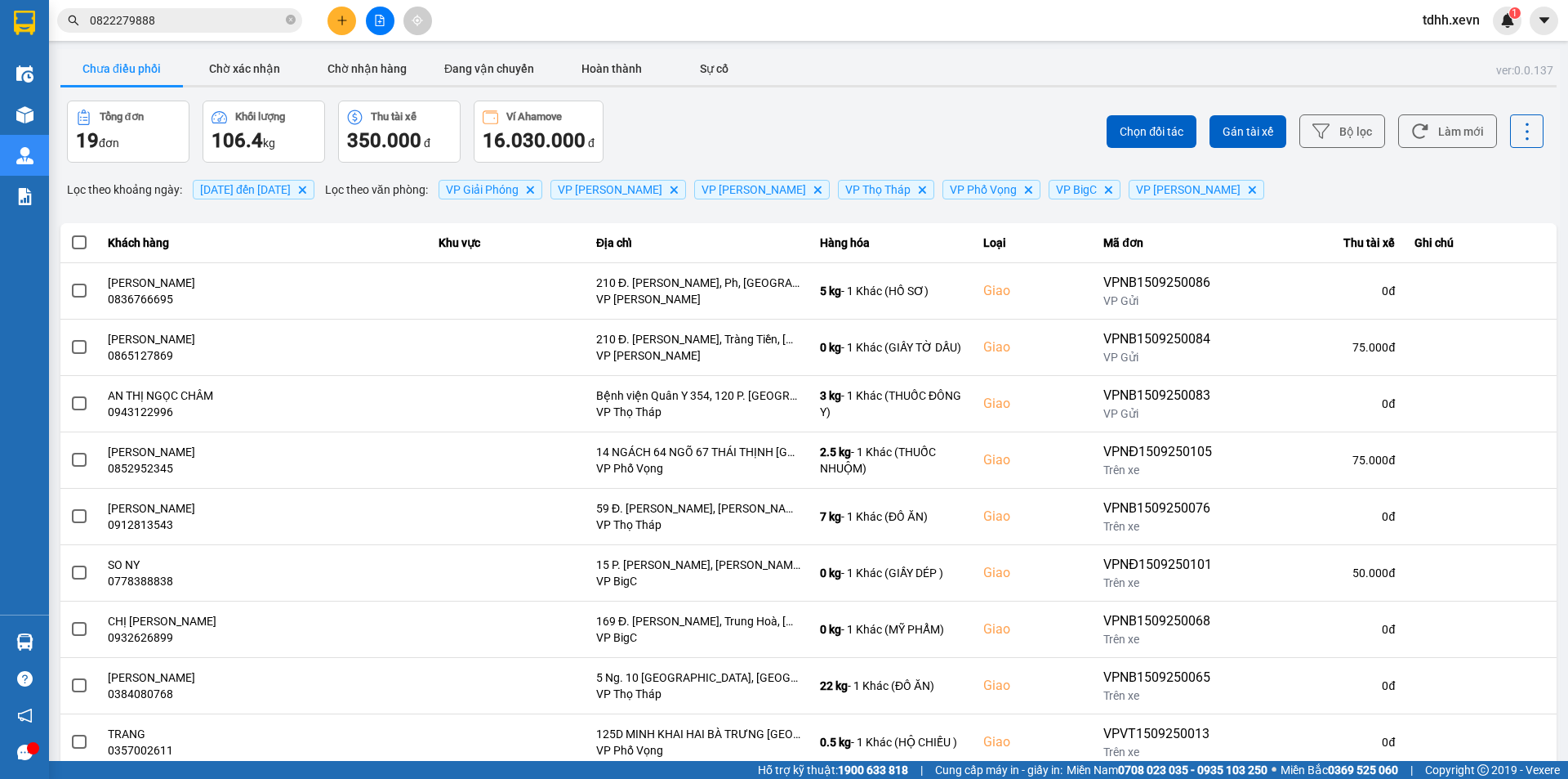
click at [190, 14] on input "0822279888" at bounding box center [187, 21] width 193 height 18
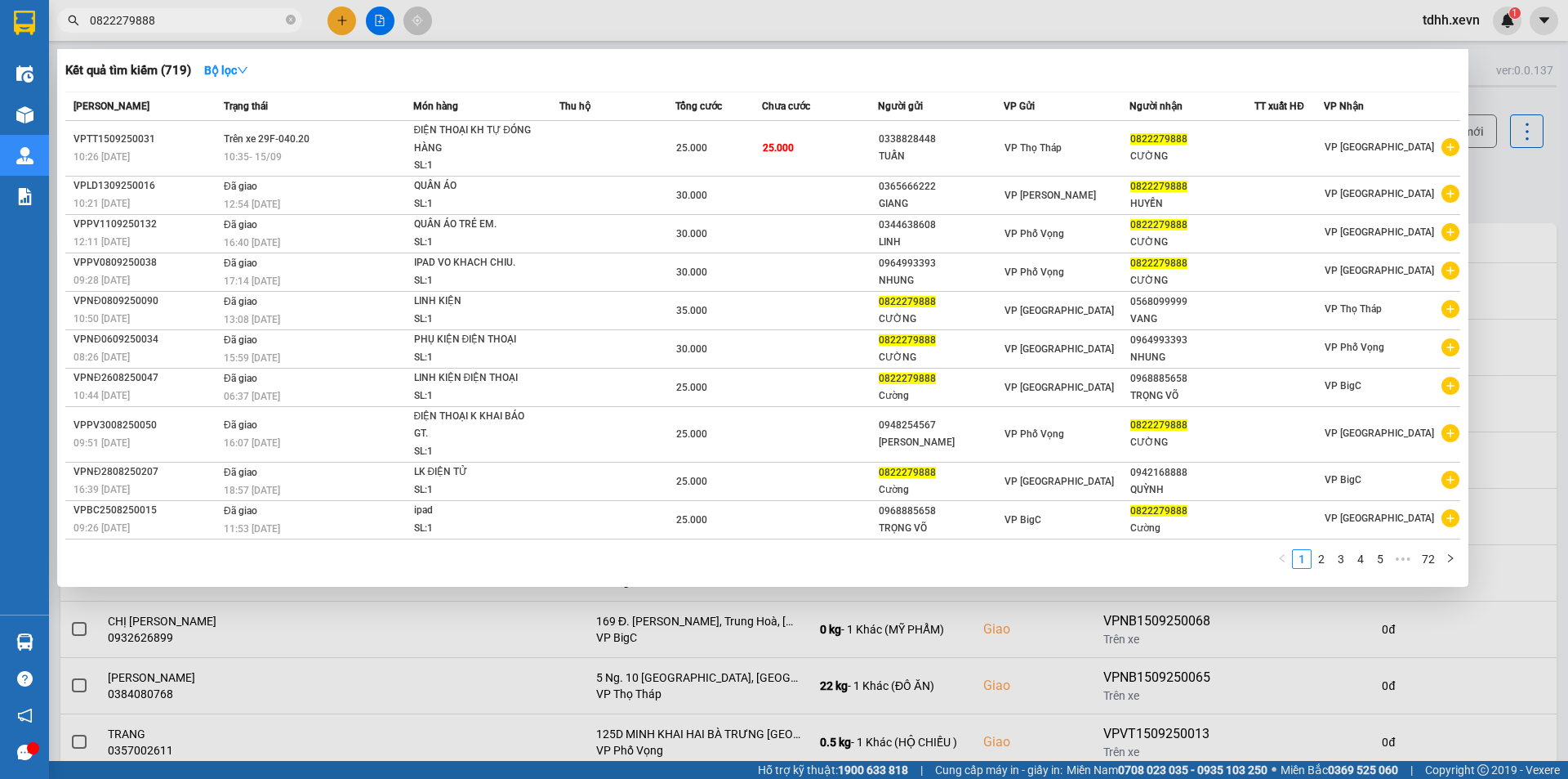
paste input "902029559"
click at [190, 14] on input "0822279888" at bounding box center [187, 21] width 193 height 18
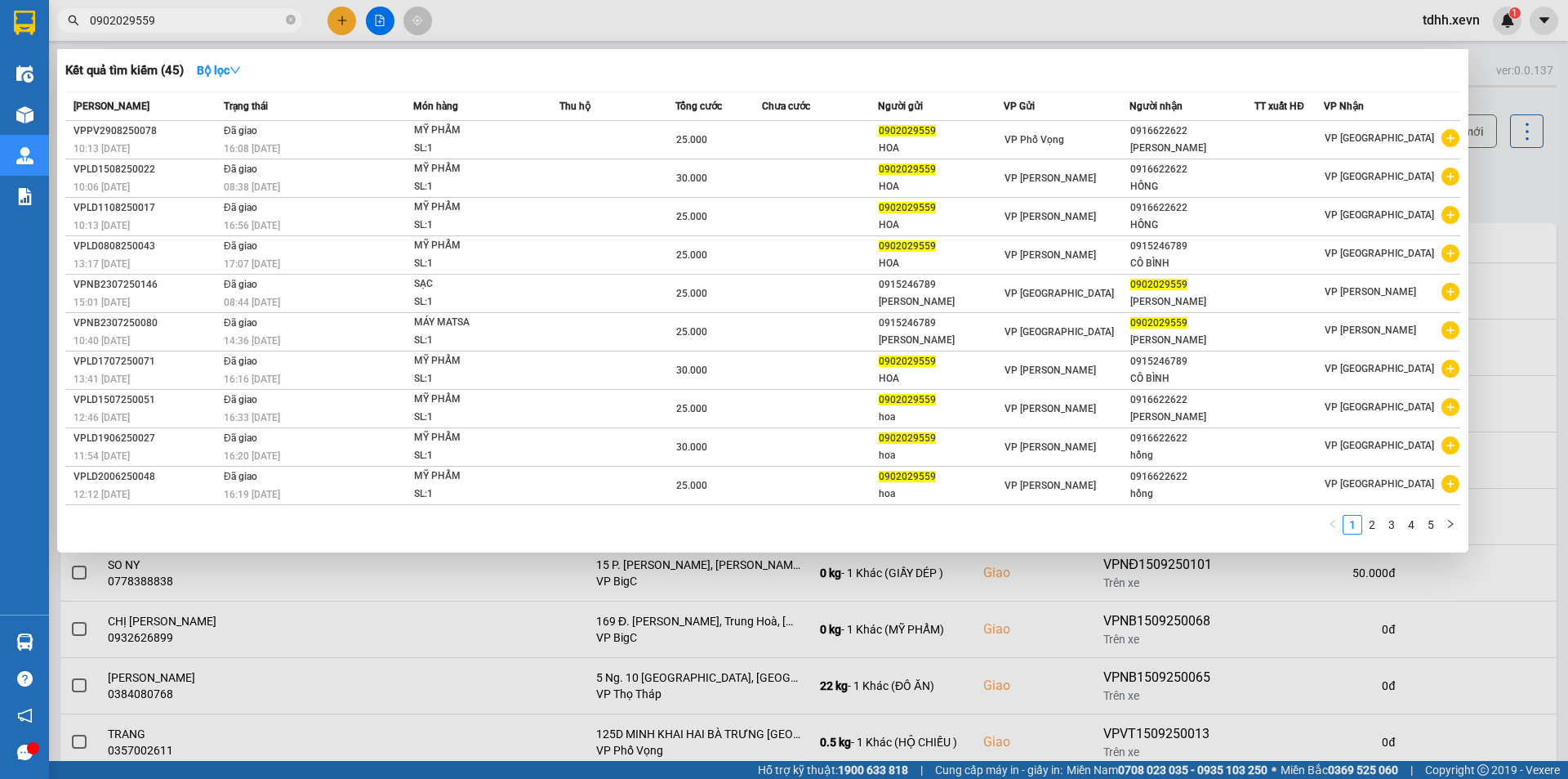
click at [189, 22] on input "0902029559" at bounding box center [187, 21] width 193 height 18
paste input "84327217"
click at [189, 22] on input "0902029559" at bounding box center [187, 21] width 193 height 18
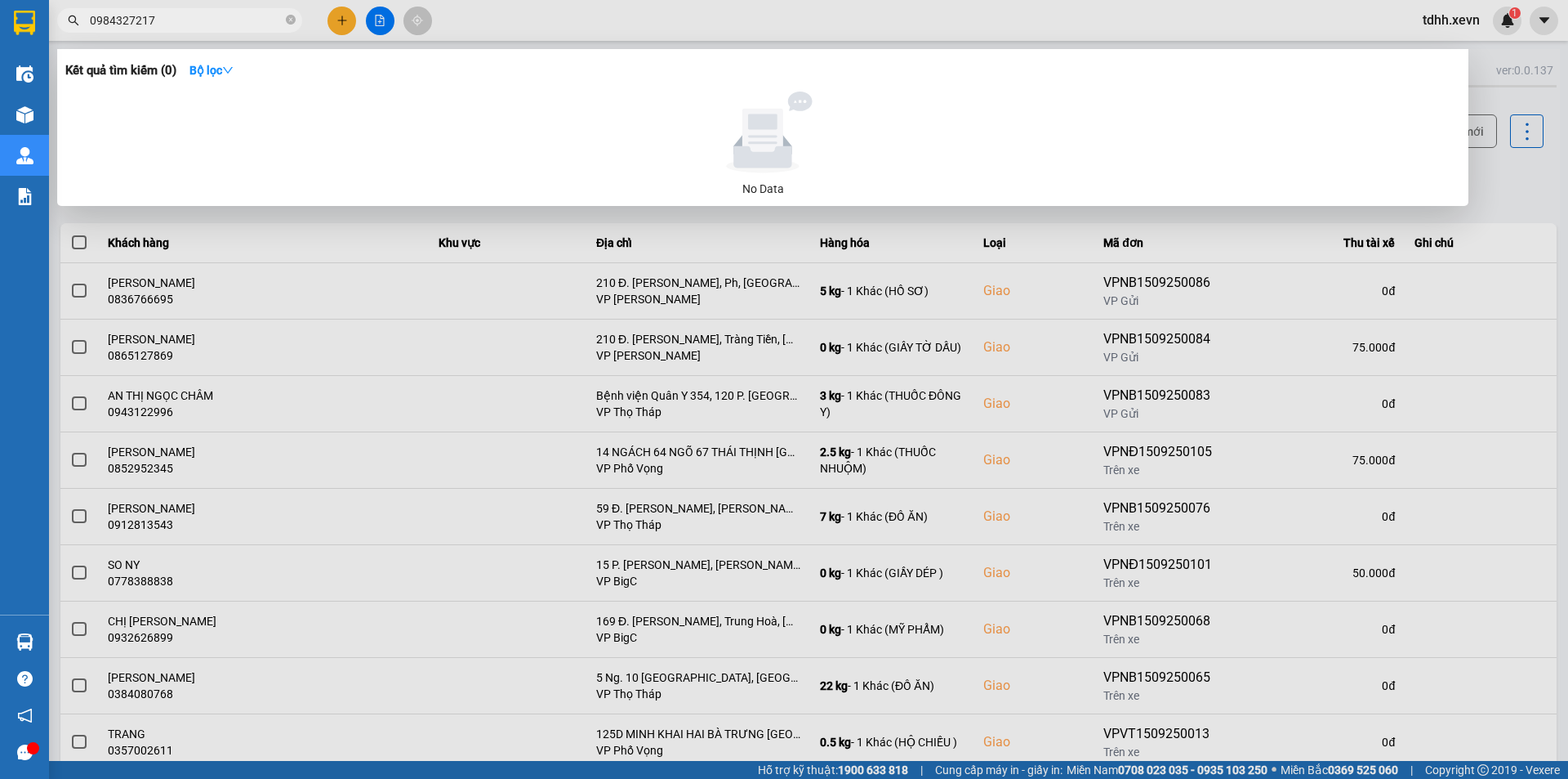
click at [213, 22] on input "0984327217" at bounding box center [187, 21] width 193 height 18
paste input "388984596"
click at [213, 22] on input "0984327217" at bounding box center [187, 21] width 193 height 18
drag, startPoint x: 1251, startPoint y: 286, endPoint x: 1277, endPoint y: 279, distance: 26.9
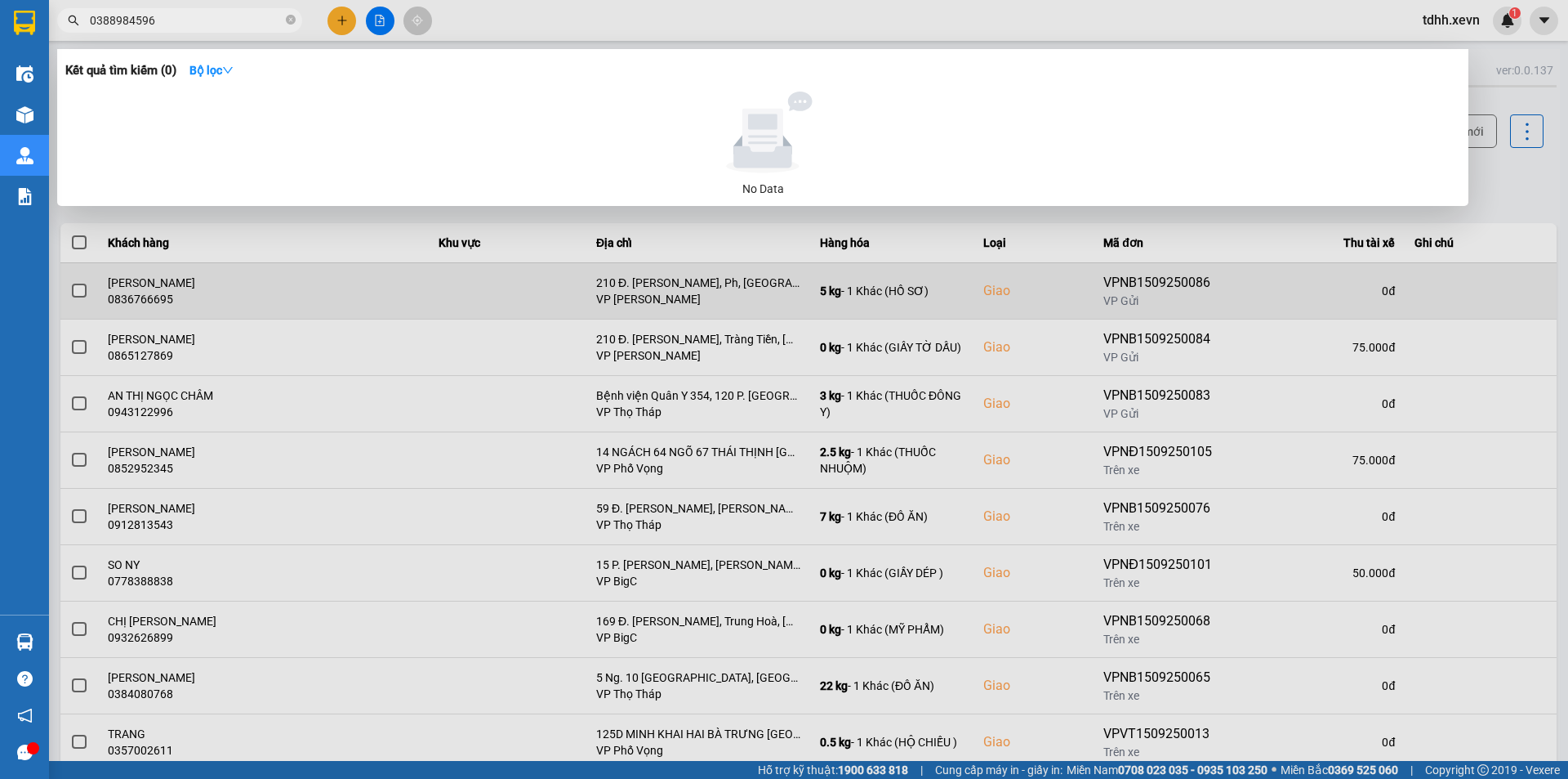
click at [1252, 288] on div at bounding box center [784, 389] width 1568 height 779
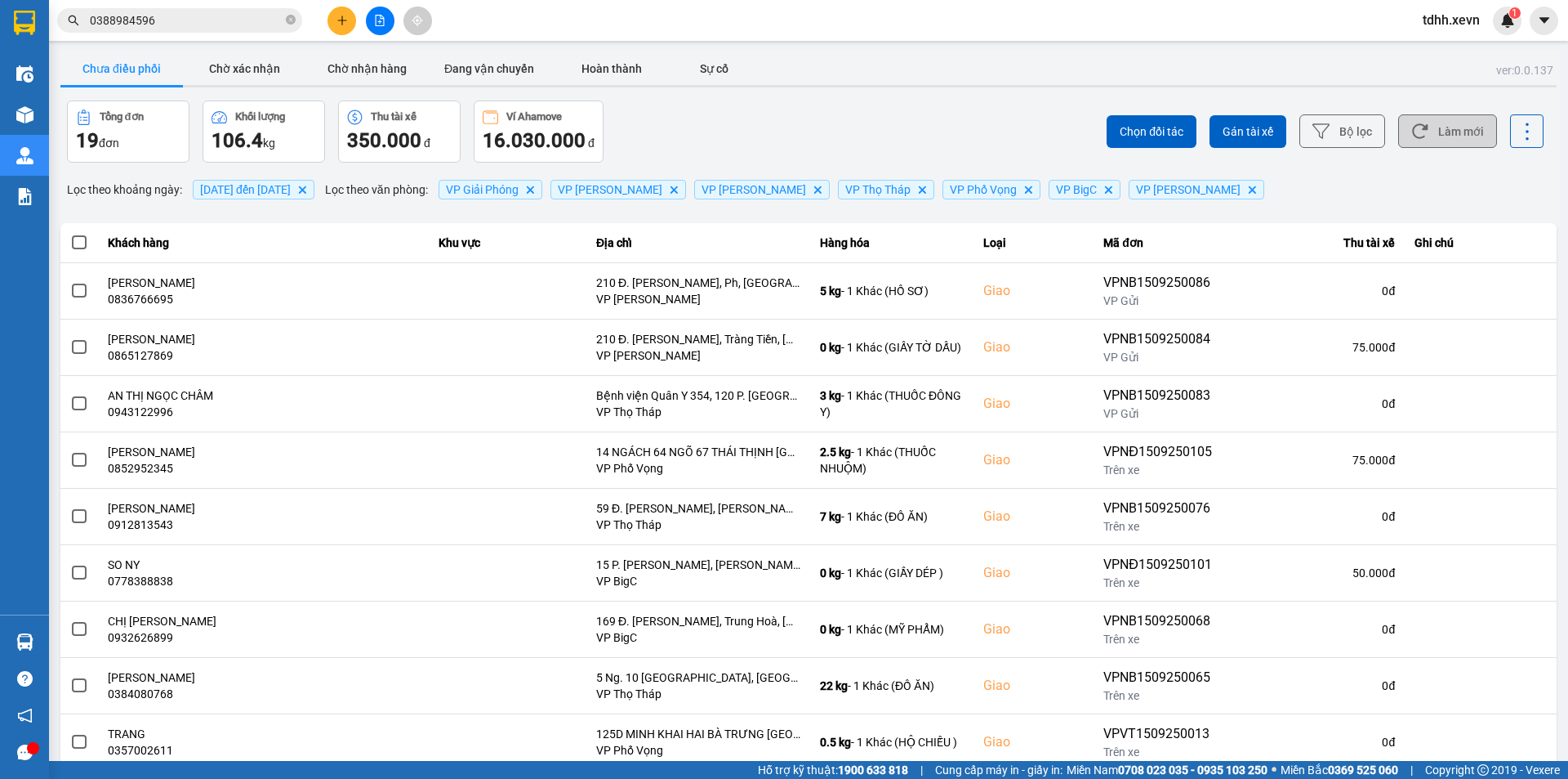
click at [1443, 146] on button "Làm mới" at bounding box center [1448, 131] width 99 height 33
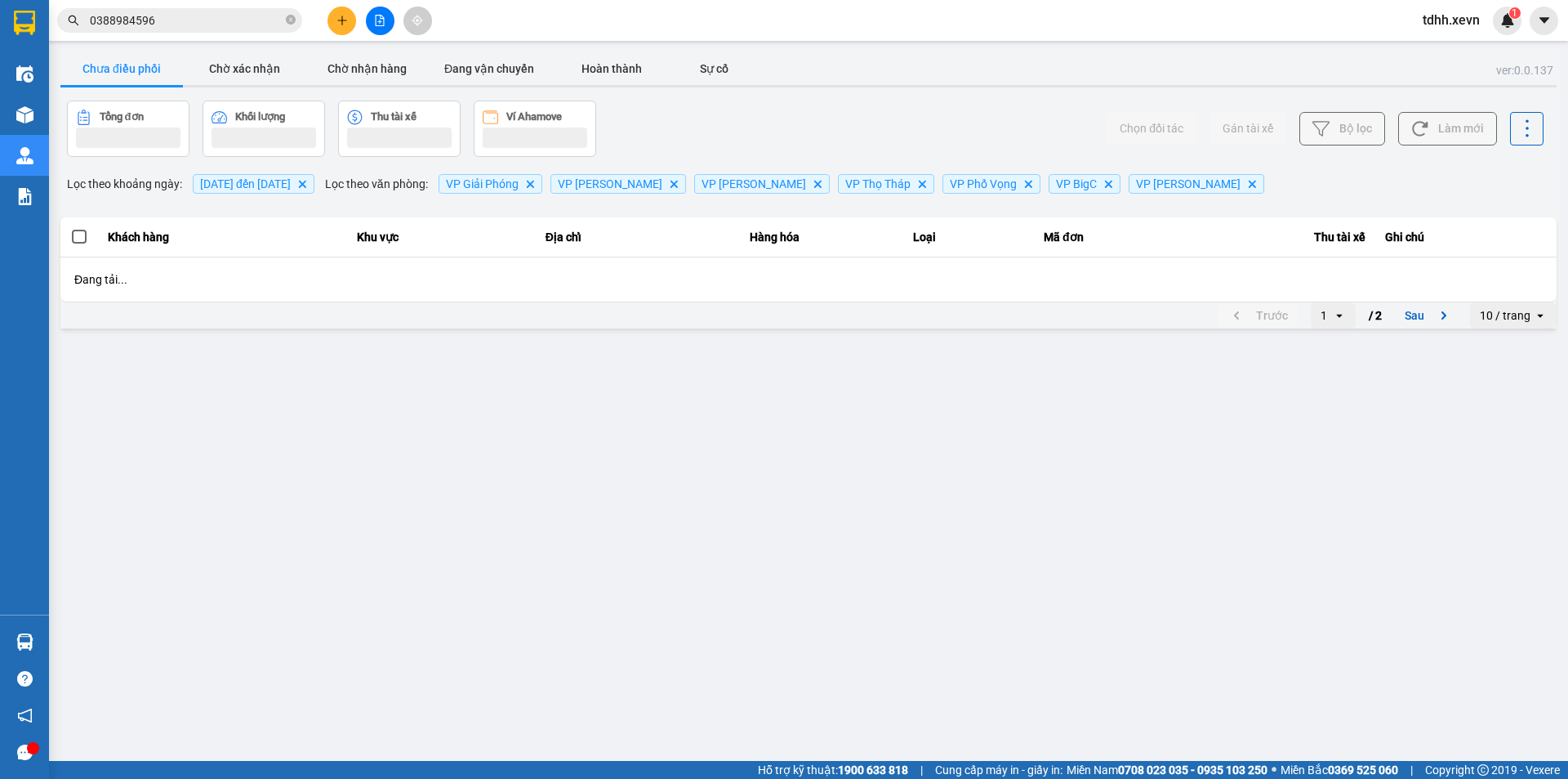
click at [1443, 128] on button "Làm mới" at bounding box center [1448, 128] width 99 height 33
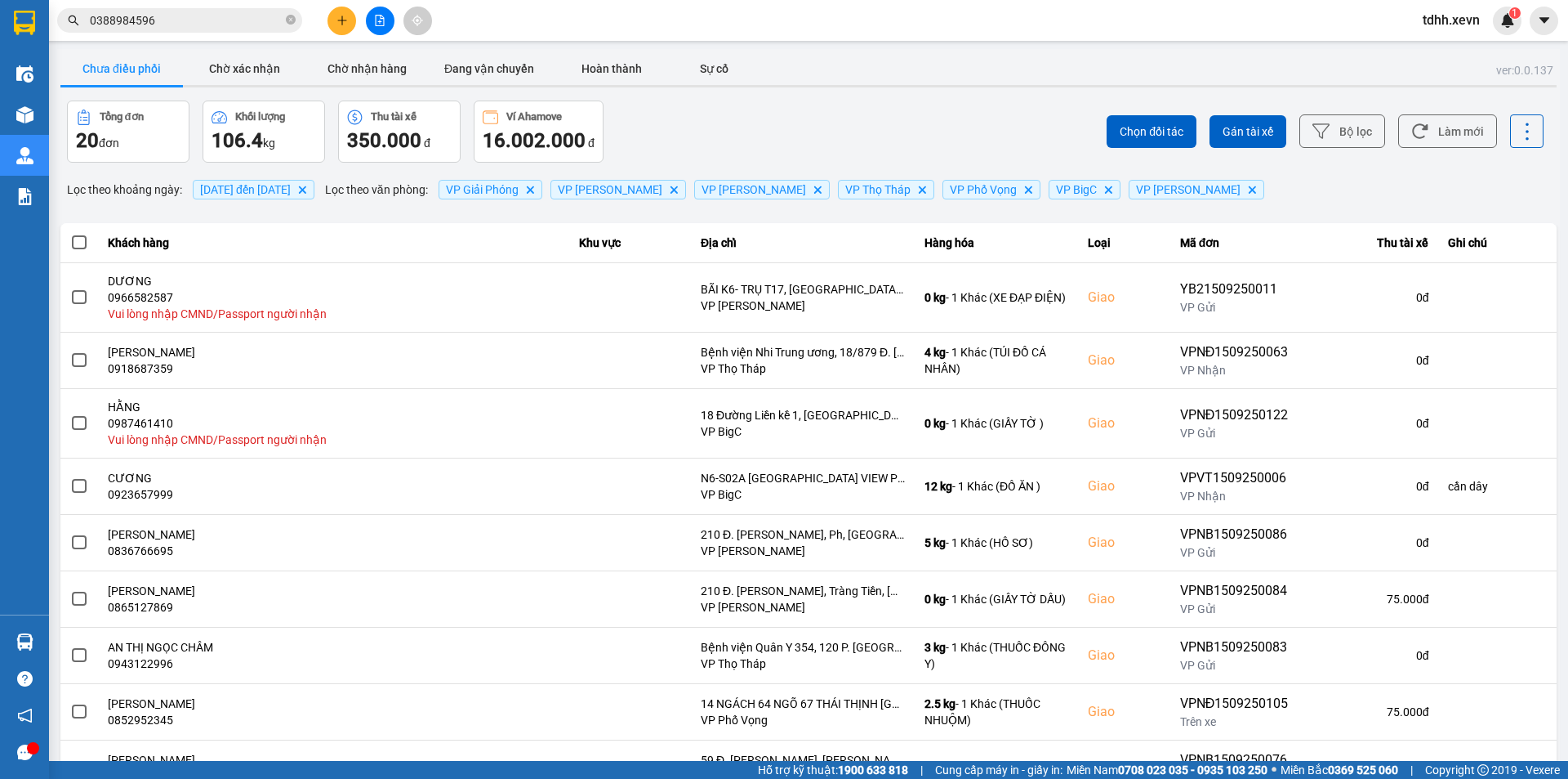
click at [924, 150] on div "Chọn đối tác Gán tài xế Bộ lọc Làm mới" at bounding box center [1175, 131] width 738 height 62
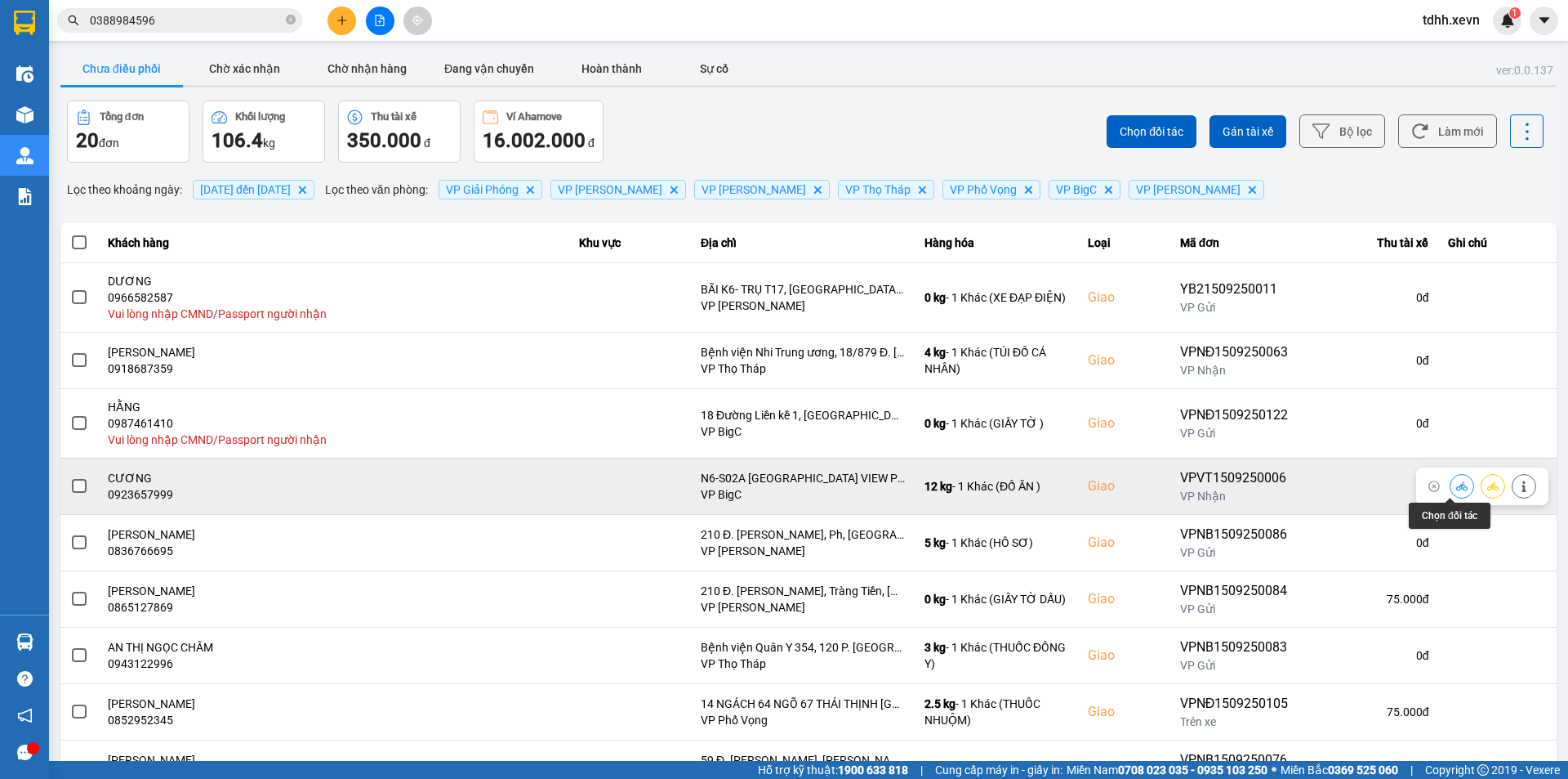
click at [1456, 486] on button at bounding box center [1462, 486] width 23 height 29
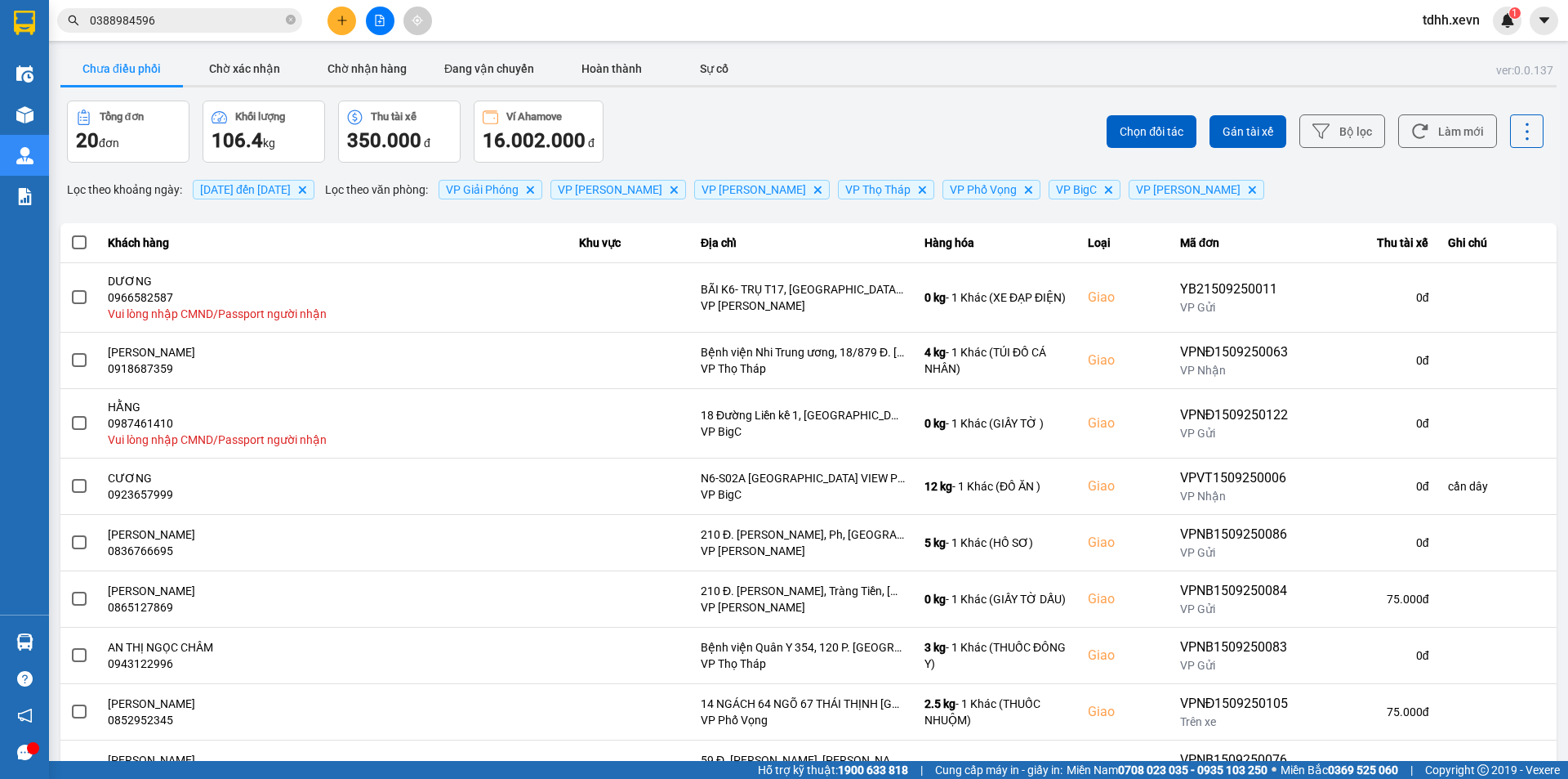
click at [1437, 417] on div "ver: 0.0.137 Chưa điều phối Chờ xác nhận Chờ nhận hàng Đang vận chuyển Hoàn thà…" at bounding box center [808, 465] width 1503 height 833
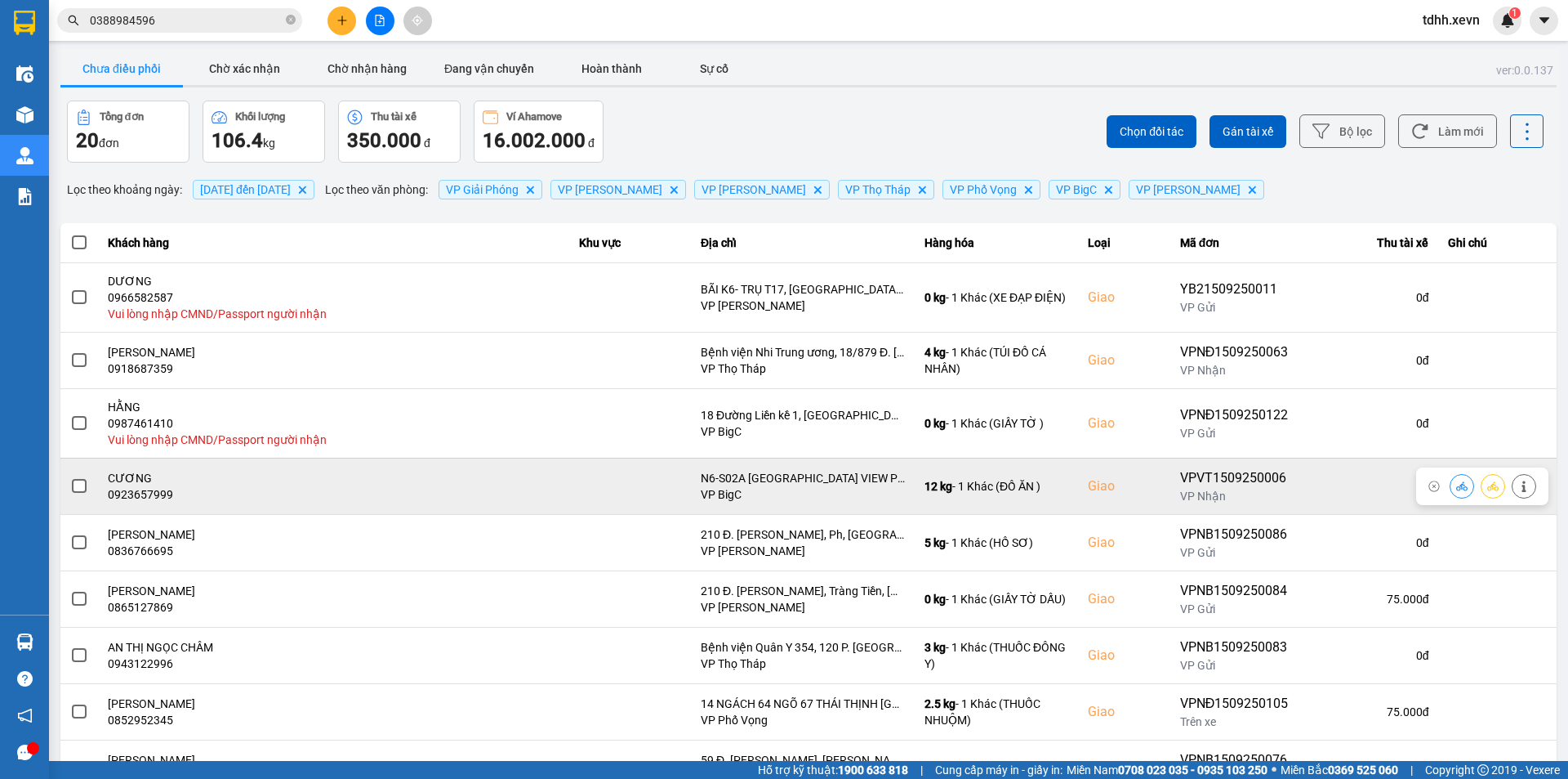
click at [153, 496] on div "0923657999" at bounding box center [335, 495] width 453 height 16
copy div "0923657999"
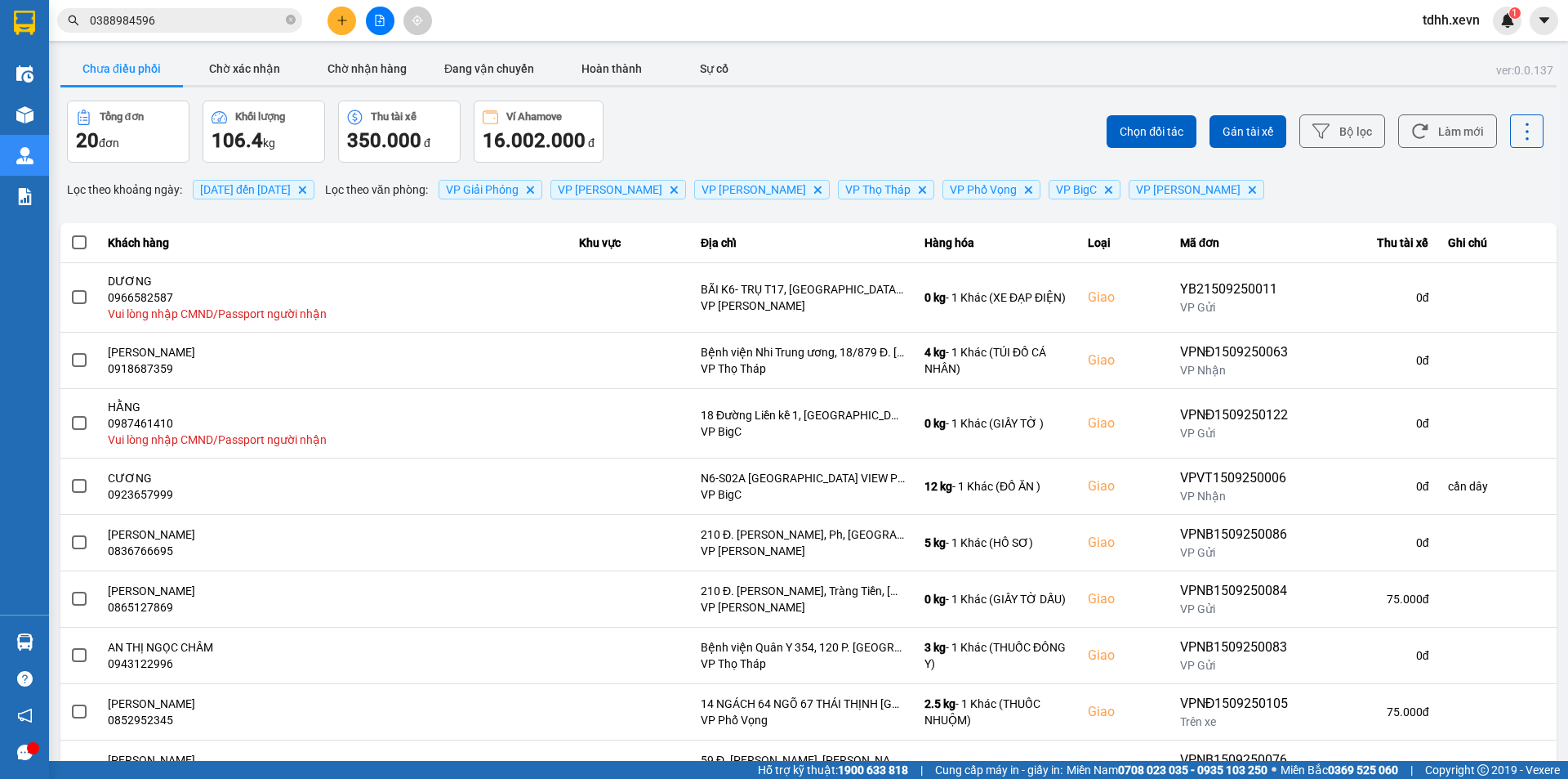
click at [185, 23] on input "0388984596" at bounding box center [187, 21] width 193 height 18
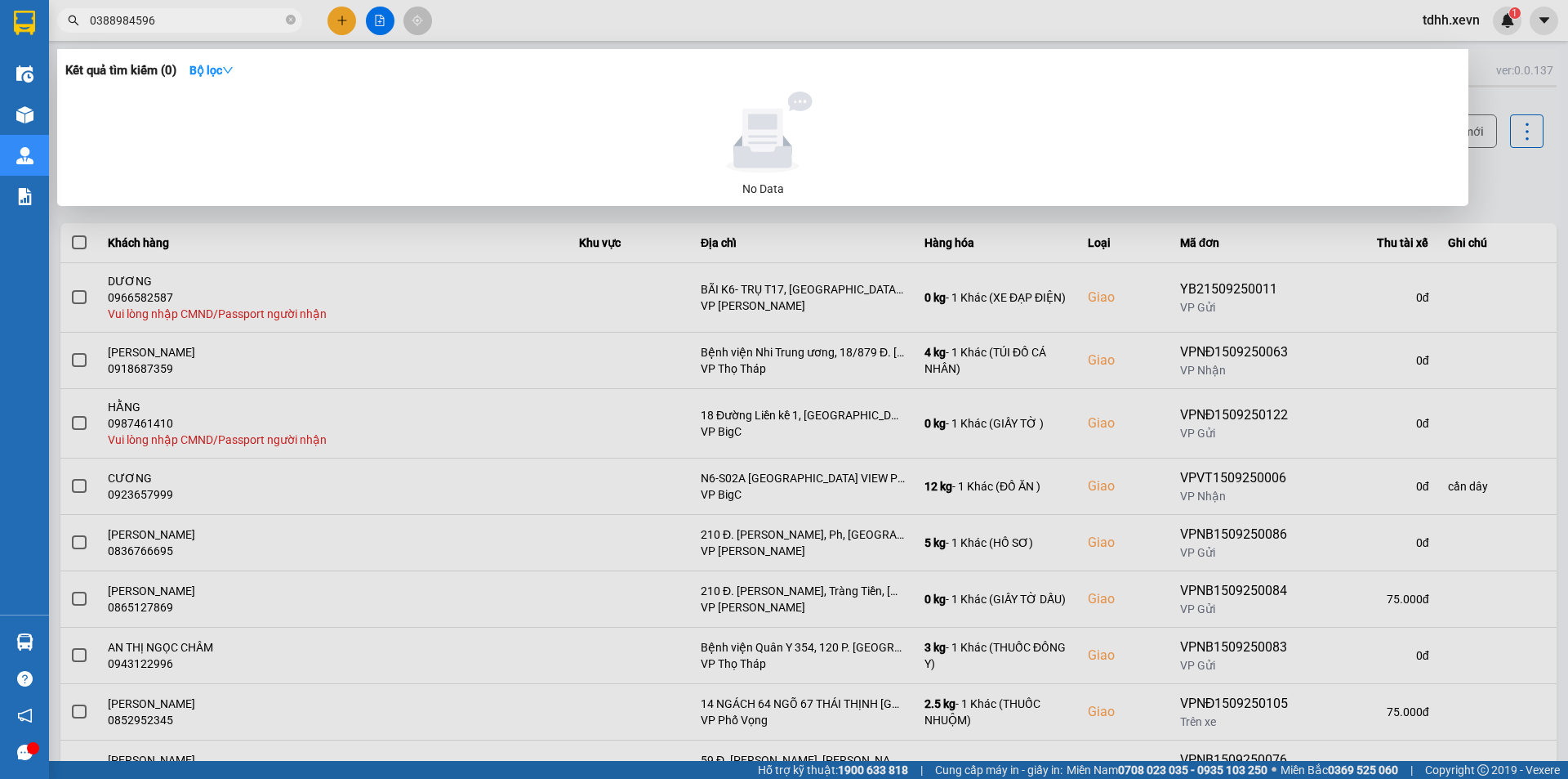
paste input "916362693"
click at [185, 23] on input "0916362693" at bounding box center [187, 21] width 193 height 18
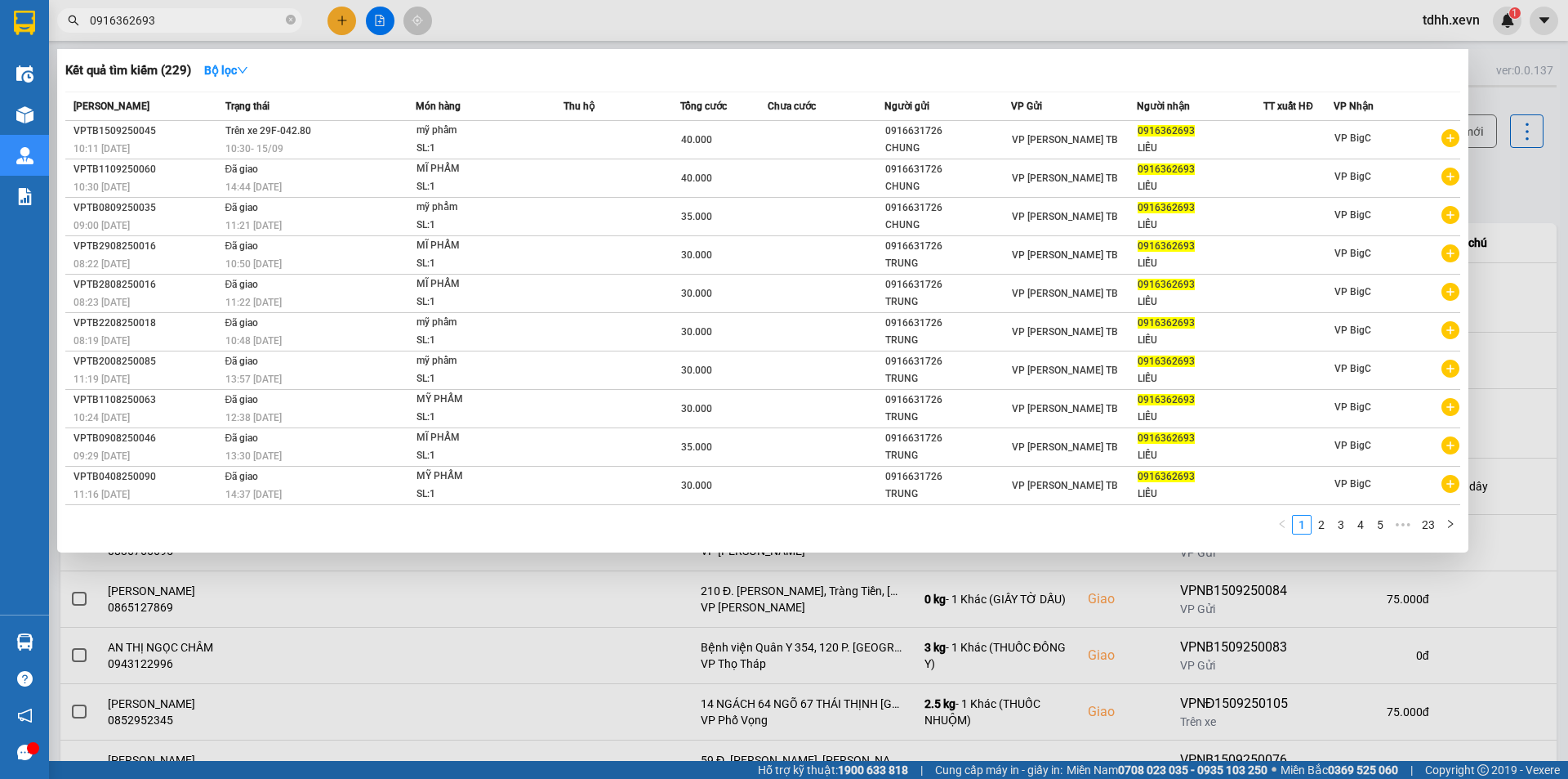
click at [152, 14] on input "0916362693" at bounding box center [187, 21] width 193 height 18
paste input "865028988"
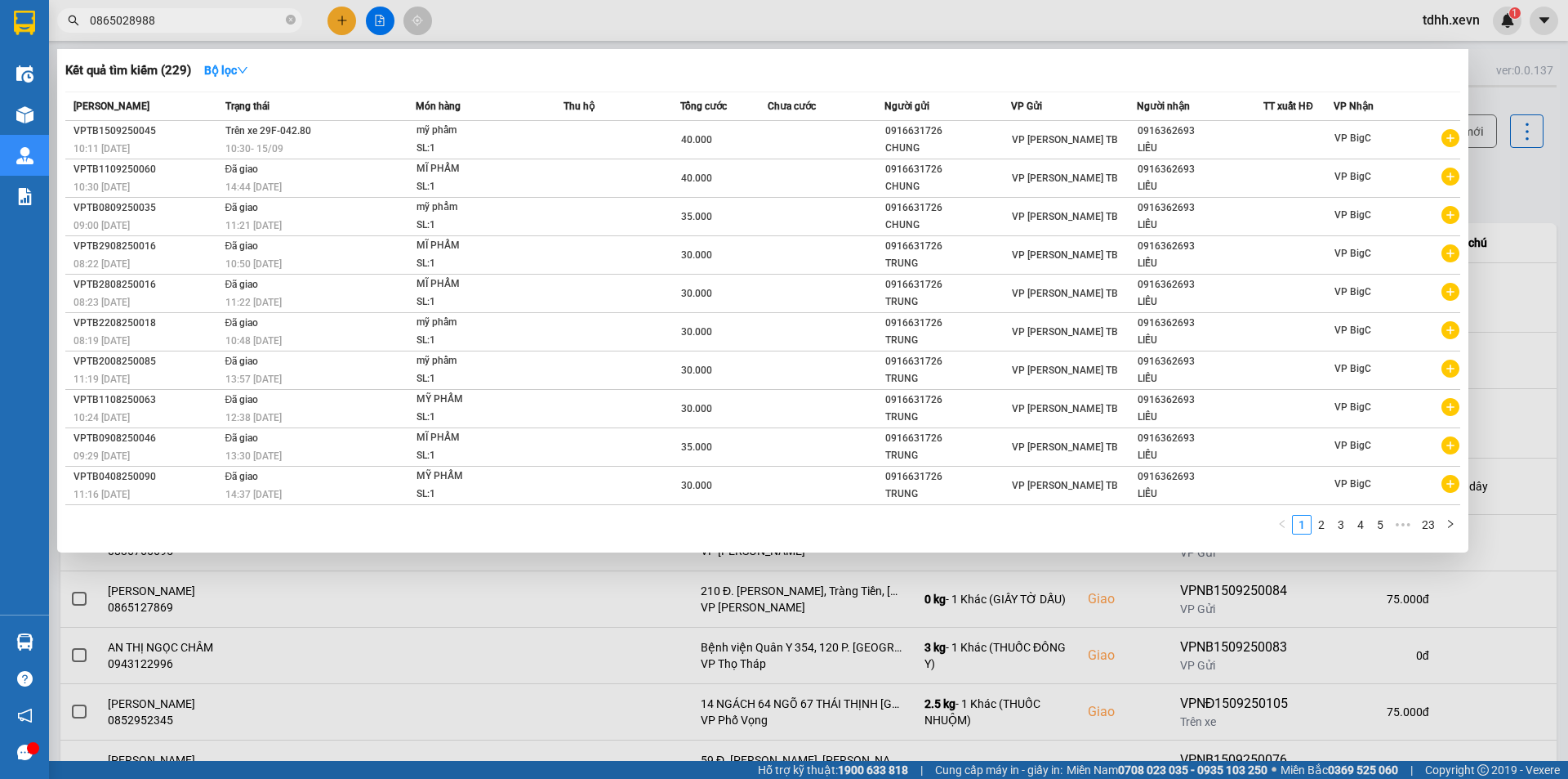
click at [152, 14] on input "0865028988" at bounding box center [187, 21] width 193 height 18
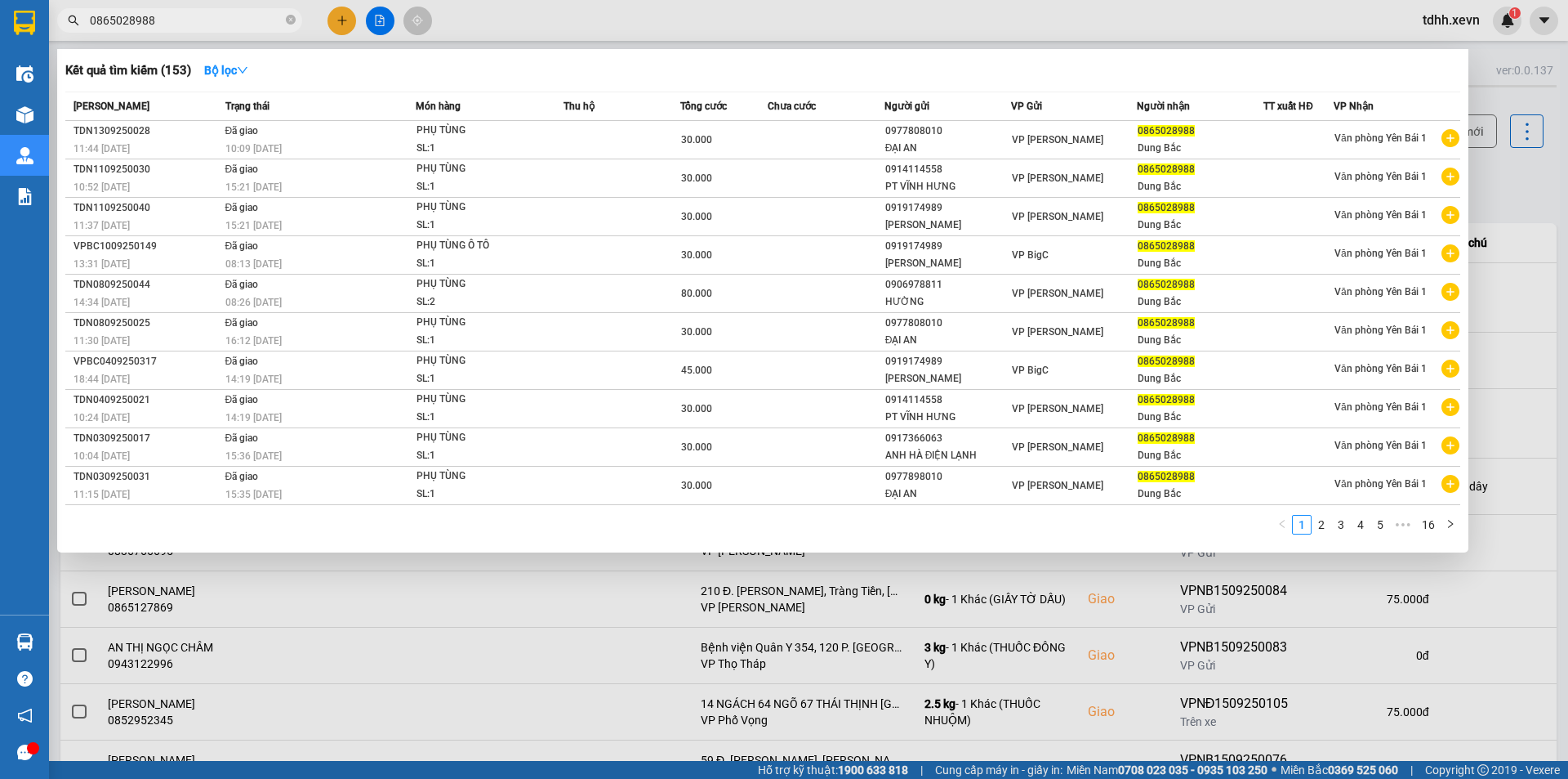
click at [195, 15] on input "0865028988" at bounding box center [187, 21] width 193 height 18
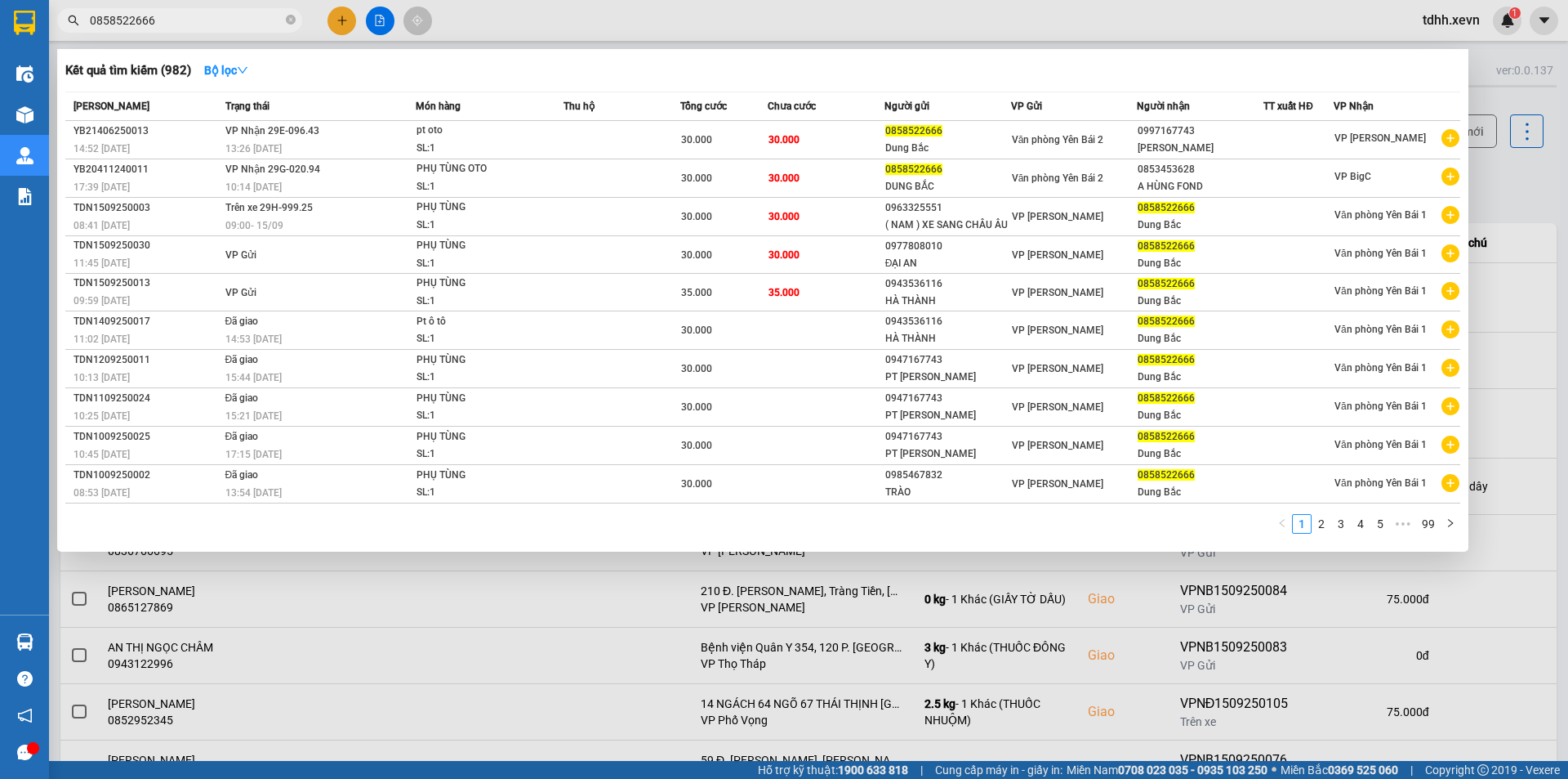
drag, startPoint x: 1509, startPoint y: 255, endPoint x: 1509, endPoint y: 246, distance: 9.0
click at [1509, 255] on div at bounding box center [784, 389] width 1568 height 779
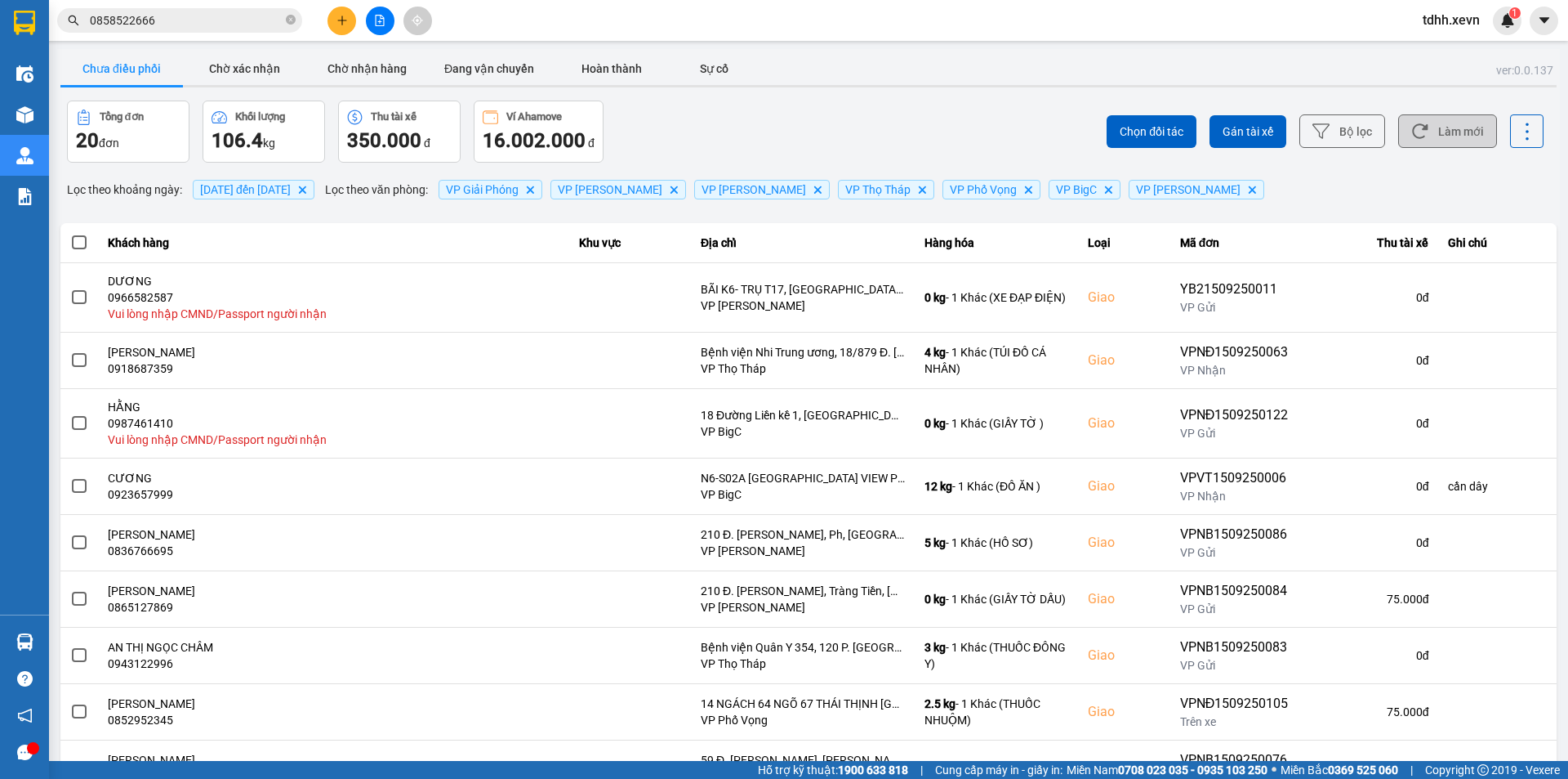
click at [1460, 126] on button "Làm mới" at bounding box center [1448, 131] width 99 height 33
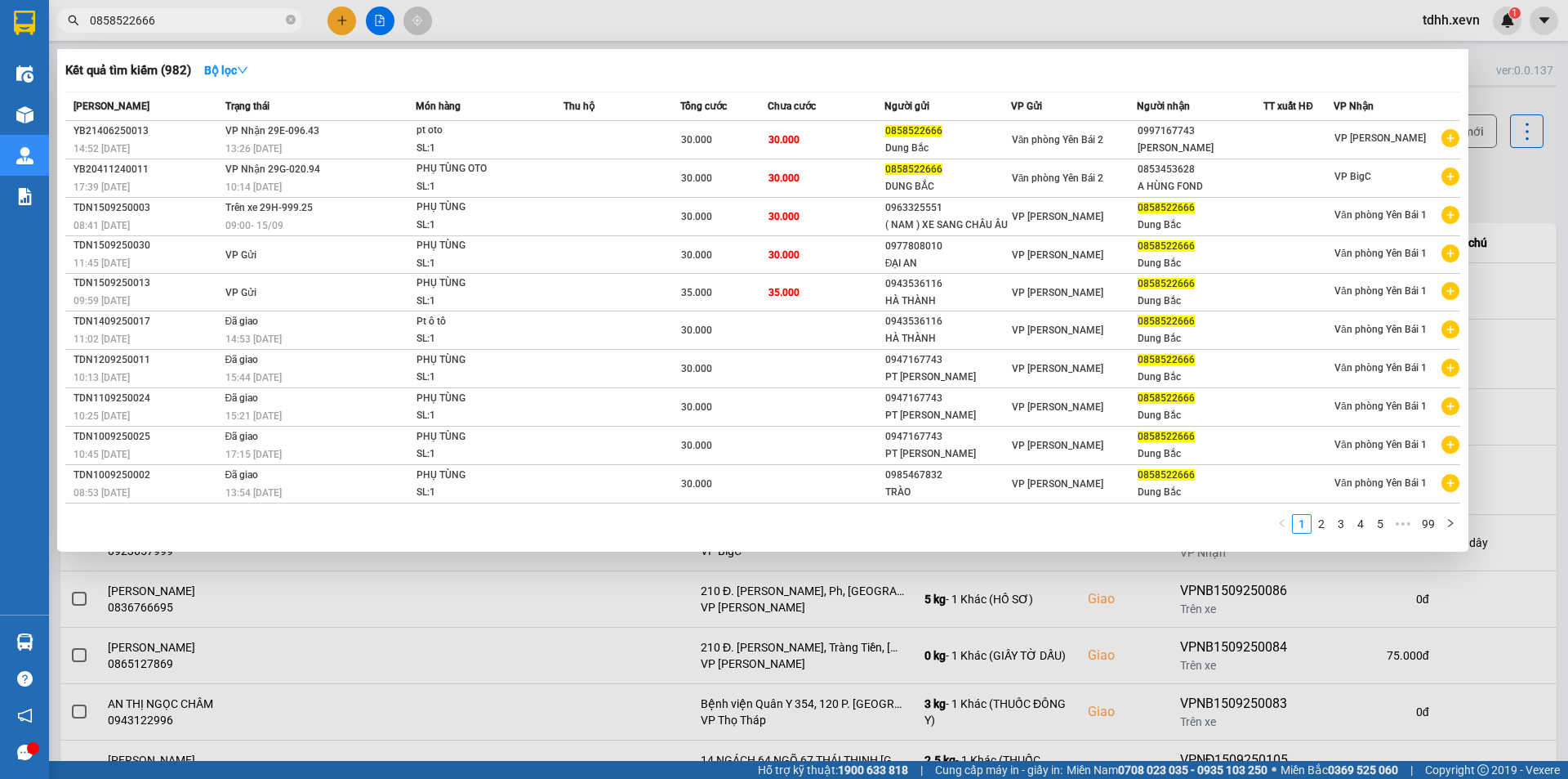
click at [169, 16] on input "0858522666" at bounding box center [187, 21] width 193 height 18
paste input "91743065"
click at [169, 16] on input "0858522666" at bounding box center [187, 21] width 193 height 18
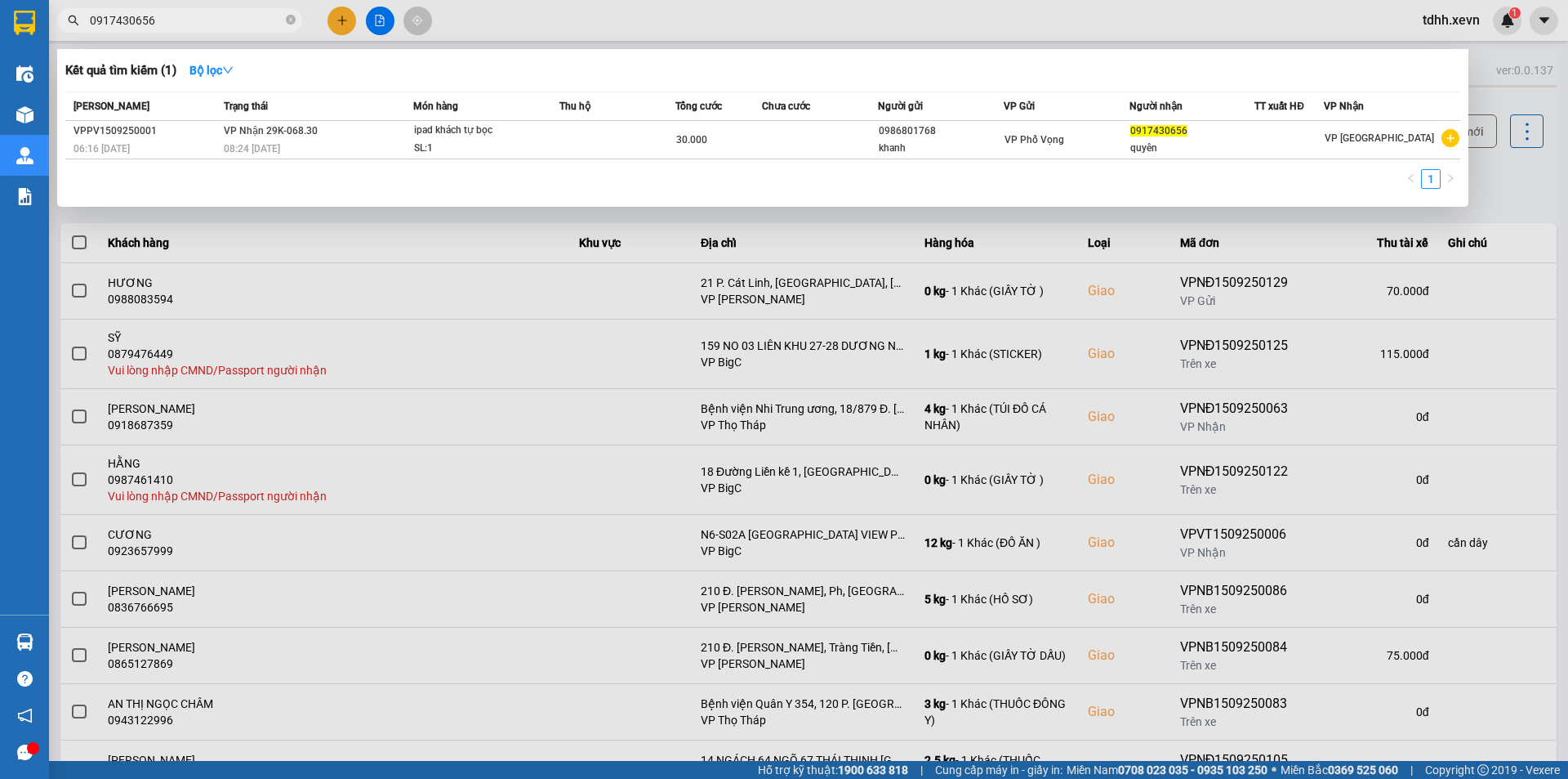
click at [208, 13] on input "0917430656" at bounding box center [187, 21] width 193 height 18
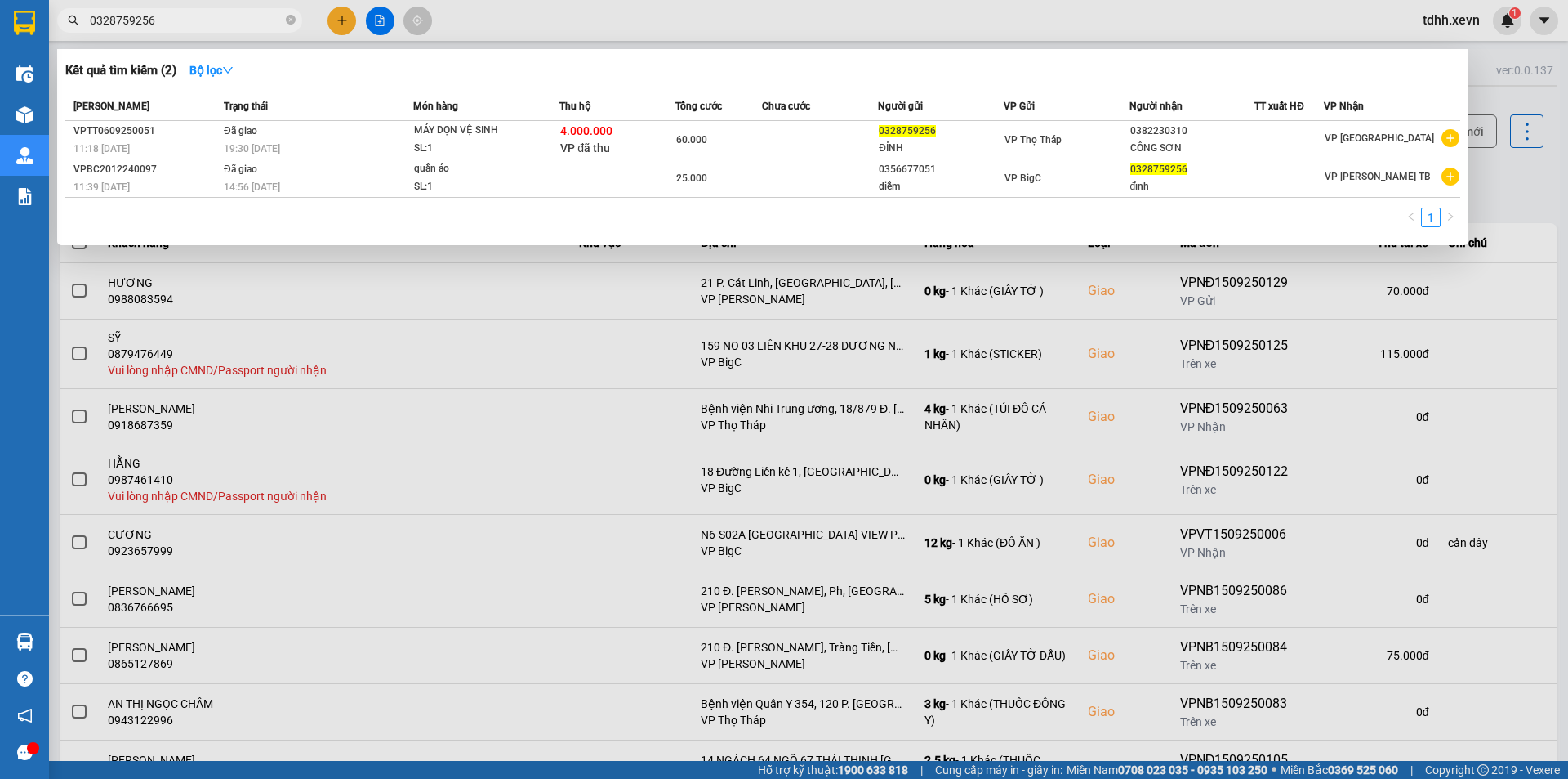
click at [438, 68] on div "Kết quả tìm kiếm ( 2 ) Bộ lọc" at bounding box center [762, 70] width 1395 height 26
click at [554, 130] on span "MÁY DỌN VỆ SINH SL: 1" at bounding box center [486, 139] width 145 height 35
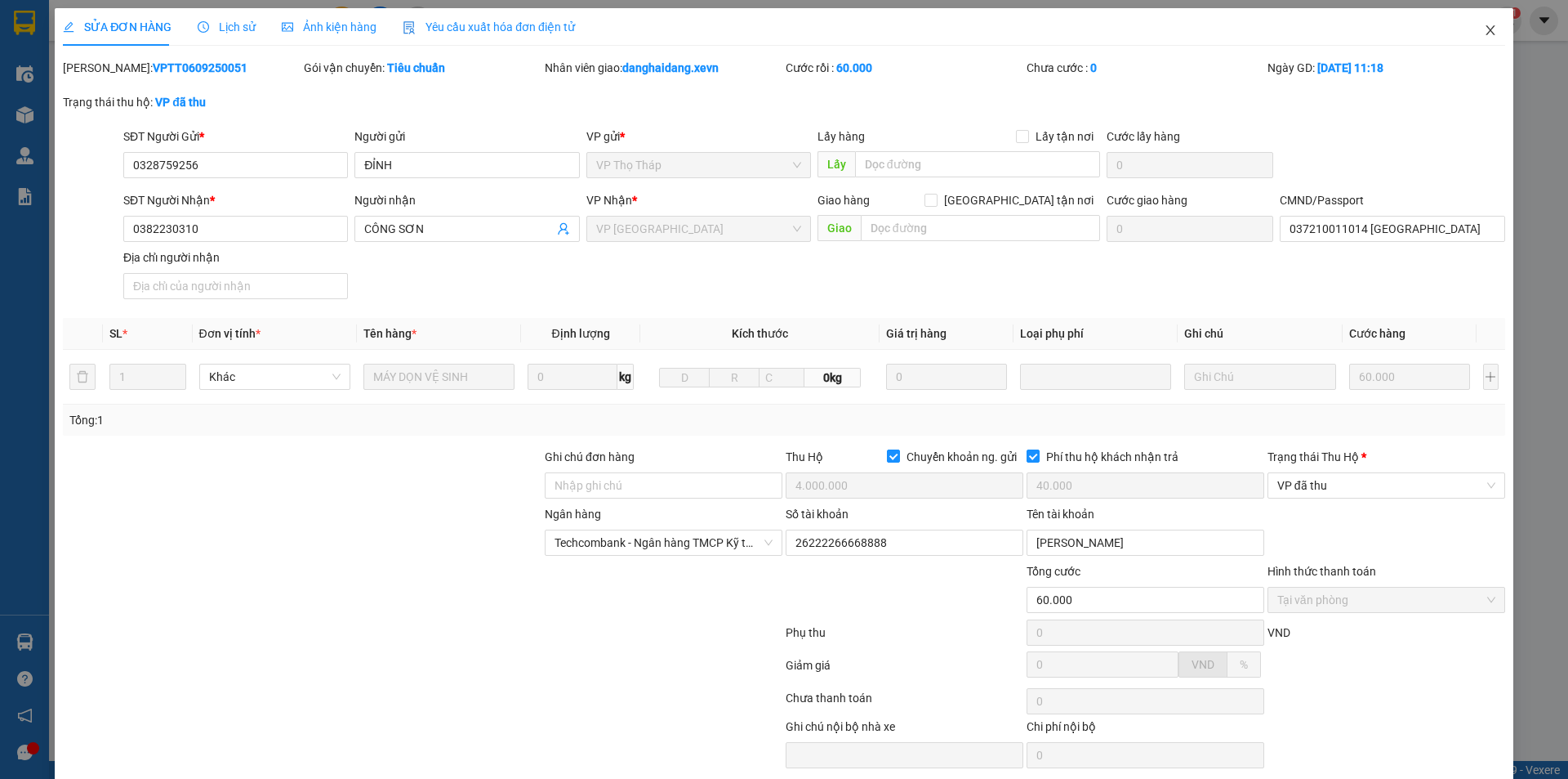
click at [1468, 22] on span "Close" at bounding box center [1490, 31] width 46 height 46
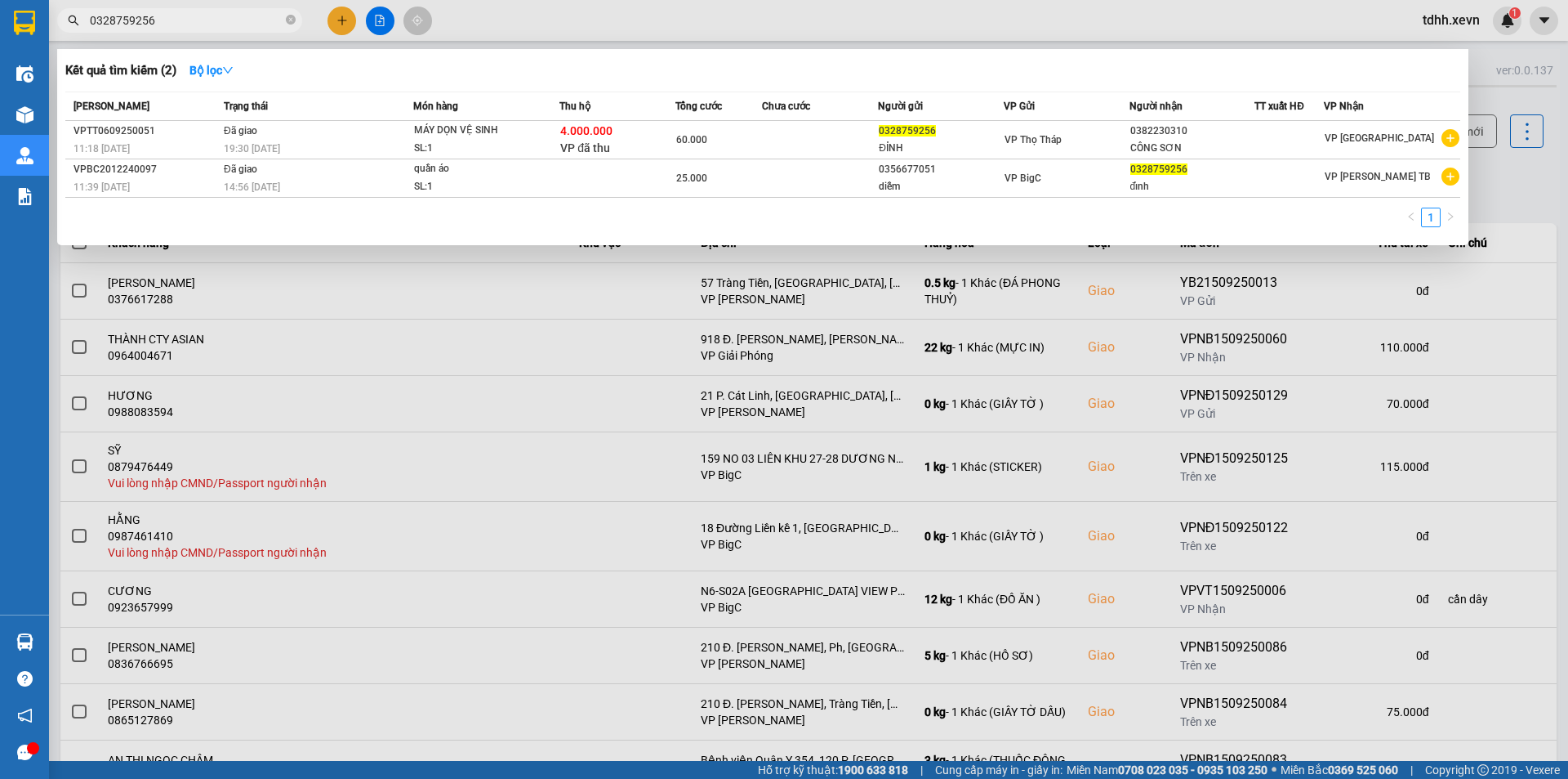
click at [246, 22] on input "0328759256" at bounding box center [187, 21] width 193 height 18
paste input "96309319"
click at [246, 22] on input "0396309319" at bounding box center [187, 21] width 193 height 18
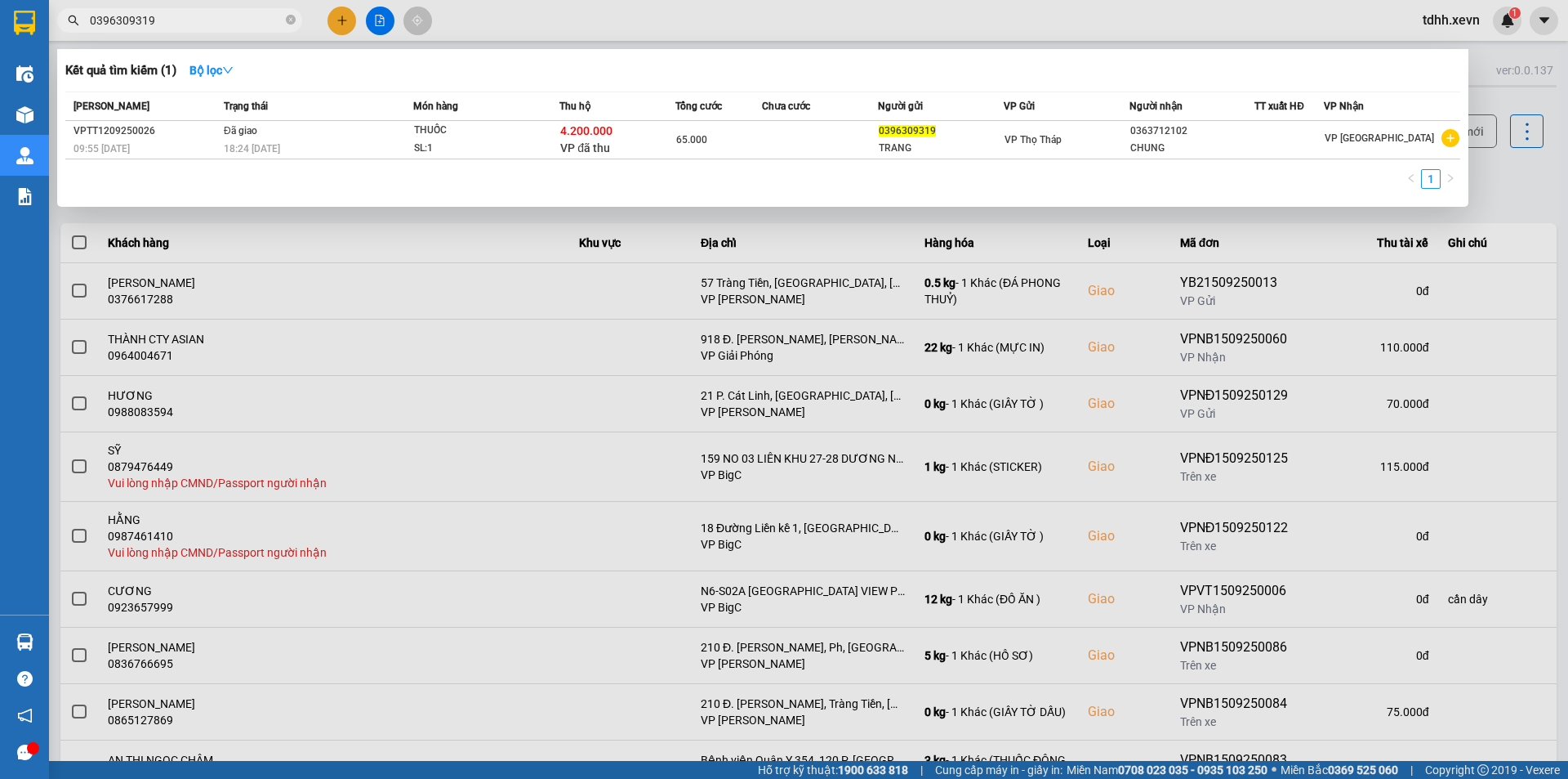
click at [1406, 282] on div at bounding box center [784, 389] width 1568 height 779
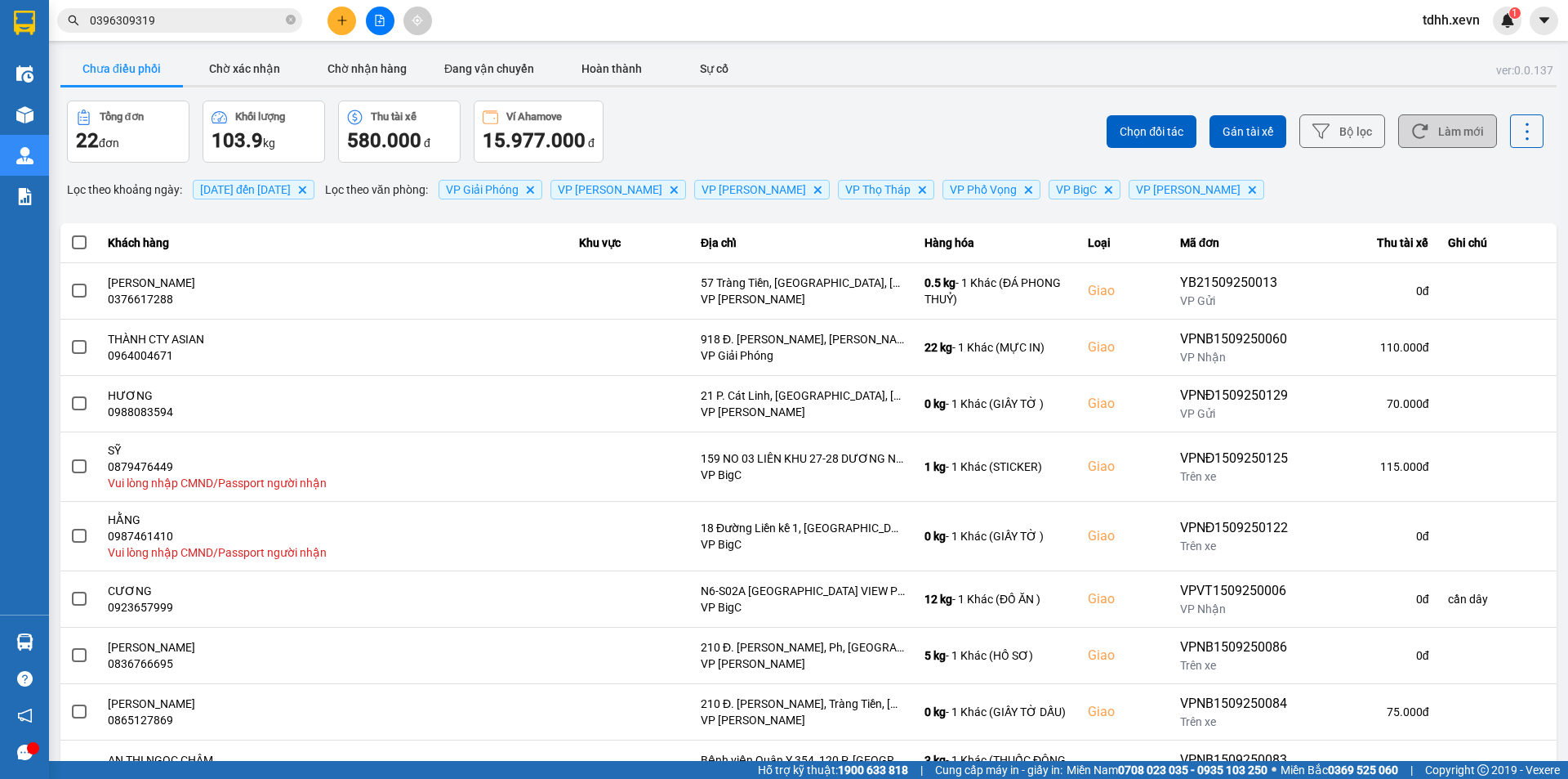
click at [1441, 134] on button "Làm mới" at bounding box center [1448, 131] width 99 height 33
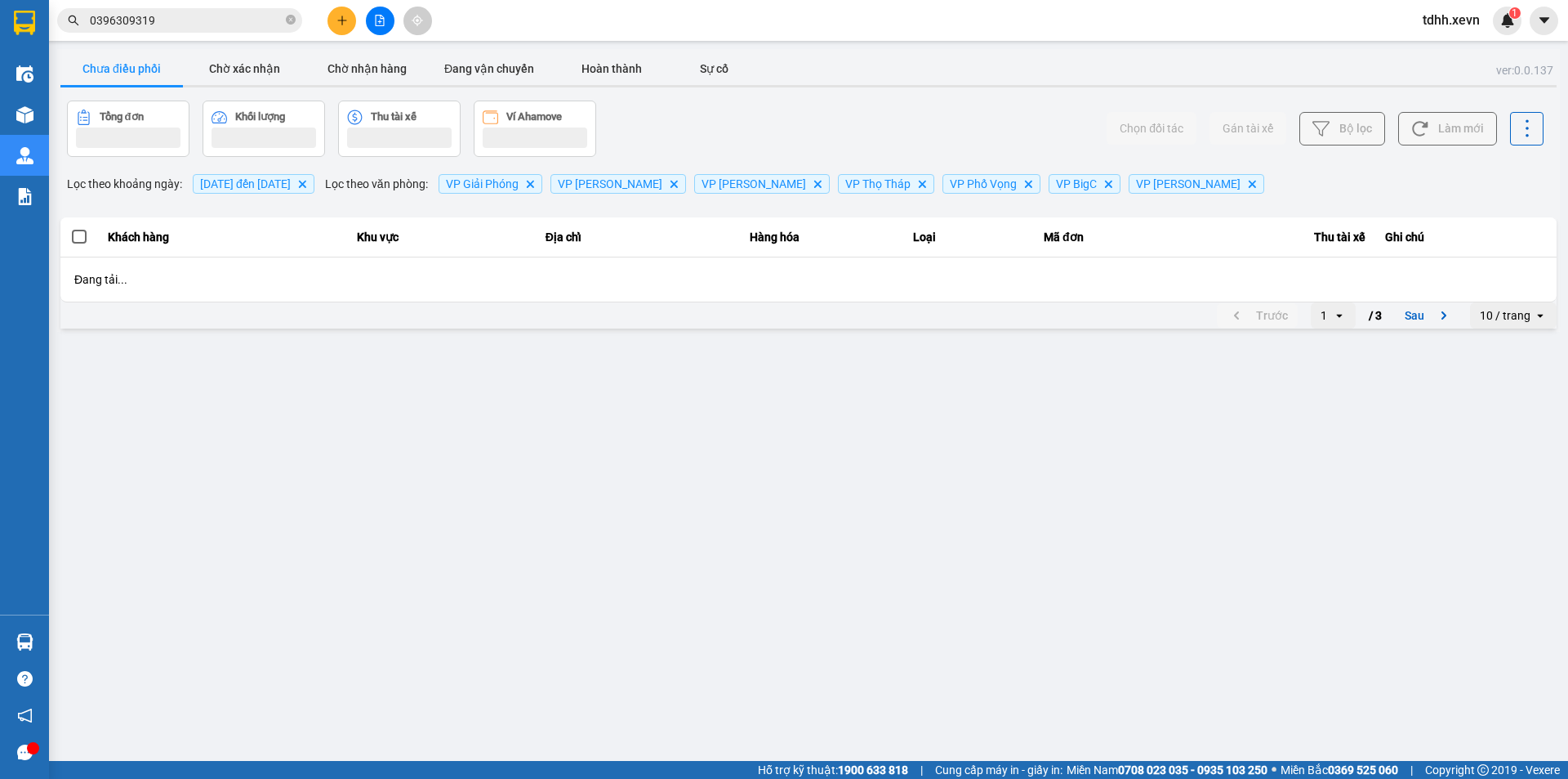
click at [932, 133] on div "Chọn đối tác Gán tài xế Bộ lọc Làm mới" at bounding box center [1175, 128] width 738 height 56
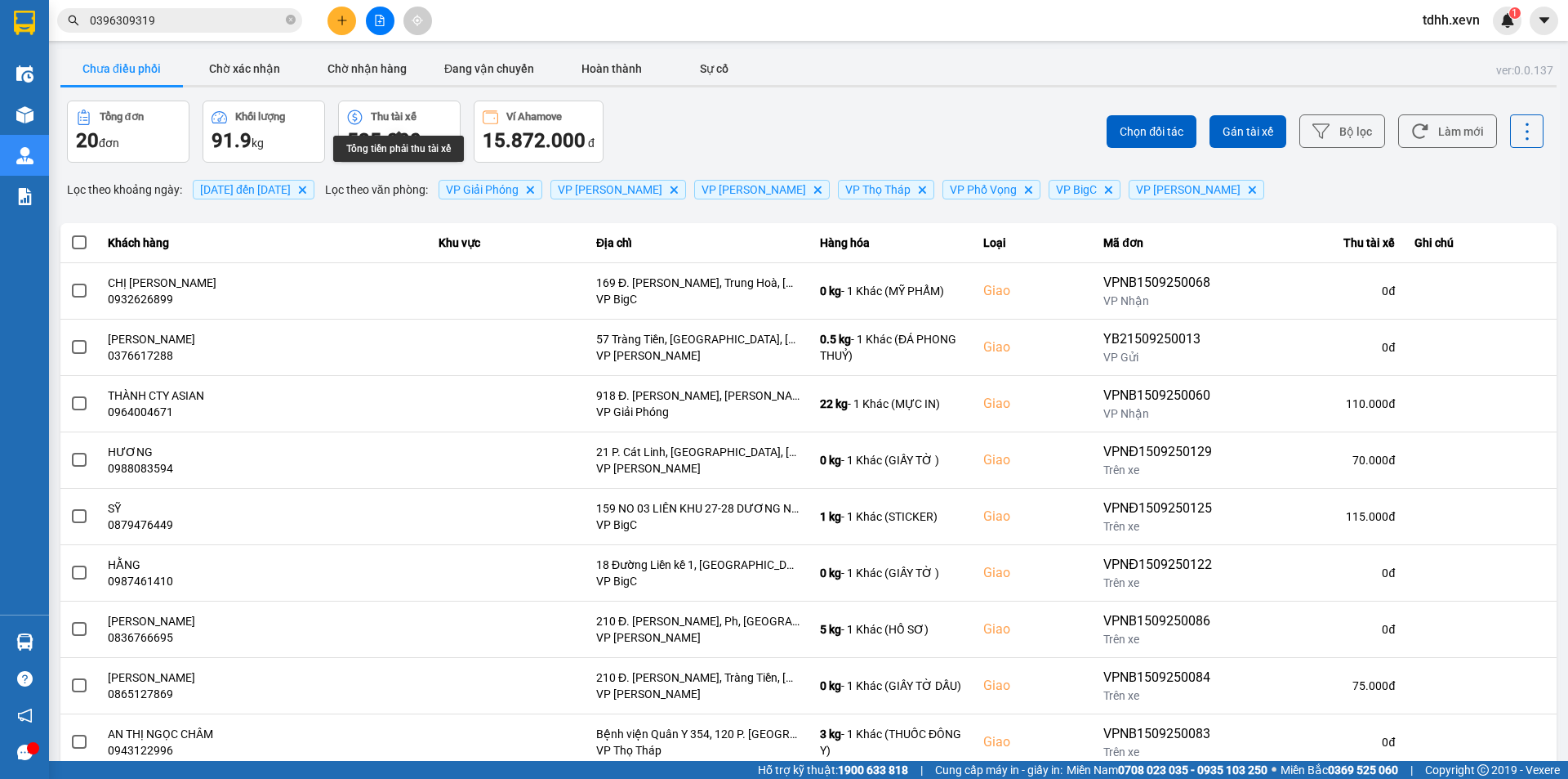
click at [365, 92] on div "ver: 0.0.137 Chưa điều phối Chờ xác nhận Chờ nhận hàng Đang vận chuyển Hoàn thà…" at bounding box center [808, 452] width 1503 height 808
click at [365, 78] on button "Chờ nhận hàng" at bounding box center [367, 69] width 123 height 32
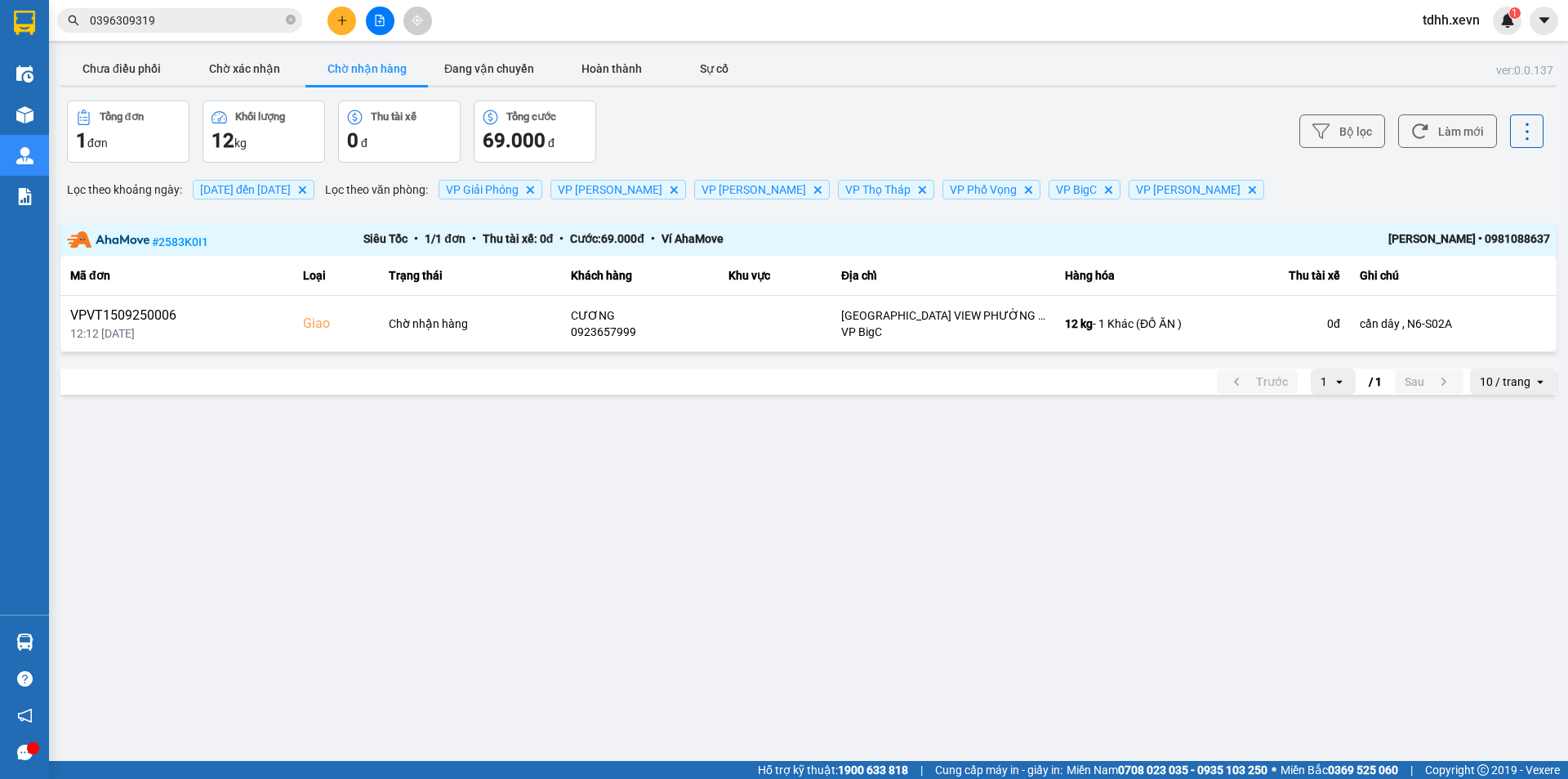
drag, startPoint x: 1015, startPoint y: 83, endPoint x: 1011, endPoint y: 93, distance: 10.8
click at [1015, 83] on div "Chưa điều phối Chờ xác nhận Chờ nhận hàng Đang vận chuyển Hoàn thành Sự cố" at bounding box center [808, 70] width 1497 height 37
click at [1170, 565] on main "ver: 0.0.137 Chưa điều phối Chờ xác nhận Chờ nhận hàng Đang vận chuyển Hoàn thà…" at bounding box center [784, 380] width 1568 height 761
click at [267, 775] on div "Hỗ trợ kỹ thuật: 1900 633 818 | Cung cấp máy in - giấy in: Miền Nam 0708 023 03…" at bounding box center [779, 770] width 1560 height 18
click at [515, 656] on main "ver: 0.0.137 Chưa điều phối Chờ xác nhận Chờ nhận hàng Đang vận chuyển Hoàn thà…" at bounding box center [784, 380] width 1568 height 761
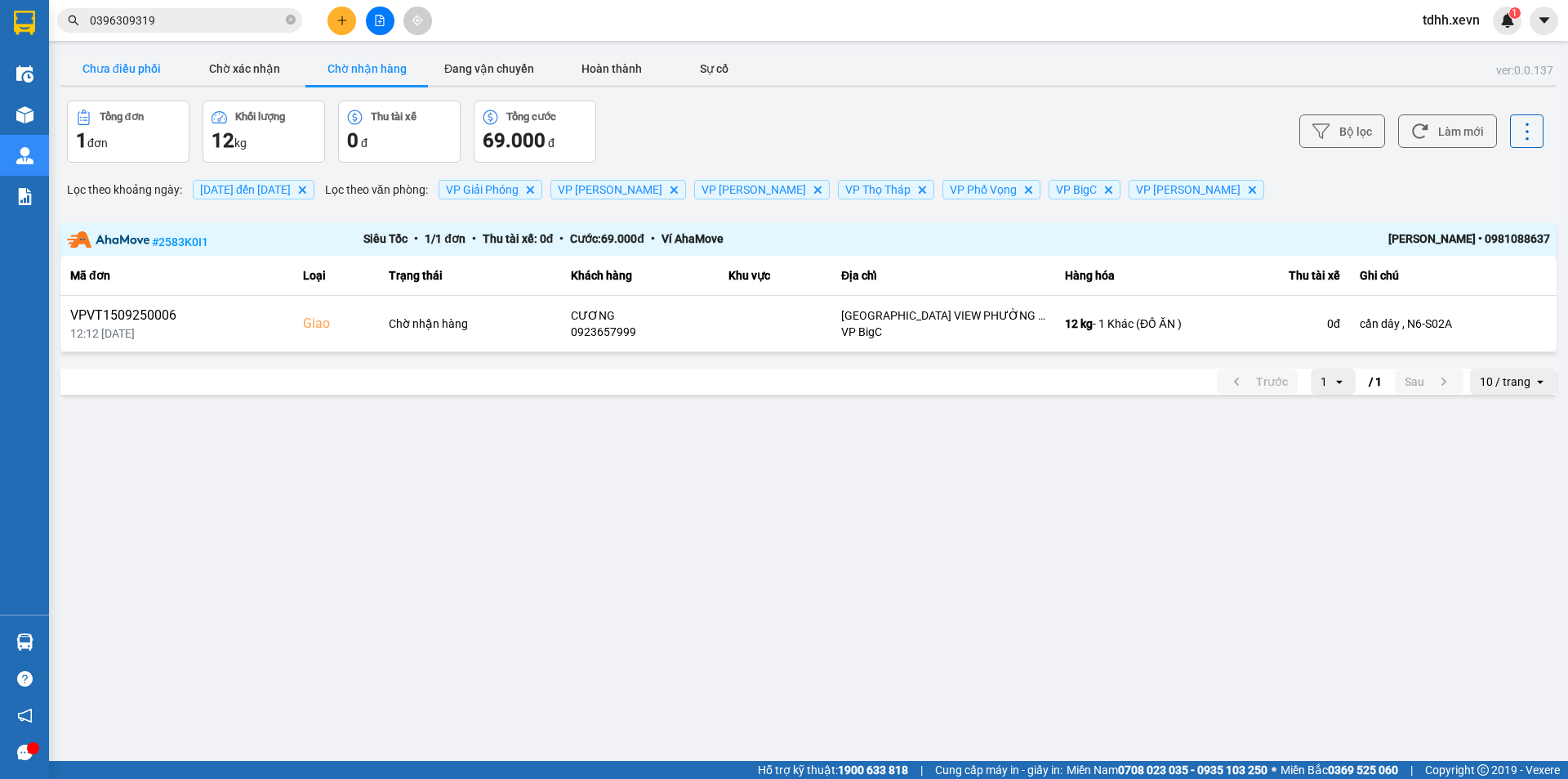
click at [151, 57] on button "Chưa điều phối" at bounding box center [122, 69] width 123 height 32
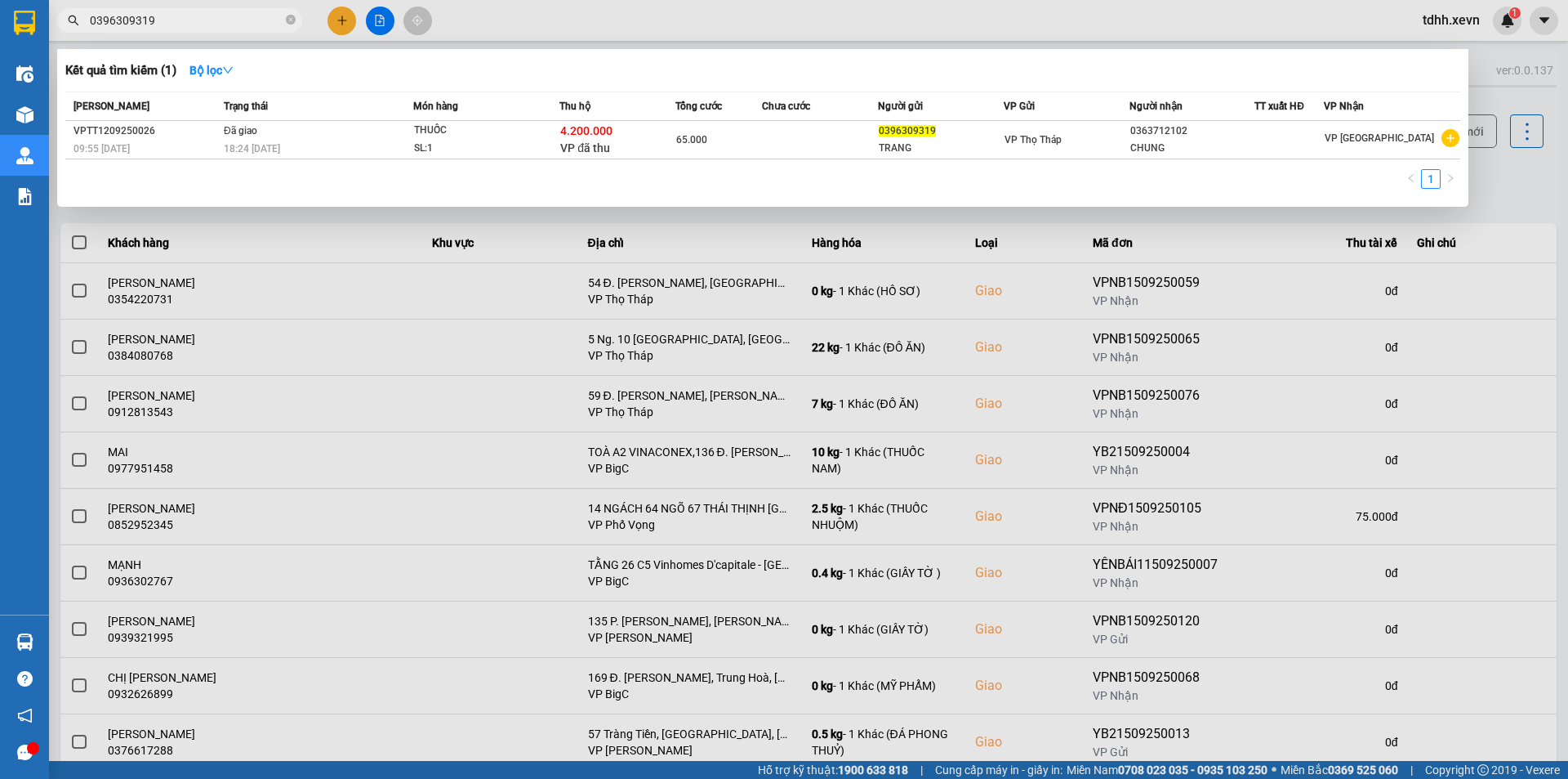
click at [162, 25] on input "0396309319" at bounding box center [187, 21] width 193 height 18
paste input "917396582"
click at [162, 25] on input "0396309319" at bounding box center [187, 21] width 193 height 18
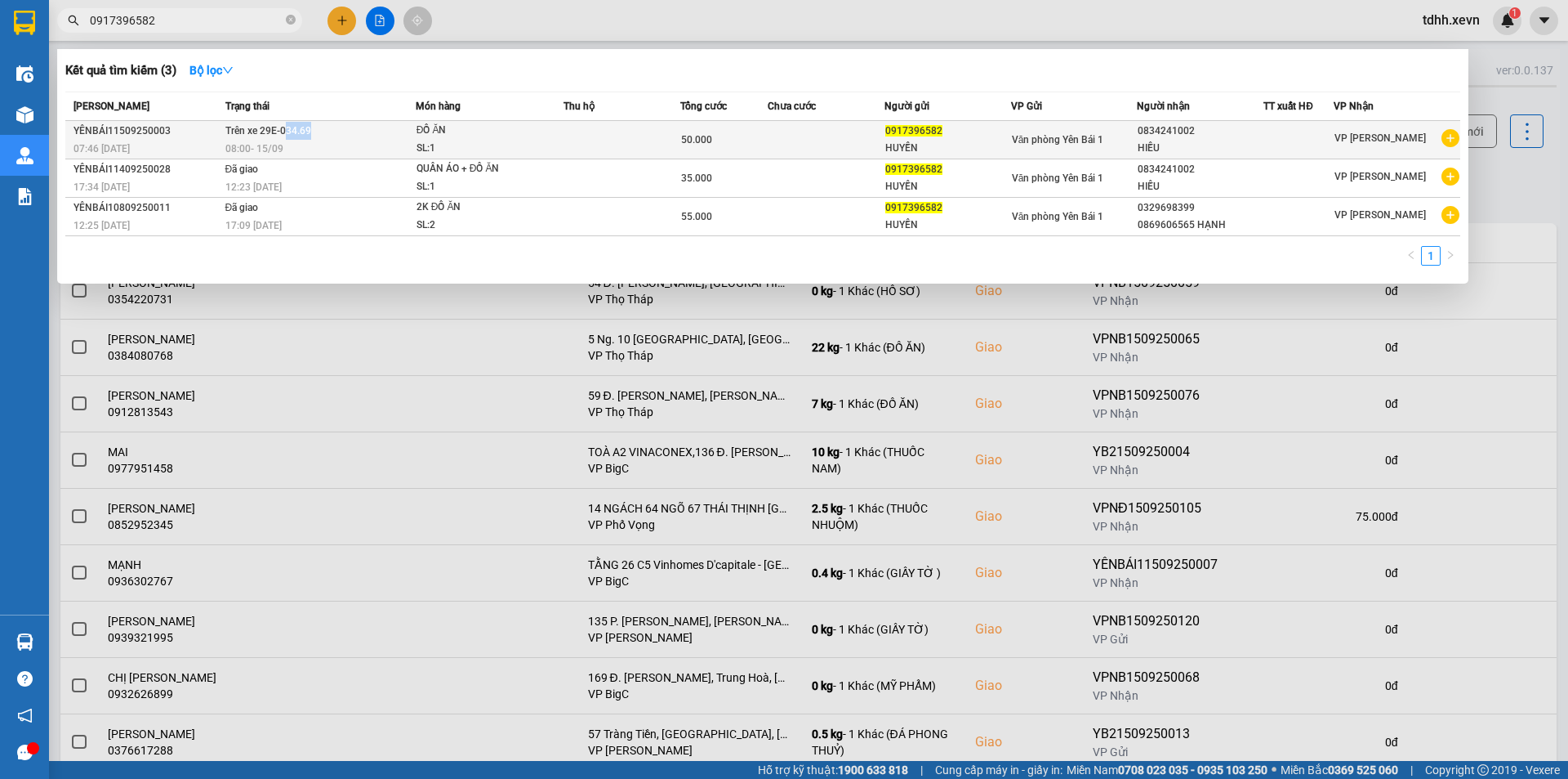
copy span "34.69"
drag, startPoint x: 285, startPoint y: 130, endPoint x: 315, endPoint y: 131, distance: 30.0
click at [315, 131] on td "Trên xe 29E-034.69 08:00 - 15/09" at bounding box center [318, 140] width 194 height 39
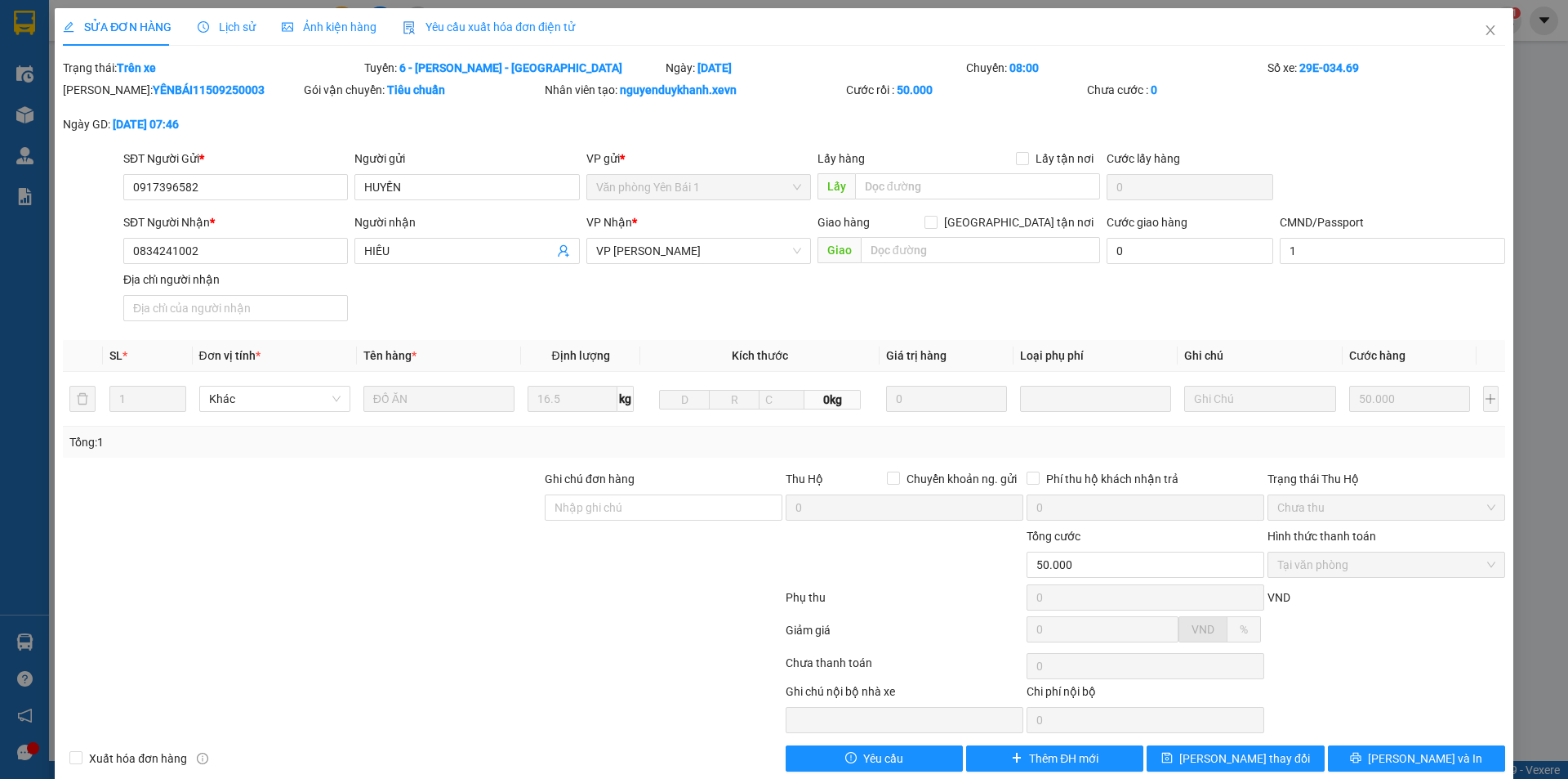
click at [198, 28] on icon "clock-circle" at bounding box center [203, 27] width 12 height 12
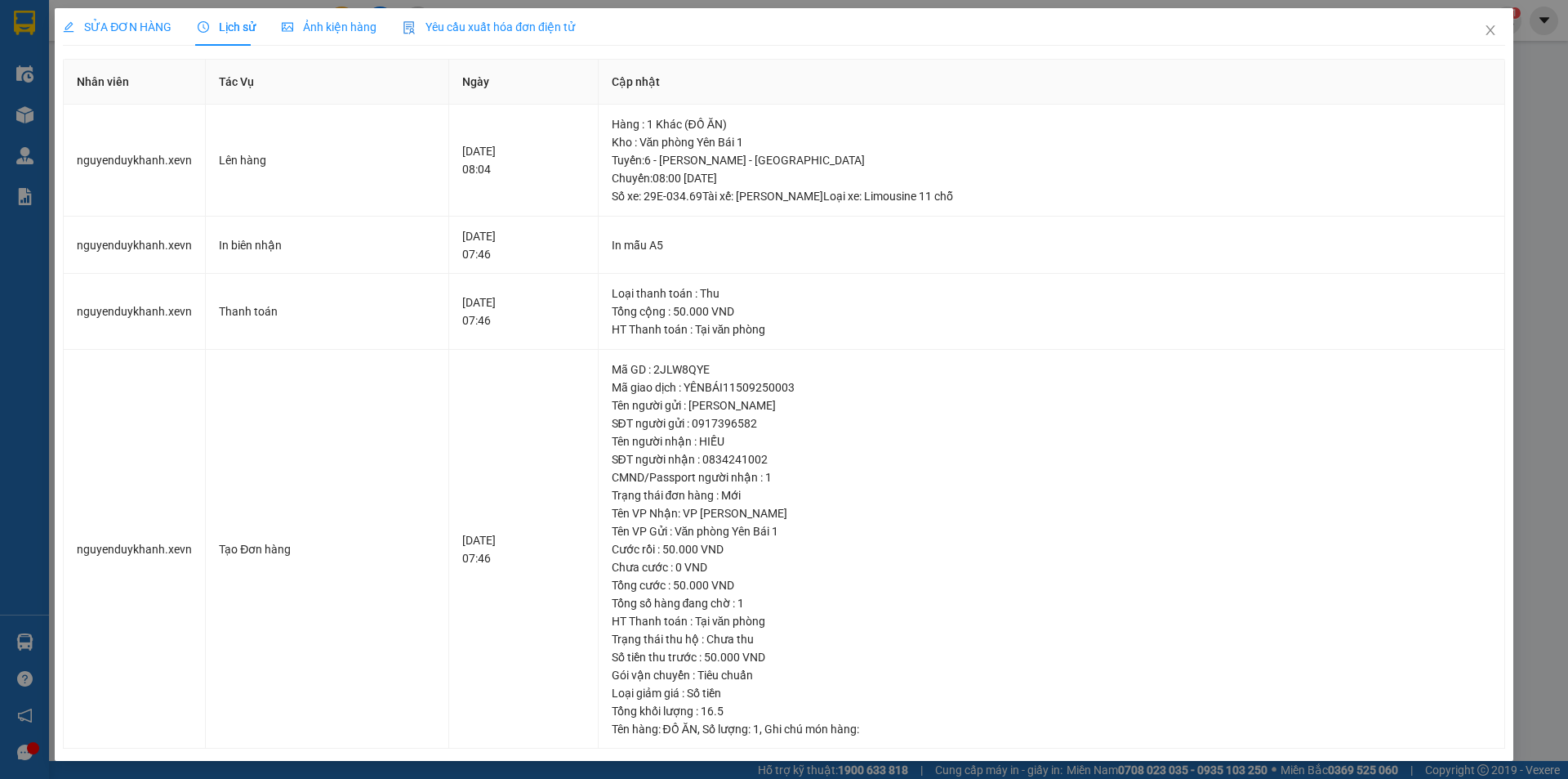
click at [125, 23] on span "SỬA ĐƠN HÀNG" at bounding box center [117, 27] width 108 height 13
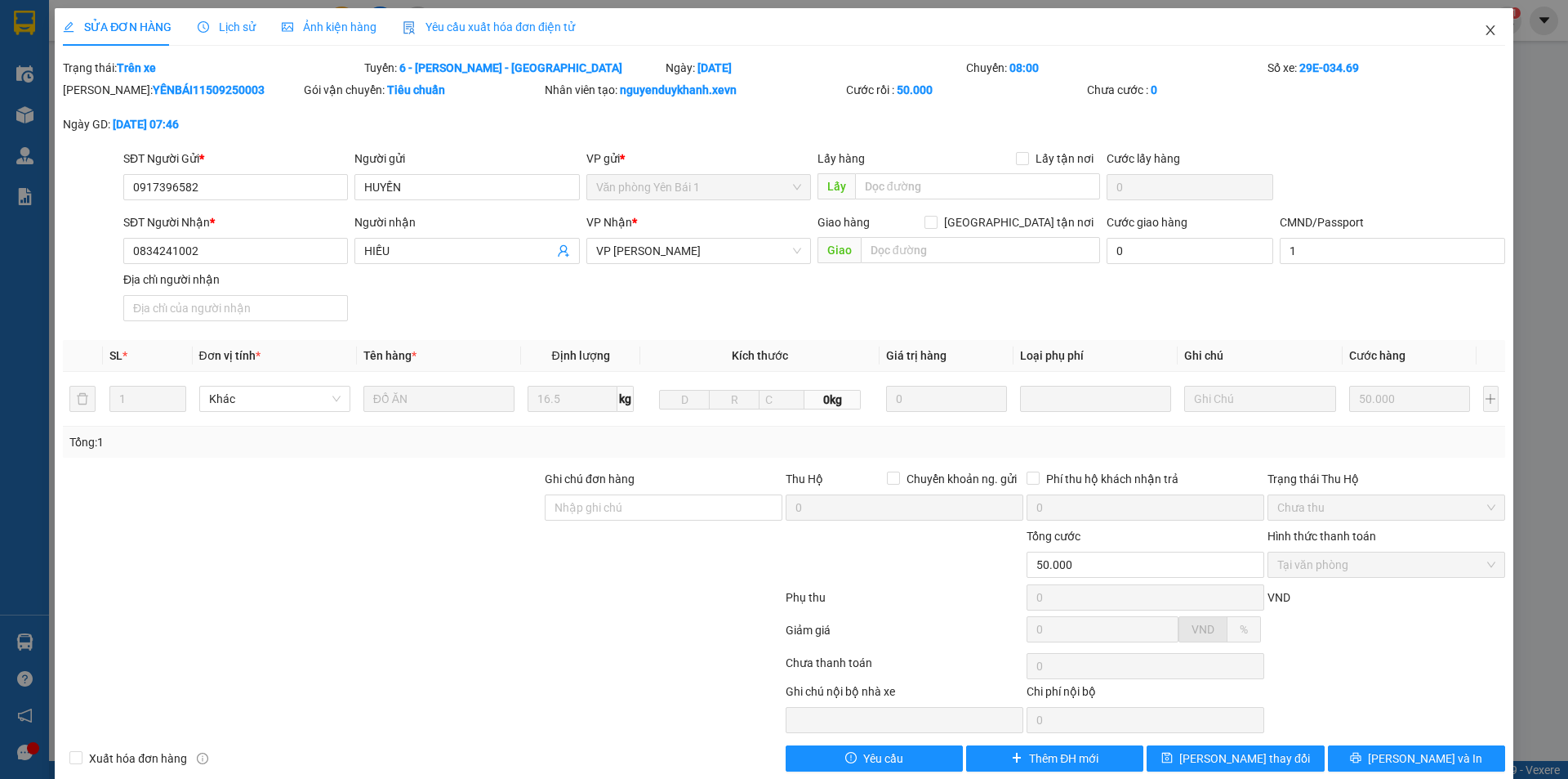
click at [1484, 32] on icon "close" at bounding box center [1490, 30] width 13 height 13
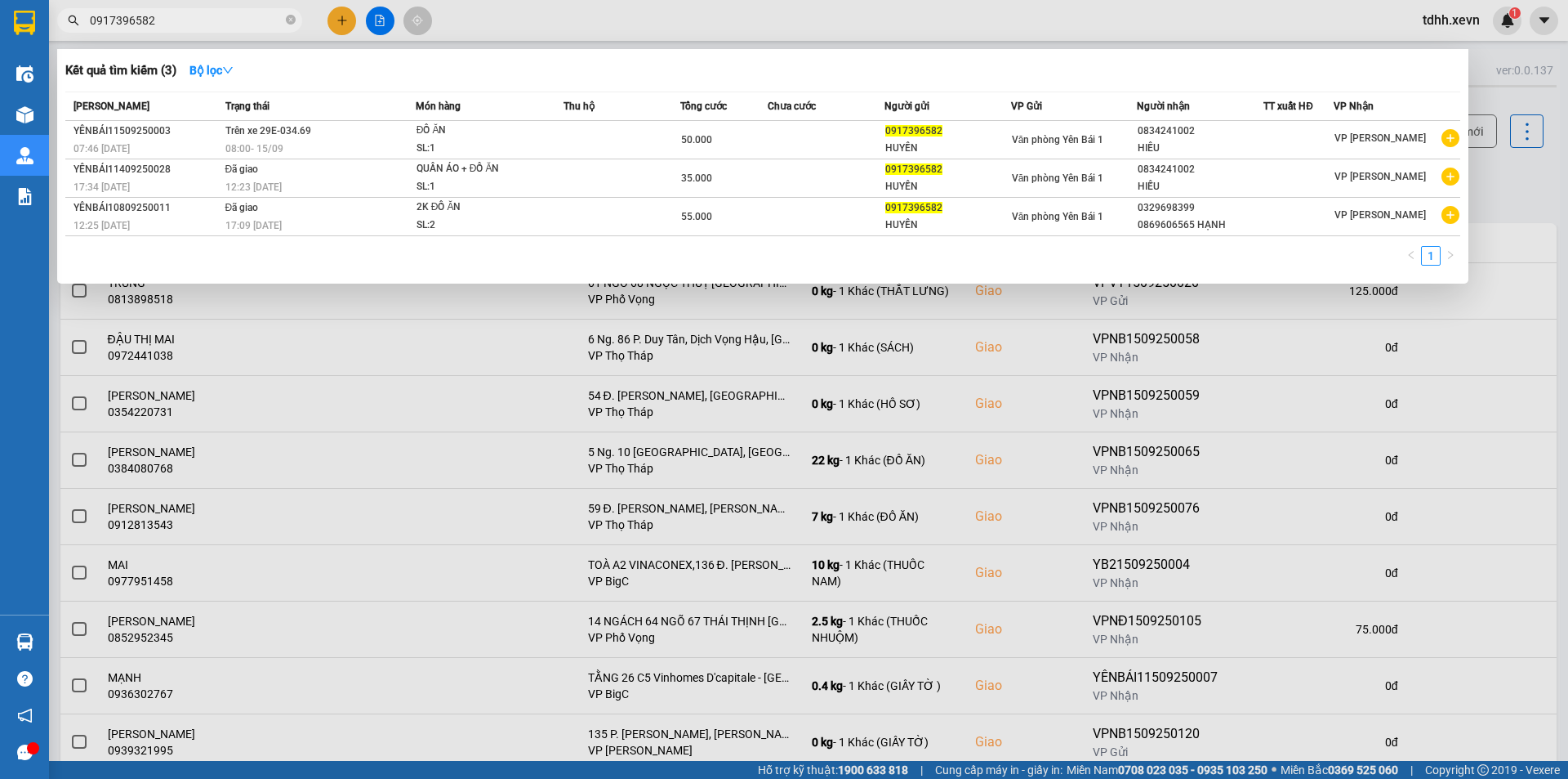
click at [209, 17] on input "0917396582" at bounding box center [187, 21] width 193 height 18
drag, startPoint x: 1307, startPoint y: 357, endPoint x: 1412, endPoint y: 246, distance: 152.8
click at [1314, 363] on div at bounding box center [784, 389] width 1568 height 779
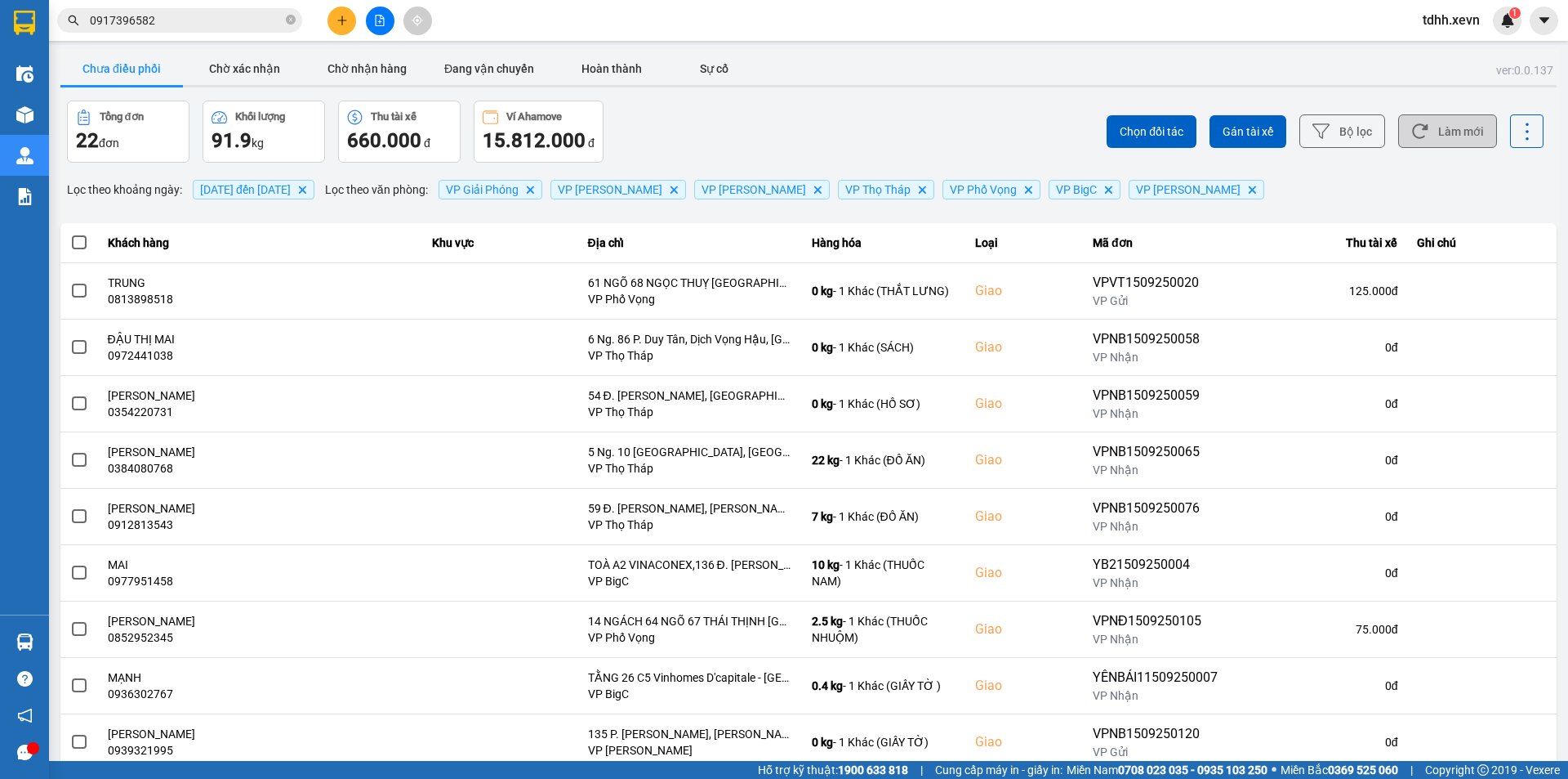
click at [1443, 127] on button "Làm mới" at bounding box center [1448, 131] width 99 height 33
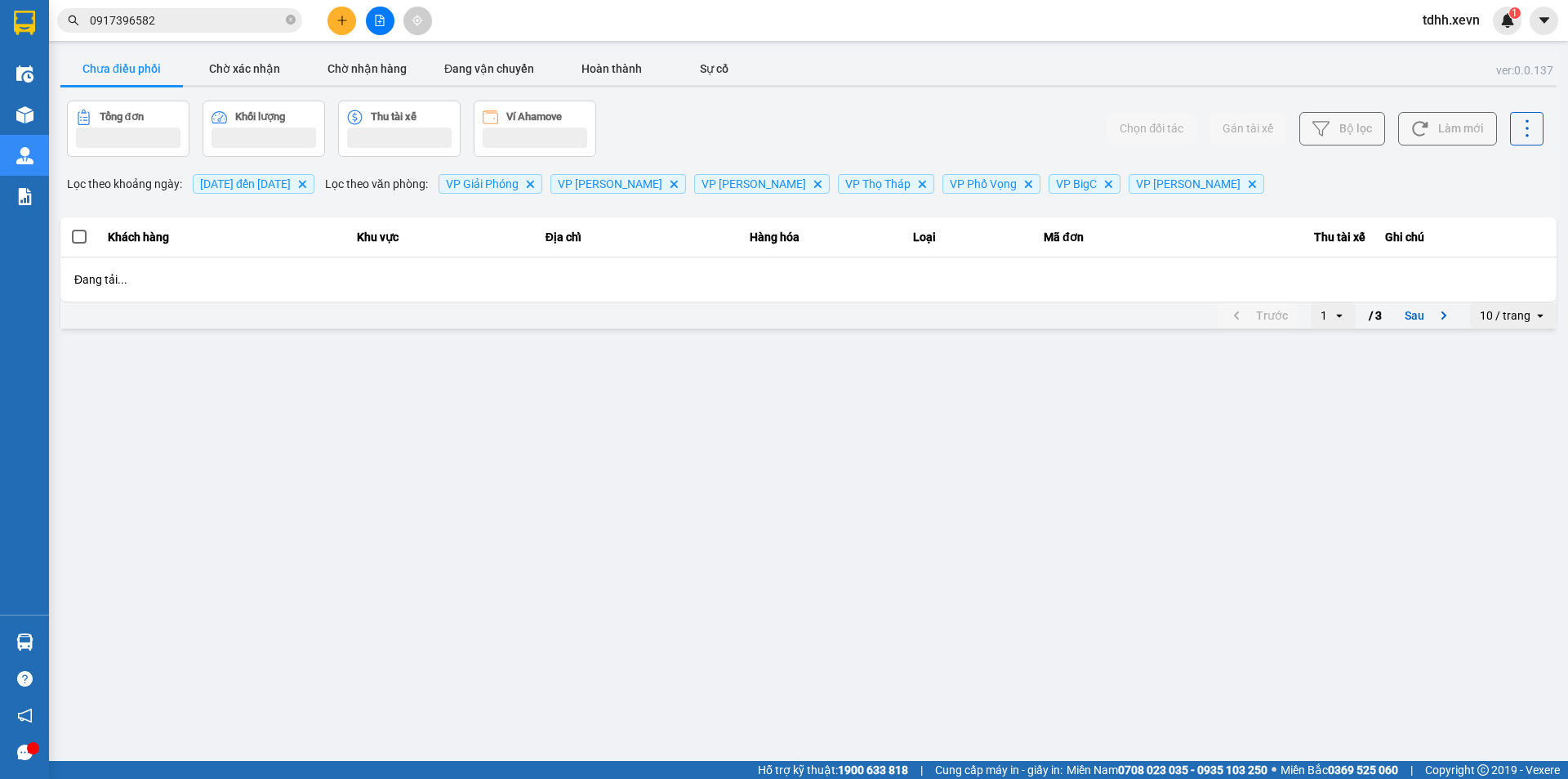
click at [927, 127] on div "Chọn đối tác Gán tài xế Bộ lọc Làm mới" at bounding box center [1175, 128] width 738 height 56
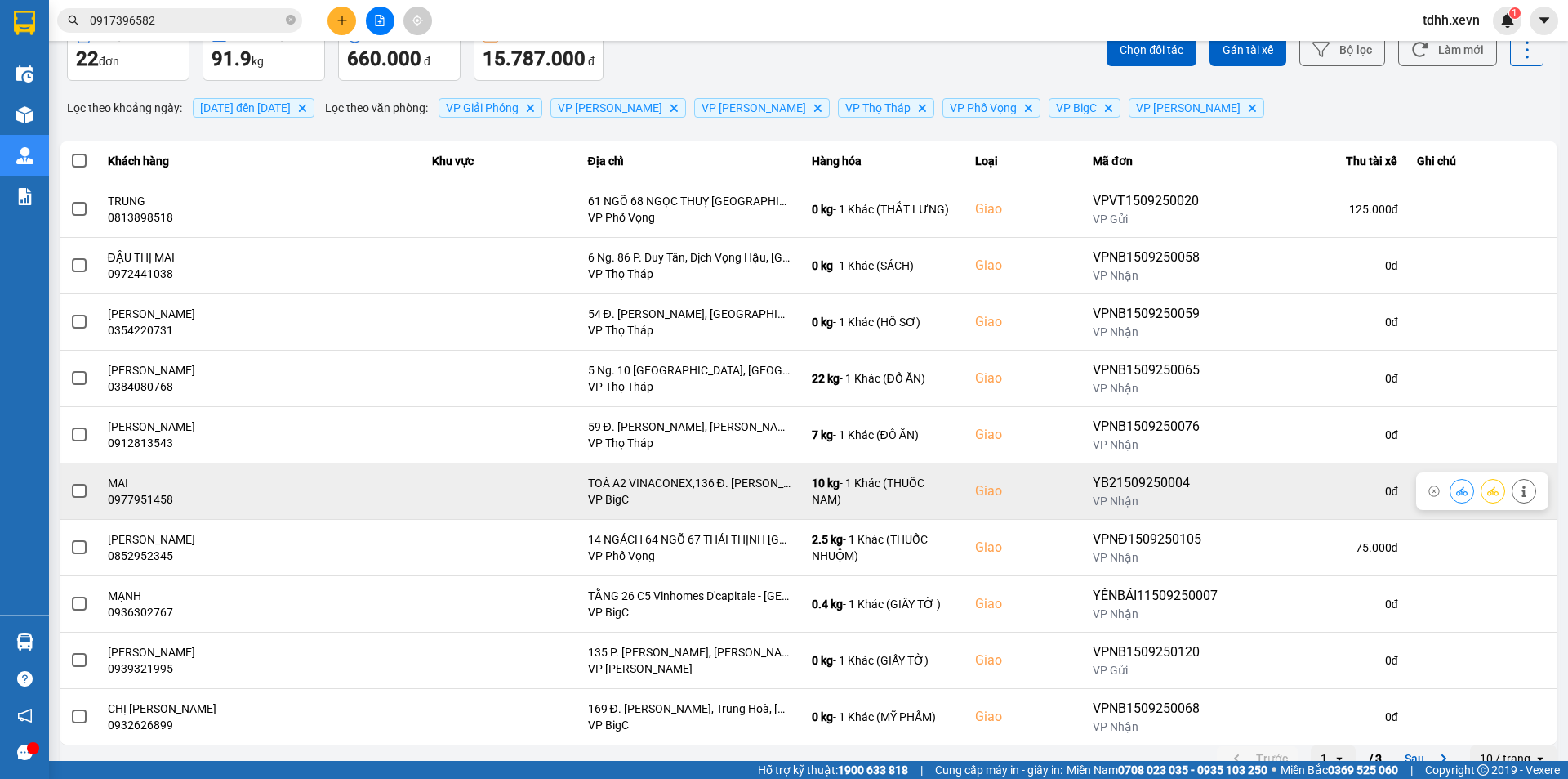
scroll to position [104, 0]
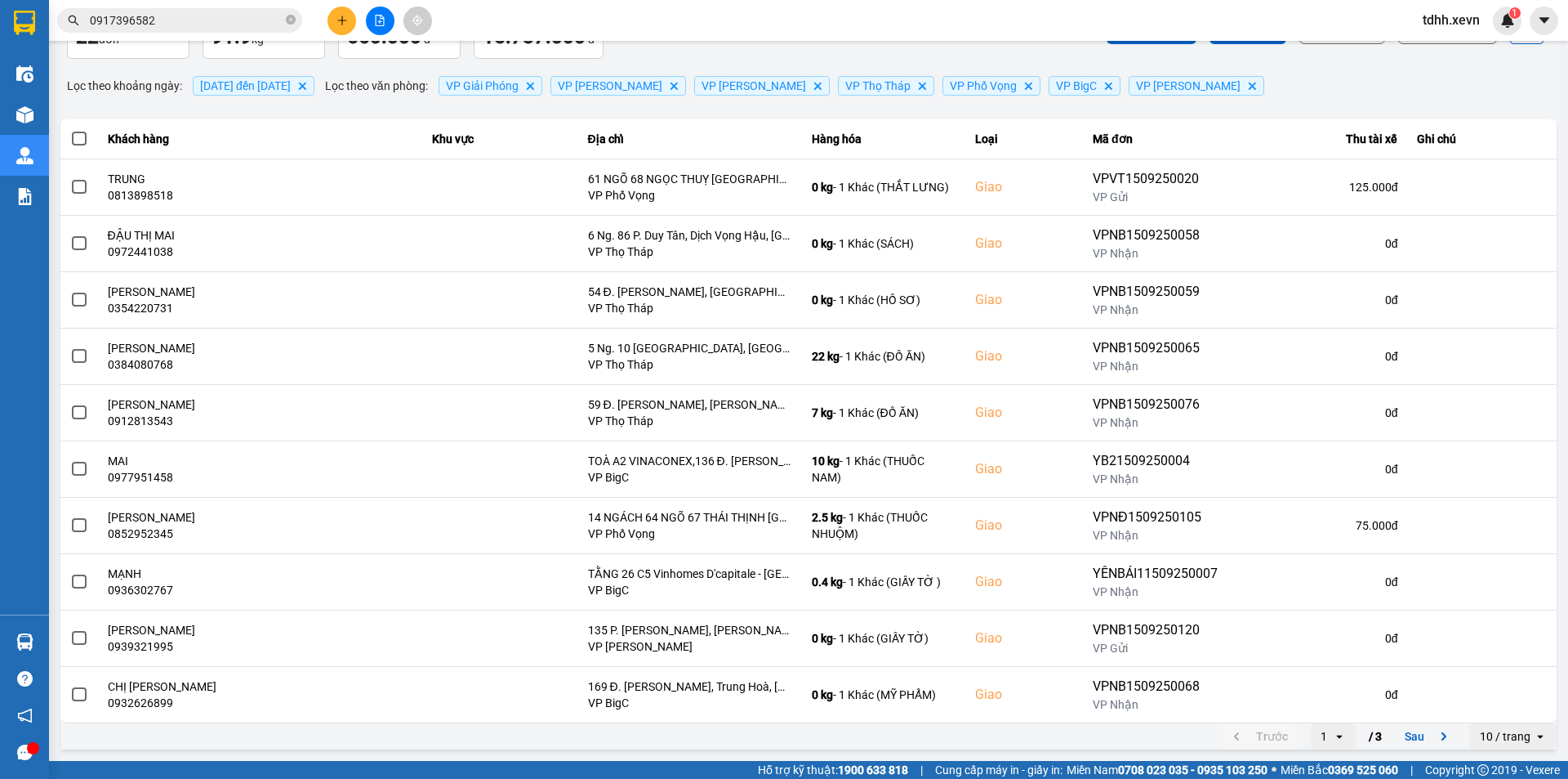
click at [1507, 724] on div "10 / trang" at bounding box center [1502, 736] width 64 height 26
click at [1499, 698] on div "100 / trang" at bounding box center [1501, 701] width 60 height 16
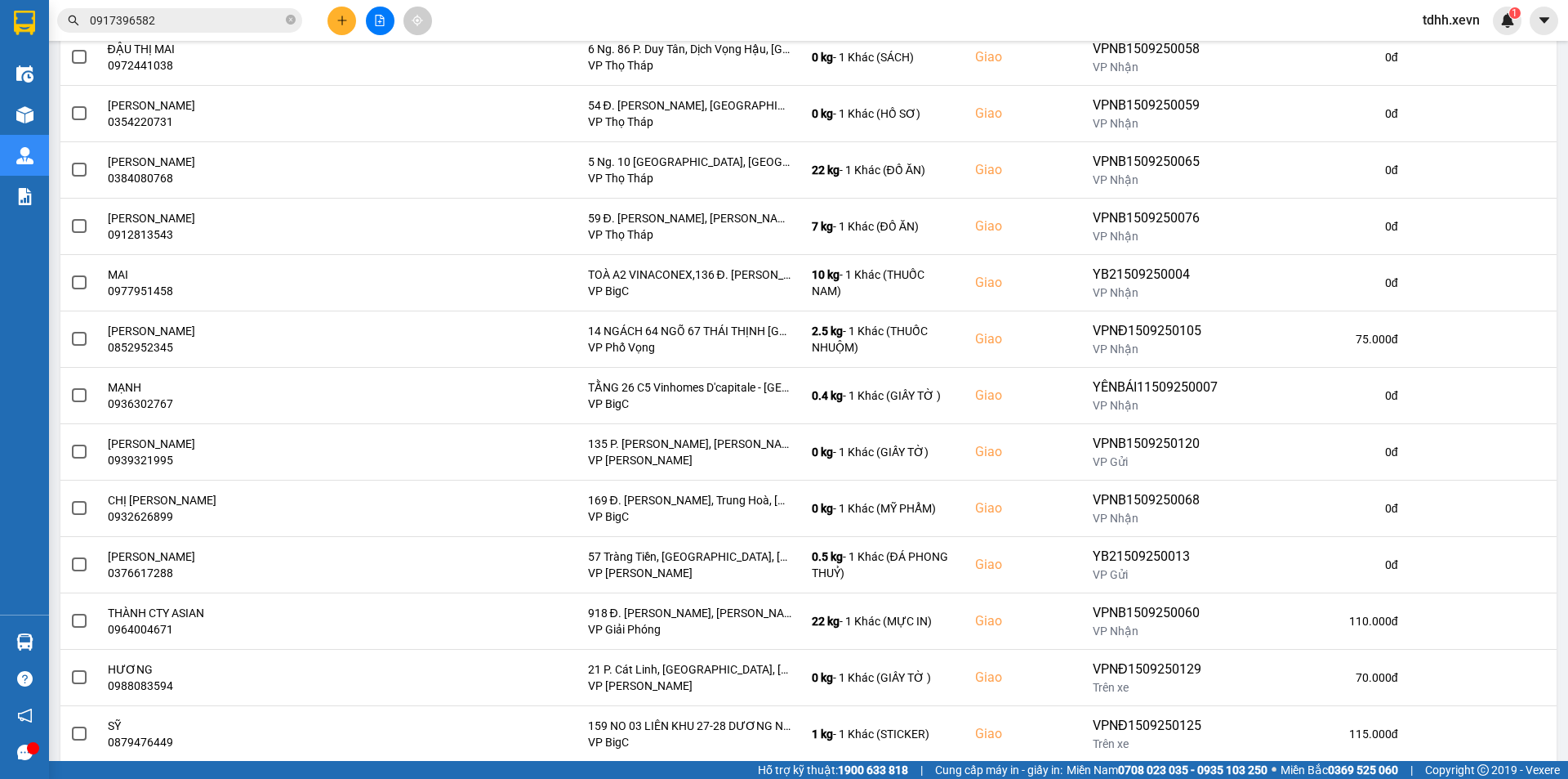
scroll to position [0, 0]
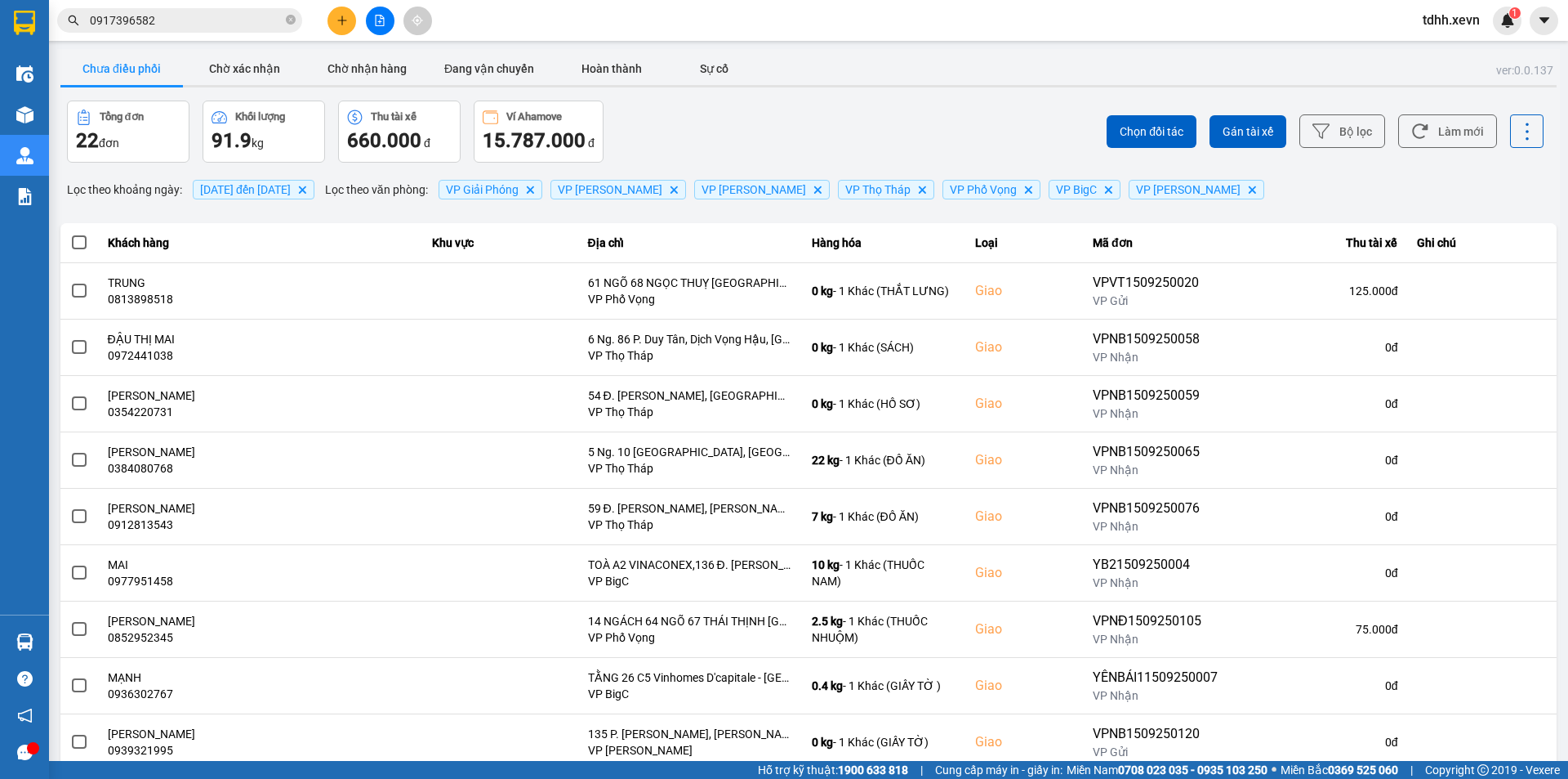
click at [202, 14] on input "0917396582" at bounding box center [187, 21] width 193 height 18
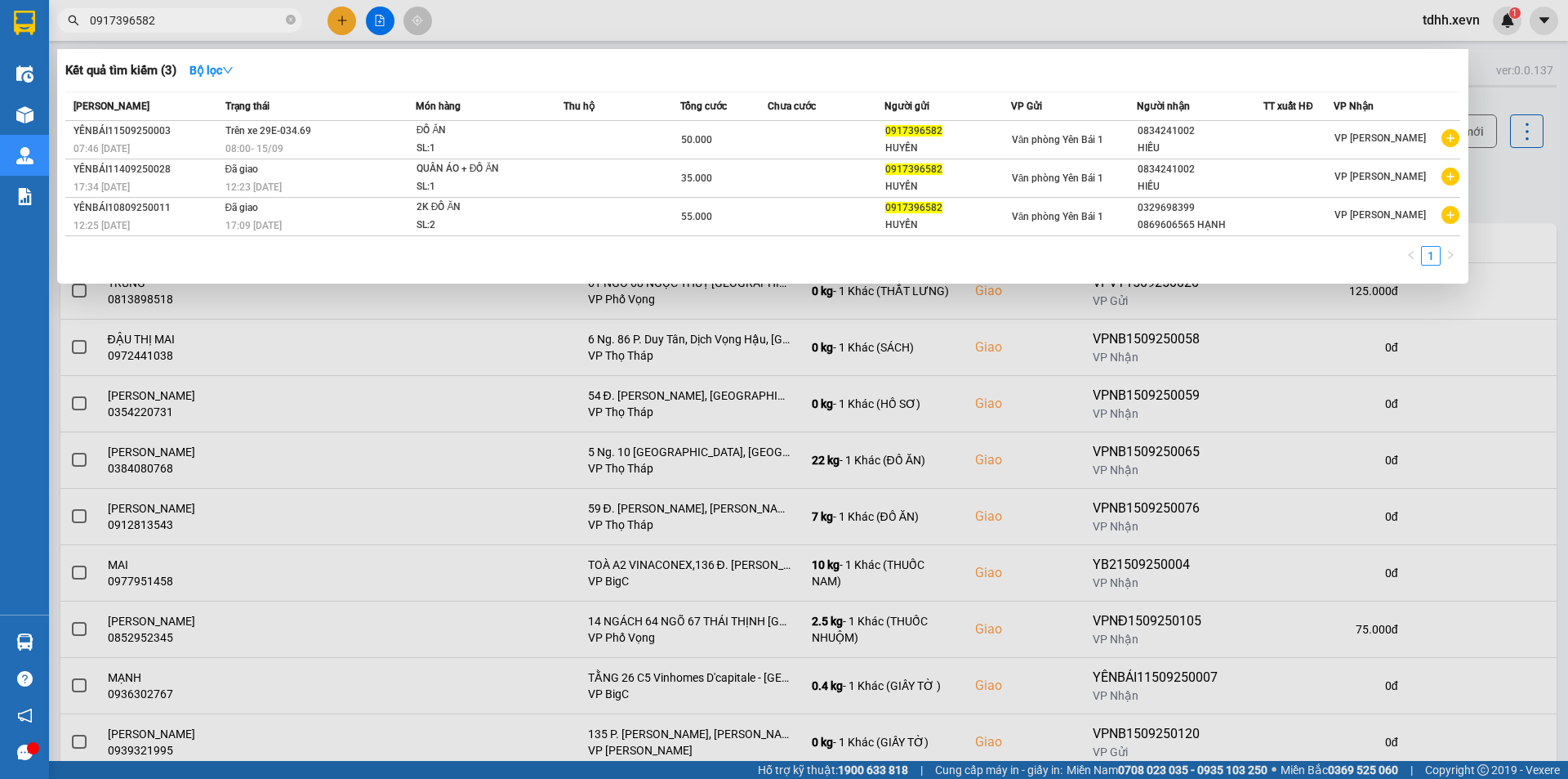
paste input "71146985"
click at [202, 14] on input "0917396582" at bounding box center [187, 21] width 193 height 18
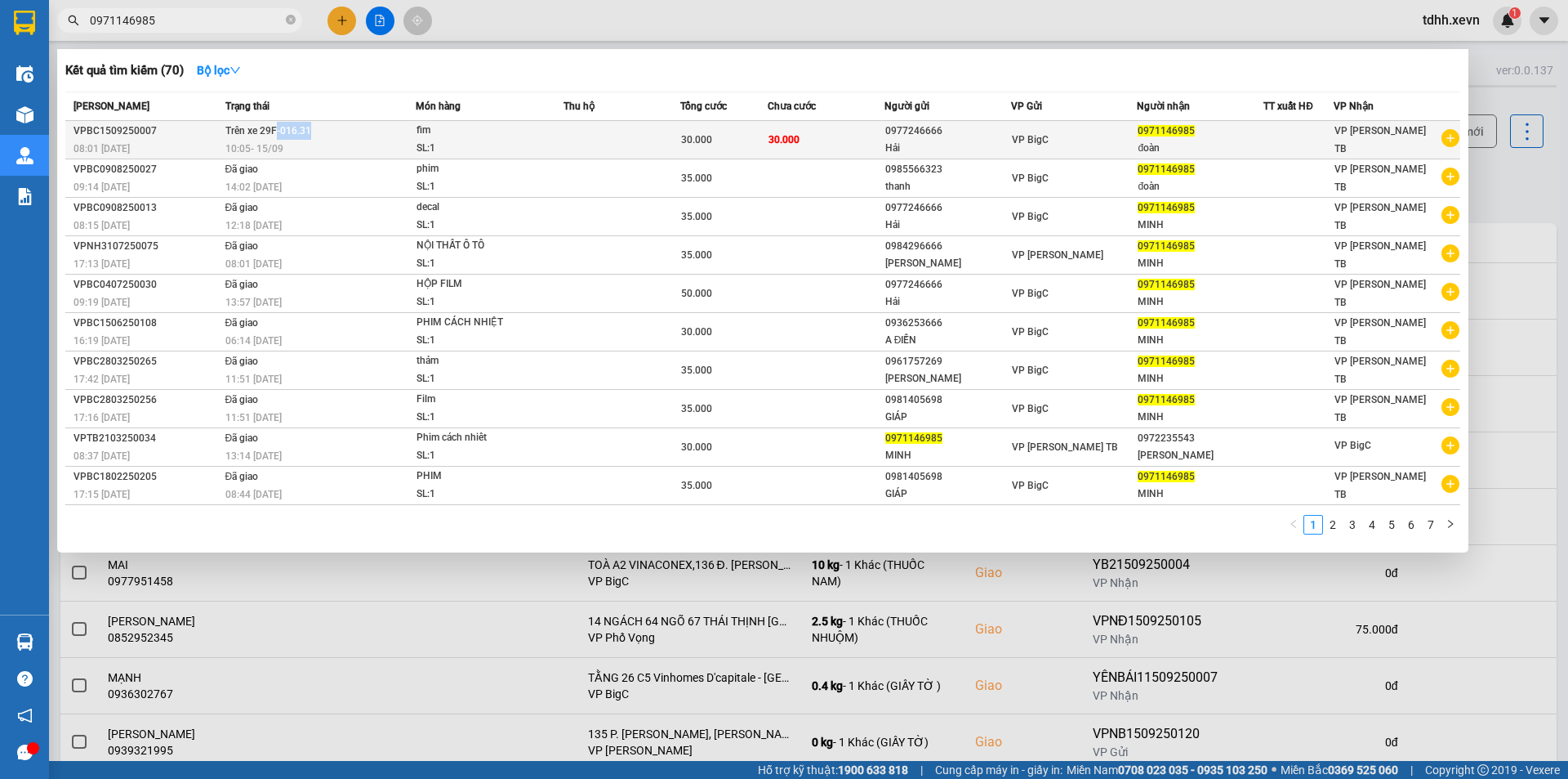
copy span "-016.31"
drag, startPoint x: 307, startPoint y: 129, endPoint x: 274, endPoint y: 128, distance: 33.0
click at [274, 128] on span "Trên xe 29F-016.31" at bounding box center [268, 131] width 86 height 12
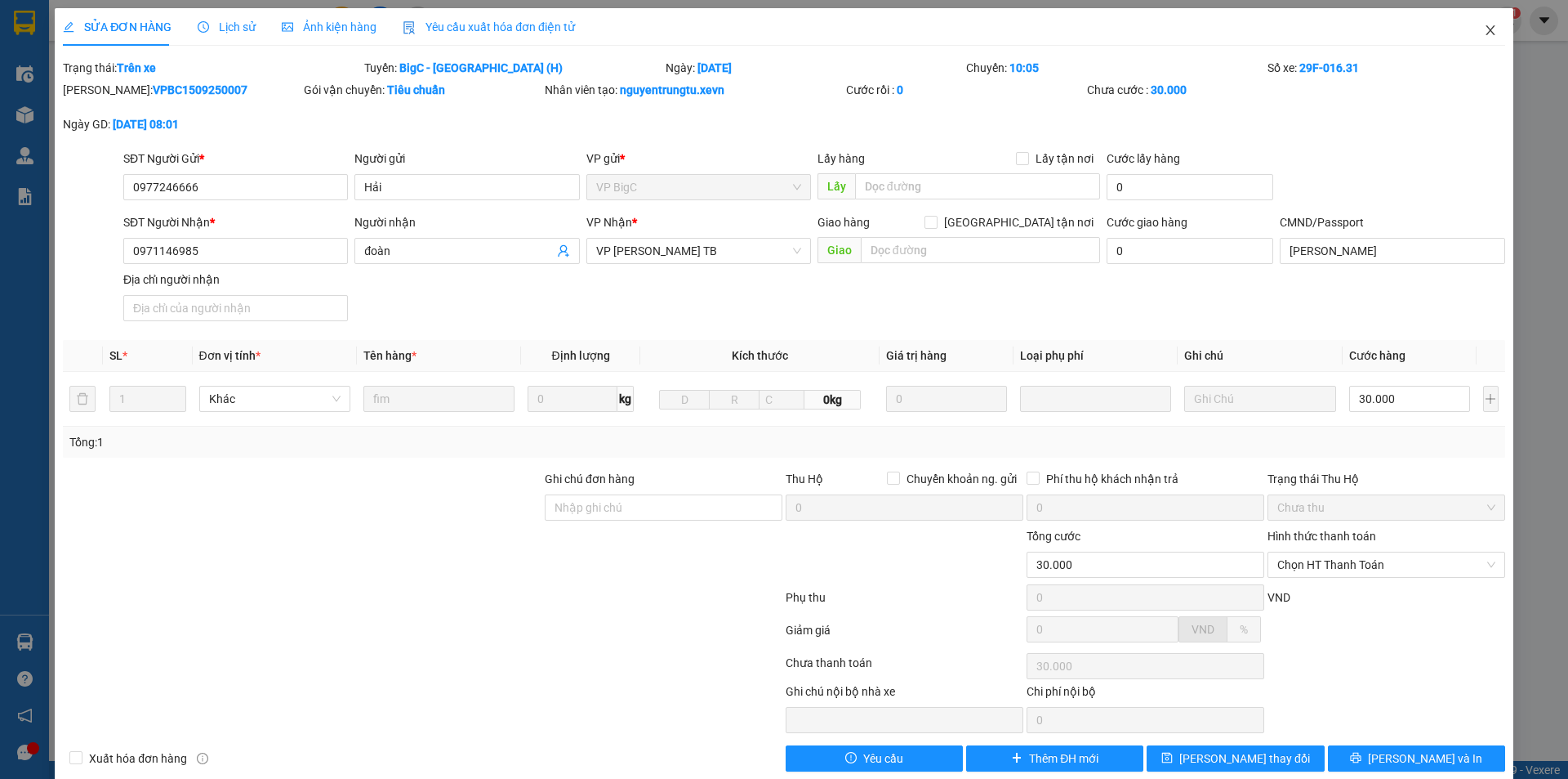
click at [1473, 39] on span "Close" at bounding box center [1490, 31] width 46 height 46
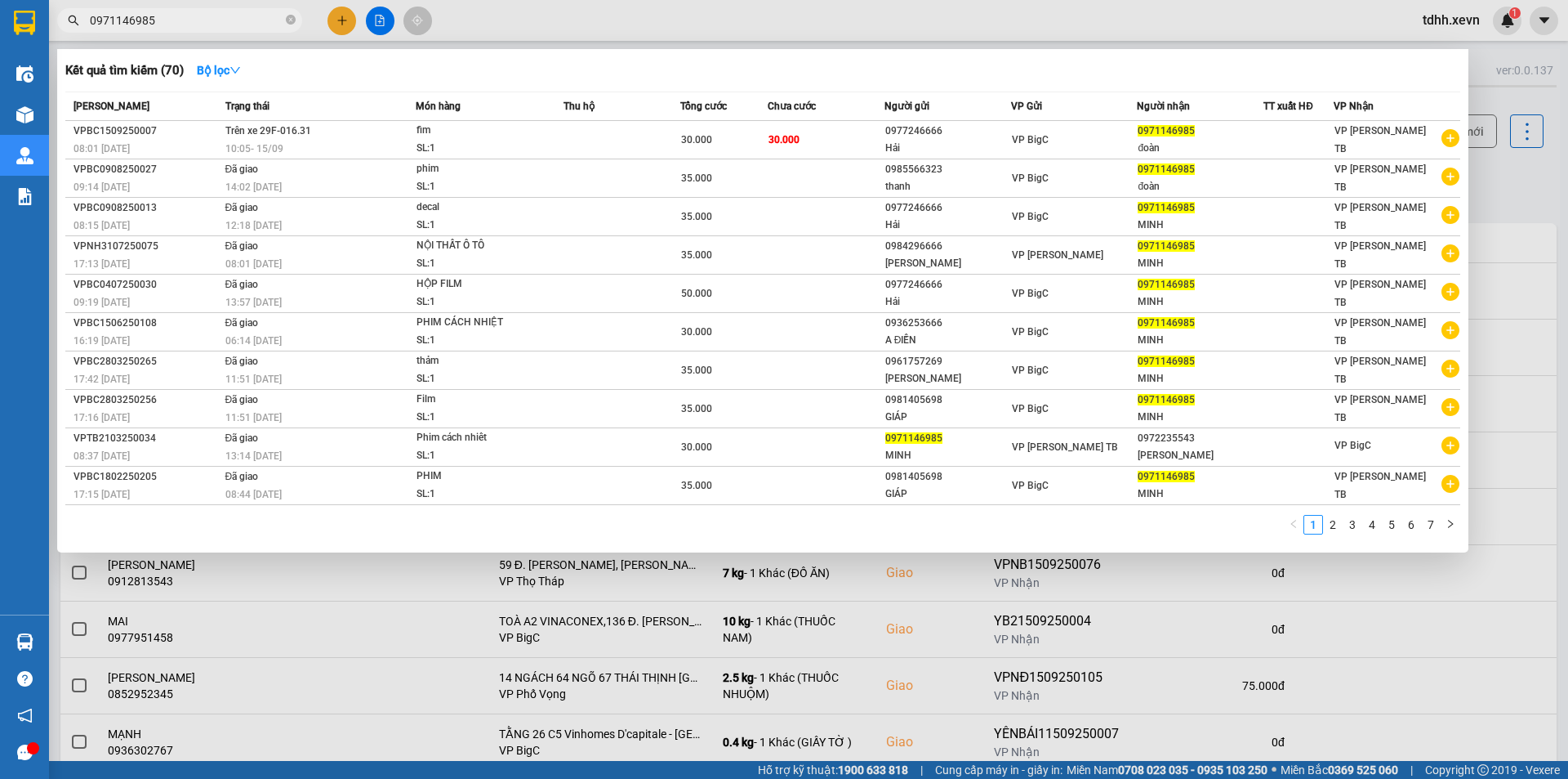
click at [235, 24] on input "0971146985" at bounding box center [187, 21] width 193 height 18
click at [206, 19] on input "0971146985" at bounding box center [187, 21] width 193 height 18
click at [214, 22] on input "0971146985" at bounding box center [187, 21] width 193 height 18
paste input "788098668"
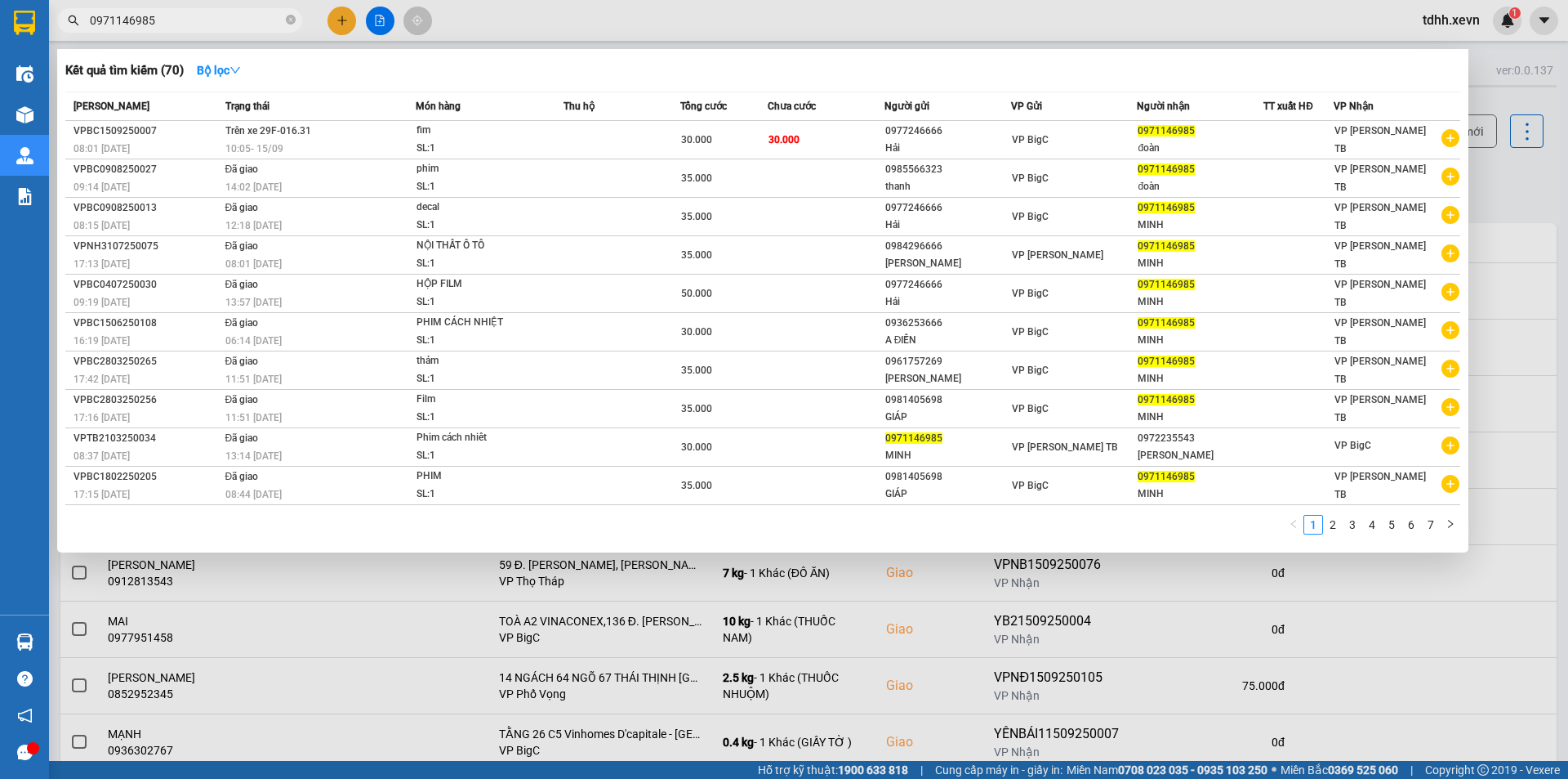
click at [214, 22] on input "0971146985" at bounding box center [187, 21] width 193 height 18
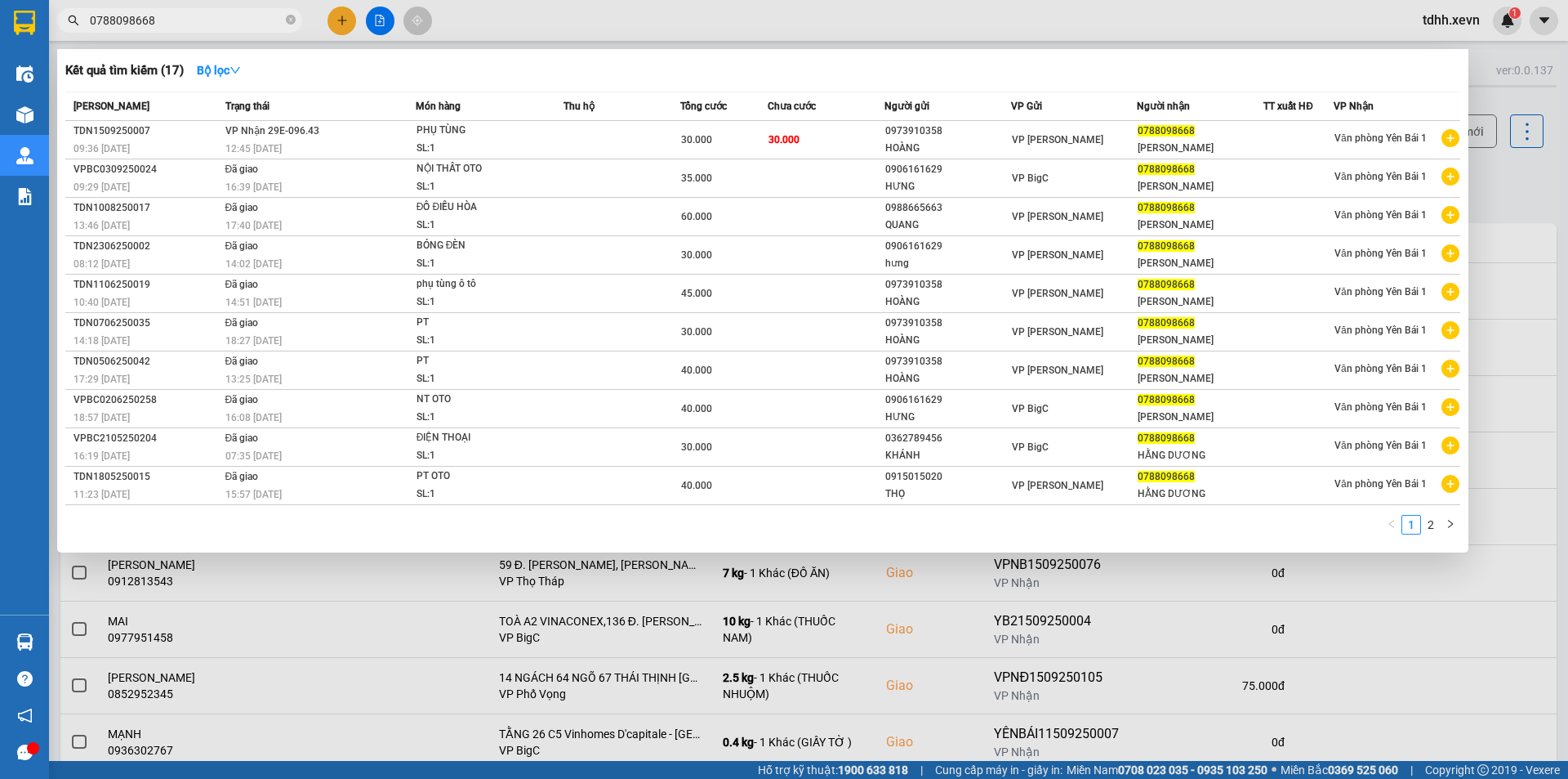
click at [187, 20] on input "0788098668" at bounding box center [187, 21] width 193 height 18
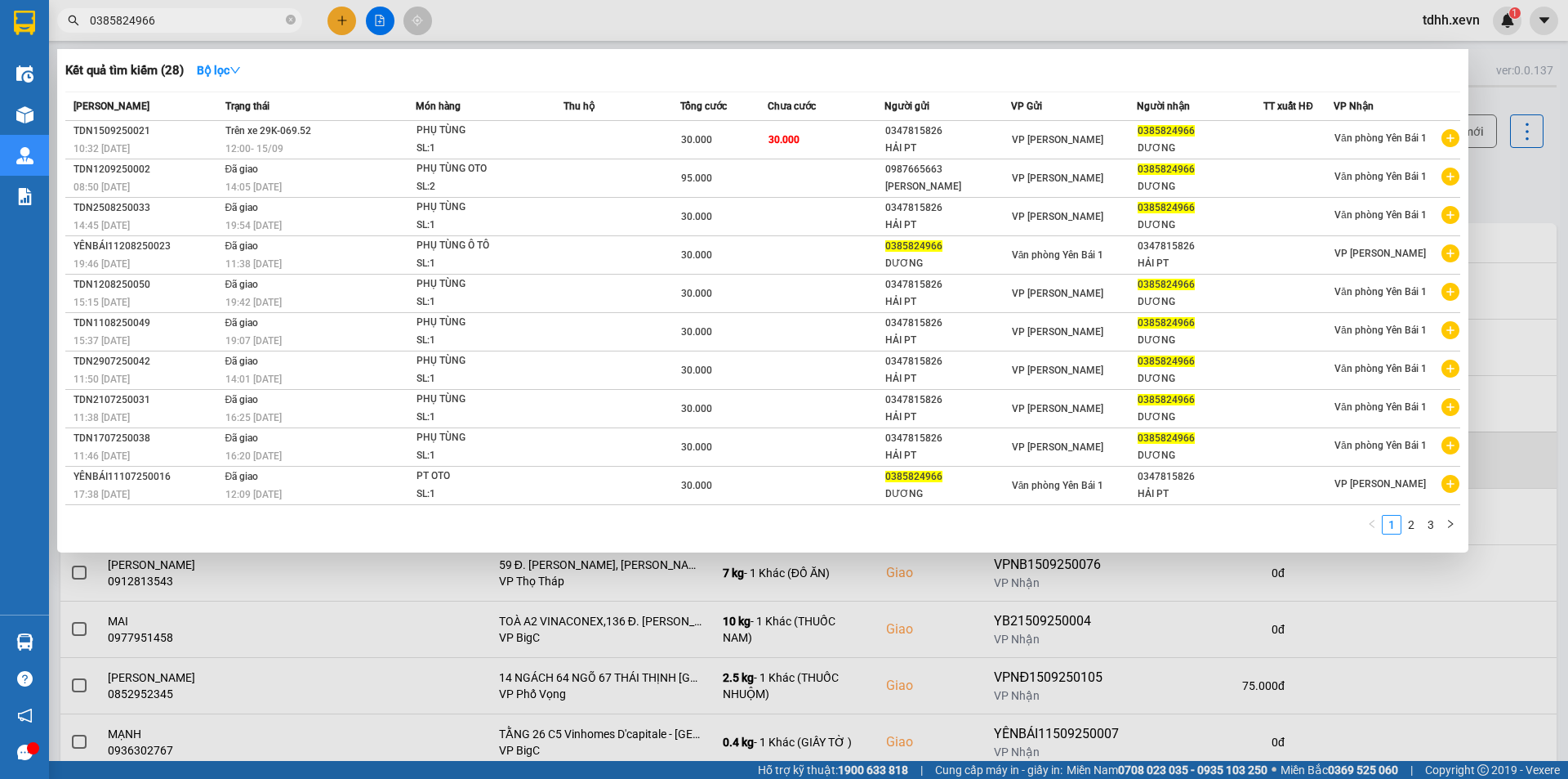
drag, startPoint x: 575, startPoint y: 587, endPoint x: 1018, endPoint y: 487, distance: 454.1
click at [578, 587] on div at bounding box center [784, 389] width 1568 height 779
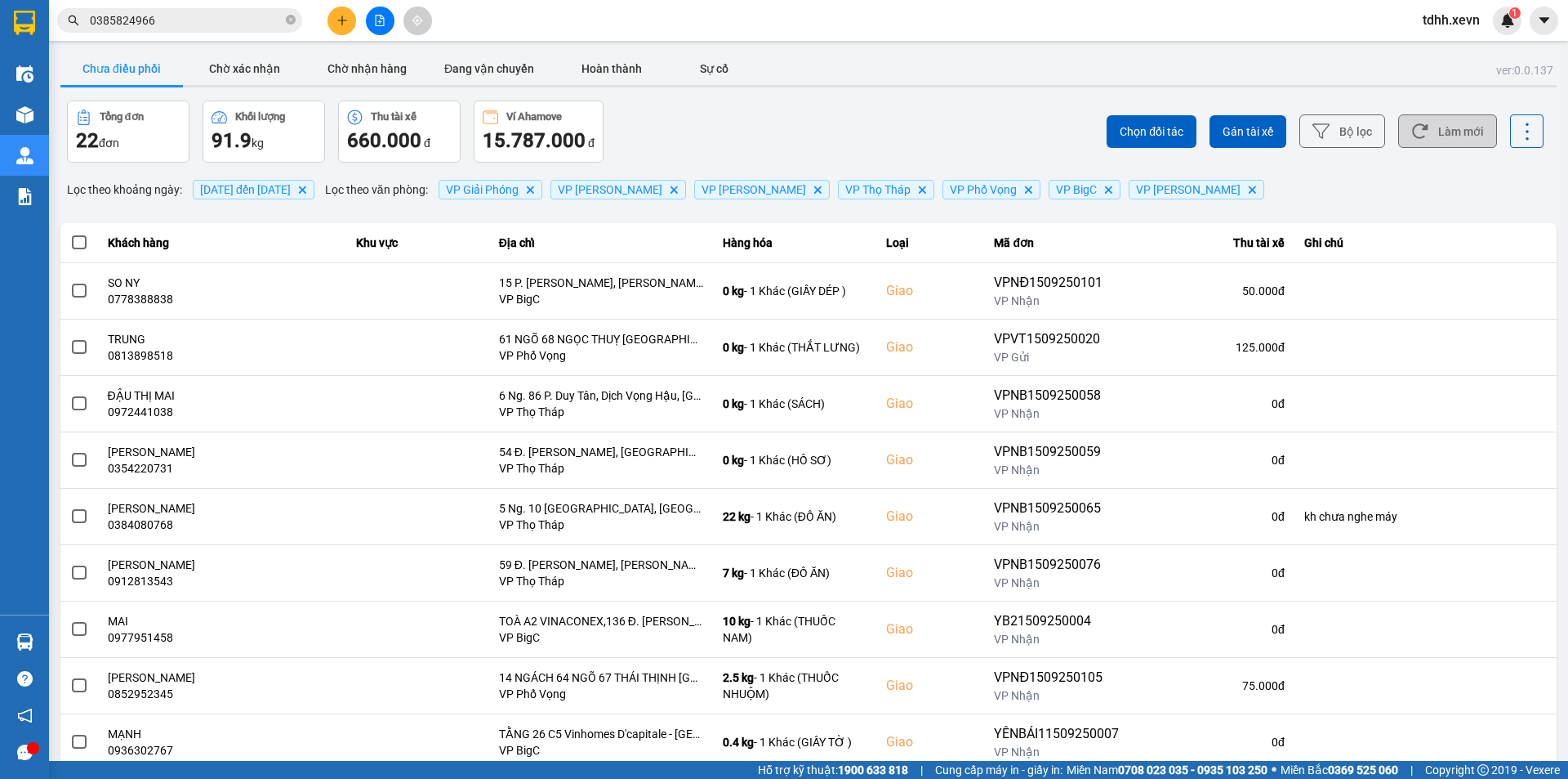
click at [1433, 135] on button "Làm mới" at bounding box center [1448, 131] width 99 height 33
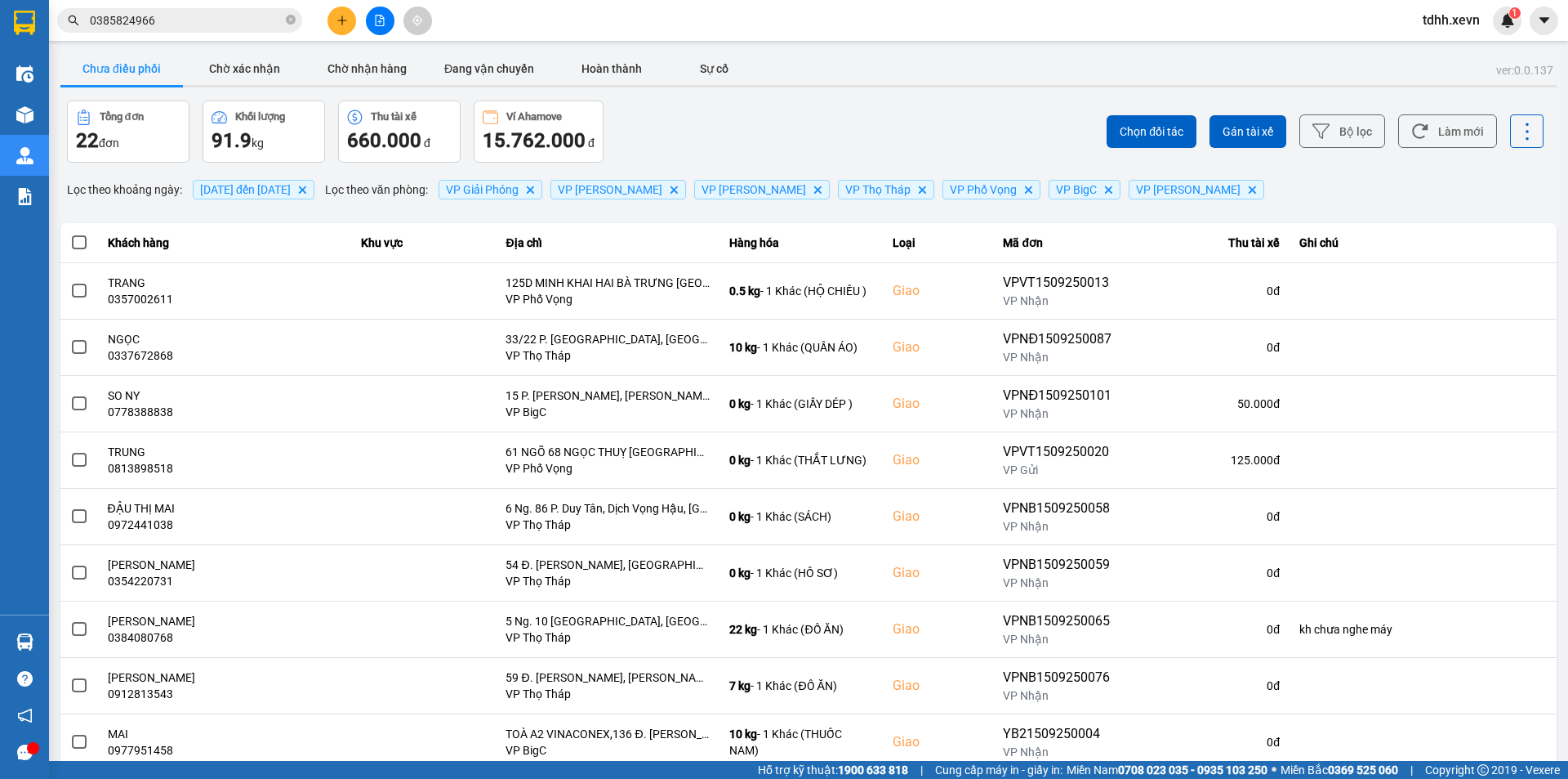
click at [166, 21] on input "0385824966" at bounding box center [187, 21] width 193 height 18
paste input "947896358"
click at [166, 21] on input "0385824966" at bounding box center [187, 21] width 193 height 18
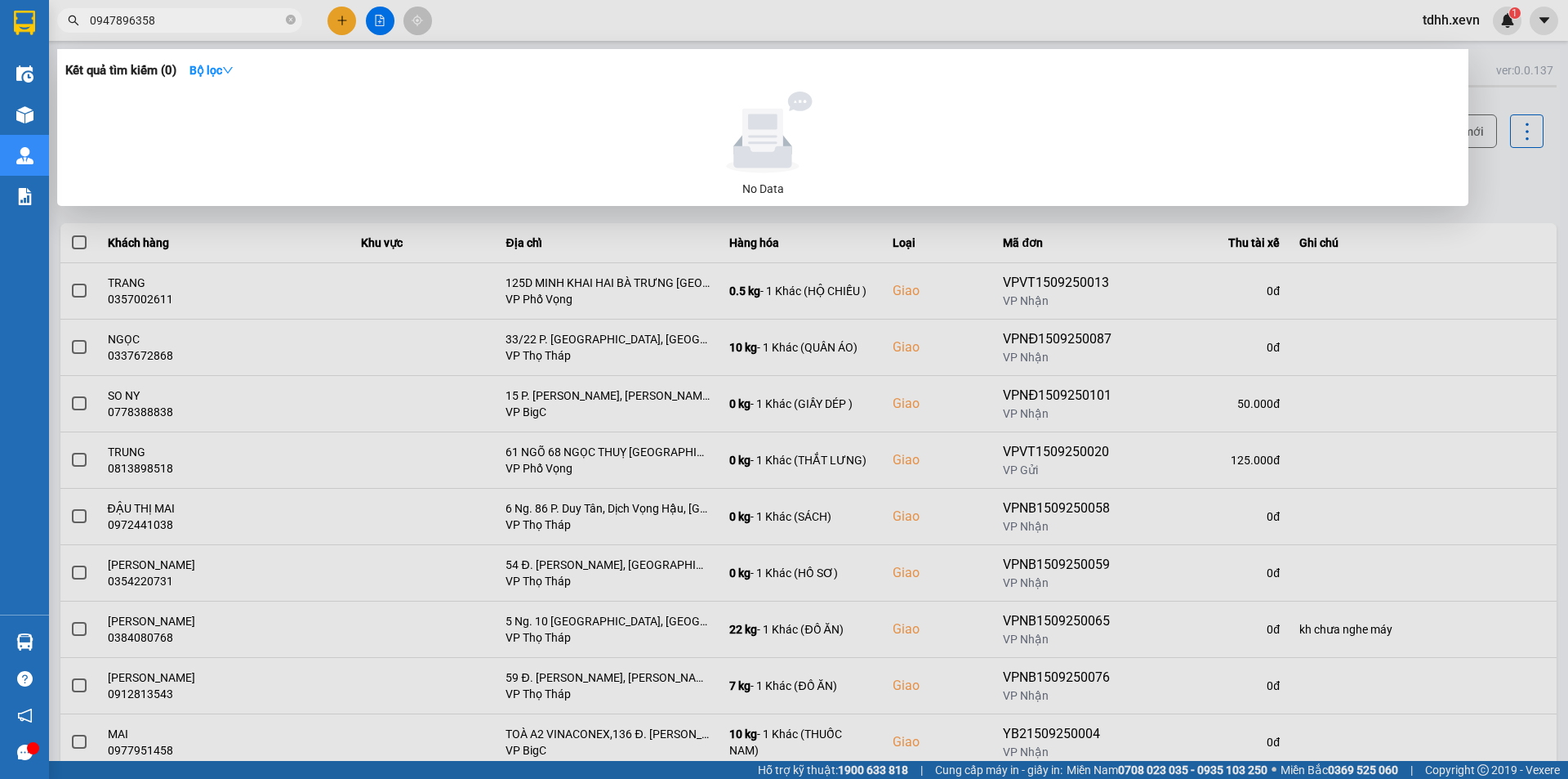
click at [216, 21] on input "0947896358" at bounding box center [187, 21] width 193 height 18
click at [204, 31] on span "0947896358" at bounding box center [180, 20] width 245 height 24
click at [205, 23] on input "0947896358" at bounding box center [187, 21] width 193 height 18
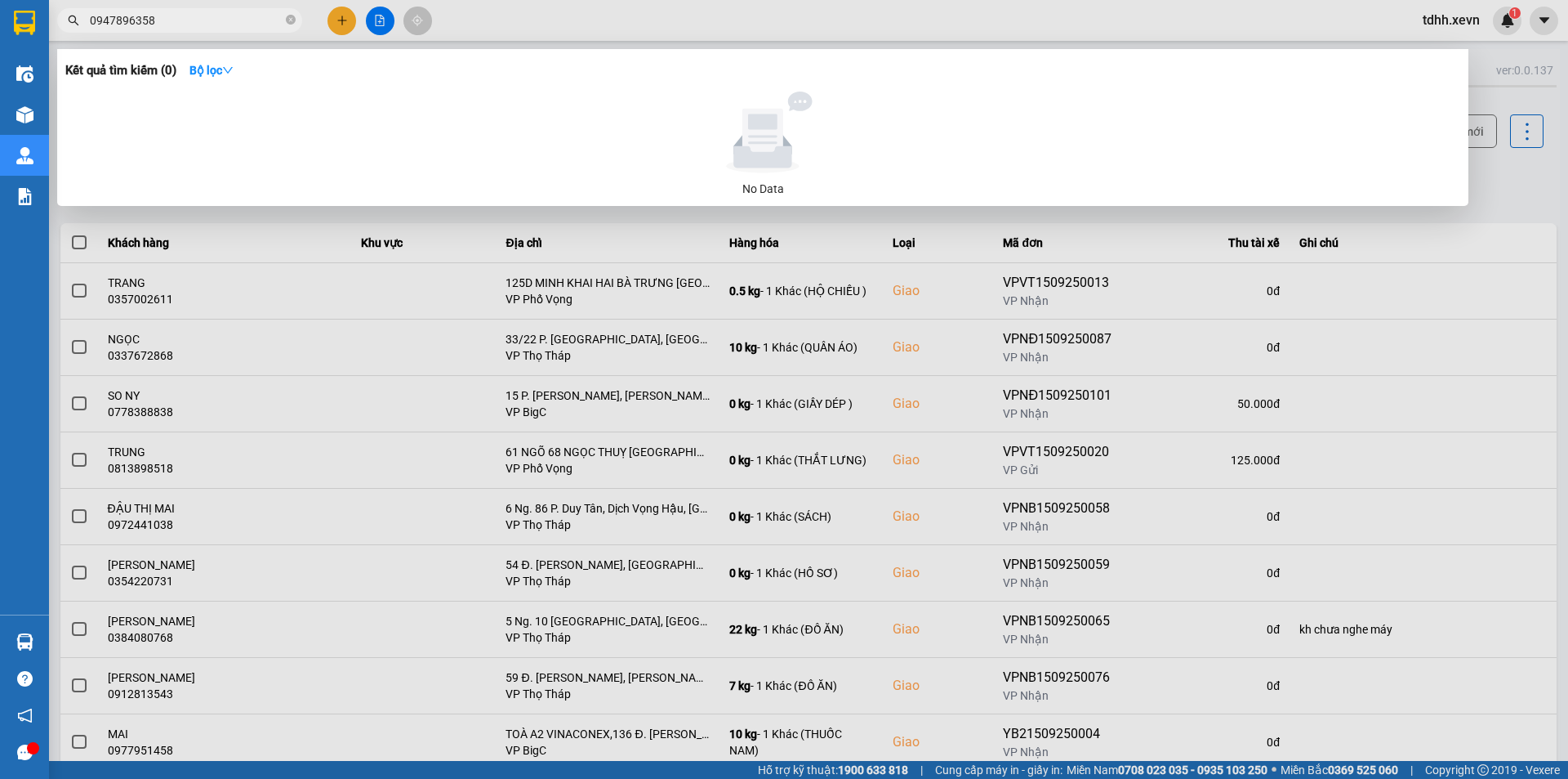
click at [578, 272] on div at bounding box center [784, 389] width 1568 height 779
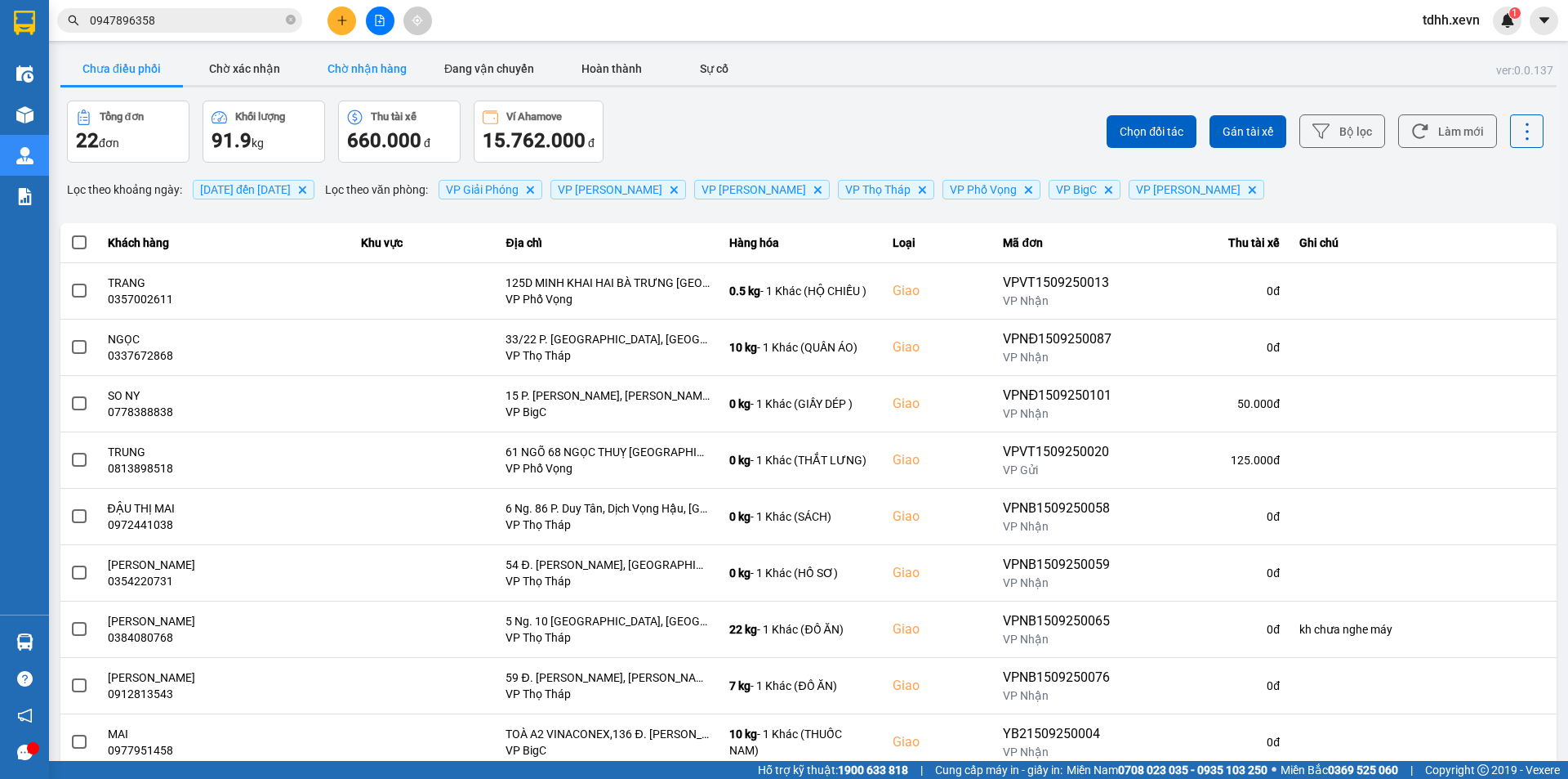
click at [387, 60] on button "Chờ nhận hàng" at bounding box center [367, 69] width 123 height 32
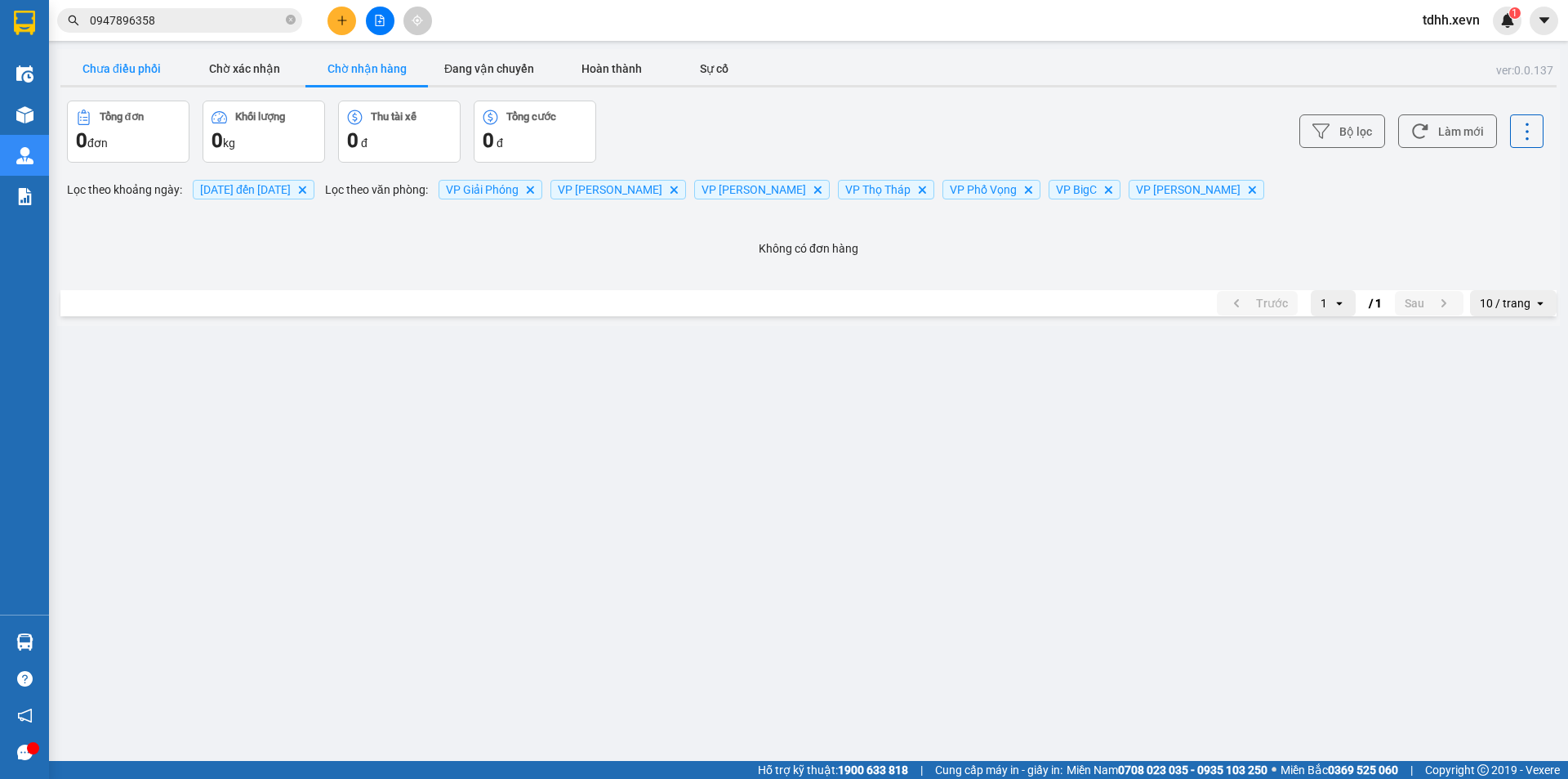
click at [115, 61] on button "Chưa điều phối" at bounding box center [122, 69] width 123 height 32
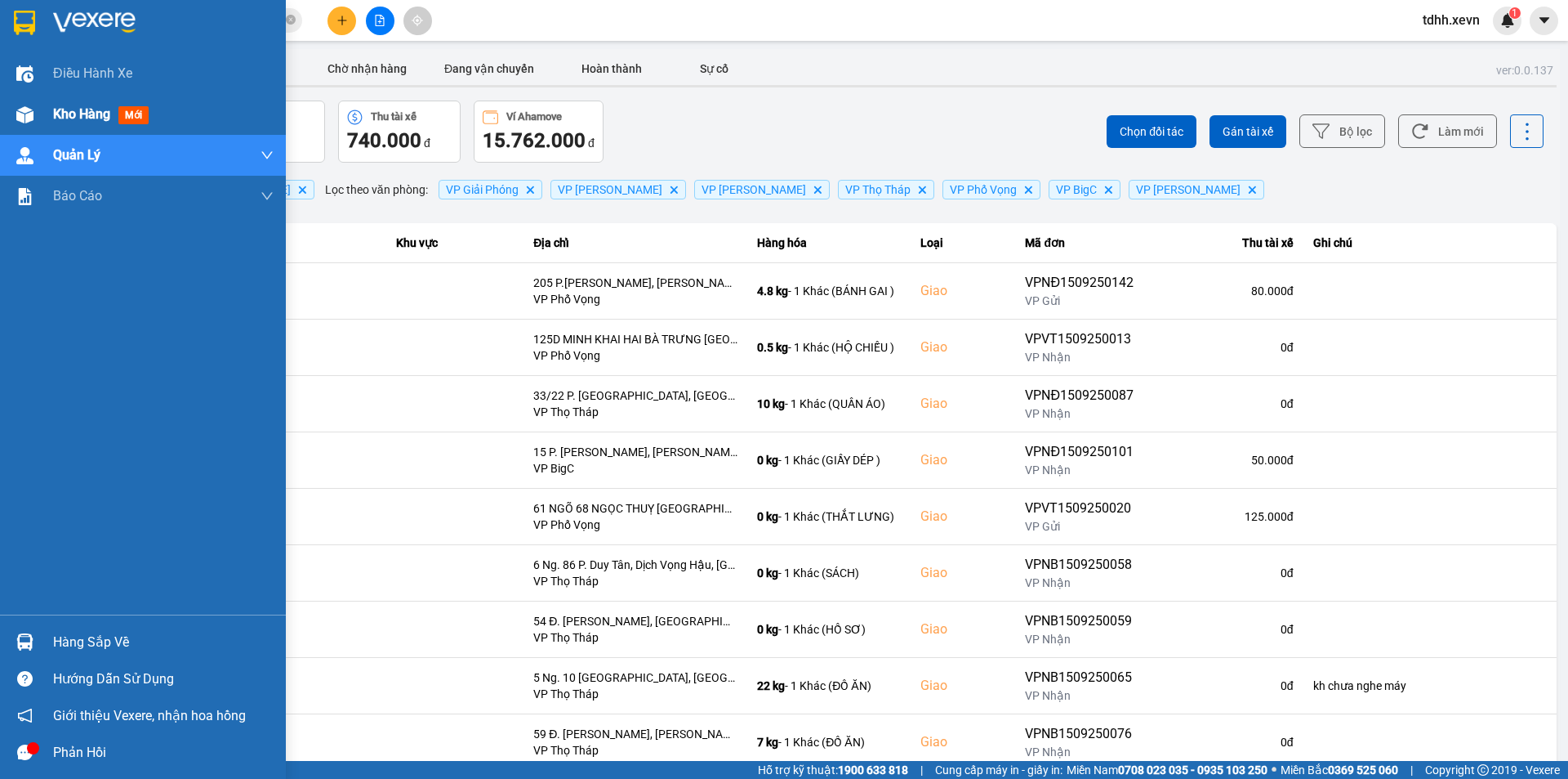
click at [35, 115] on div at bounding box center [25, 115] width 29 height 29
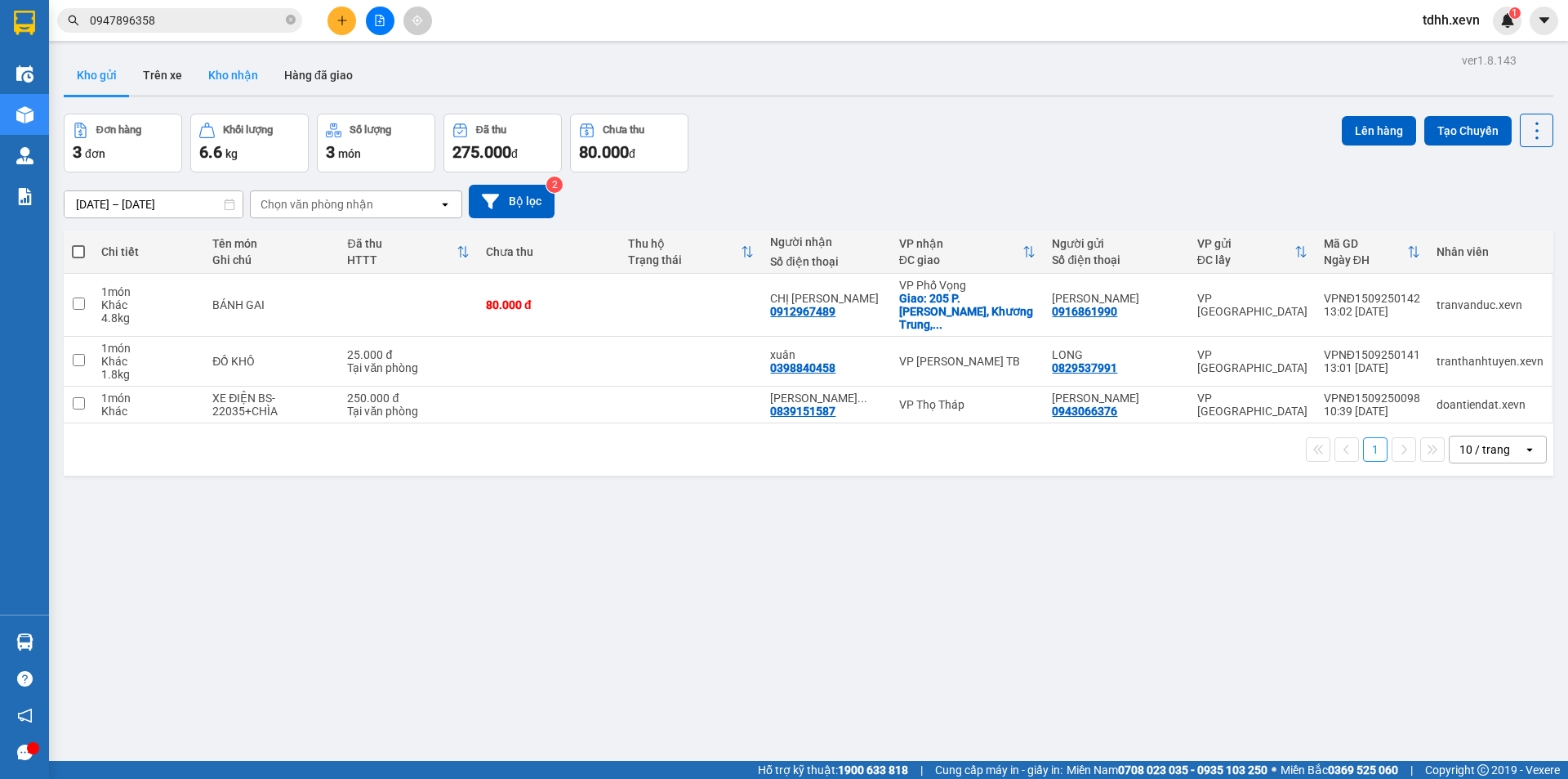
click at [242, 58] on button "Kho nhận" at bounding box center [233, 75] width 76 height 39
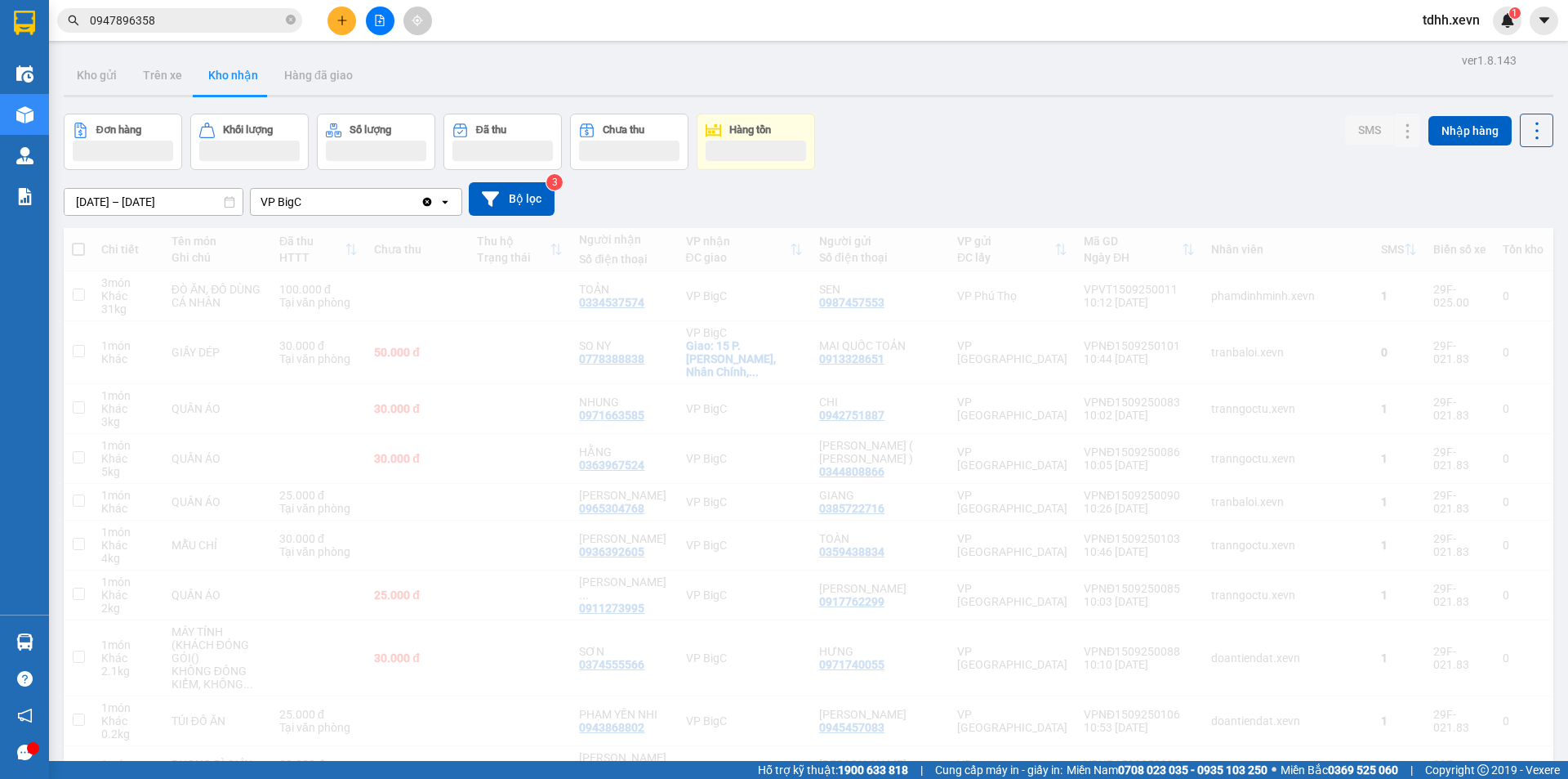
click at [435, 204] on div "Clear value open" at bounding box center [440, 201] width 41 height 26
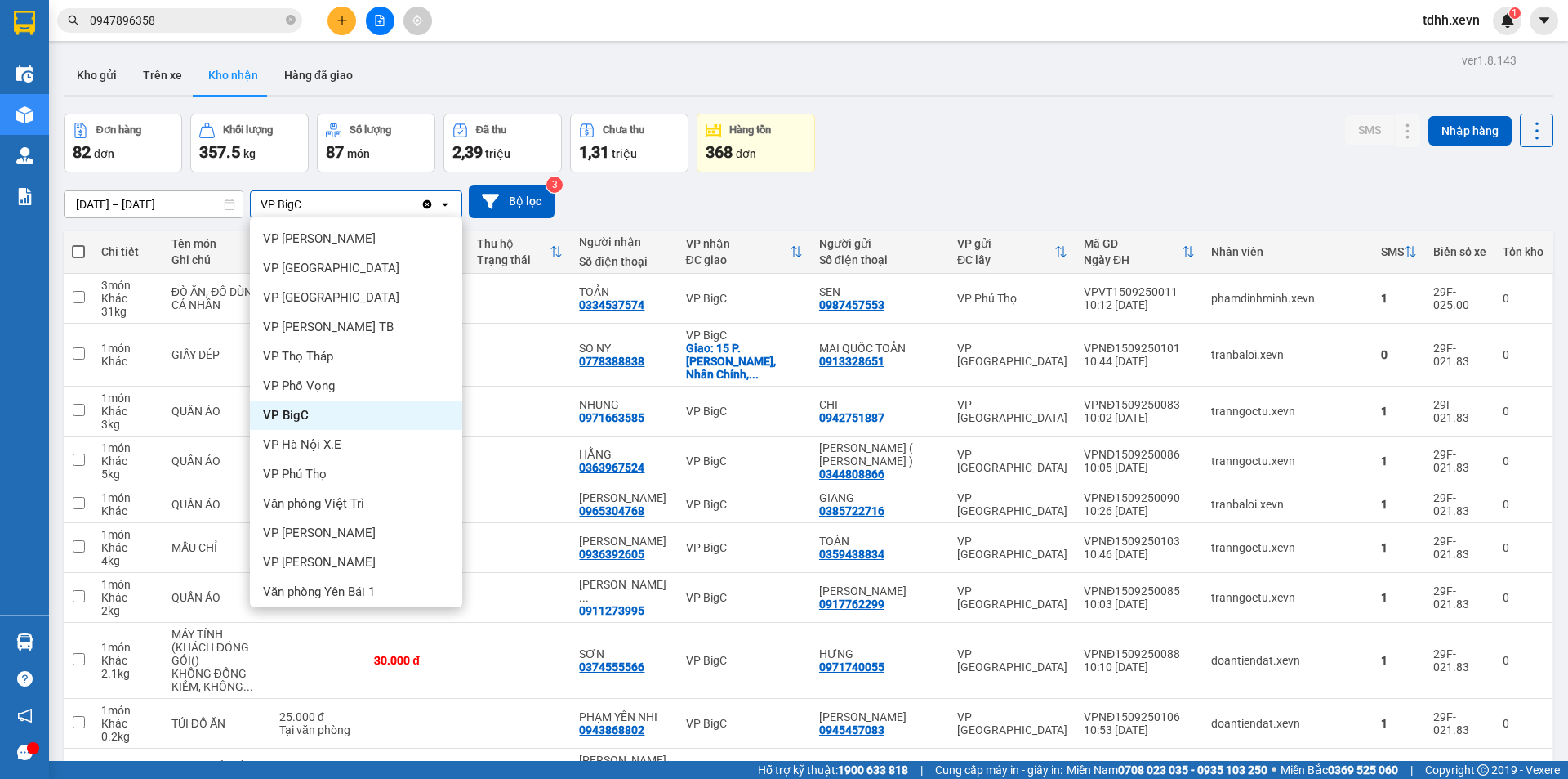
click at [428, 205] on icon "Clear value" at bounding box center [427, 204] width 13 height 13
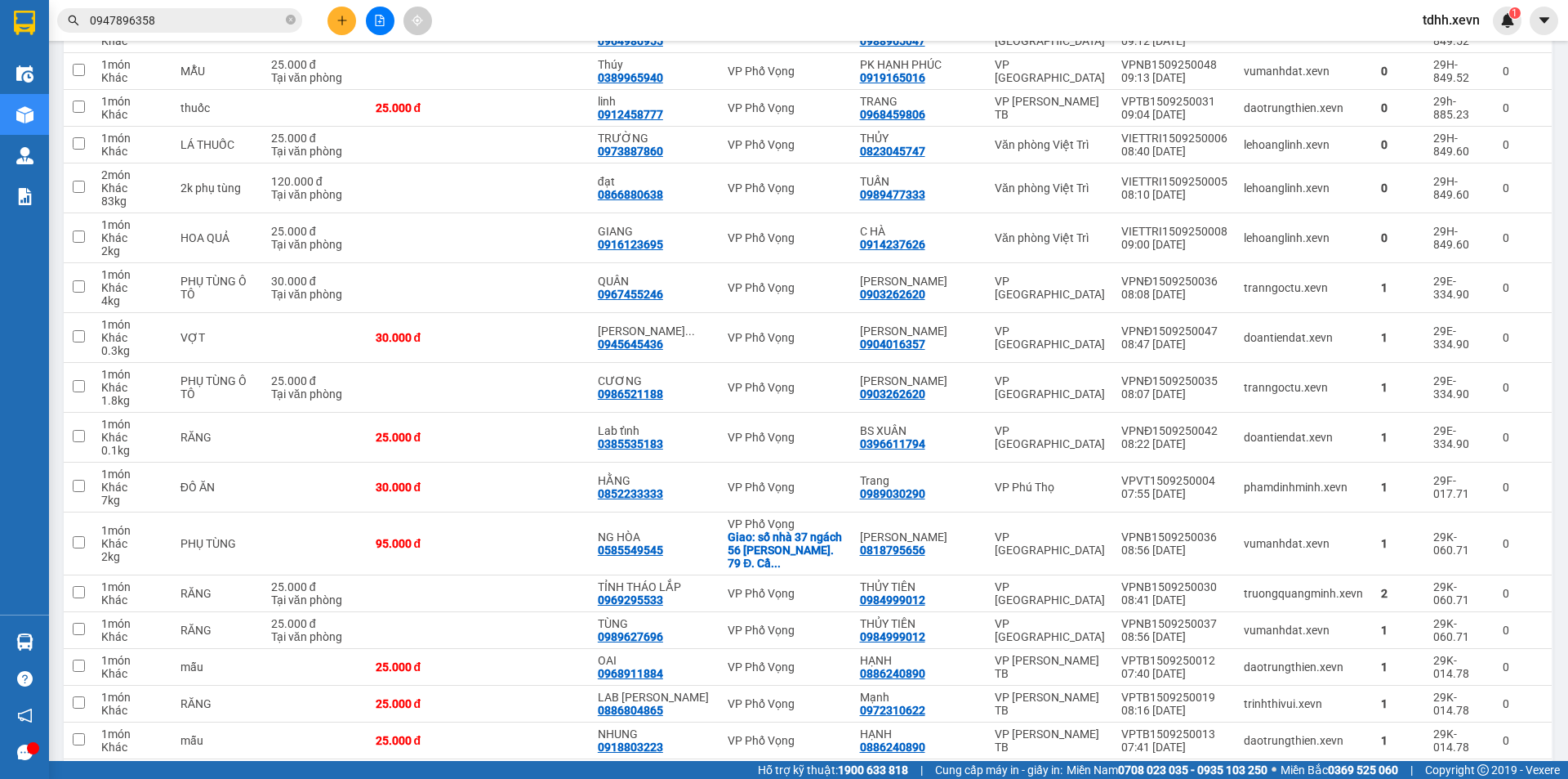
scroll to position [695, 0]
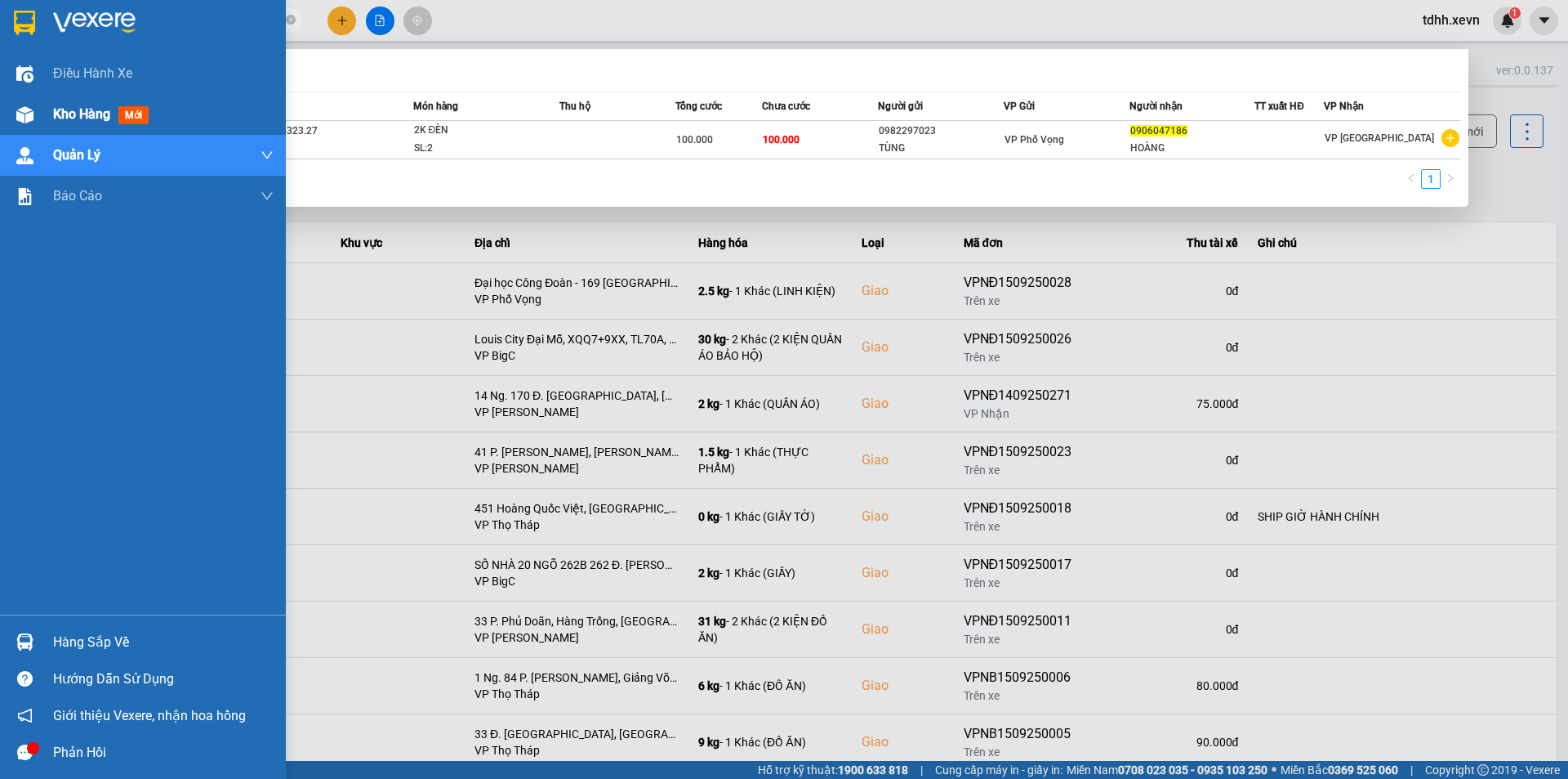
click at [34, 116] on div at bounding box center [25, 115] width 29 height 29
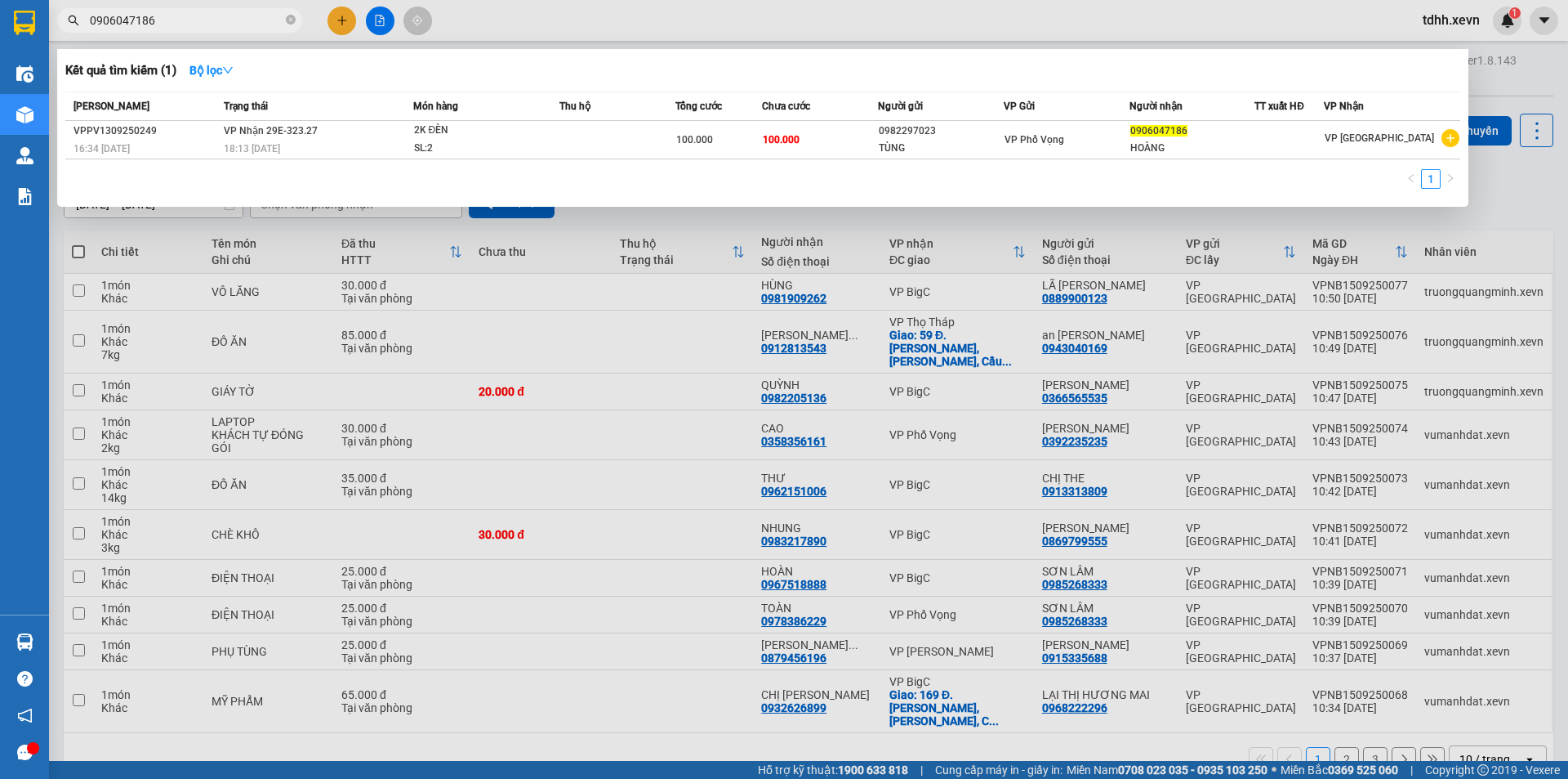
click at [434, 328] on div at bounding box center [784, 389] width 1568 height 779
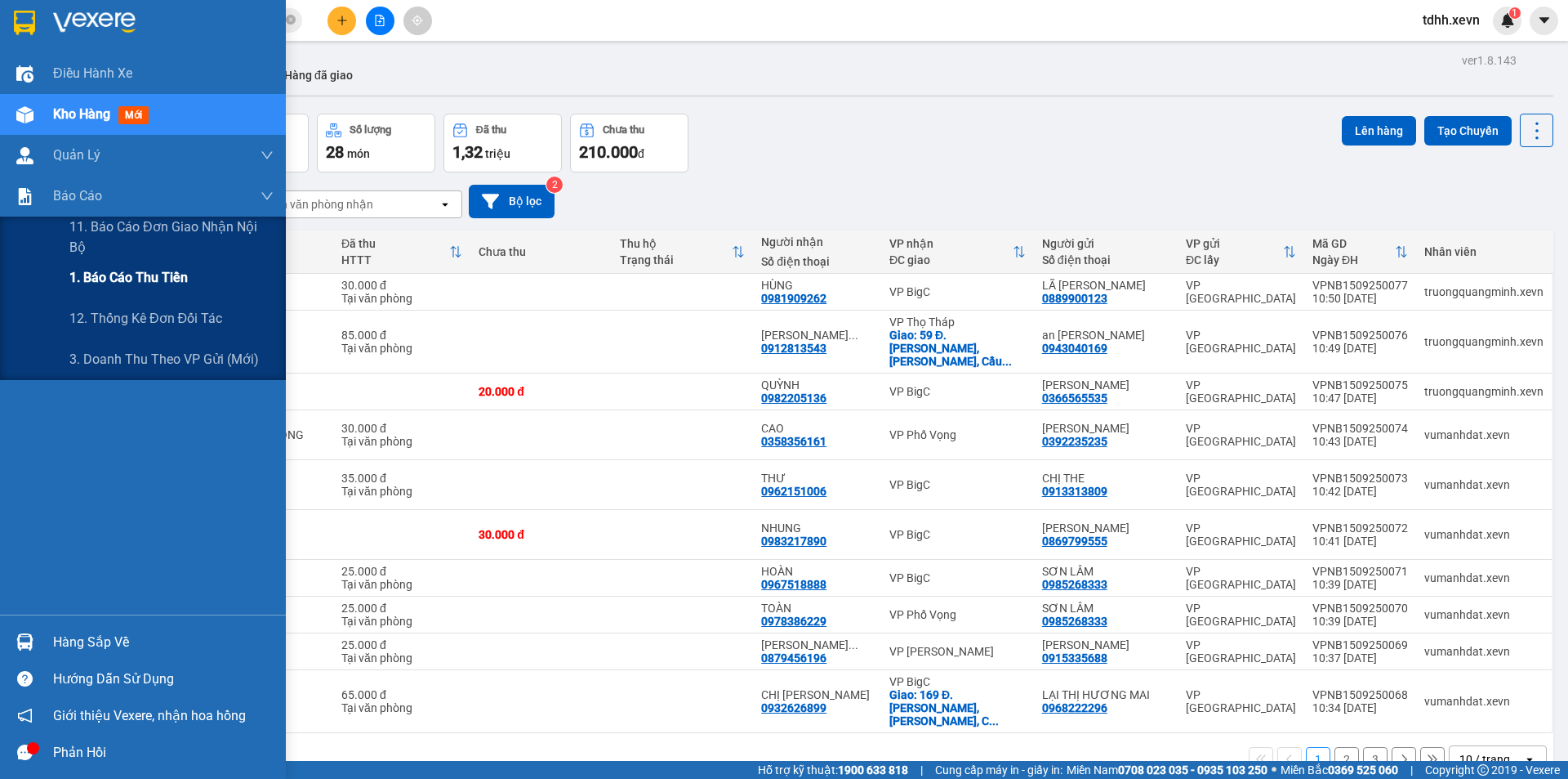
click at [154, 277] on span "1. Báo cáo thu tiền" at bounding box center [128, 277] width 118 height 21
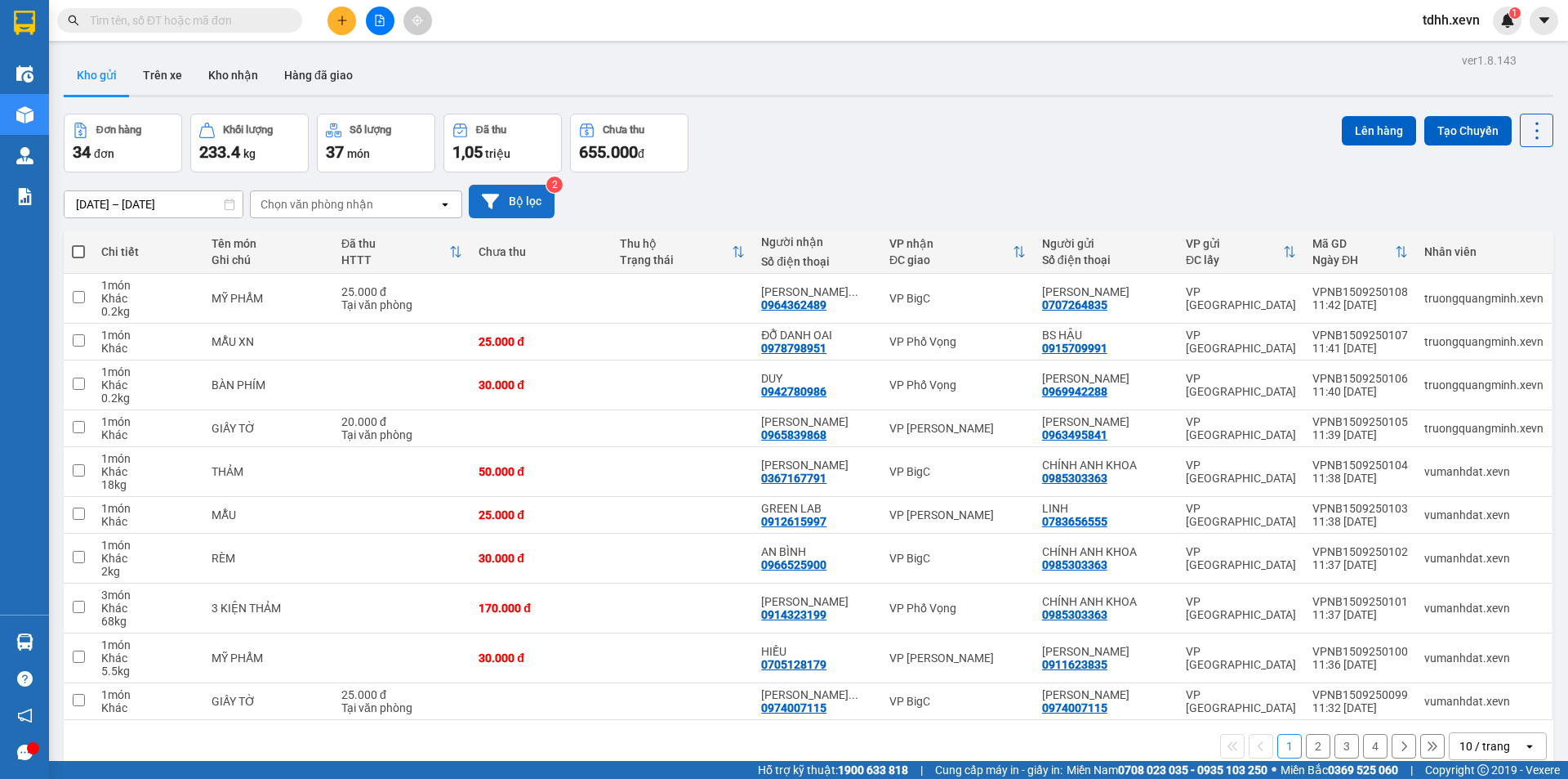
click button "Bộ lọc"
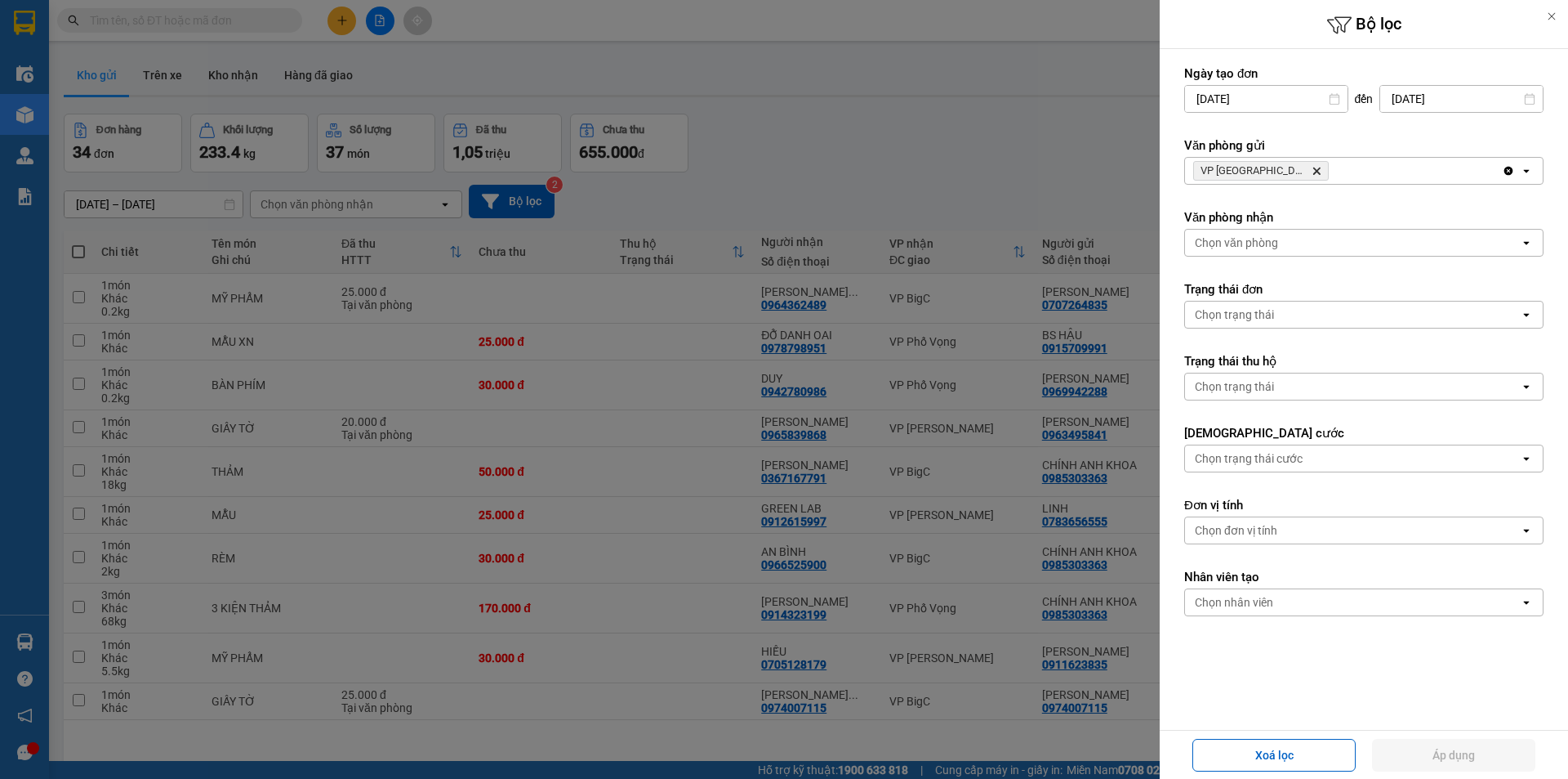
click icon "Delete"
click div "Chọn văn phòng"
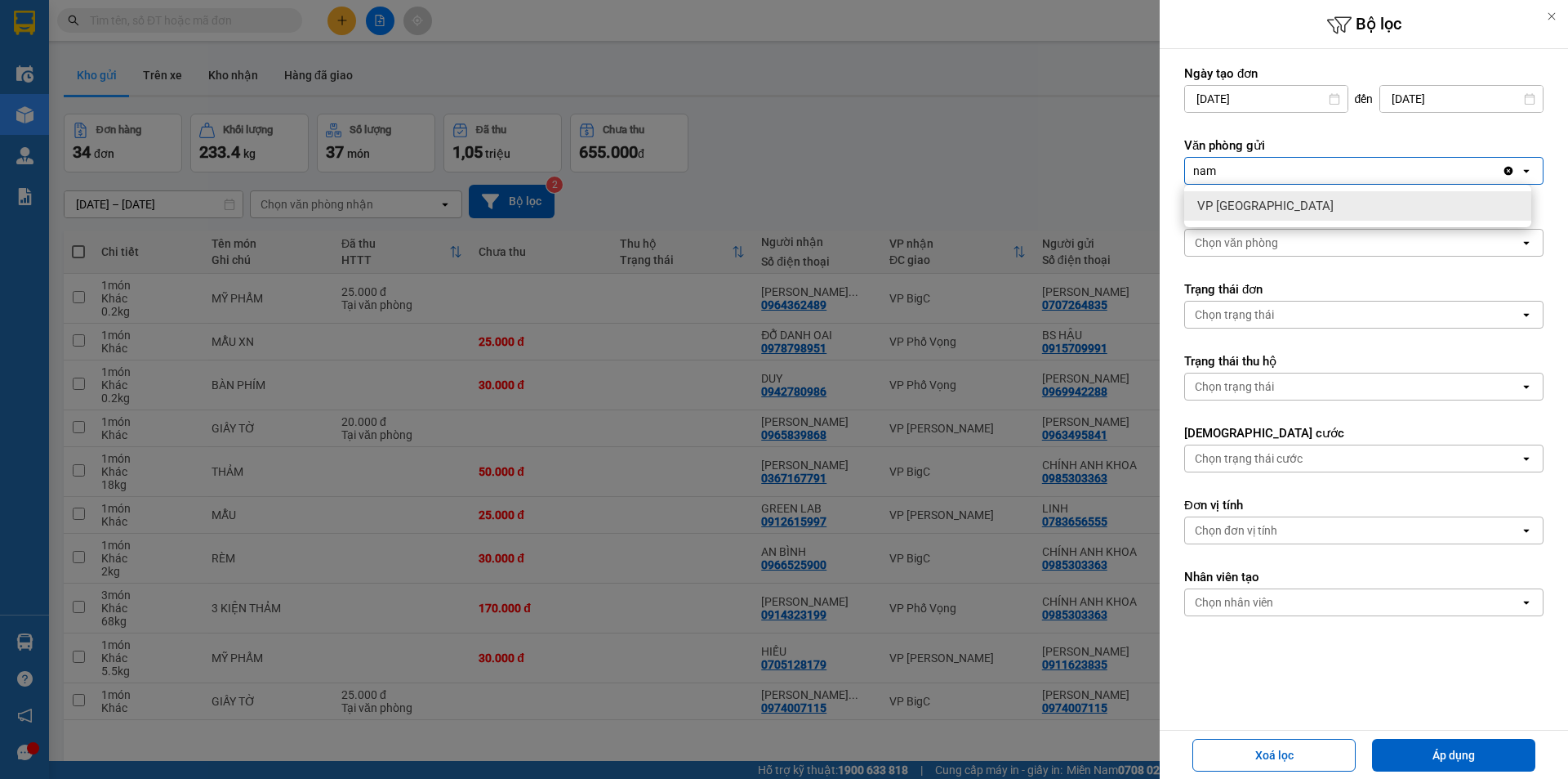
type input "nam"
click span "VP [GEOGRAPHIC_DATA]"
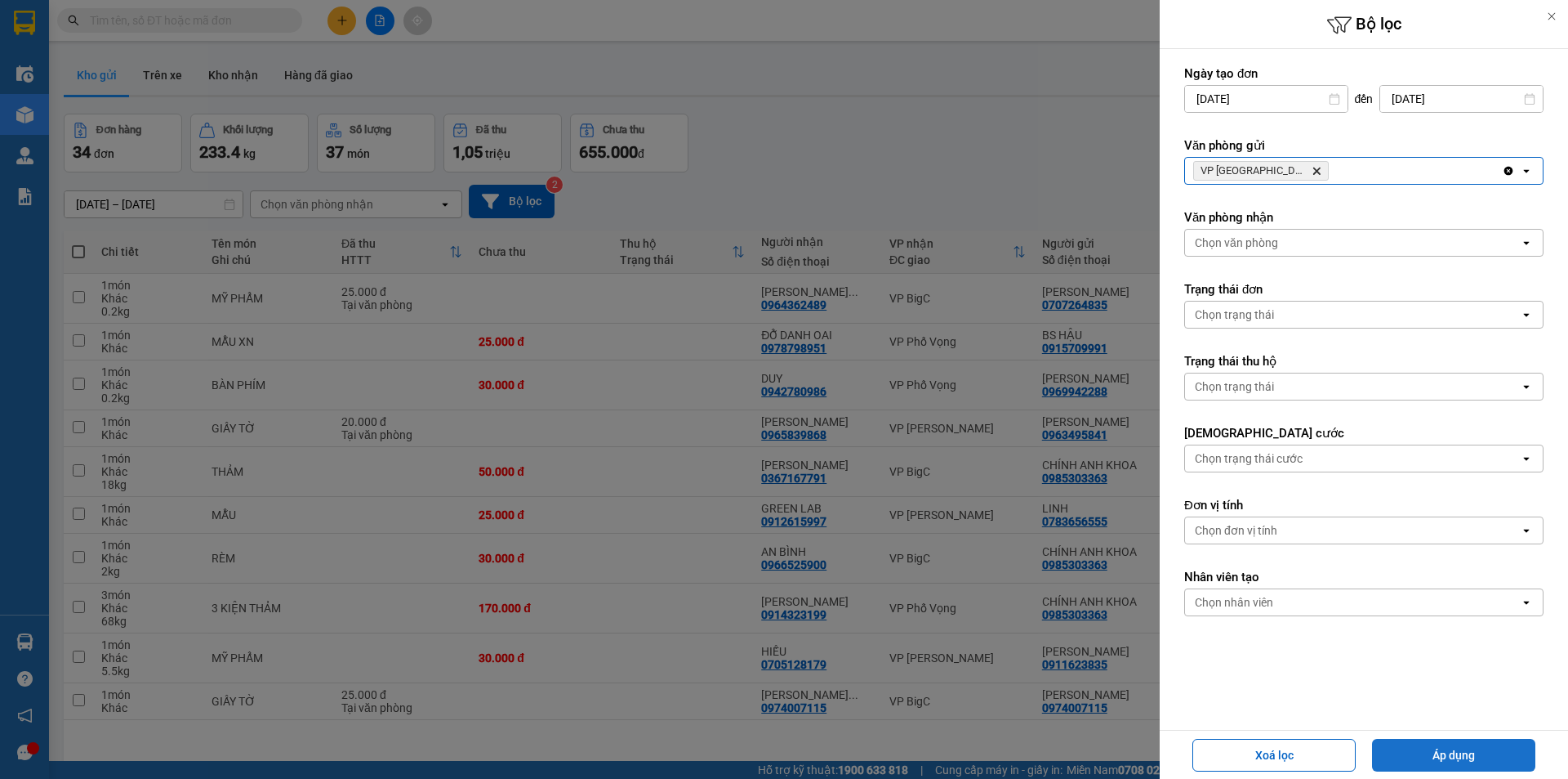
click button "Áp dụng"
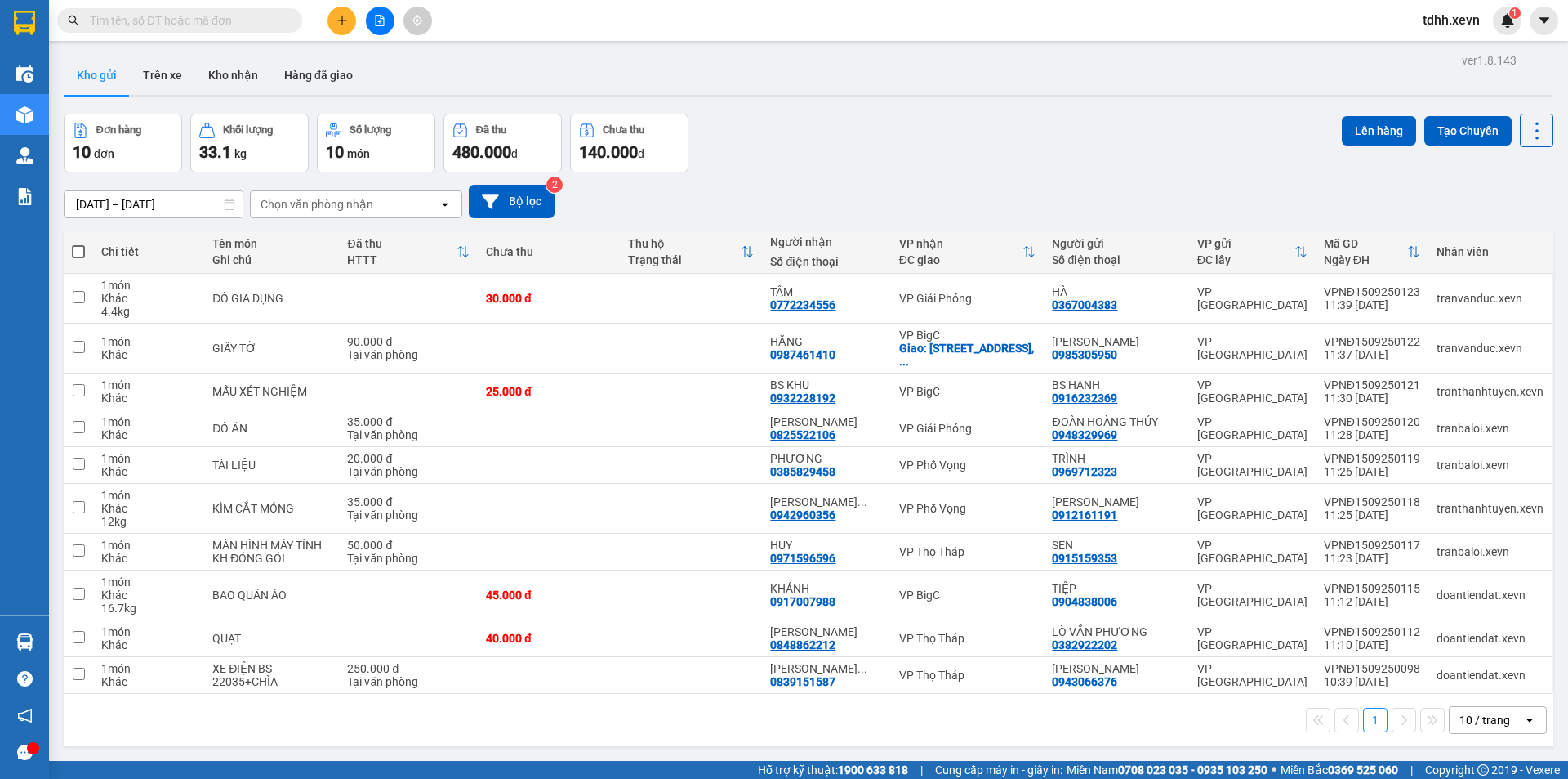
click div "Đơn hàng 10 đơn Khối lượng 33.1 kg Số lượng 10 món Đã thu 480.000 đ Chưa thu 14…"
click at [194, 32] on span at bounding box center [180, 20] width 245 height 24
click at [198, 16] on input "text" at bounding box center [187, 21] width 193 height 18
paste input "0396750702"
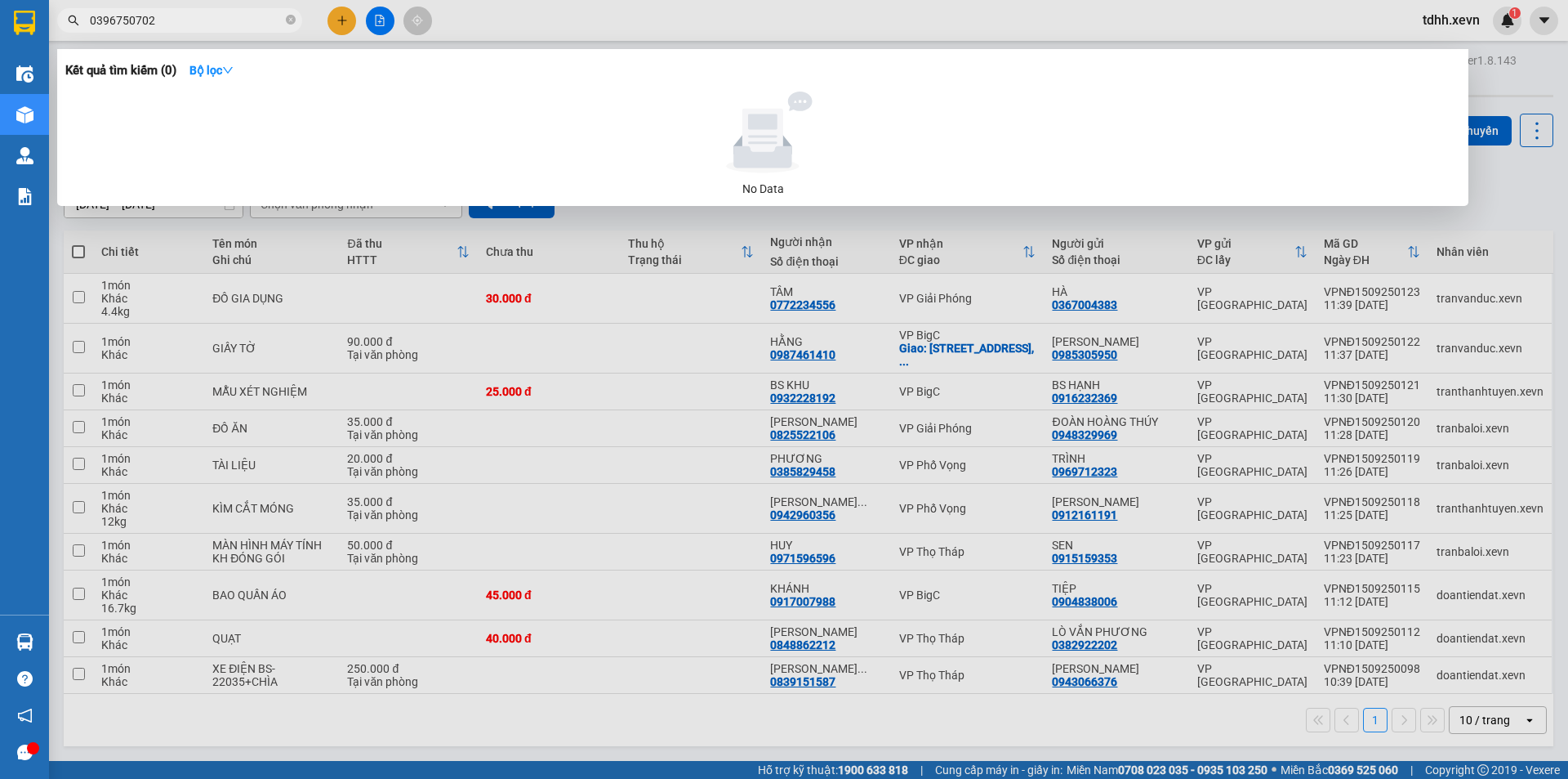
click at [226, 20] on input "0396750702" at bounding box center [187, 21] width 193 height 18
paste input "989051668"
click at [226, 20] on input "0989051668" at bounding box center [187, 21] width 193 height 18
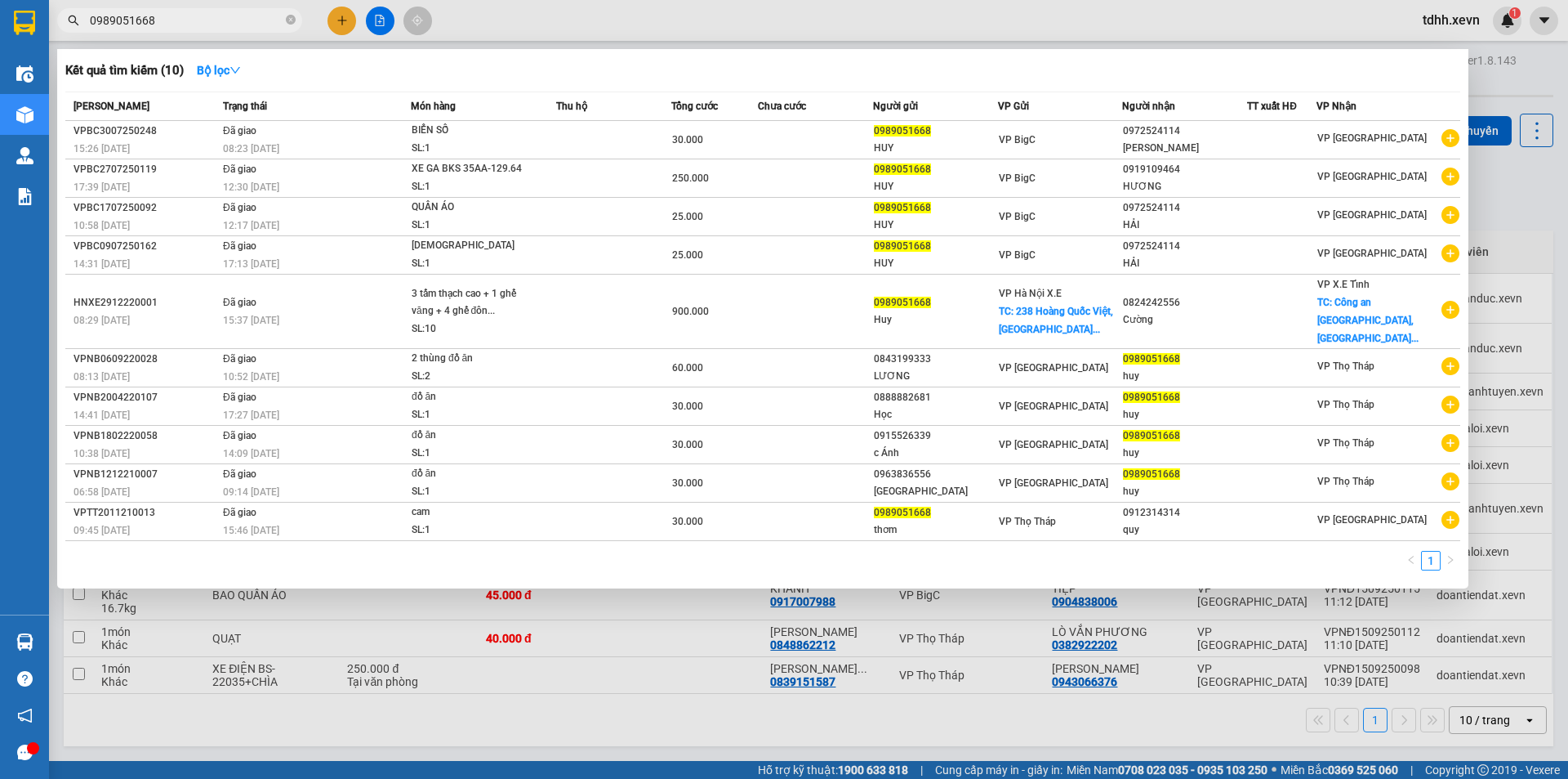
click at [201, 24] on input "0989051668" at bounding box center [187, 21] width 193 height 18
paste input "41426666"
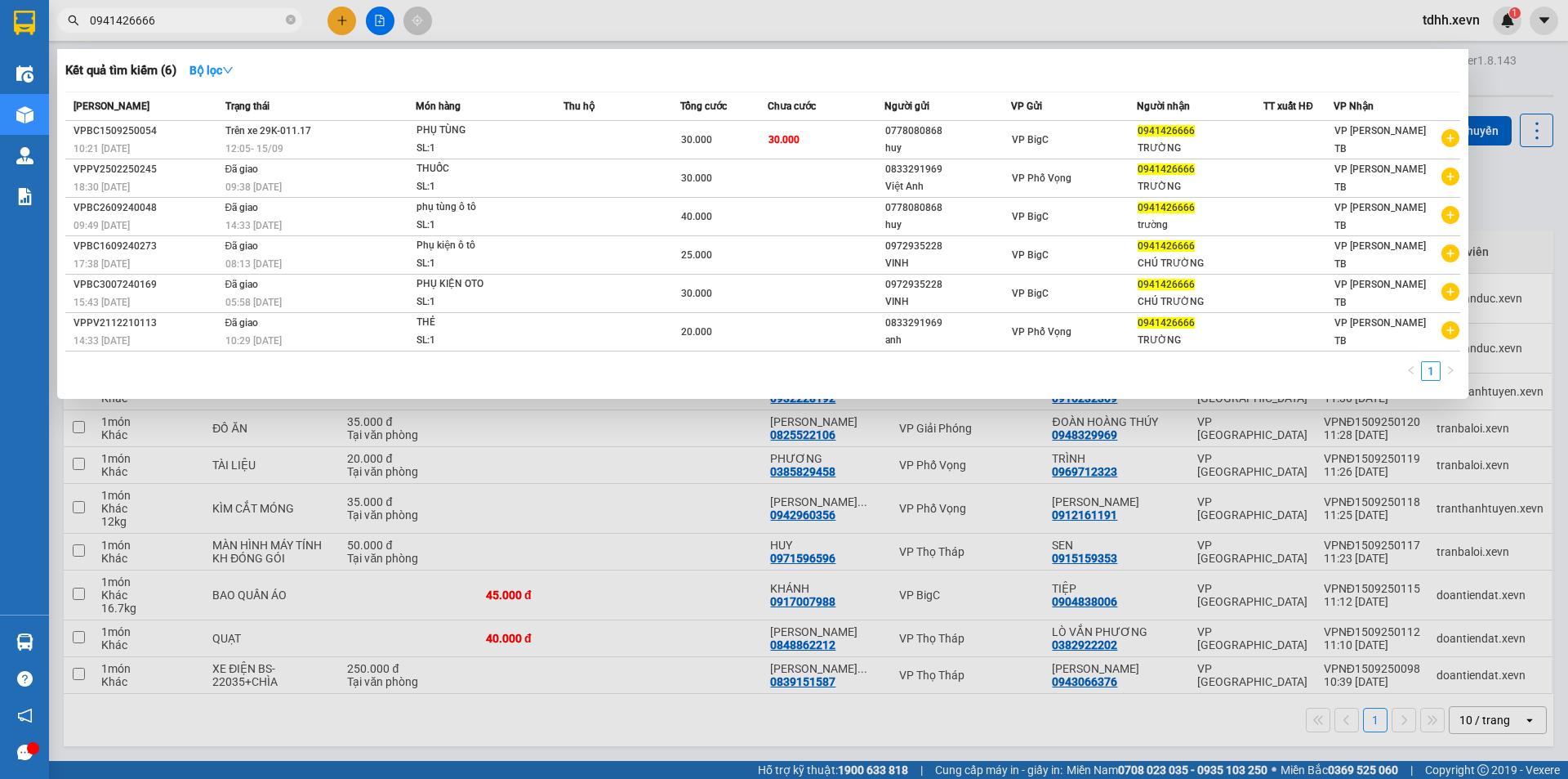
click at [190, 23] on input "0941426666" at bounding box center [187, 21] width 193 height 18
paste input "82398329"
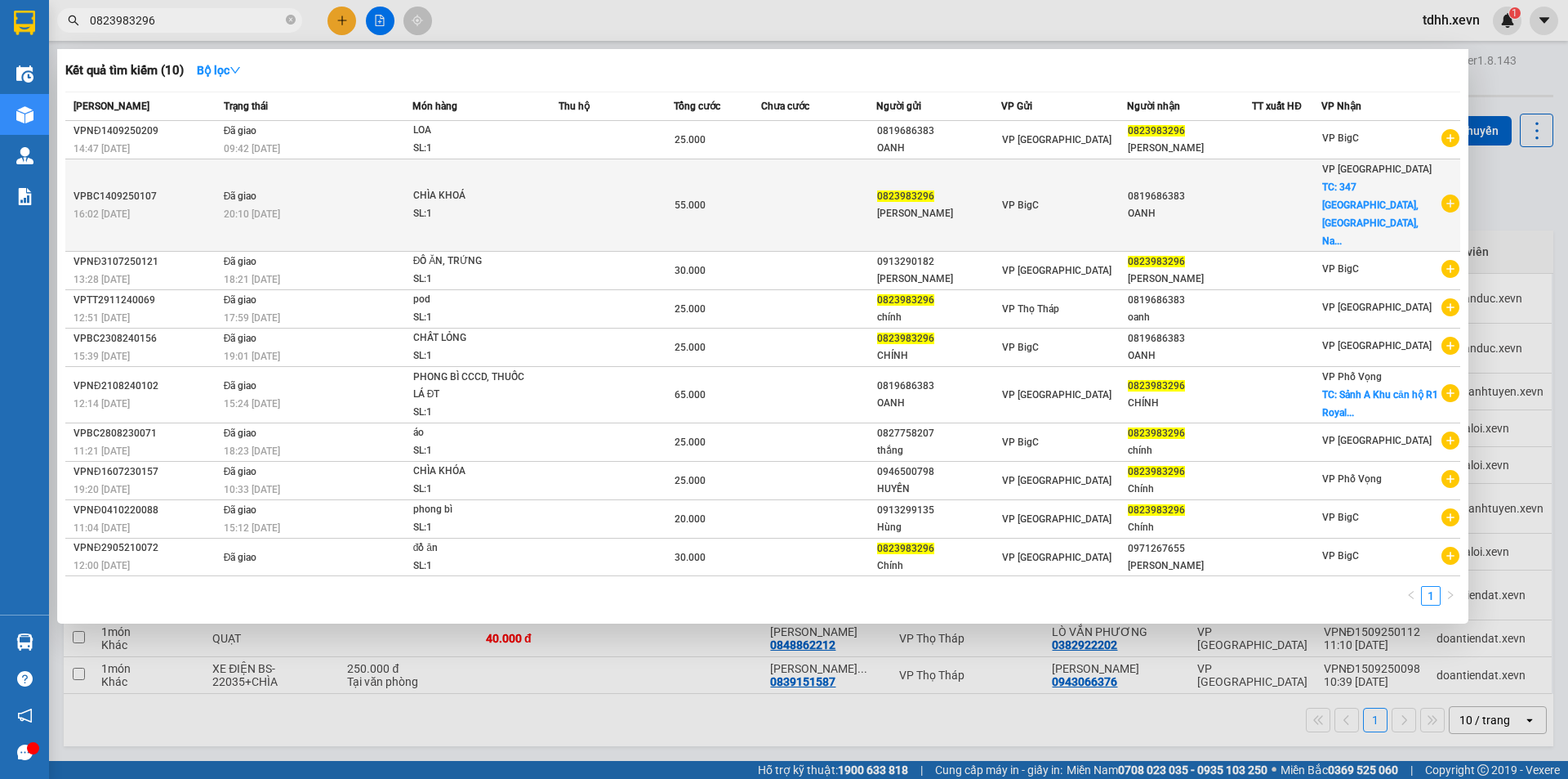
type input "0823983296"
click at [835, 172] on td at bounding box center [819, 206] width 116 height 92
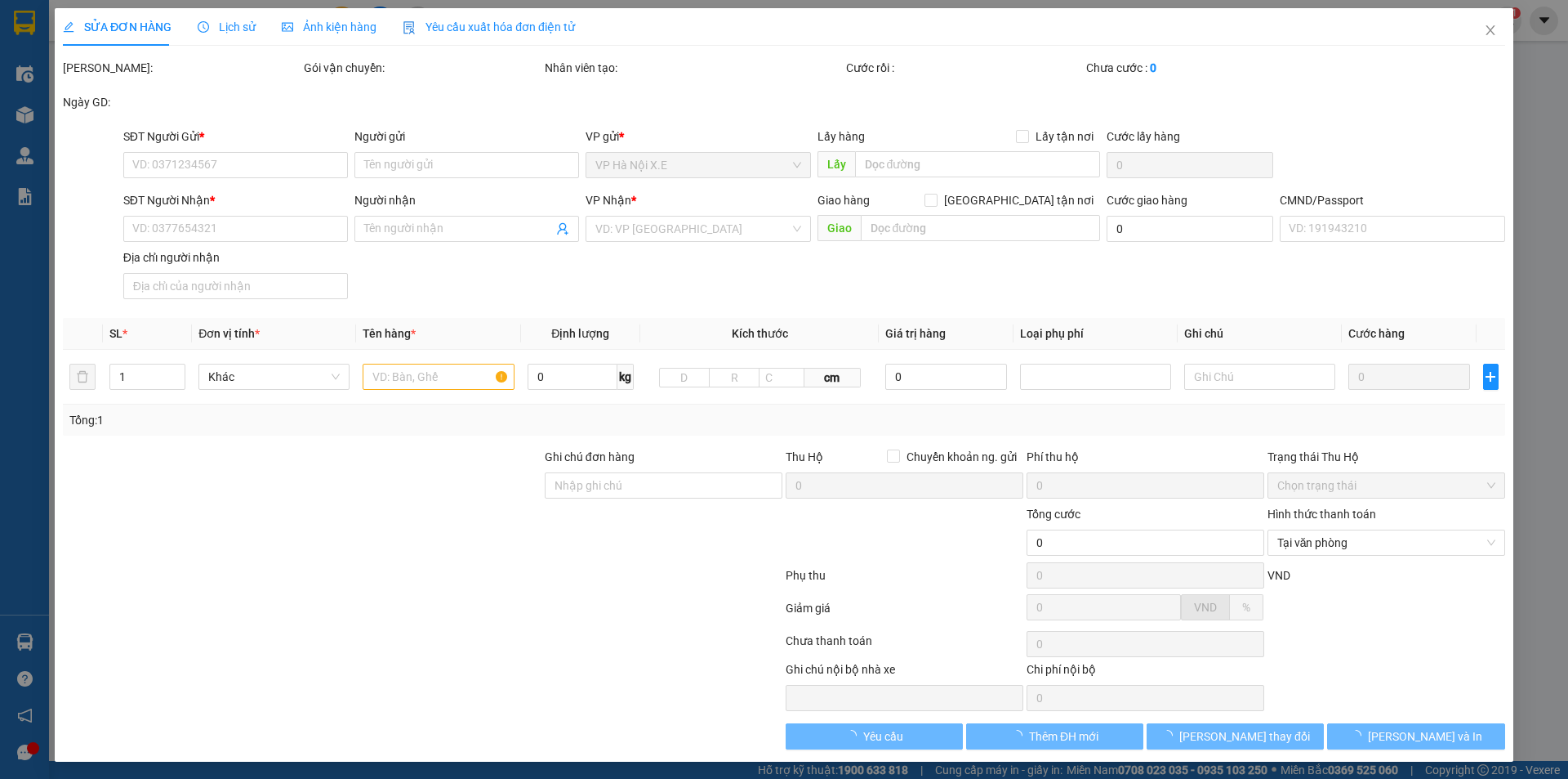
type input "0823983296"
type input "[PERSON_NAME]"
type input "0819686383"
type input "OANH"
checkbox input "true"
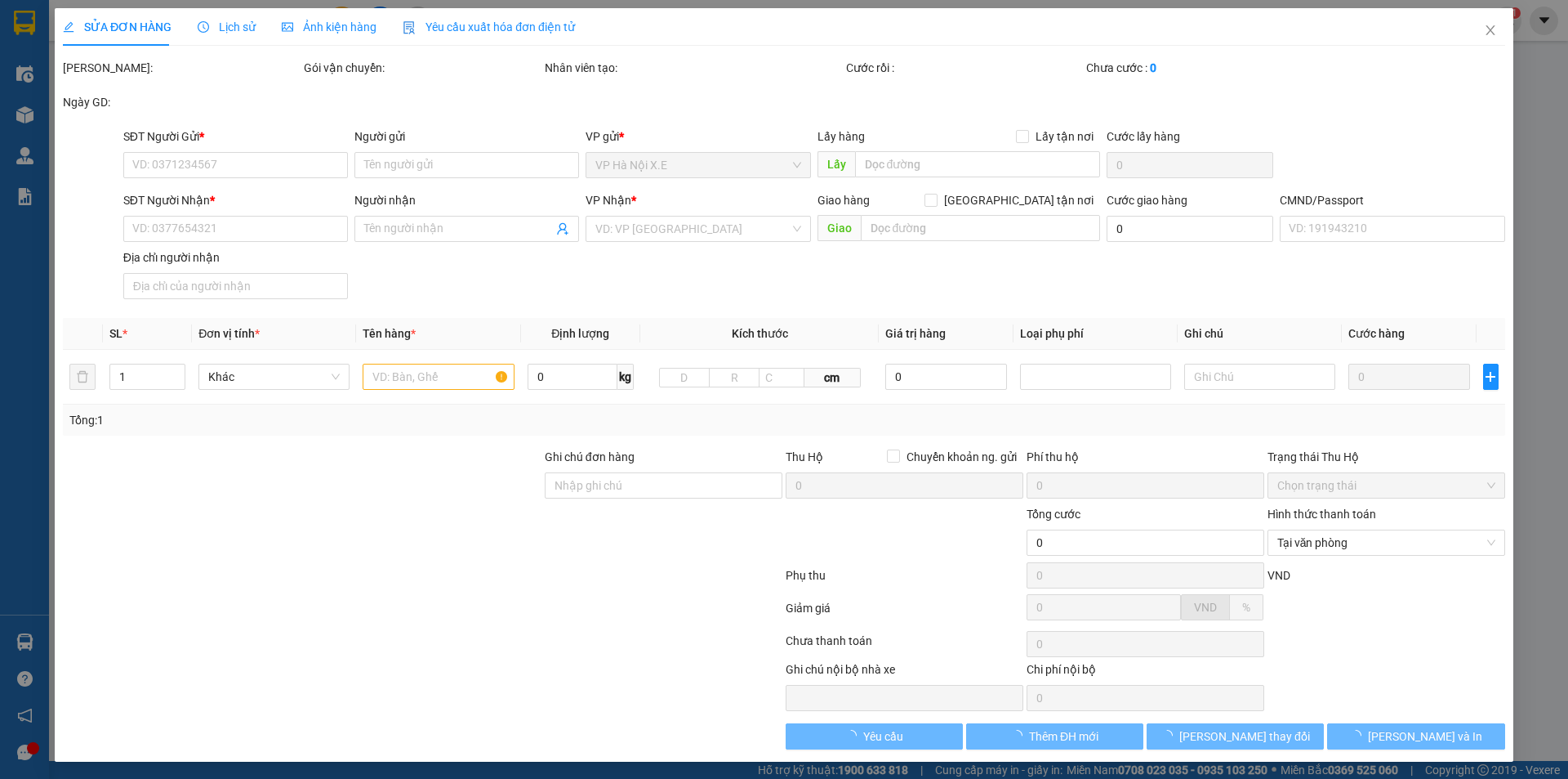
type input "347 [GEOGRAPHIC_DATA], [GEOGRAPHIC_DATA], [GEOGRAPHIC_DATA]"
type input "30.000"
type input "1234"
type input "55.000"
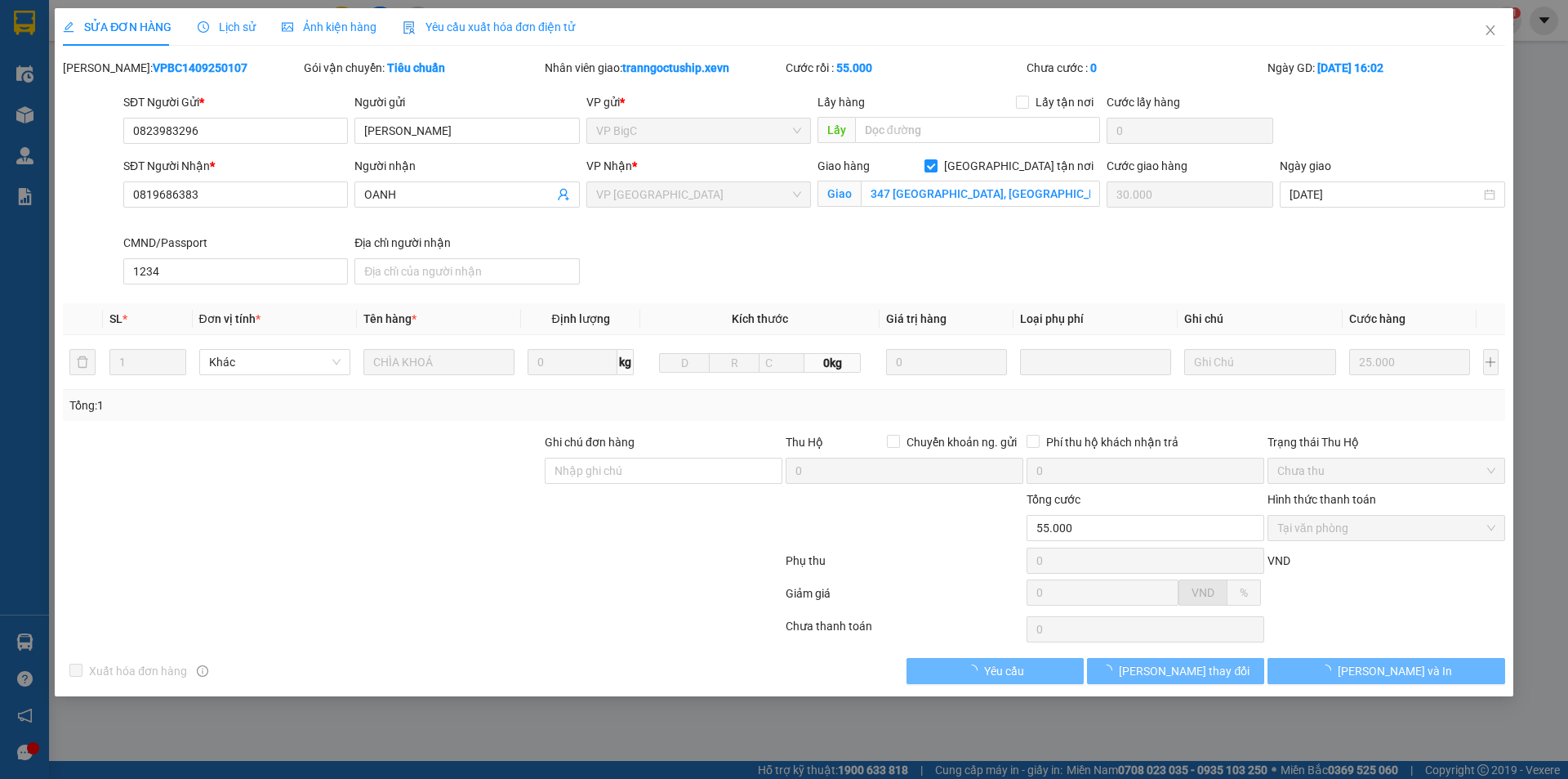
click at [228, 41] on div "Lịch sử" at bounding box center [226, 27] width 58 height 38
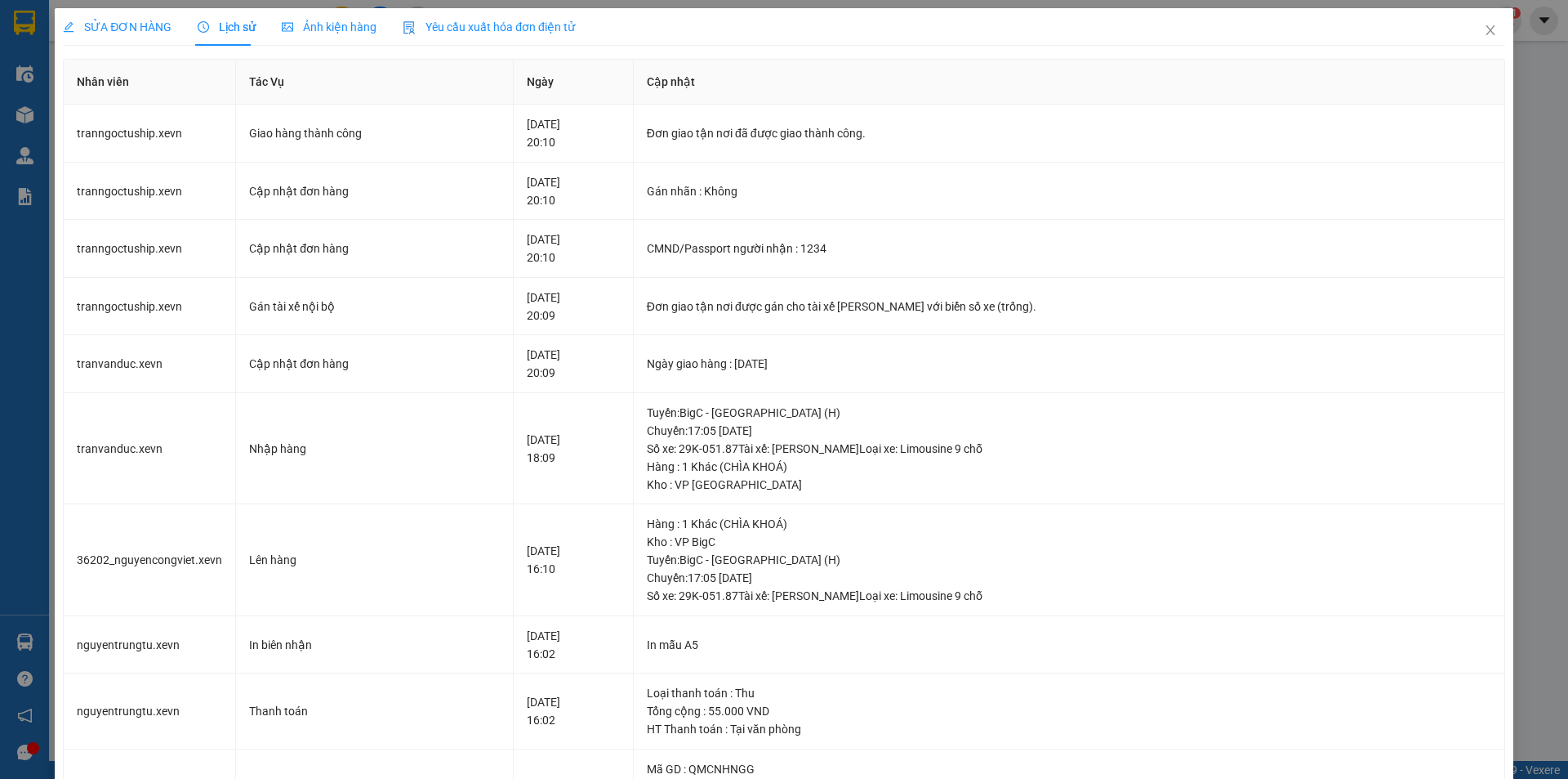
click at [134, 40] on div "SỬA ĐƠN HÀNG" at bounding box center [117, 27] width 108 height 38
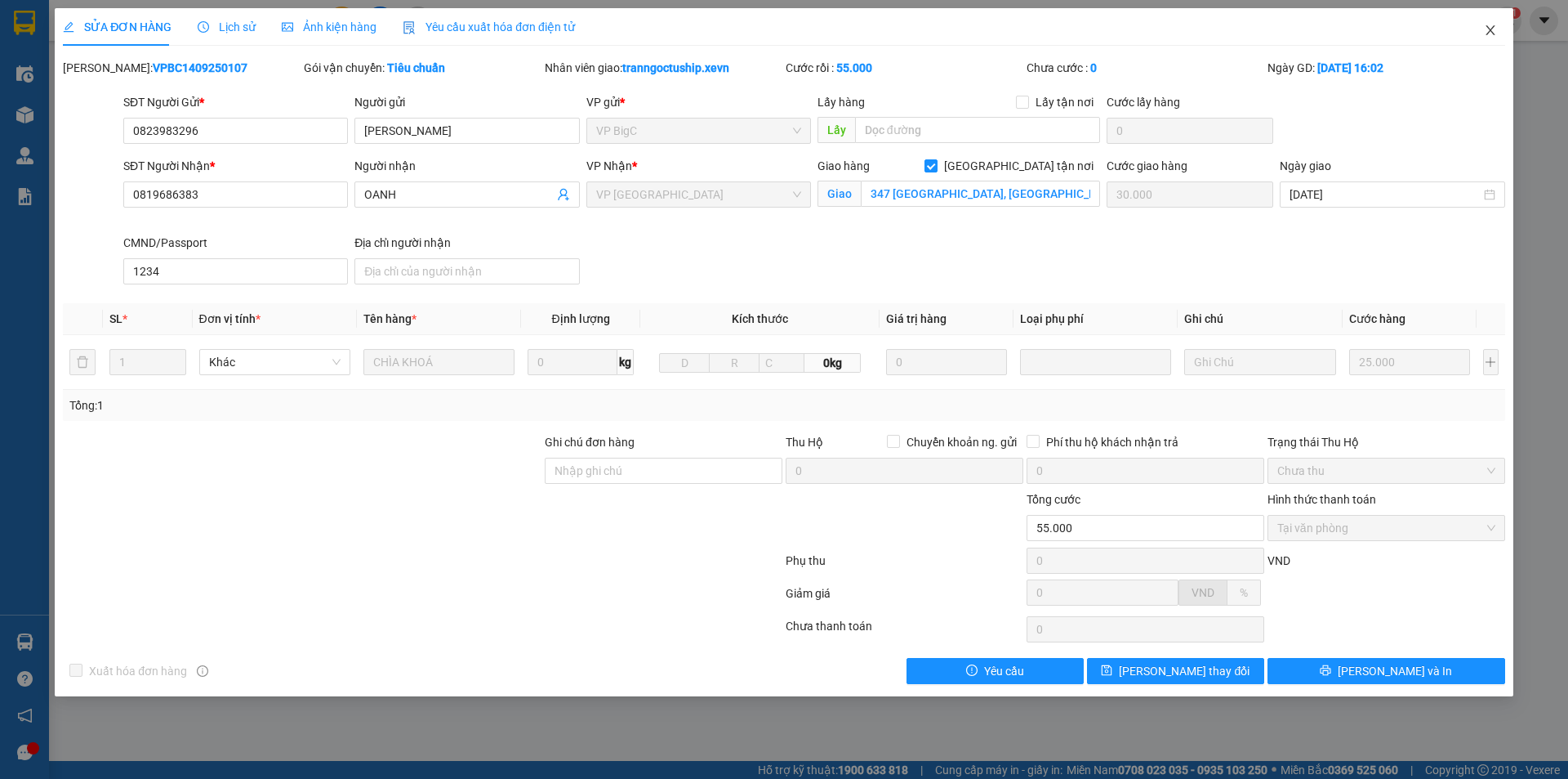
click at [1494, 30] on icon "close" at bounding box center [1490, 30] width 13 height 13
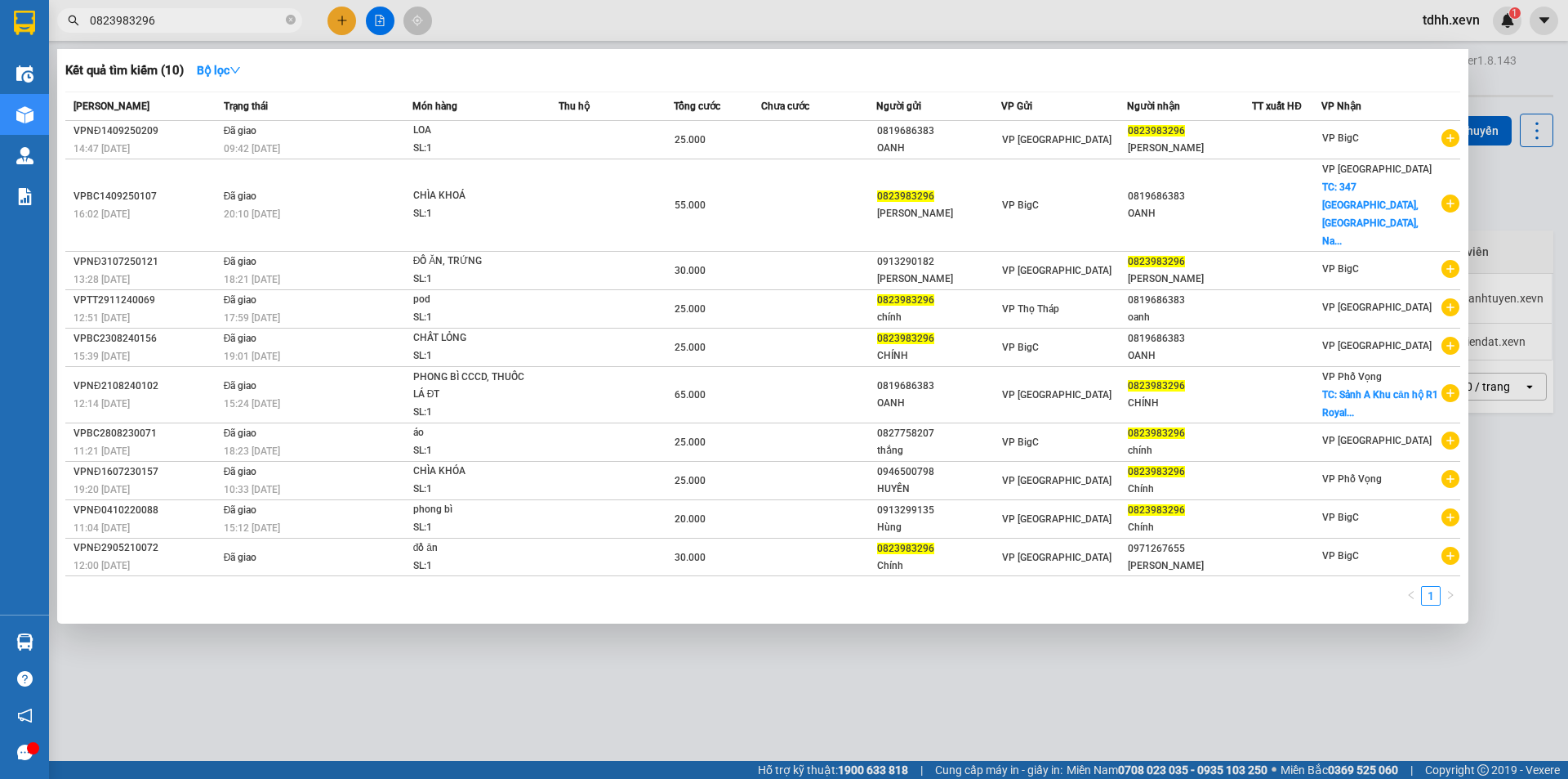
click at [195, 27] on input "0823983296" at bounding box center [187, 21] width 193 height 18
click at [210, 12] on input "0823983296" at bounding box center [187, 21] width 193 height 18
paste input "978955669"
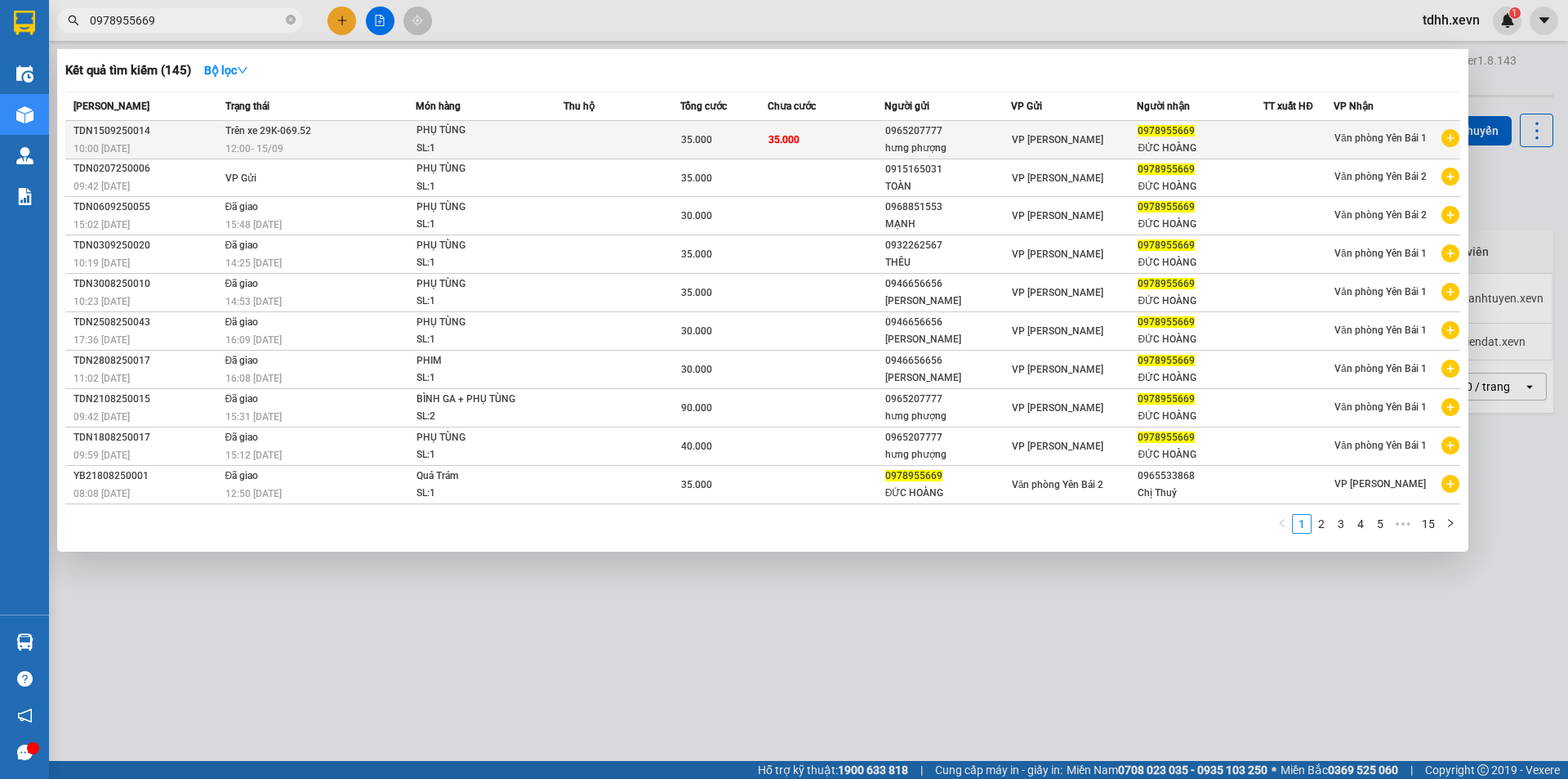
type input "0978955669"
click at [368, 128] on td "Trên xe 29K-069.52 12:00 [DATE]" at bounding box center [318, 140] width 194 height 39
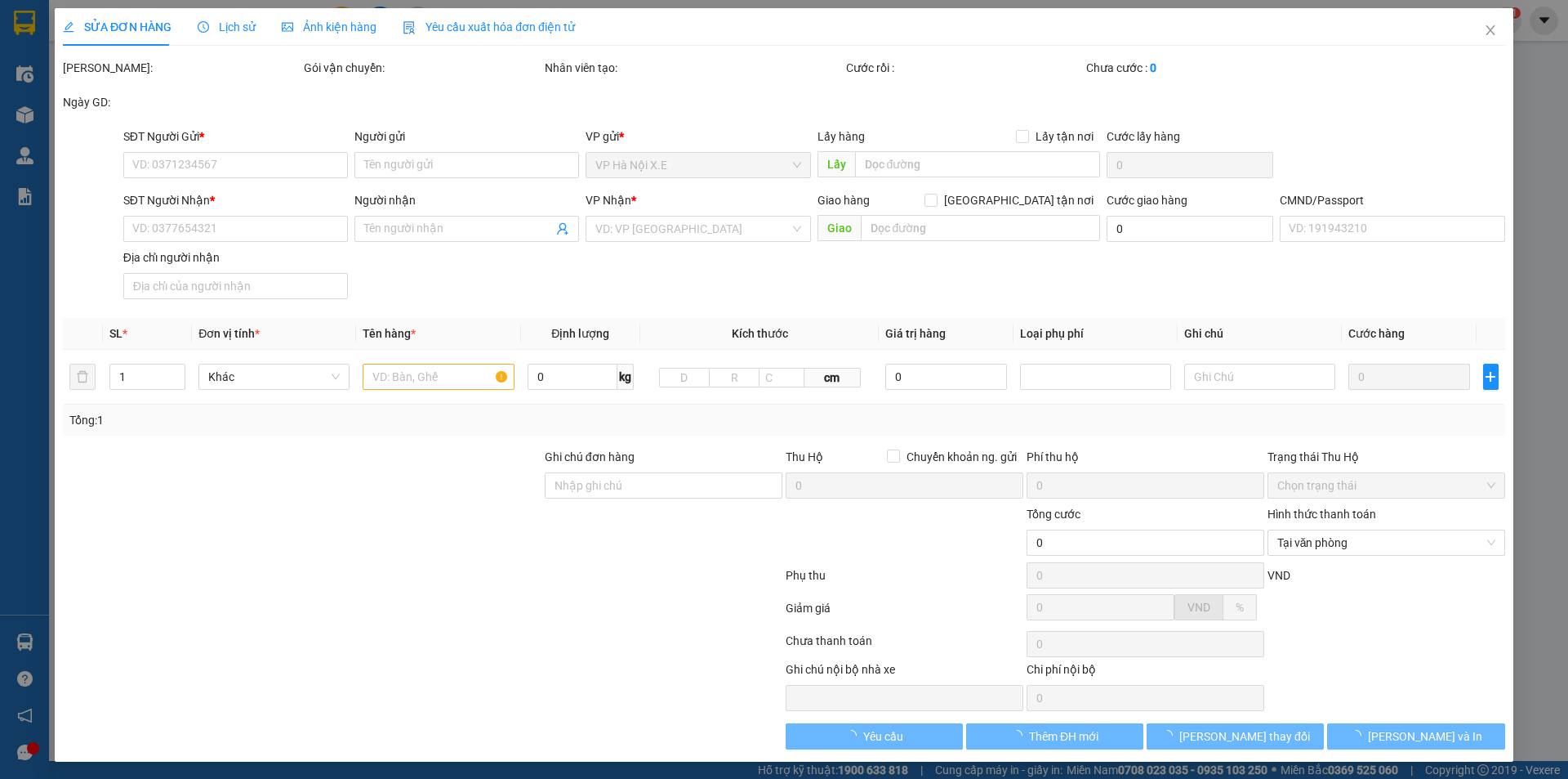
type input "0965207777"
type input "hưng phượng"
type input "0978955669"
type input "ĐỨC HOÀNG"
type input "015095006450 [PERSON_NAME]"
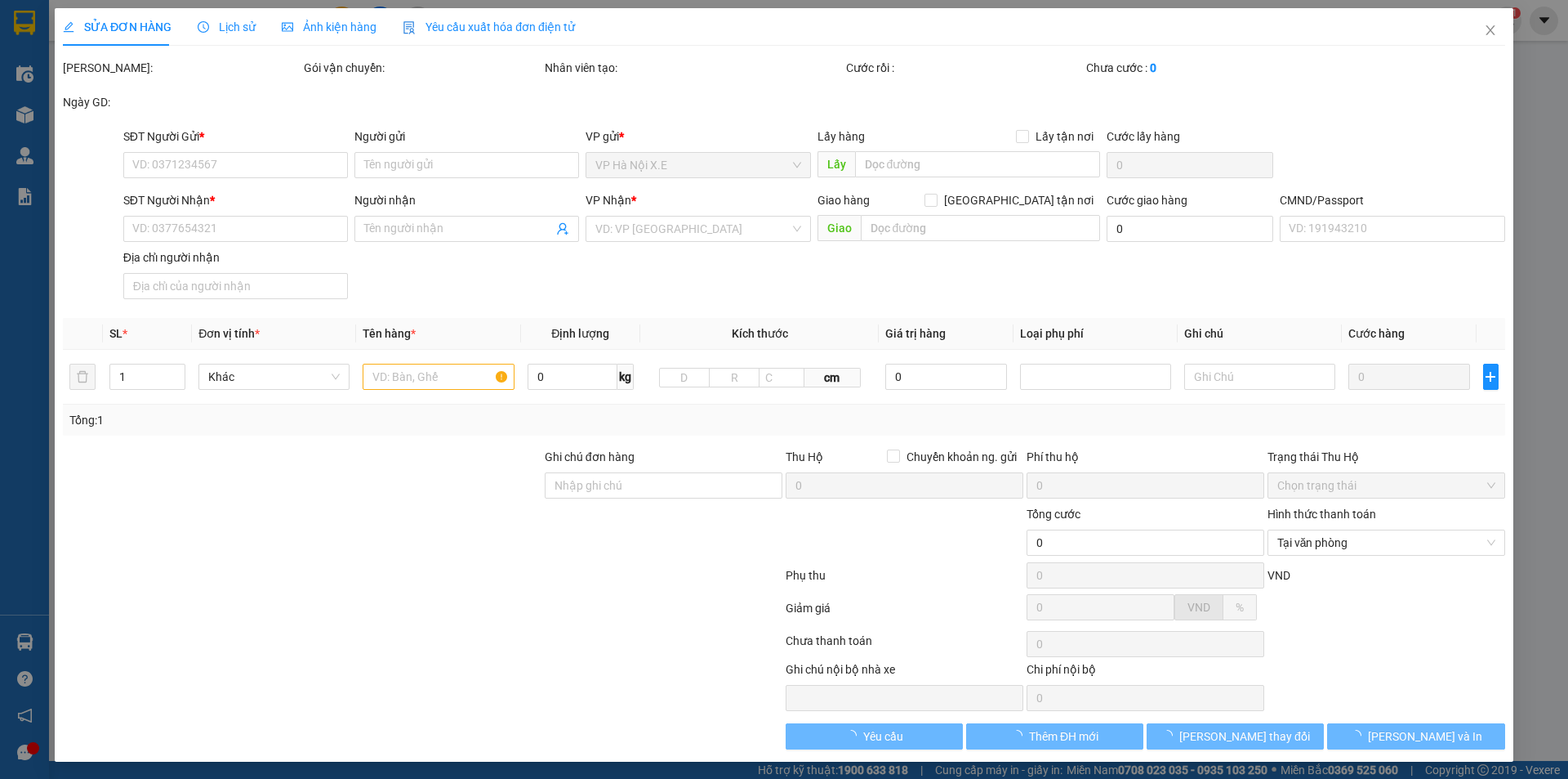
type input "35.000"
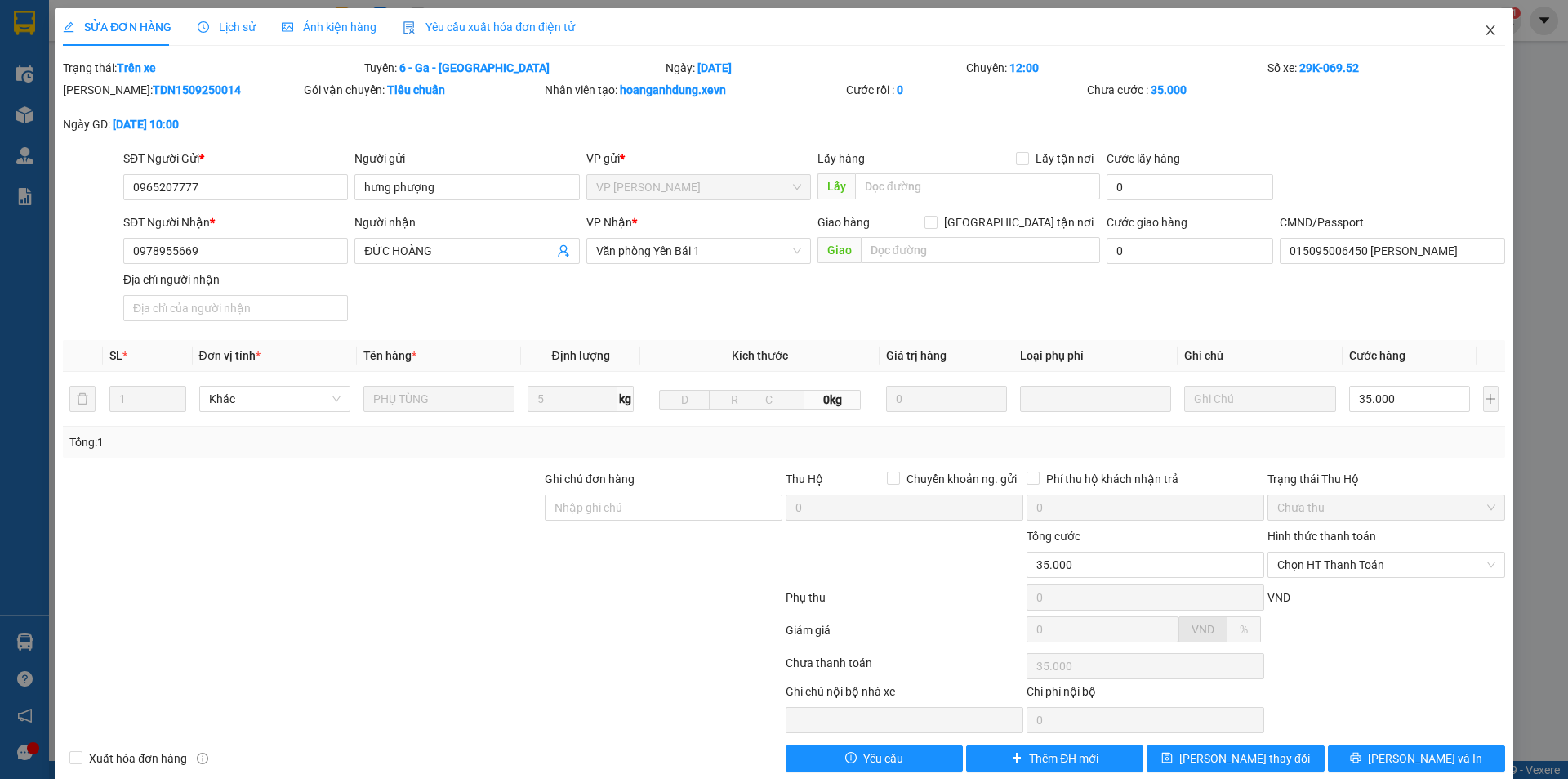
click at [1485, 32] on icon "close" at bounding box center [1490, 30] width 13 height 13
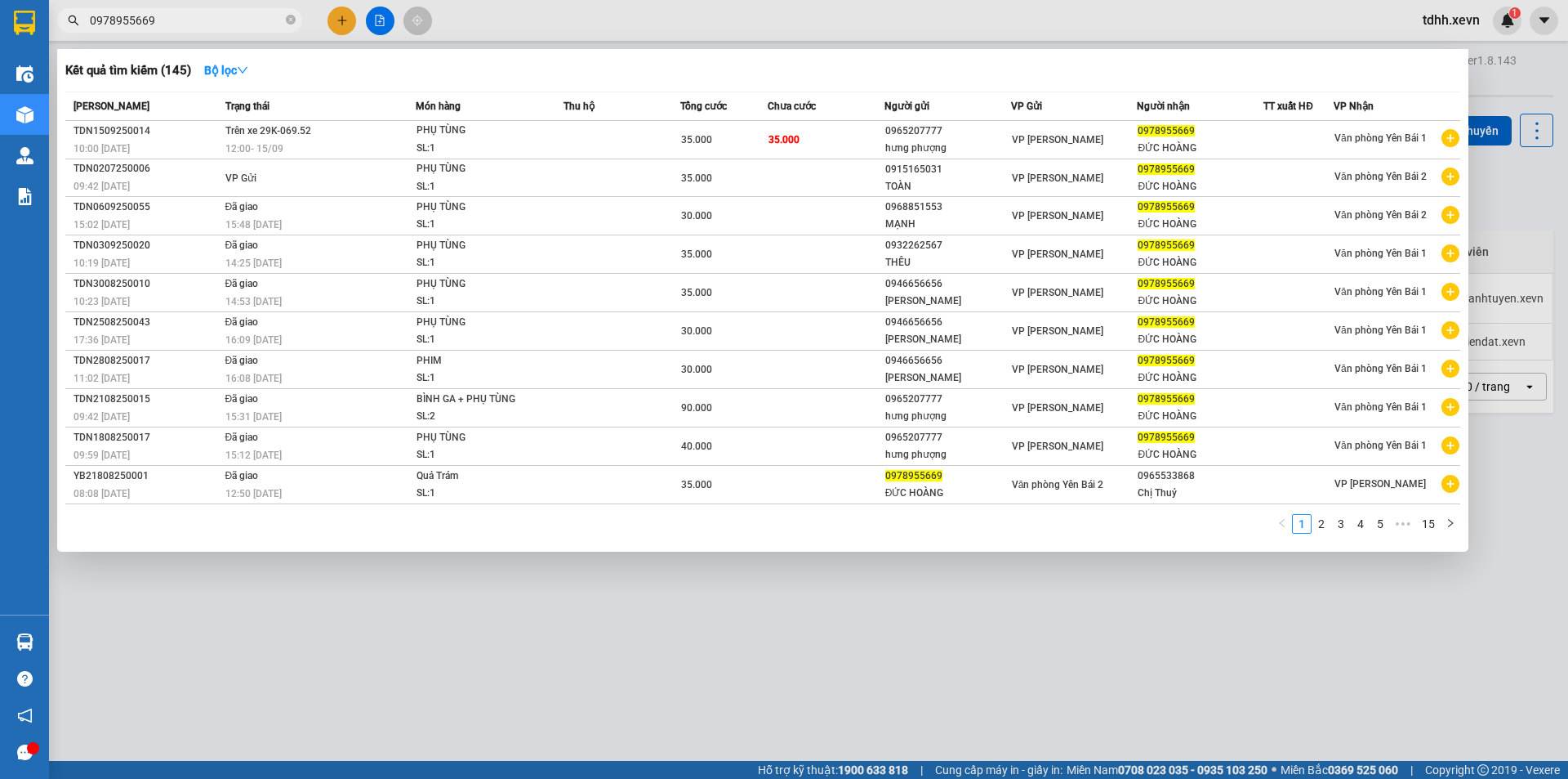
click at [199, 24] on input "0978955669" at bounding box center [187, 21] width 193 height 18
click at [520, 63] on div "Kết quả tìm kiếm ( 145 ) Bộ lọc" at bounding box center [762, 70] width 1395 height 26
click at [526, 661] on div at bounding box center [784, 389] width 1568 height 779
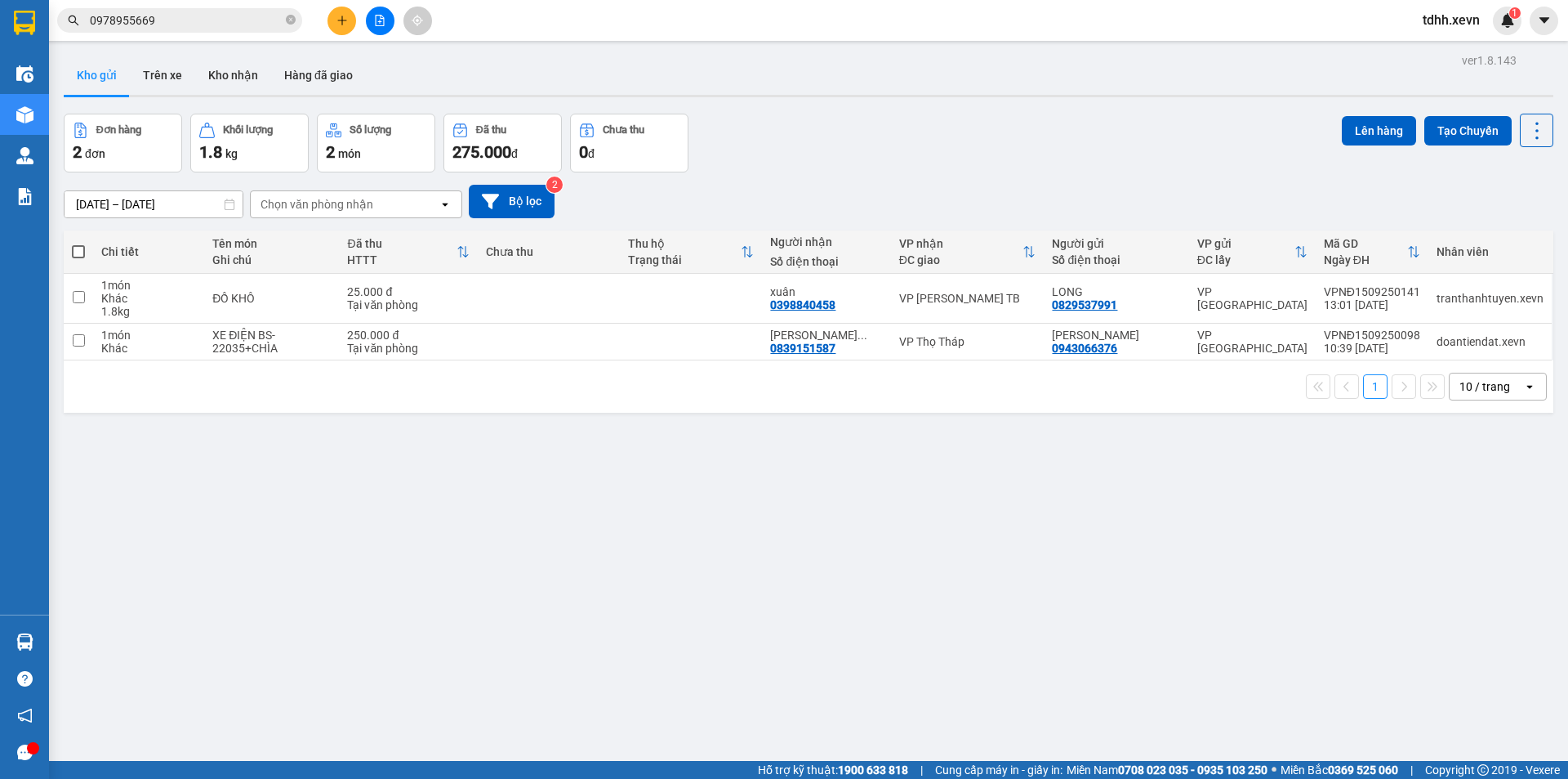
click at [191, 28] on input "0978955669" at bounding box center [187, 21] width 193 height 18
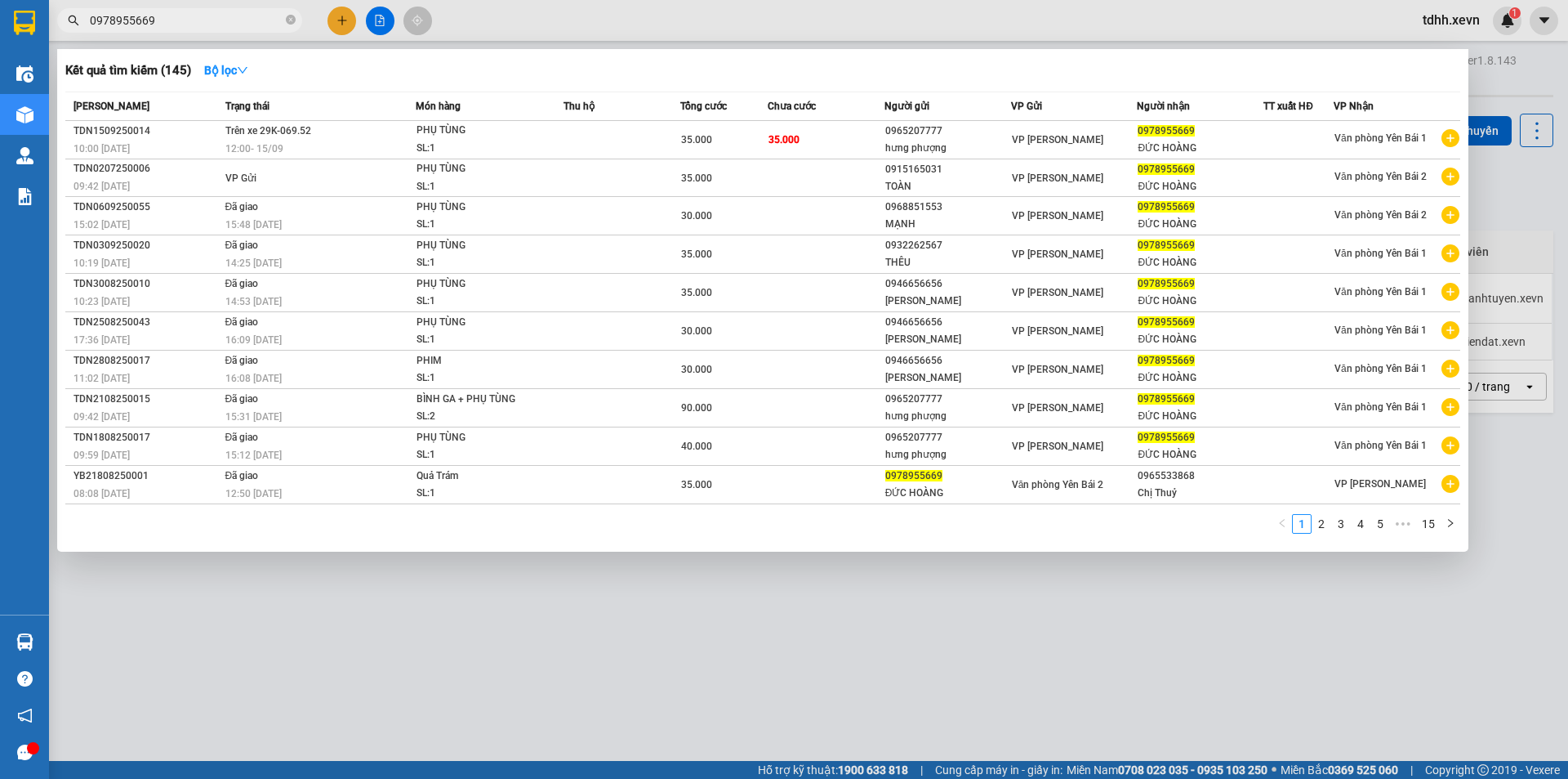
paste input "68222296"
click at [191, 28] on input "0978955669" at bounding box center [187, 21] width 193 height 18
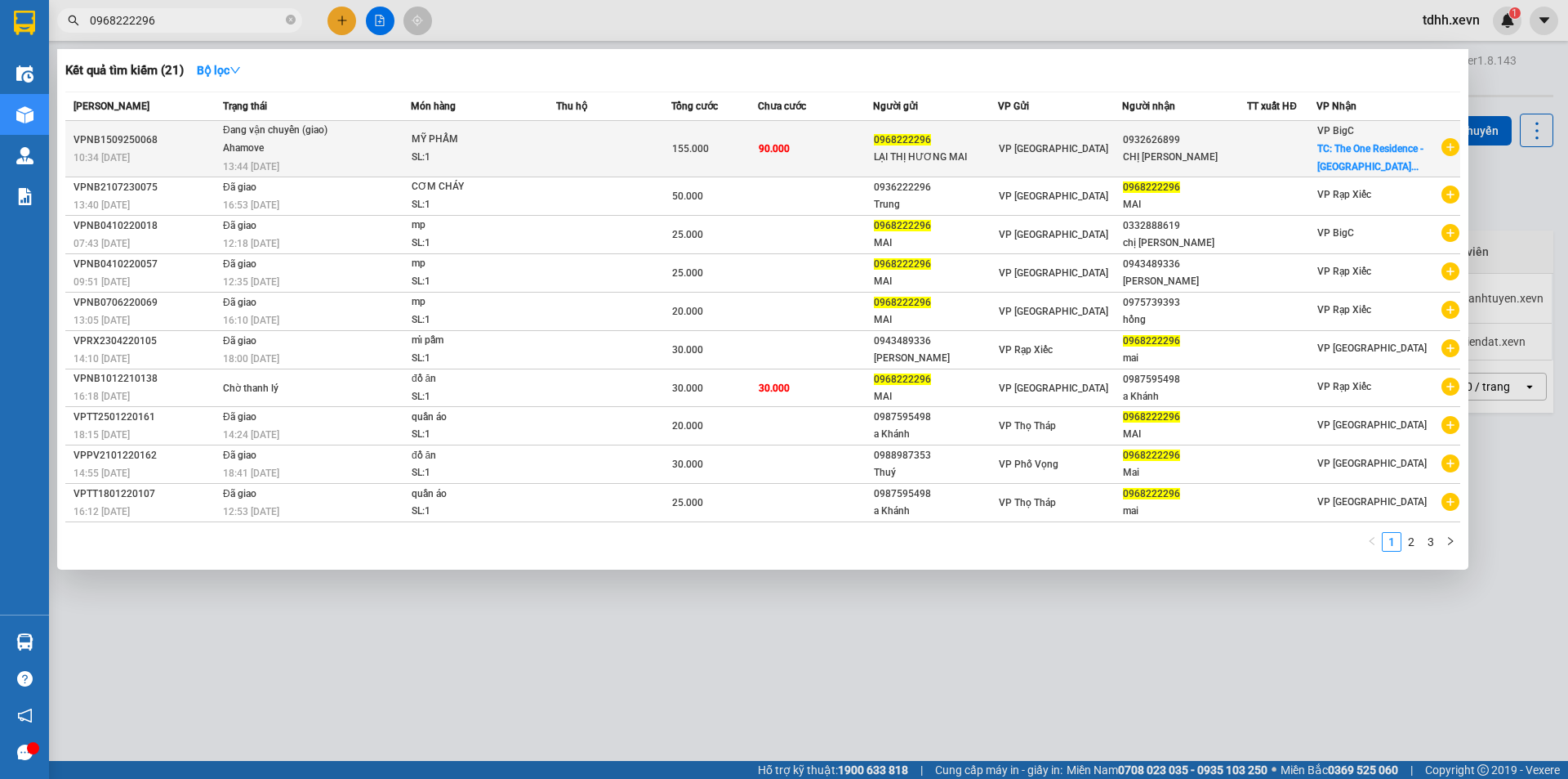
type input "0968222296"
click at [457, 153] on div "SL: 1" at bounding box center [473, 158] width 123 height 18
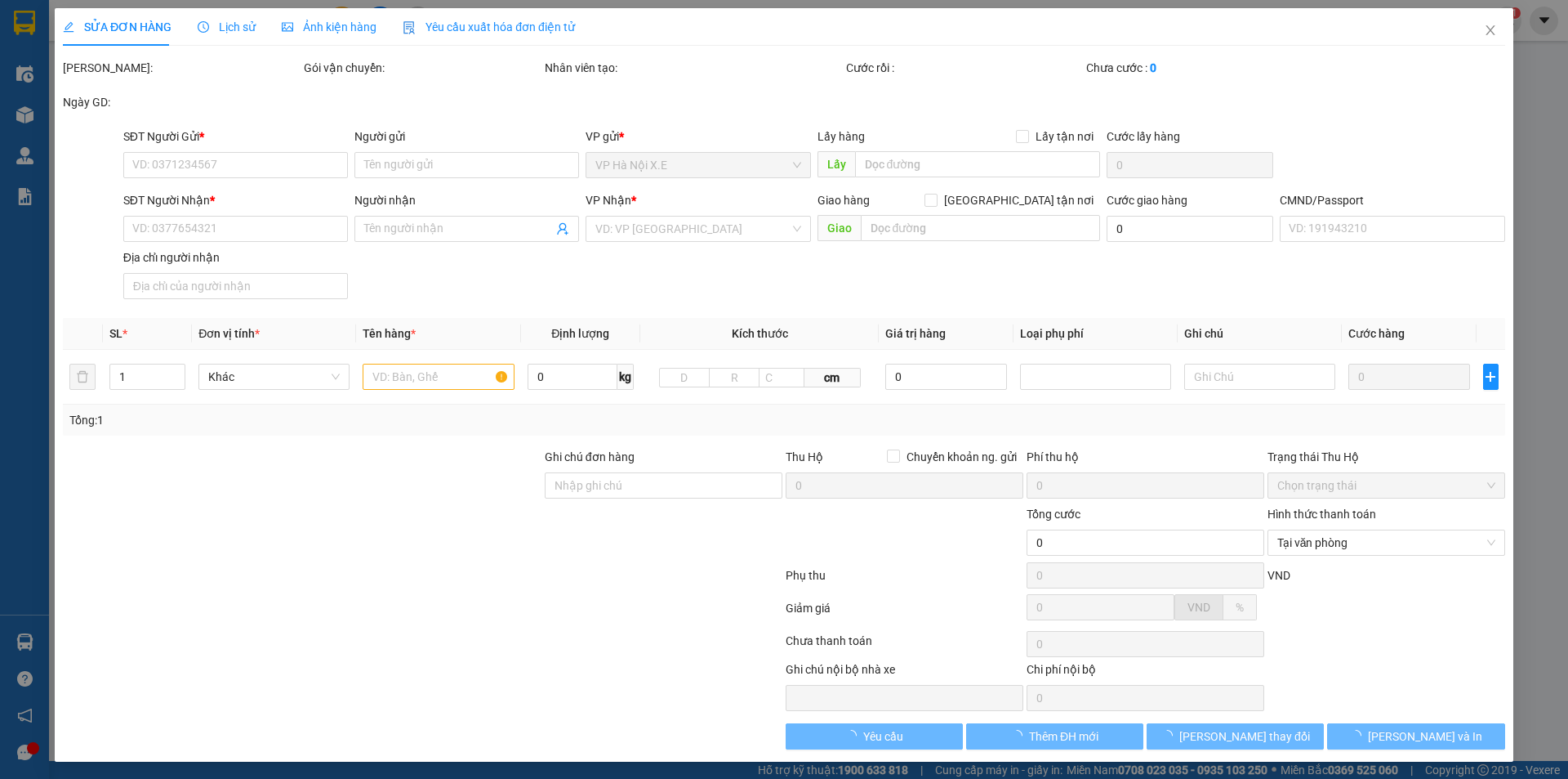
type input "0968222296"
type input "LẠI THỊ HƯƠNG MAI"
type input "0932626899"
type input "CHỊ MAI PHƯƠNG"
checkbox input "true"
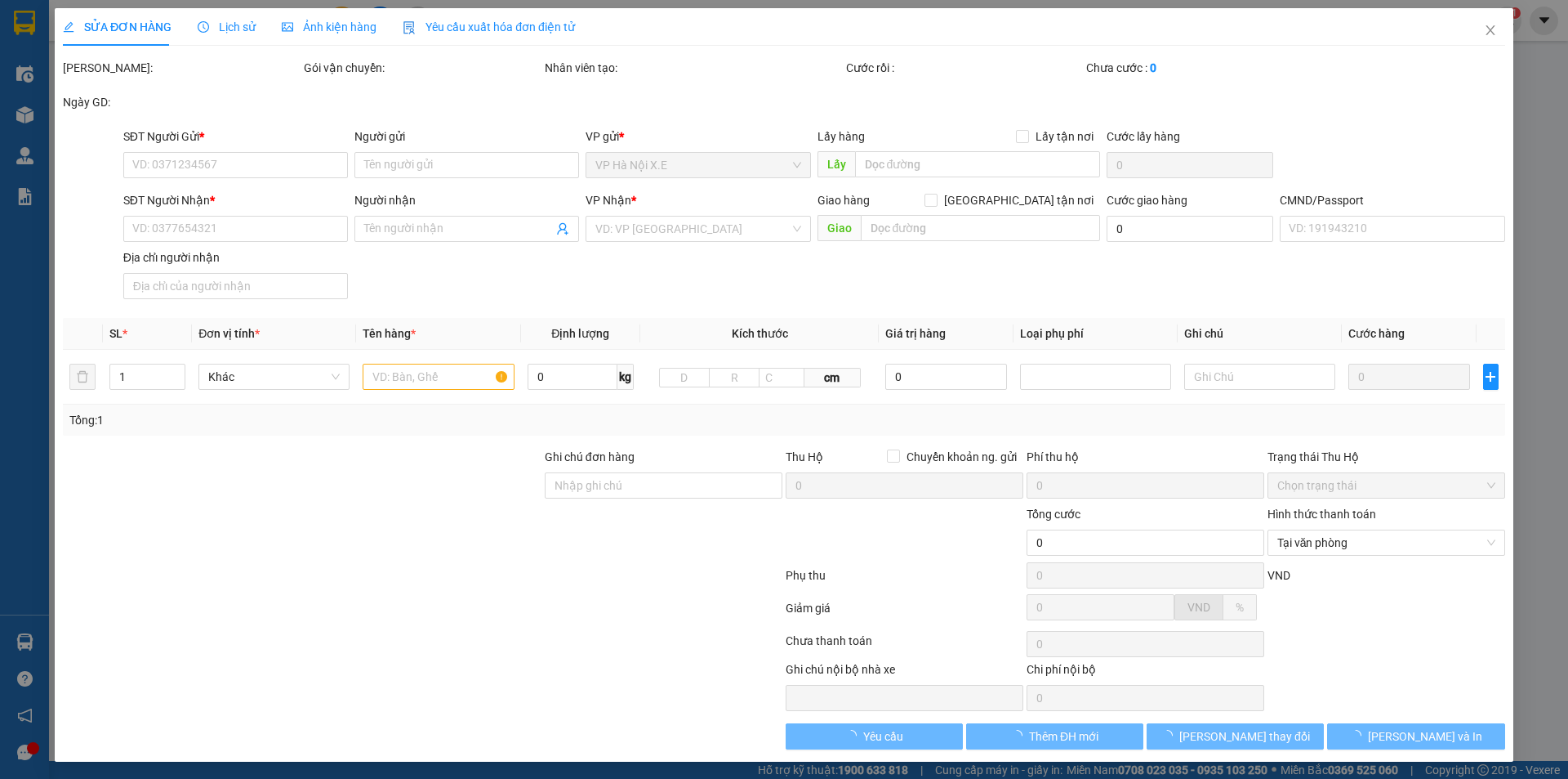
type input "The One Residence - Gamuda Gardens, 01 Đường 2.4 Gamuda, Trần Phú, Hoàng Mai, H…"
type input "11111111"
type input "155.000"
type input "65.000"
type input "90.000"
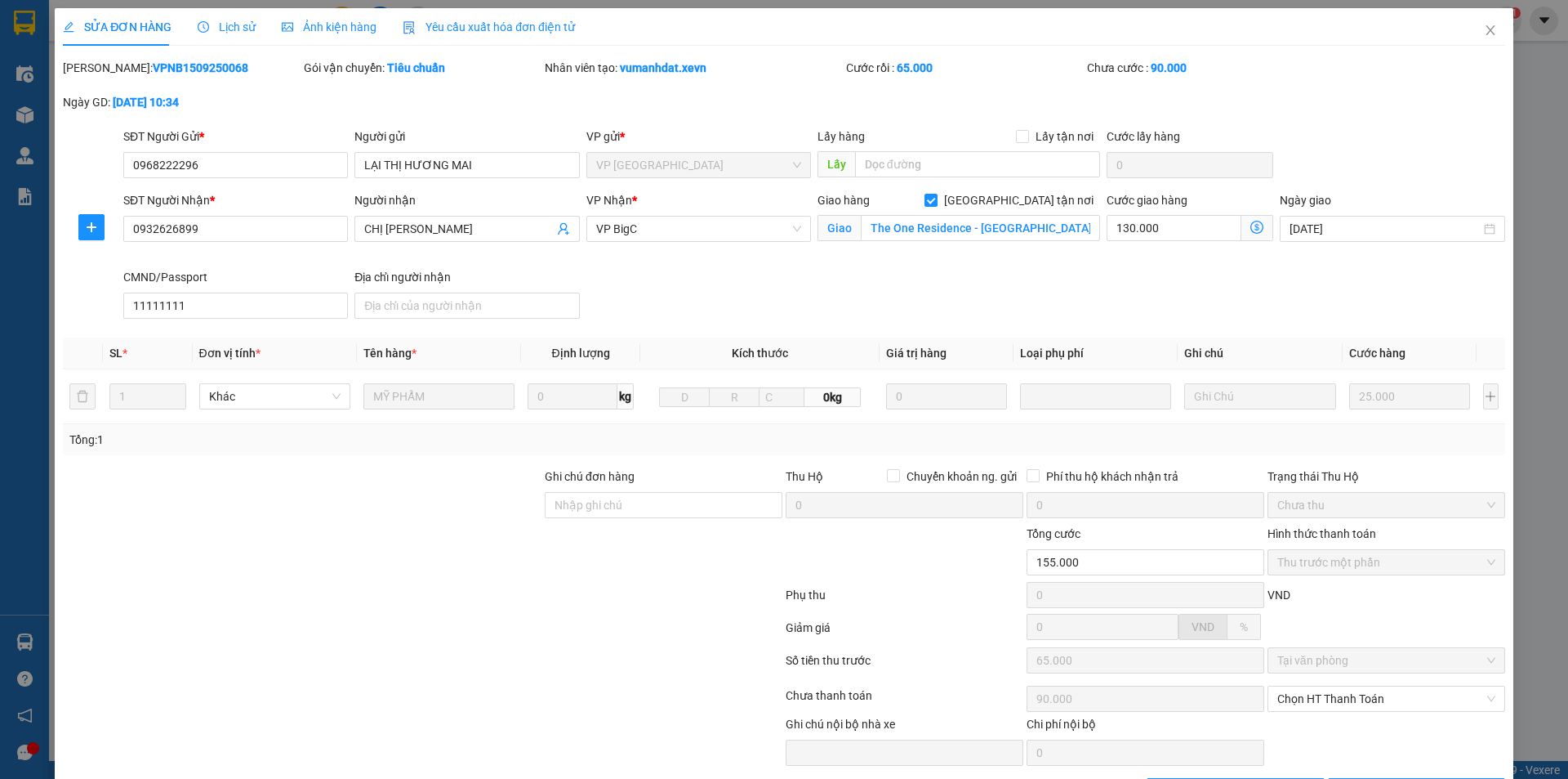
click at [237, 24] on span "Lịch sử" at bounding box center [226, 27] width 58 height 13
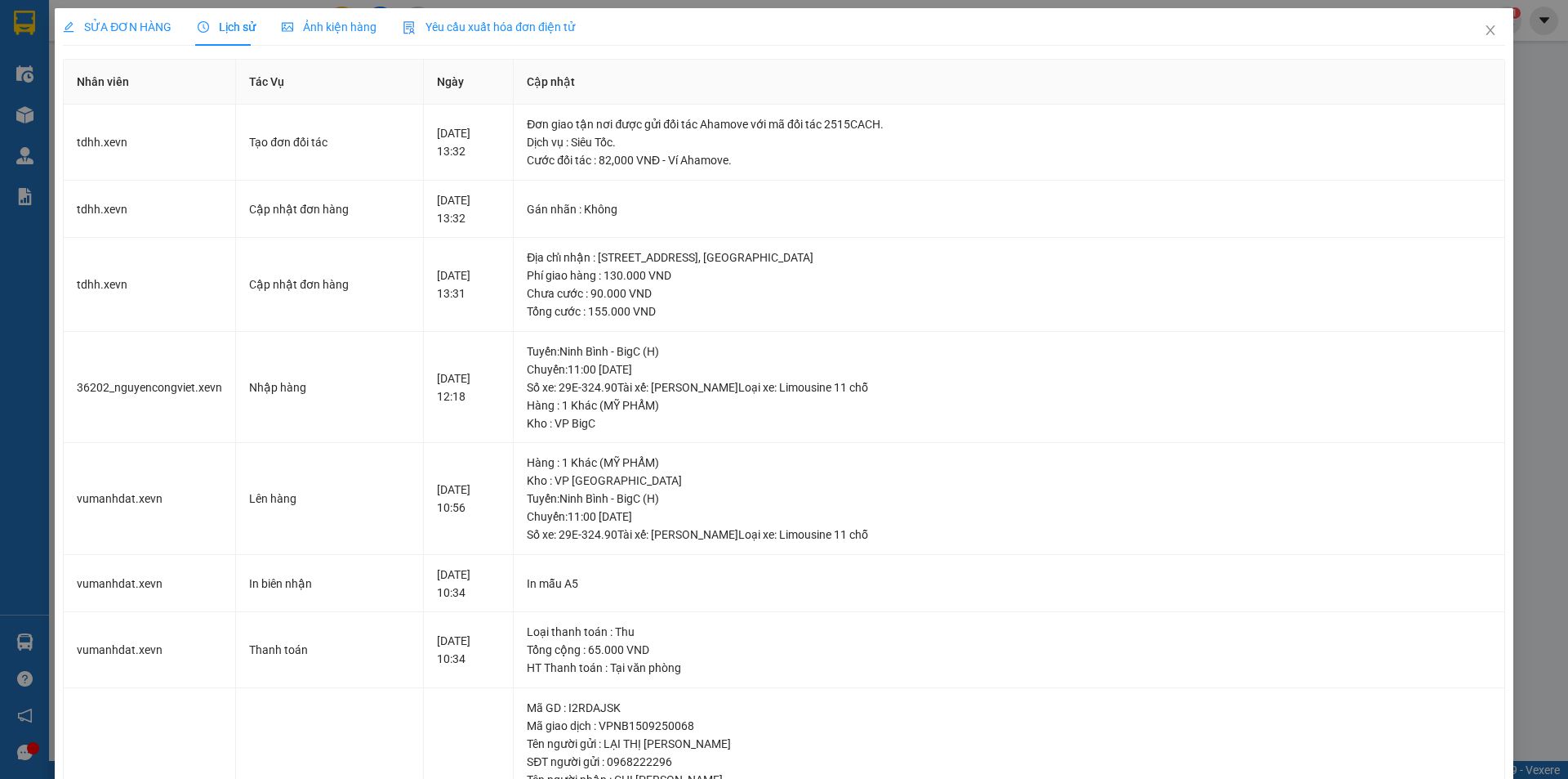
click at [117, 30] on span "SỬA ĐƠN HÀNG" at bounding box center [117, 27] width 108 height 13
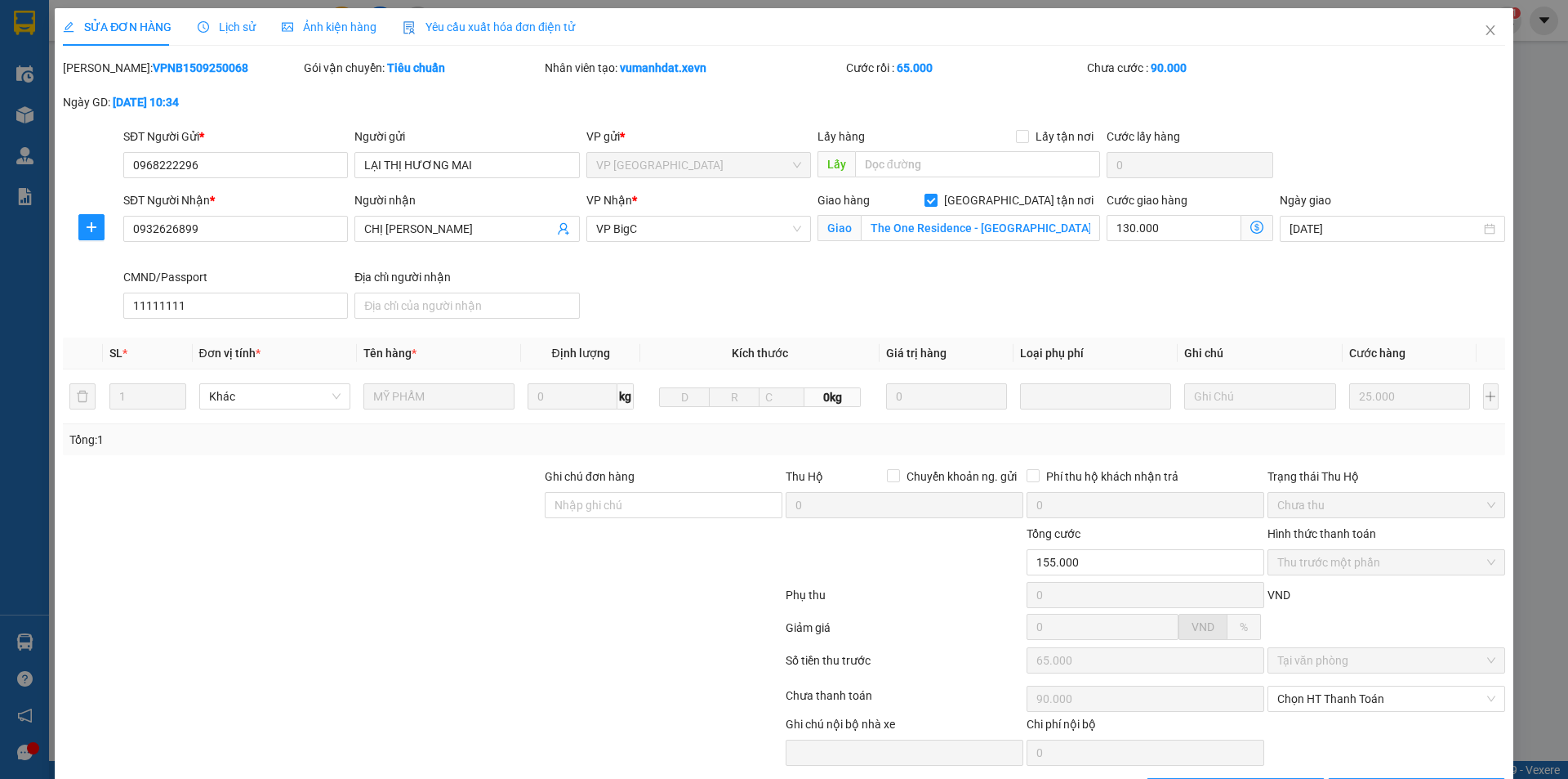
click at [236, 30] on span "Lịch sử" at bounding box center [226, 27] width 58 height 13
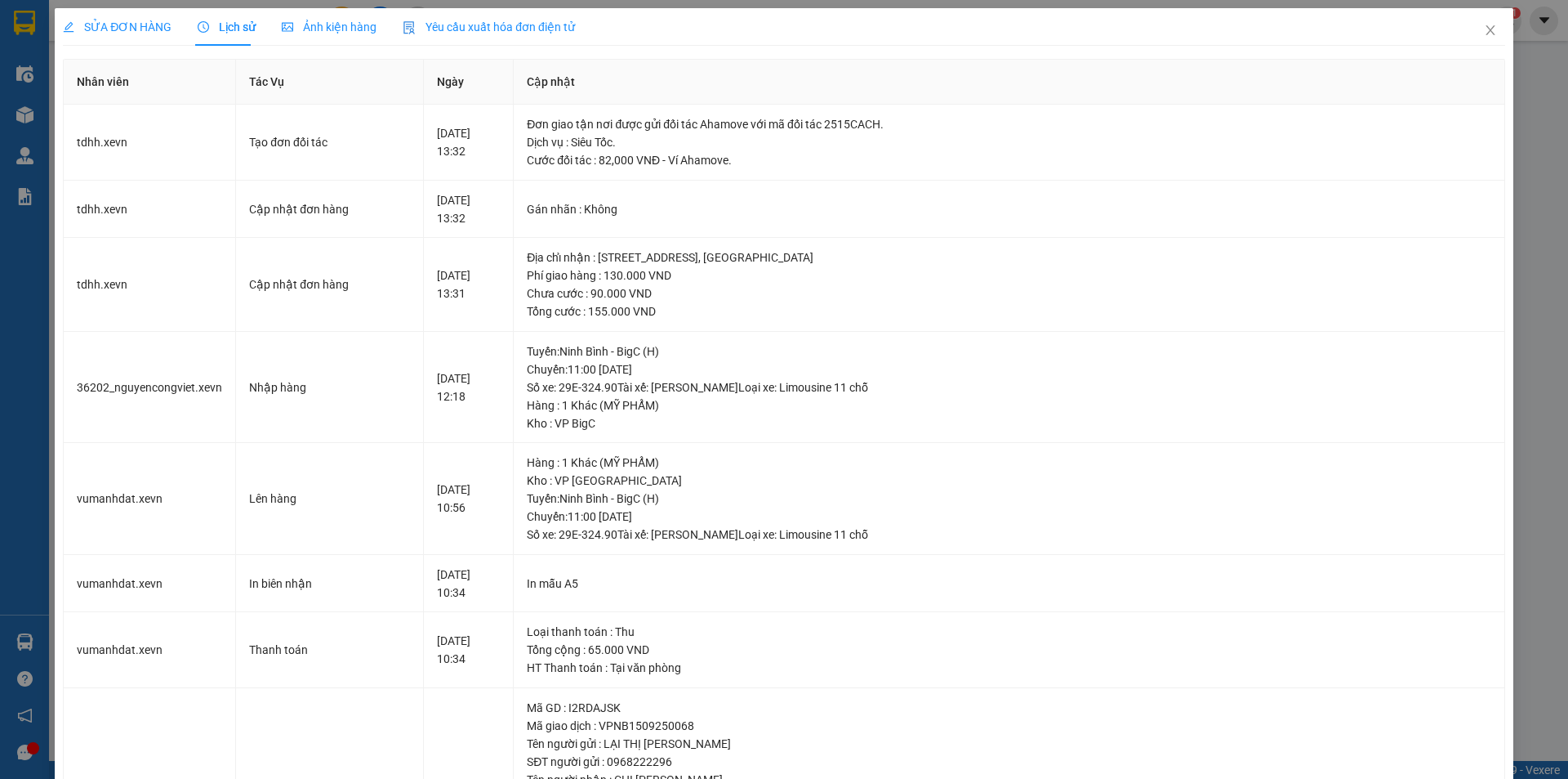
click at [134, 30] on span "SỬA ĐƠN HÀNG" at bounding box center [117, 27] width 108 height 13
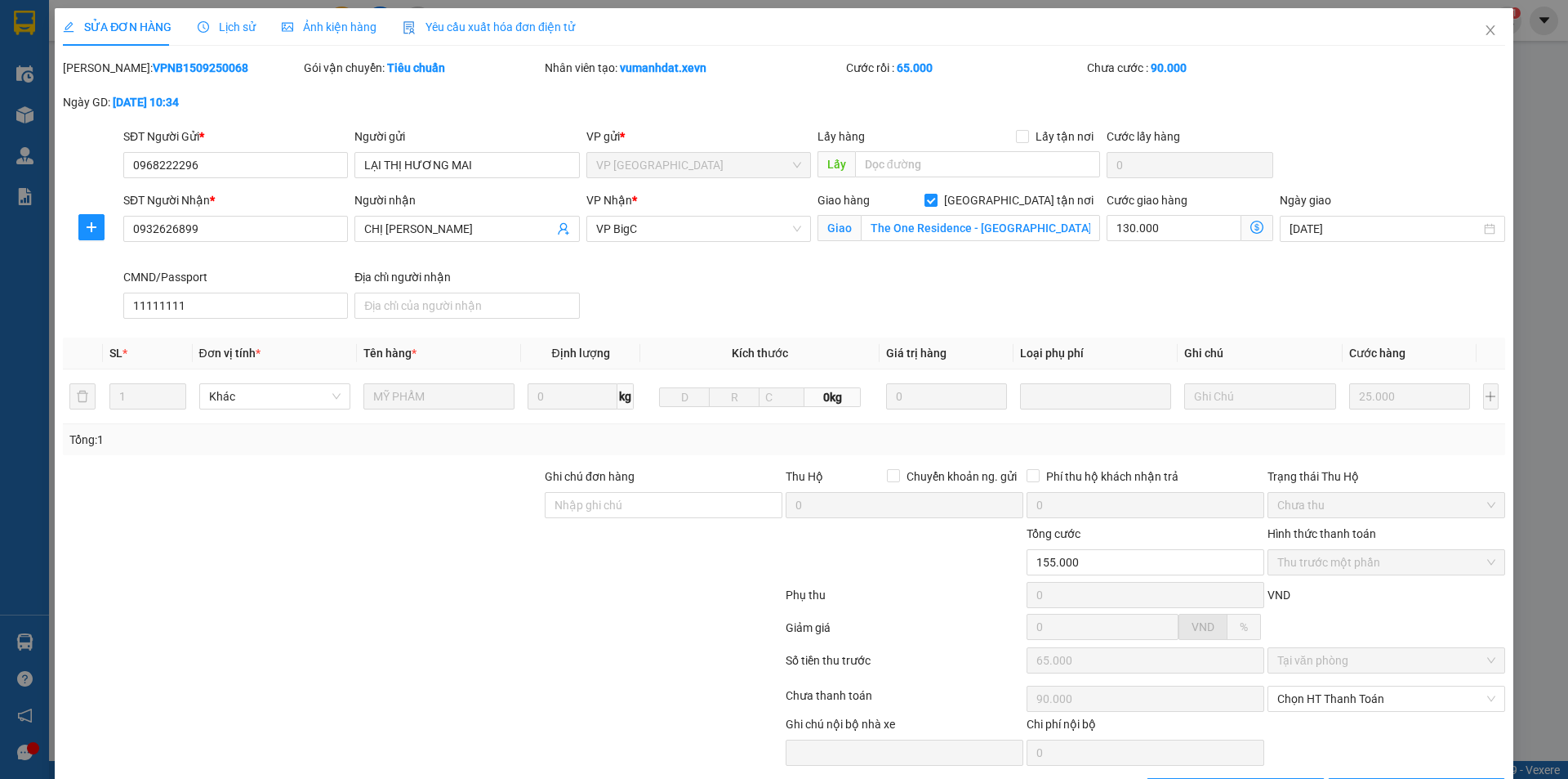
click at [230, 21] on span "Lịch sử" at bounding box center [226, 27] width 58 height 13
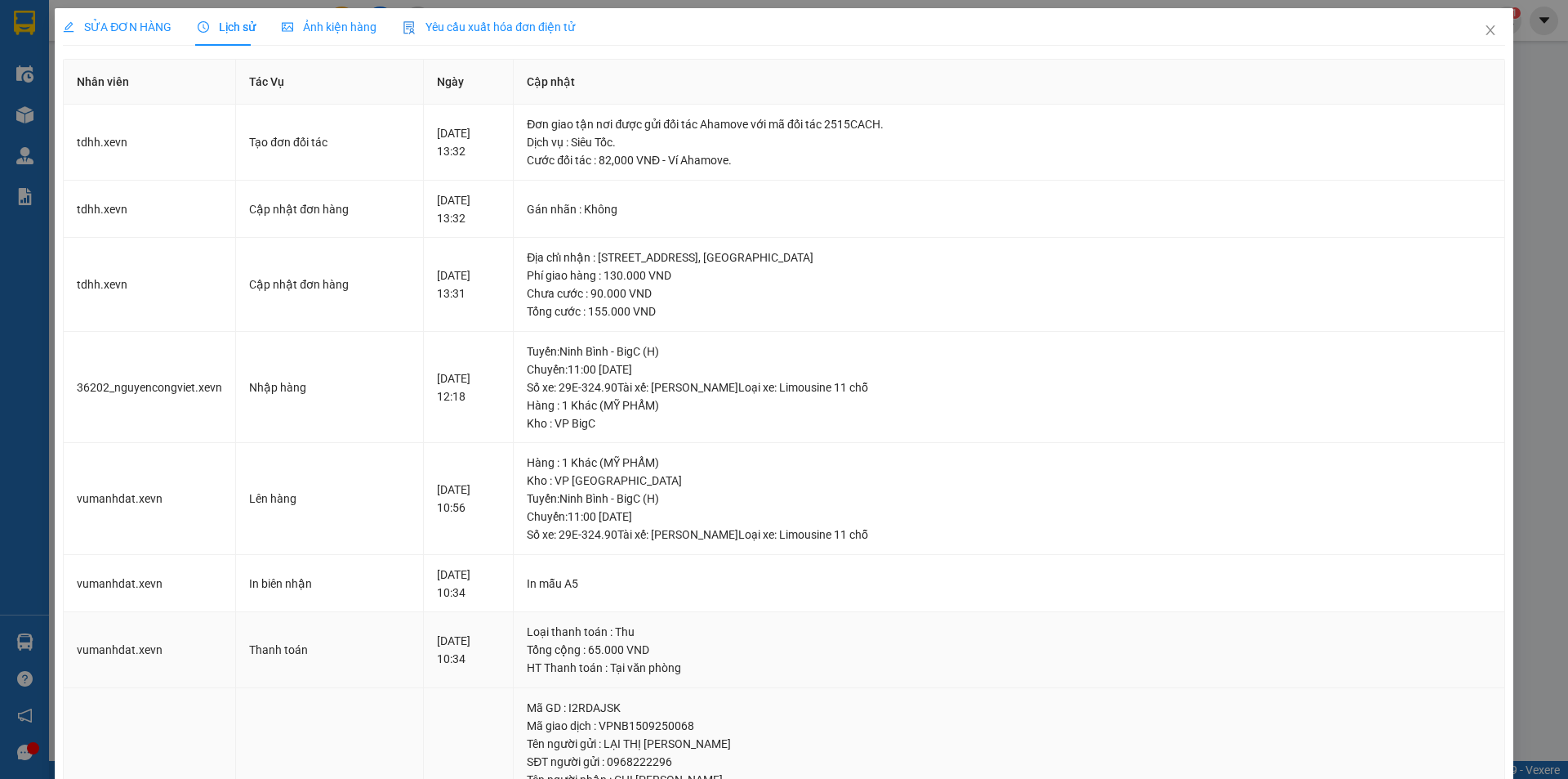
scroll to position [376, 0]
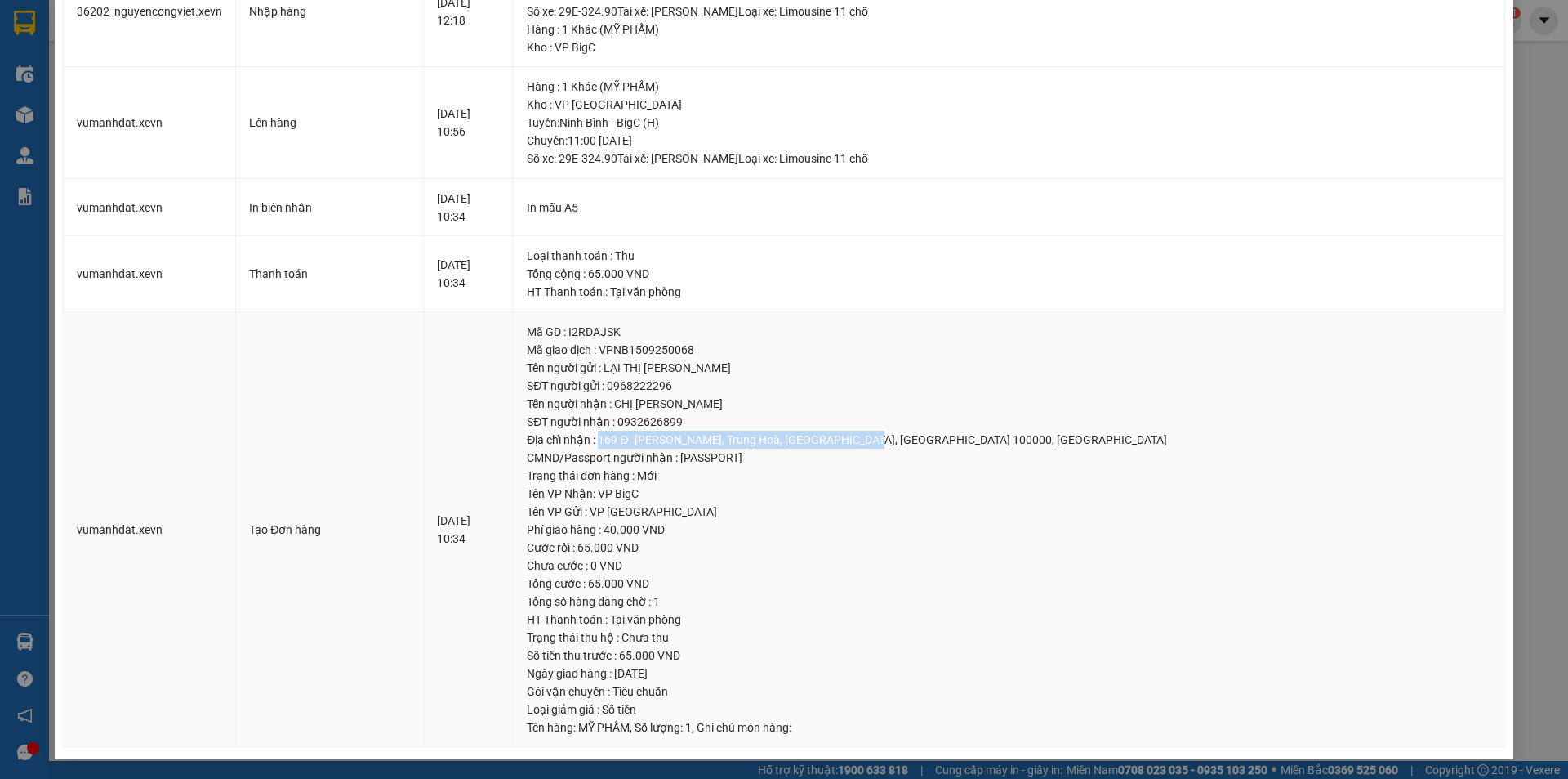
drag, startPoint x: 638, startPoint y: 443, endPoint x: 897, endPoint y: 445, distance: 259.0
click at [897, 445] on div "Địa chỉ nhận : 169 Đ. Nguyễn Ngọc Vũ, Trung Hoà, Cầu Giấy, Hà Nội 100000, Việt …" at bounding box center [1009, 440] width 964 height 18
drag, startPoint x: 990, startPoint y: 437, endPoint x: 717, endPoint y: 432, distance: 273.0
click at [723, 432] on div "Địa chỉ nhận : 169 Đ. Nguyễn Ngọc Vũ, Trung Hoà, Cầu Giấy, Hà Nội 100000, Việt …" at bounding box center [1009, 440] width 964 height 18
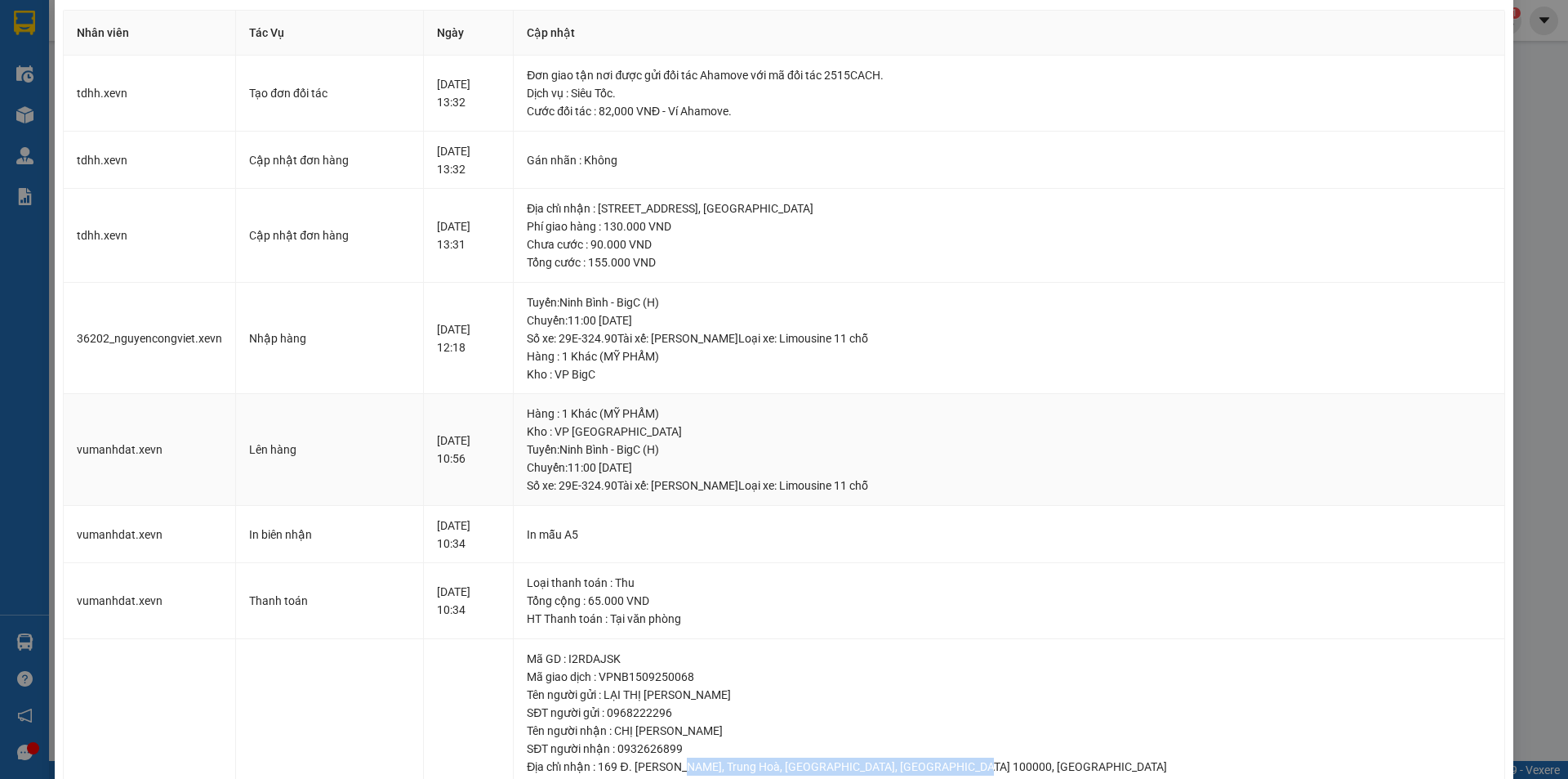
scroll to position [0, 0]
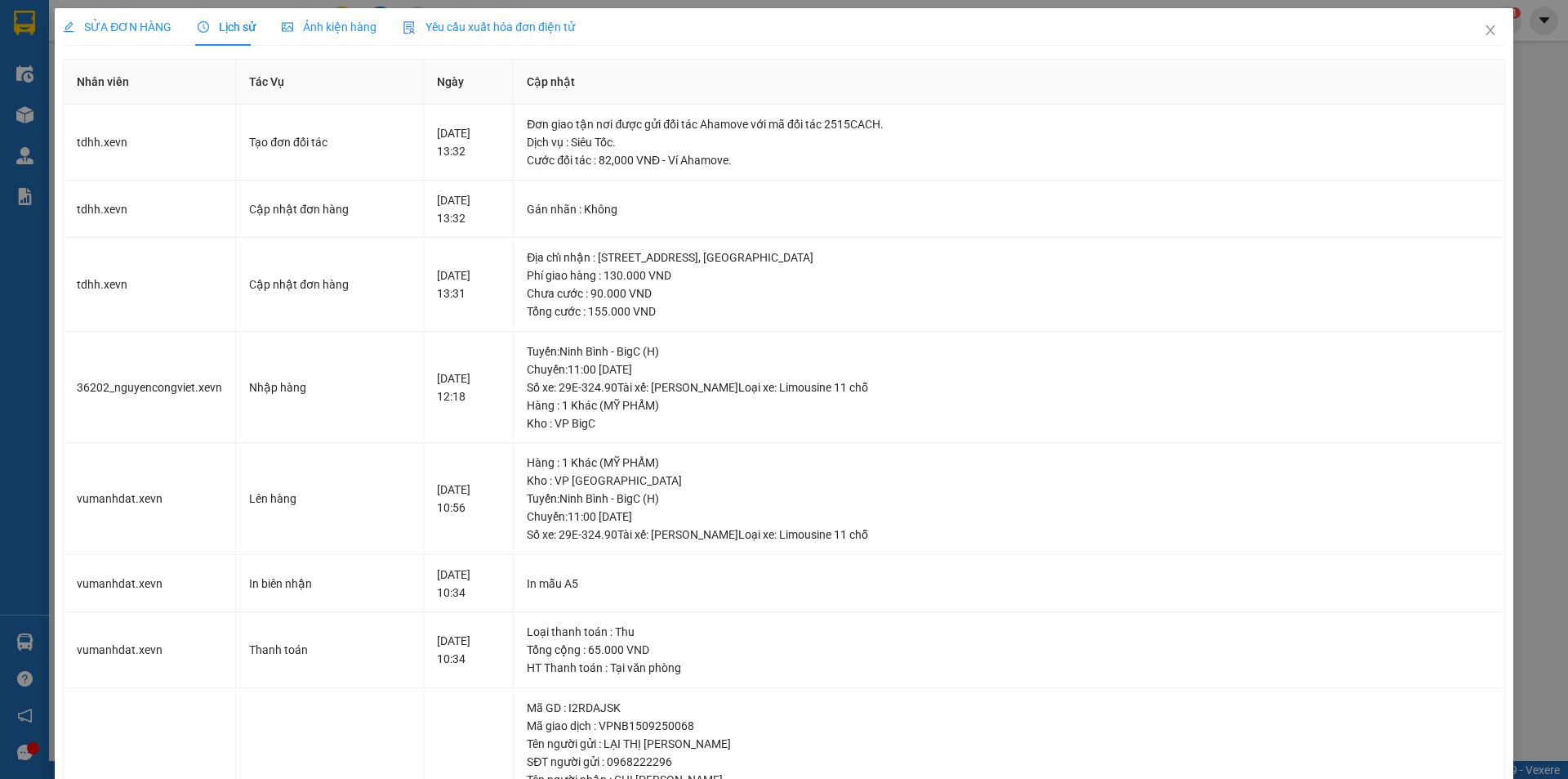
click at [137, 25] on span "SỬA ĐƠN HÀNG" at bounding box center [117, 27] width 108 height 13
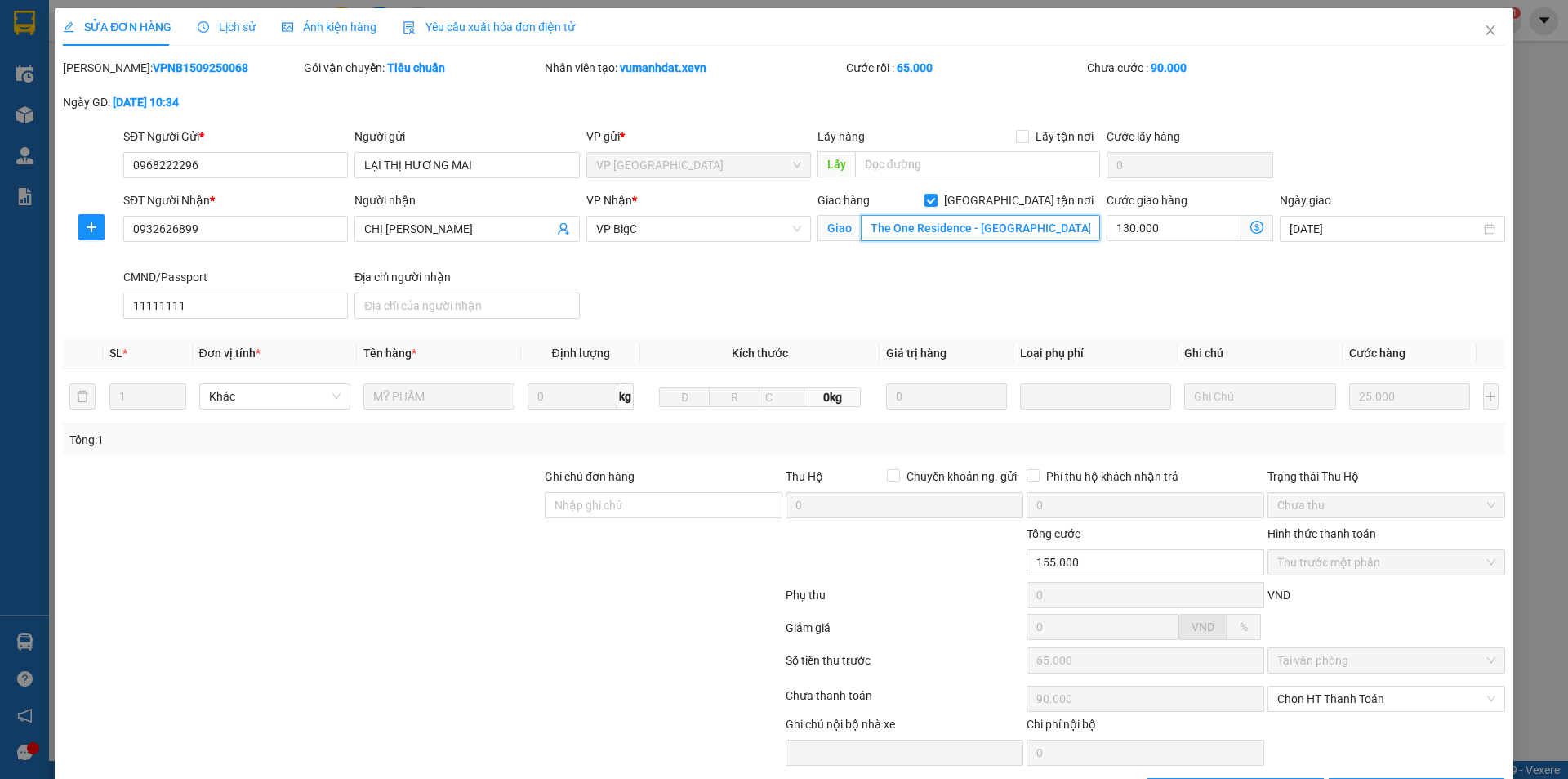
click at [1012, 235] on input "The One Residence - Gamuda Gardens, 01 Đường 2.4 Gamuda, Trần Phú, Hoàng Mai, H…" at bounding box center [980, 227] width 239 height 26
click at [1026, 233] on input "The One Residence - Gamuda Gardens, 01 Đường 2.4 Gamuda, Trần Phú, Hoàng Mai, H…" at bounding box center [980, 227] width 239 height 26
click at [1484, 31] on icon "close" at bounding box center [1490, 30] width 13 height 13
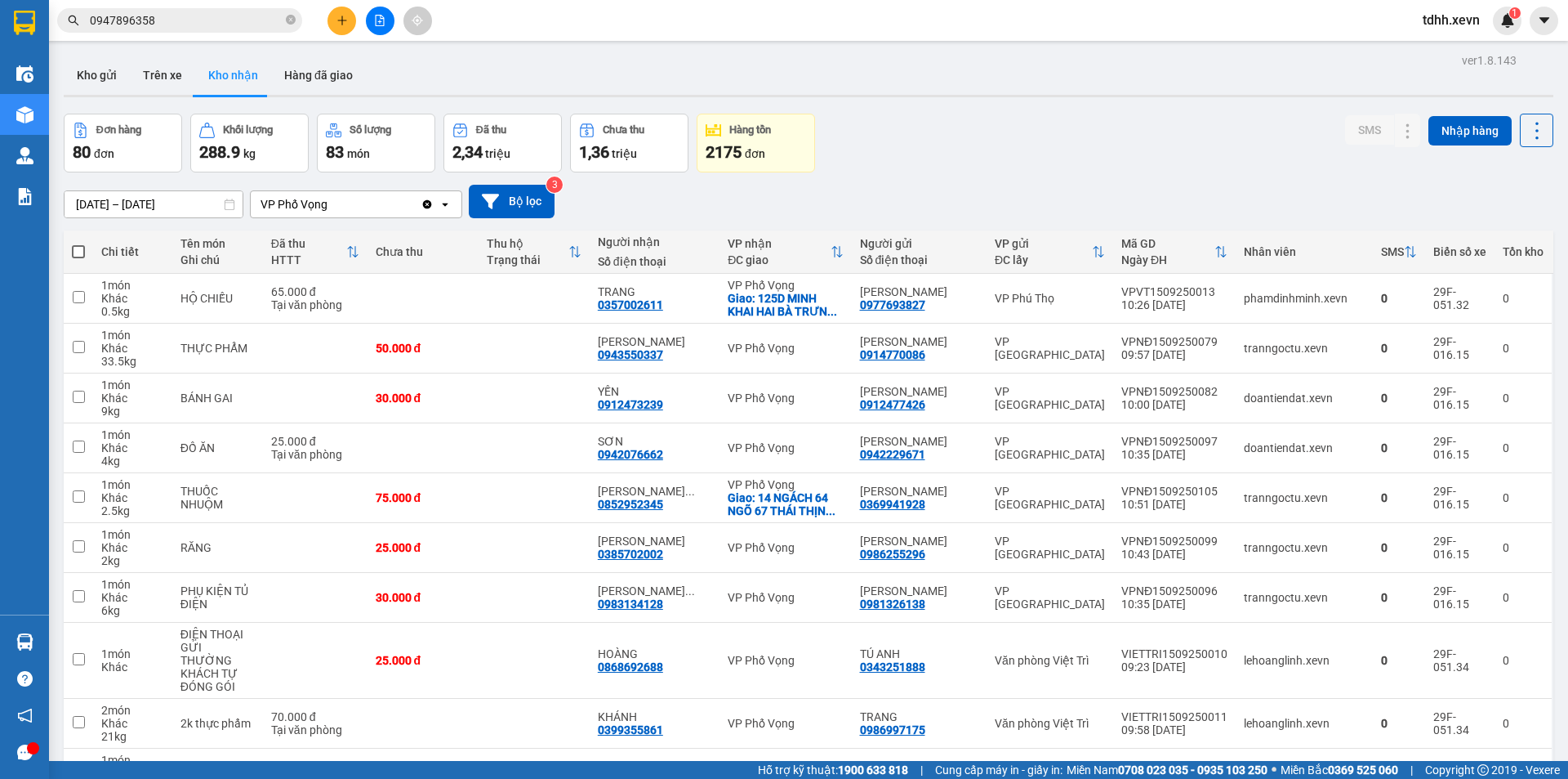
scroll to position [695, 0]
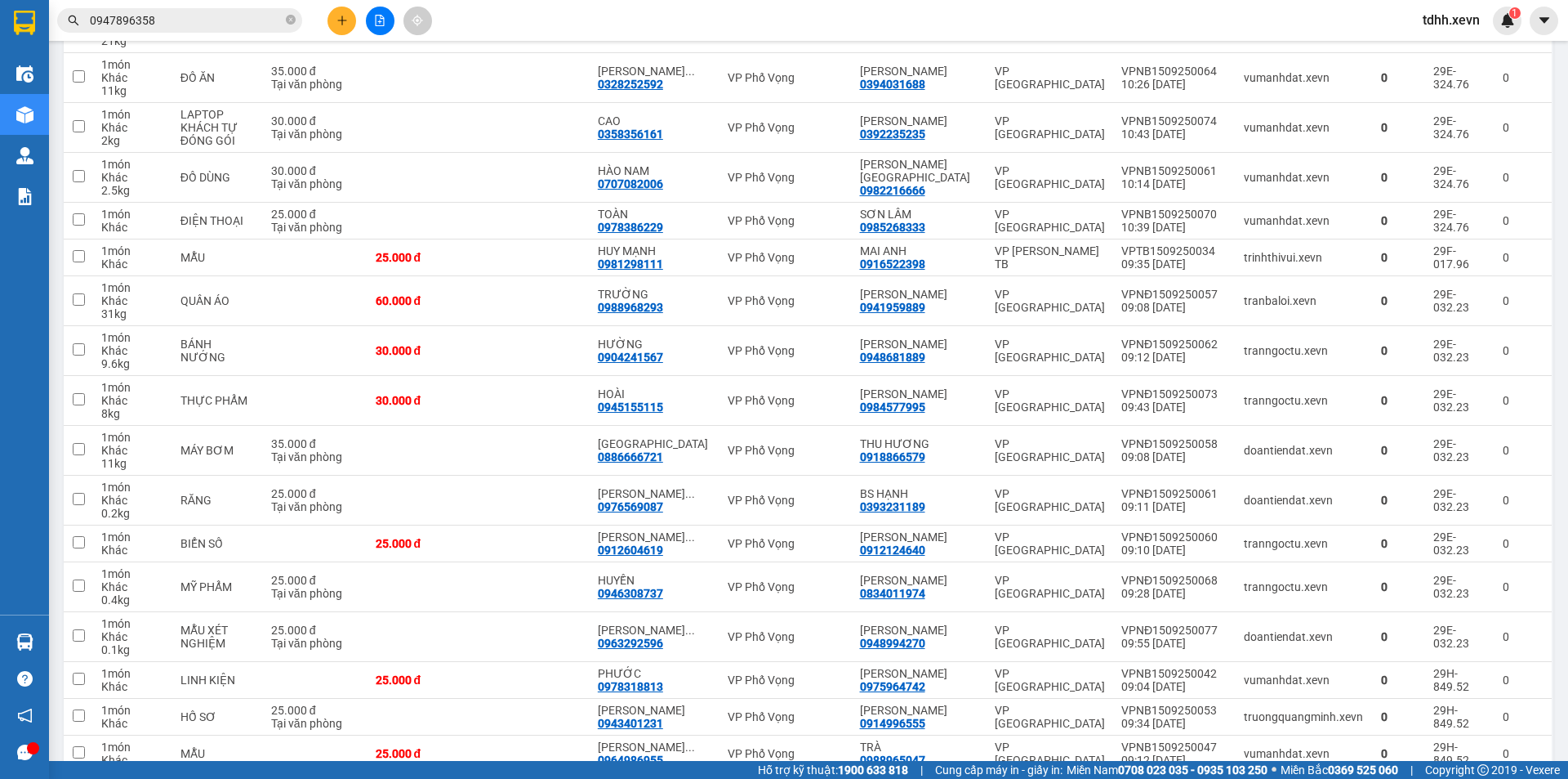
click at [147, 22] on input "0947896358" at bounding box center [187, 21] width 193 height 18
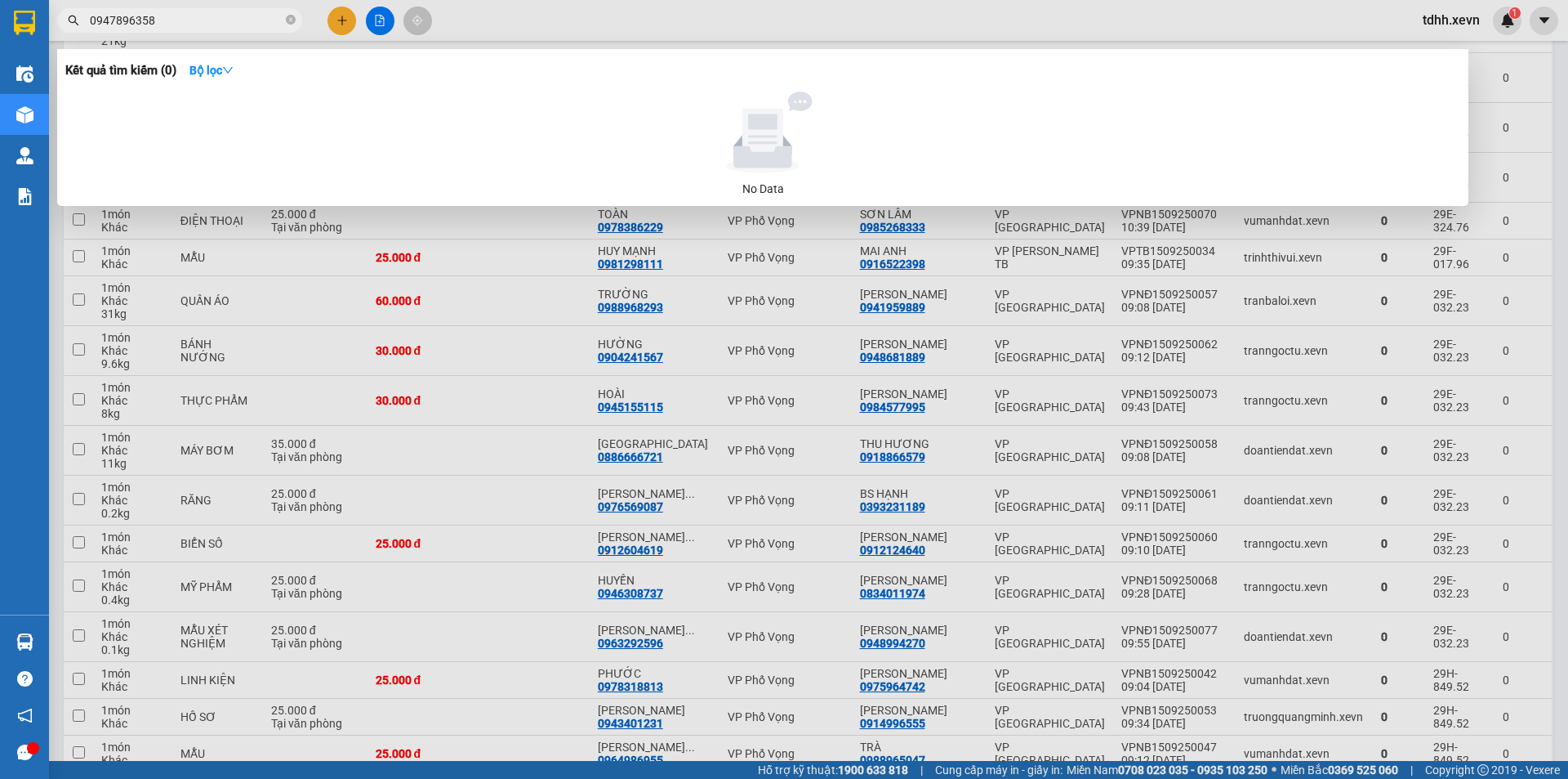
click at [147, 22] on input "0947896358" at bounding box center [187, 21] width 193 height 18
paste input "76238978"
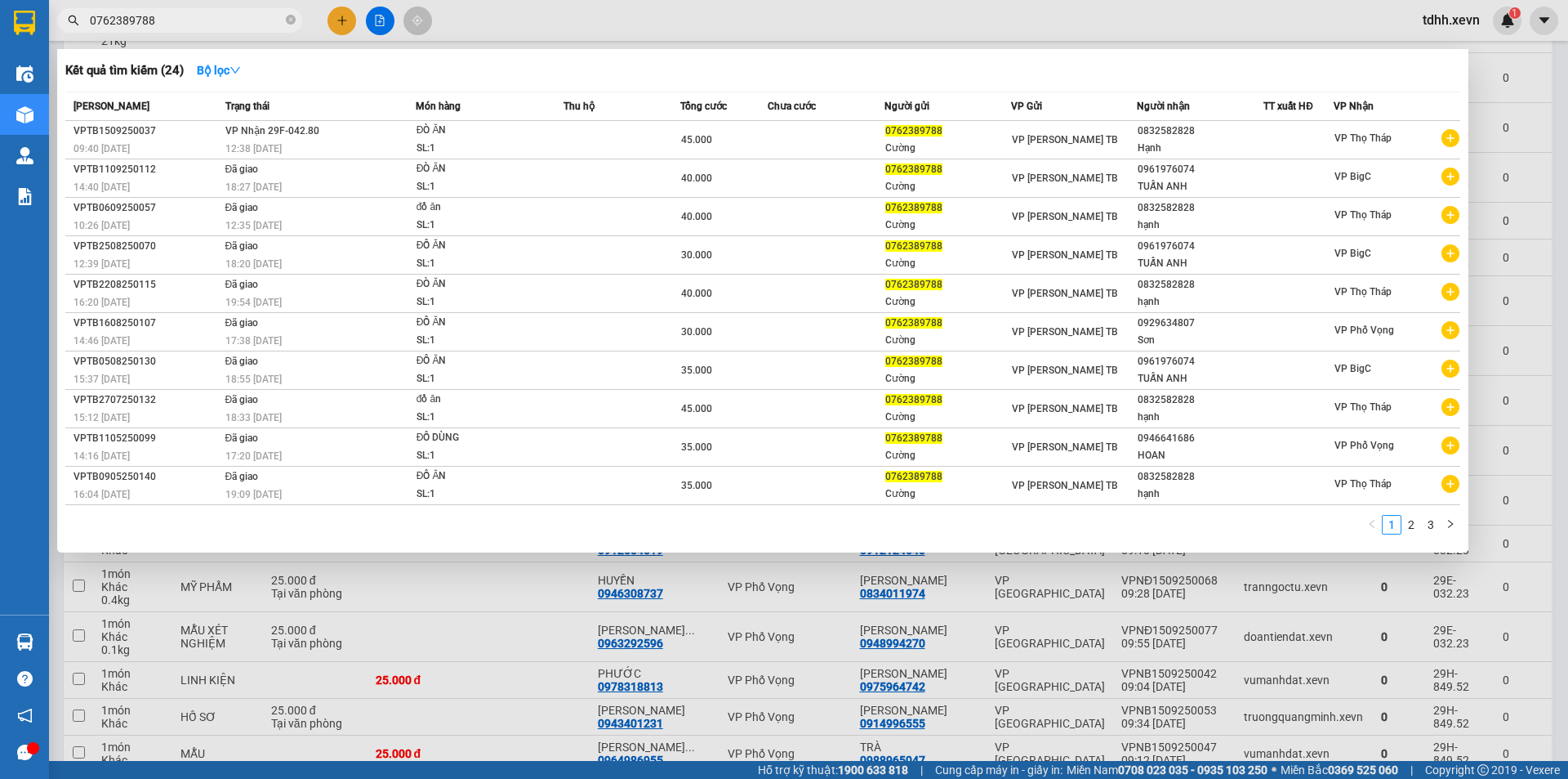
click at [566, 60] on div "Kết quả tìm kiếm ( 24 ) Bộ lọc" at bounding box center [762, 70] width 1395 height 26
click at [162, 12] on input "0762389788" at bounding box center [187, 21] width 193 height 18
click at [169, 20] on input "0762389788" at bounding box center [187, 21] width 193 height 18
paste input "967770162"
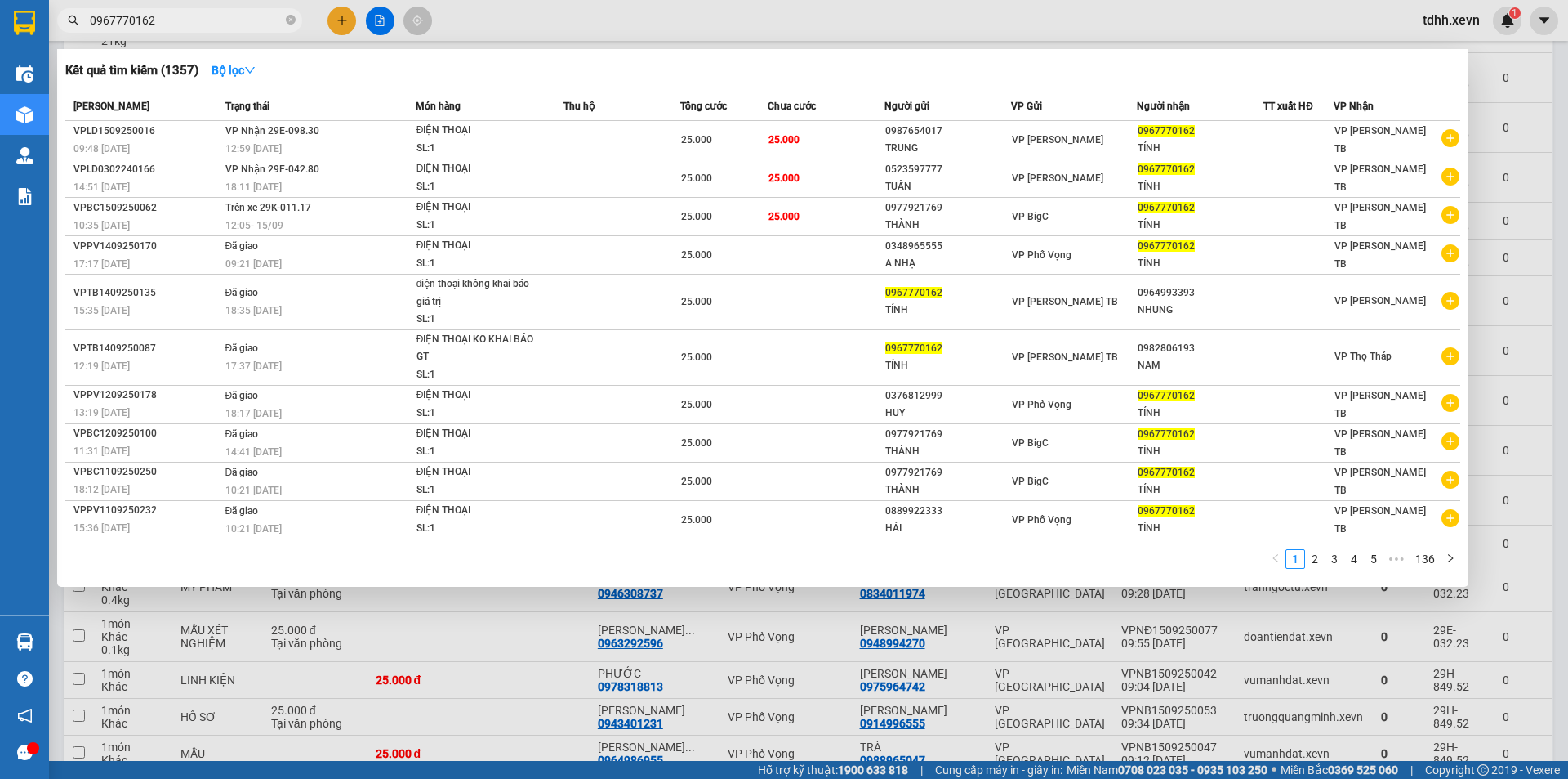
click at [1147, 667] on div at bounding box center [784, 389] width 1568 height 779
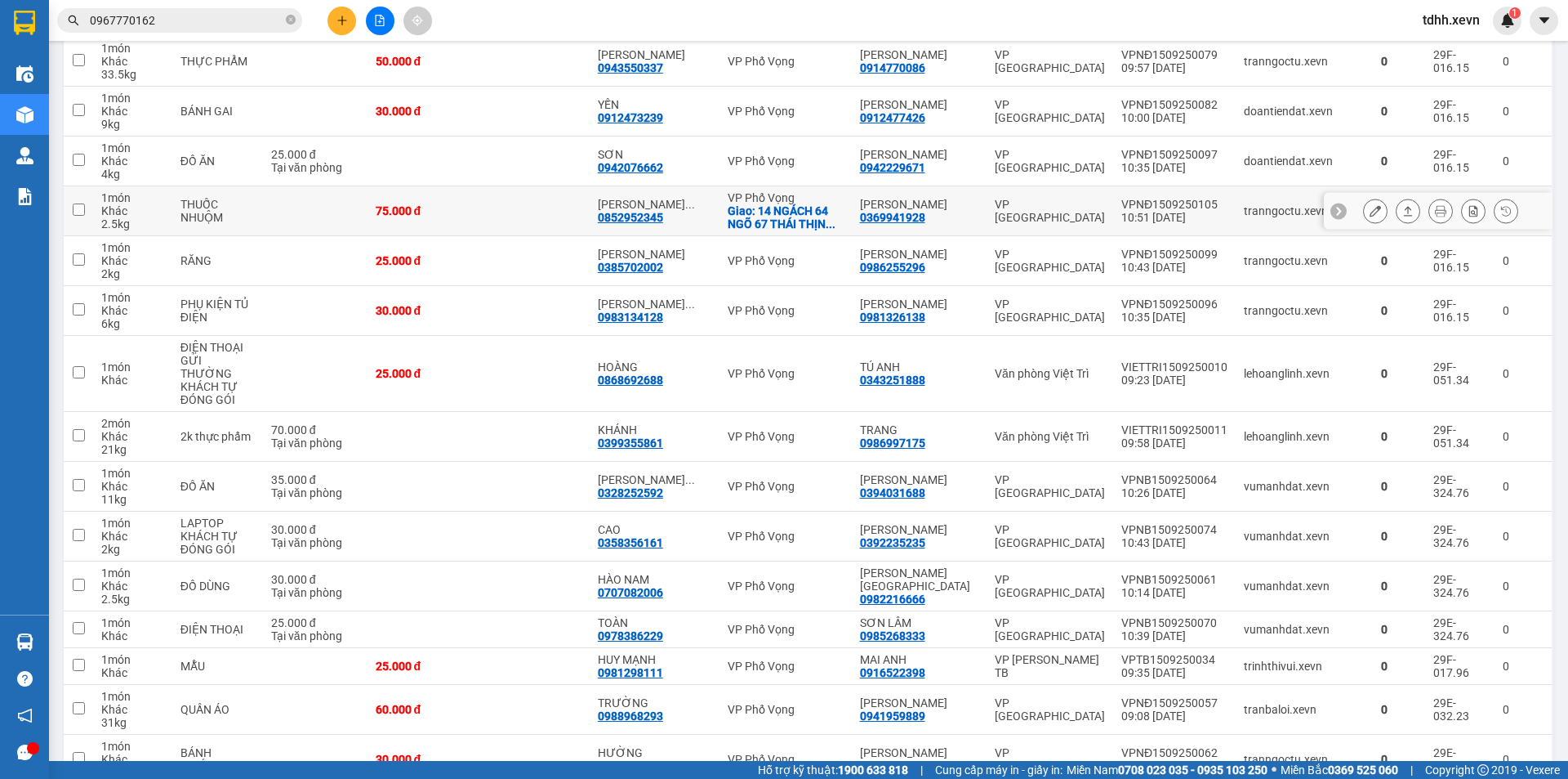
scroll to position [0, 0]
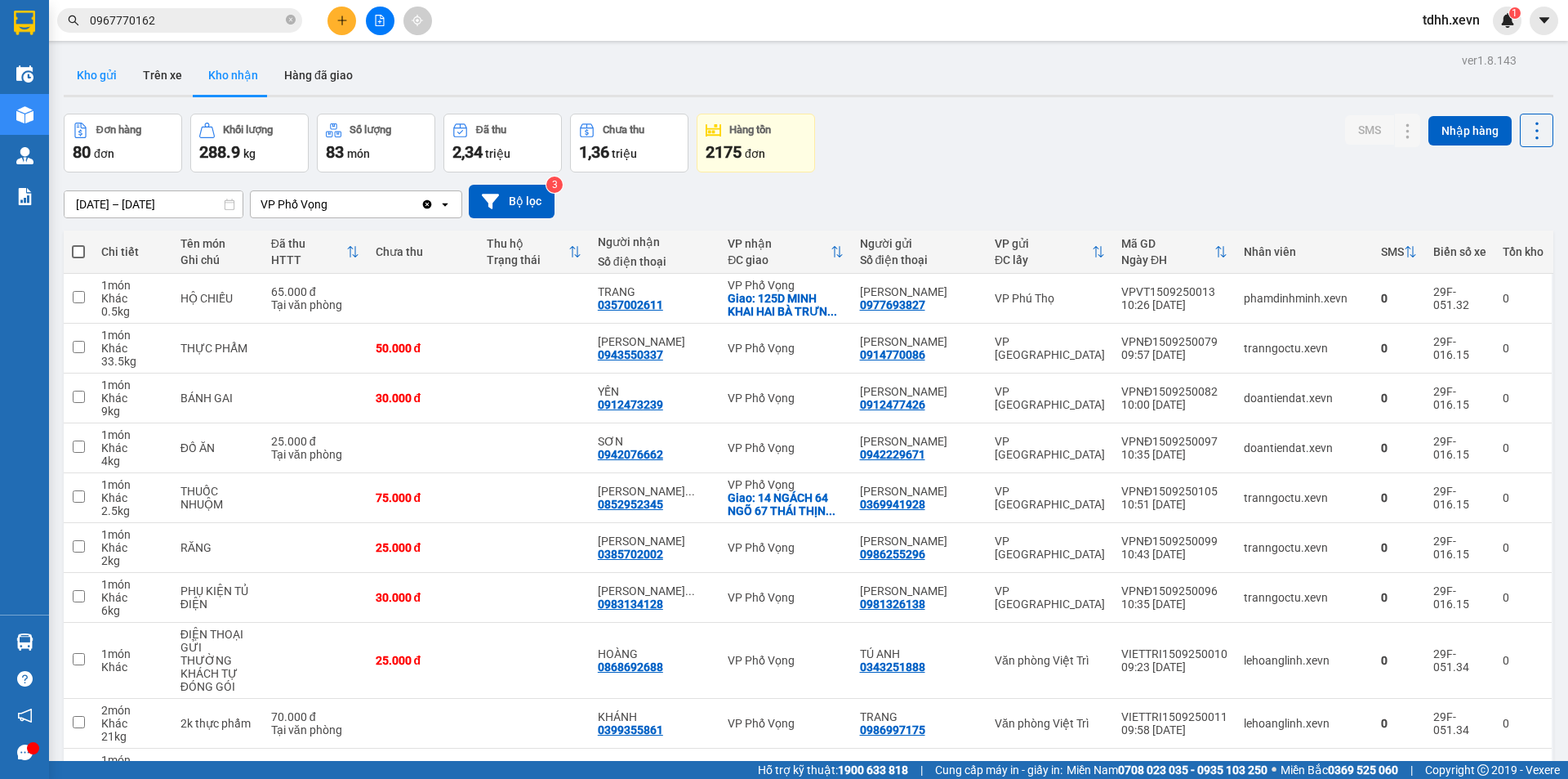
click at [121, 69] on button "Kho gửi" at bounding box center [97, 75] width 66 height 39
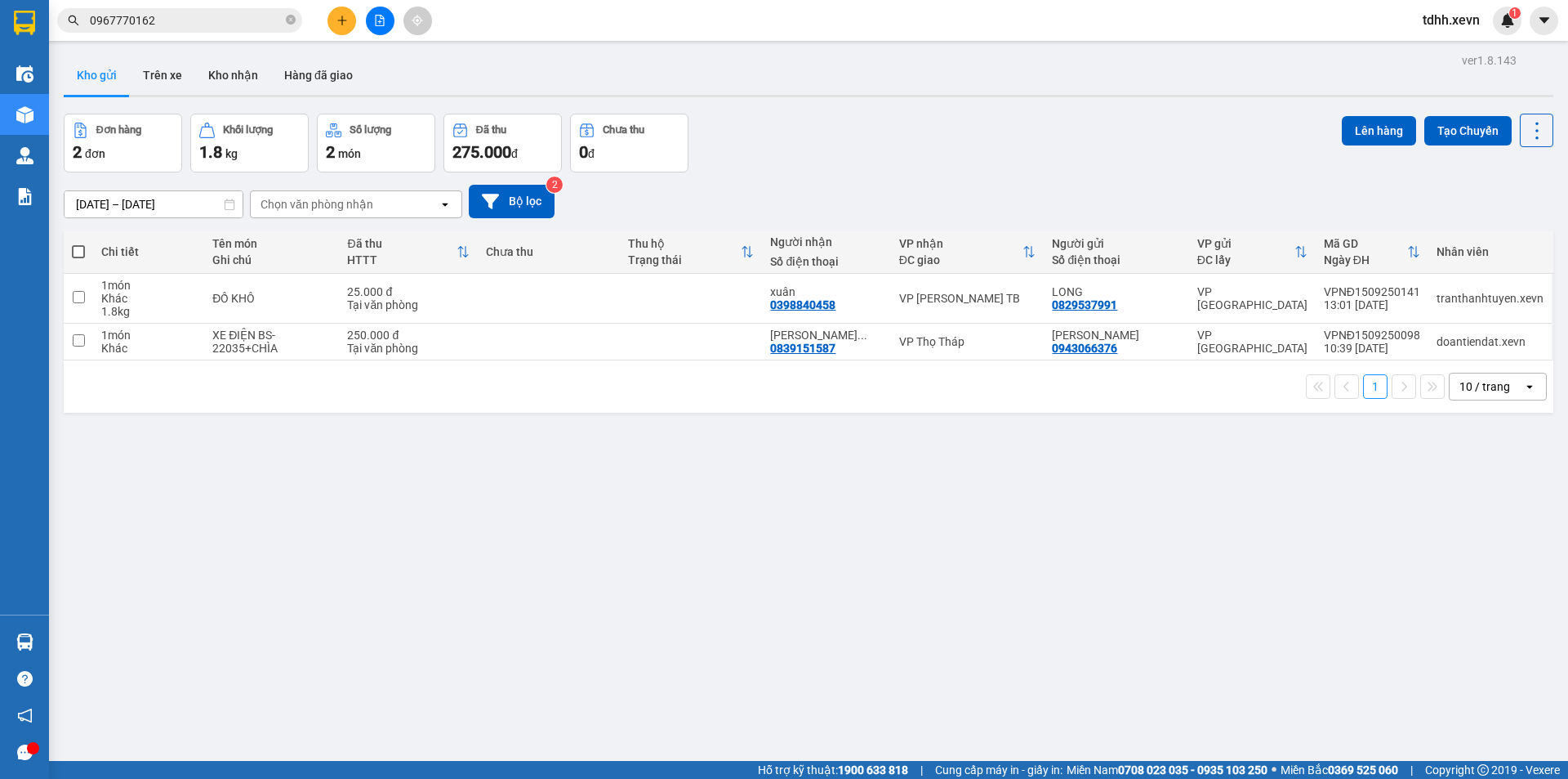
click at [216, 25] on input "0967770162" at bounding box center [187, 21] width 193 height 18
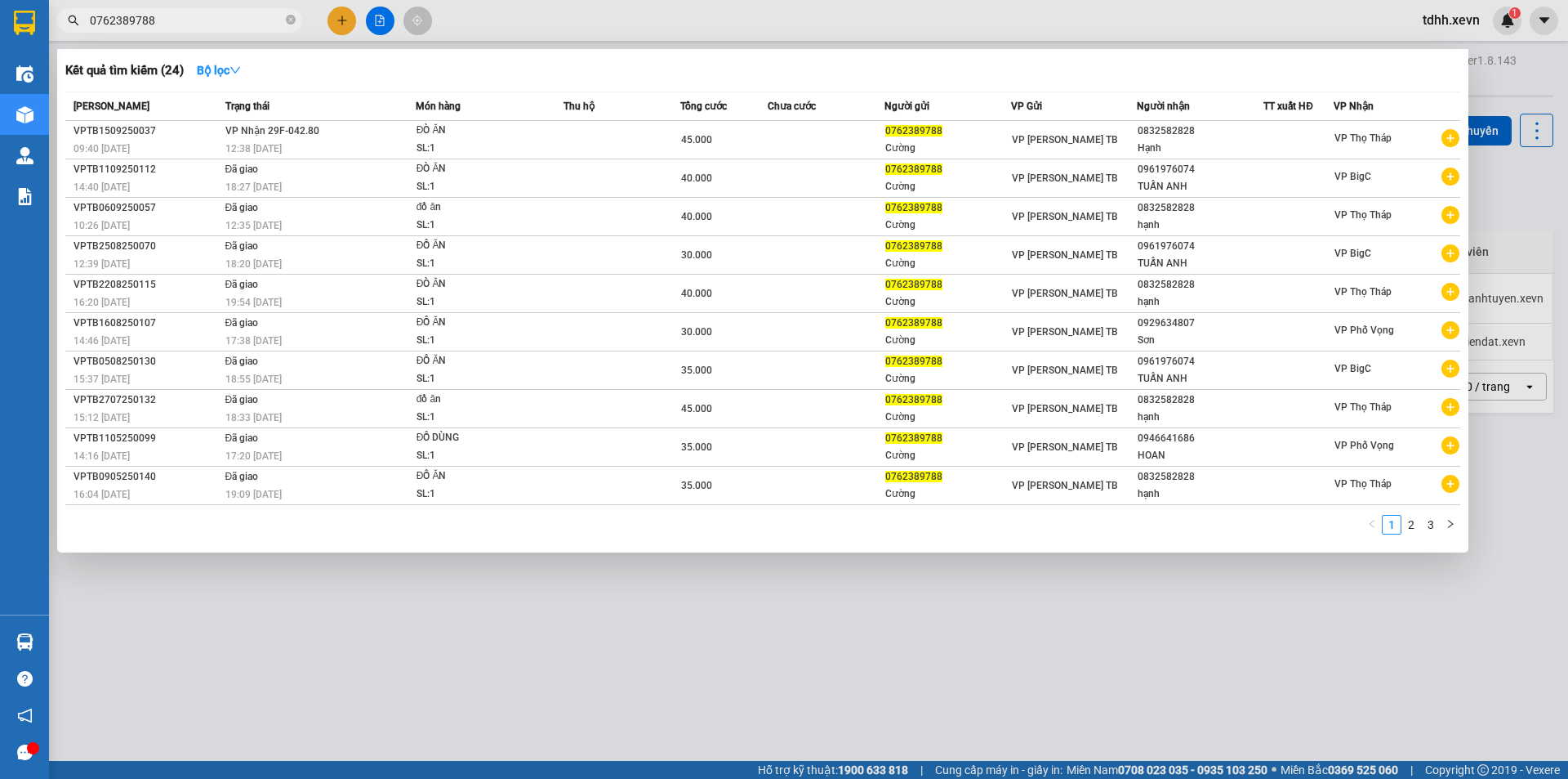
click at [187, 23] on input "0762389788" at bounding box center [187, 21] width 193 height 18
paste input "379203333"
click at [187, 23] on input "0762389788" at bounding box center [187, 21] width 193 height 18
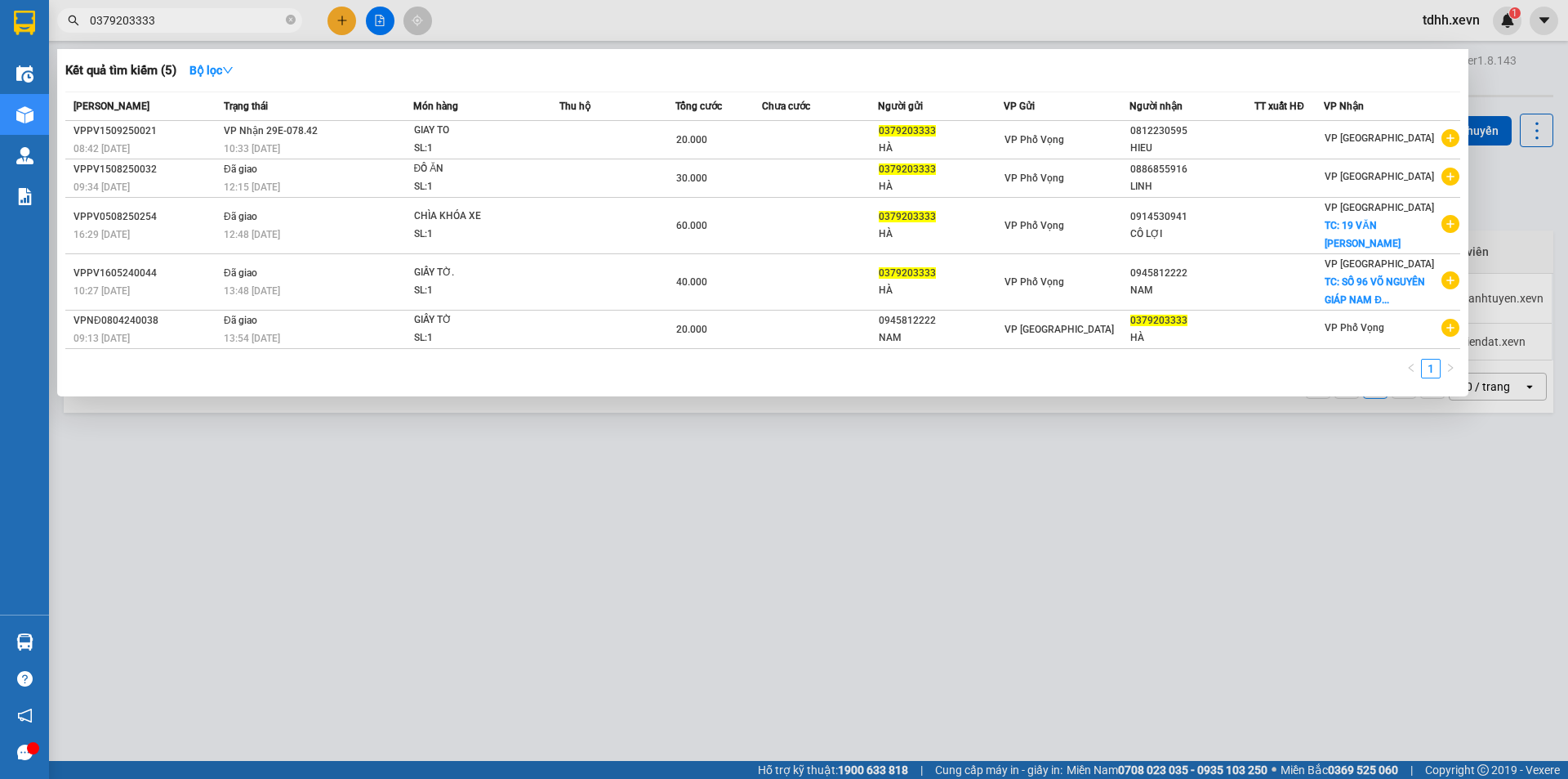
drag, startPoint x: 1381, startPoint y: 438, endPoint x: 1458, endPoint y: 284, distance: 172.2
click at [1394, 430] on div at bounding box center [784, 389] width 1568 height 779
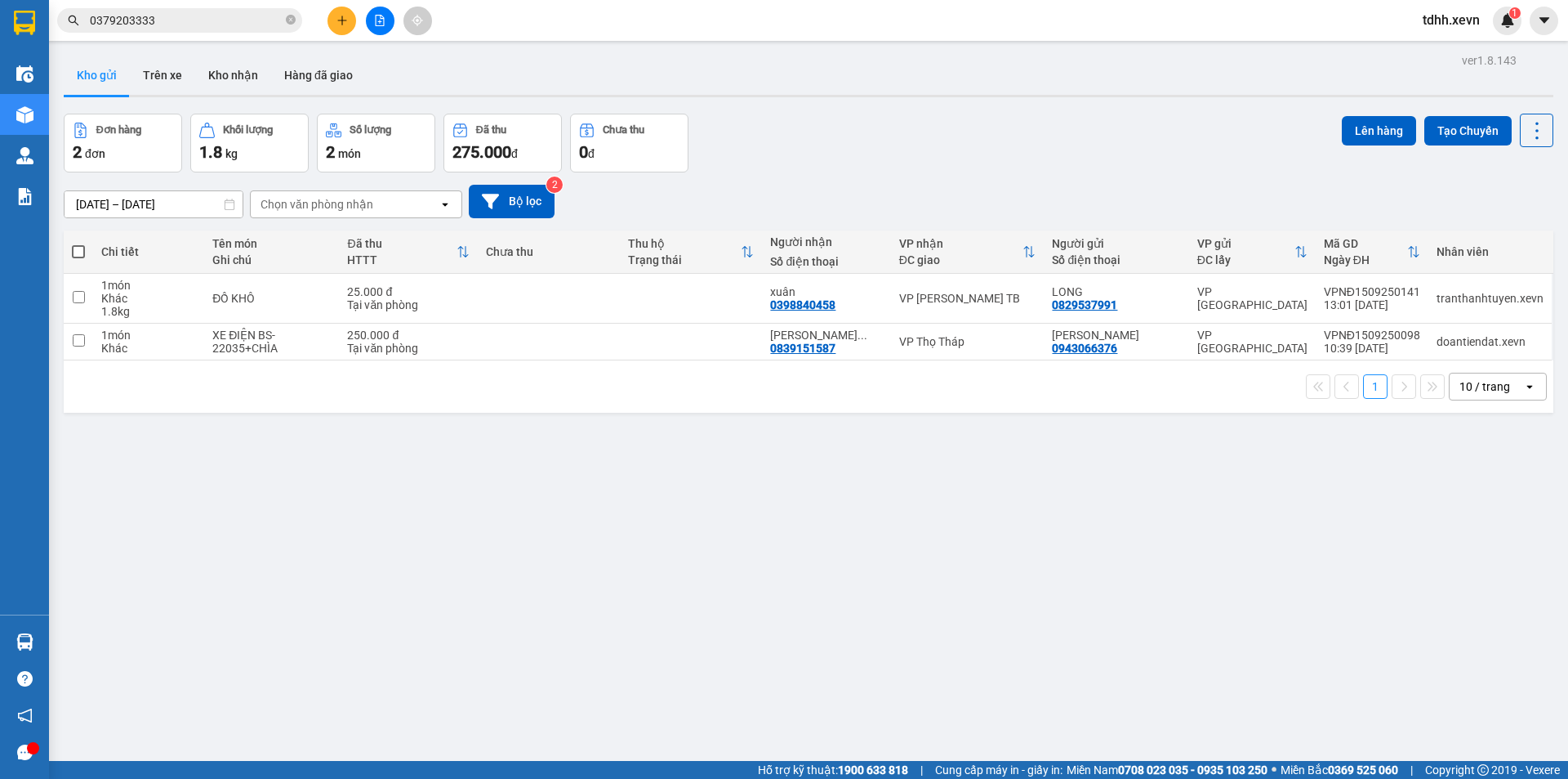
click at [1011, 135] on div "Đơn hàng 2 đơn Khối lượng 1.8 kg Số lượng 2 món Đã thu 275.000 đ Chưa thu 0 đ L…" at bounding box center [808, 143] width 1490 height 59
click at [335, 777] on div "Hỗ trợ kỹ thuật: 1900 633 818 | Cung cấp máy in - giấy in: Miền Nam 0708 023 03…" at bounding box center [779, 770] width 1560 height 18
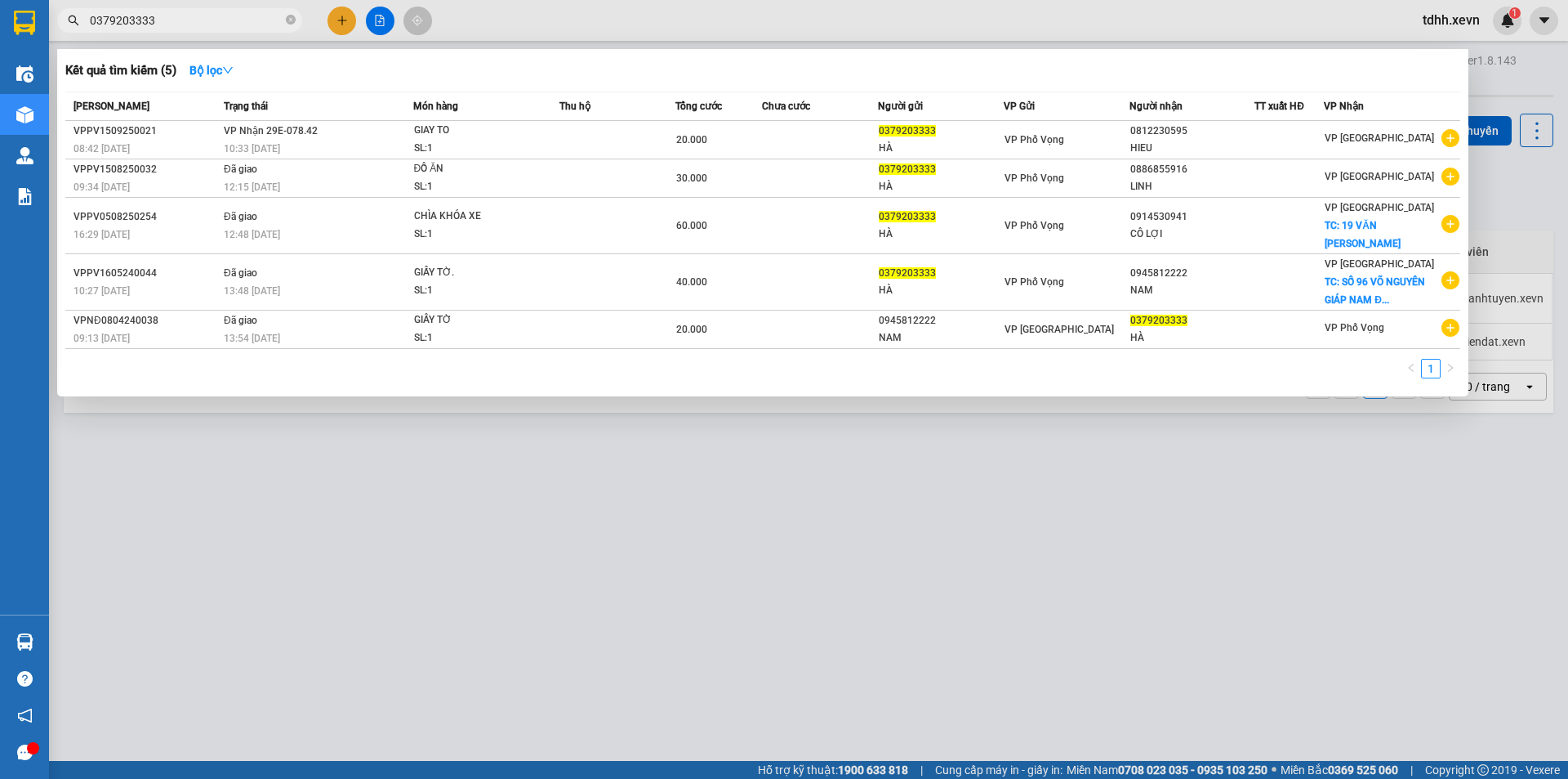
click at [190, 12] on input "0379203333" at bounding box center [187, 21] width 193 height 18
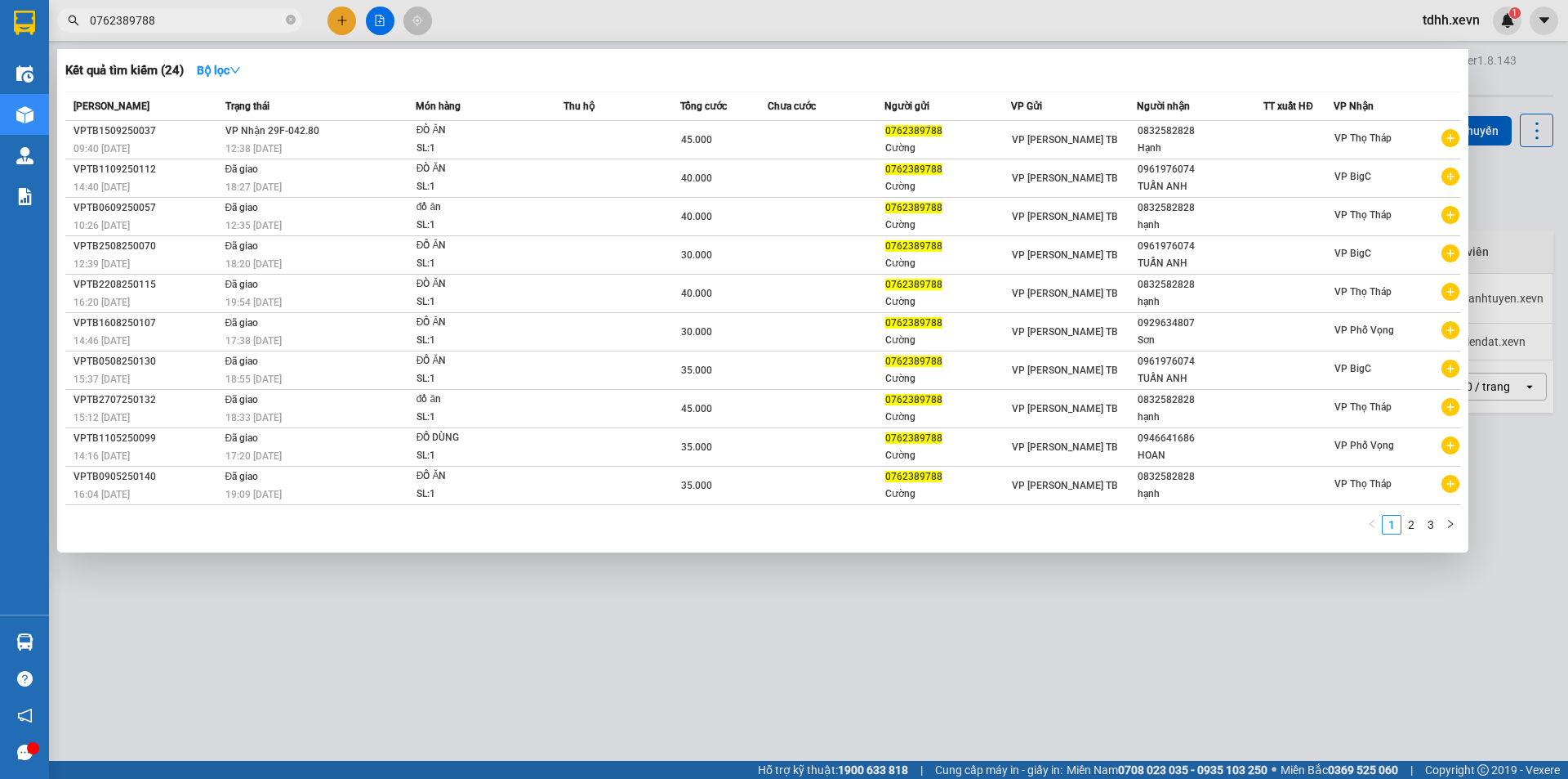
click at [926, 60] on div "Kết quả tìm kiếm ( 24 ) Bộ lọc" at bounding box center [762, 70] width 1395 height 26
click at [196, 13] on input "0762389788" at bounding box center [187, 21] width 193 height 18
paste input "819686383"
click at [196, 13] on input "0762389788" at bounding box center [187, 21] width 193 height 18
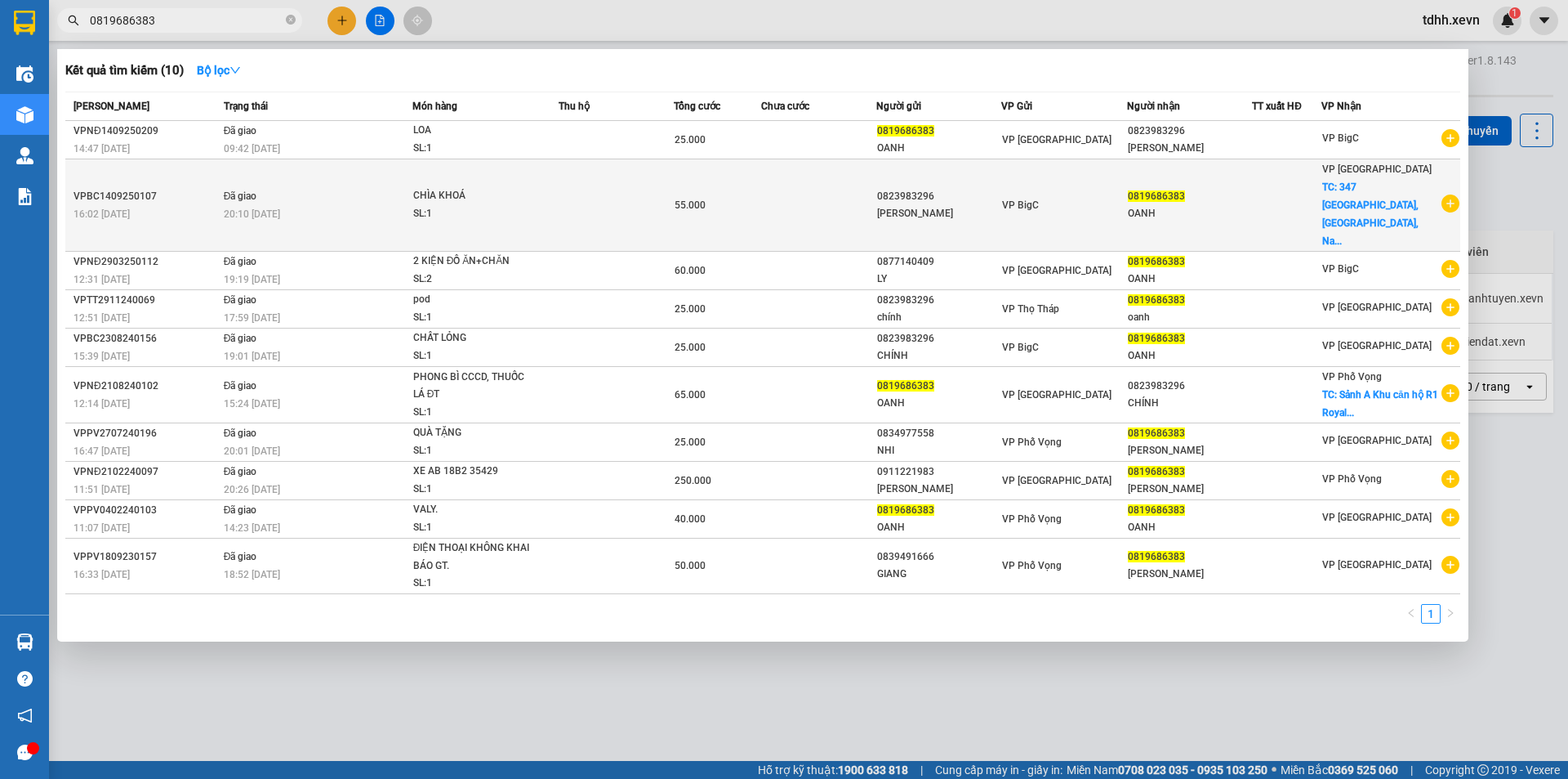
type input "0819686383"
copy div "0823983296"
drag, startPoint x: 953, startPoint y: 177, endPoint x: 884, endPoint y: 182, distance: 69.2
click at [884, 182] on td "0823983296 TRỊNH QUANG CHÍNH" at bounding box center [938, 206] width 125 height 92
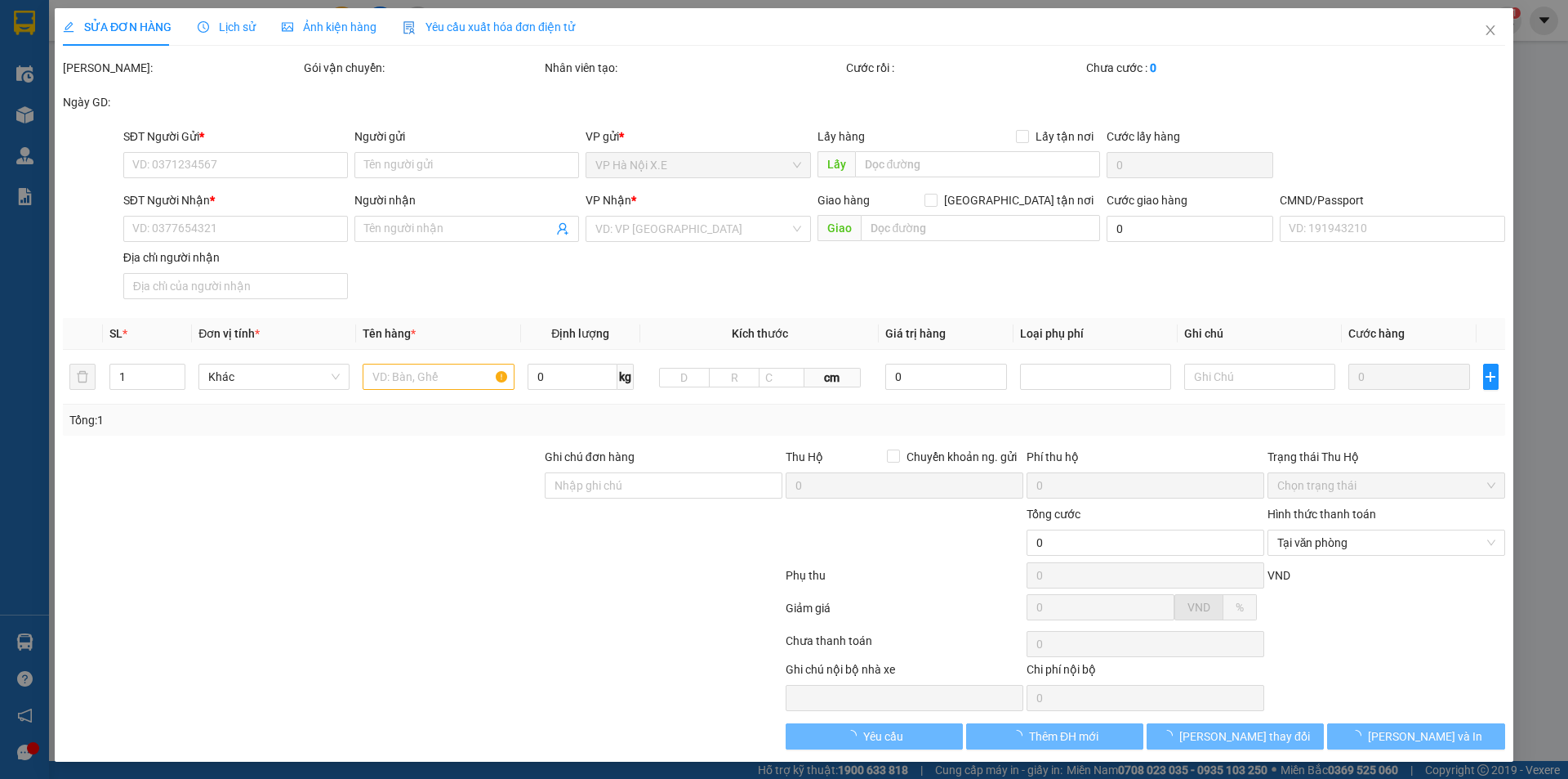
type input "0823983296"
type input "TRỊNH QUANG CHÍNH"
type input "0819686383"
type input "OANH"
checkbox input "true"
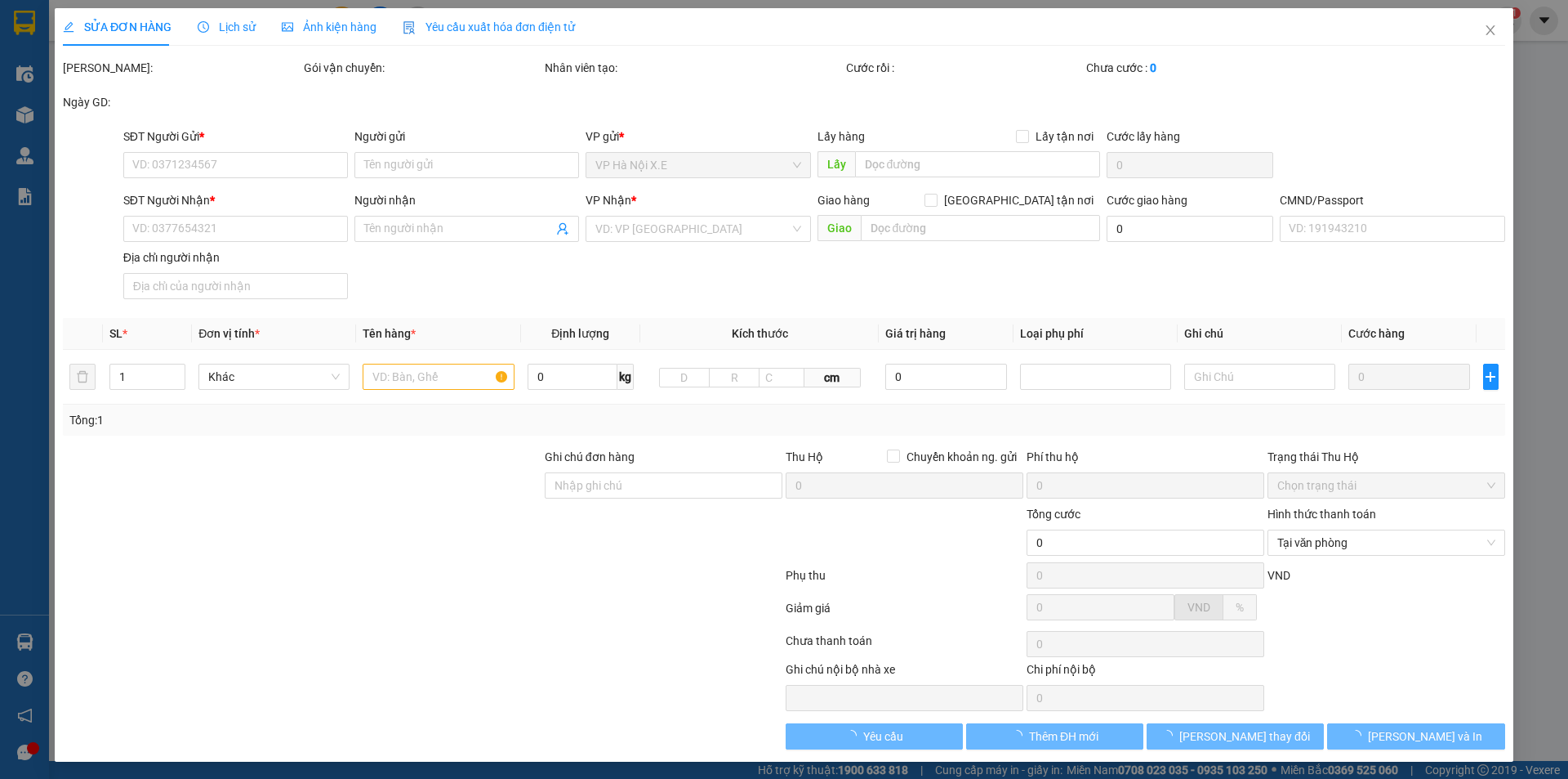
type input "347 Điện Biên, Lộc Hoà, Nam Định"
type input "30.000"
type input "1234"
type input "55.000"
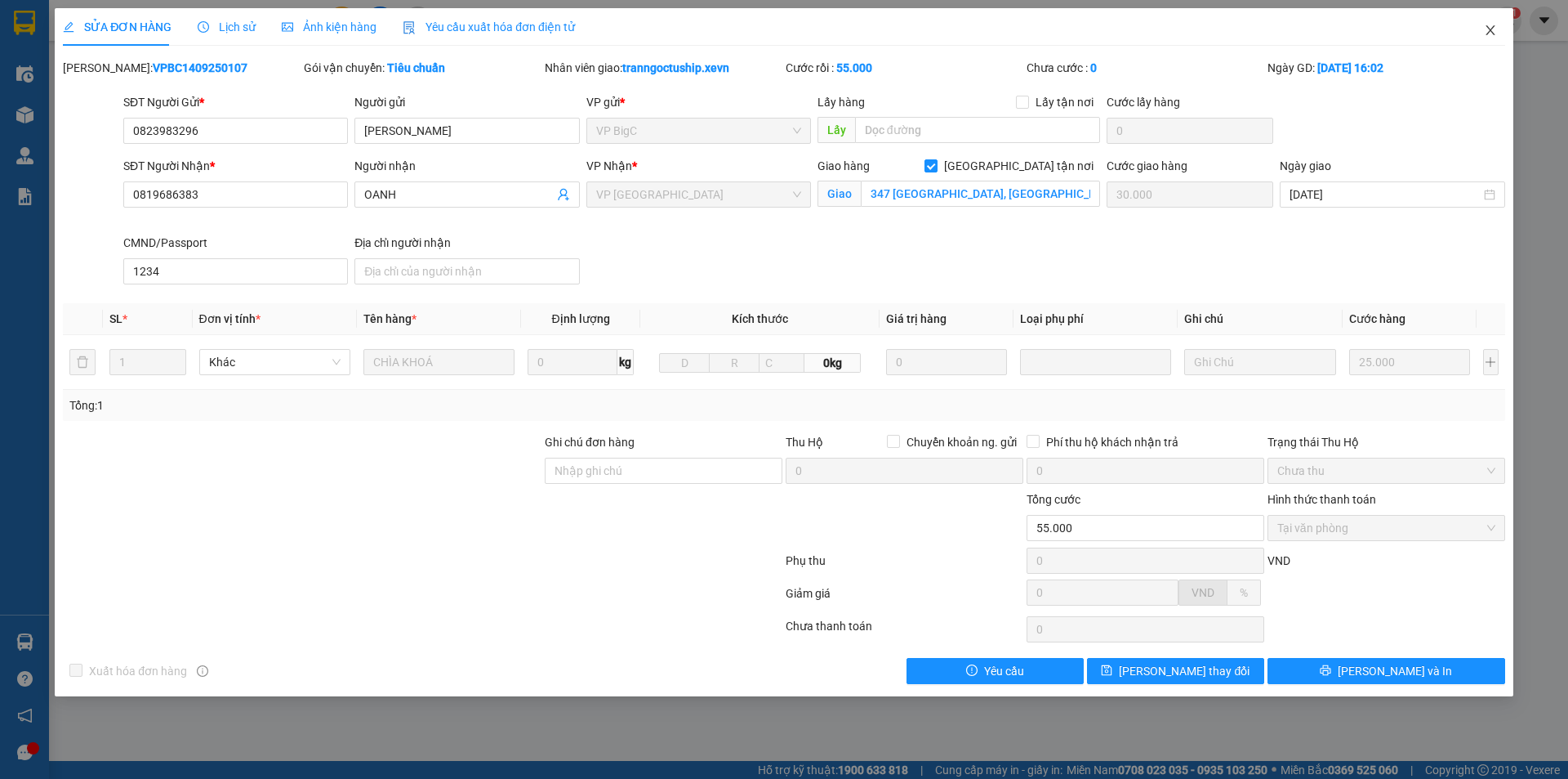
click at [1484, 34] on icon "close" at bounding box center [1490, 30] width 13 height 13
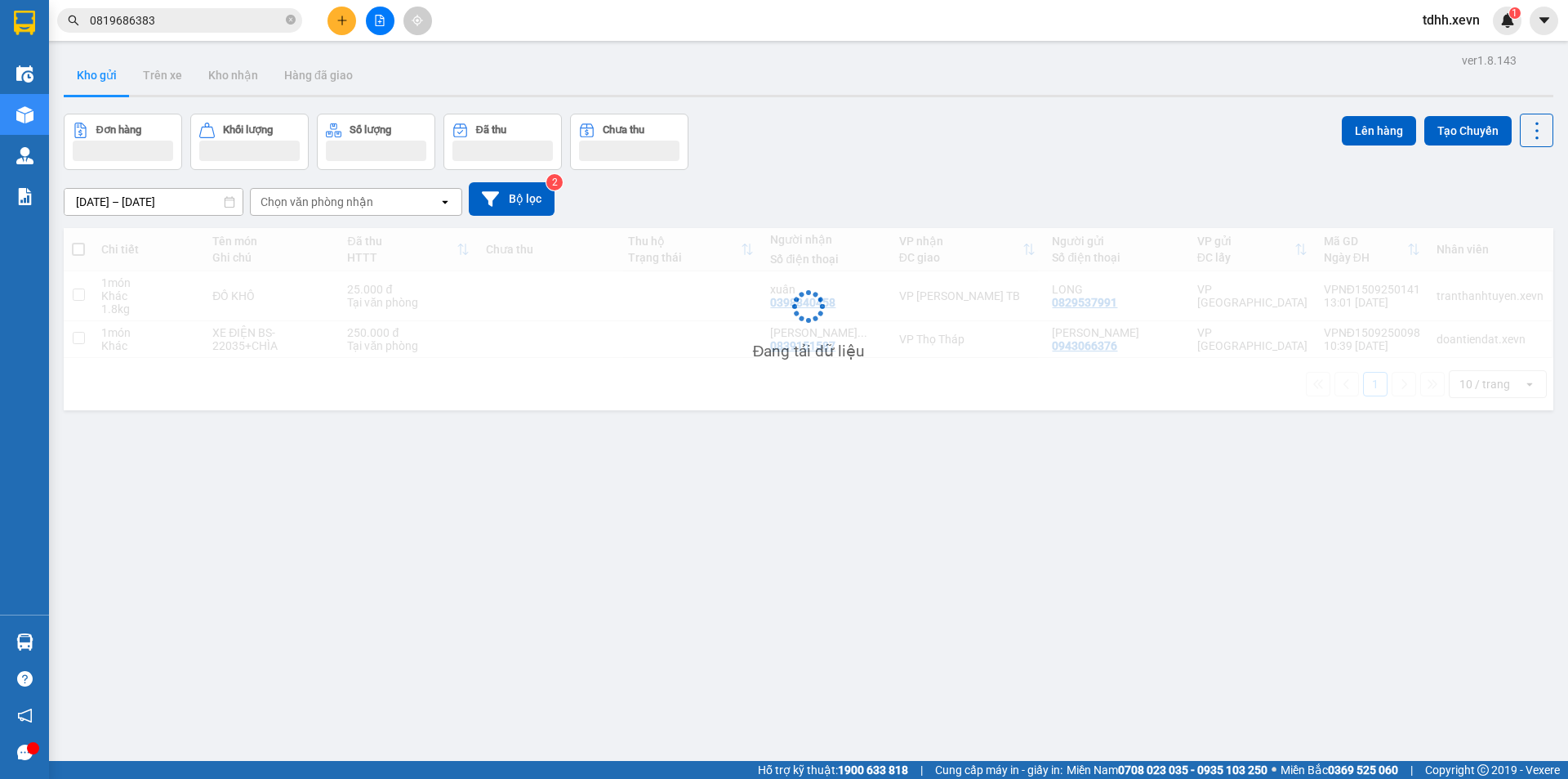
click at [206, 13] on input "0819686383" at bounding box center [187, 21] width 193 height 18
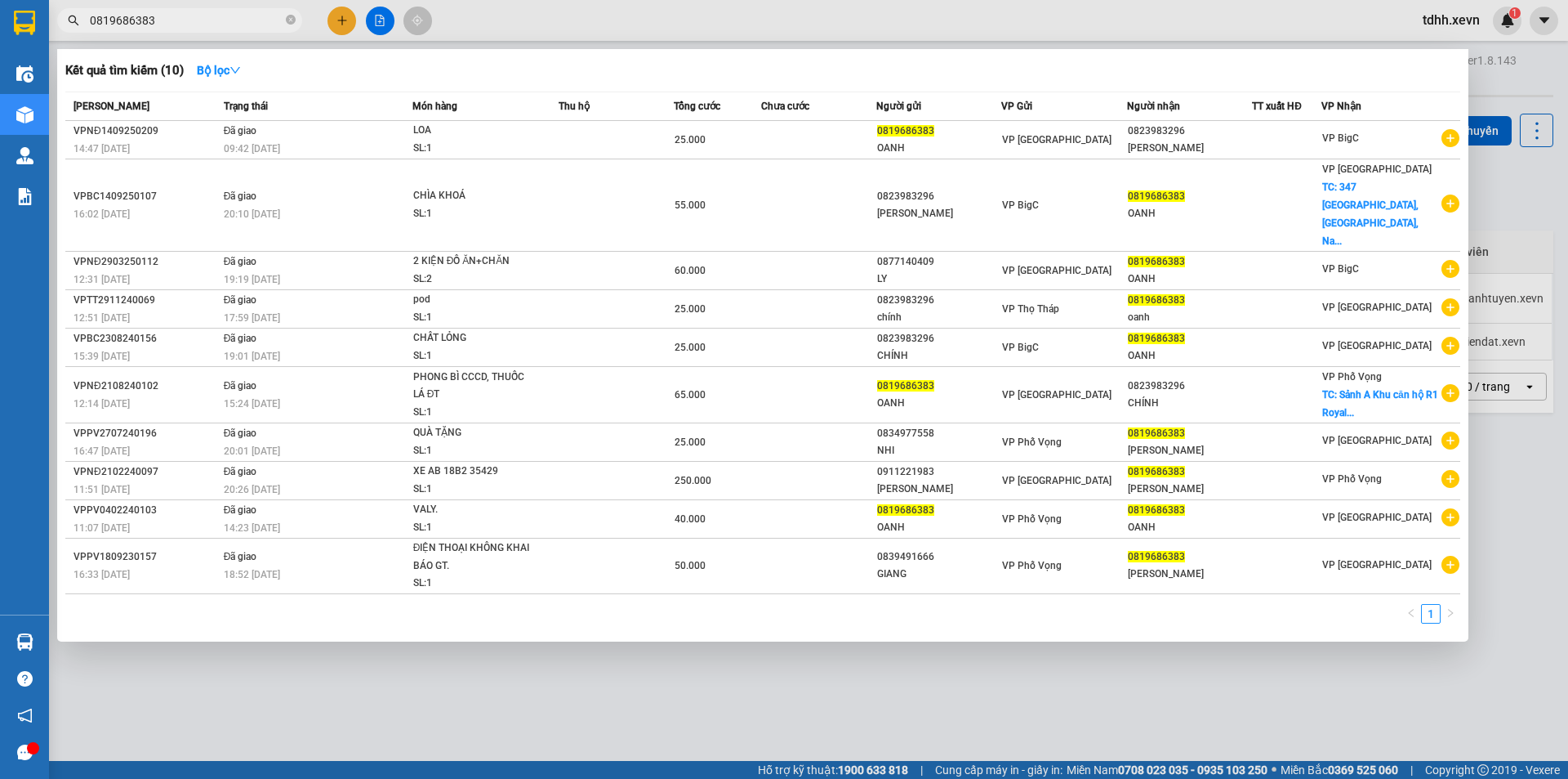
paste input "941426666"
click at [206, 13] on input "0819686383" at bounding box center [187, 21] width 193 height 18
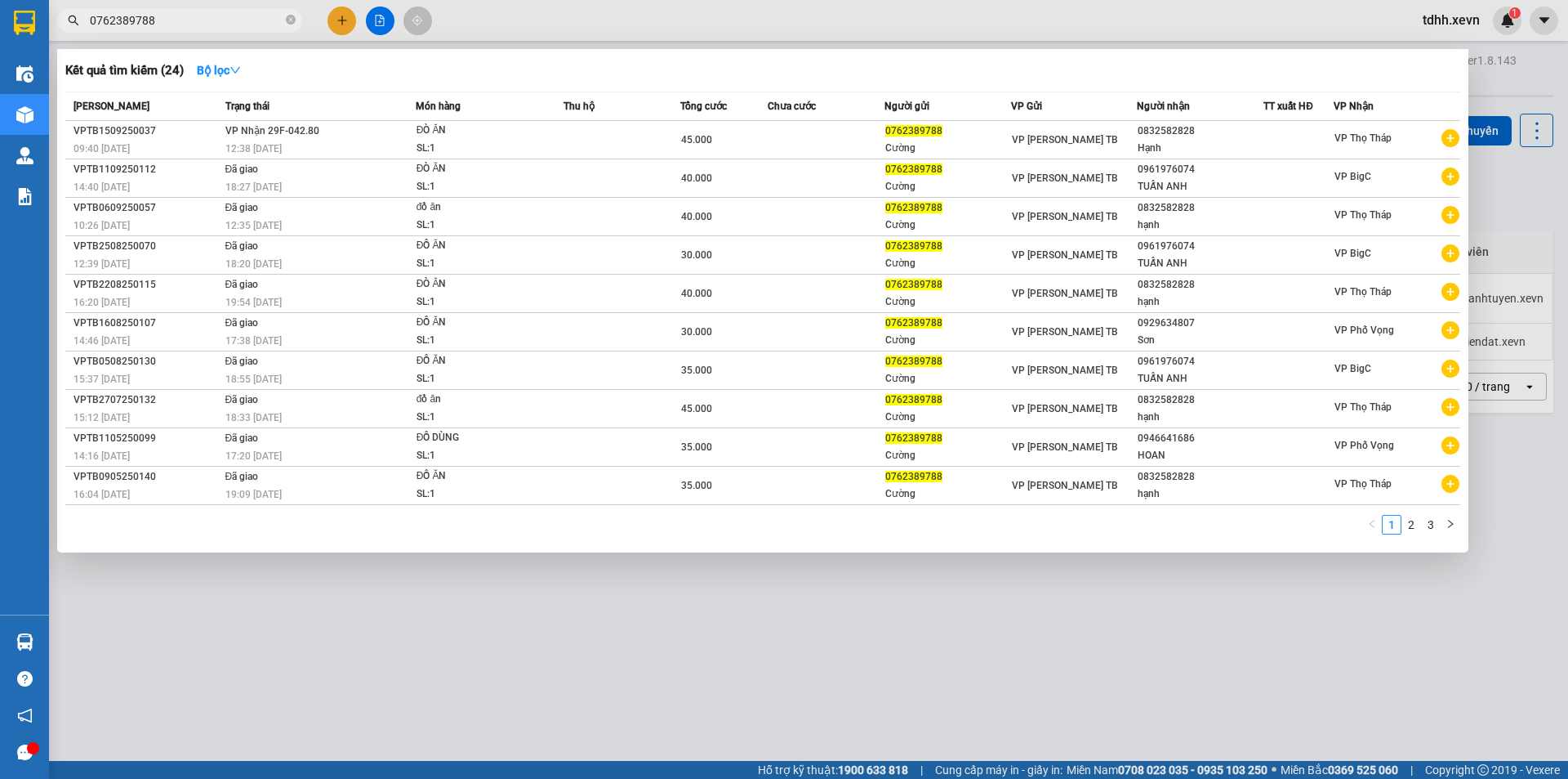
click at [207, 15] on input "0762389788" at bounding box center [187, 21] width 193 height 18
click at [1534, 203] on div at bounding box center [784, 389] width 1568 height 779
click at [202, 26] on input "0762389788" at bounding box center [187, 21] width 193 height 18
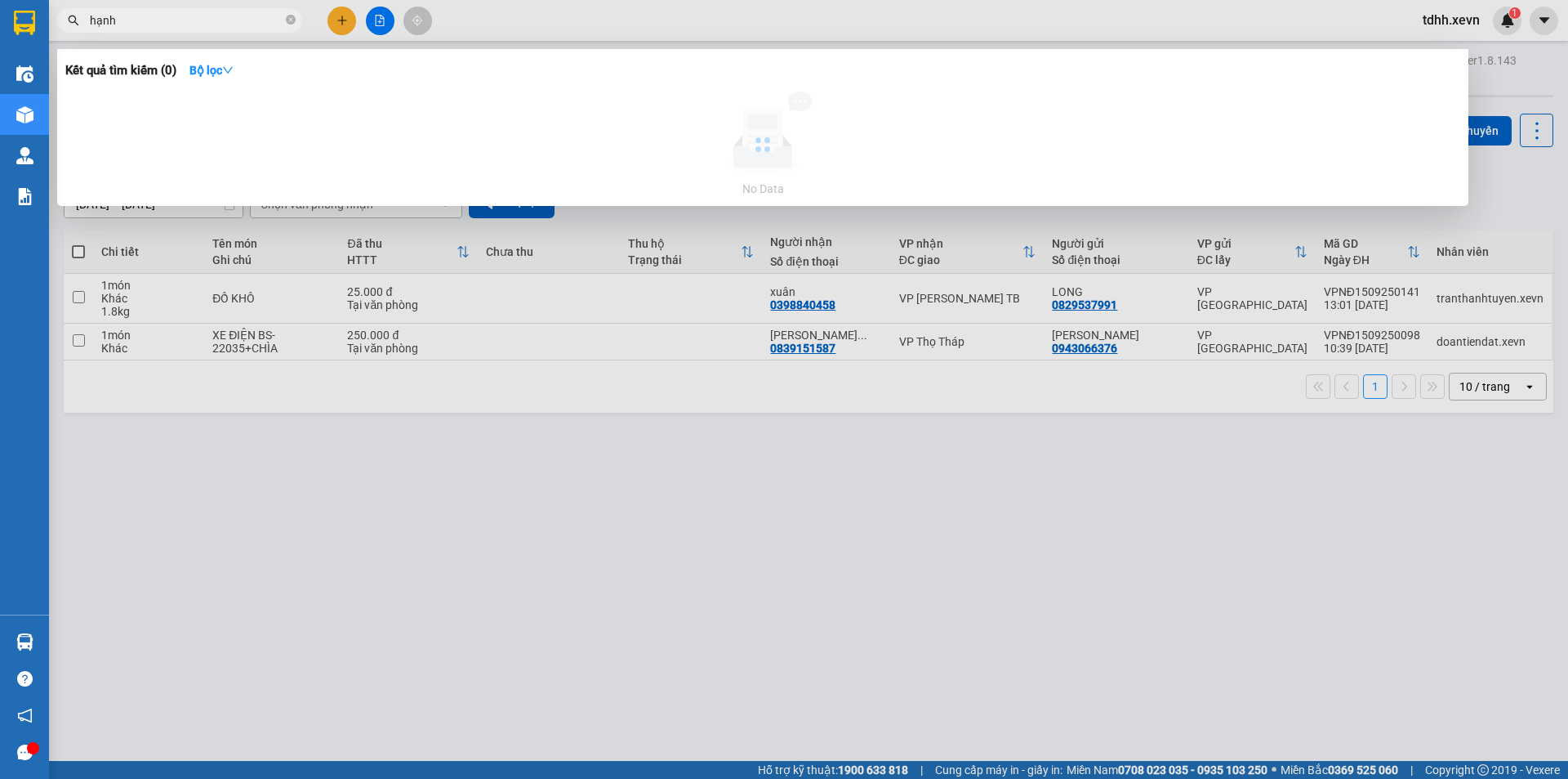
type input "hạnh t"
drag, startPoint x: 217, startPoint y: 13, endPoint x: 65, endPoint y: 15, distance: 152.0
click at [65, 15] on span "hạnh t" at bounding box center [180, 20] width 245 height 24
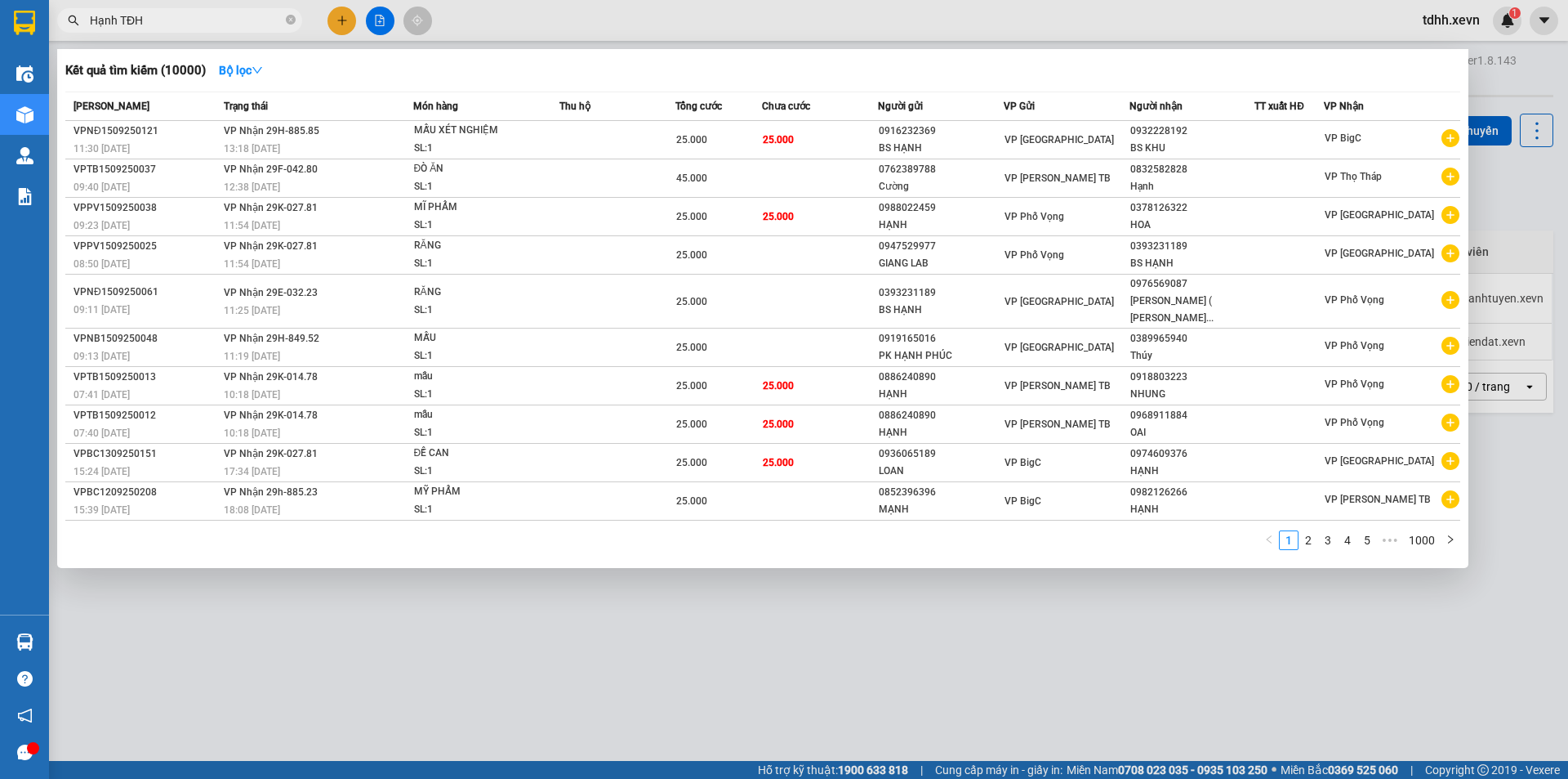
type input "Hạnh TĐHH"
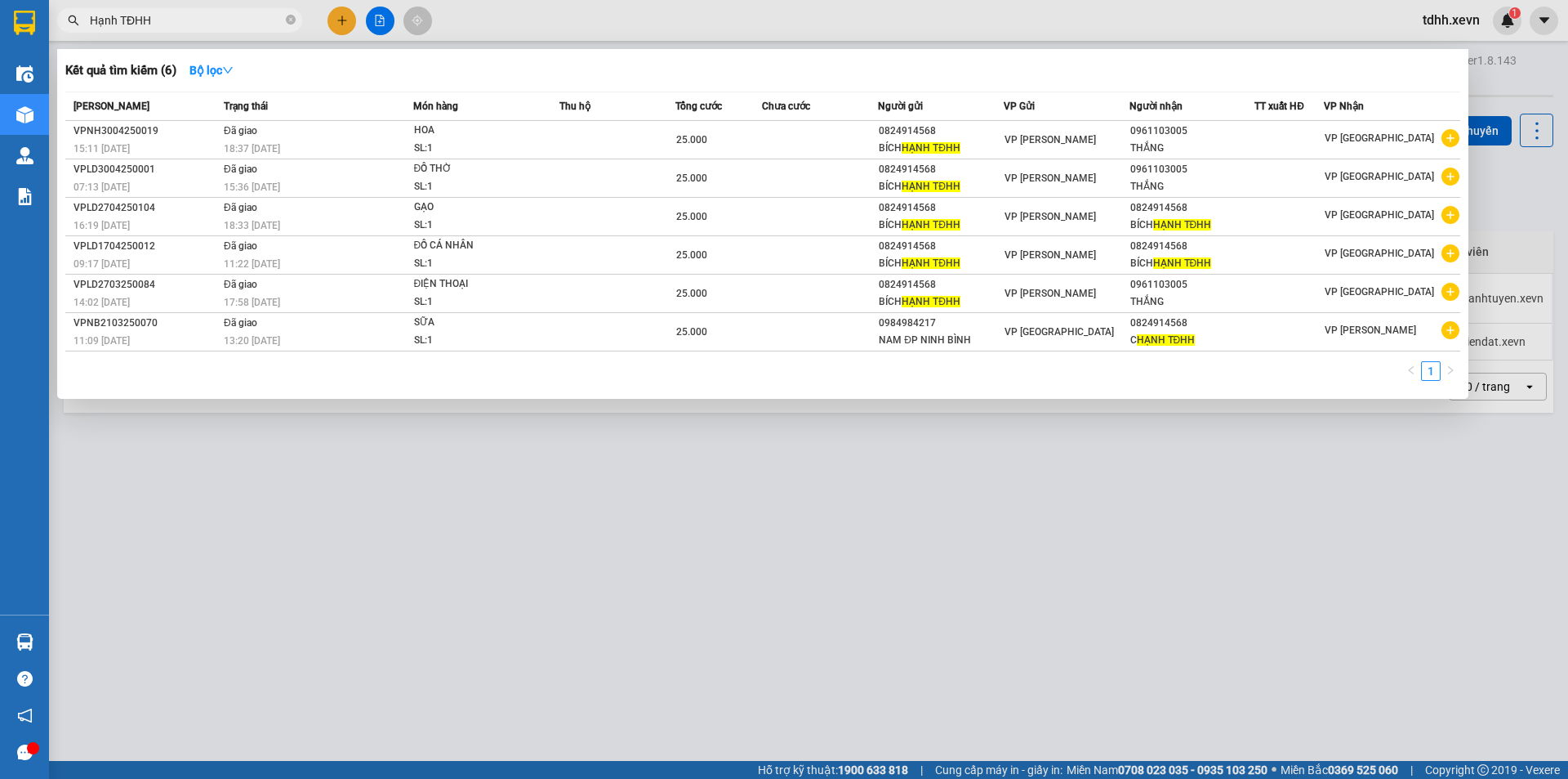
drag, startPoint x: 246, startPoint y: 14, endPoint x: 13, endPoint y: 44, distance: 234.9
click at [1, 42] on section "Kết quả tìm kiếm ( 6 ) Bộ lọc Mã ĐH Trạng thái Món hàng Thu hộ Tổng cước Chưa c…" at bounding box center [784, 389] width 1568 height 779
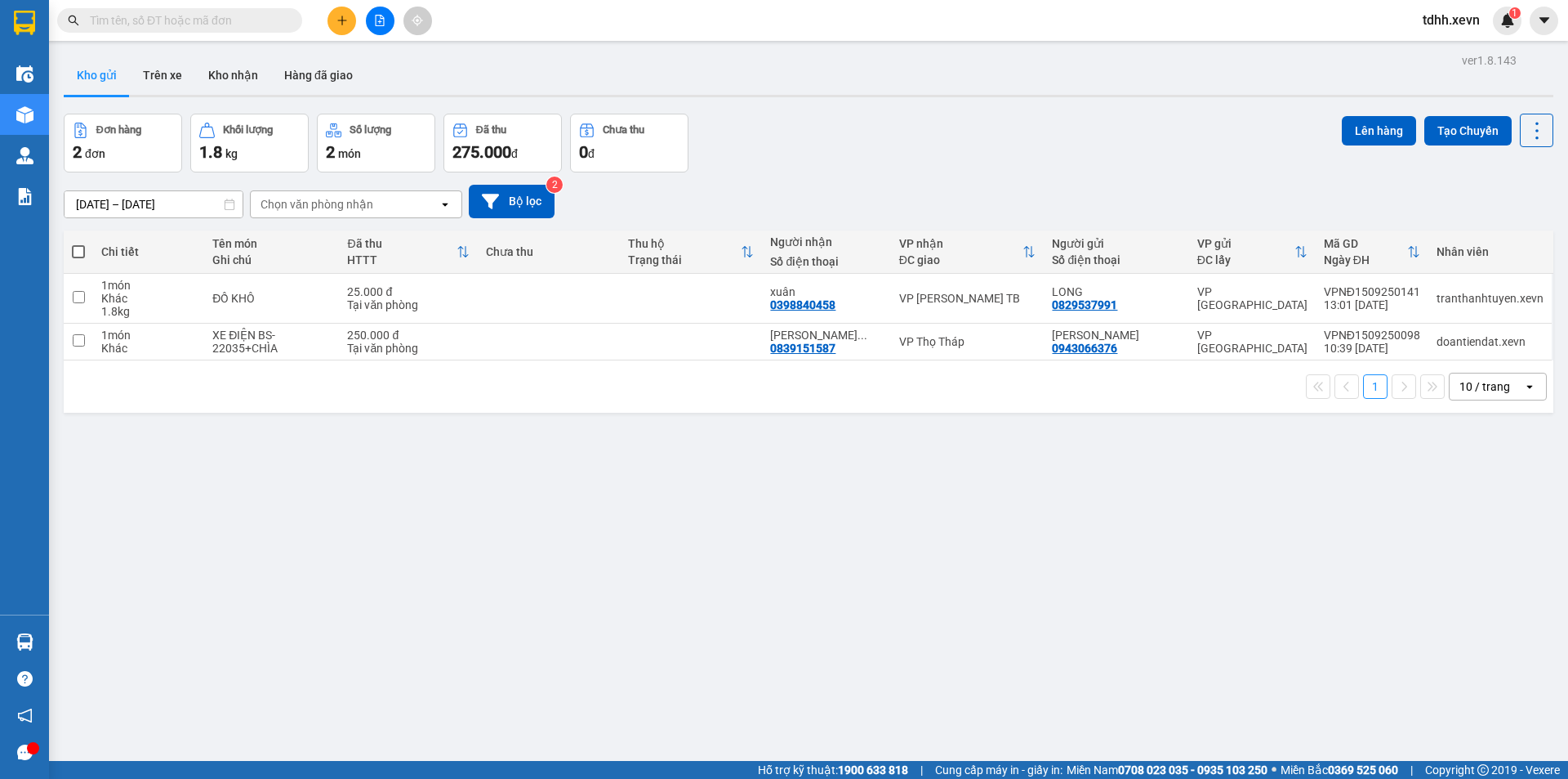
click at [891, 105] on div "ver 1.8.143 Kho gửi Trên xe Kho nhận Hàng đã giao Đơn hàng 2 đơn Khối lượng 1.8…" at bounding box center [808, 438] width 1503 height 779
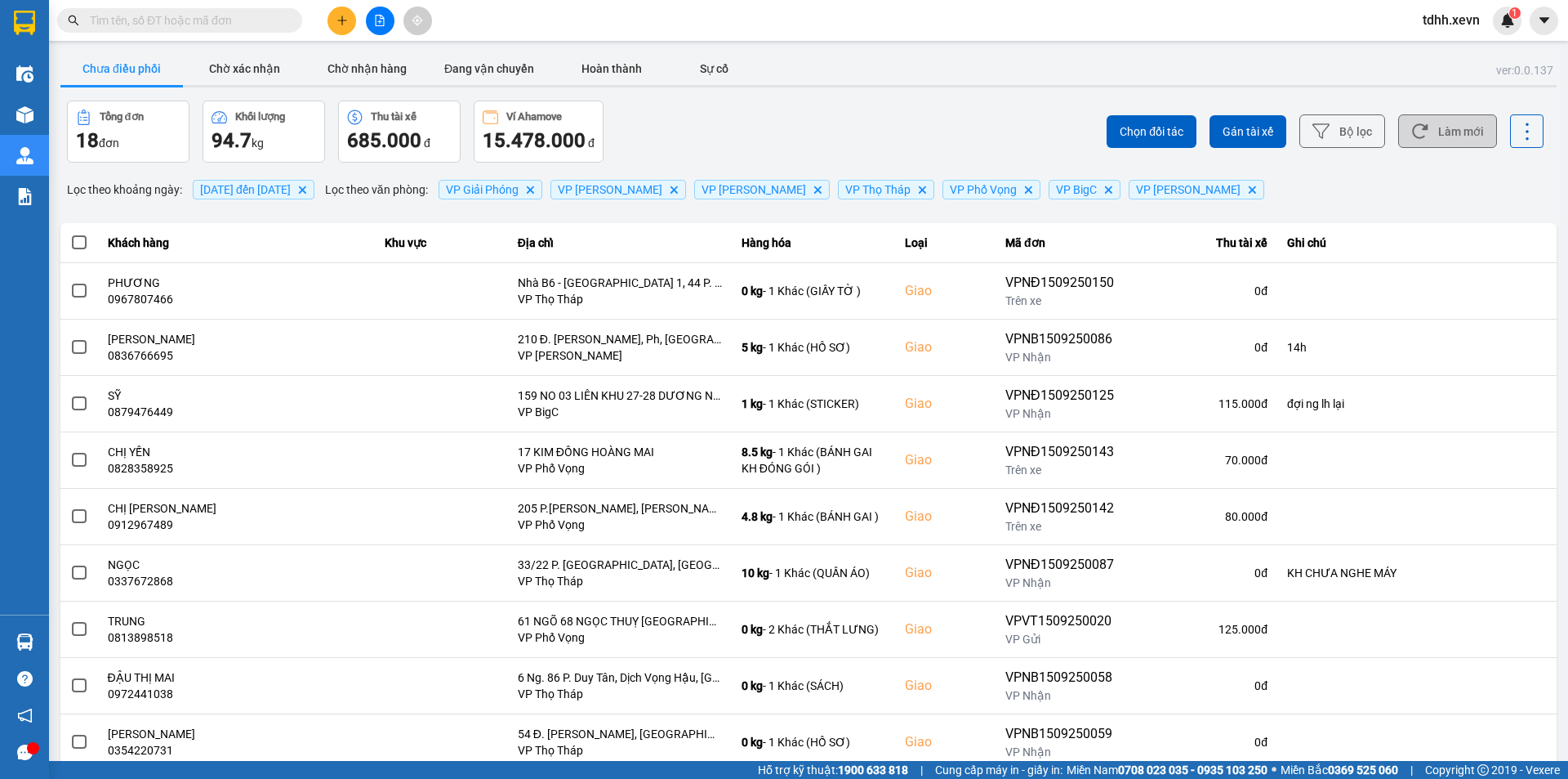
click at [1461, 125] on button "Làm mới" at bounding box center [1448, 131] width 99 height 33
click at [1461, 129] on button "Làm mới" at bounding box center [1448, 131] width 99 height 33
click at [1418, 131] on button "Làm mới" at bounding box center [1448, 131] width 99 height 33
click at [825, 129] on div "Chọn đối tác Gán tài xế Bộ lọc Làm mới" at bounding box center [1175, 131] width 738 height 62
click at [1421, 132] on button "Làm mới" at bounding box center [1448, 131] width 99 height 33
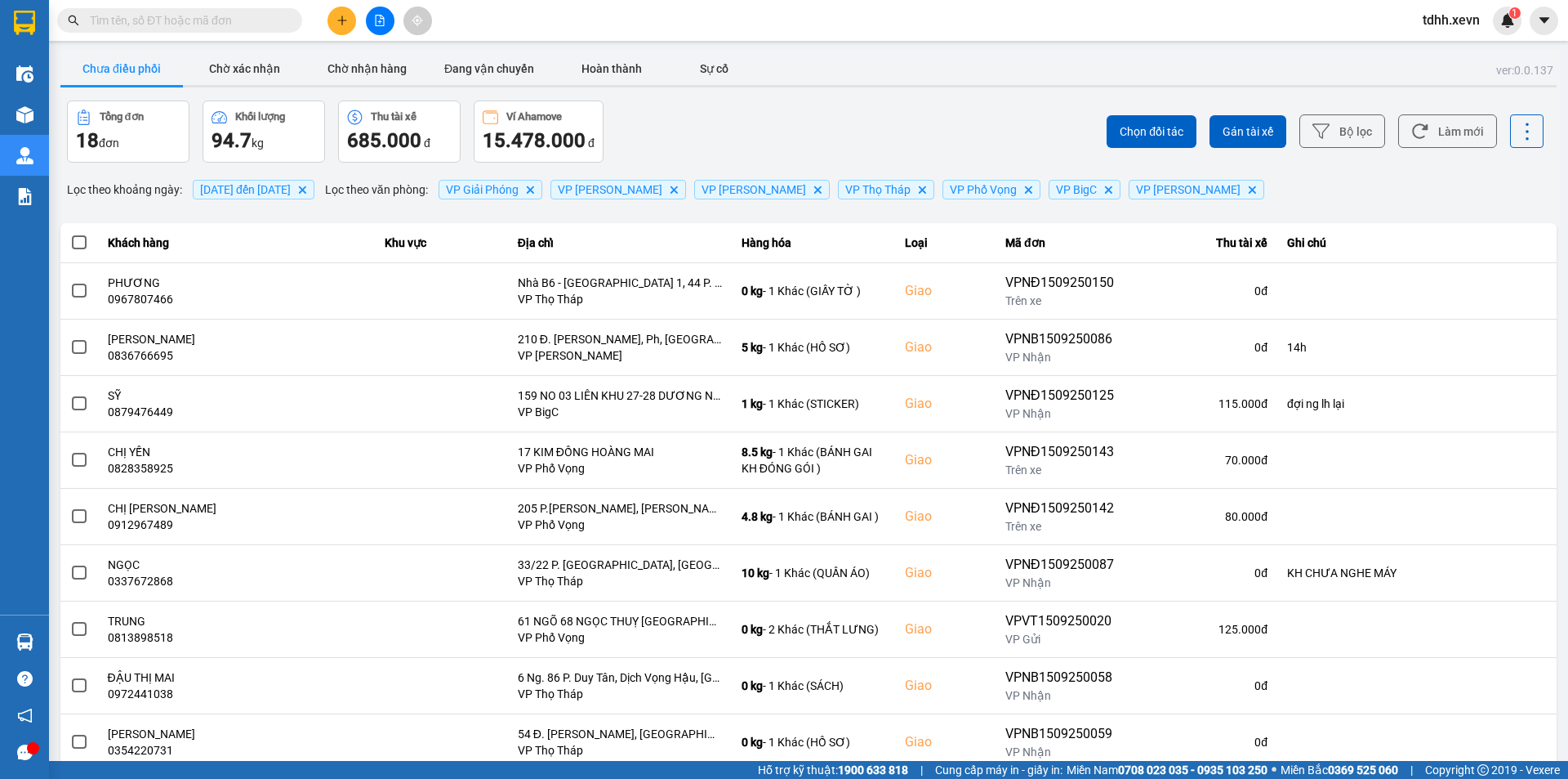
click at [828, 134] on div "Chọn đối tác Gán tài xế Bộ lọc Làm mới" at bounding box center [1175, 131] width 738 height 62
drag, startPoint x: 1415, startPoint y: 136, endPoint x: 847, endPoint y: 136, distance: 568.0
click at [1412, 136] on icon at bounding box center [1419, 131] width 17 height 17
click at [791, 136] on div "Tổng đơn 18 đơn Khối lượng 94.7 kg Thu tài xế 685.000 đ Ví Ahamove 15.478.000 đ" at bounding box center [436, 131] width 738 height 62
click at [1416, 124] on icon at bounding box center [1419, 131] width 17 height 17
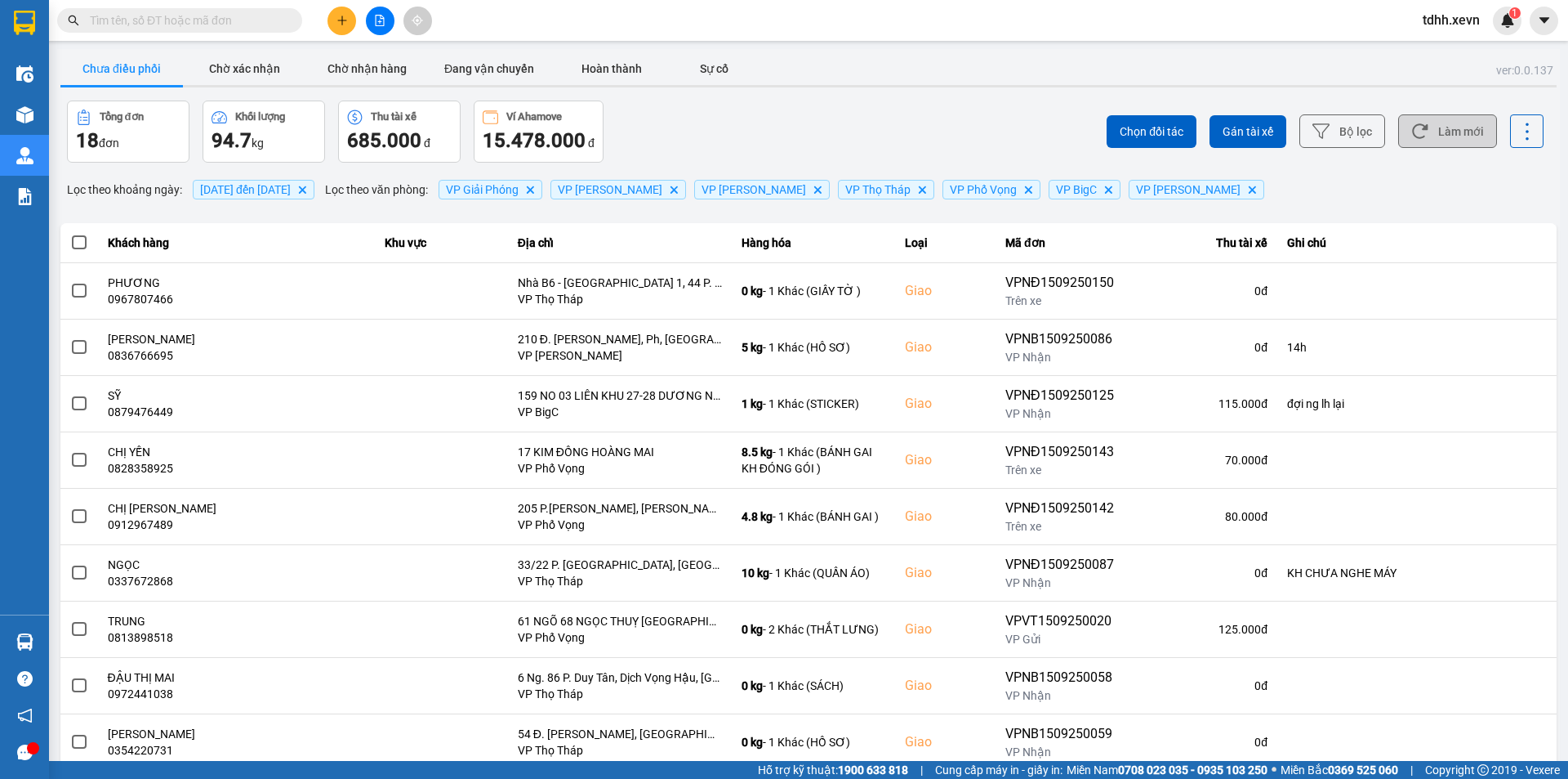
click at [1441, 144] on button "Làm mới" at bounding box center [1448, 131] width 99 height 33
click at [752, 145] on div "Tổng đơn 18 đơn Khối lượng 94.7 kg Thu tài xế 685.000 đ Ví Ahamove 15.478.000 đ" at bounding box center [436, 131] width 738 height 62
click at [1412, 138] on icon at bounding box center [1419, 132] width 15 height 14
click at [1437, 139] on button "Làm mới" at bounding box center [1448, 131] width 99 height 33
drag, startPoint x: 950, startPoint y: 134, endPoint x: 956, endPoint y: 167, distance: 33.5
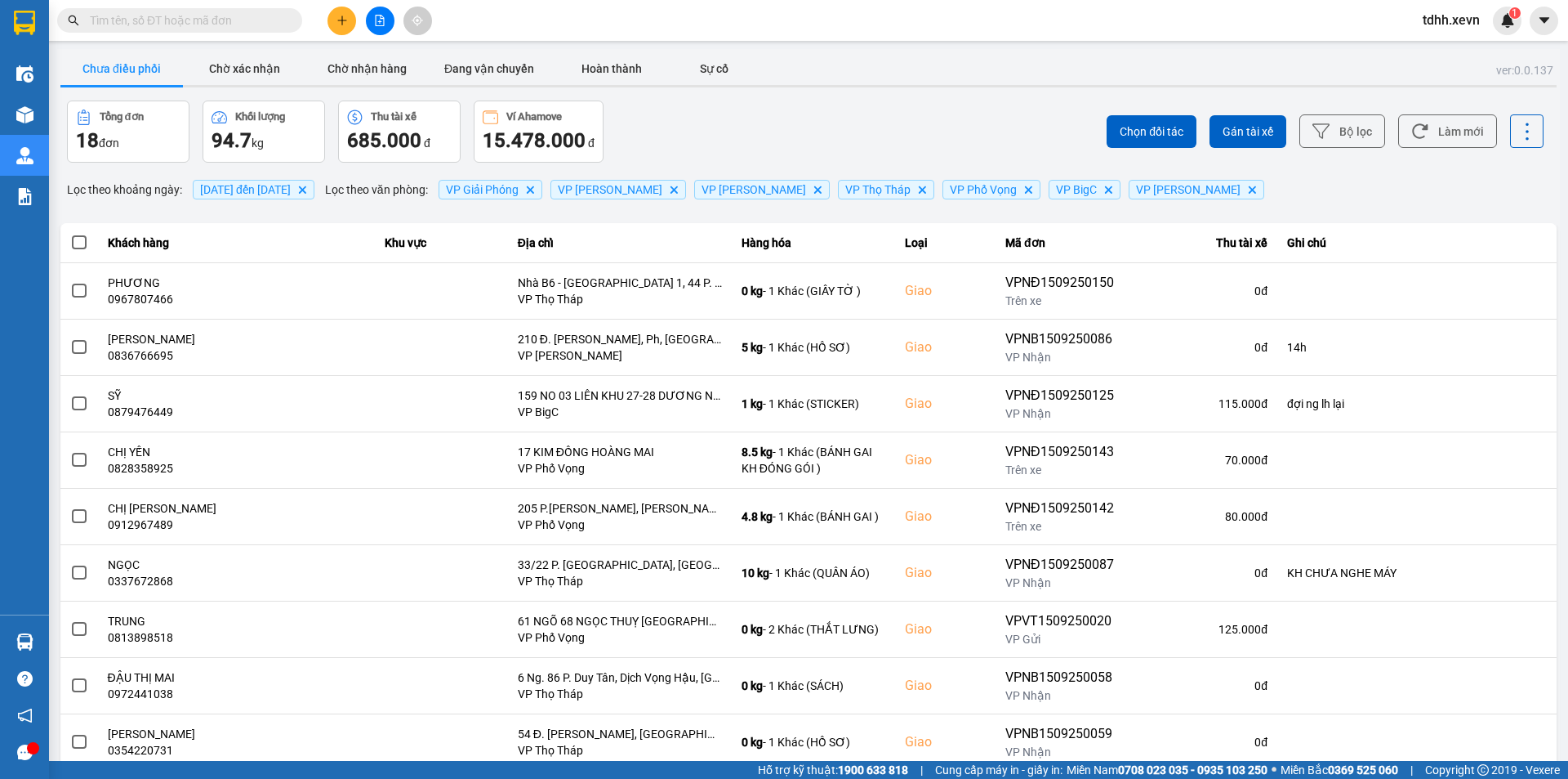
click at [949, 134] on div "Chọn đối tác Gán tài xế Bộ lọc Làm mới" at bounding box center [1175, 131] width 738 height 62
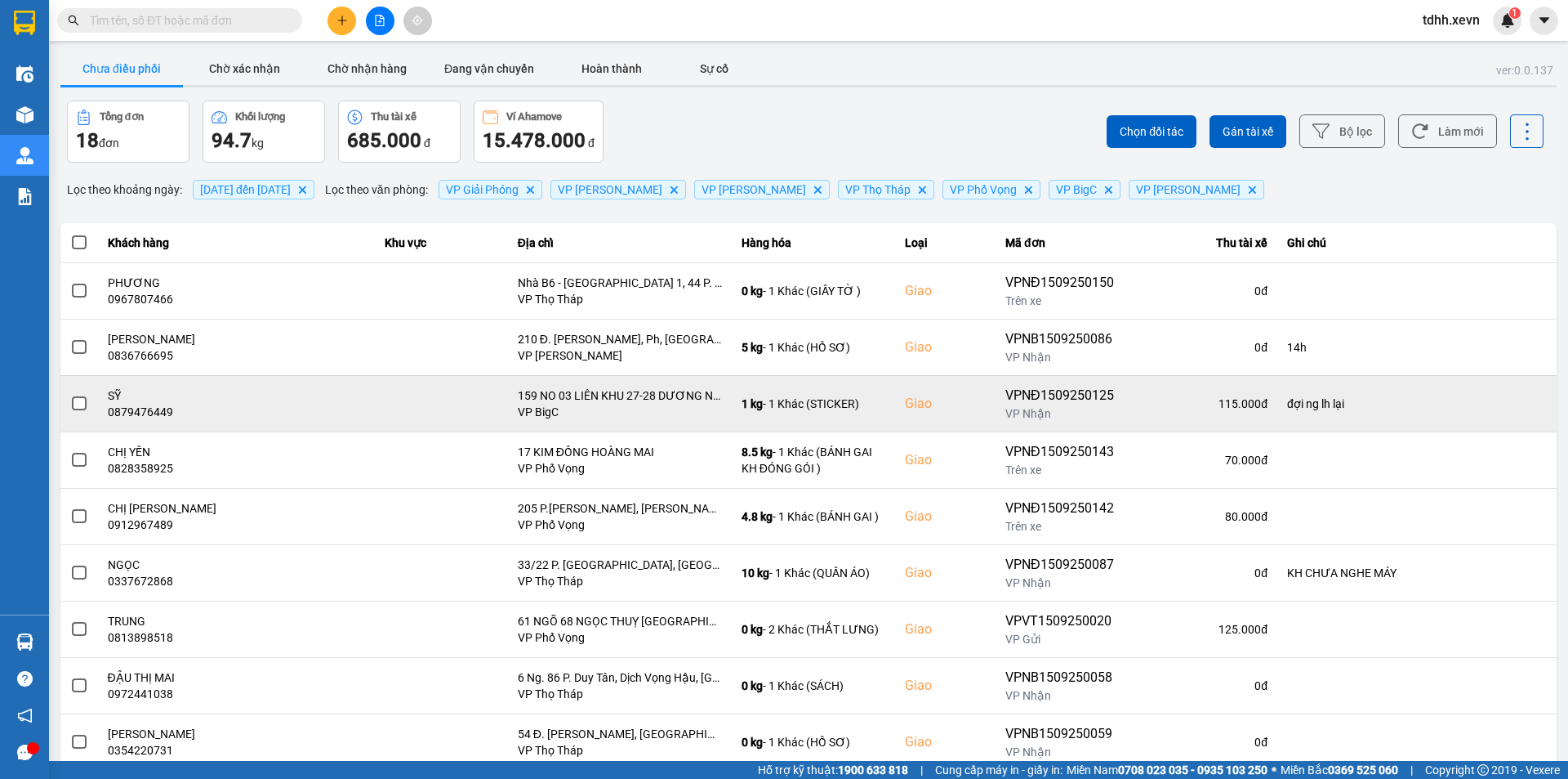
scroll to position [104, 0]
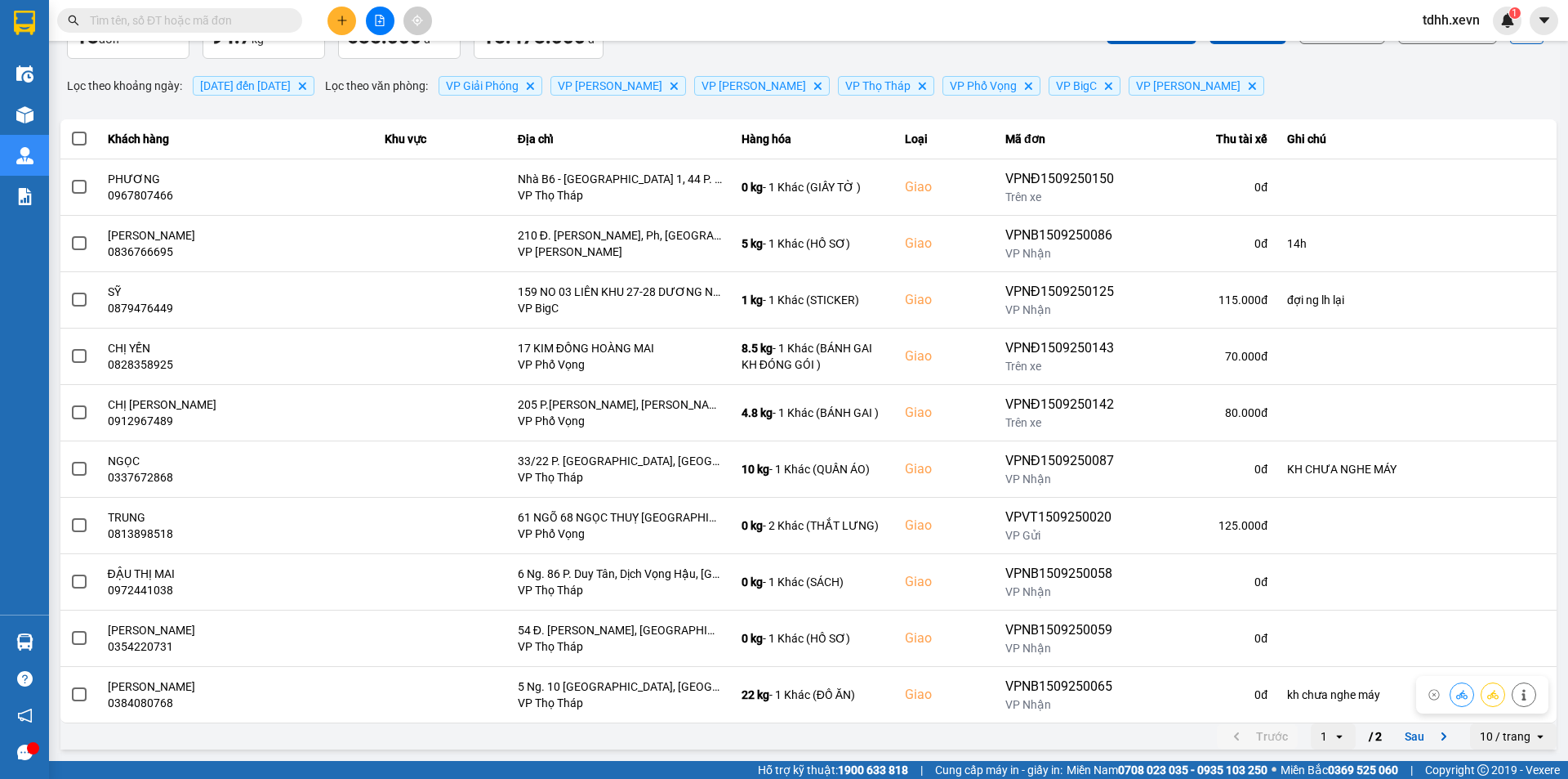
click at [1511, 723] on div "10 / trang" at bounding box center [1502, 736] width 64 height 26
click at [1511, 704] on div "100 / trang" at bounding box center [1501, 701] width 60 height 16
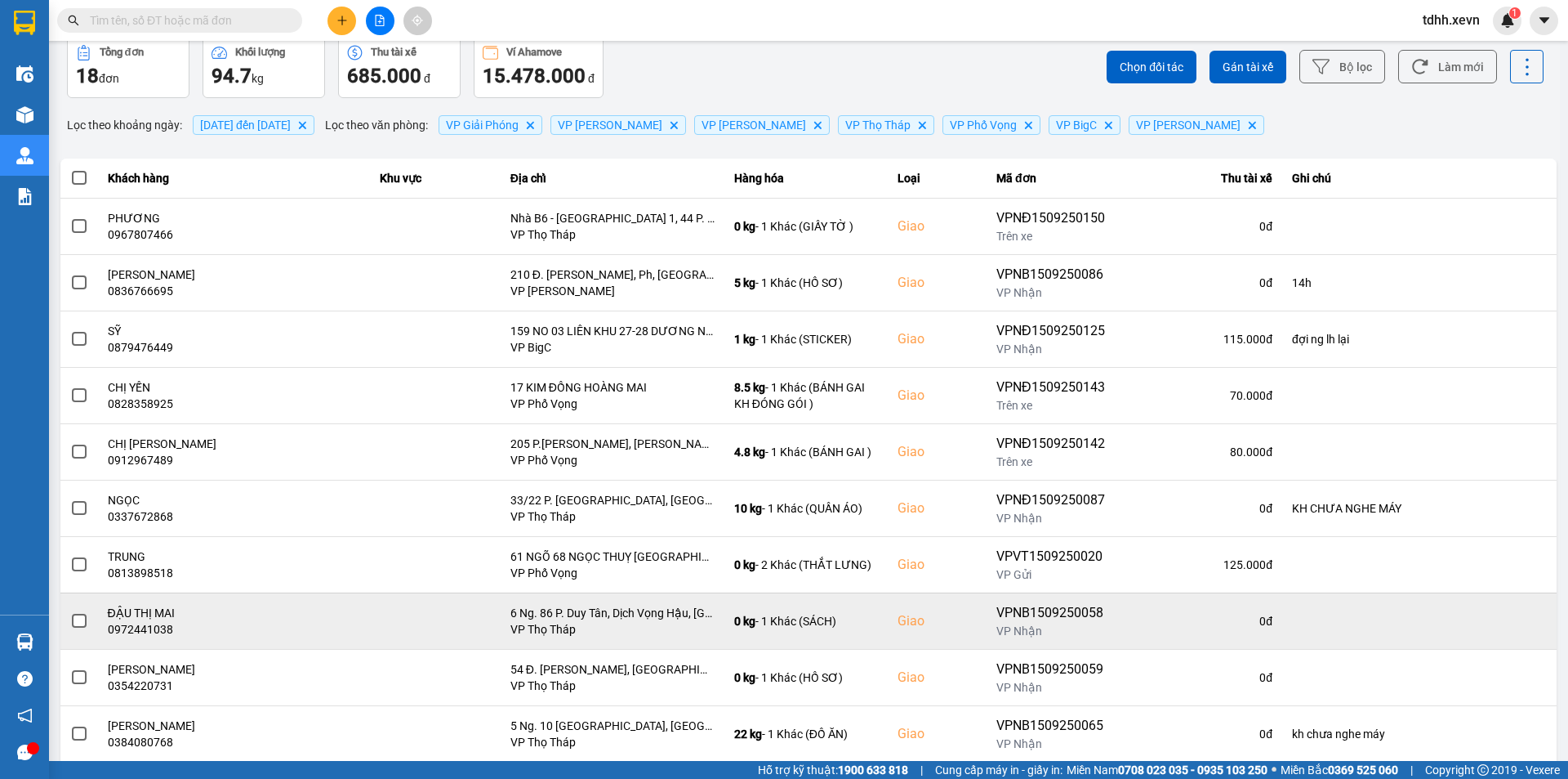
scroll to position [0, 0]
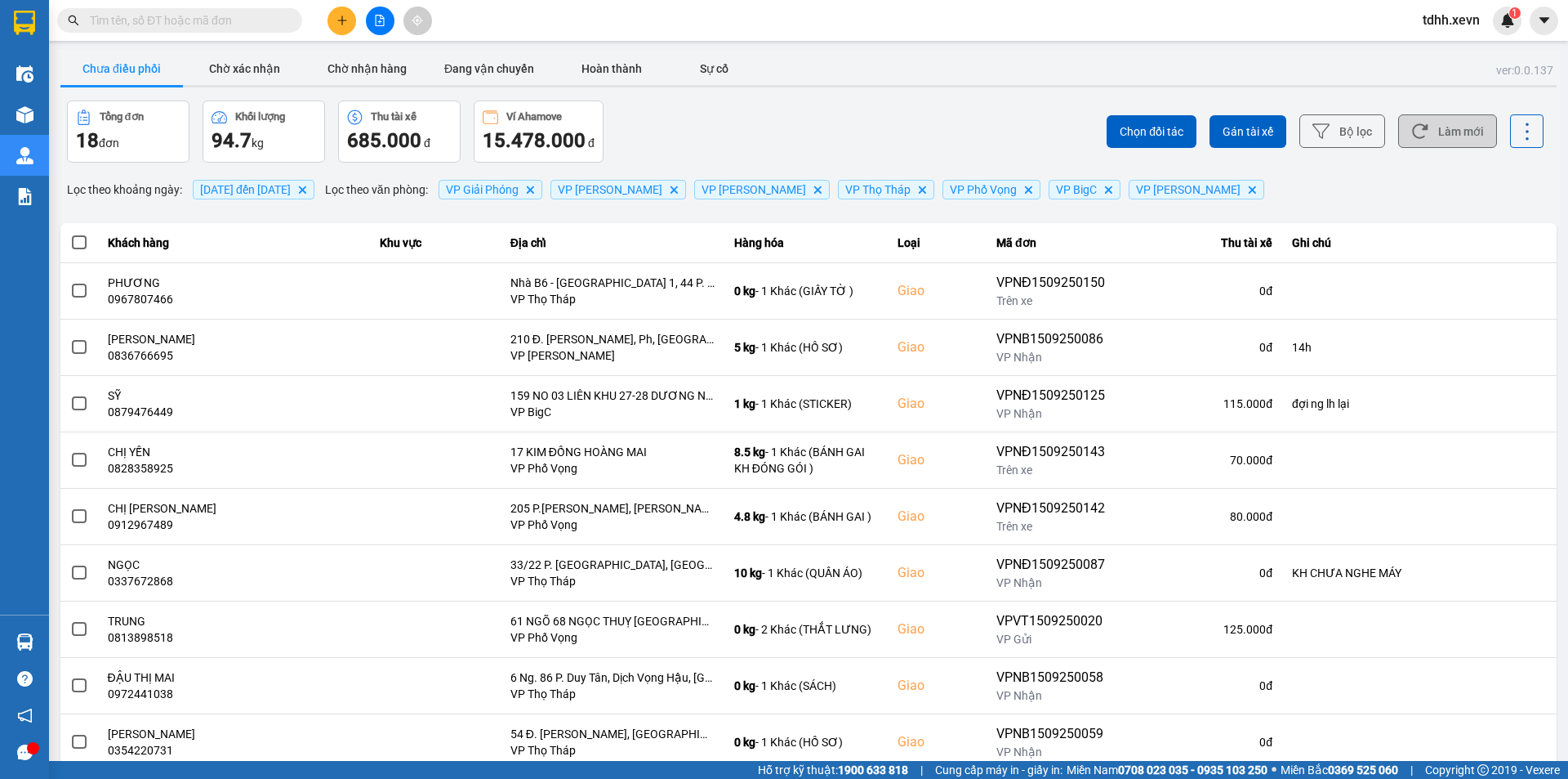
click at [1448, 132] on button "Làm mới" at bounding box center [1448, 131] width 99 height 33
click at [815, 134] on div "Chọn đối tác Gán tài xế Bộ lọc Làm mới" at bounding box center [1175, 131] width 738 height 62
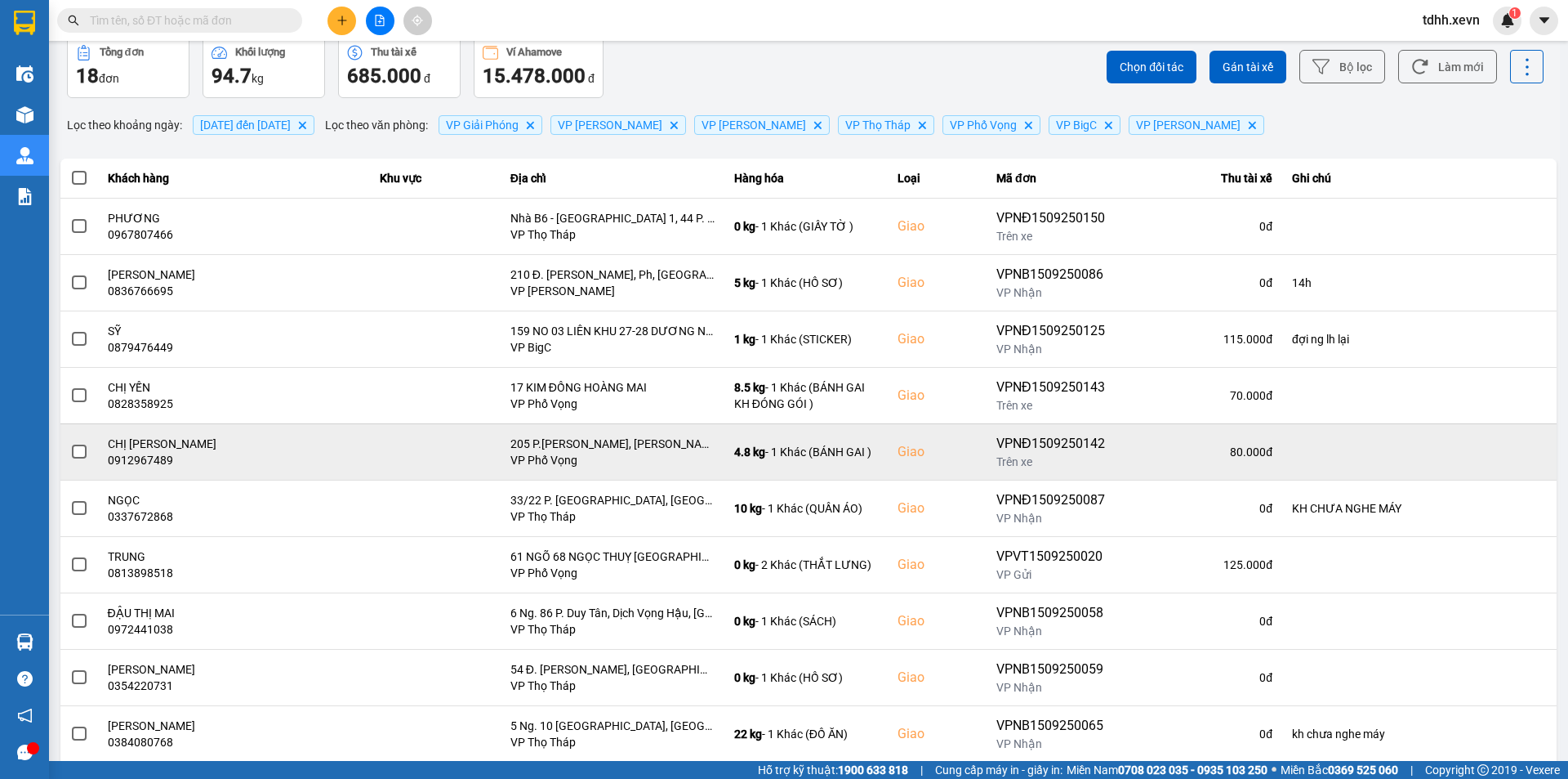
scroll to position [555, 0]
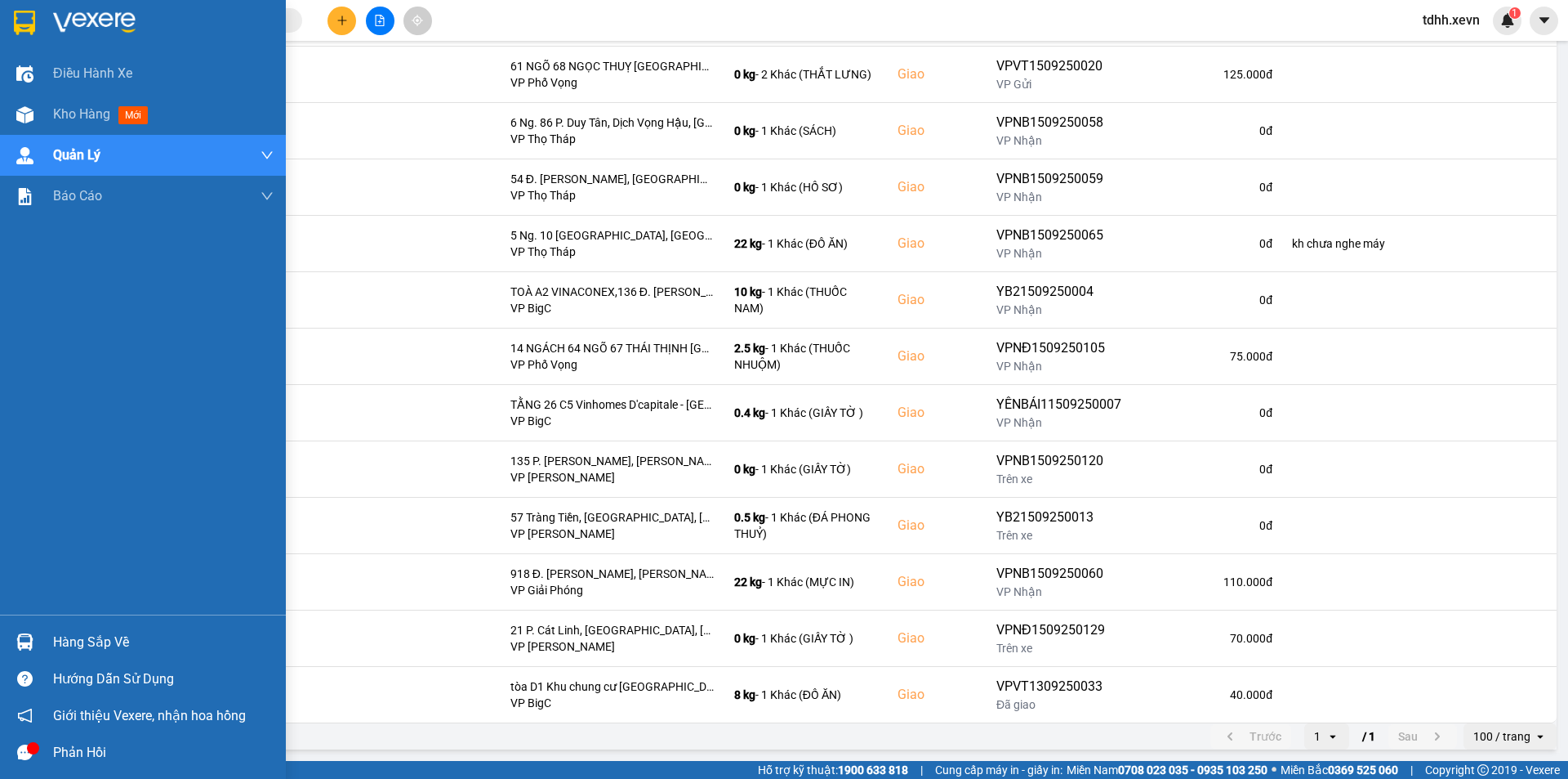
click at [44, 635] on div "Hàng sắp về" at bounding box center [143, 642] width 286 height 37
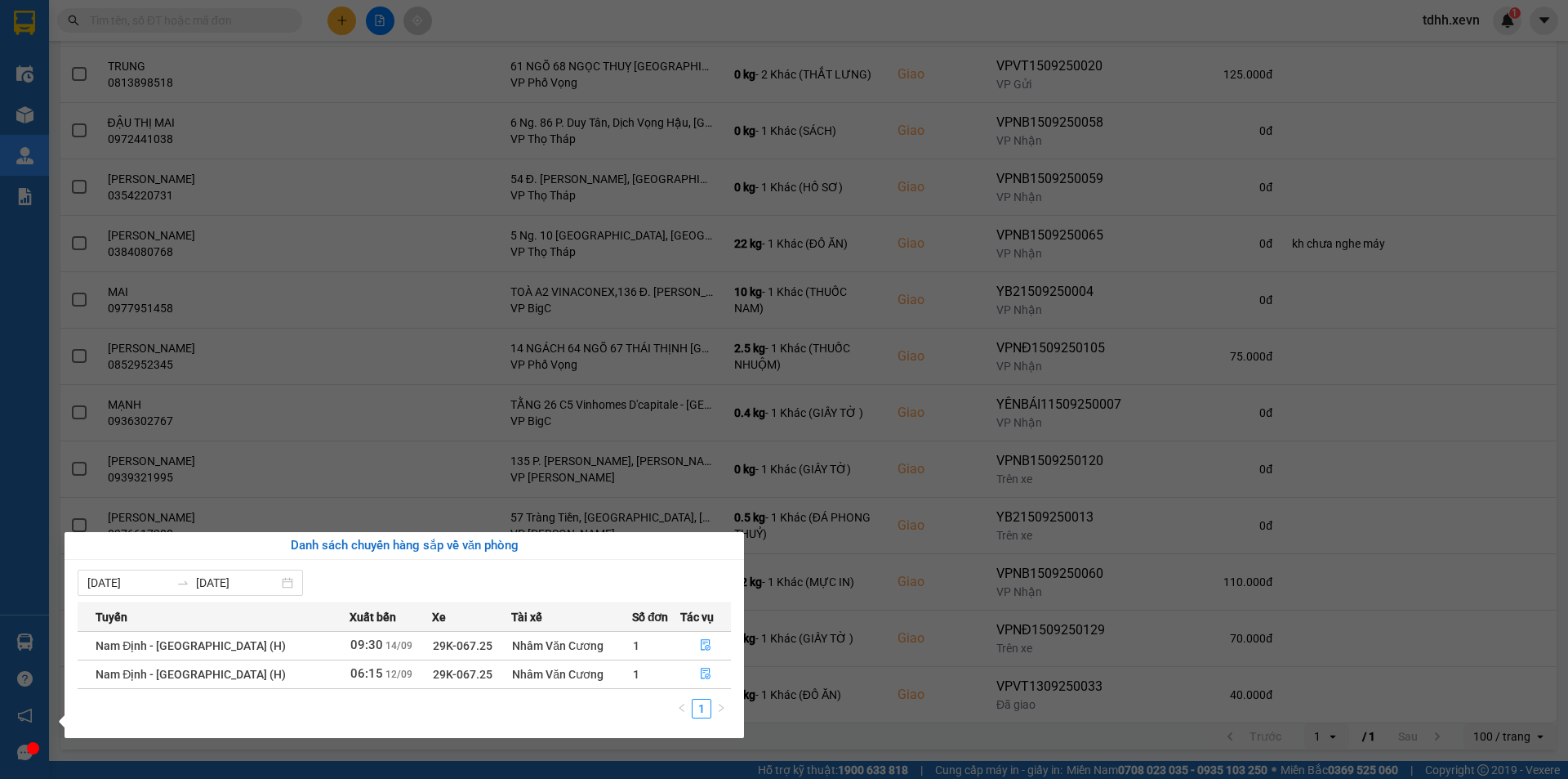
click at [462, 442] on section "Kết quả tìm kiếm ( 0 ) Bộ lọc No Data tdhh.xevn 1 Điều hành xe Kho hàng mới Quả…" at bounding box center [784, 389] width 1568 height 779
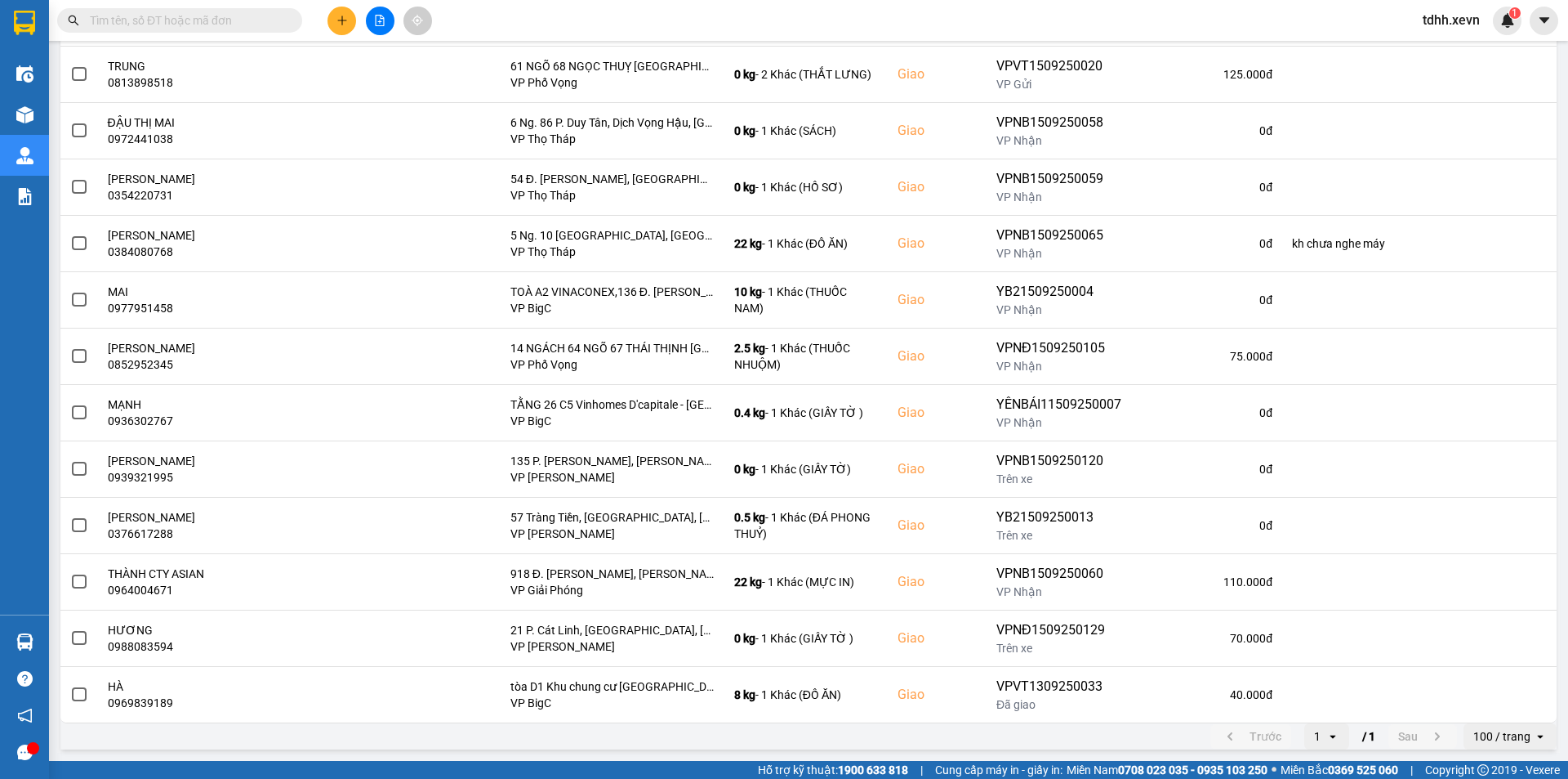
click at [35, 747] on div at bounding box center [33, 748] width 13 height 13
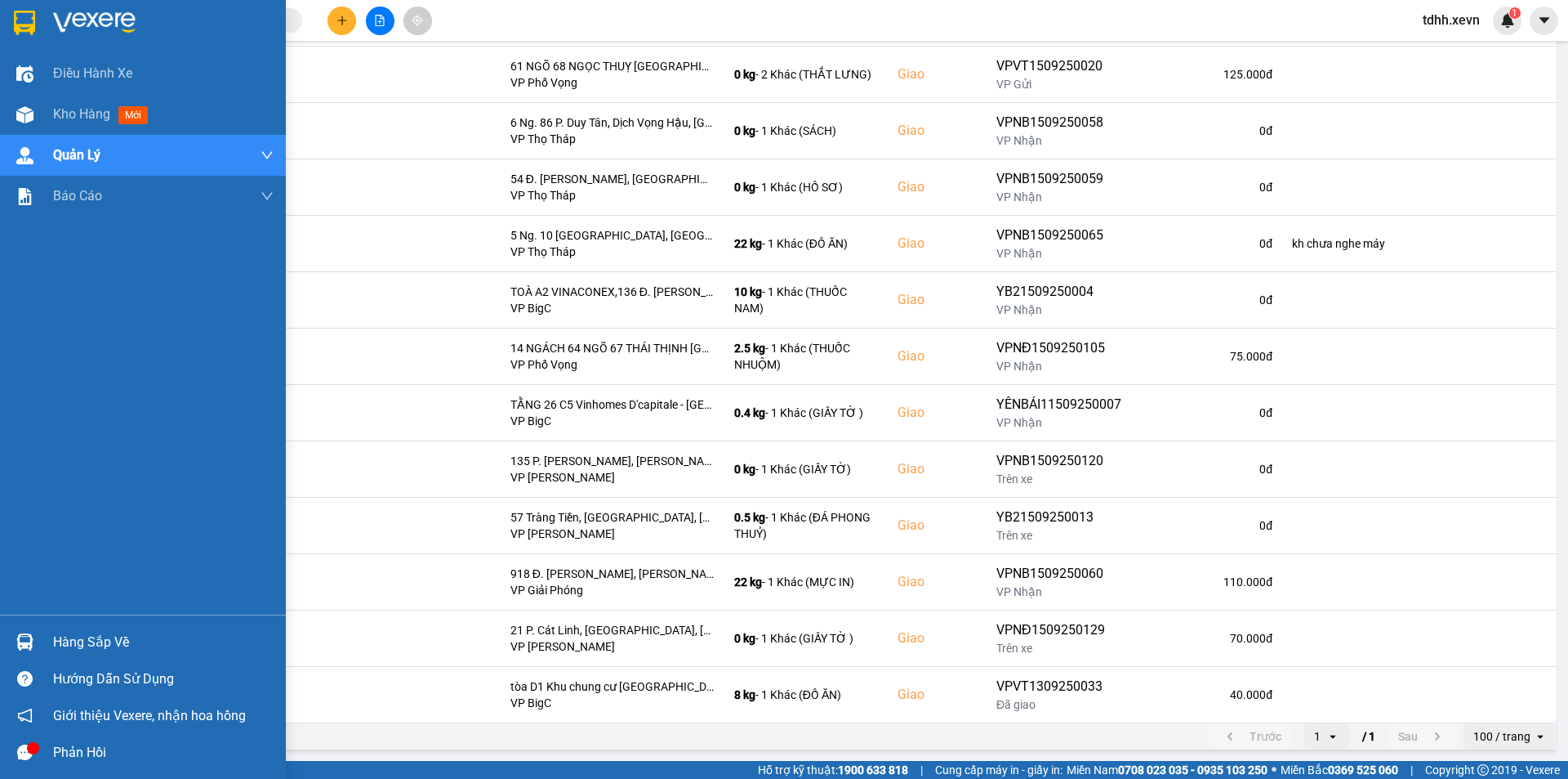
click at [23, 756] on icon "message" at bounding box center [24, 752] width 15 height 15
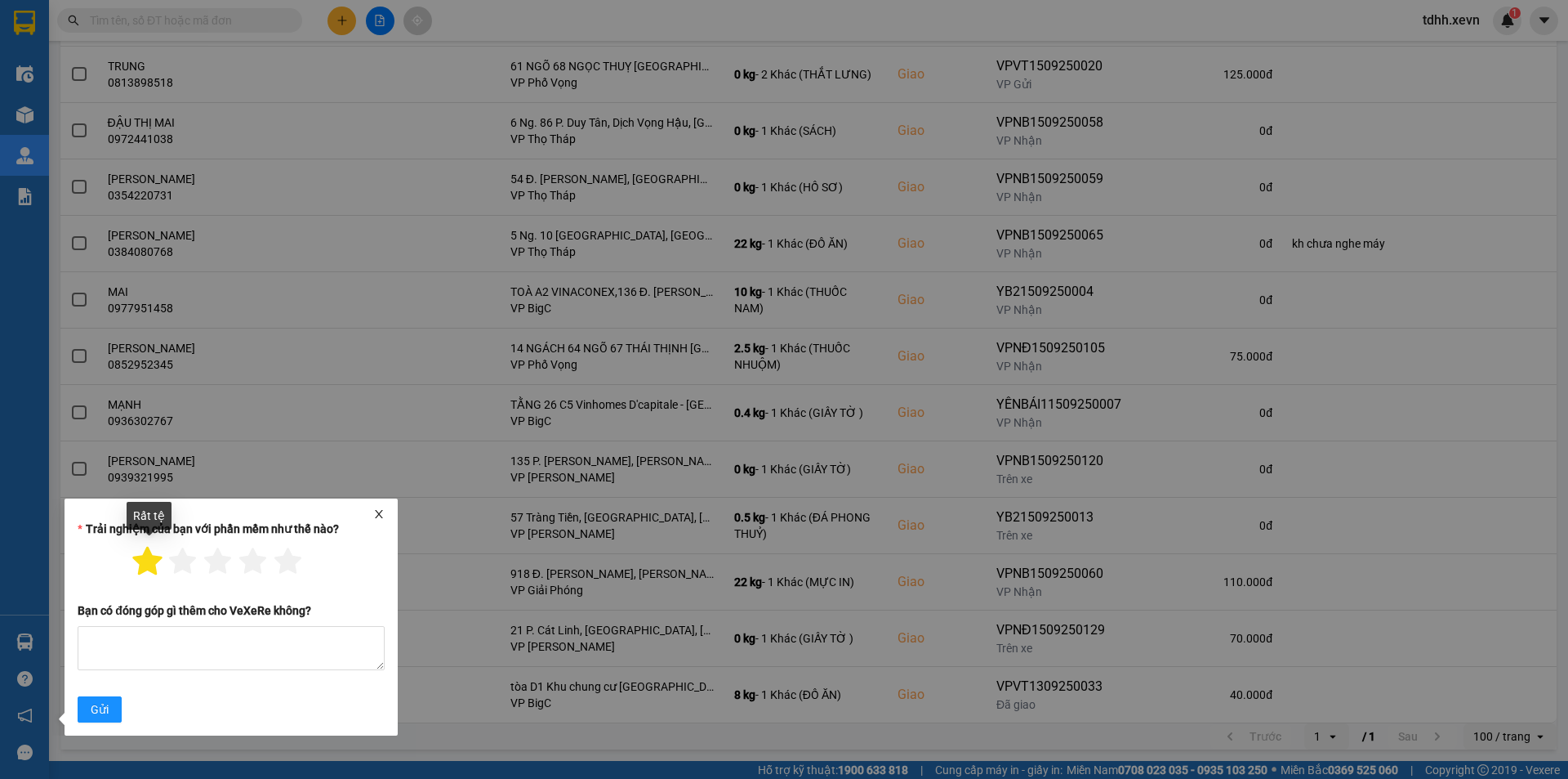
click at [151, 564] on icon "star" at bounding box center [148, 561] width 30 height 29
click at [377, 517] on icon "close" at bounding box center [379, 514] width 12 height 12
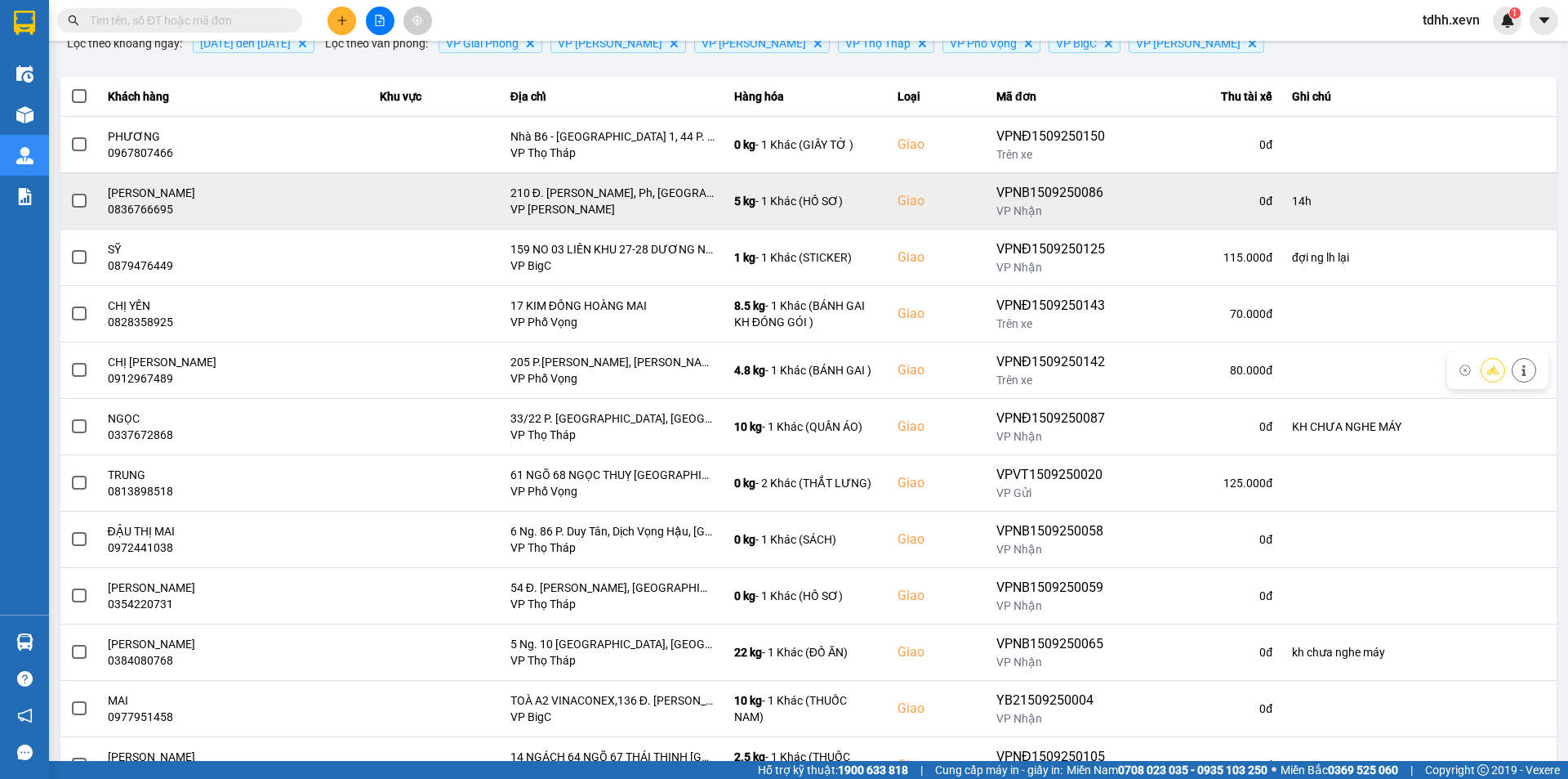
scroll to position [0, 0]
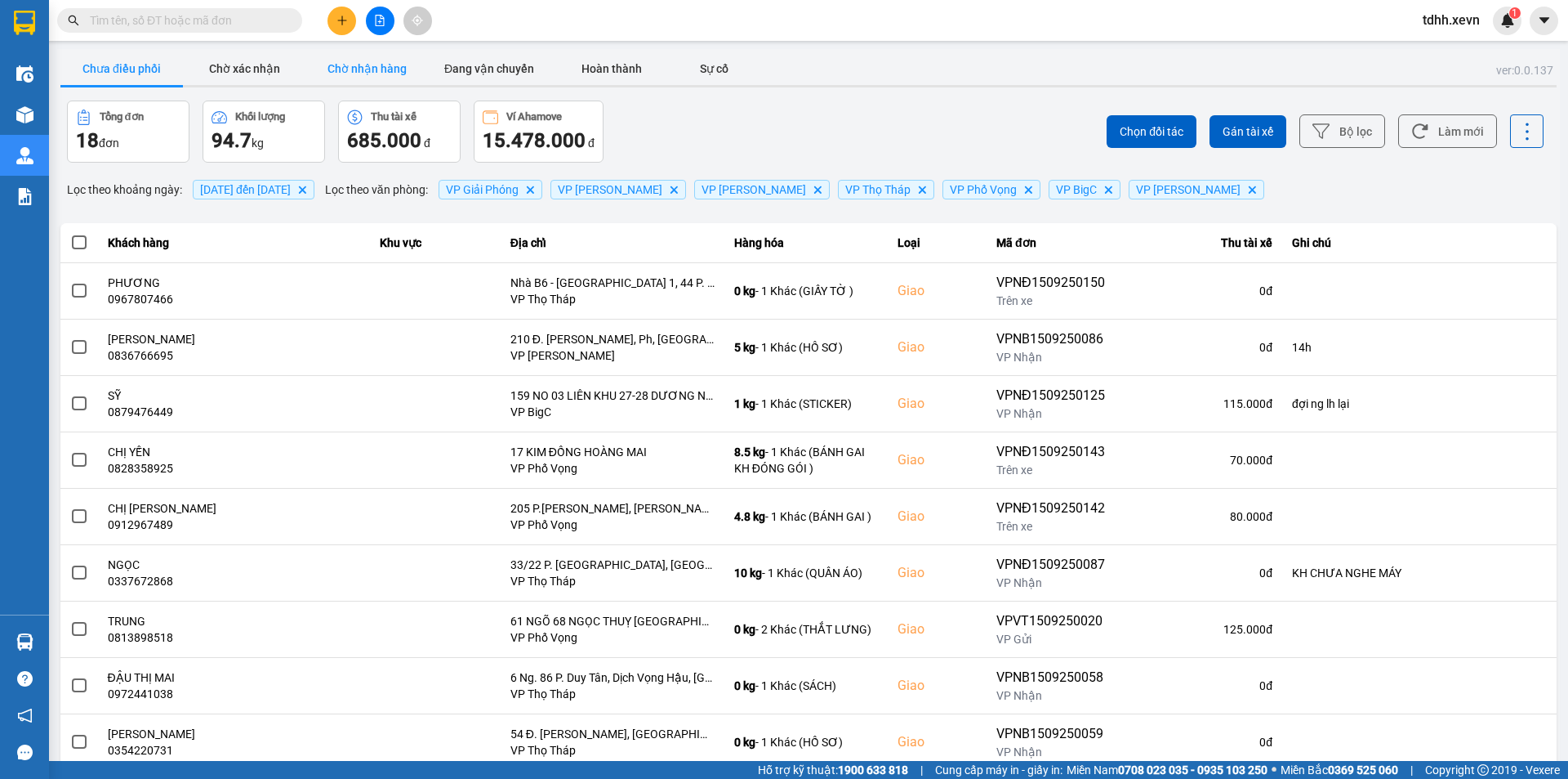
click at [346, 55] on button "Chờ nhận hàng" at bounding box center [367, 69] width 123 height 32
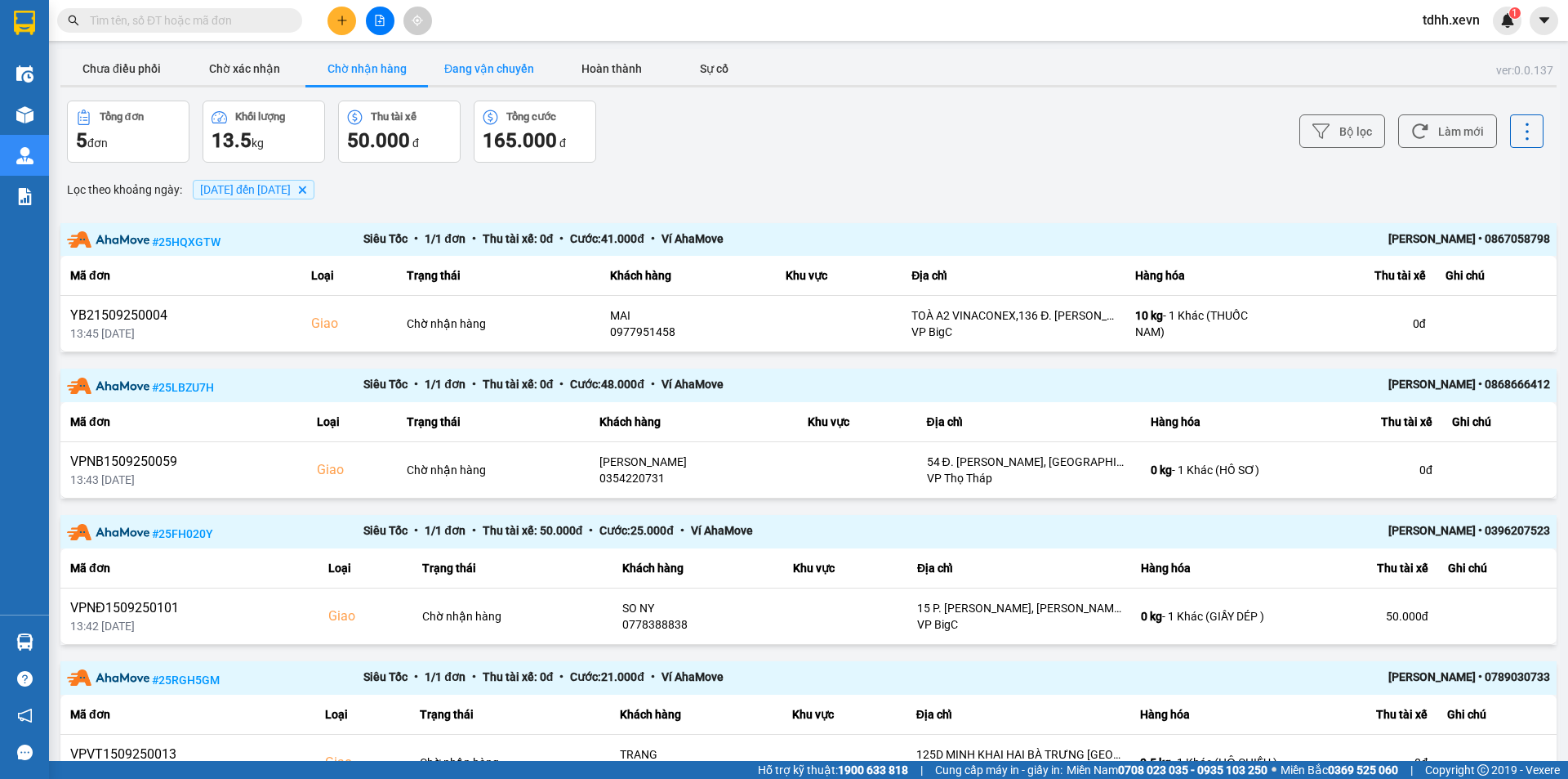
click at [498, 61] on button "Đang vận chuyển" at bounding box center [489, 69] width 123 height 32
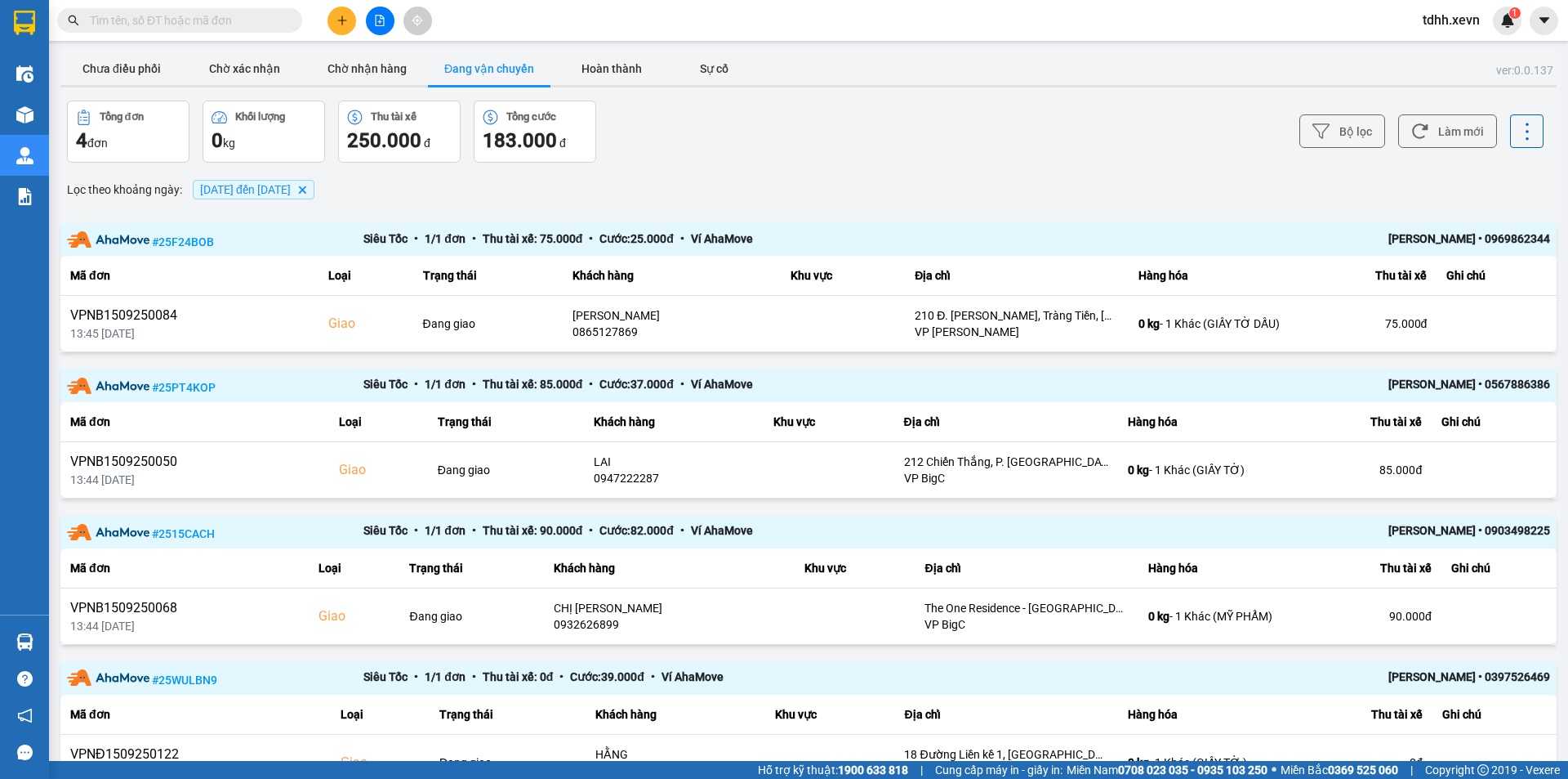
click at [975, 169] on div "ver: 0.0.137 Chưa điều phối Chờ xác nhận Chờ nhận hàng Đang vận chuyển Hoàn thà…" at bounding box center [808, 446] width 1503 height 794
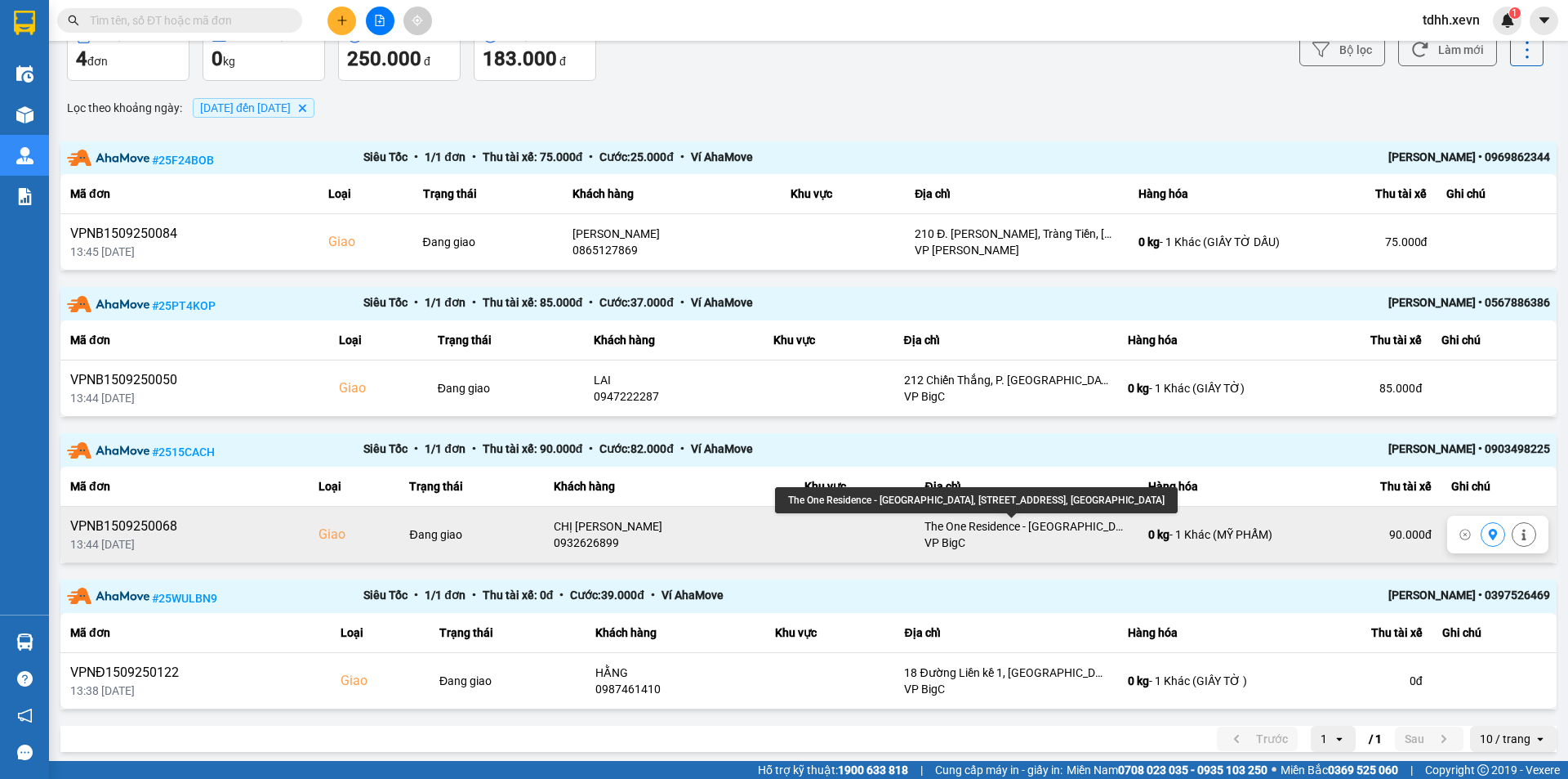
click at [1040, 523] on div "The One Residence - [GEOGRAPHIC_DATA], [STREET_ADDRESS], [GEOGRAPHIC_DATA]" at bounding box center [1027, 526] width 204 height 16
copy div "The One Residence - [GEOGRAPHIC_DATA], [STREET_ADDRESS], [GEOGRAPHIC_DATA]"
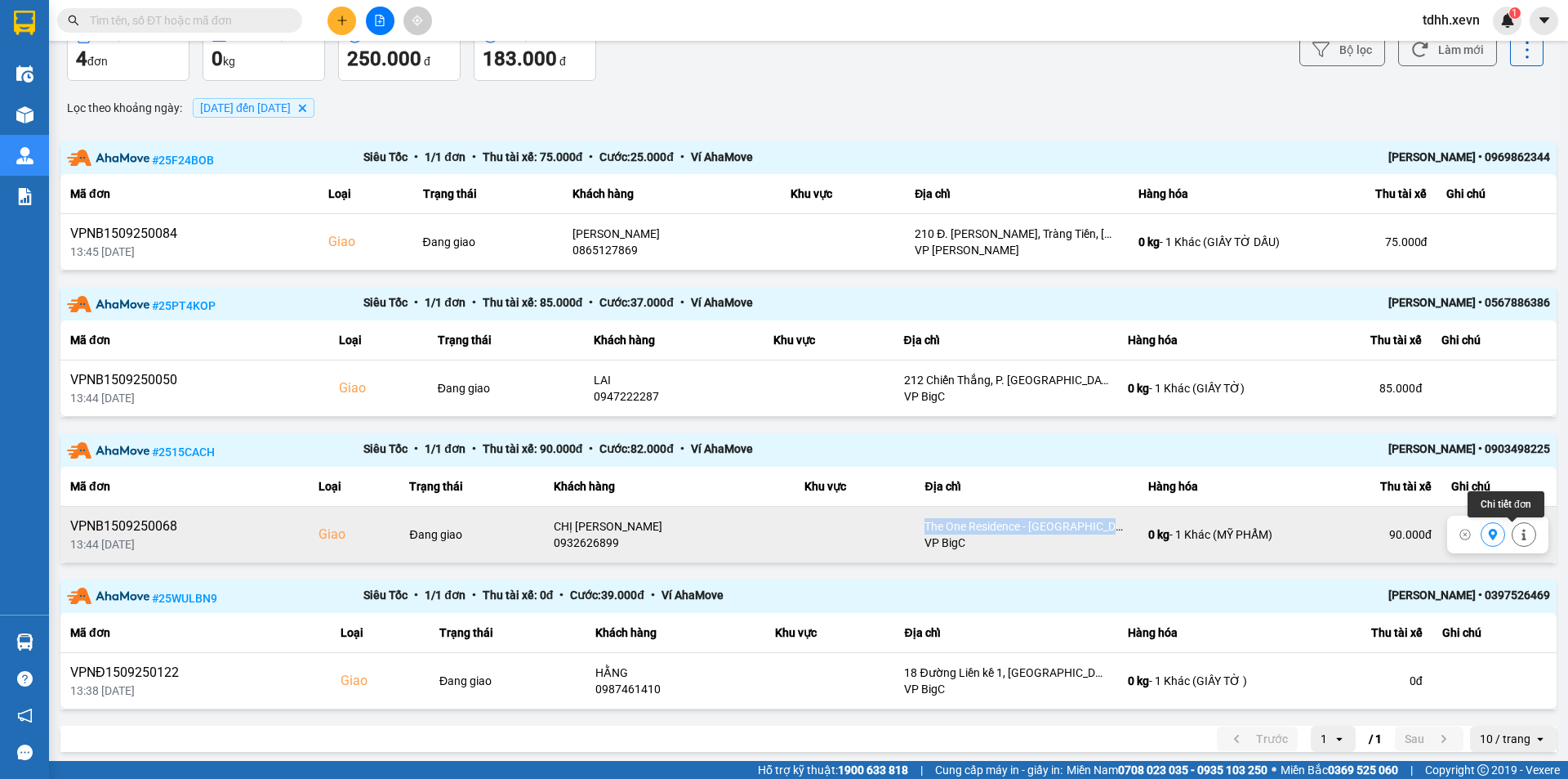
click at [1518, 538] on button at bounding box center [1524, 535] width 23 height 29
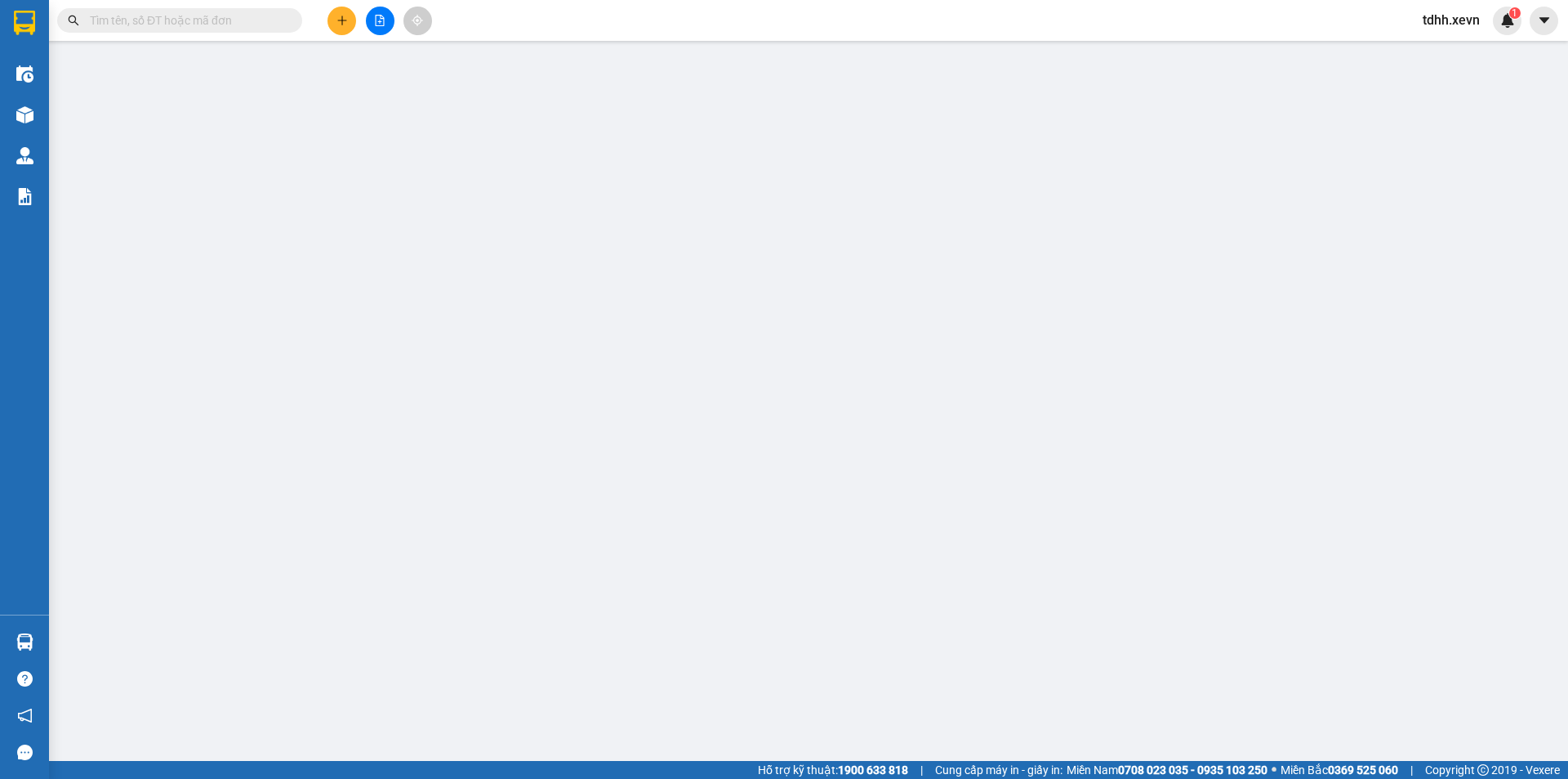
type input "0968222296"
type input "LẠI THỊ HƯƠNG MAI"
type input "0932626899"
type input "CHỊ [PERSON_NAME]"
checkbox input "true"
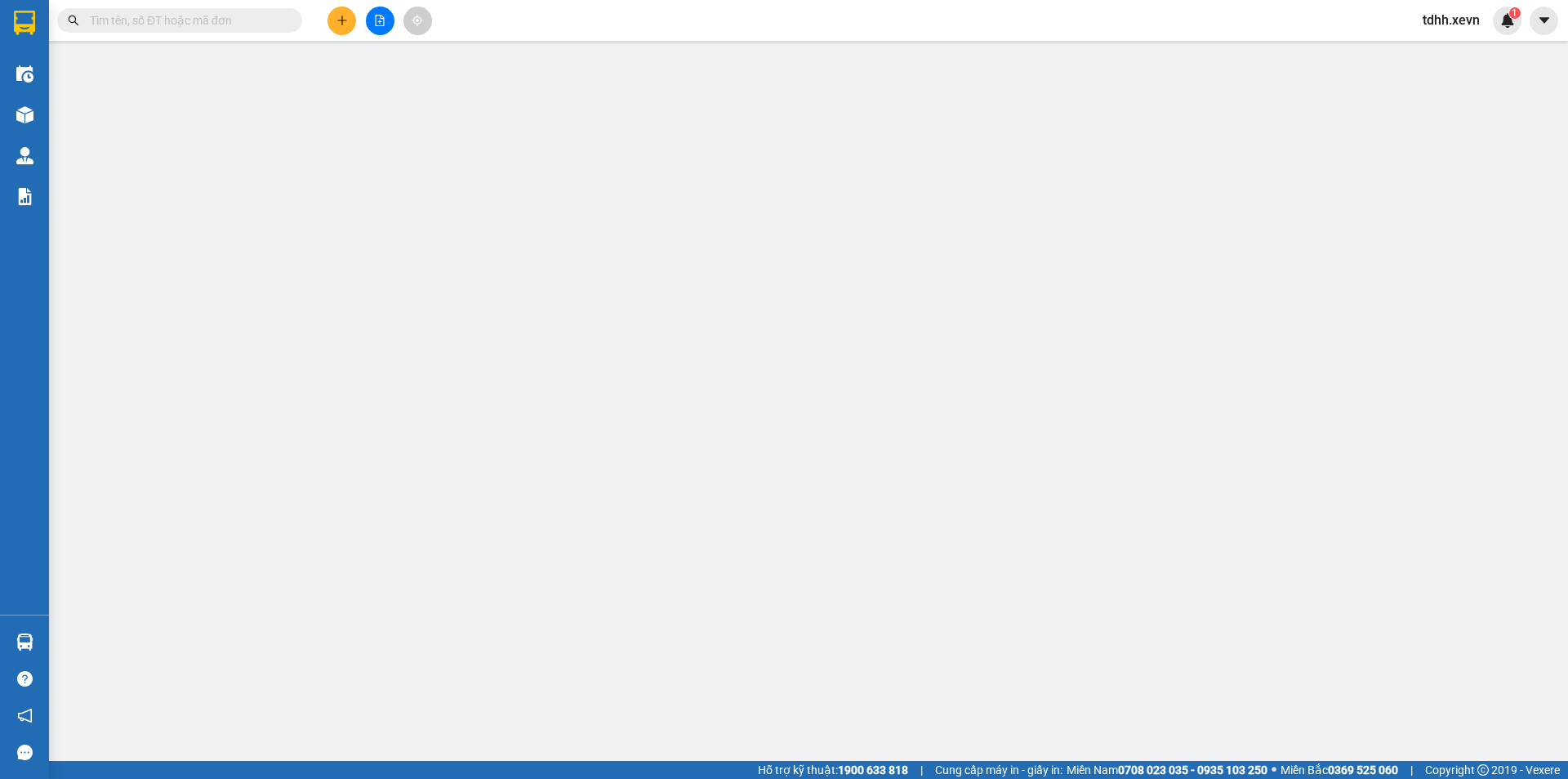
type input "The One Residence - [GEOGRAPHIC_DATA], [STREET_ADDRESS], [GEOGRAPHIC_DATA]"
type input "11111111"
type input "155.000"
type input "65.000"
type input "90.000"
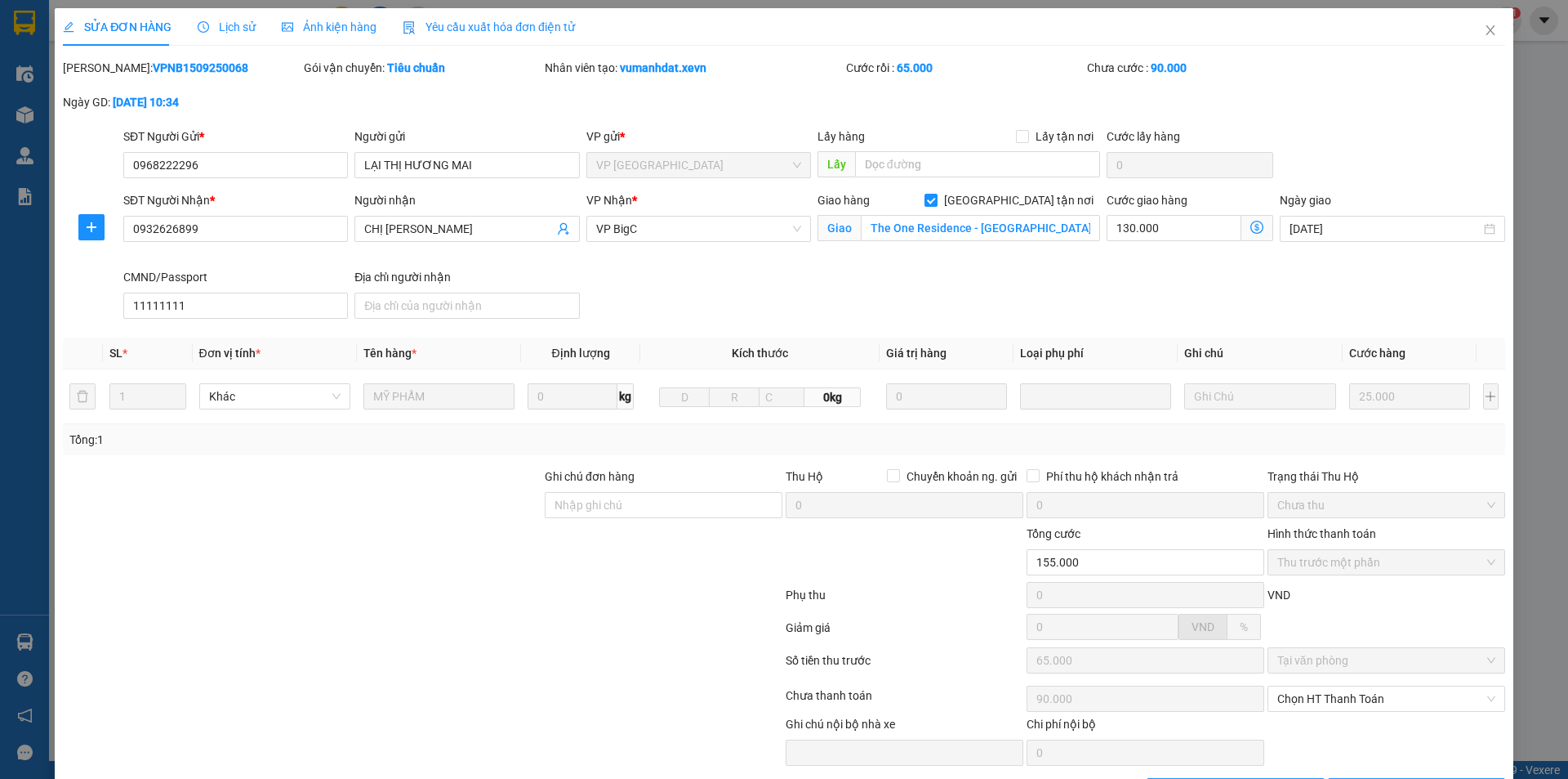
click at [223, 21] on span "Lịch sử" at bounding box center [226, 27] width 58 height 13
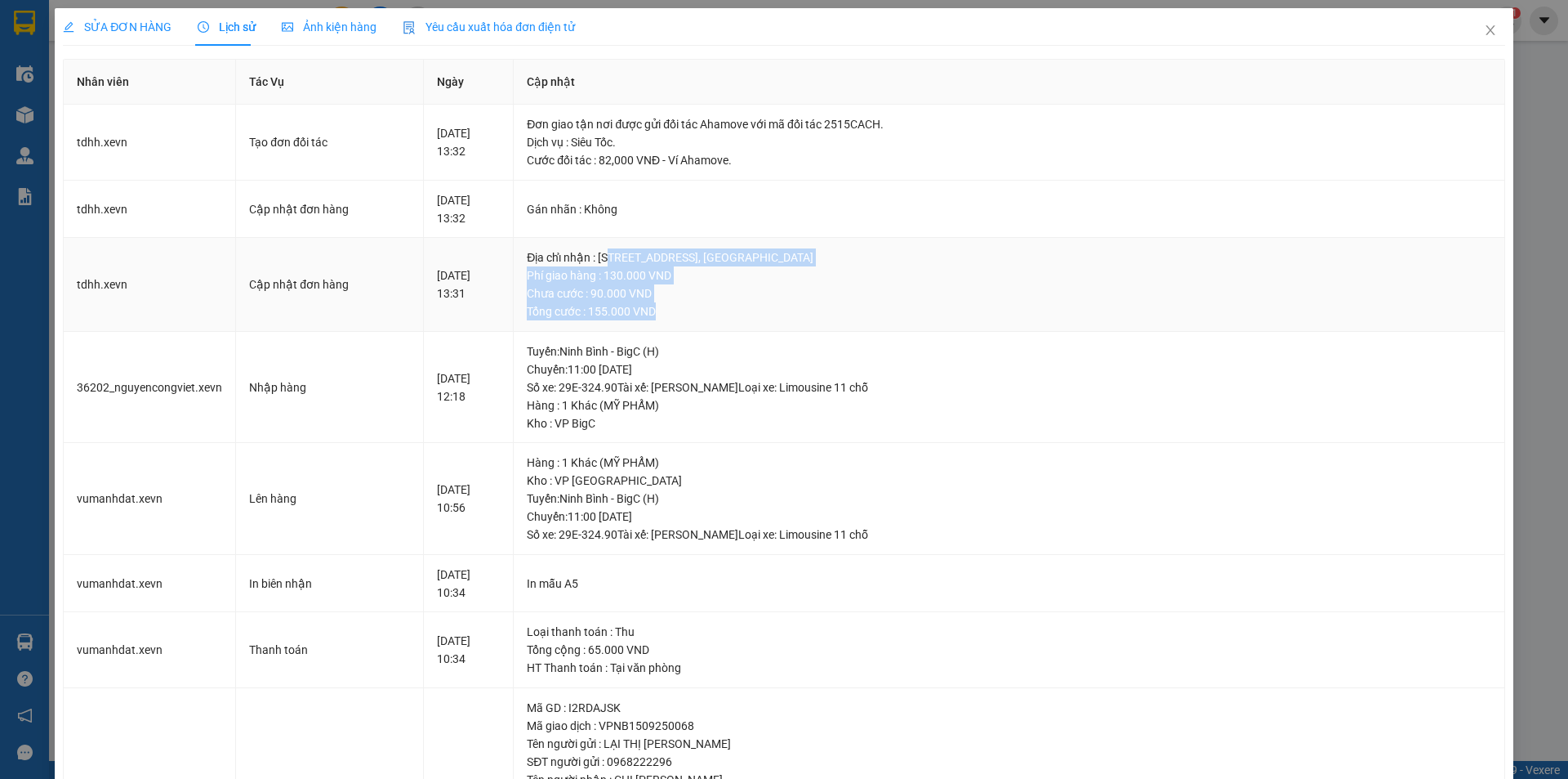
drag, startPoint x: 649, startPoint y: 255, endPoint x: 696, endPoint y: 313, distance: 74.7
click at [696, 313] on td "Địa chỉ nhận : [STREET_ADDRESS], [GEOGRAPHIC_DATA] Phí giao hàng : 130.000 VND …" at bounding box center [1009, 284] width 991 height 94
click at [696, 313] on div "Tổng cước : 155.000 VND" at bounding box center [1009, 311] width 964 height 18
drag, startPoint x: 696, startPoint y: 313, endPoint x: 571, endPoint y: 249, distance: 140.4
click at [571, 249] on td "Địa chỉ nhận : [STREET_ADDRESS], [GEOGRAPHIC_DATA] Phí giao hàng : 130.000 VND …" at bounding box center [1009, 284] width 991 height 94
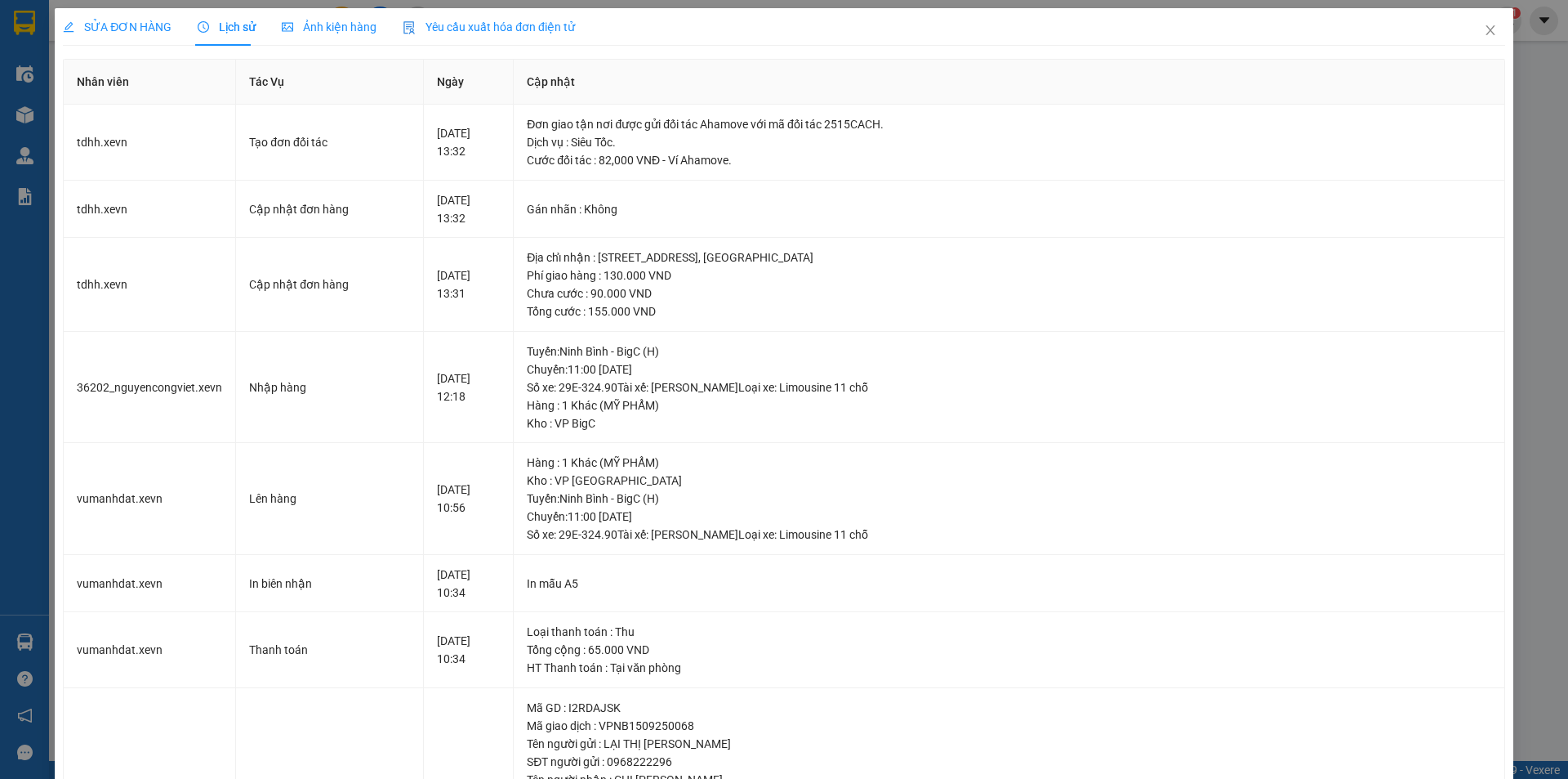
click at [131, 27] on span "SỬA ĐƠN HÀNG" at bounding box center [117, 27] width 108 height 13
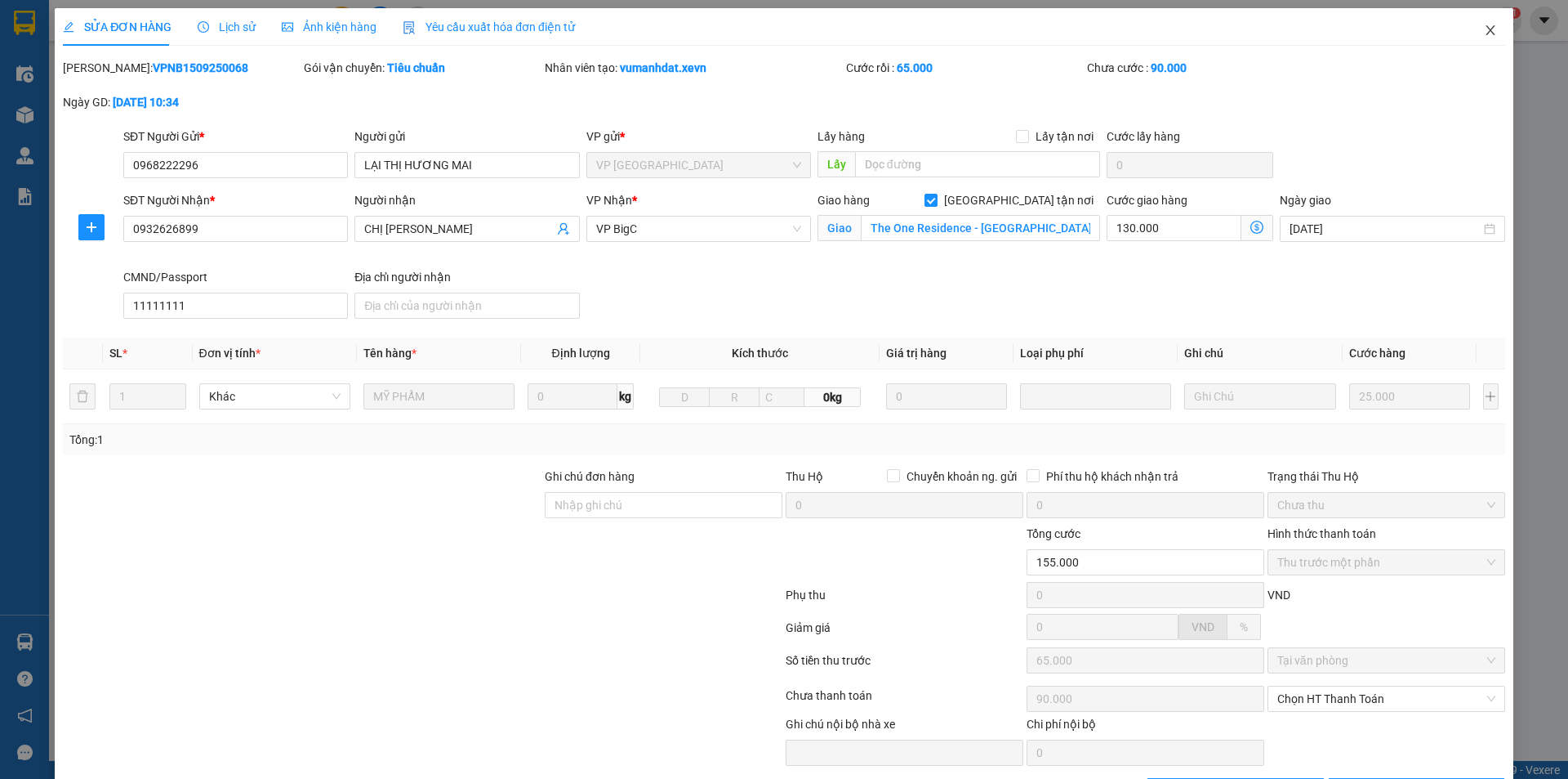
click at [1484, 34] on icon "close" at bounding box center [1490, 30] width 13 height 13
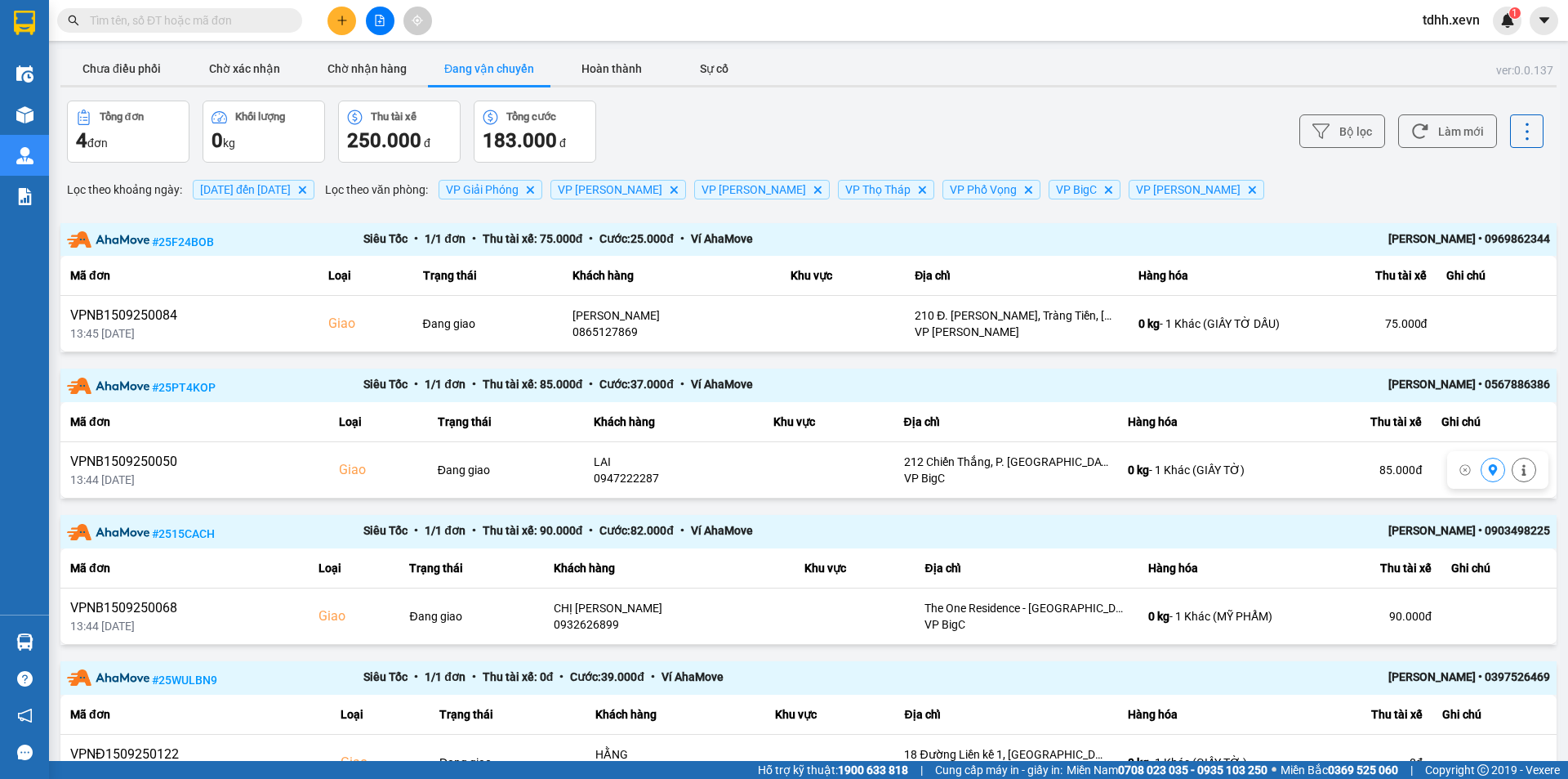
scroll to position [90, 0]
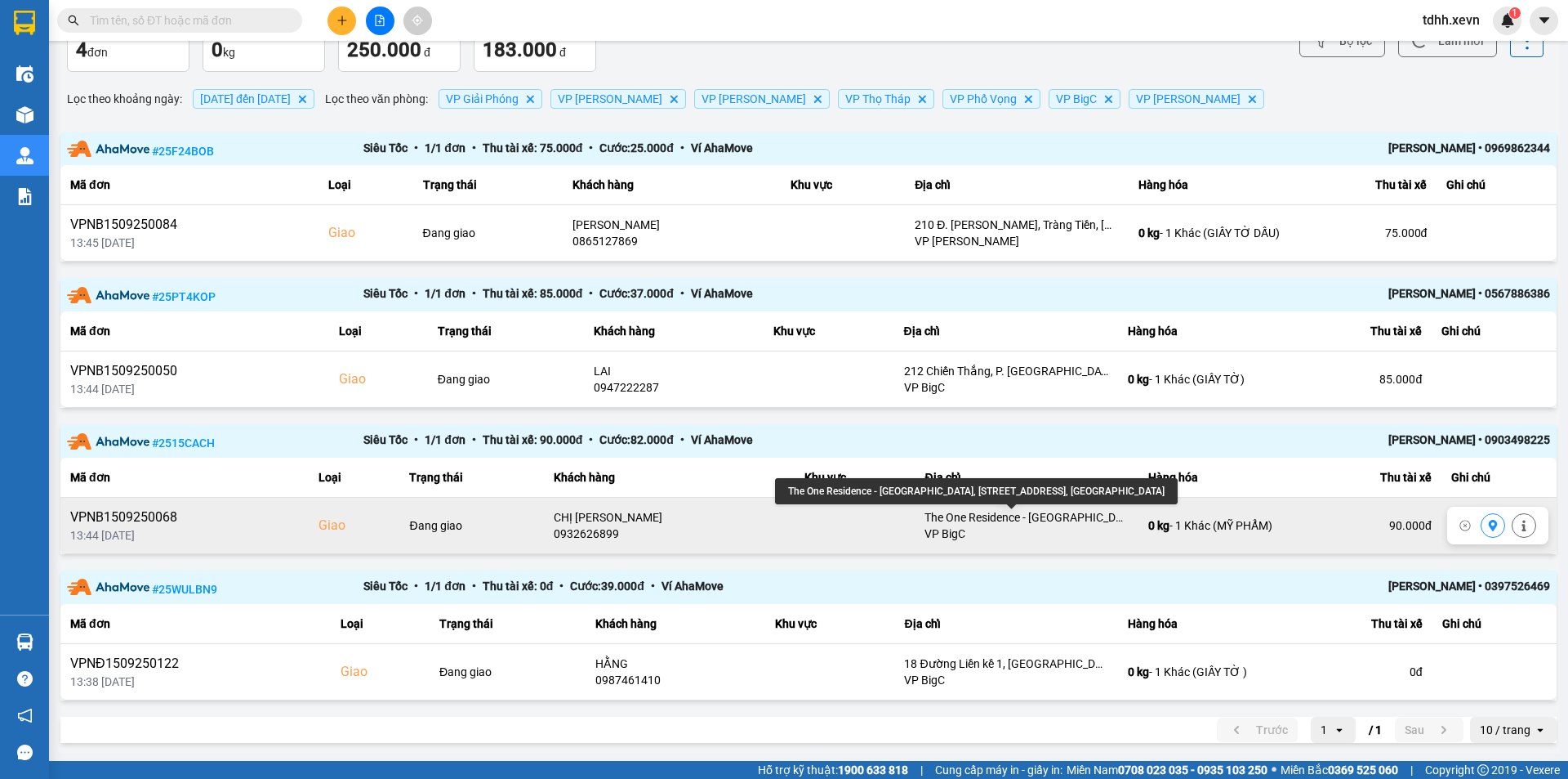
click at [1016, 523] on div "The One Residence - [GEOGRAPHIC_DATA], [STREET_ADDRESS], [GEOGRAPHIC_DATA]" at bounding box center [1027, 517] width 204 height 16
copy div "The One Residence - [GEOGRAPHIC_DATA], [STREET_ADDRESS], [GEOGRAPHIC_DATA]"
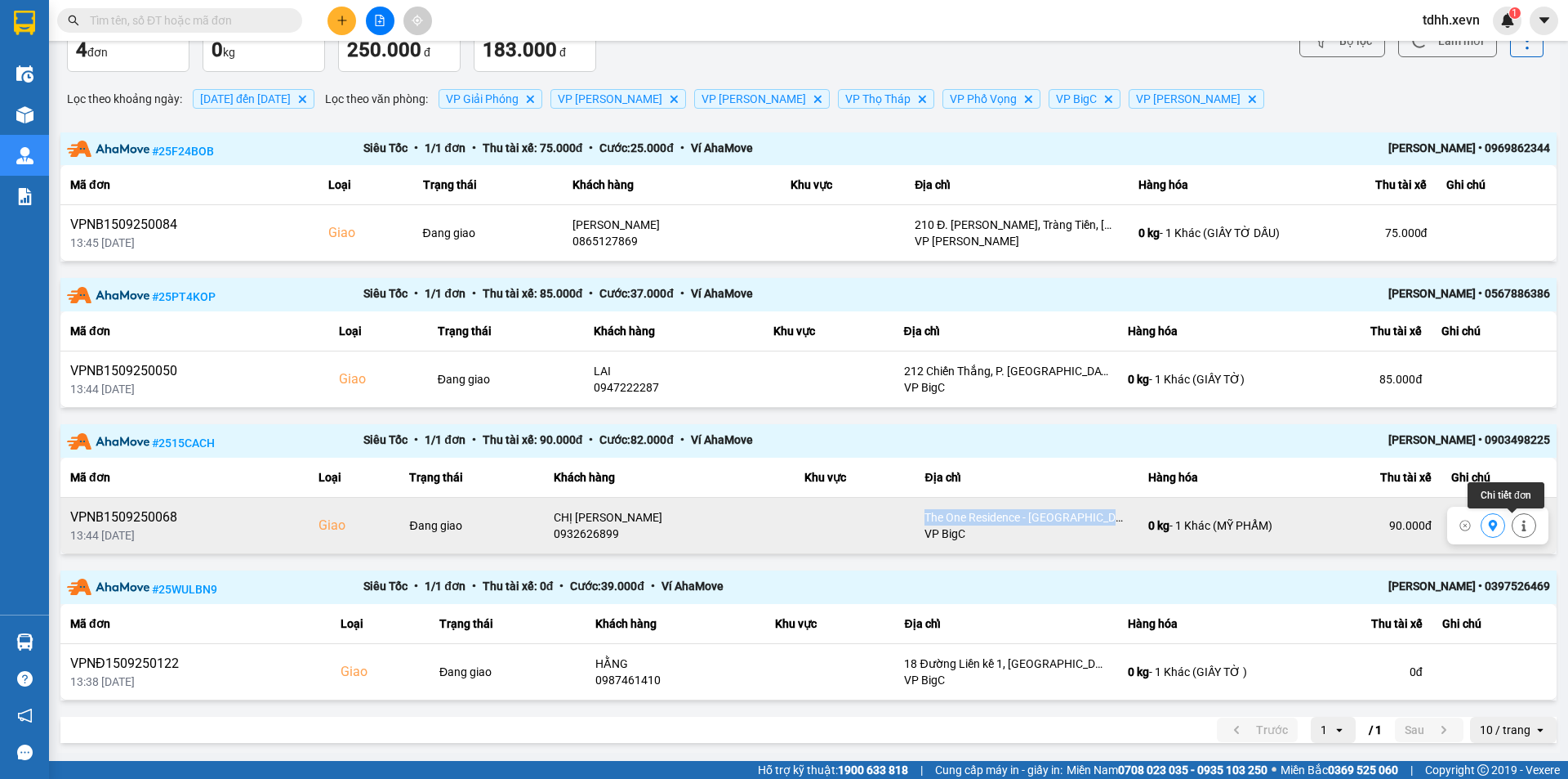
click at [1513, 524] on button at bounding box center [1524, 526] width 23 height 29
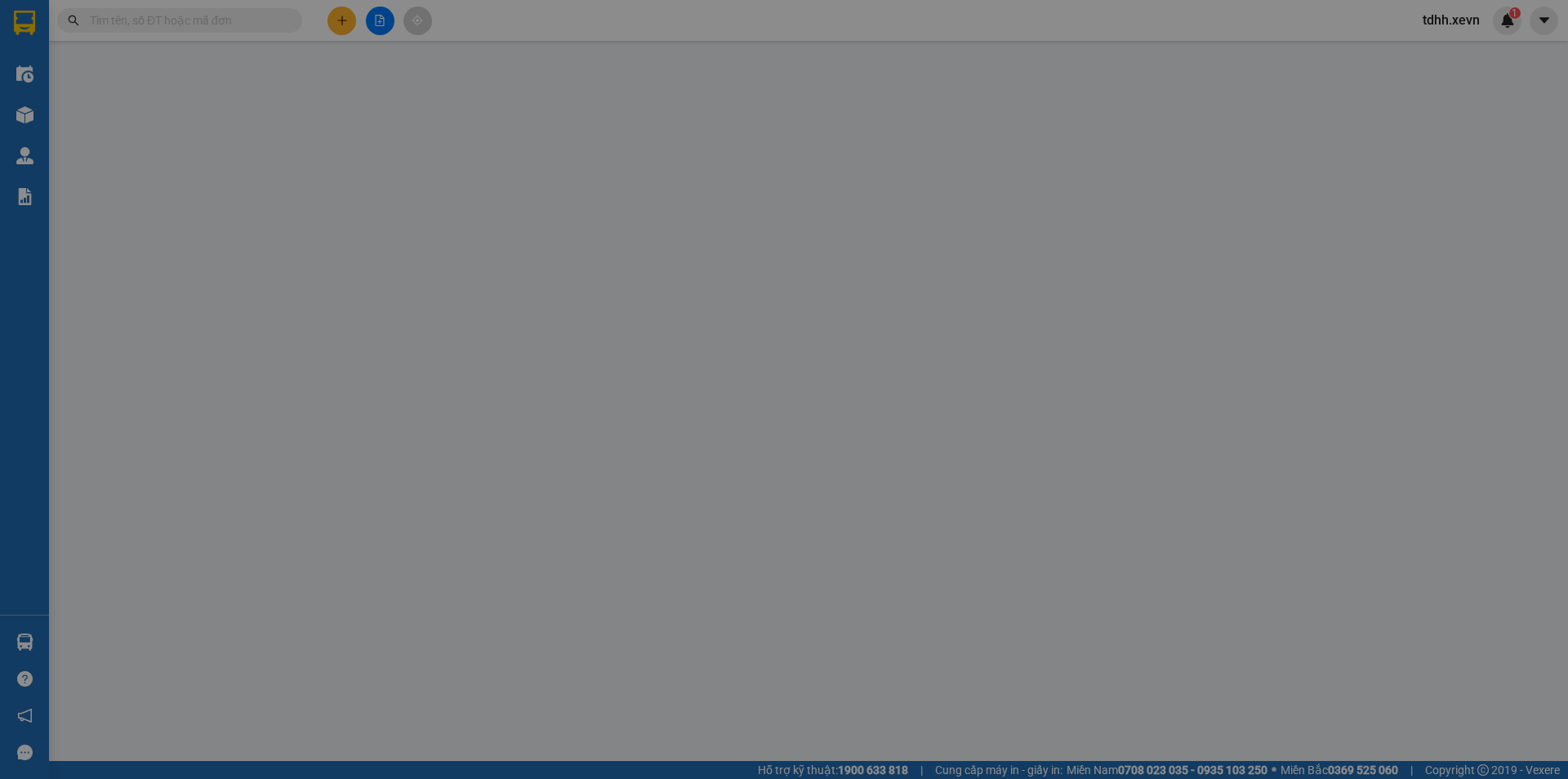
type input "0968222296"
type input "LẠI THỊ HƯƠNG MAI"
type input "0932626899"
type input "CHỊ [PERSON_NAME]"
checkbox input "true"
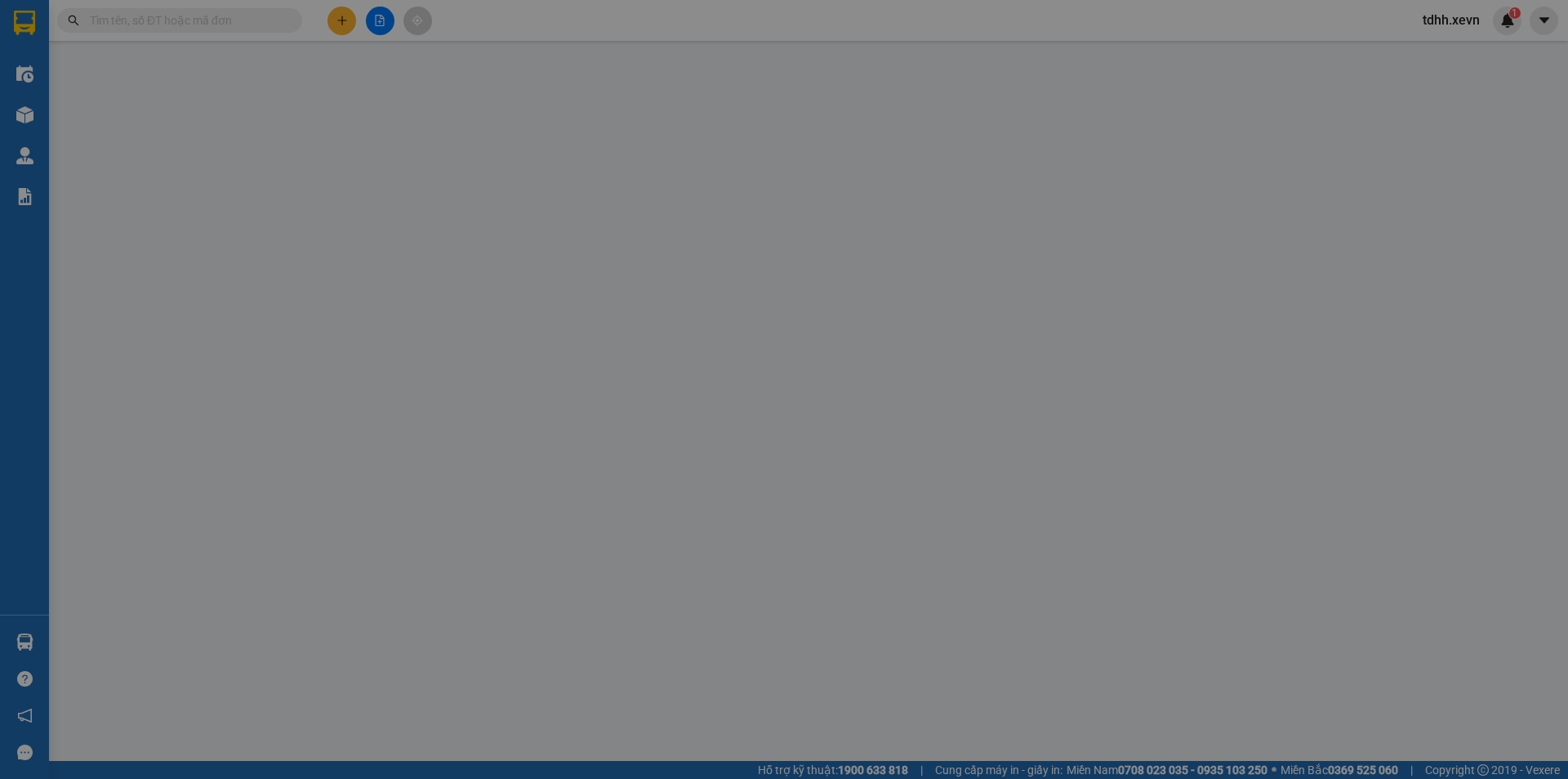
type input "The One Residence - [GEOGRAPHIC_DATA], [STREET_ADDRESS], [GEOGRAPHIC_DATA]"
type input "11111111"
type input "155.000"
type input "65.000"
type input "90.000"
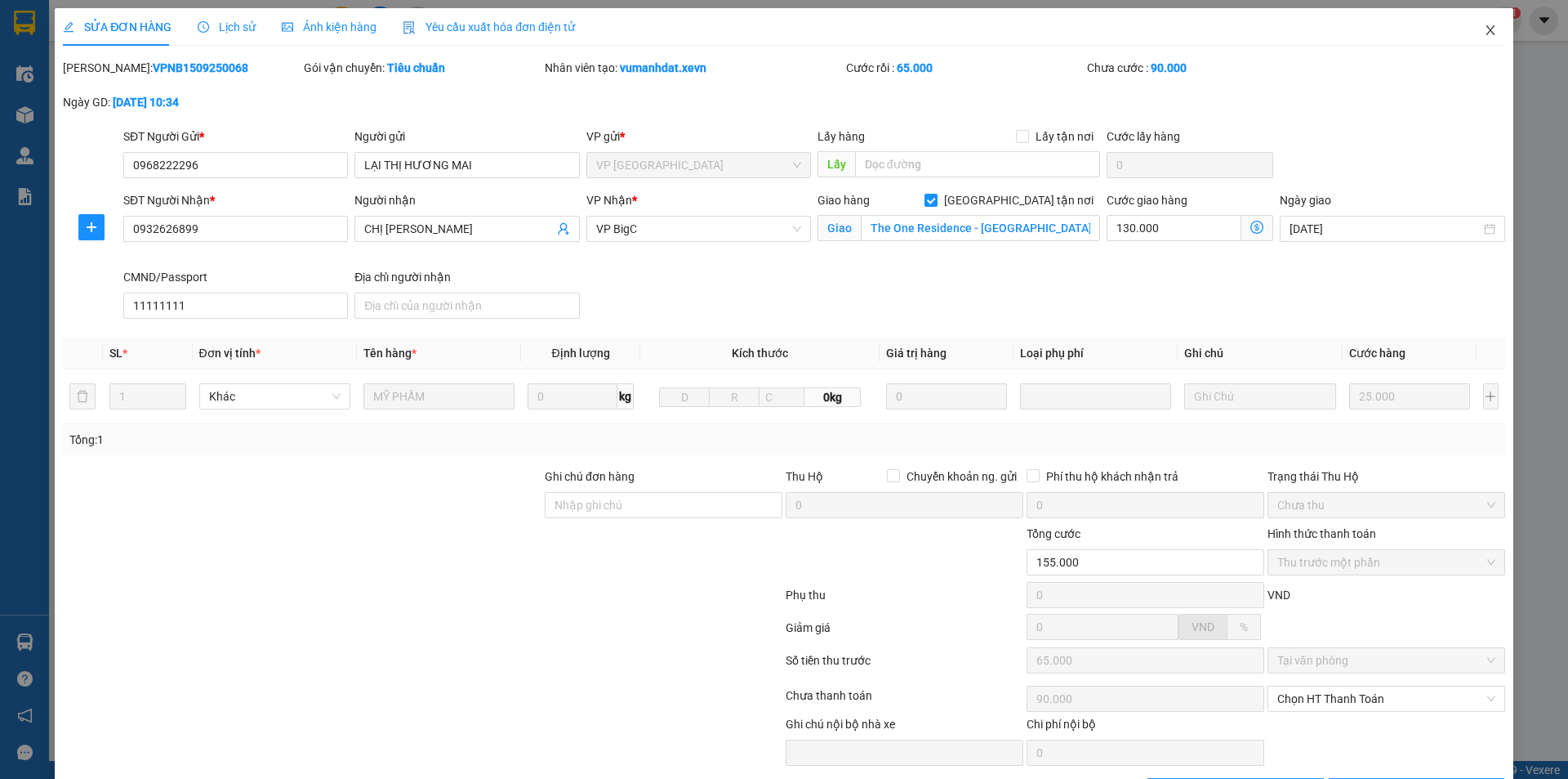
click at [1475, 40] on span "Close" at bounding box center [1490, 31] width 46 height 46
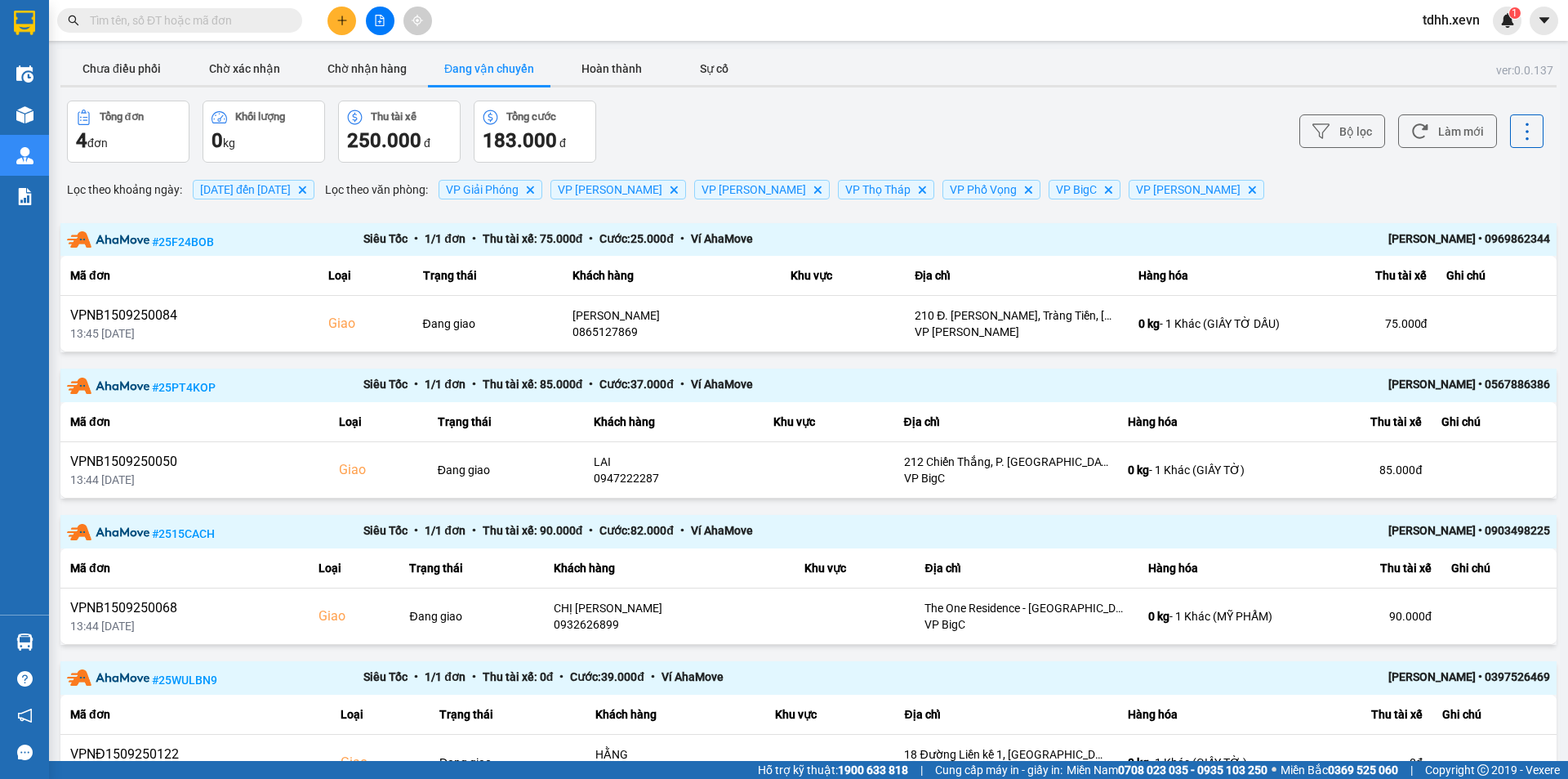
scroll to position [90, 0]
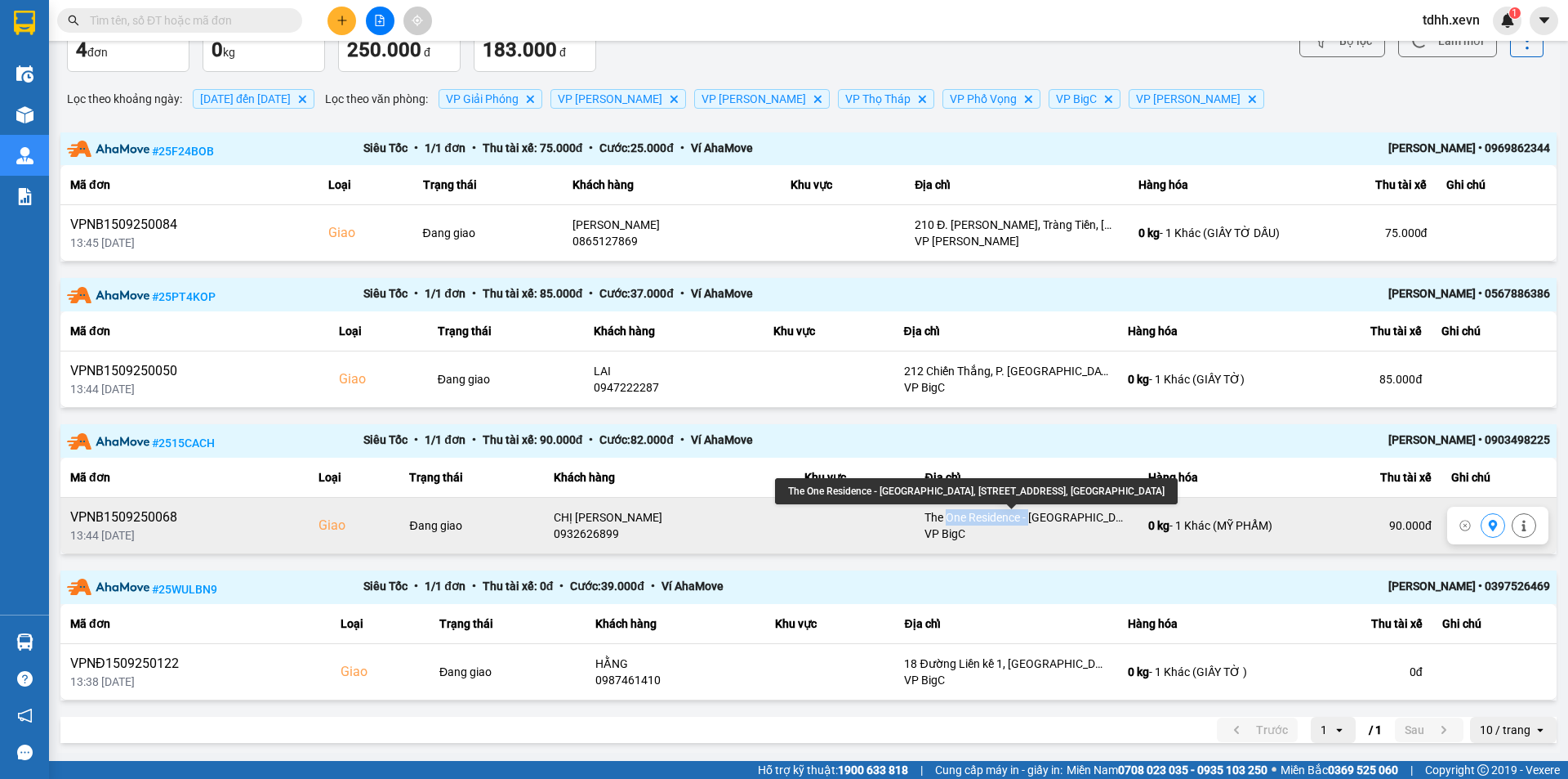
drag, startPoint x: 985, startPoint y: 522, endPoint x: 931, endPoint y: 522, distance: 54.0
click at [932, 522] on div "The One Residence - [GEOGRAPHIC_DATA], [STREET_ADDRESS], [GEOGRAPHIC_DATA]" at bounding box center [1027, 517] width 204 height 16
drag, startPoint x: 909, startPoint y: 522, endPoint x: 1079, endPoint y: 518, distance: 170.0
click at [1058, 521] on td "The One Residence - [GEOGRAPHIC_DATA], [GEOGRAPHIC_DATA] Gamuda, [GEOGRAPHIC_DA…" at bounding box center [1027, 525] width 224 height 56
drag, startPoint x: 1099, startPoint y: 517, endPoint x: 926, endPoint y: 514, distance: 173.0
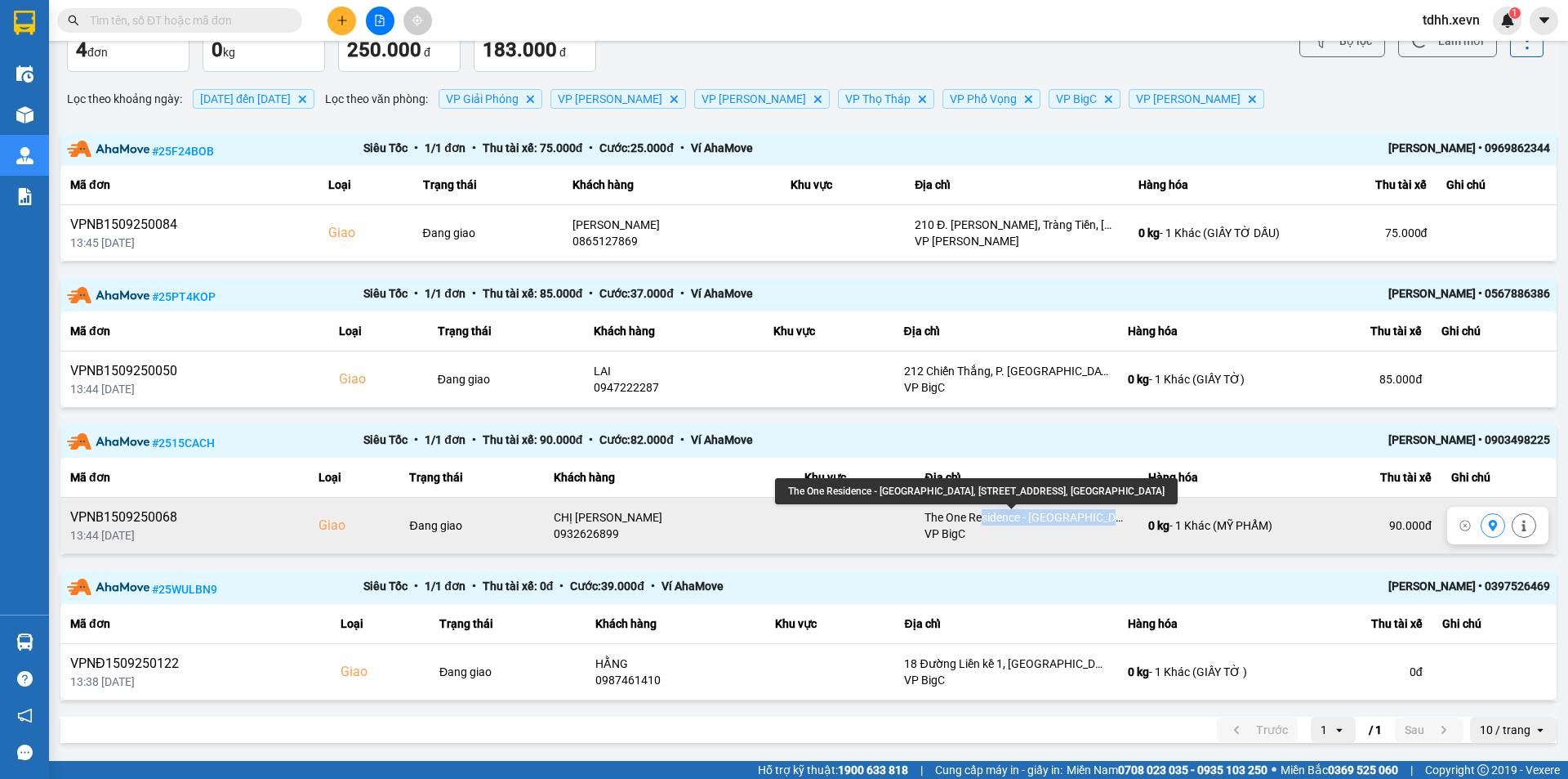
click at [944, 512] on div "The One Residence - [GEOGRAPHIC_DATA], [STREET_ADDRESS], [GEOGRAPHIC_DATA]" at bounding box center [1027, 517] width 204 height 16
drag, startPoint x: 923, startPoint y: 514, endPoint x: 1093, endPoint y: 520, distance: 170.1
click at [1065, 520] on div "The One Residence - [GEOGRAPHIC_DATA], [STREET_ADDRESS], [GEOGRAPHIC_DATA]" at bounding box center [1027, 517] width 204 height 16
drag, startPoint x: 1113, startPoint y: 522, endPoint x: 954, endPoint y: 523, distance: 159.0
click at [966, 523] on div "The One Residence - [GEOGRAPHIC_DATA], [STREET_ADDRESS], [GEOGRAPHIC_DATA]" at bounding box center [1027, 517] width 204 height 16
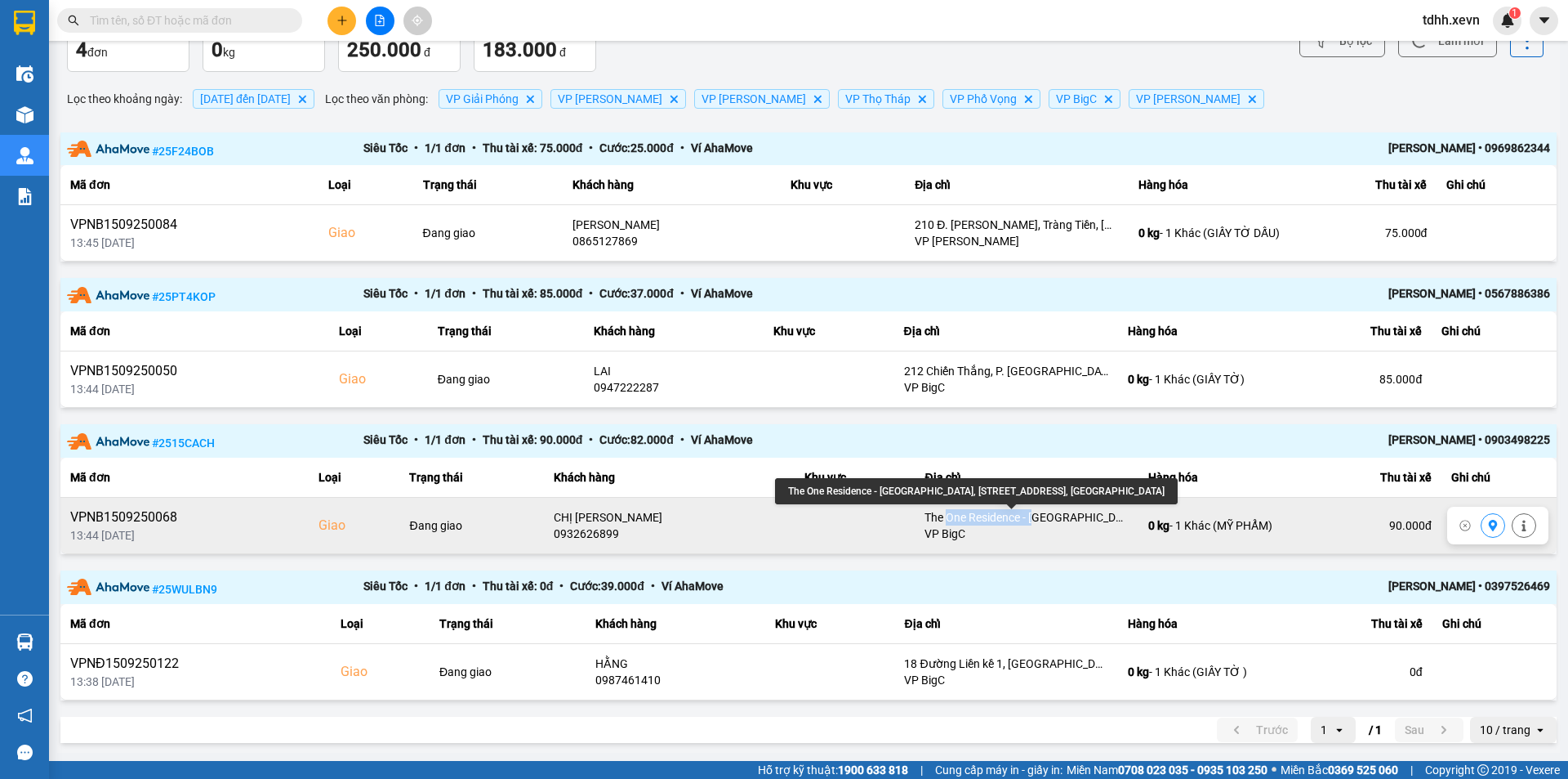
drag, startPoint x: 934, startPoint y: 522, endPoint x: 1104, endPoint y: 523, distance: 170.0
click at [1098, 523] on div "The One Residence - [GEOGRAPHIC_DATA], [STREET_ADDRESS], [GEOGRAPHIC_DATA]" at bounding box center [1027, 517] width 204 height 16
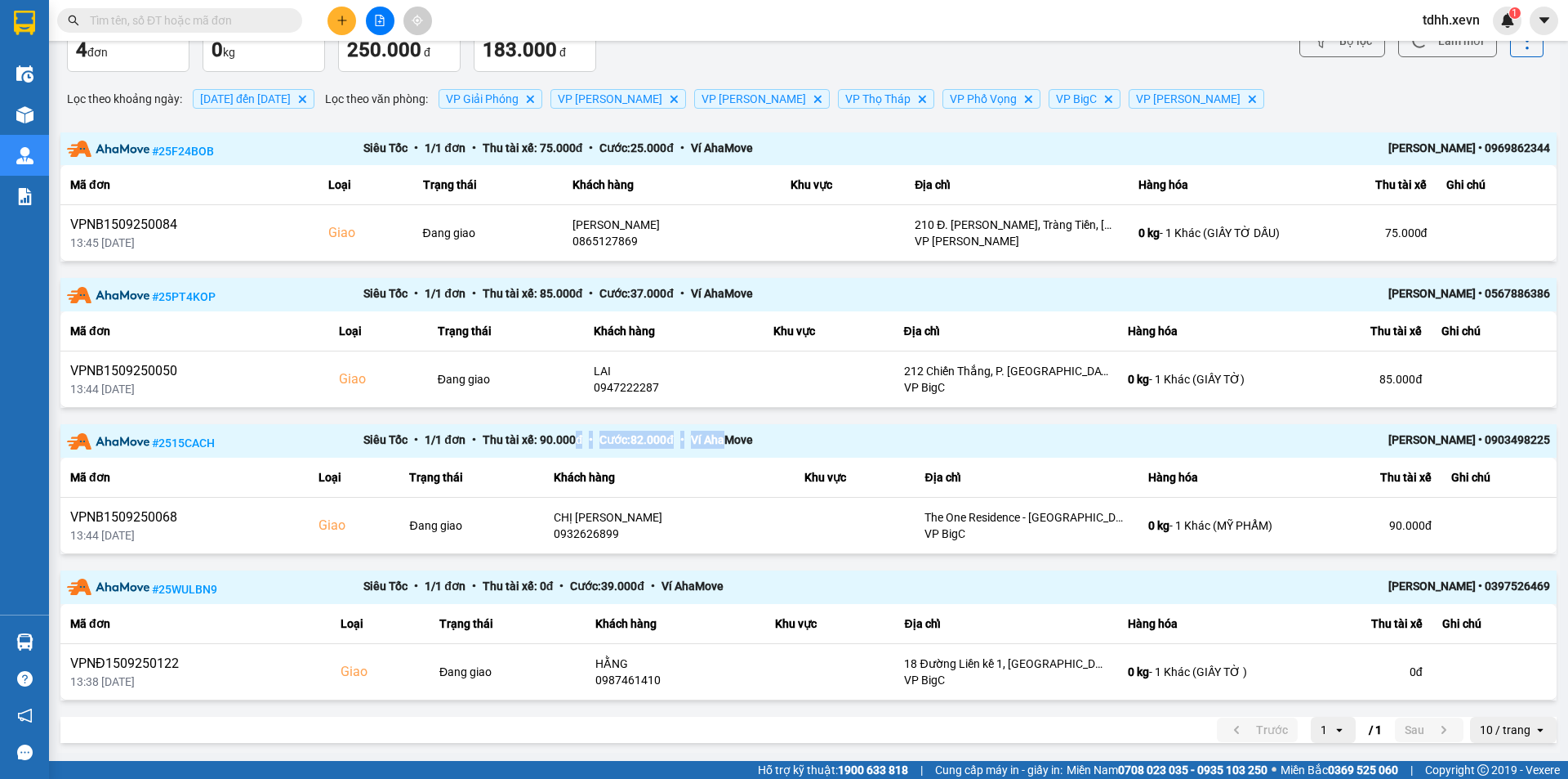
drag, startPoint x: 582, startPoint y: 443, endPoint x: 746, endPoint y: 453, distance: 164.3
click at [741, 453] on div "# 2515CACH Siêu Tốc • 1 / 1 đơn • Thu tài xế: 90.000 đ • Cước: 82.000 đ • Ví Ah…" at bounding box center [808, 441] width 1497 height 33
click at [754, 453] on div "# 2515CACH Siêu Tốc • 1 / 1 đơn • Thu tài xế: 90.000 đ • Cước: 82.000 đ • Ví Ah…" at bounding box center [808, 441] width 1497 height 33
drag, startPoint x: 735, startPoint y: 442, endPoint x: 563, endPoint y: 441, distance: 172.0
click at [567, 441] on div "Siêu Tốc • 1 / 1 đơn • Thu tài xế: 90.000 đ • Cước: 82.000 đ • Ví AhaMove" at bounding box center [808, 441] width 890 height 21
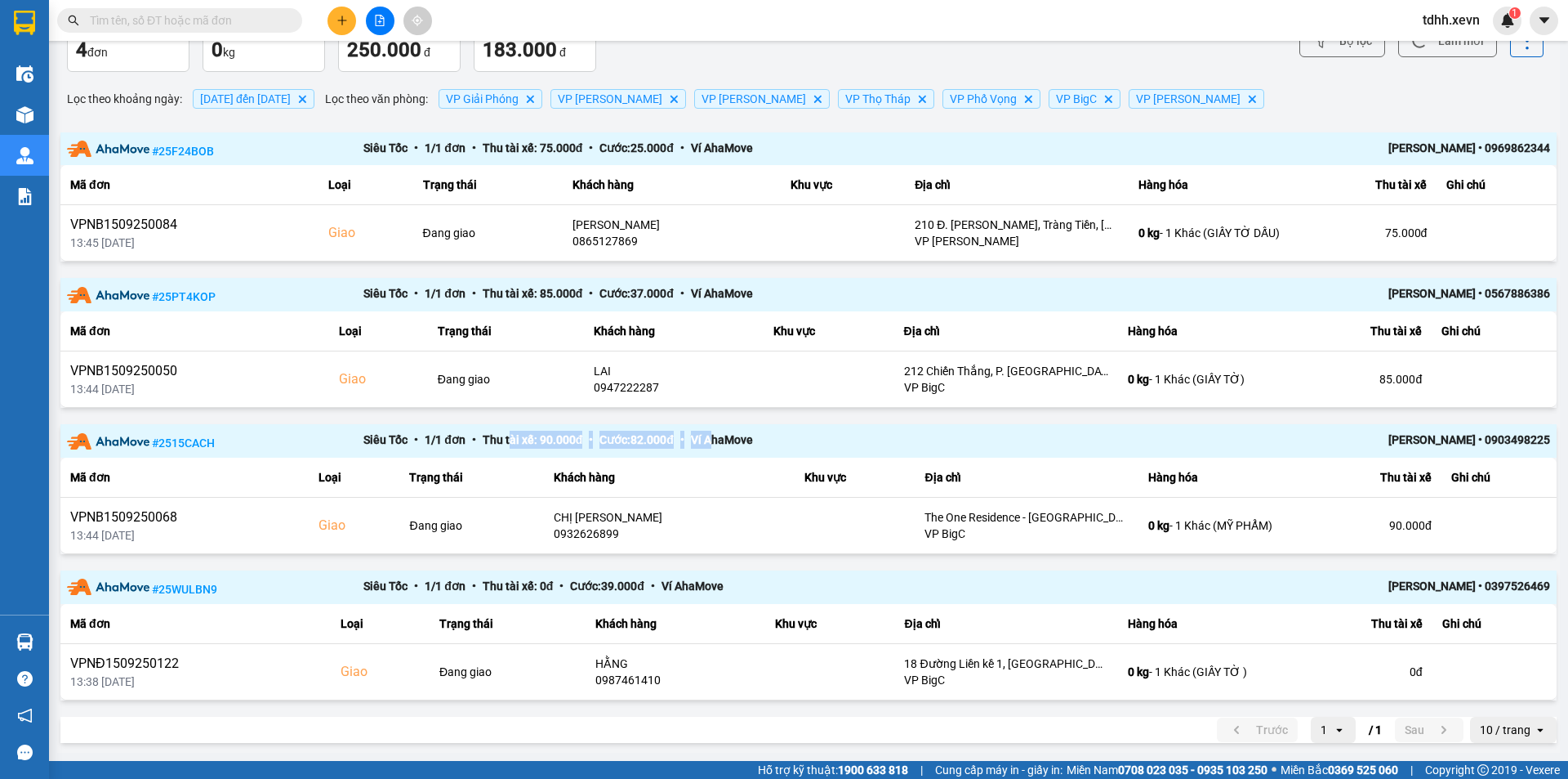
drag, startPoint x: 512, startPoint y: 441, endPoint x: 746, endPoint y: 443, distance: 234.0
click at [743, 443] on div "Siêu Tốc • 1 / 1 đơn • Thu tài xế: 90.000 đ • Cước: 82.000 đ • Ví AhaMove" at bounding box center [808, 441] width 890 height 21
drag, startPoint x: 783, startPoint y: 443, endPoint x: 503, endPoint y: 445, distance: 280.0
click at [505, 445] on div "Siêu Tốc • 1 / 1 đơn • Thu tài xế: 90.000 đ • Cước: 82.000 đ • Ví AhaMove" at bounding box center [808, 441] width 890 height 21
click at [490, 445] on div "Siêu Tốc • 1 / 1 đơn • Thu tài xế: 90.000 đ • Cước: 82.000 đ • Ví AhaMove" at bounding box center [808, 441] width 890 height 21
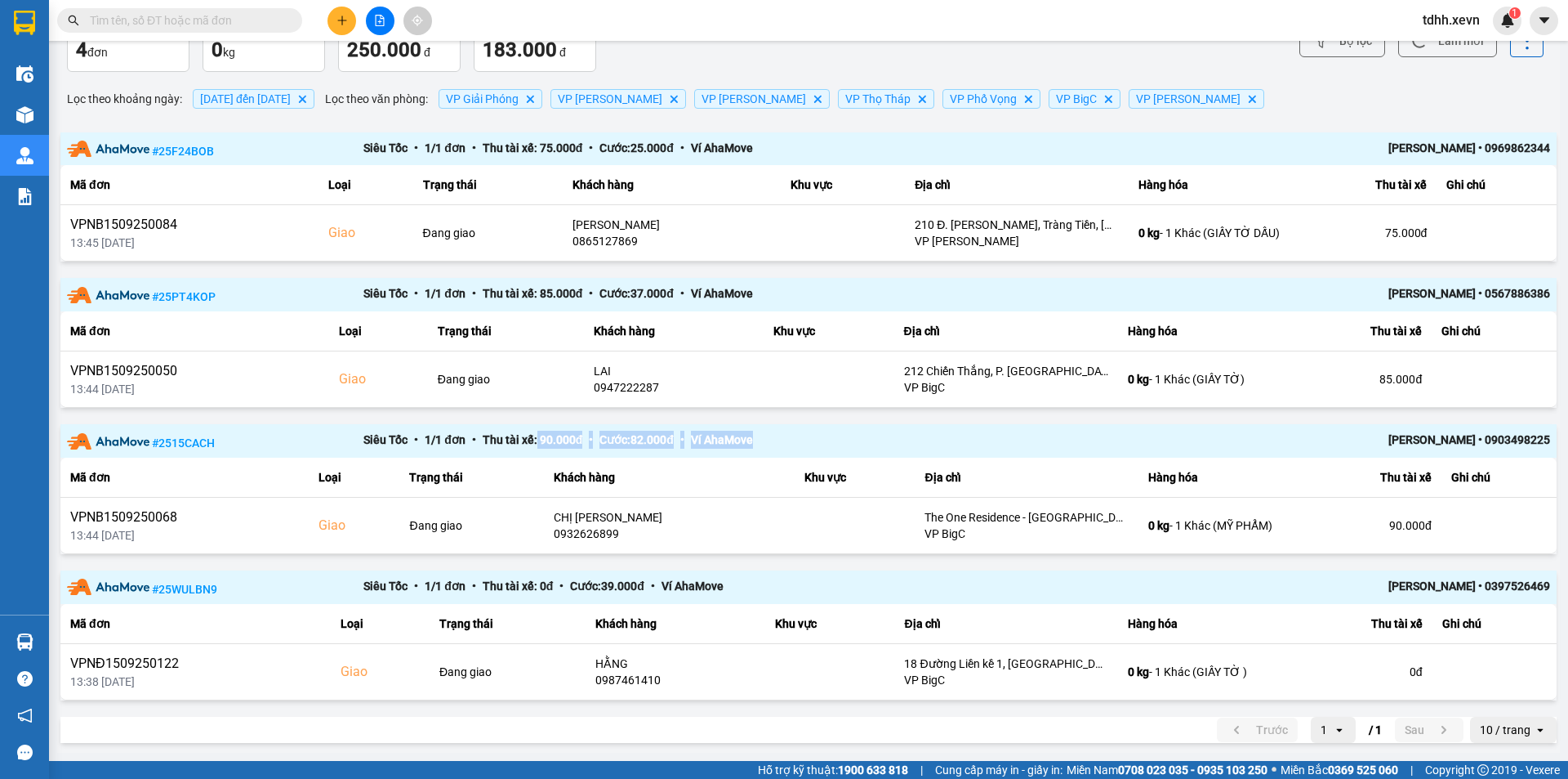
drag, startPoint x: 618, startPoint y: 445, endPoint x: 777, endPoint y: 445, distance: 159.0
click at [774, 445] on div "Siêu Tốc • 1 / 1 đơn • Thu tài xế: 90.000 đ • Cước: 82.000 đ • Ví AhaMove" at bounding box center [808, 441] width 890 height 21
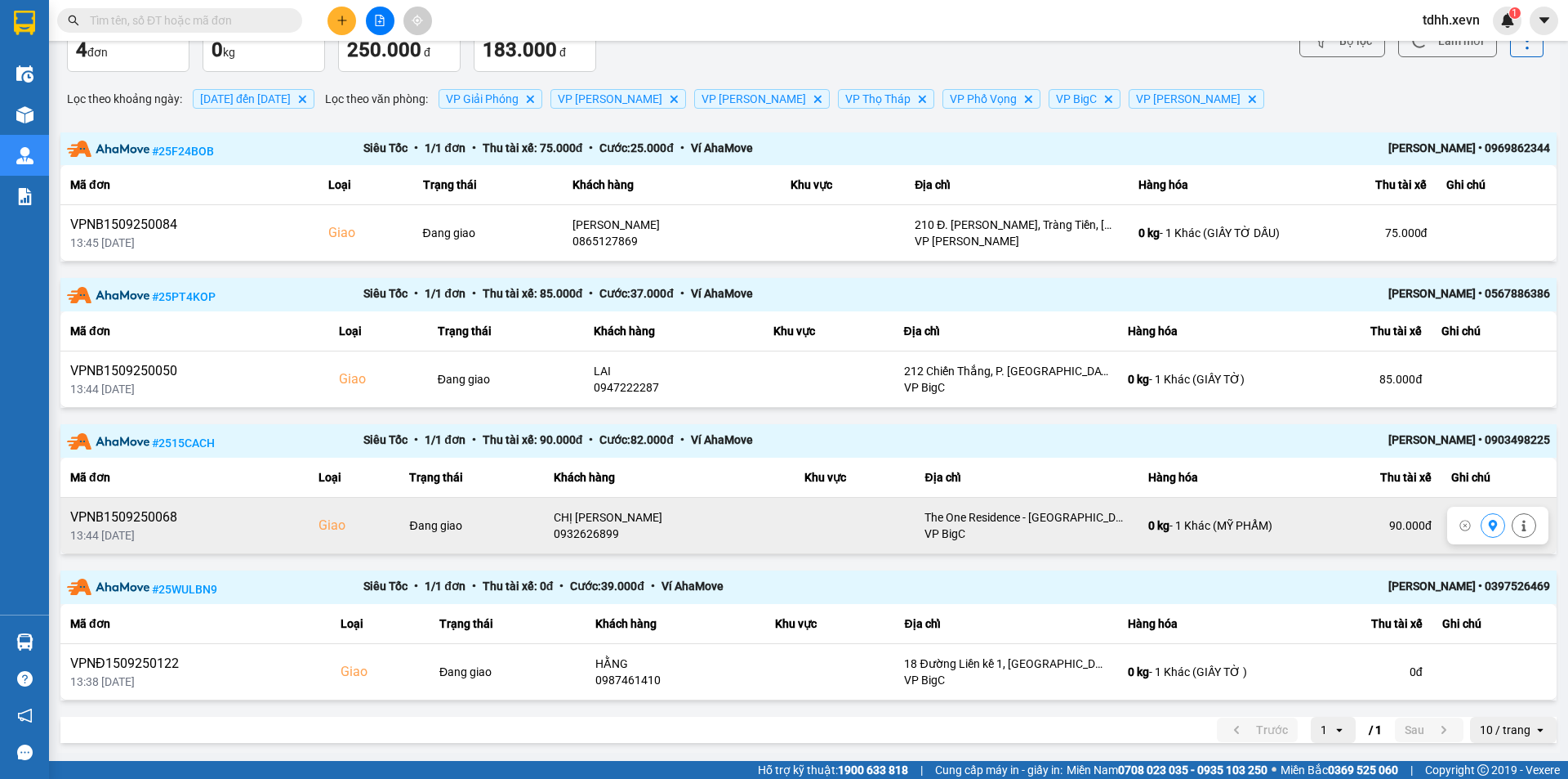
click at [593, 531] on div "0932626899" at bounding box center [669, 533] width 232 height 16
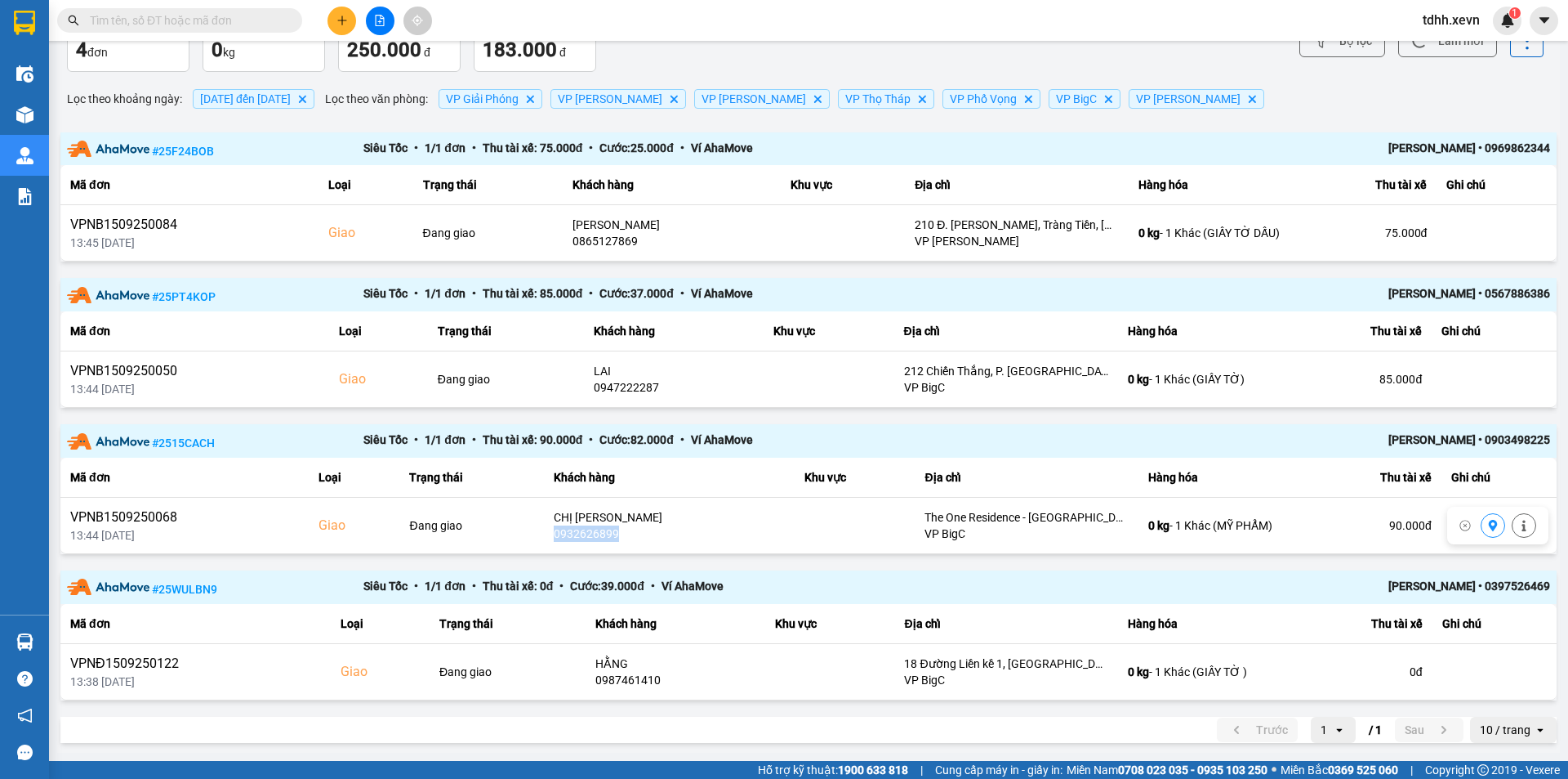
copy div "0932626899"
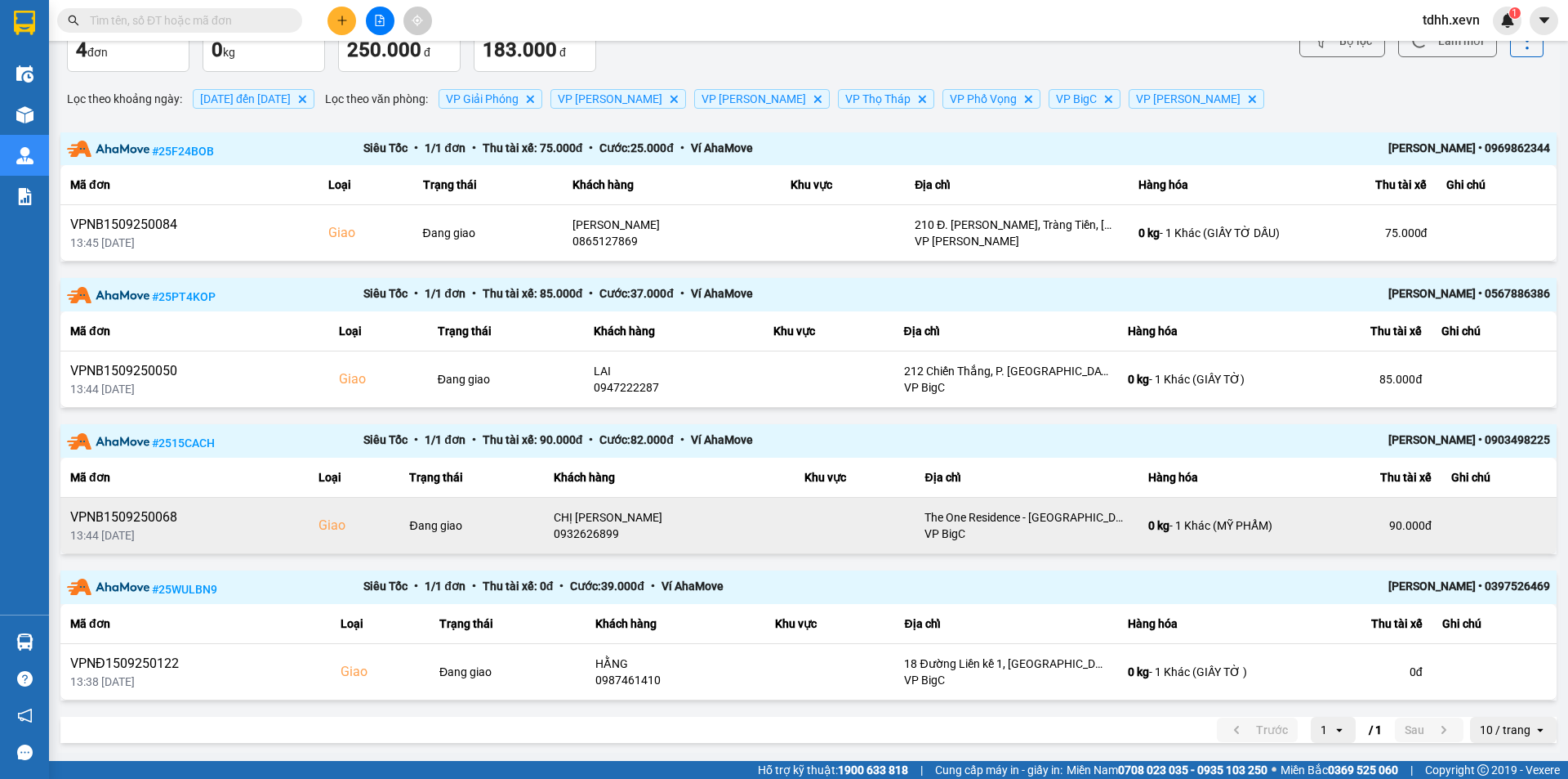
click at [876, 514] on td at bounding box center [854, 525] width 120 height 56
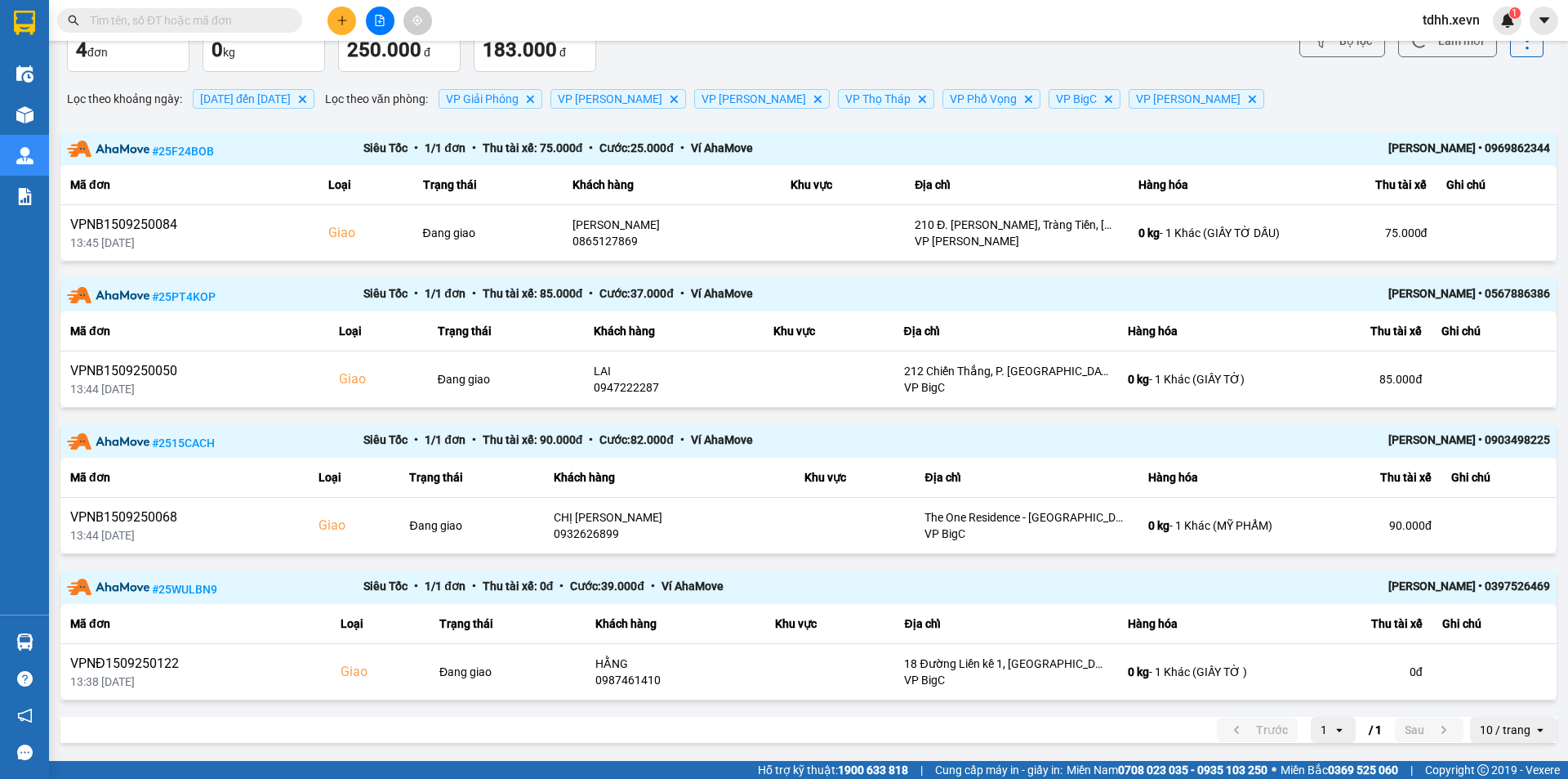
click at [207, 7] on div "Kết quả tìm kiếm ( 0 ) Bộ lọc No Data" at bounding box center [159, 21] width 318 height 29
click at [208, 13] on input "text" at bounding box center [187, 21] width 193 height 18
paste input "0912102096"
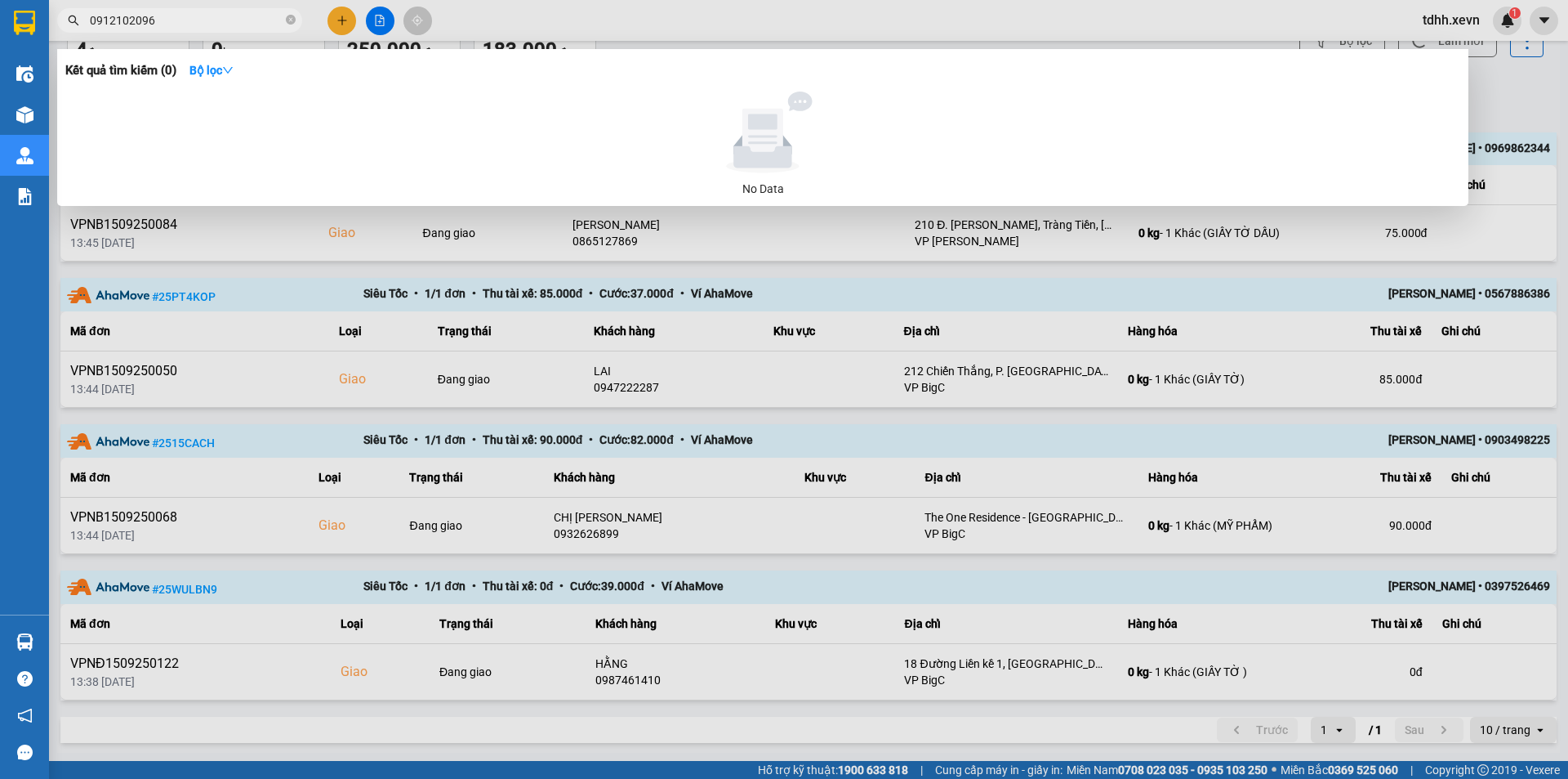
click at [786, 445] on div at bounding box center [784, 389] width 1568 height 779
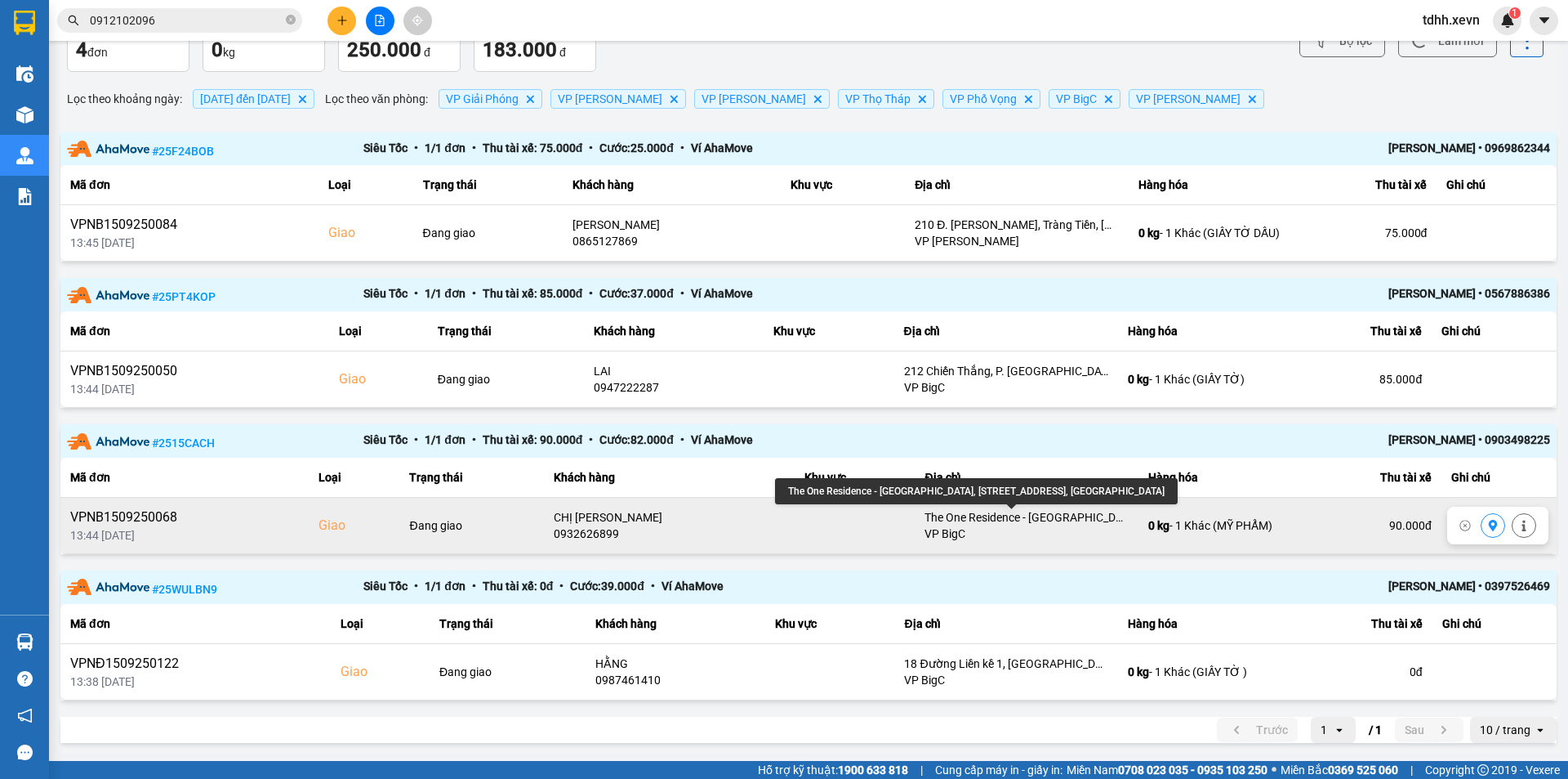
click at [1066, 511] on div "The One Residence - [GEOGRAPHIC_DATA], [STREET_ADDRESS], [GEOGRAPHIC_DATA]" at bounding box center [1027, 517] width 204 height 16
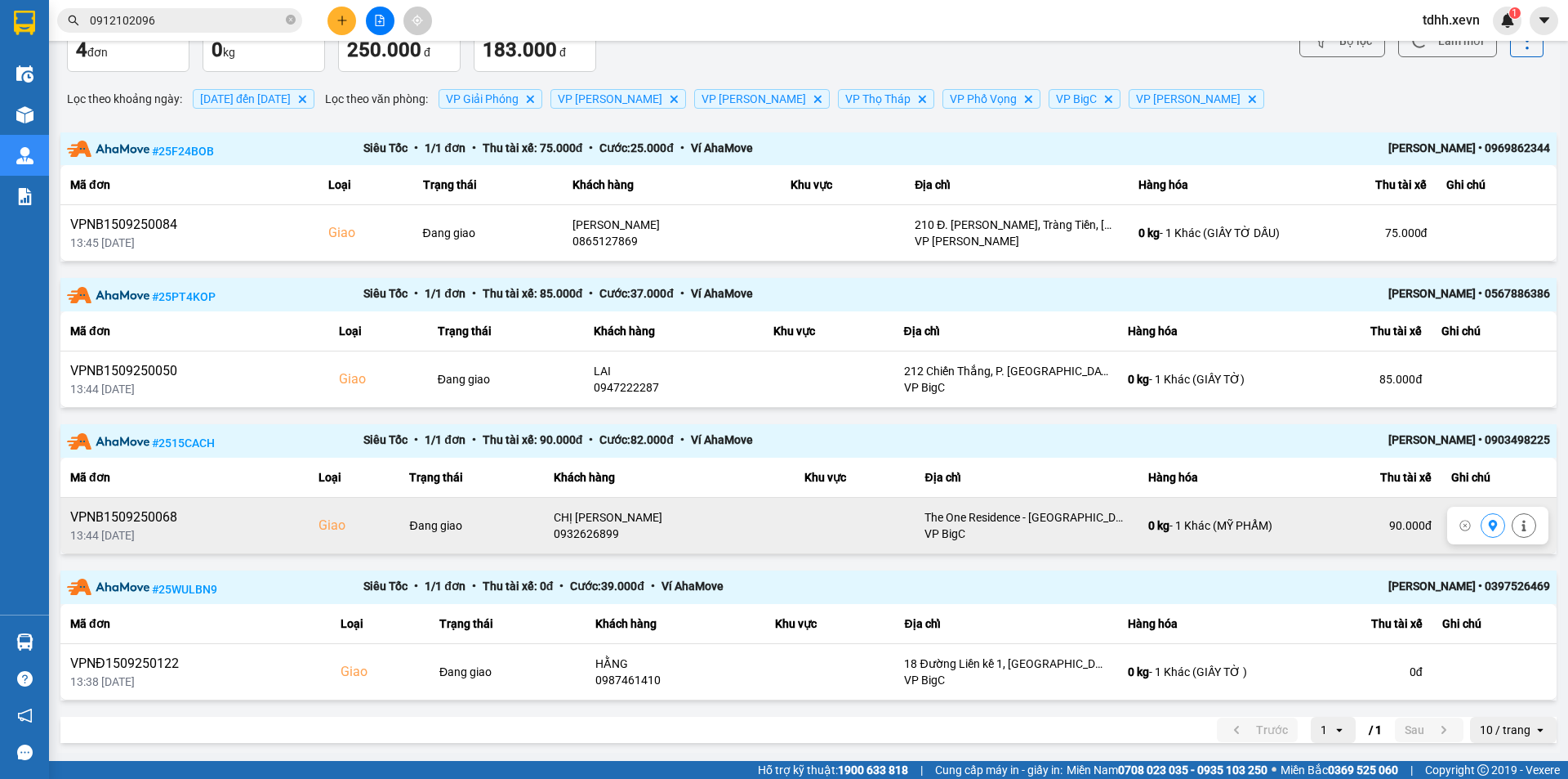
click at [594, 529] on div "0932626899" at bounding box center [669, 533] width 232 height 16
copy div "0932626899"
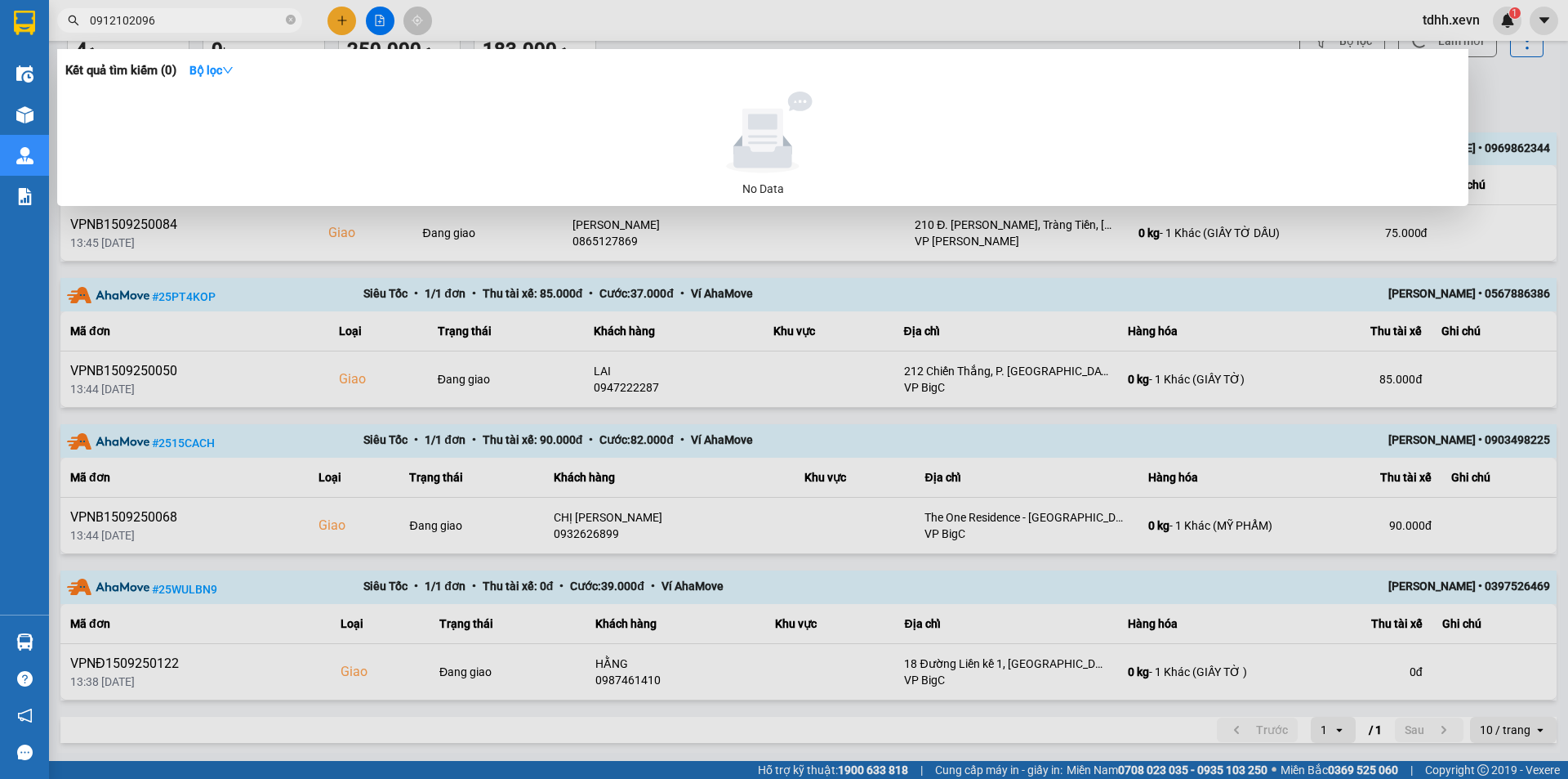
click at [205, 23] on input "0912102096" at bounding box center [187, 21] width 193 height 18
paste input "32626899"
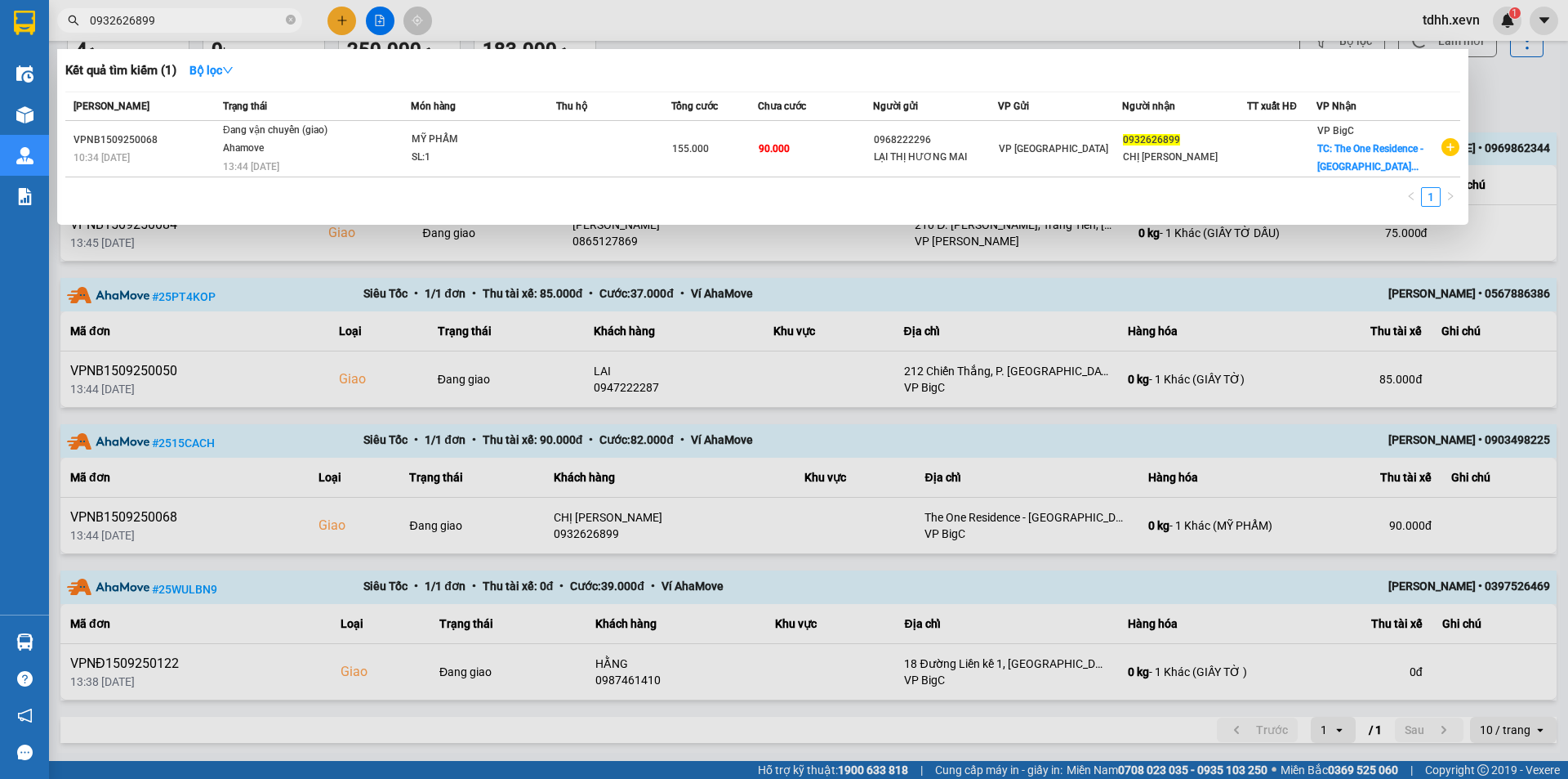
type input "0932626899"
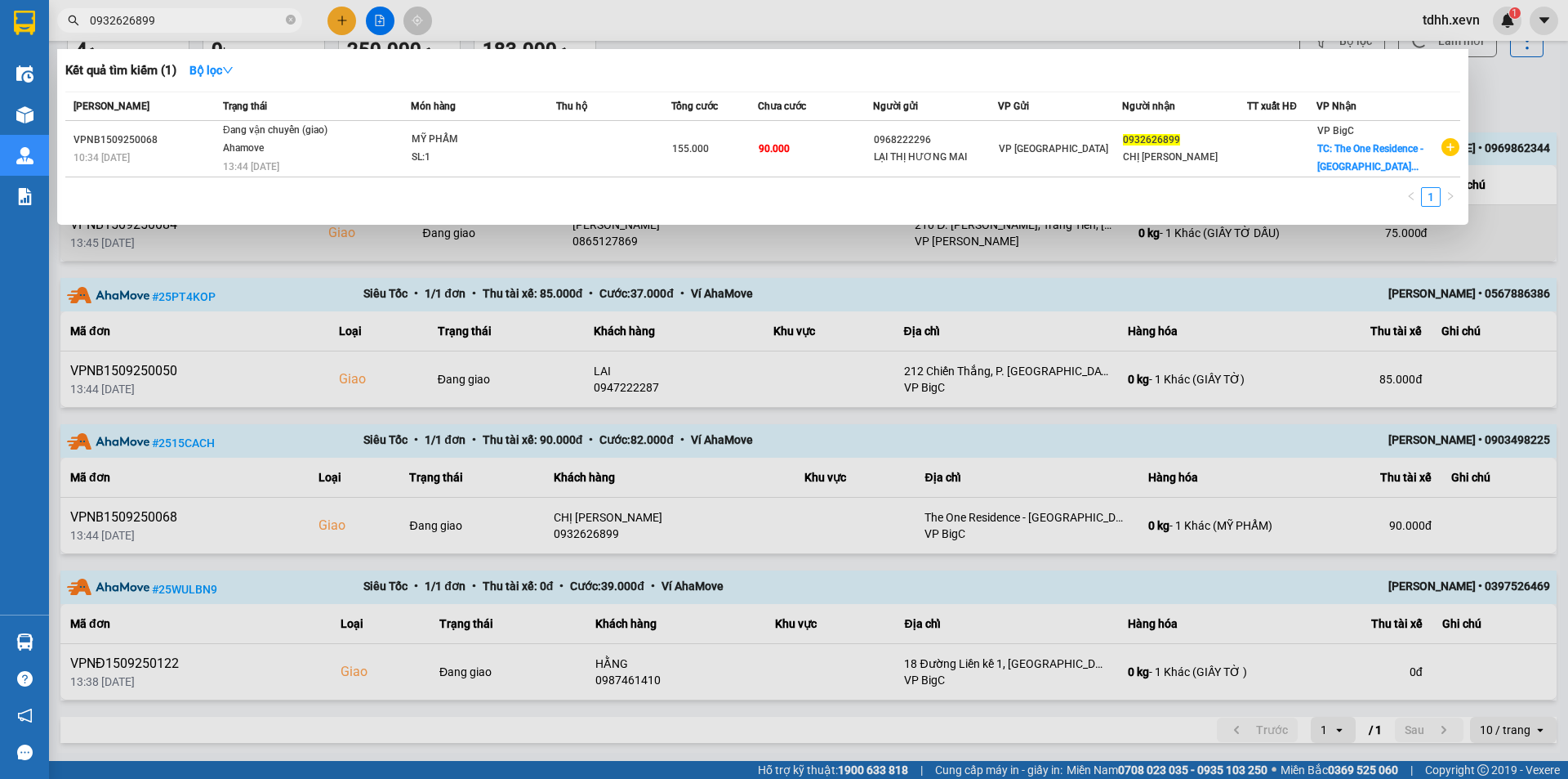
drag, startPoint x: 806, startPoint y: 411, endPoint x: 349, endPoint y: 218, distance: 496.1
click at [801, 412] on div at bounding box center [784, 389] width 1568 height 779
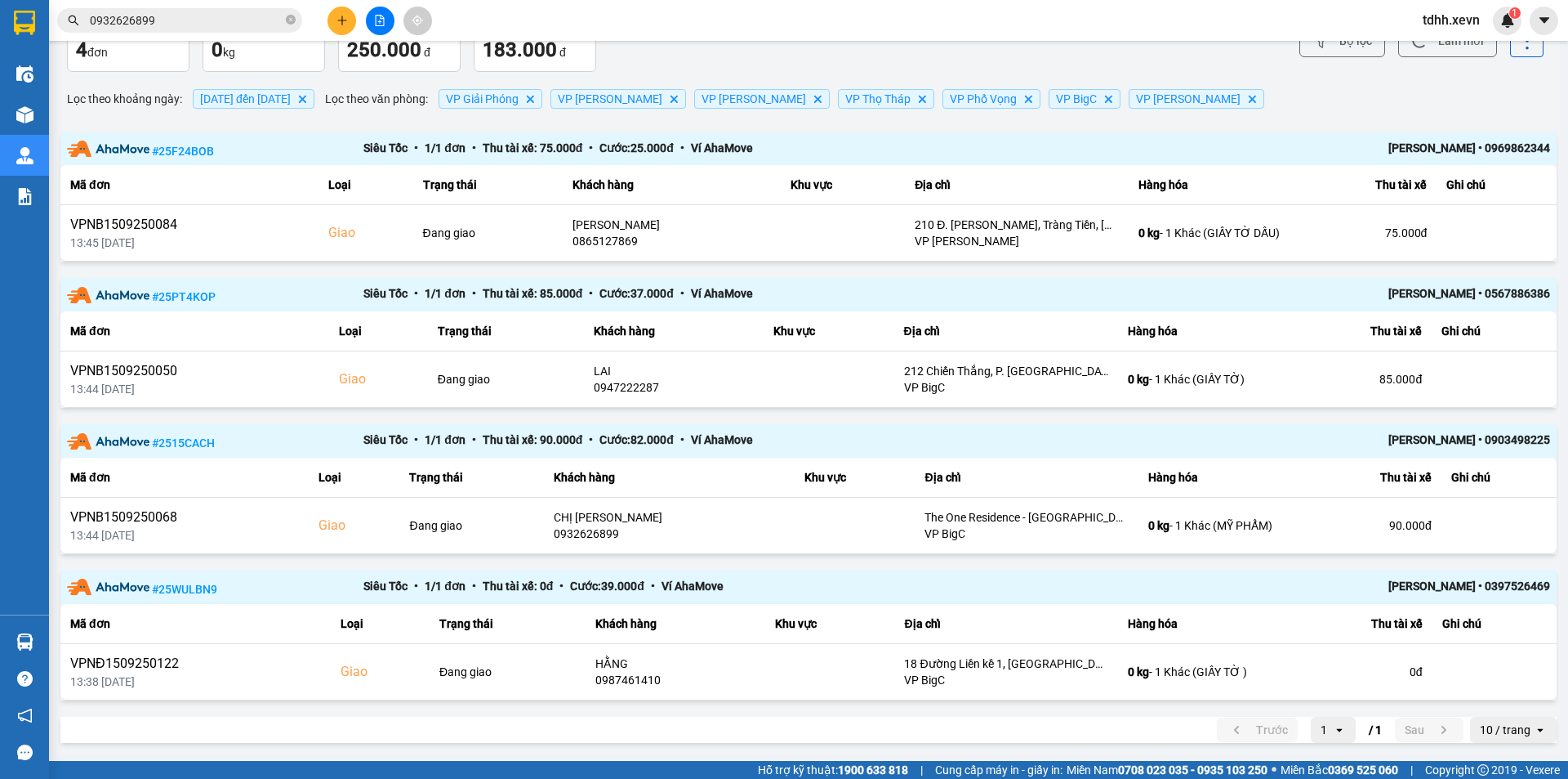
scroll to position [0, 0]
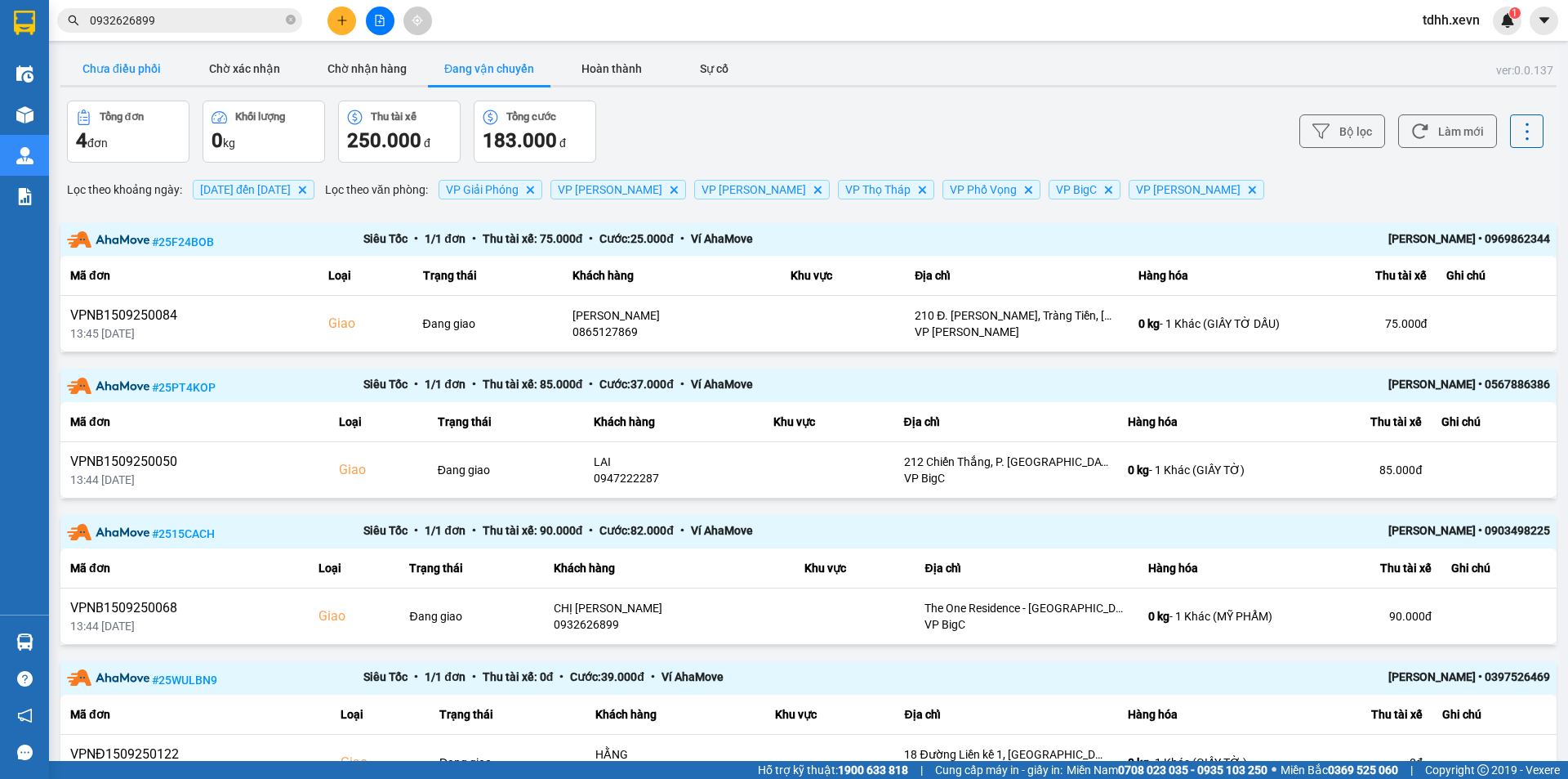
click at [120, 83] on button "Chưa điều phối" at bounding box center [122, 69] width 123 height 32
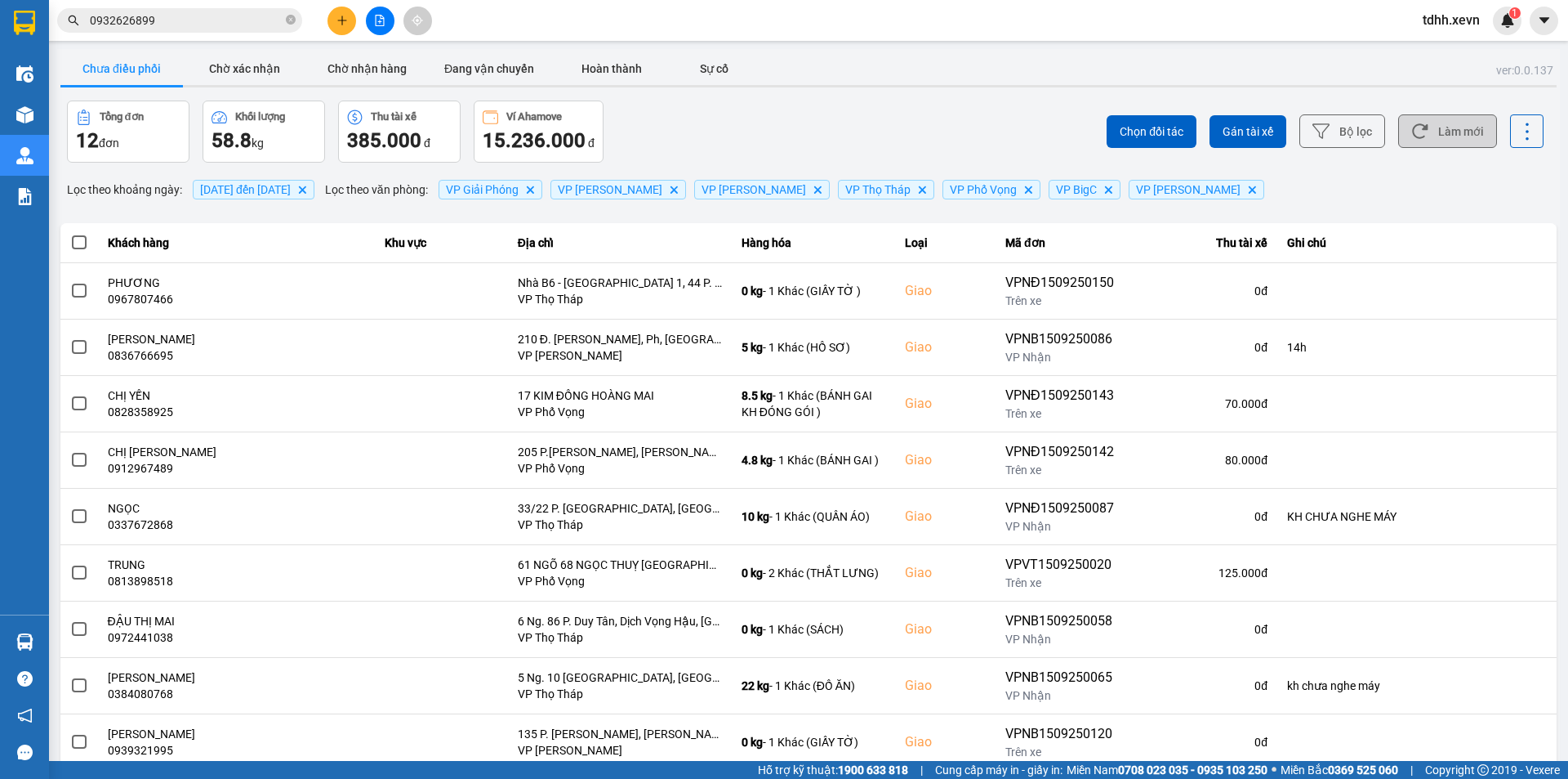
click at [1446, 138] on button "Làm mới" at bounding box center [1448, 131] width 99 height 33
click at [1014, 140] on div "Chọn đối tác Gán tài xế Bộ lọc Làm mới" at bounding box center [1175, 131] width 738 height 62
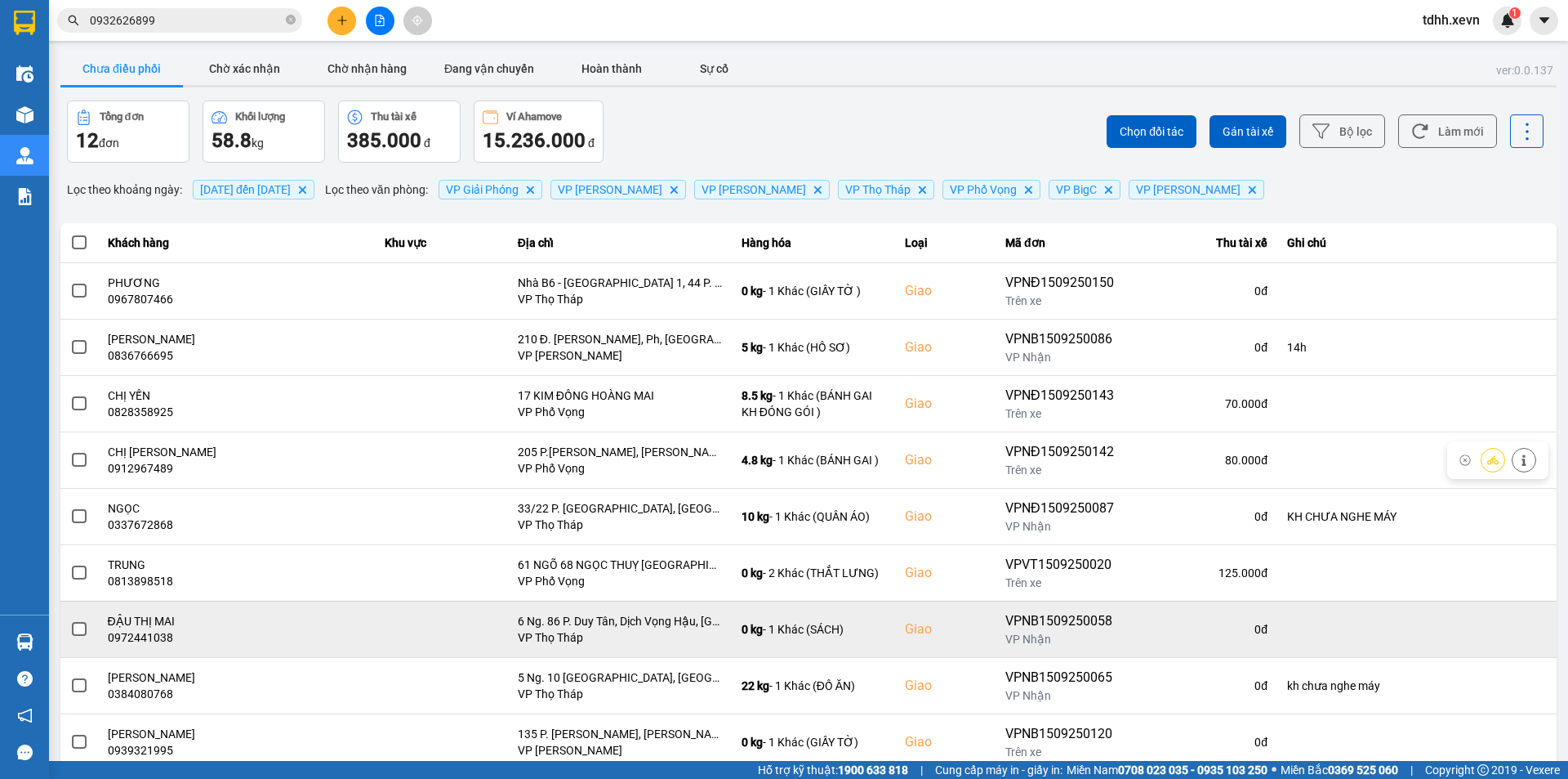
scroll to position [104, 0]
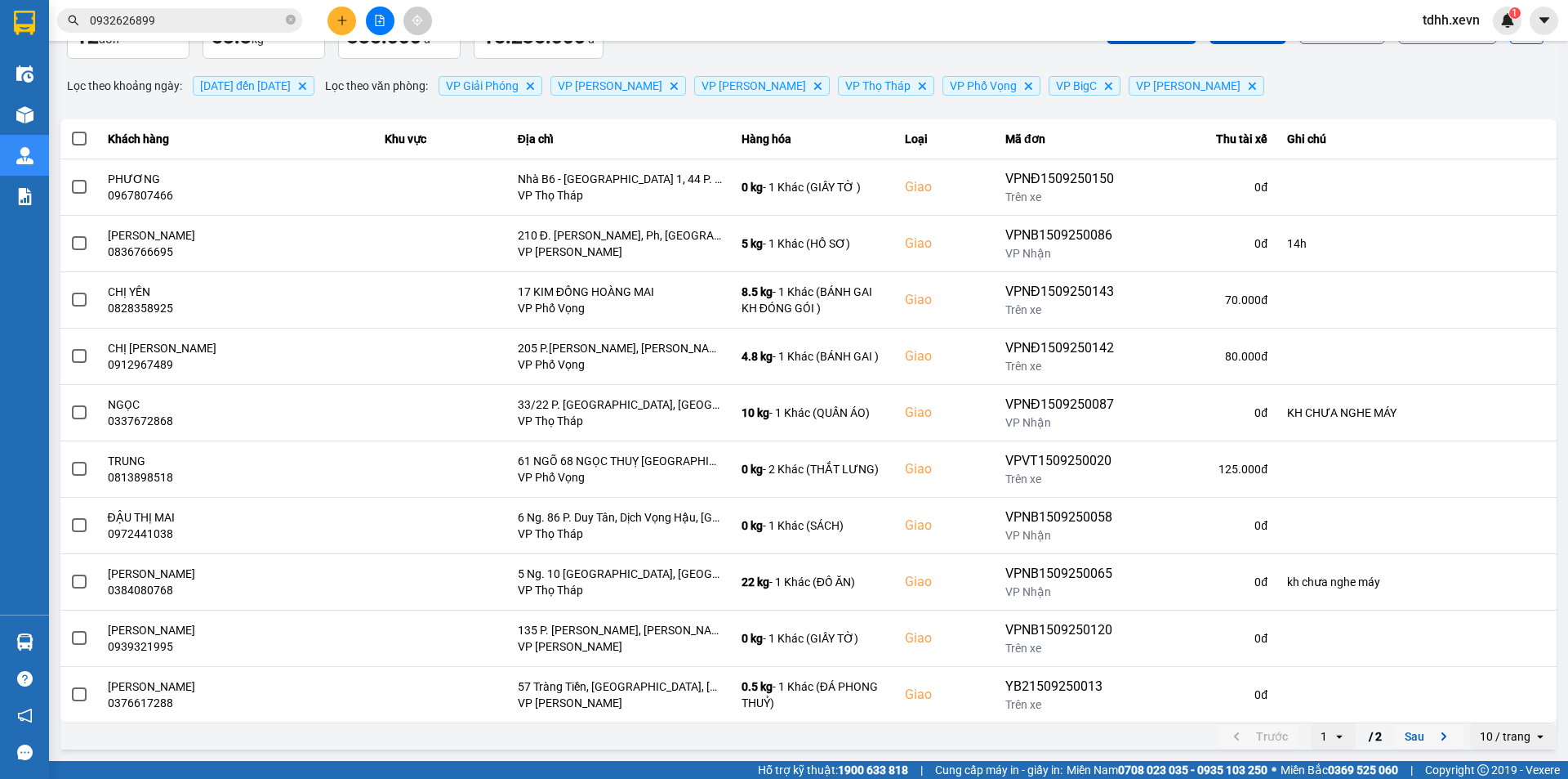
click at [1411, 736] on button "Sau" at bounding box center [1429, 736] width 69 height 24
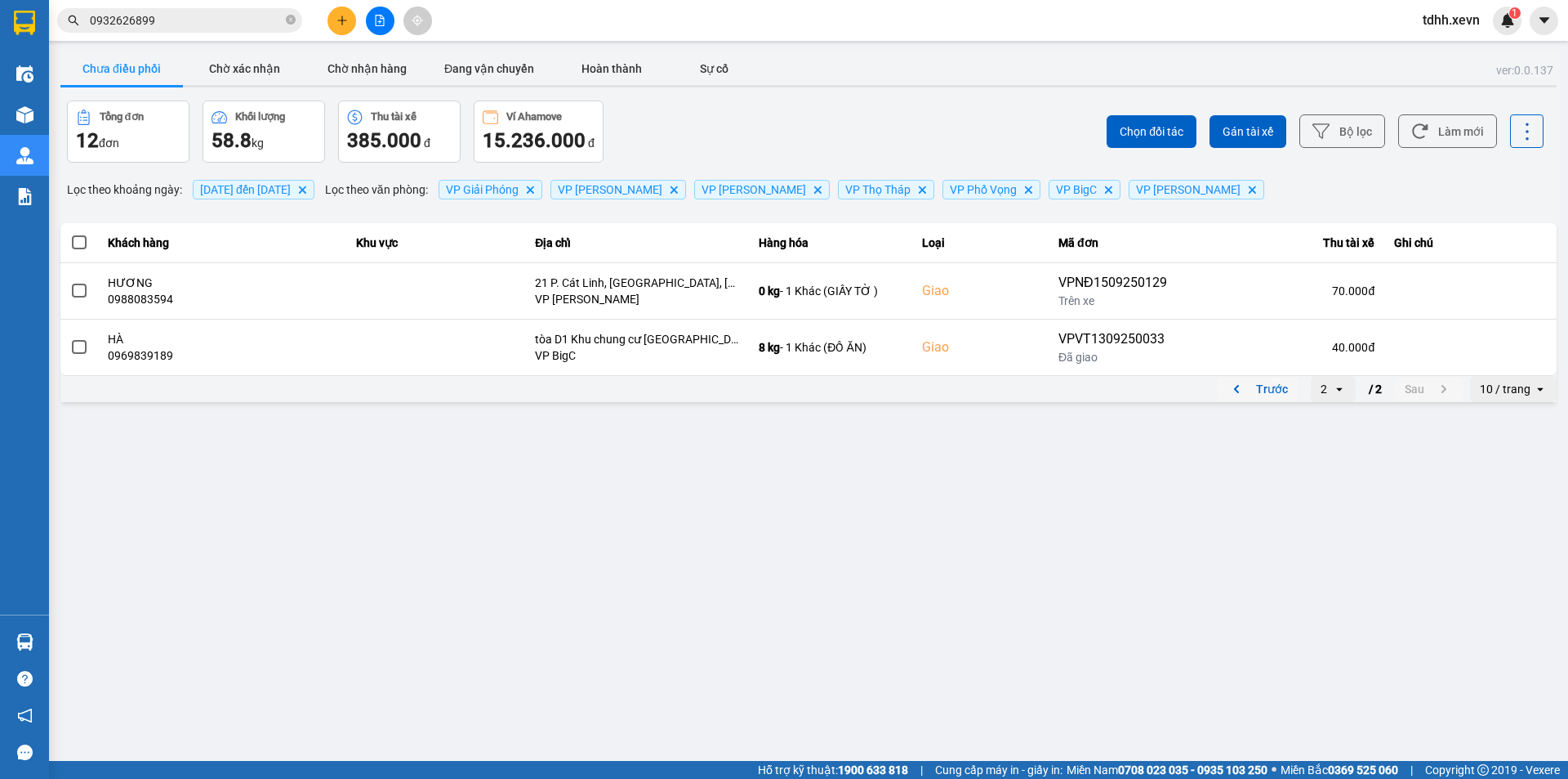
click at [1290, 384] on button "Trước" at bounding box center [1258, 388] width 81 height 24
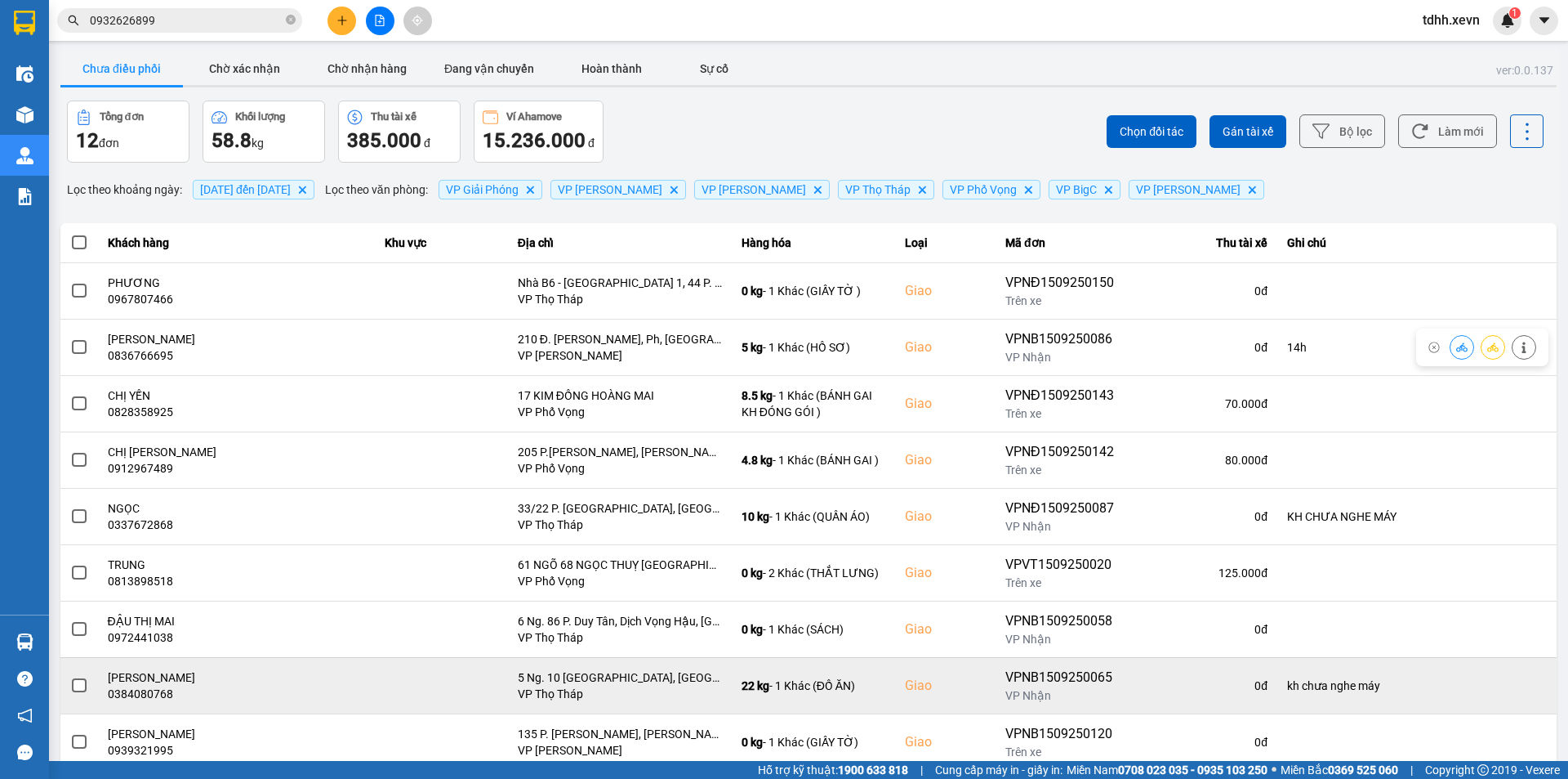
scroll to position [104, 0]
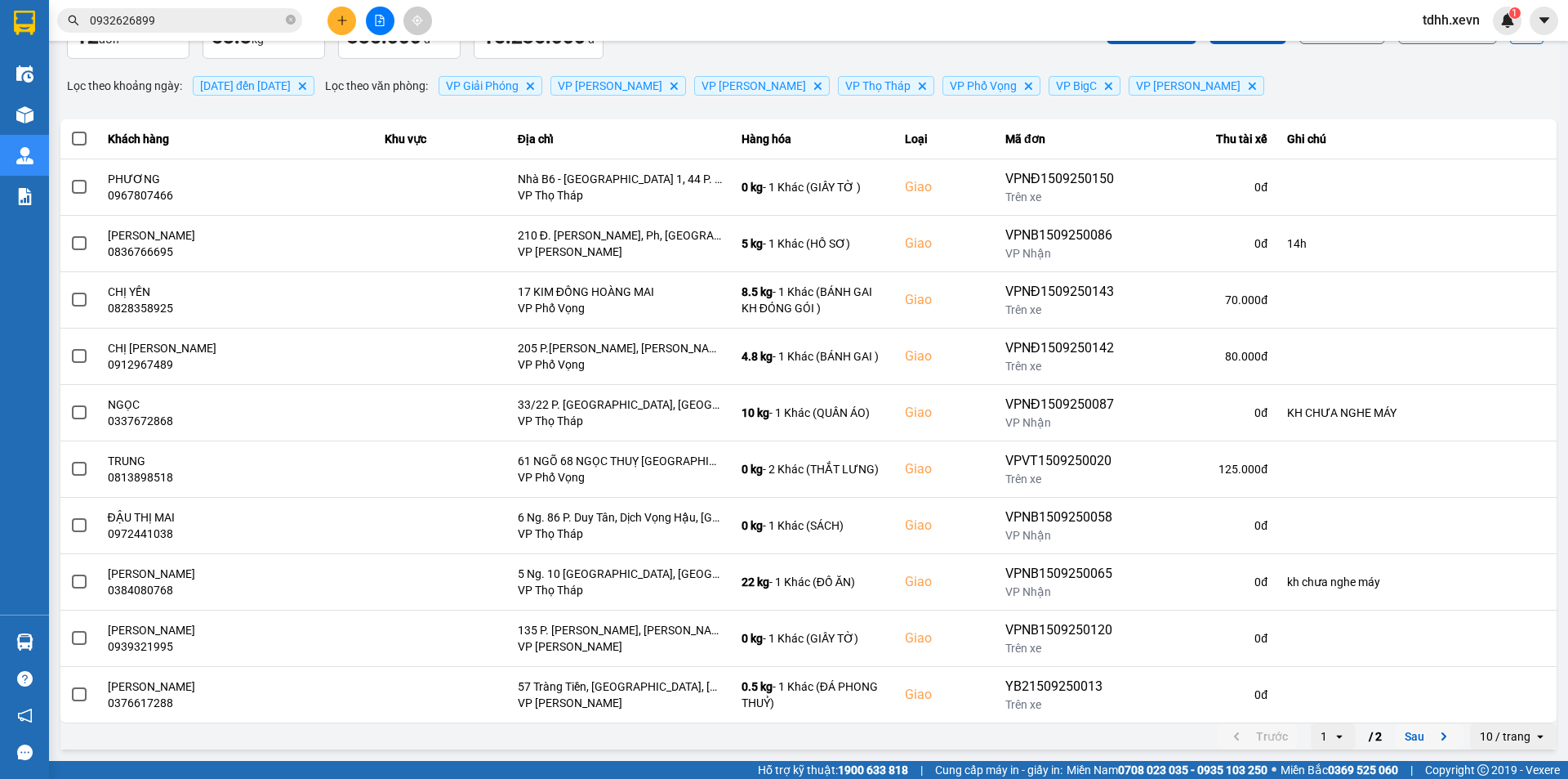
click at [1395, 728] on button "Sau" at bounding box center [1429, 736] width 69 height 24
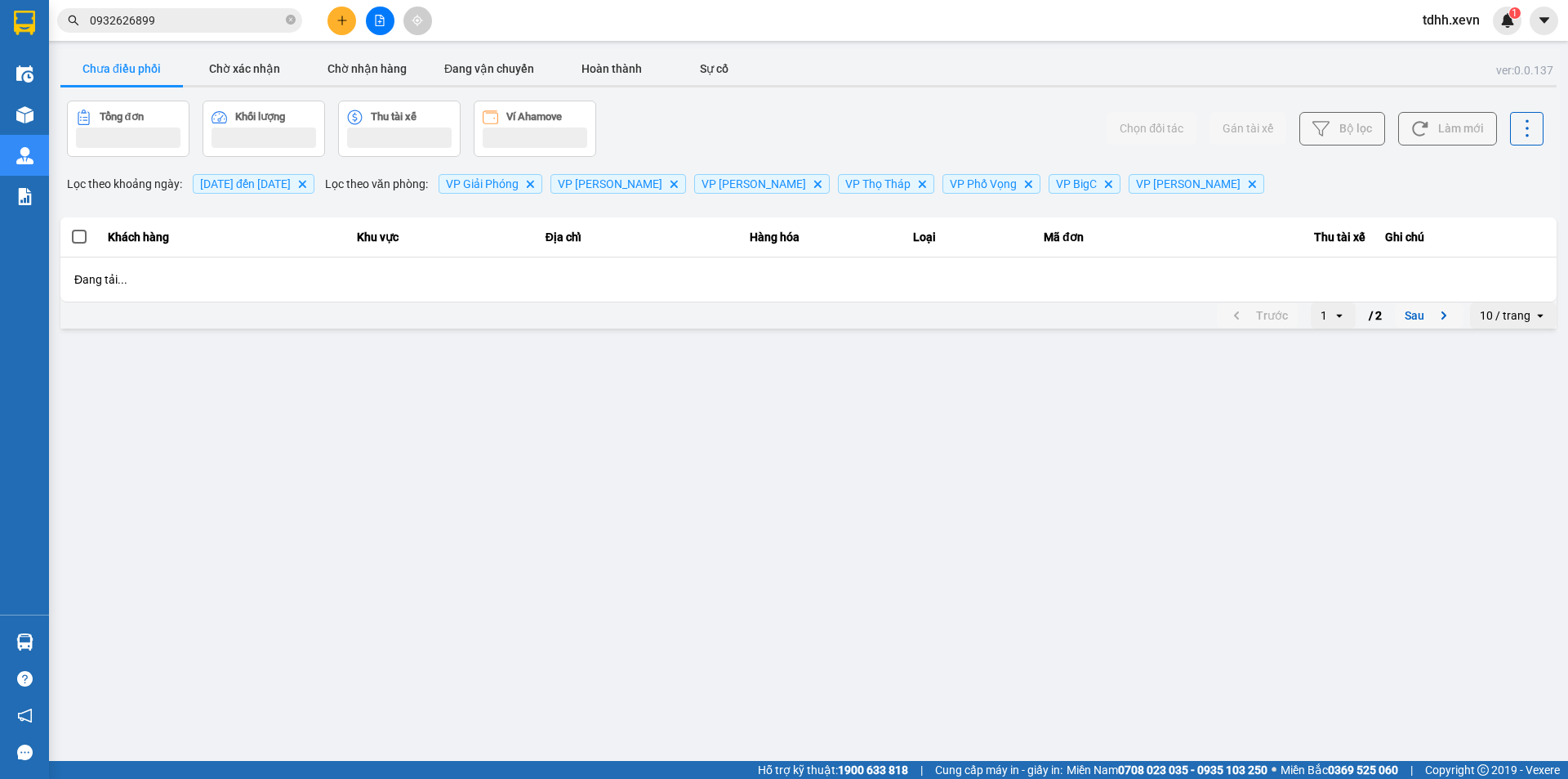
scroll to position [0, 0]
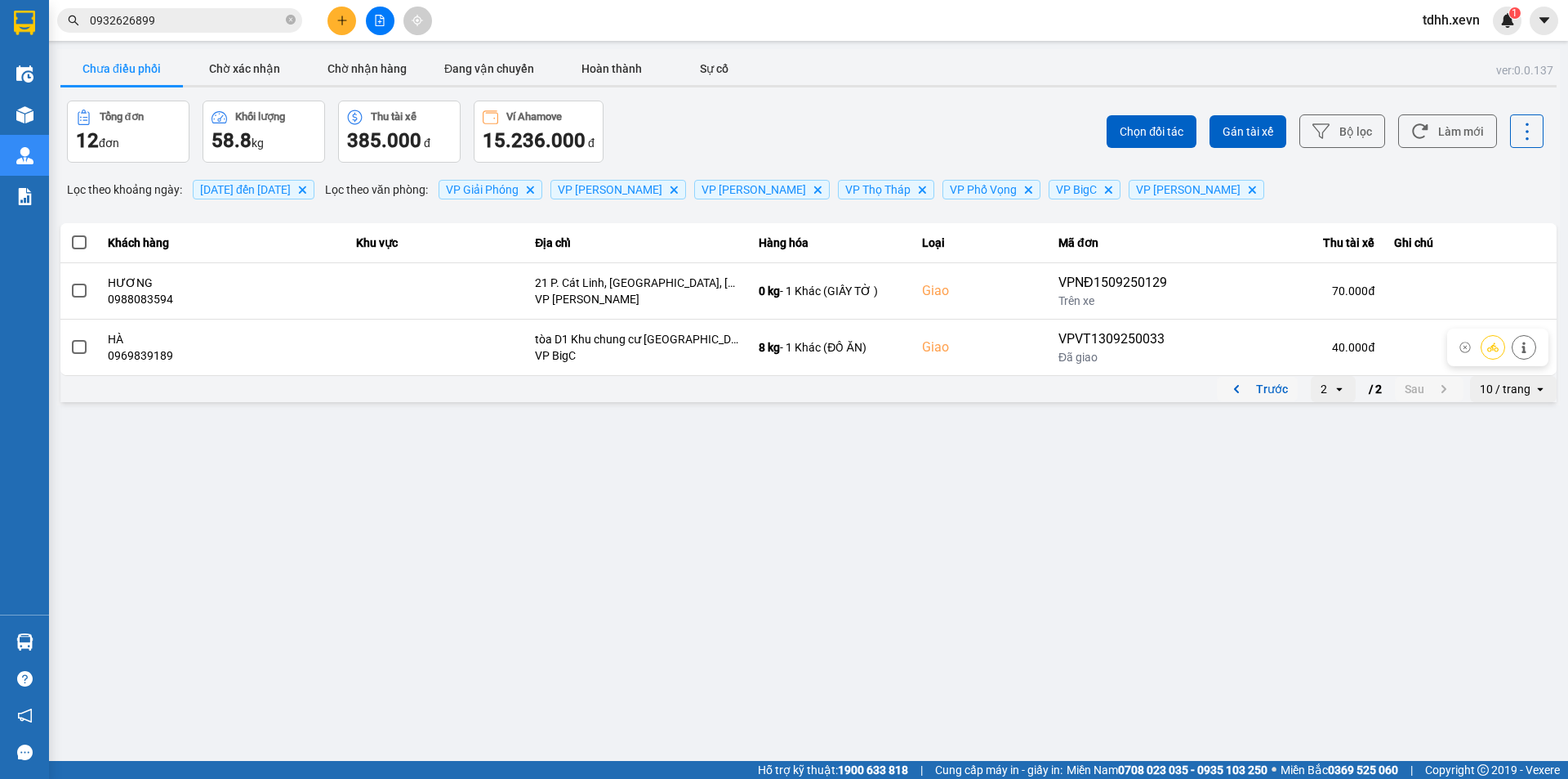
click at [1259, 385] on button "Trước" at bounding box center [1258, 388] width 81 height 24
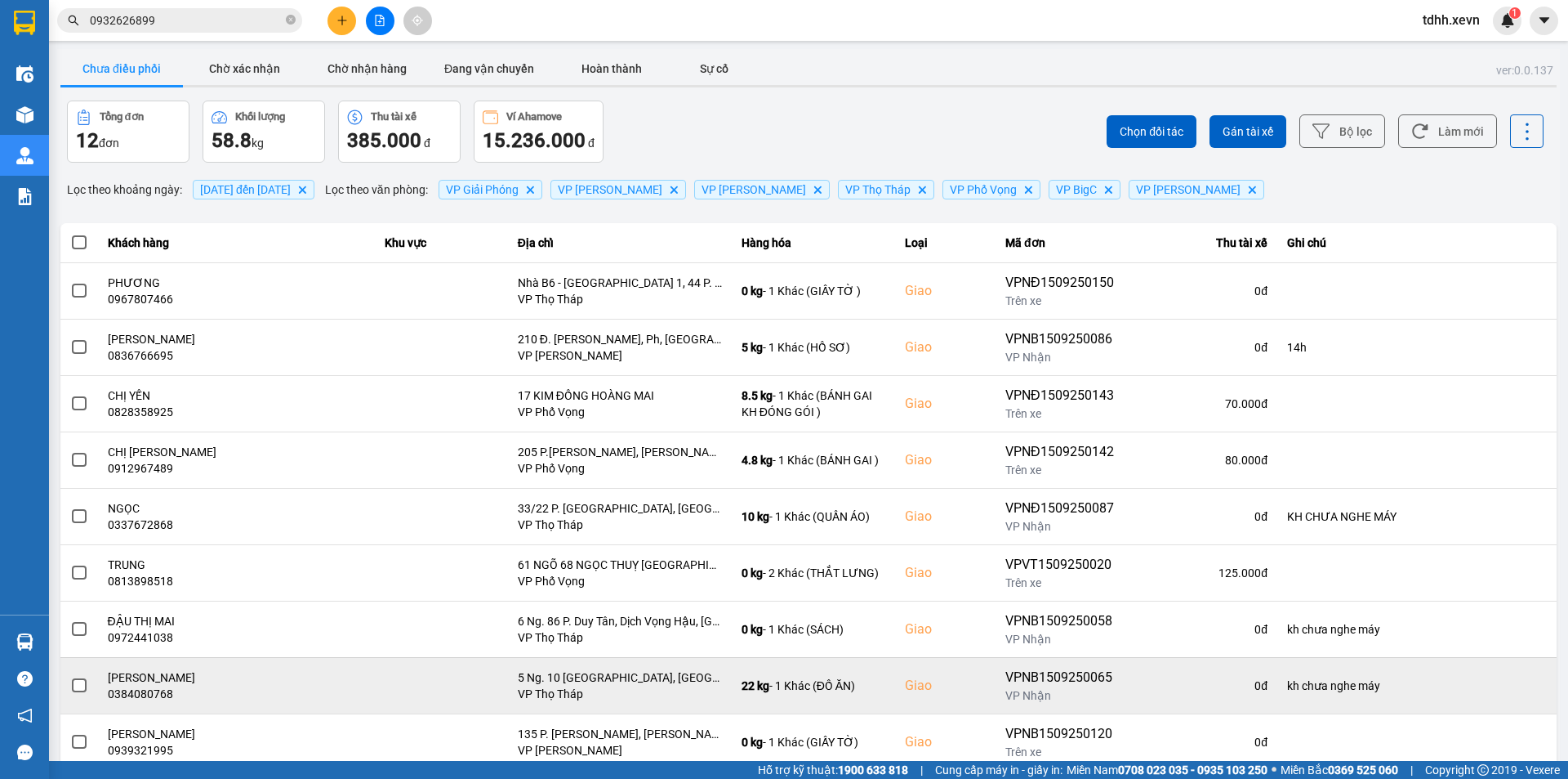
scroll to position [104, 0]
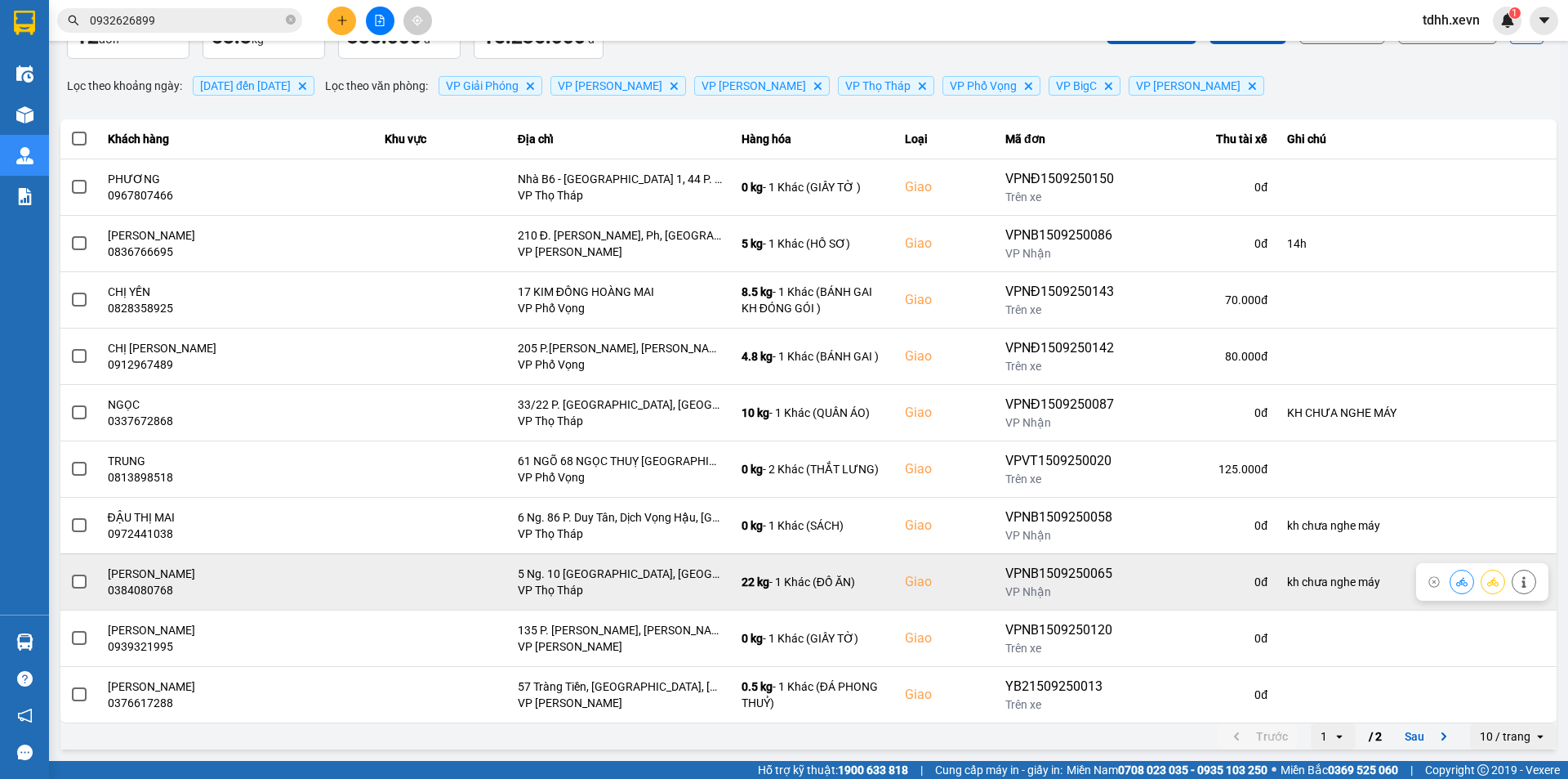
click at [164, 587] on div "0384080768" at bounding box center [237, 590] width 258 height 16
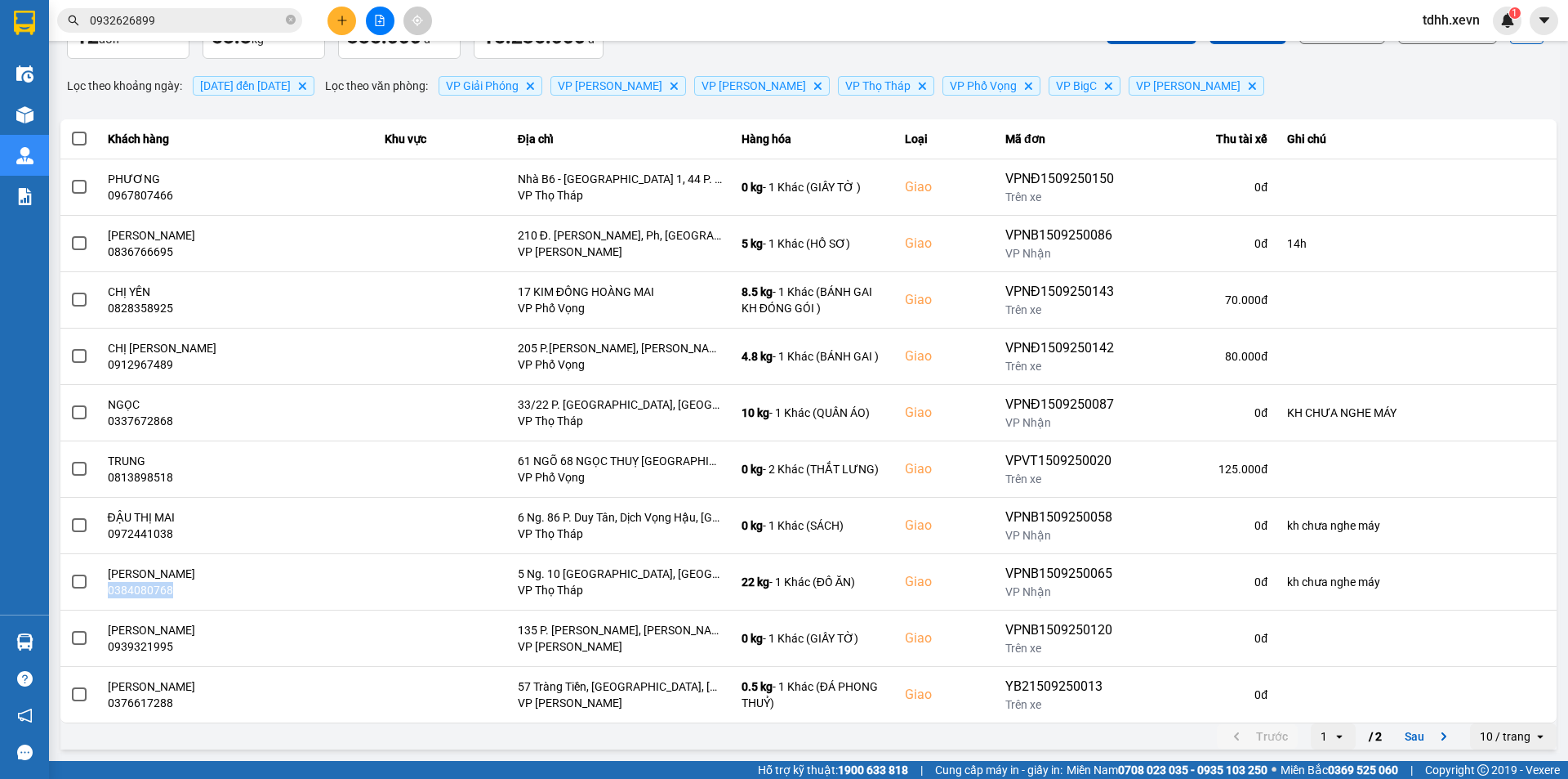
copy div "0384080768"
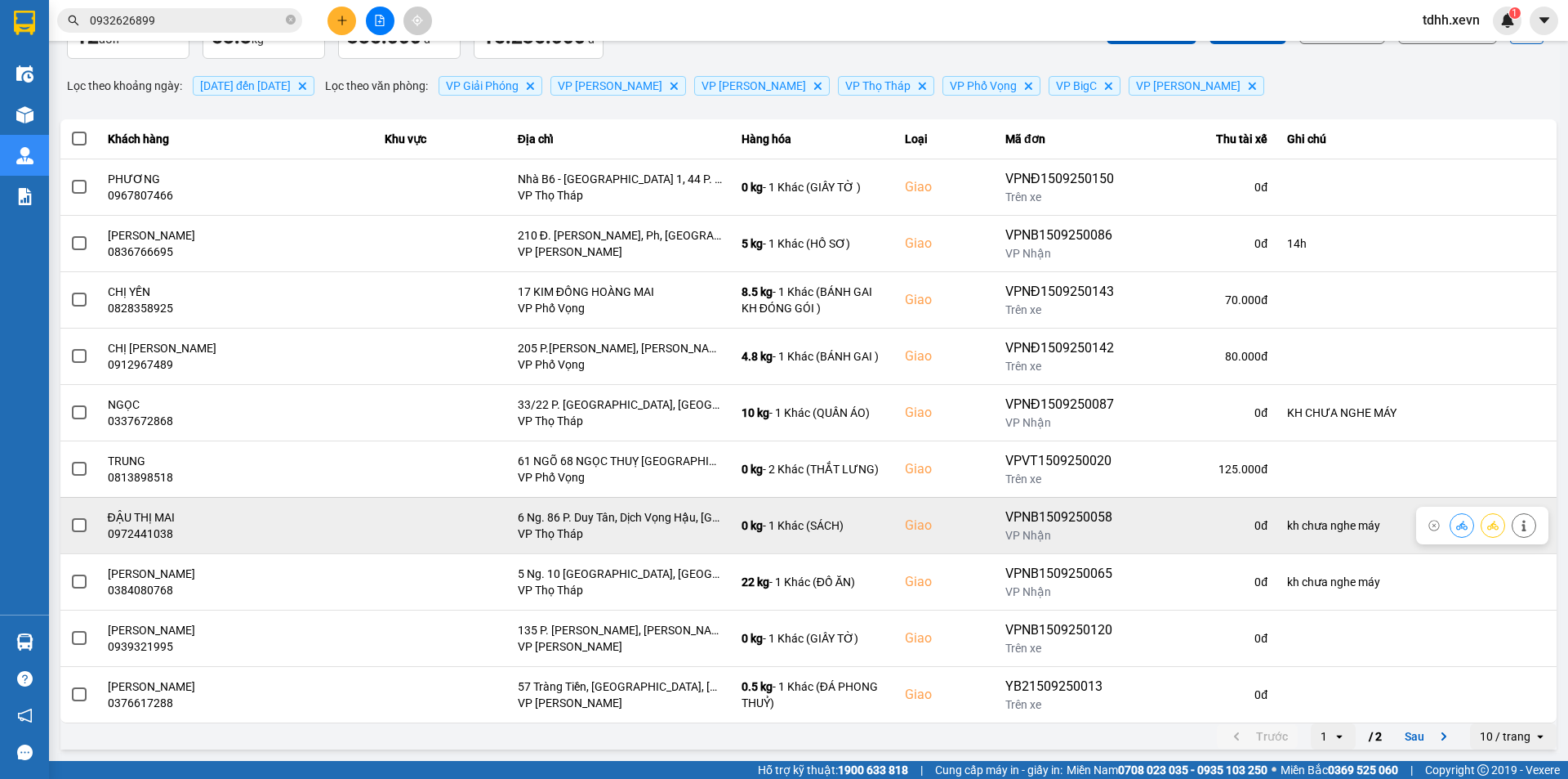
click at [147, 533] on div "0972441038" at bounding box center [237, 533] width 258 height 16
click at [146, 534] on div "0972441038" at bounding box center [237, 533] width 258 height 16
copy div "0972441038"
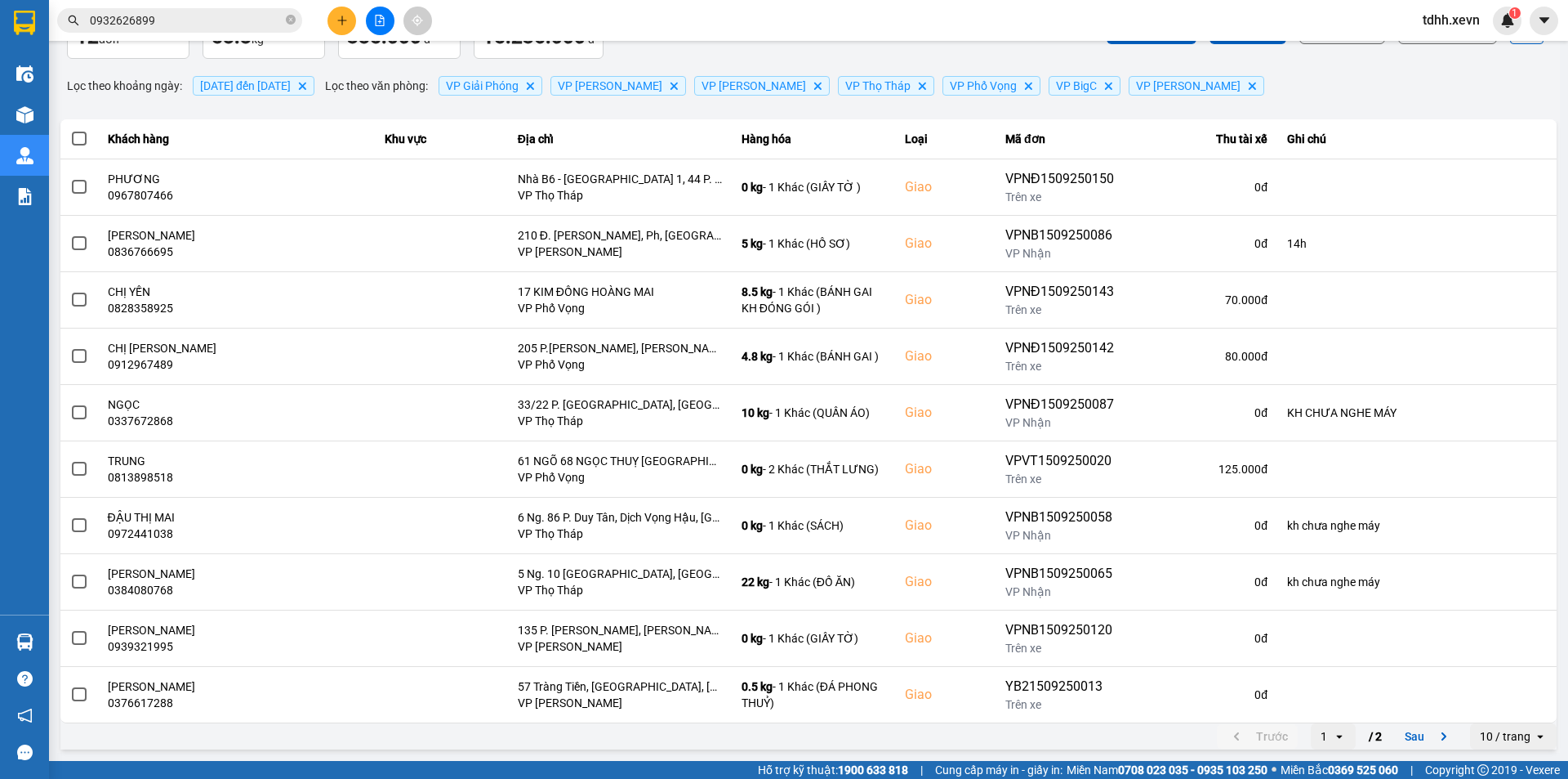
click at [965, 60] on div "ver: 0.0.137 Chưa điều phối Chờ xác nhận Chờ nhận hàng Đang vận chuyển Hoàn thà…" at bounding box center [808, 348] width 1503 height 808
click at [1026, 64] on div "ver: 0.0.137 Chưa điều phối Chờ xác nhận Chờ nhận hàng Đang vận chuyển Hoàn thà…" at bounding box center [808, 348] width 1503 height 808
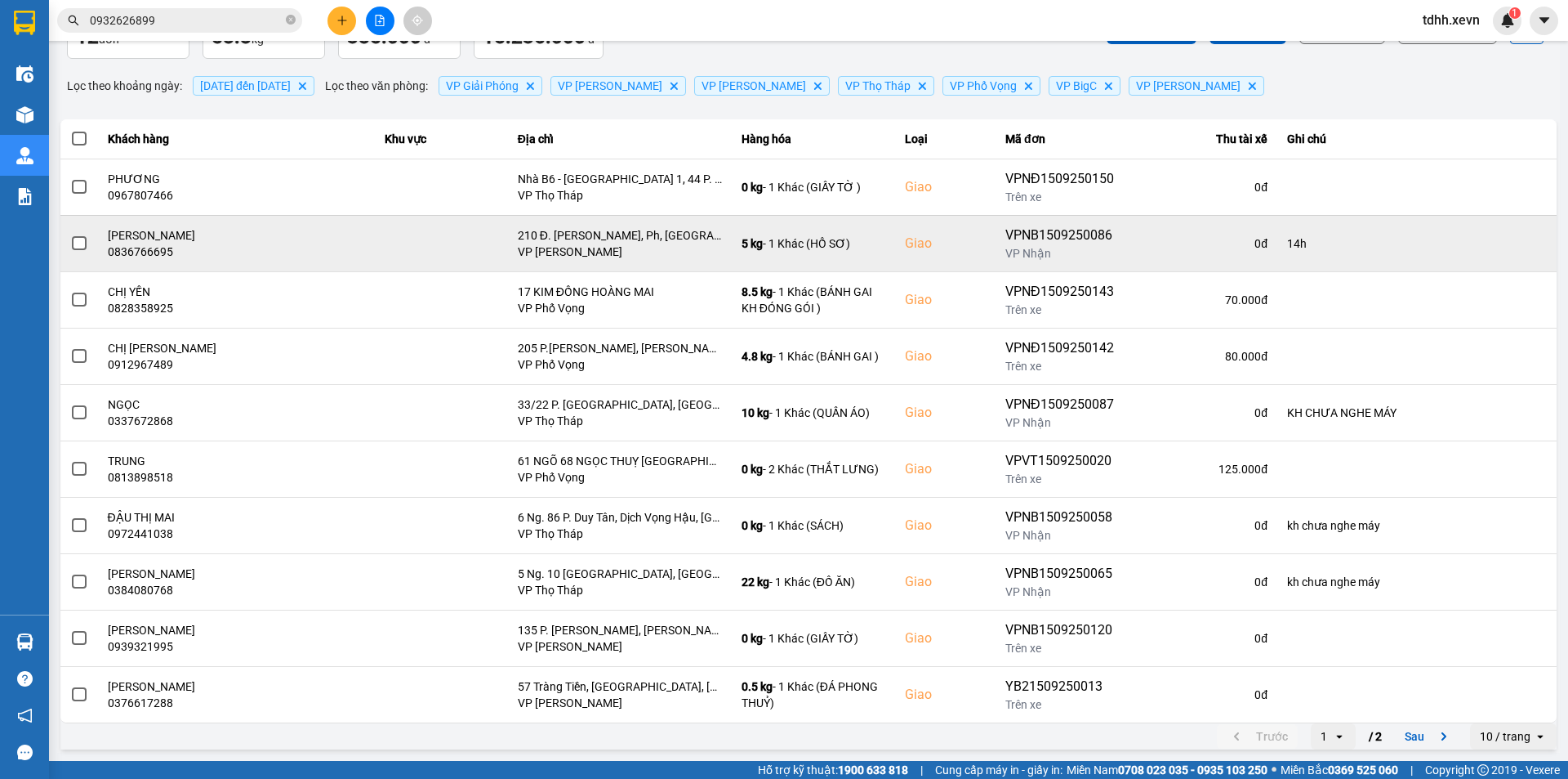
click at [793, 242] on div "5 kg - 1 Khác (HỒ SƠ)" at bounding box center [813, 244] width 143 height 16
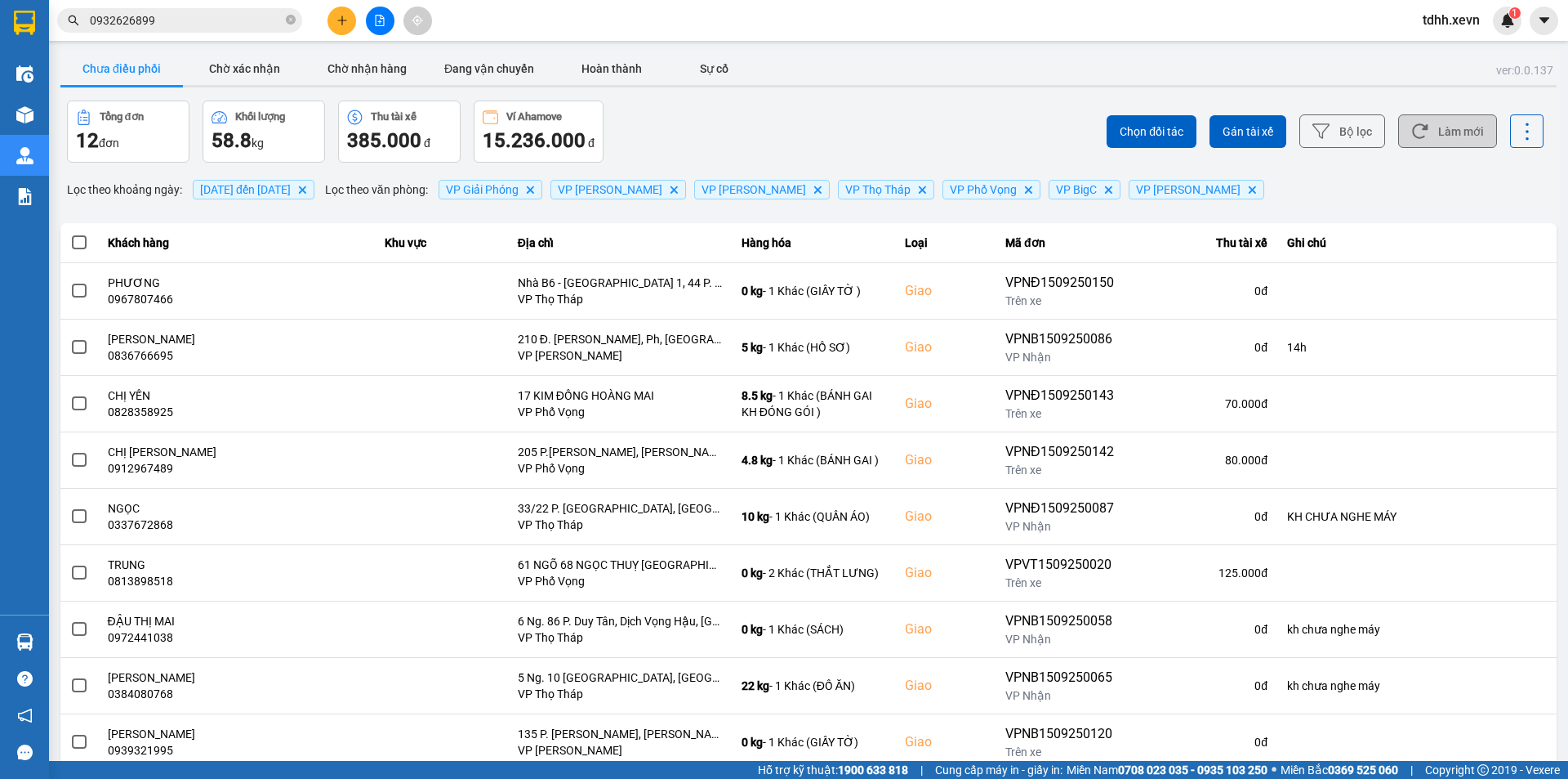
click at [1440, 129] on button "Làm mới" at bounding box center [1448, 131] width 99 height 33
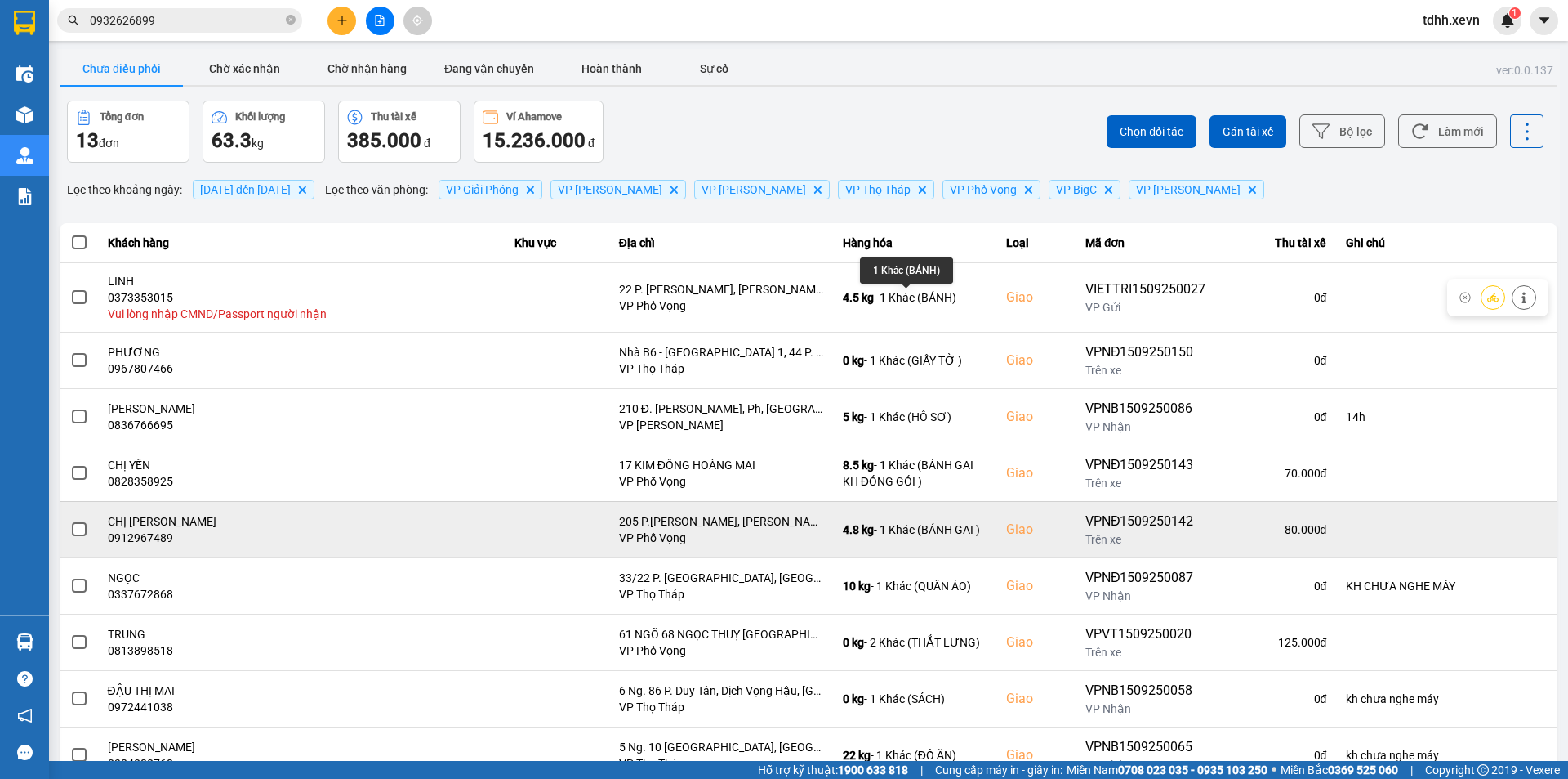
scroll to position [116, 0]
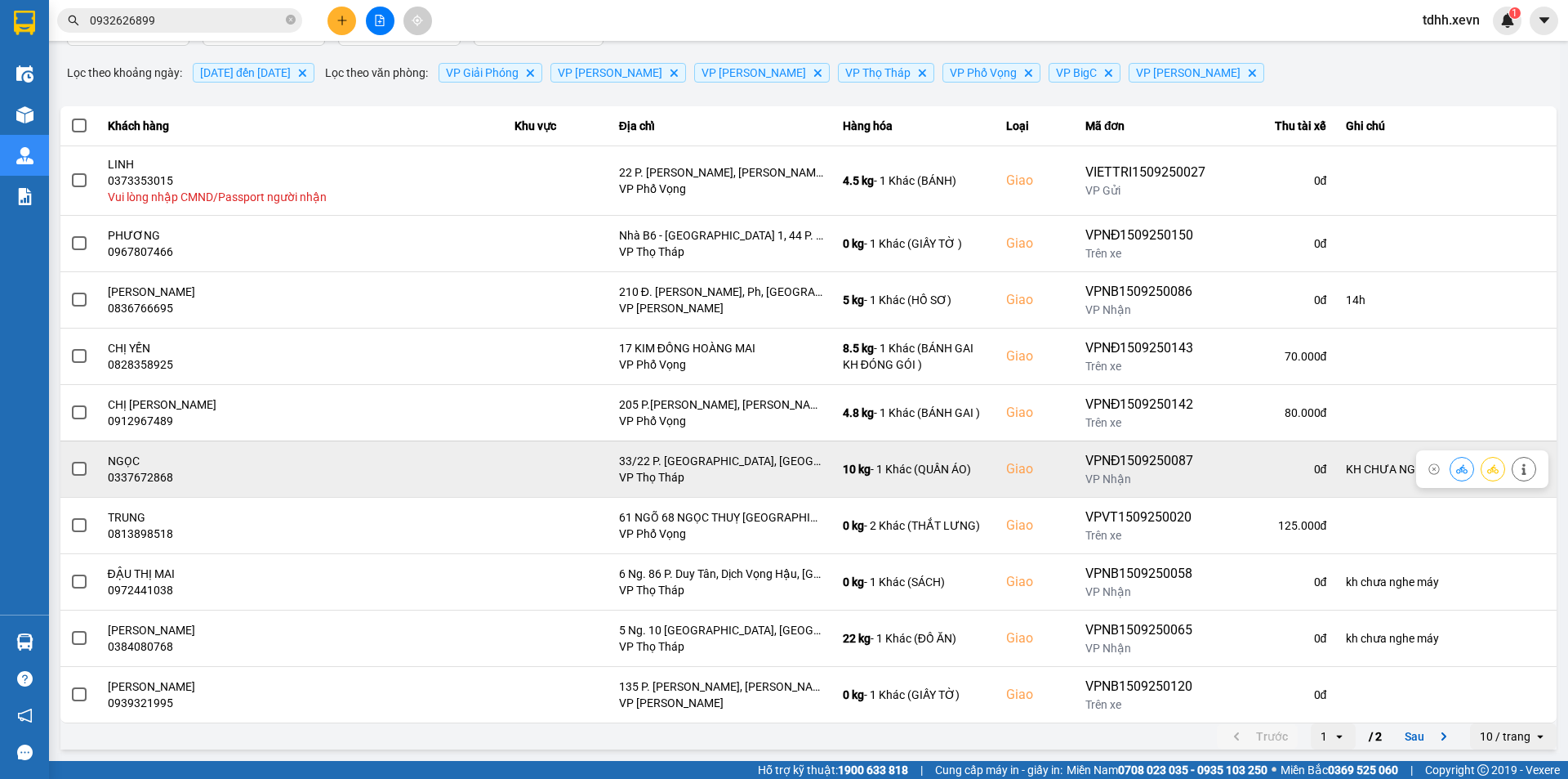
click at [137, 484] on div "0337672868" at bounding box center [301, 478] width 387 height 16
copy div "0337672868"
click at [1522, 464] on icon at bounding box center [1524, 468] width 5 height 12
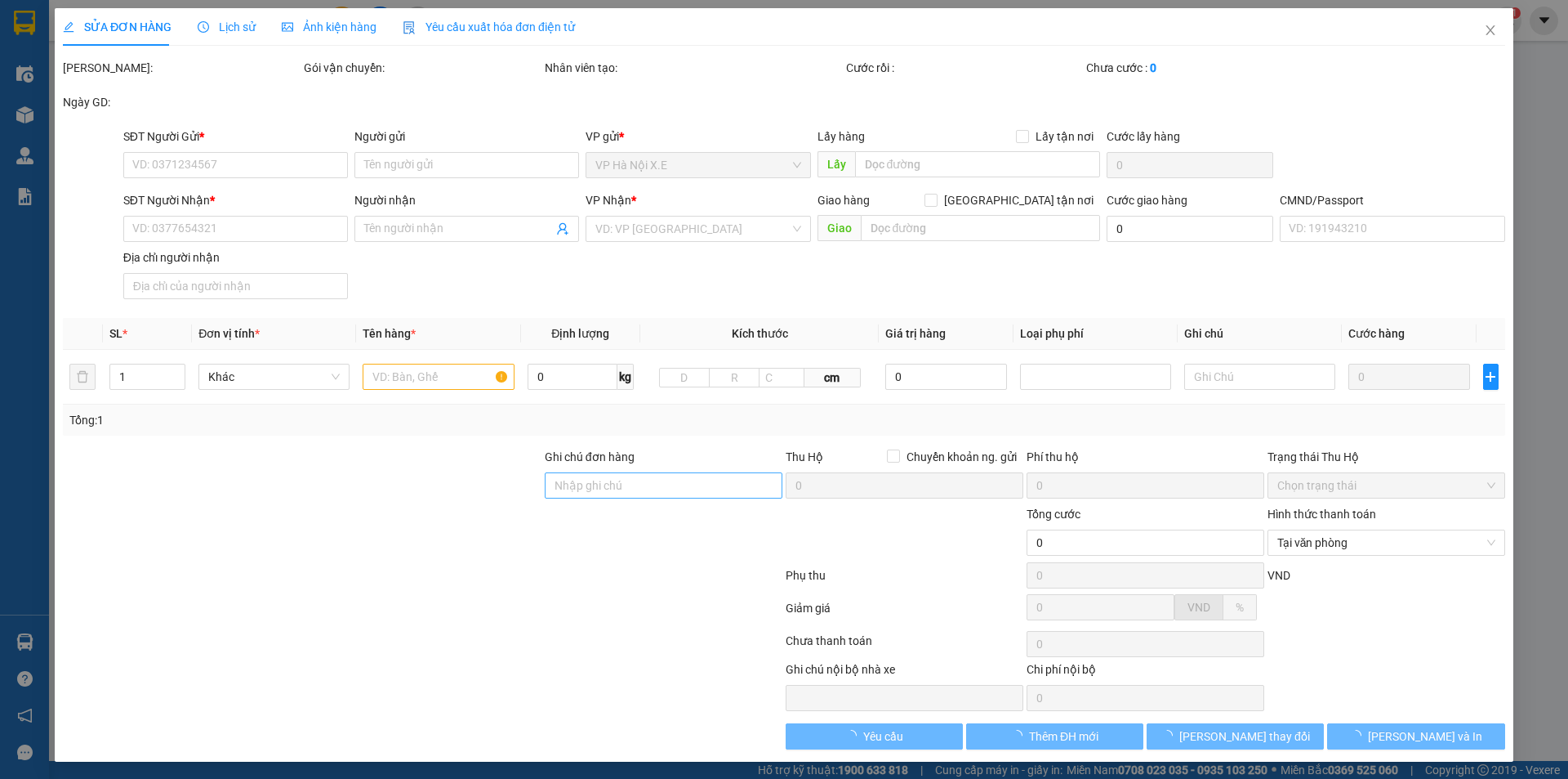
type input "0913039938"
type input "[PERSON_NAME]"
type input "0337672868"
type input "NGỌC"
checkbox input "true"
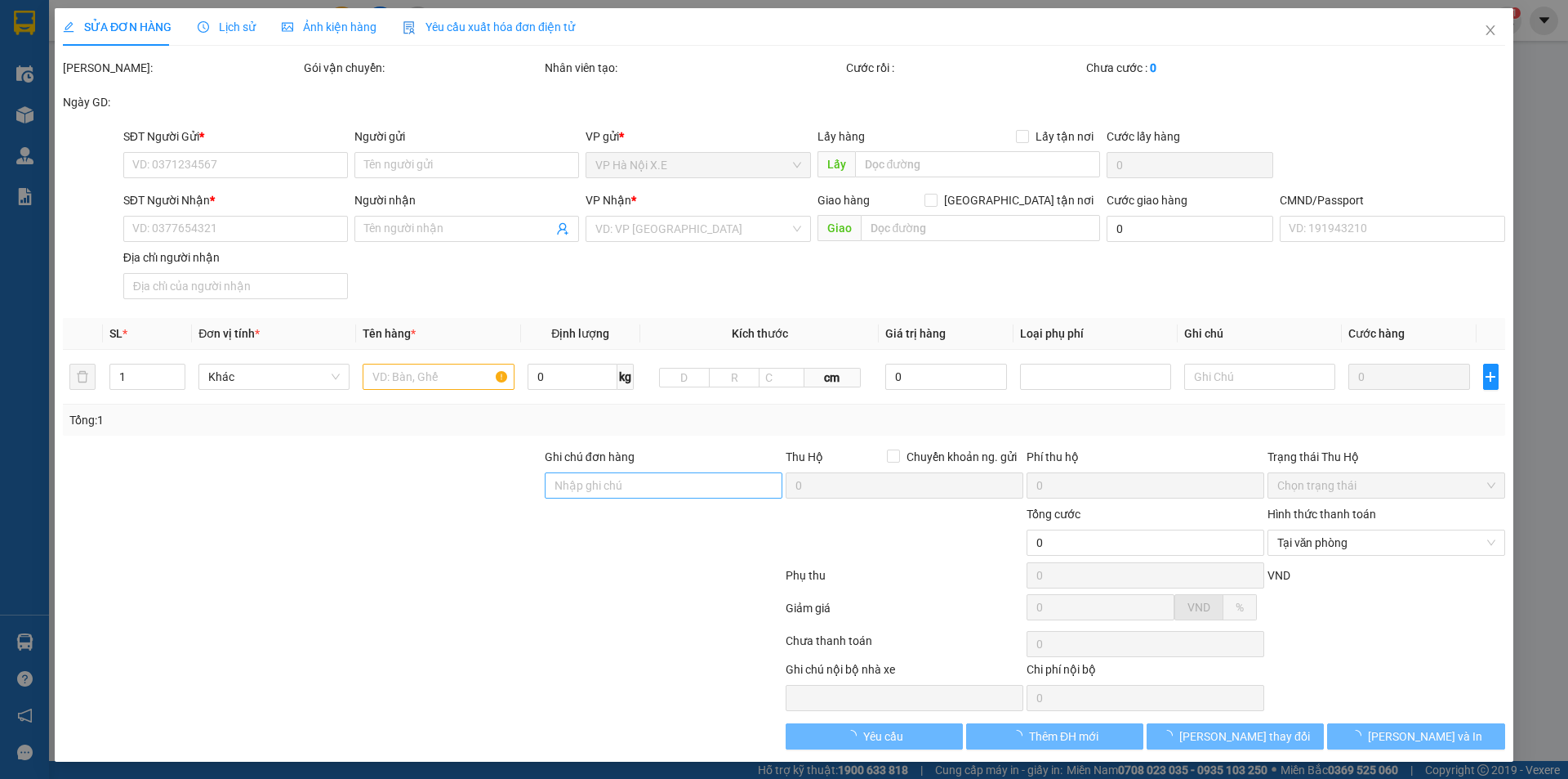
type input "33/22 P. [GEOGRAPHIC_DATA], [GEOGRAPHIC_DATA], [GEOGRAPHIC_DATA], [GEOGRAPHIC_D…"
type input "1"
type input "KH CHƯA NGHE MÁY"
type input "85.000"
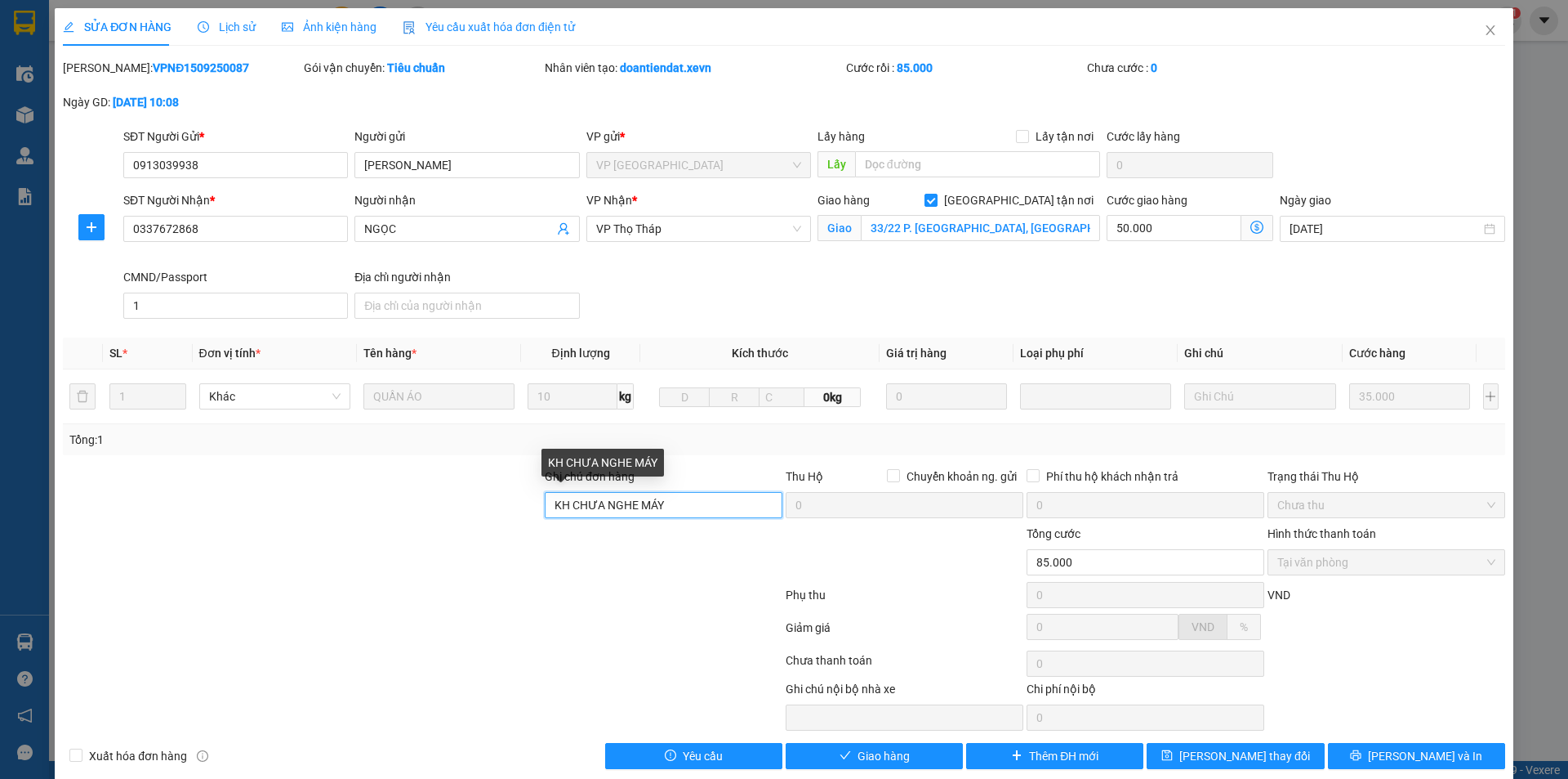
drag, startPoint x: 722, startPoint y: 494, endPoint x: 419, endPoint y: 521, distance: 304.2
click at [419, 521] on div "Ghi chú đơn hàng KH CHƯA NGHE MÁY Thu Hộ Chuyển khoản ng. gửi 0 Phí thu hộ khác…" at bounding box center [784, 496] width 1446 height 57
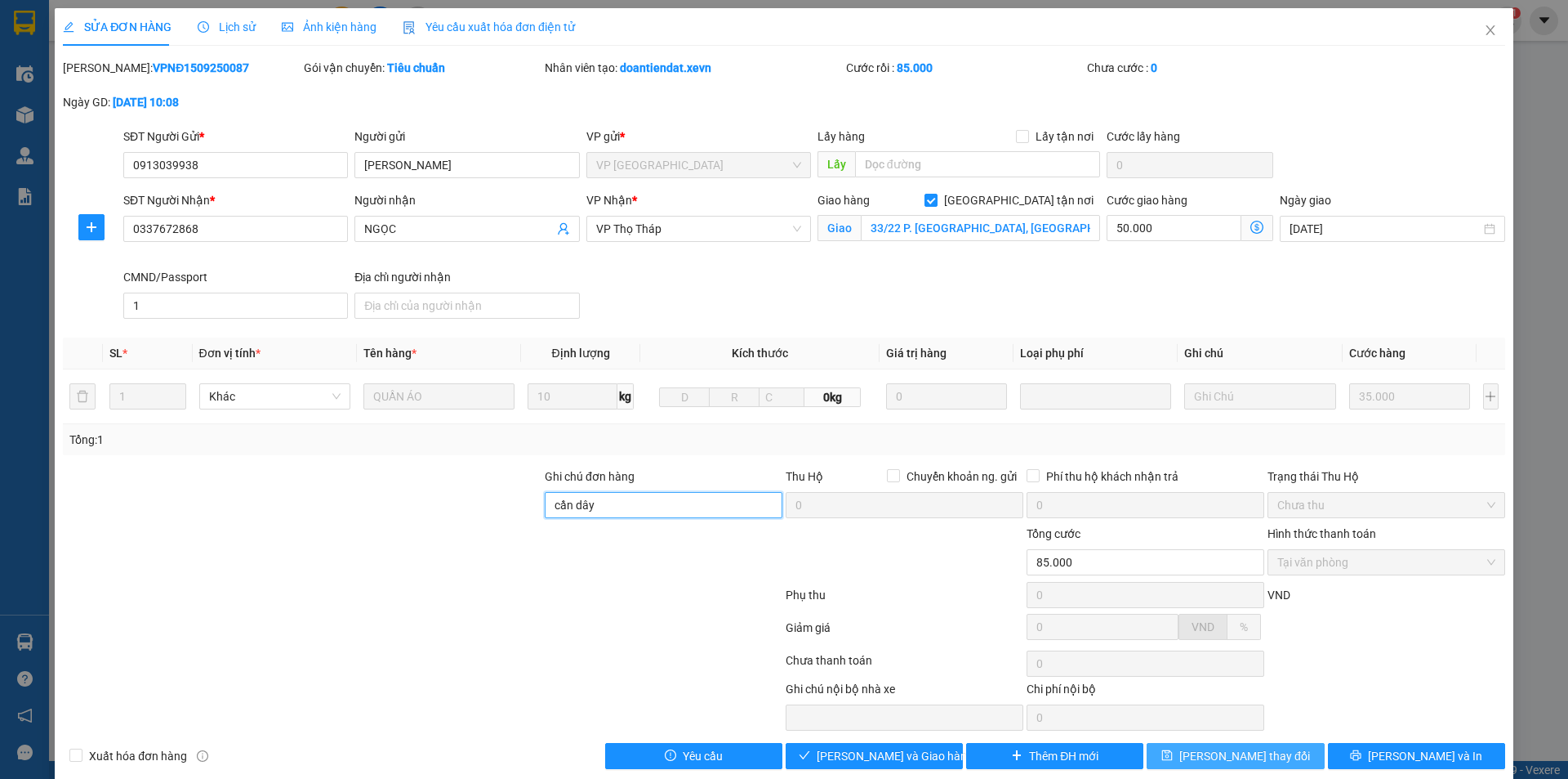
type input "cần dây"
click at [1273, 750] on button "[PERSON_NAME] thay đổi" at bounding box center [1235, 756] width 177 height 26
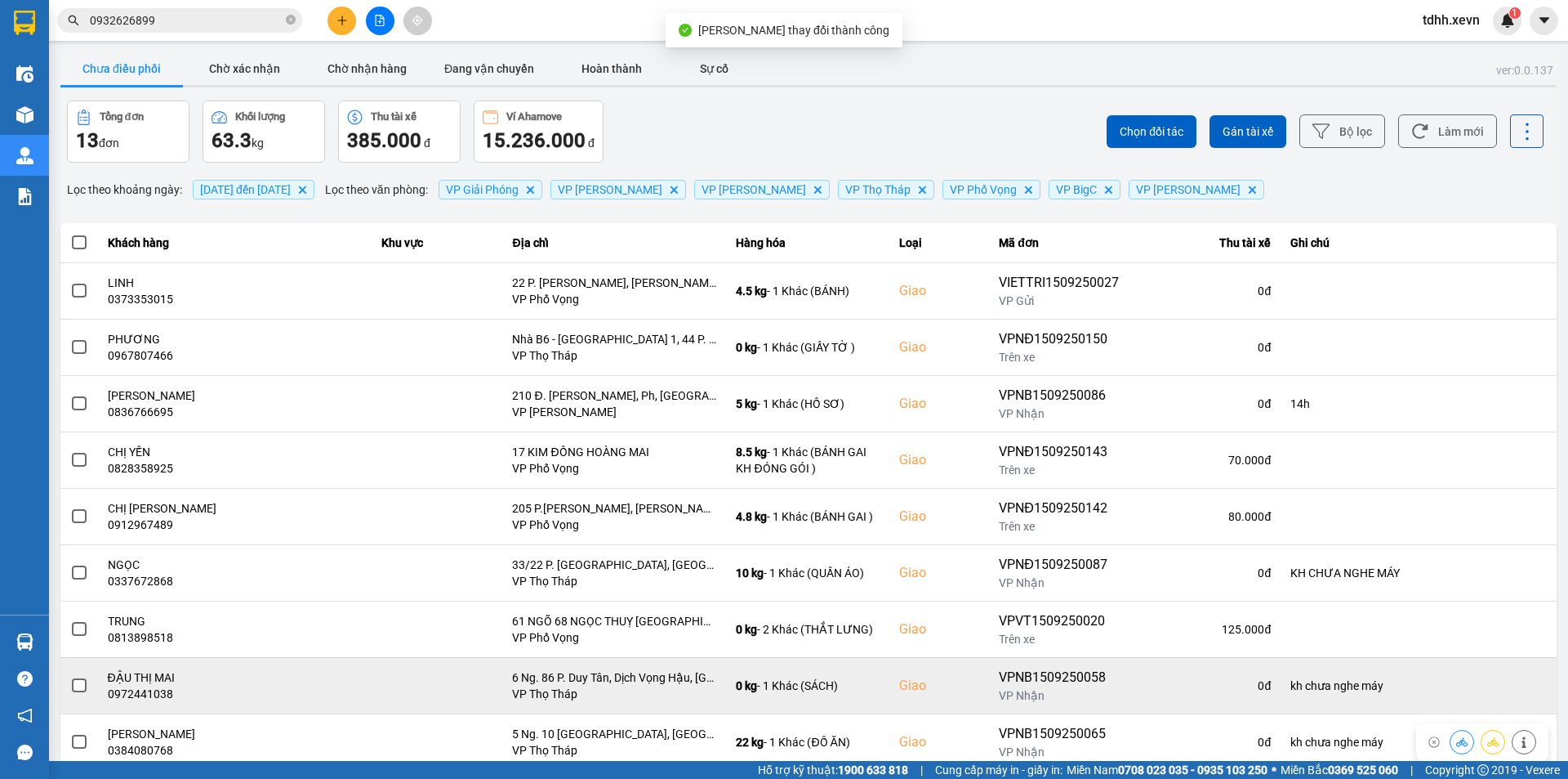
scroll to position [104, 0]
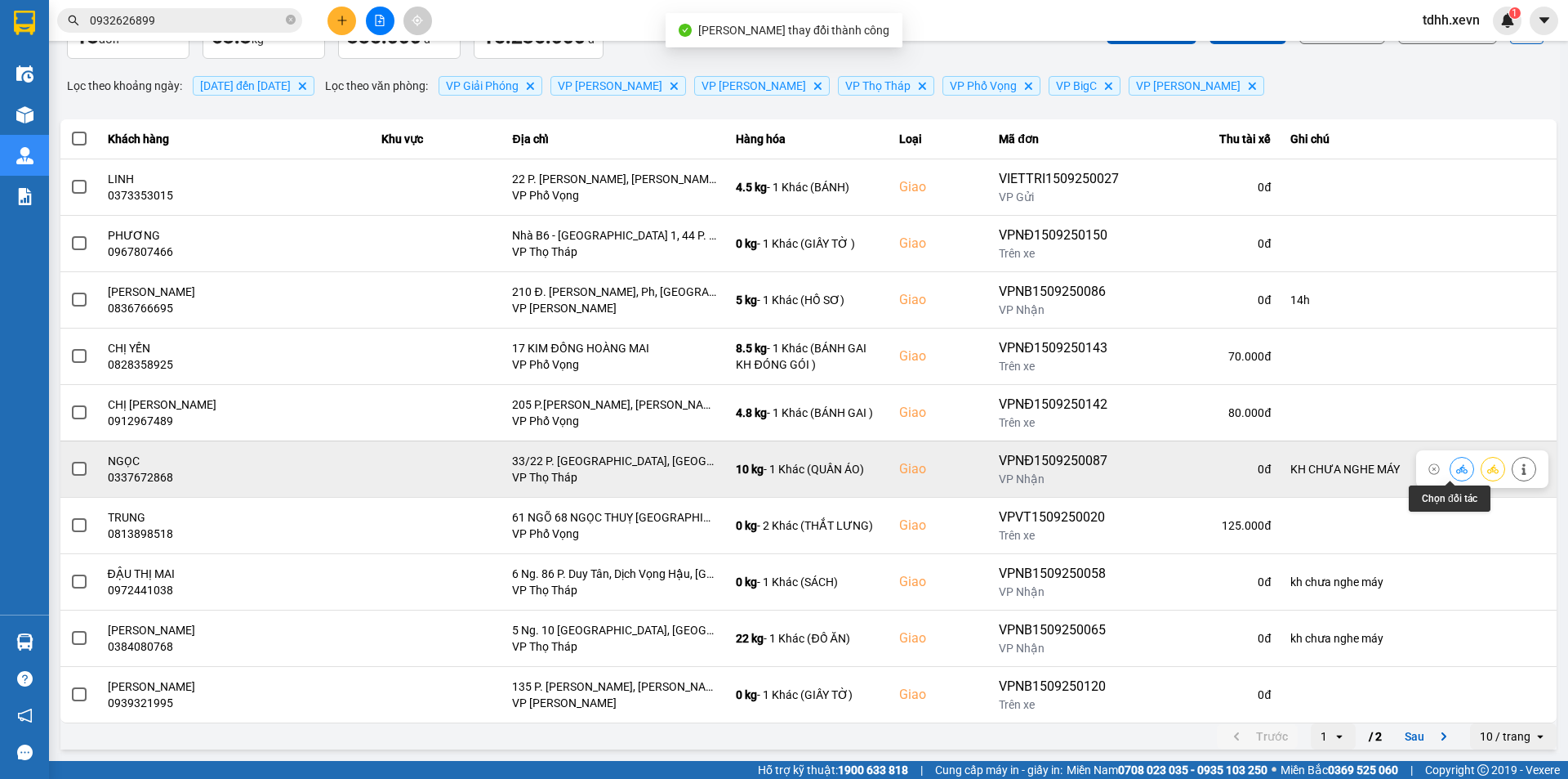
click at [1456, 468] on icon at bounding box center [1462, 468] width 12 height 9
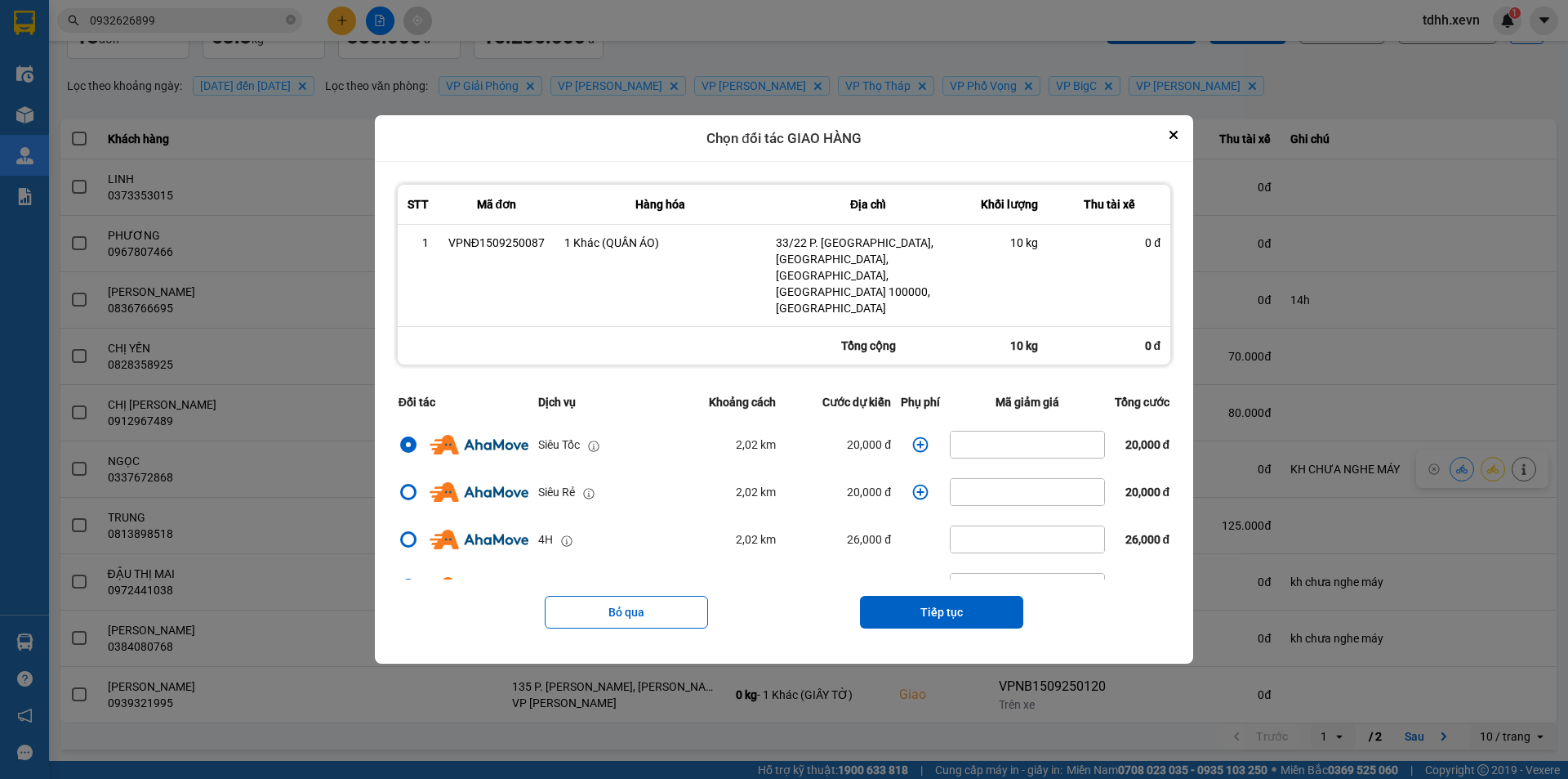
click at [918, 436] on icon "dialog" at bounding box center [920, 444] width 16 height 16
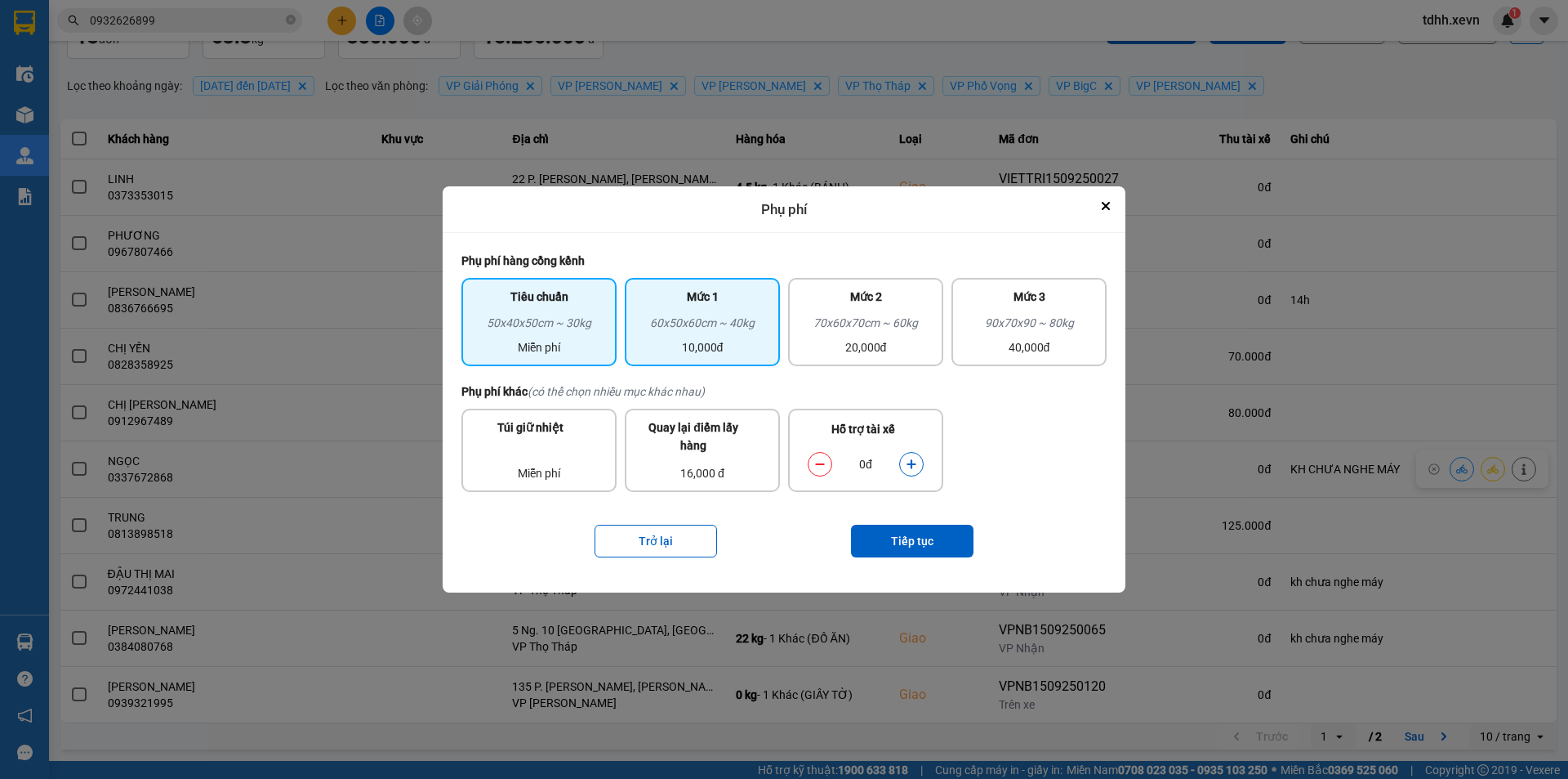
click at [760, 316] on div "60x50x60cm ~ 40kg" at bounding box center [702, 326] width 135 height 24
click at [915, 460] on icon "dialog" at bounding box center [911, 464] width 12 height 12
drag, startPoint x: 915, startPoint y: 460, endPoint x: 927, endPoint y: 514, distance: 55.3
click at [915, 464] on icon "dialog" at bounding box center [911, 464] width 12 height 12
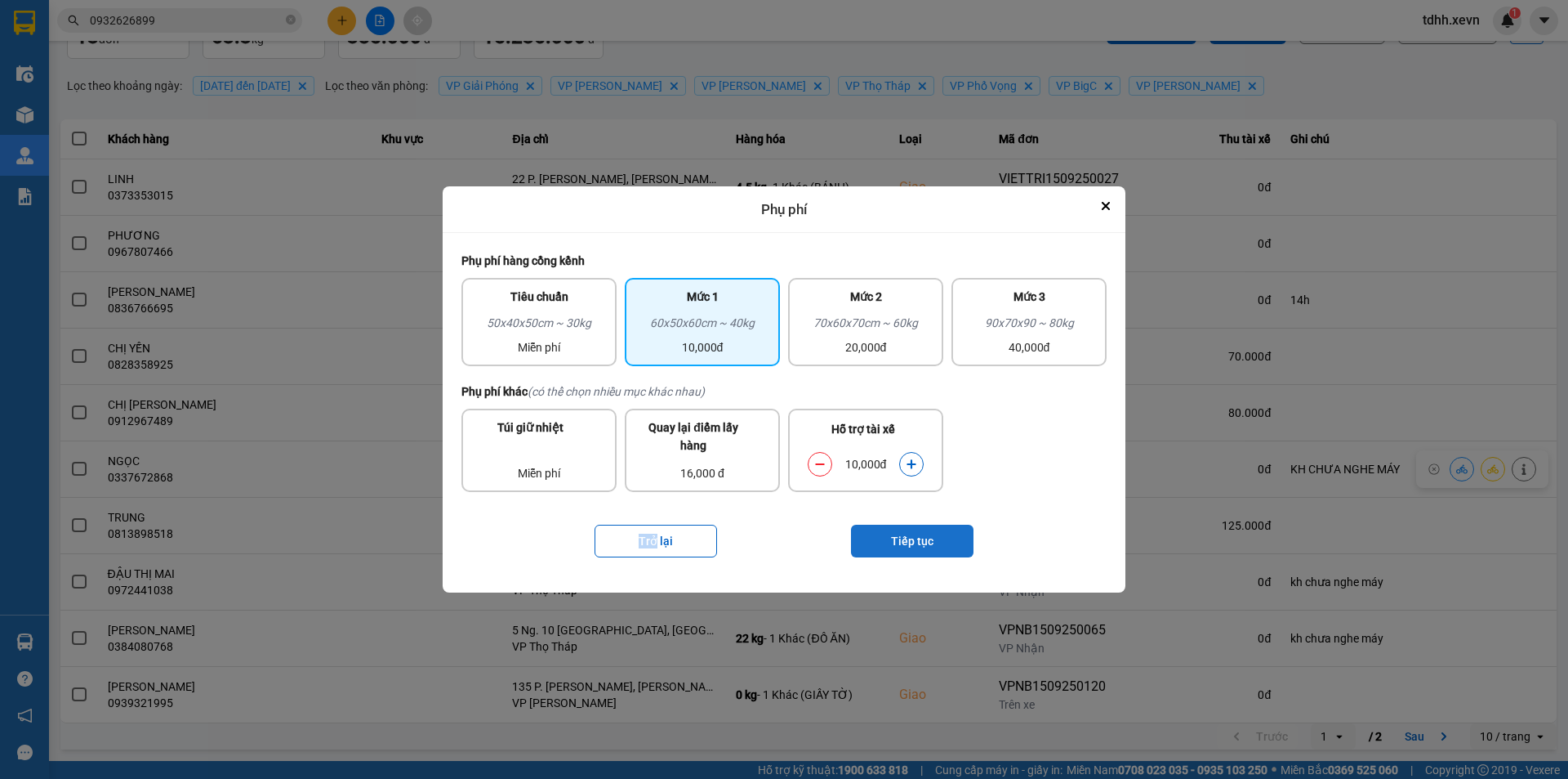
click at [927, 533] on button "Tiếp tục" at bounding box center [912, 541] width 123 height 32
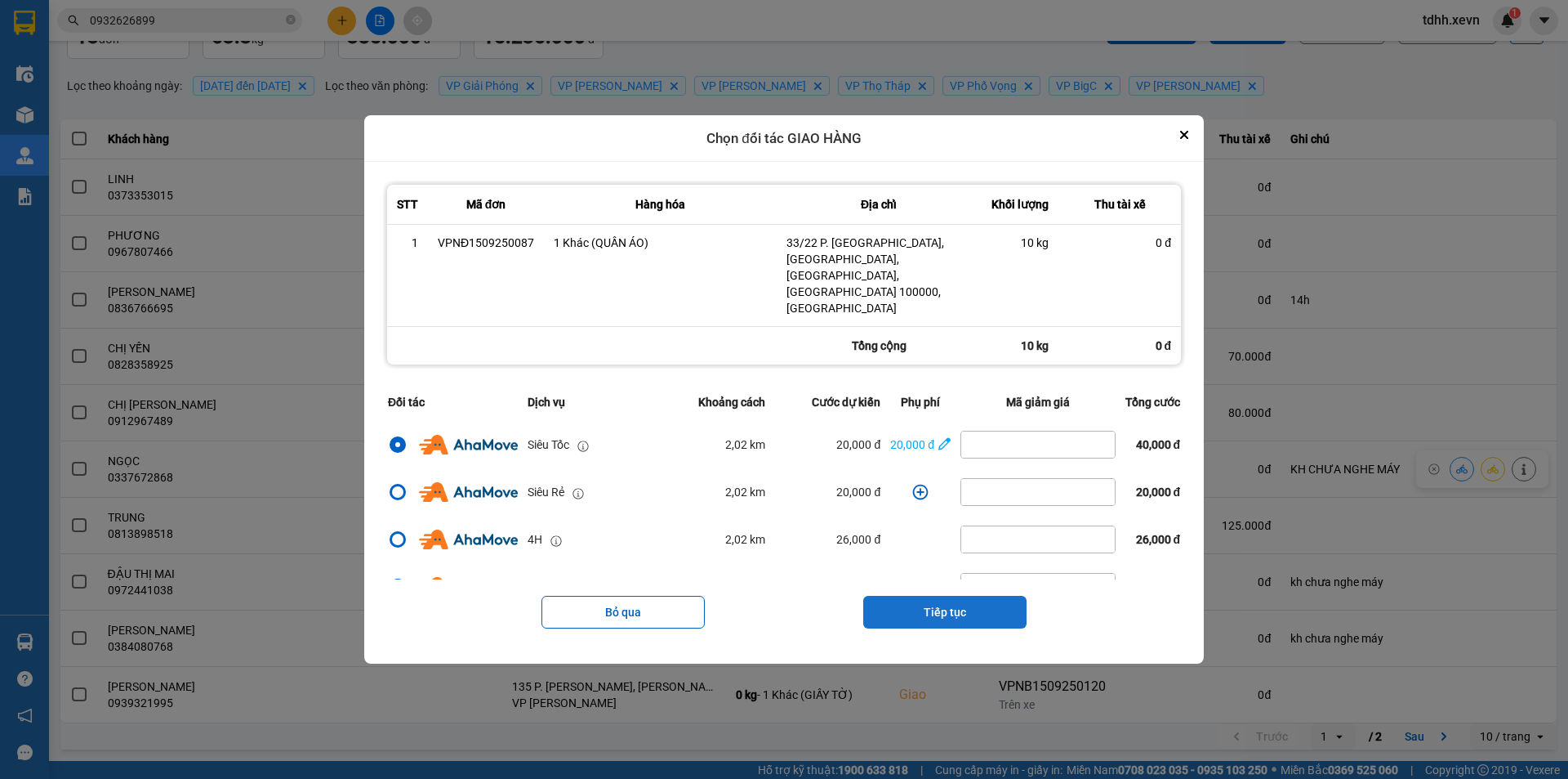
click at [973, 599] on button "Tiếp tục" at bounding box center [945, 612] width 163 height 32
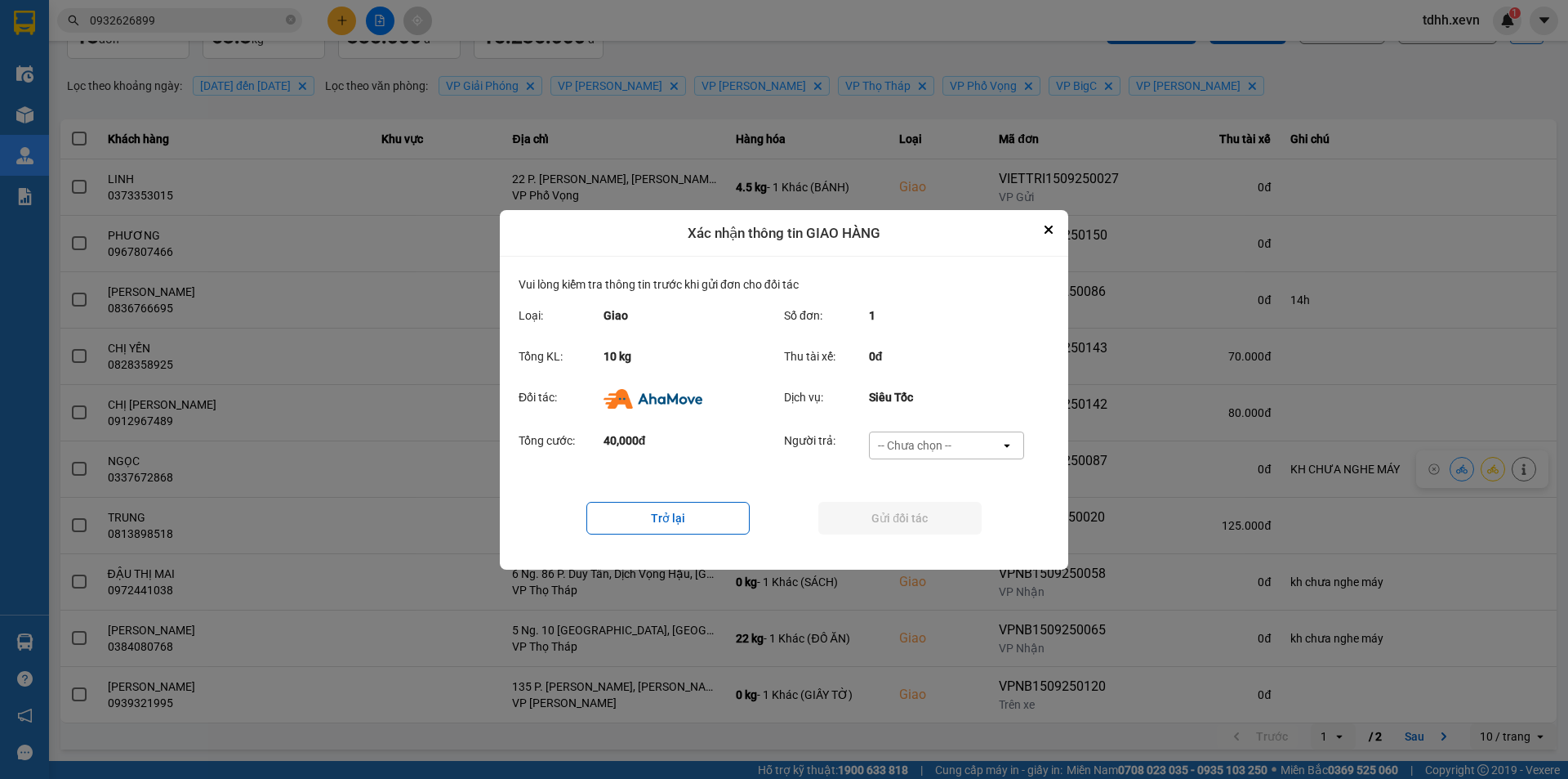
click at [933, 444] on div "-- Chưa chọn --" at bounding box center [914, 445] width 73 height 16
click at [954, 536] on div "Ví Ahamove" at bounding box center [945, 538] width 155 height 30
click at [923, 517] on button "Gửi đối tác" at bounding box center [899, 518] width 163 height 32
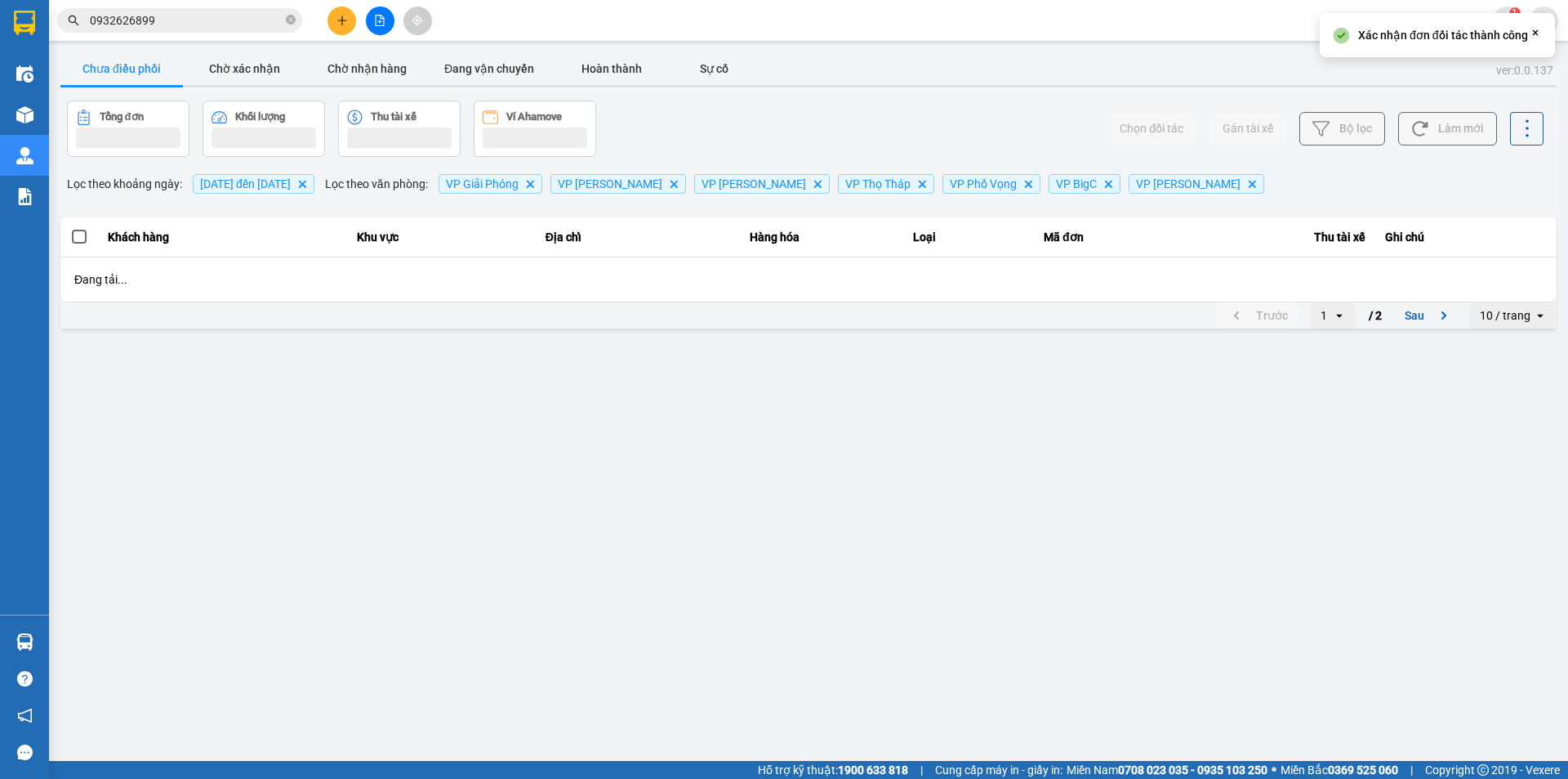
scroll to position [0, 0]
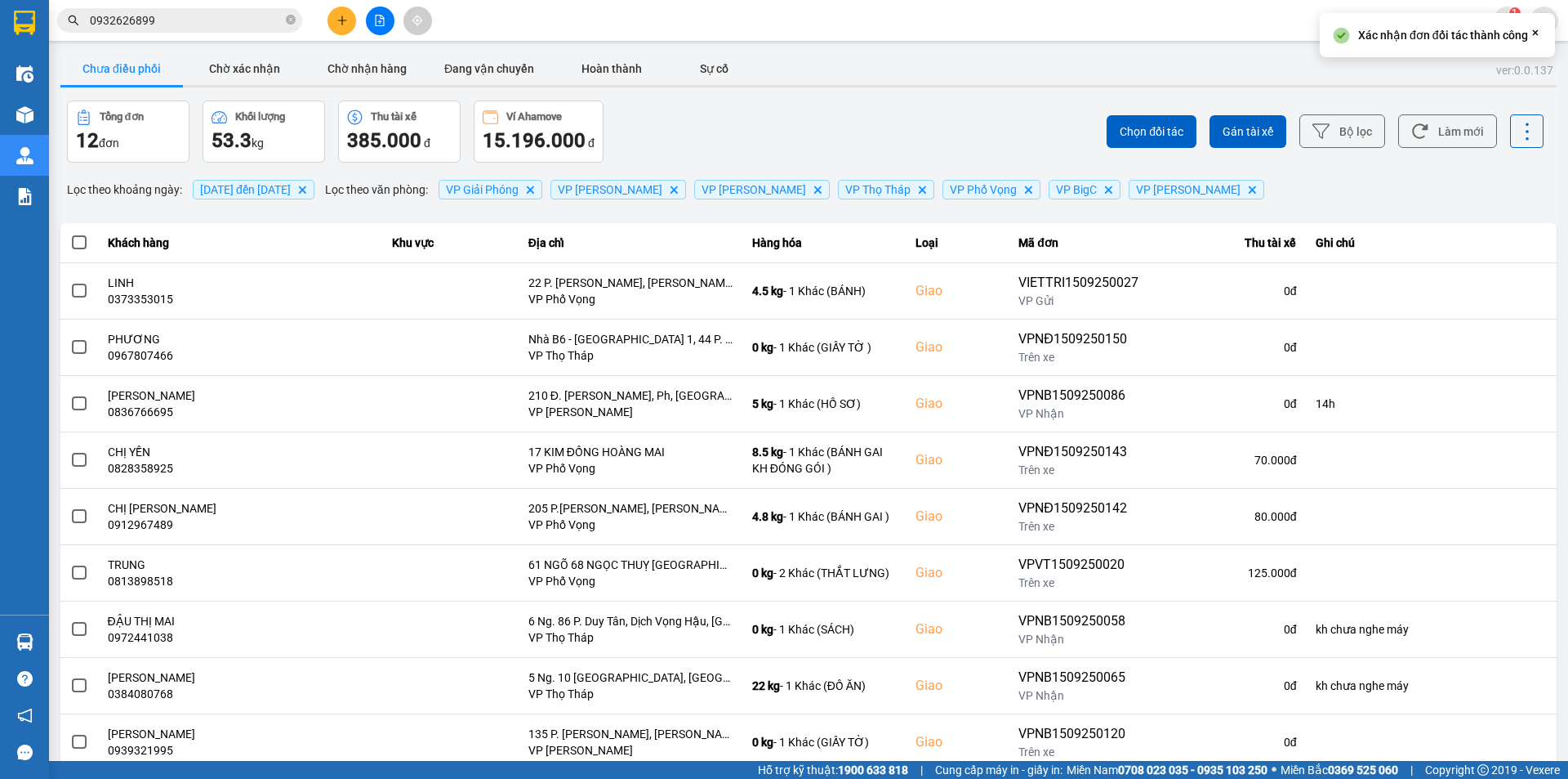
click at [954, 134] on div "Chọn đối tác Gán tài xế Bộ lọc Làm mới" at bounding box center [1175, 131] width 738 height 62
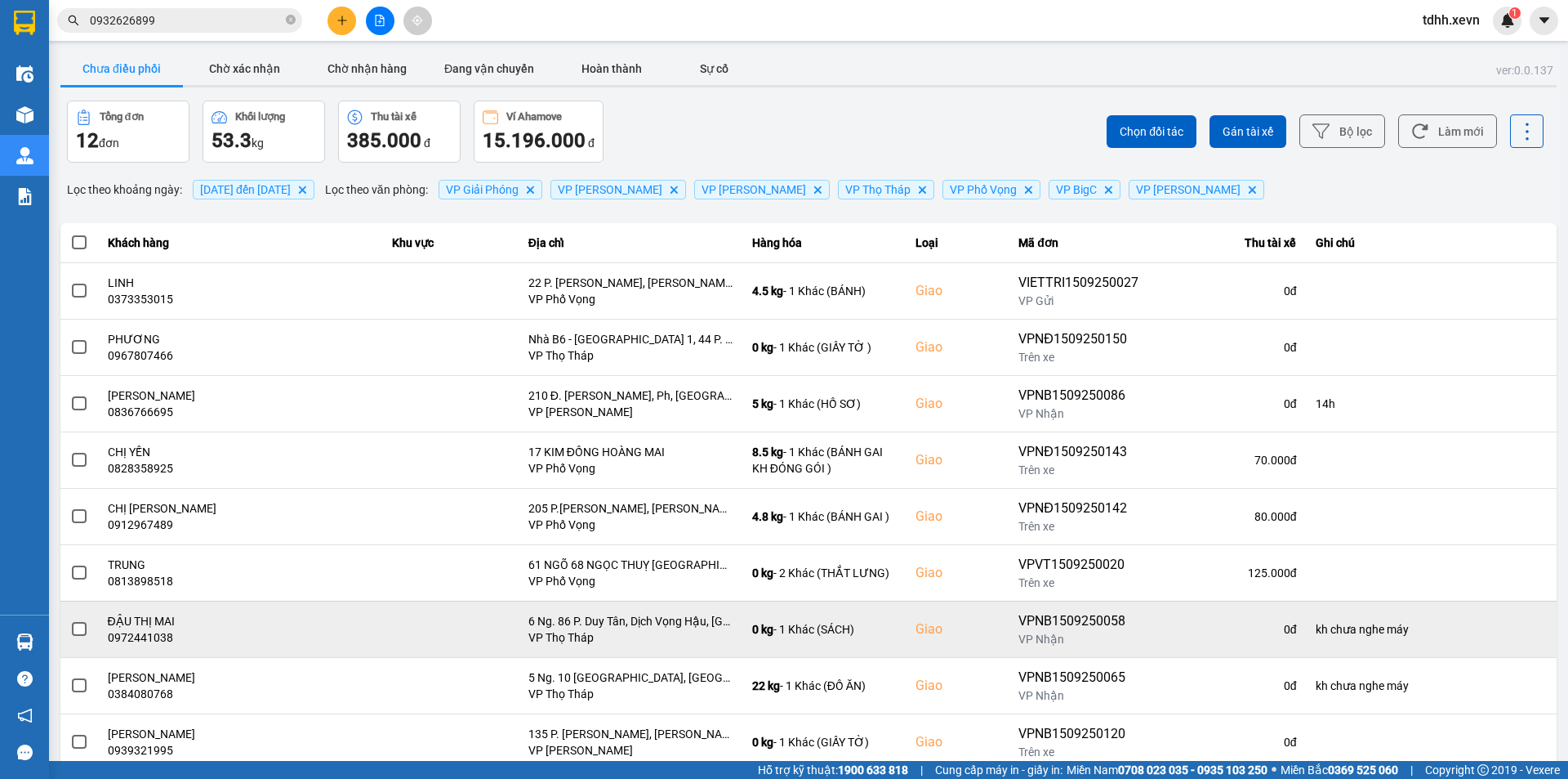
scroll to position [104, 0]
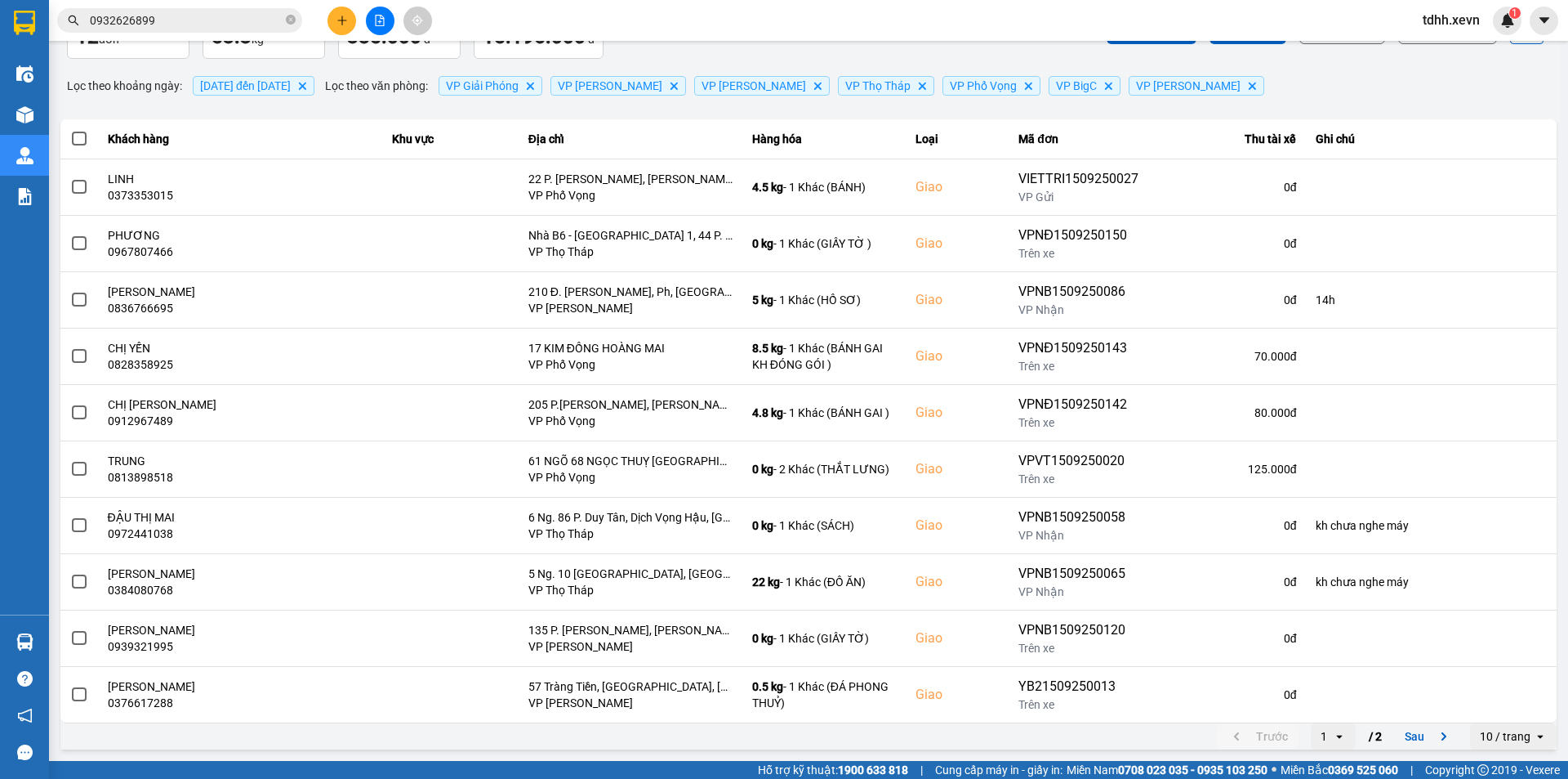
click at [1484, 728] on div "10 / trang" at bounding box center [1506, 737] width 51 height 16
click at [1495, 712] on li "100 / trang" at bounding box center [1501, 701] width 86 height 30
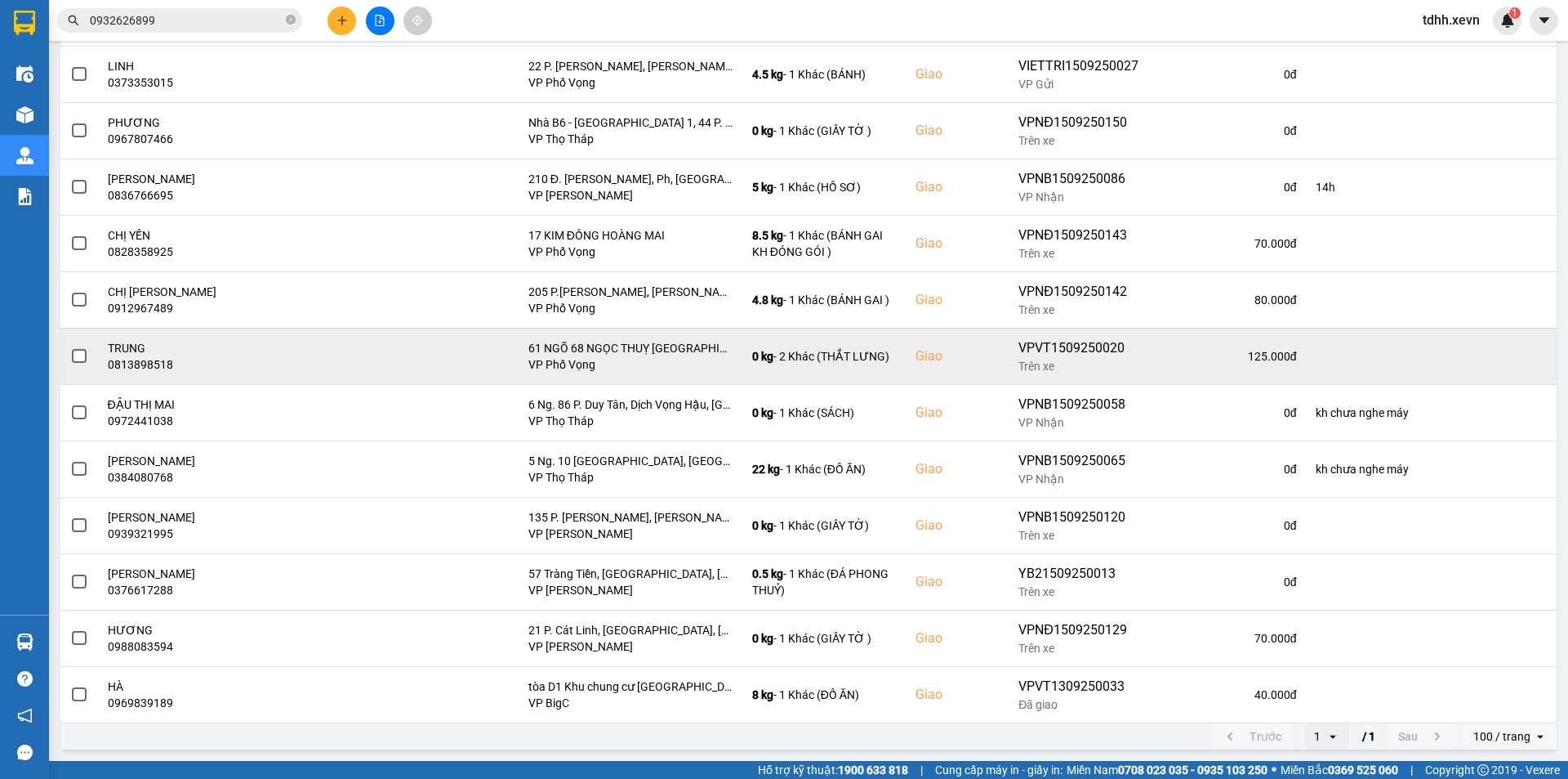
scroll to position [0, 0]
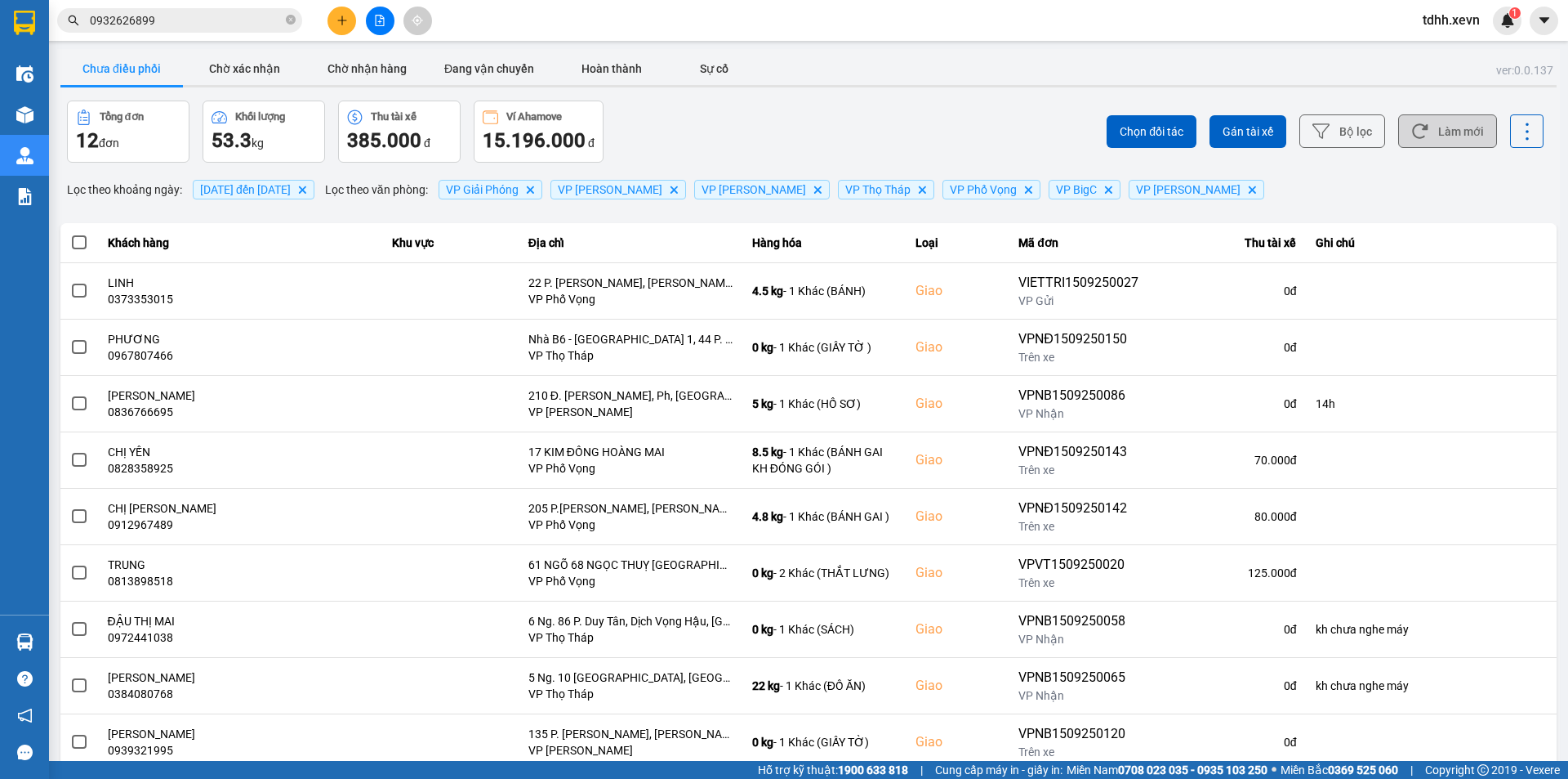
click at [1440, 127] on button "Làm mới" at bounding box center [1448, 131] width 99 height 33
click at [919, 100] on div "Chọn đối tác Gán tài xế Bộ lọc Làm mới" at bounding box center [1175, 131] width 738 height 62
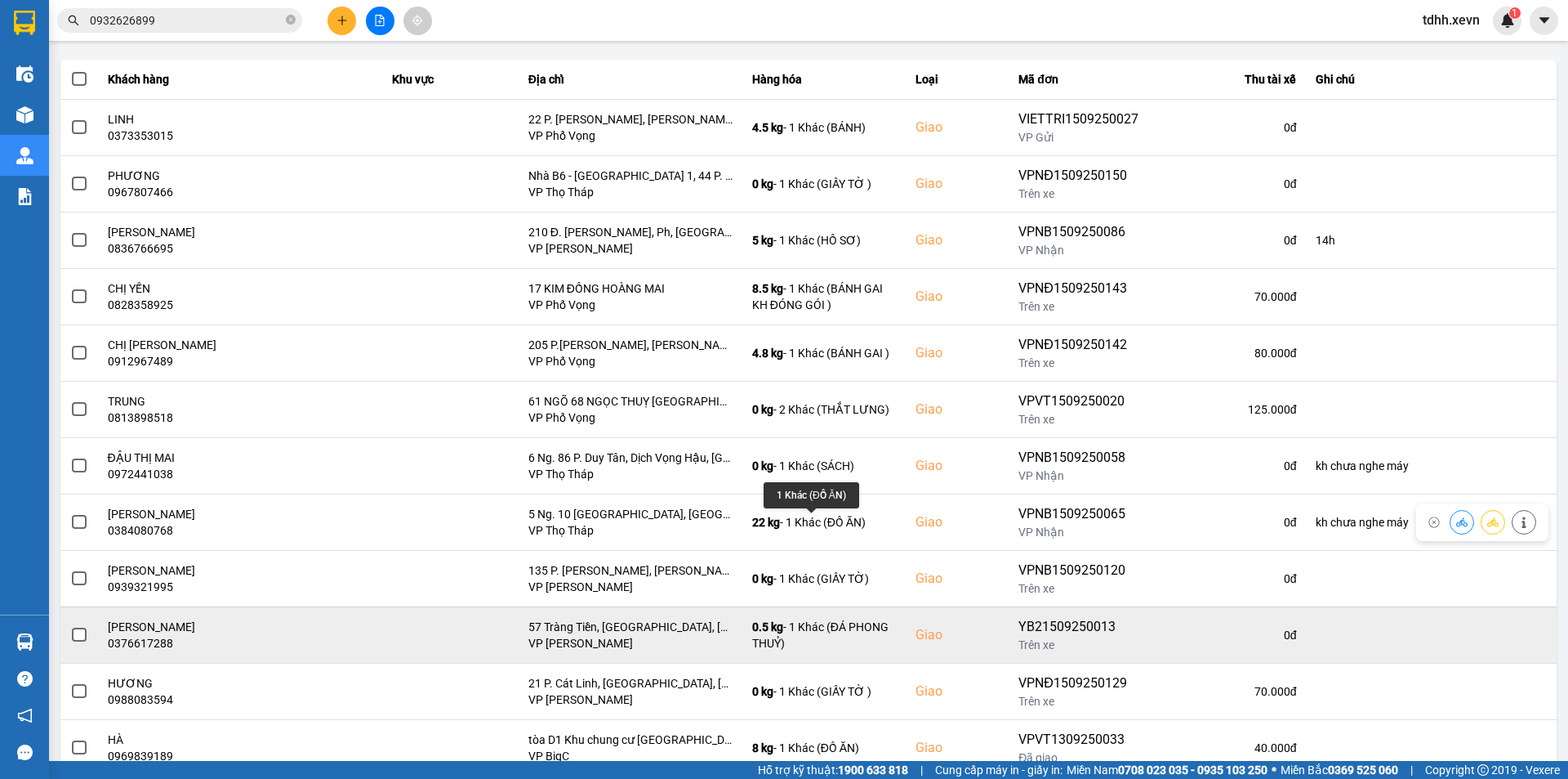
scroll to position [217, 0]
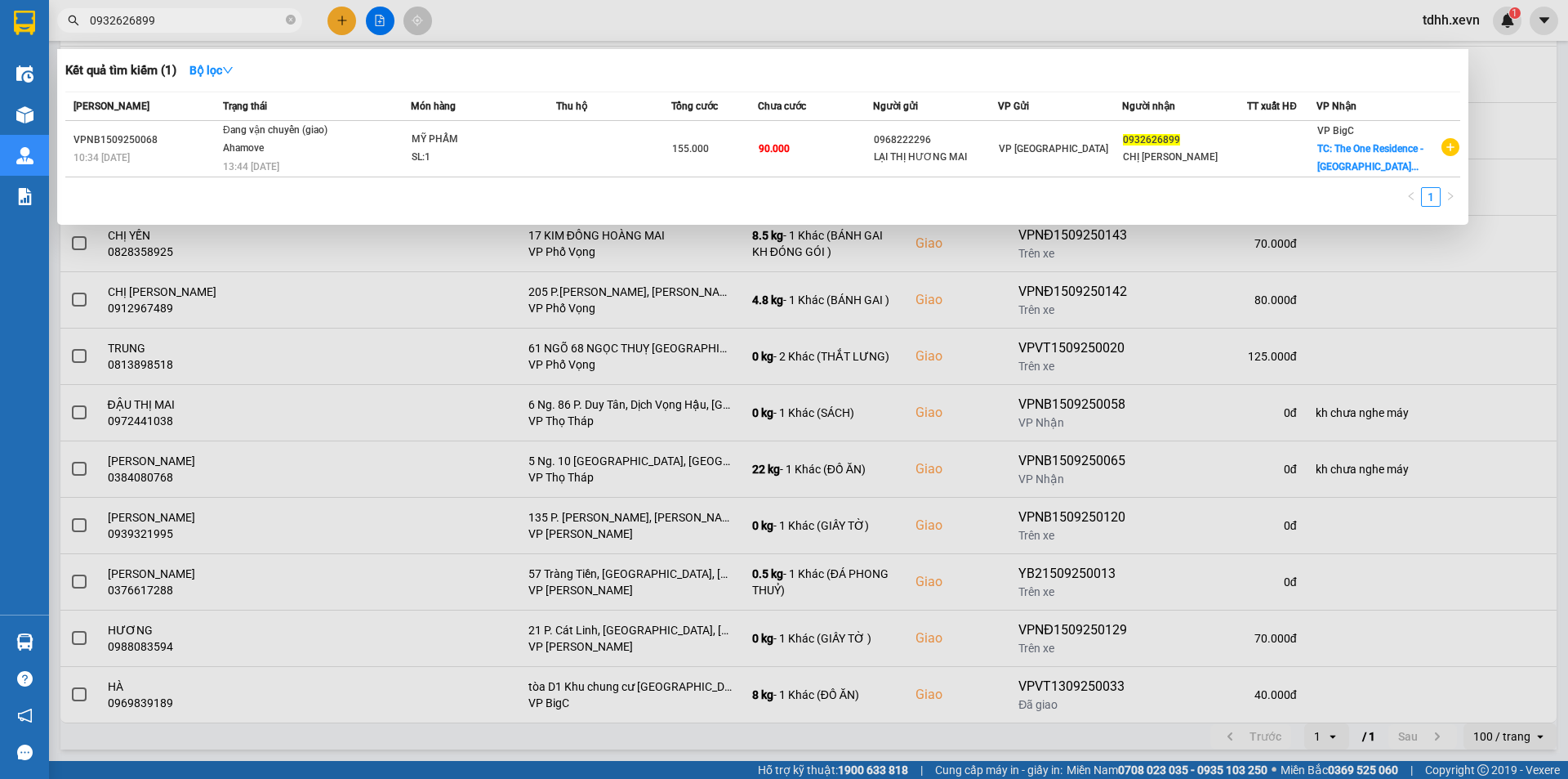
click at [201, 17] on input "0932626899" at bounding box center [187, 21] width 193 height 18
type input "0912102096"
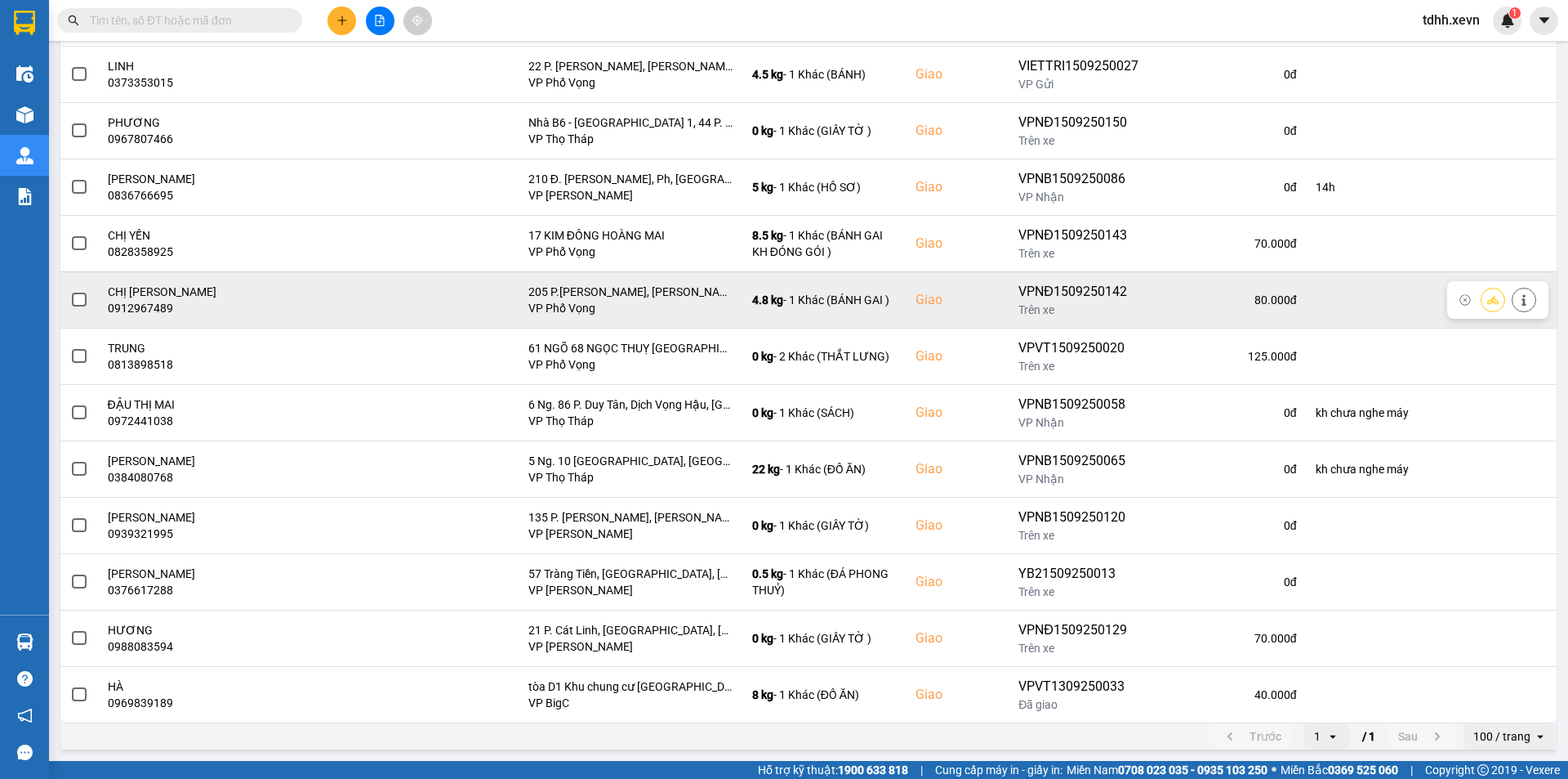
scroll to position [0, 0]
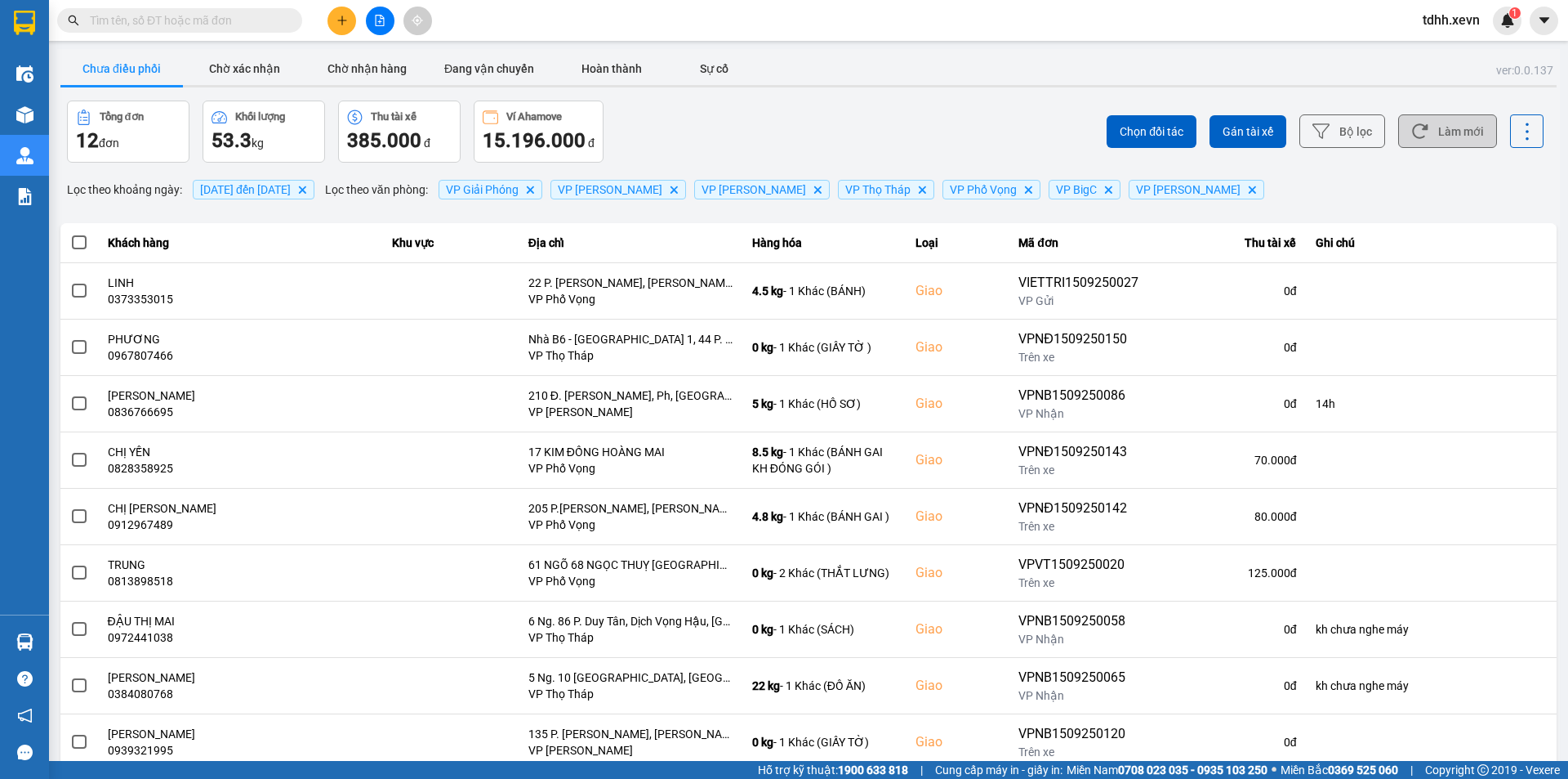
click at [1457, 125] on button "Làm mới" at bounding box center [1448, 131] width 99 height 33
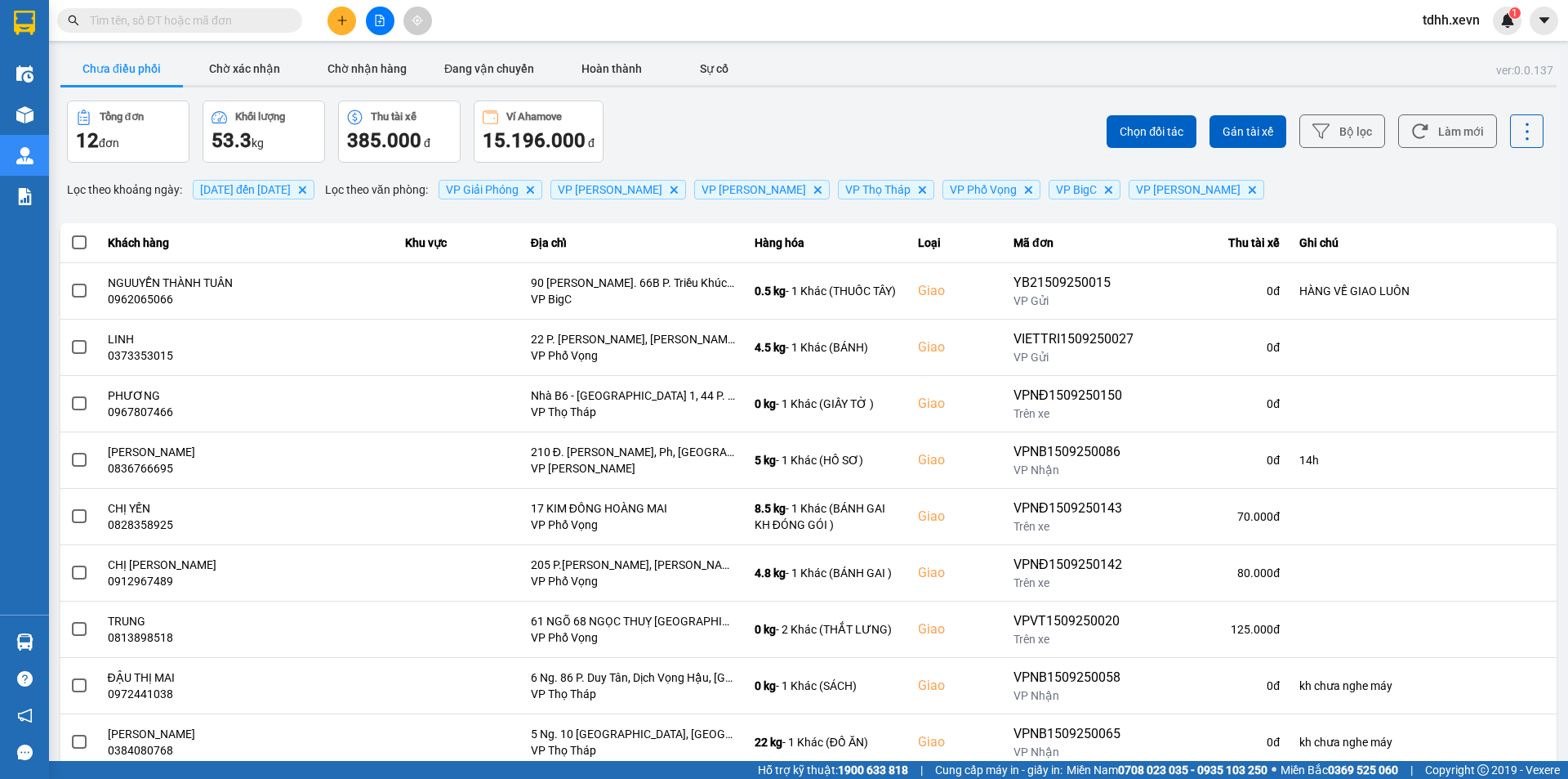
click at [780, 135] on div "Tổng đơn 12 đơn Khối lượng 53.3 kg Thu tài xế 385.000 đ Ví Ahamove 15.196.000 đ" at bounding box center [436, 131] width 738 height 62
click at [971, 97] on div "ver: 0.0.137 Chưa điều phối Chờ xác nhận Chờ nhận hàng Đang vận chuyển Hoàn thà…" at bounding box center [808, 537] width 1503 height 977
click at [928, 97] on div "ver: 0.0.137 Chưa điều phối Chờ xác nhận Chờ nhận hàng Đang vận chuyển Hoàn thà…" at bounding box center [808, 537] width 1503 height 977
click at [804, 81] on div "Chưa điều phối Chờ xác nhận Chờ nhận hàng Đang vận chuyển Hoàn thành Sự cố" at bounding box center [808, 70] width 1497 height 37
click at [1438, 116] on button "Làm mới" at bounding box center [1448, 131] width 99 height 33
